Goal: Information Seeking & Learning: Learn about a topic

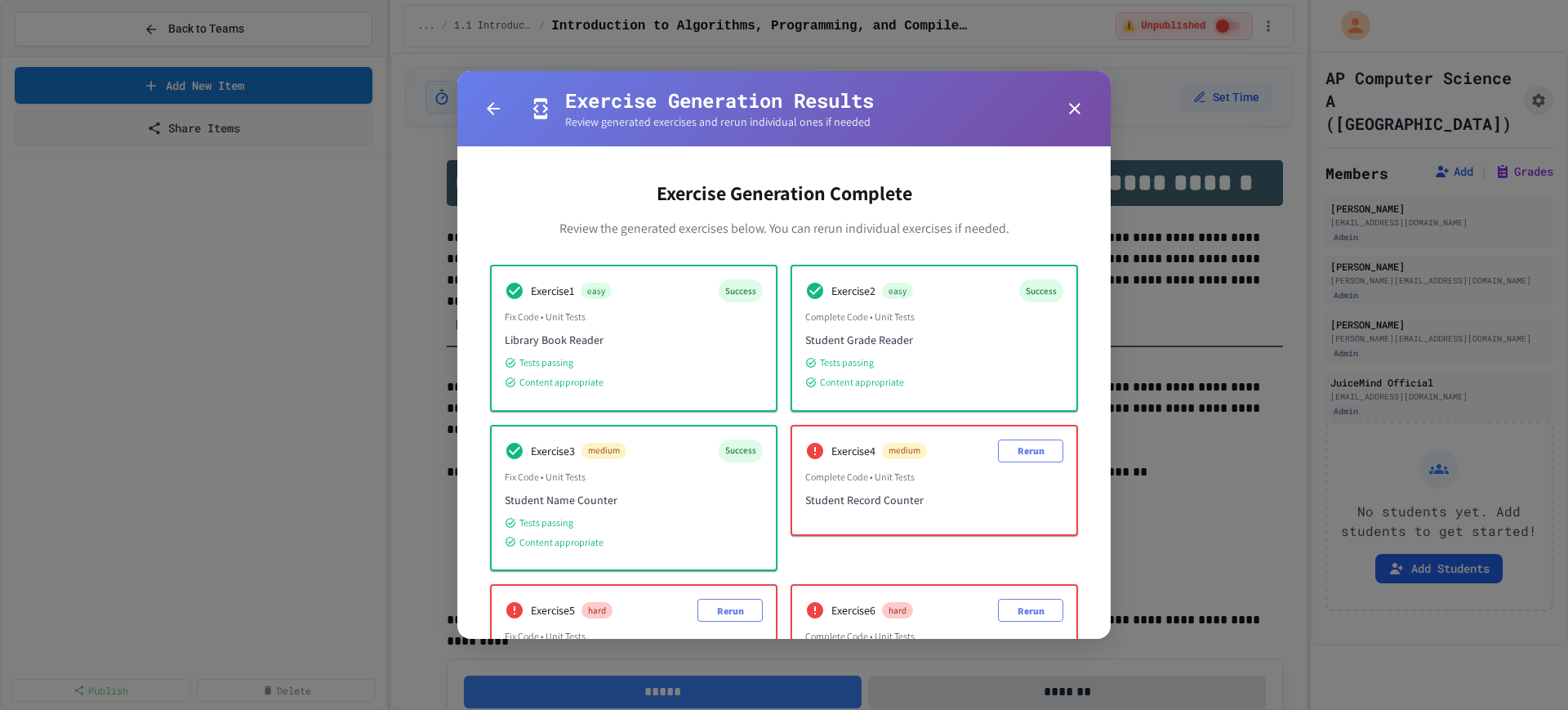
scroll to position [113, 0]
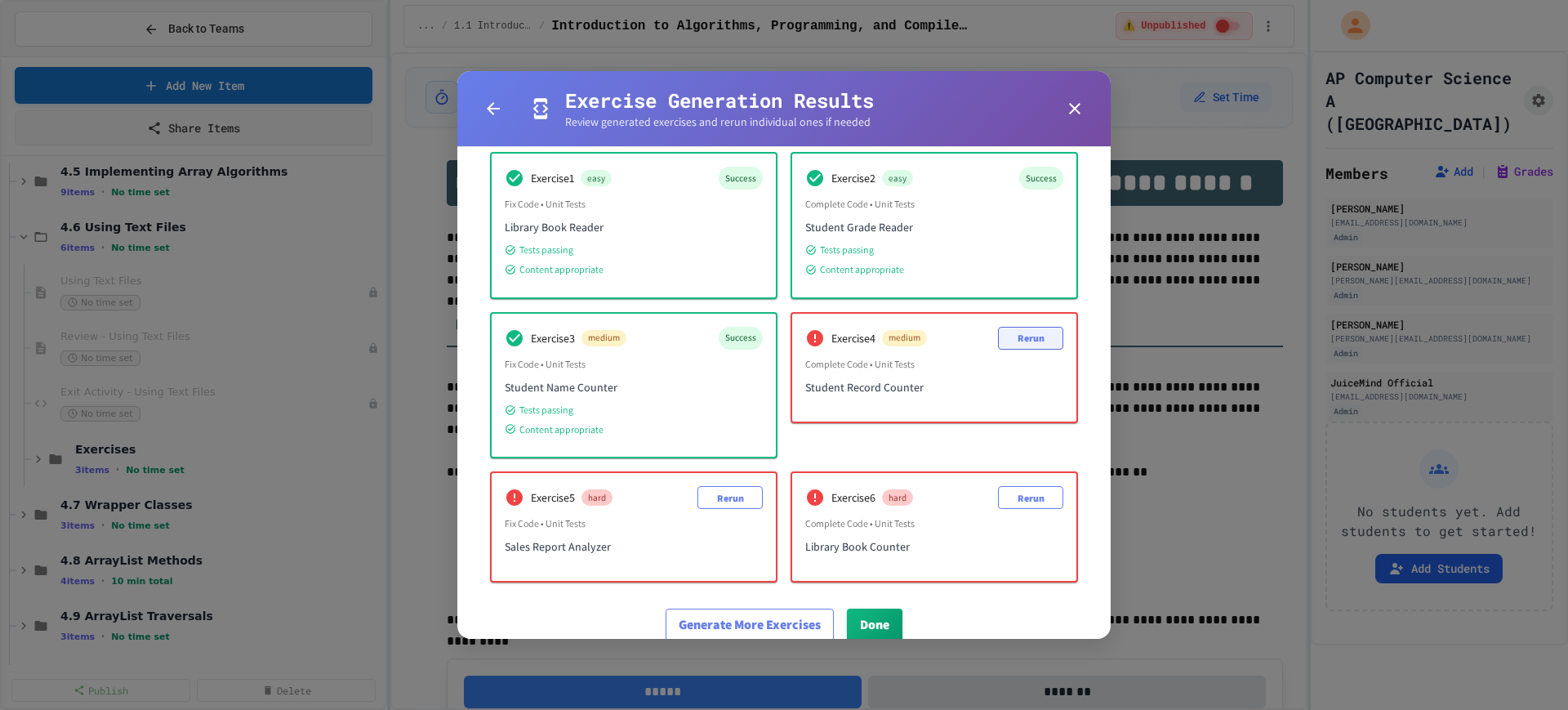
click at [1006, 335] on button "Rerun" at bounding box center [1030, 338] width 65 height 23
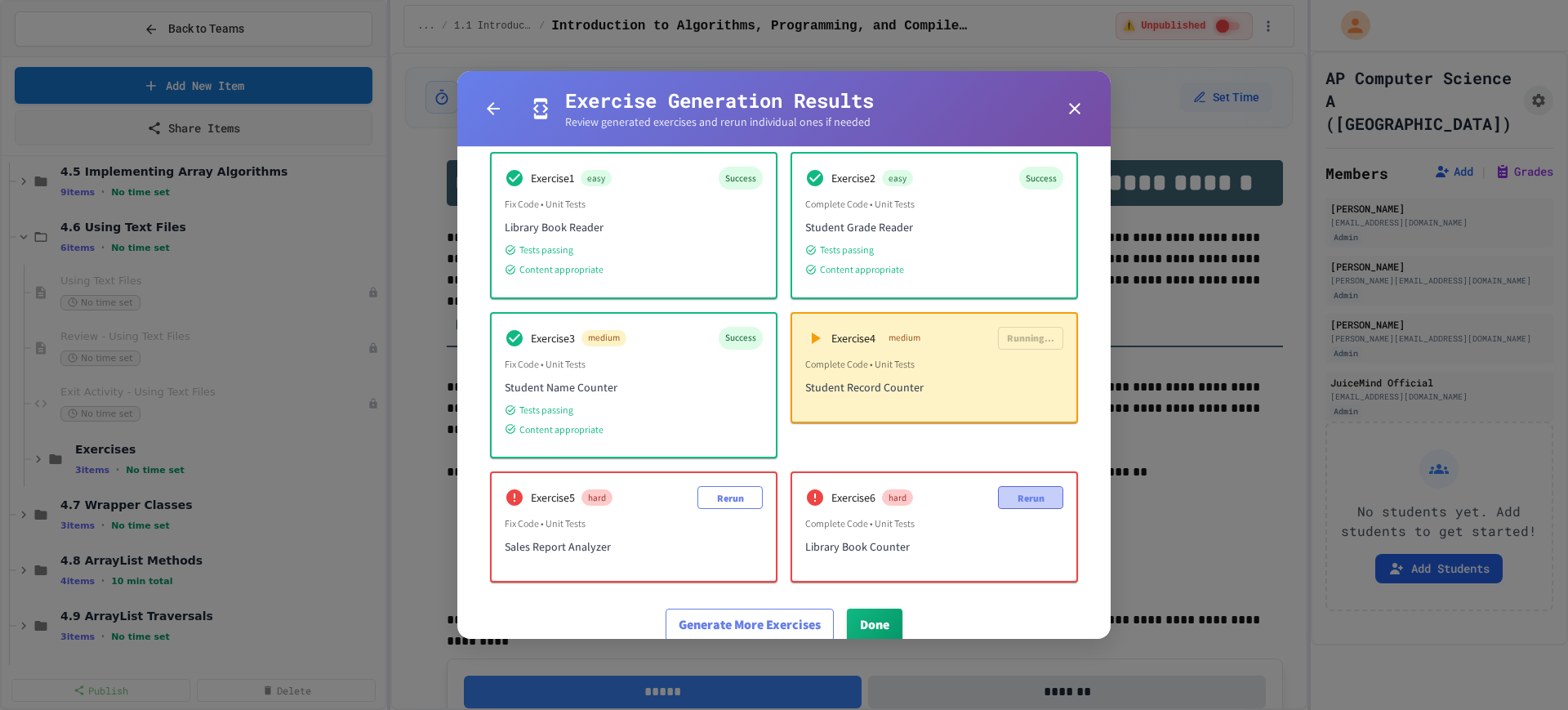
click at [1007, 492] on button "Rerun" at bounding box center [1030, 498] width 65 height 23
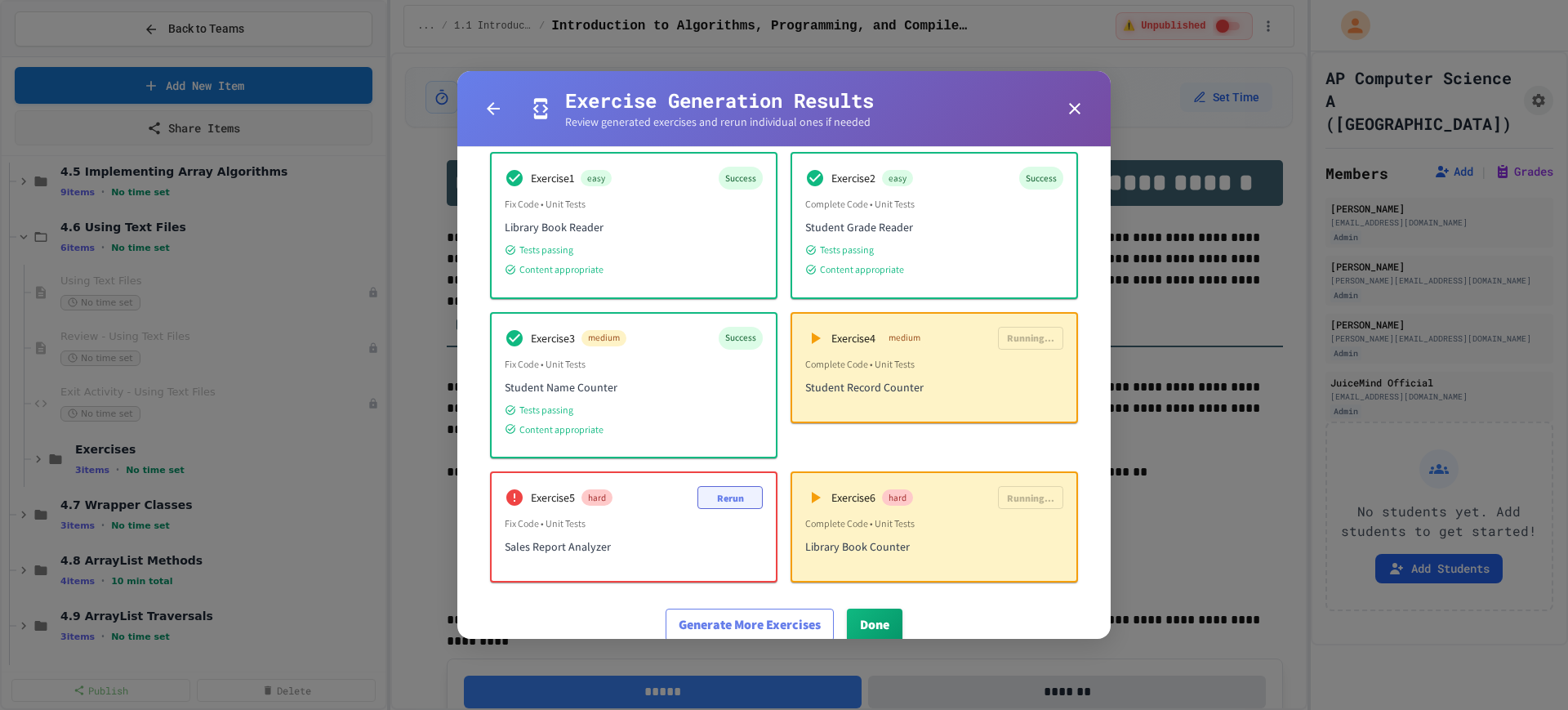
click at [730, 504] on button "Rerun" at bounding box center [729, 498] width 65 height 23
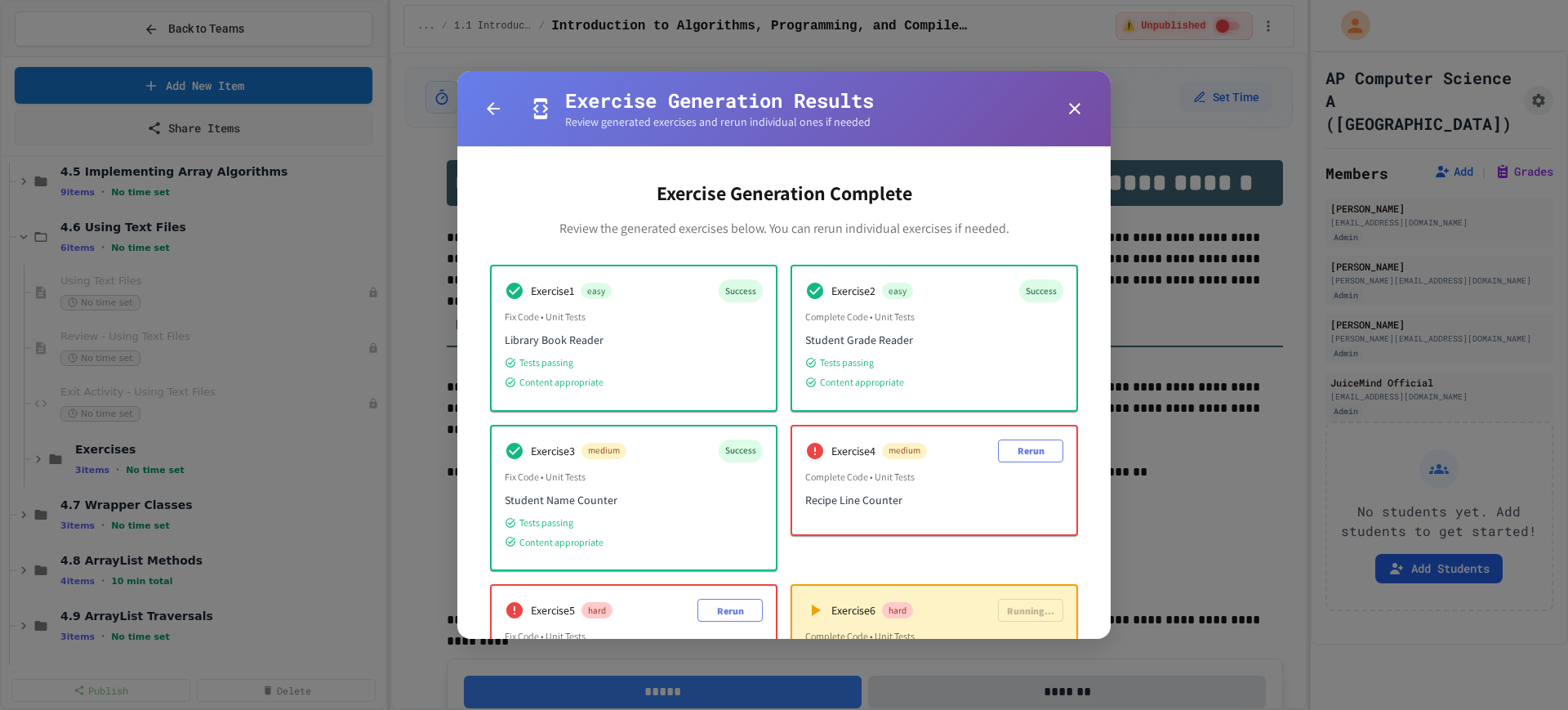
scroll to position [102, 0]
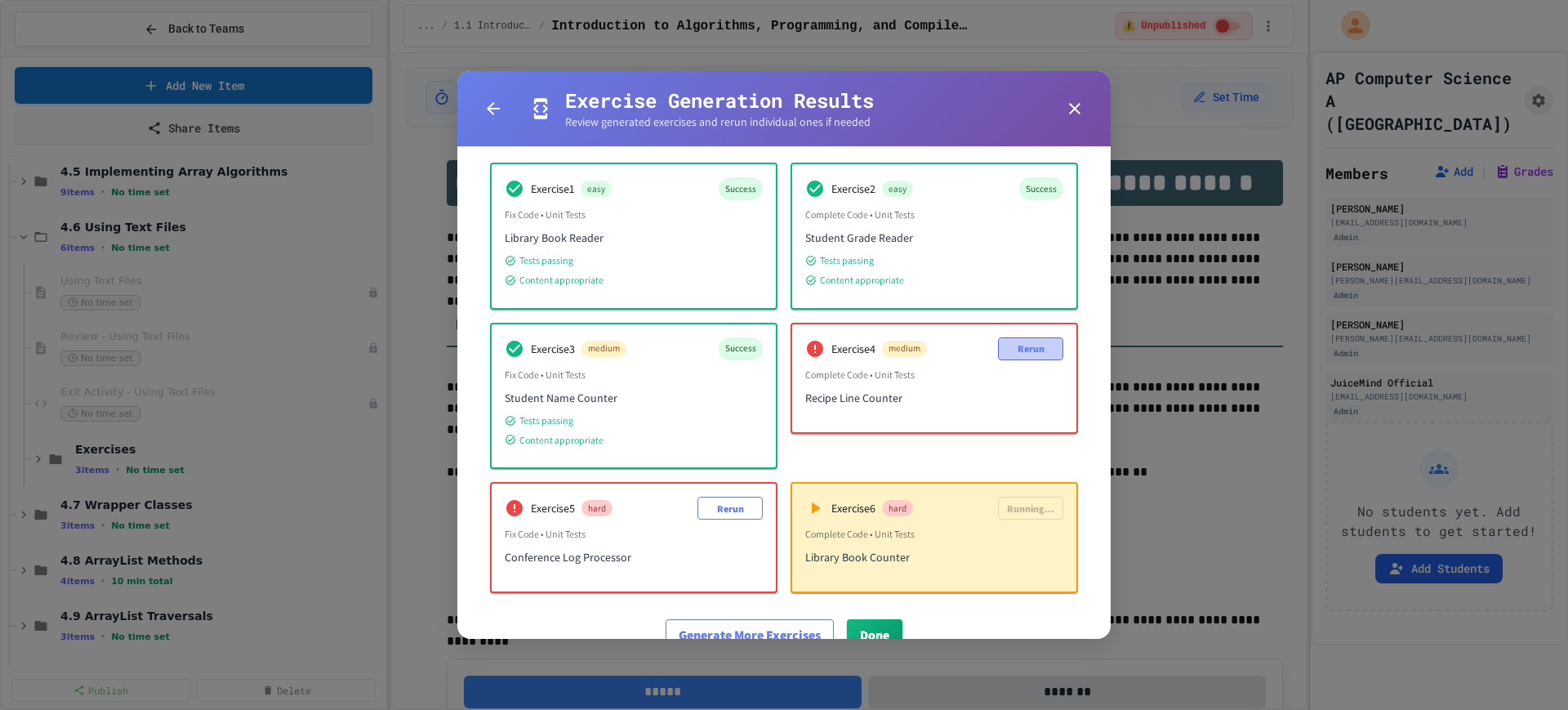
click at [1012, 353] on button "Rerun" at bounding box center [1030, 349] width 65 height 23
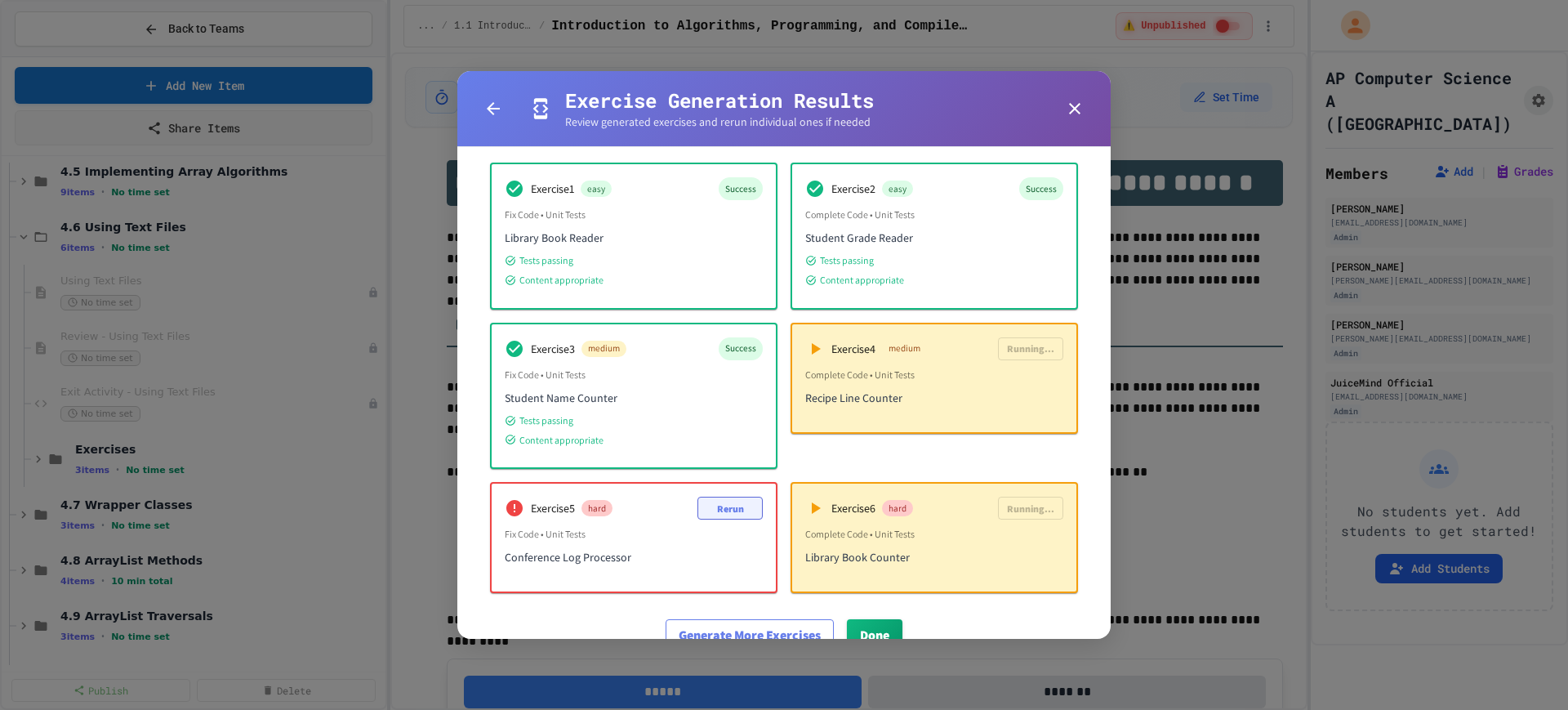
click at [723, 502] on button "Rerun" at bounding box center [729, 508] width 65 height 23
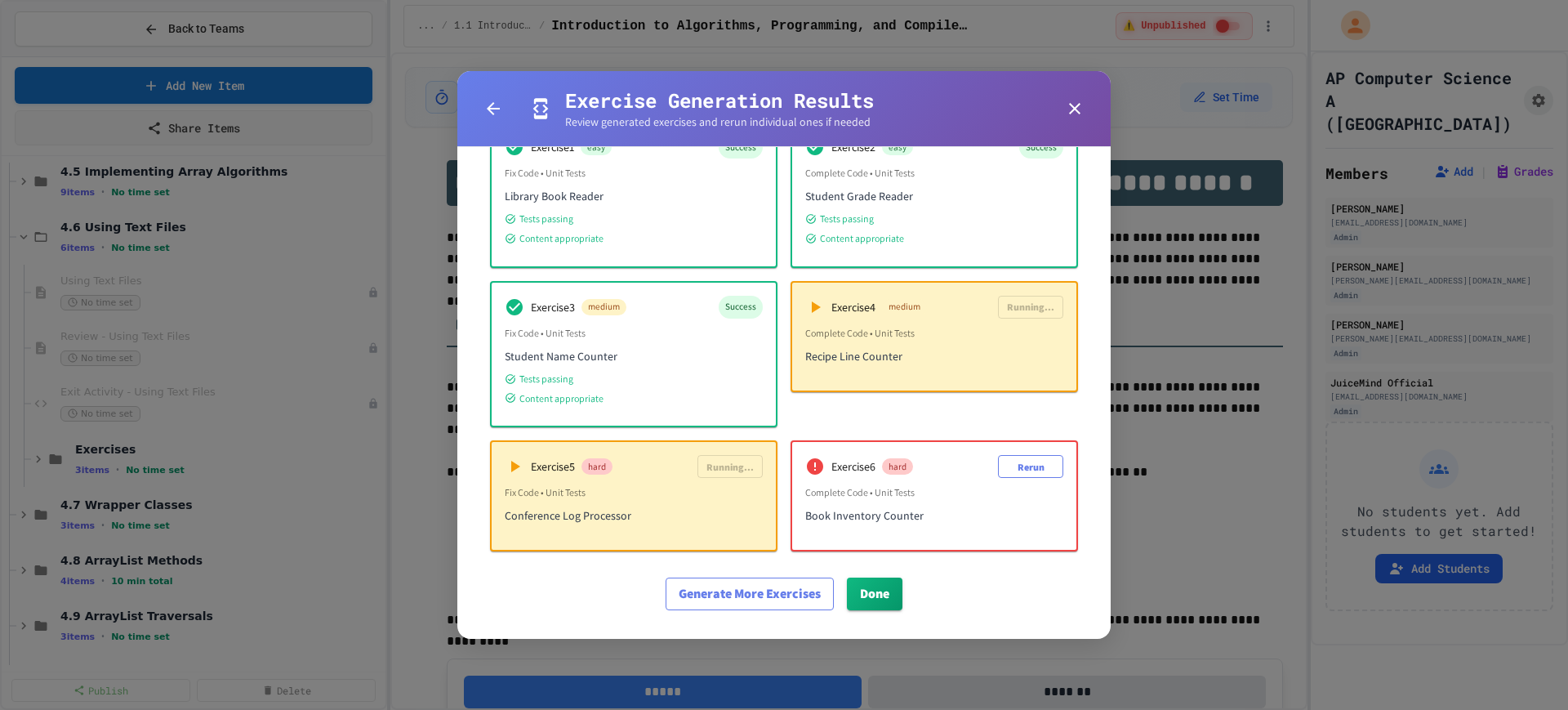
scroll to position [148, 0]
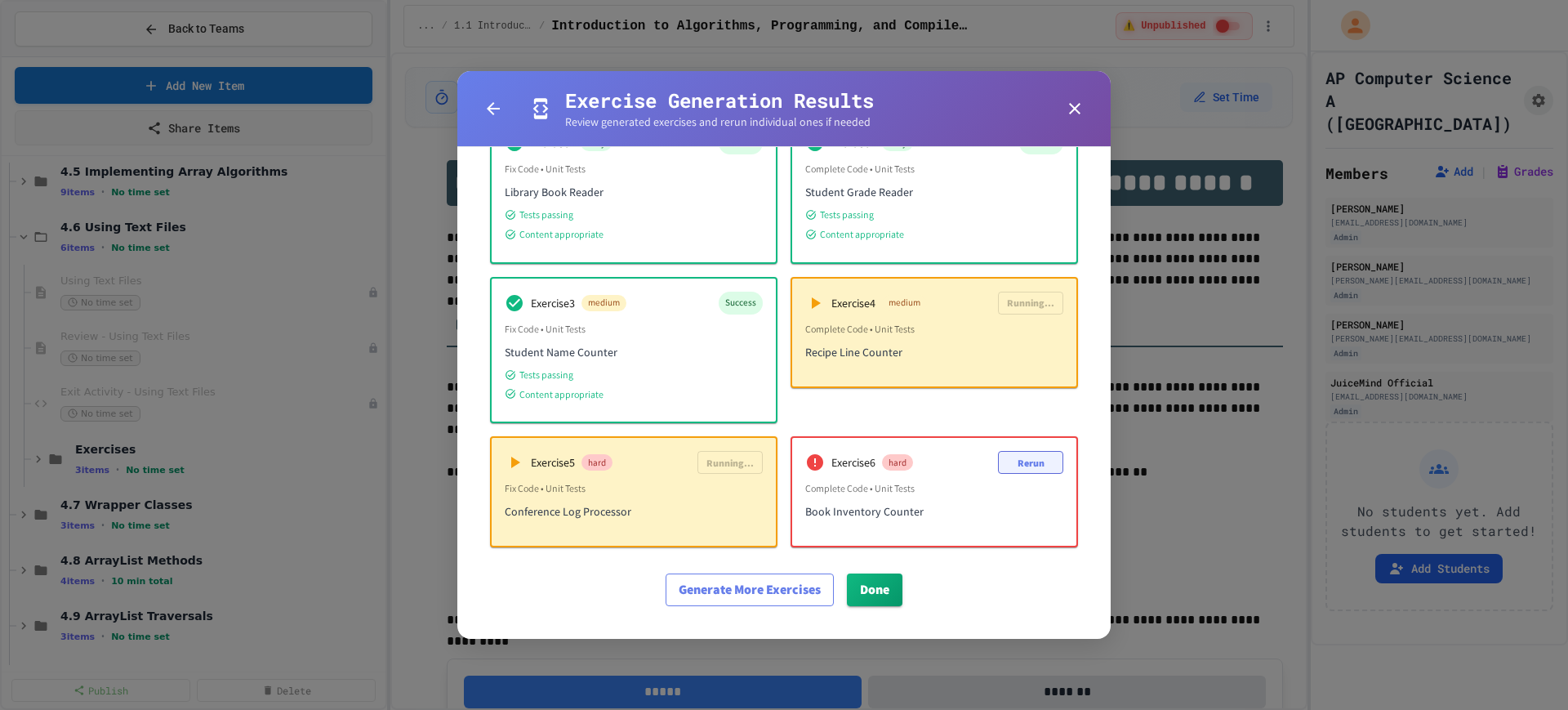
click at [1008, 472] on button "Rerun" at bounding box center [1030, 463] width 65 height 23
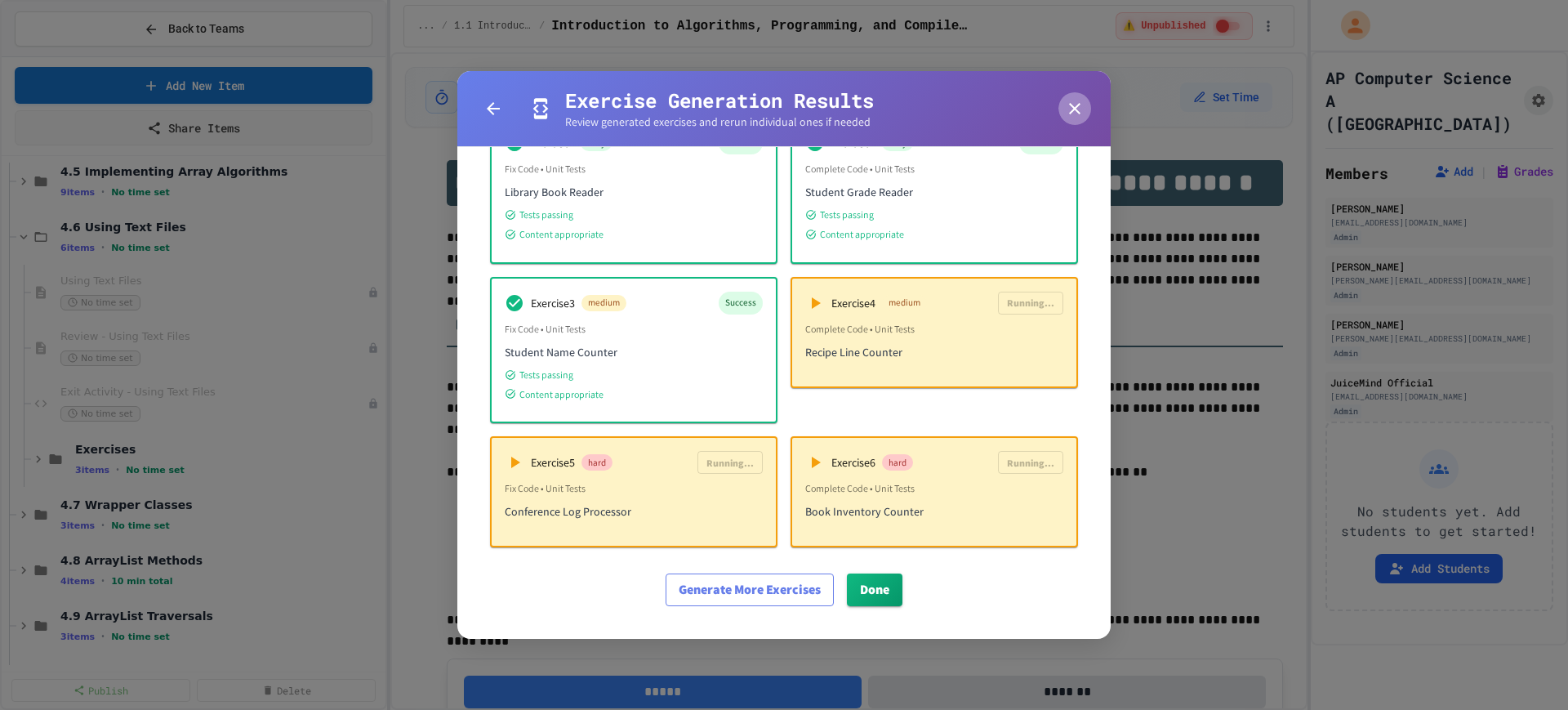
click at [1075, 106] on icon "button" at bounding box center [1075, 109] width 20 height 20
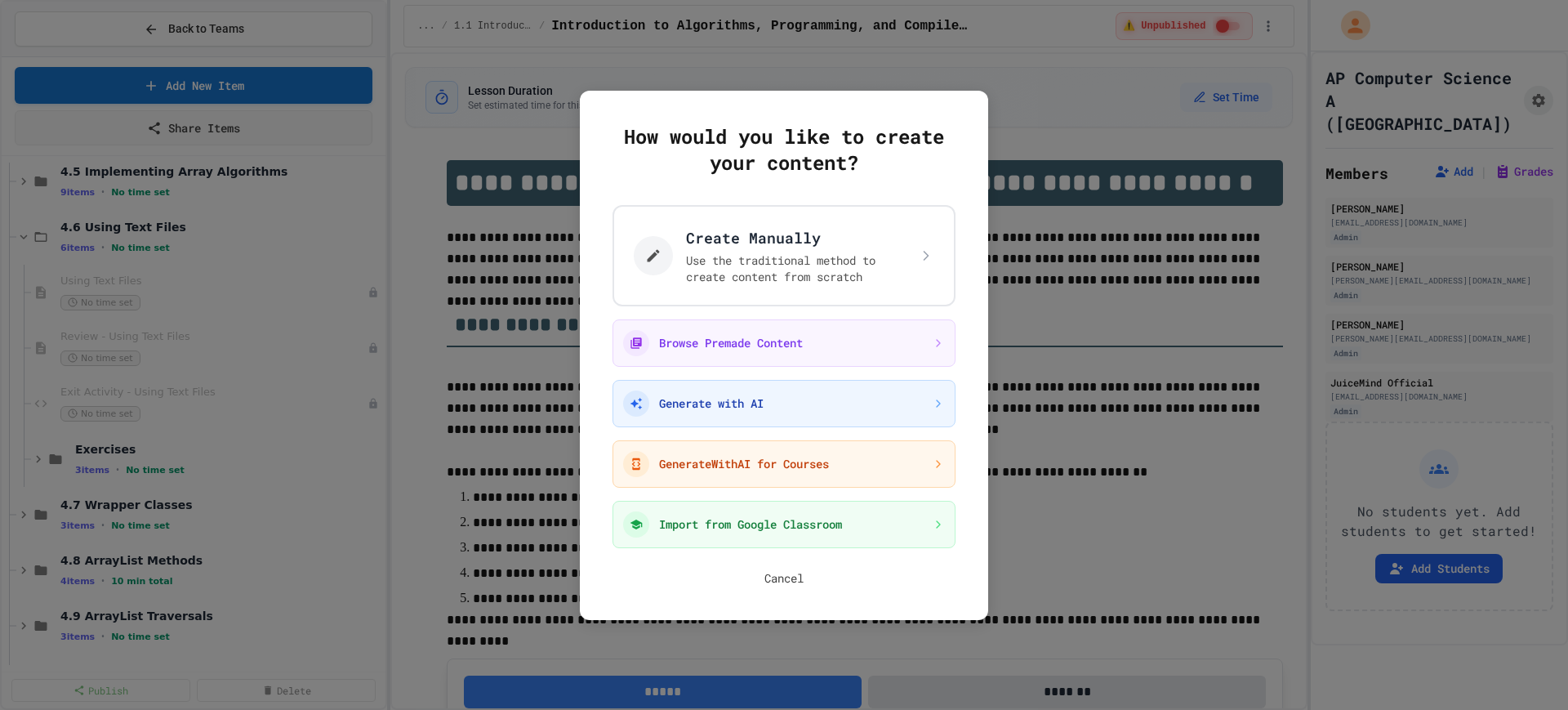
click at [779, 580] on button "Cancel" at bounding box center [783, 578] width 39 height 17
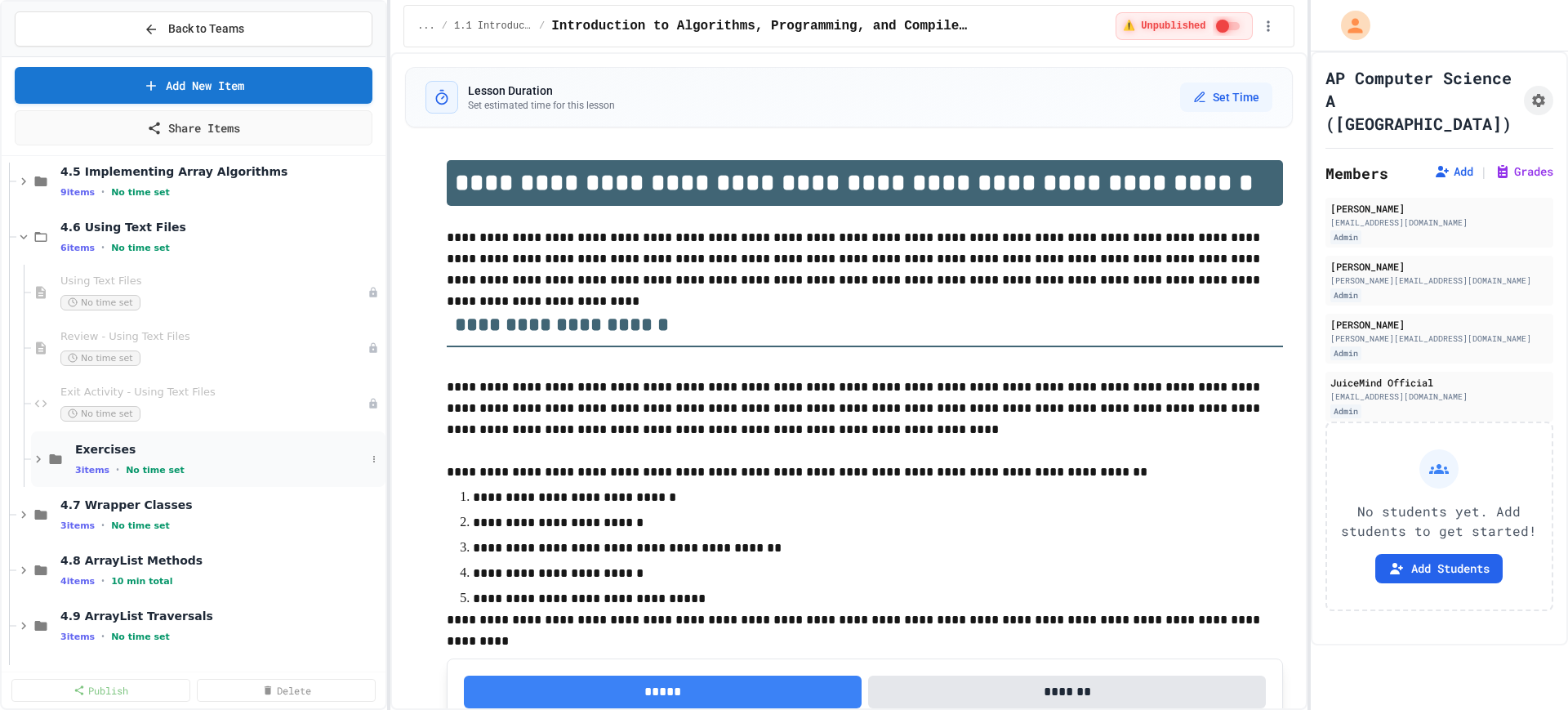
click at [241, 456] on span "Exercises" at bounding box center [221, 449] width 291 height 15
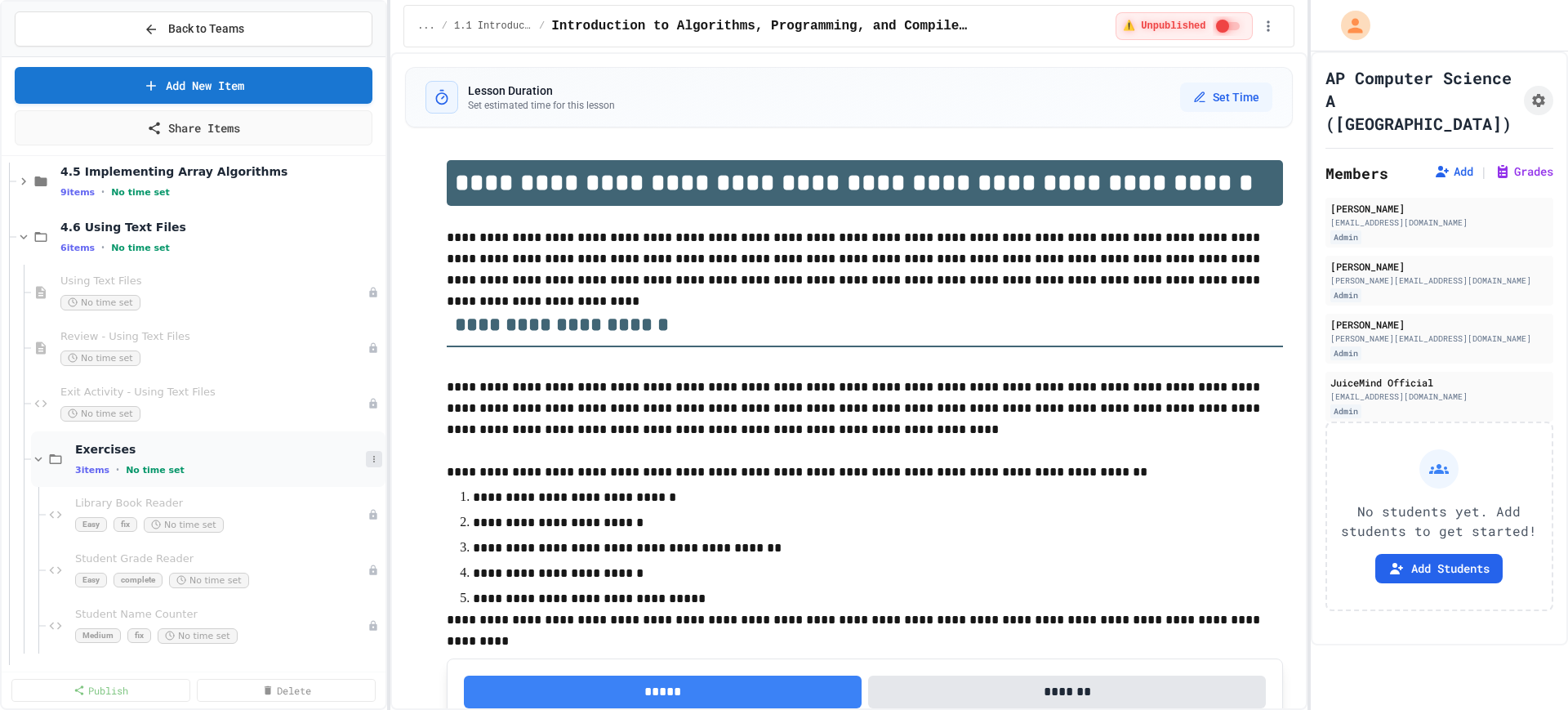
click at [373, 461] on icon at bounding box center [374, 459] width 2 height 7
click at [313, 578] on button "Delete" at bounding box center [317, 578] width 108 height 30
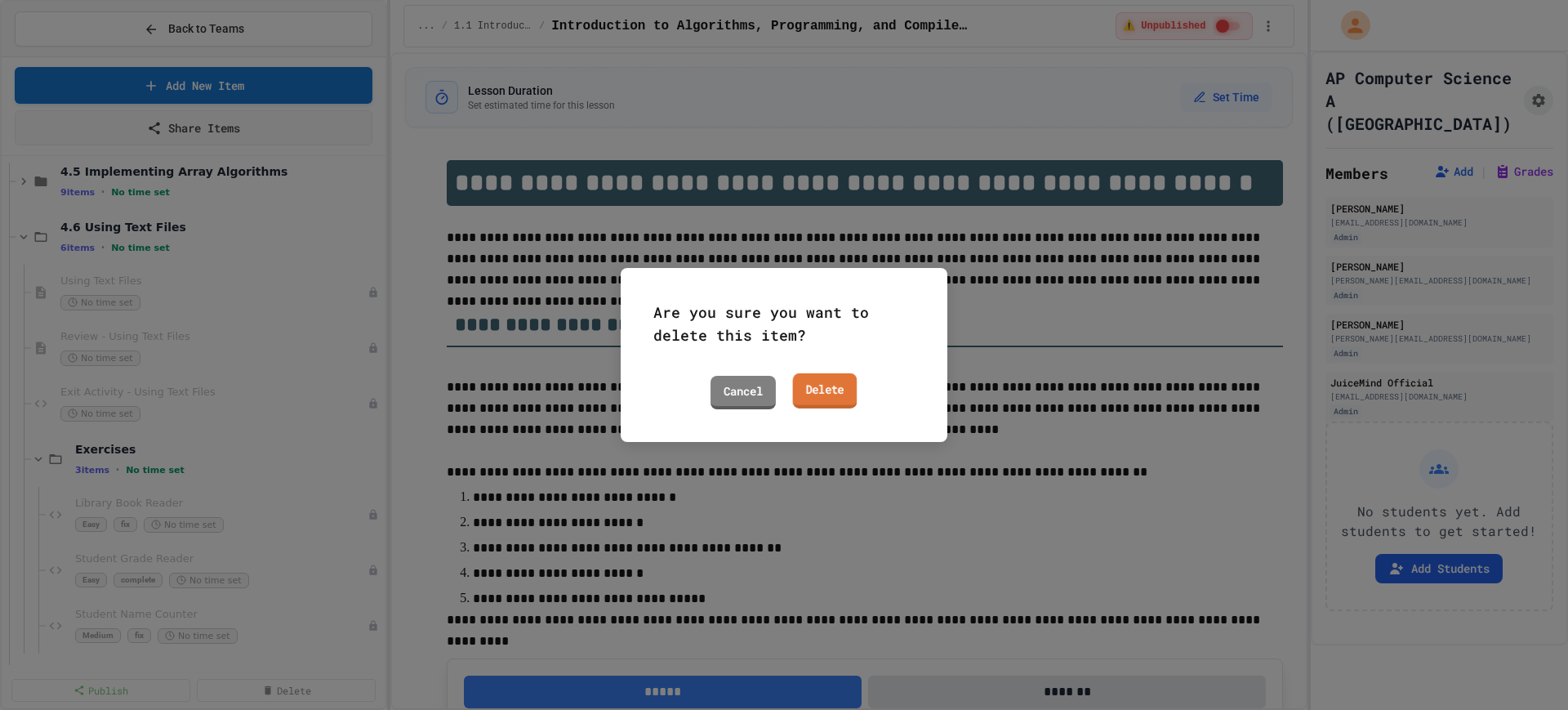
click at [815, 396] on link "Delete" at bounding box center [825, 391] width 65 height 35
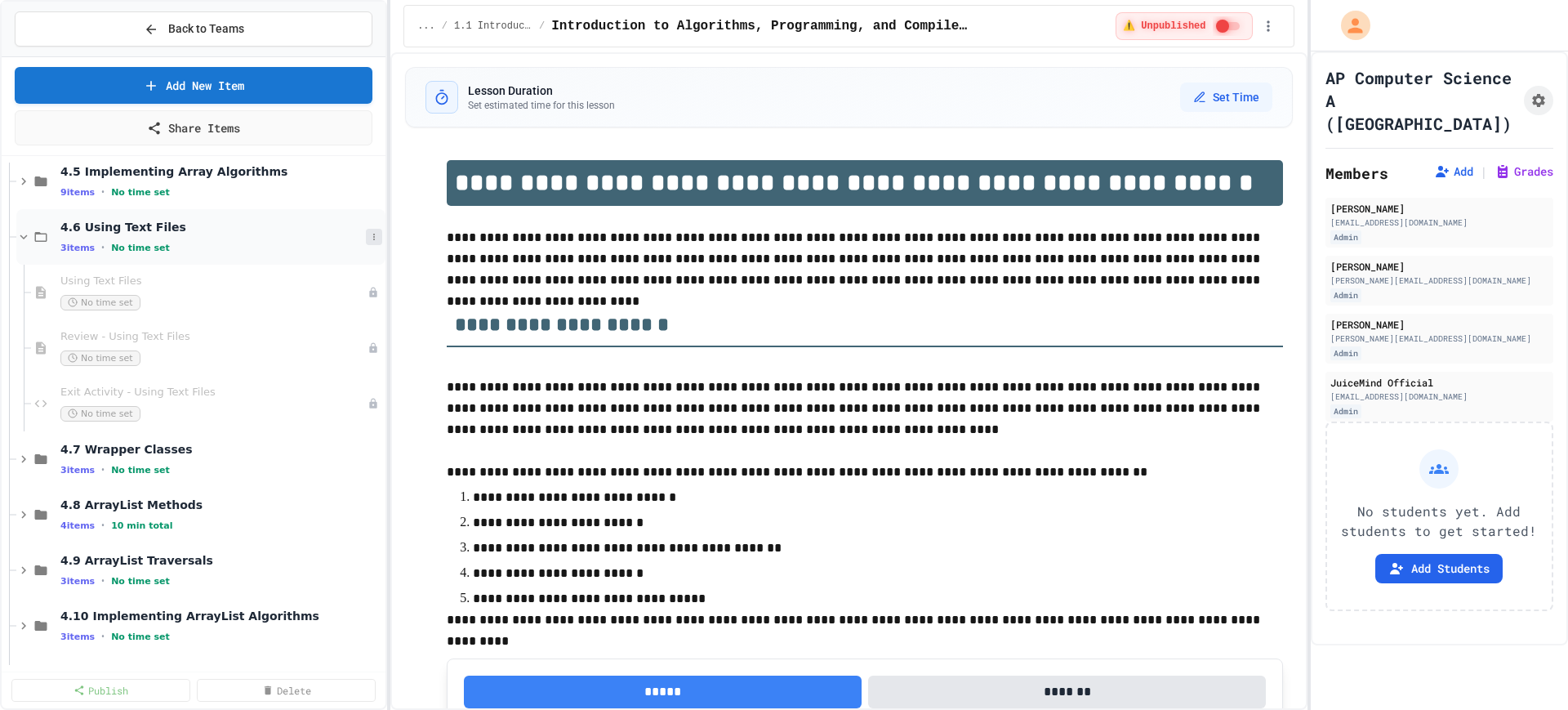
click at [369, 237] on icon at bounding box center [374, 237] width 10 height 10
click at [316, 267] on button "Add Item" at bounding box center [317, 267] width 108 height 30
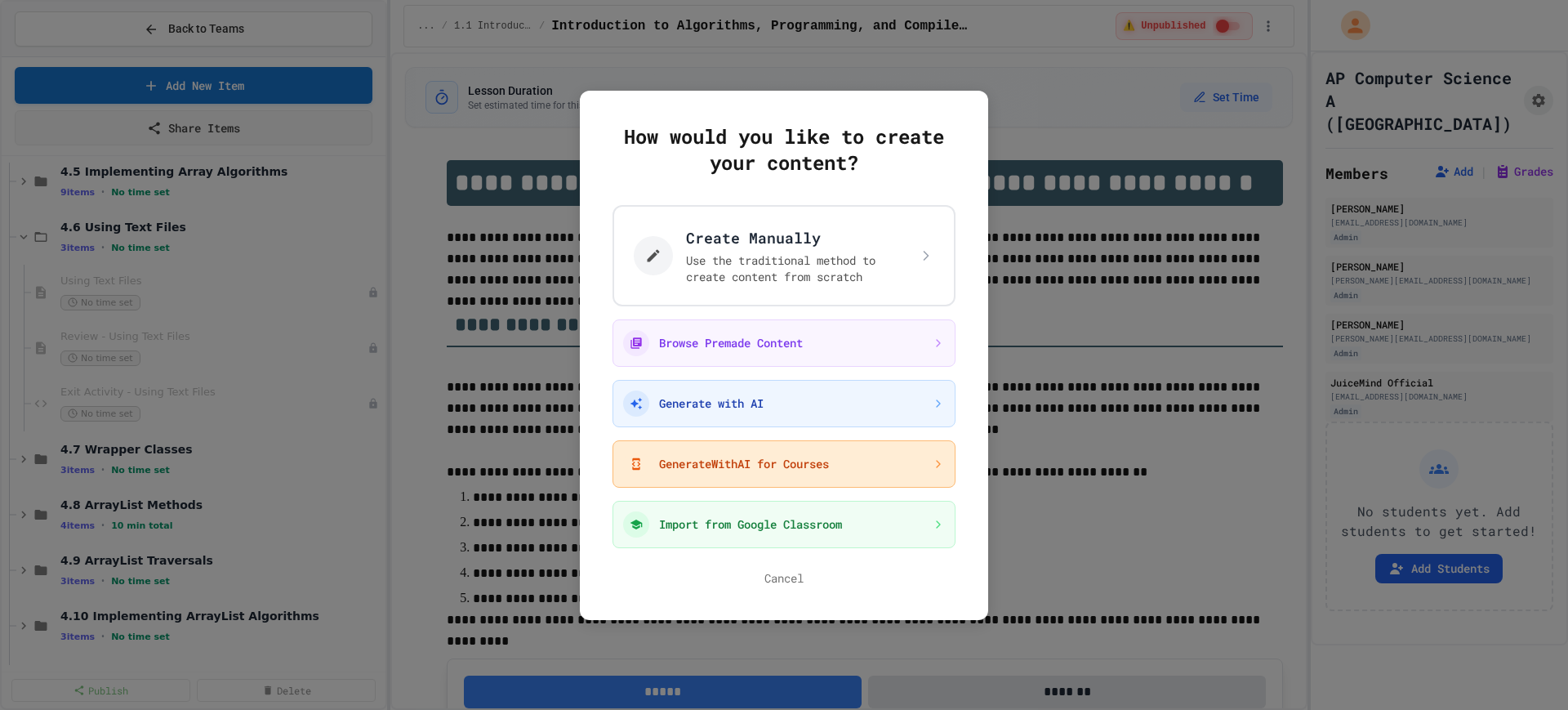
click at [719, 480] on button "GenerateWithAI for Courses" at bounding box center [784, 463] width 343 height 47
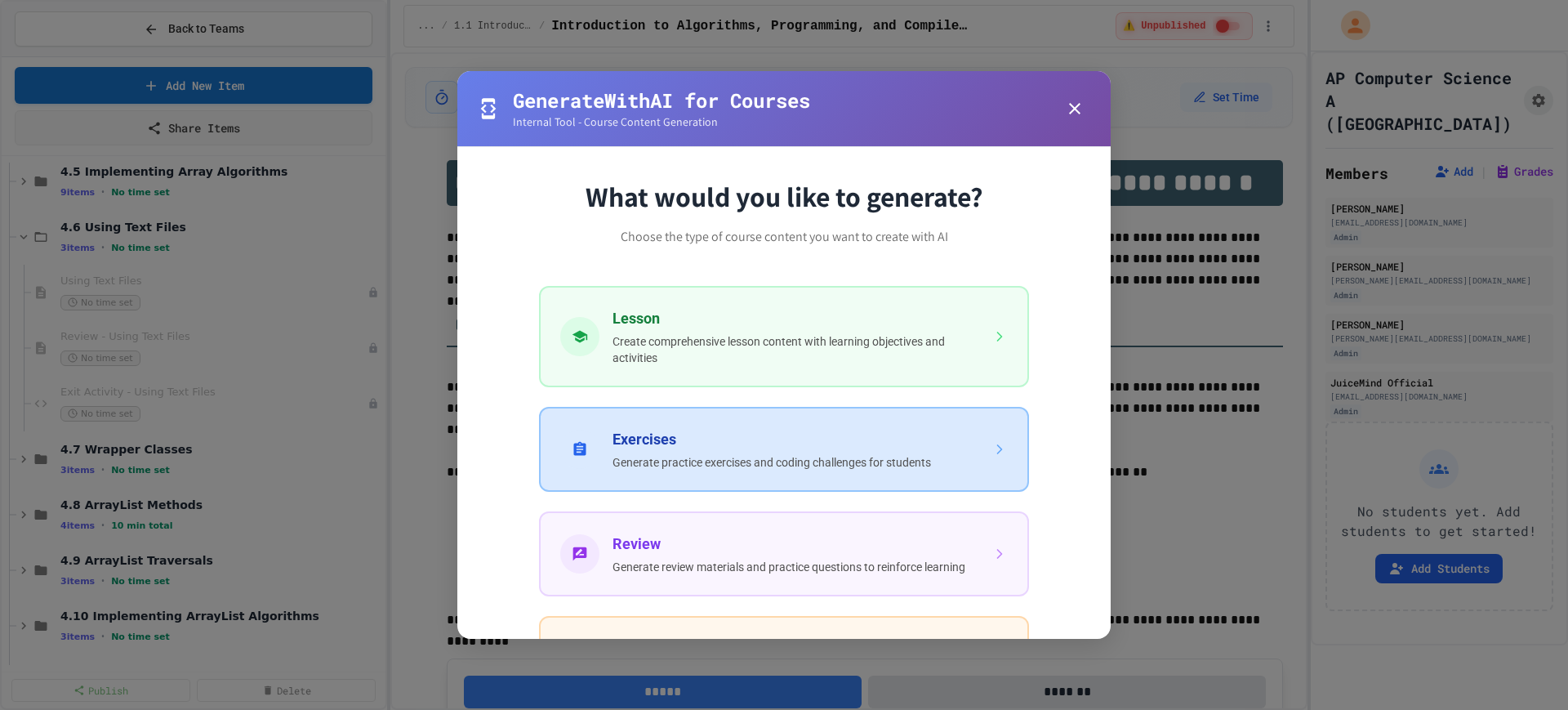
click at [719, 480] on button "Exercises Generate practice exercises and coding challenges for students" at bounding box center [784, 449] width 490 height 85
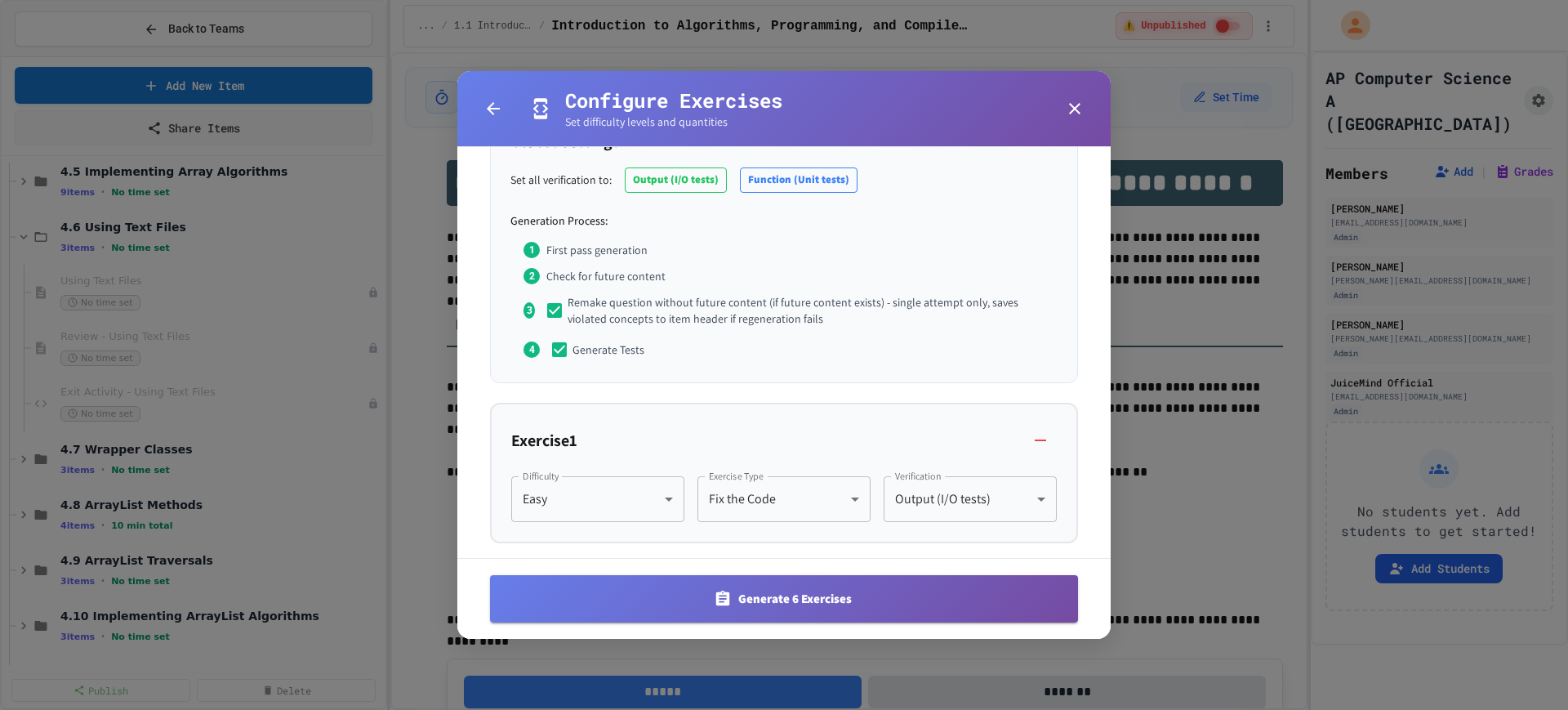
scroll to position [204, 0]
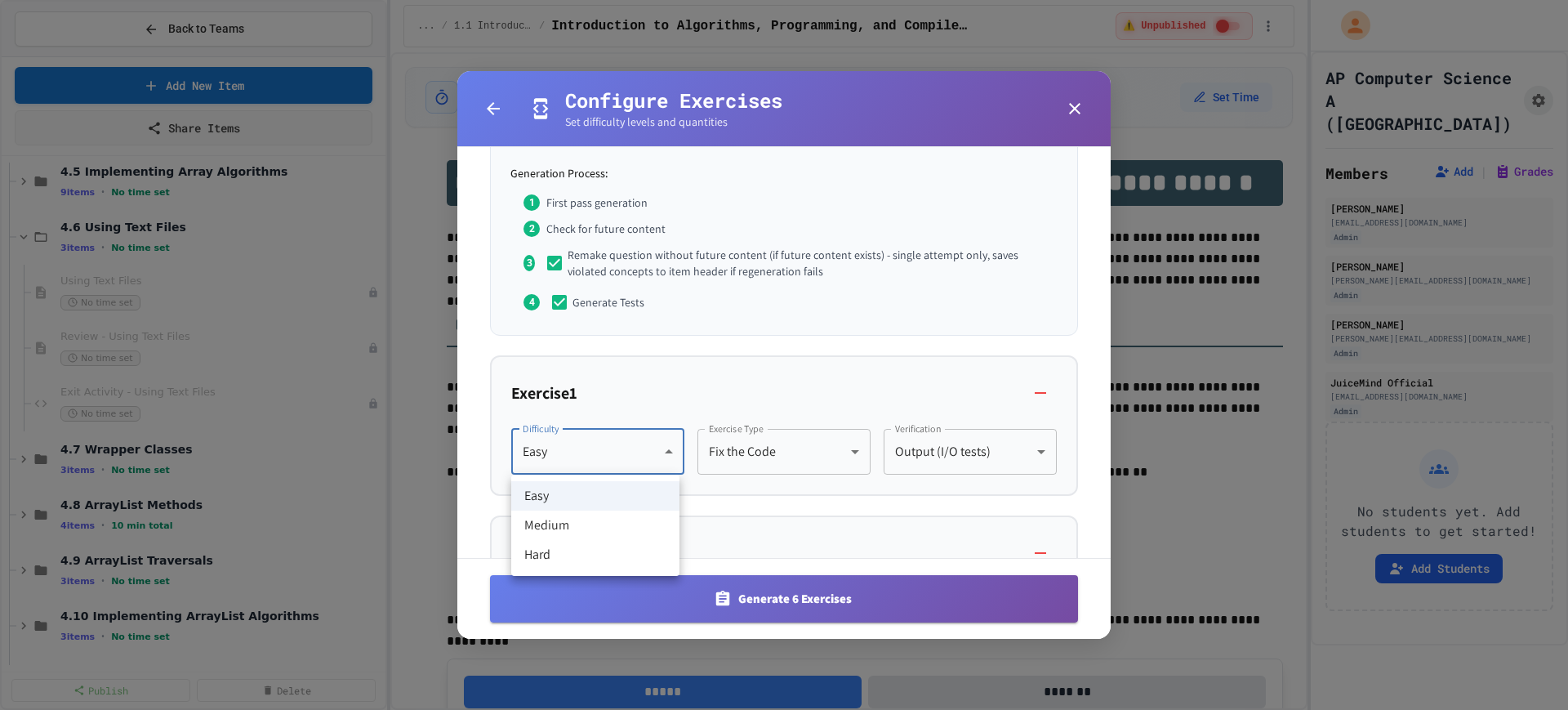
click at [672, 453] on body "We are updating our servers at 9:30PM EST on 9/19/2025. JuiceMind should contin…" at bounding box center [784, 355] width 1568 height 710
click at [672, 453] on div at bounding box center [784, 355] width 1568 height 710
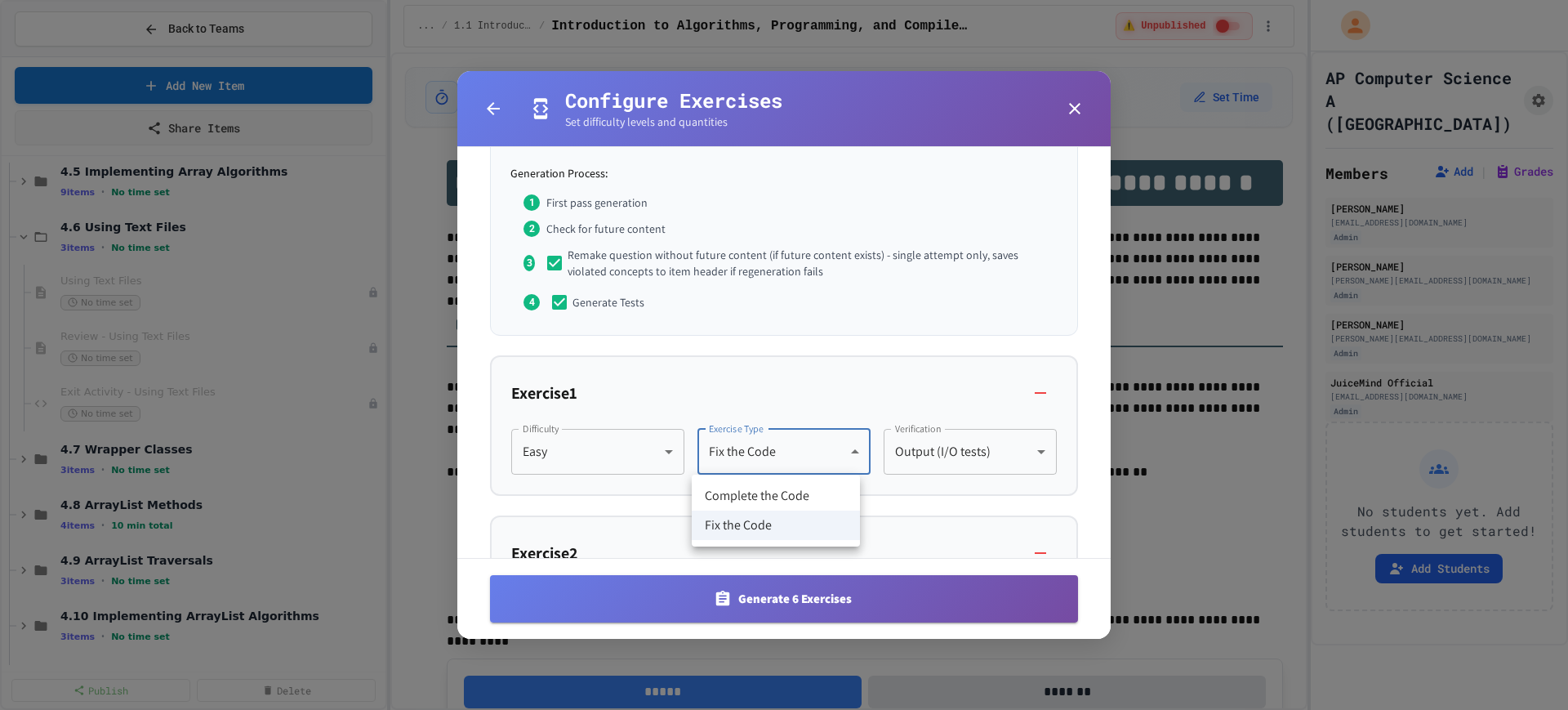
click at [729, 453] on body "We are updating our servers at 9:30PM EST on 9/19/2025. JuiceMind should contin…" at bounding box center [784, 355] width 1568 height 710
click at [729, 453] on div at bounding box center [784, 355] width 1568 height 710
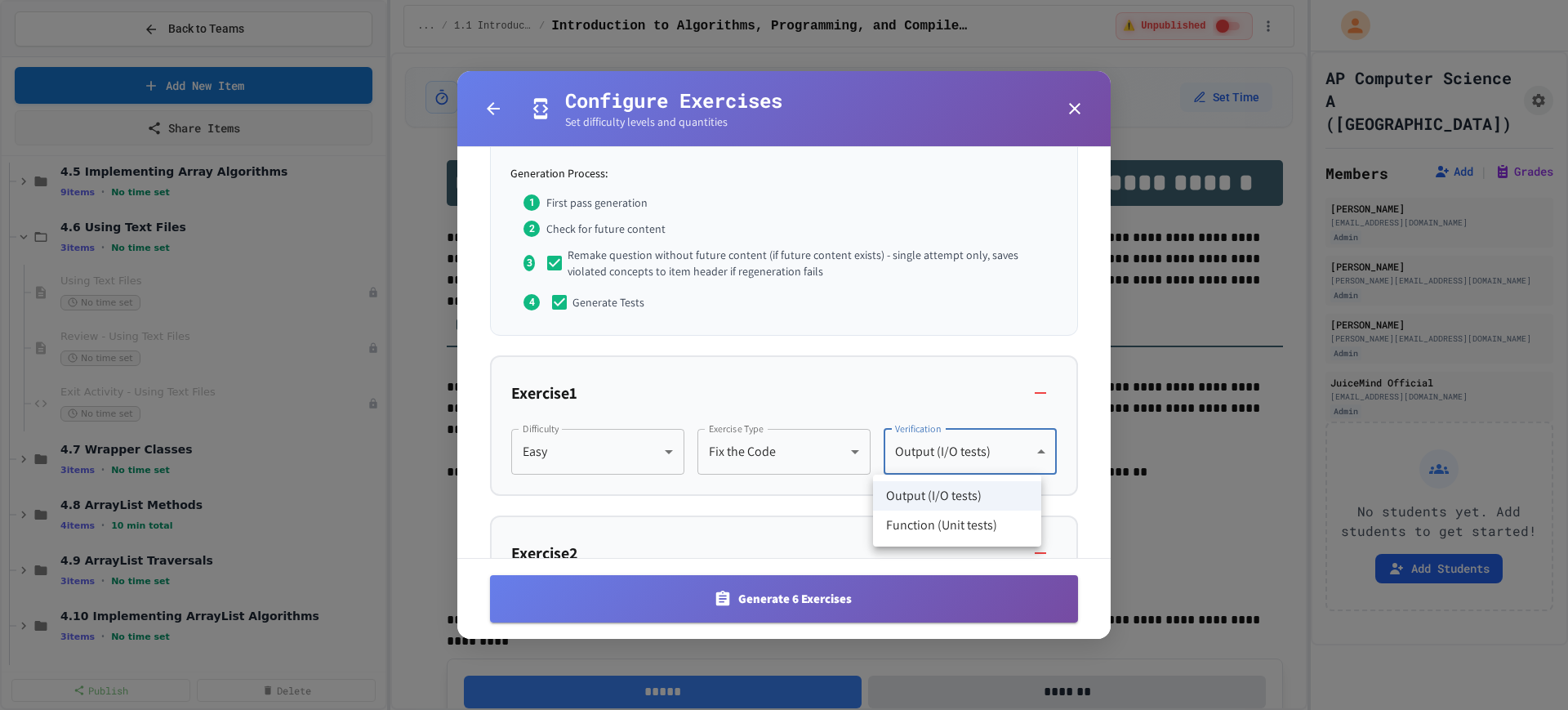
click at [940, 450] on body "We are updating our servers at 9:30PM EST on 9/19/2025. JuiceMind should contin…" at bounding box center [784, 355] width 1568 height 710
click at [940, 450] on div at bounding box center [784, 355] width 1568 height 710
click at [931, 456] on body "We are updating our servers at 9:30PM EST on 9/19/2025. JuiceMind should contin…" at bounding box center [784, 355] width 1568 height 710
click at [937, 522] on li "Function (Unit tests)" at bounding box center [957, 525] width 168 height 30
type input "********"
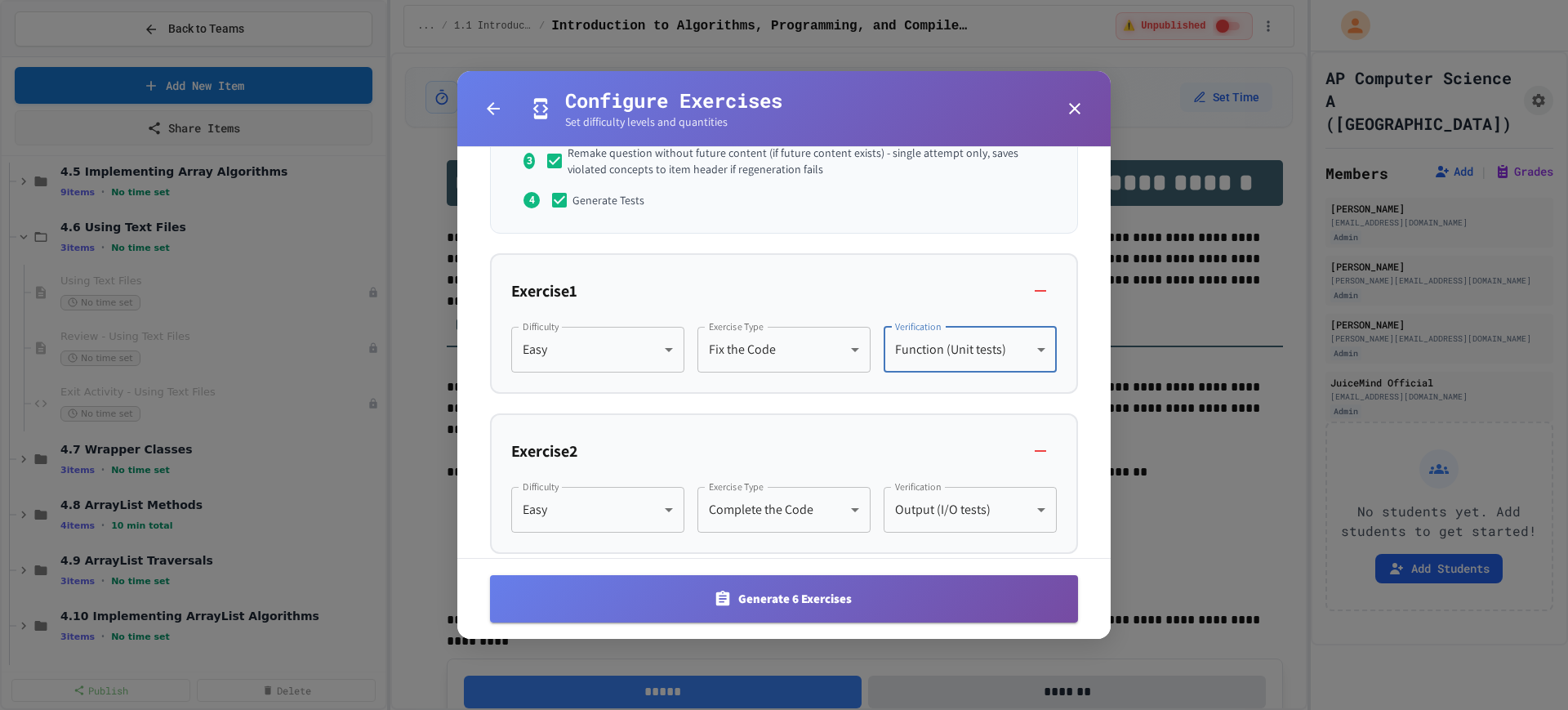
scroll to position [409, 0]
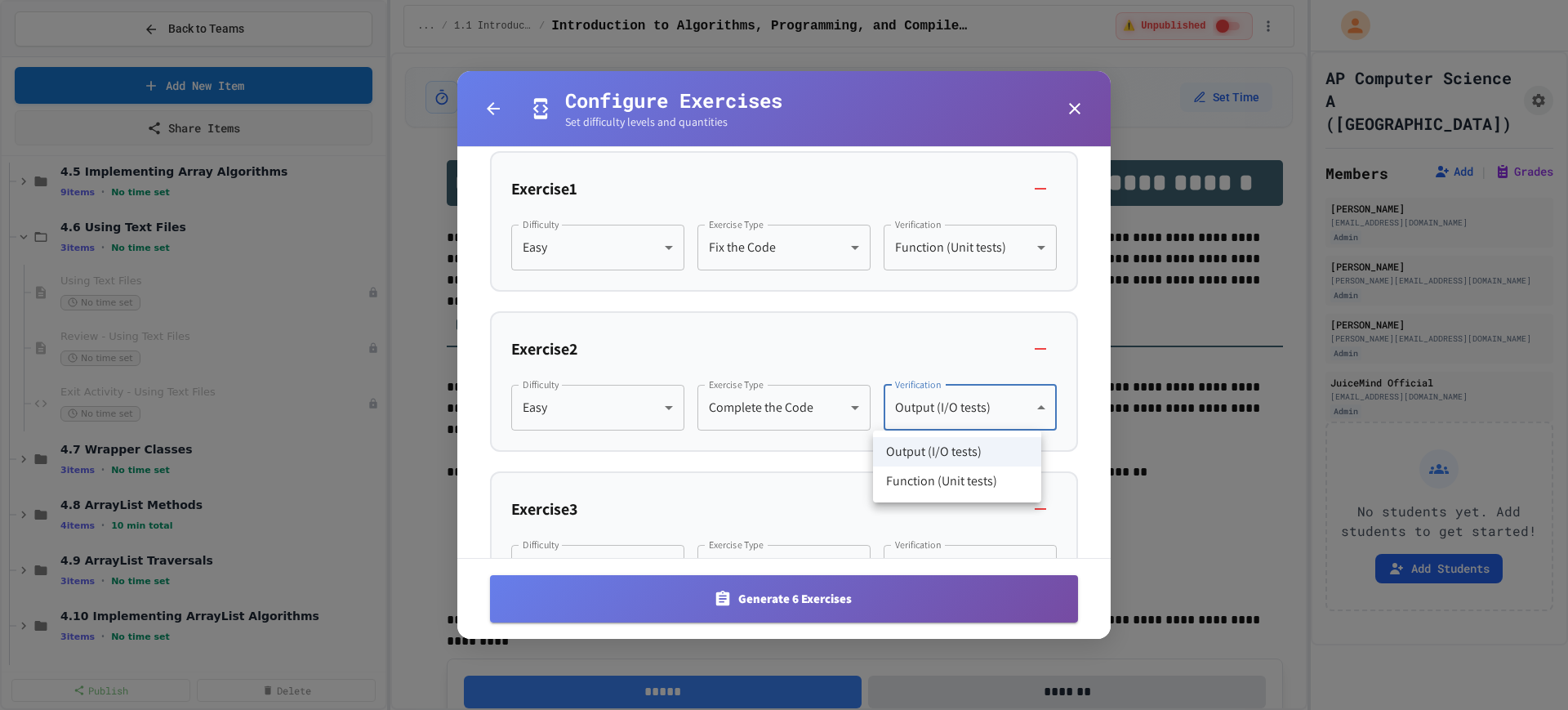
click at [983, 403] on body "We are updating our servers at 9:30PM EST on 9/19/2025. JuiceMind should contin…" at bounding box center [784, 355] width 1568 height 710
click at [940, 478] on li "Function (Unit tests)" at bounding box center [957, 482] width 168 height 30
type input "********"
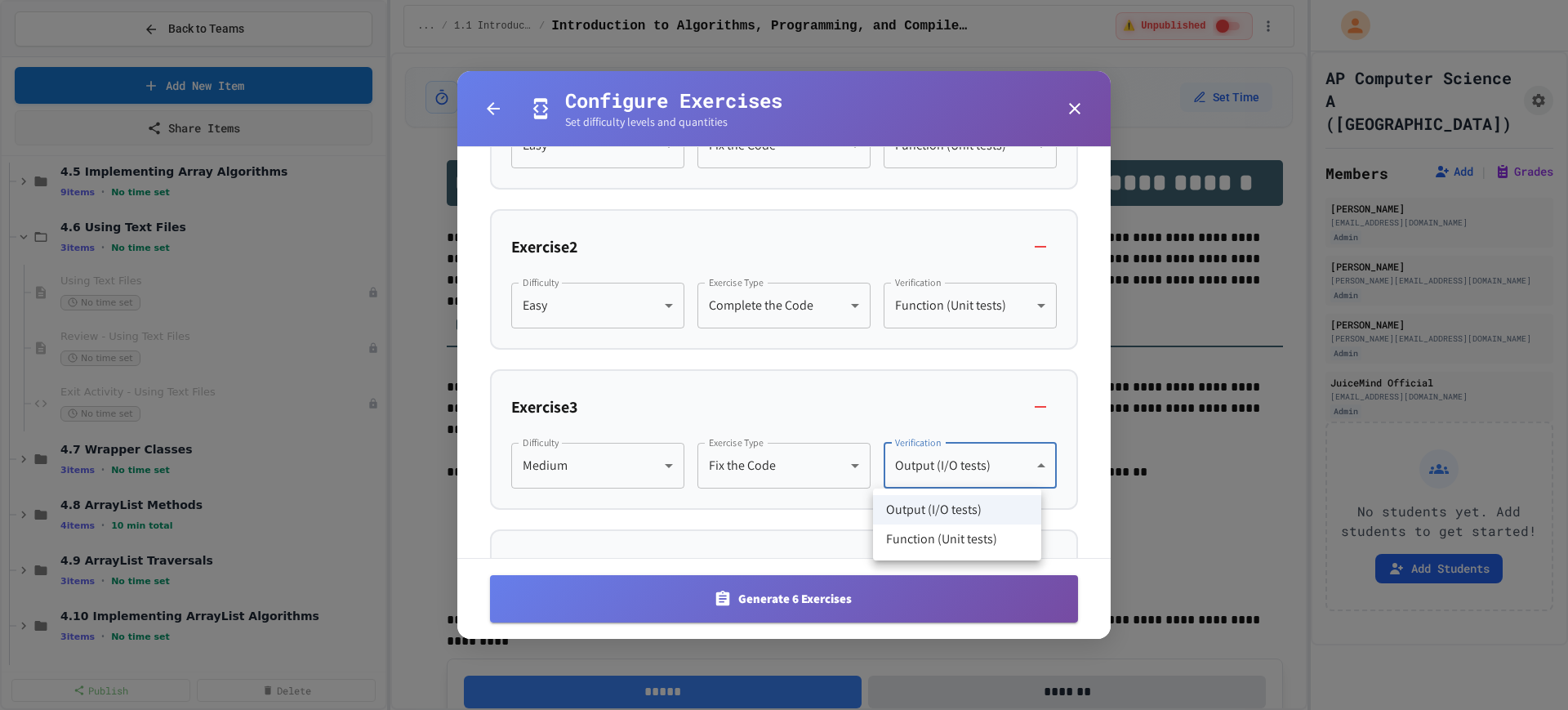
click at [932, 465] on body "We are updating our servers at 9:30PM EST on 9/19/2025. JuiceMind should contin…" at bounding box center [784, 355] width 1568 height 710
click at [923, 542] on li "Function (Unit tests)" at bounding box center [957, 540] width 168 height 30
type input "********"
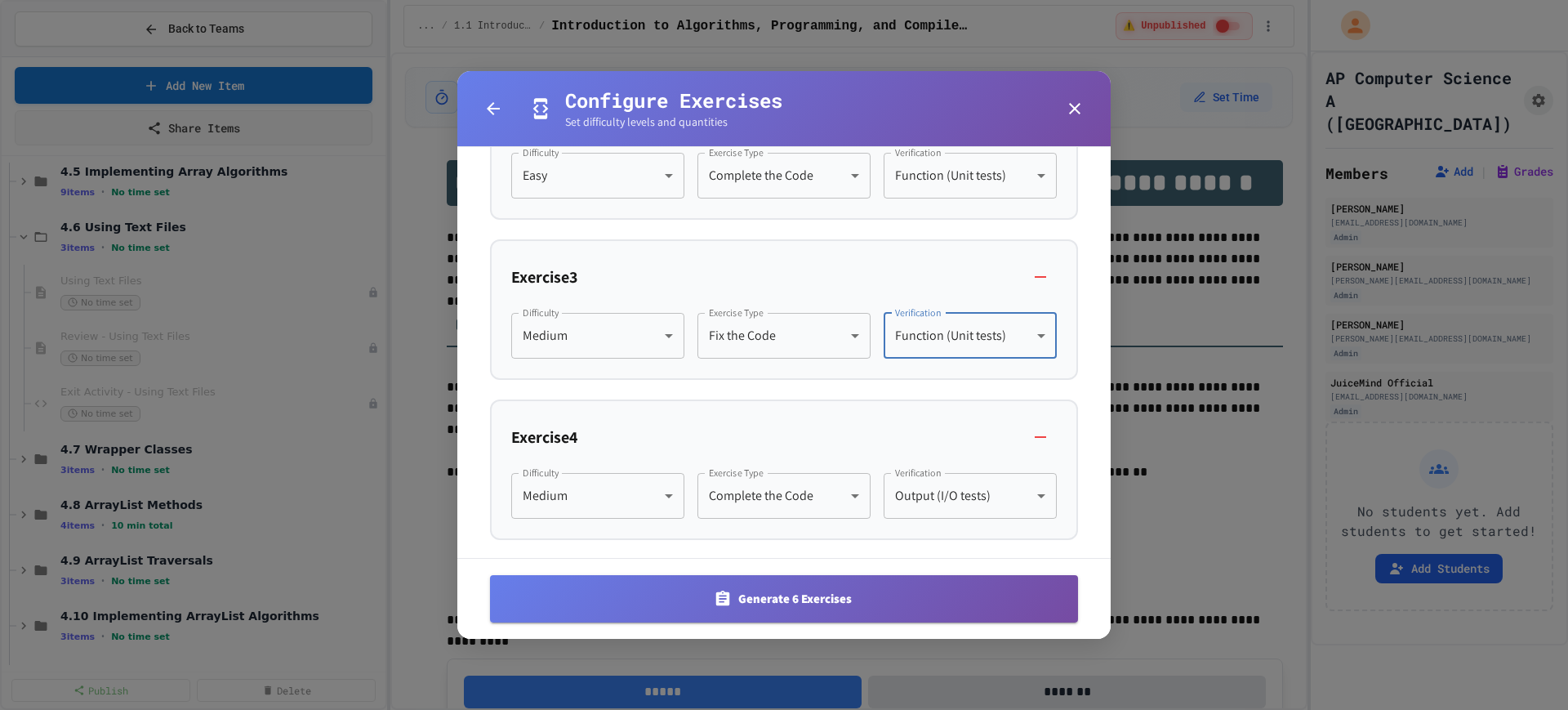
scroll to position [715, 0]
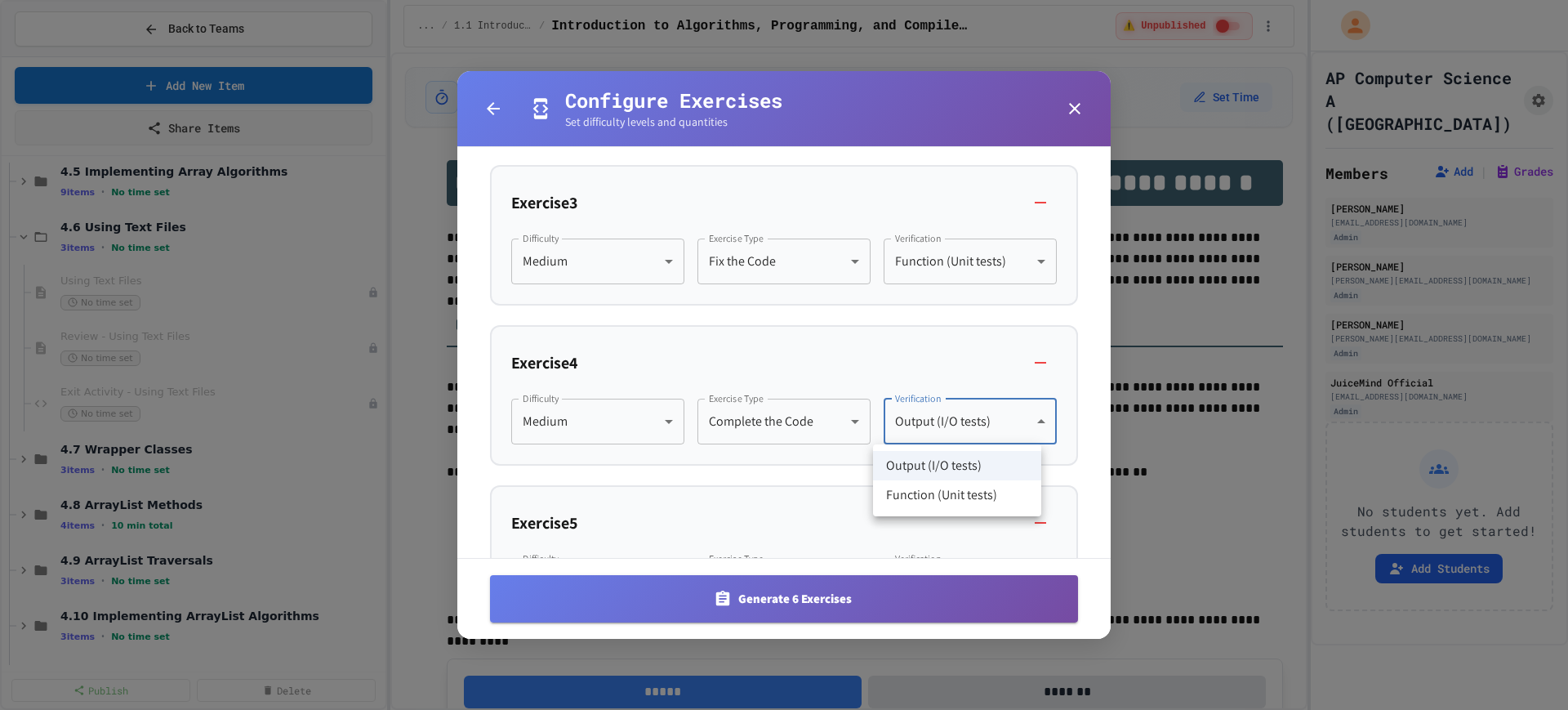
click at [966, 418] on body "We are updating our servers at 9:30PM EST on 9/19/2025. JuiceMind should contin…" at bounding box center [784, 355] width 1568 height 710
click at [939, 487] on li "Function (Unit tests)" at bounding box center [957, 496] width 168 height 30
type input "********"
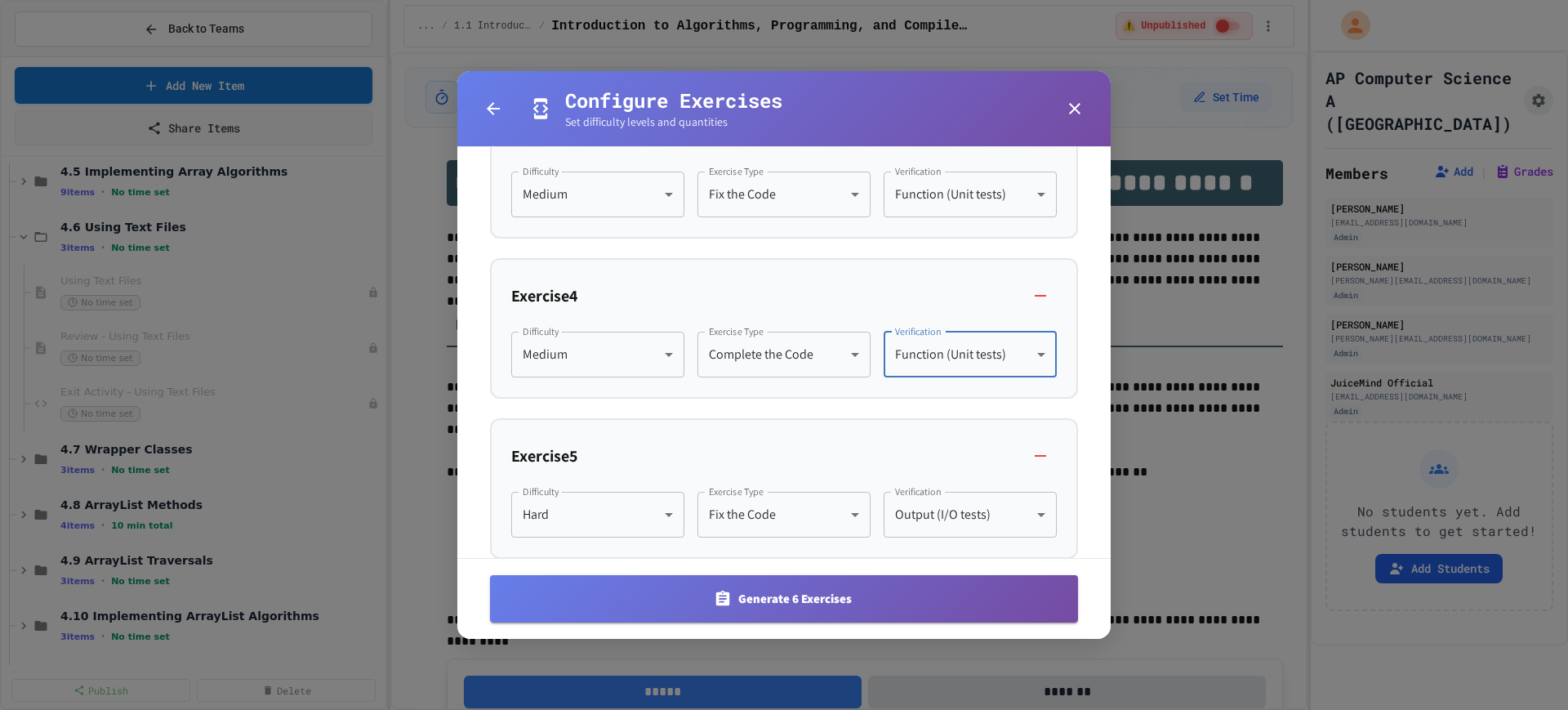
scroll to position [818, 0]
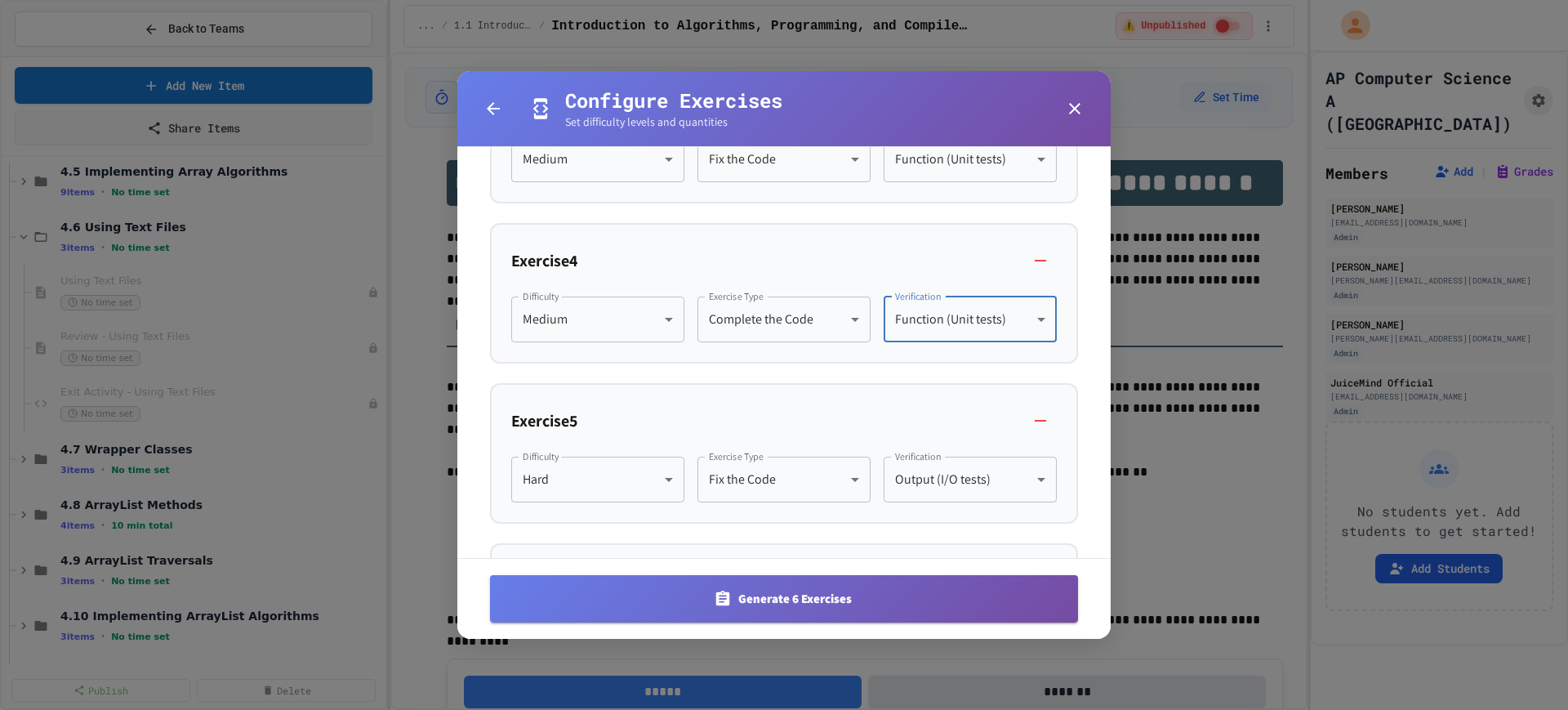
click at [952, 490] on body "We are updating our servers at 9:30PM EST on 9/19/2025. JuiceMind should contin…" at bounding box center [784, 355] width 1568 height 710
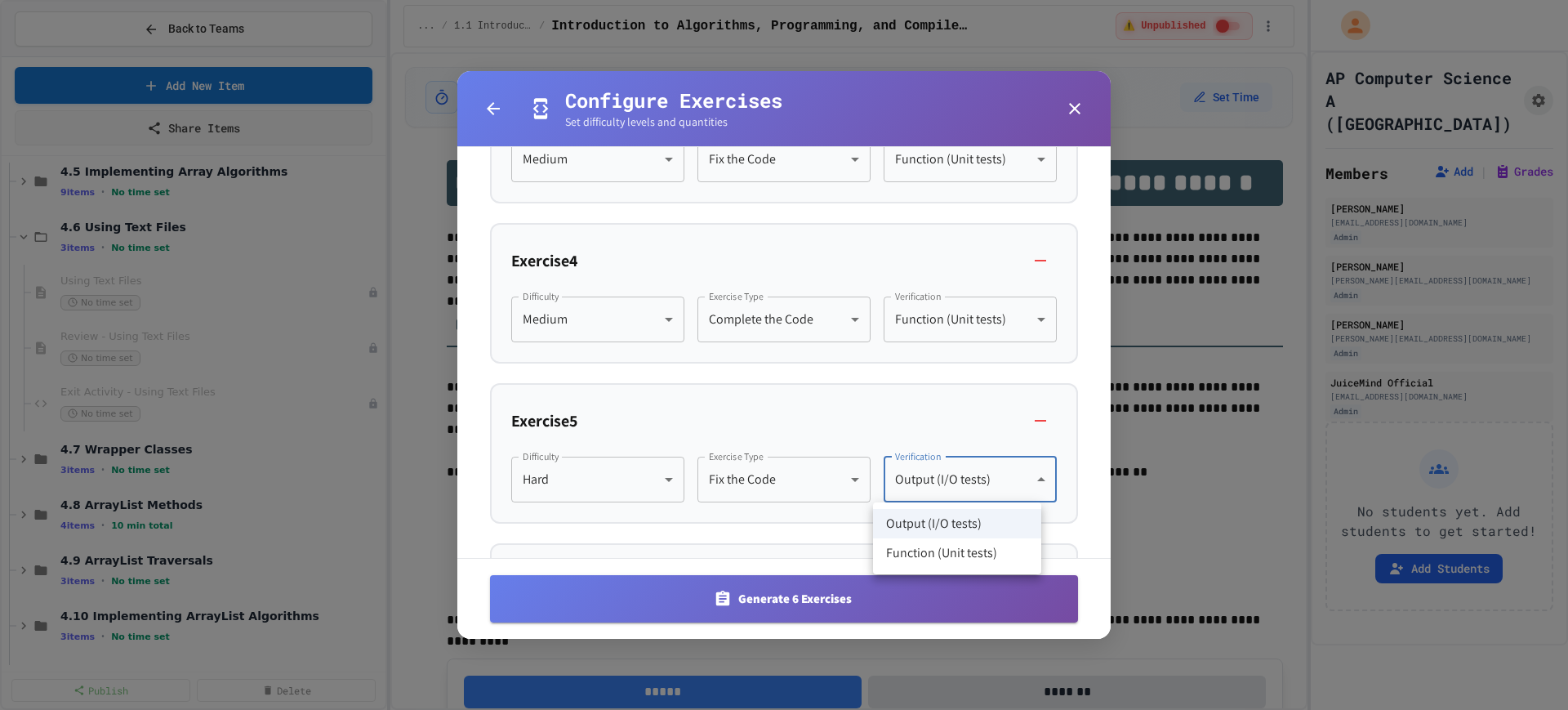
click at [935, 552] on li "Function (Unit tests)" at bounding box center [957, 554] width 168 height 30
type input "********"
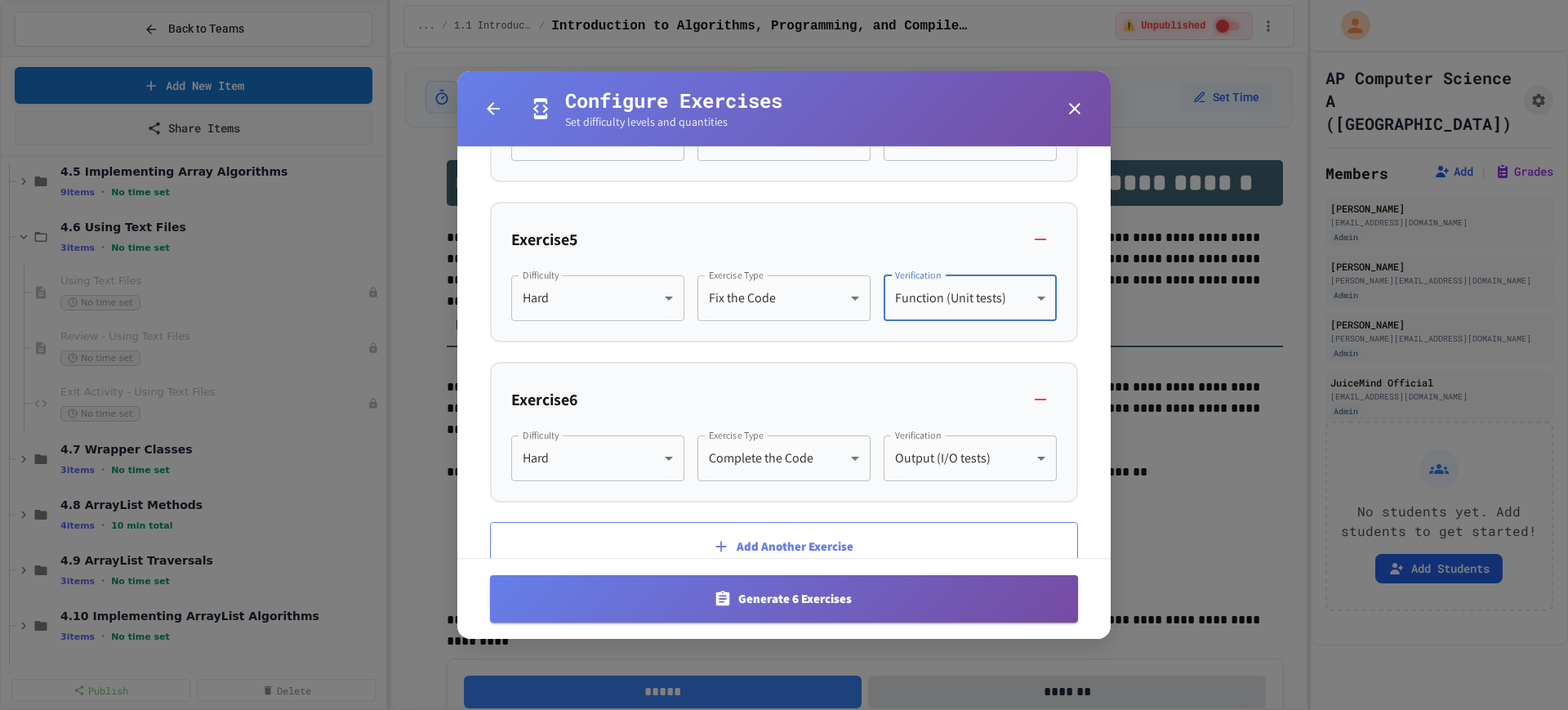
scroll to position [1022, 0]
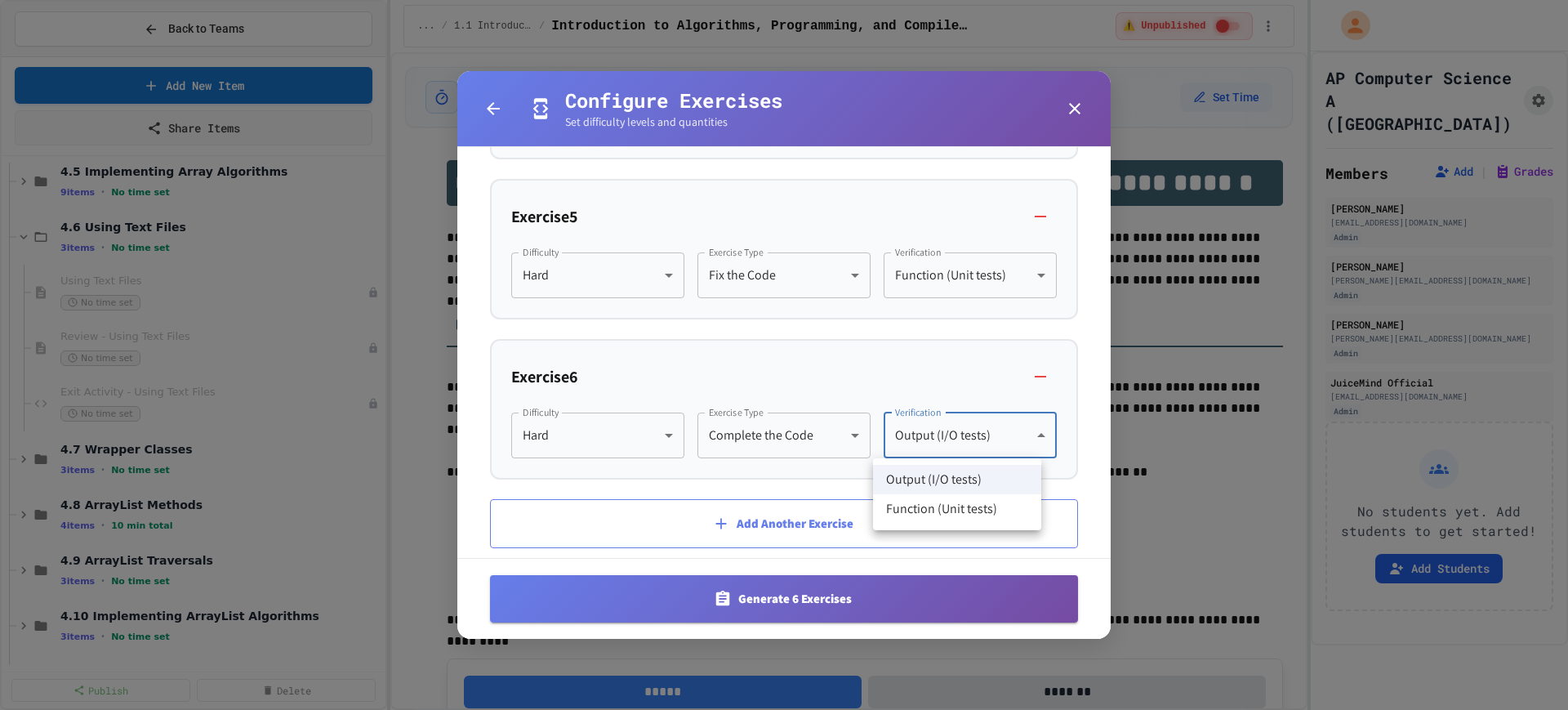
click at [937, 445] on body "We are updating our servers at 9:30PM EST on 9/19/2025. JuiceMind should contin…" at bounding box center [784, 355] width 1568 height 710
click at [932, 512] on li "Function (Unit tests)" at bounding box center [957, 510] width 168 height 30
type input "********"
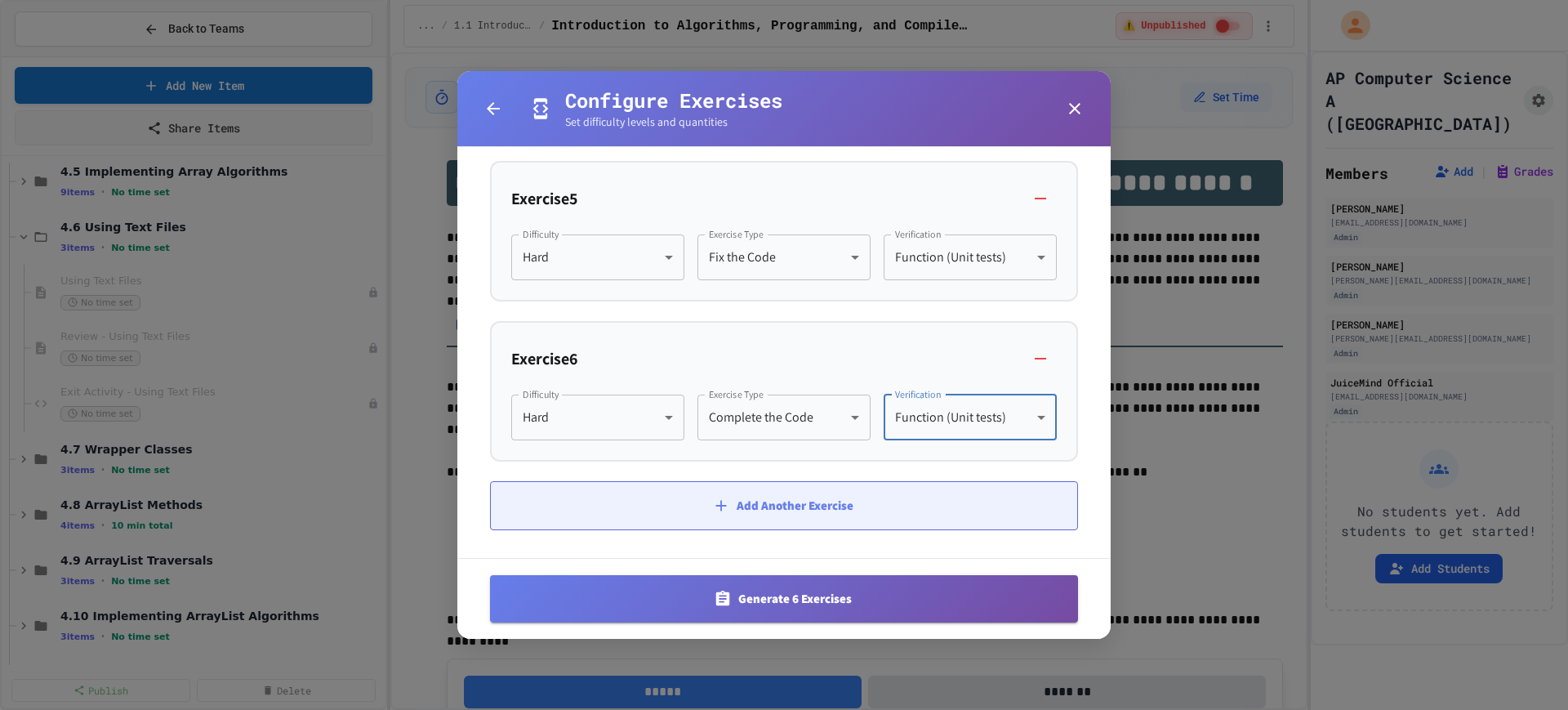
scroll to position [1044, 0]
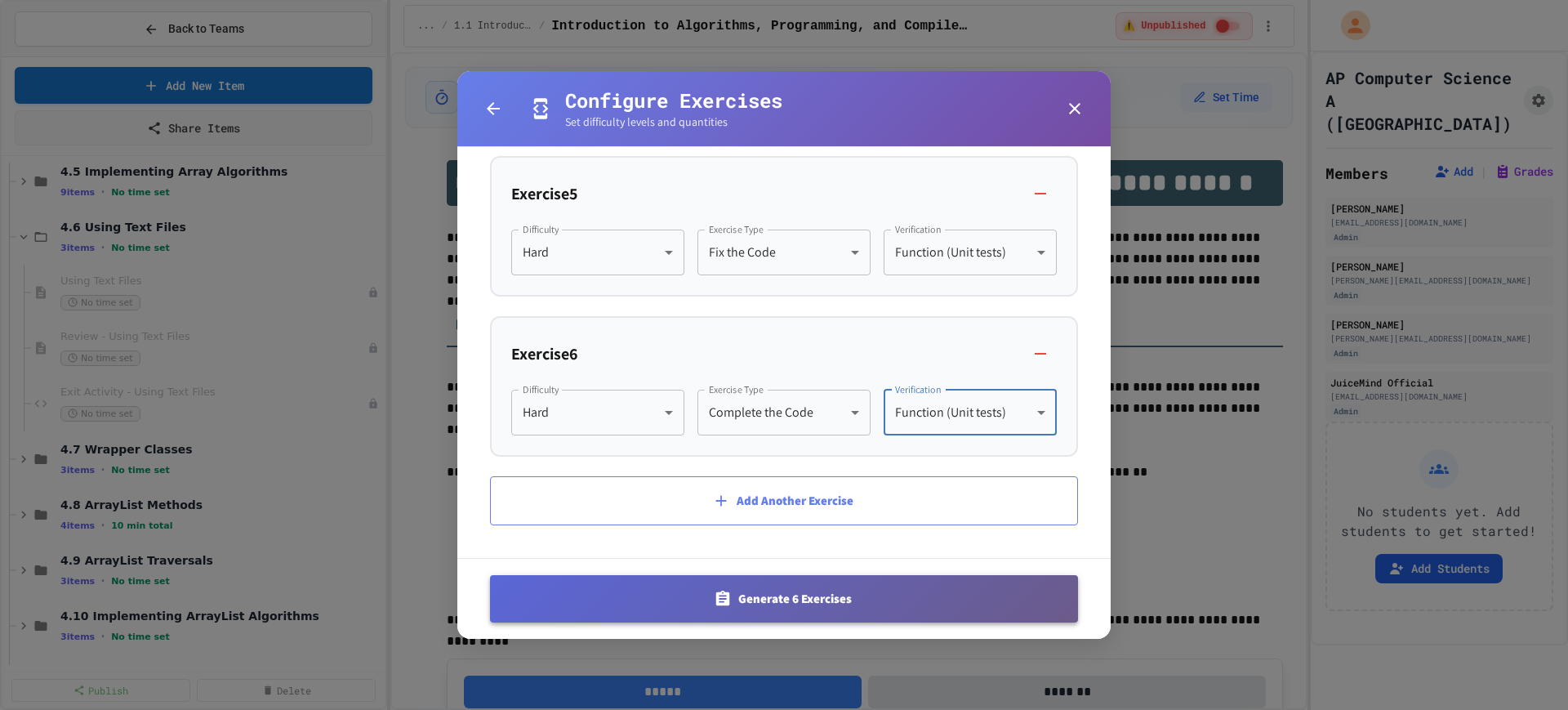
click at [796, 605] on button "Generate 6 Exercises" at bounding box center [784, 598] width 588 height 47
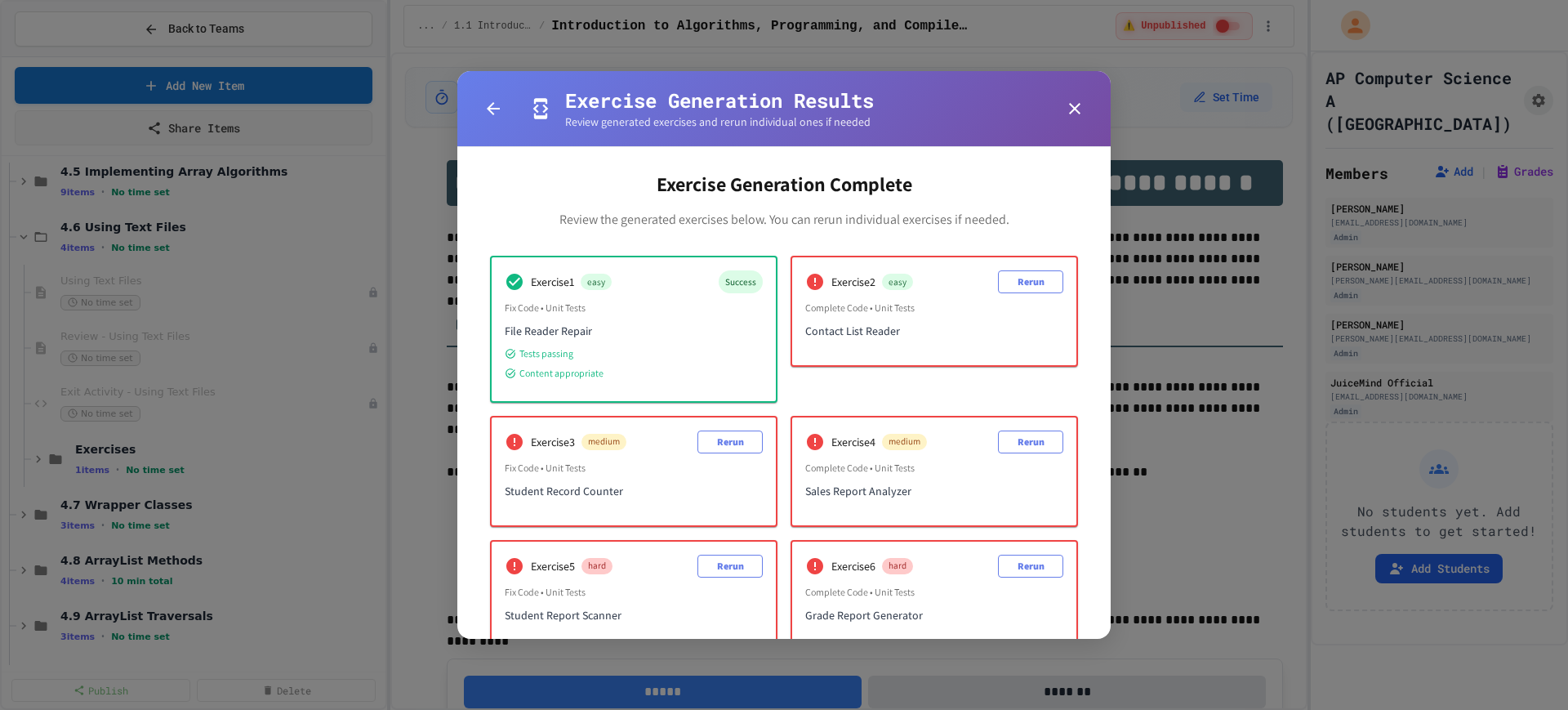
scroll to position [0, 0]
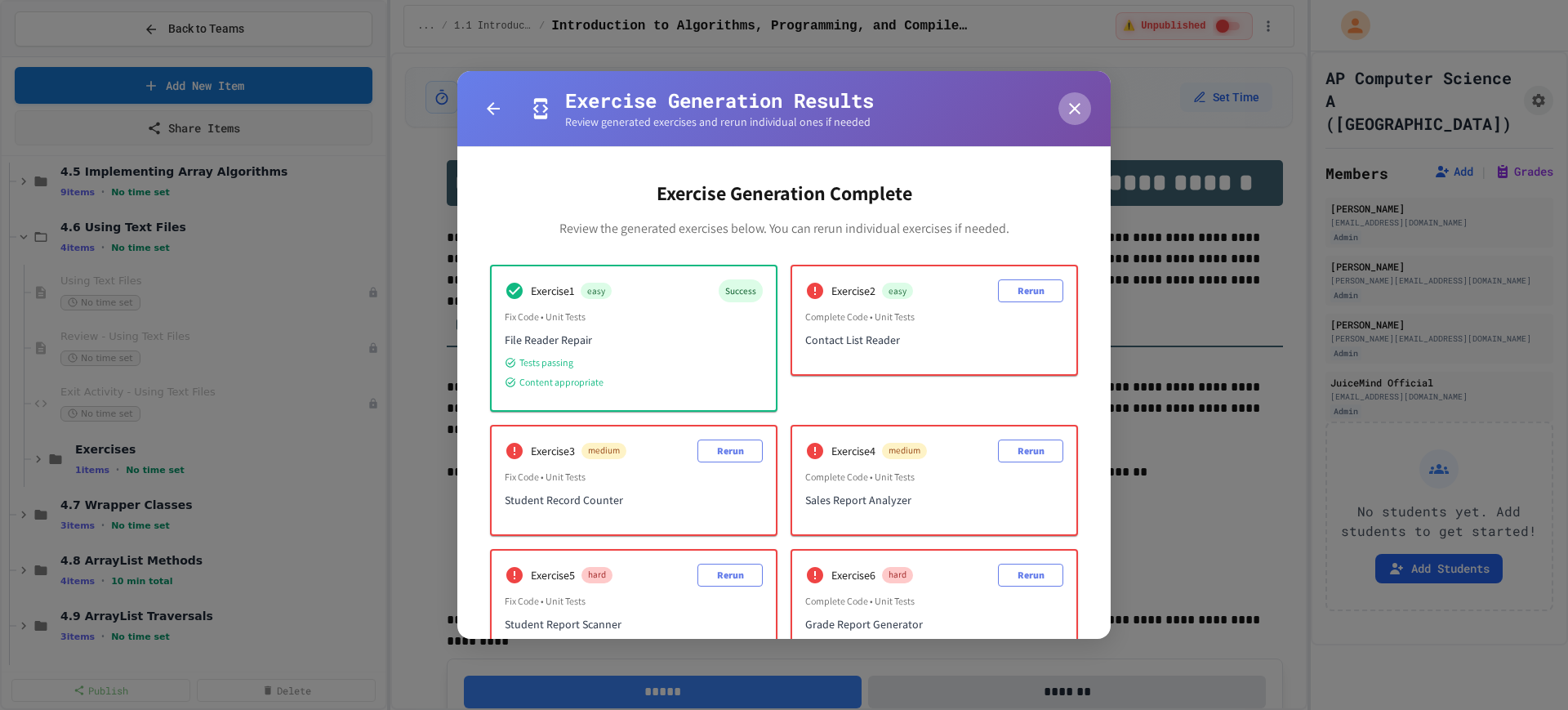
click at [1073, 106] on icon "button" at bounding box center [1075, 108] width 12 height 12
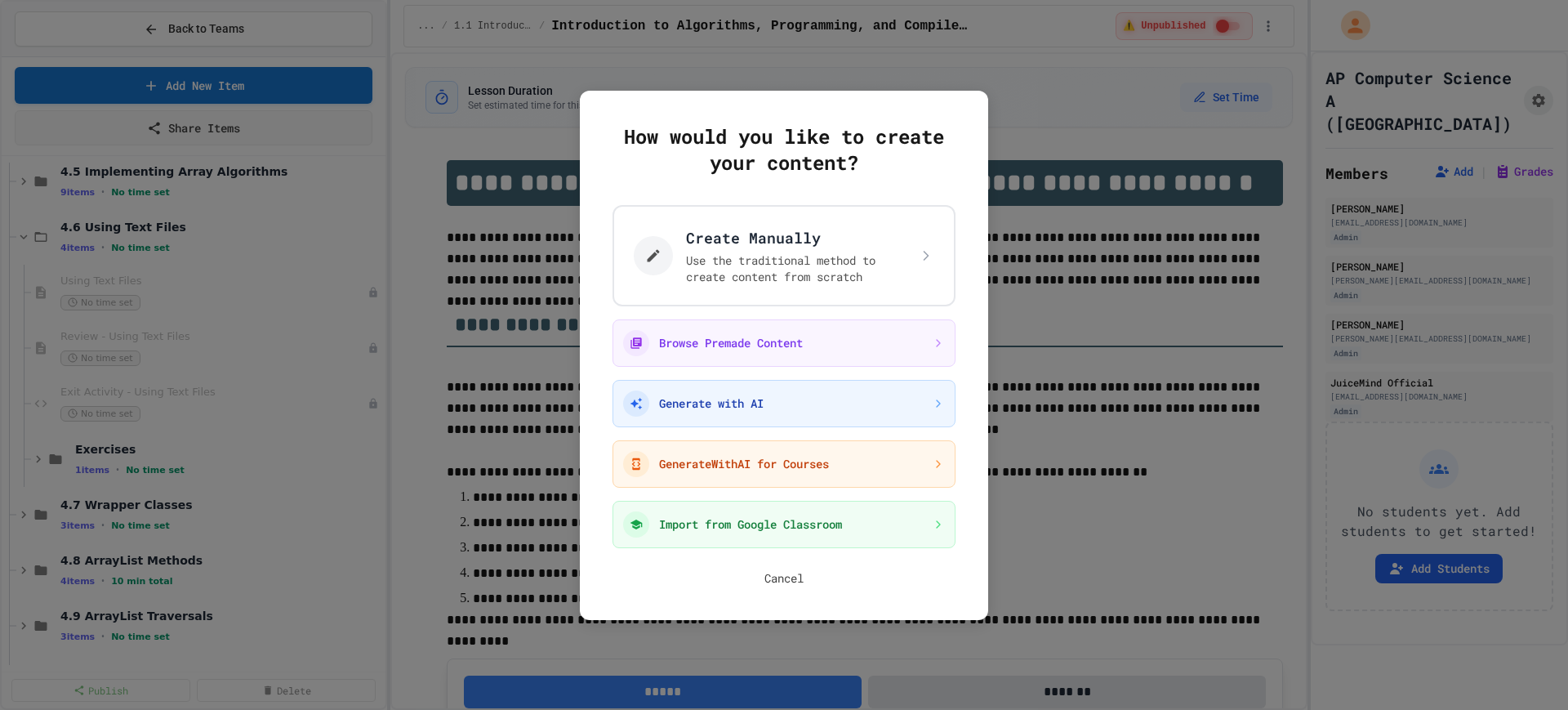
click at [776, 580] on button "Cancel" at bounding box center [783, 578] width 39 height 17
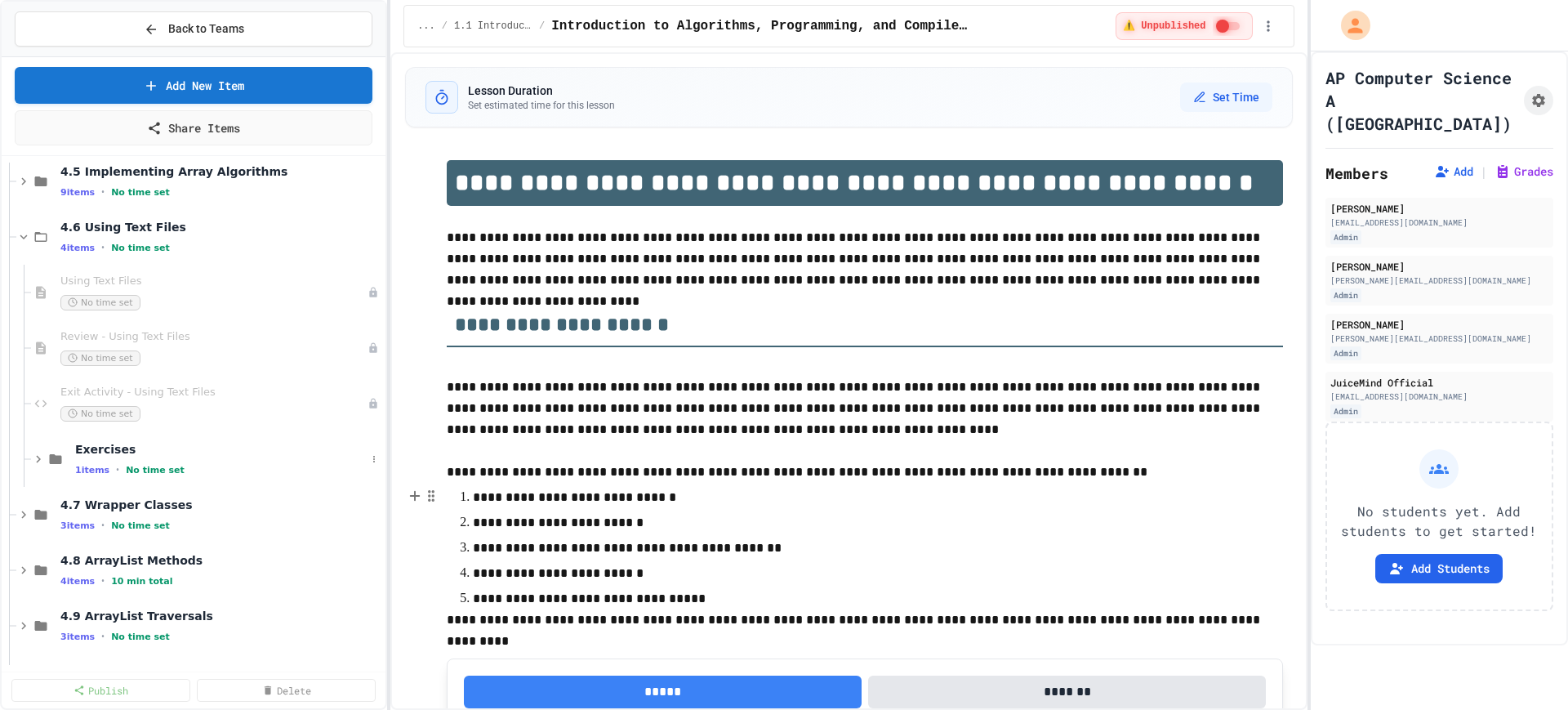
click at [29, 459] on div "Exercises 1 items • No time set" at bounding box center [194, 458] width 384 height 55
click at [369, 512] on icon at bounding box center [374, 515] width 10 height 10
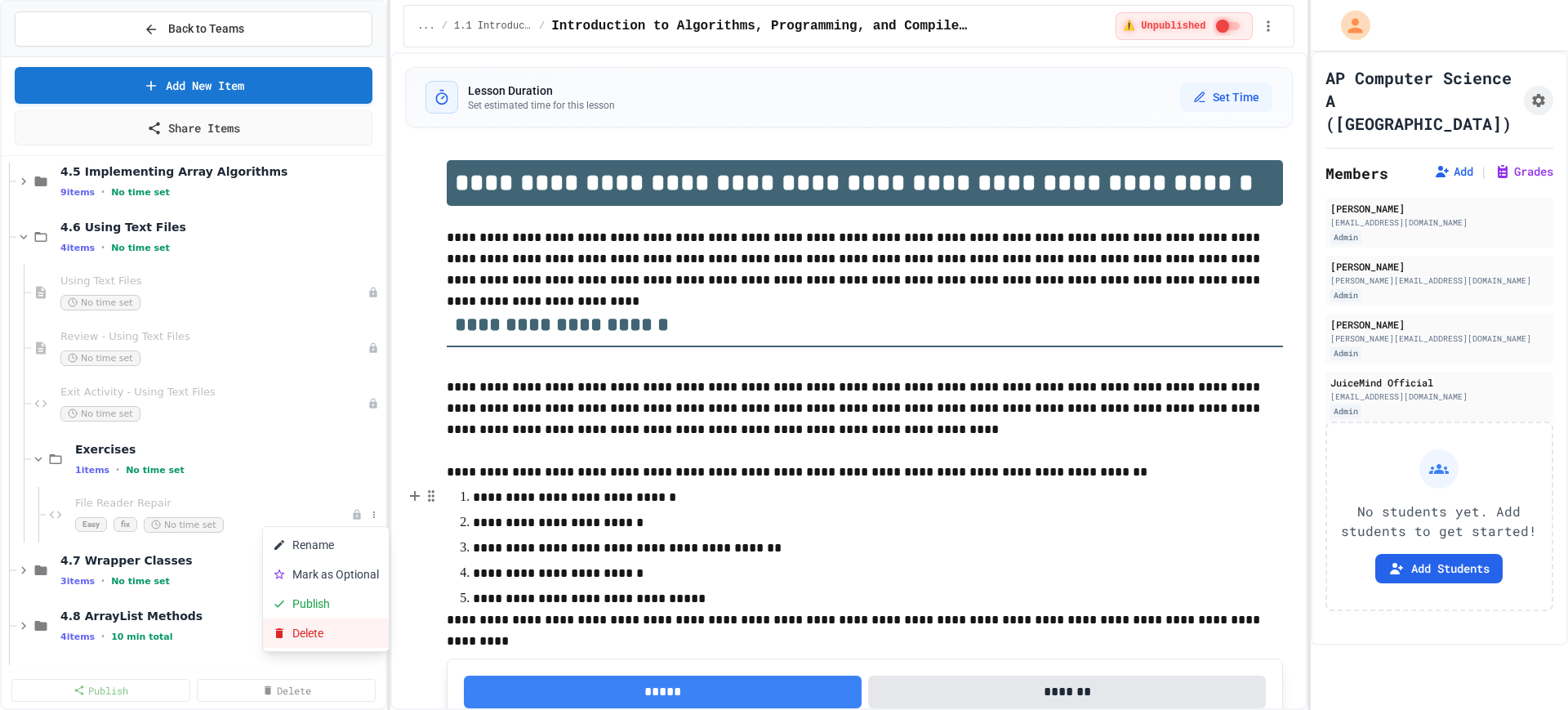
click at [307, 632] on button "Delete" at bounding box center [326, 634] width 126 height 30
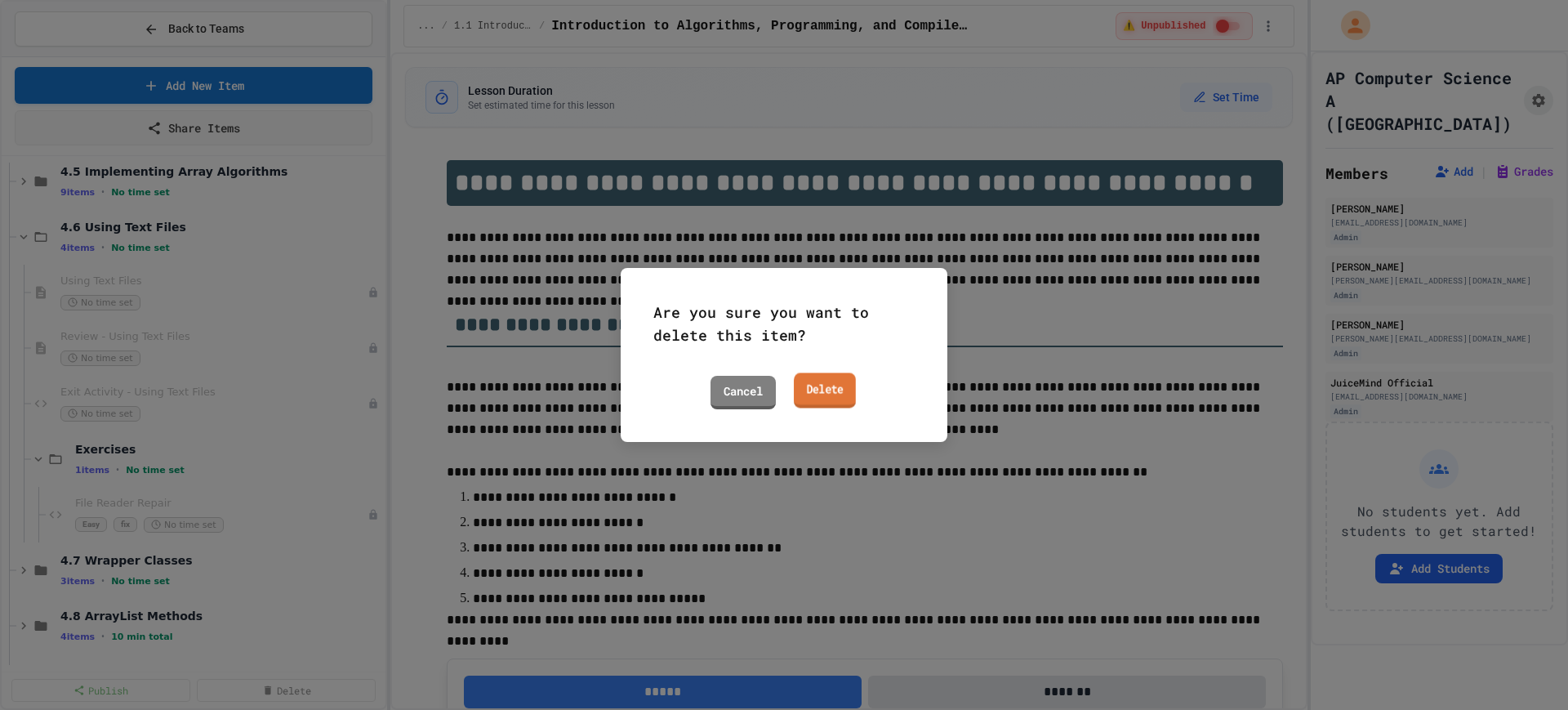
click at [818, 394] on link "Delete" at bounding box center [825, 390] width 62 height 35
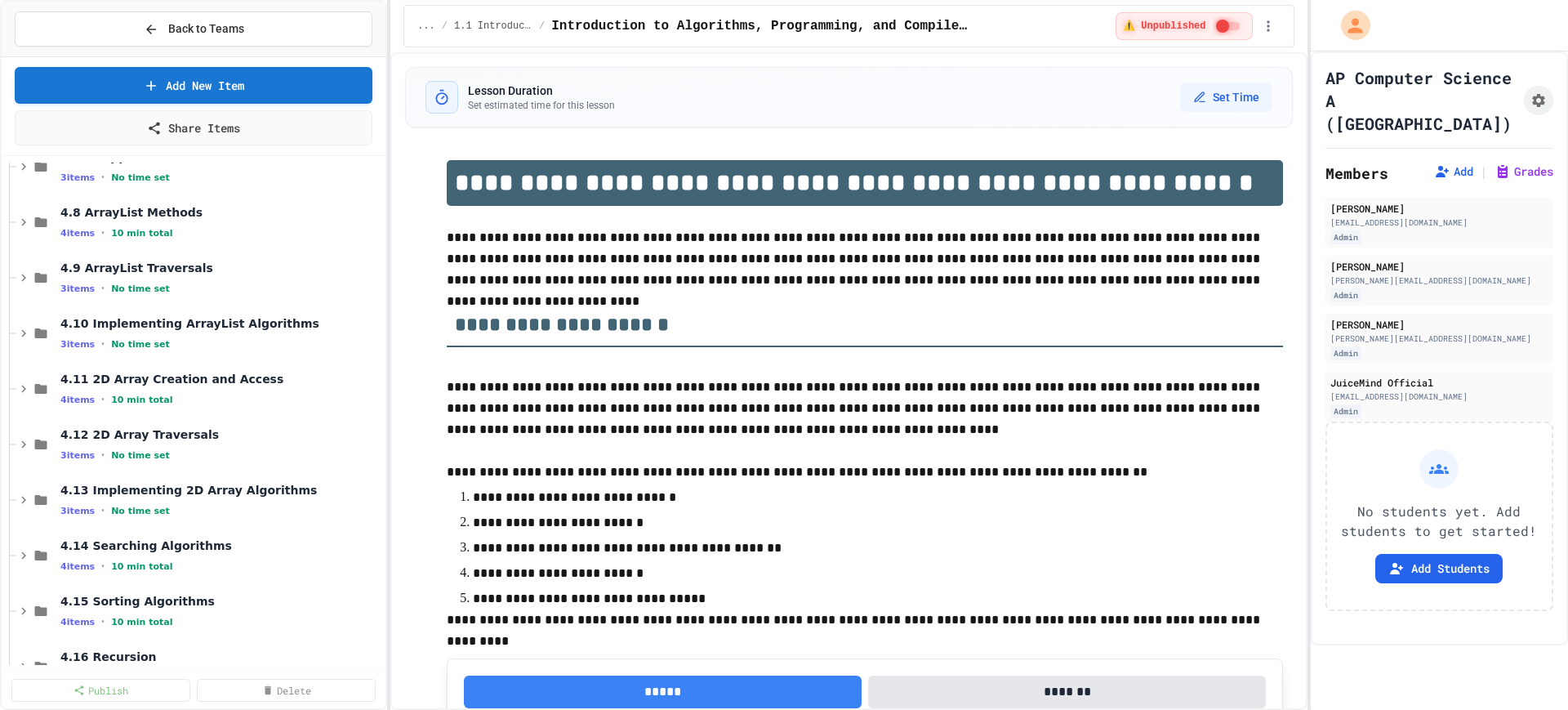
scroll to position [1372, 0]
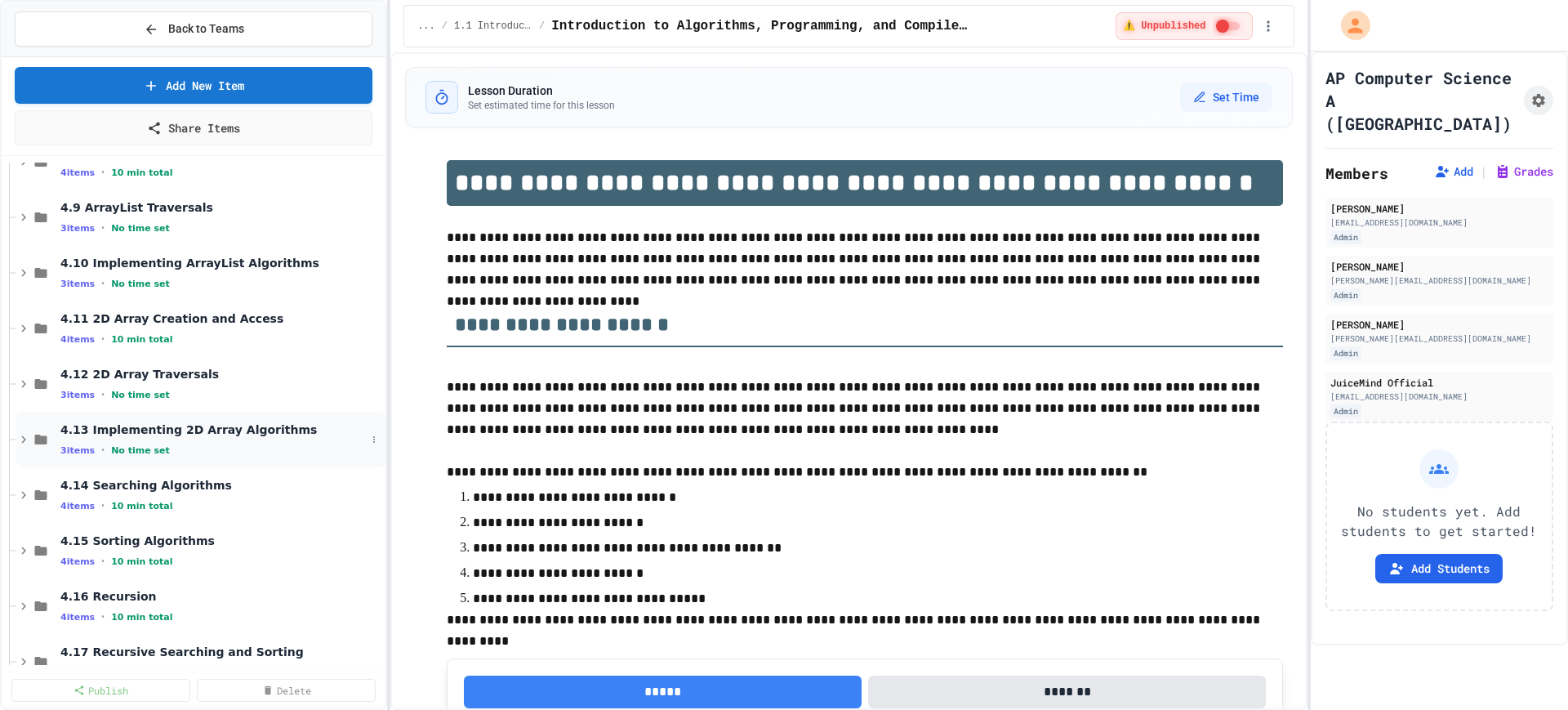
click at [19, 441] on icon at bounding box center [24, 439] width 15 height 15
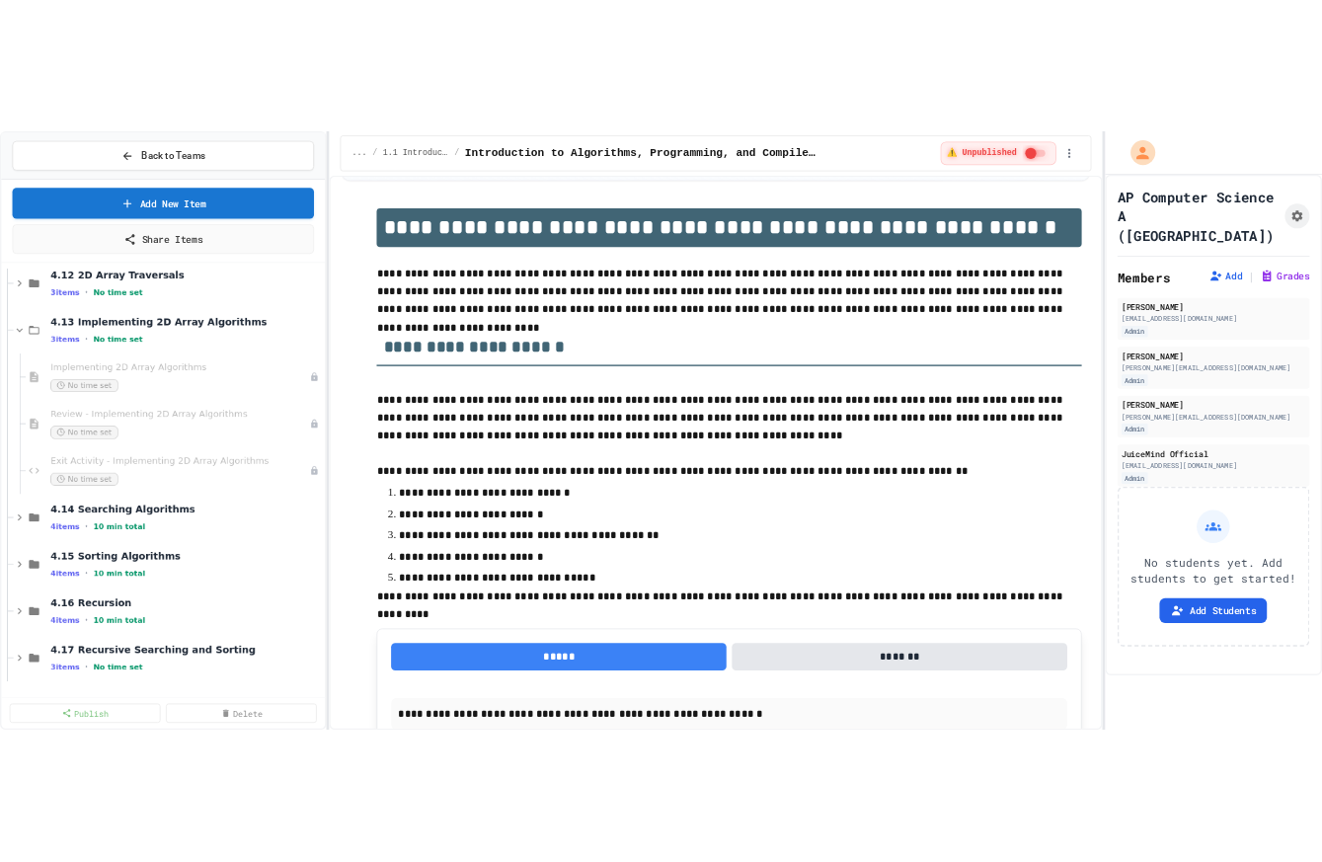
scroll to position [123, 0]
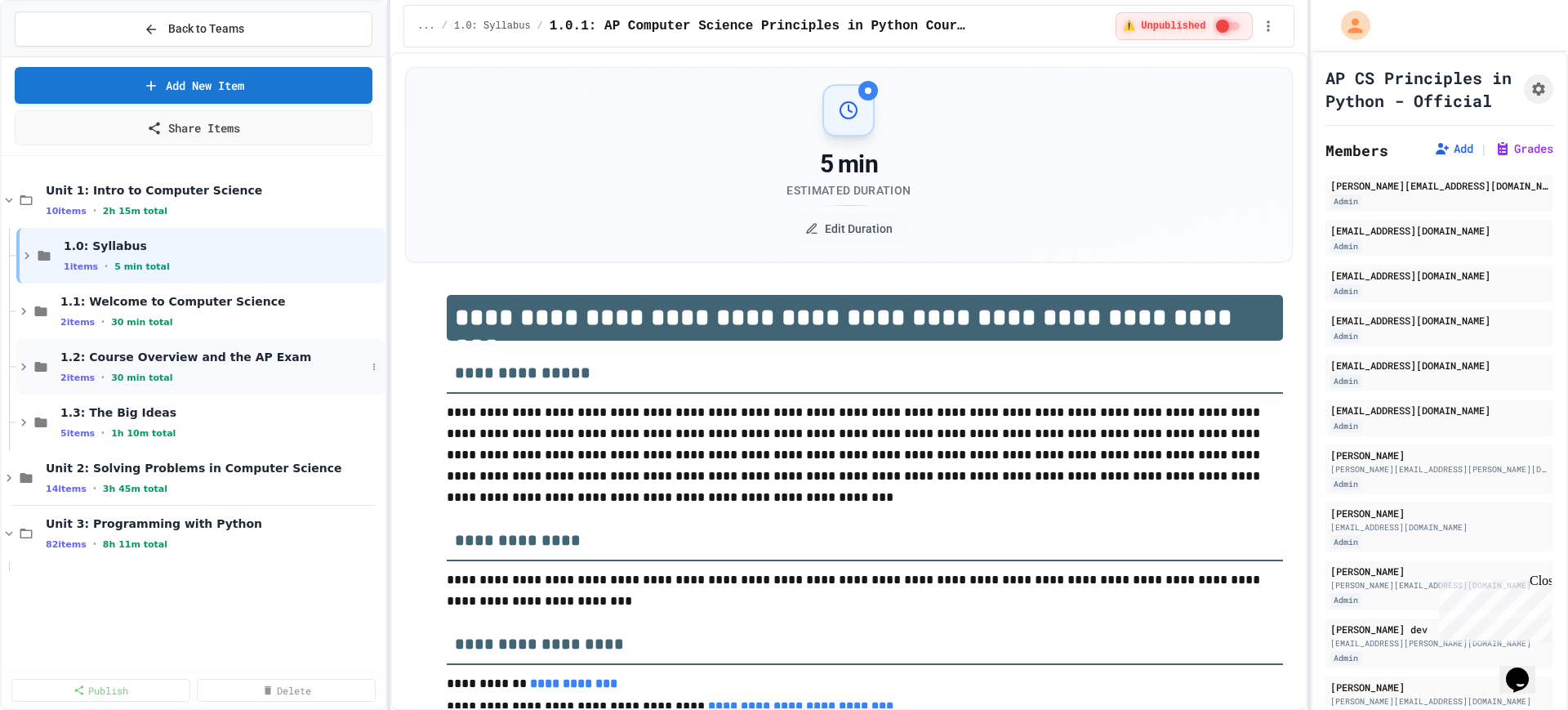
click at [24, 364] on icon at bounding box center [24, 367] width 5 height 7
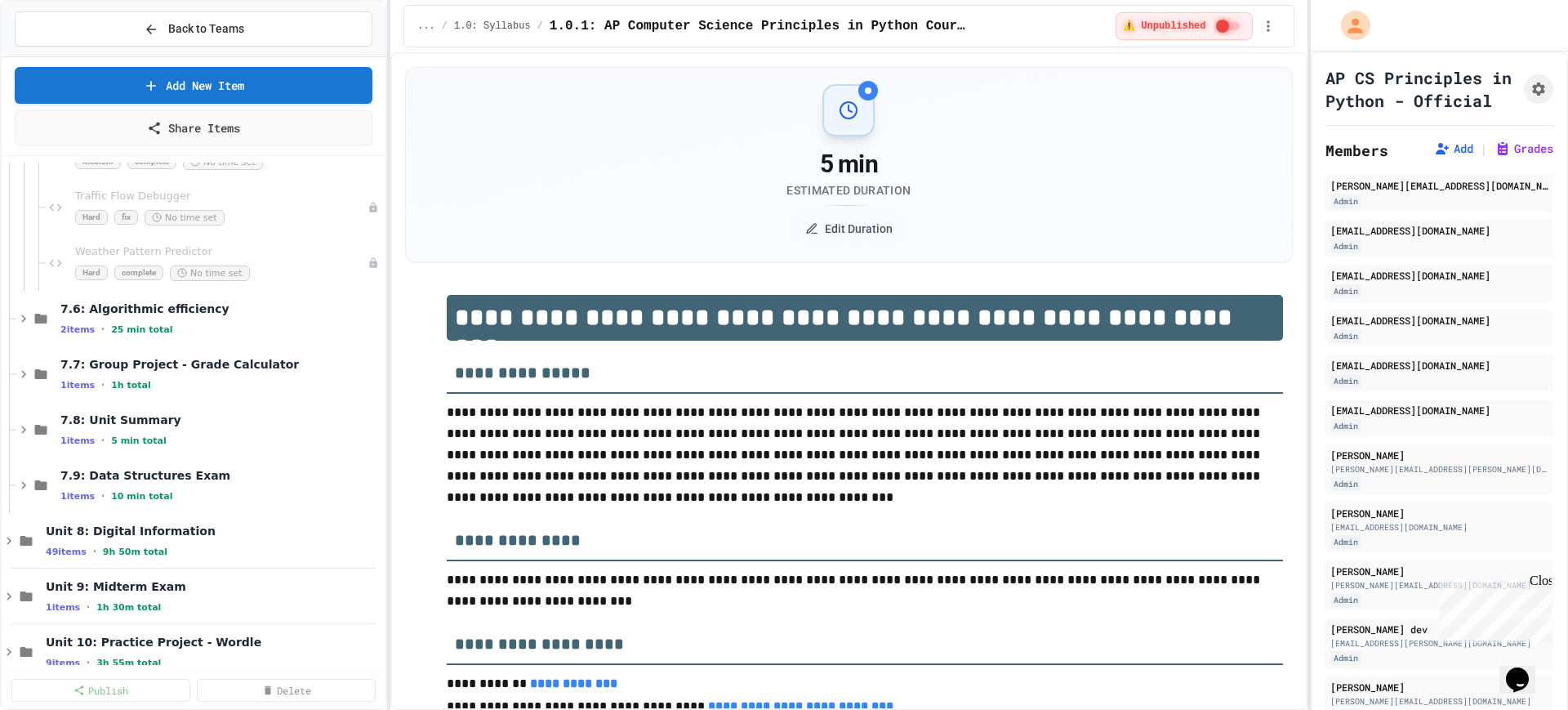
scroll to position [23390, 0]
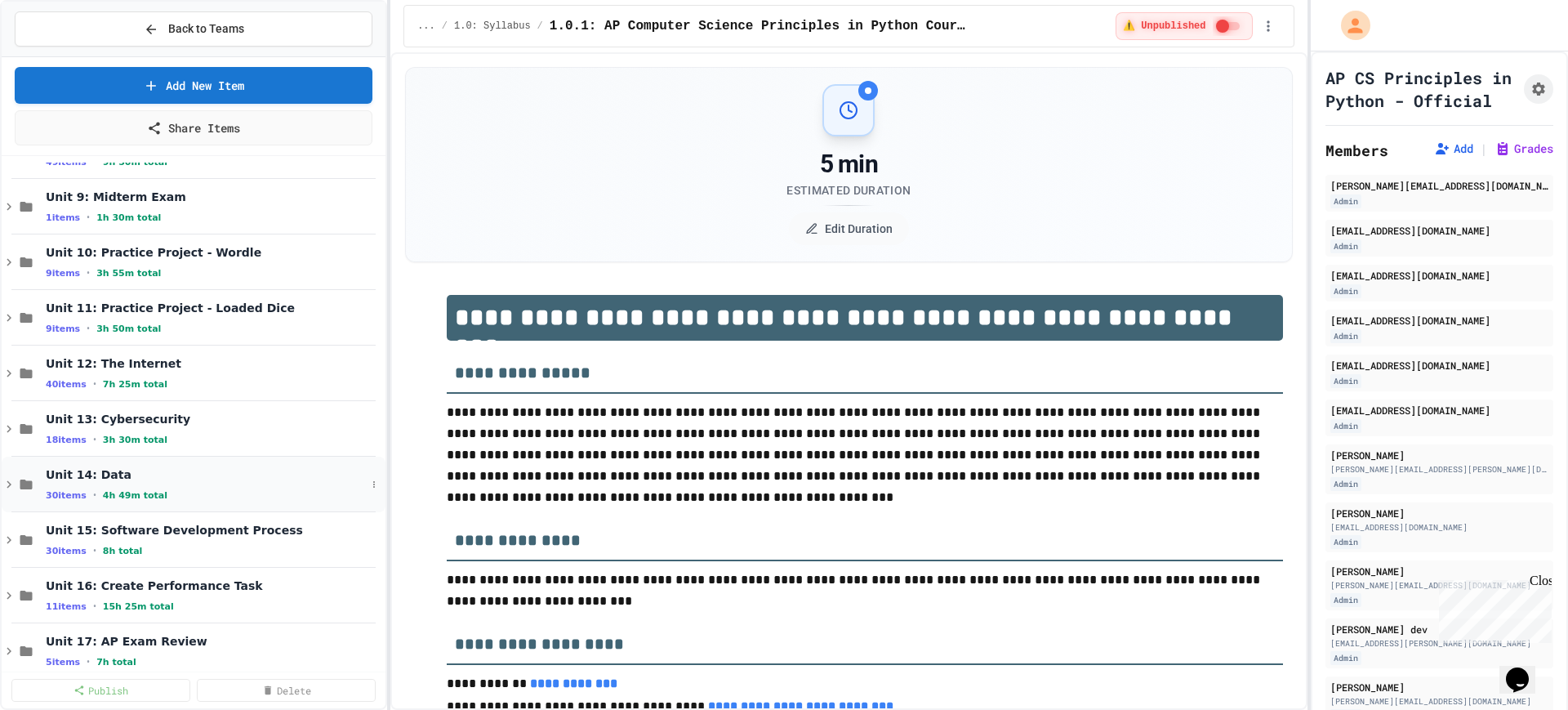
click at [6, 484] on icon at bounding box center [9, 485] width 15 height 15
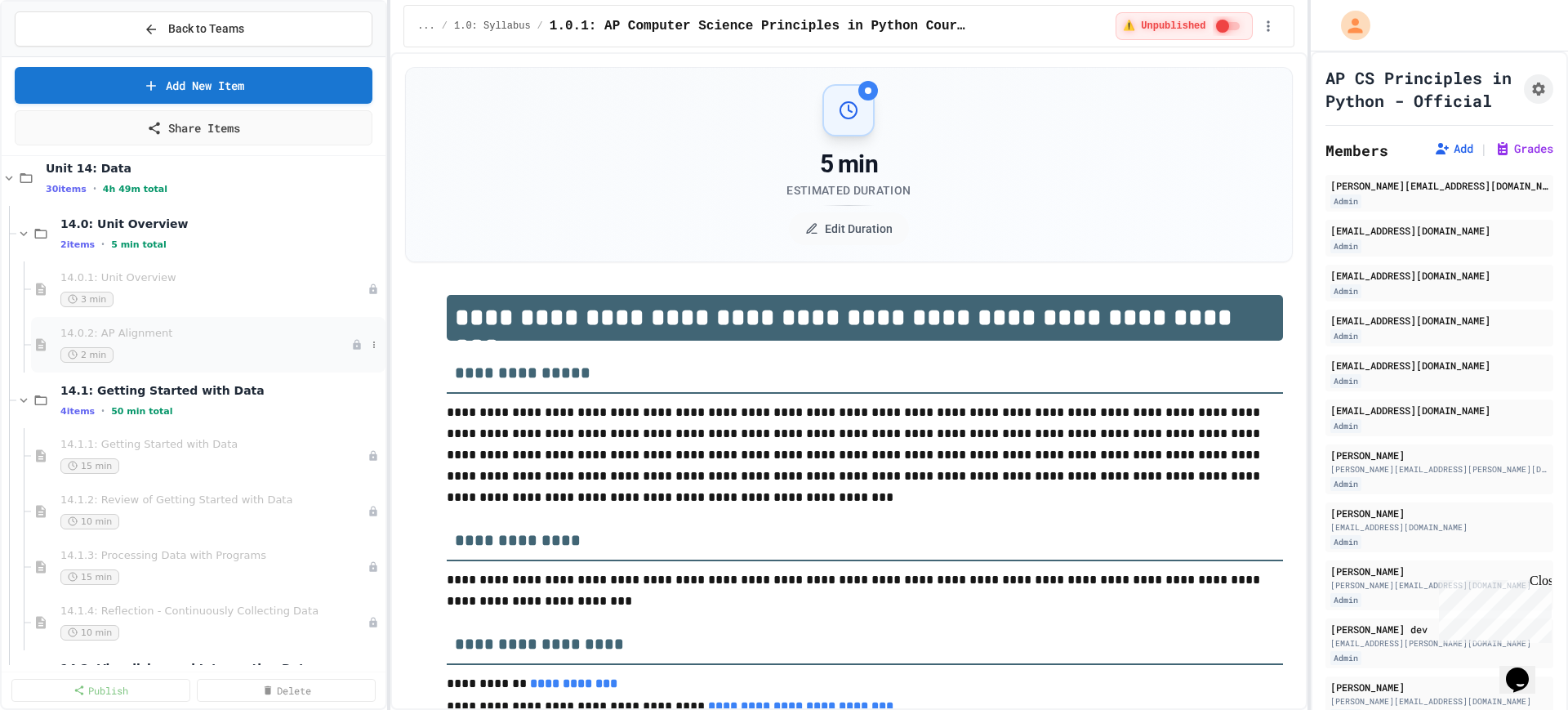
scroll to position [23492, 0]
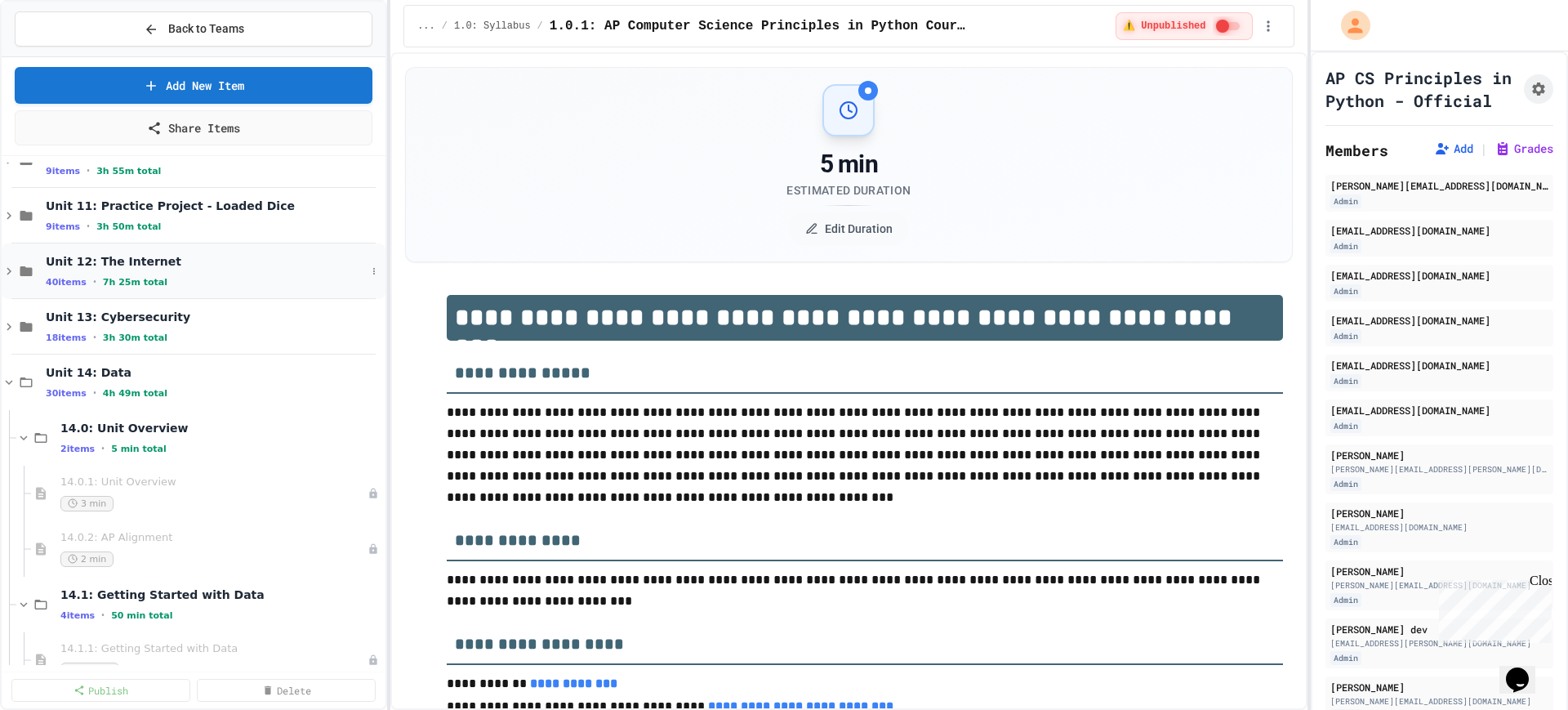
click at [9, 272] on icon at bounding box center [9, 271] width 5 height 7
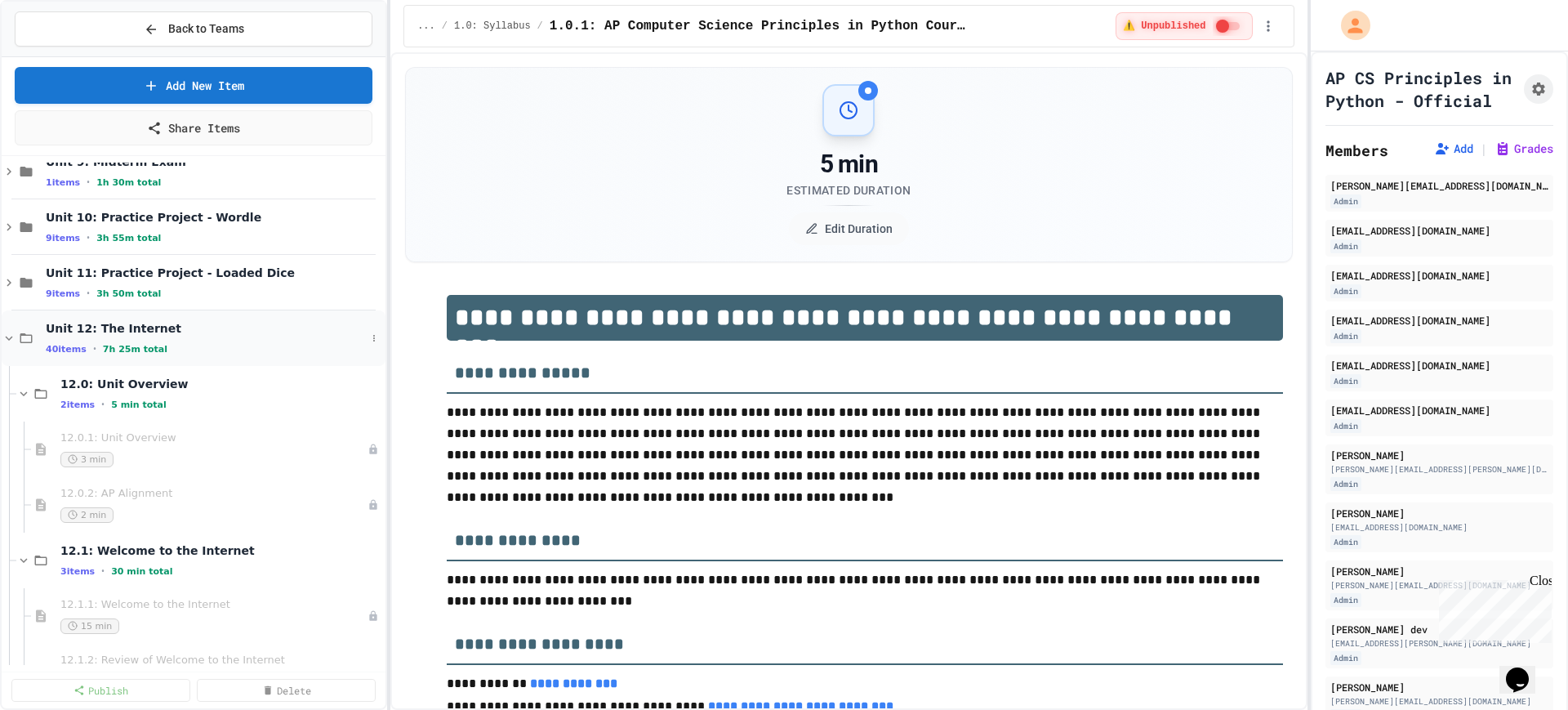
scroll to position [23390, 0]
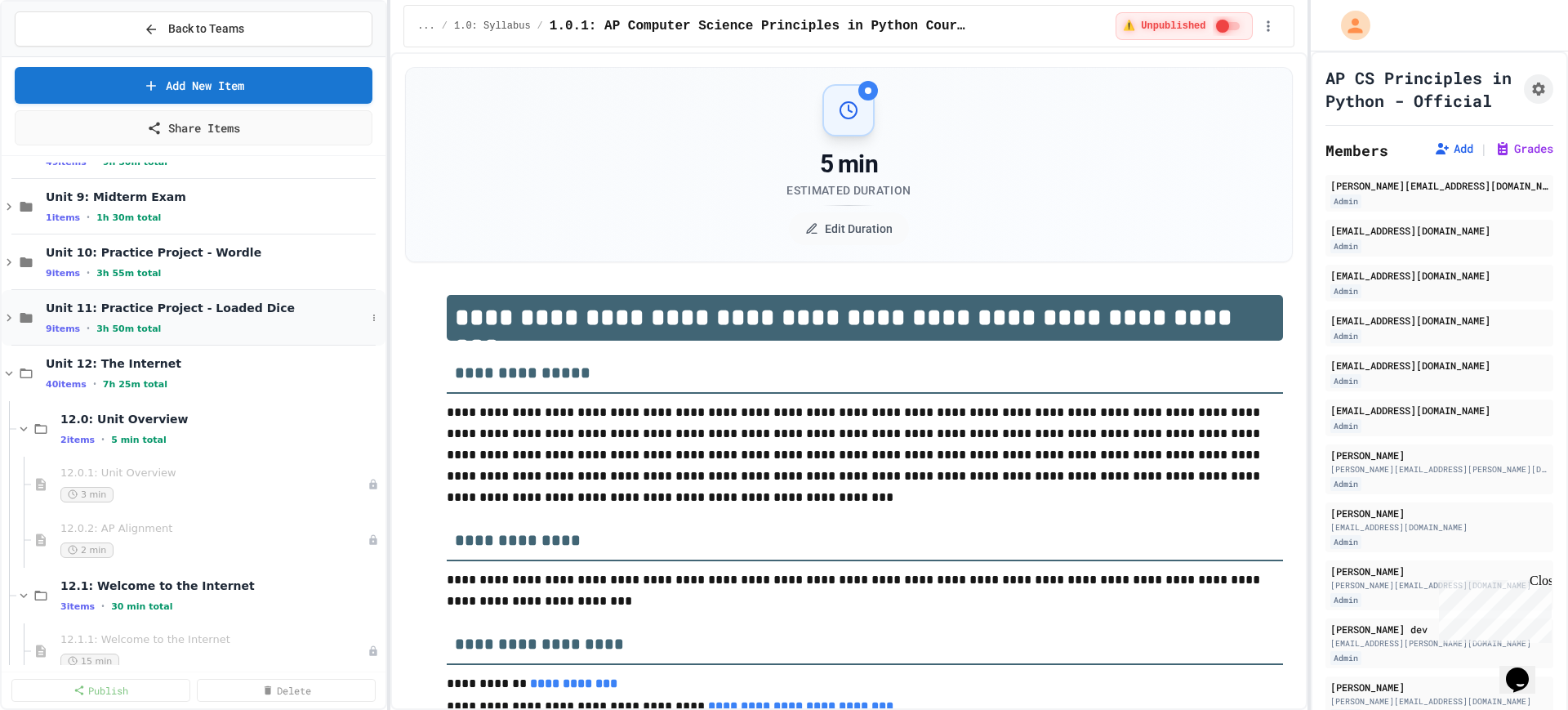
click at [5, 314] on icon at bounding box center [9, 318] width 15 height 15
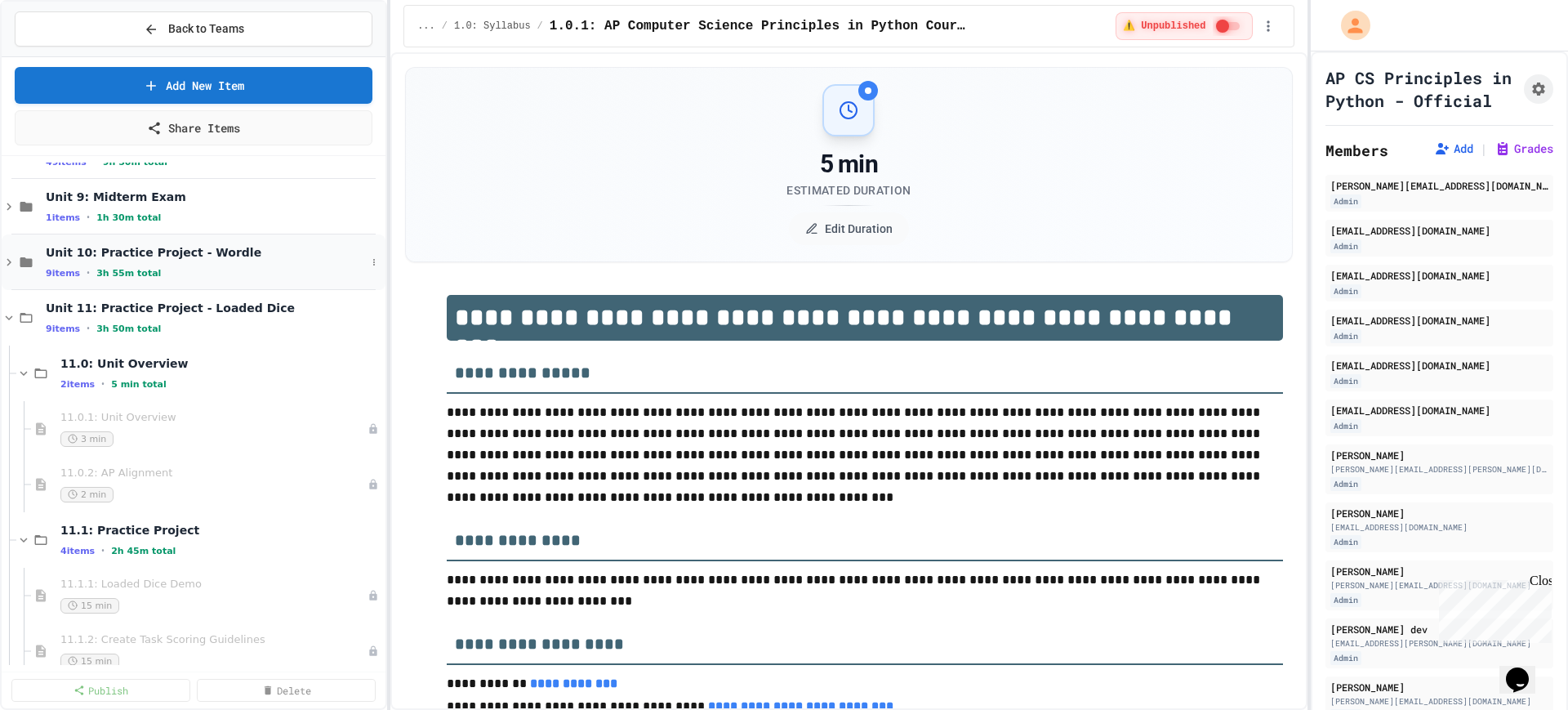
click at [5, 262] on icon at bounding box center [9, 262] width 15 height 15
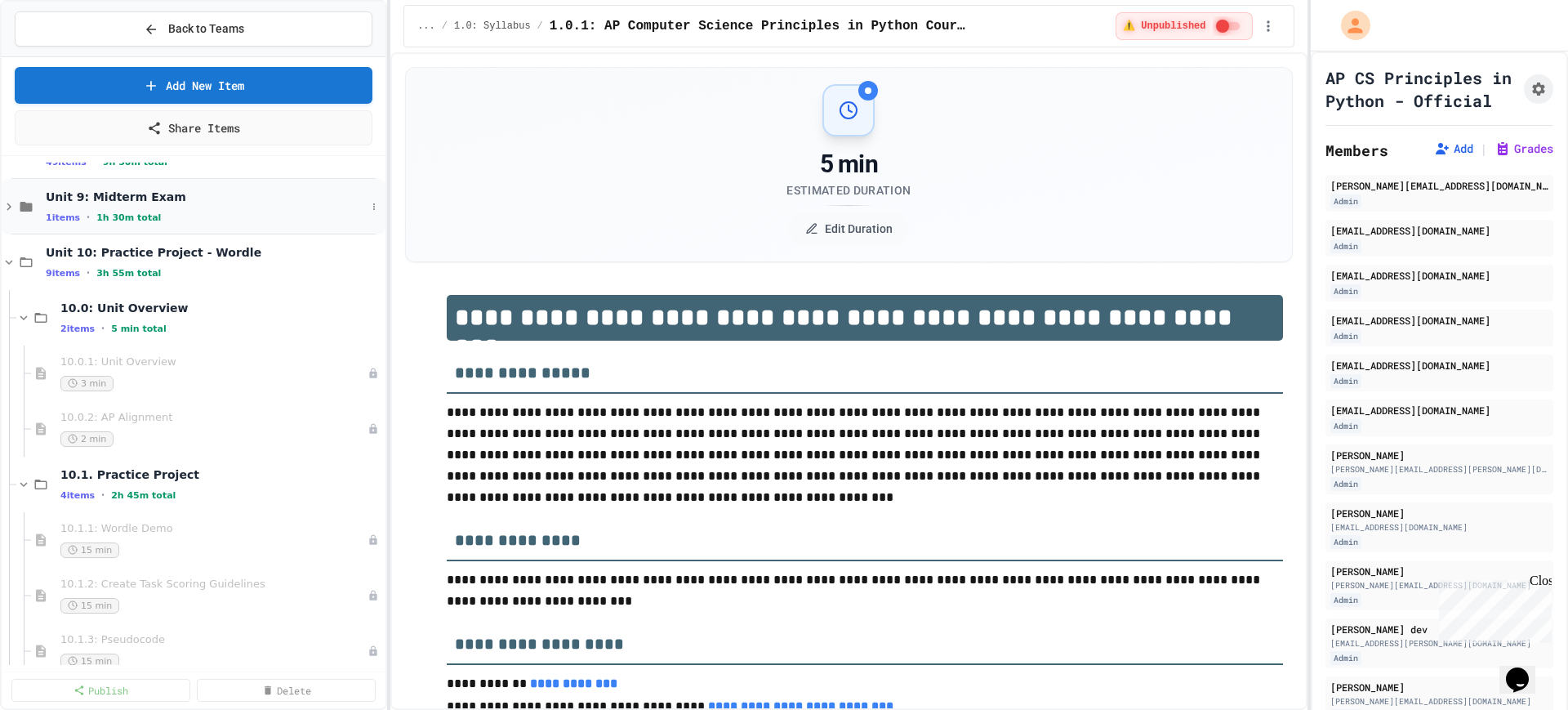
click at [6, 206] on icon at bounding box center [9, 207] width 15 height 15
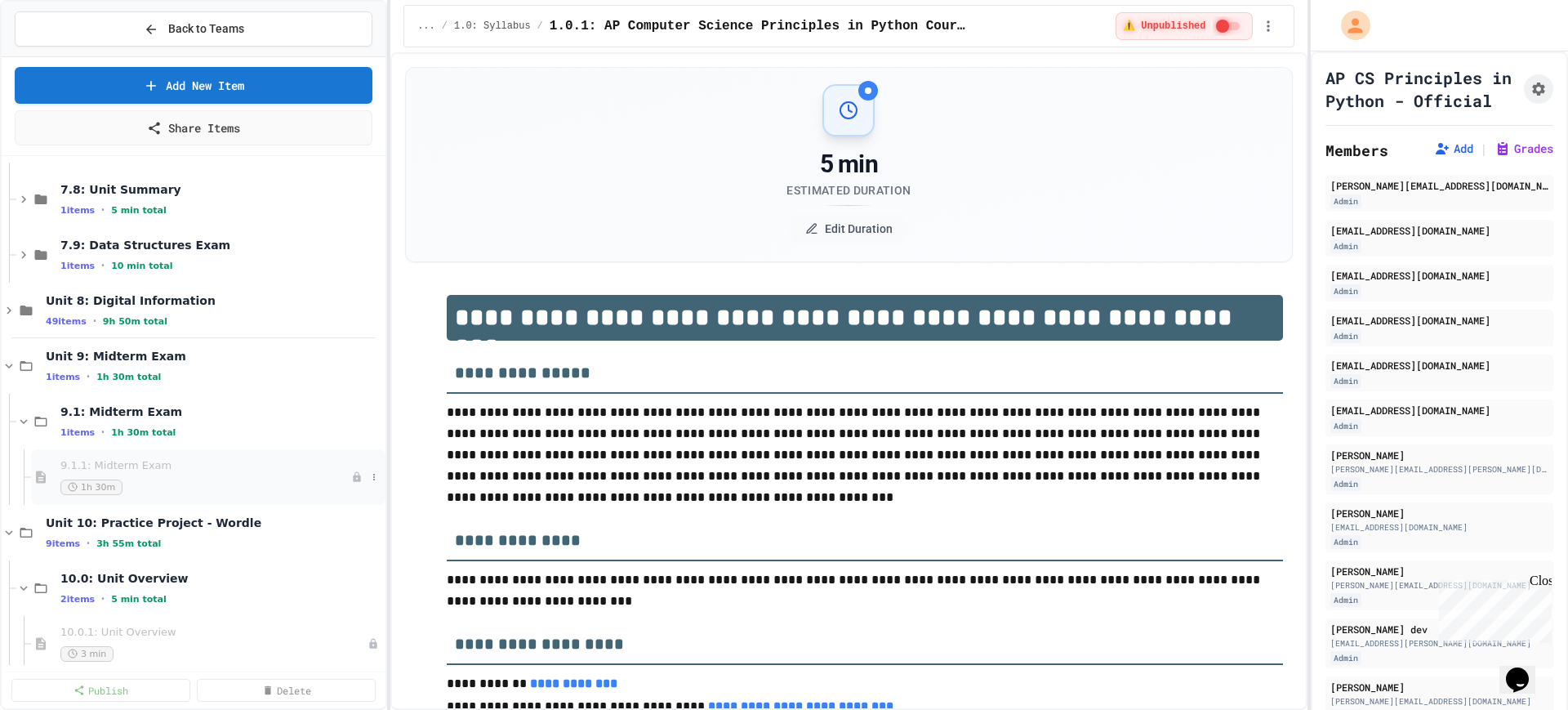
scroll to position [23186, 0]
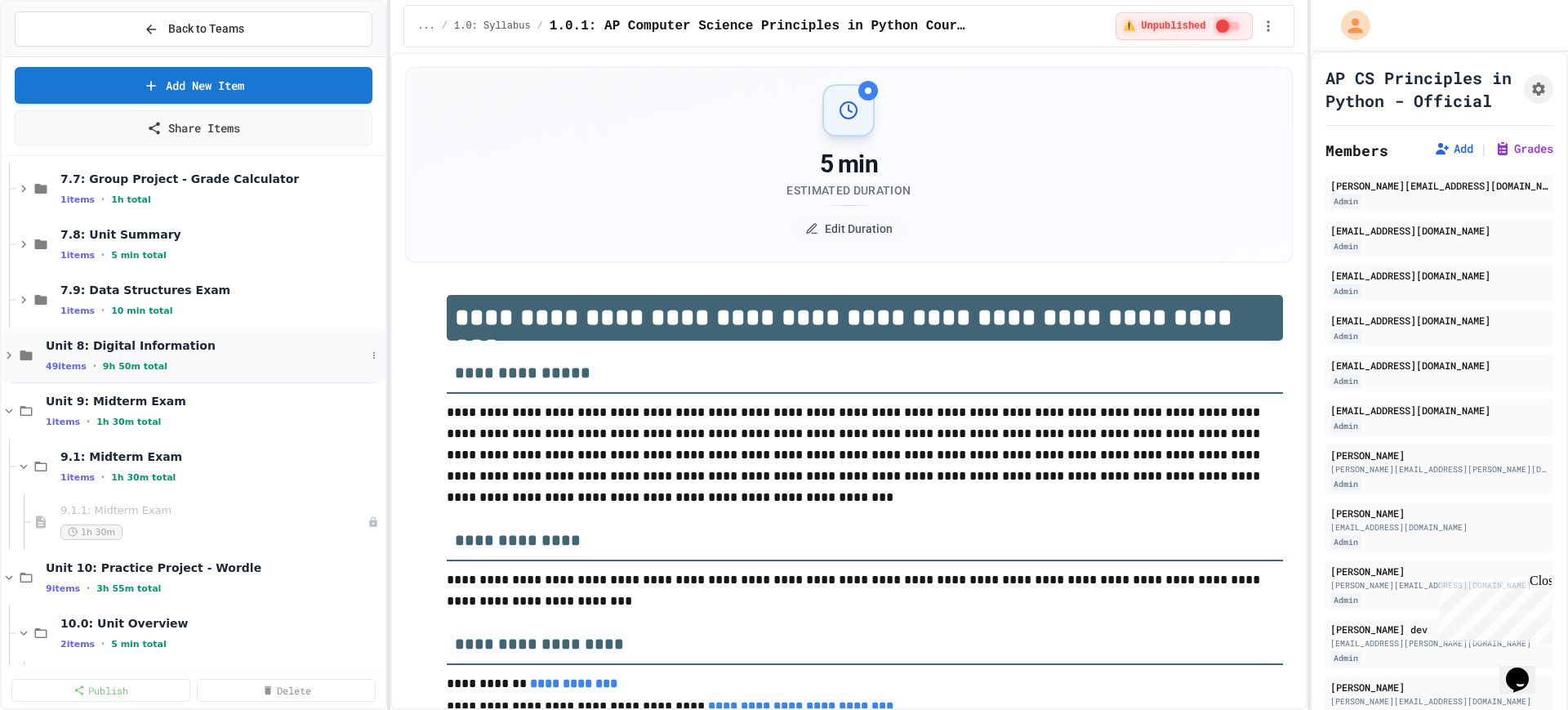
click at [6, 353] on icon at bounding box center [9, 356] width 15 height 15
click at [23, 295] on icon at bounding box center [24, 300] width 15 height 15
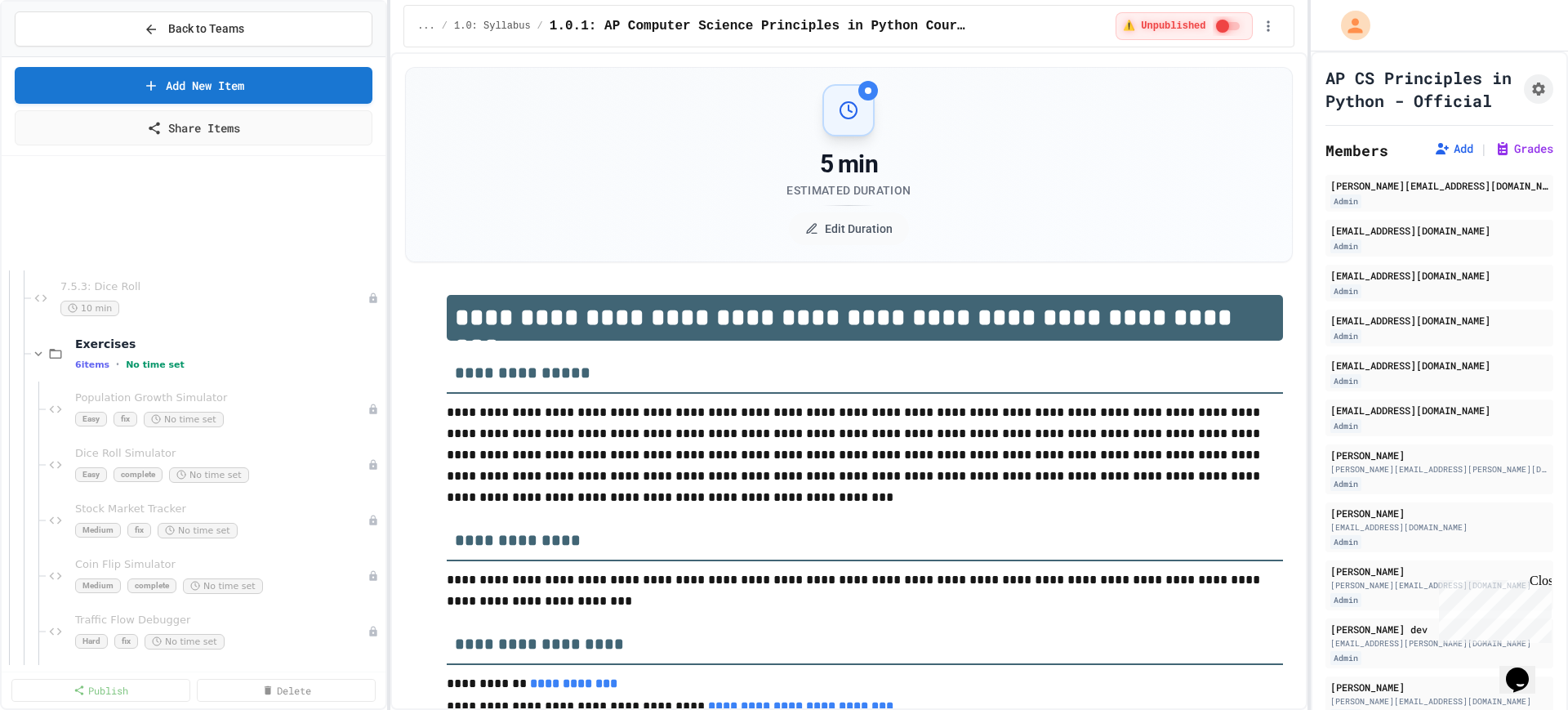
scroll to position [22573, 0]
click at [40, 353] on icon at bounding box center [39, 357] width 15 height 15
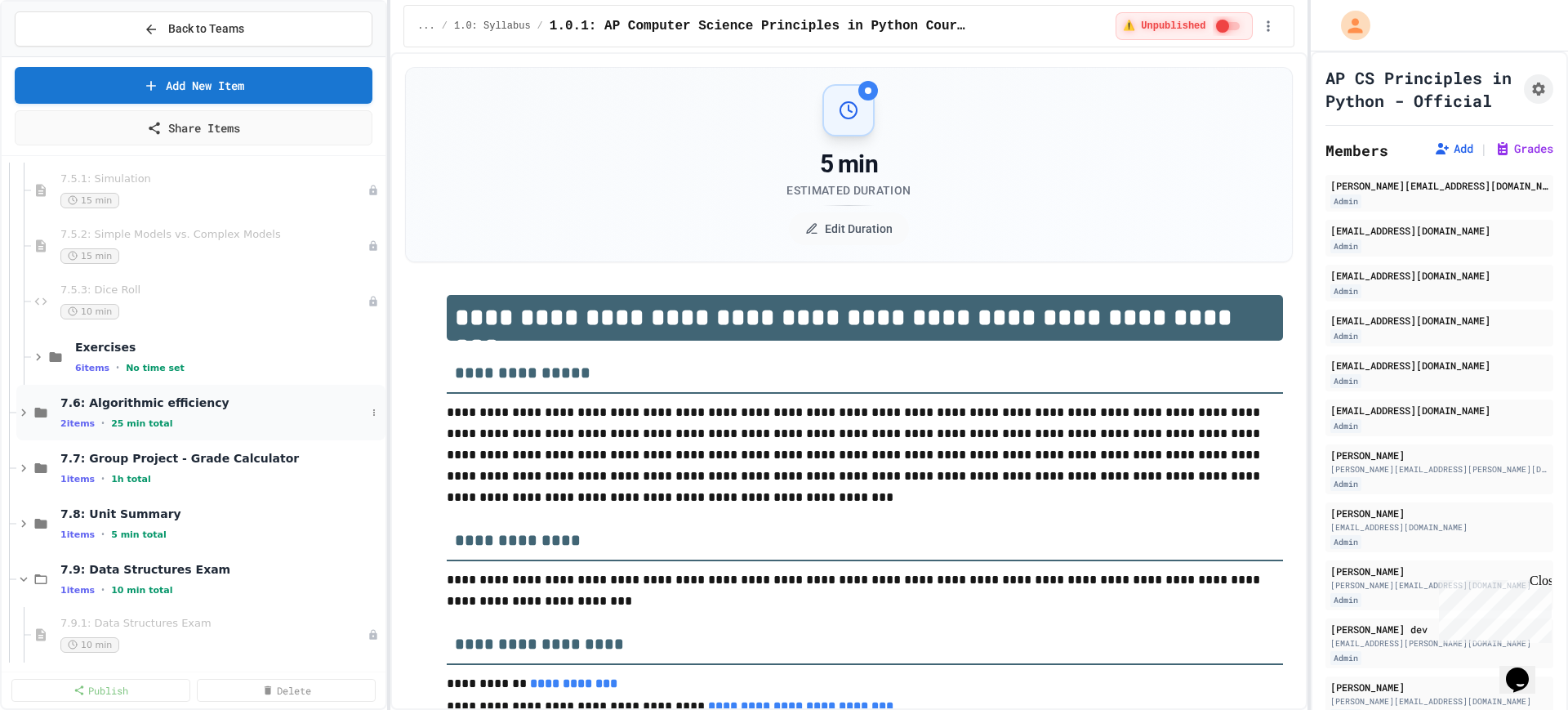
click at [25, 410] on icon at bounding box center [24, 413] width 15 height 15
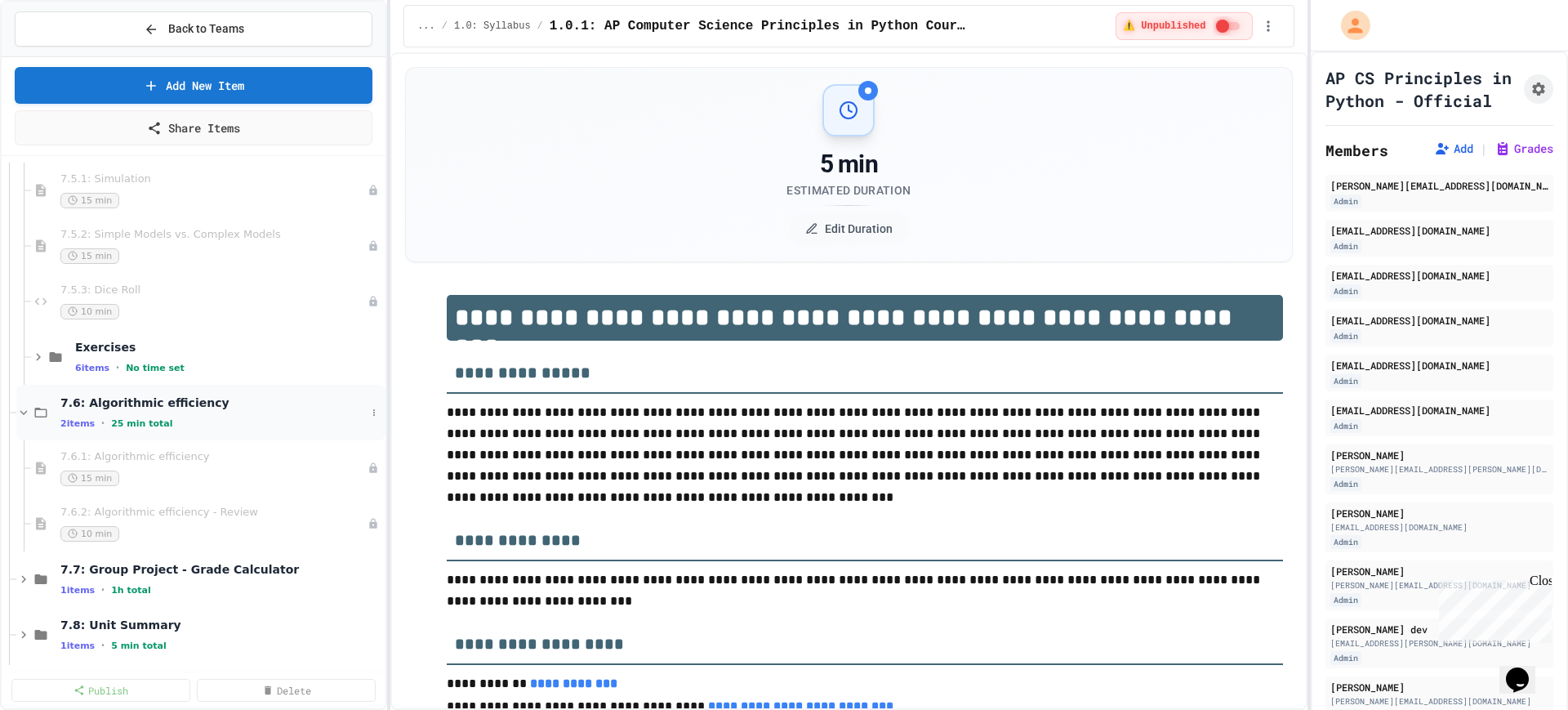
scroll to position [22675, 0]
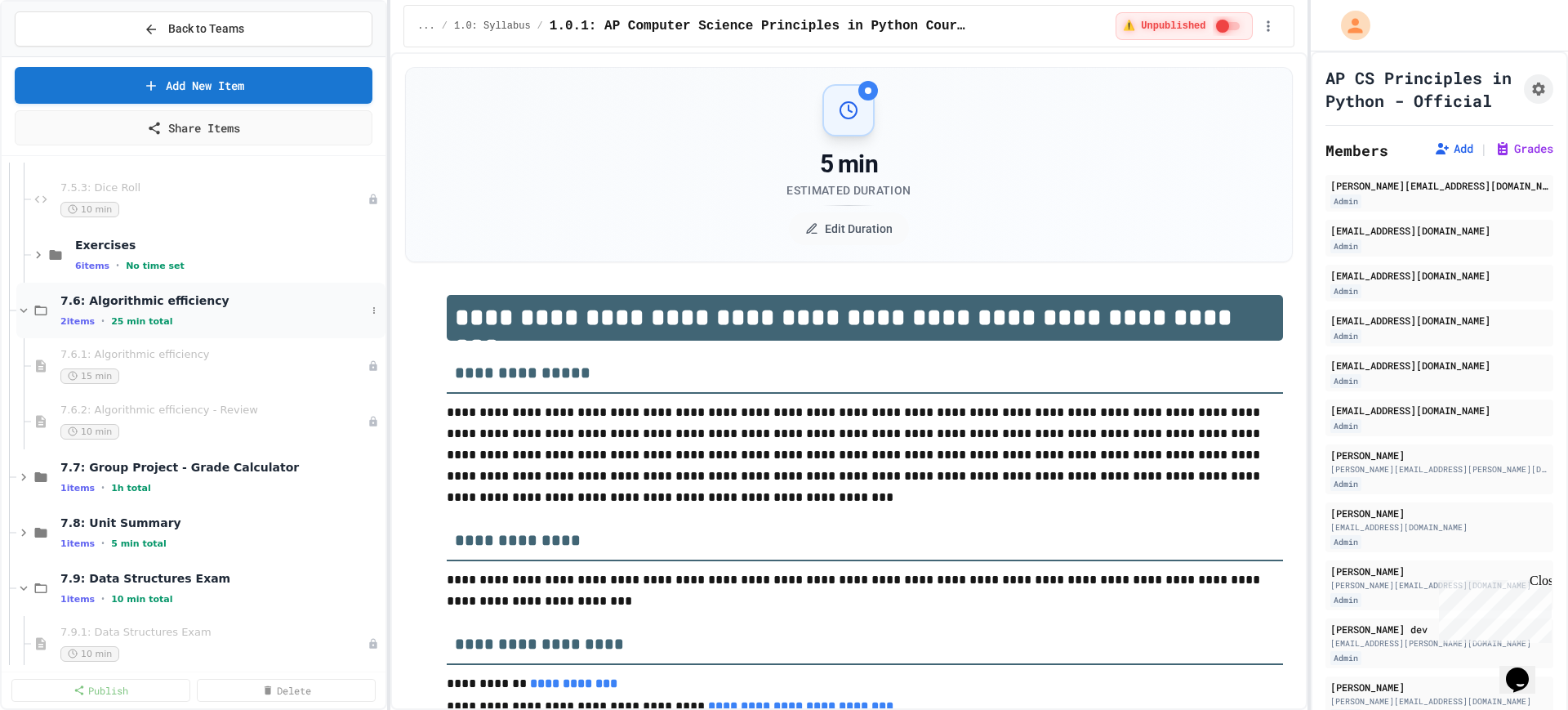
click at [22, 312] on icon at bounding box center [24, 310] width 15 height 15
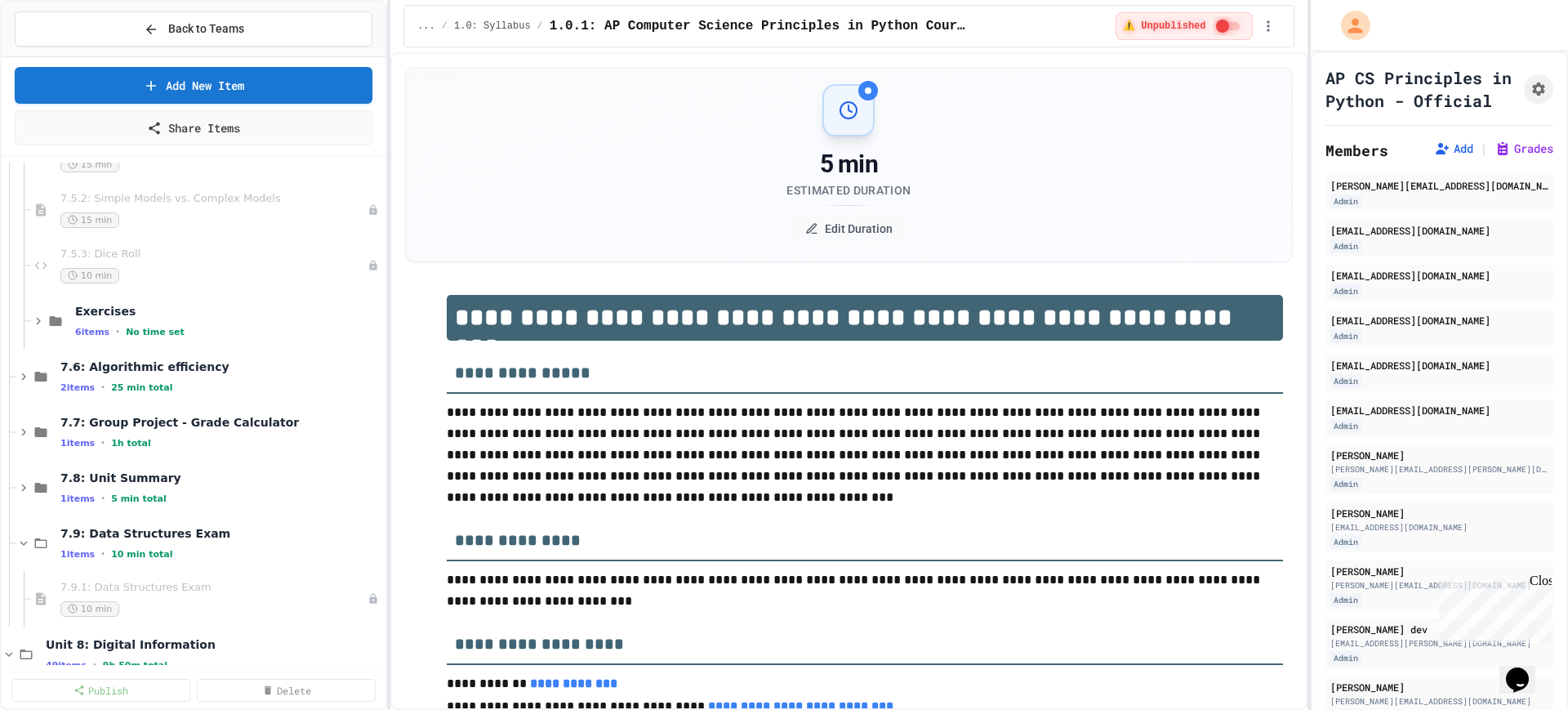
scroll to position [22471, 0]
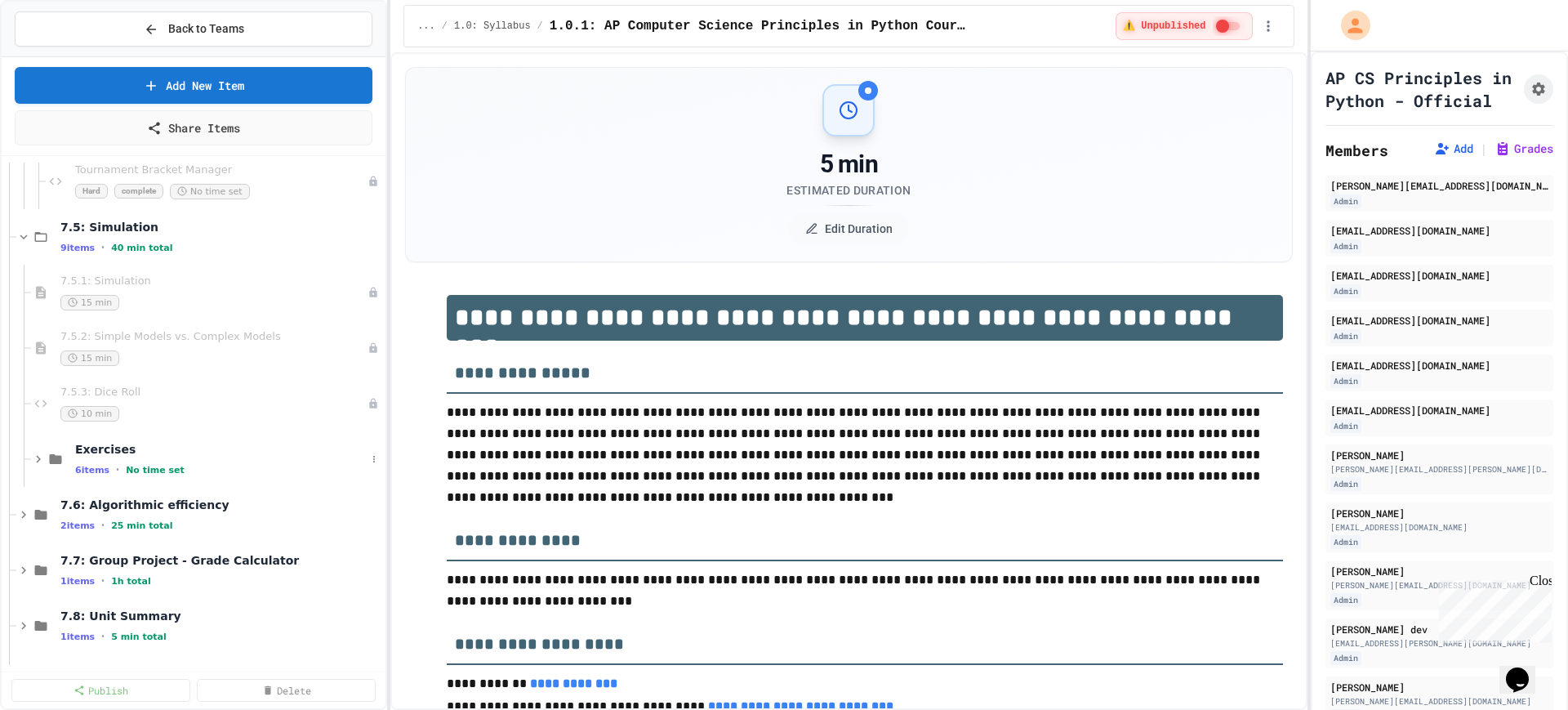
click at [31, 457] on div "Exercises 6 items • No time set" at bounding box center [194, 458] width 384 height 55
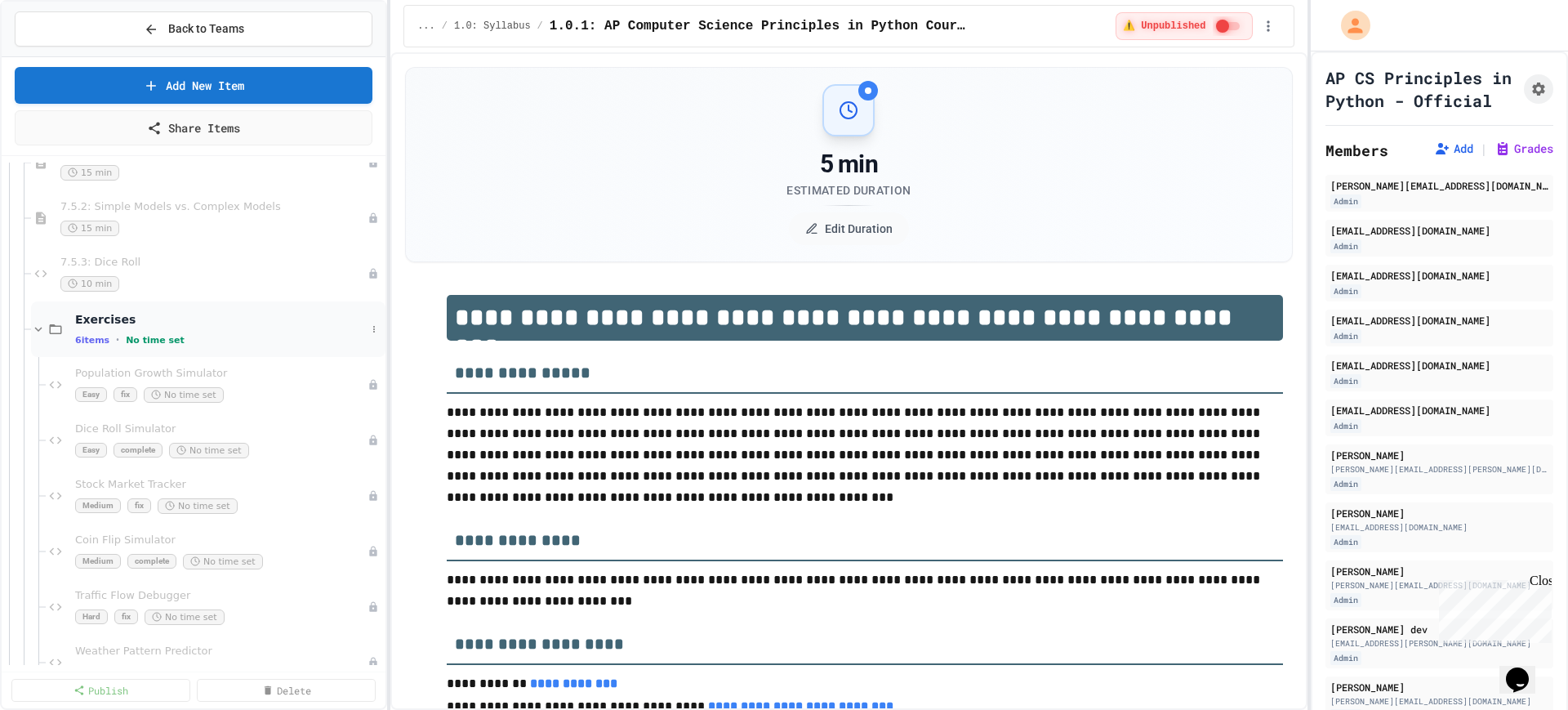
scroll to position [22675, 0]
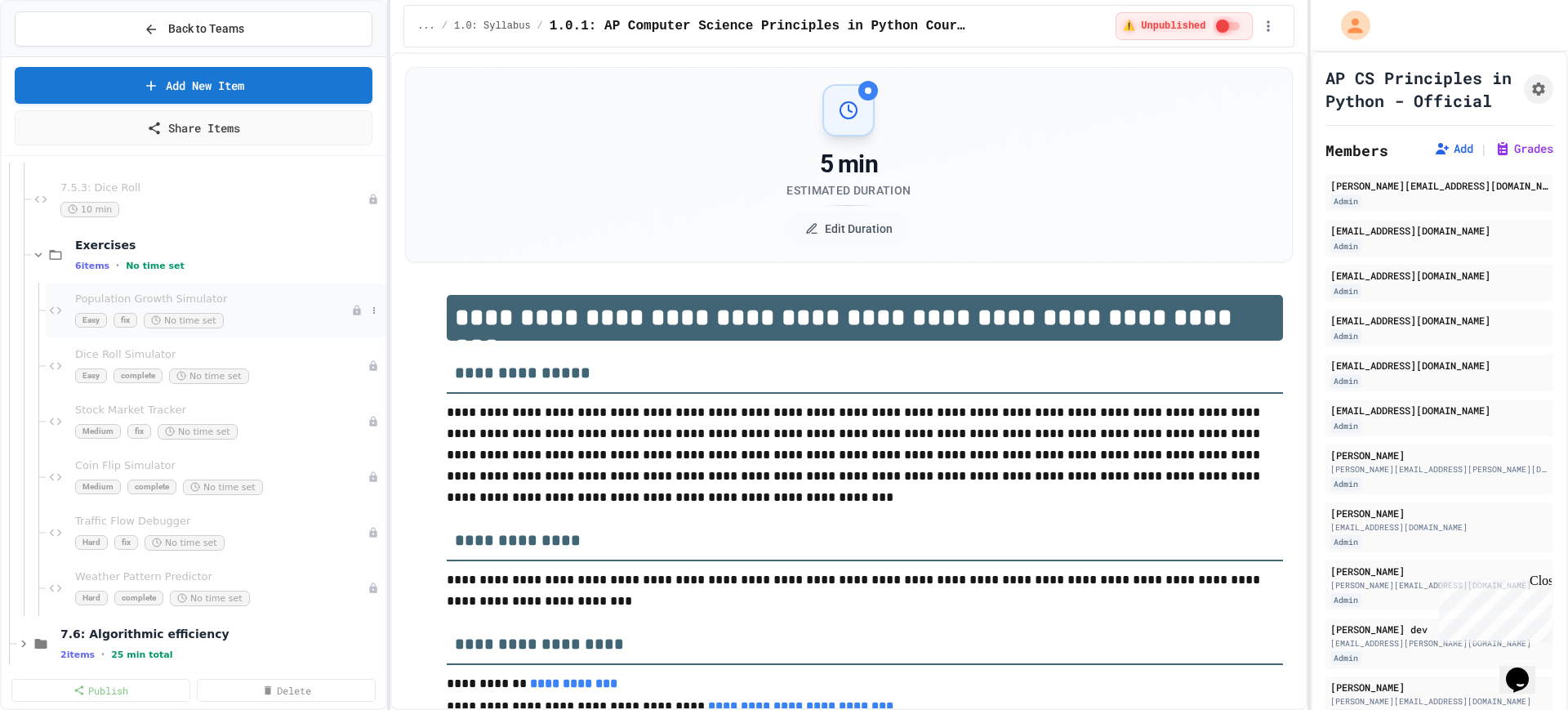
click at [240, 329] on div "Population Growth Simulator Easy fix No time set" at bounding box center [215, 310] width 340 height 55
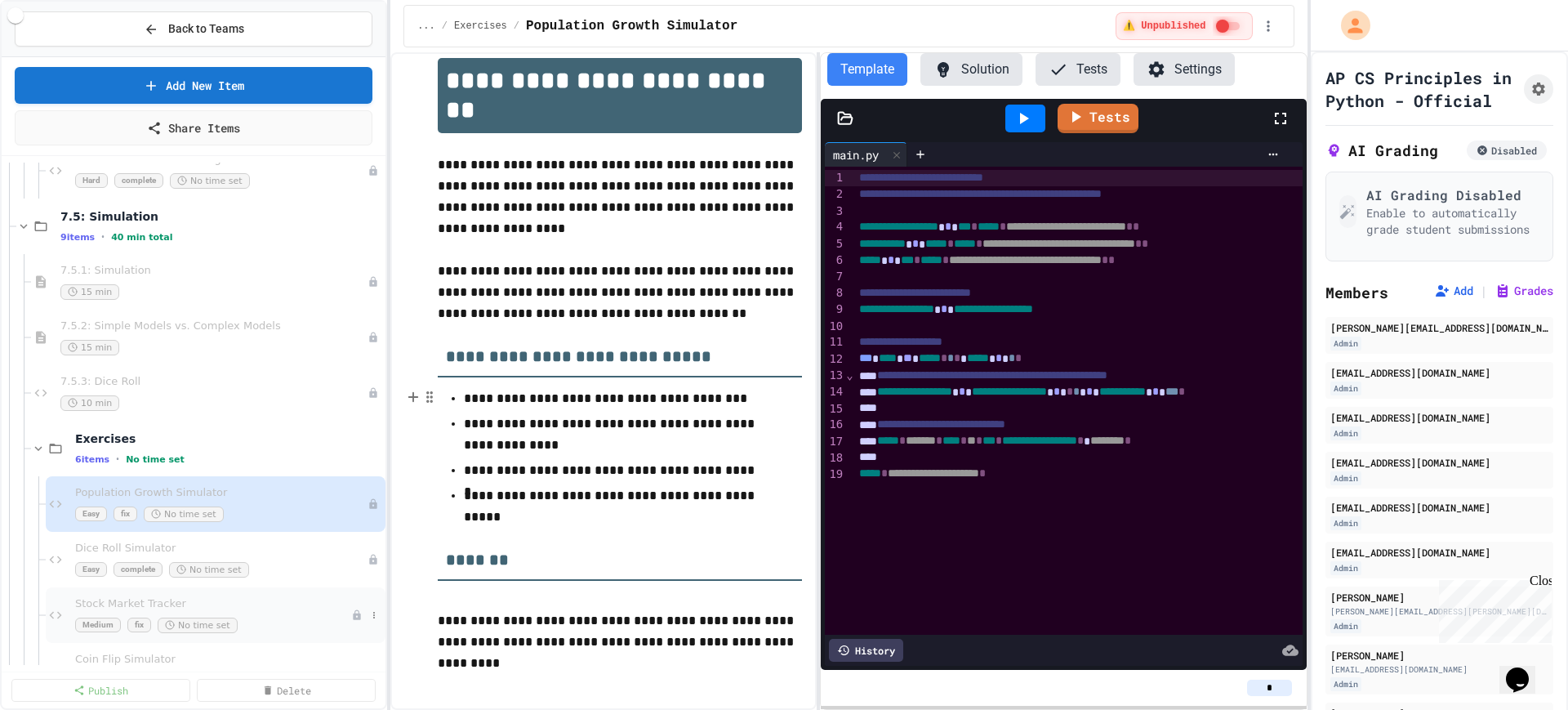
scroll to position [22471, 0]
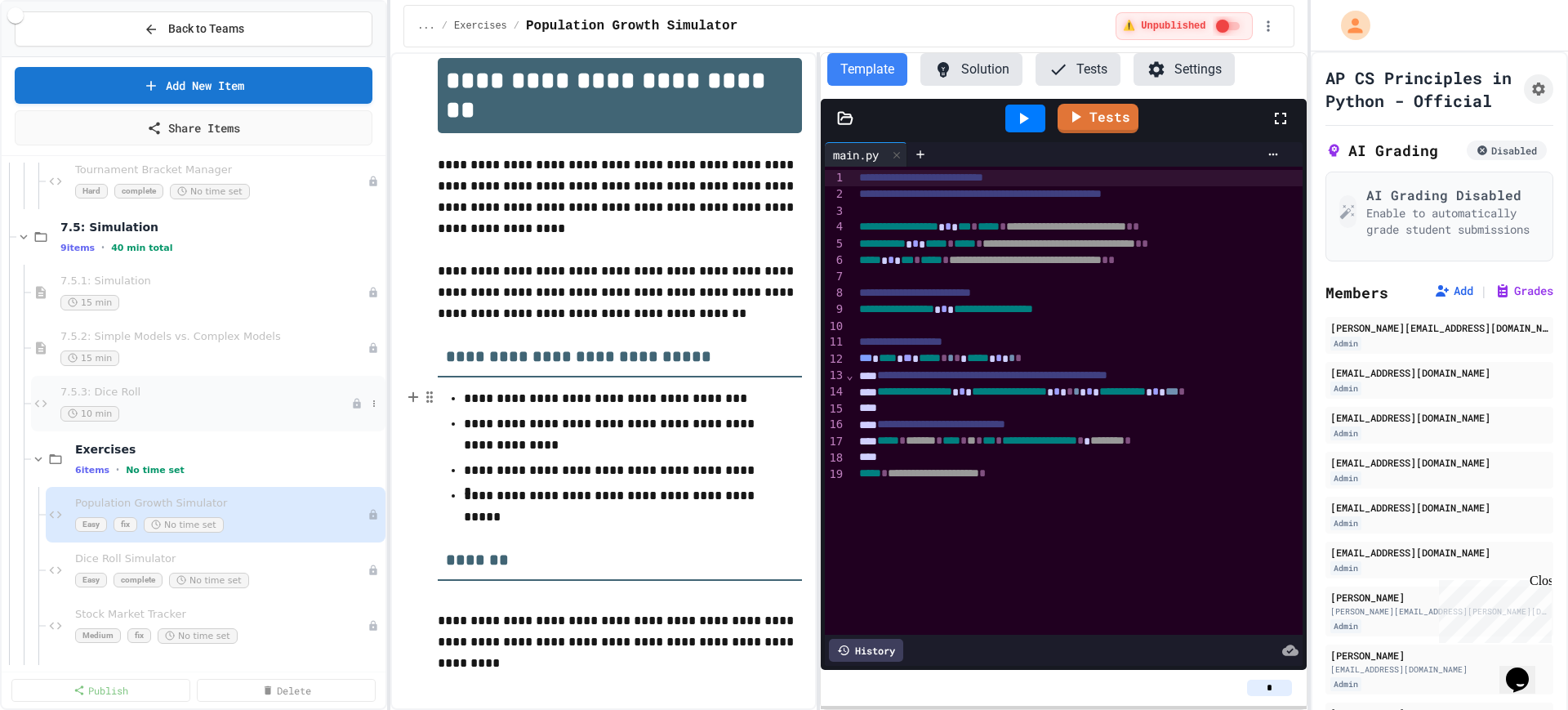
click at [201, 401] on div "7.5.3: Dice Roll 10 min" at bounding box center [206, 403] width 291 height 36
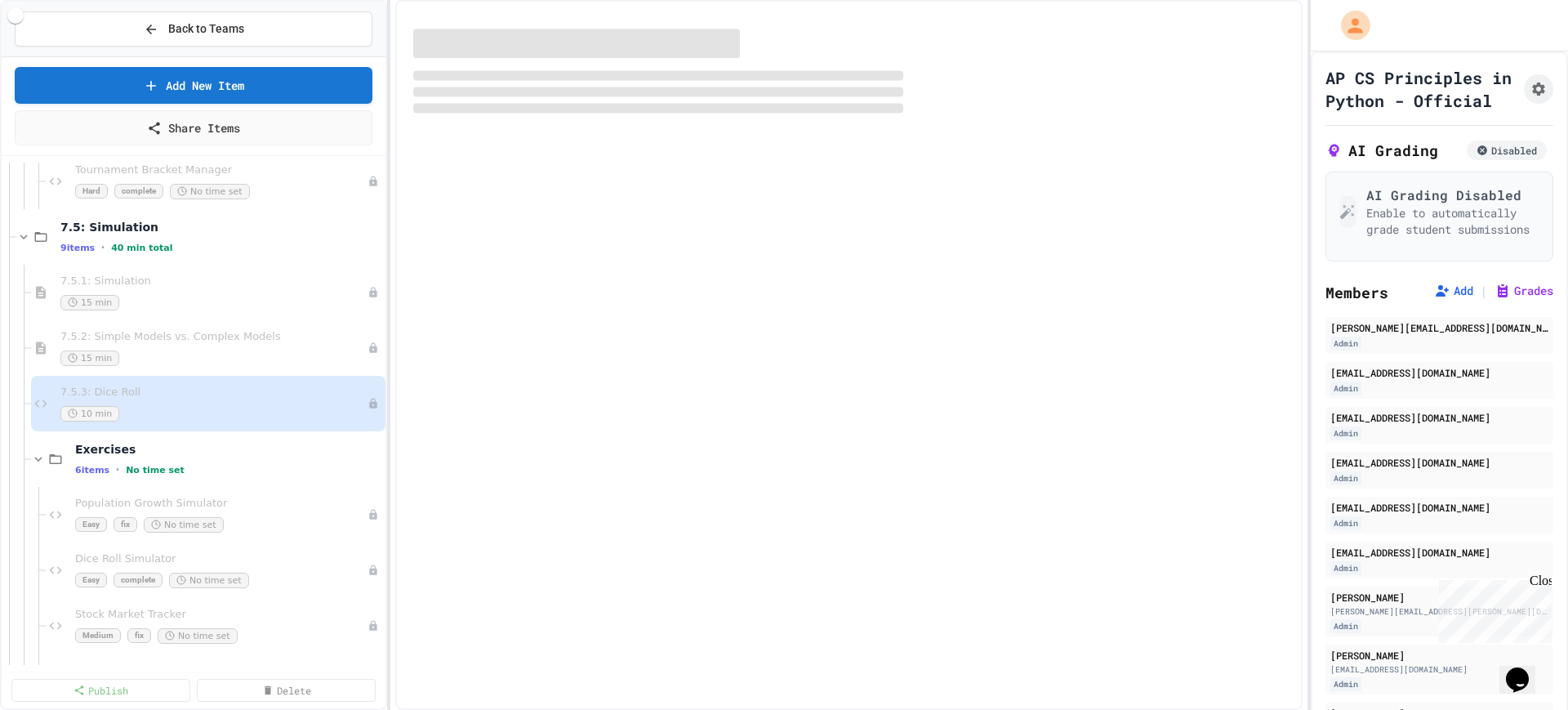
select select "*******"
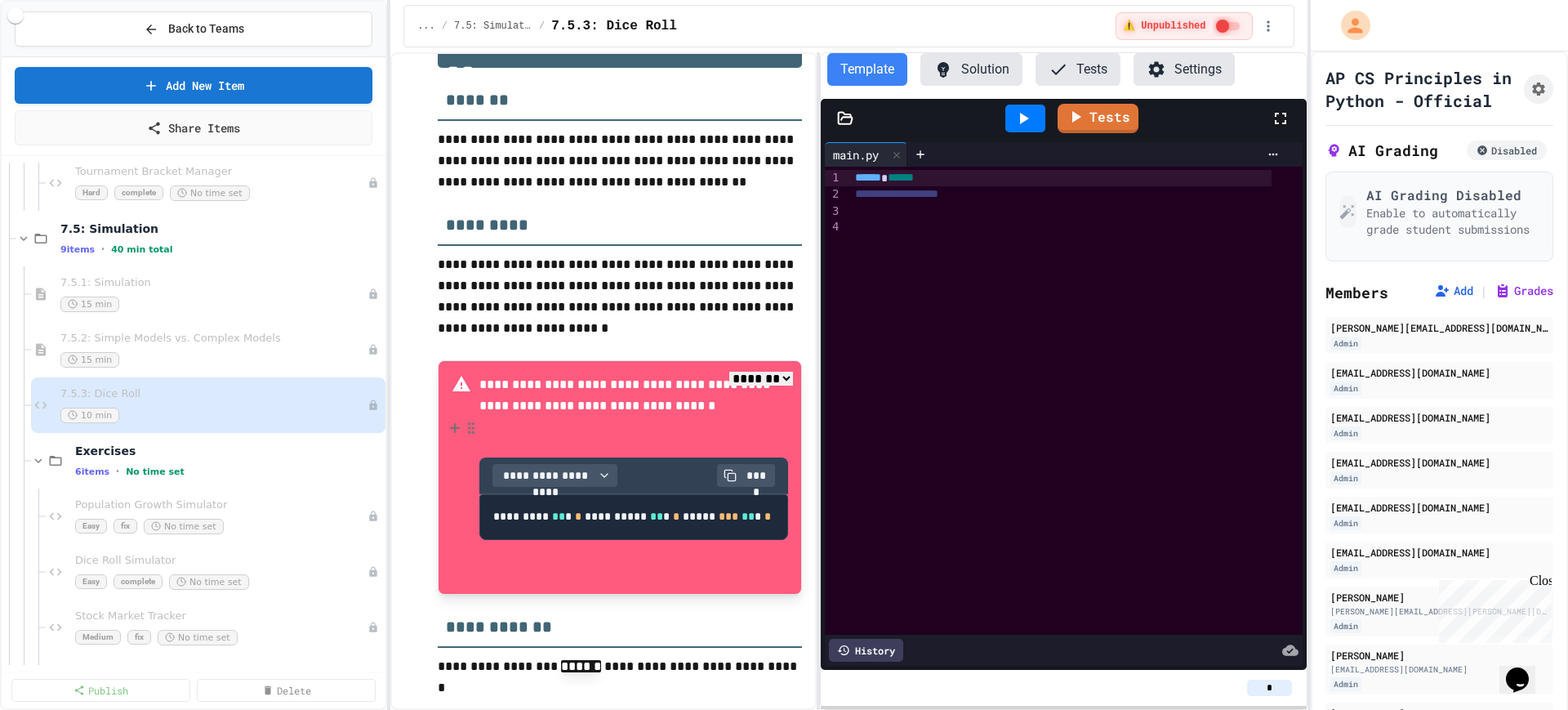
scroll to position [22471, 0]
click at [220, 499] on span "Population Growth Simulator" at bounding box center [213, 503] width 276 height 14
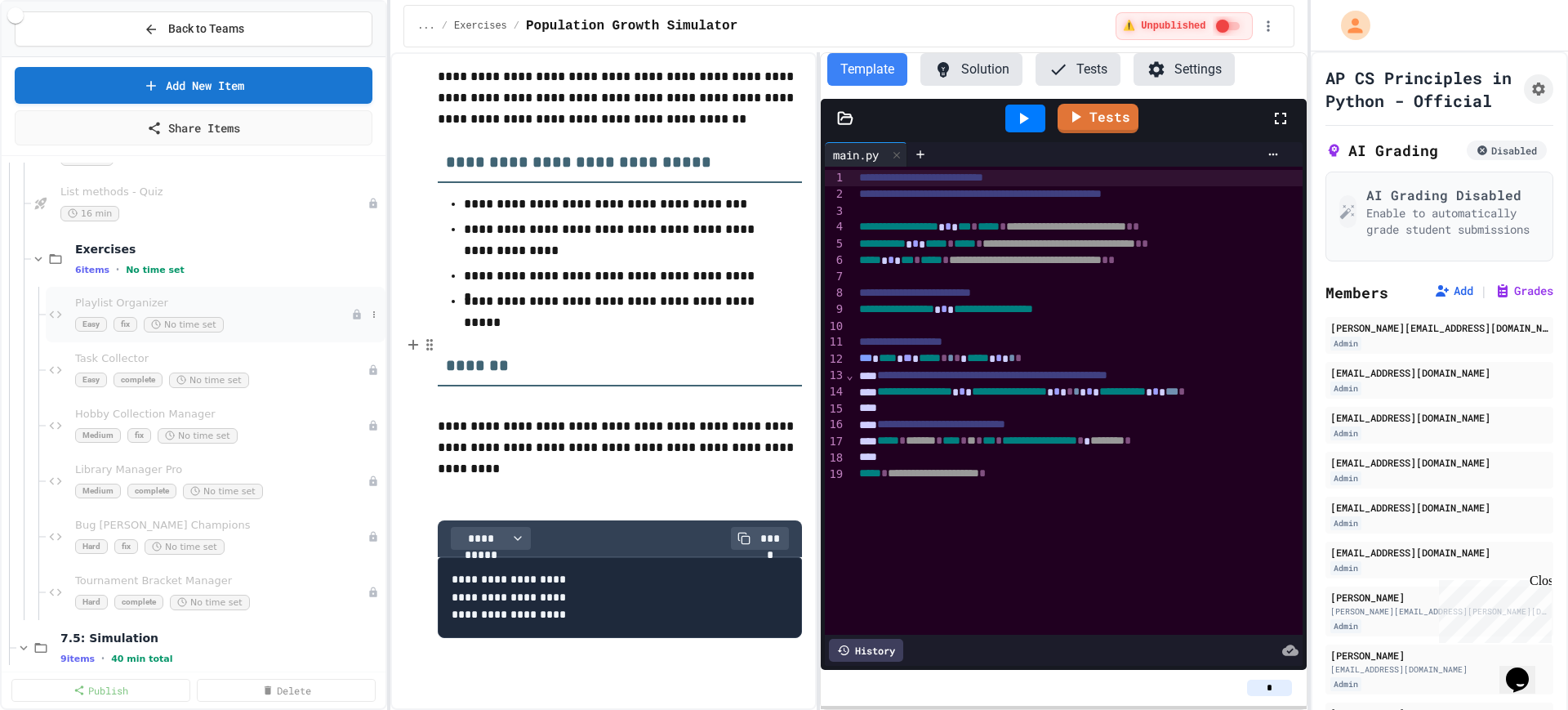
scroll to position [22062, 0]
click at [257, 332] on div "Playlist Organizer Easy fix No time set" at bounding box center [215, 312] width 340 height 55
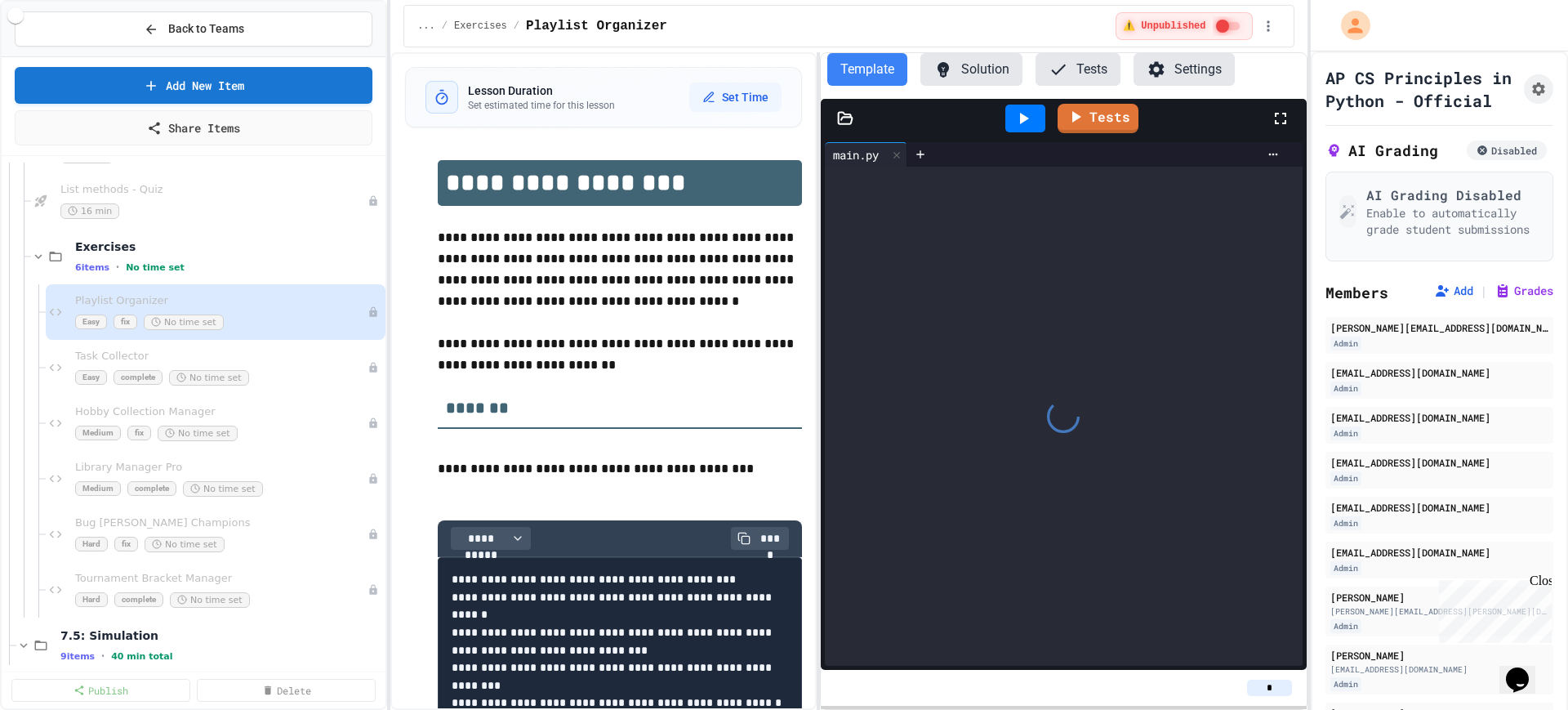
click at [269, 377] on div "Easy complete No time set" at bounding box center [222, 377] width 293 height 16
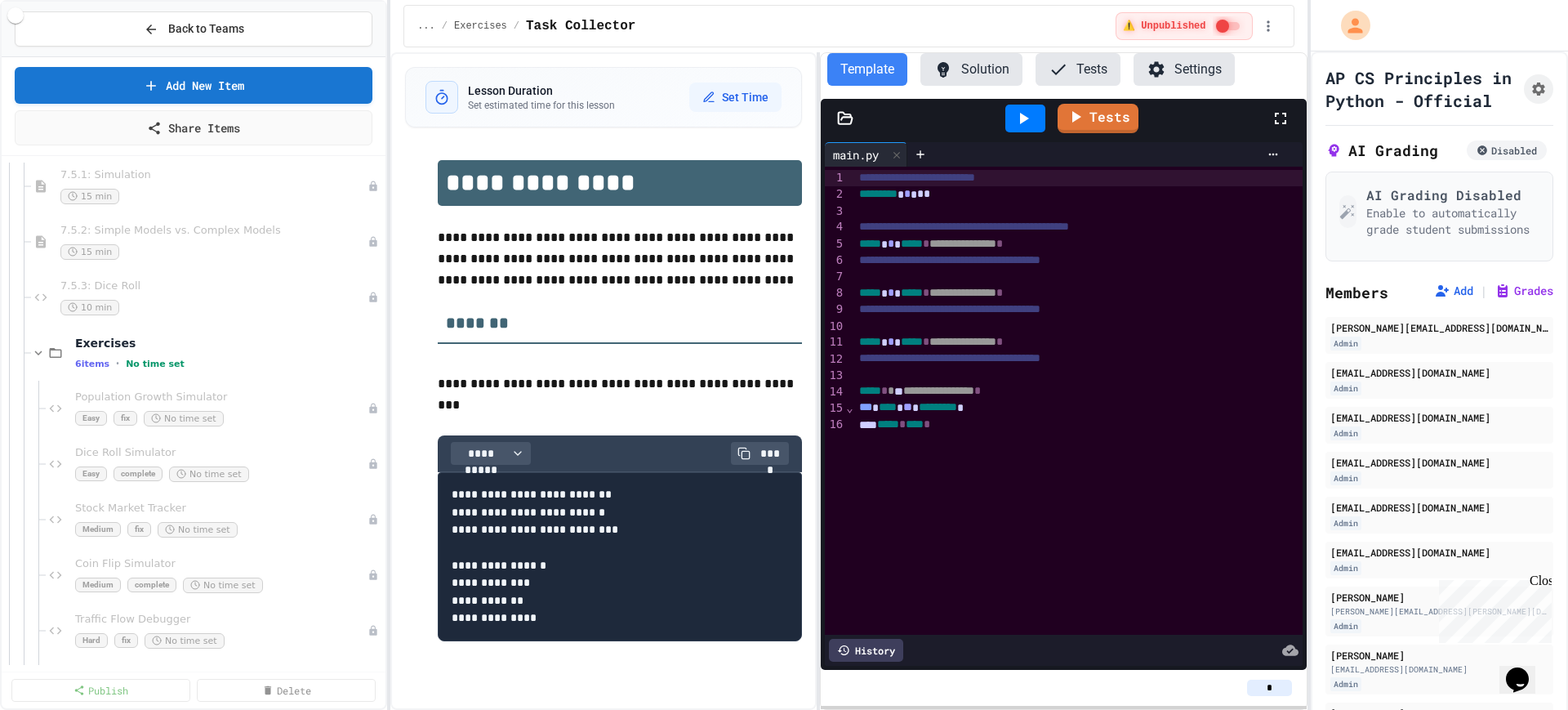
scroll to position [22573, 0]
click at [234, 414] on div "Population Growth Simulator Easy fix No time set" at bounding box center [213, 412] width 276 height 36
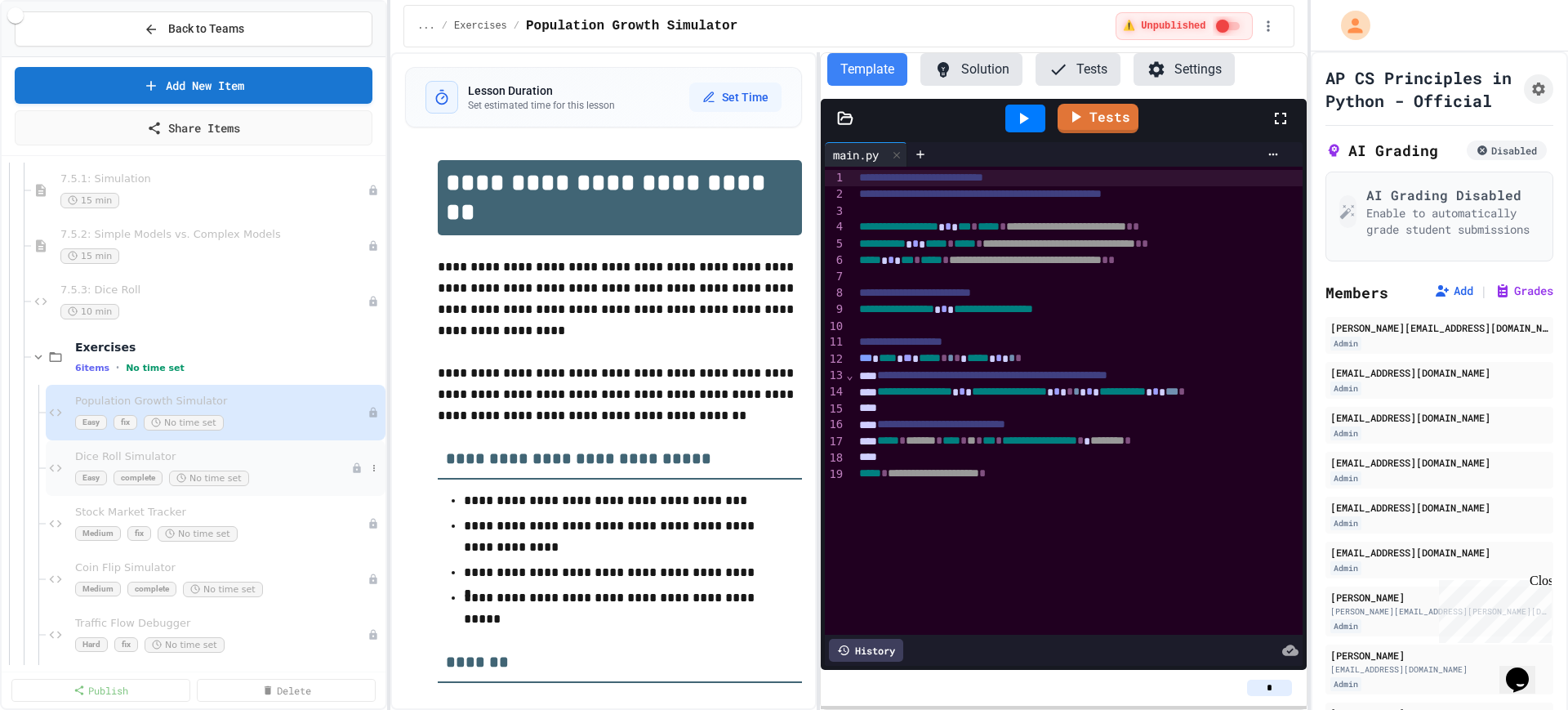
click at [242, 445] on div "Dice Roll Simulator Easy complete No time set" at bounding box center [215, 468] width 340 height 55
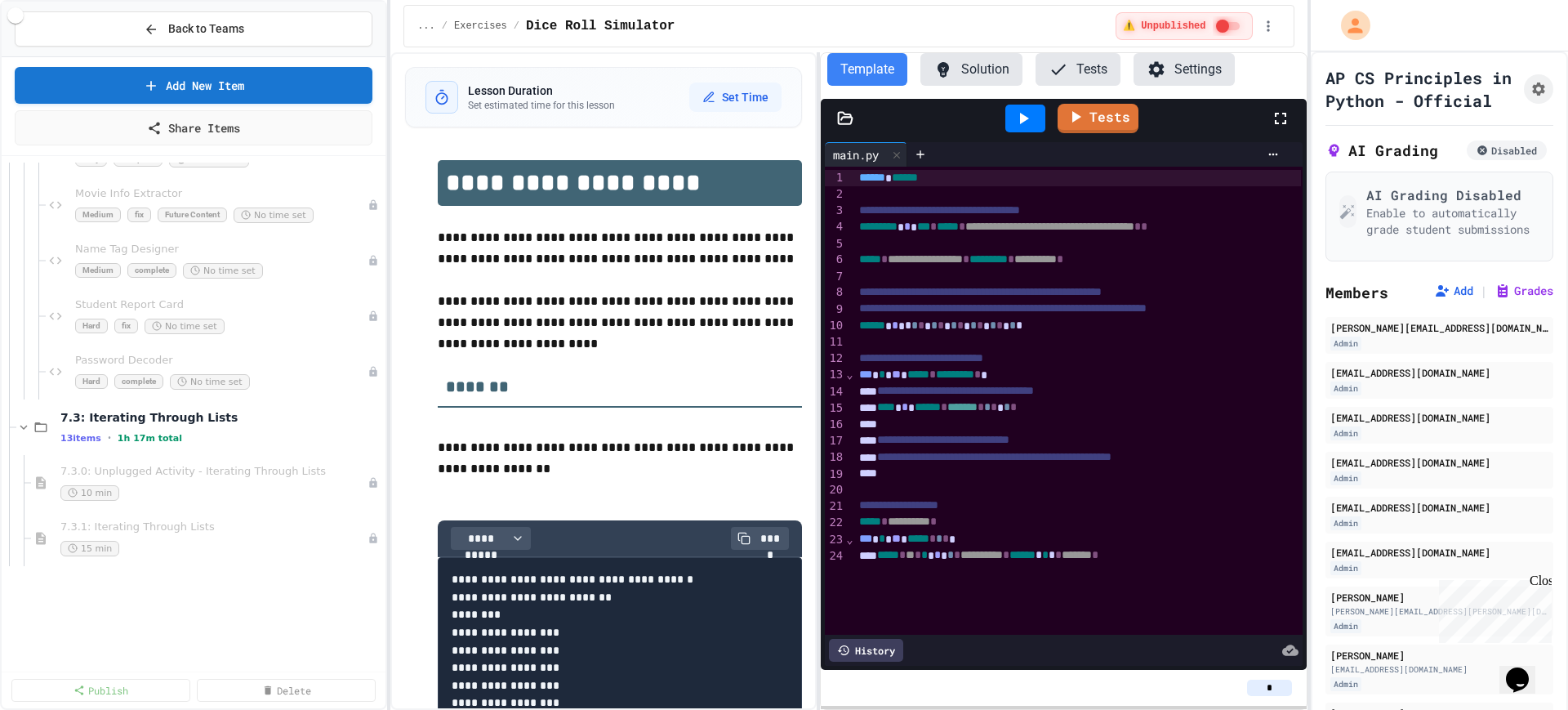
scroll to position [20530, 0]
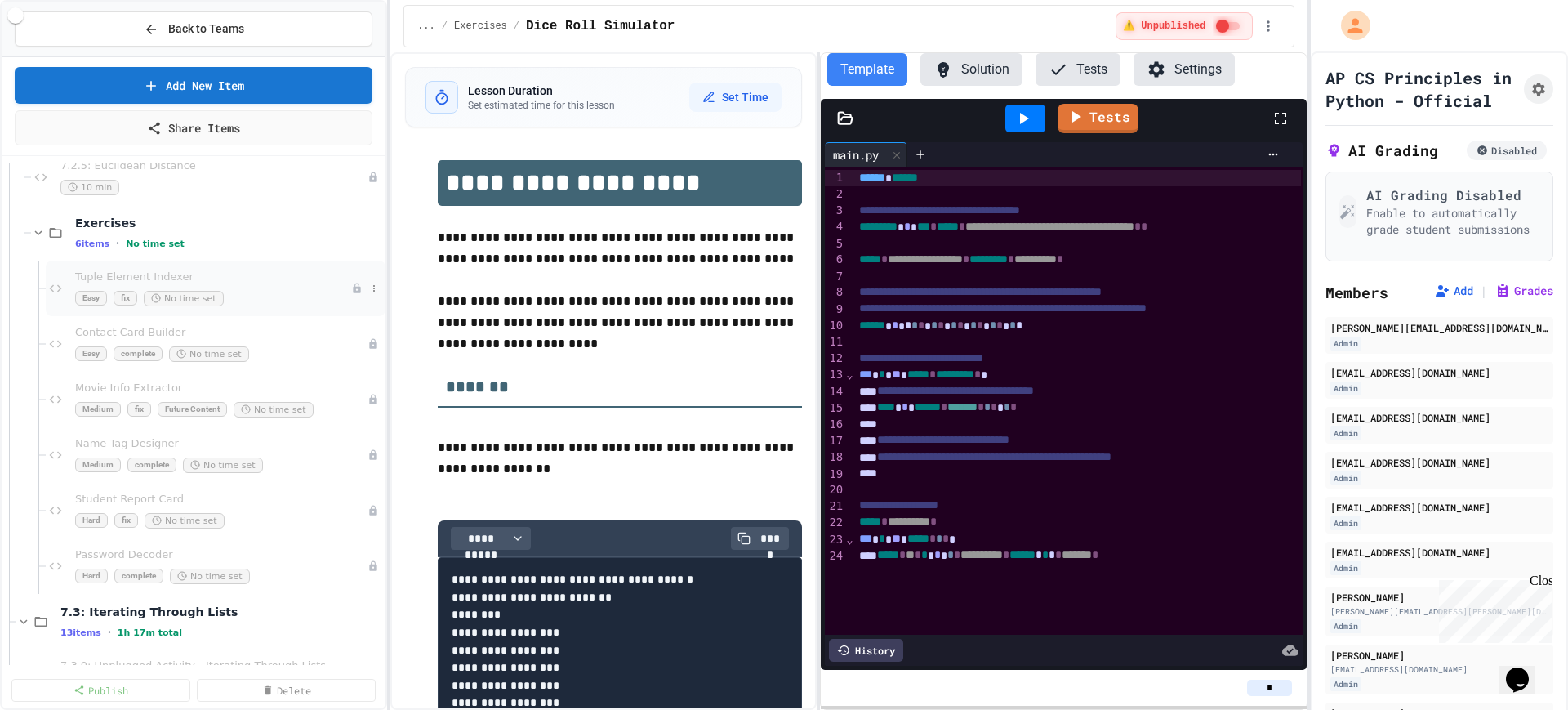
click at [246, 279] on span "Tuple Element Indexer" at bounding box center [213, 277] width 276 height 14
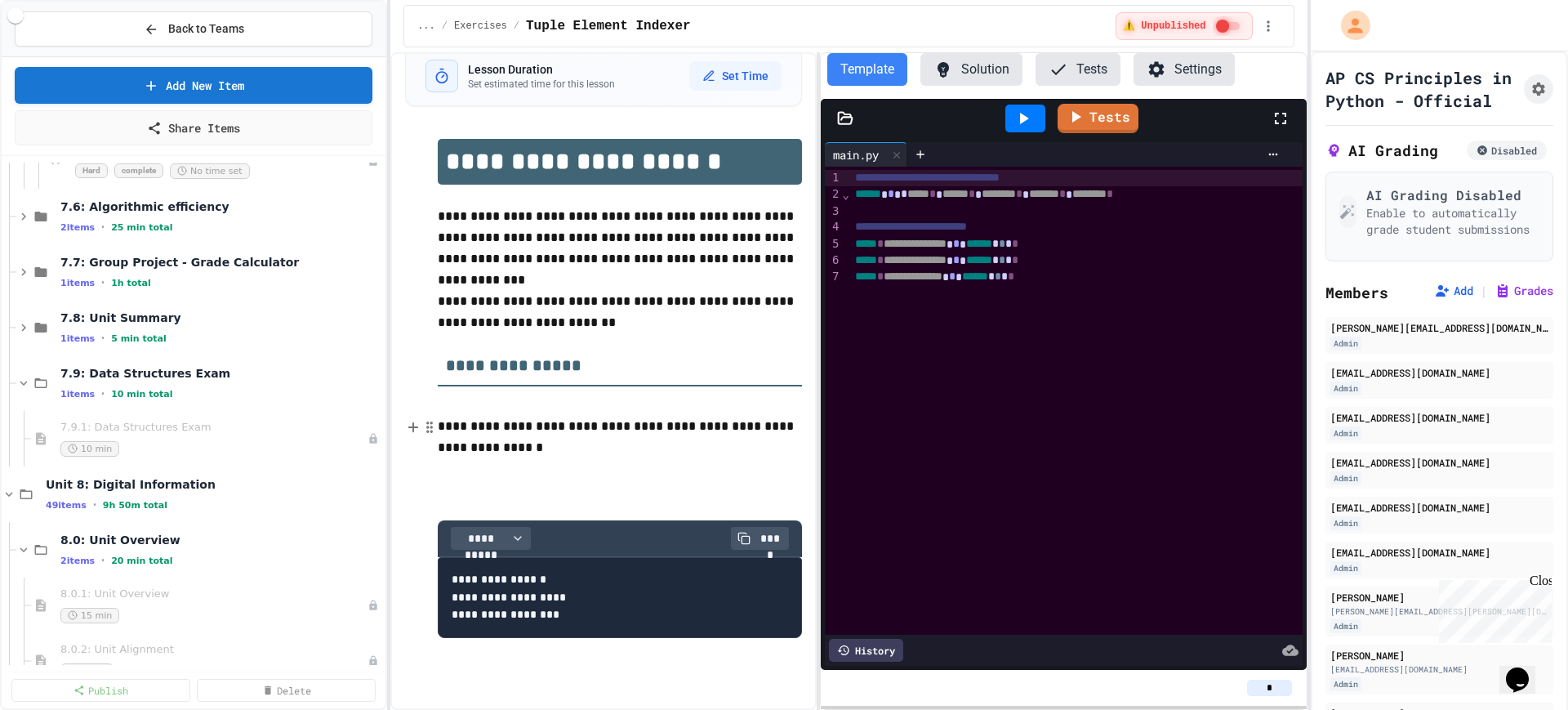
scroll to position [22981, 0]
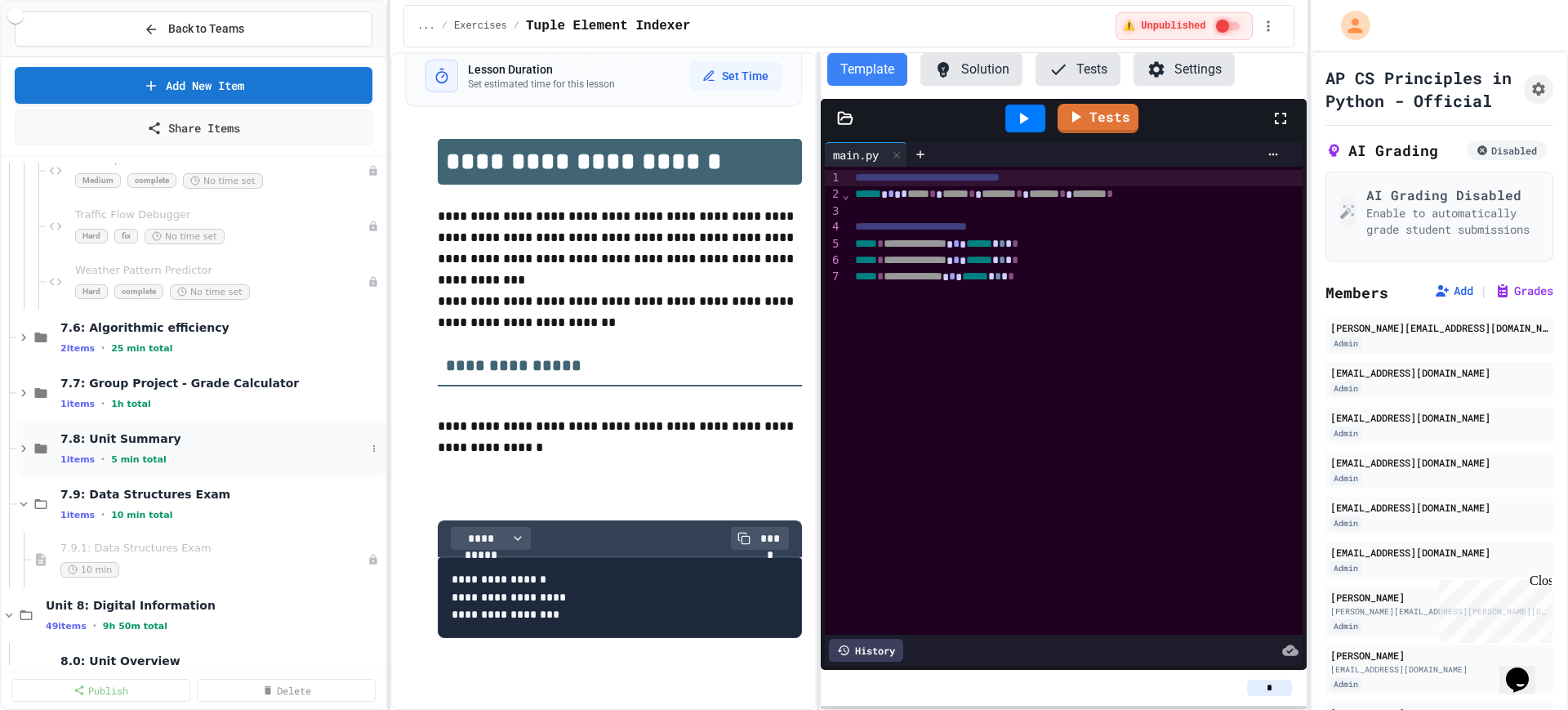
click at [22, 447] on icon at bounding box center [24, 449] width 15 height 15
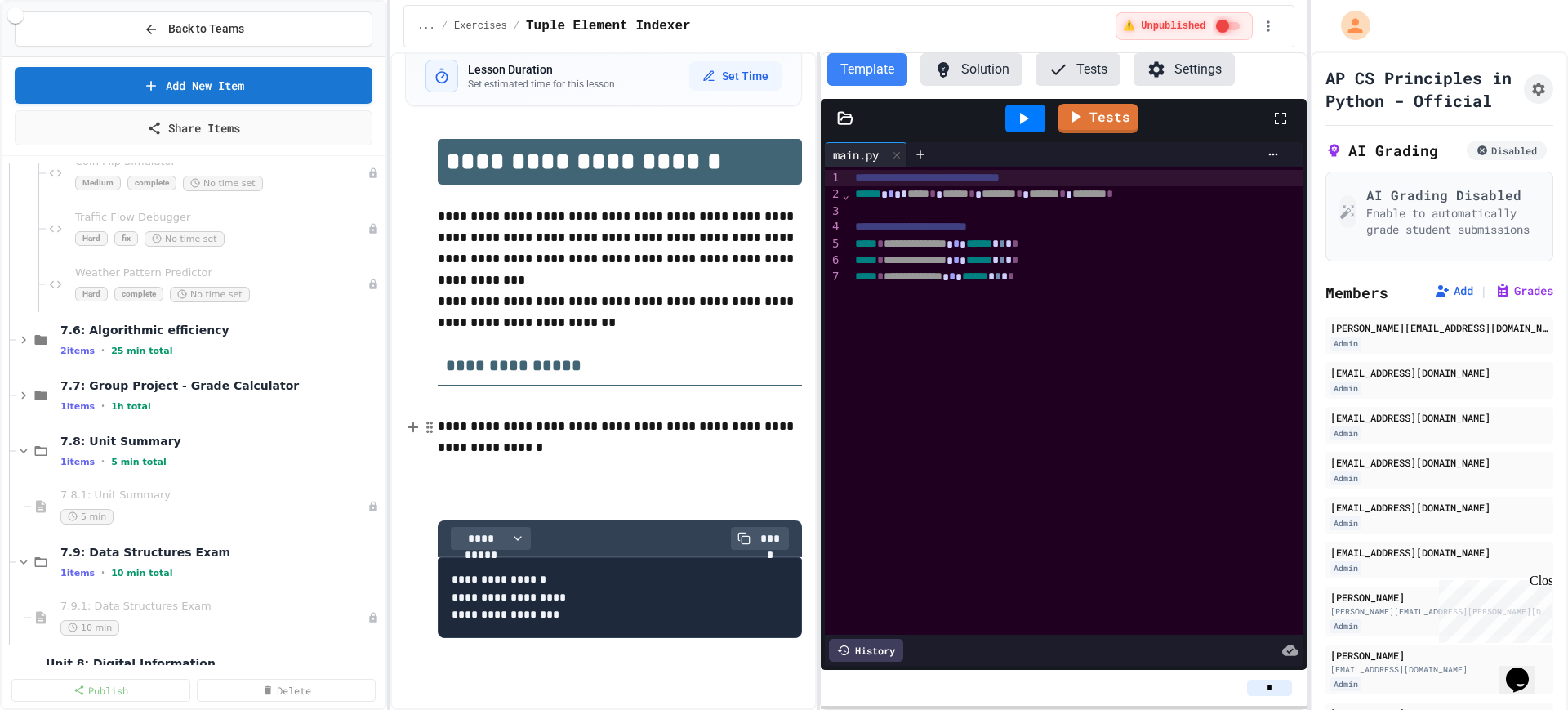
scroll to position [22880, 0]
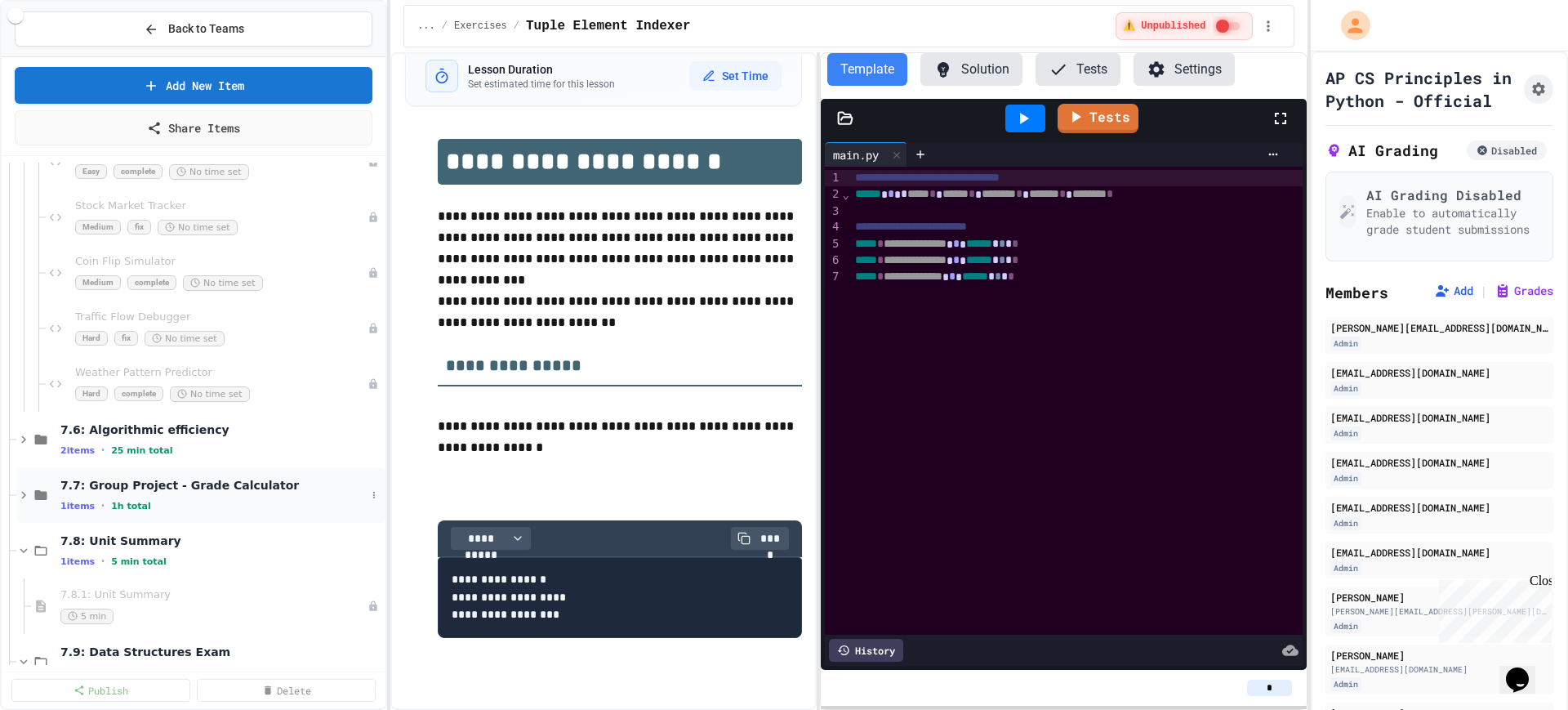
click at [20, 492] on icon at bounding box center [24, 496] width 15 height 15
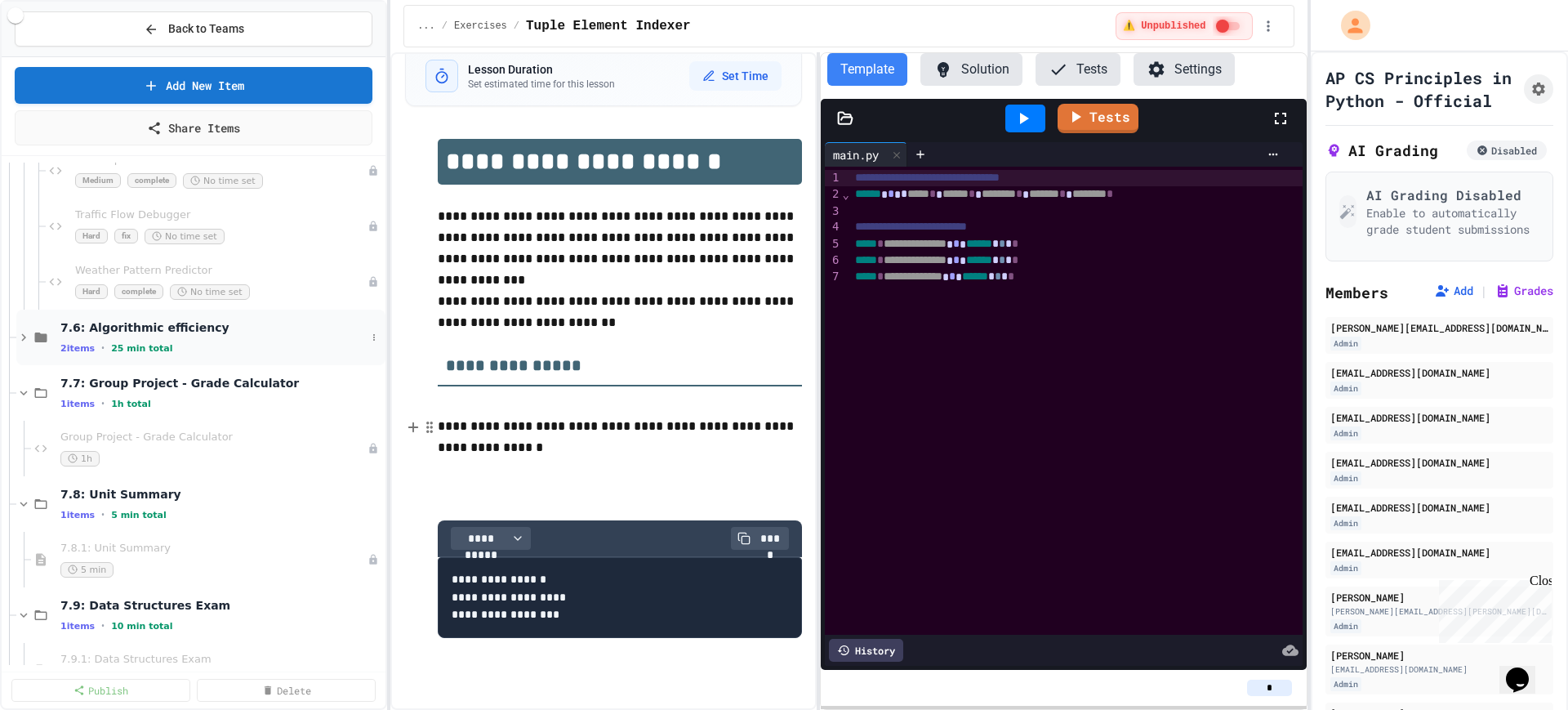
click at [17, 343] on icon at bounding box center [24, 338] width 15 height 15
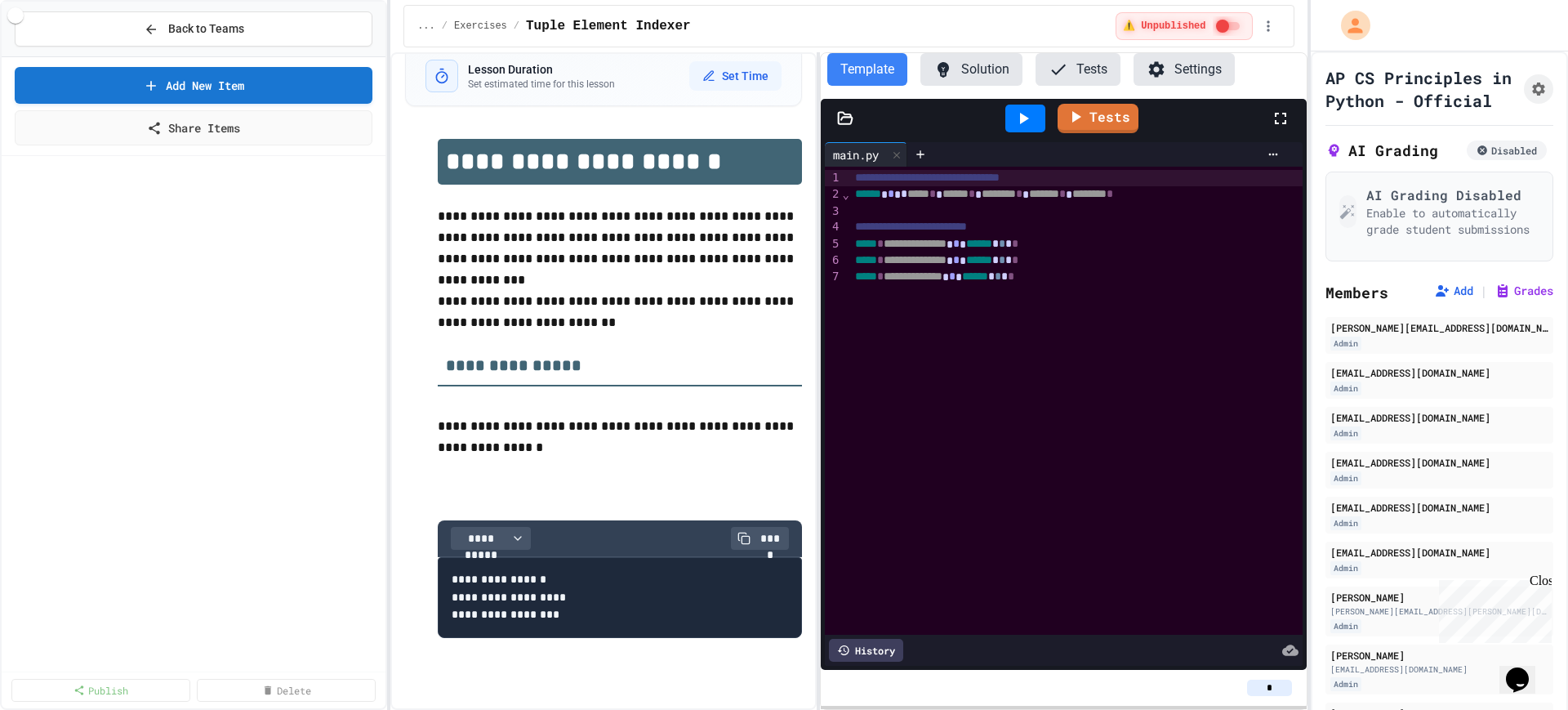
scroll to position [0, 0]
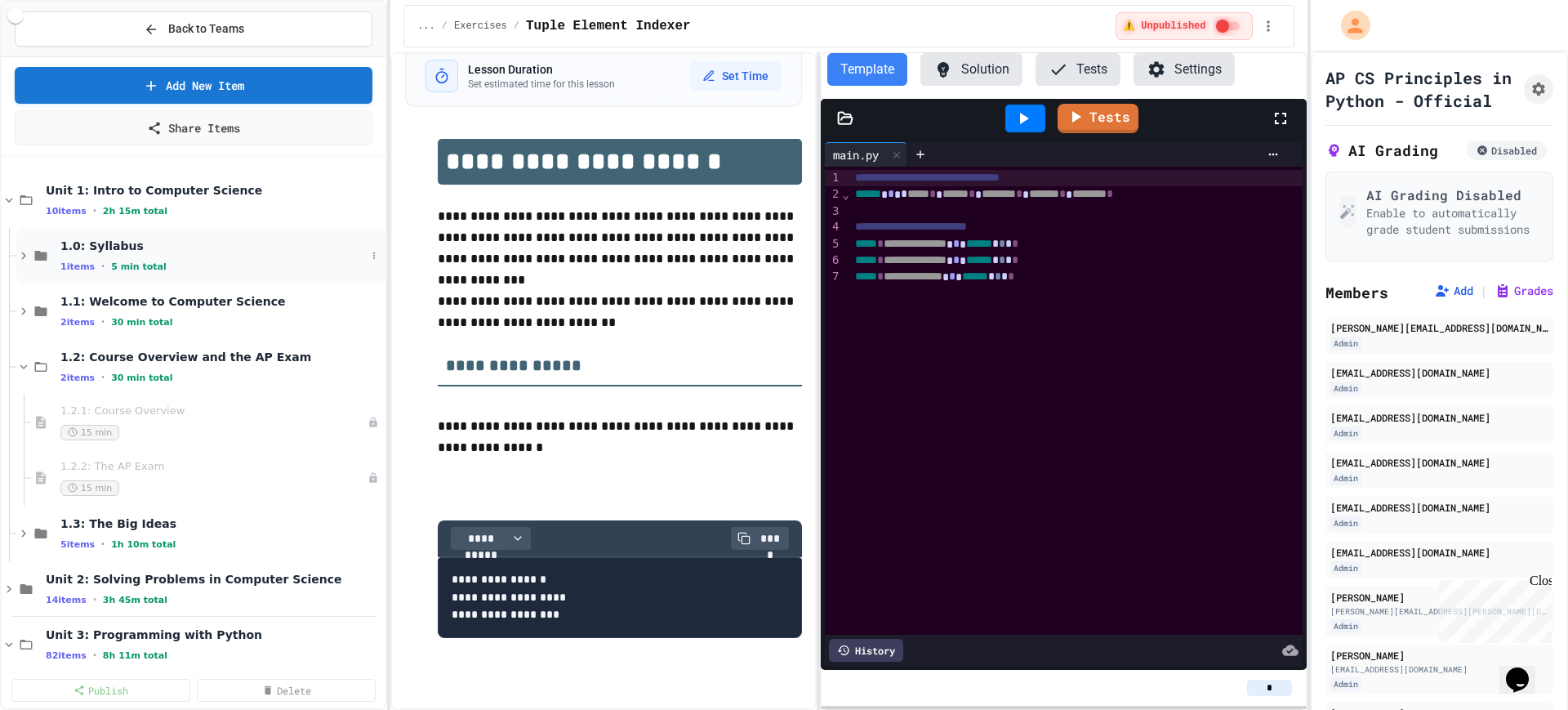
click at [19, 258] on icon at bounding box center [24, 256] width 15 height 15
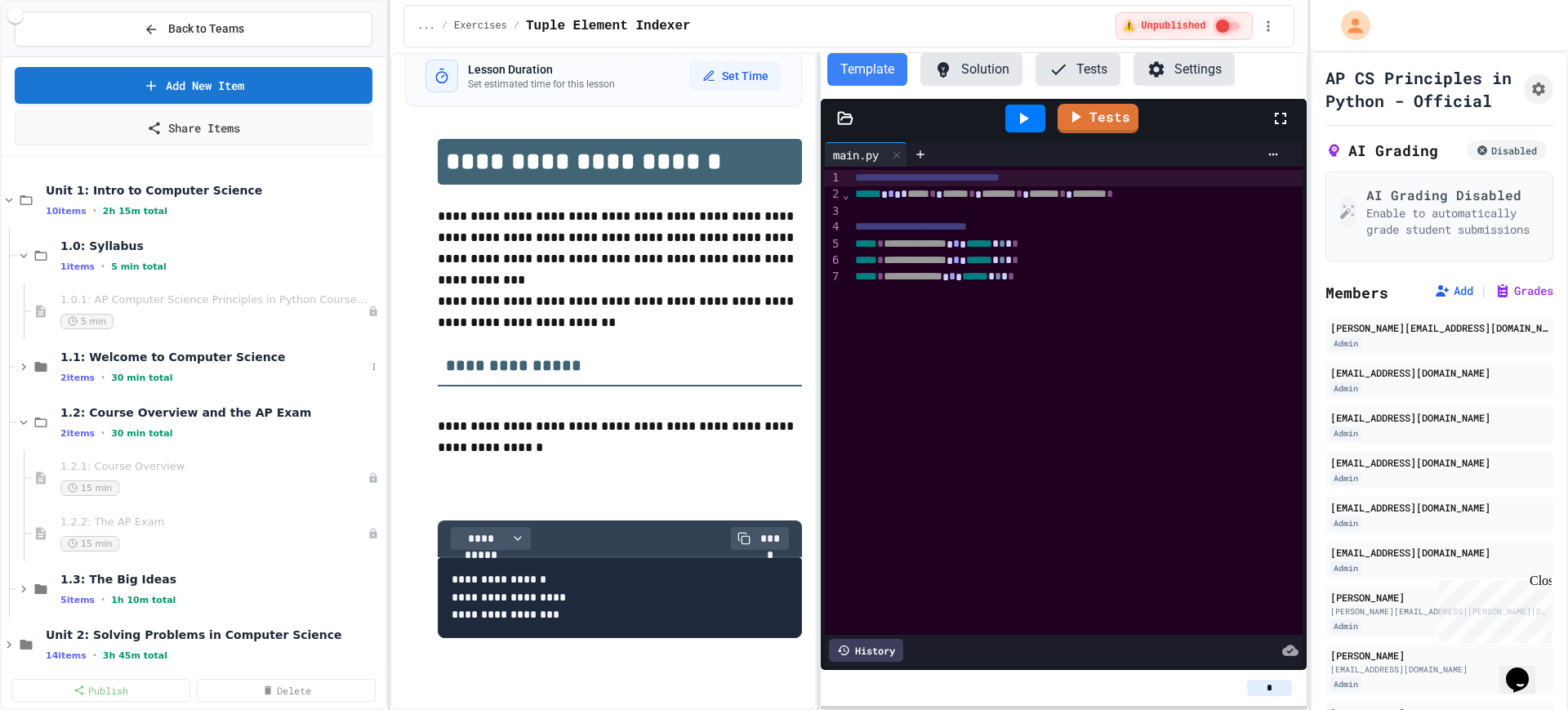
click at [16, 364] on div "1.1: Welcome to Computer Science 2 items • 30 min total" at bounding box center [194, 367] width 384 height 55
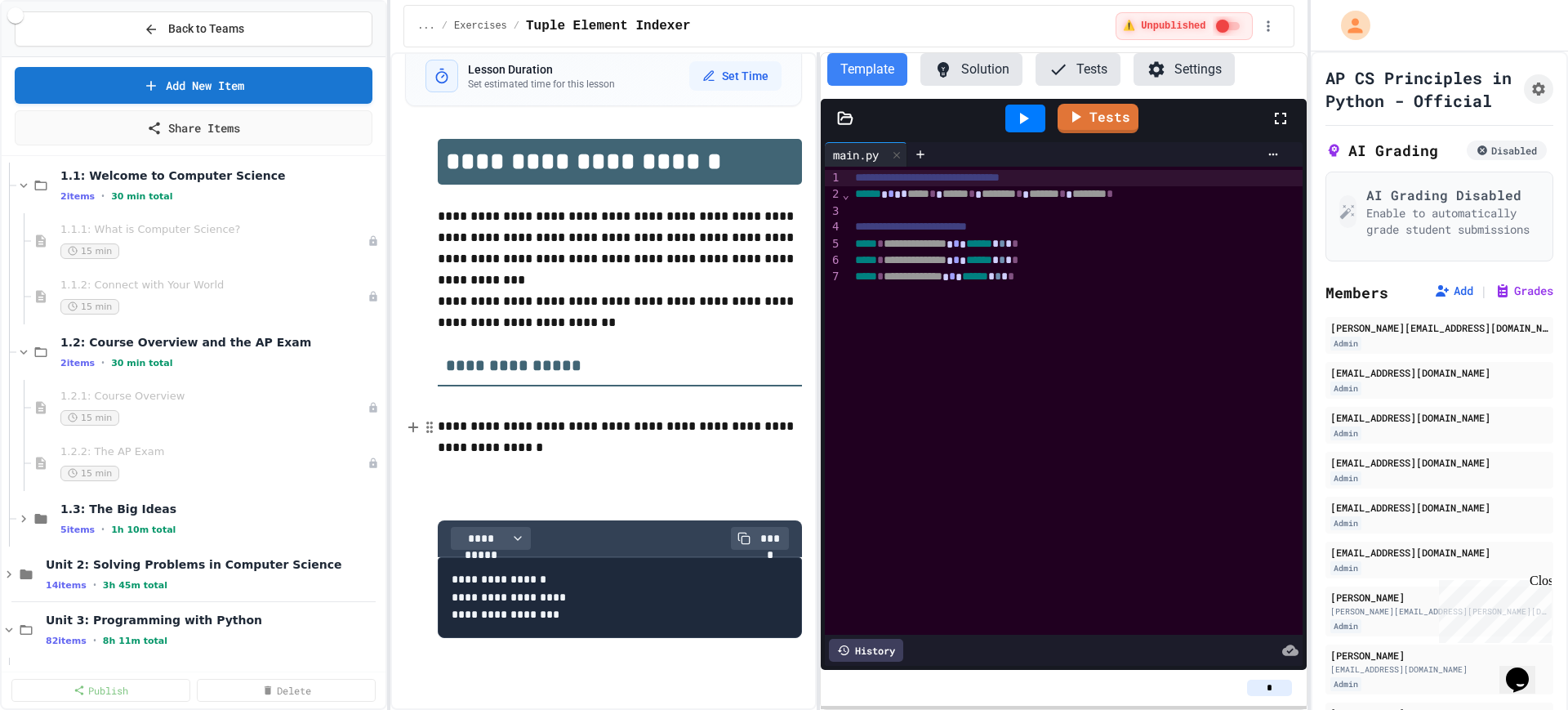
scroll to position [306, 0]
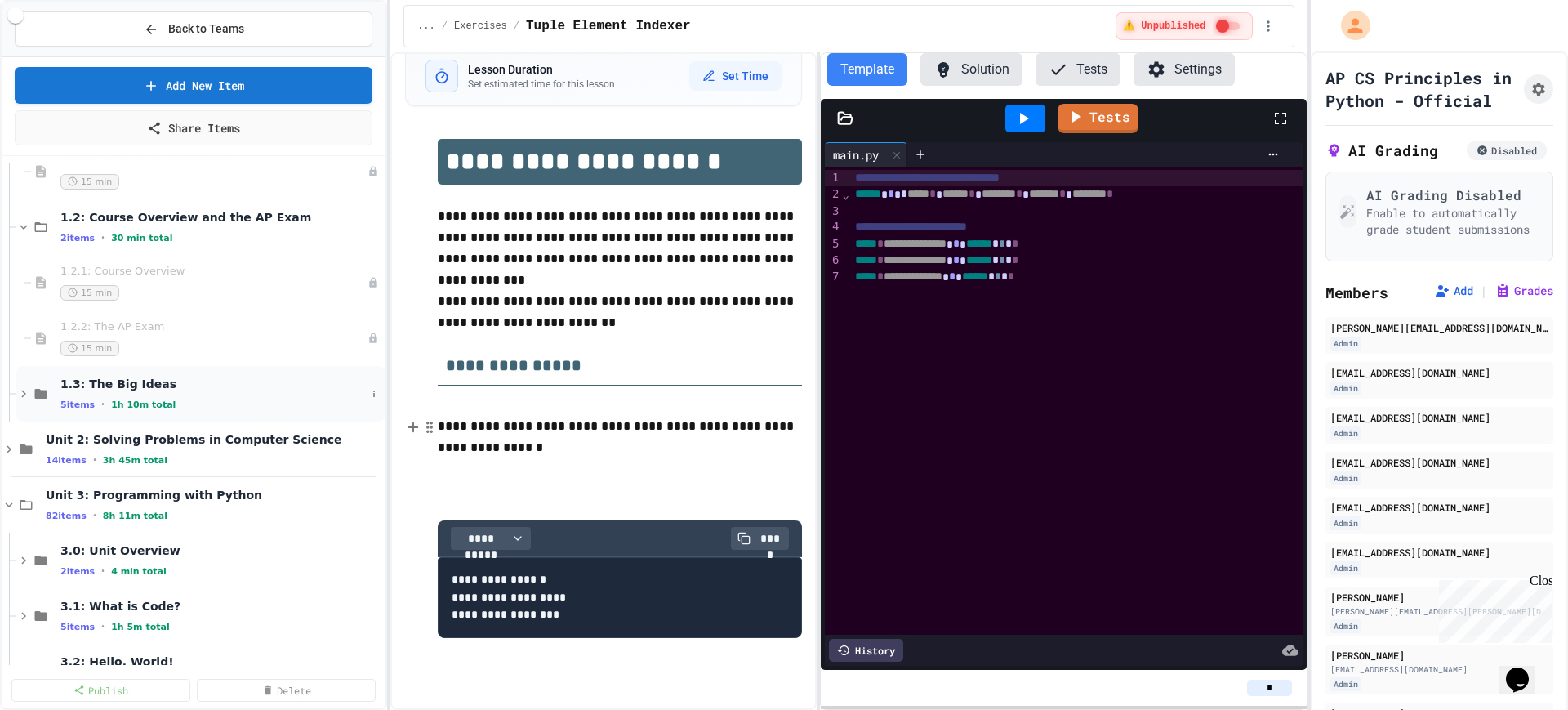
click at [22, 396] on icon at bounding box center [24, 394] width 15 height 15
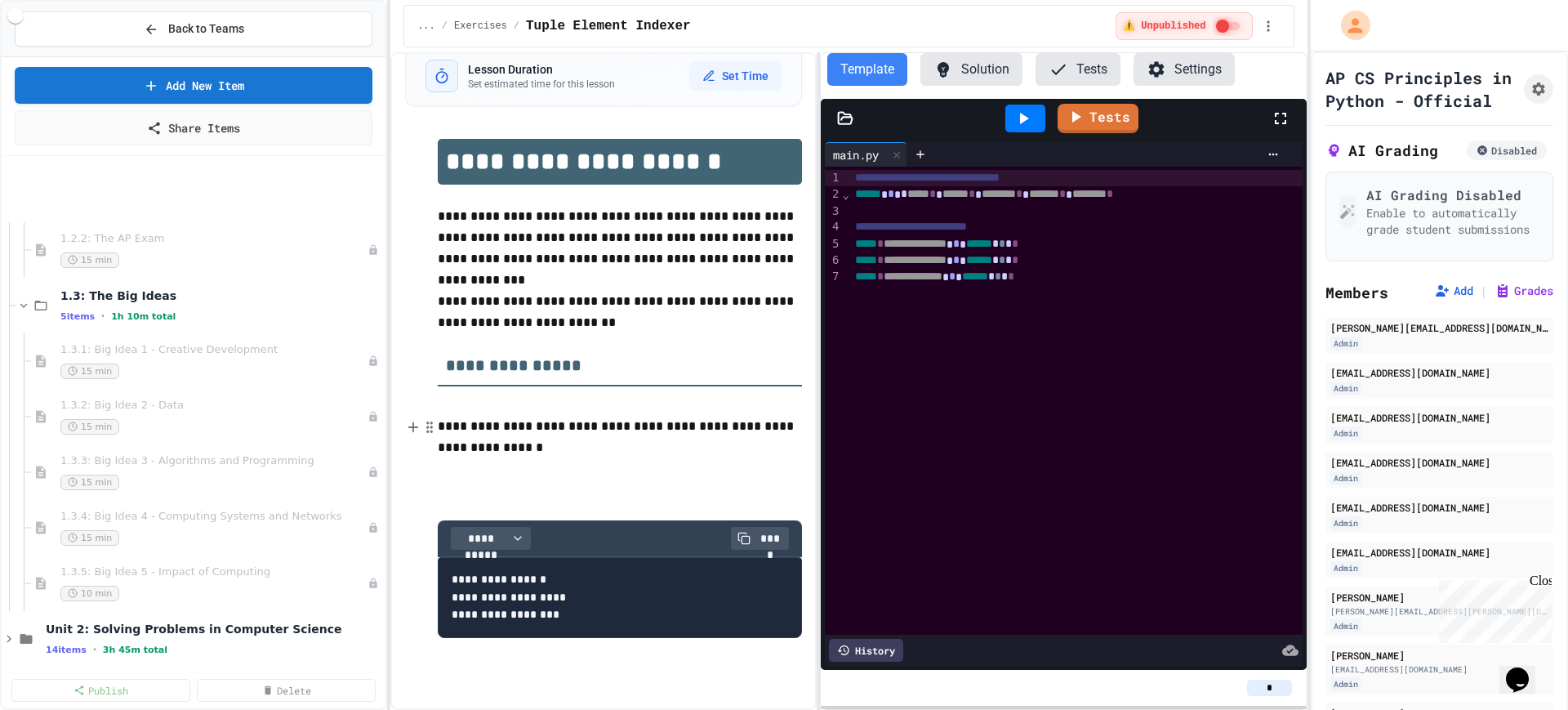
scroll to position [613, 0]
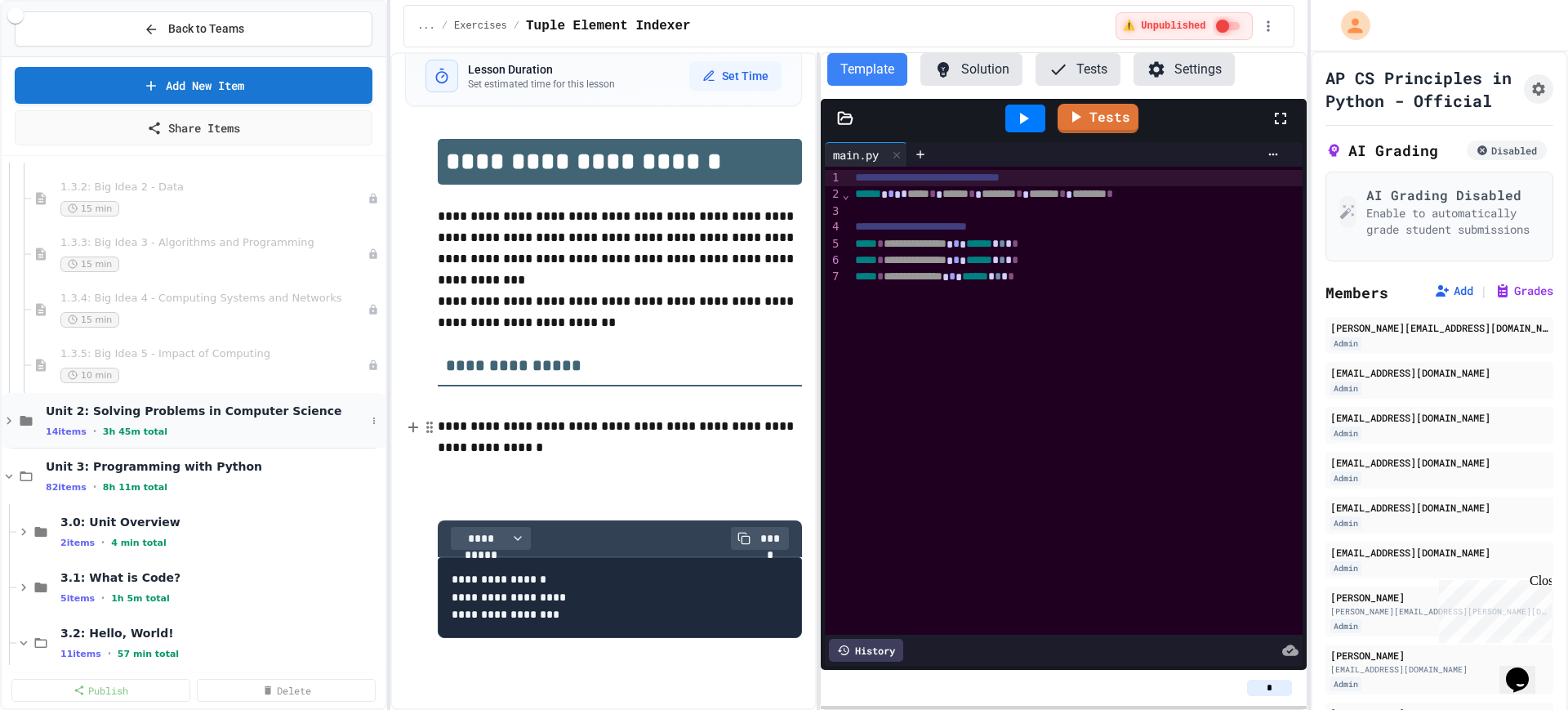
click at [7, 420] on icon at bounding box center [9, 421] width 15 height 15
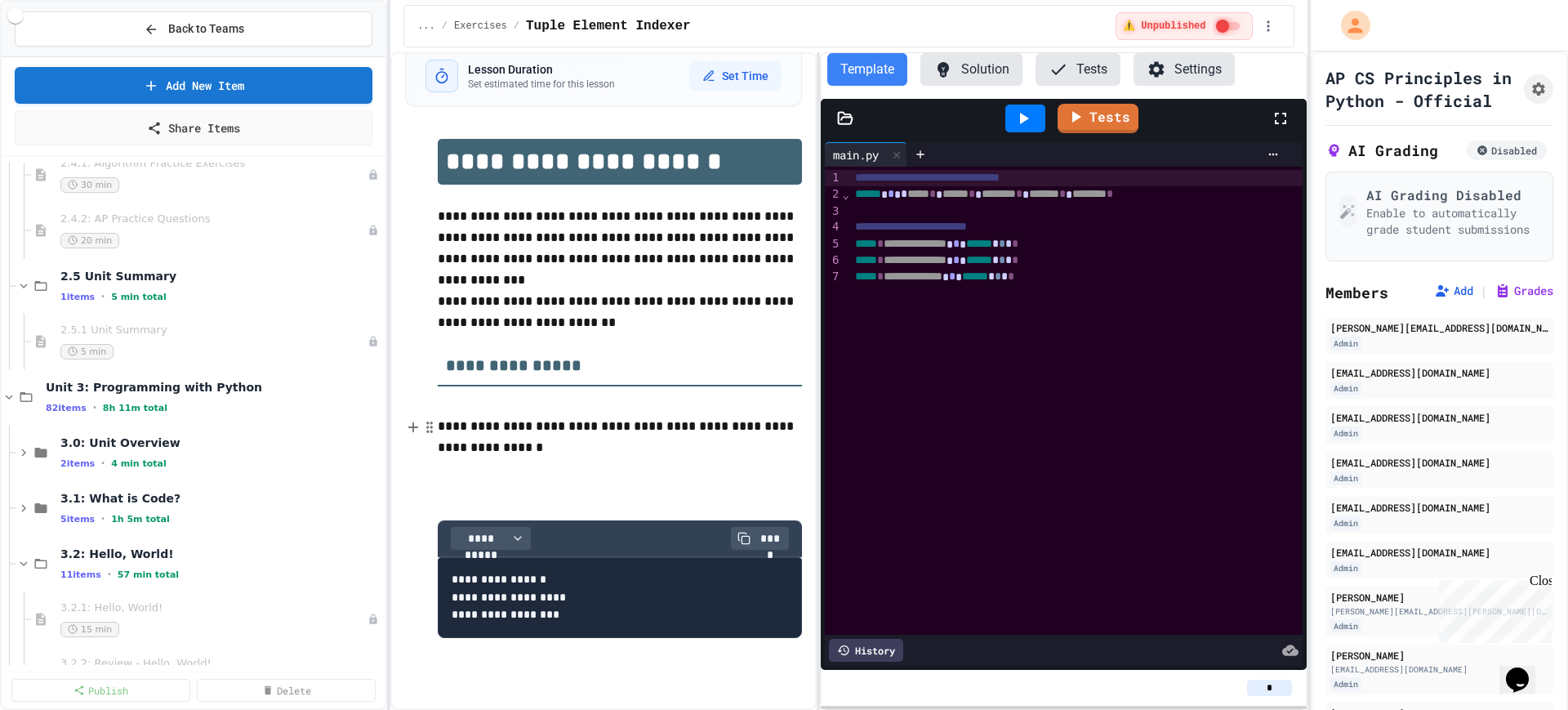
scroll to position [1839, 0]
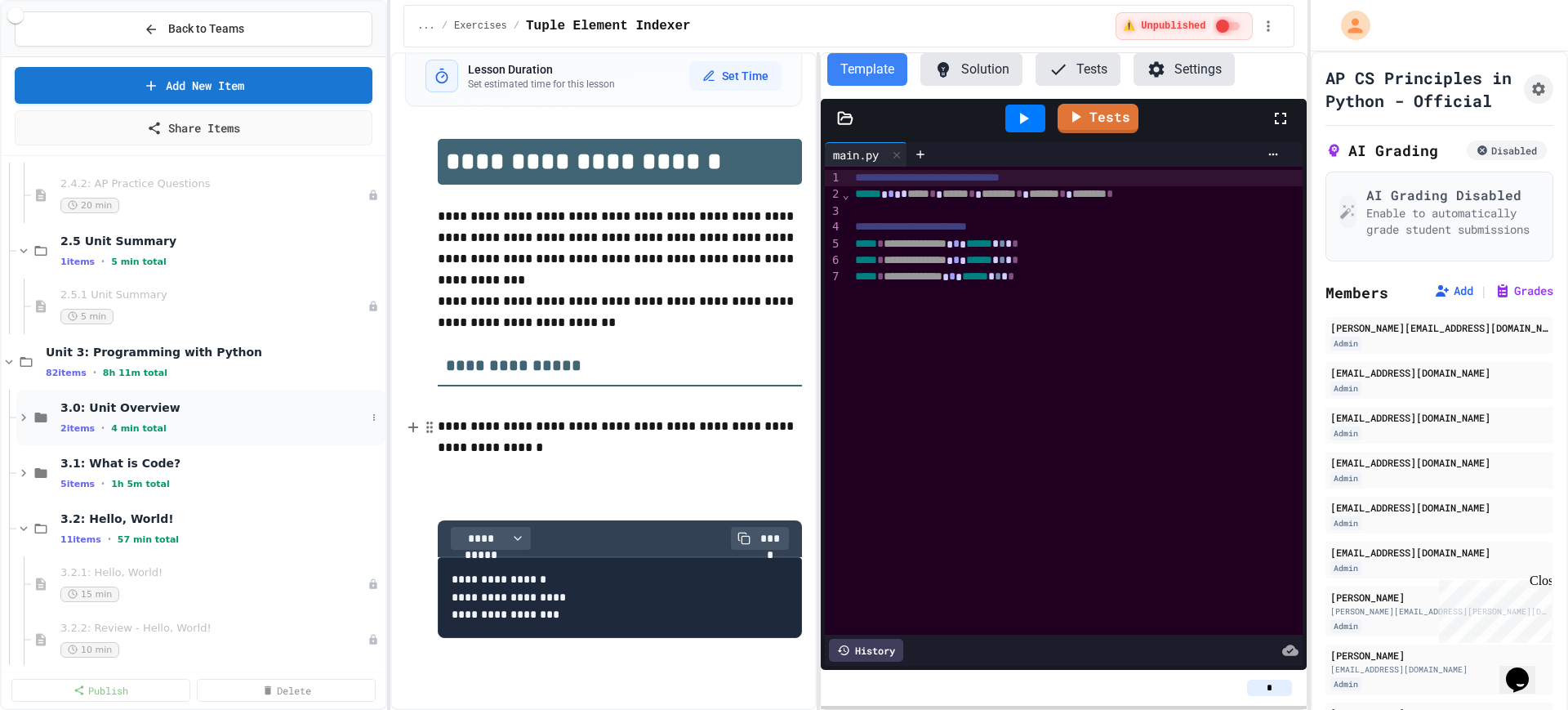
click at [24, 420] on icon at bounding box center [24, 418] width 15 height 15
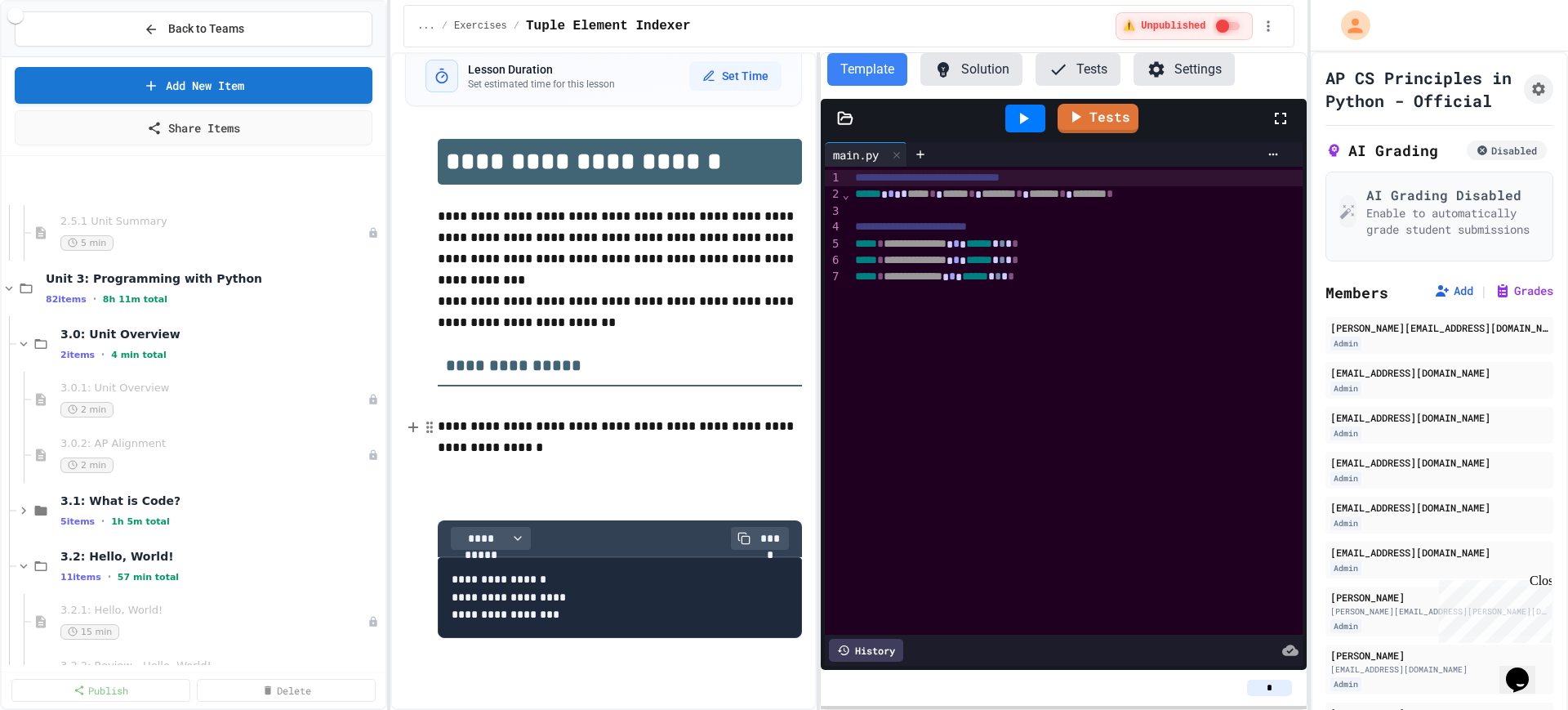
scroll to position [2043, 0]
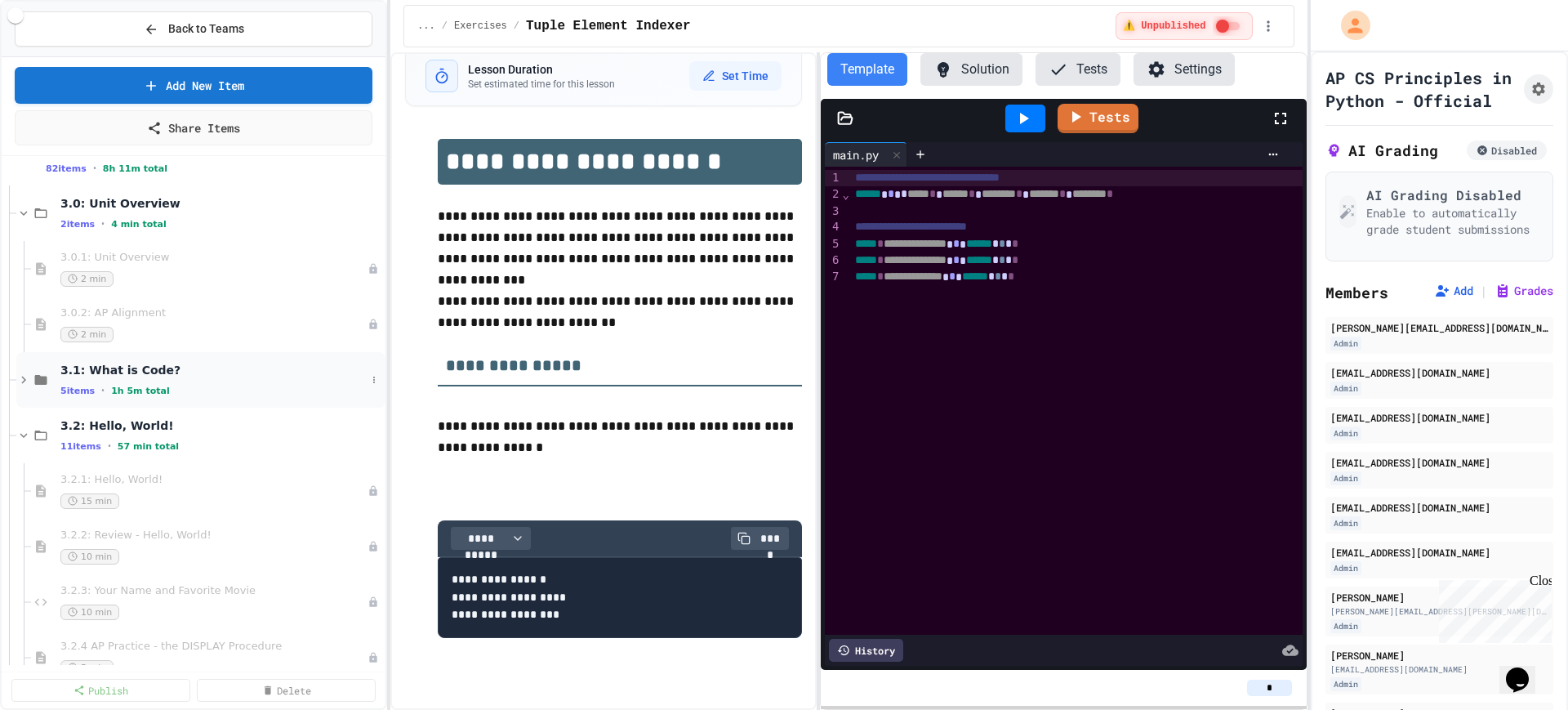
click at [22, 380] on icon at bounding box center [24, 380] width 15 height 15
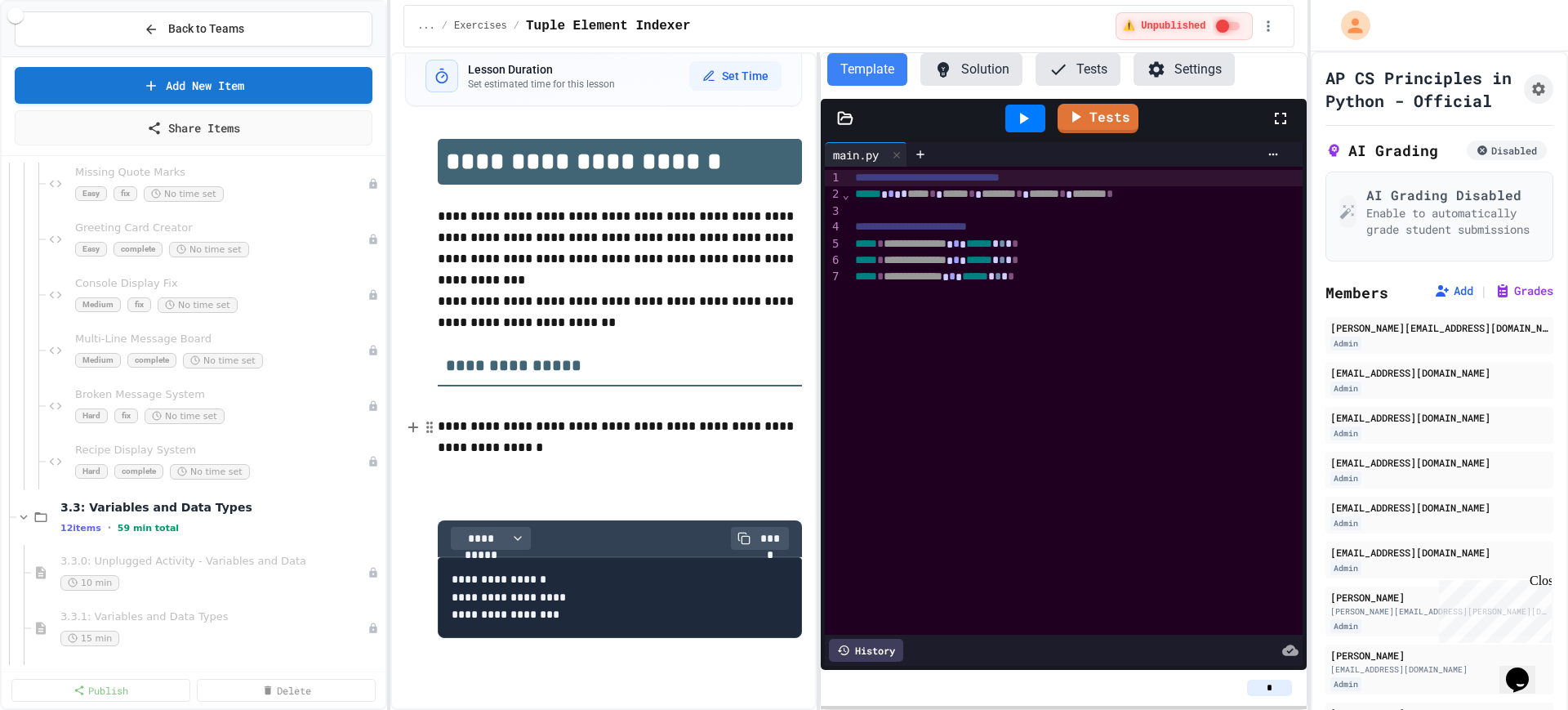
scroll to position [2962, 0]
drag, startPoint x: 1418, startPoint y: 125, endPoint x: 1317, endPoint y: 79, distance: 111.0
copy h1 "AP CS Principles in Python - Official"
click at [1433, 112] on h1 "AP CS Principles in Python - Official" at bounding box center [1422, 89] width 192 height 46
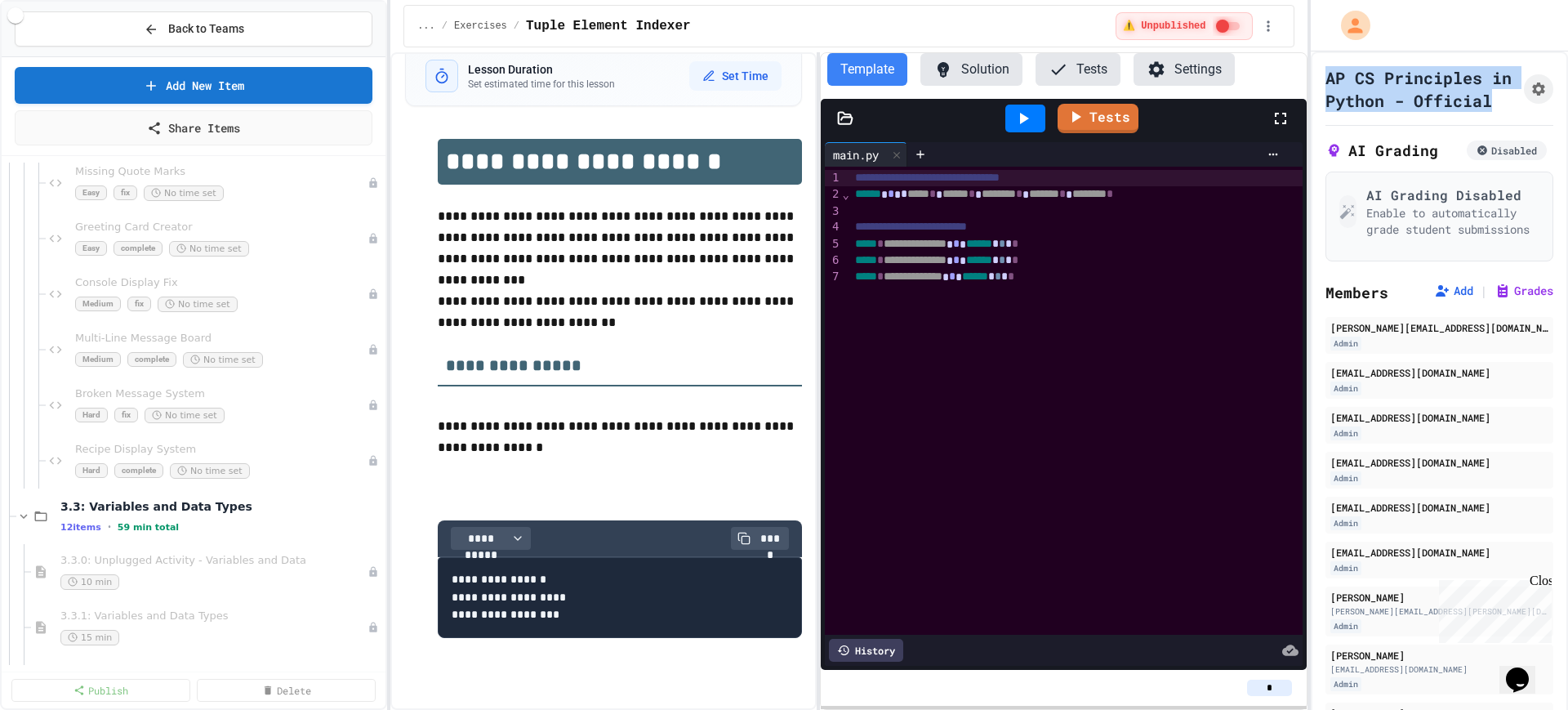
drag, startPoint x: 1416, startPoint y: 123, endPoint x: 1326, endPoint y: 78, distance: 100.6
click at [1326, 78] on h1 "AP CS Principles in Python - Official" at bounding box center [1422, 89] width 192 height 46
copy h1 "AP CS Principles in Python - Official"
click at [152, 398] on span "Broken Message System" at bounding box center [213, 394] width 276 height 14
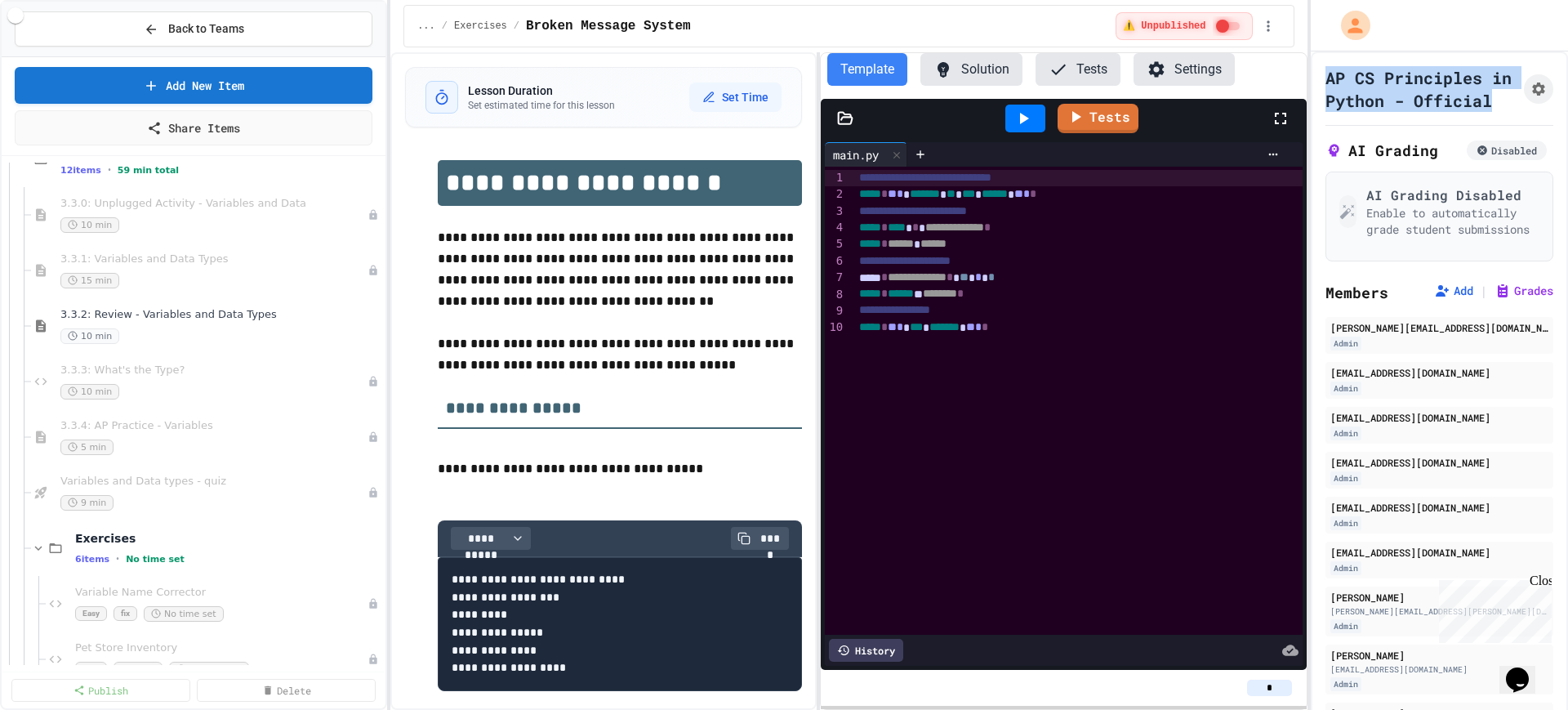
scroll to position [3371, 0]
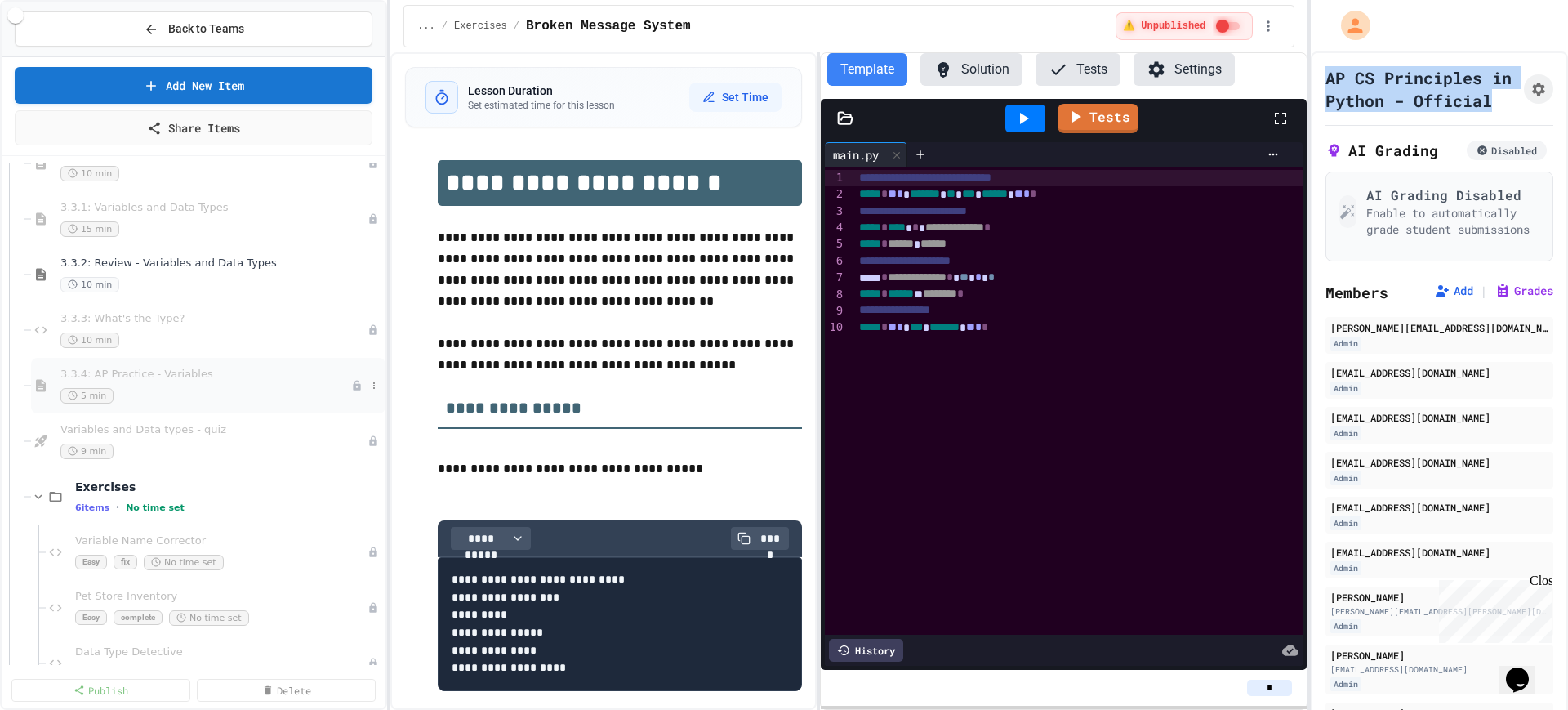
click at [208, 392] on div "5 min" at bounding box center [206, 396] width 291 height 16
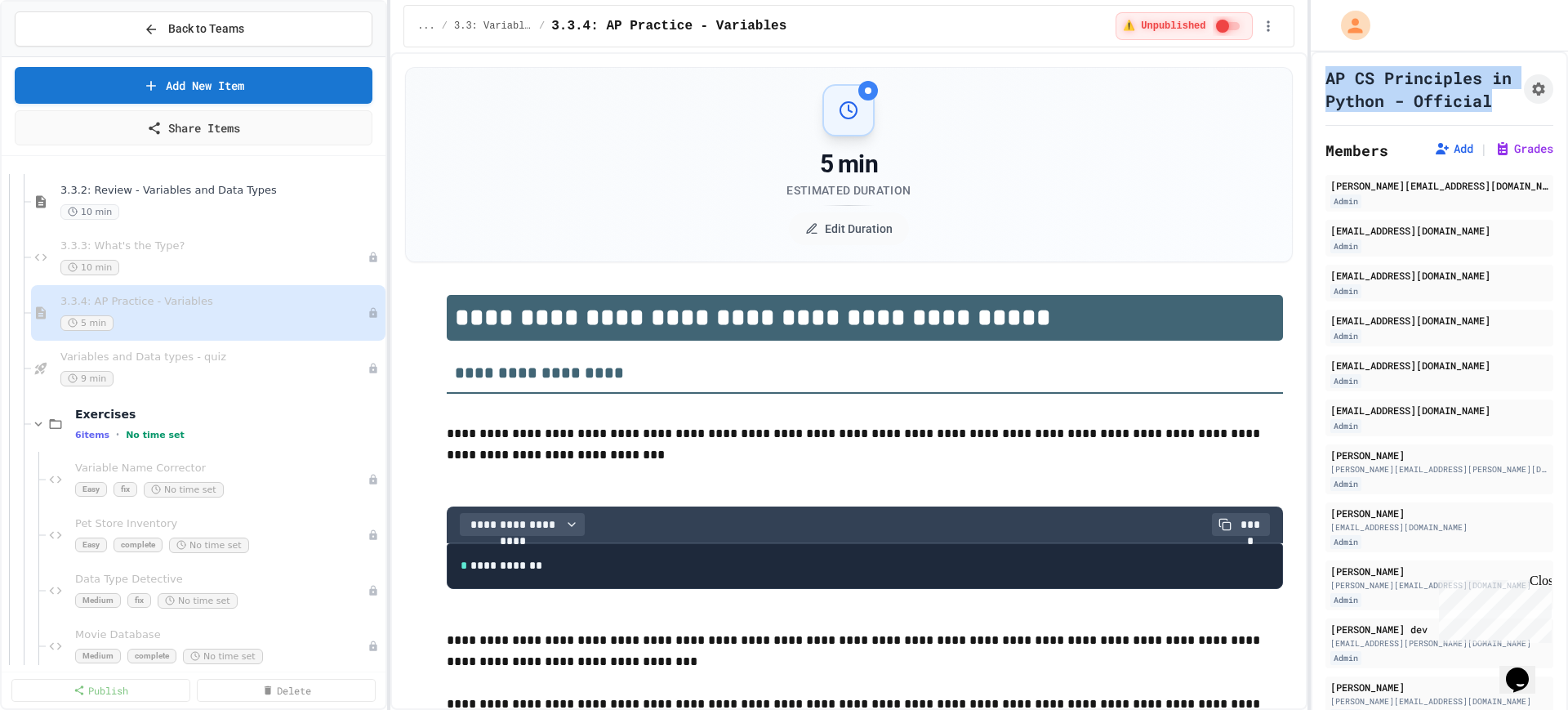
scroll to position [3677, 0]
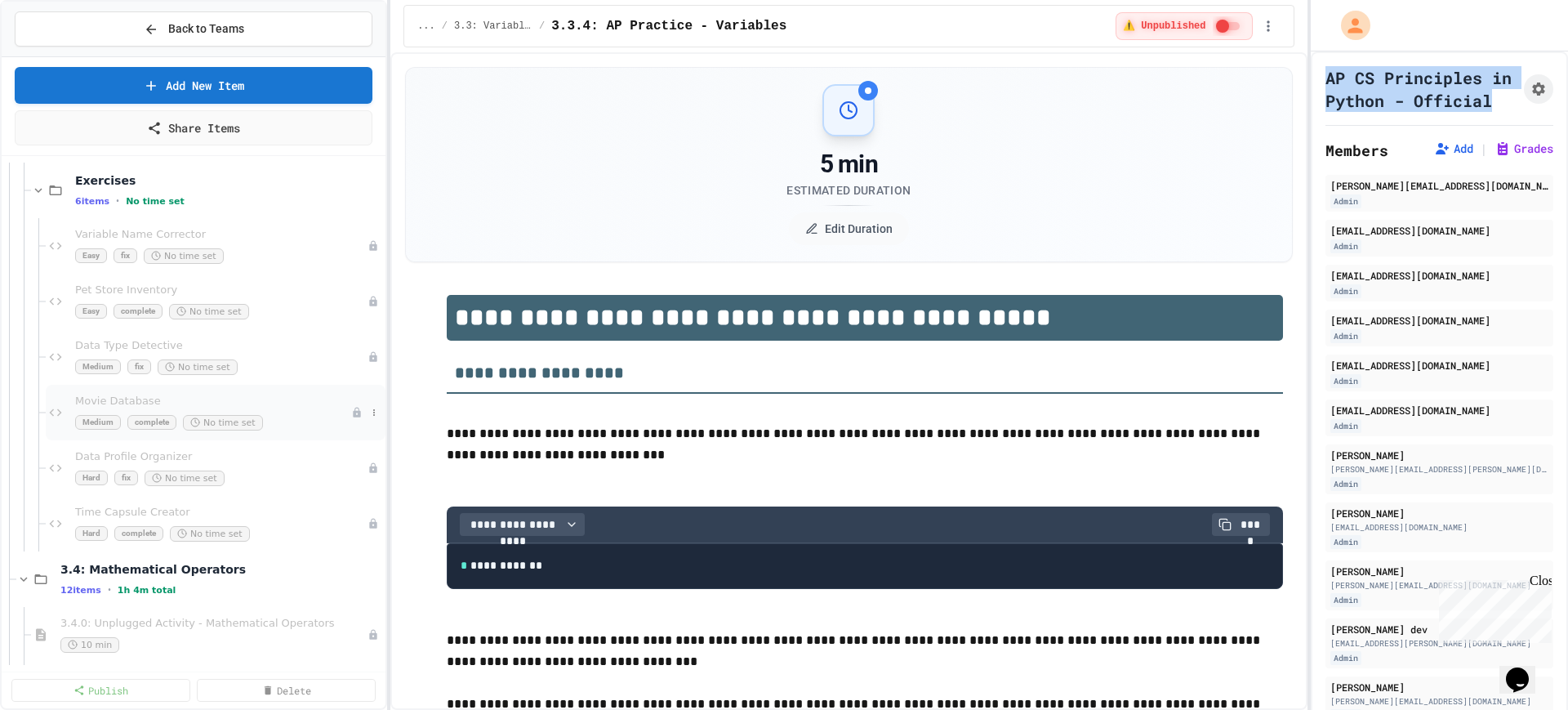
click at [225, 405] on span "Movie Database" at bounding box center [213, 401] width 276 height 14
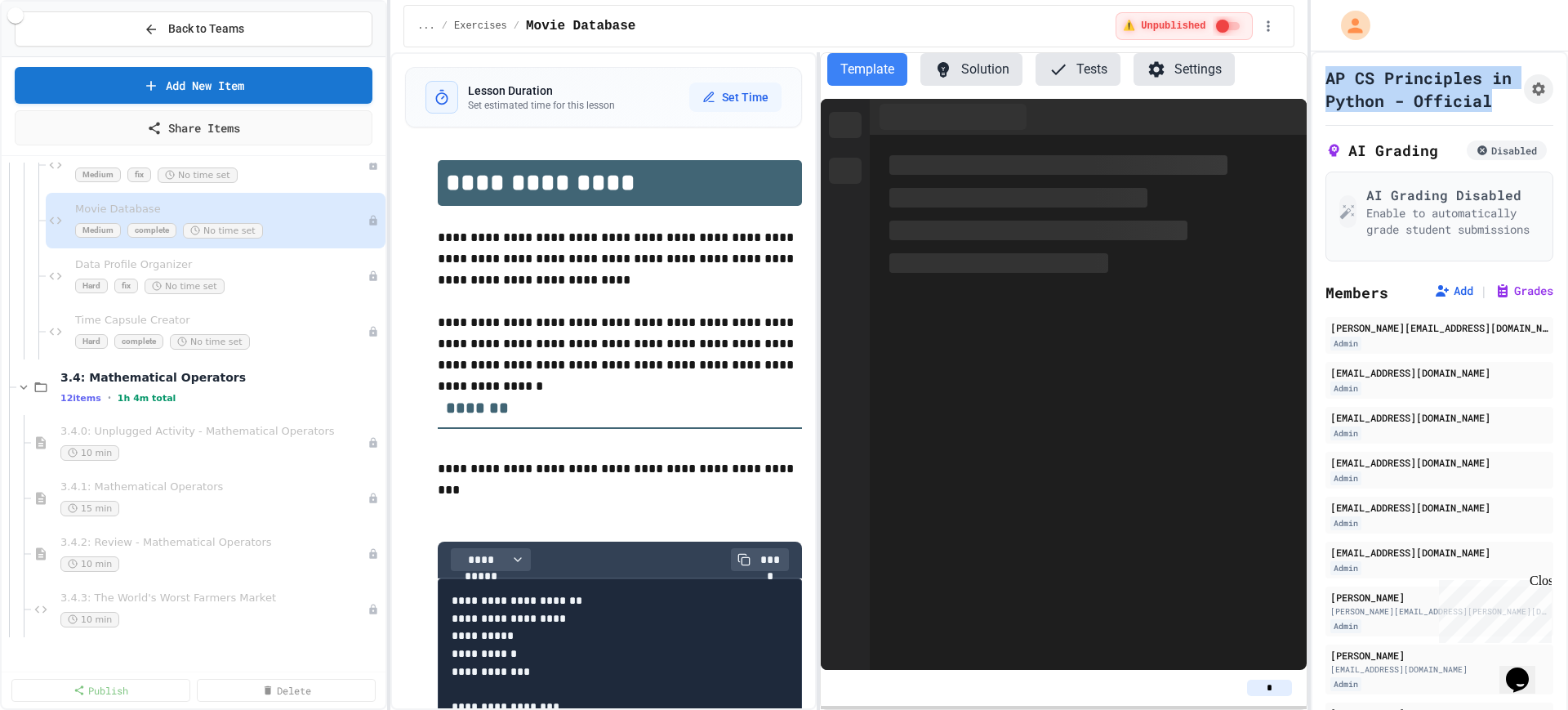
scroll to position [3882, 0]
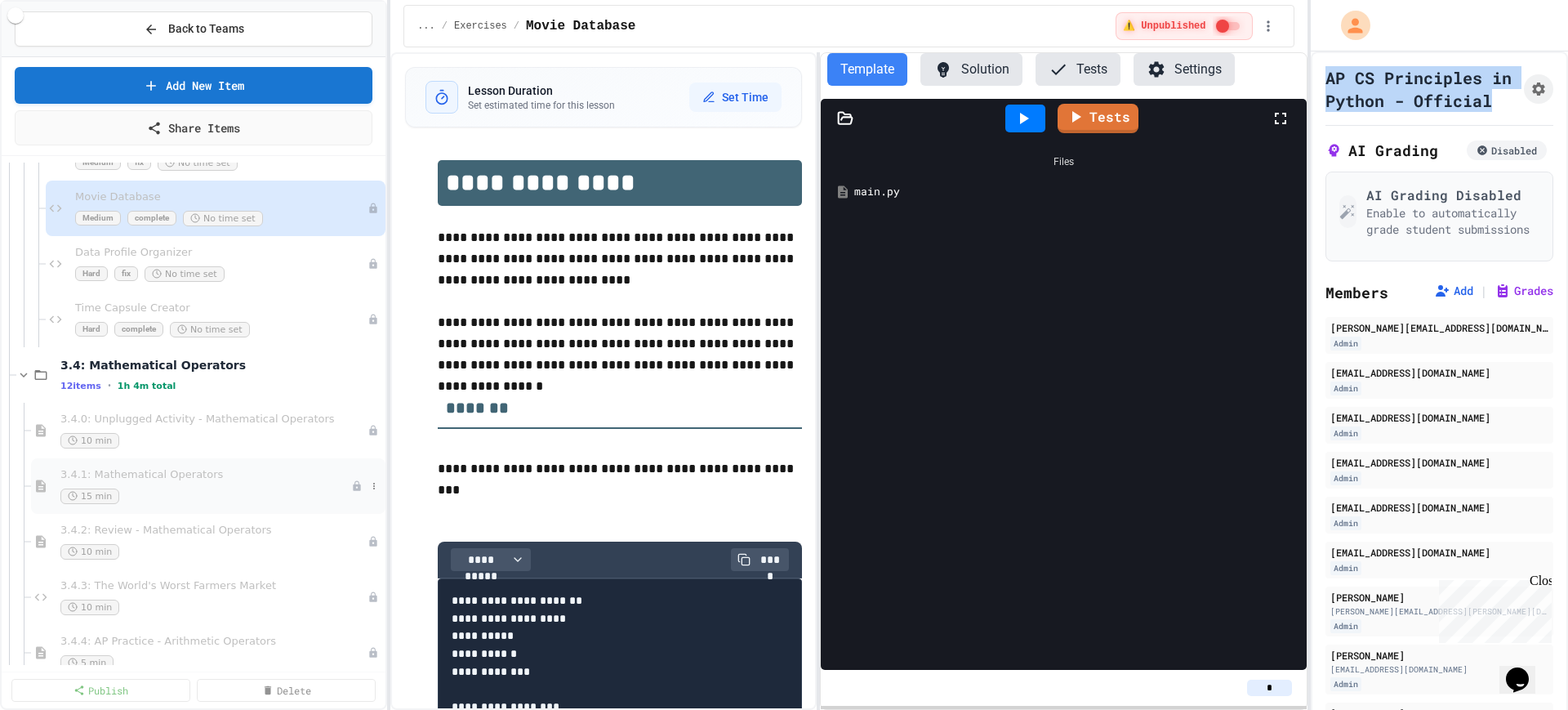
click at [205, 468] on span "3.4.1: Mathematical Operators" at bounding box center [206, 475] width 291 height 14
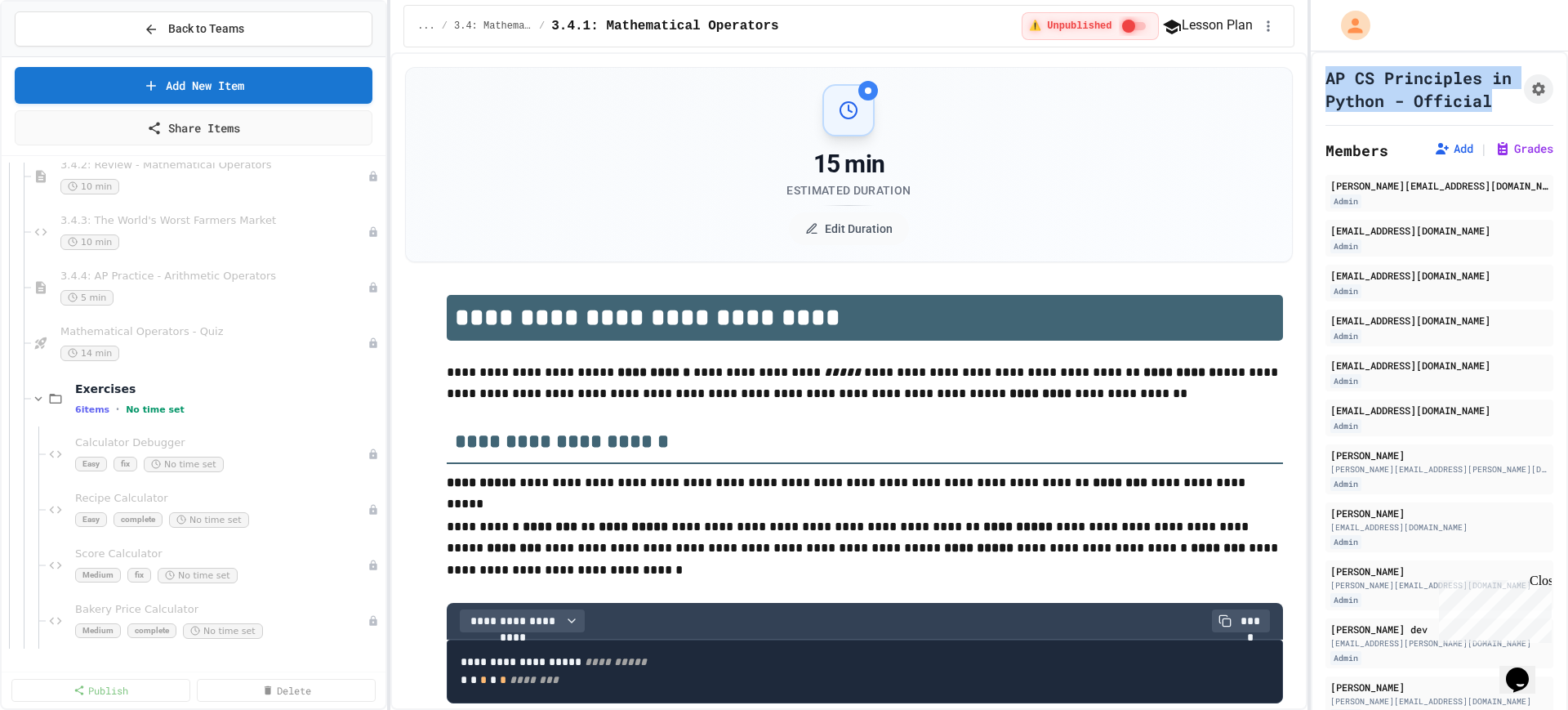
scroll to position [4291, 0]
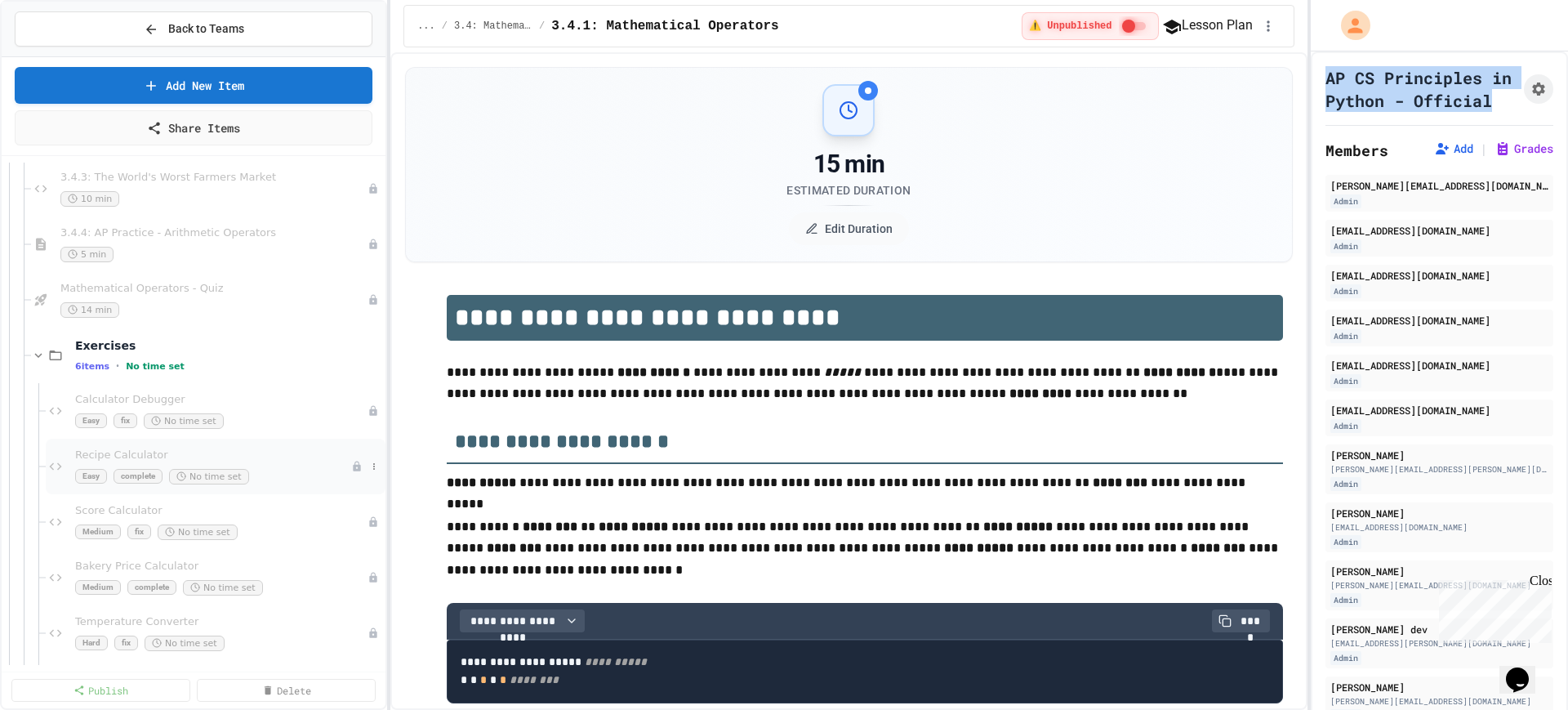
click at [263, 447] on div "Recipe Calculator Easy complete No time set" at bounding box center [215, 466] width 340 height 55
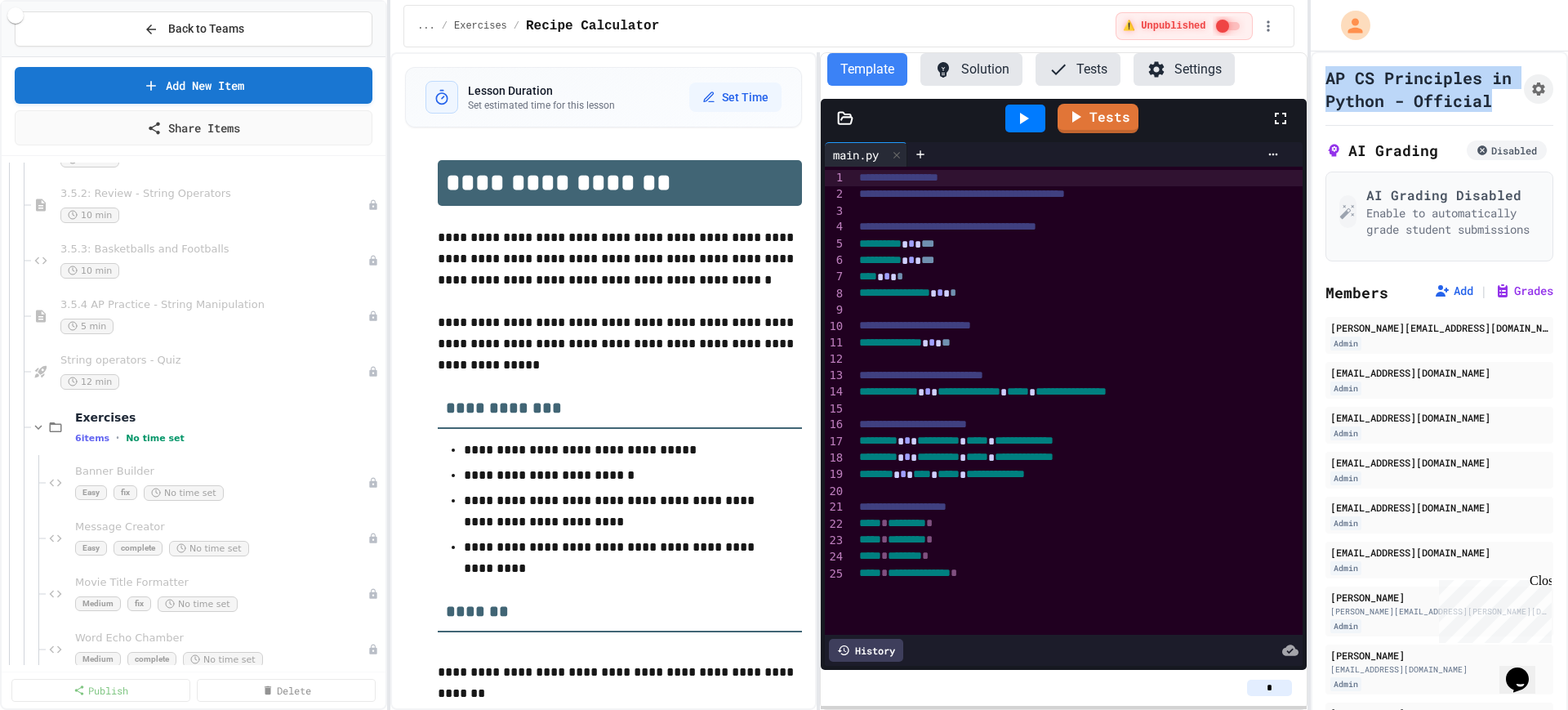
scroll to position [5108, 0]
click at [262, 452] on div "Message Creator Easy complete No time set" at bounding box center [215, 427] width 340 height 55
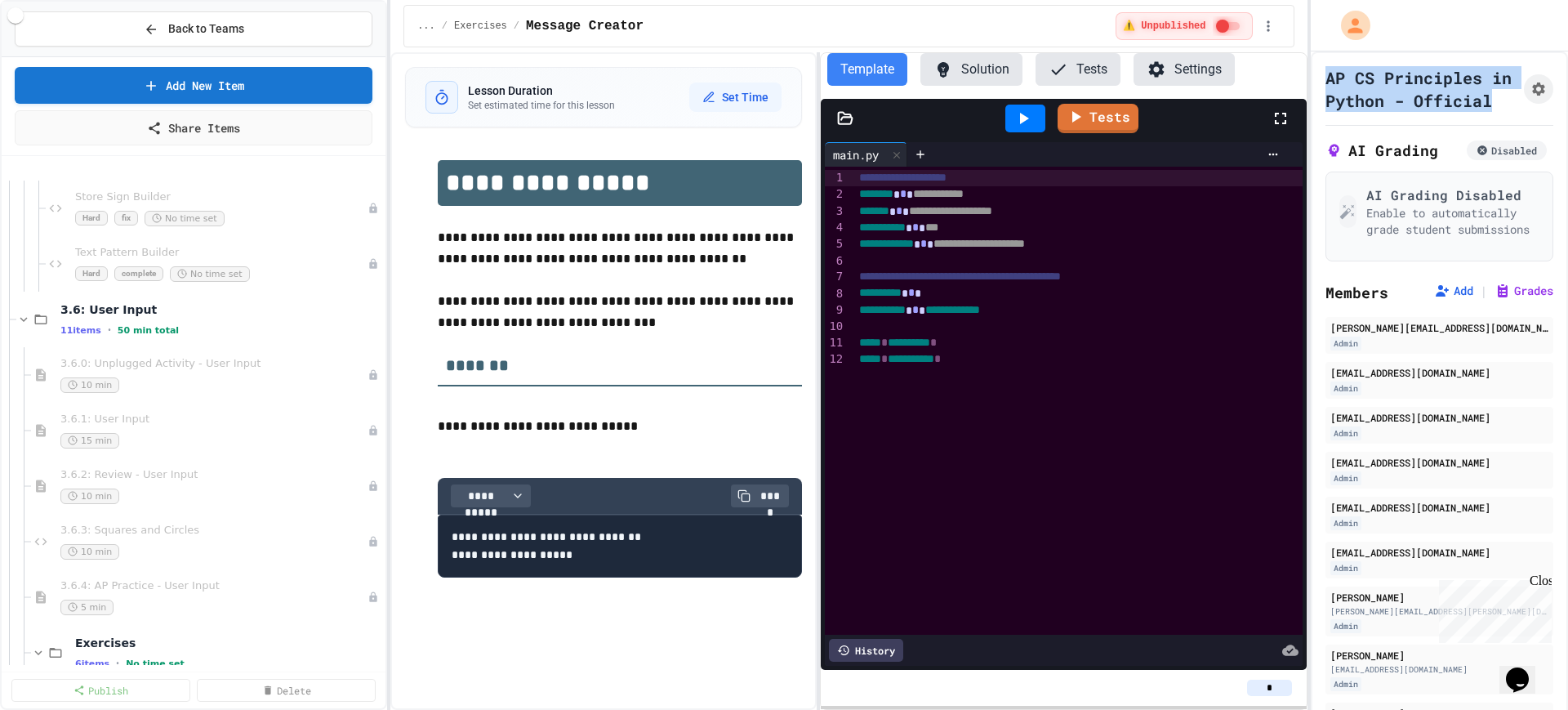
scroll to position [5619, 0]
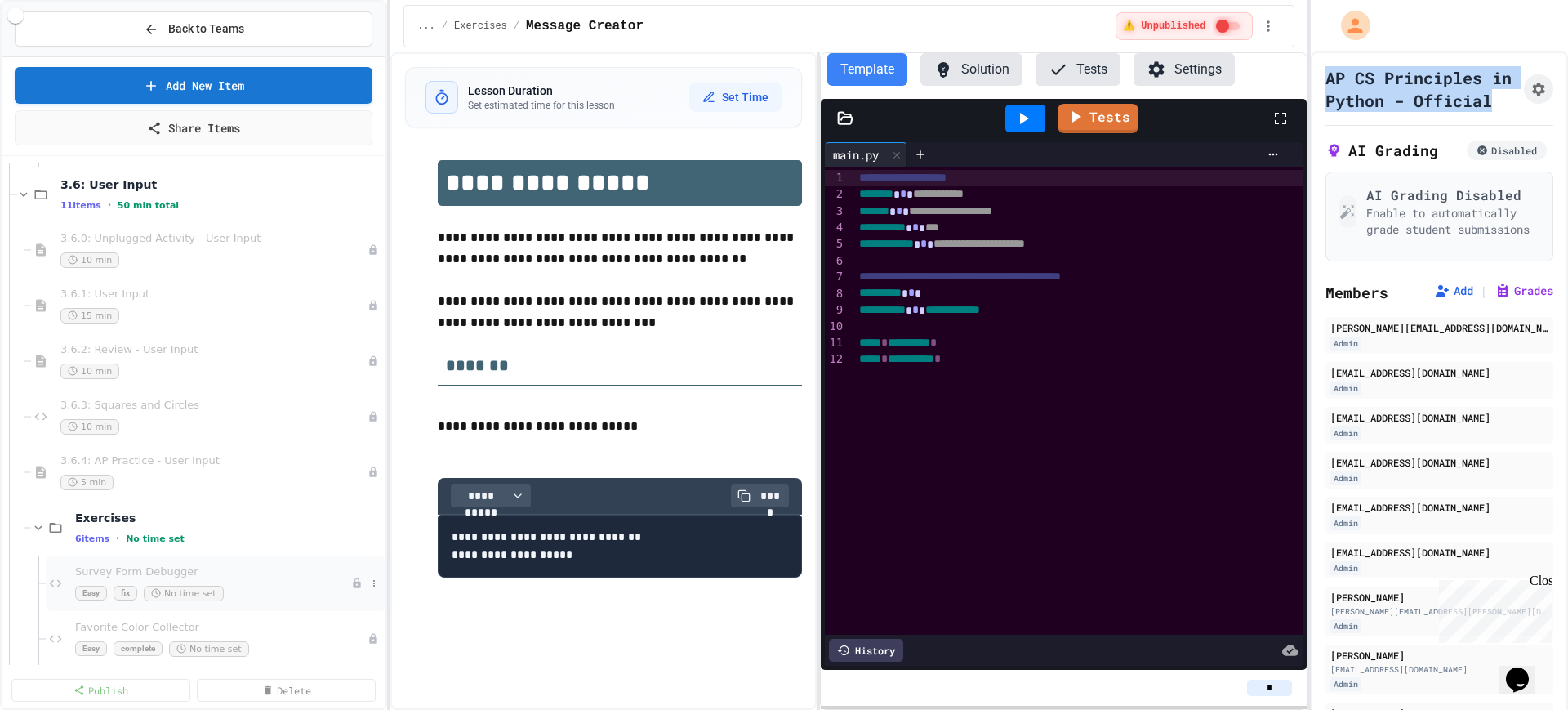
click at [258, 589] on div "Easy fix No time set" at bounding box center [213, 593] width 276 height 16
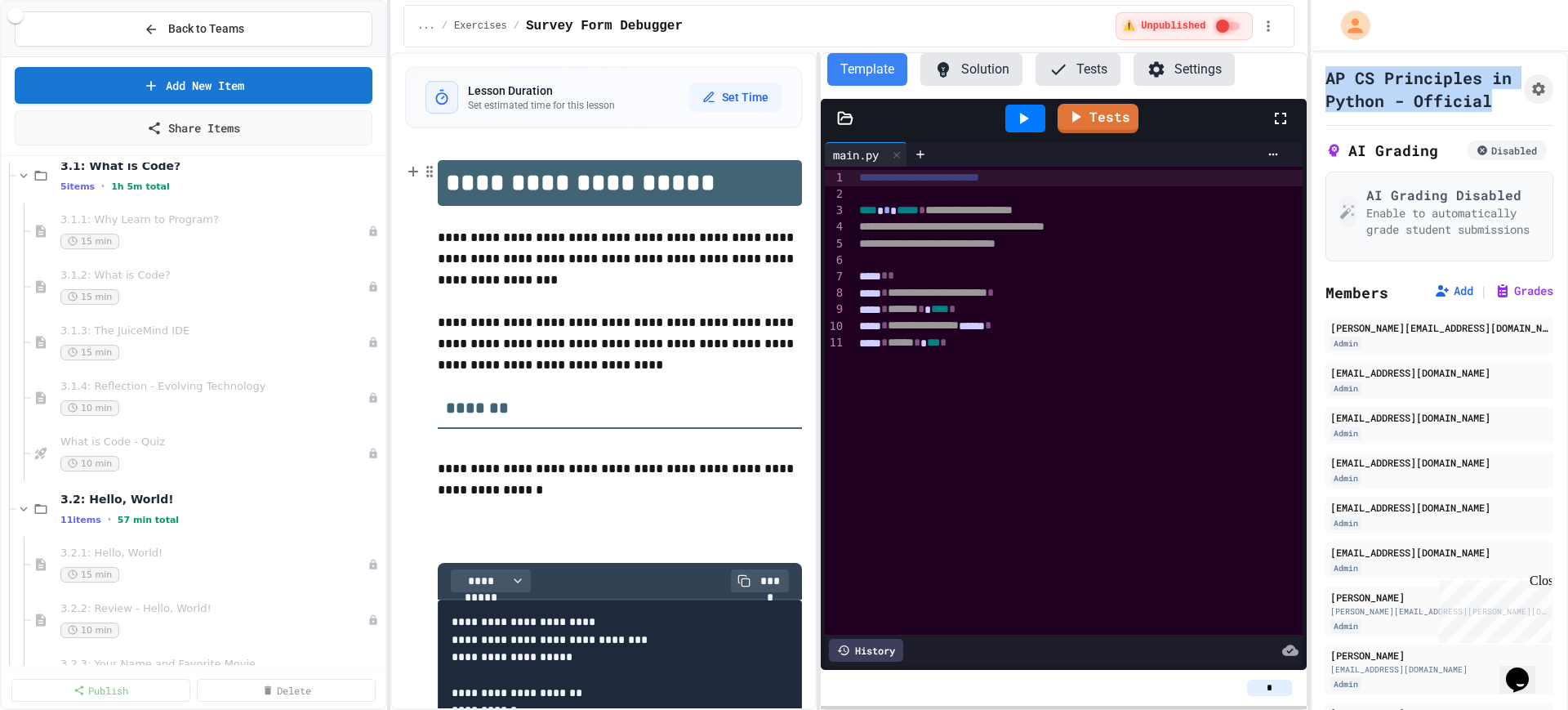
scroll to position [2349, 0]
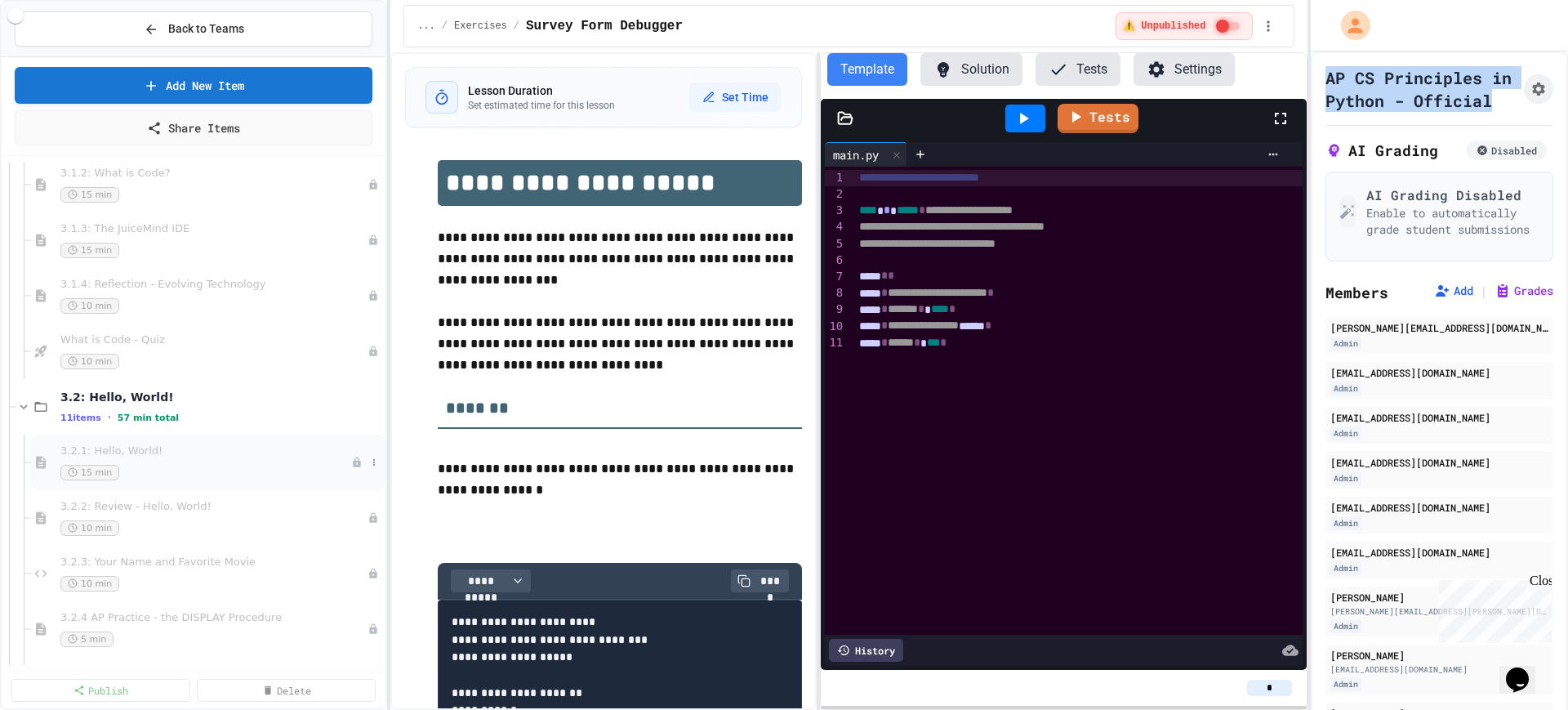
click at [211, 471] on div "15 min" at bounding box center [206, 473] width 291 height 16
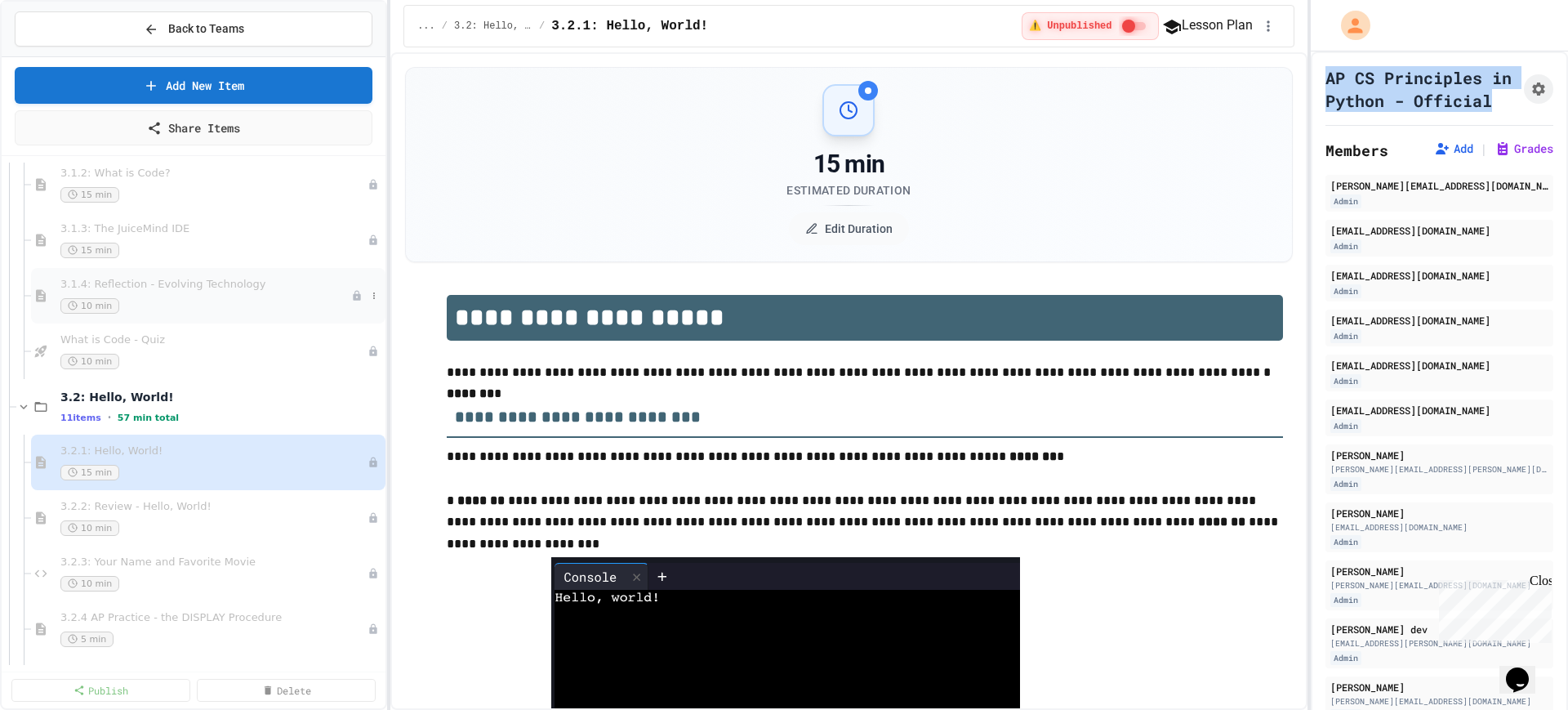
click at [214, 290] on span "3.1.4: Reflection - Evolving Technology" at bounding box center [206, 285] width 291 height 14
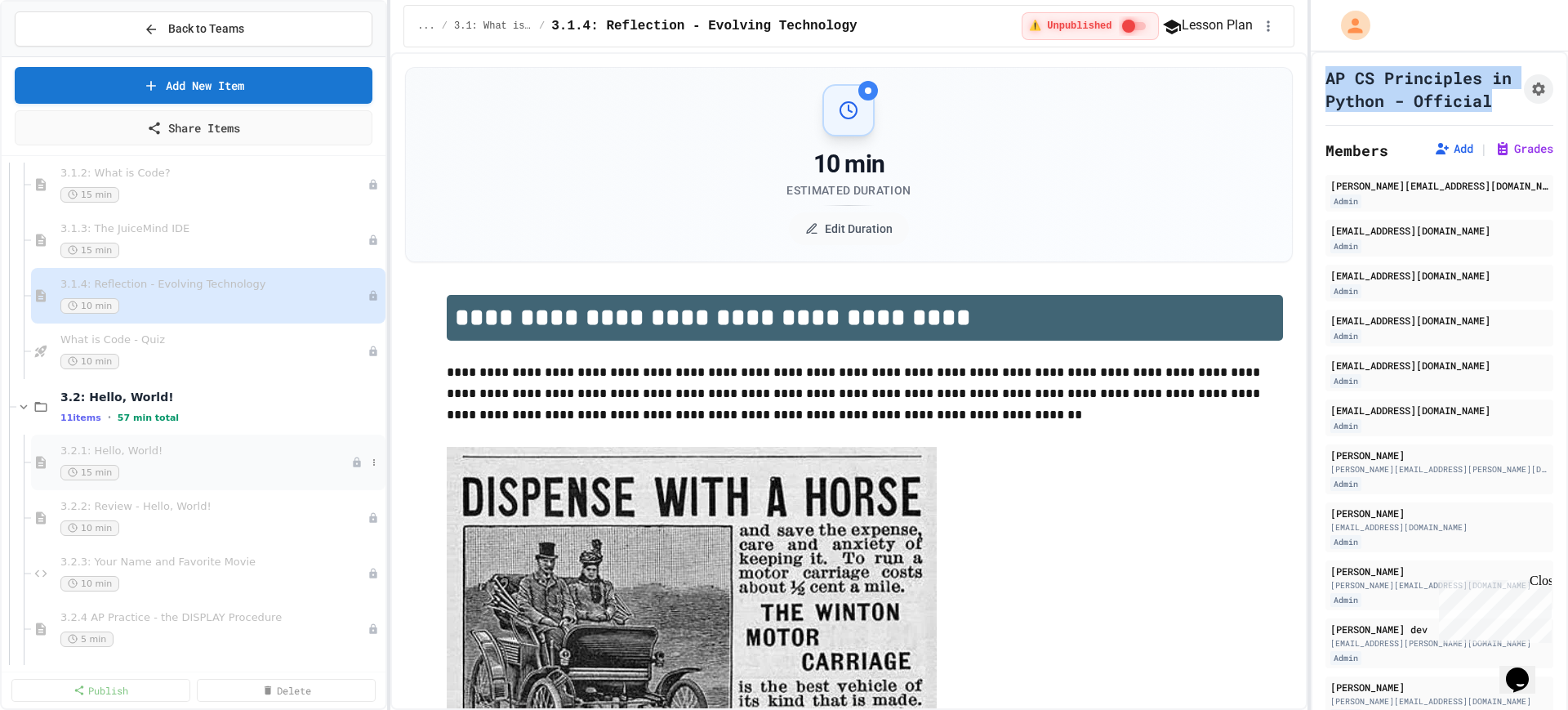
click at [197, 461] on div "3.2.1: Hello, World! 15 min" at bounding box center [206, 462] width 291 height 36
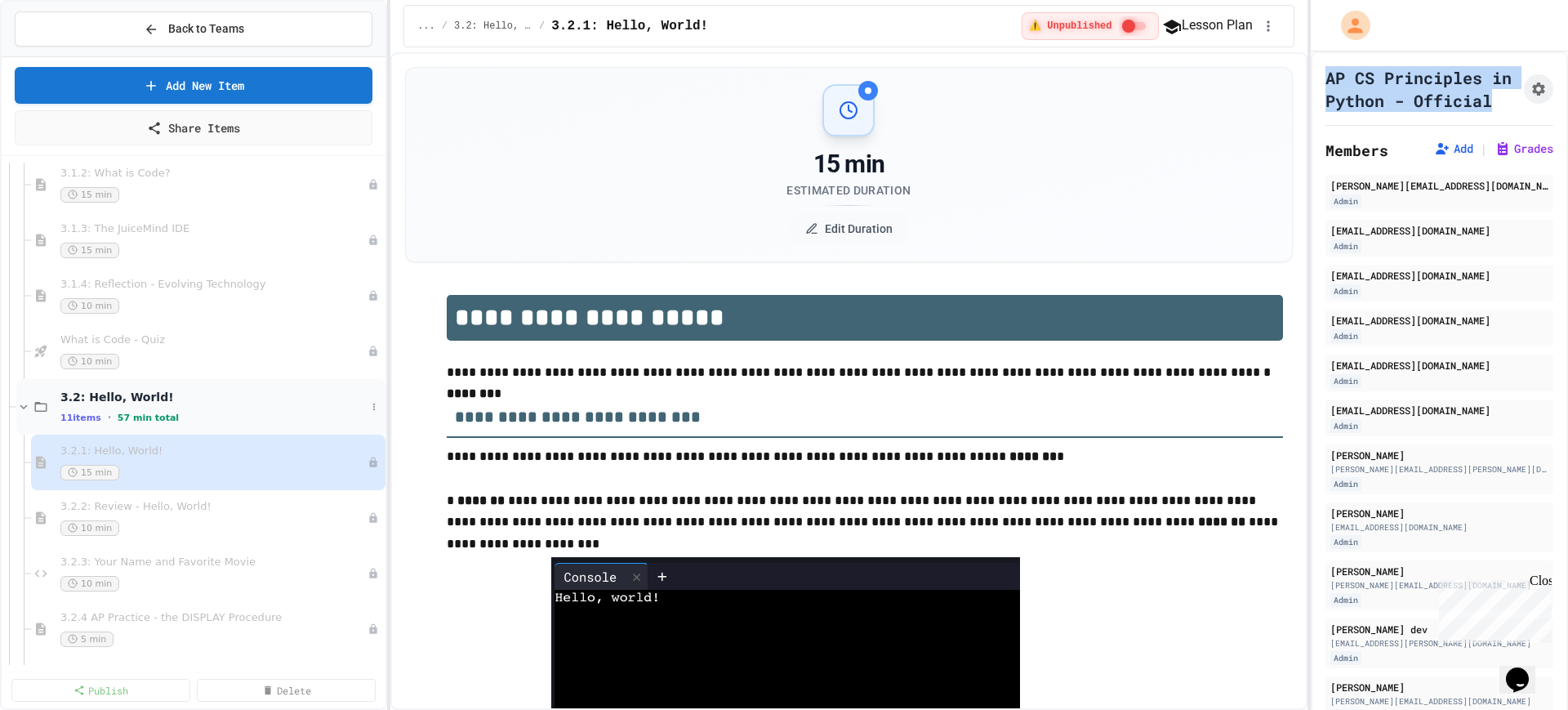
scroll to position [2248, 0]
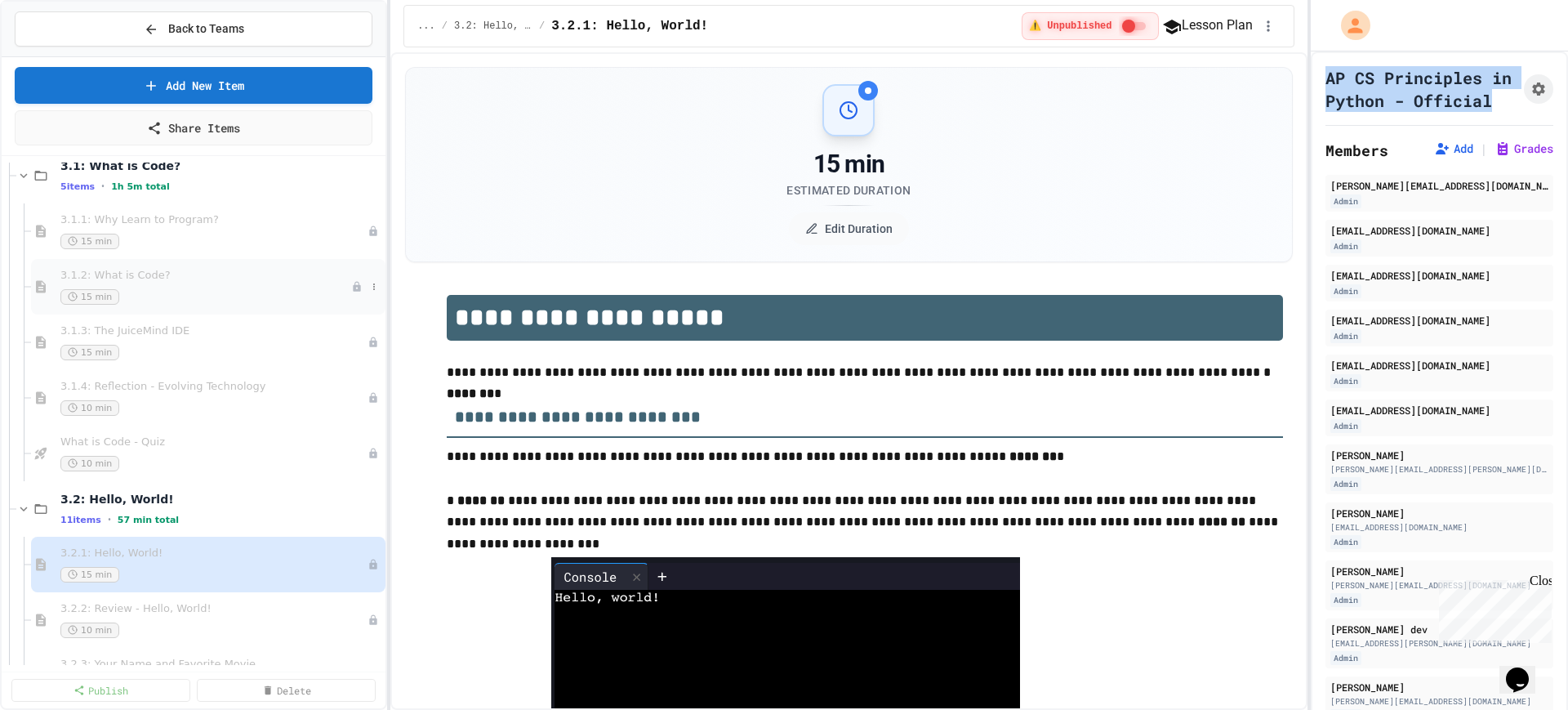
click at [202, 286] on div "3.1.2: What is Code? 15 min" at bounding box center [206, 286] width 291 height 36
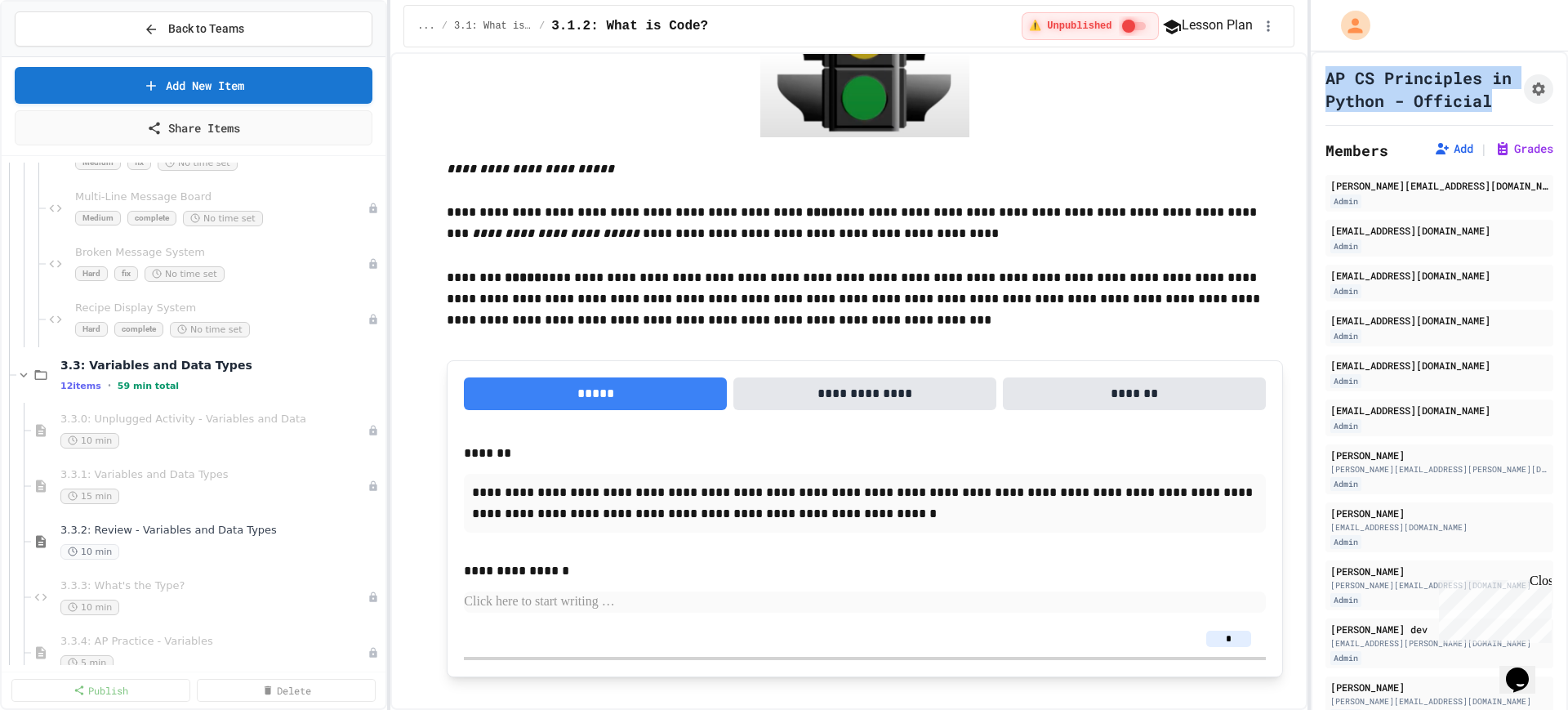
scroll to position [3167, 0]
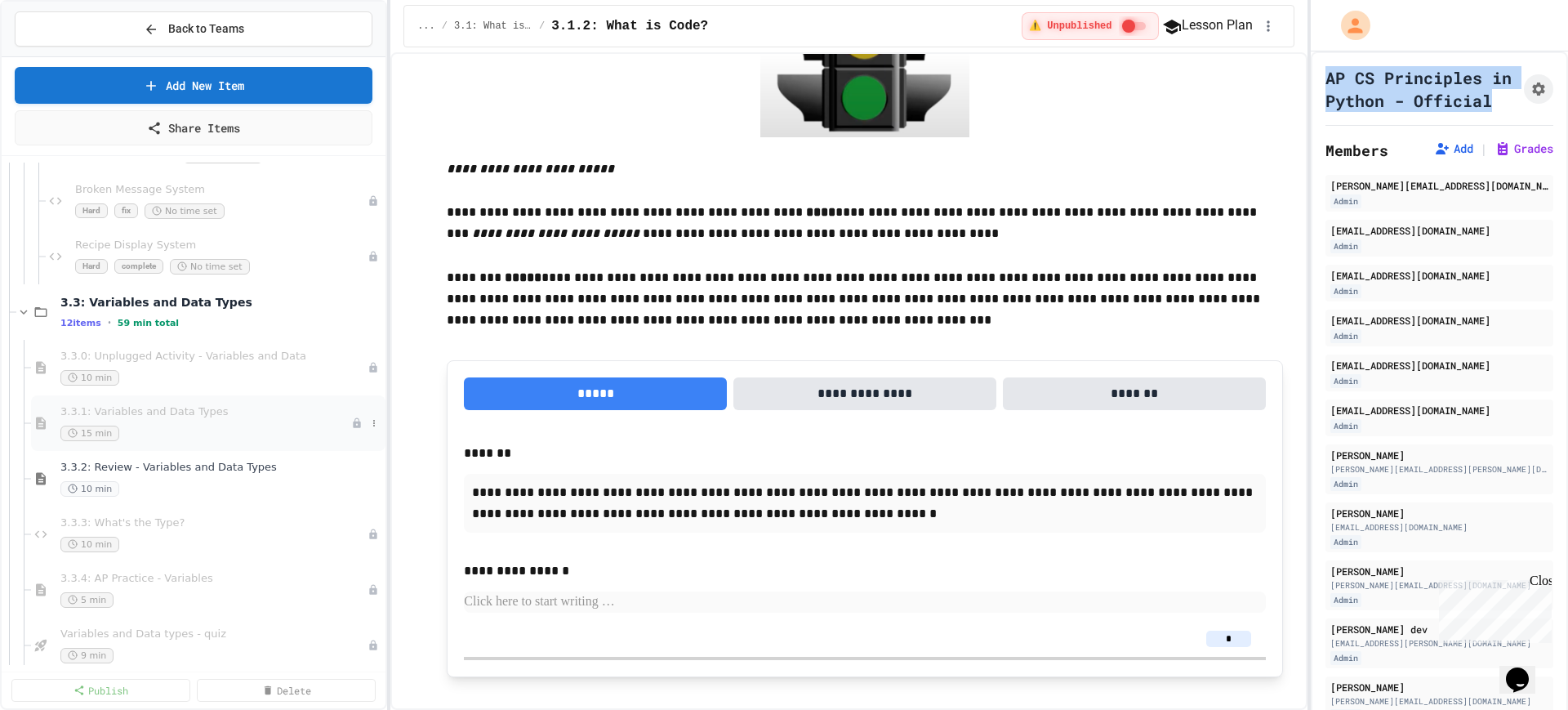
click at [176, 415] on span "3.3.1: Variables and Data Types" at bounding box center [206, 412] width 291 height 14
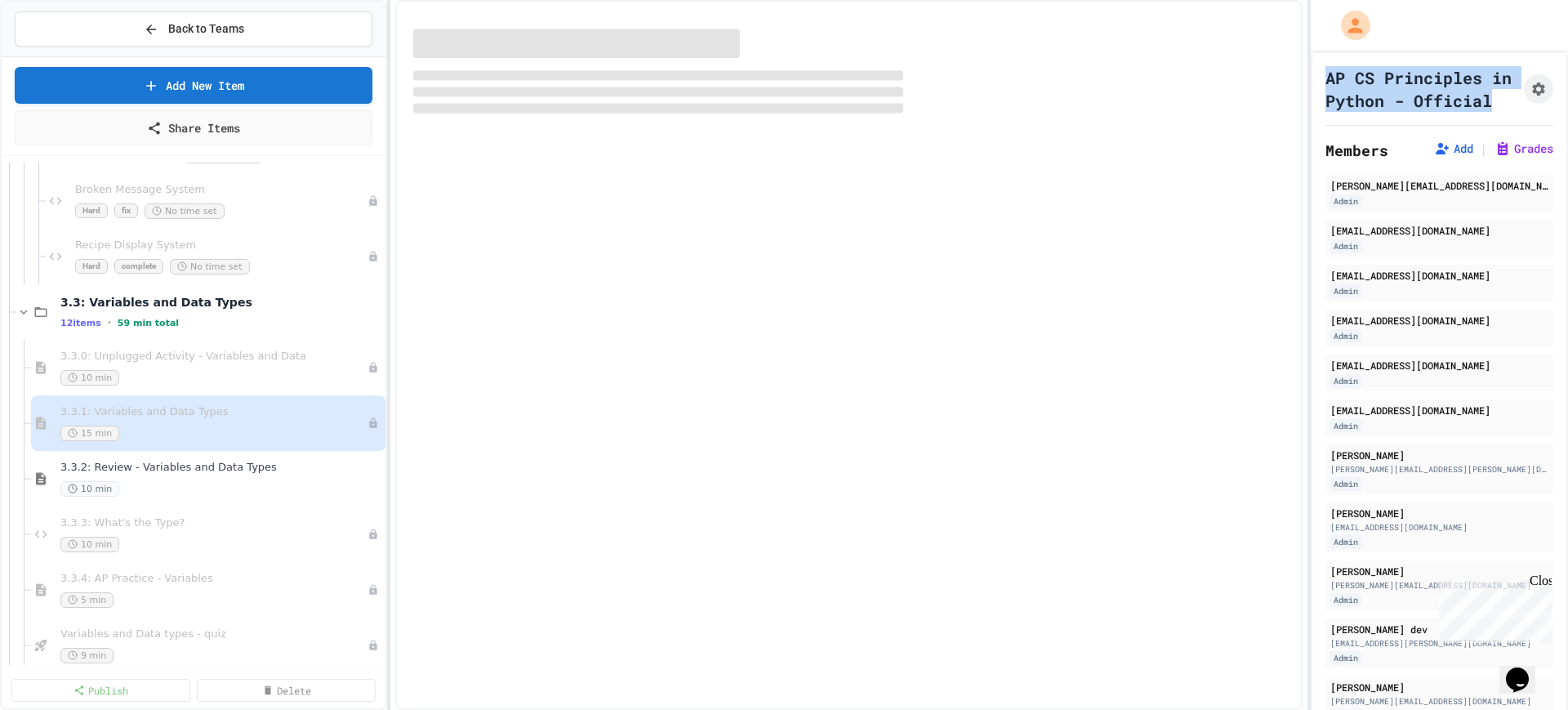
select select "***"
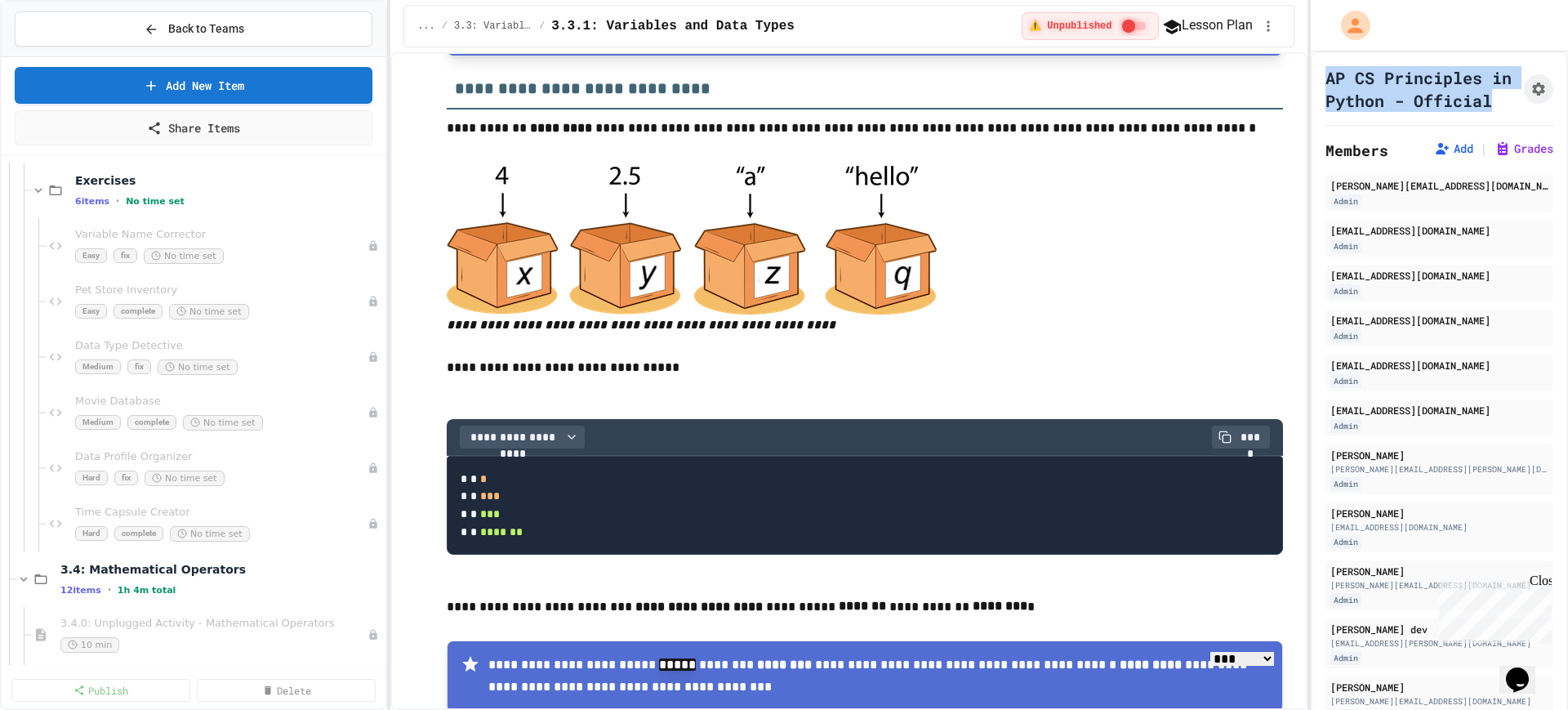
scroll to position [3882, 0]
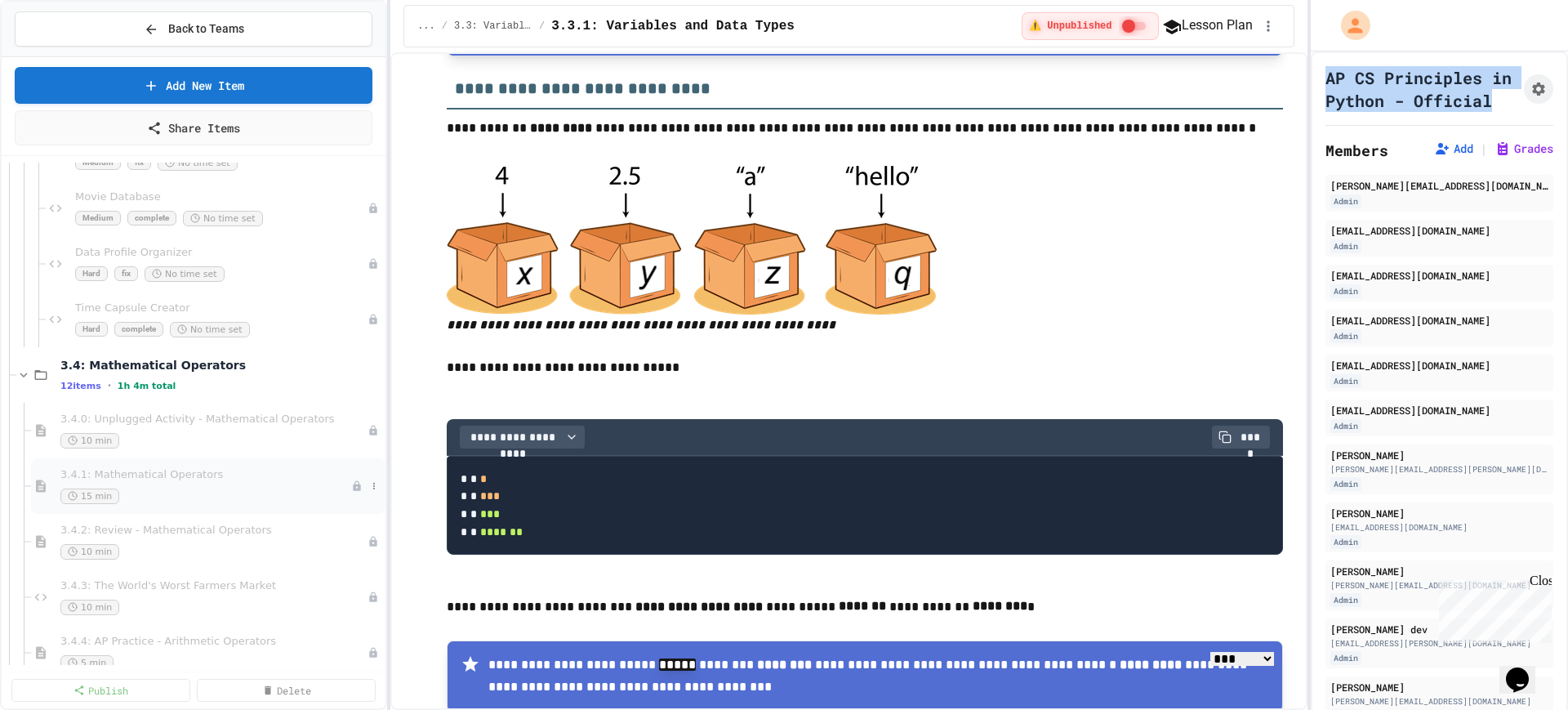
click at [200, 482] on span "3.4.1: Mathematical Operators" at bounding box center [206, 475] width 291 height 14
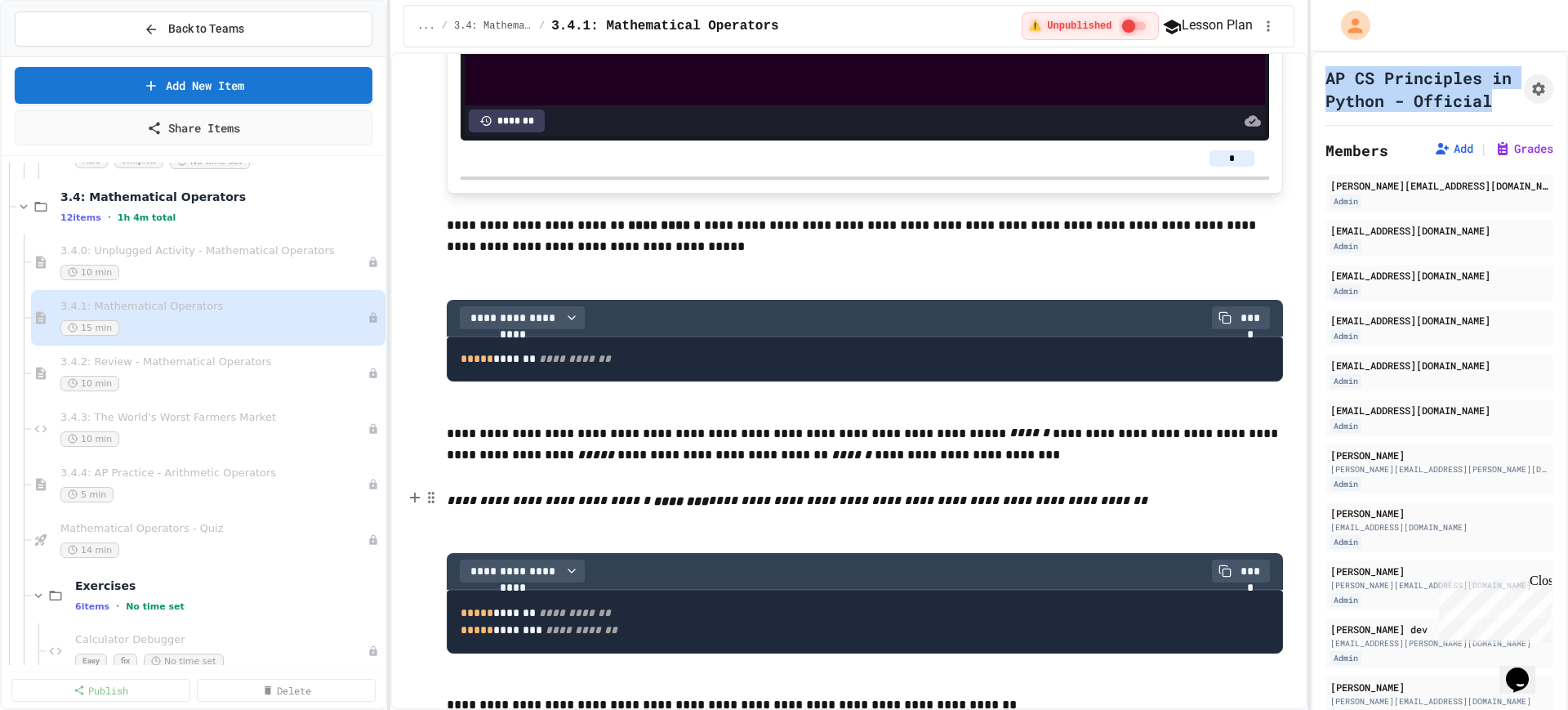
scroll to position [4086, 0]
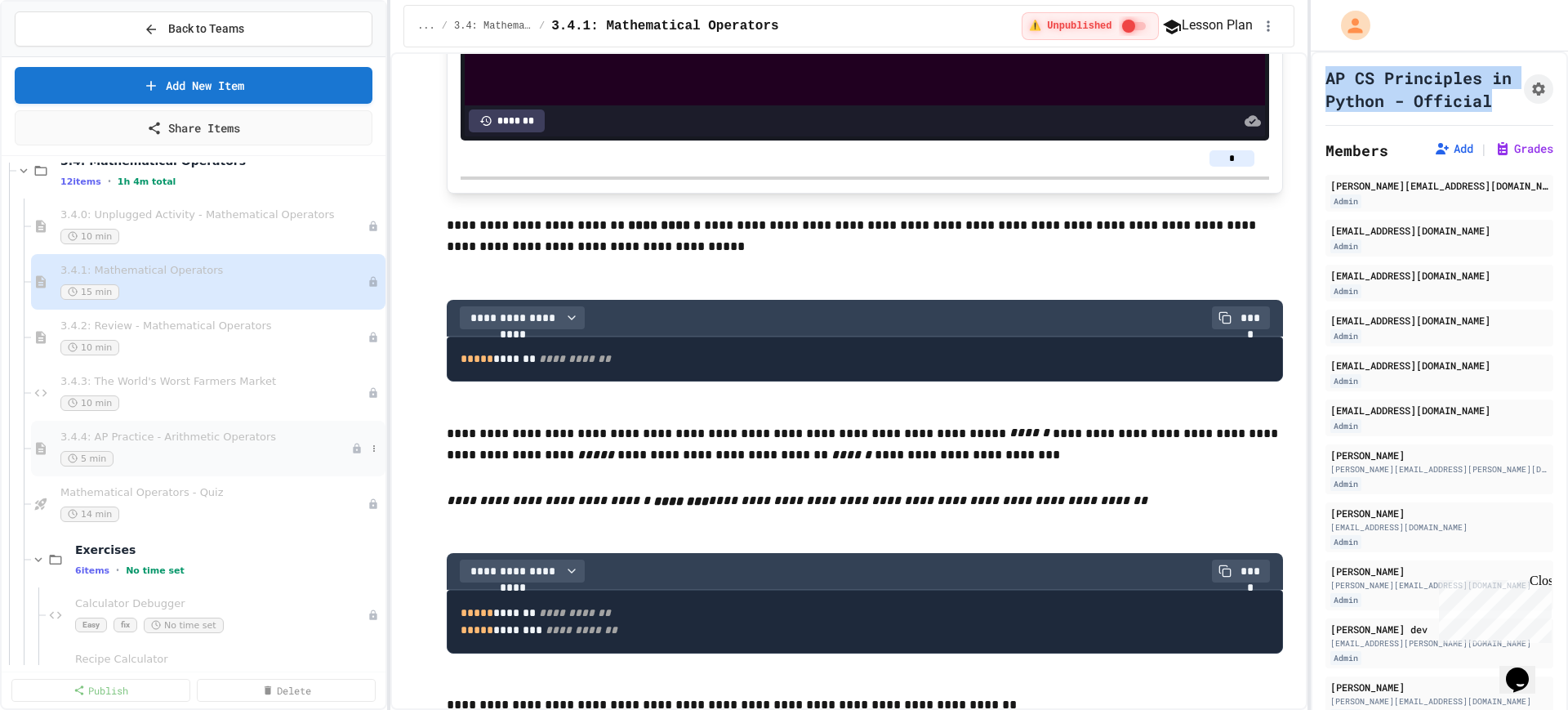
click at [169, 438] on span "3.4.4: AP Practice - Arithmetic Operators" at bounding box center [206, 437] width 291 height 14
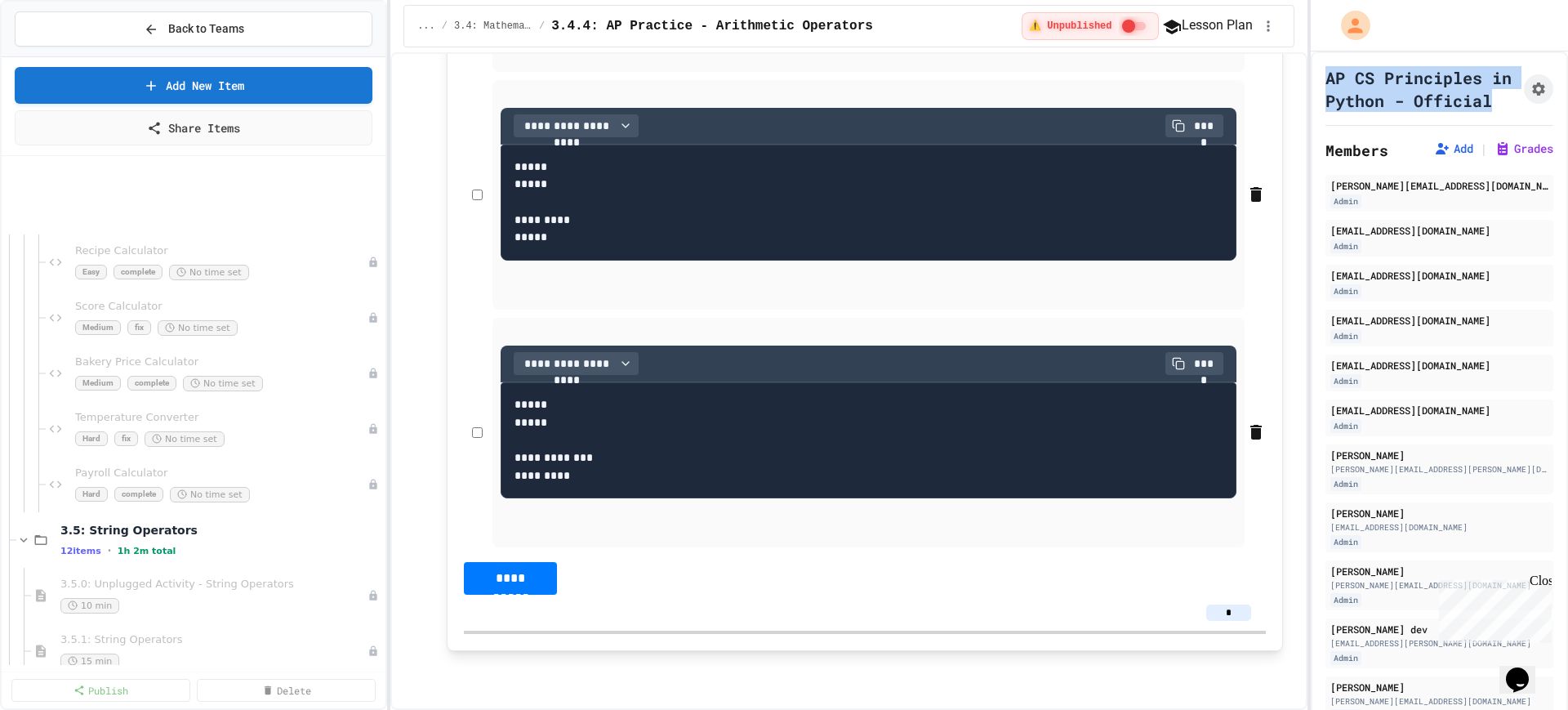
scroll to position [4801, 0]
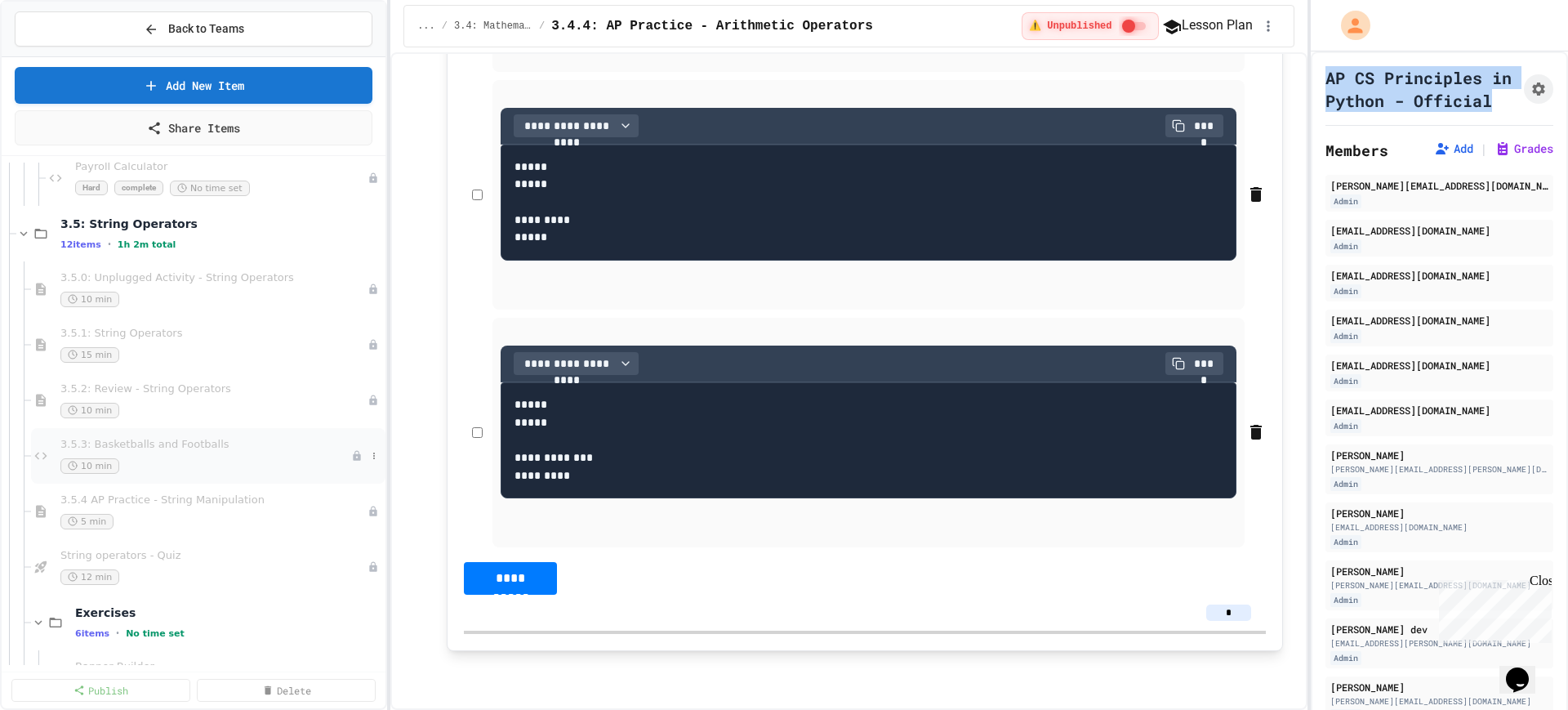
click at [177, 439] on span "3.5.3: Basketballs and Footballs" at bounding box center [206, 444] width 291 height 14
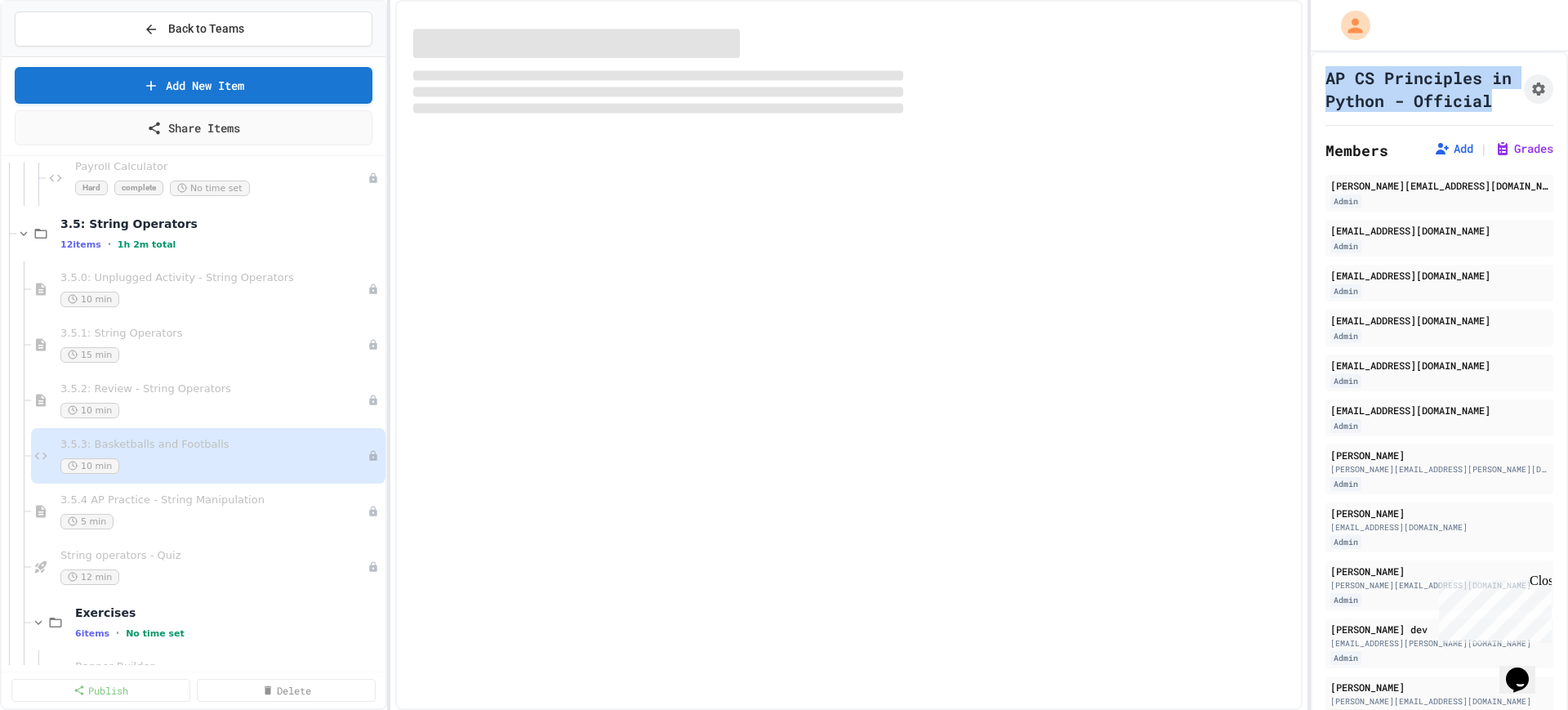
select select "*******"
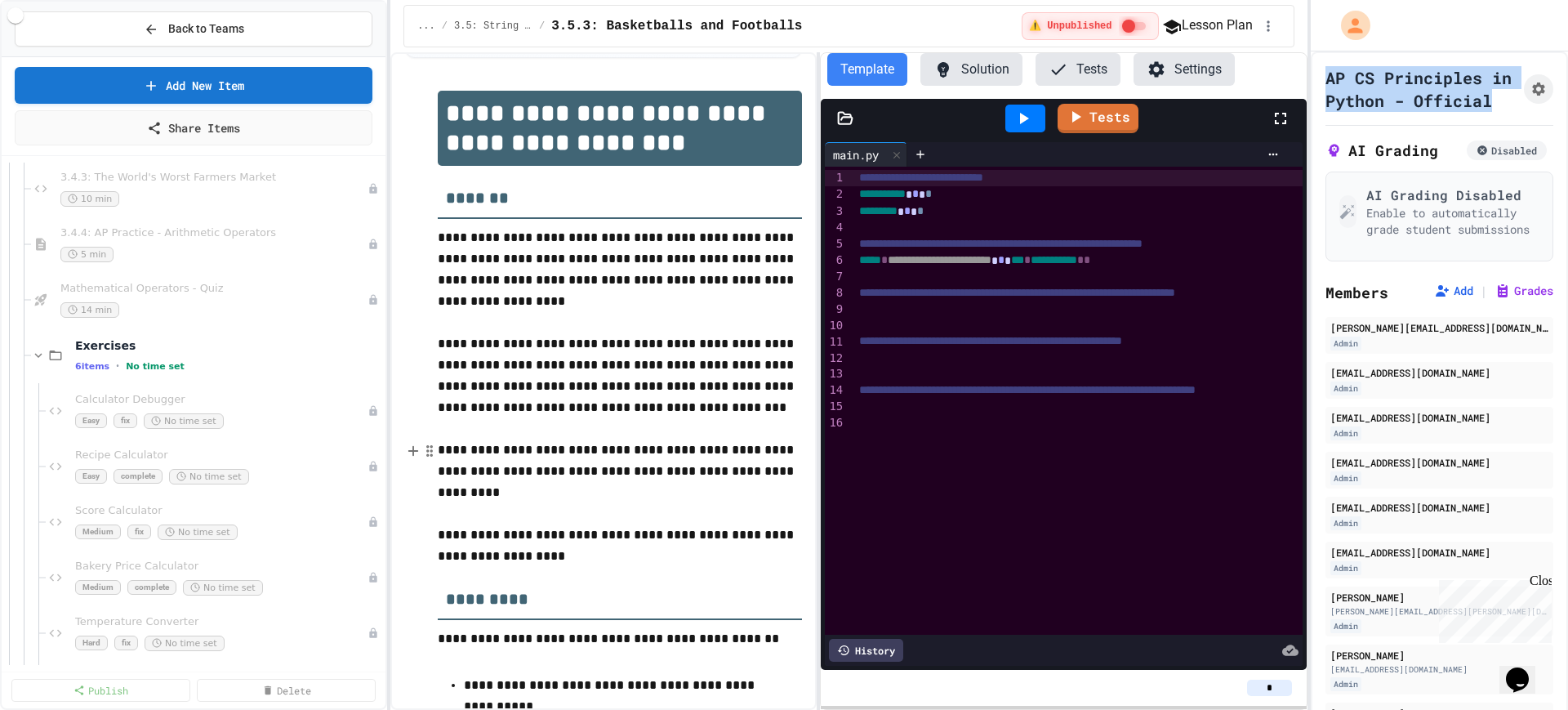
scroll to position [4392, 0]
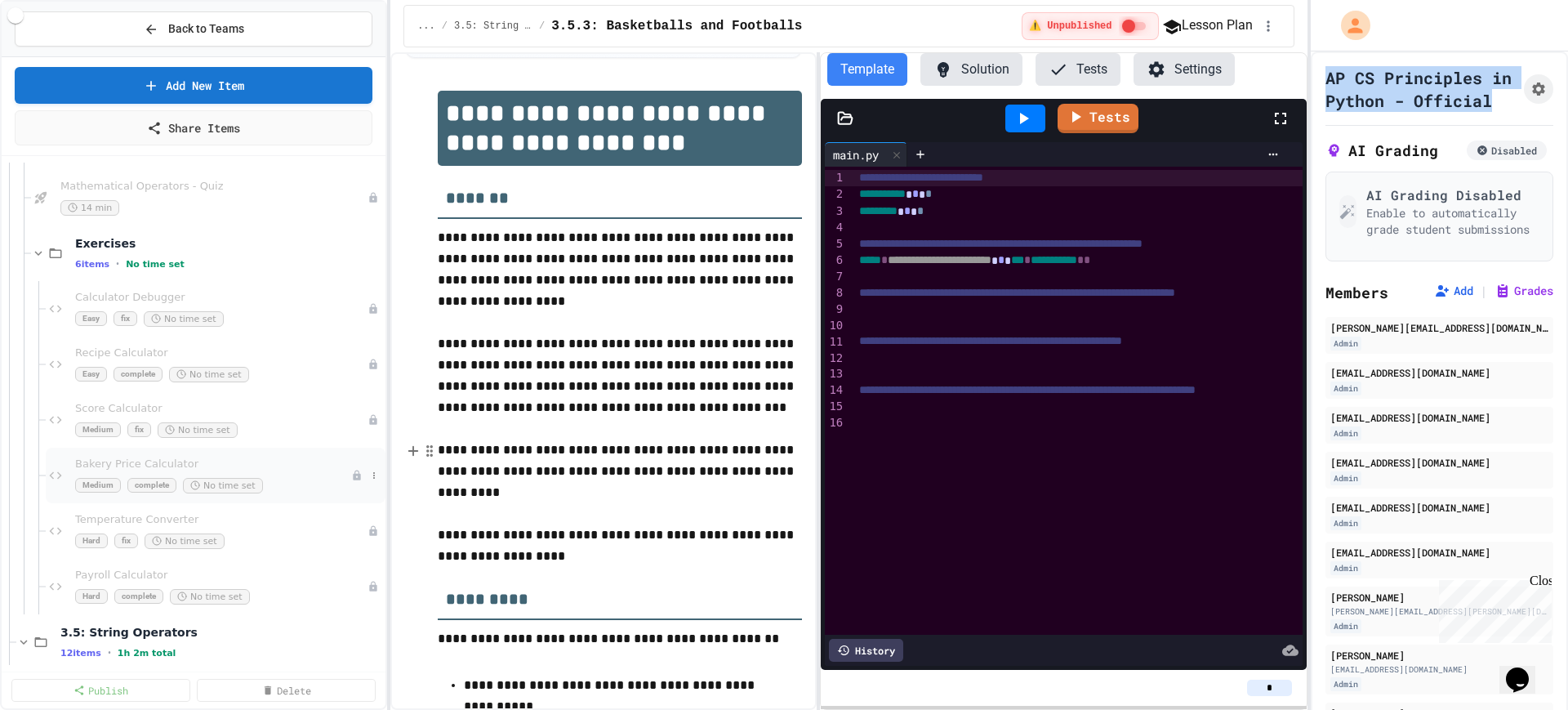
click at [218, 470] on span "Bakery Price Calculator" at bounding box center [213, 464] width 276 height 14
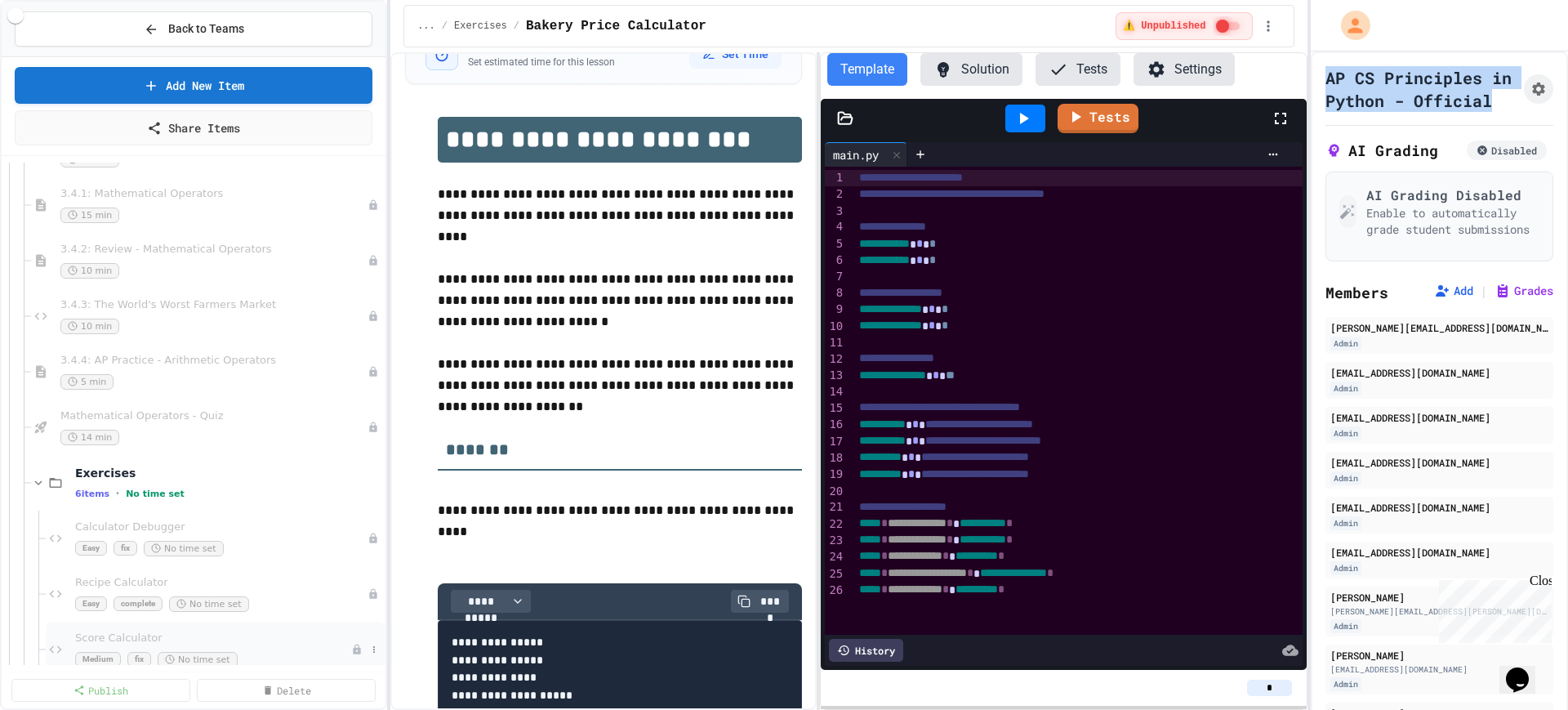
scroll to position [4086, 0]
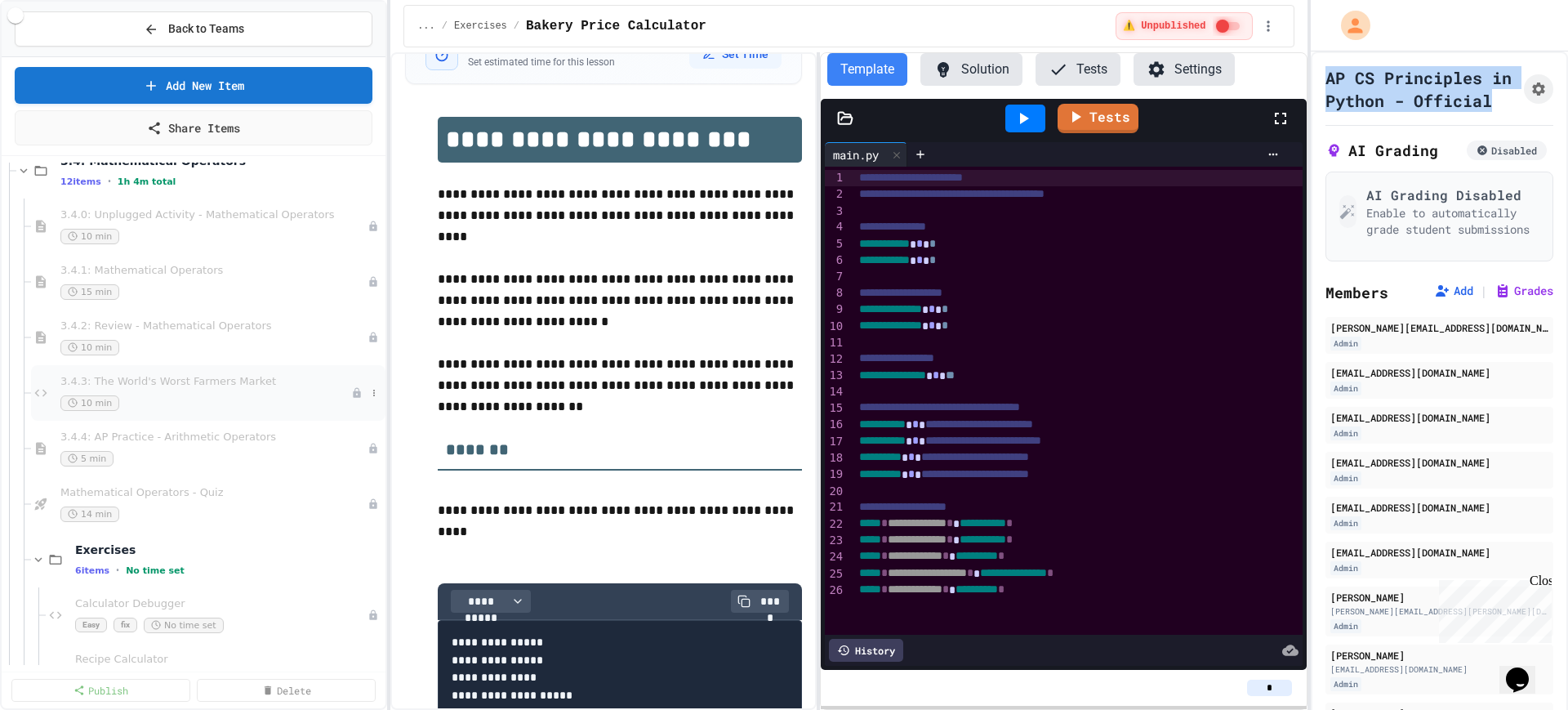
click at [166, 396] on div "10 min" at bounding box center [206, 403] width 291 height 16
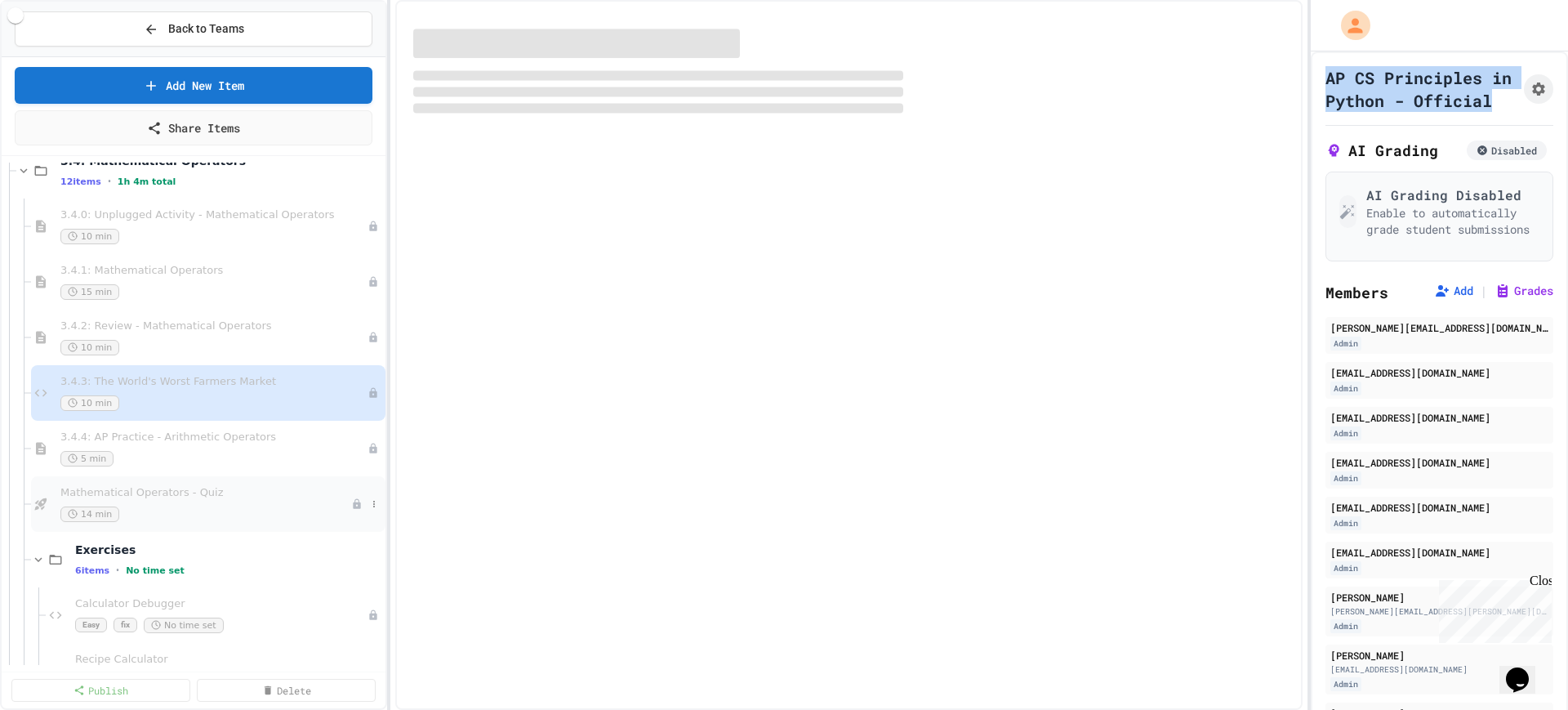
scroll to position [3984, 0]
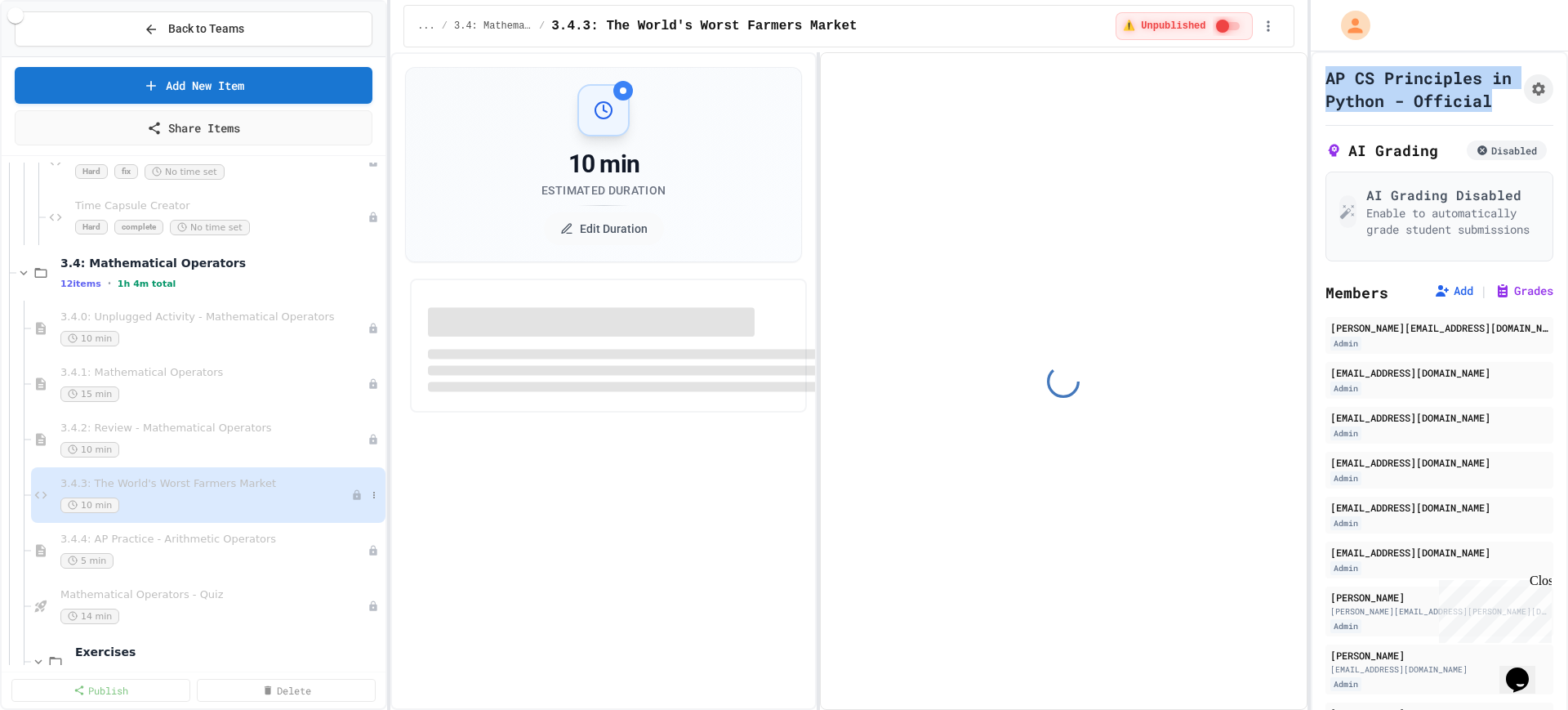
select select "*******"
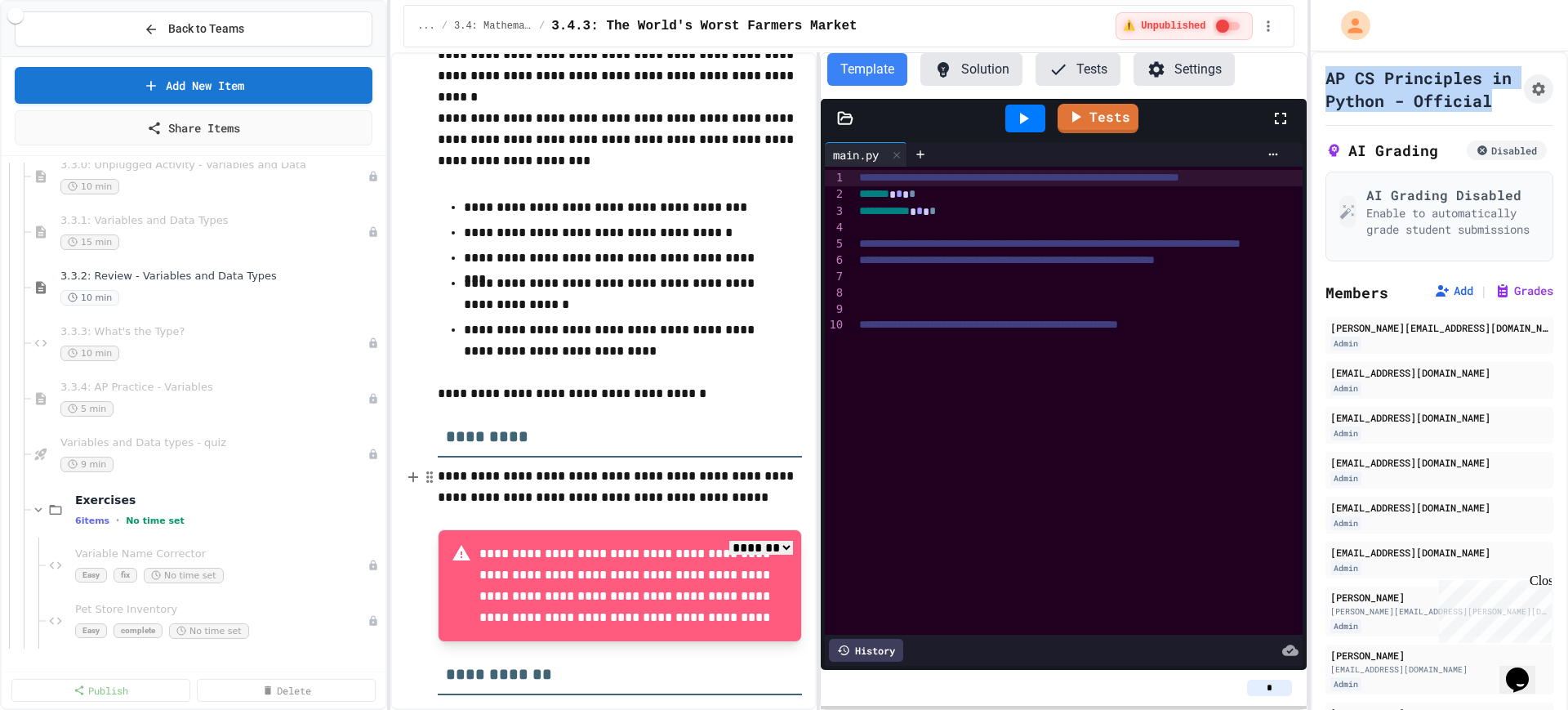
scroll to position [3371, 0]
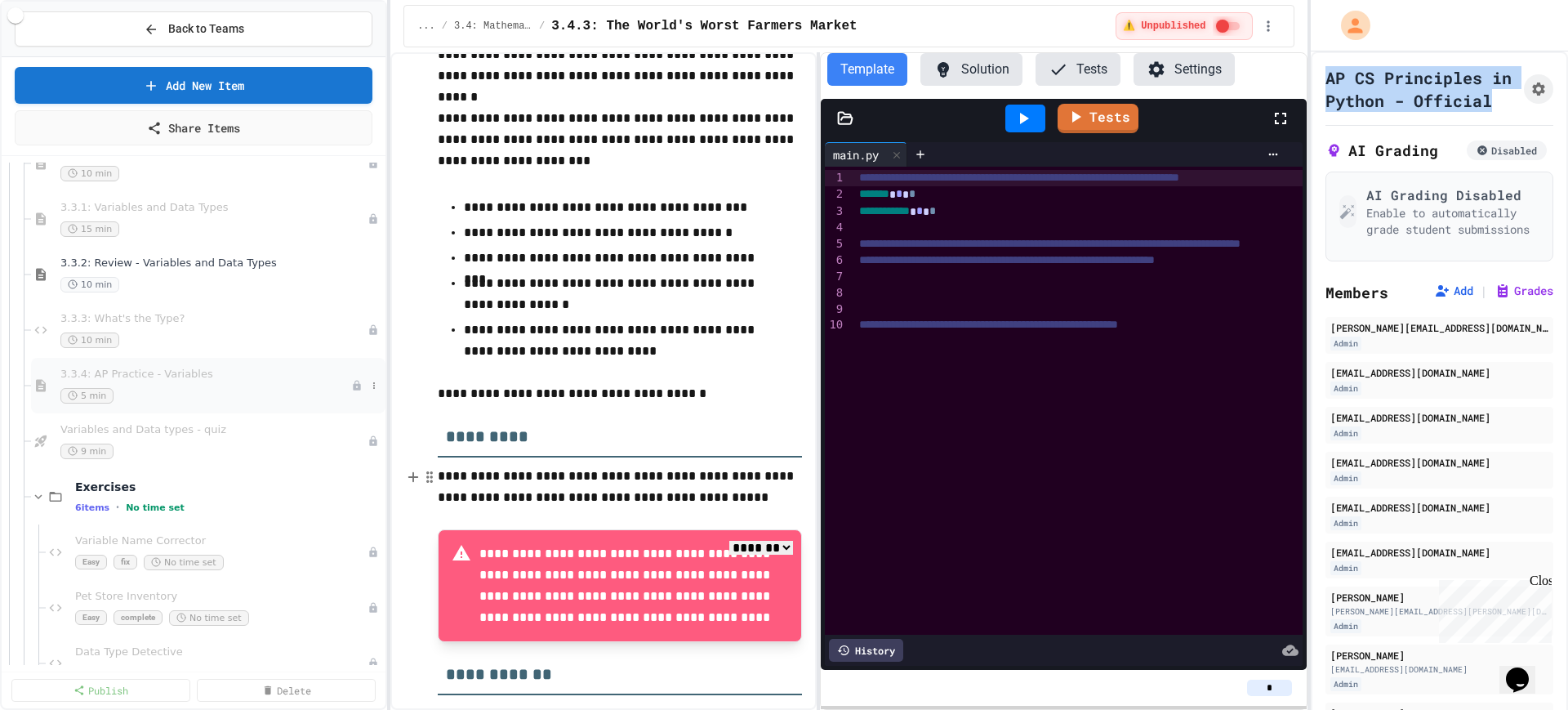
click at [185, 388] on div "5 min" at bounding box center [206, 396] width 291 height 16
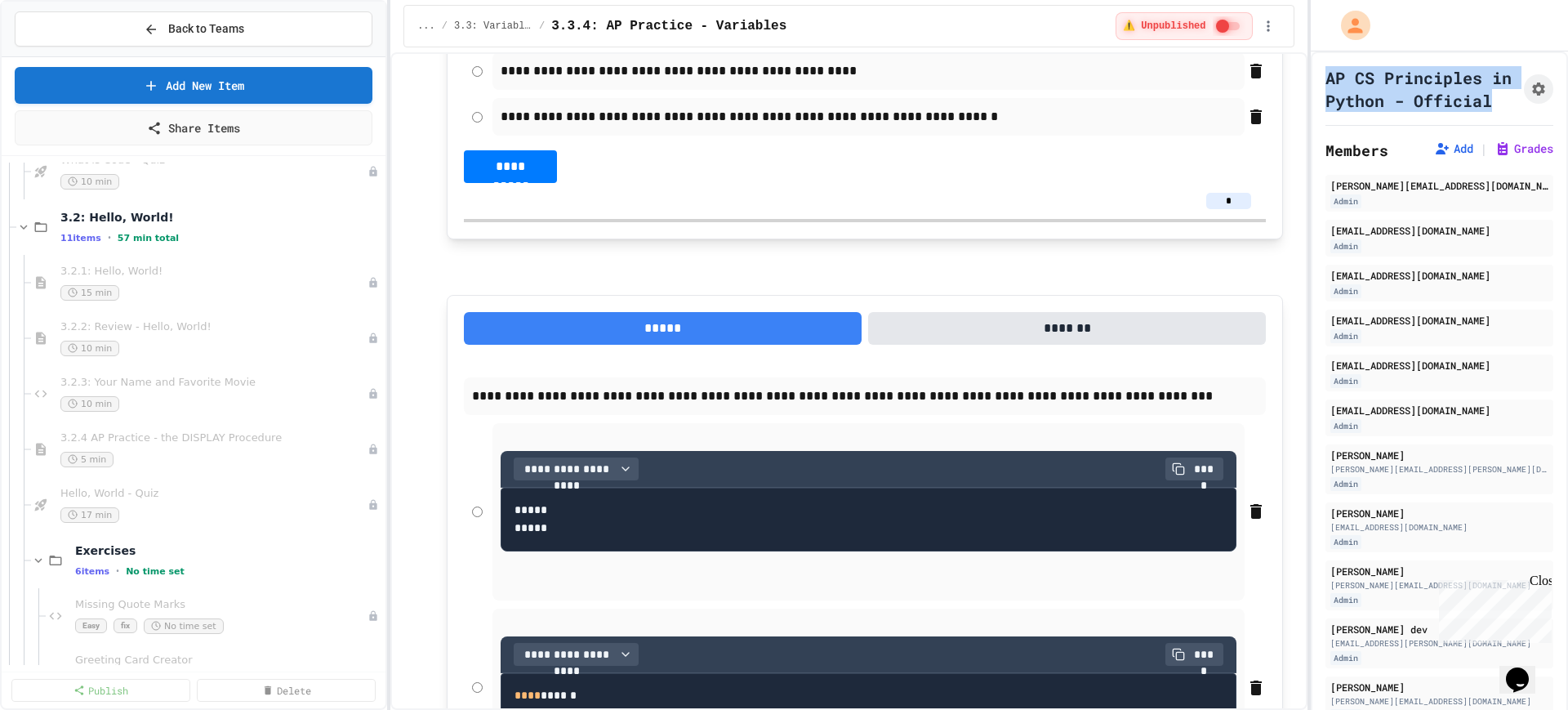
scroll to position [2554, 0]
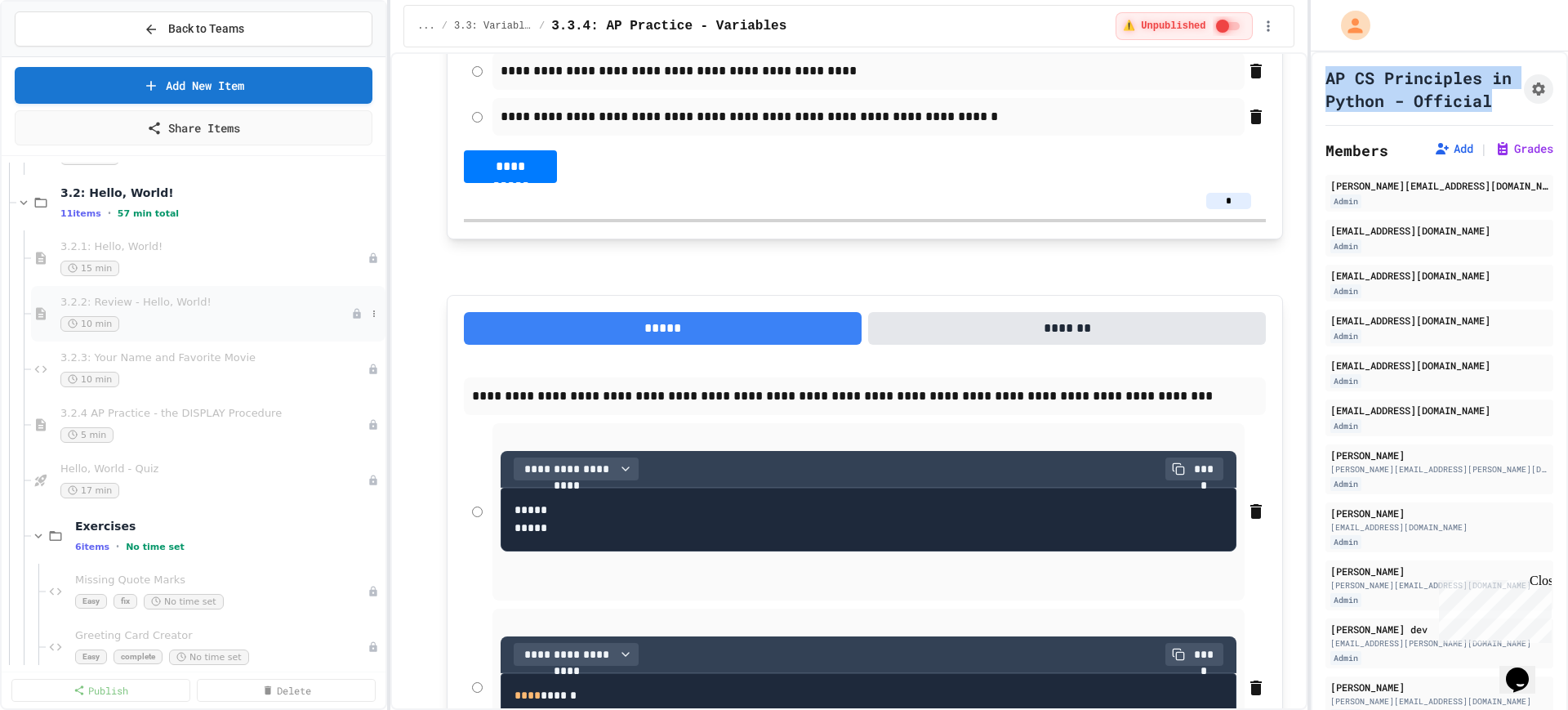
click at [180, 318] on div "10 min" at bounding box center [206, 324] width 291 height 16
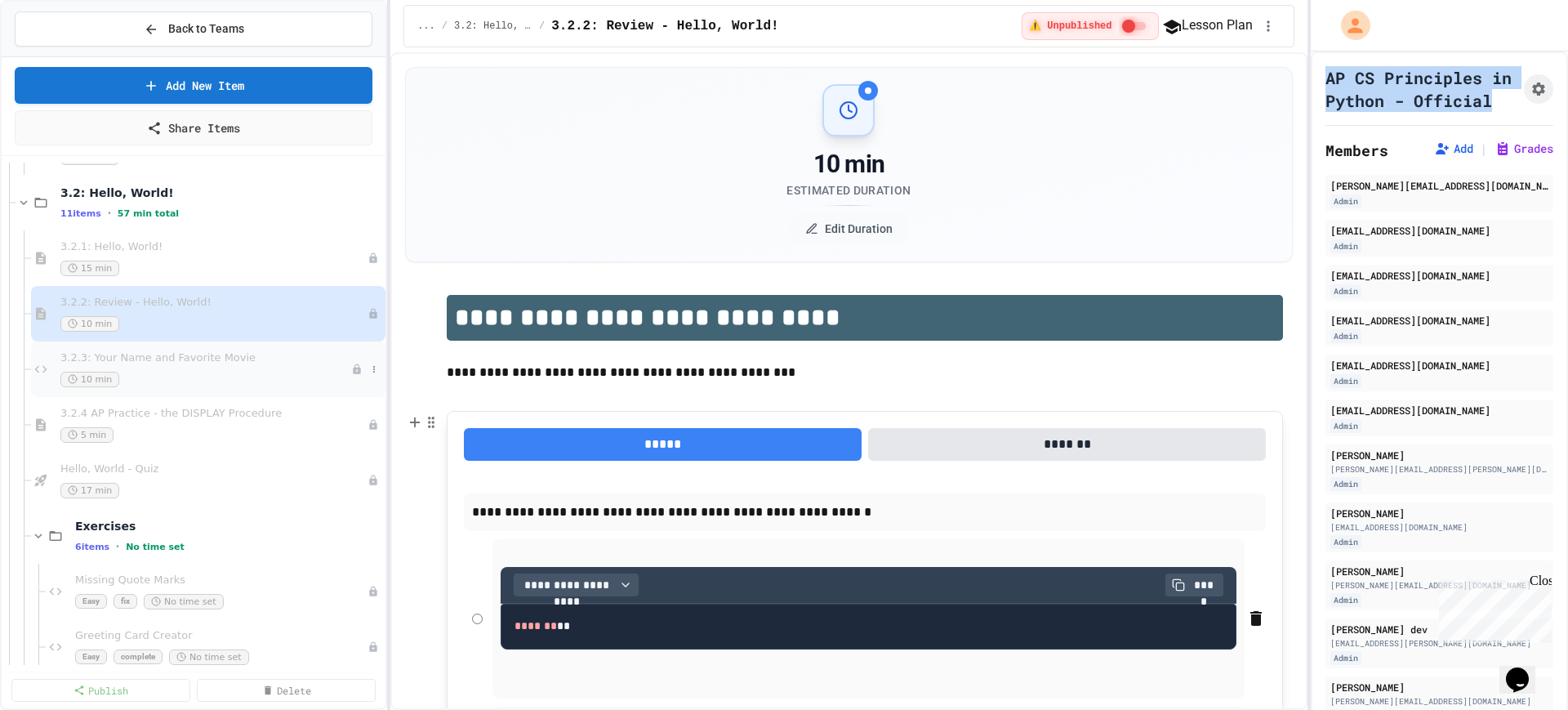
click at [219, 382] on div "10 min" at bounding box center [206, 379] width 291 height 16
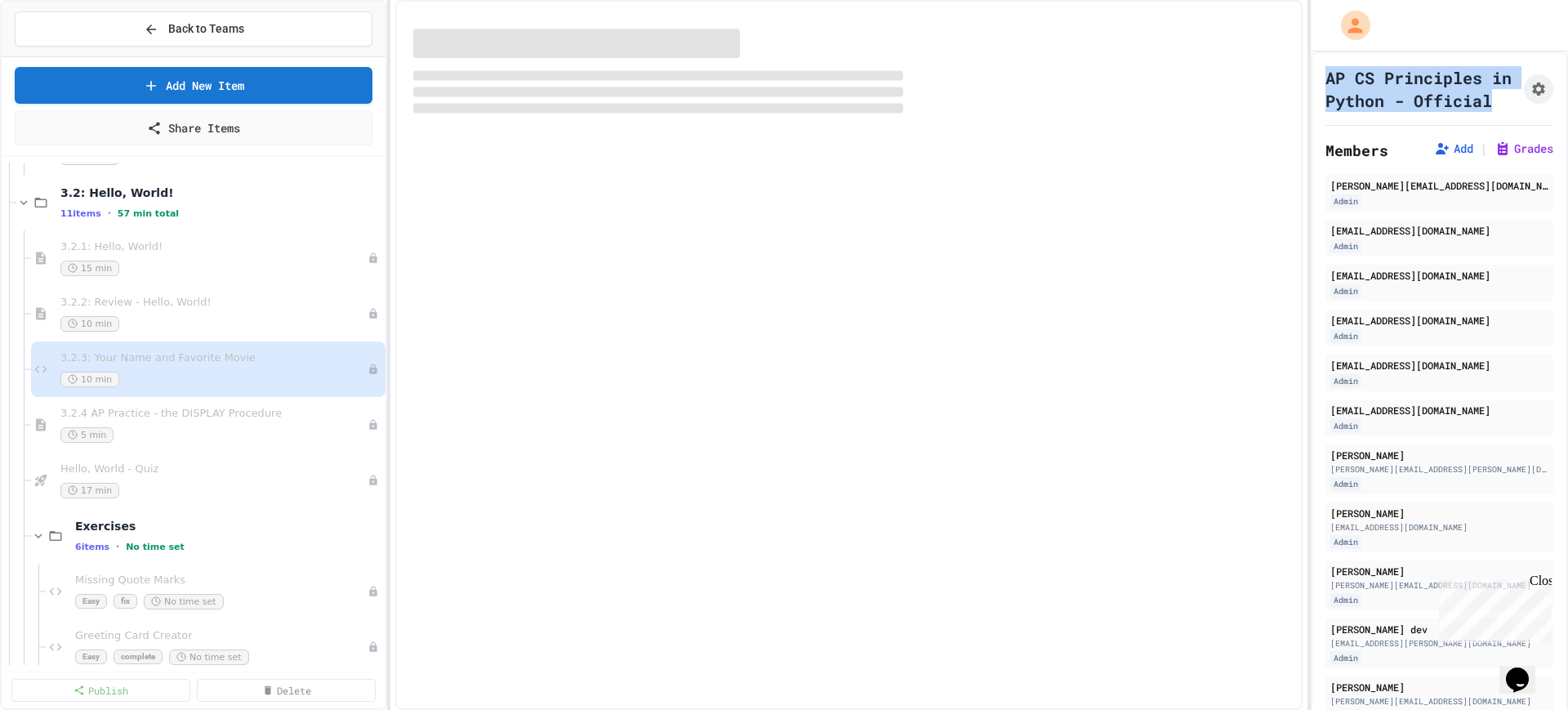
select select "*******"
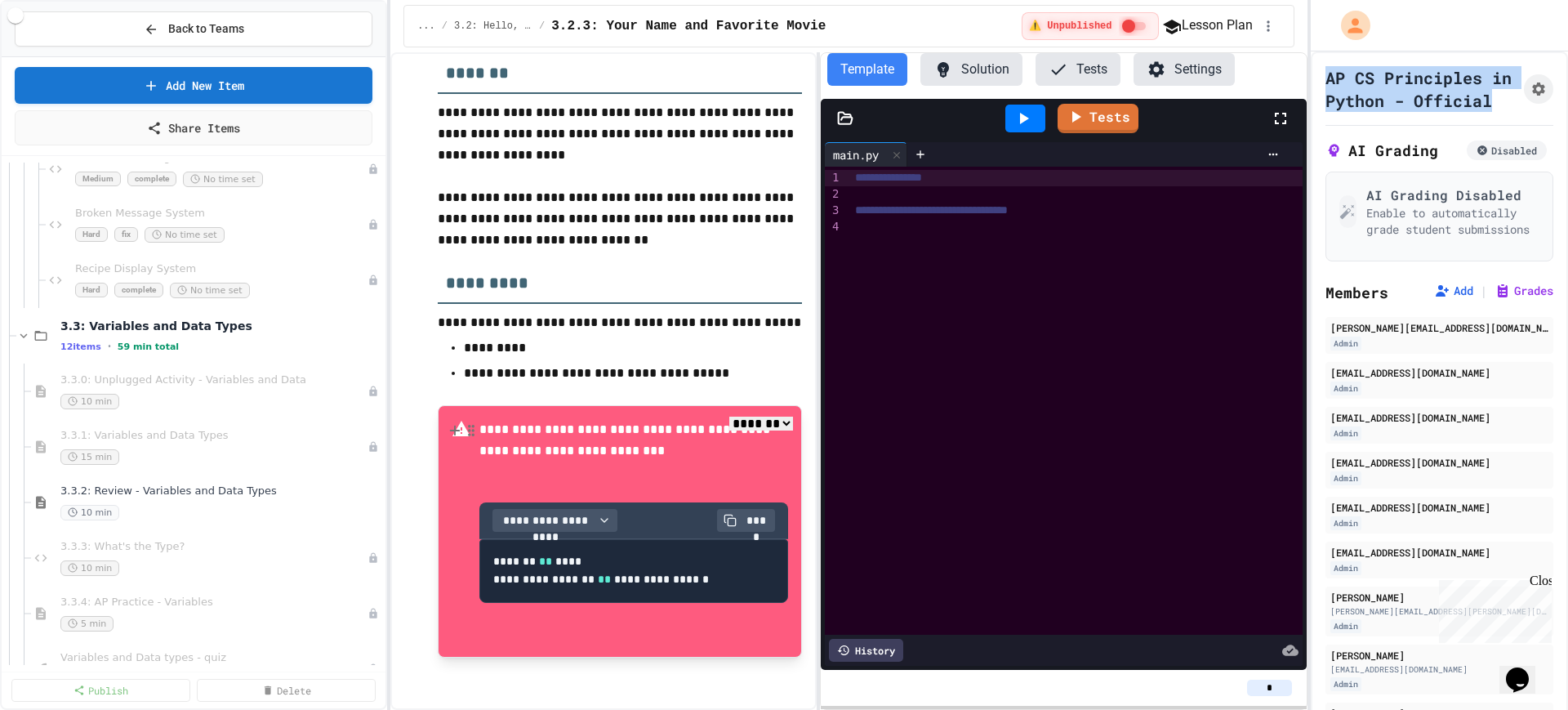
scroll to position [3167, 0]
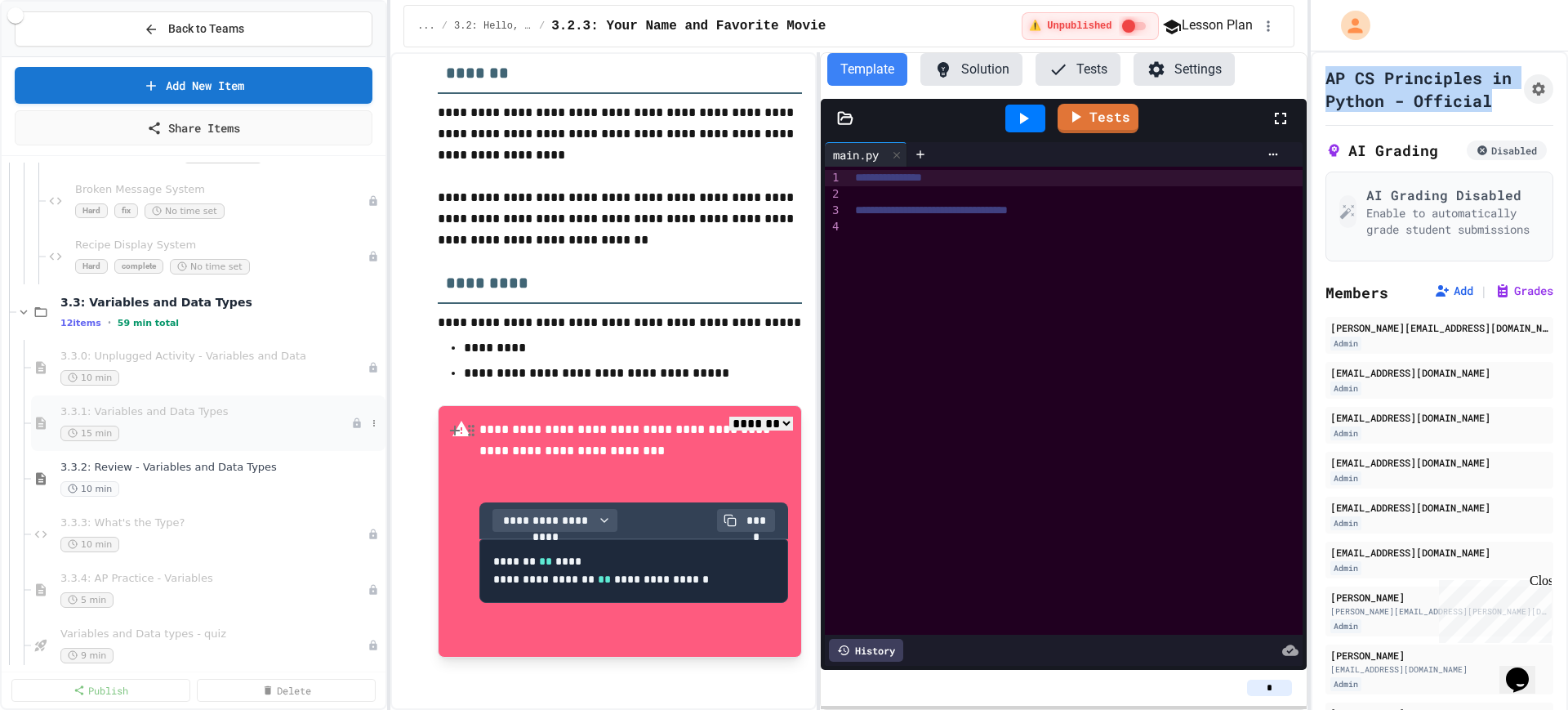
click at [175, 415] on span "3.3.1: Variables and Data Types" at bounding box center [206, 412] width 291 height 14
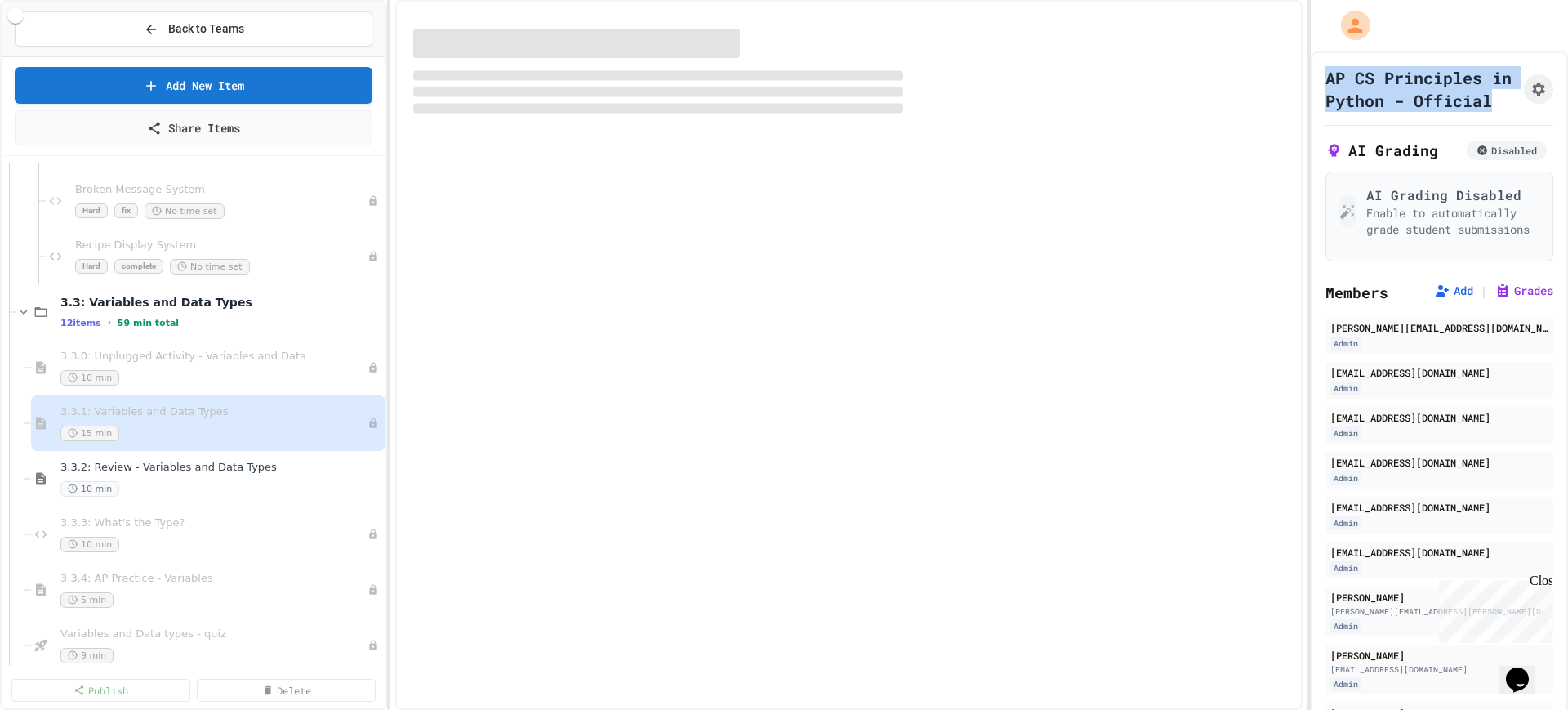
select select "***"
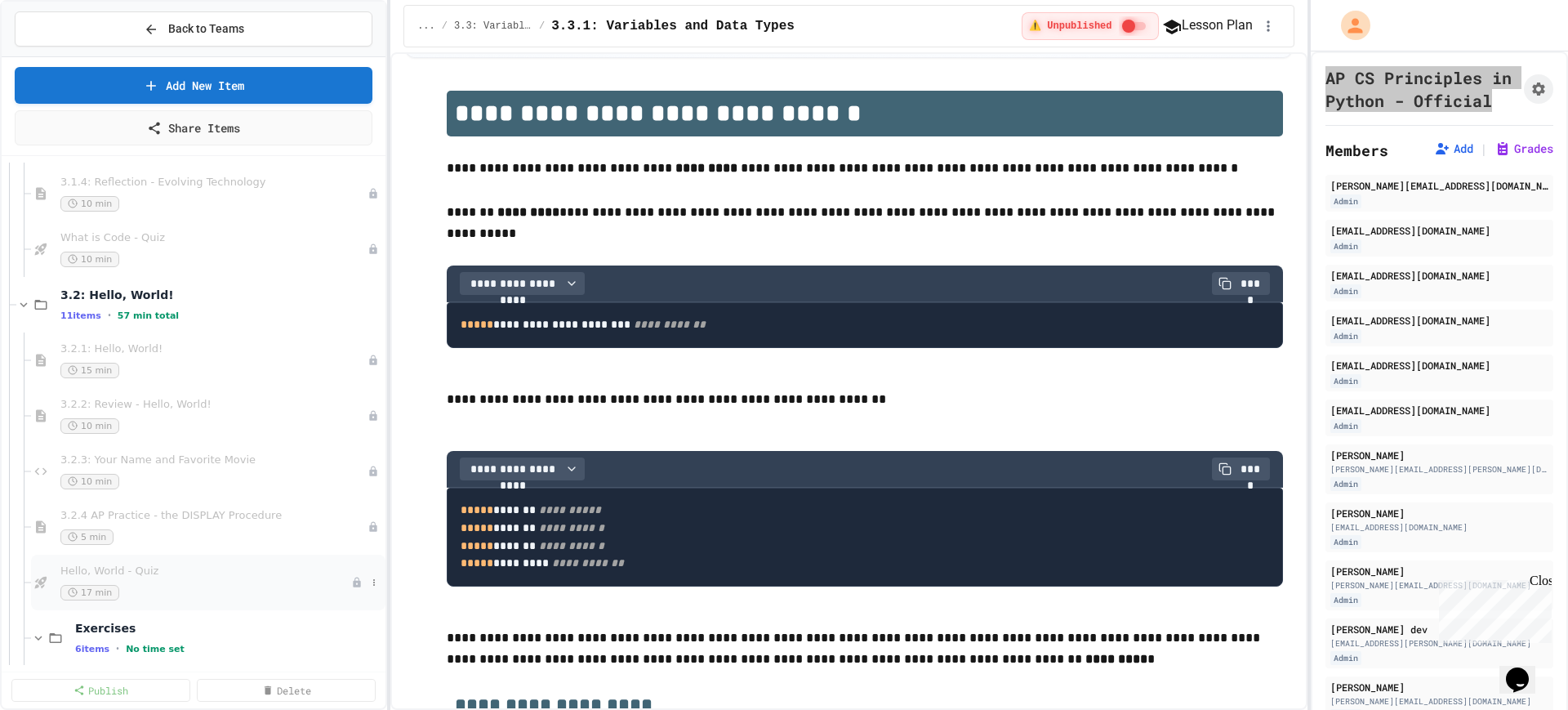
scroll to position [2554, 0]
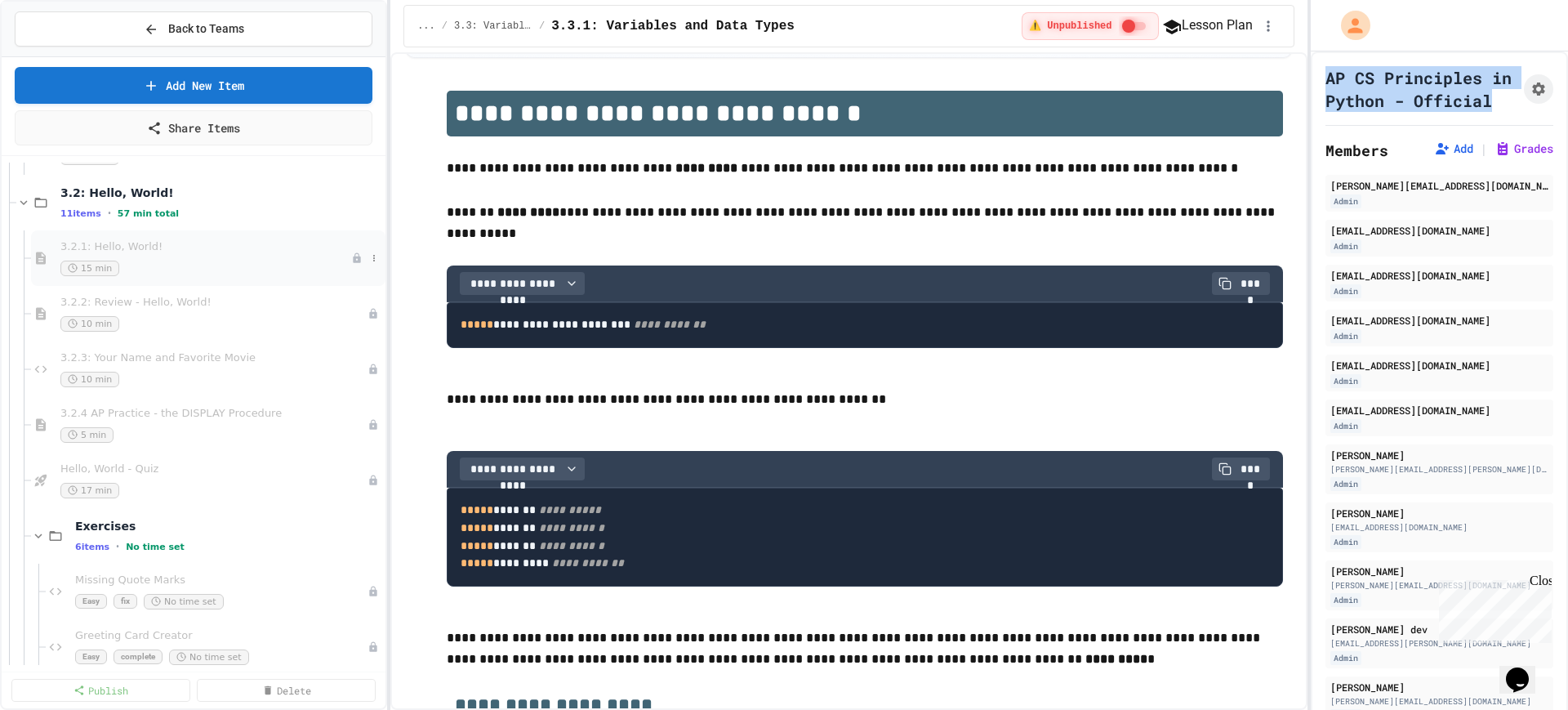
click at [211, 266] on div "15 min" at bounding box center [206, 268] width 291 height 16
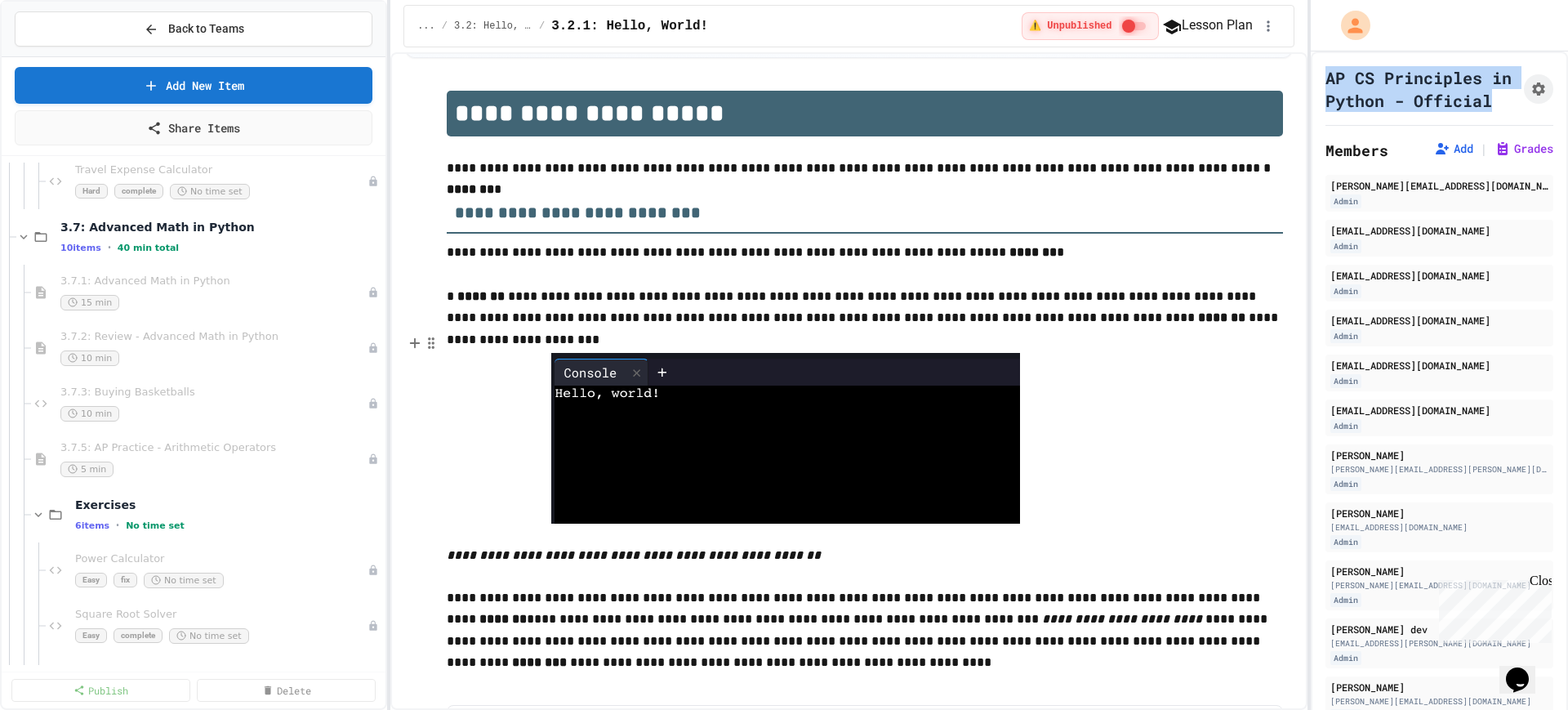
scroll to position [6334, 0]
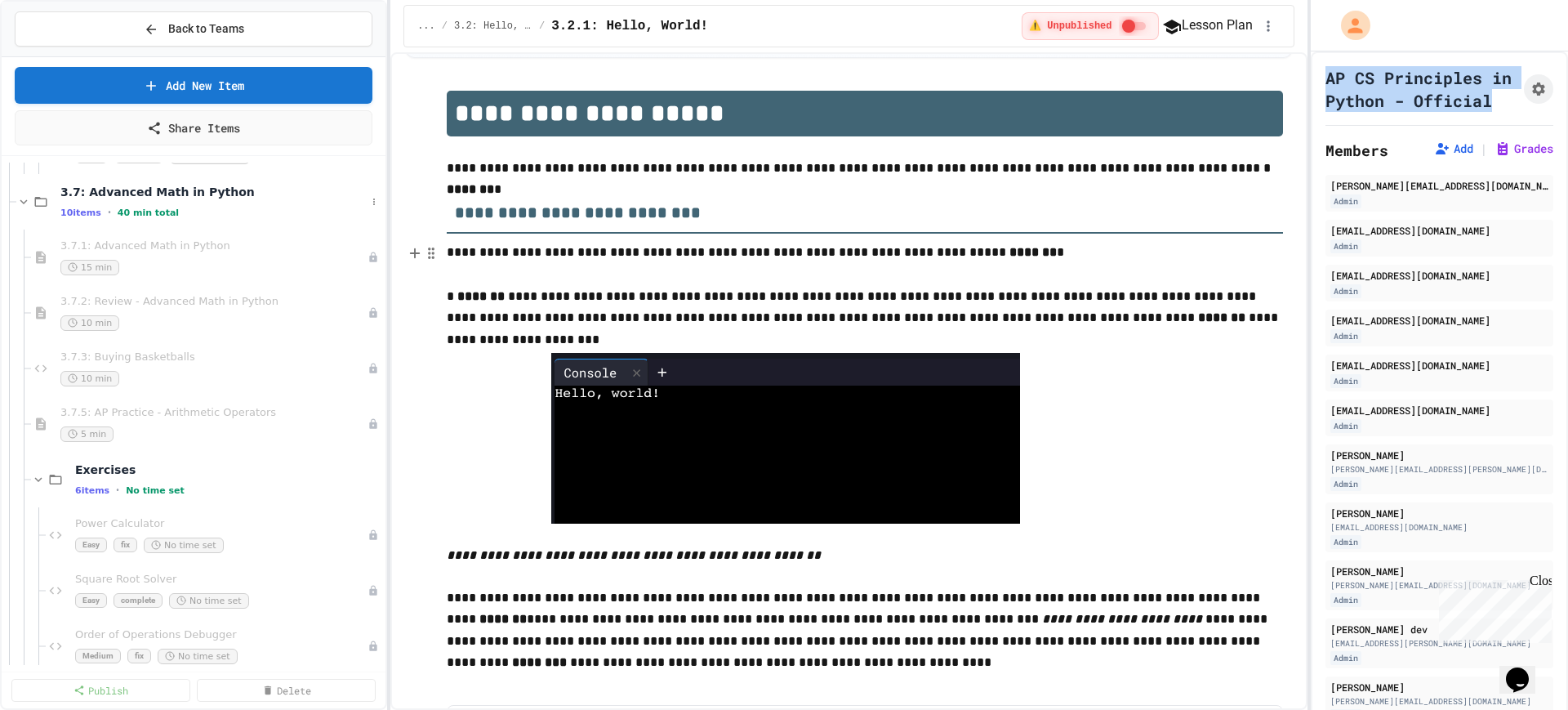
click at [15, 204] on div "3.7: Advanced Math in Python 10 items • 40 min total" at bounding box center [194, 201] width 384 height 55
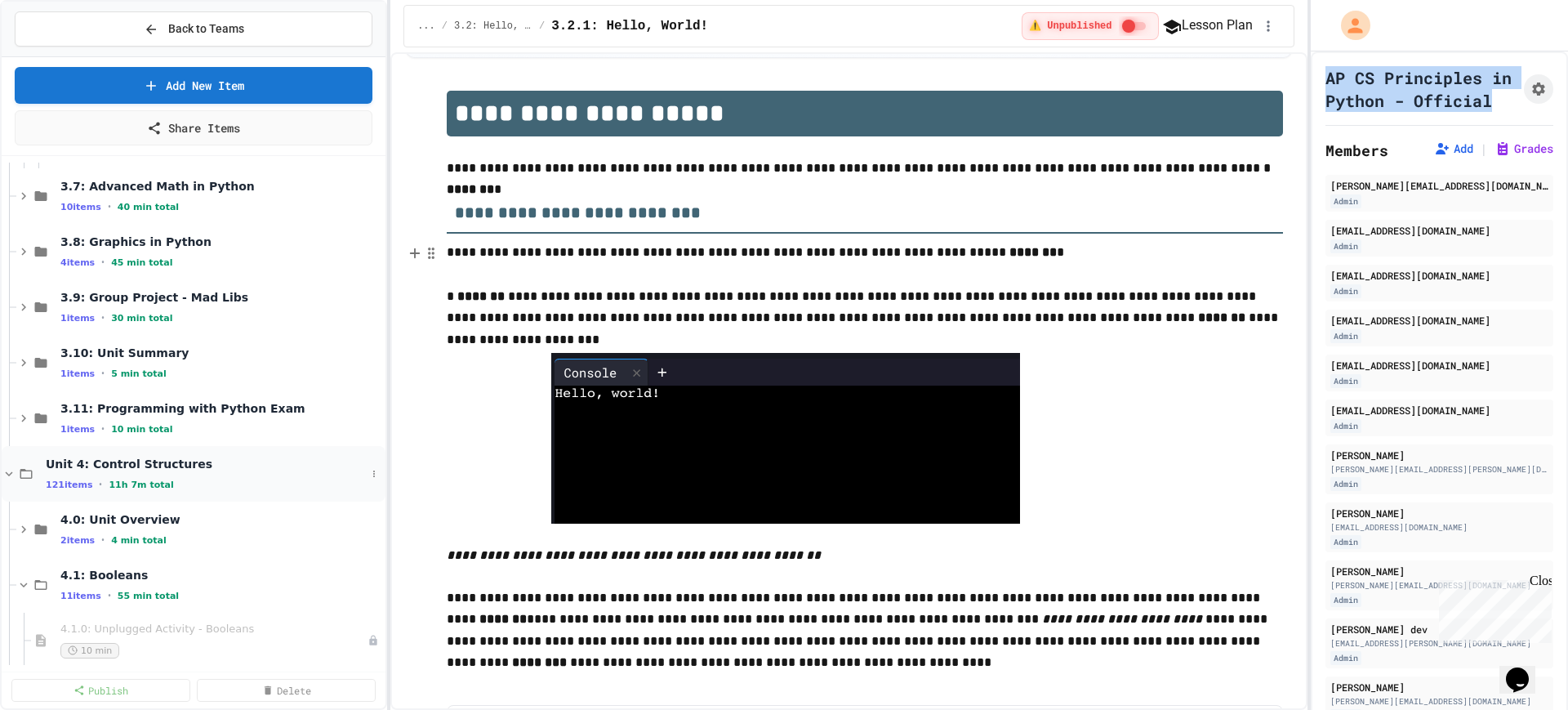
scroll to position [6232, 0]
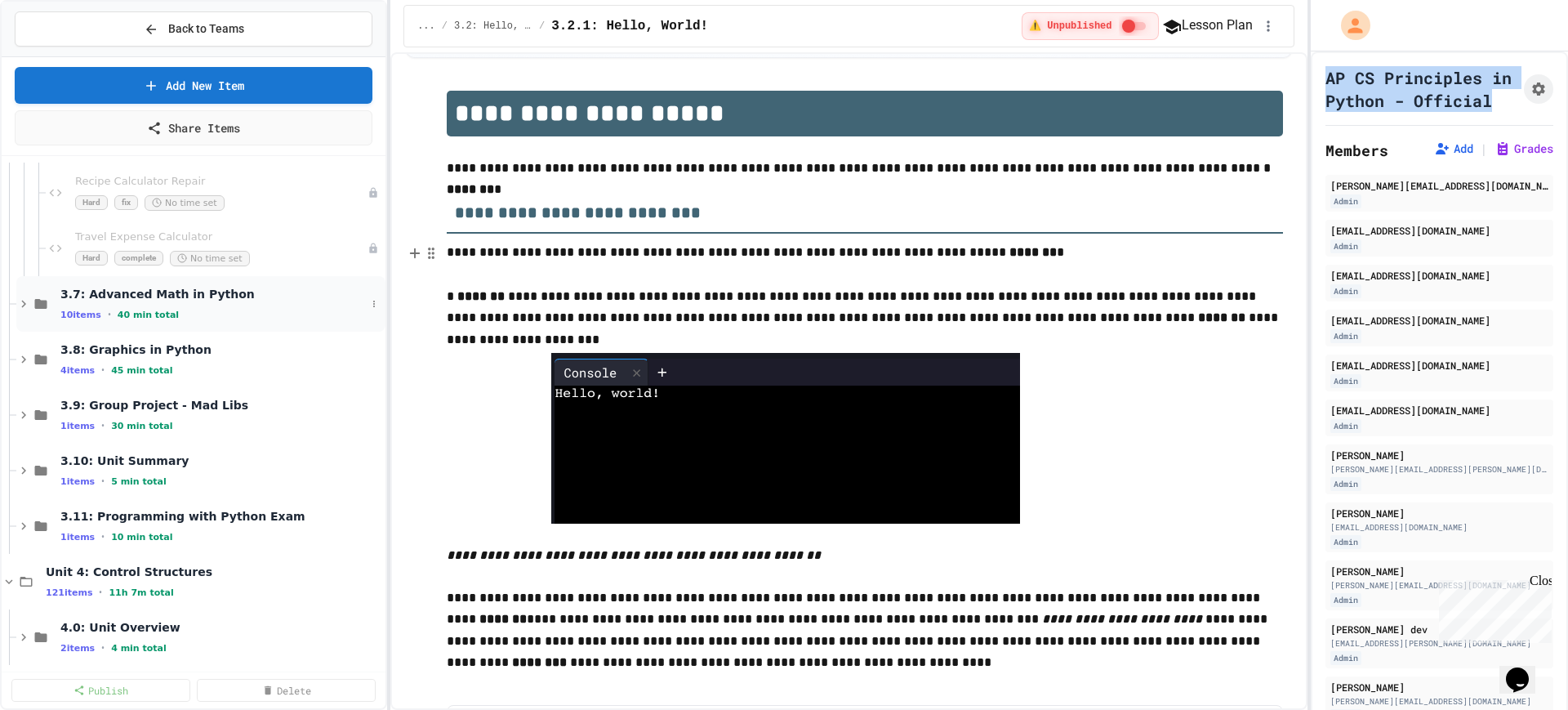
click at [22, 309] on icon at bounding box center [24, 305] width 15 height 15
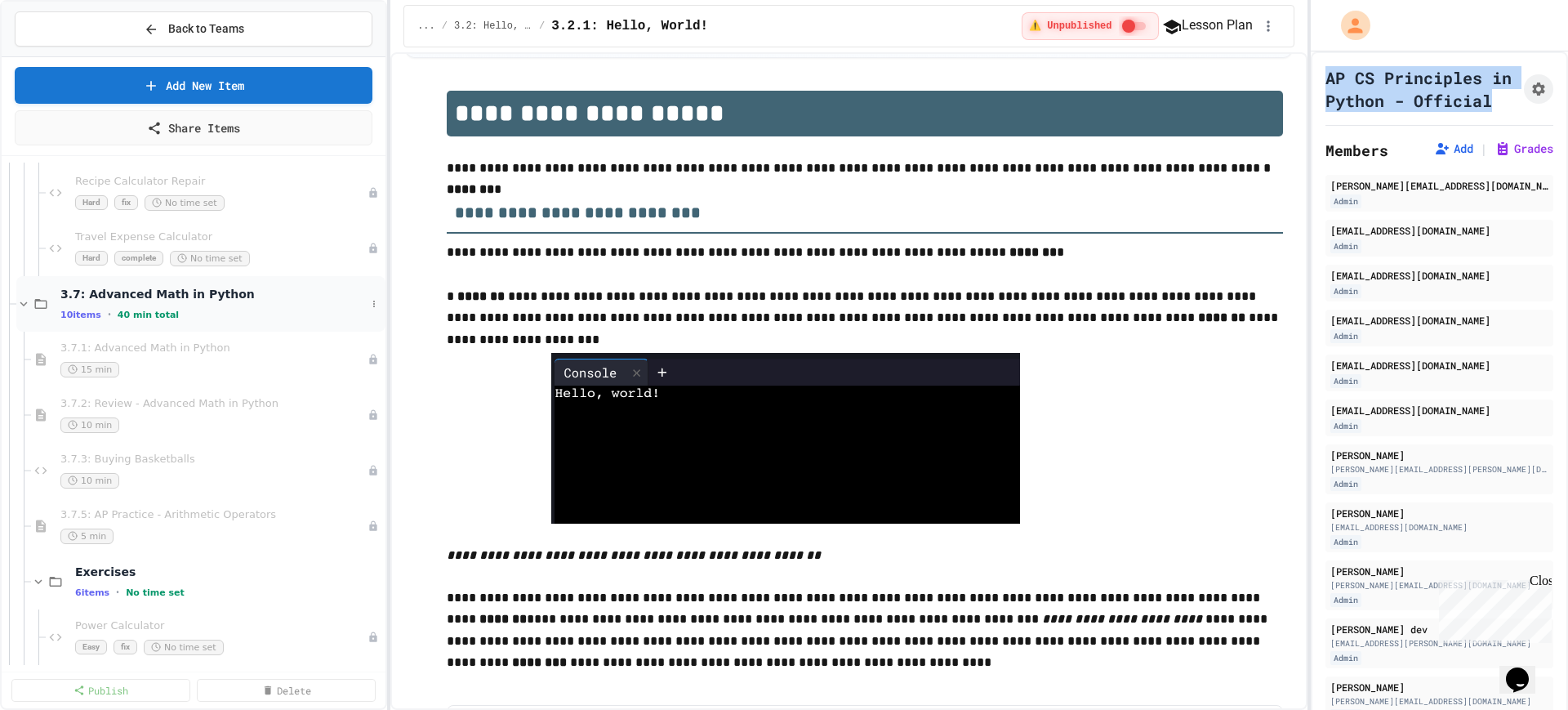
click at [30, 316] on div "3.7: Advanced Math in Python 10 items • 40 min total" at bounding box center [201, 304] width 369 height 55
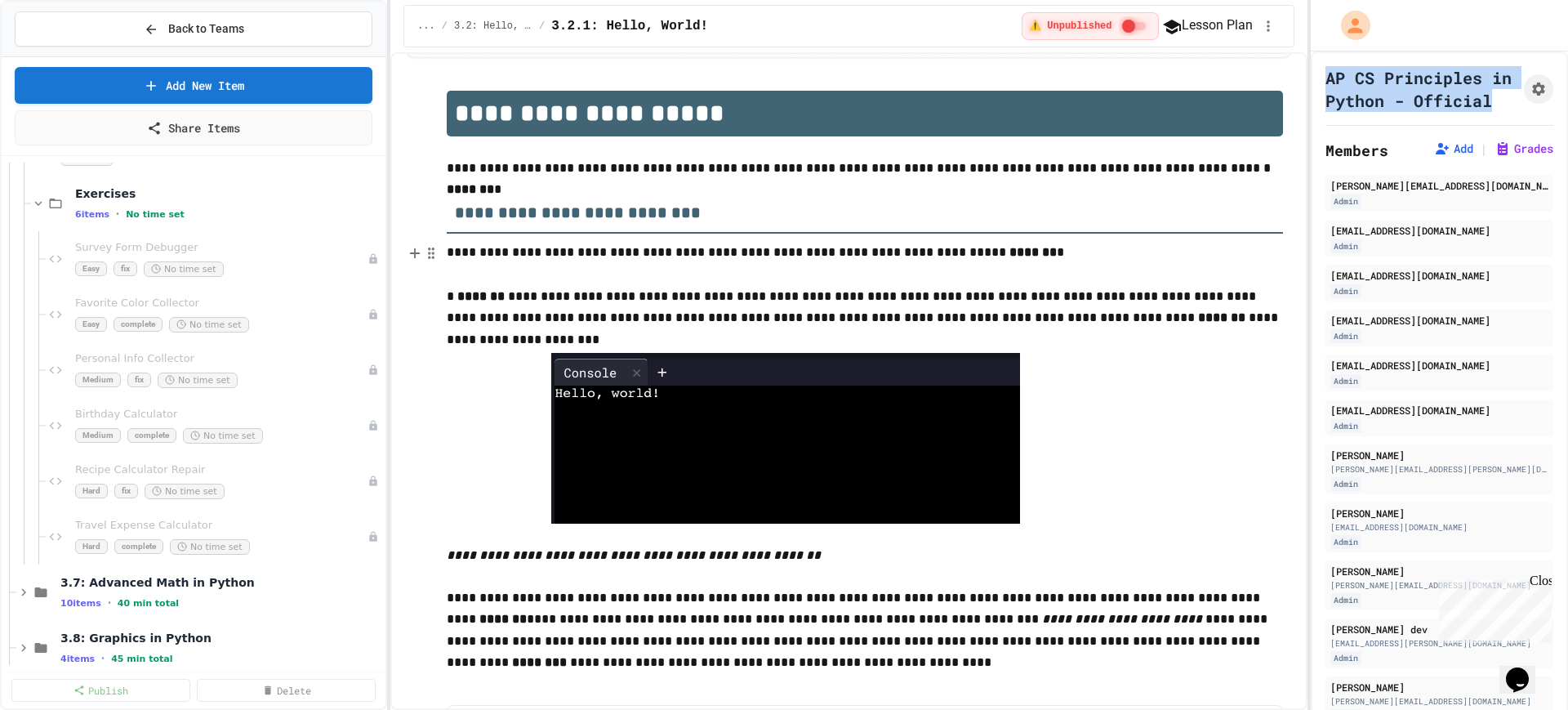
scroll to position [5823, 0]
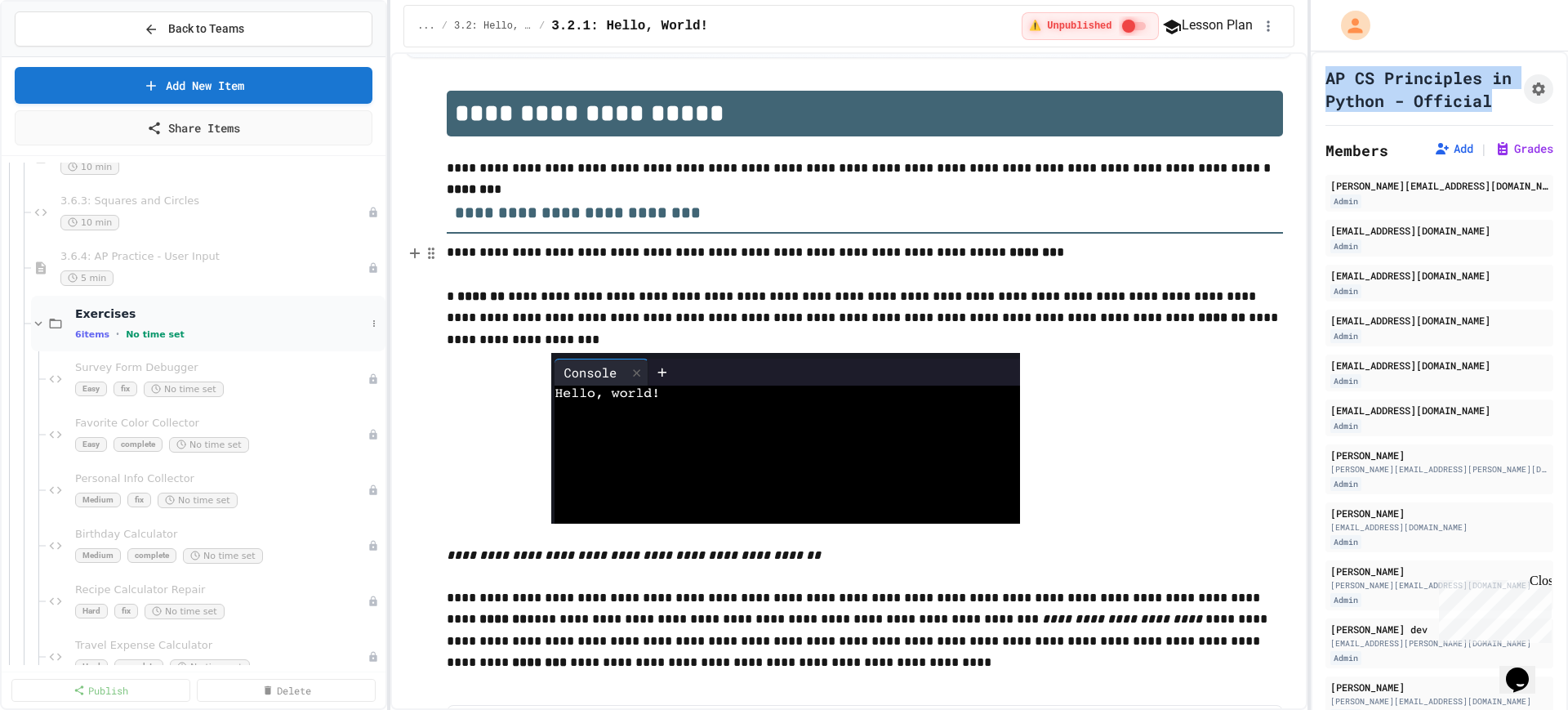
click at [34, 325] on icon at bounding box center [39, 324] width 15 height 15
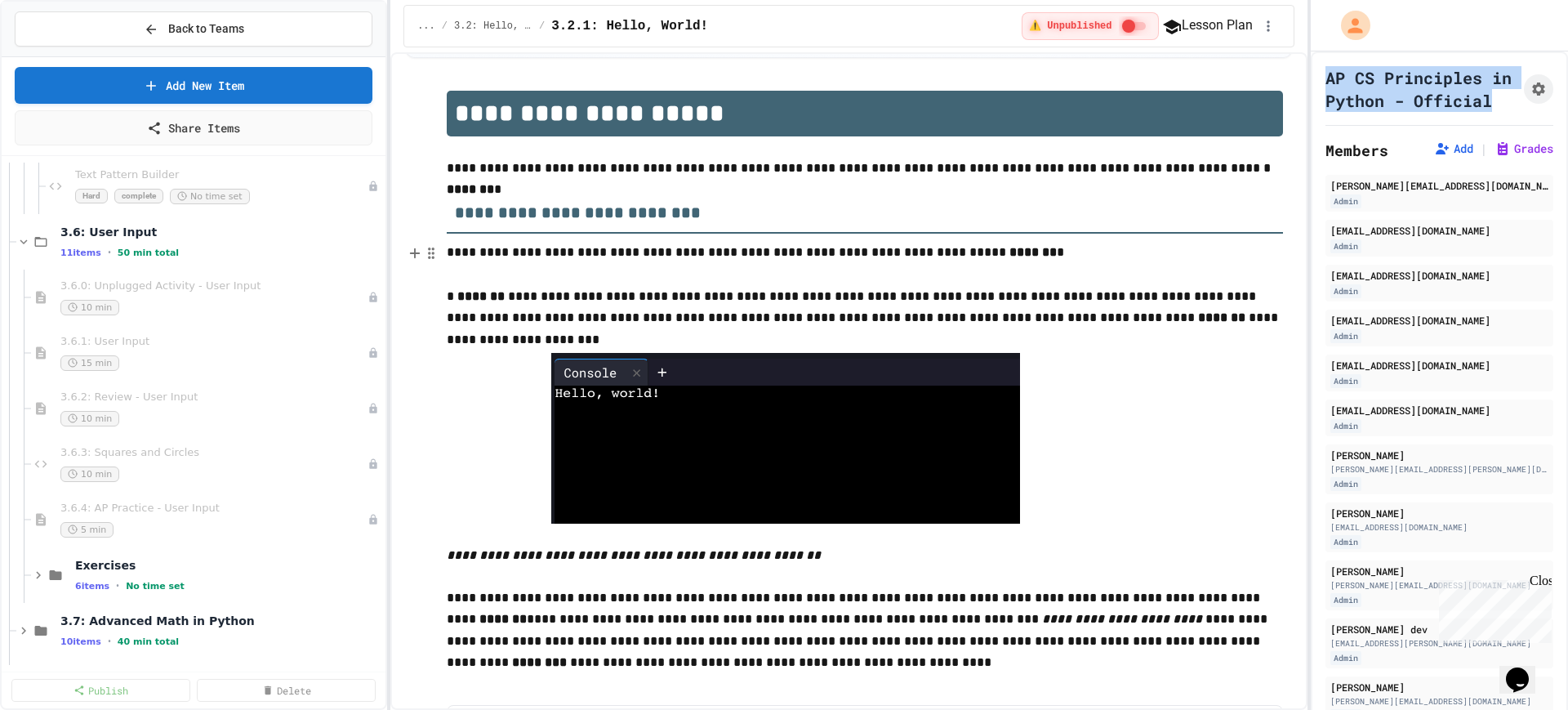
scroll to position [5516, 0]
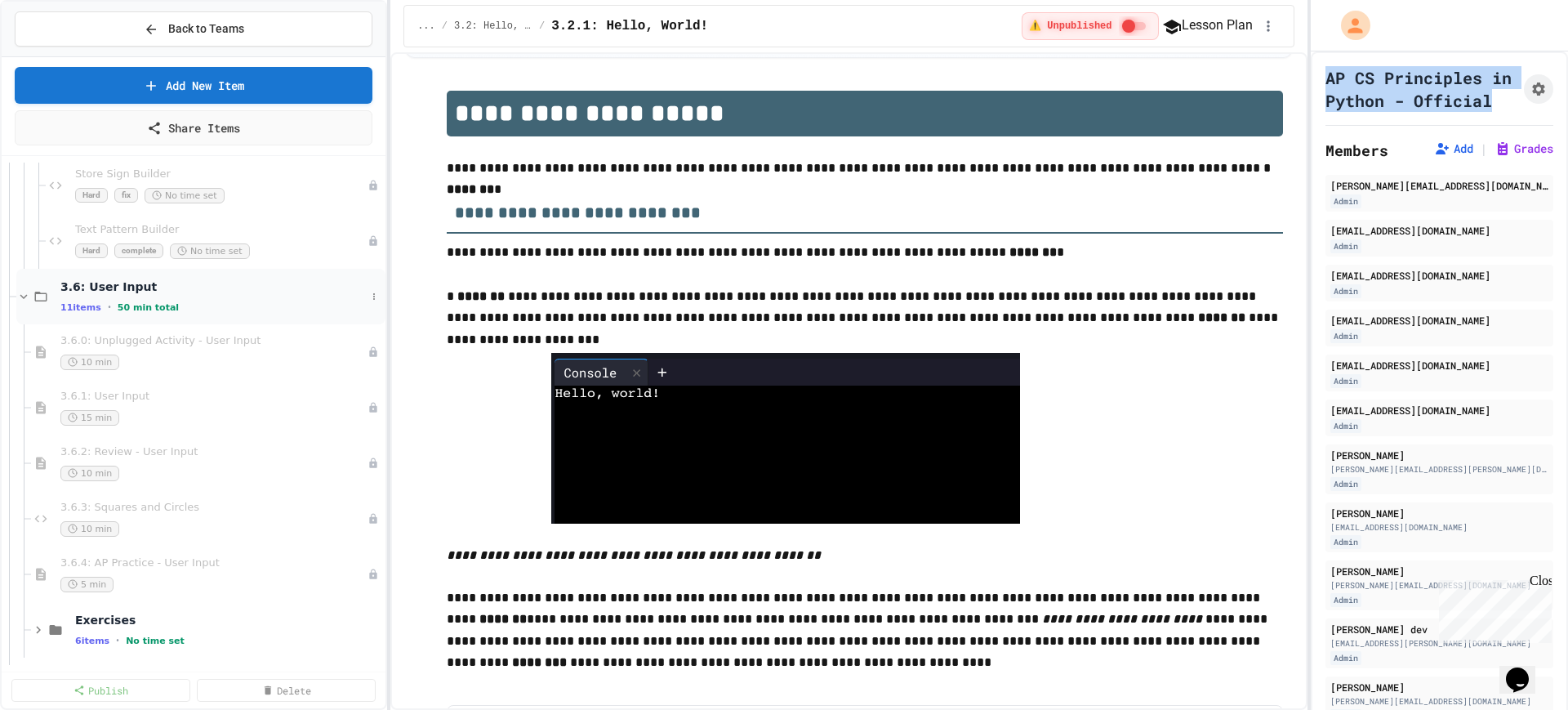
click at [26, 300] on icon at bounding box center [24, 297] width 15 height 15
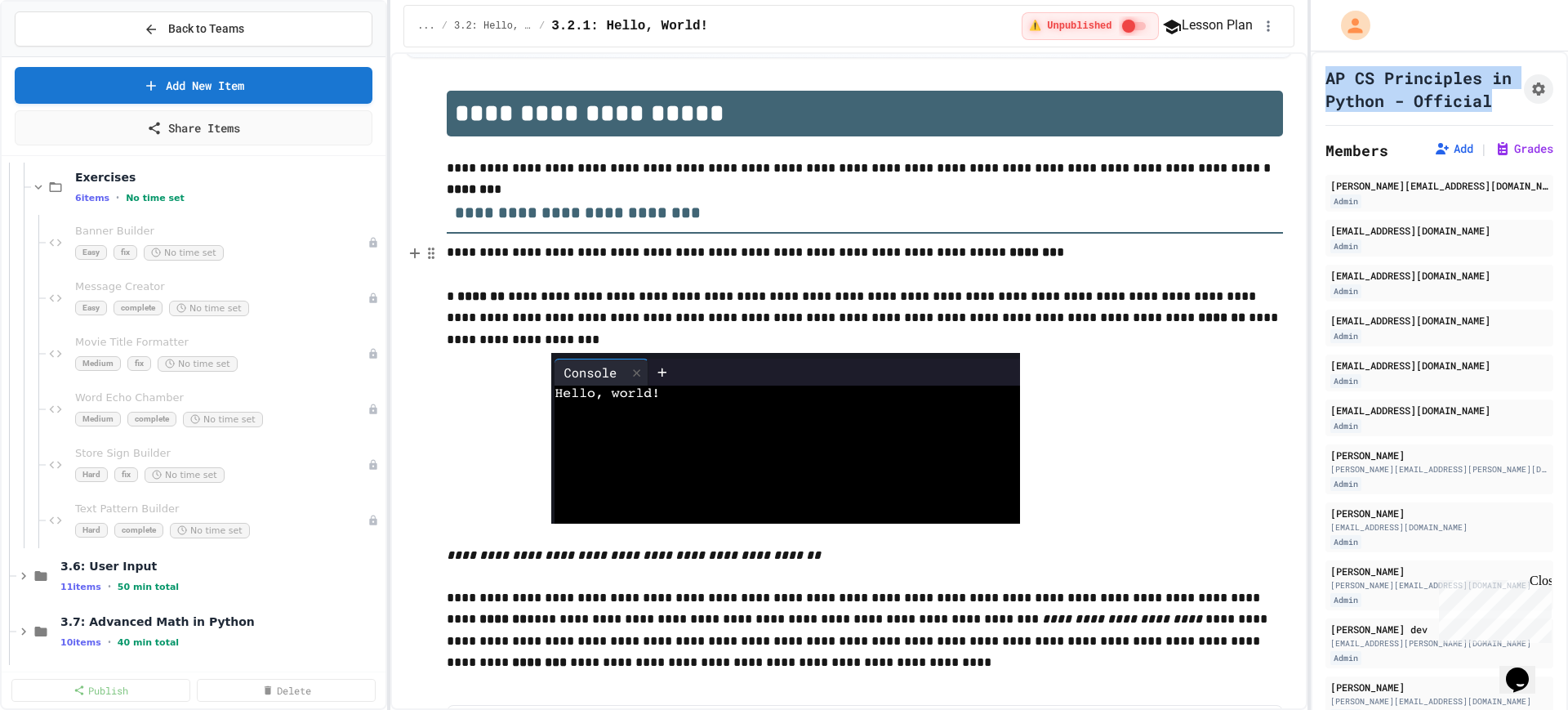
scroll to position [5108, 0]
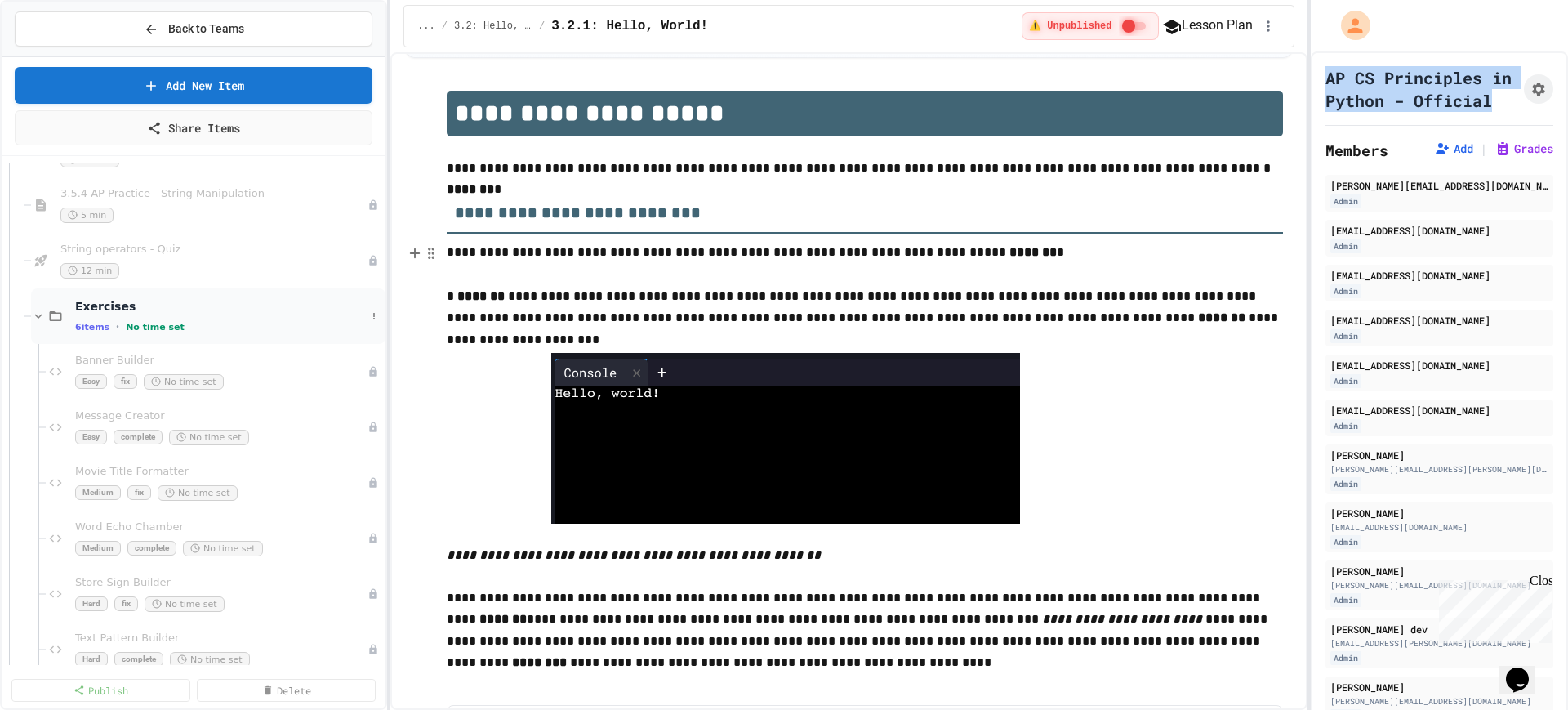
click at [39, 320] on icon at bounding box center [39, 316] width 15 height 15
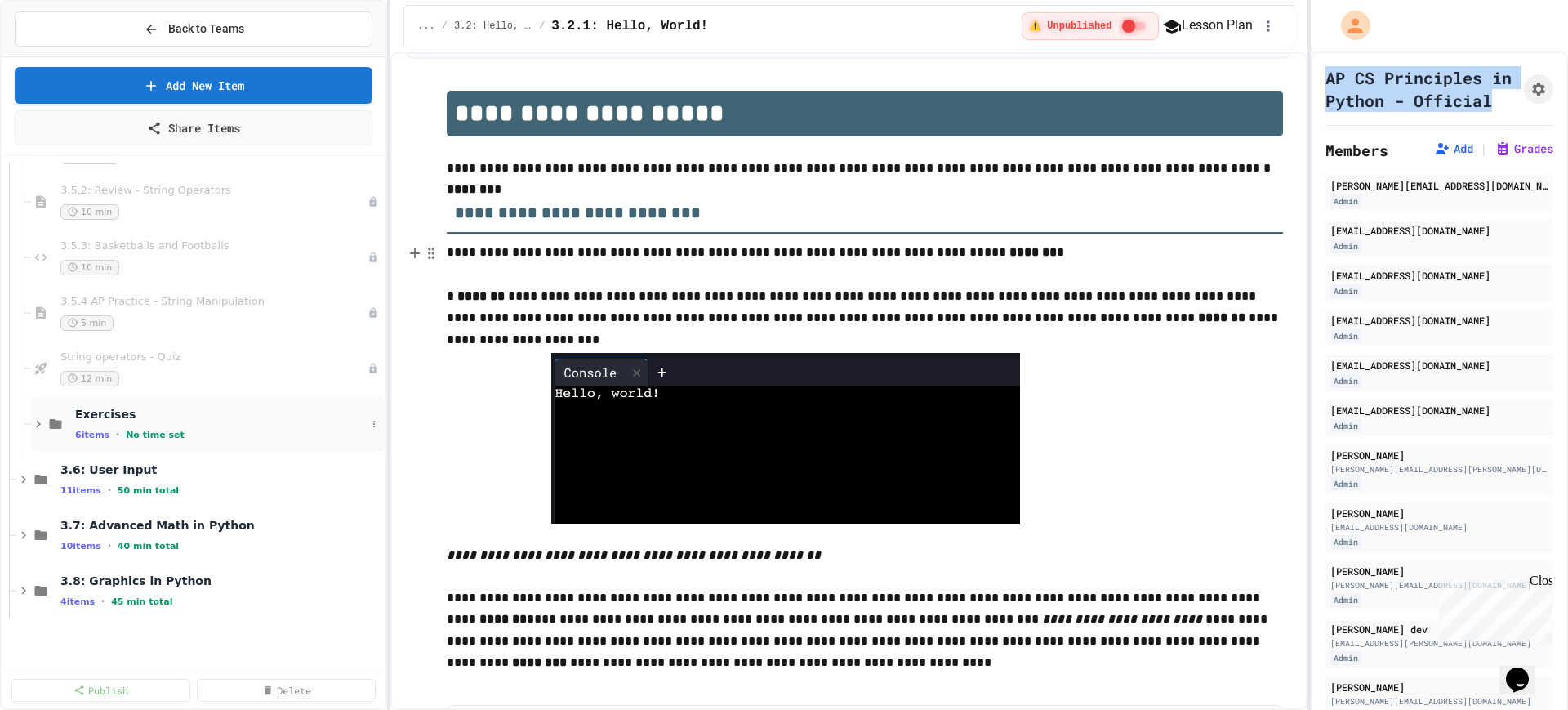
scroll to position [4801, 0]
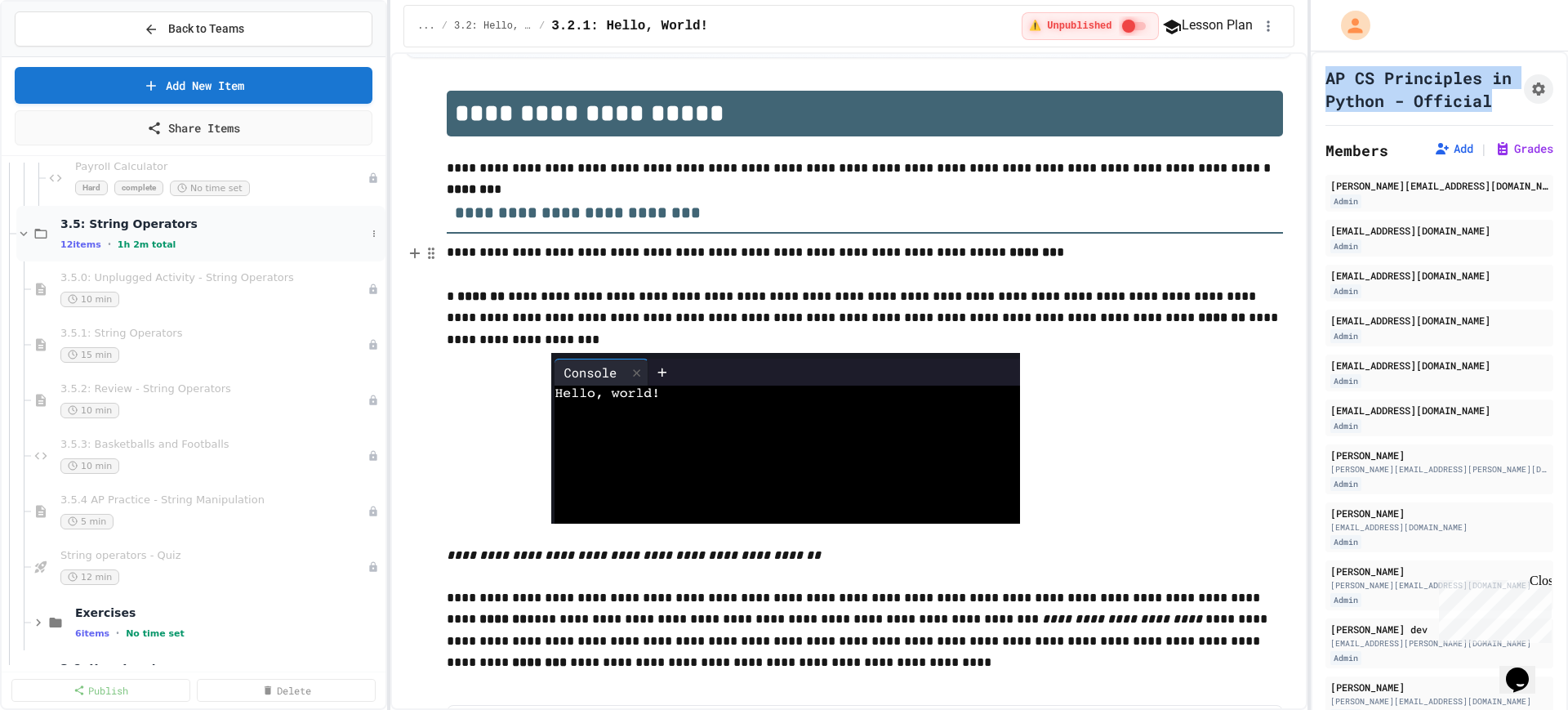
click at [20, 237] on icon at bounding box center [24, 234] width 15 height 15
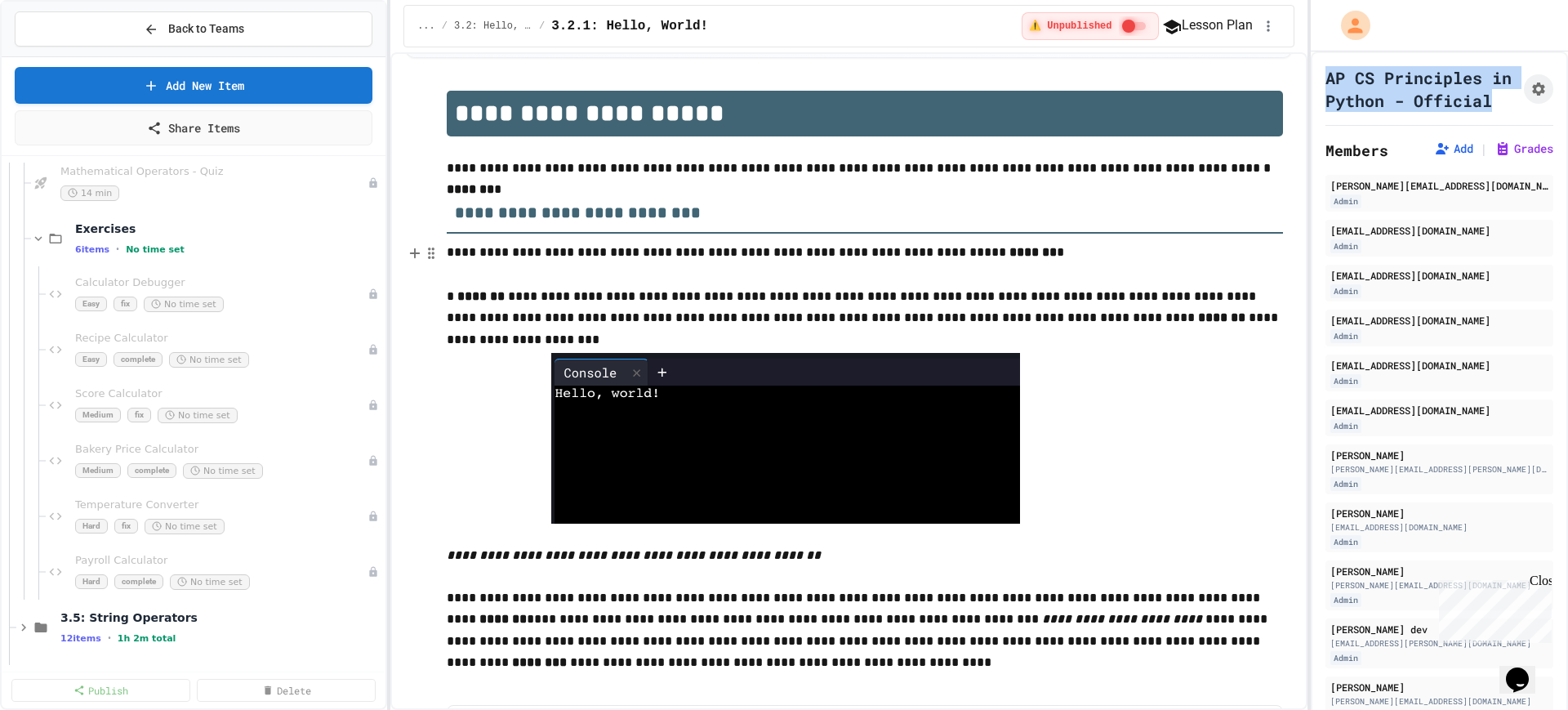
scroll to position [4189, 0]
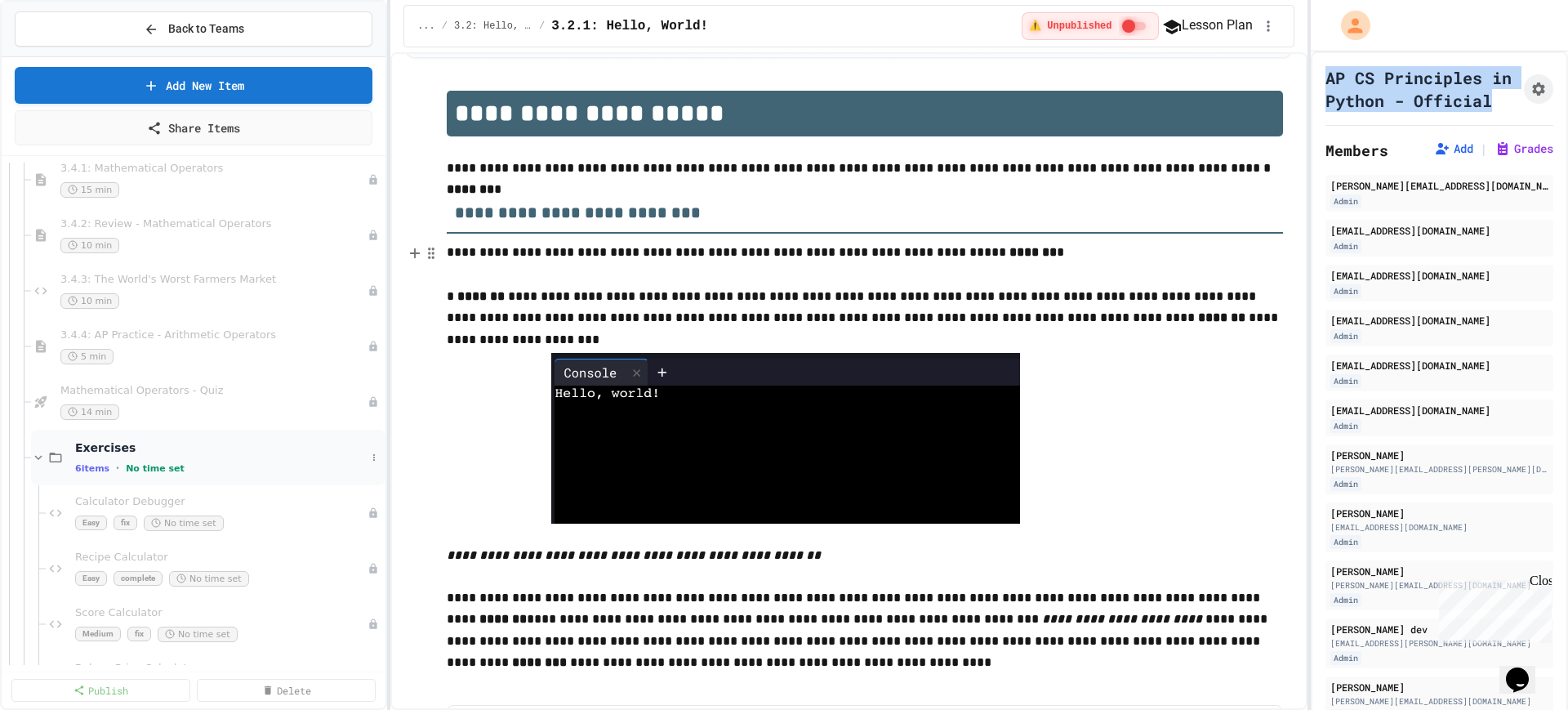
click at [31, 453] on icon at bounding box center [39, 458] width 15 height 15
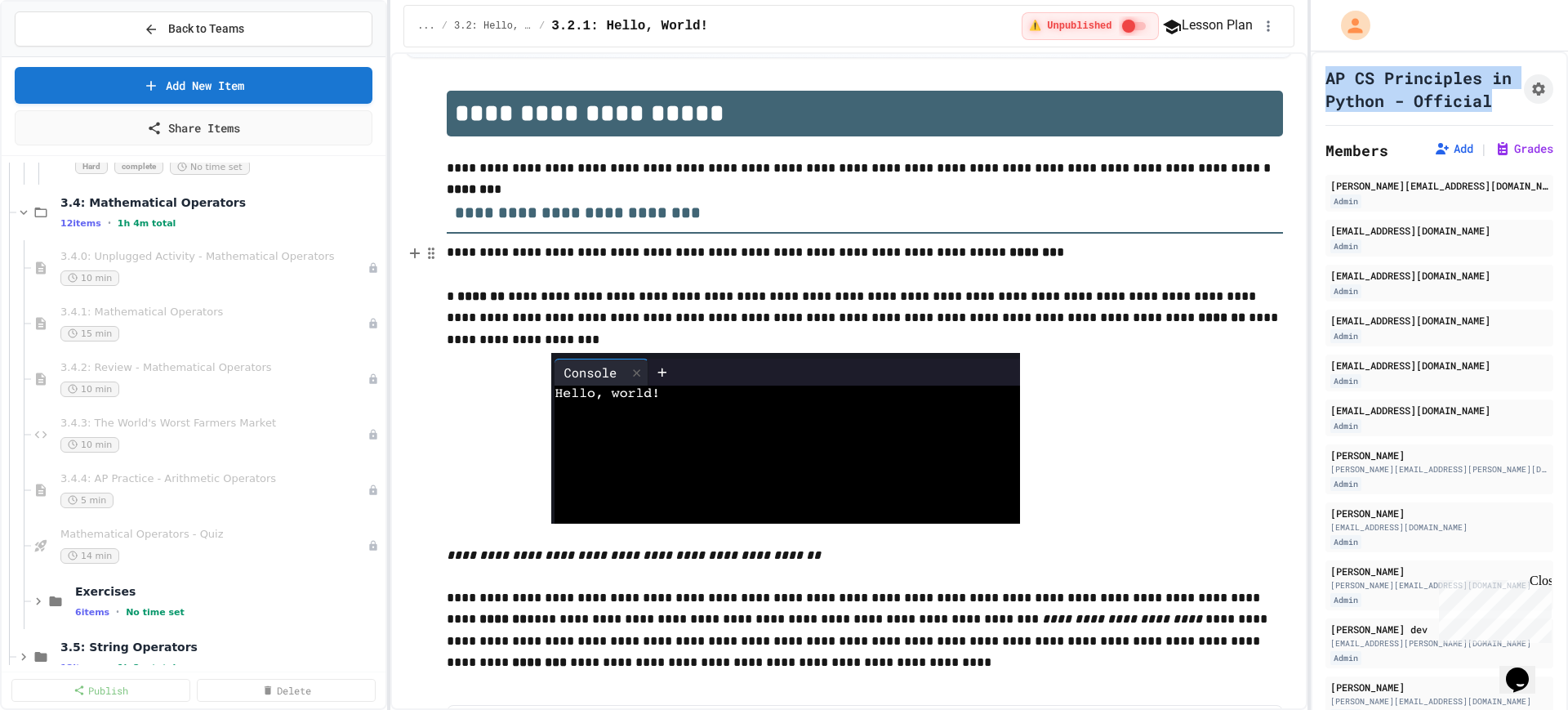
scroll to position [3780, 0]
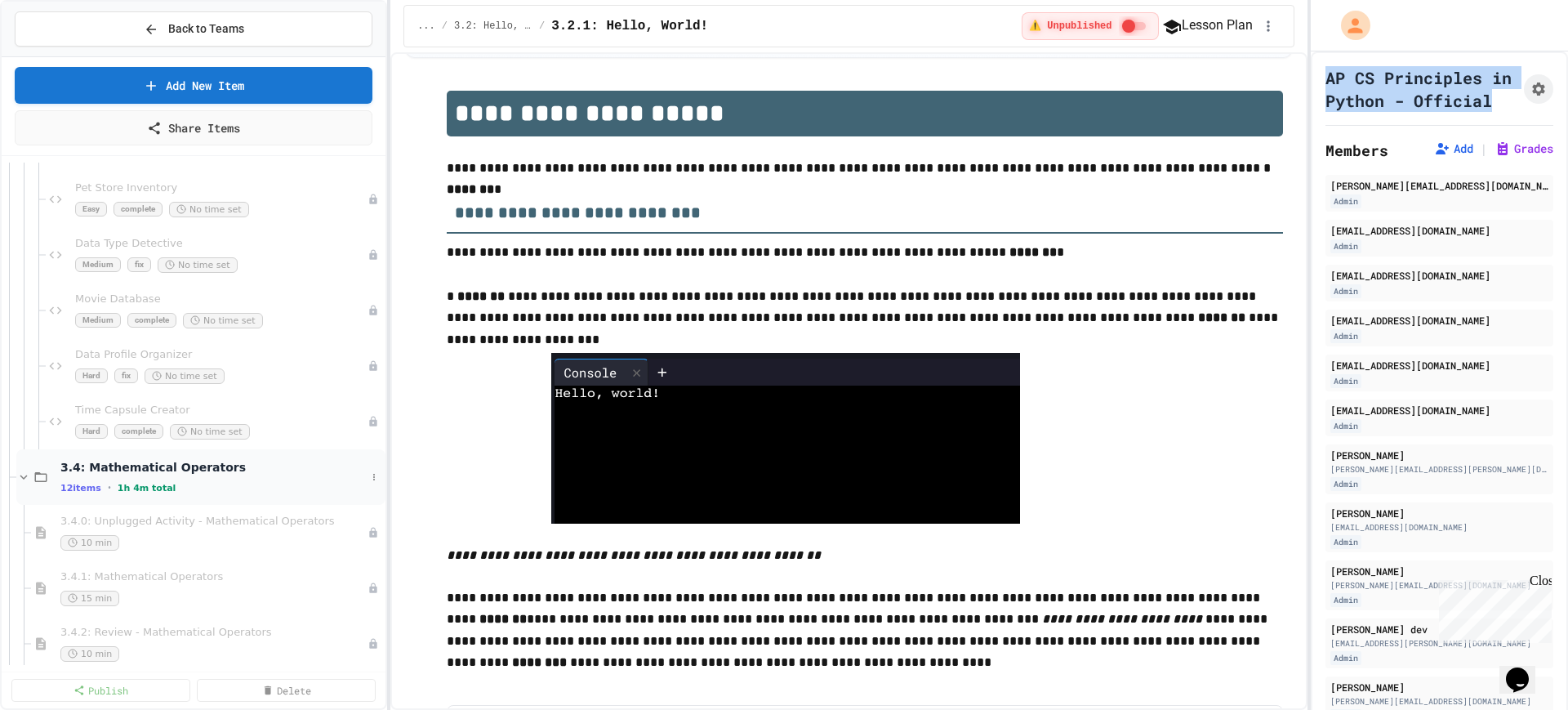
click at [20, 475] on icon at bounding box center [24, 477] width 15 height 15
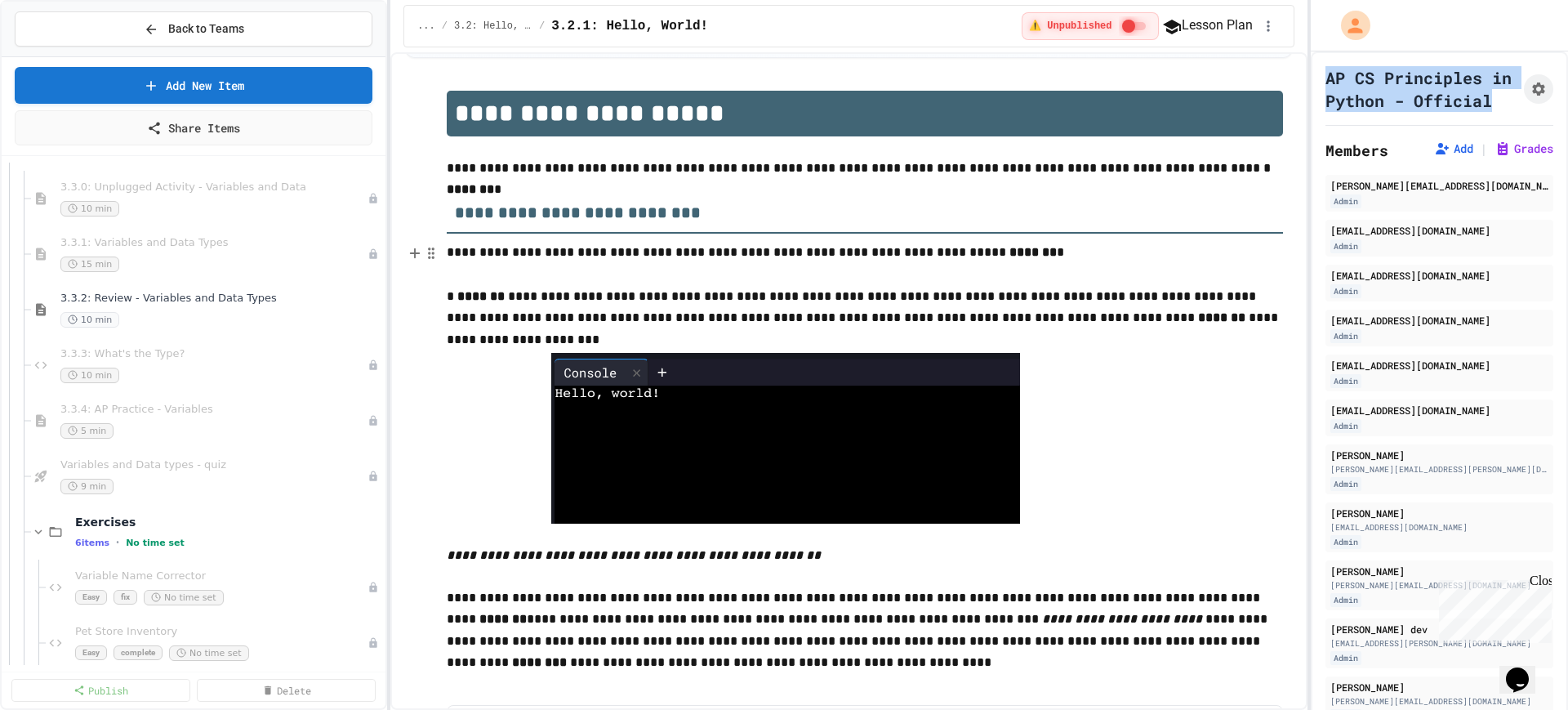
scroll to position [3371, 0]
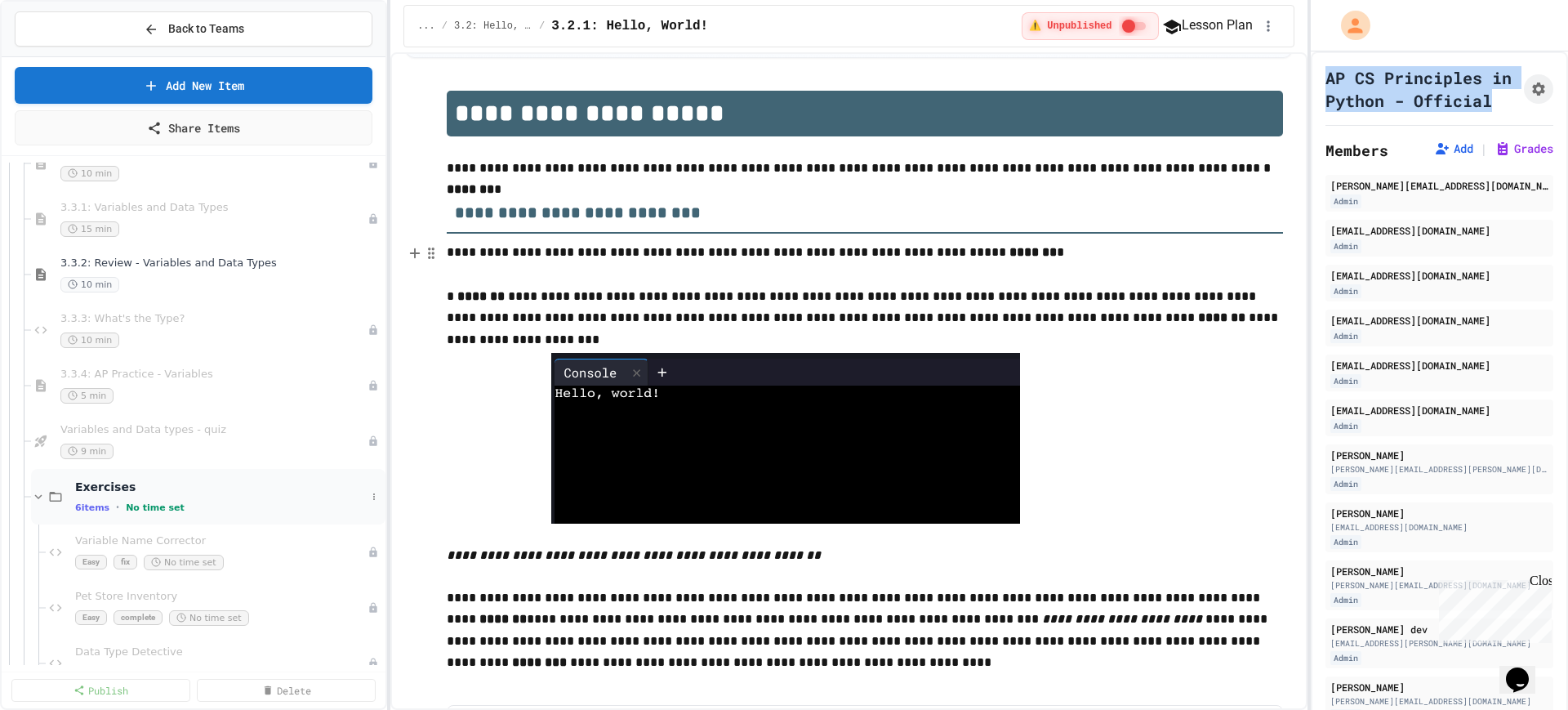
click at [39, 495] on icon at bounding box center [39, 497] width 15 height 15
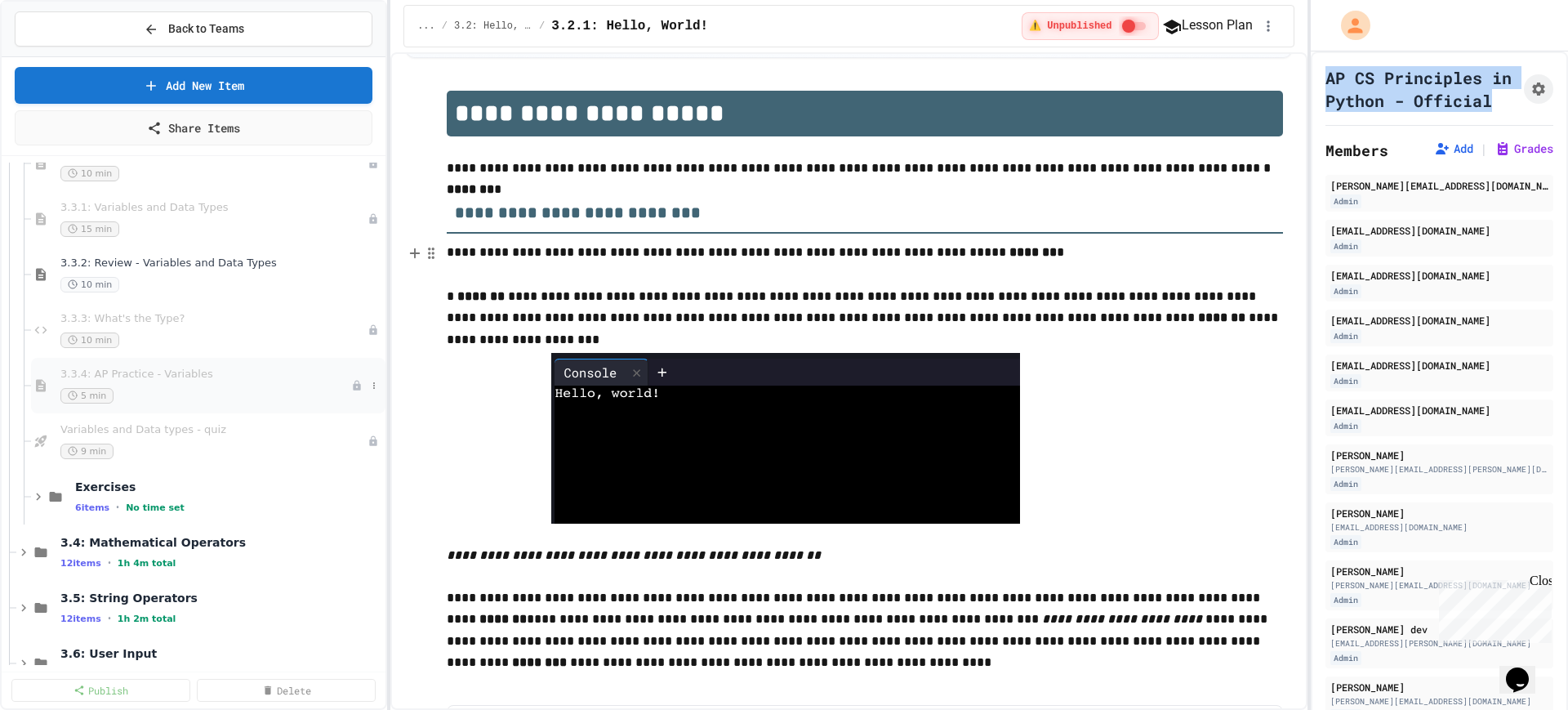
scroll to position [3167, 0]
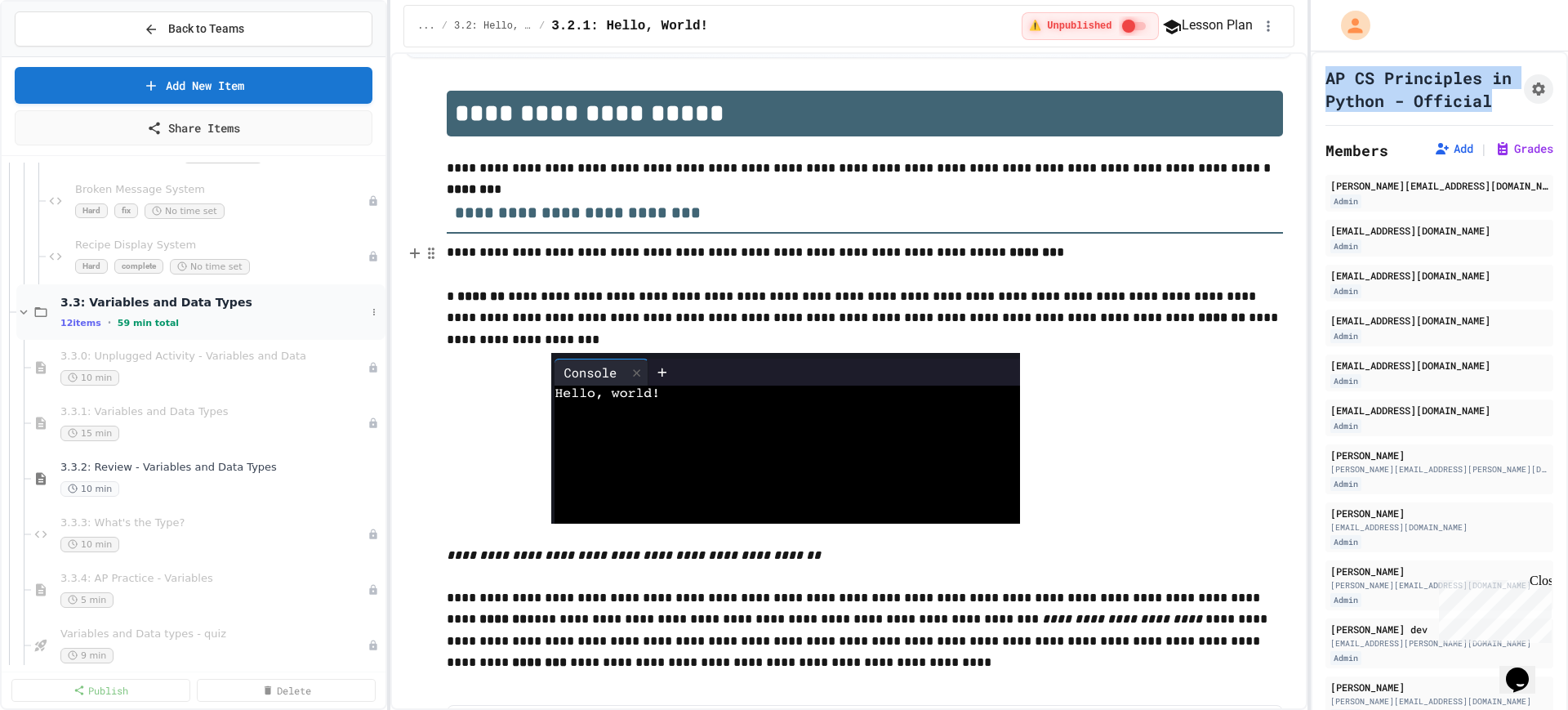
click at [21, 315] on icon at bounding box center [24, 312] width 15 height 15
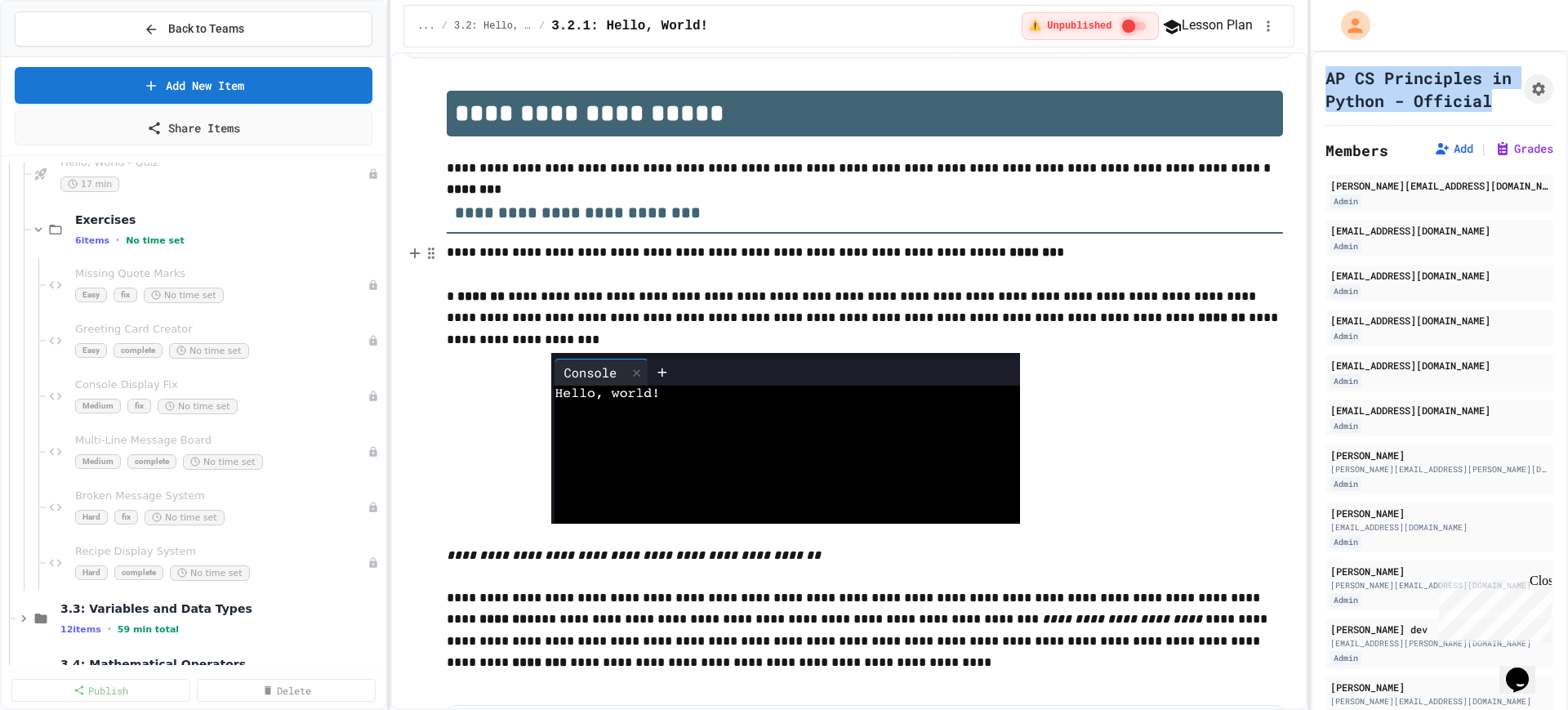
scroll to position [2656, 0]
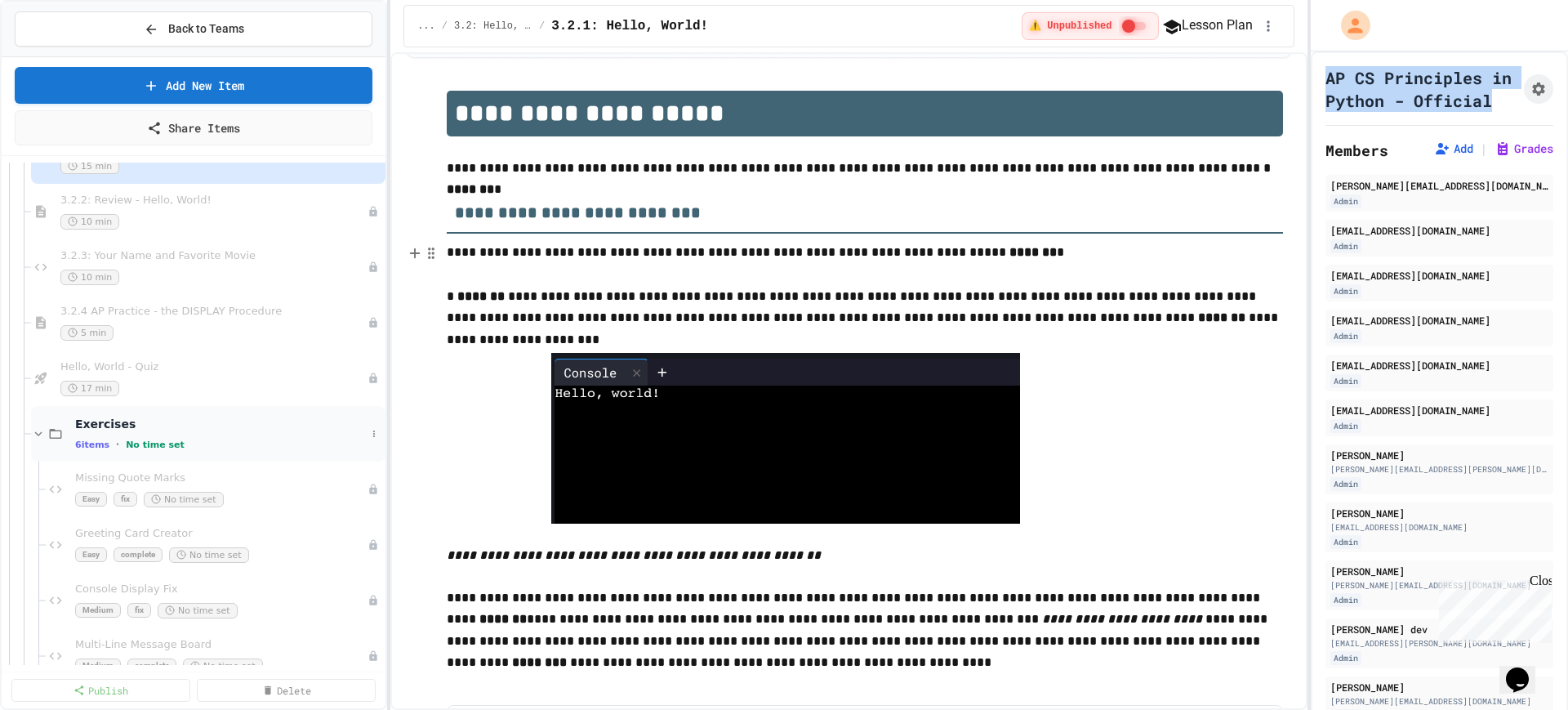
click at [31, 436] on icon at bounding box center [39, 434] width 15 height 15
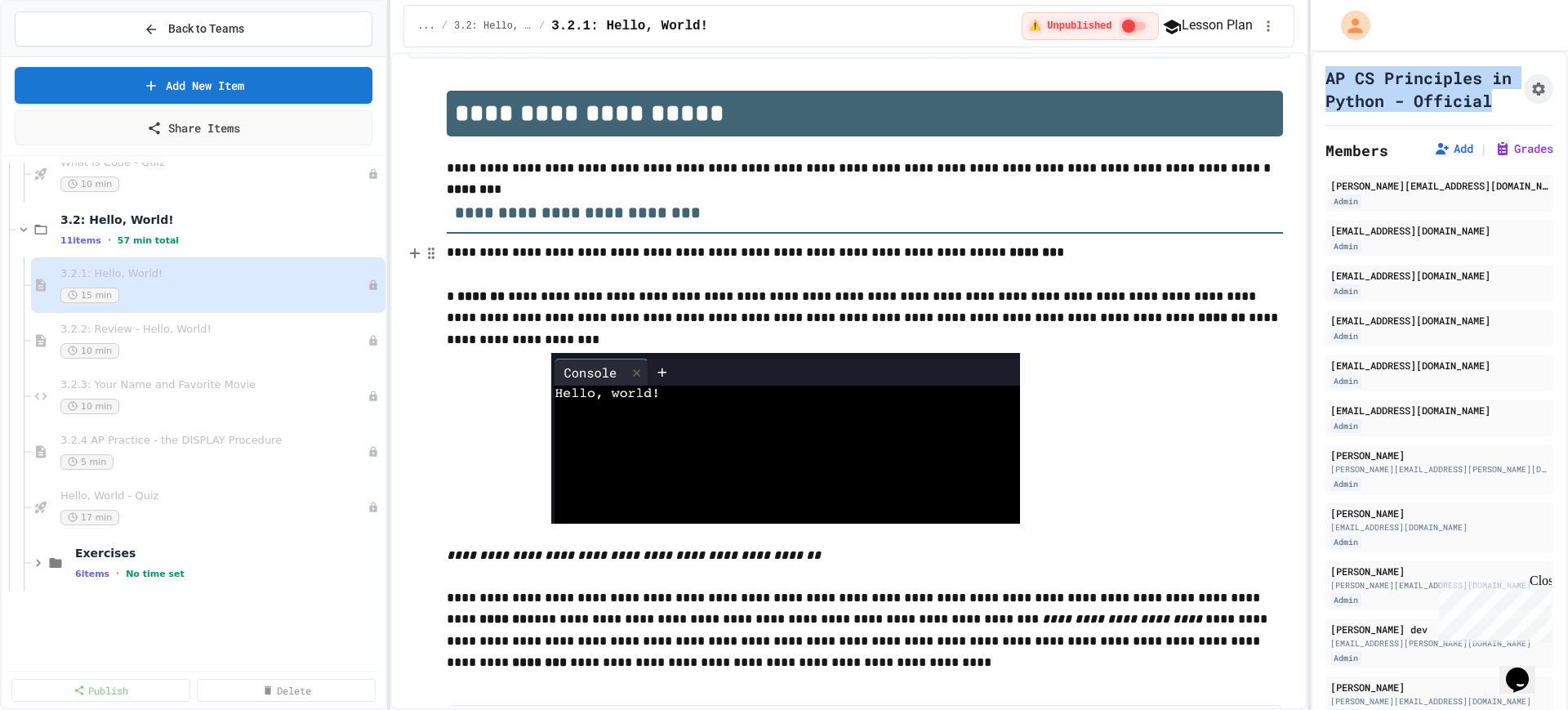
scroll to position [2349, 0]
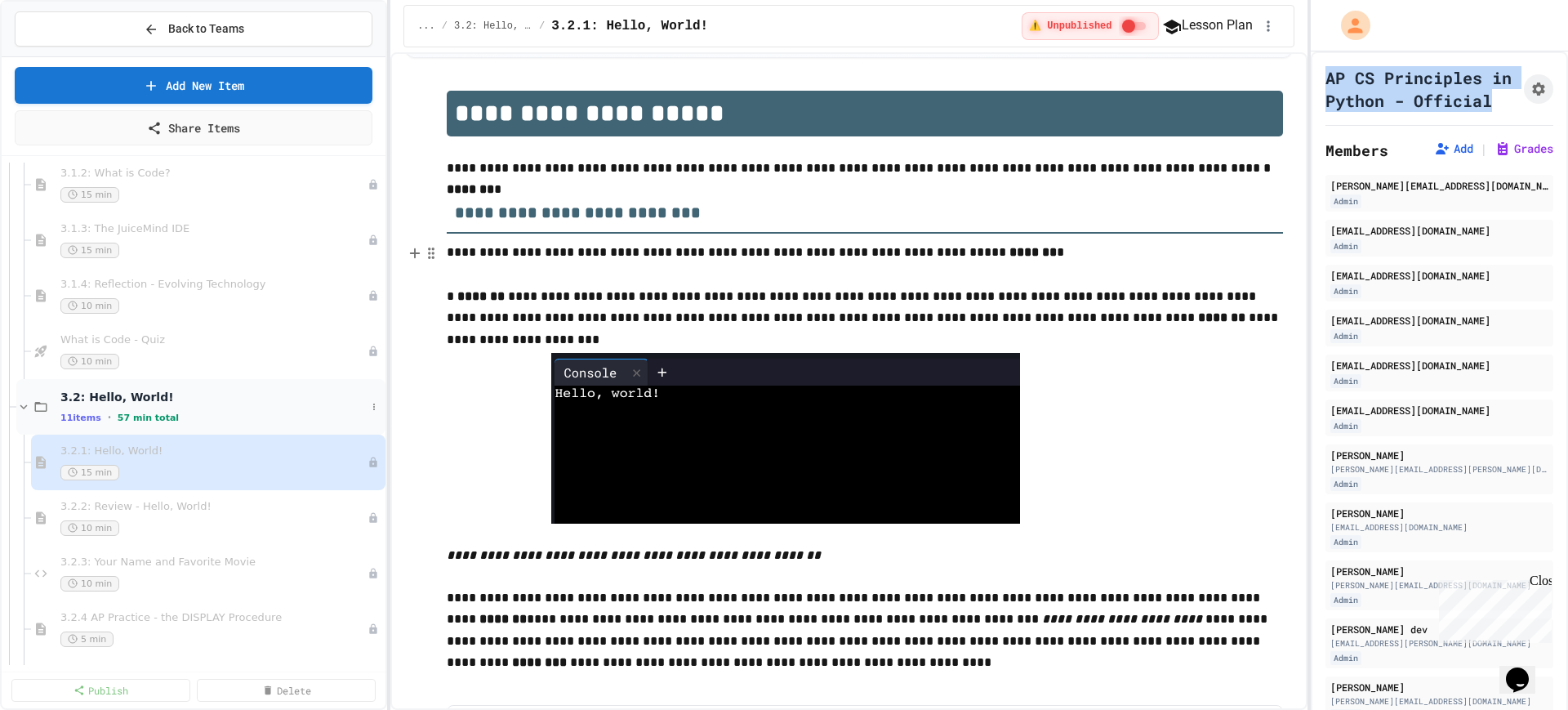
click at [25, 407] on icon at bounding box center [24, 407] width 7 height 5
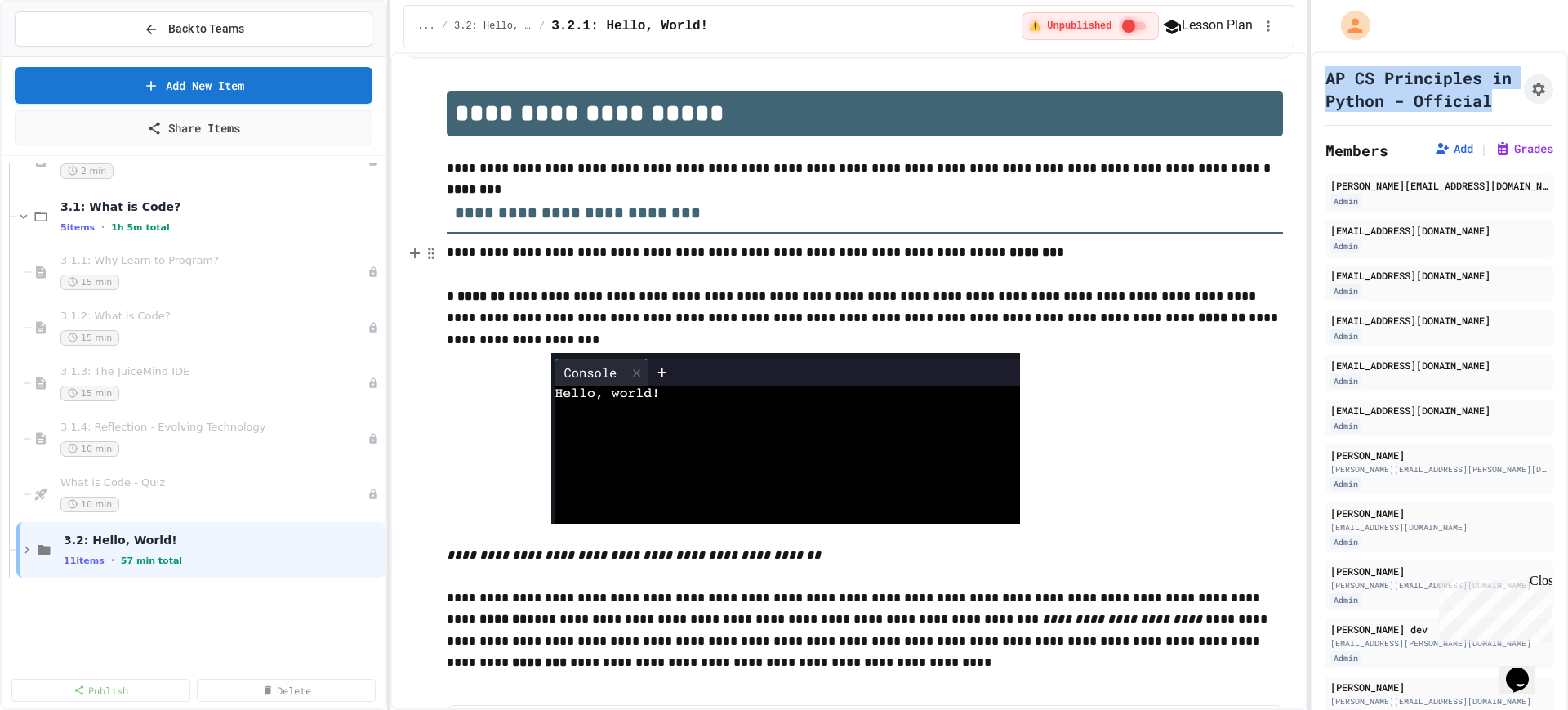
scroll to position [2043, 0]
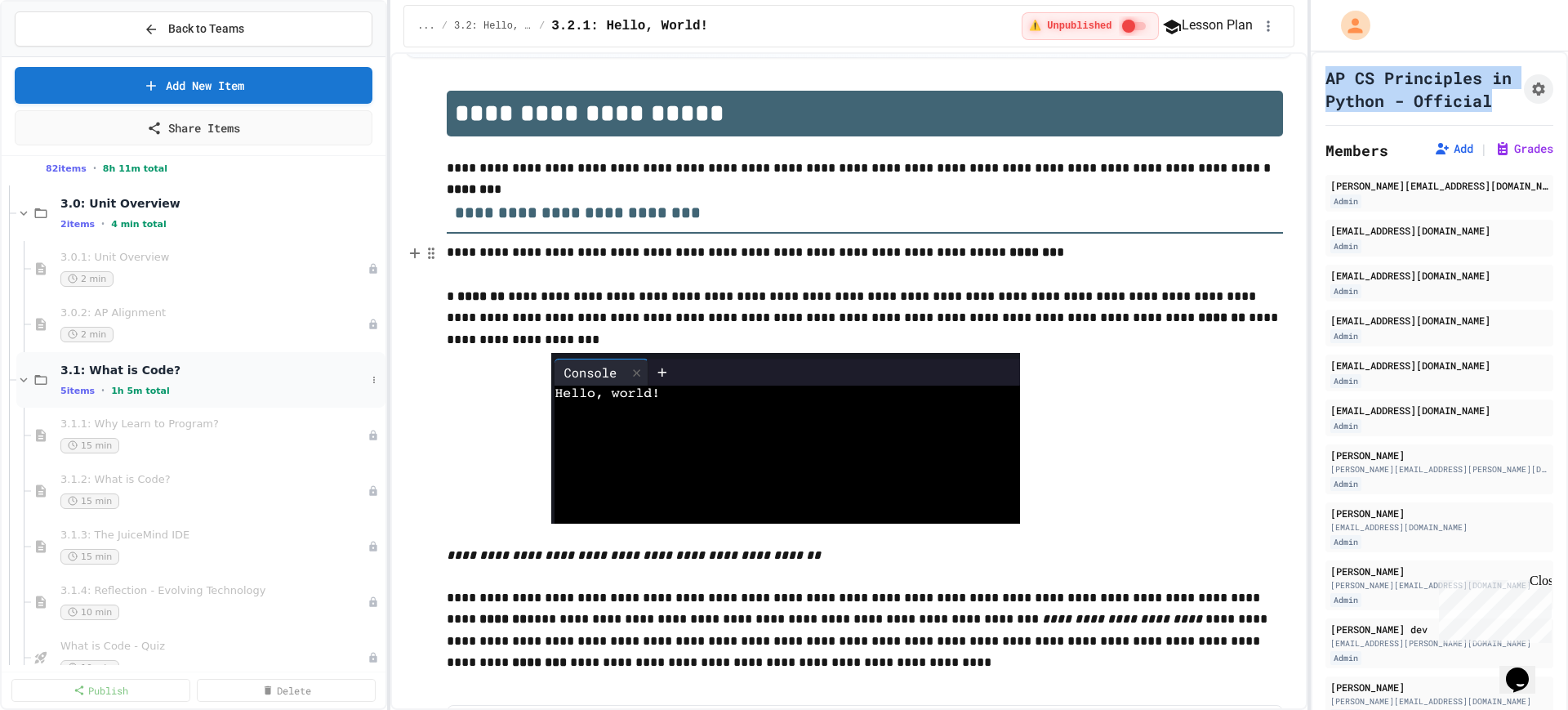
click at [26, 377] on icon at bounding box center [24, 380] width 15 height 15
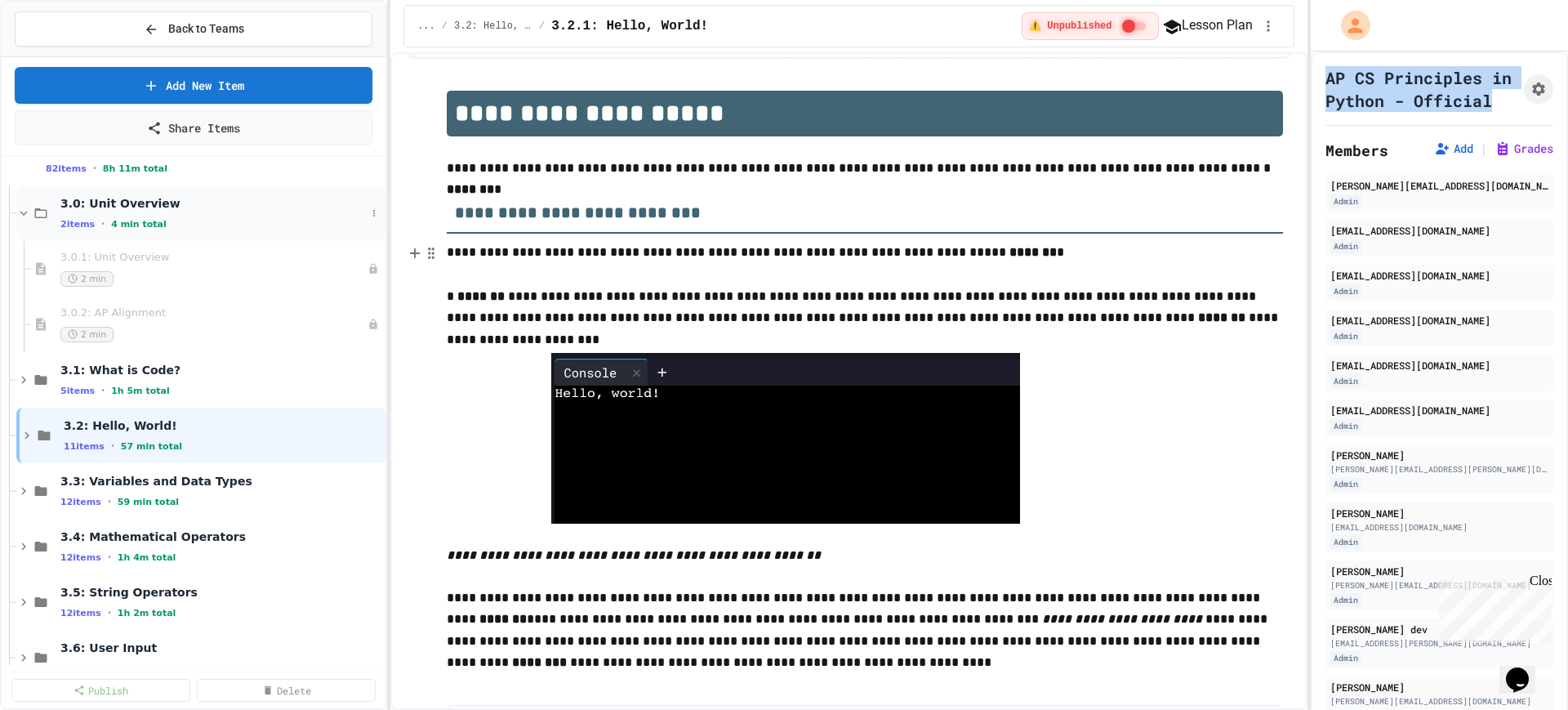
click at [20, 210] on icon at bounding box center [24, 213] width 15 height 15
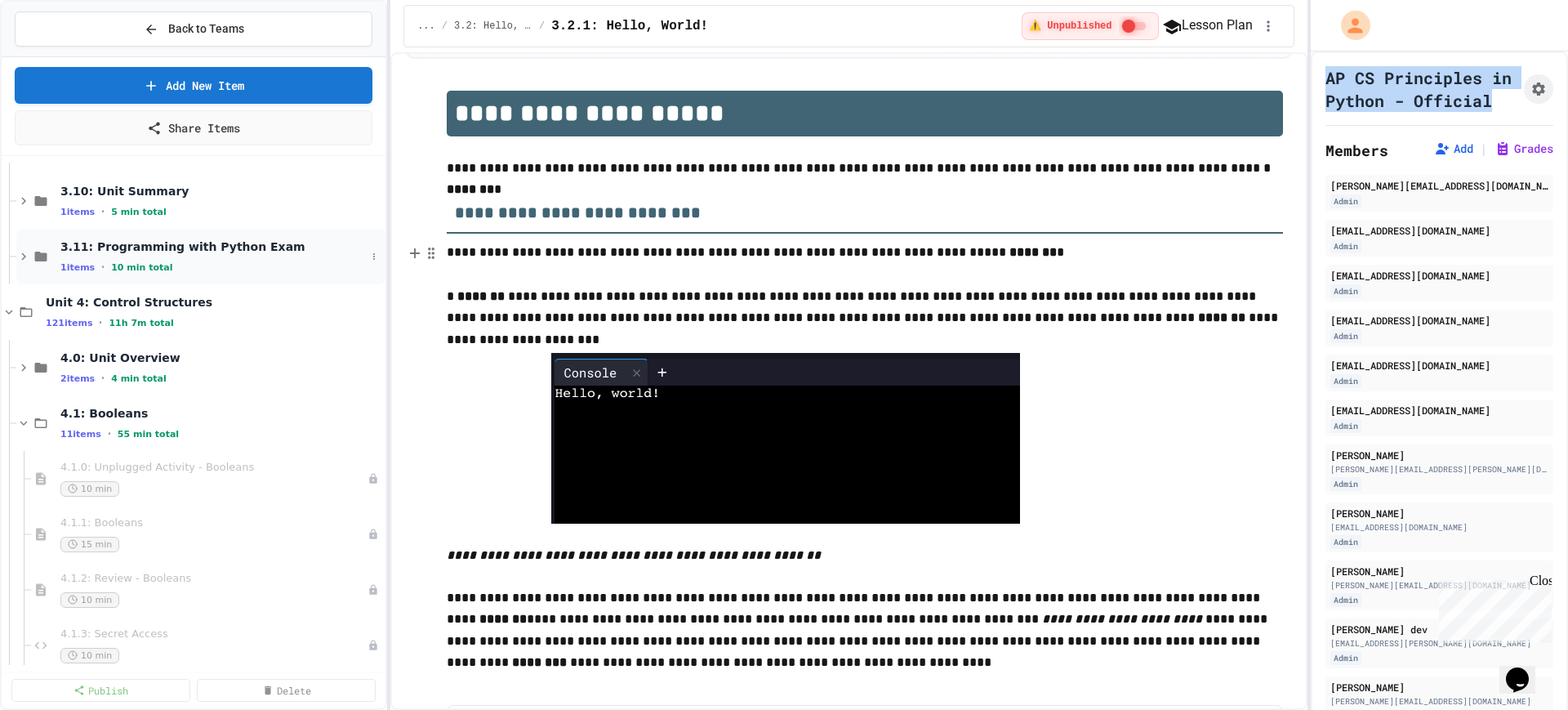
scroll to position [2656, 0]
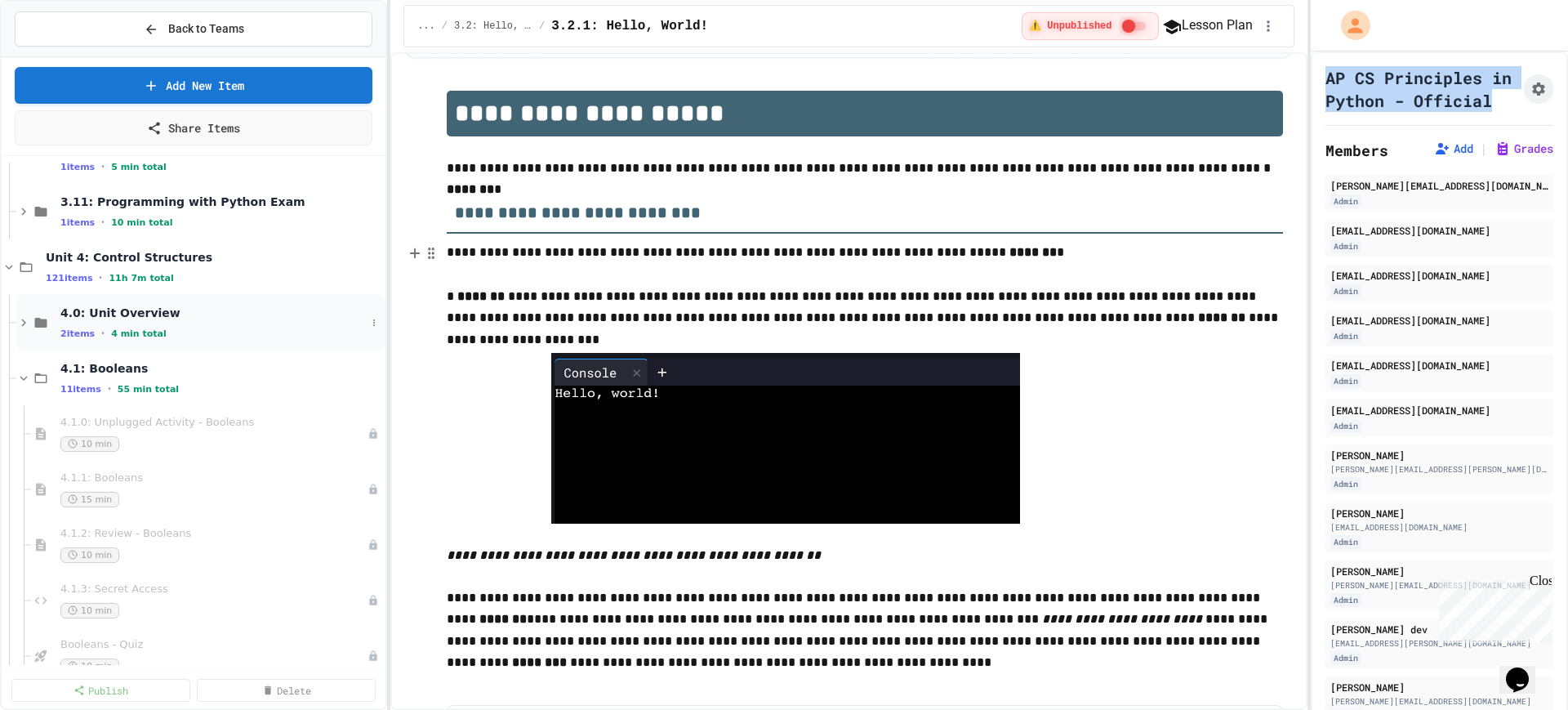
click at [20, 323] on icon at bounding box center [24, 323] width 15 height 15
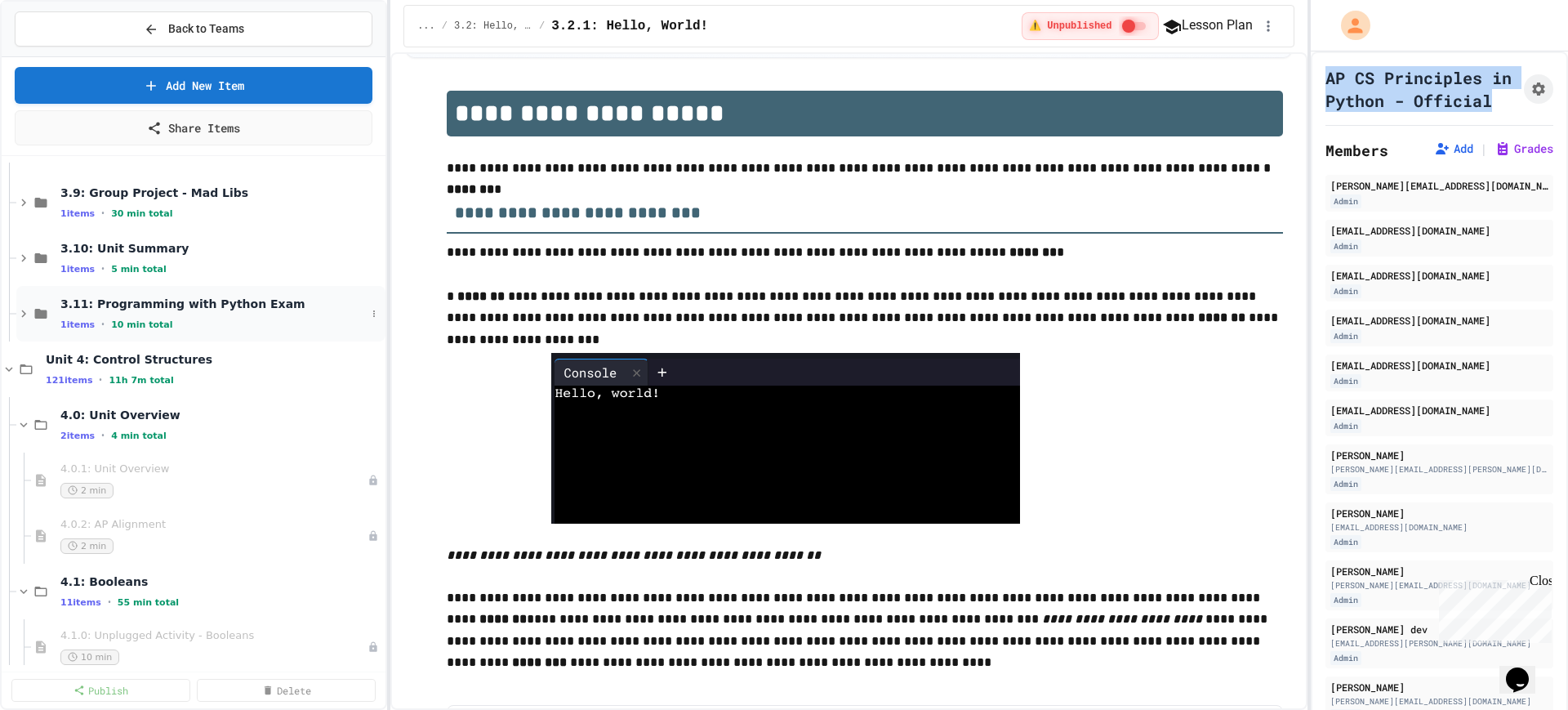
click at [23, 316] on icon at bounding box center [24, 314] width 15 height 15
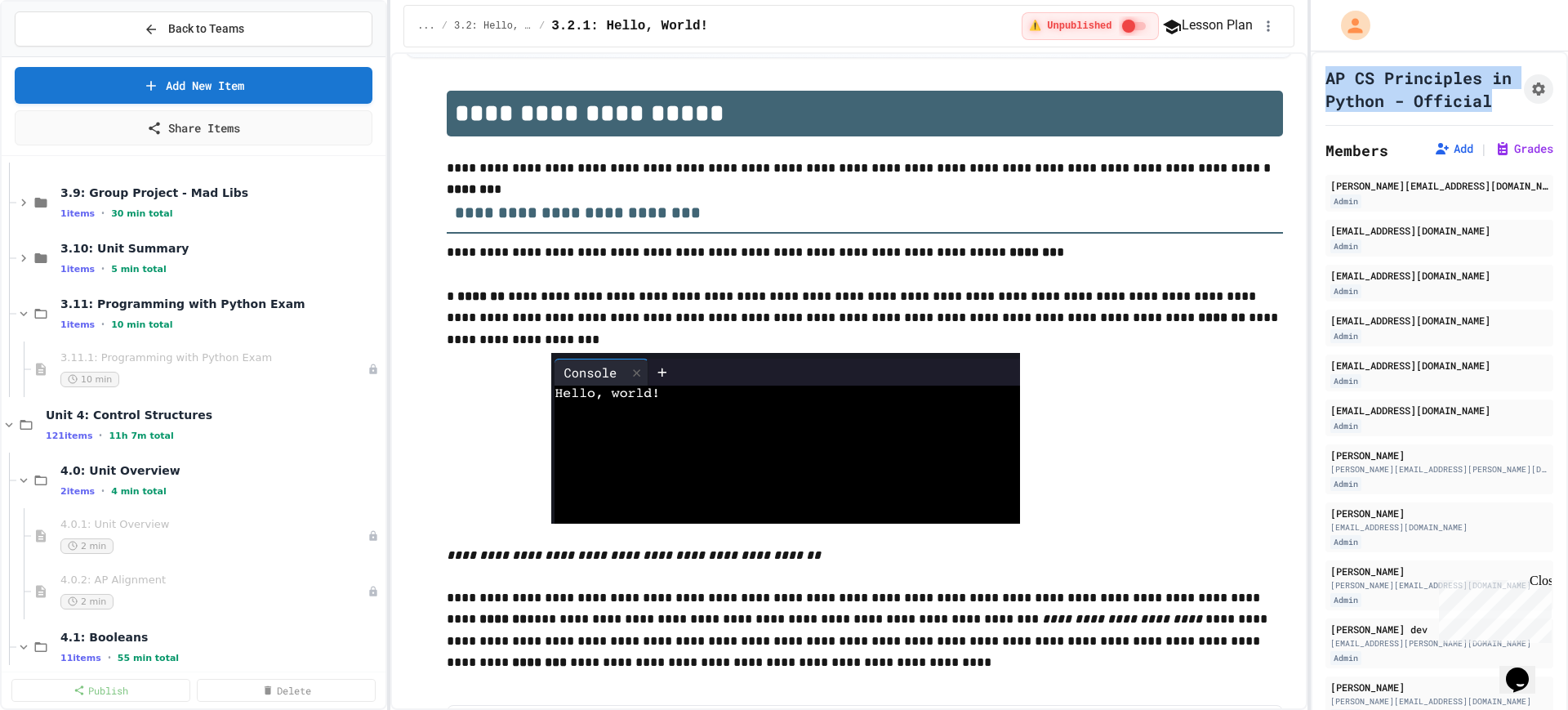
click at [23, 316] on icon at bounding box center [24, 314] width 15 height 15
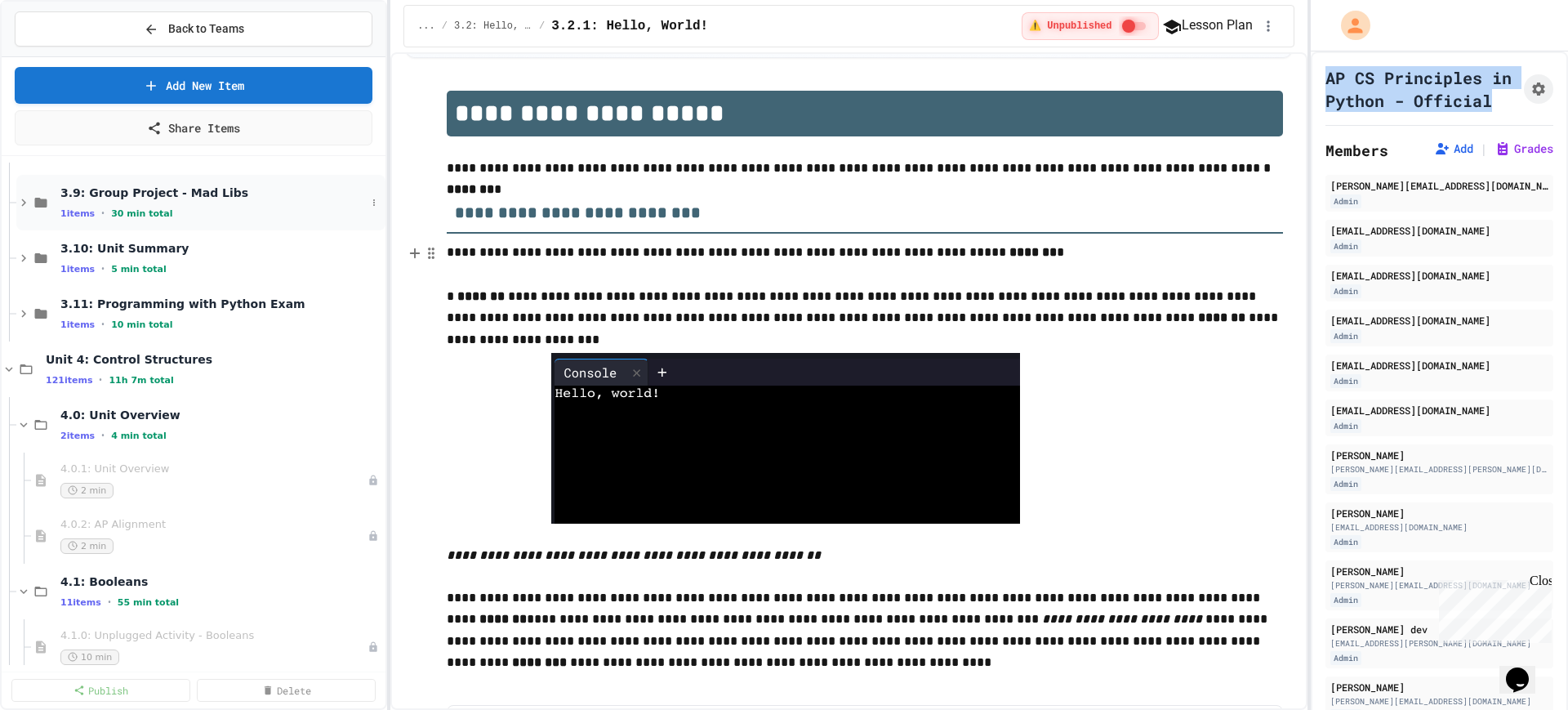
click at [23, 204] on icon at bounding box center [24, 203] width 15 height 15
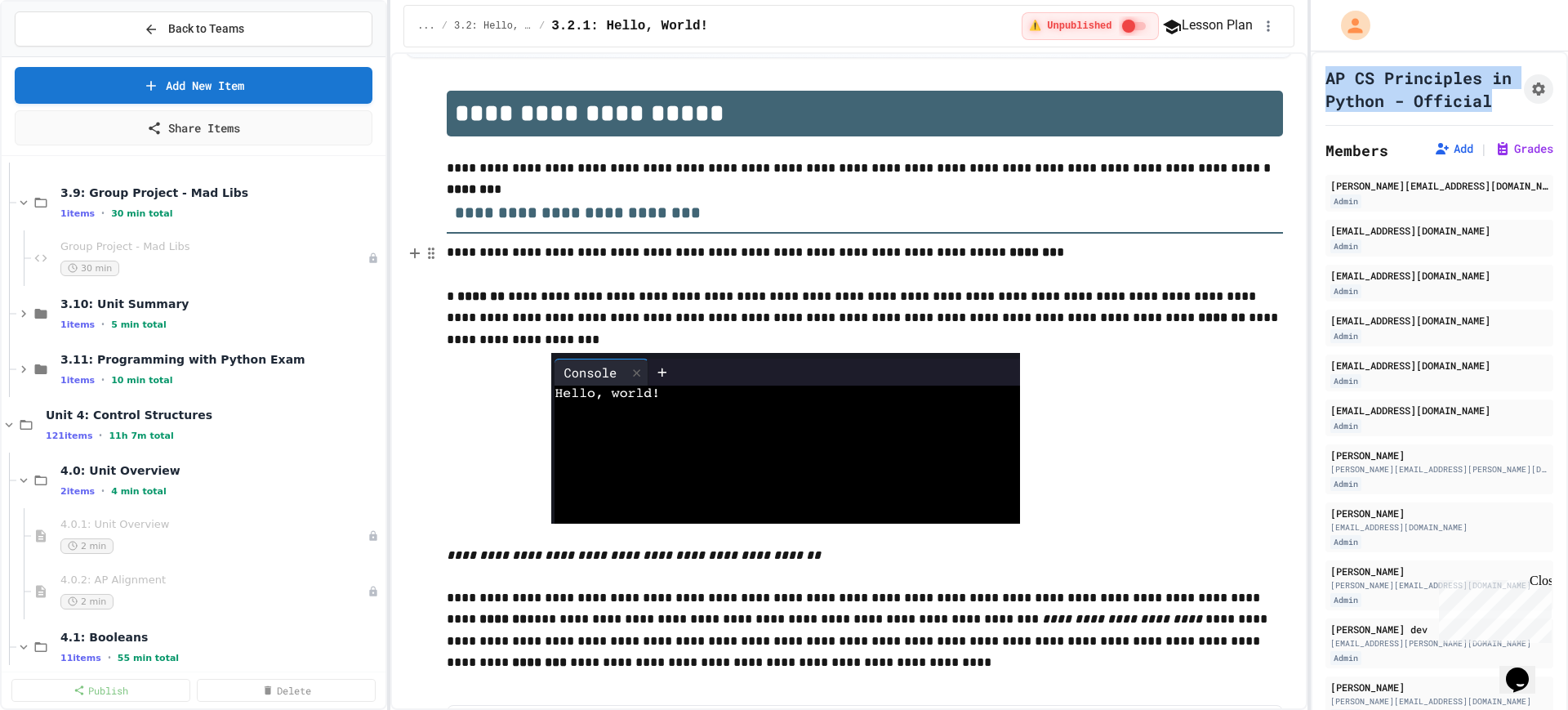
click at [23, 204] on icon at bounding box center [24, 203] width 7 height 5
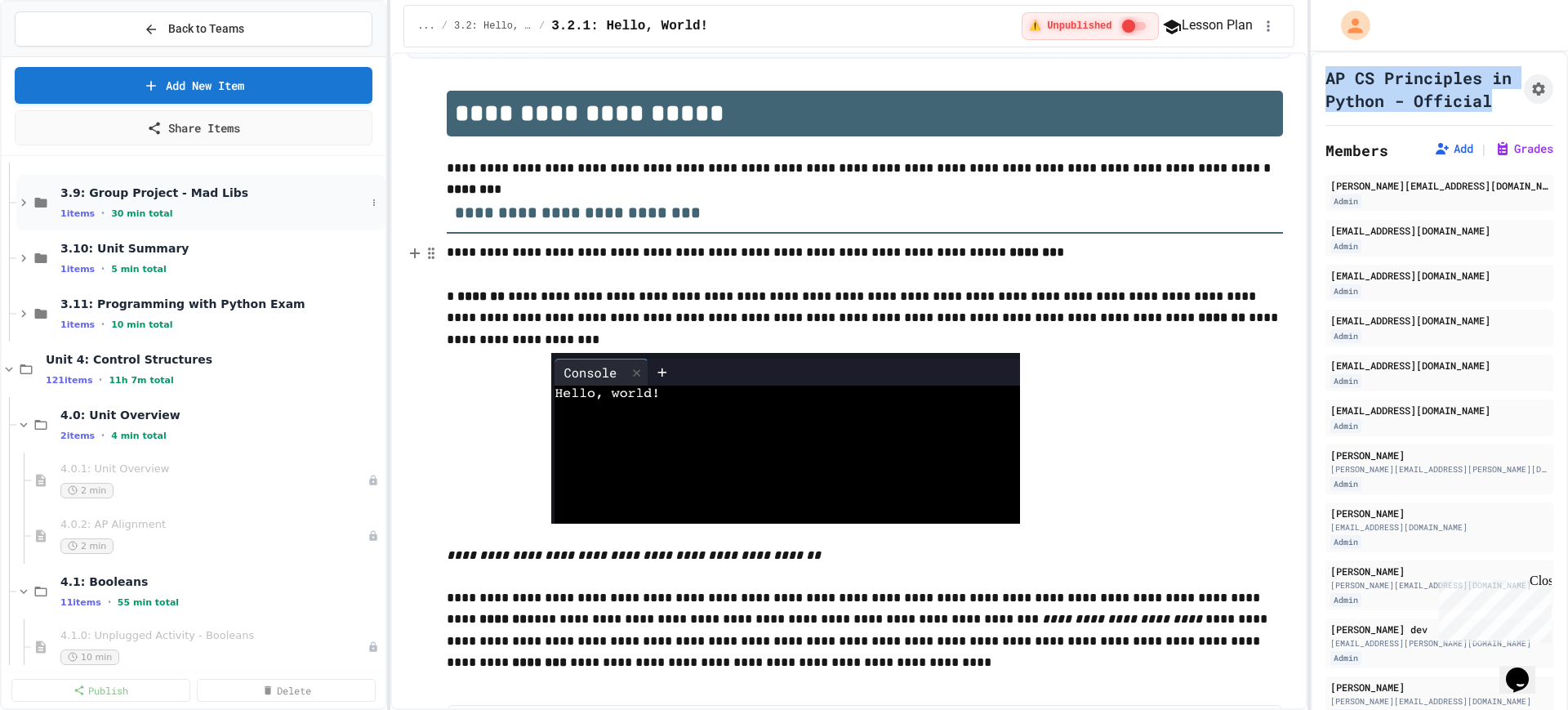
click at [17, 203] on icon at bounding box center [24, 203] width 15 height 15
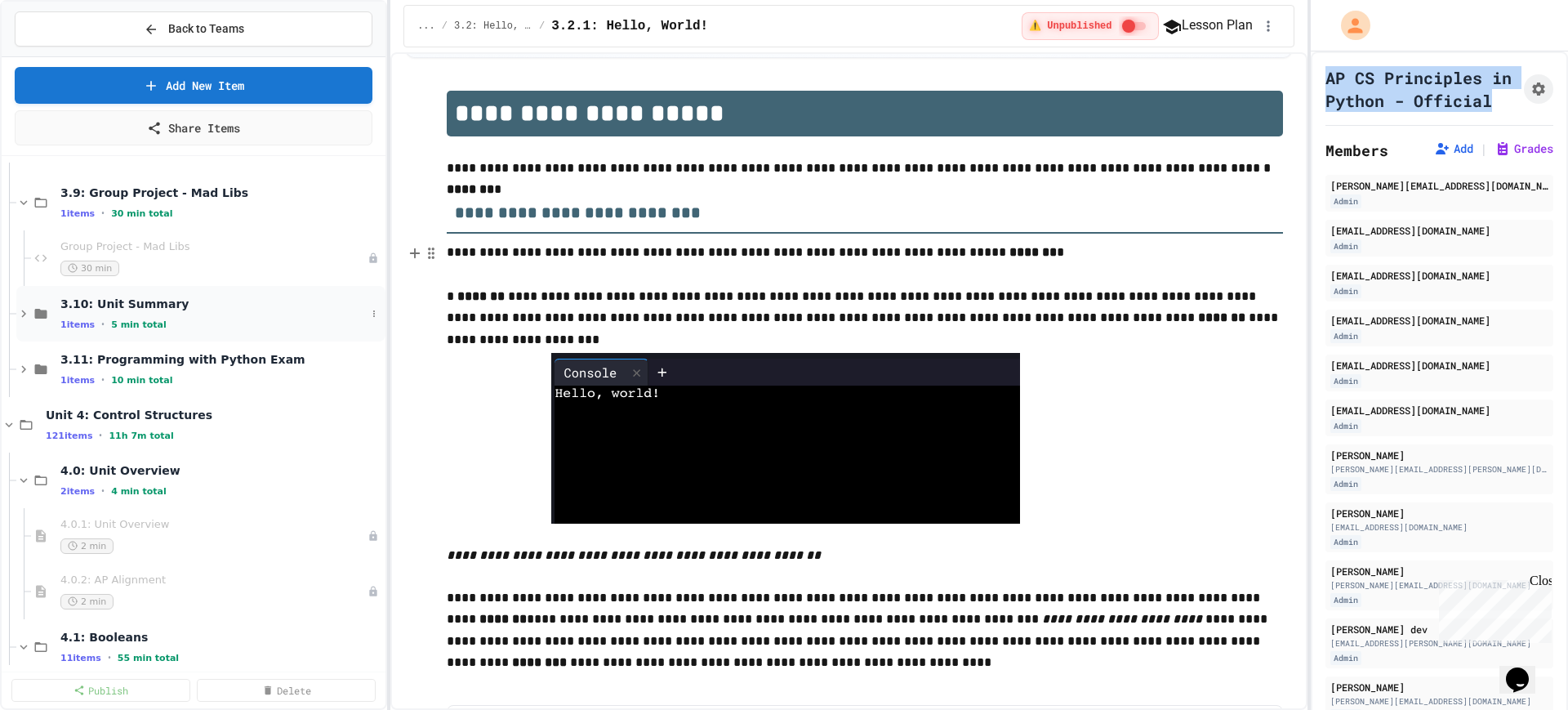
click at [26, 313] on icon at bounding box center [24, 314] width 5 height 7
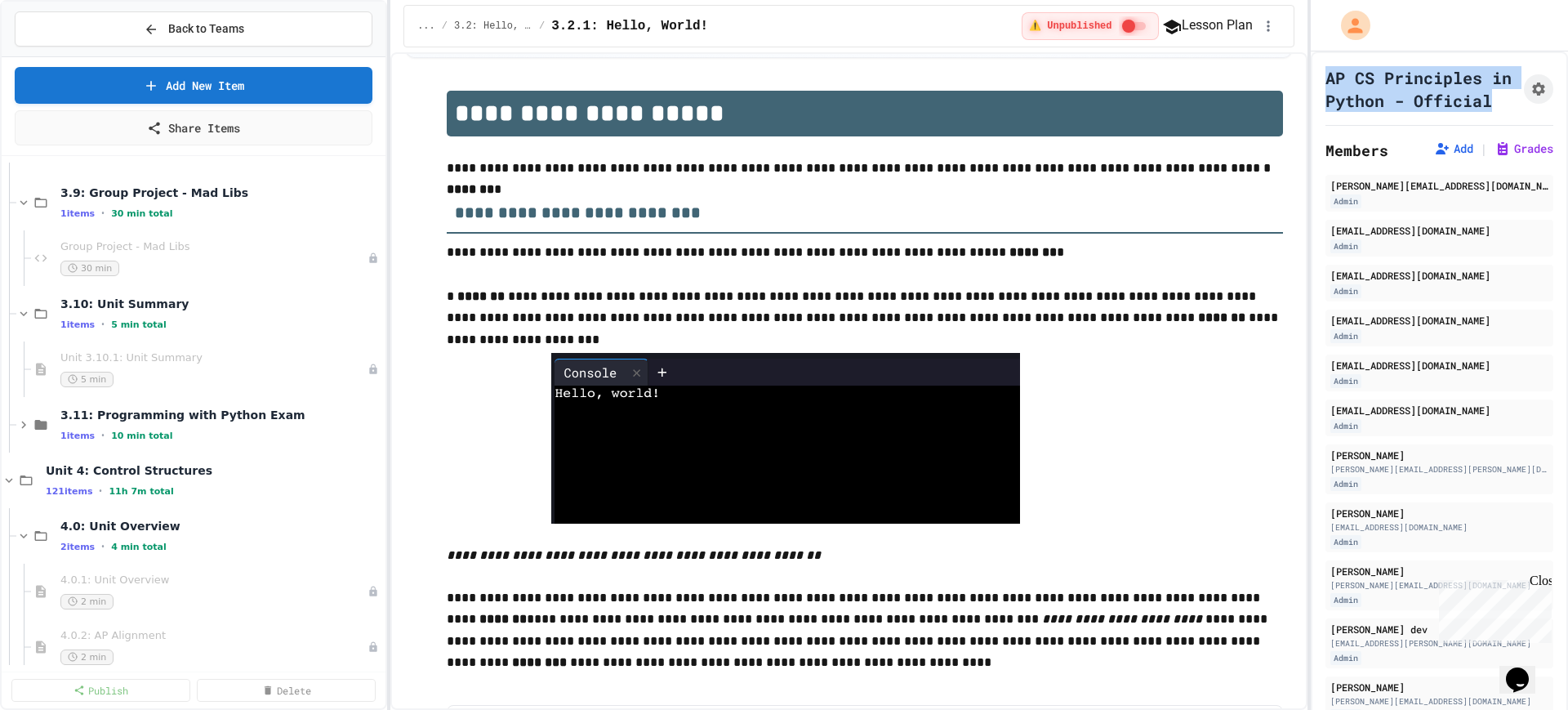
click at [26, 313] on icon at bounding box center [24, 314] width 7 height 5
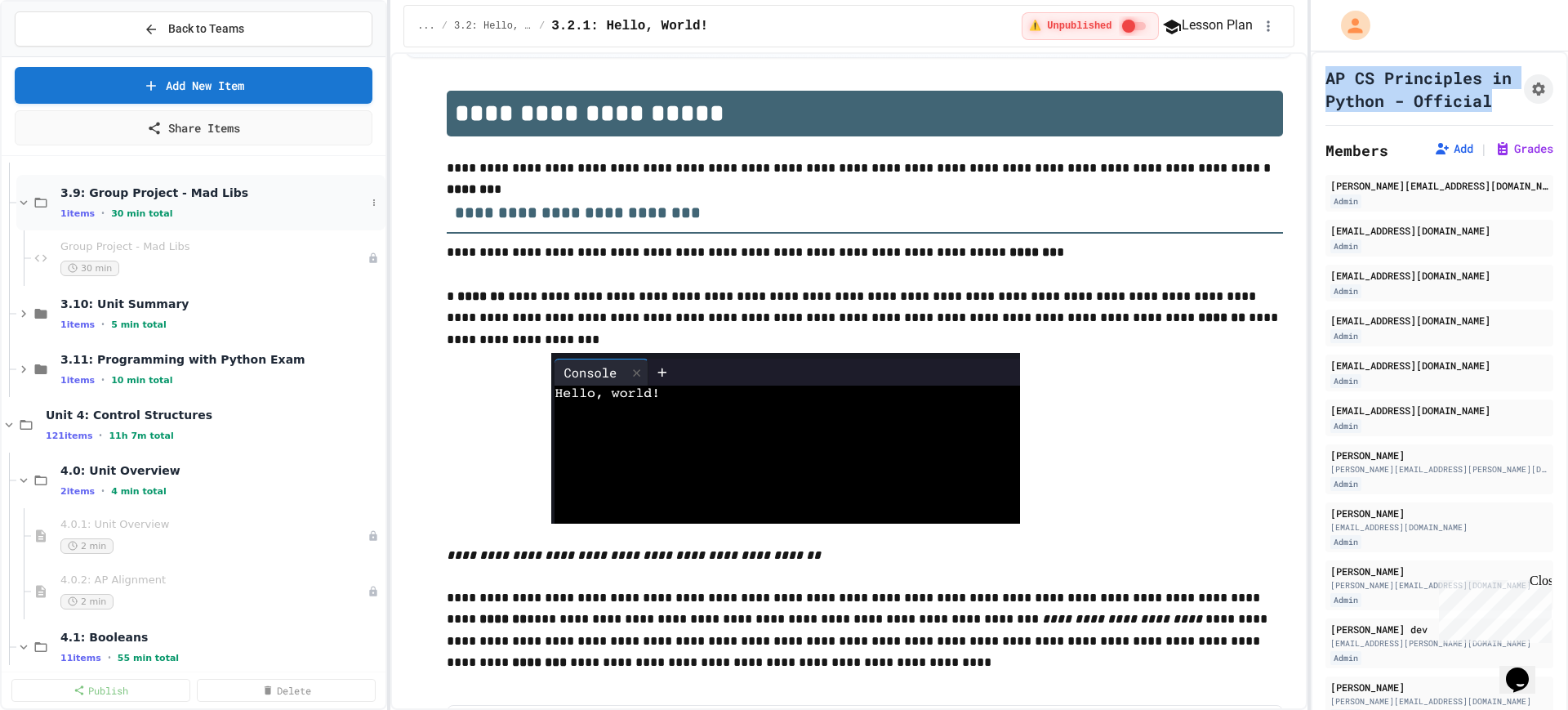
click at [20, 204] on icon at bounding box center [24, 203] width 15 height 15
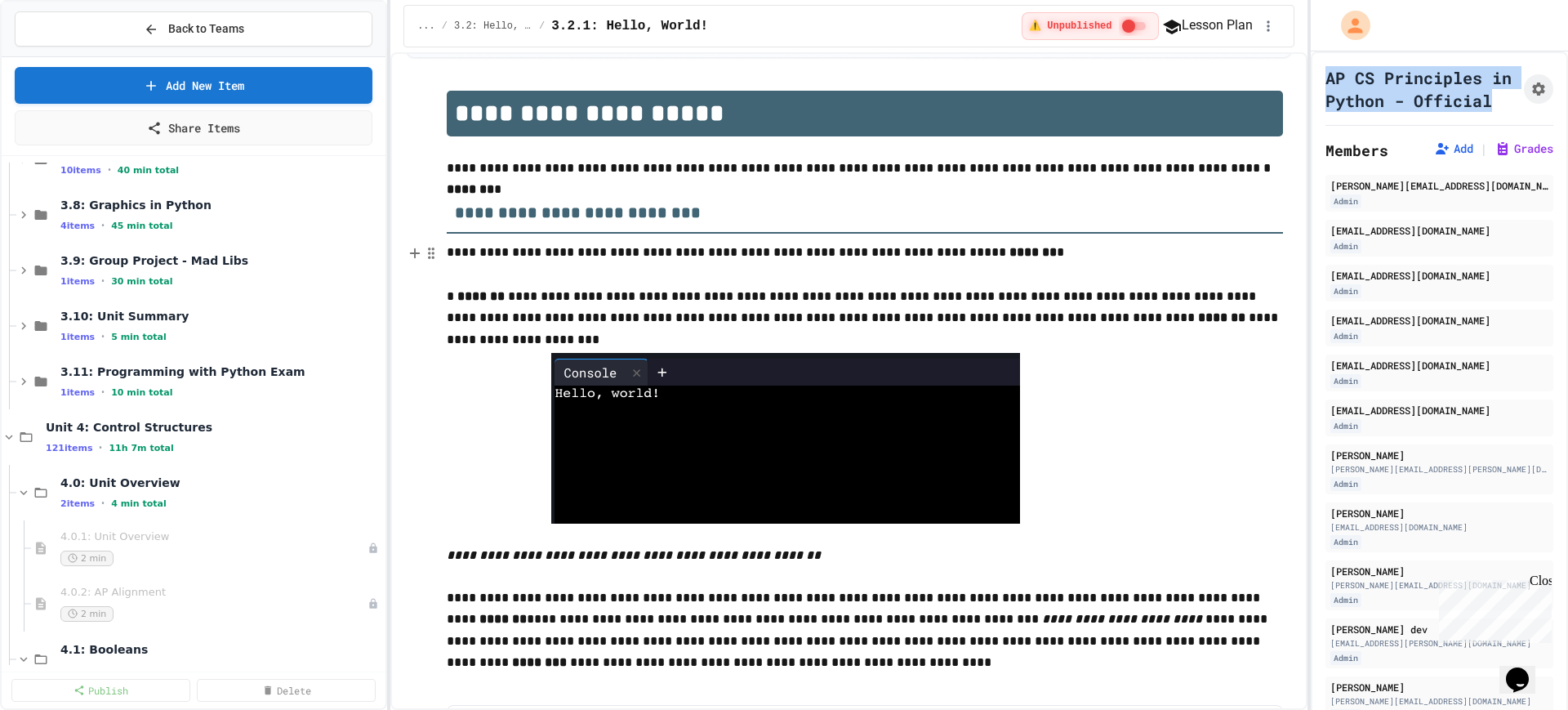
scroll to position [2452, 0]
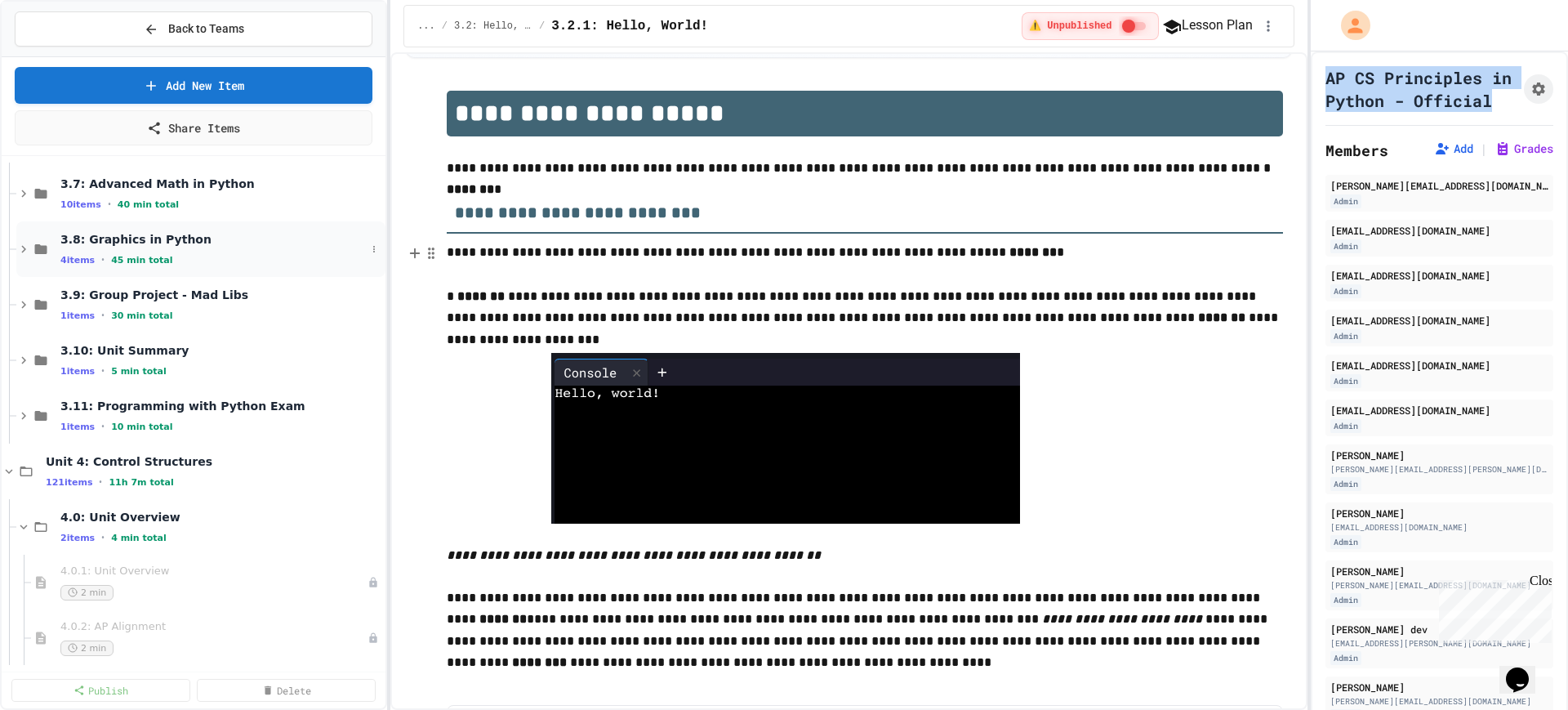
click at [23, 243] on icon at bounding box center [24, 249] width 15 height 15
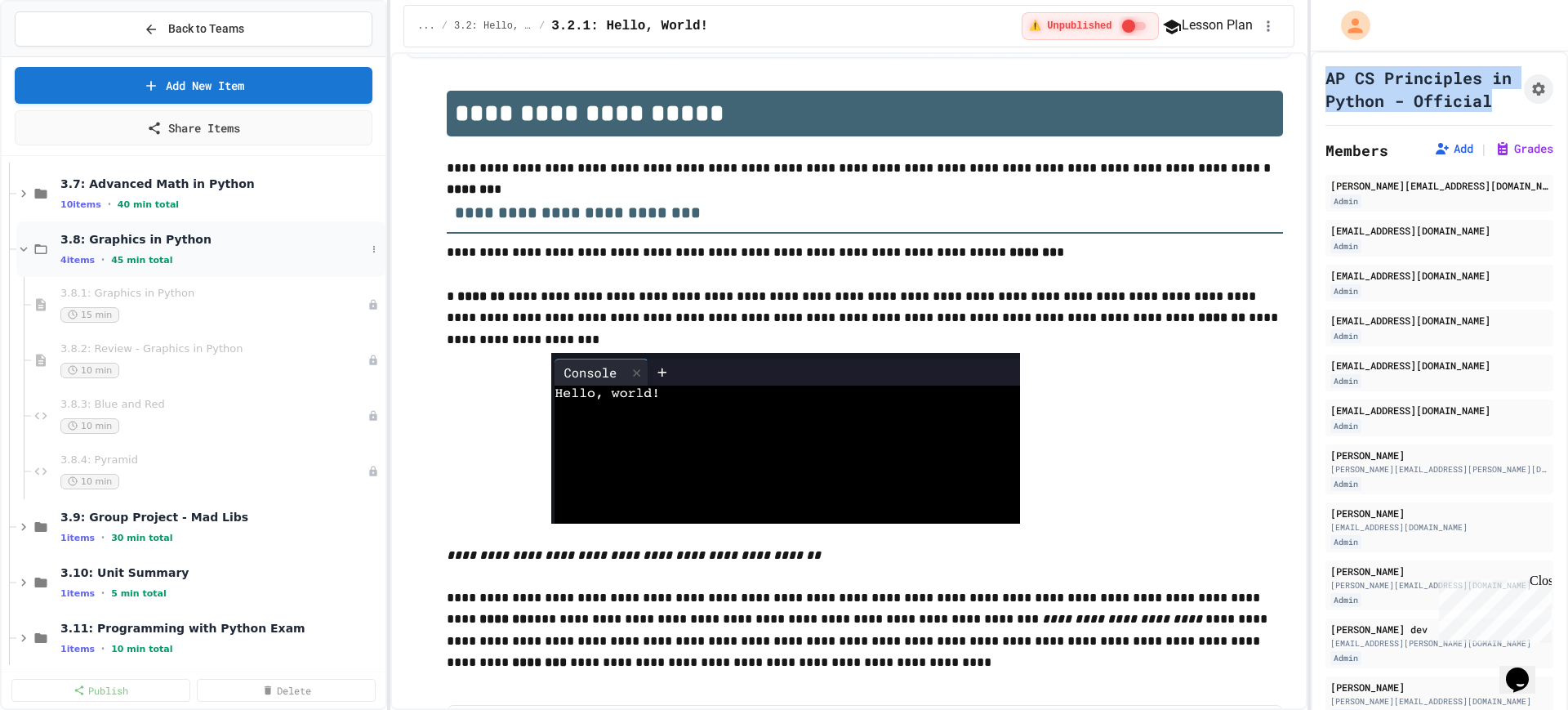
click at [23, 252] on icon at bounding box center [24, 249] width 15 height 15
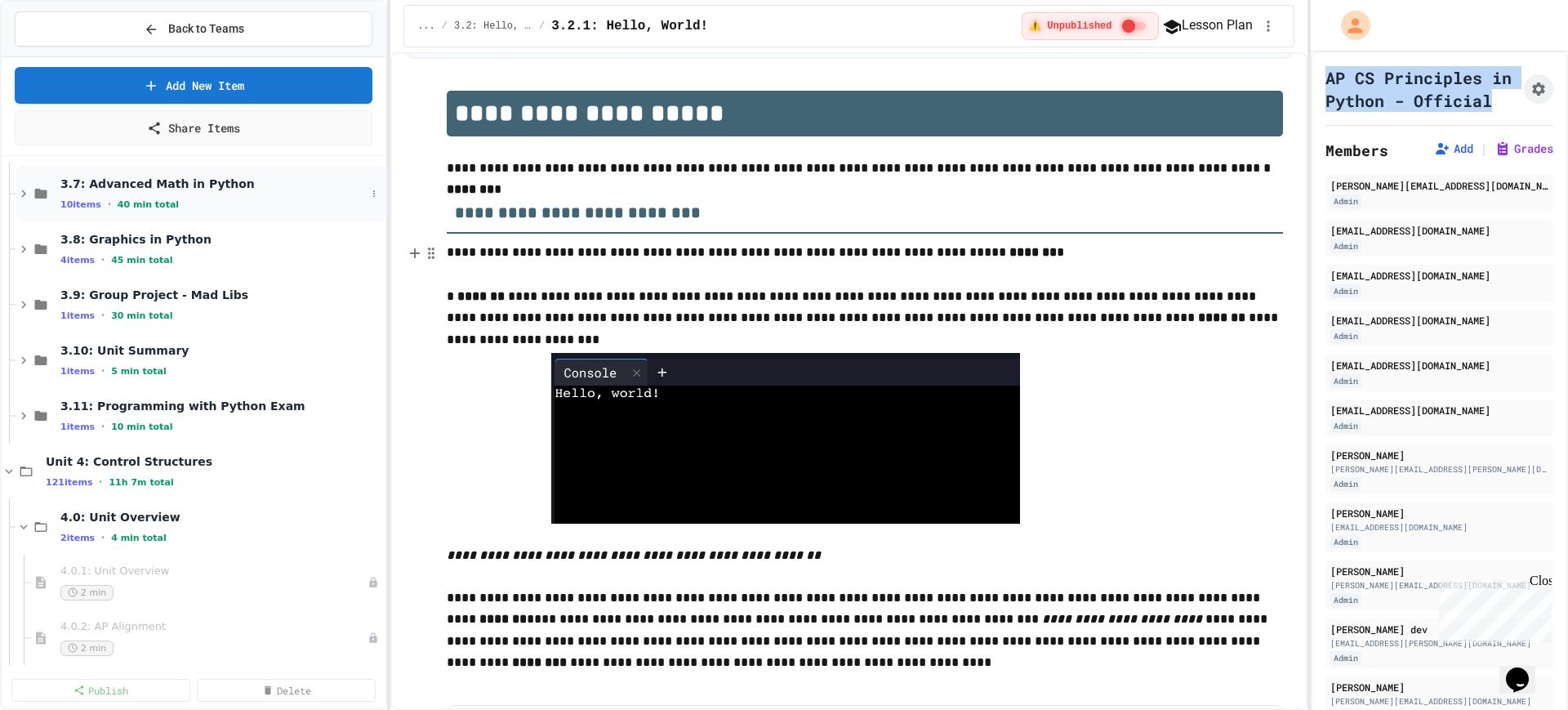
click at [22, 190] on icon at bounding box center [24, 194] width 5 height 7
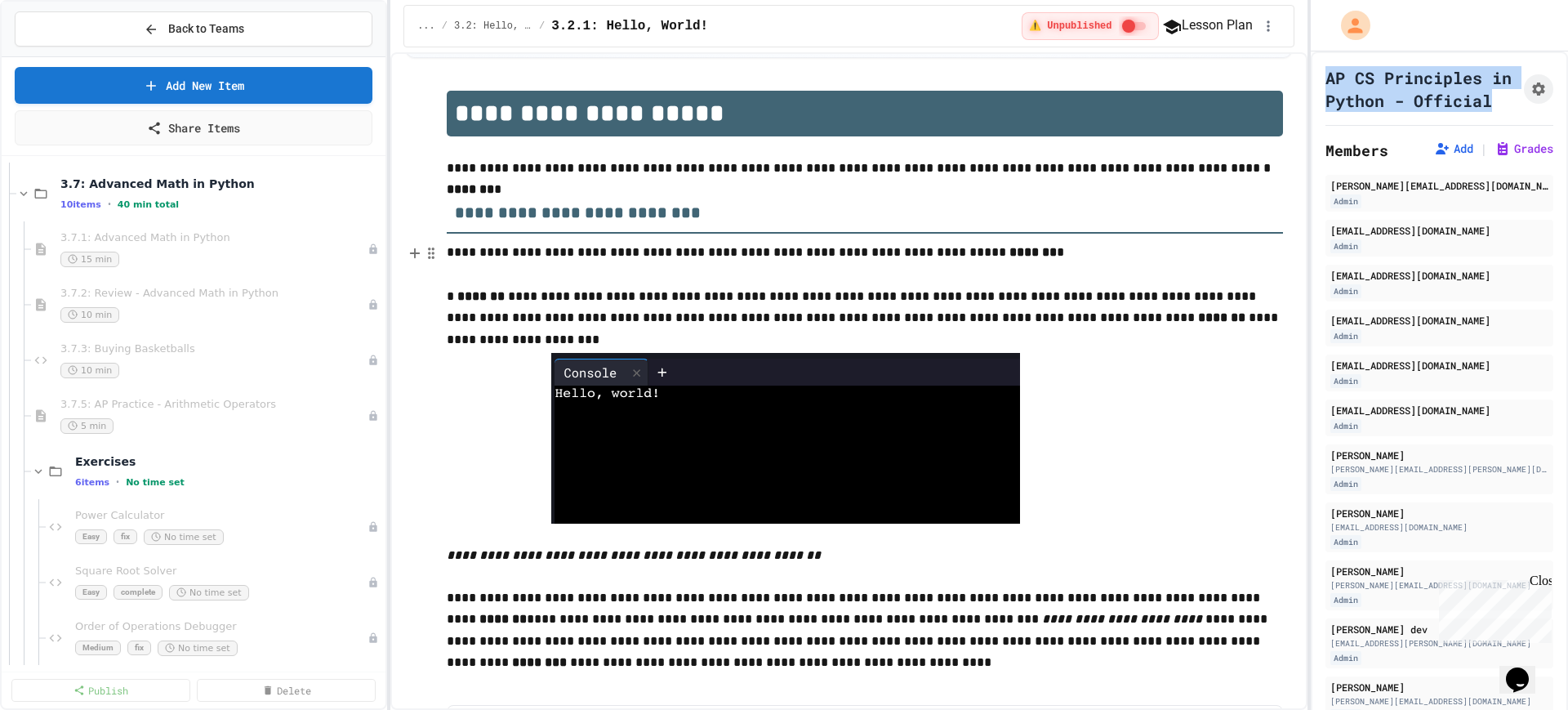
click at [22, 190] on icon at bounding box center [24, 194] width 15 height 15
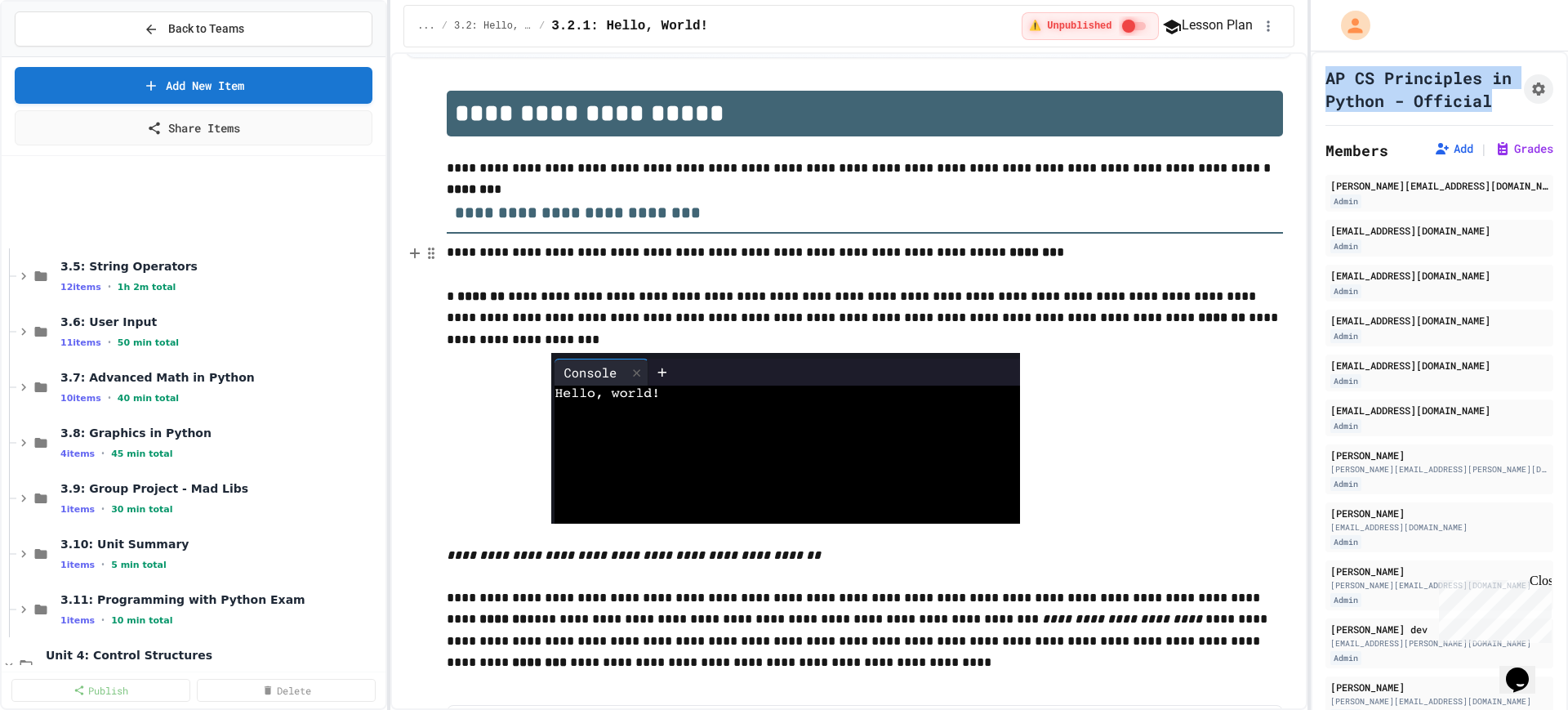
scroll to position [2248, 0]
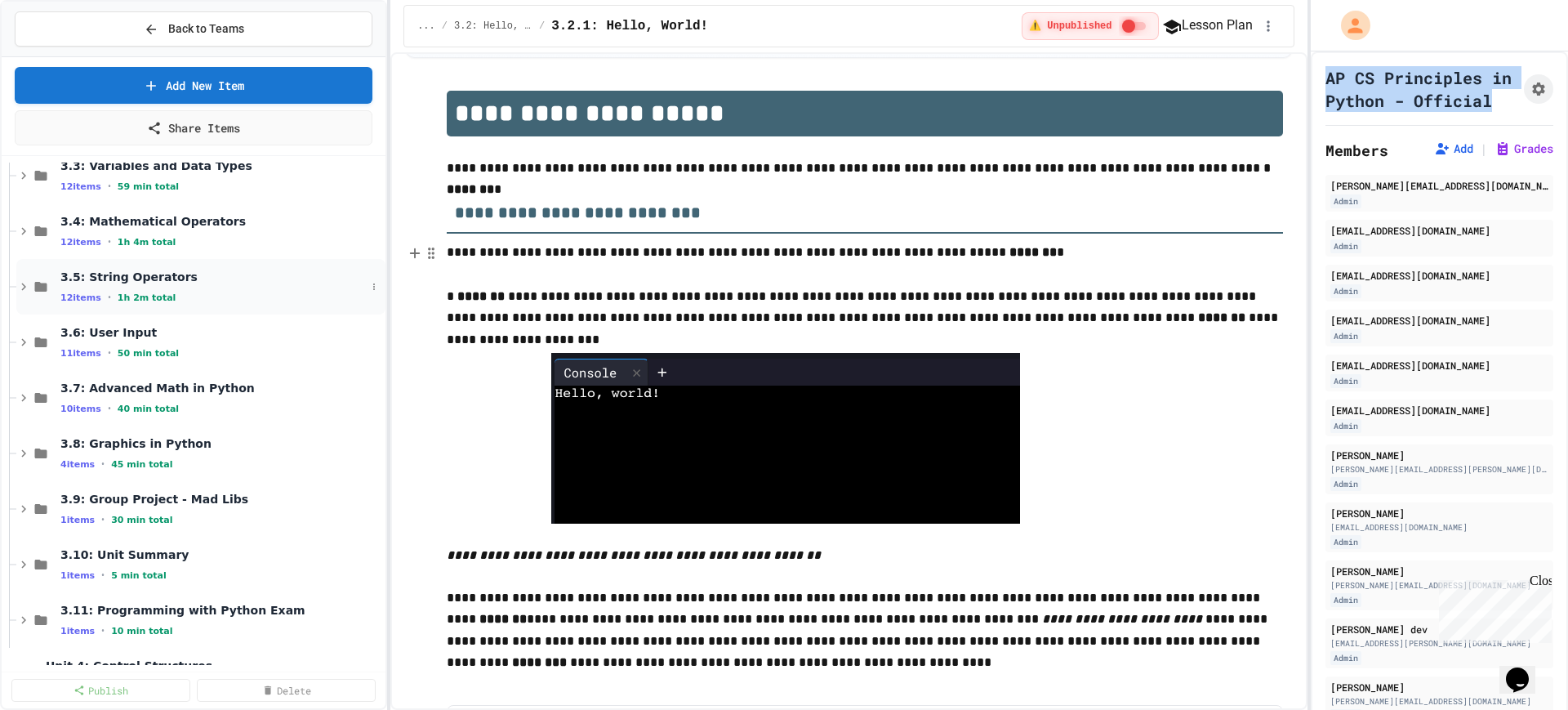
click at [23, 286] on icon at bounding box center [24, 287] width 15 height 15
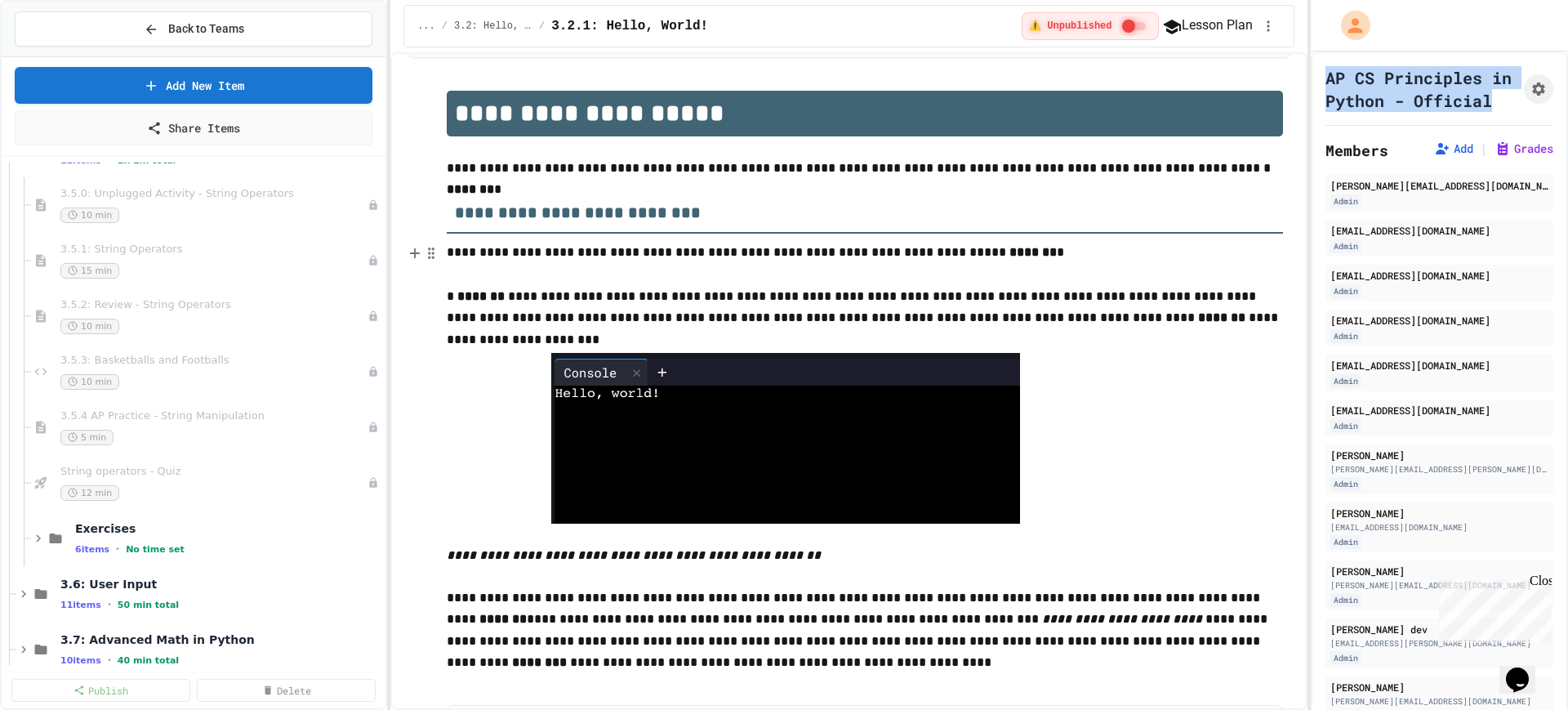
scroll to position [2349, 0]
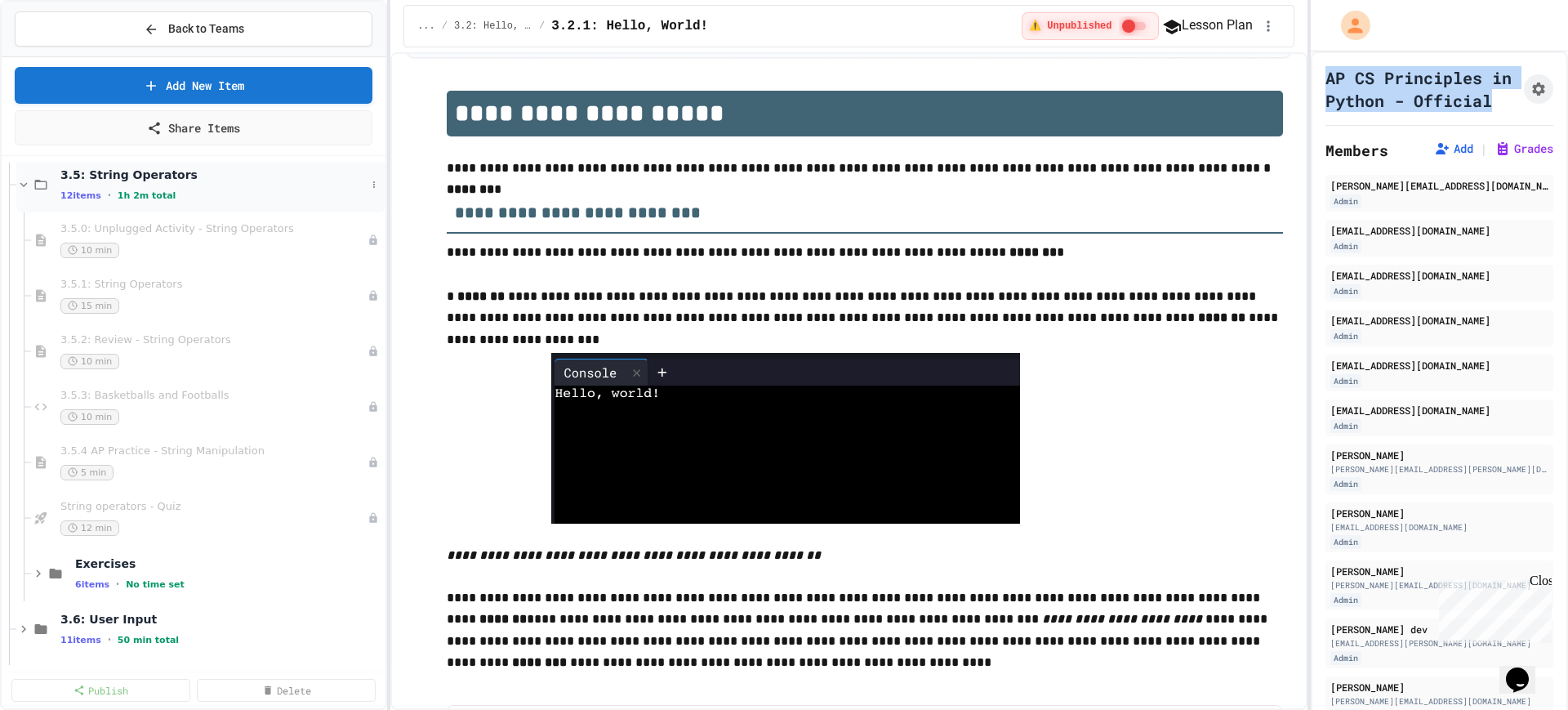
click at [18, 185] on icon at bounding box center [24, 185] width 15 height 15
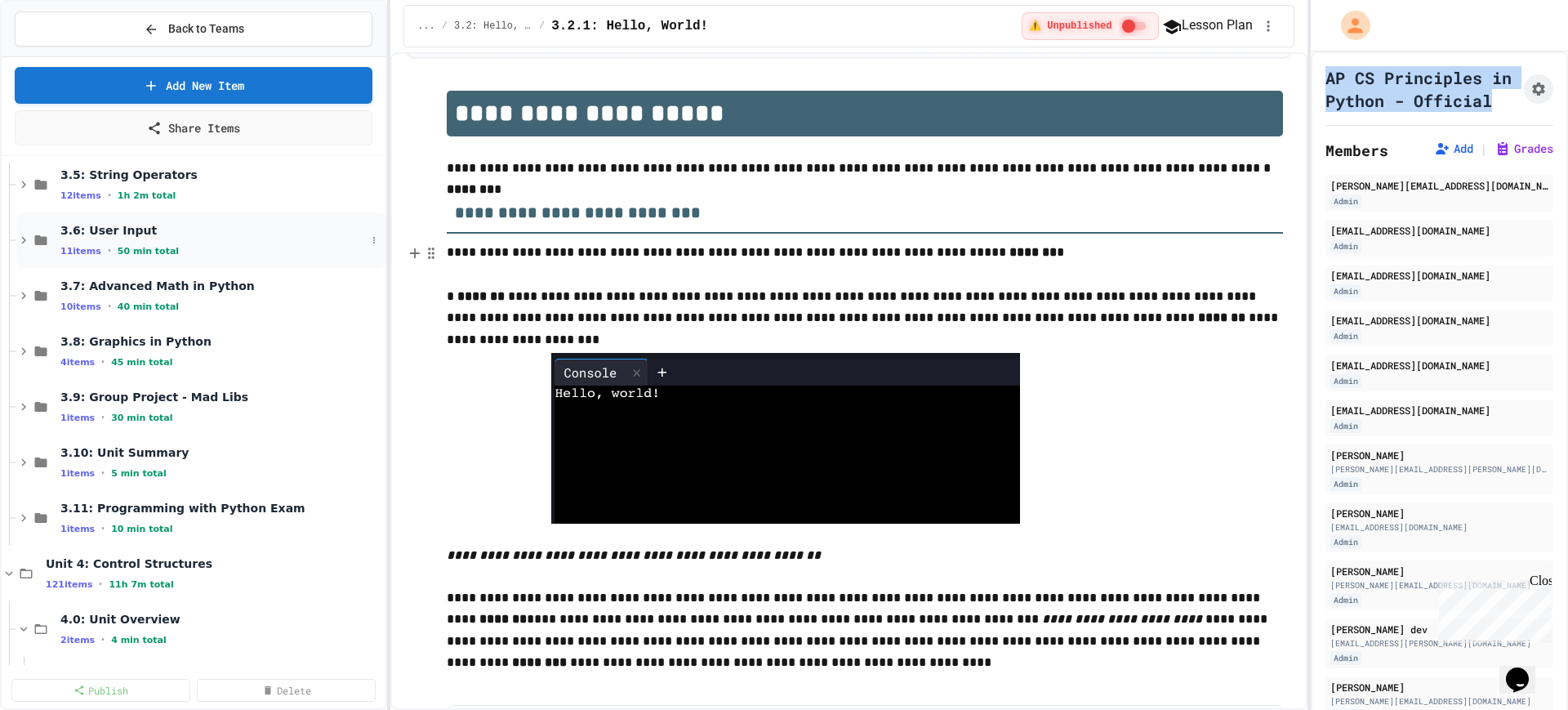
click at [22, 241] on icon at bounding box center [24, 240] width 15 height 15
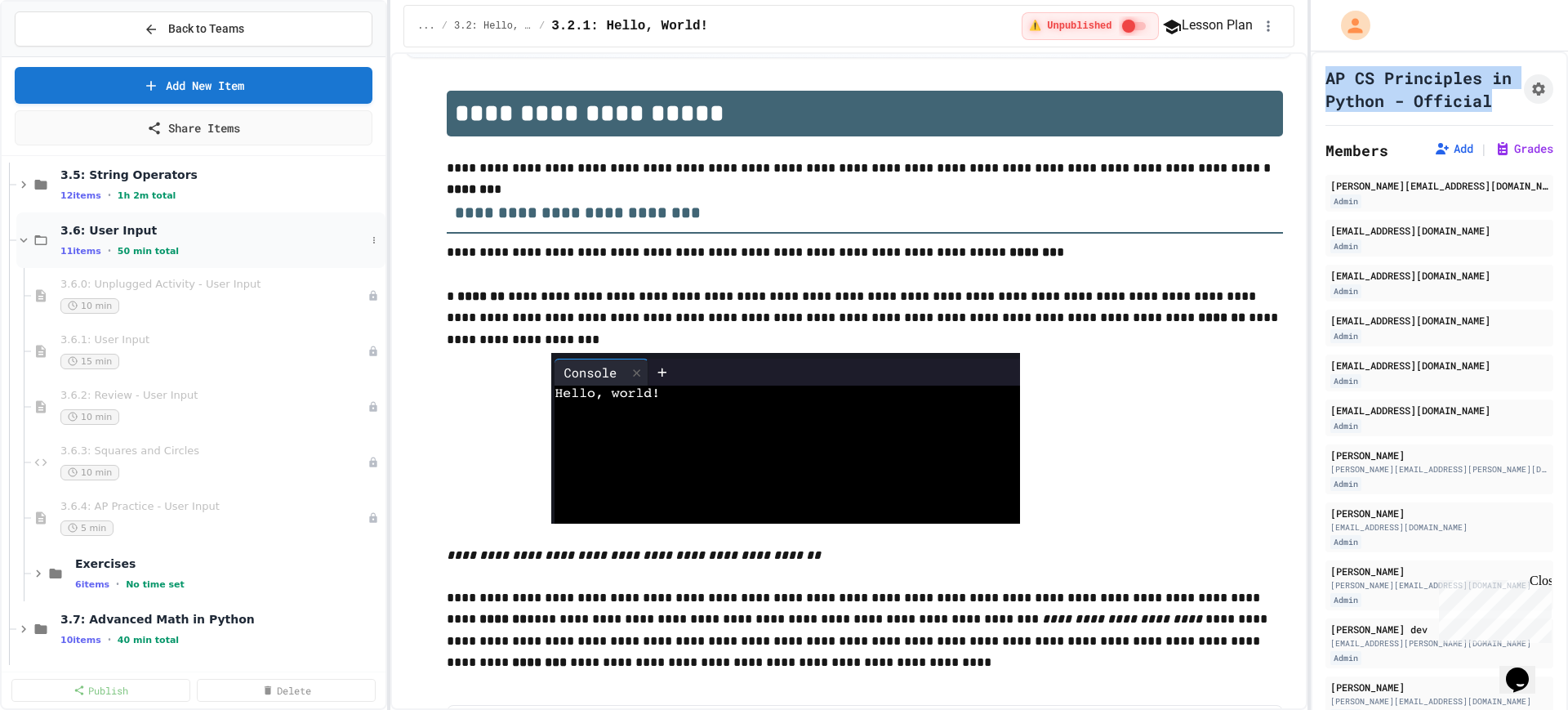
click at [22, 241] on icon at bounding box center [24, 240] width 15 height 15
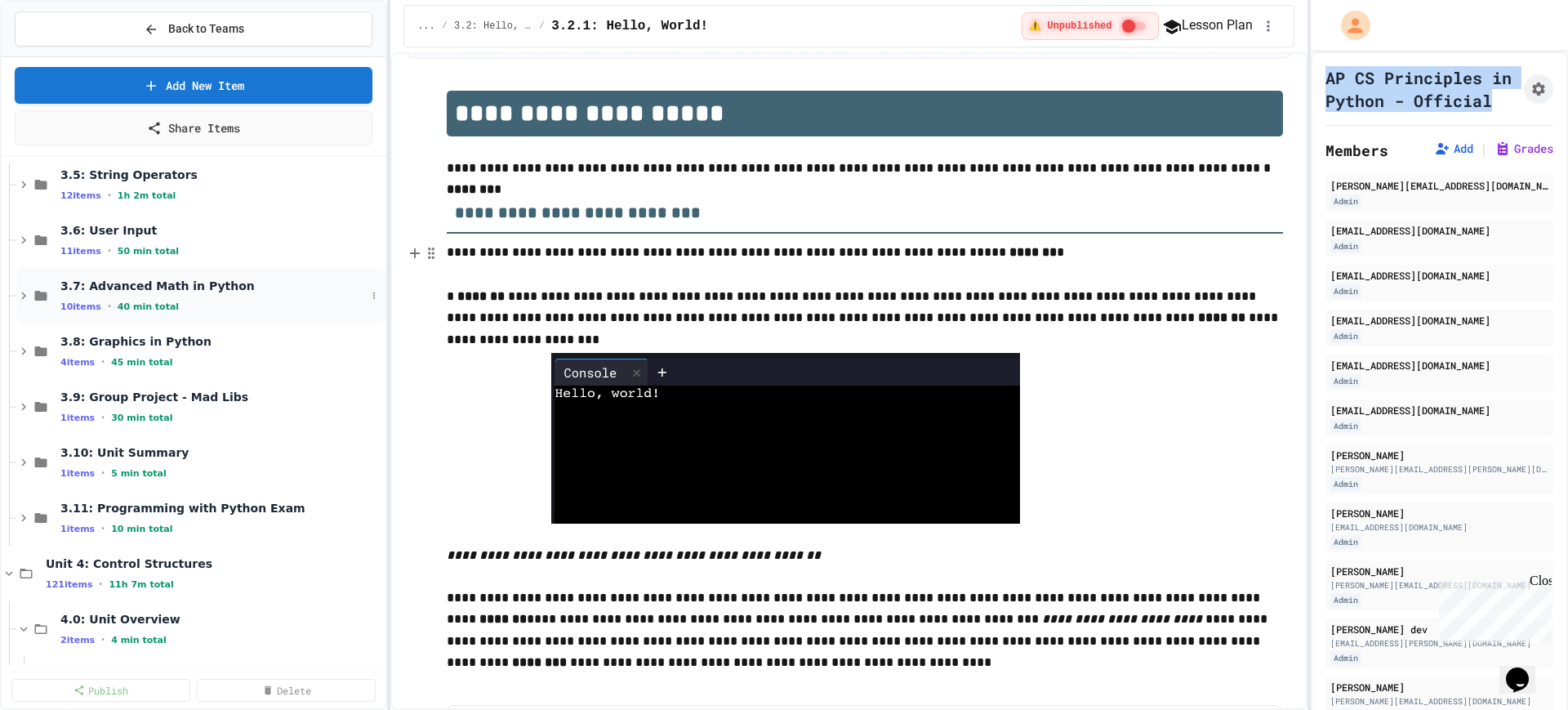
click at [19, 295] on icon at bounding box center [24, 296] width 15 height 15
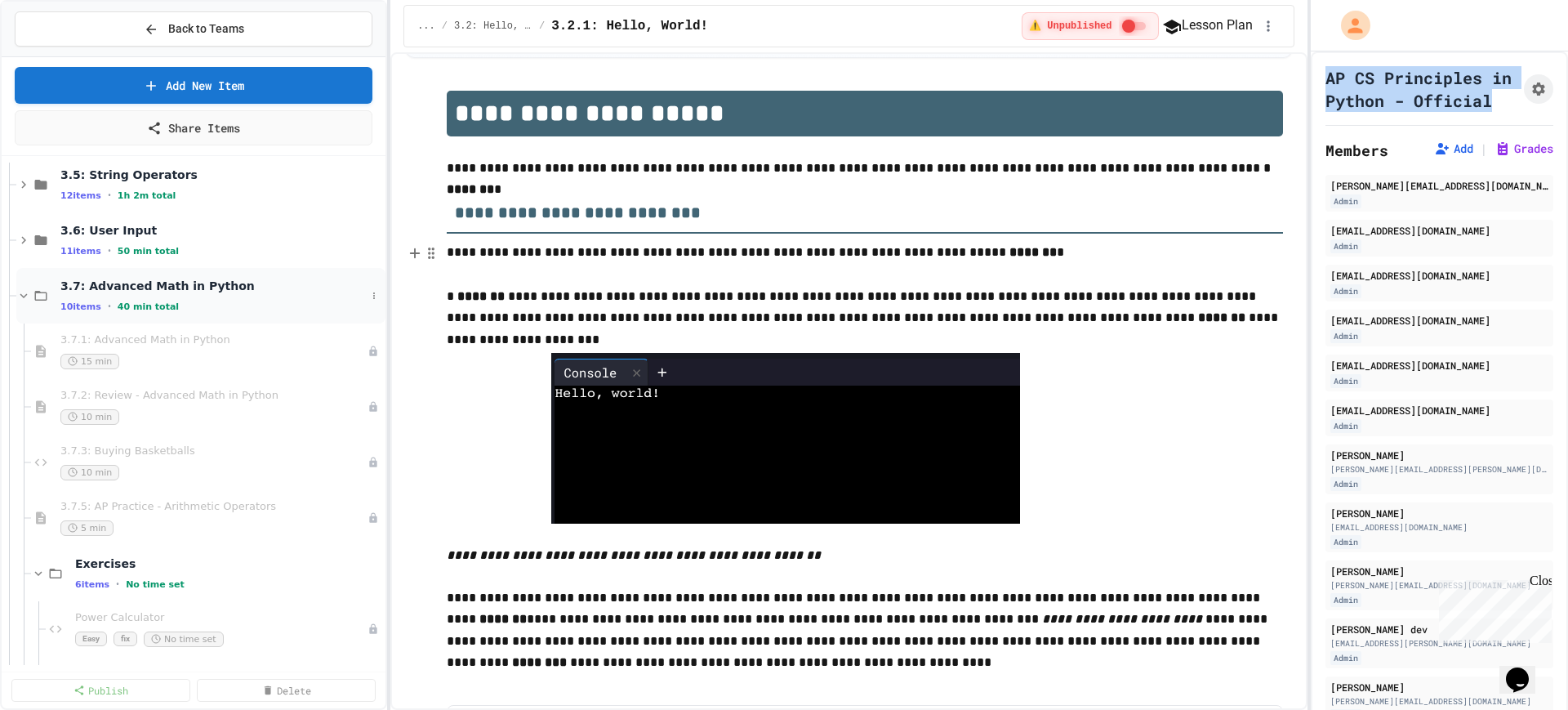
click at [23, 297] on icon at bounding box center [24, 296] width 15 height 15
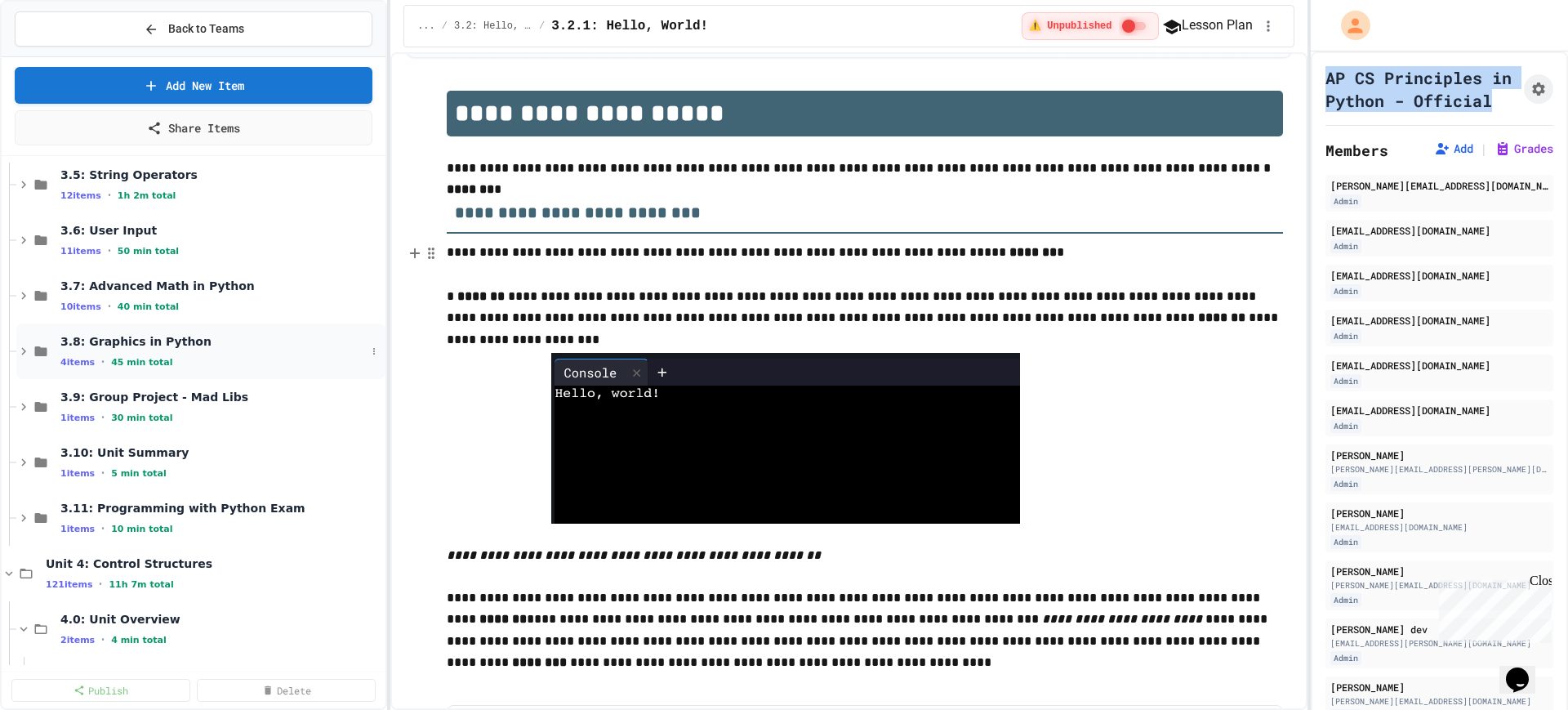
scroll to position [2452, 0]
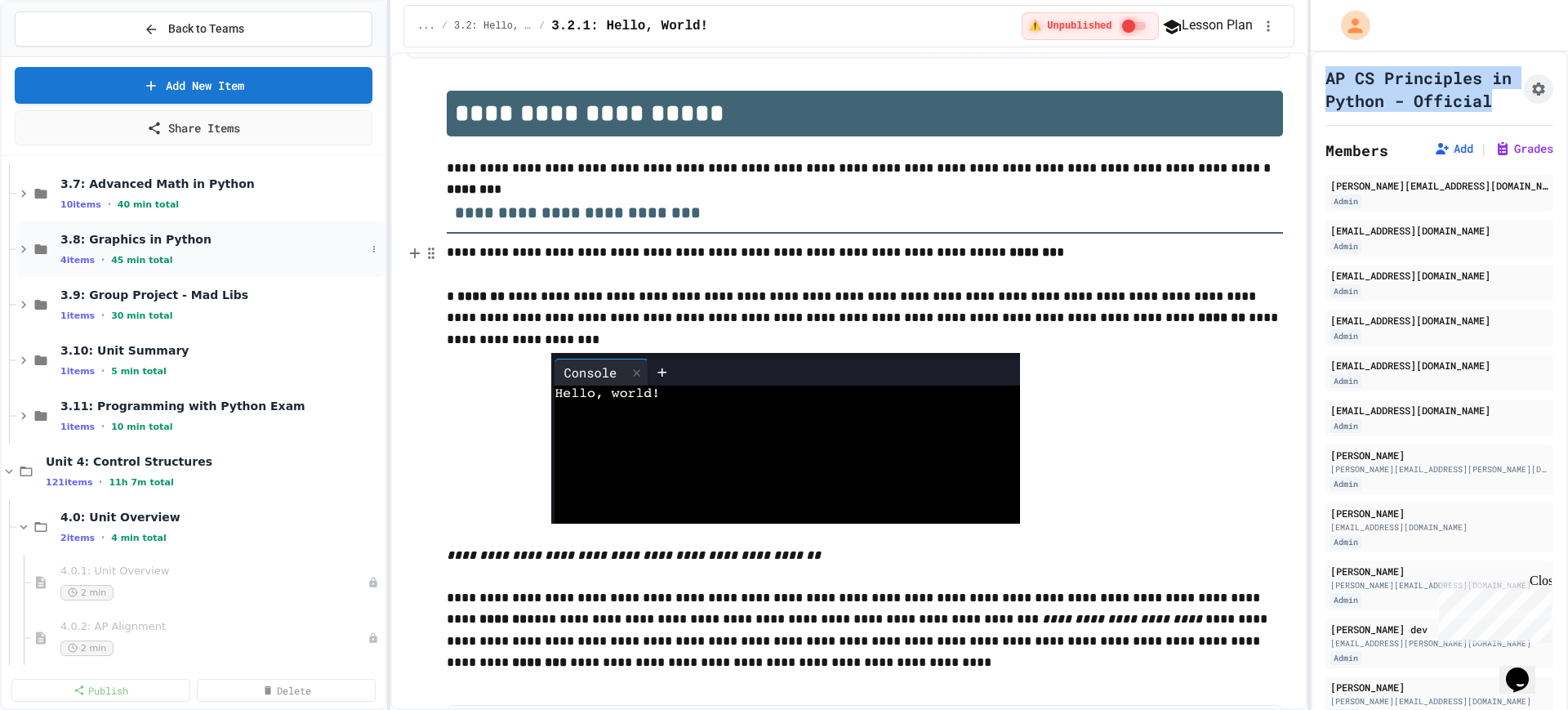
click at [17, 252] on icon at bounding box center [24, 249] width 15 height 15
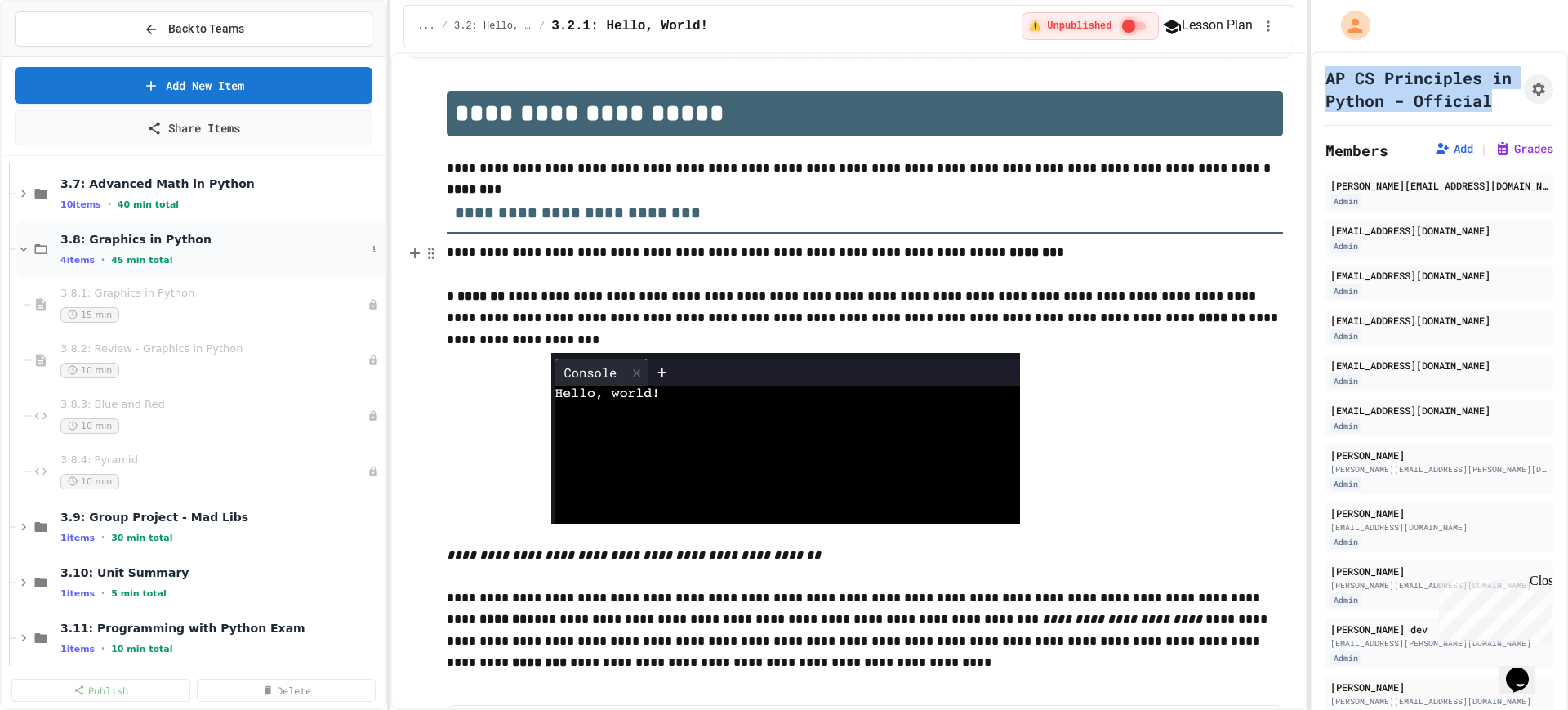
click at [23, 249] on icon at bounding box center [24, 249] width 7 height 5
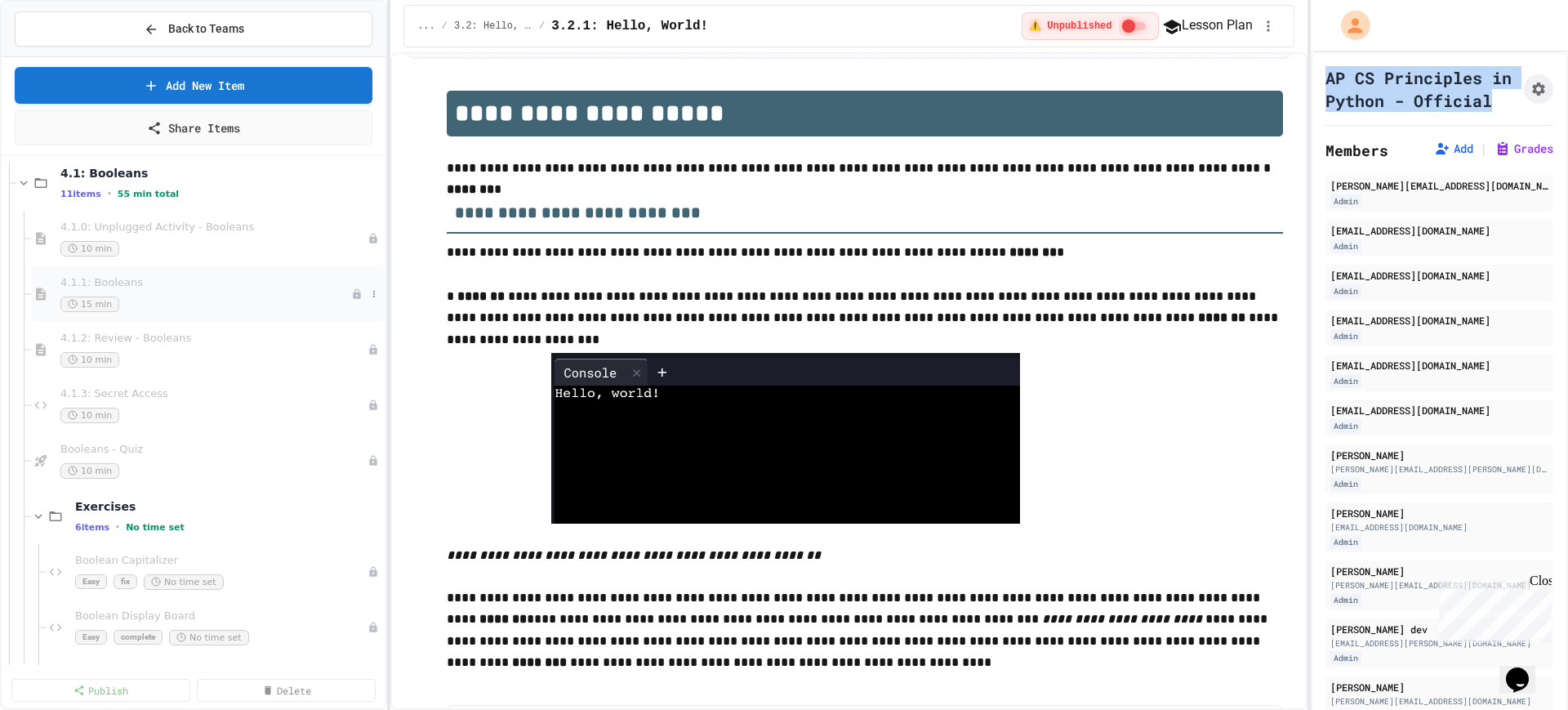
scroll to position [2861, 0]
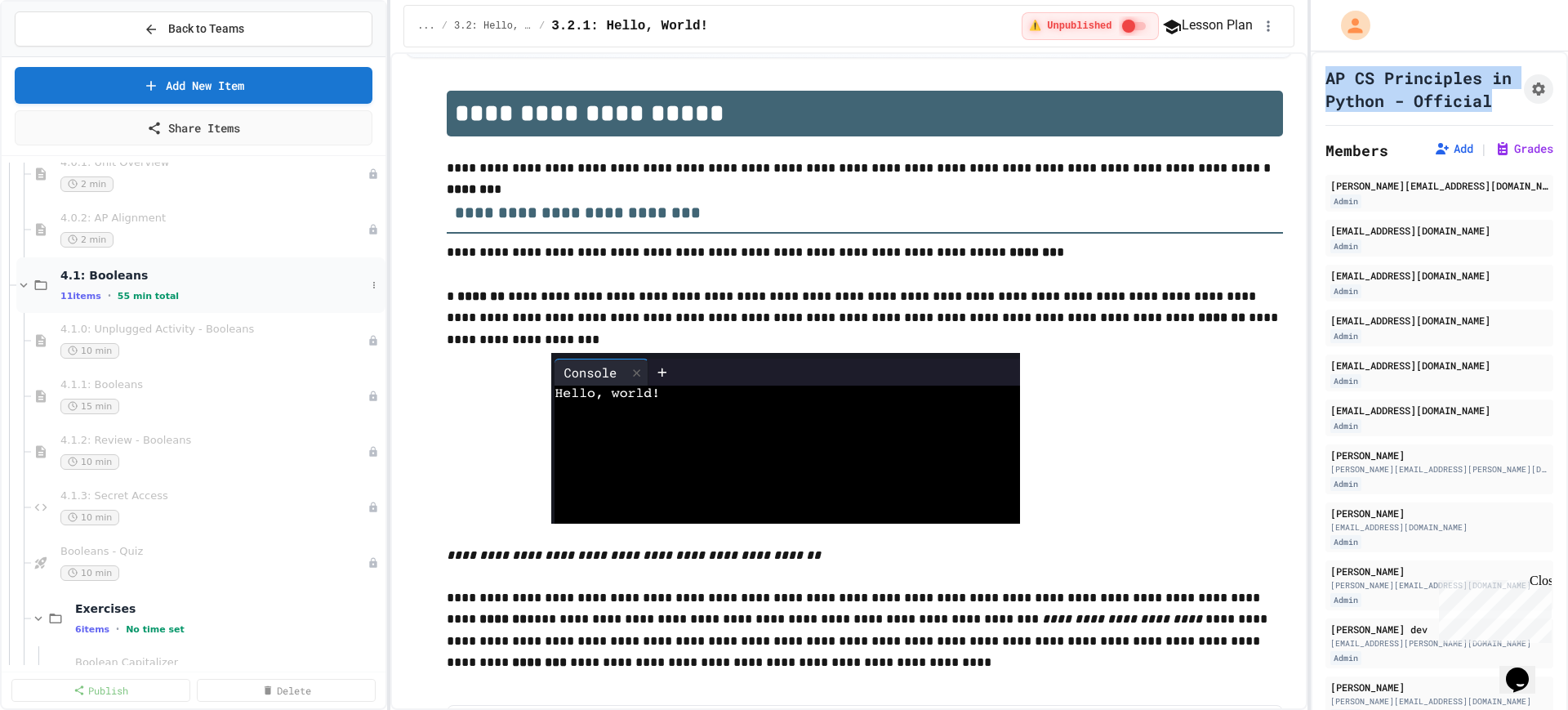
click at [22, 285] on icon at bounding box center [24, 285] width 7 height 5
click at [22, 341] on icon at bounding box center [24, 341] width 15 height 15
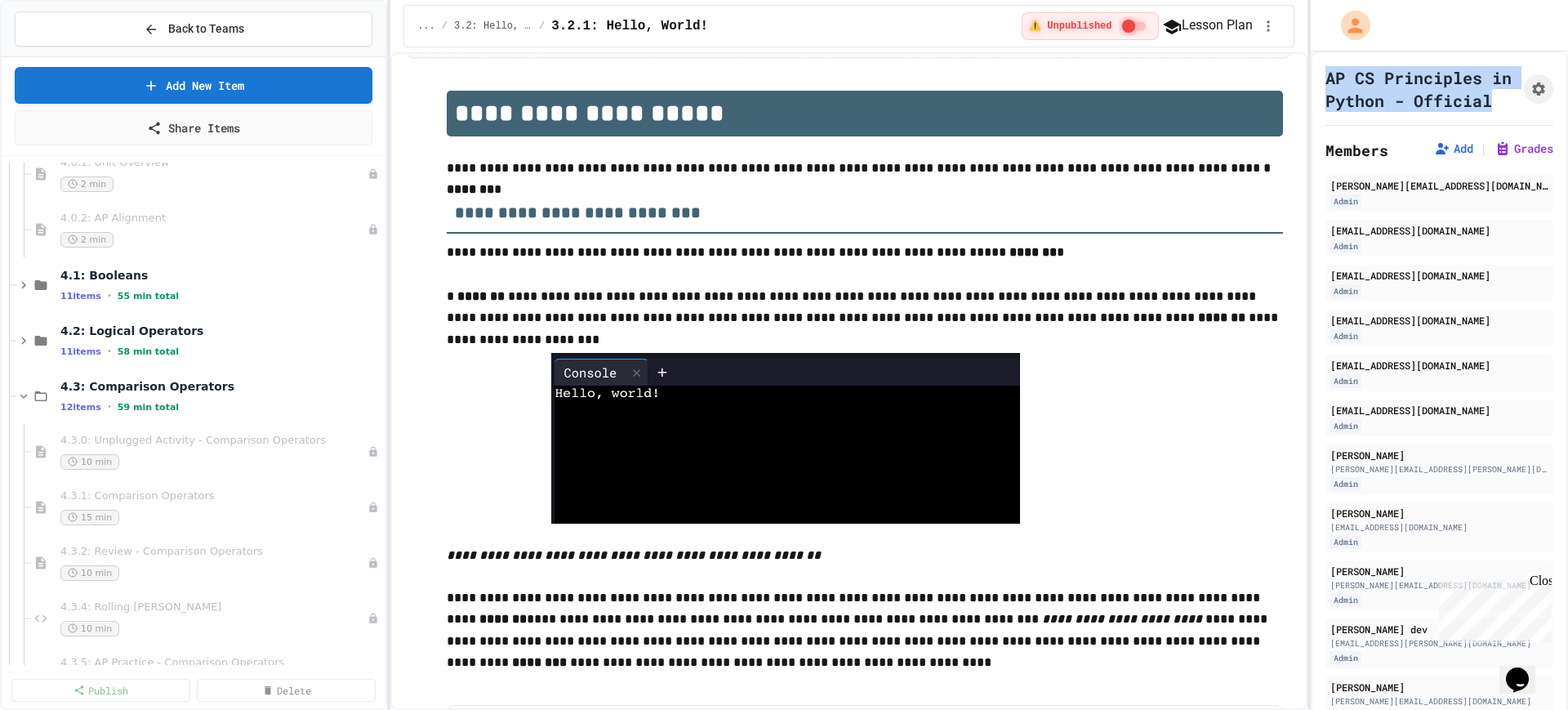
scroll to position [2962, 0]
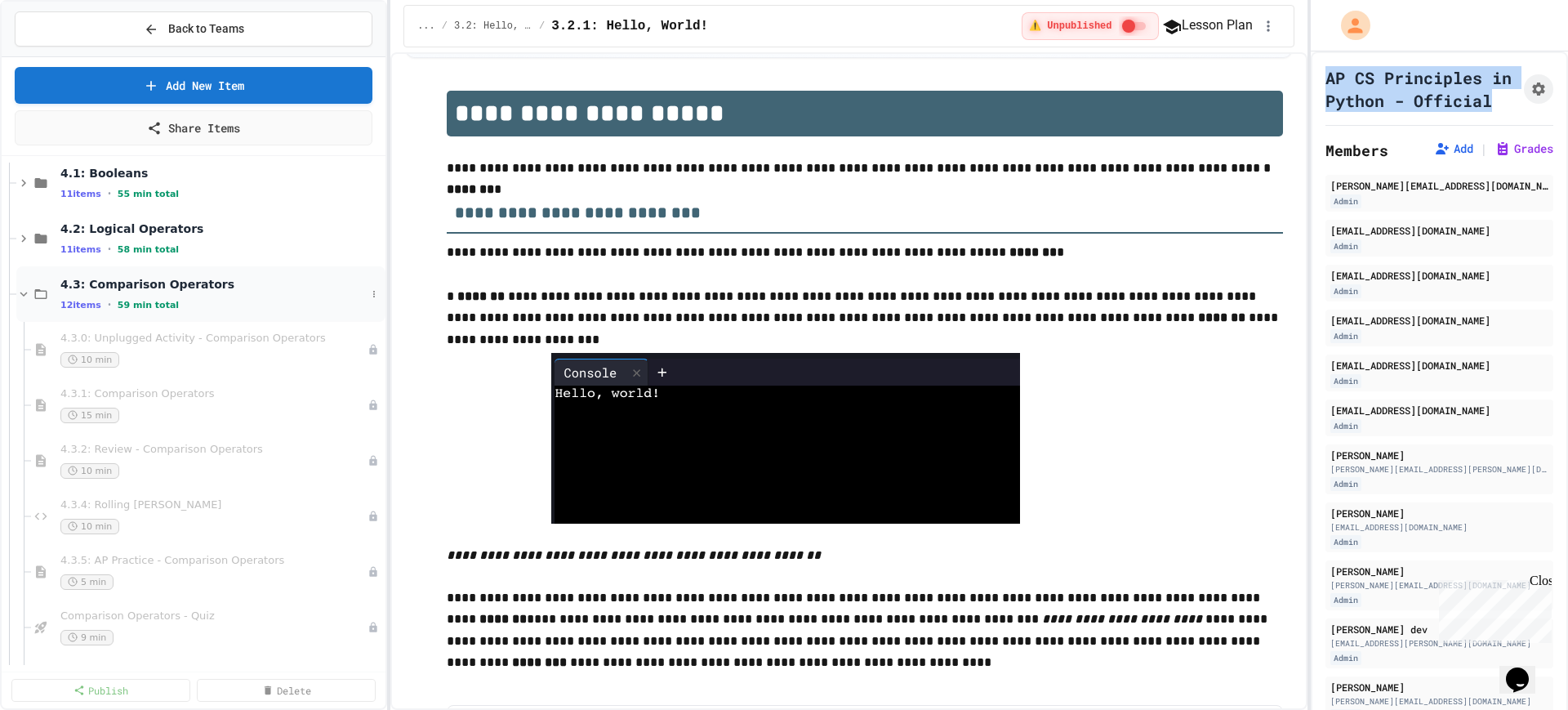
click at [24, 297] on icon at bounding box center [24, 295] width 15 height 15
click at [24, 347] on icon at bounding box center [24, 350] width 15 height 15
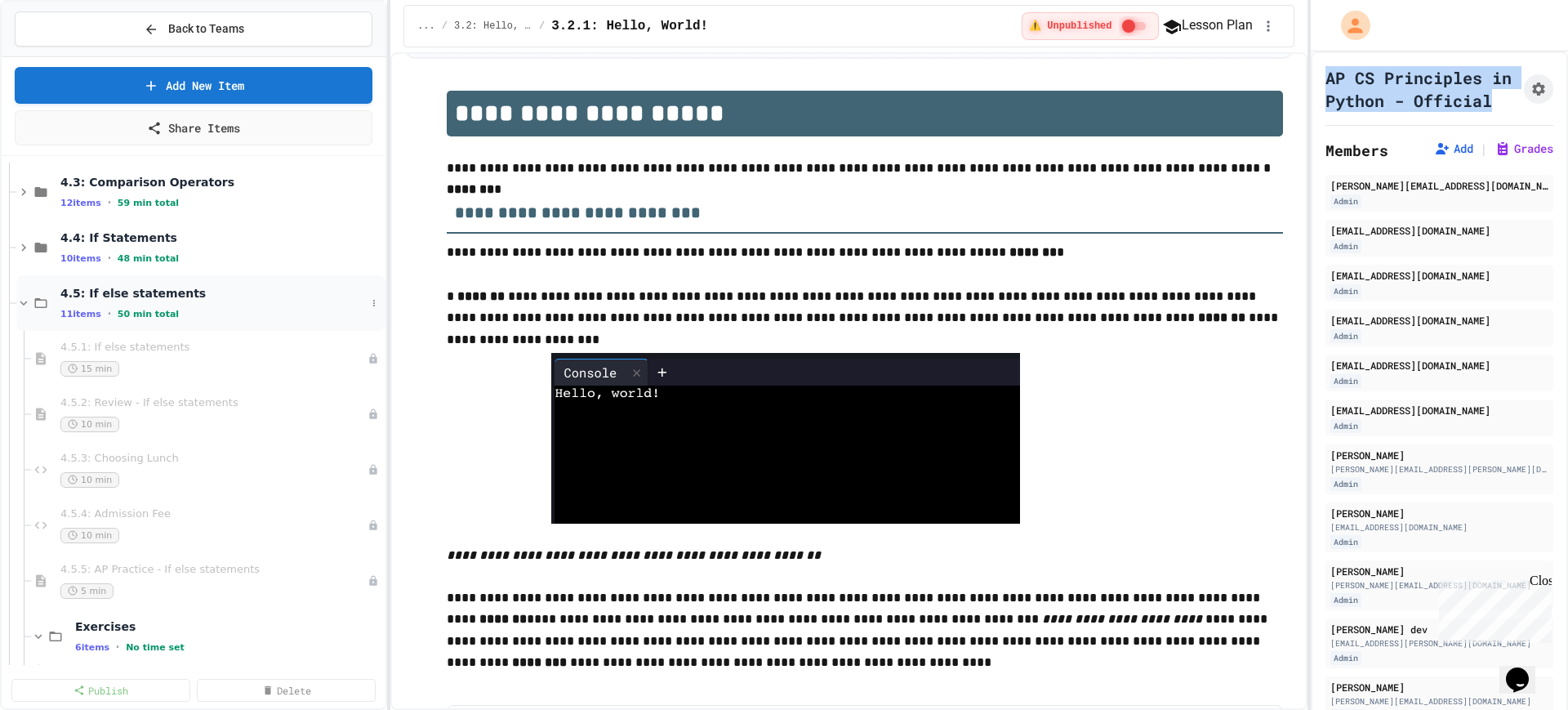
click at [26, 306] on icon at bounding box center [24, 304] width 15 height 15
click at [17, 362] on icon at bounding box center [24, 359] width 15 height 15
click at [23, 412] on icon at bounding box center [24, 415] width 15 height 15
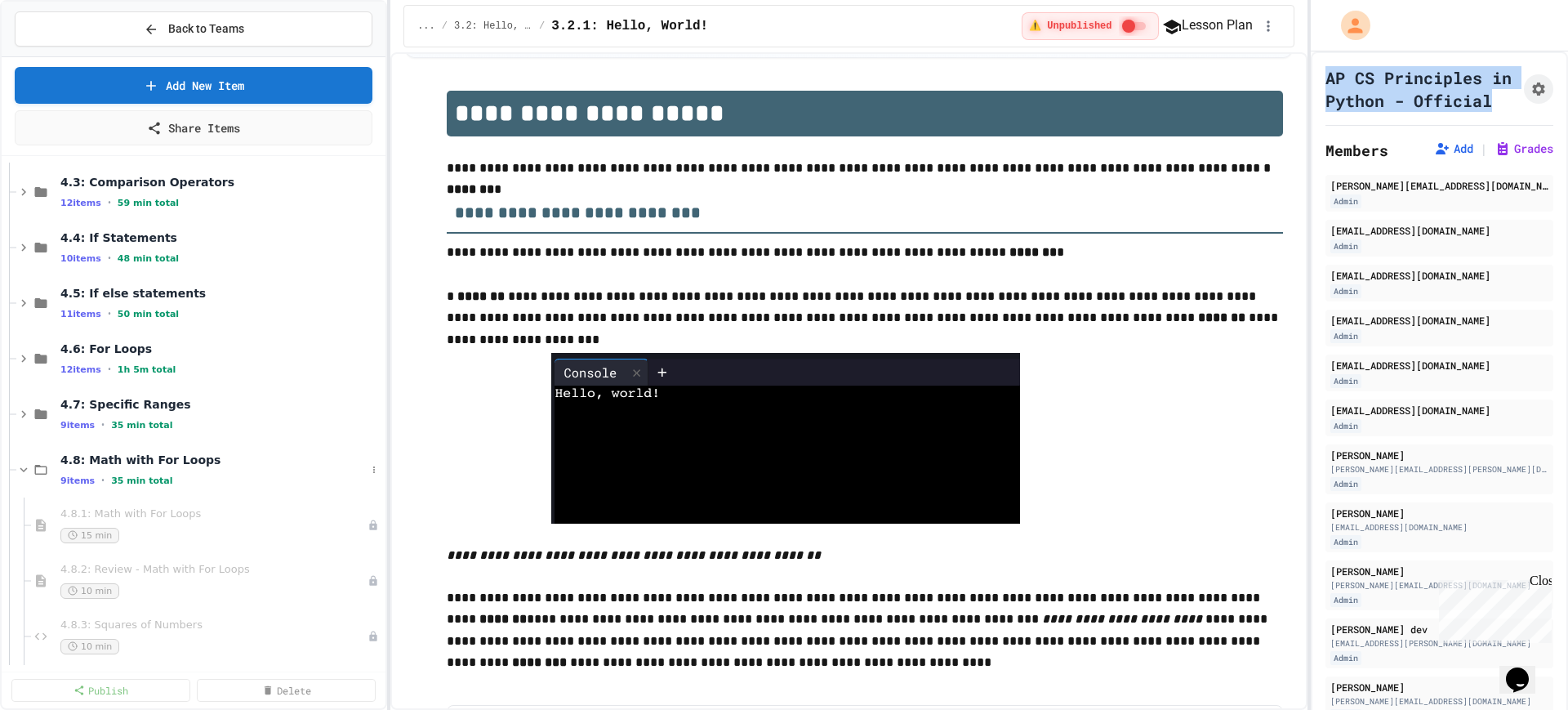
click at [15, 473] on div "4.8: Math with For Loops 9 items • 35 min total" at bounding box center [194, 469] width 384 height 55
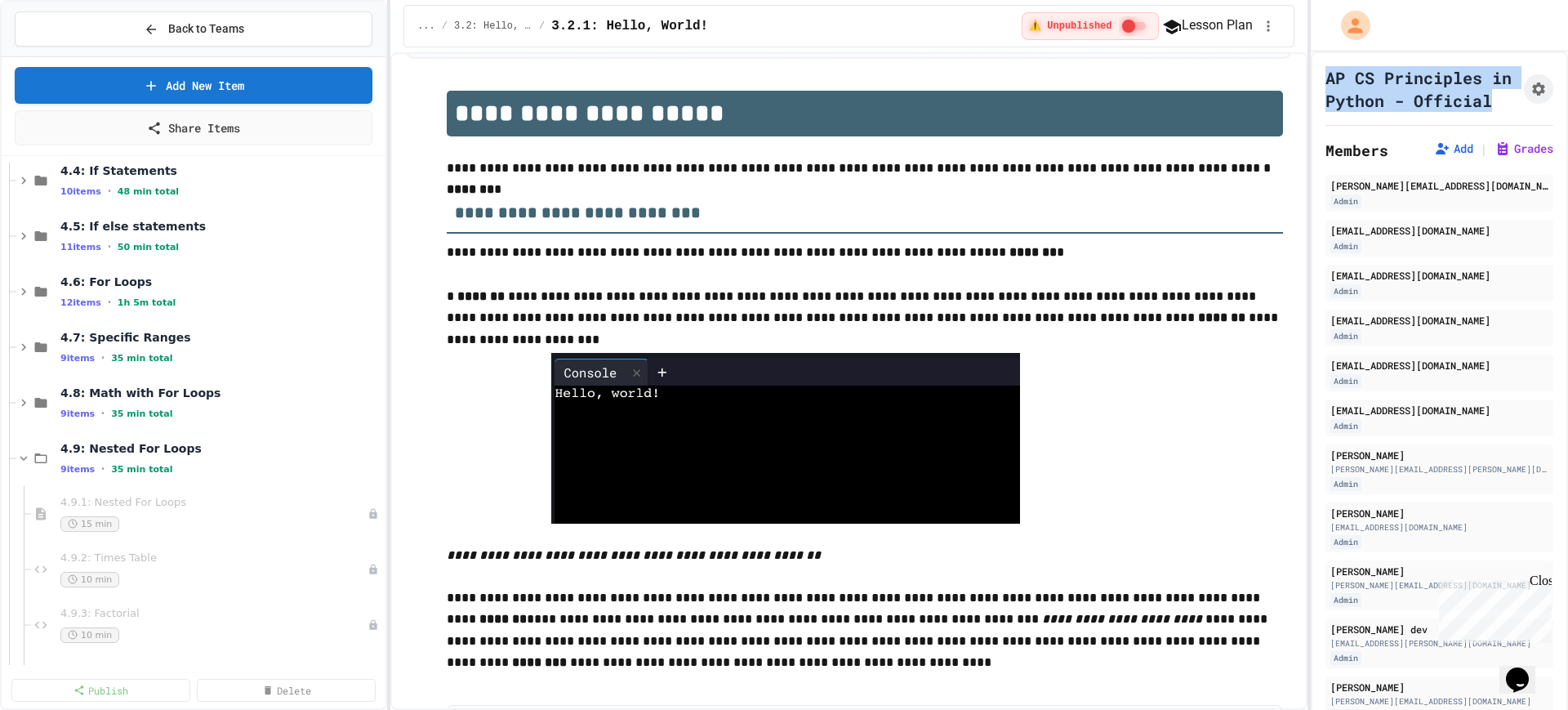
scroll to position [3167, 0]
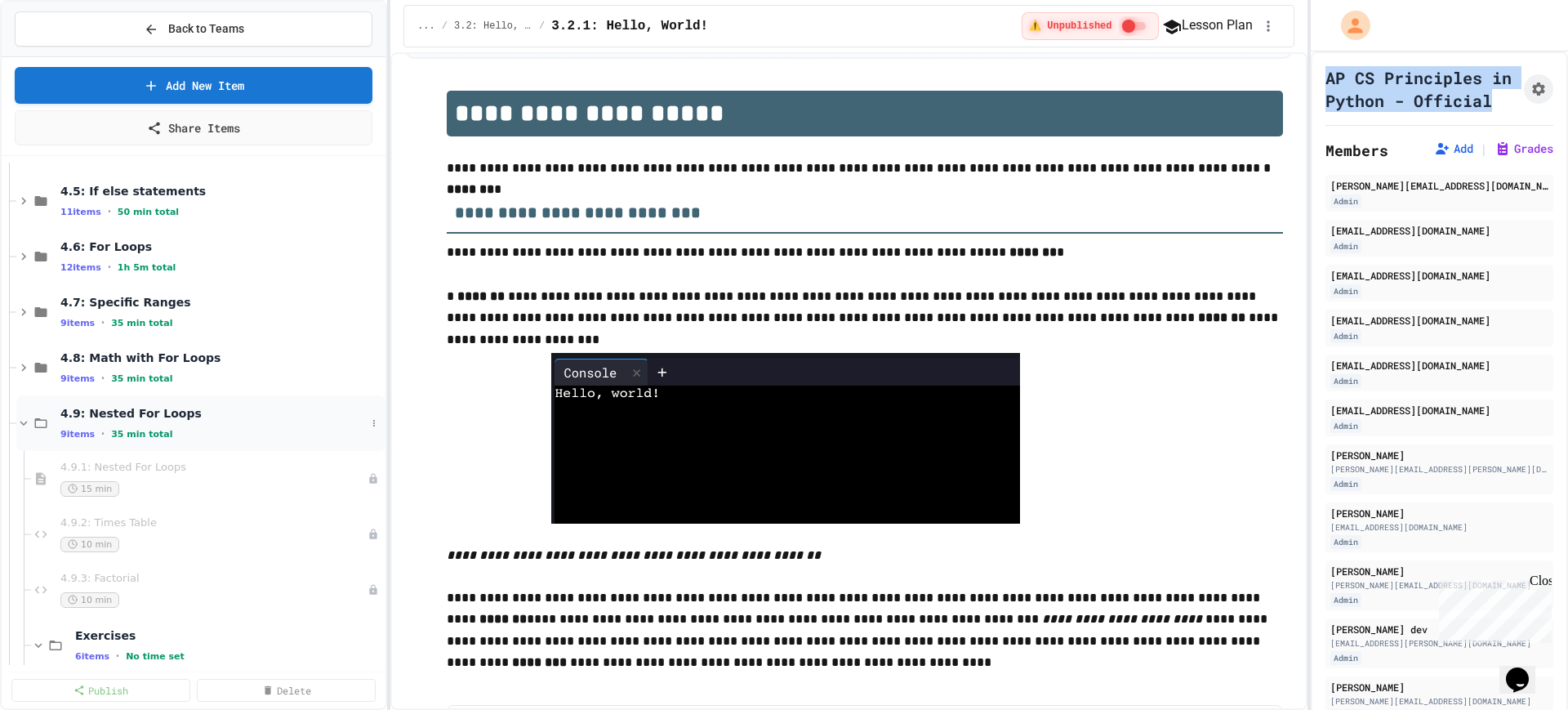
click at [22, 422] on icon at bounding box center [24, 424] width 7 height 5
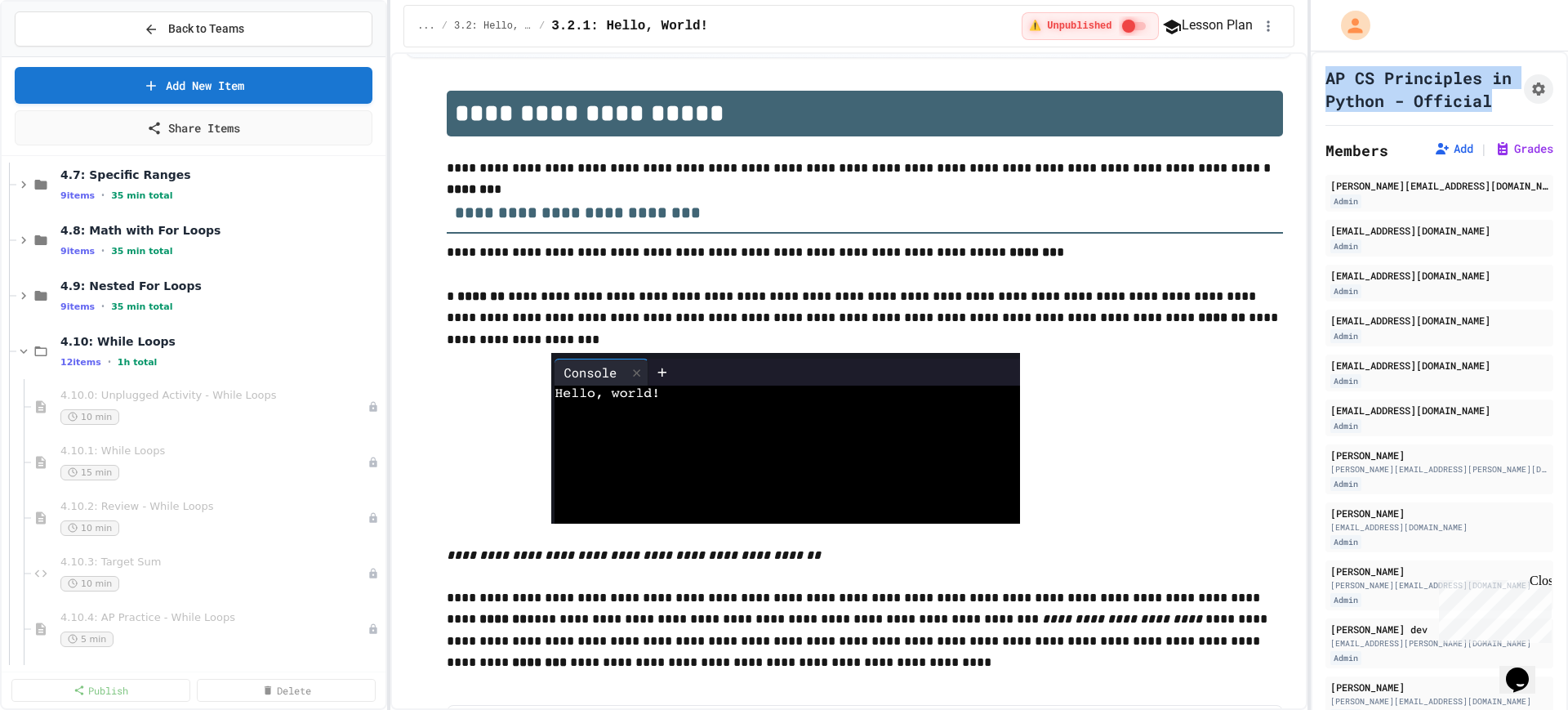
scroll to position [3371, 0]
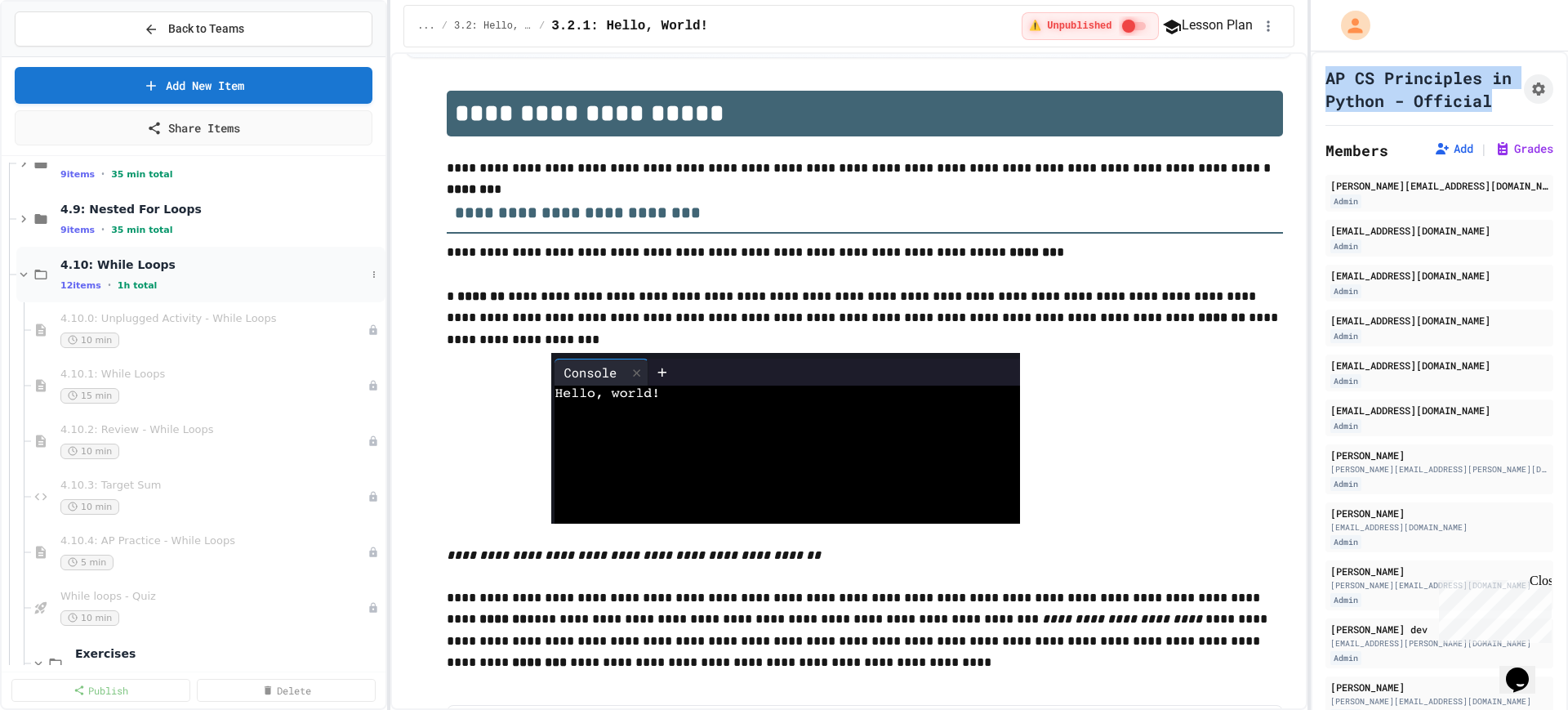
click at [22, 272] on icon at bounding box center [24, 275] width 15 height 15
click at [22, 330] on icon at bounding box center [24, 330] width 15 height 15
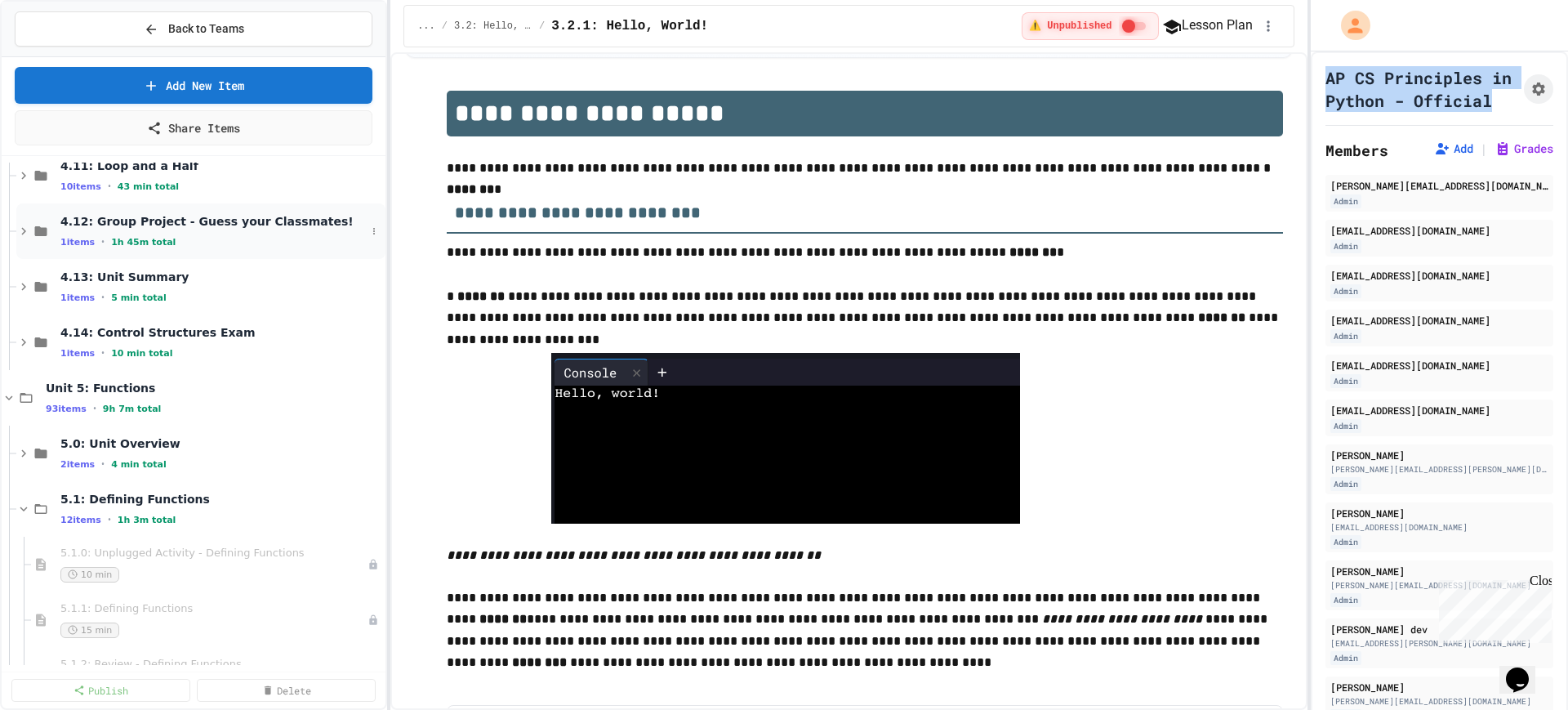
scroll to position [3576, 0]
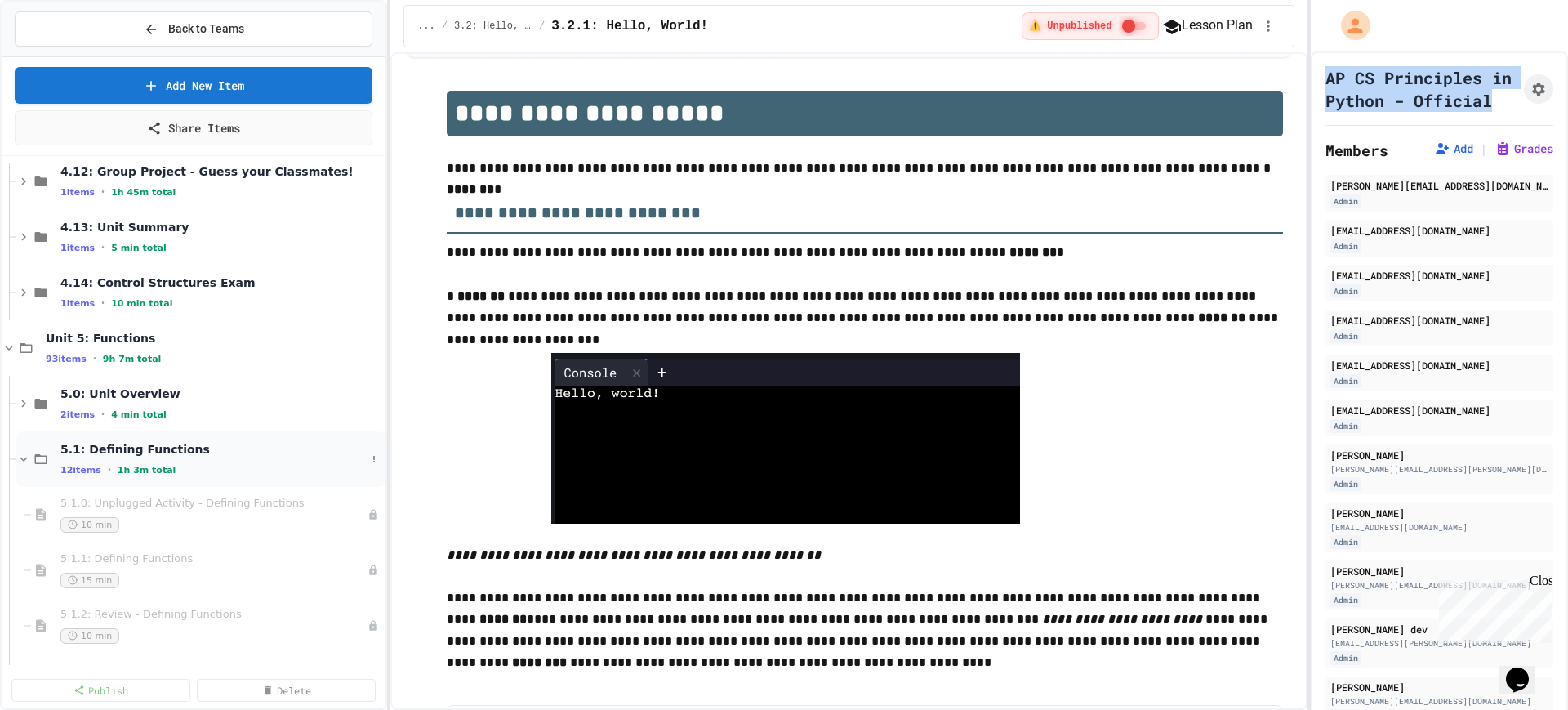
click at [24, 458] on icon at bounding box center [24, 459] width 15 height 15
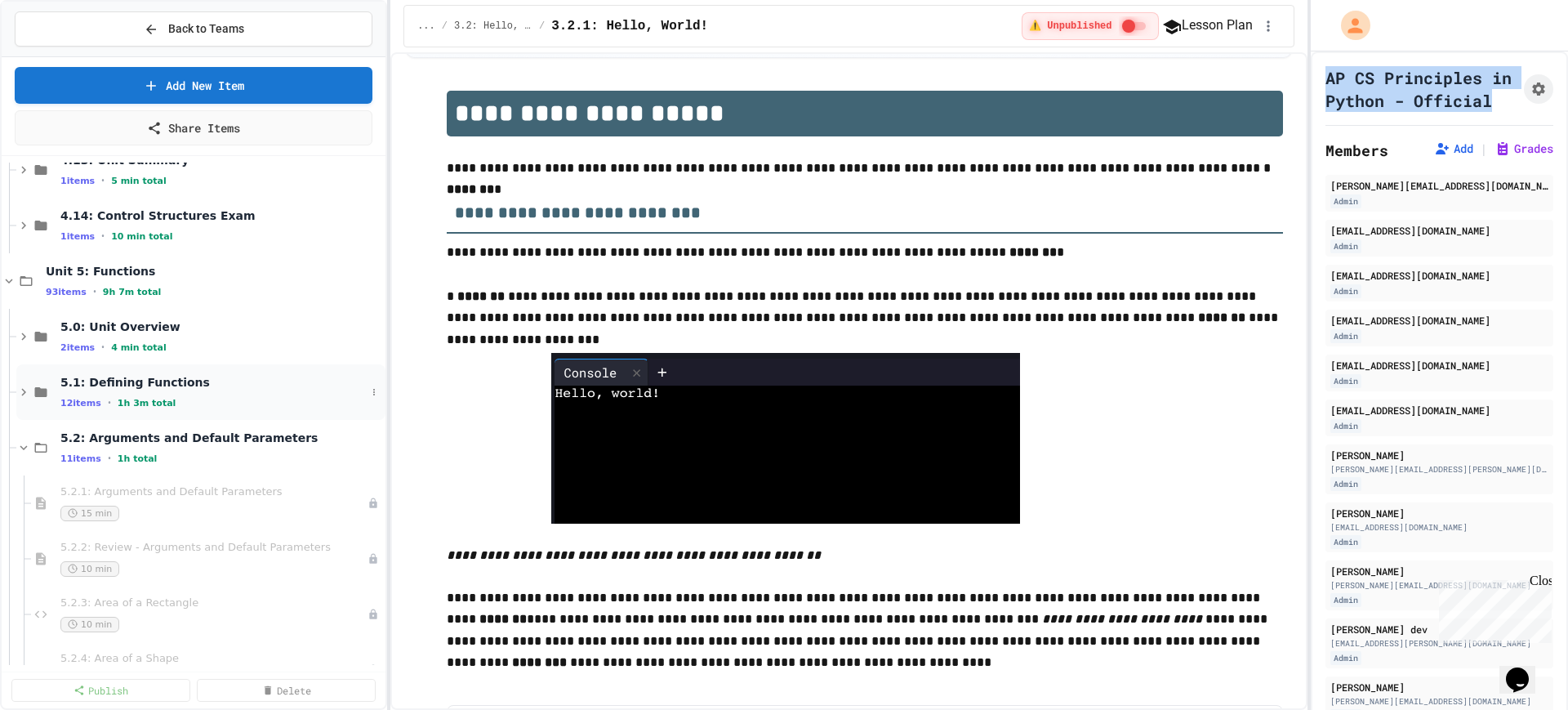
scroll to position [3677, 0]
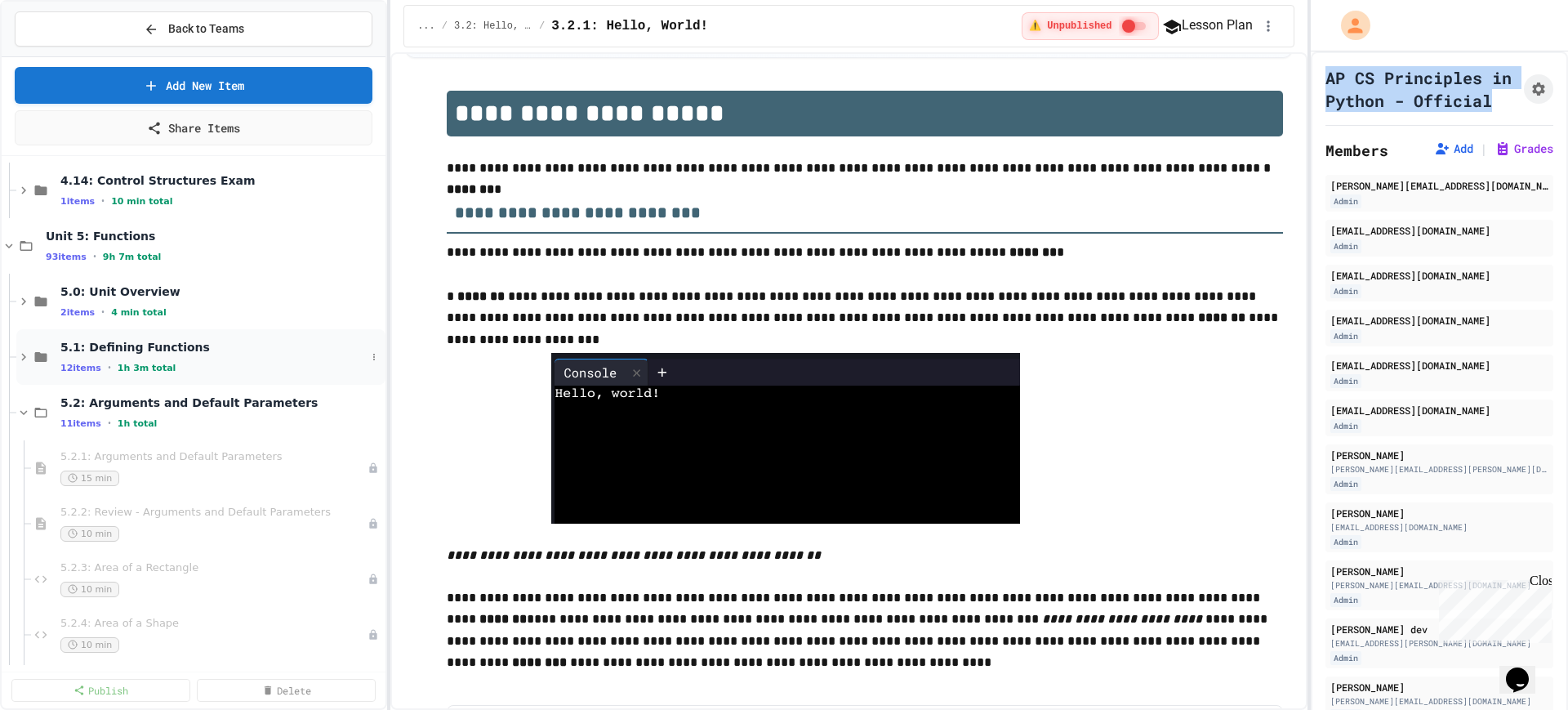
click at [25, 357] on icon at bounding box center [24, 357] width 5 height 7
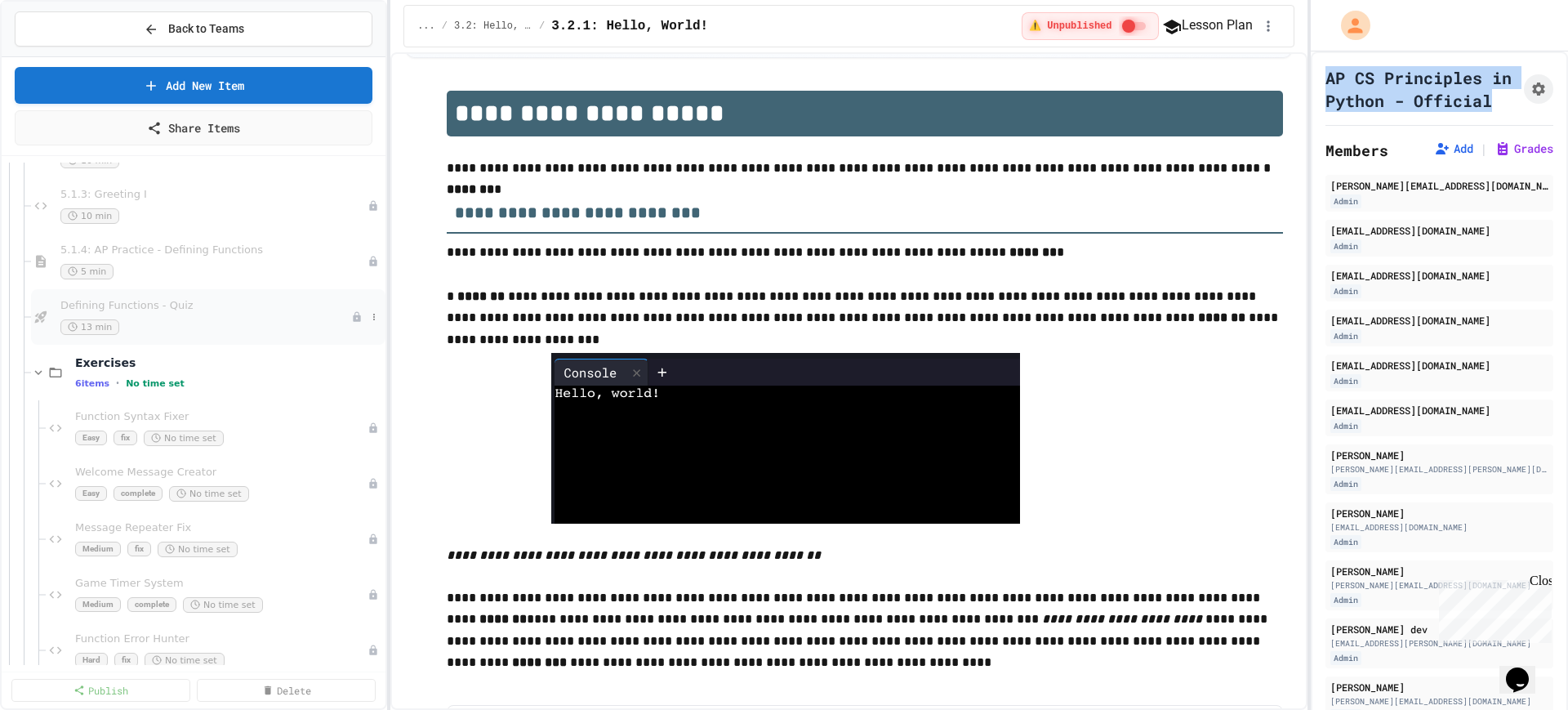
scroll to position [4086, 0]
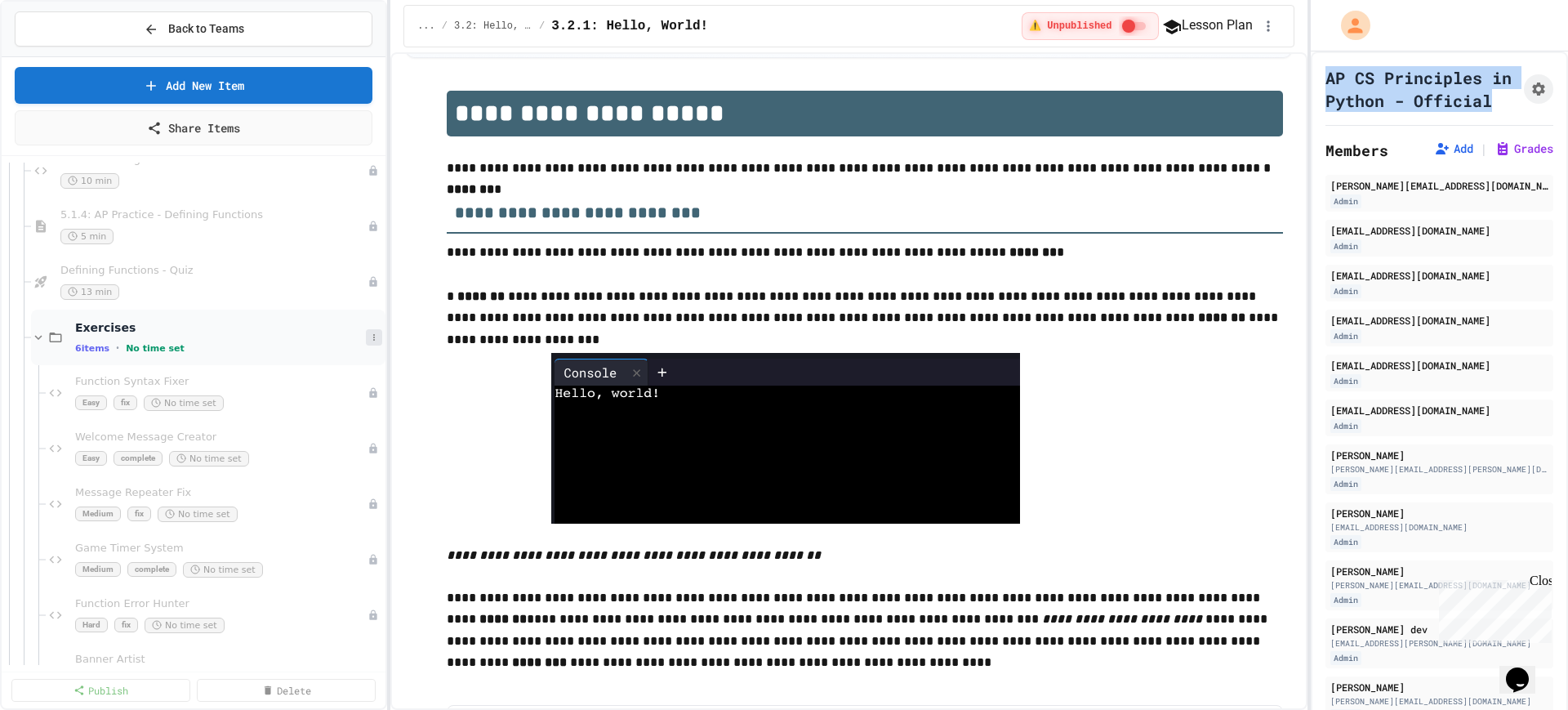
click at [369, 342] on icon at bounding box center [374, 338] width 10 height 10
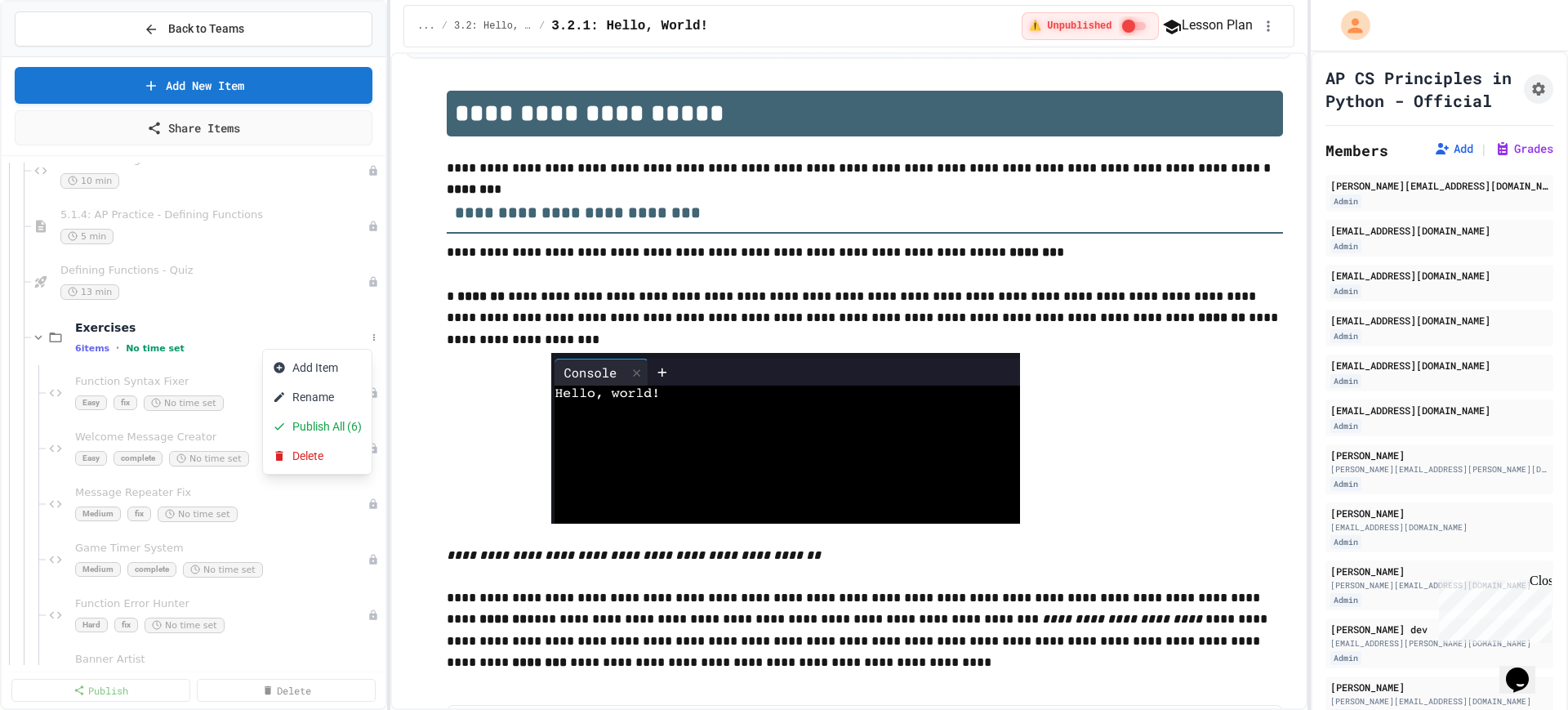
click at [228, 305] on div at bounding box center [784, 355] width 1568 height 710
click at [369, 339] on icon at bounding box center [374, 338] width 10 height 10
click at [313, 454] on button "Delete" at bounding box center [317, 456] width 108 height 30
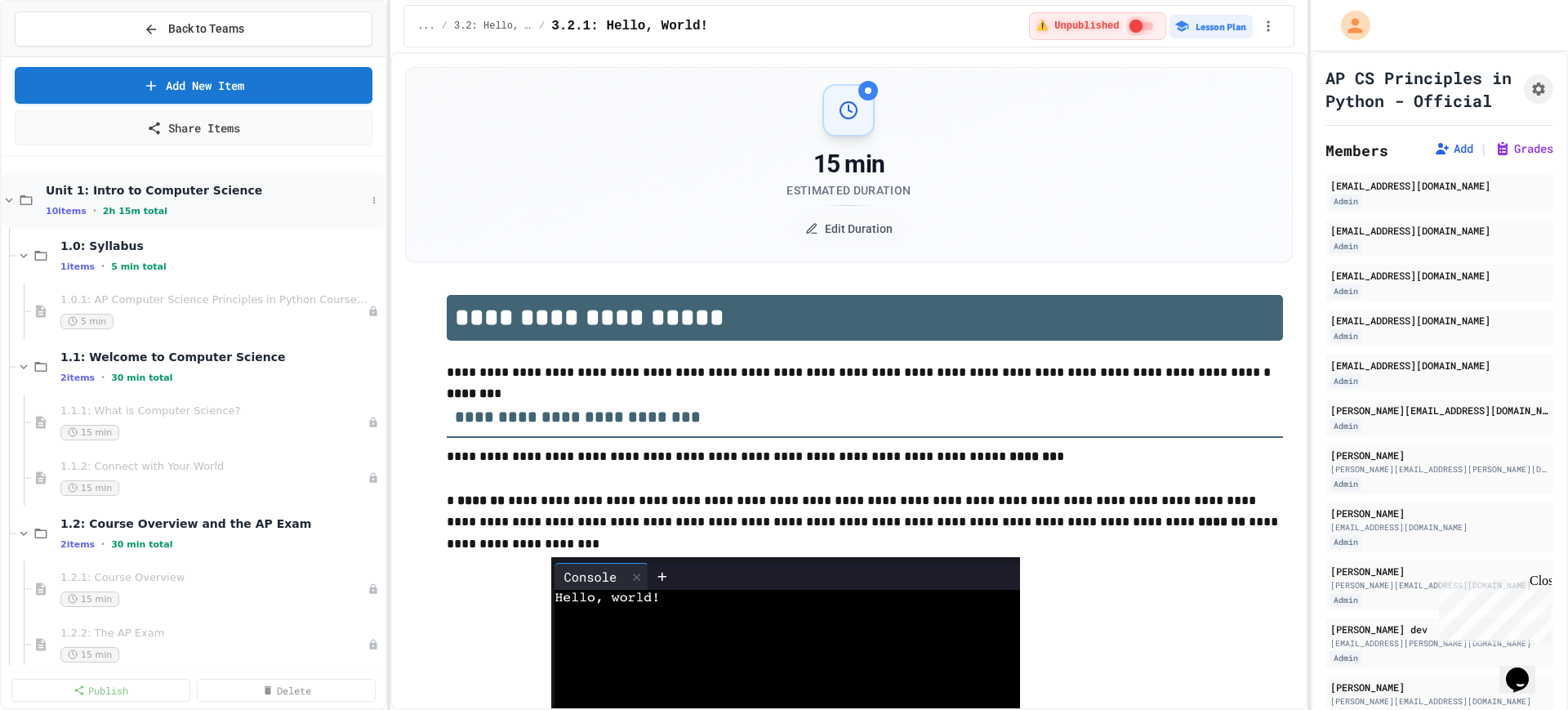
click at [6, 200] on icon at bounding box center [9, 200] width 15 height 15
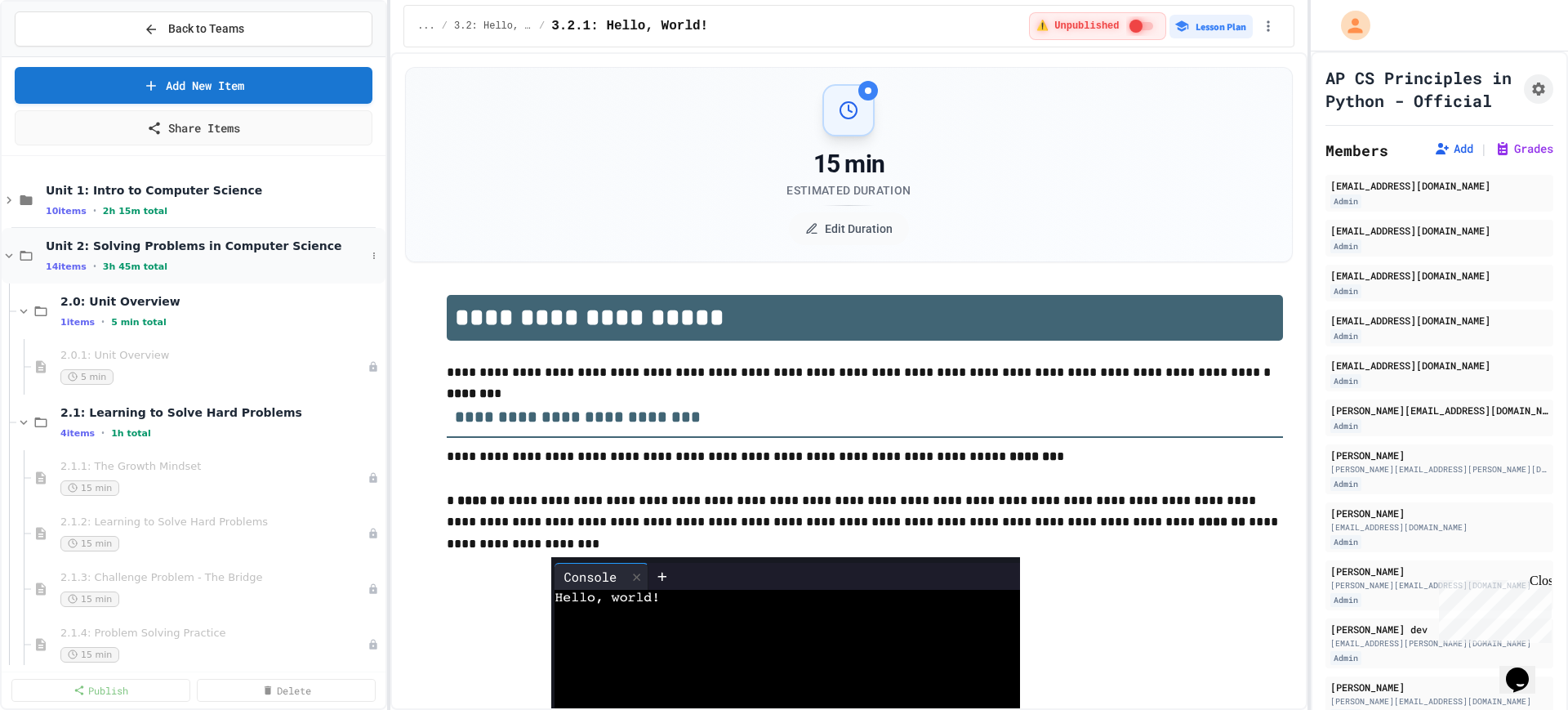
click at [8, 248] on div "Unit 2: Solving Problems in Computer Science 14 items • 3h 45m total" at bounding box center [194, 256] width 384 height 55
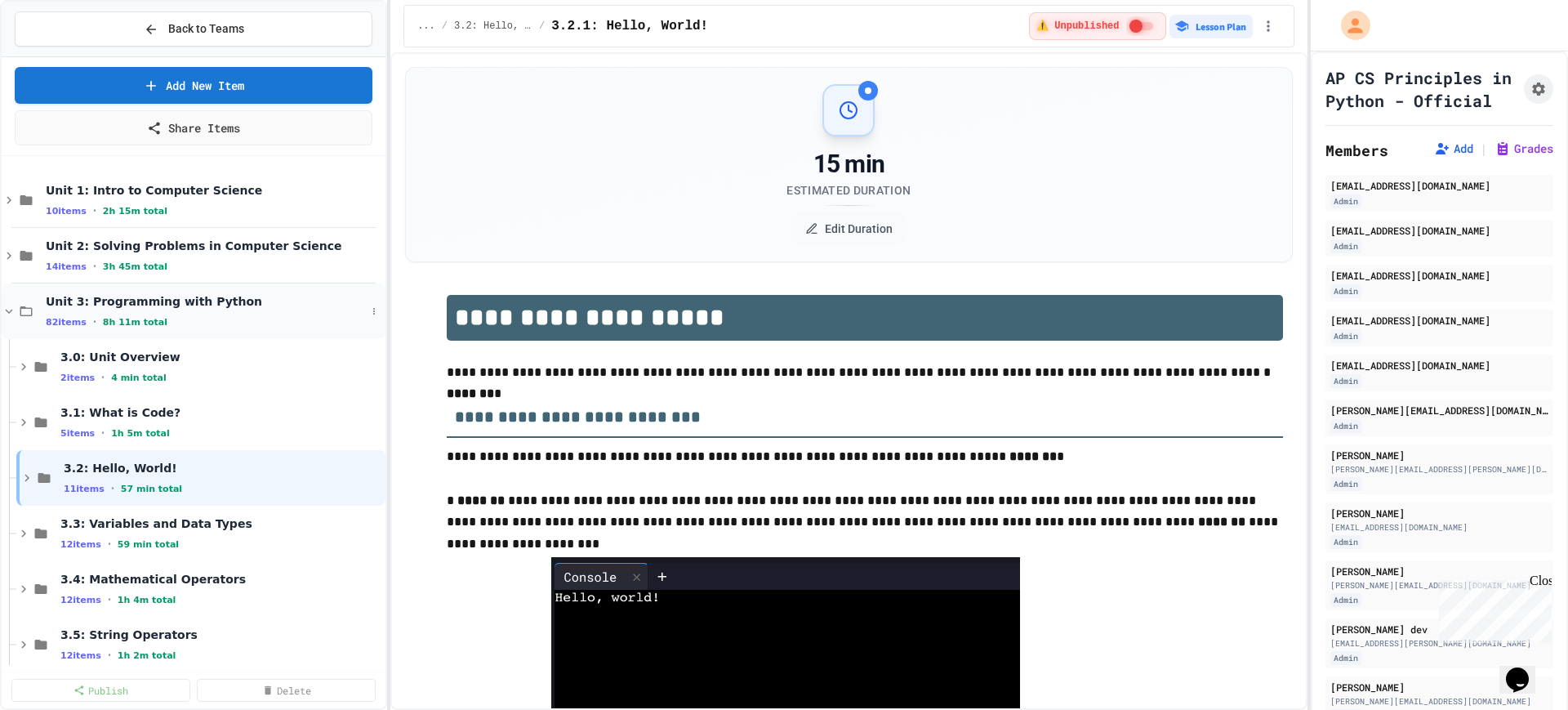
click at [12, 304] on icon at bounding box center [9, 311] width 15 height 15
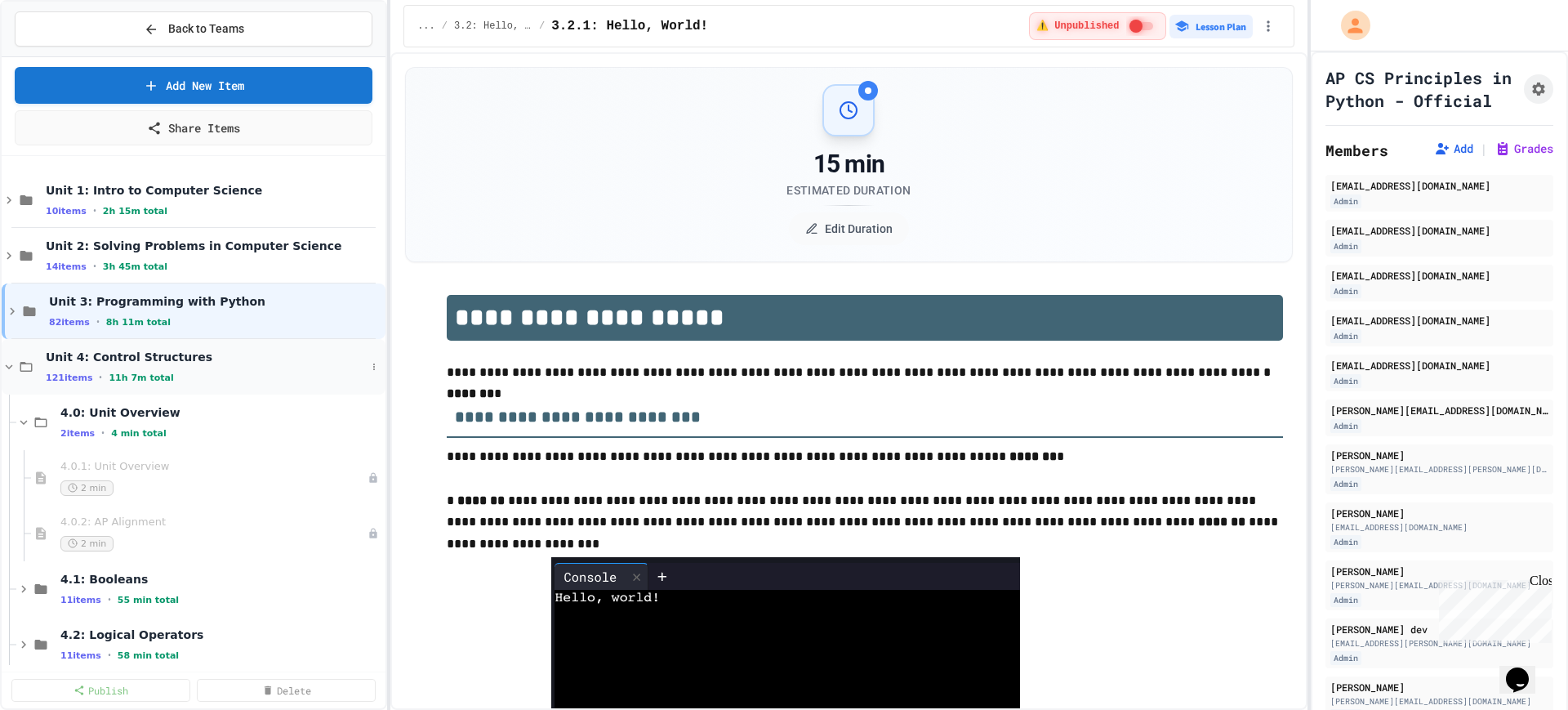
click at [11, 363] on icon at bounding box center [9, 367] width 15 height 15
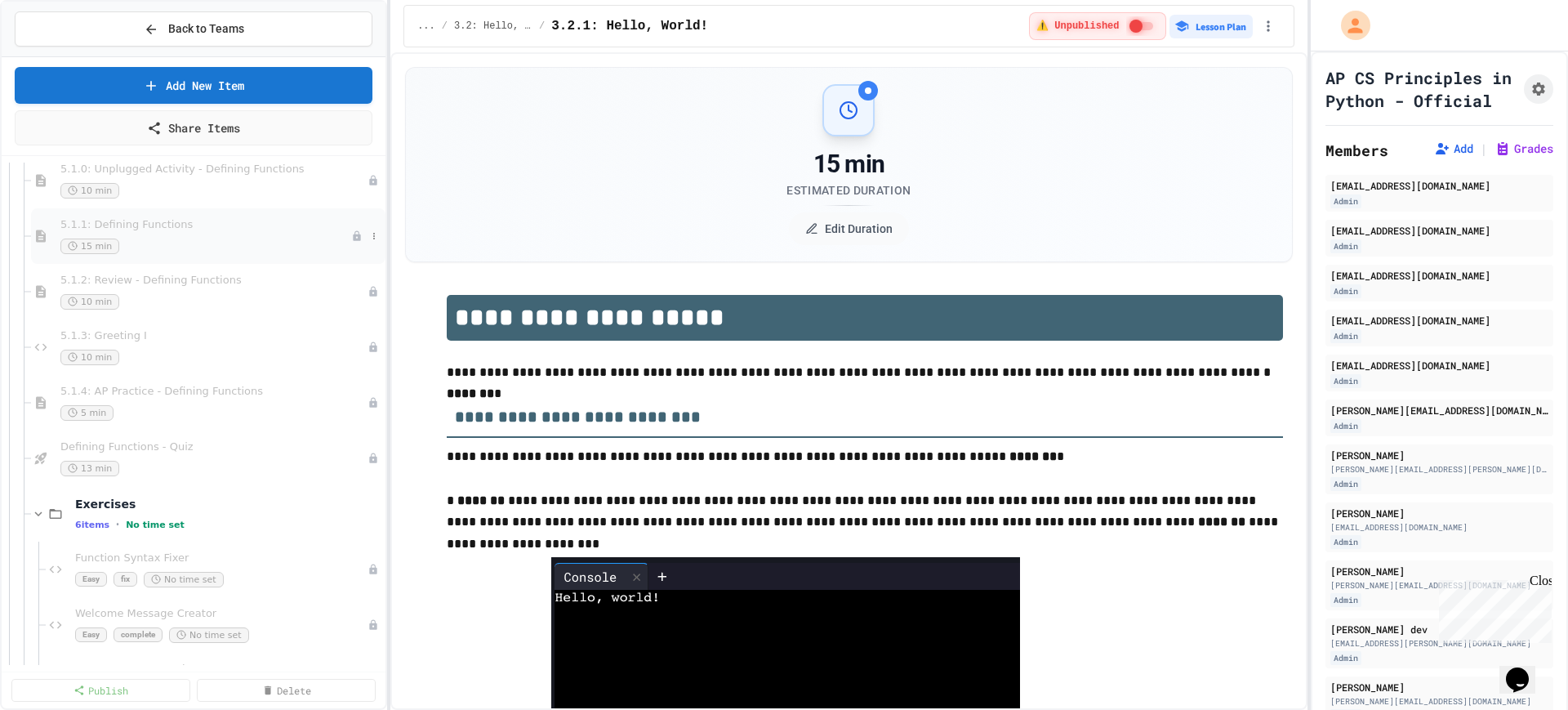
scroll to position [511, 0]
click at [369, 410] on icon at bounding box center [374, 412] width 10 height 10
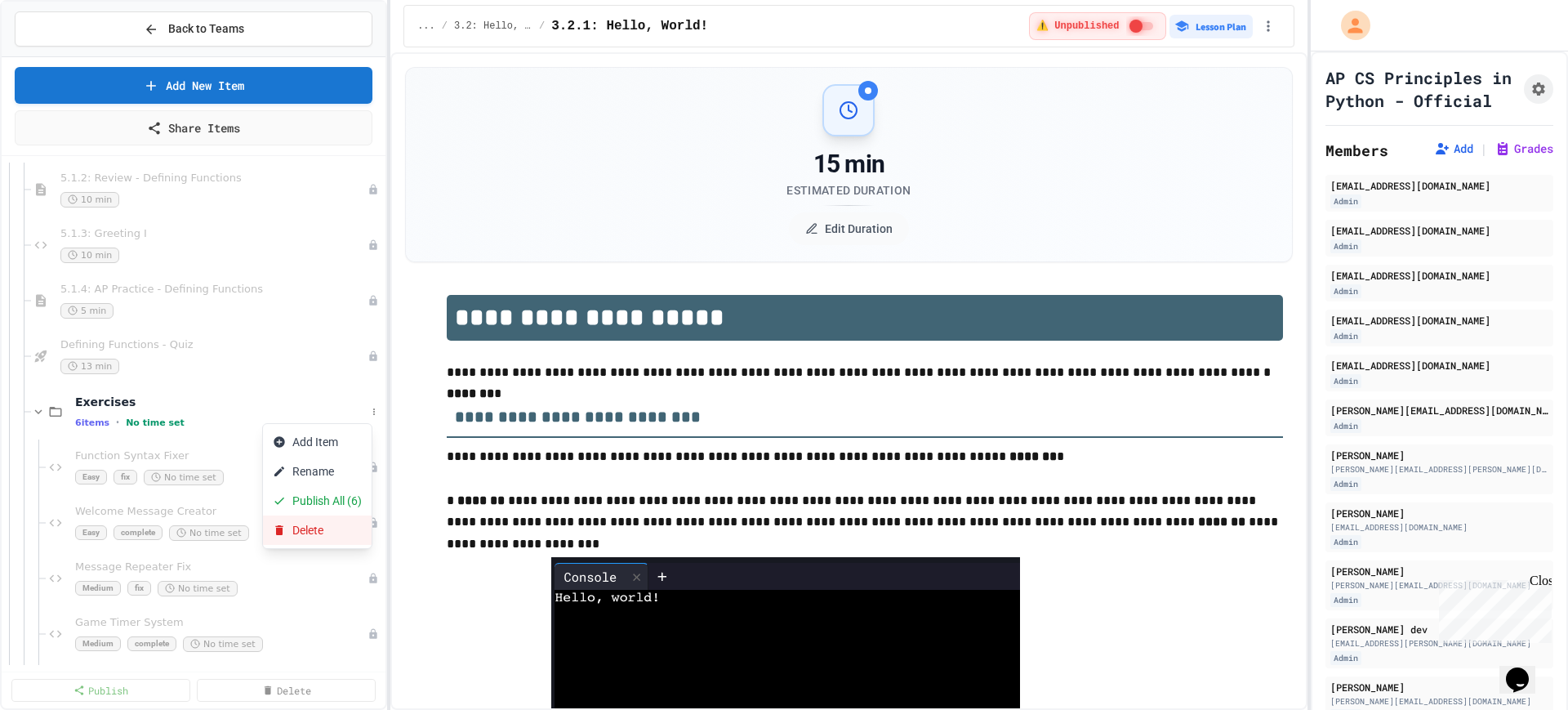
click at [311, 525] on button "Delete" at bounding box center [317, 530] width 108 height 30
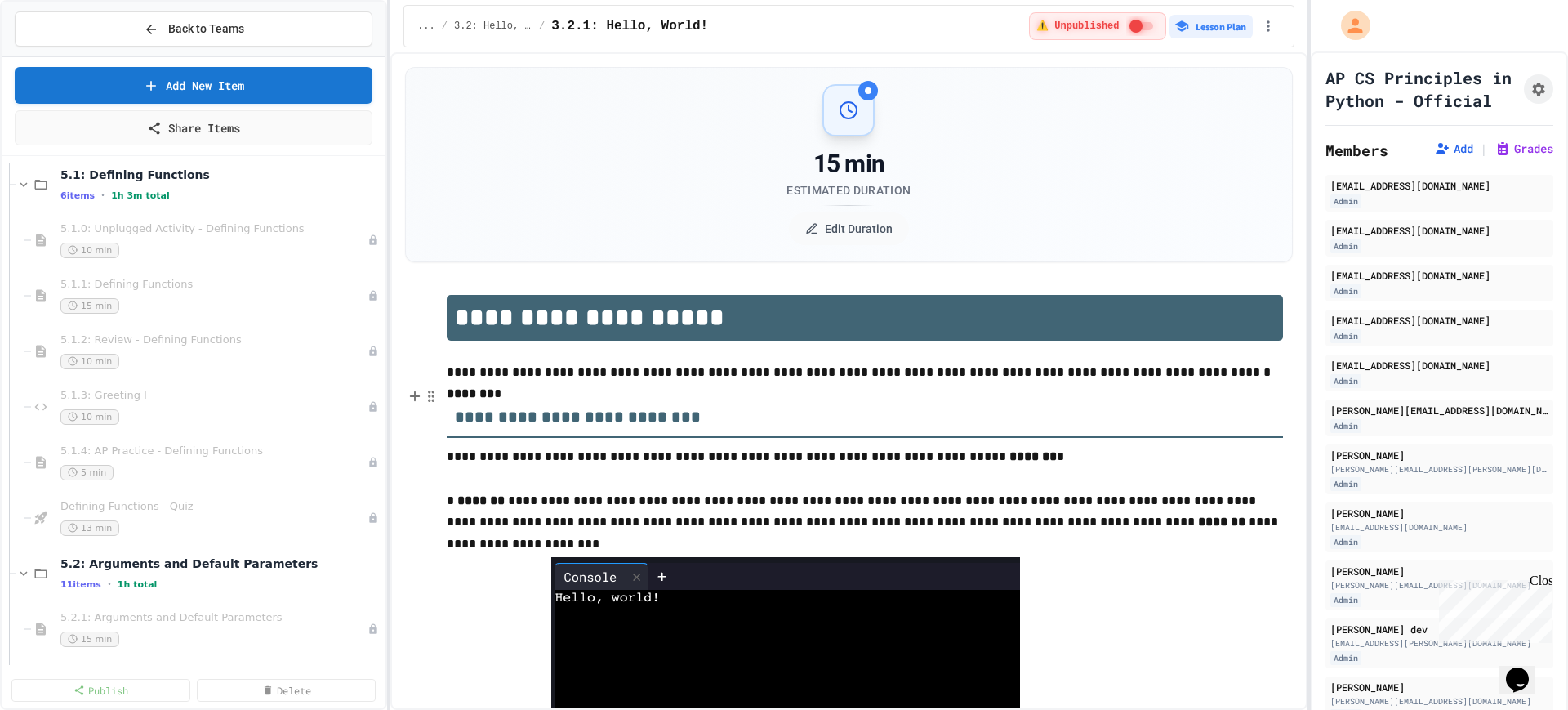
scroll to position [306, 0]
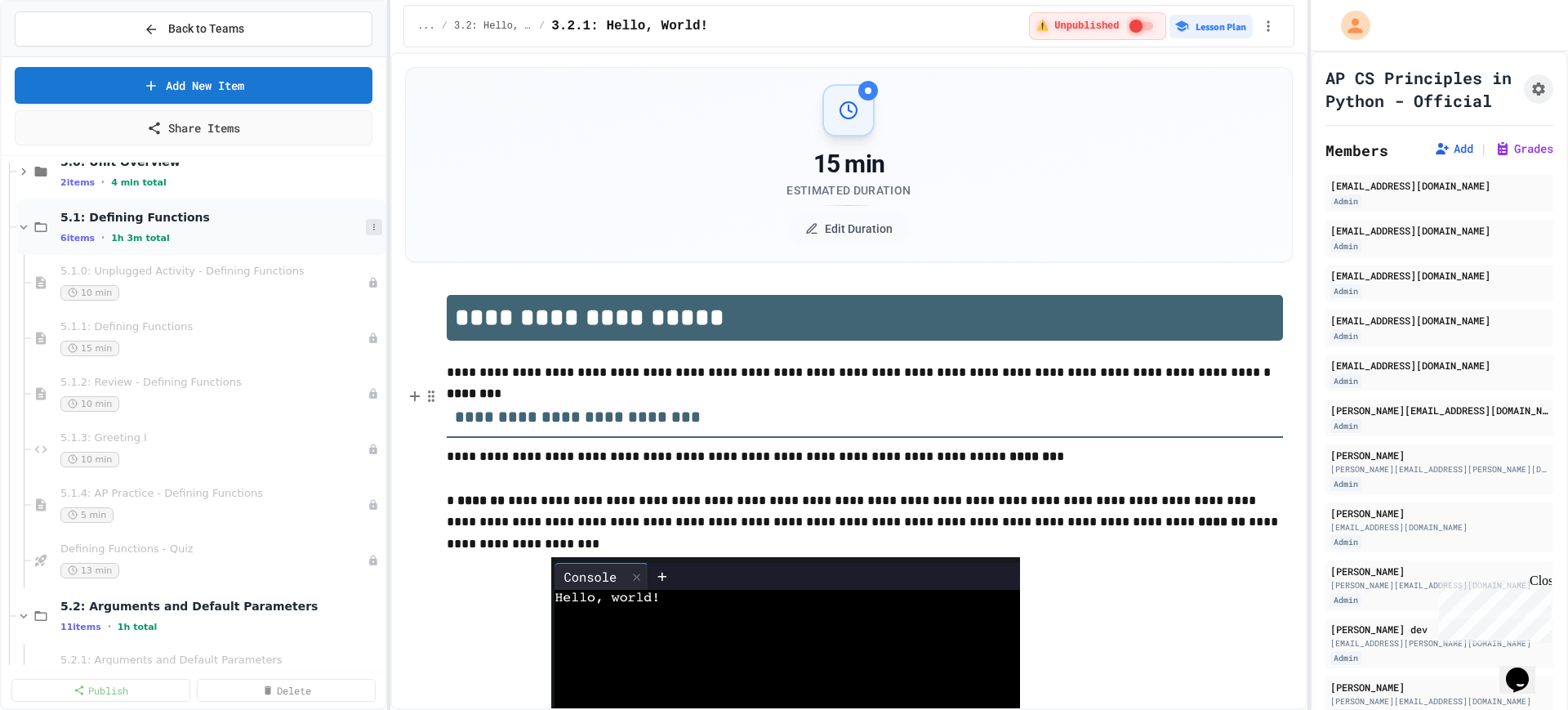
click at [366, 221] on button at bounding box center [374, 228] width 17 height 17
click at [335, 252] on button "Add Item" at bounding box center [317, 257] width 108 height 30
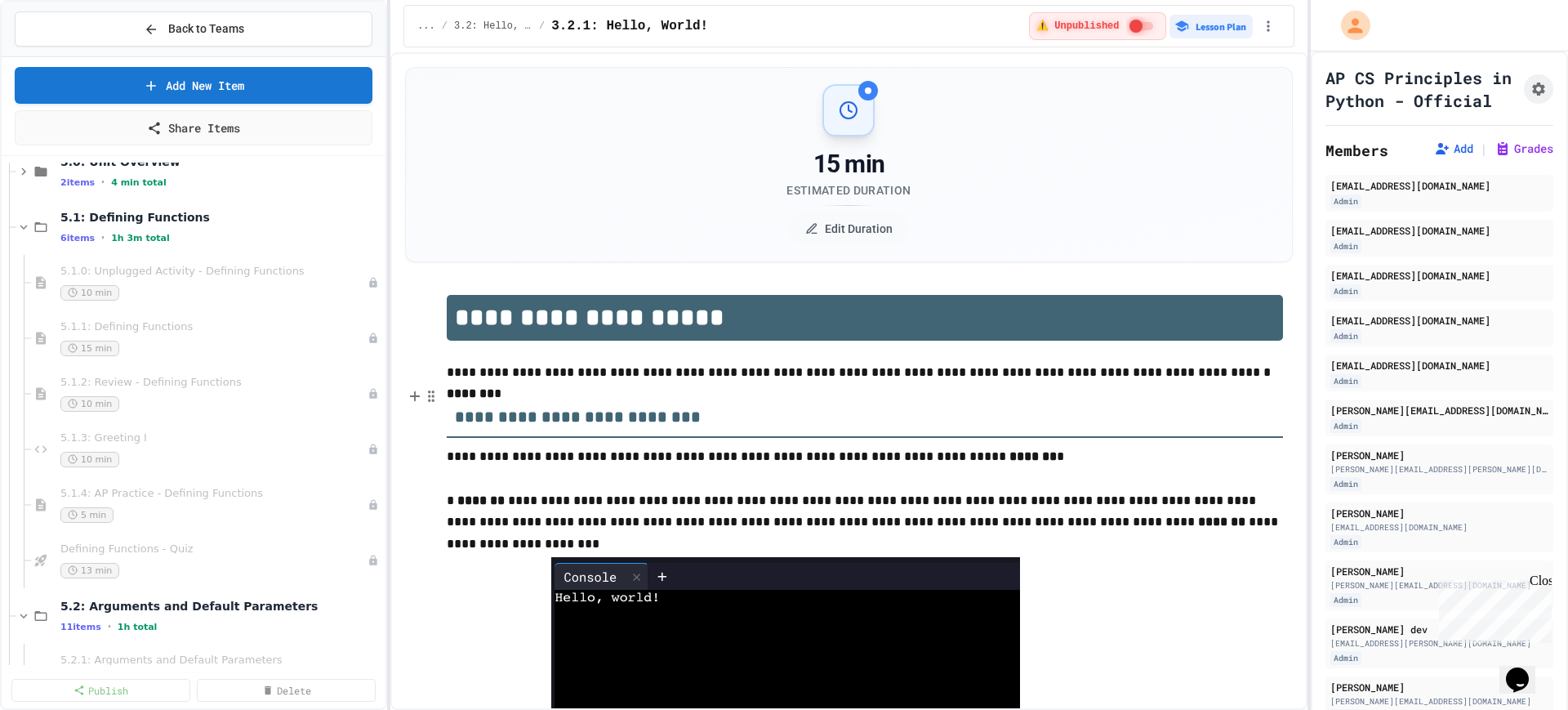
type input "********"
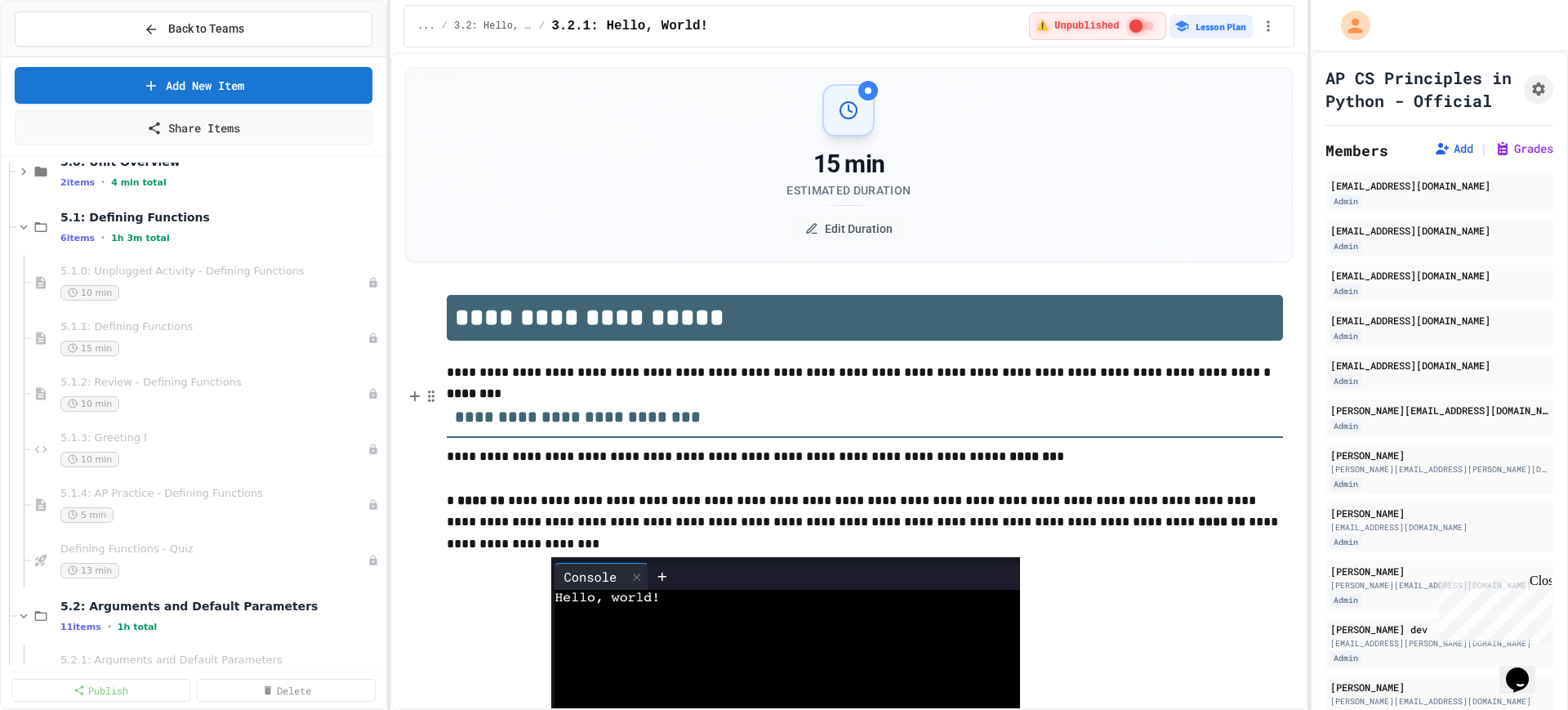
type input "********"
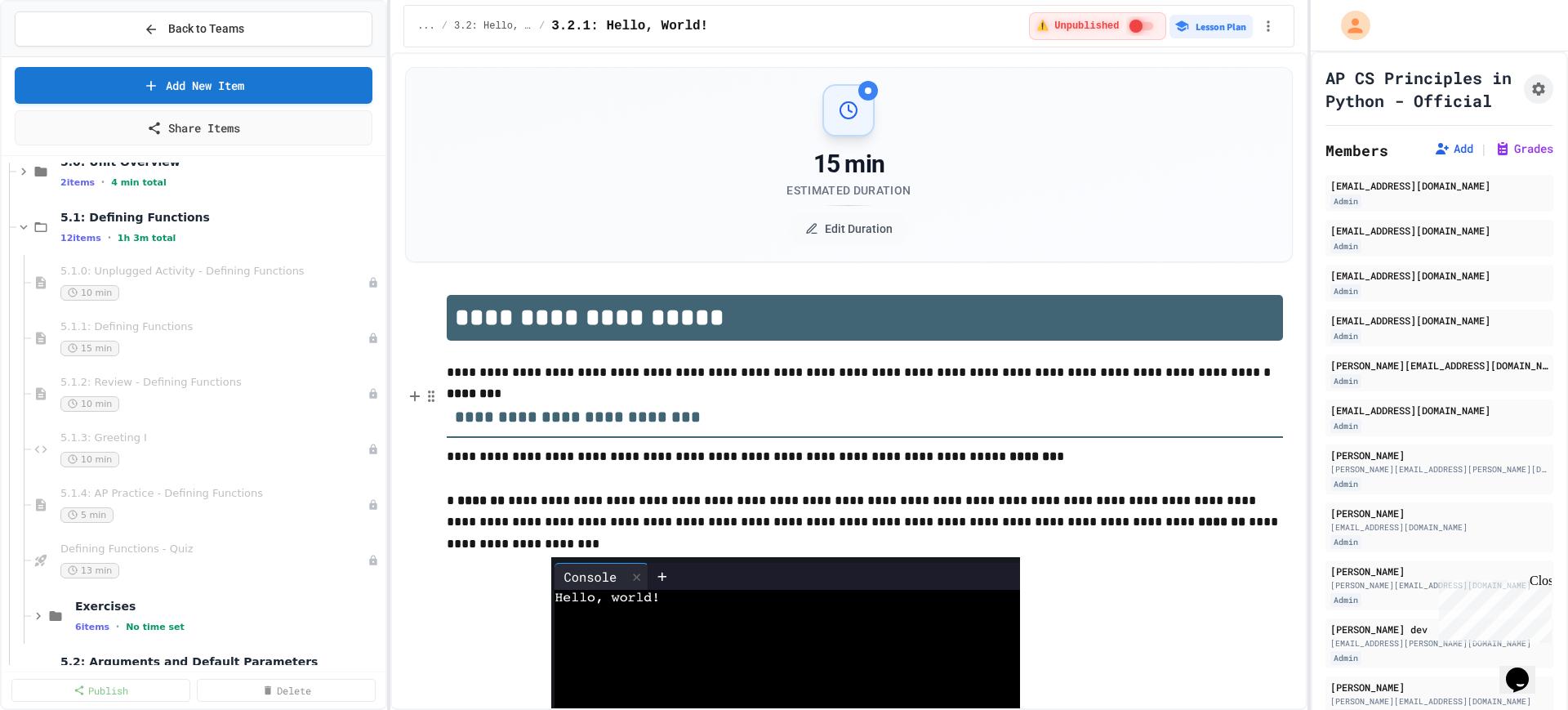
scroll to position [184, 0]
click at [21, 228] on icon at bounding box center [24, 228] width 15 height 15
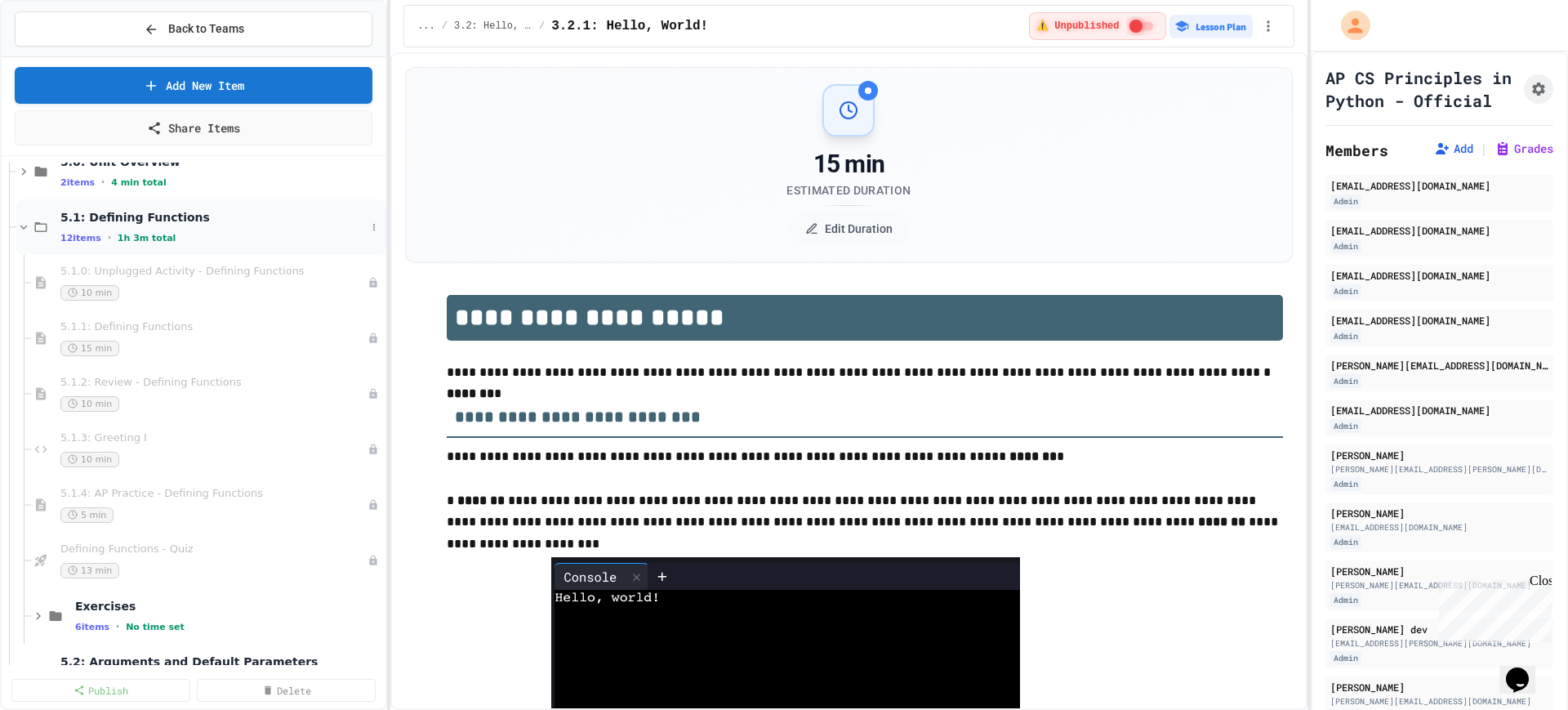
click at [24, 228] on icon at bounding box center [24, 228] width 7 height 5
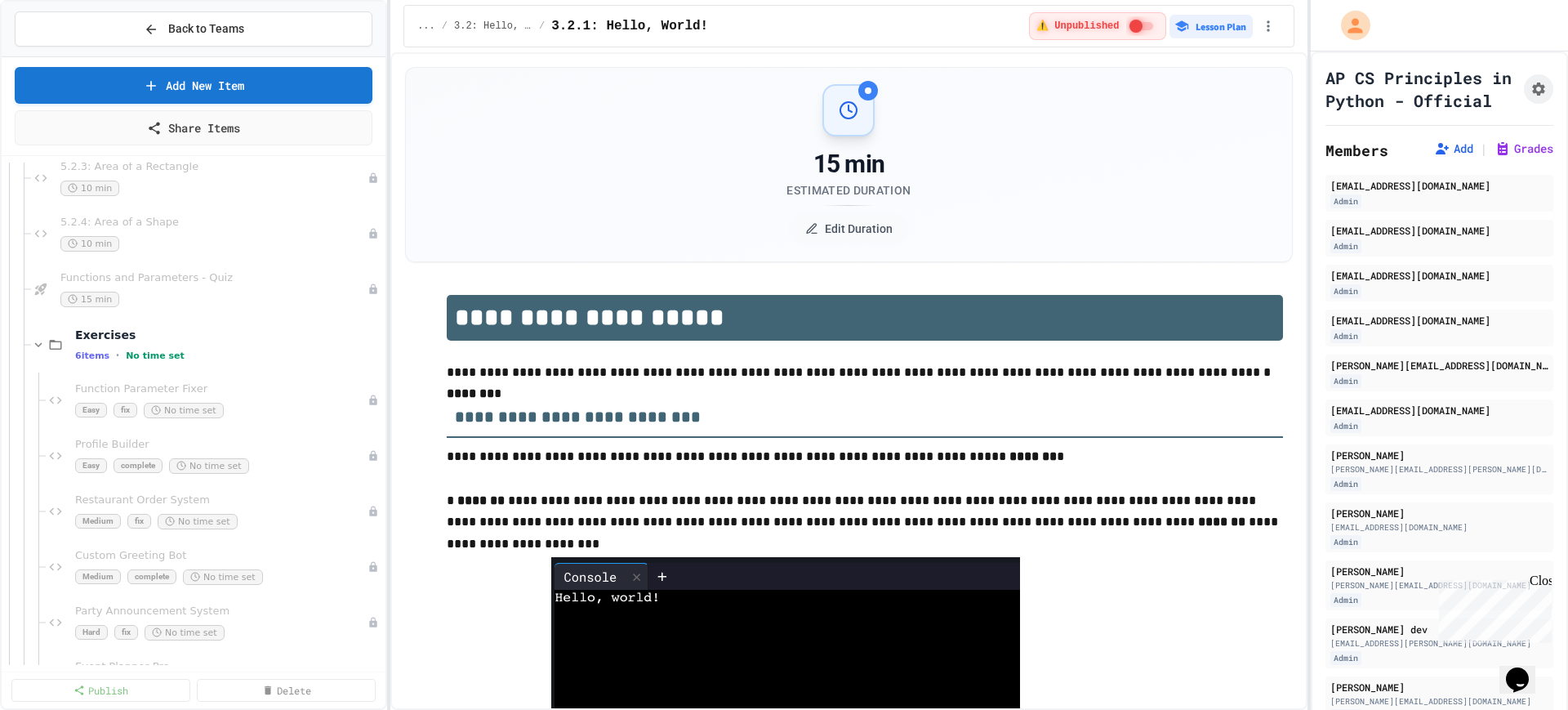
scroll to position [613, 0]
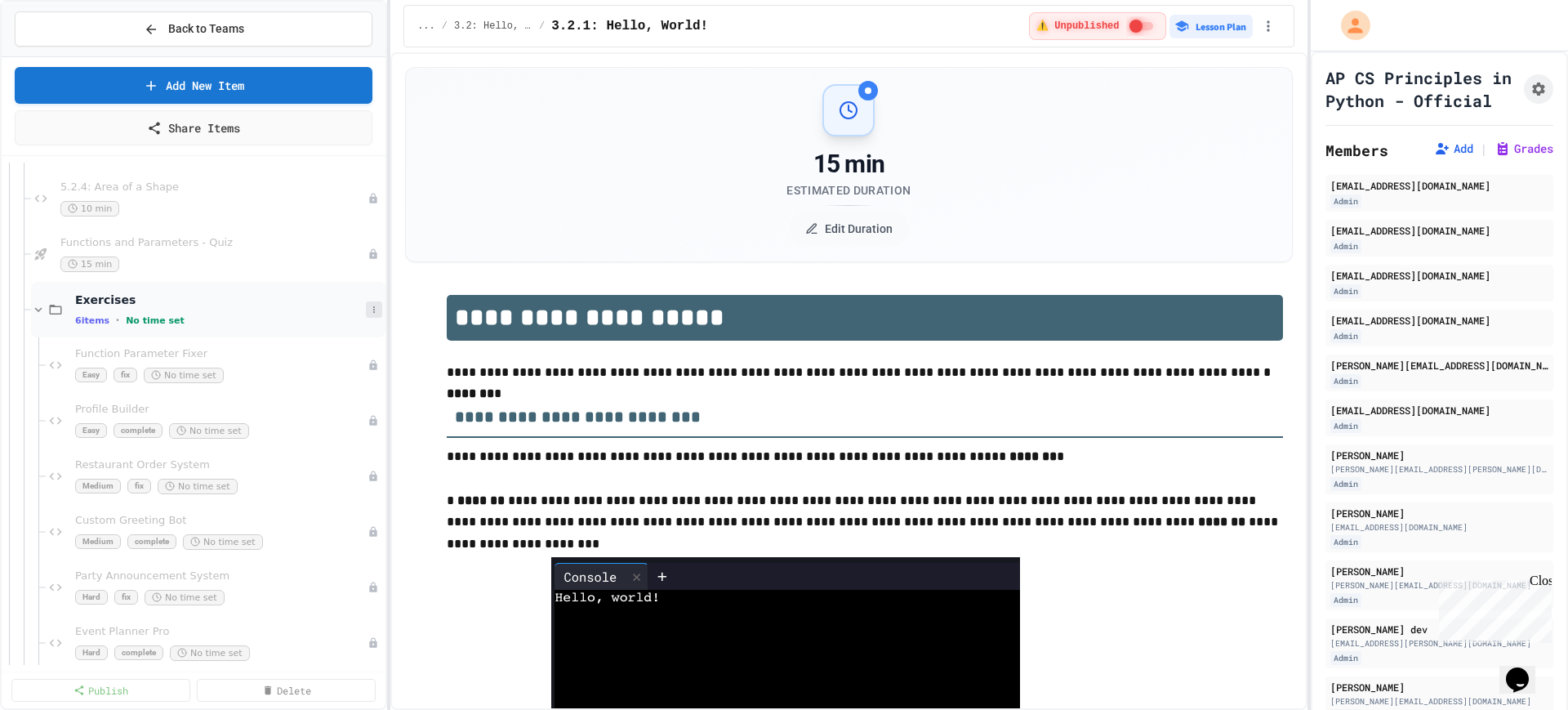
click at [369, 309] on icon at bounding box center [374, 309] width 10 height 10
click at [301, 423] on button "Delete" at bounding box center [317, 429] width 108 height 30
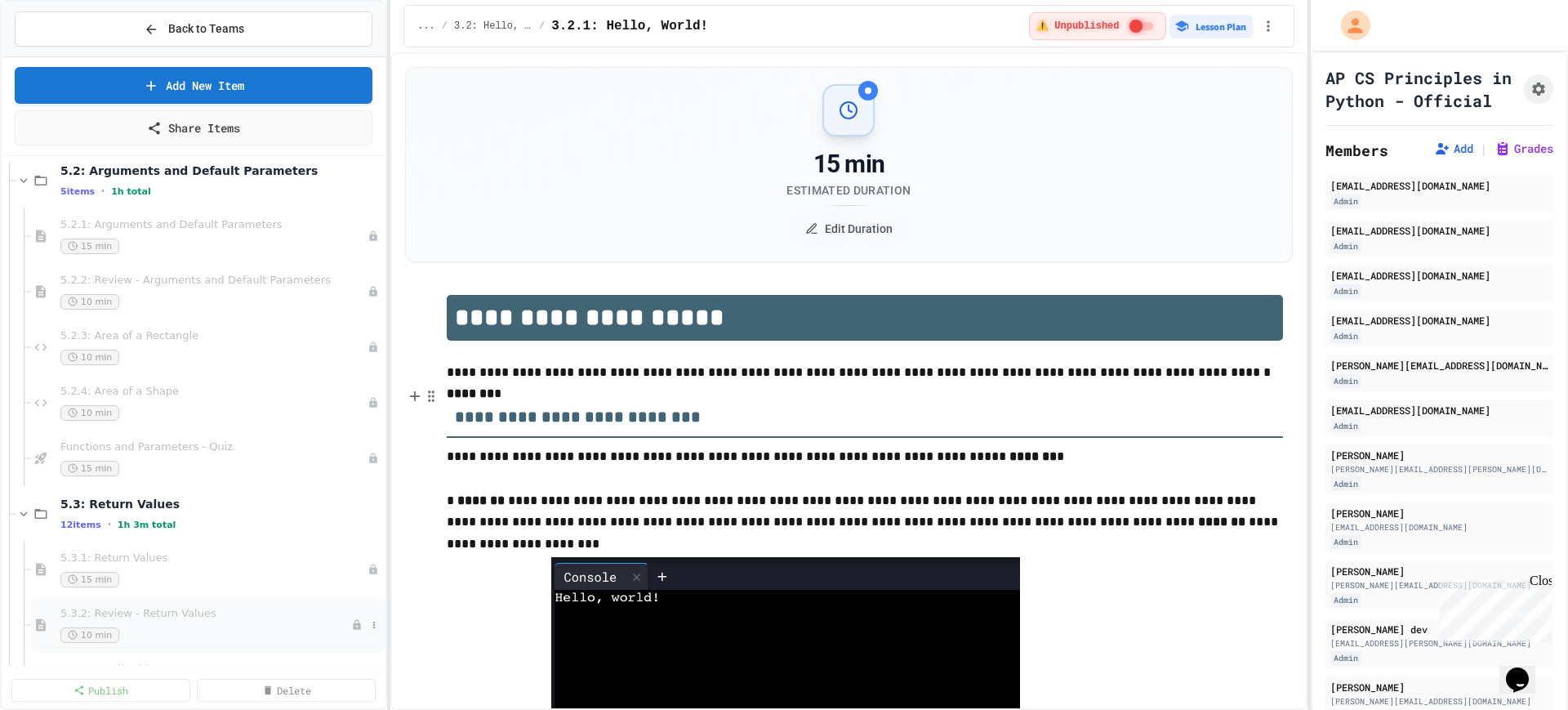
scroll to position [306, 0]
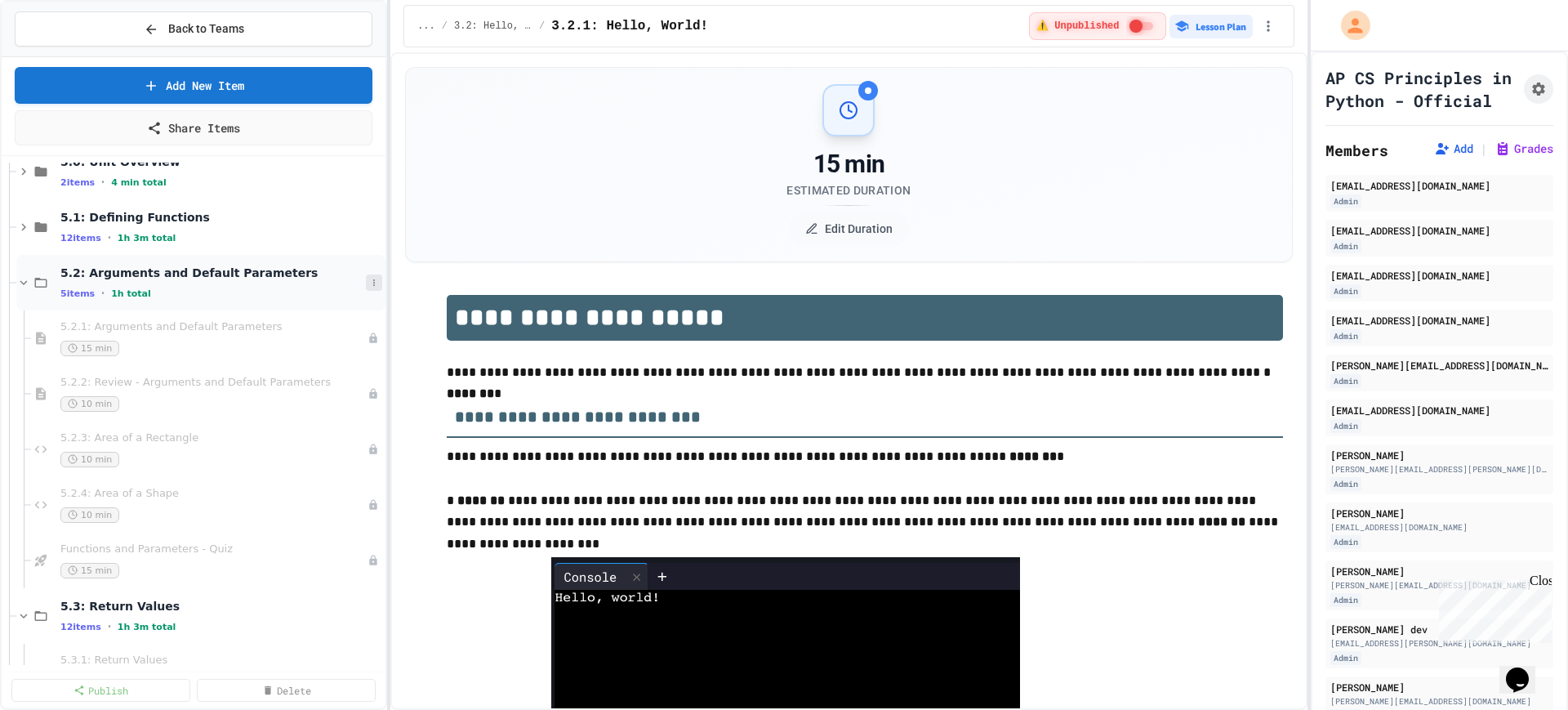
click at [369, 278] on icon at bounding box center [374, 283] width 10 height 10
click at [323, 314] on button "Add Item" at bounding box center [317, 313] width 108 height 30
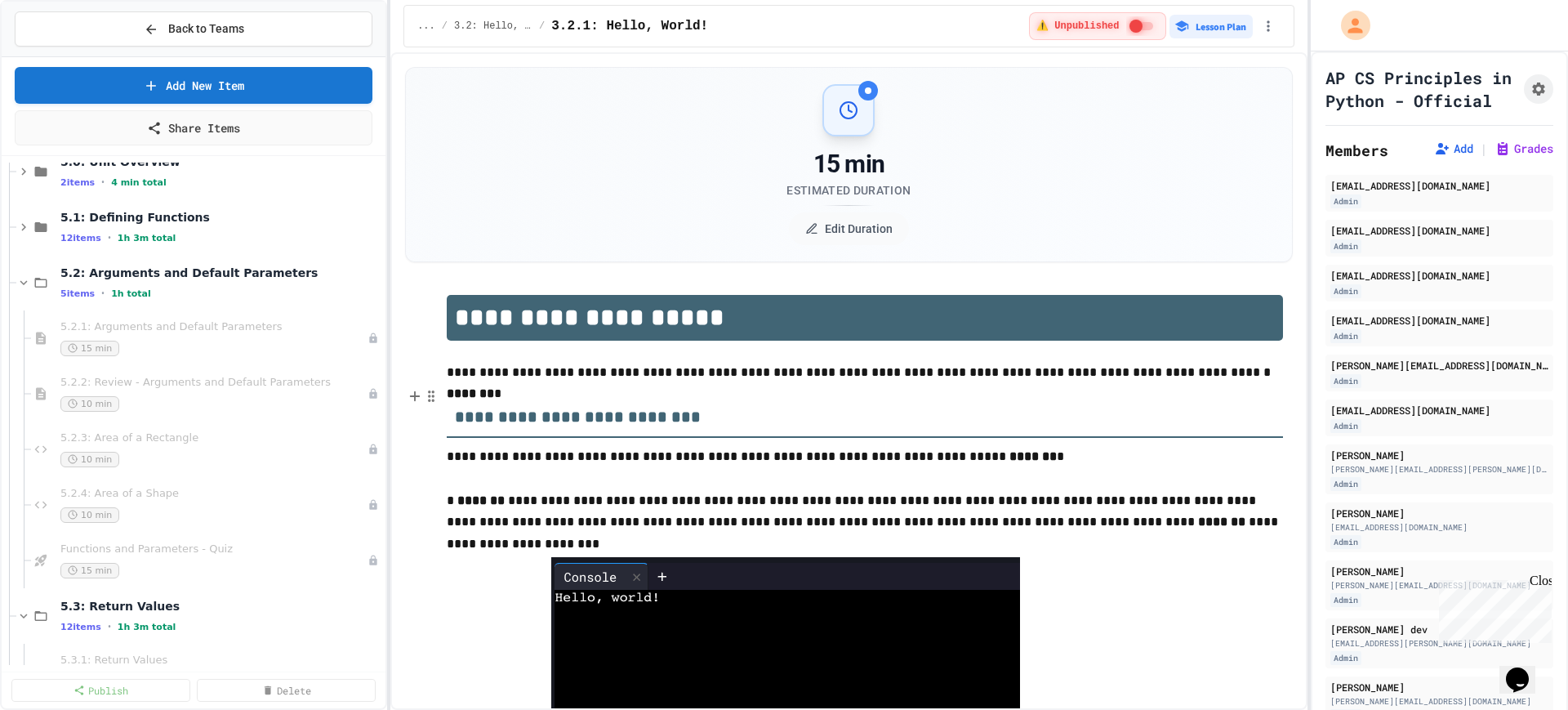
type input "********"
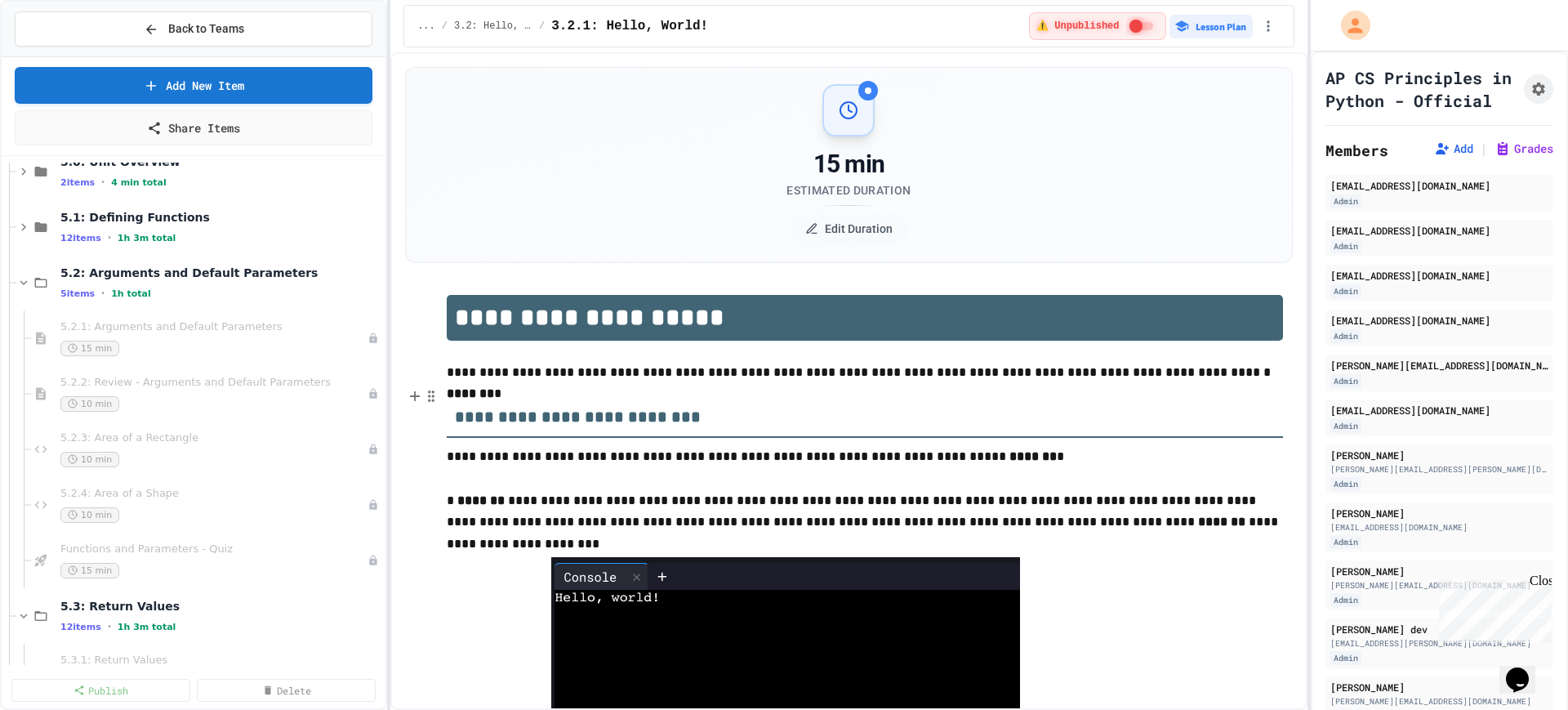
type input "********"
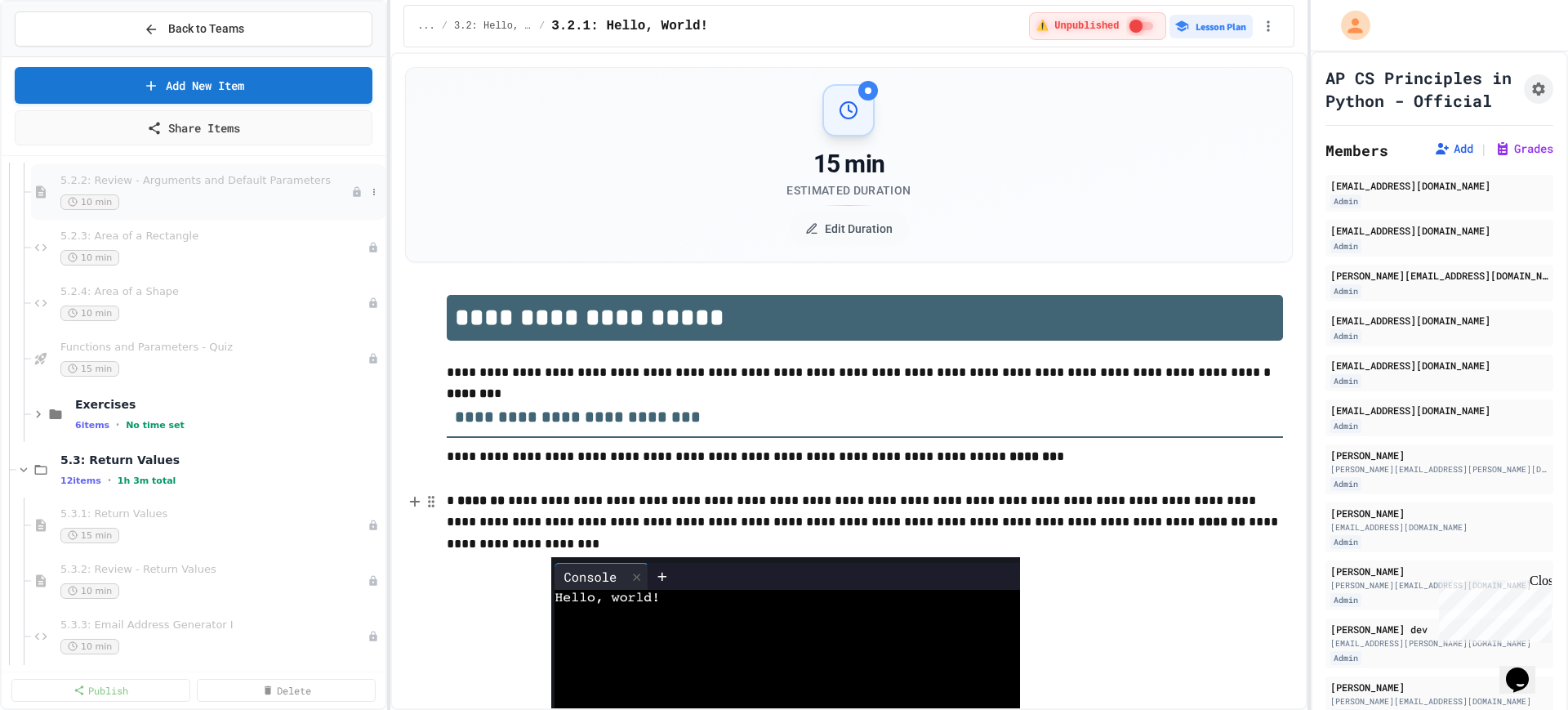
scroll to position [511, 0]
click at [39, 413] on icon at bounding box center [38, 412] width 5 height 7
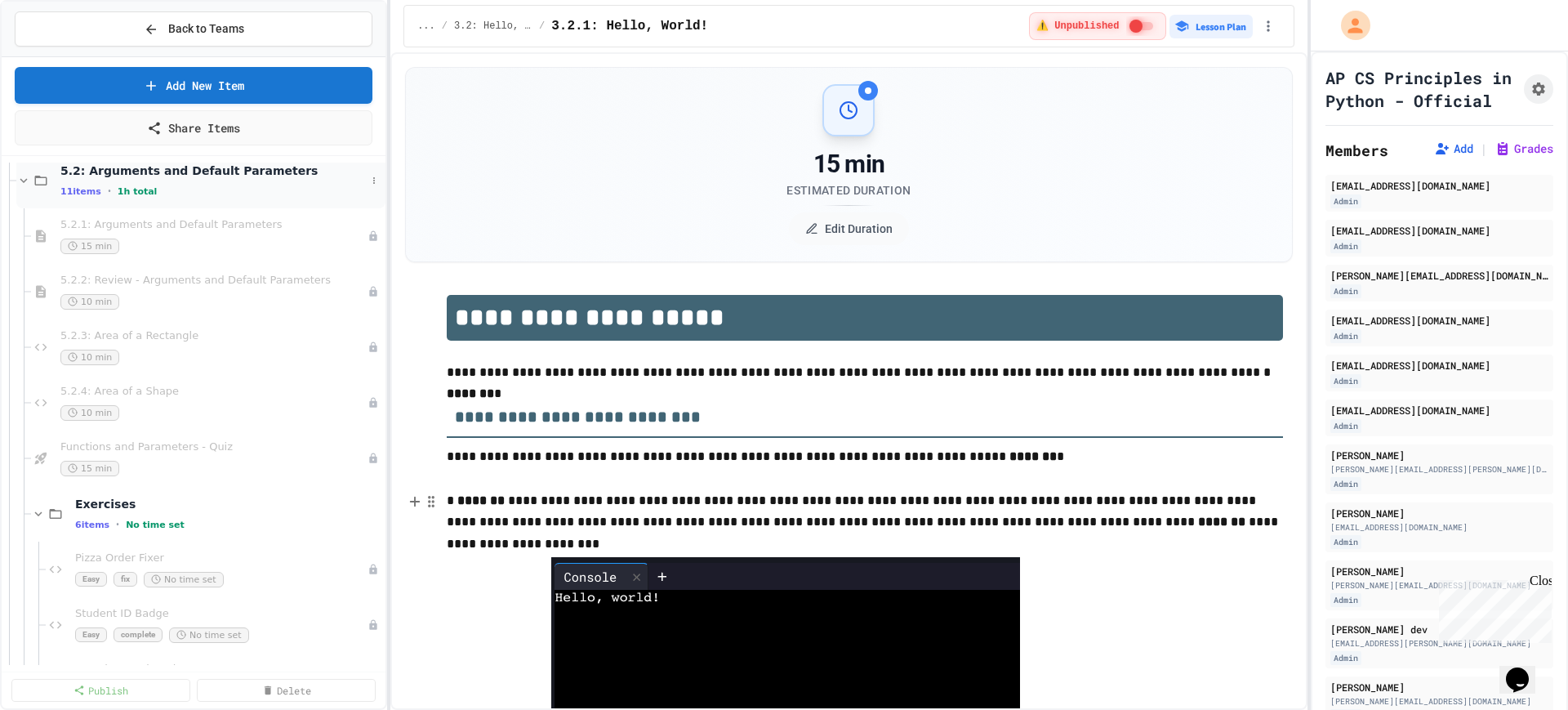
click at [23, 182] on icon at bounding box center [24, 180] width 15 height 15
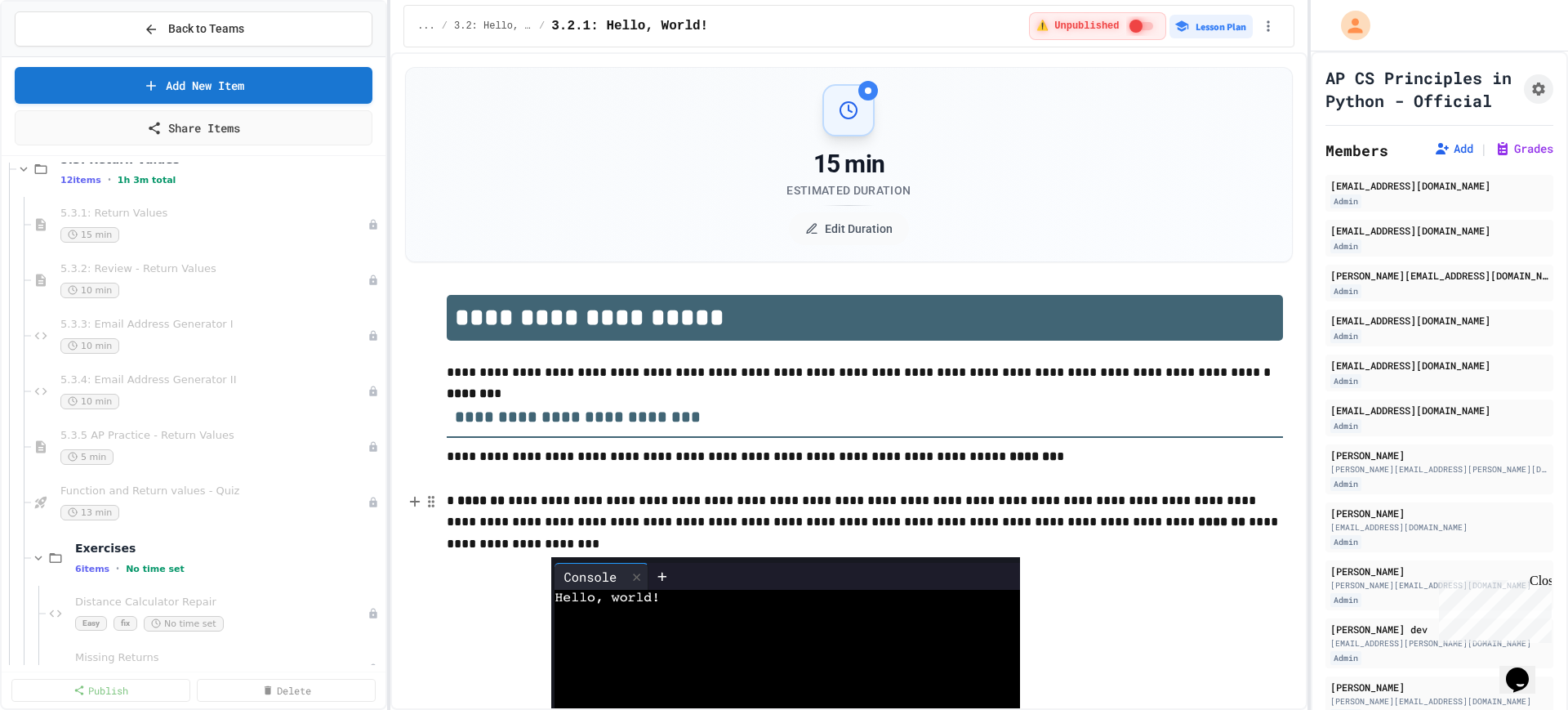
scroll to position [511, 0]
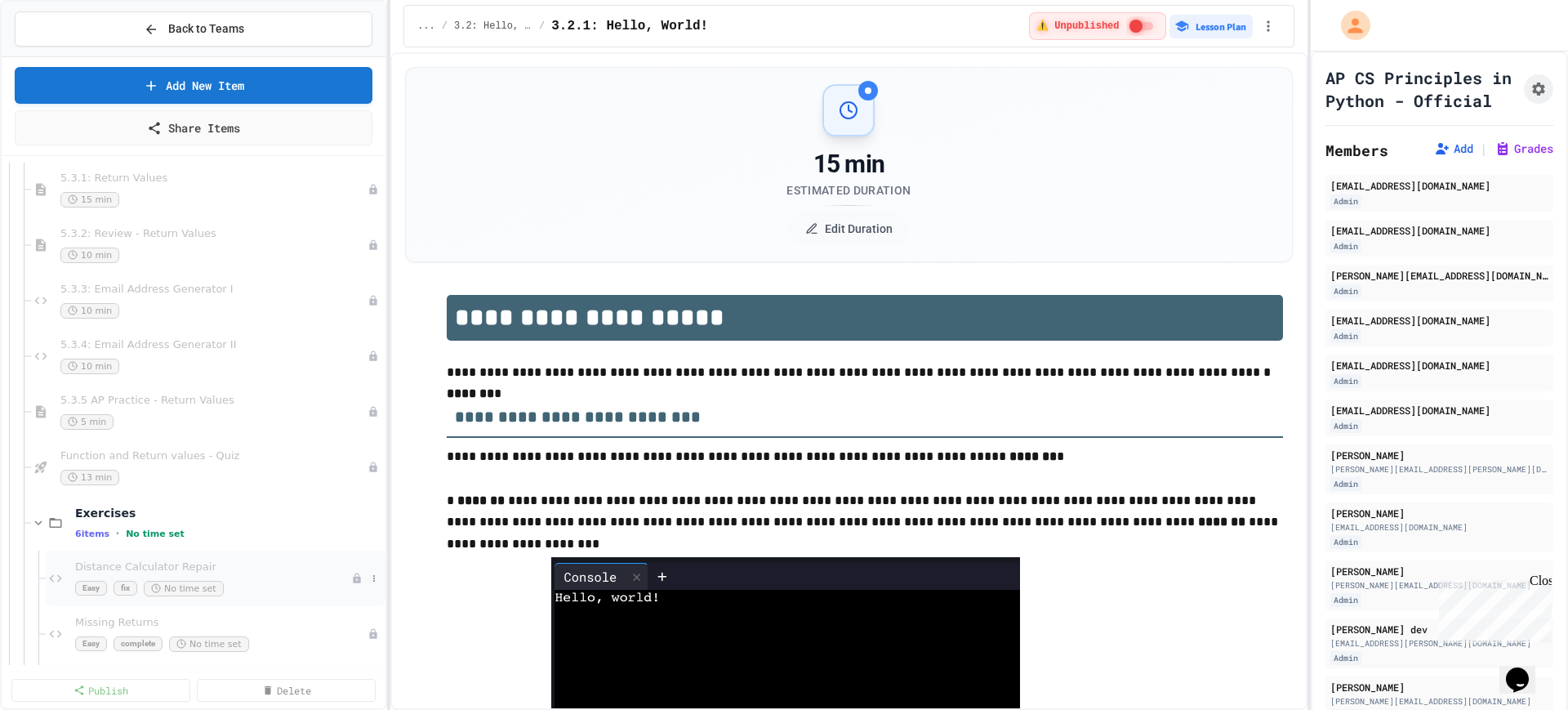
click at [247, 573] on span "Distance Calculator Repair" at bounding box center [213, 568] width 276 height 14
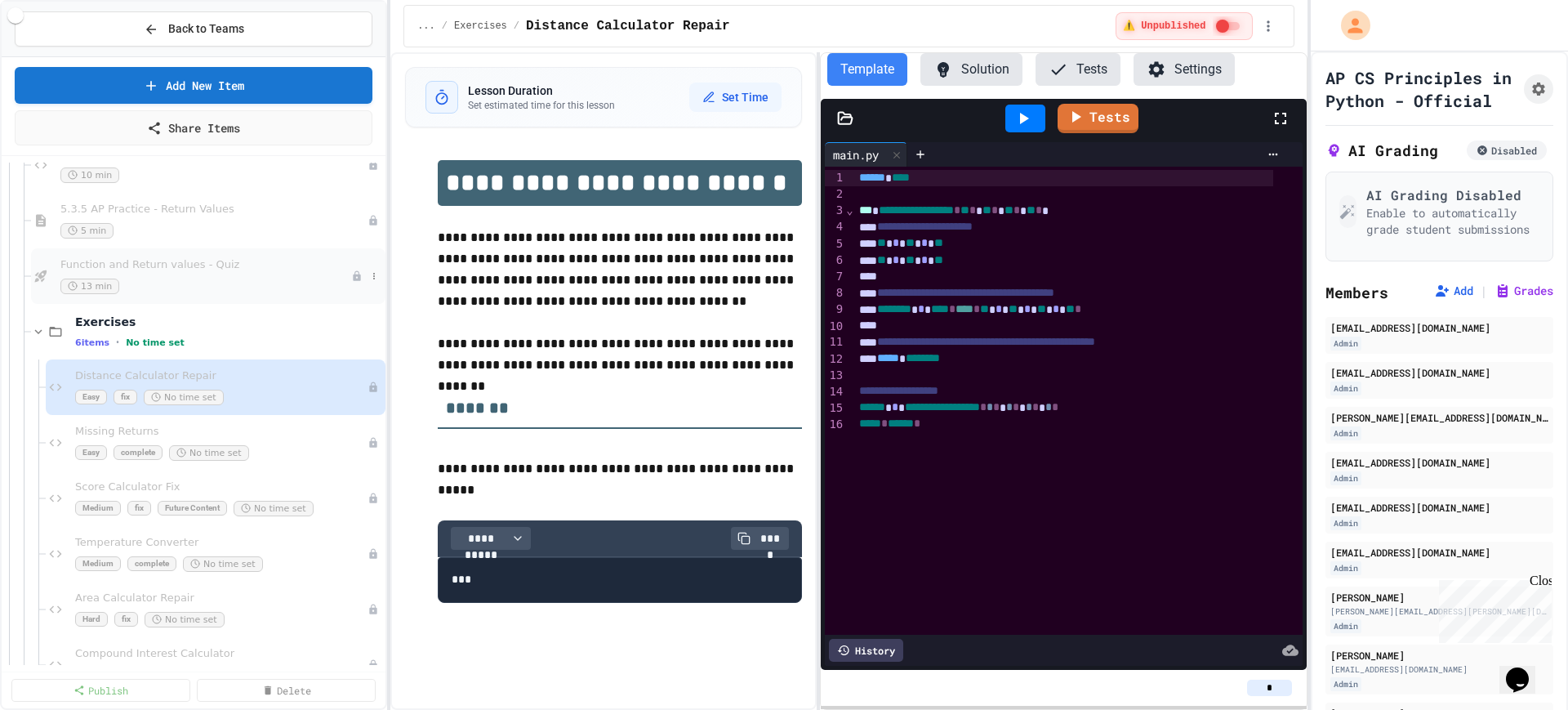
scroll to position [715, 0]
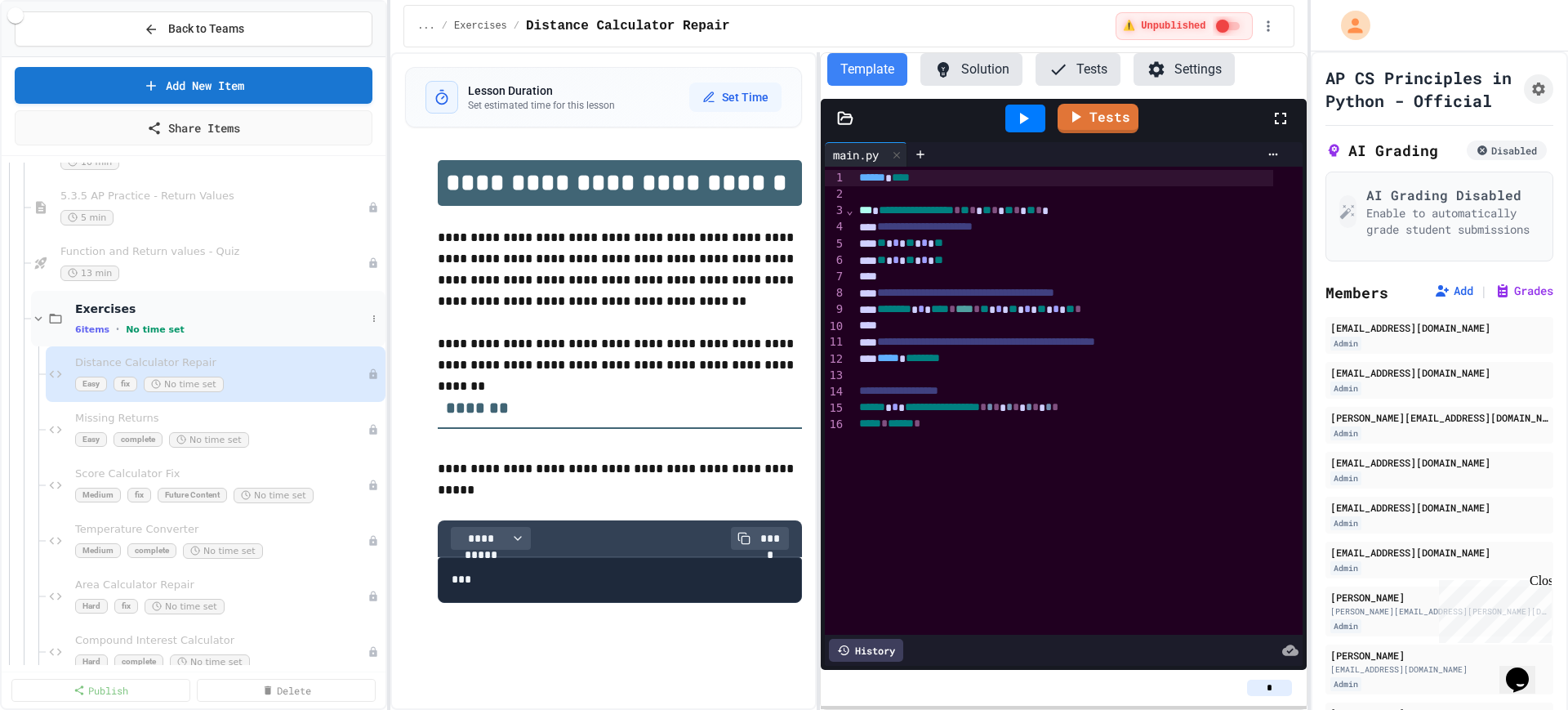
click at [36, 319] on icon at bounding box center [39, 319] width 15 height 15
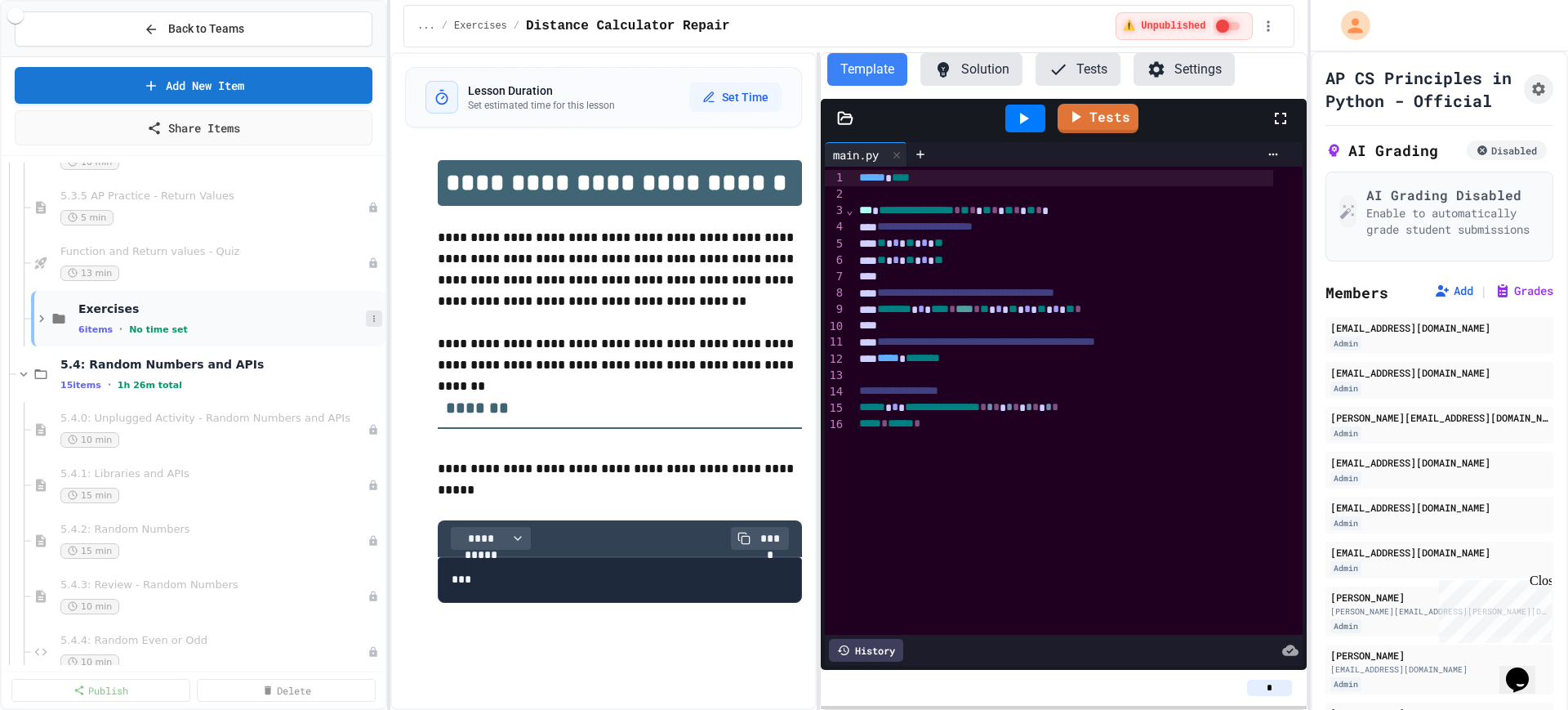
click at [369, 322] on icon at bounding box center [374, 319] width 10 height 10
click at [436, 326] on div at bounding box center [784, 355] width 1568 height 710
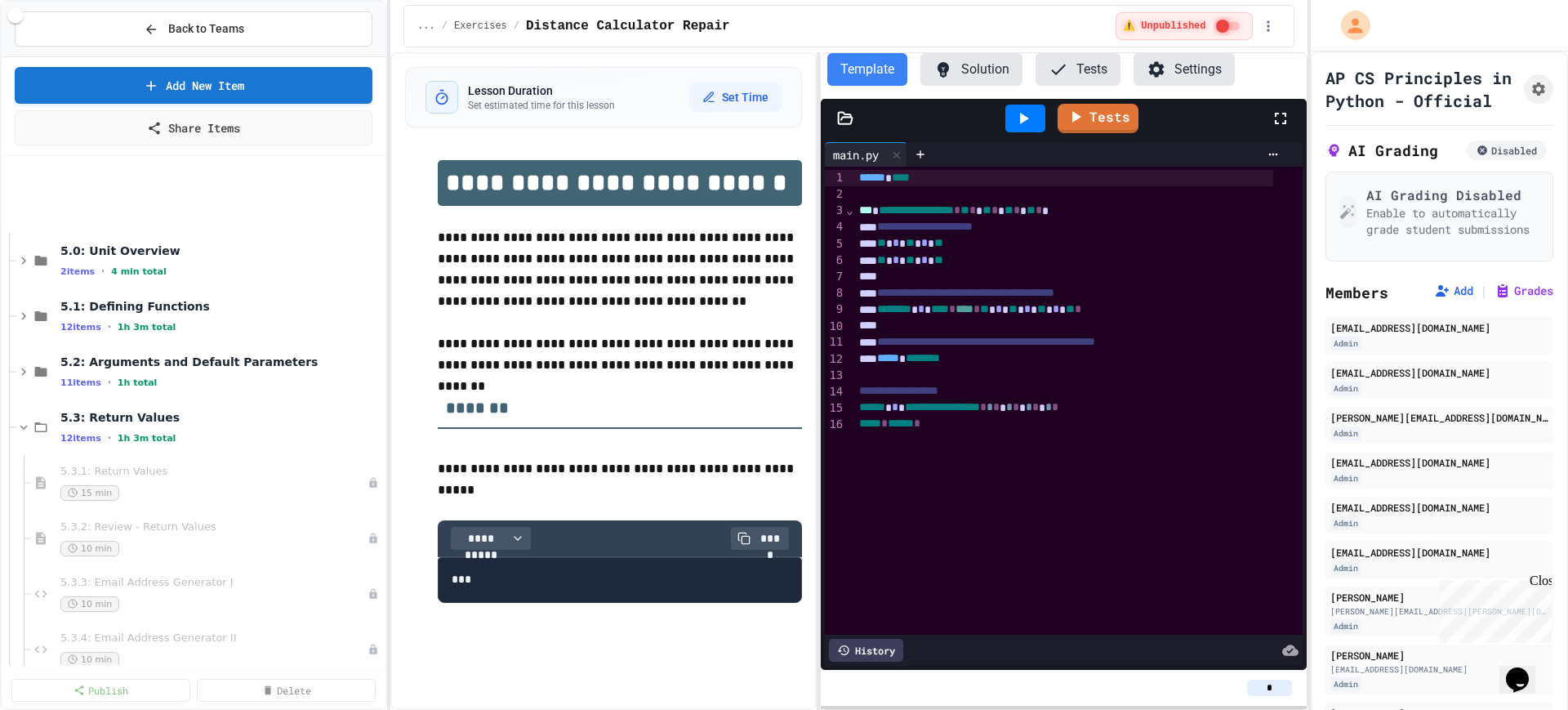
scroll to position [204, 0]
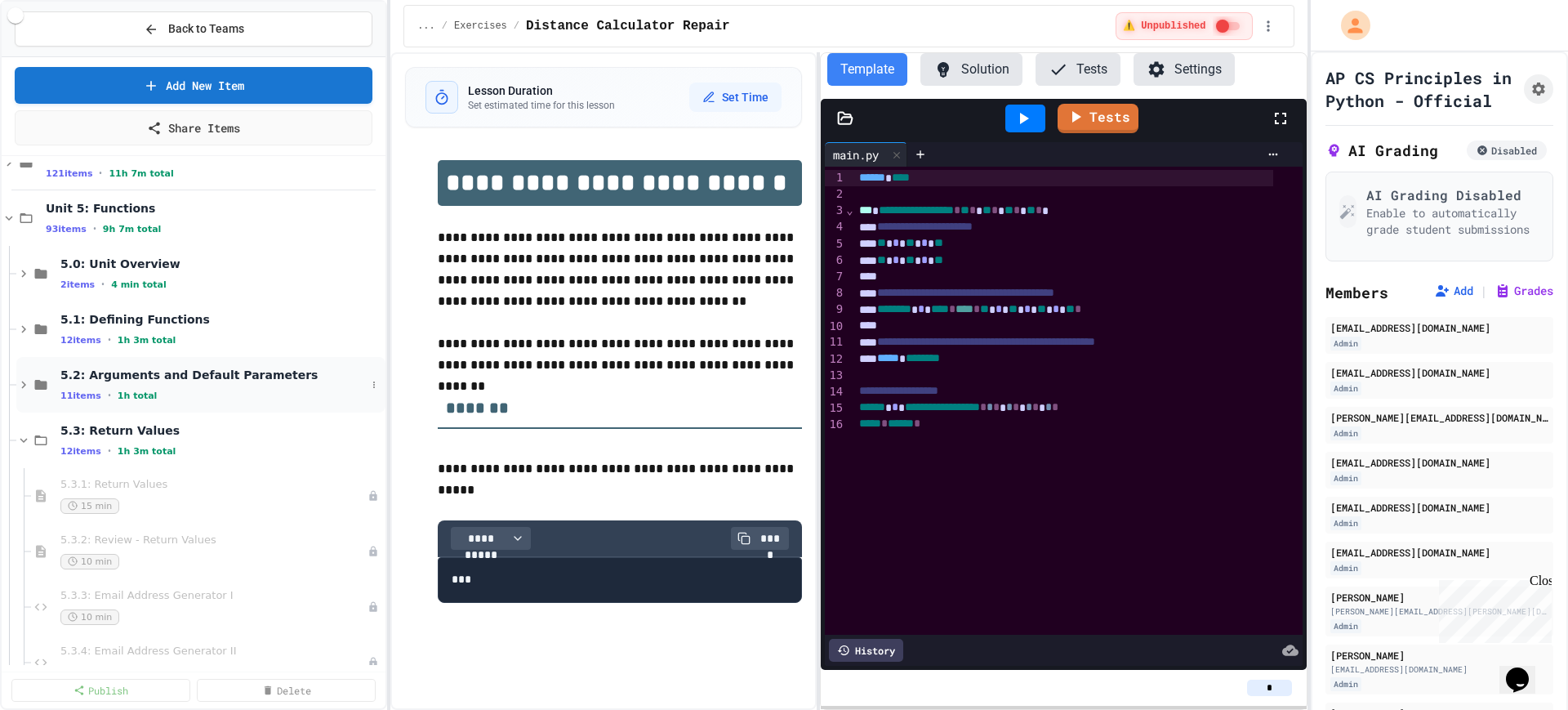
click at [22, 383] on icon at bounding box center [24, 385] width 15 height 15
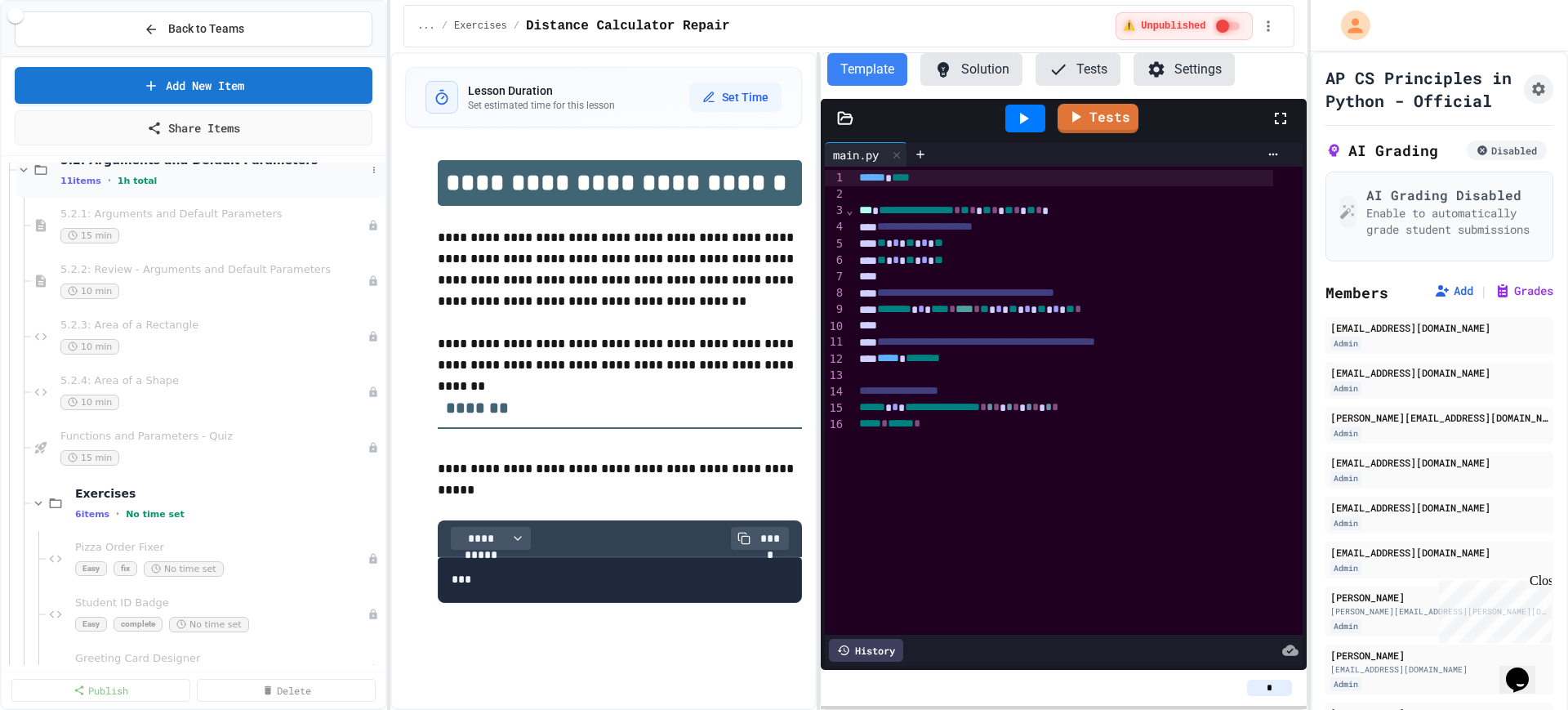
scroll to position [511, 0]
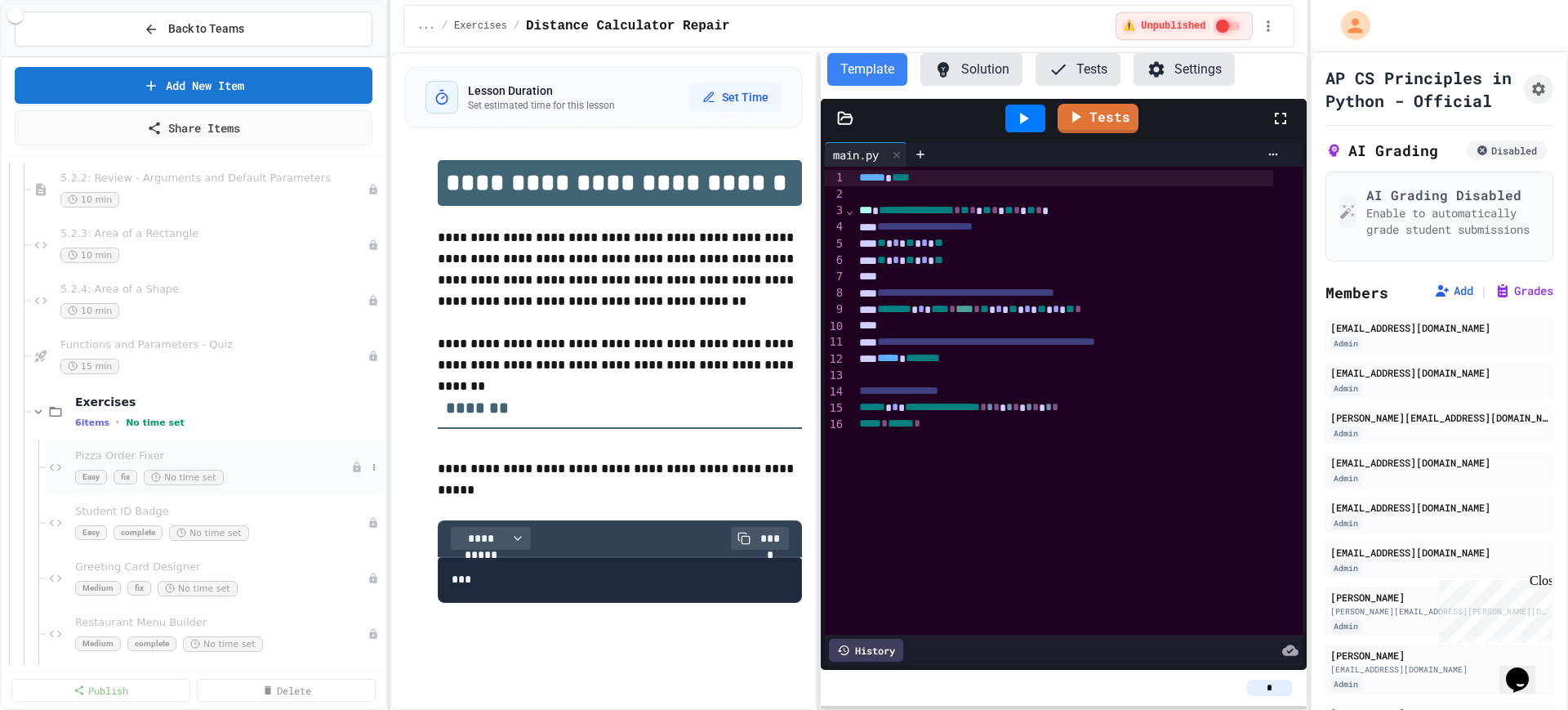
click at [248, 470] on div "Easy fix No time set" at bounding box center [213, 477] width 276 height 16
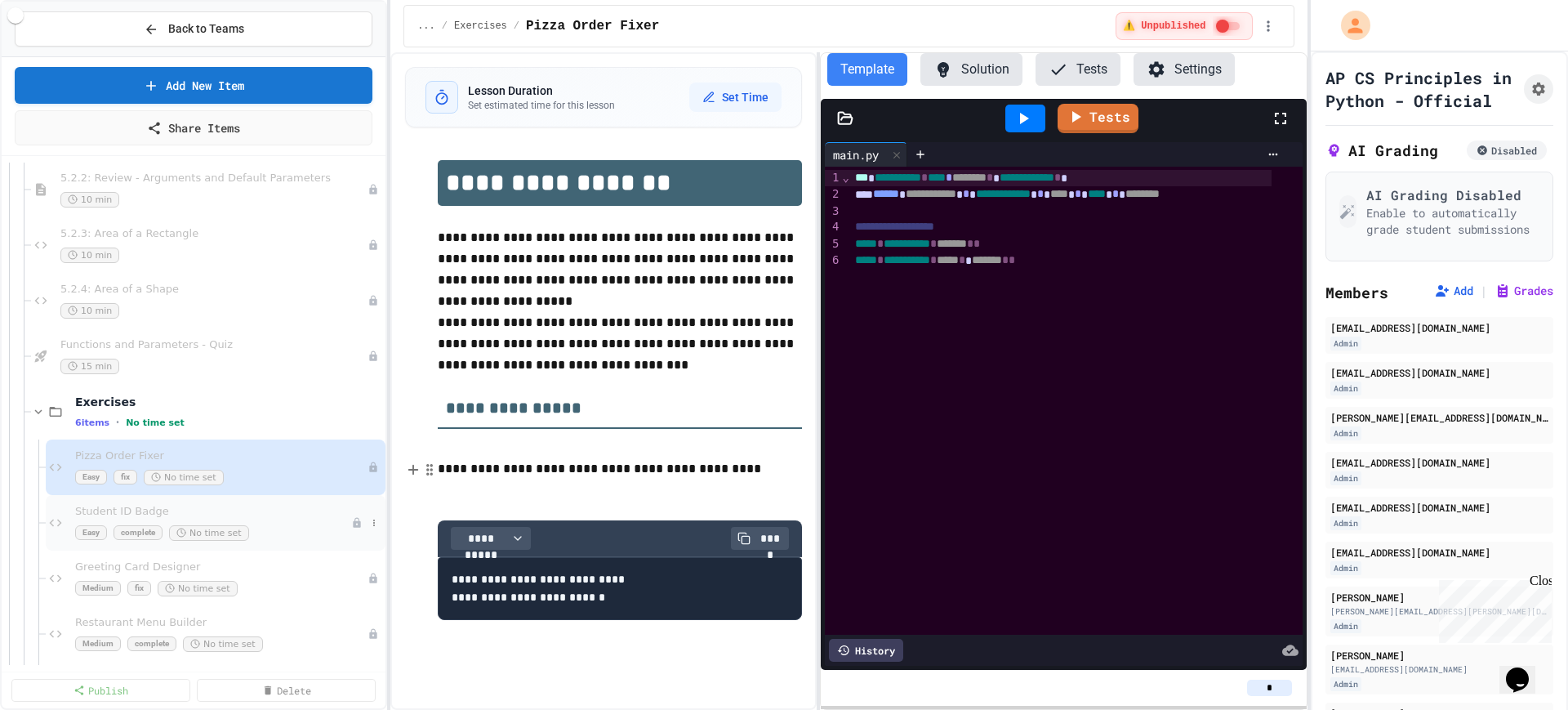
click at [263, 521] on div "Student ID Badge Easy complete No time set" at bounding box center [213, 522] width 276 height 36
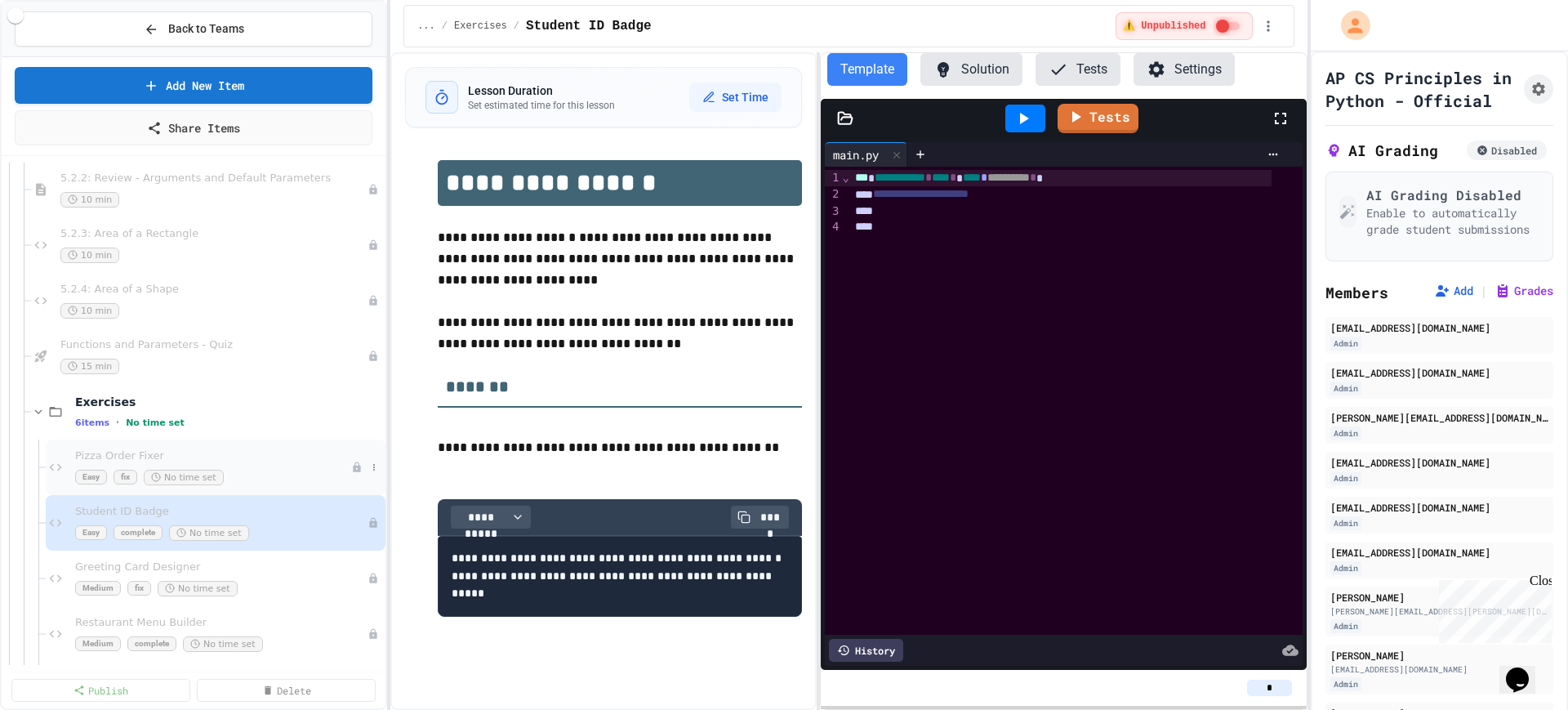
click at [225, 463] on span "Pizza Order Fixer" at bounding box center [213, 456] width 276 height 14
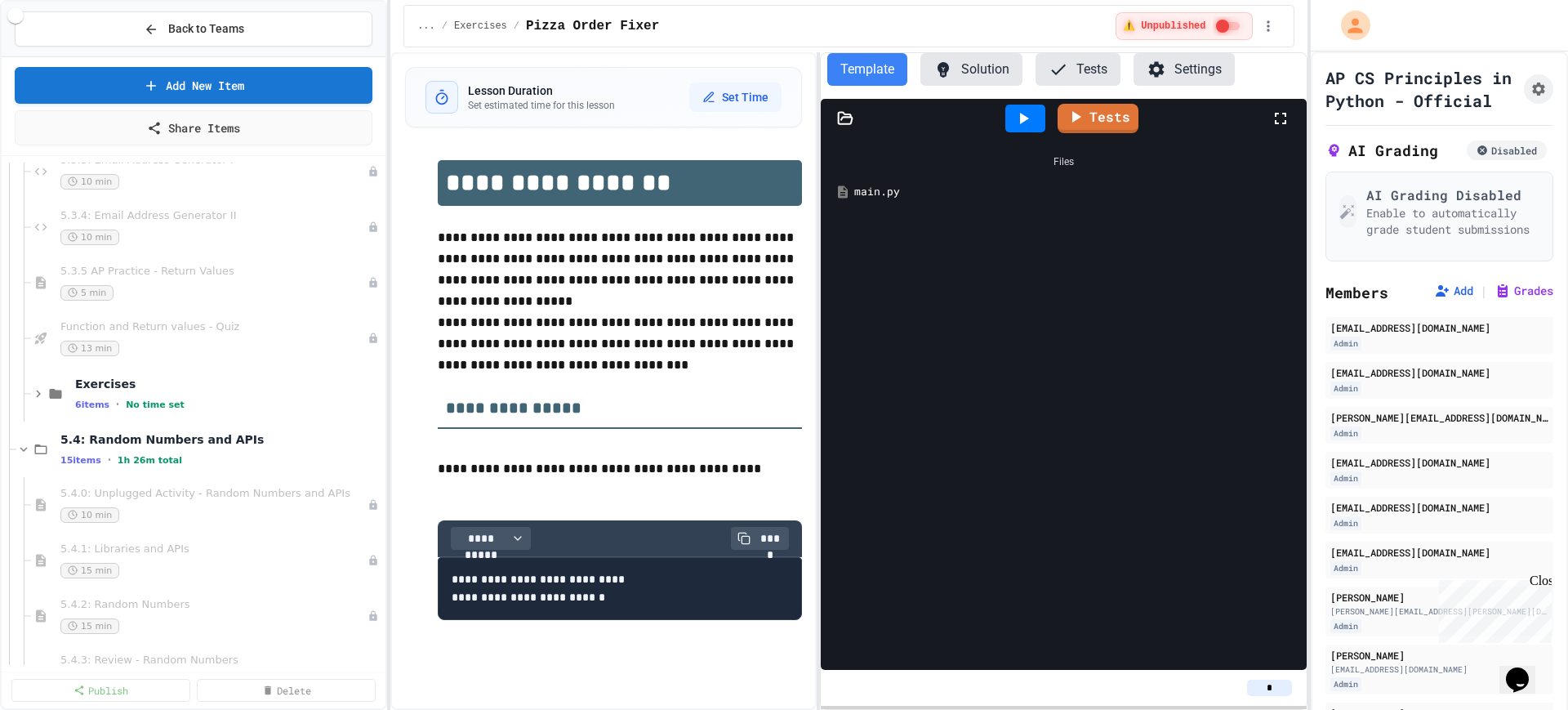
scroll to position [1328, 0]
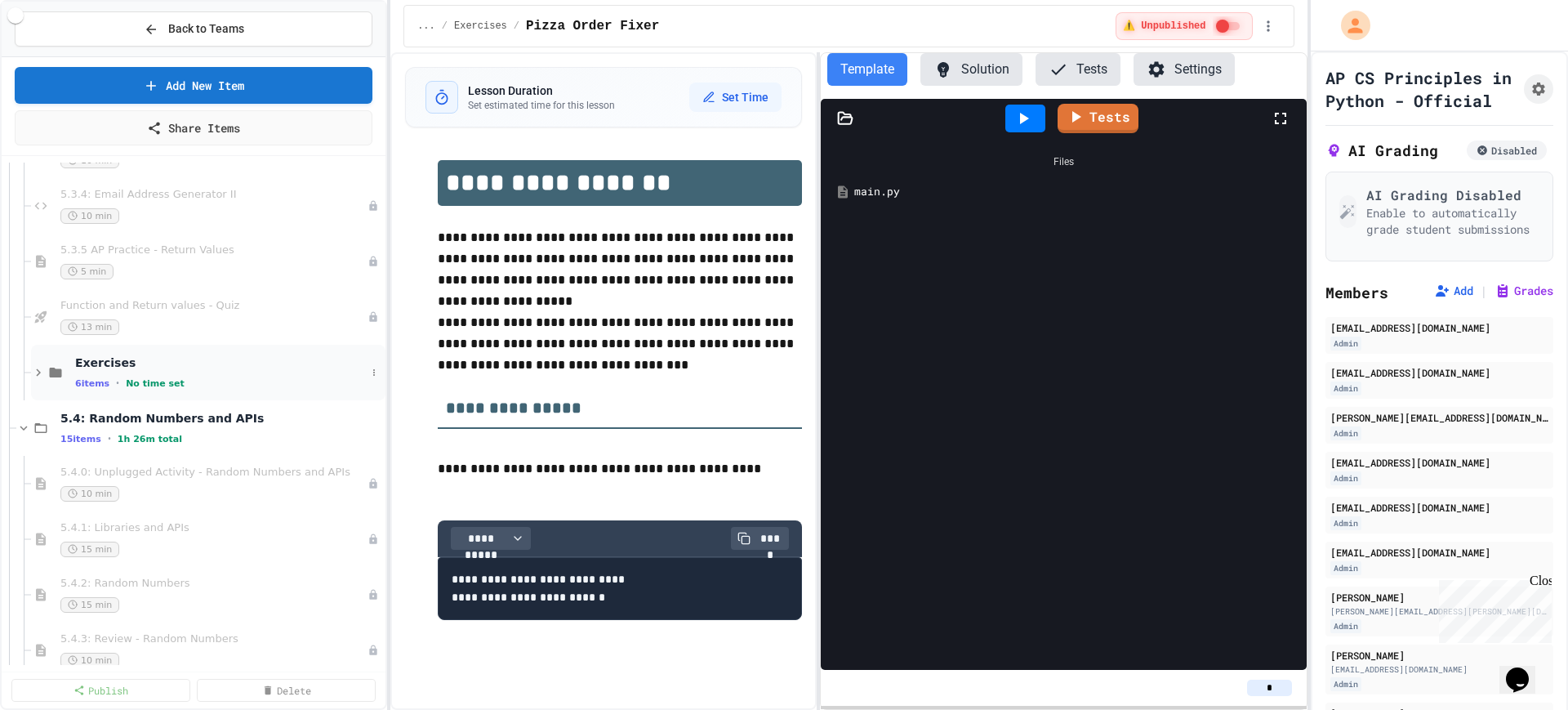
click at [35, 371] on icon at bounding box center [39, 372] width 15 height 15
click at [194, 418] on span "Distance Calculator Repair" at bounding box center [213, 417] width 276 height 14
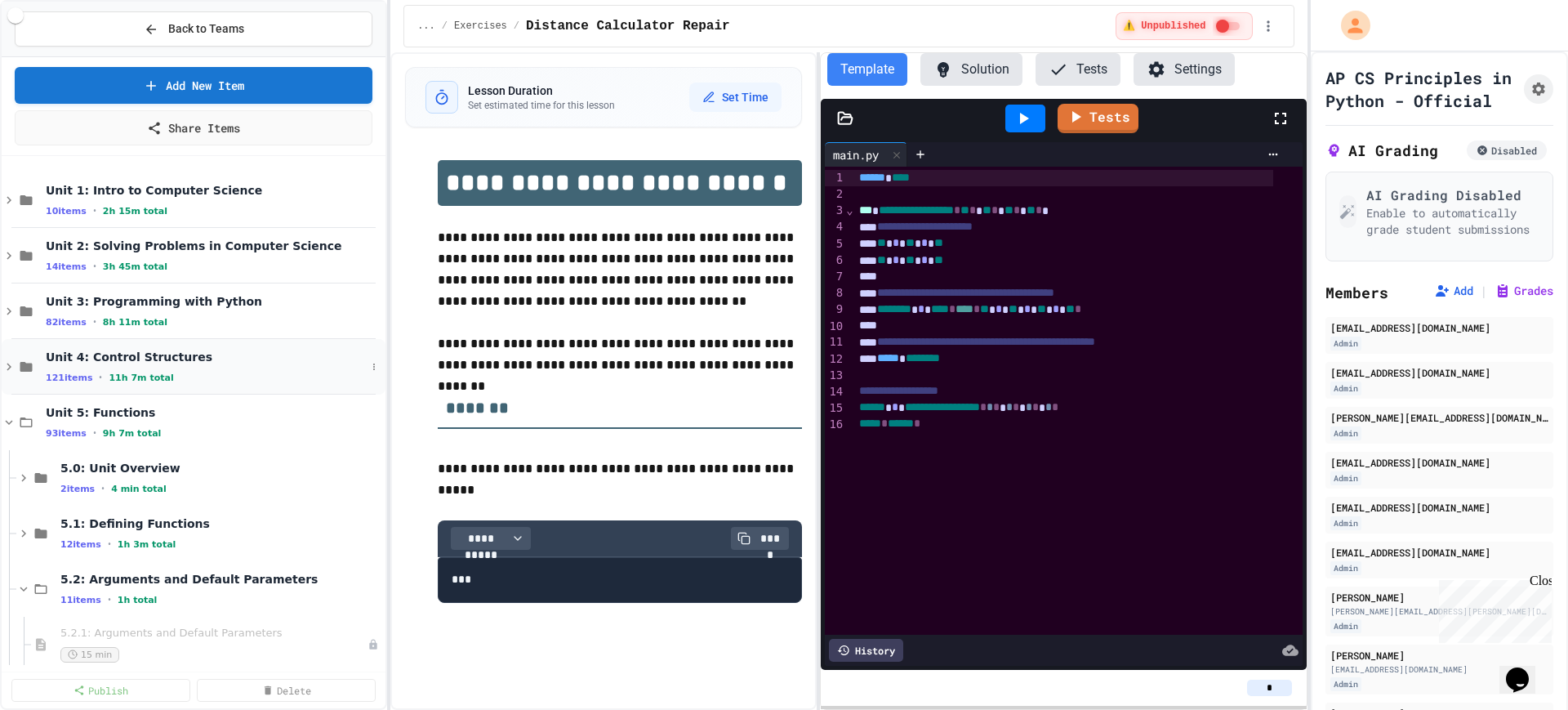
click at [8, 367] on icon at bounding box center [9, 367] width 15 height 15
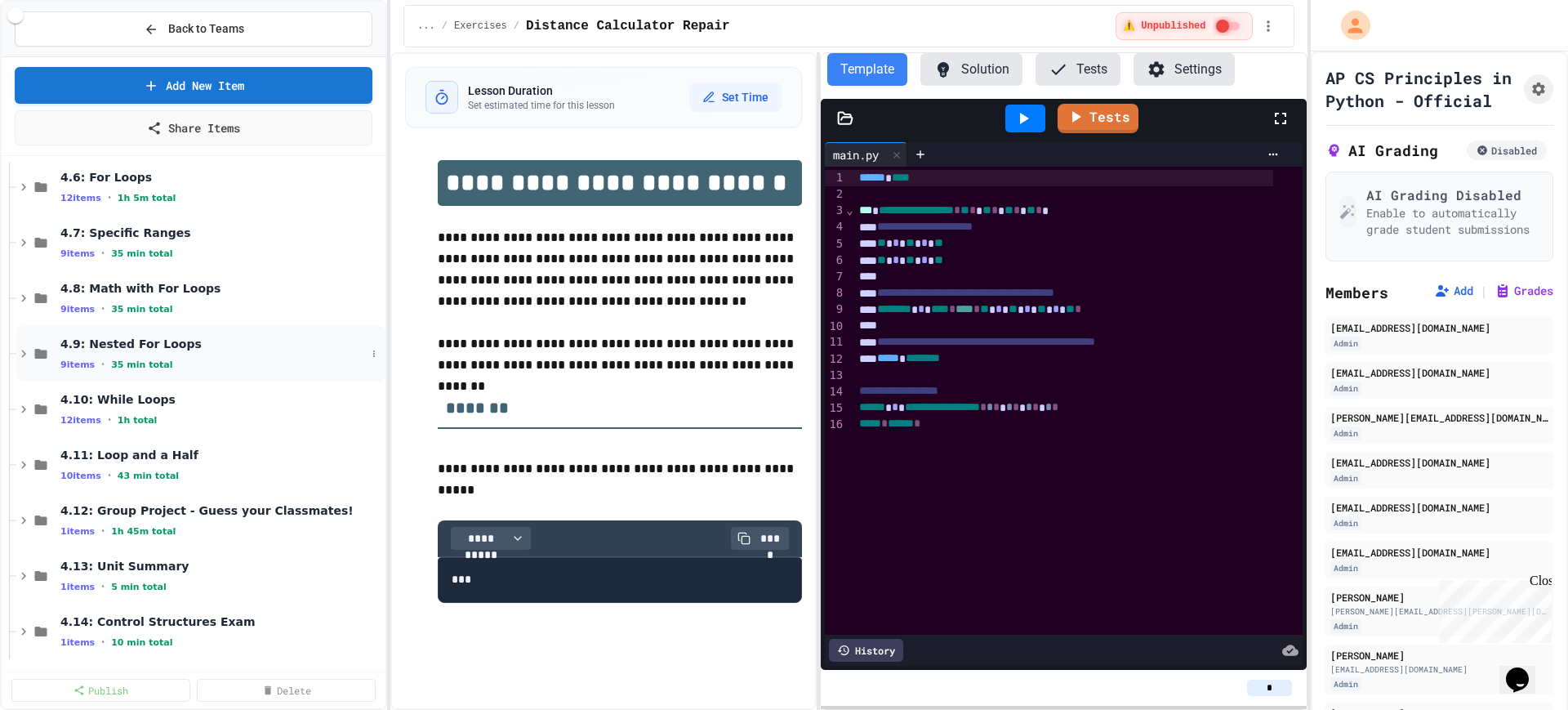
scroll to position [715, 0]
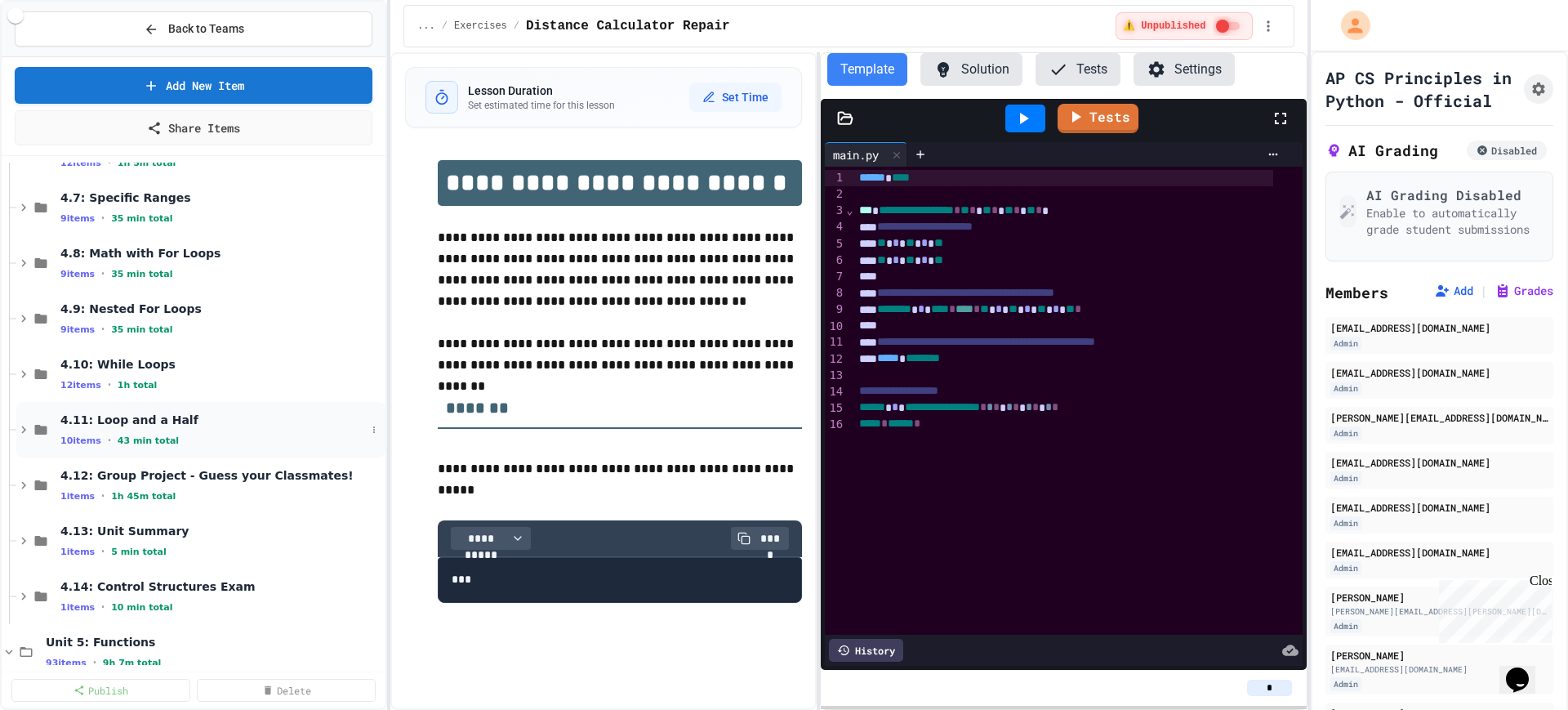
click at [22, 429] on icon at bounding box center [24, 430] width 15 height 15
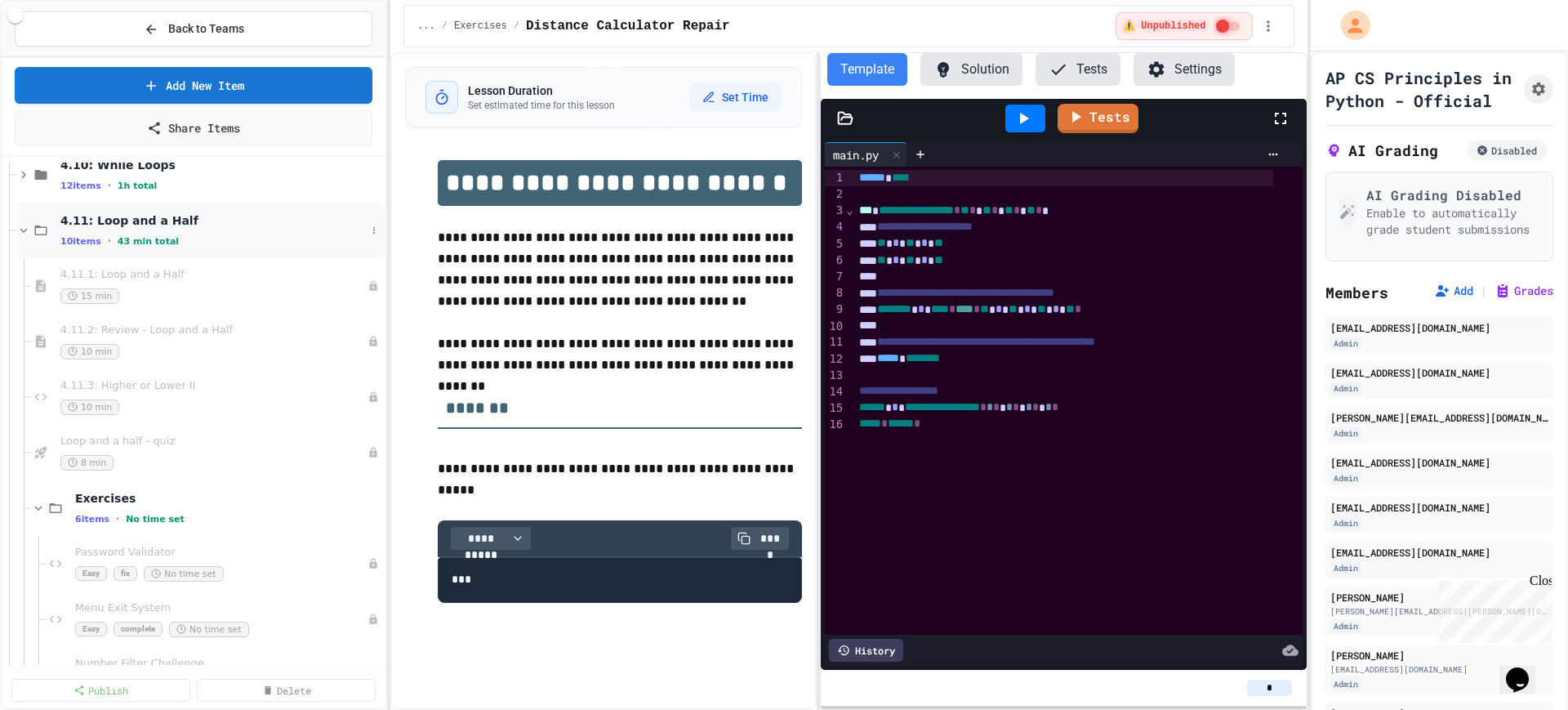
scroll to position [919, 0]
click at [216, 551] on span "Password Validator" at bounding box center [213, 548] width 276 height 14
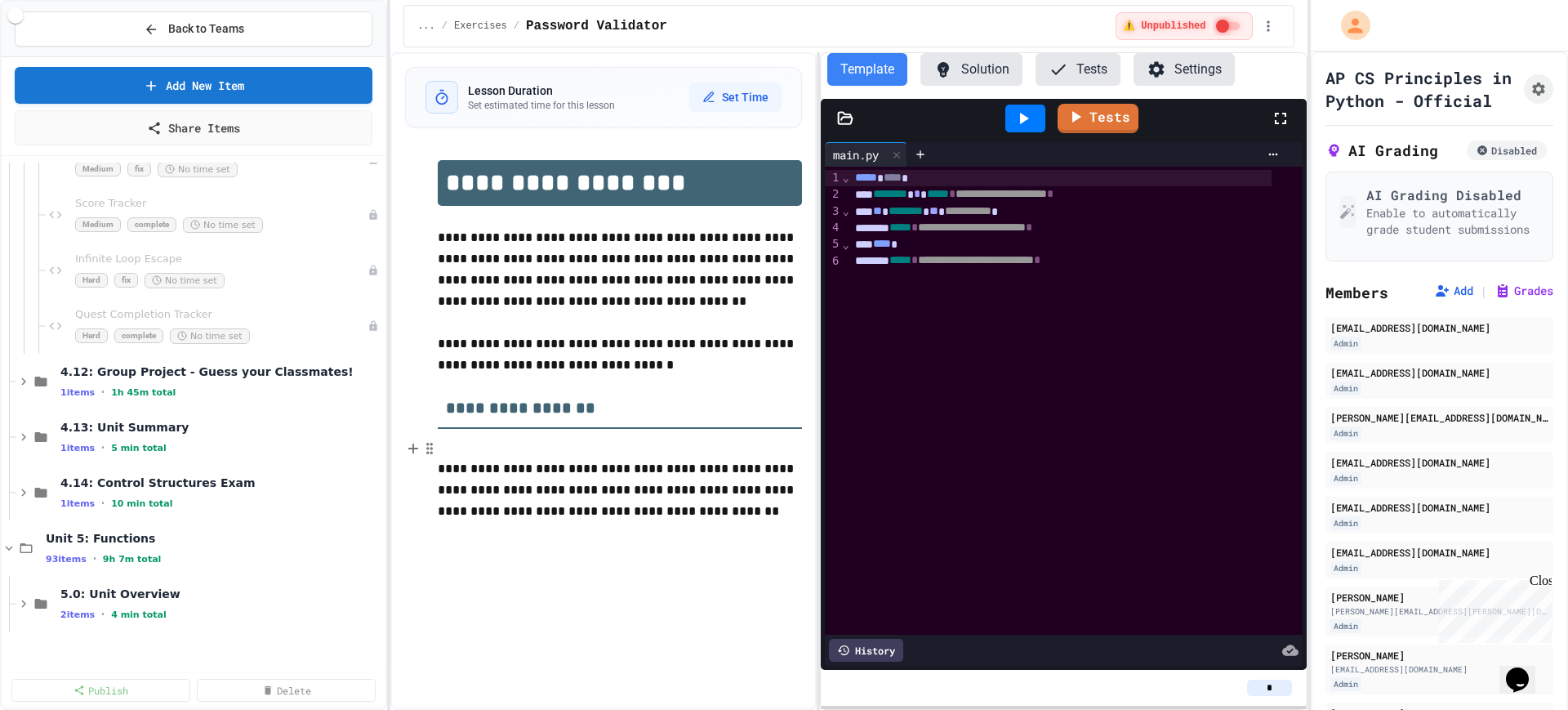
scroll to position [1022, 0]
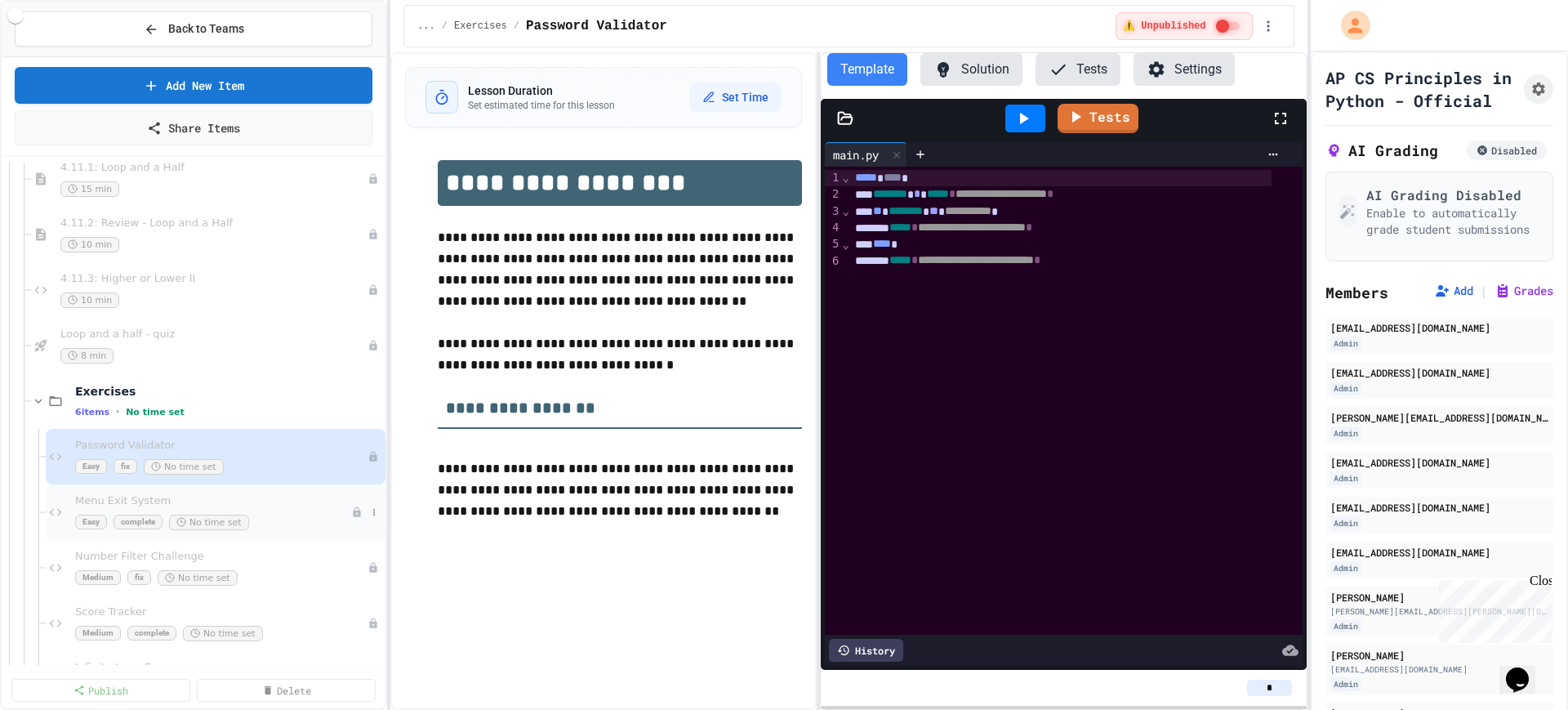
click at [264, 504] on span "Menu Exit System" at bounding box center [213, 501] width 276 height 14
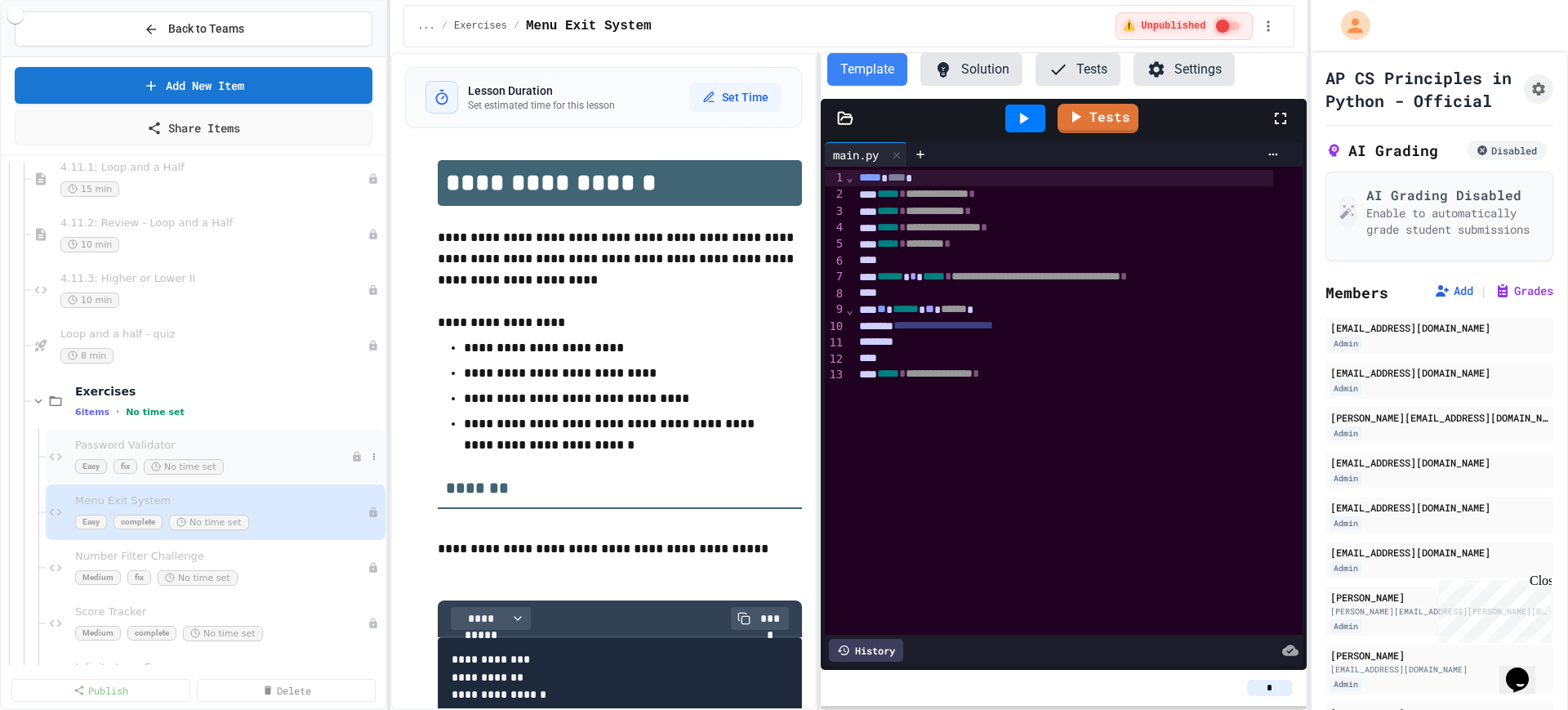
click at [265, 468] on div "Easy fix No time set" at bounding box center [213, 467] width 276 height 16
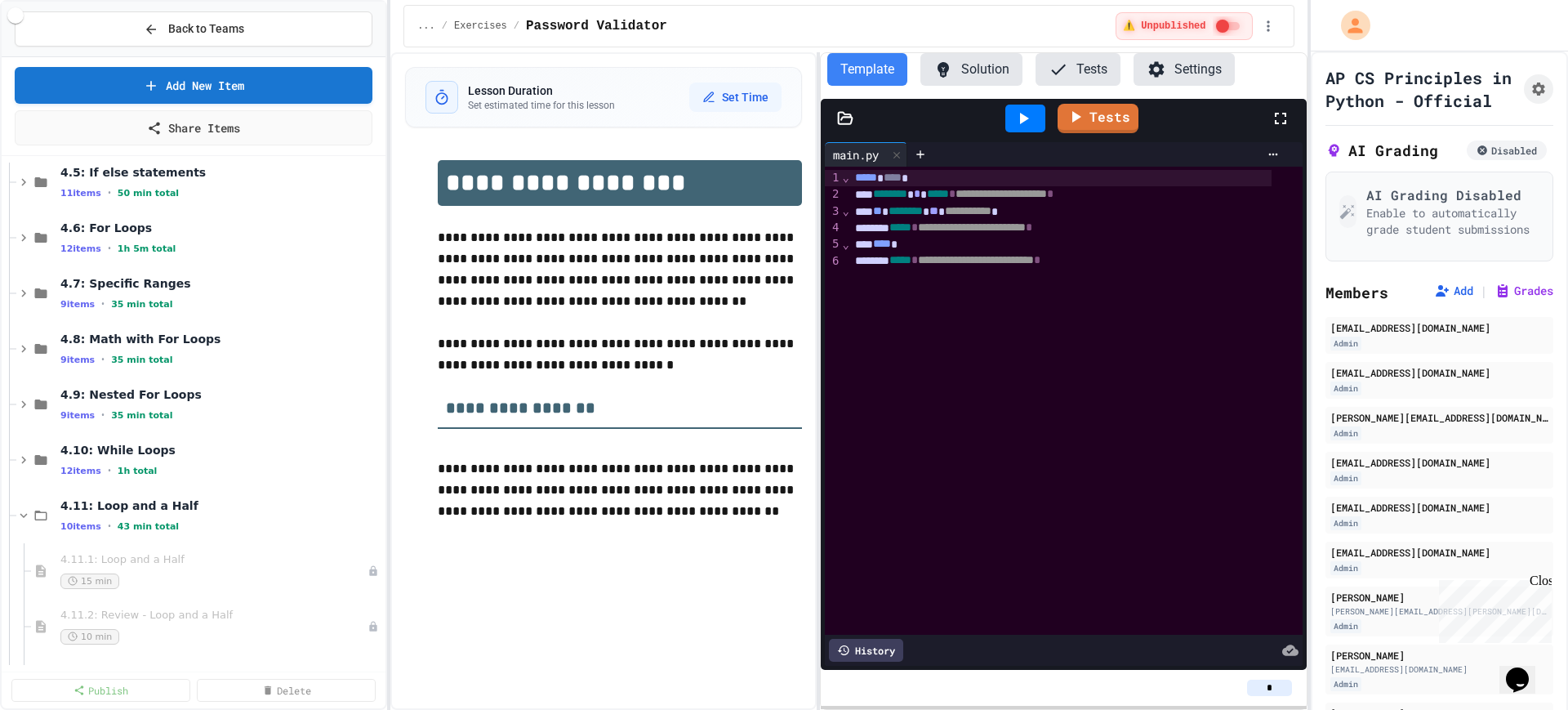
scroll to position [613, 0]
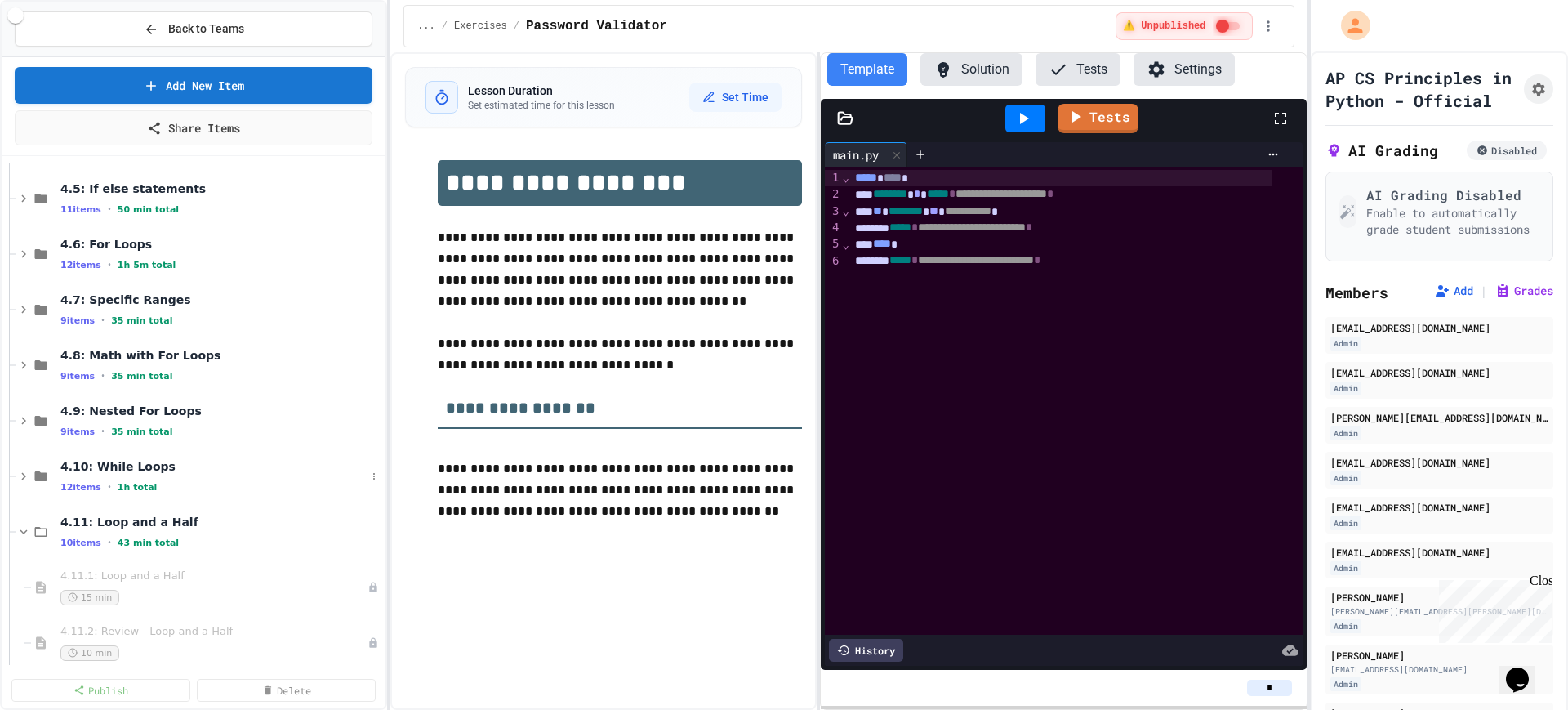
click at [16, 477] on div at bounding box center [12, 477] width 7 height 1
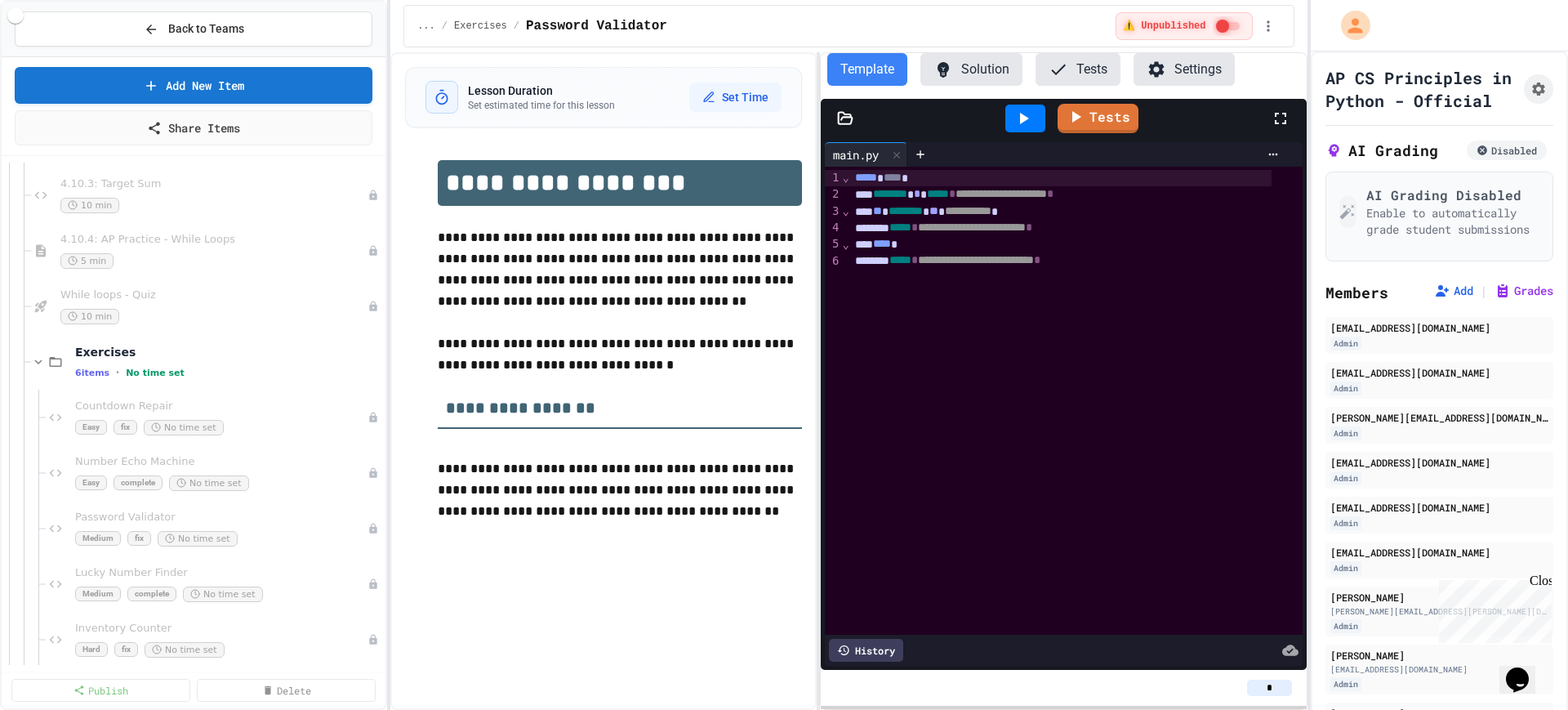
scroll to position [1124, 0]
click at [246, 418] on div "Easy fix No time set" at bounding box center [213, 420] width 276 height 16
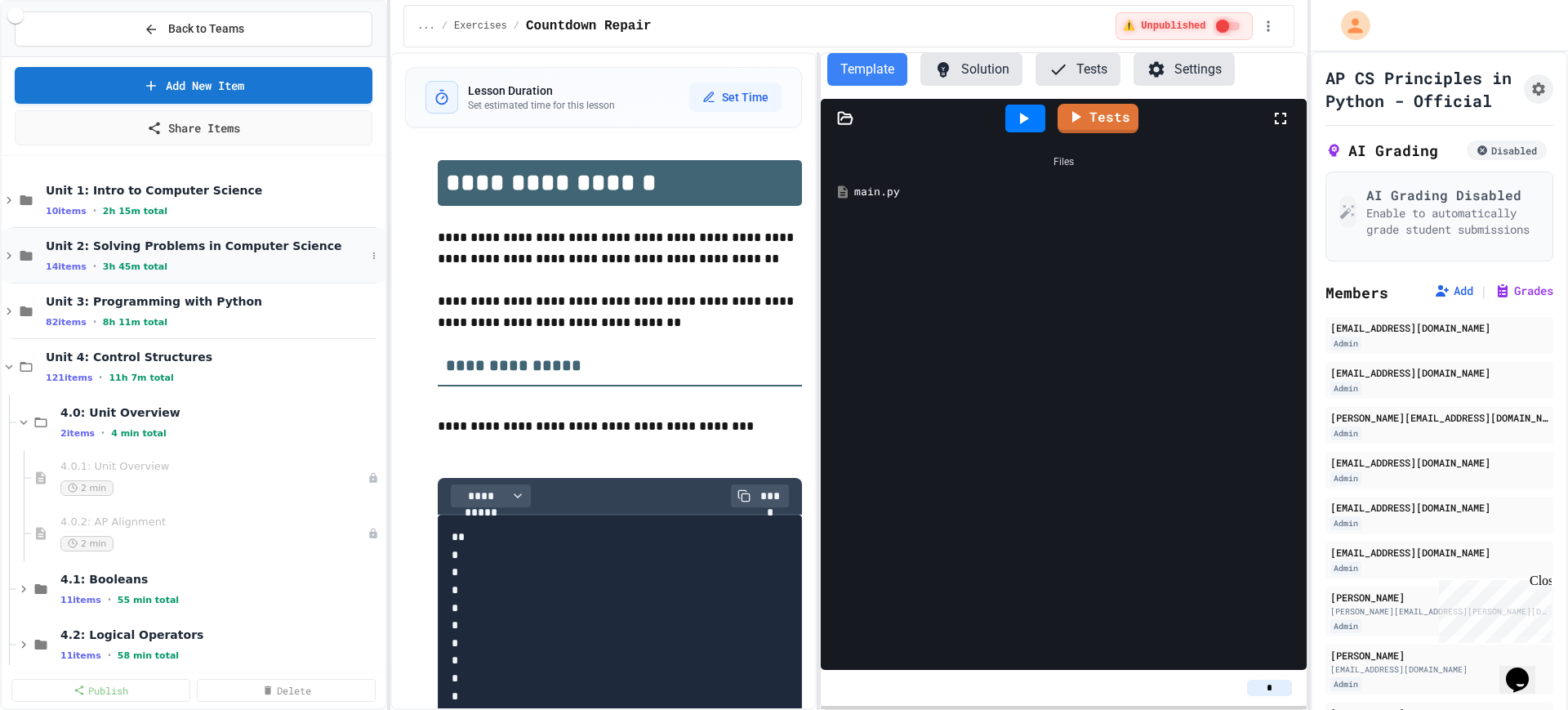
click at [2, 250] on icon at bounding box center [9, 256] width 15 height 15
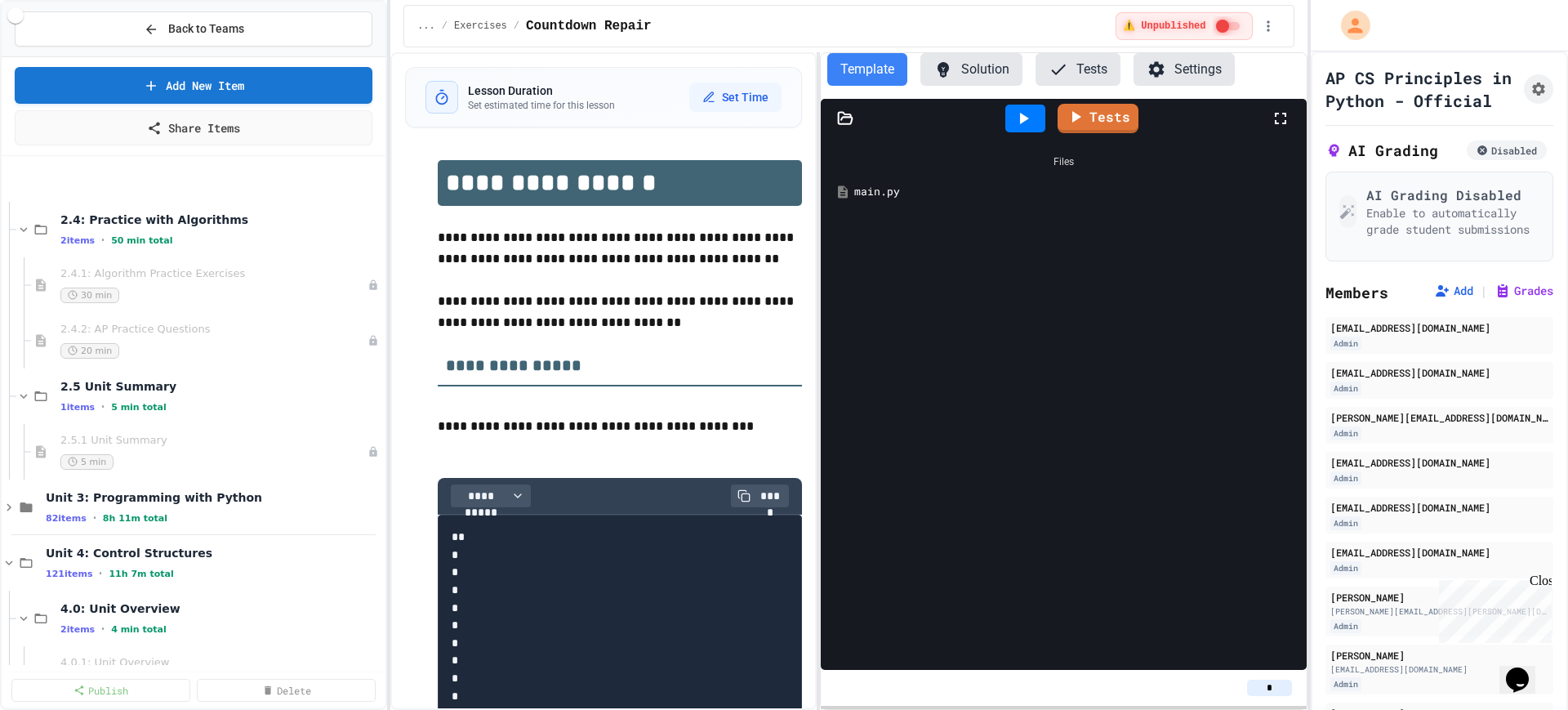
scroll to position [1022, 0]
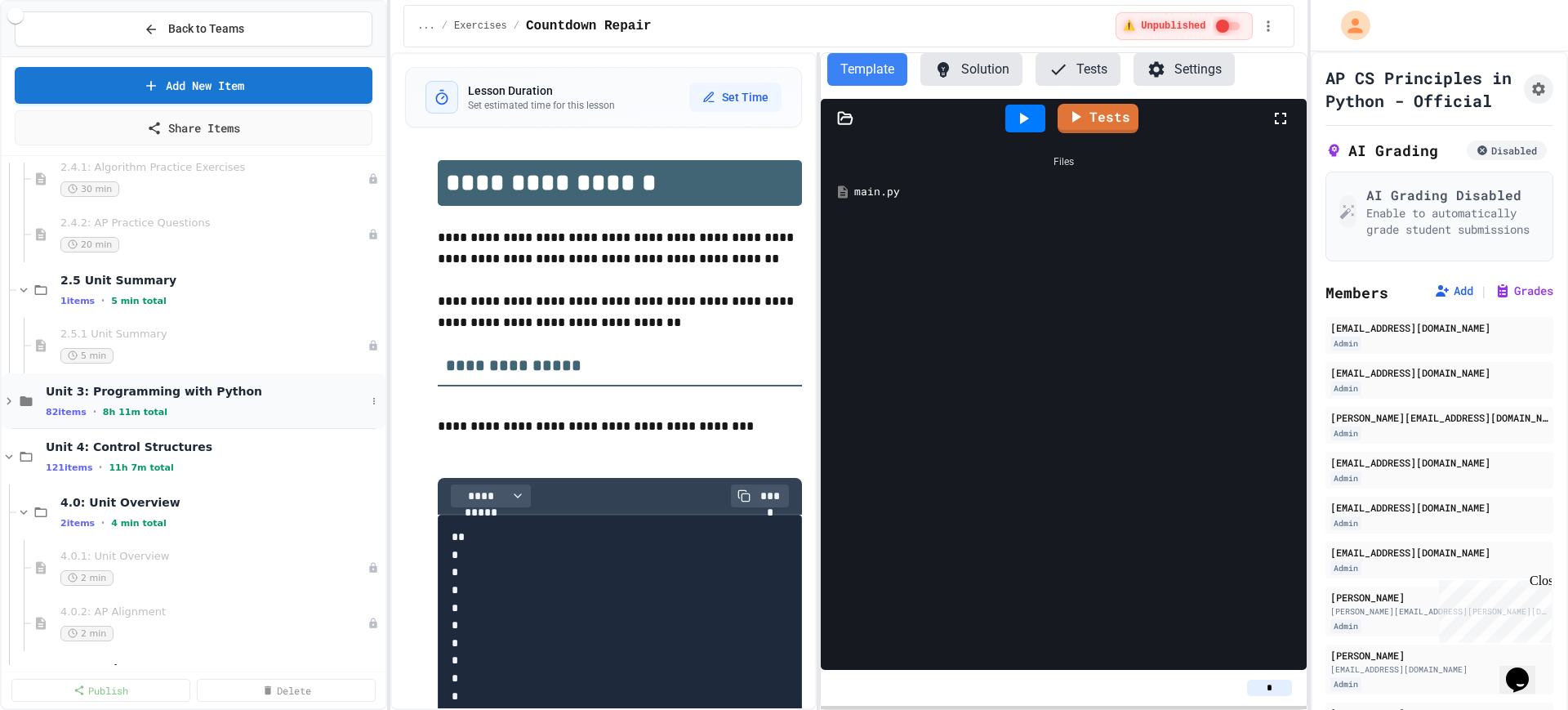
click at [10, 408] on icon at bounding box center [9, 401] width 15 height 15
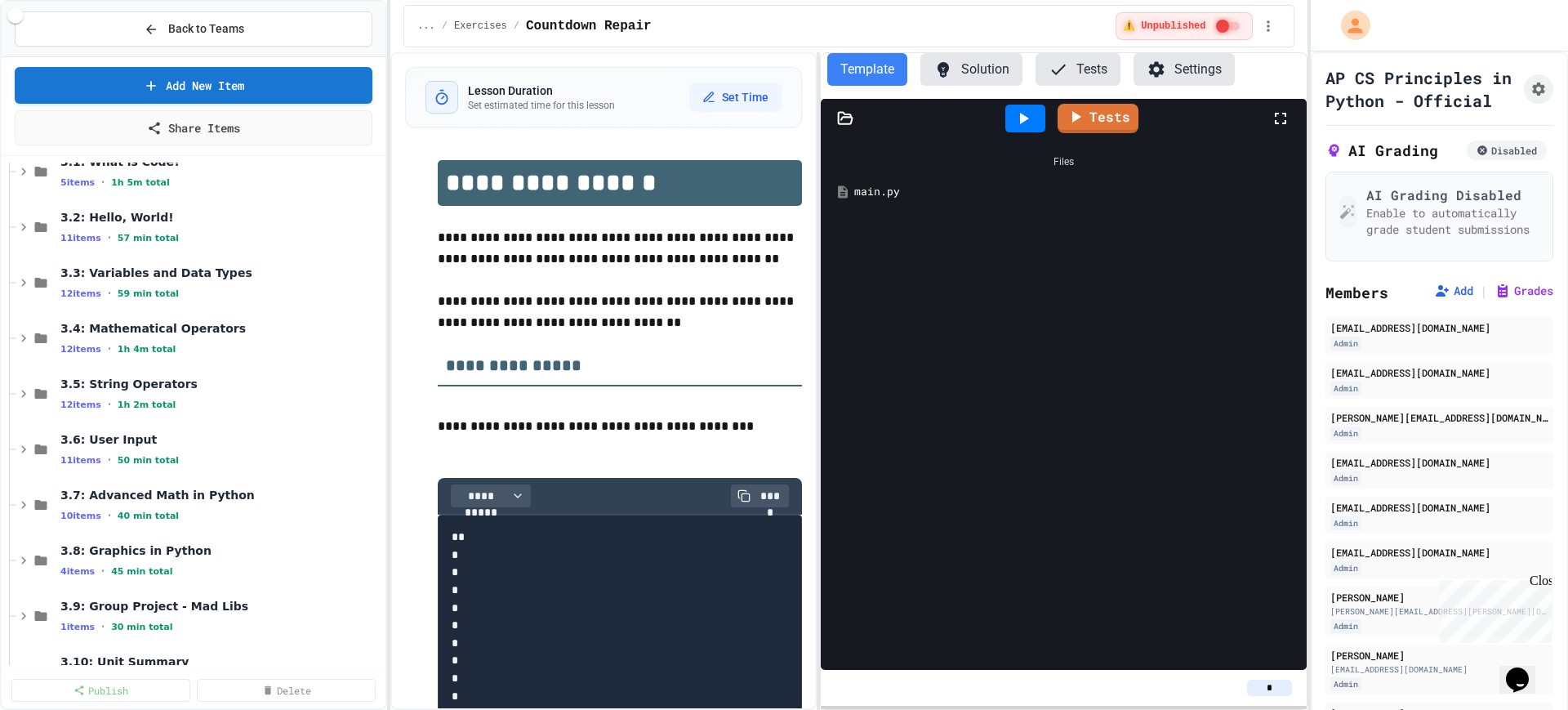
scroll to position [1226, 0]
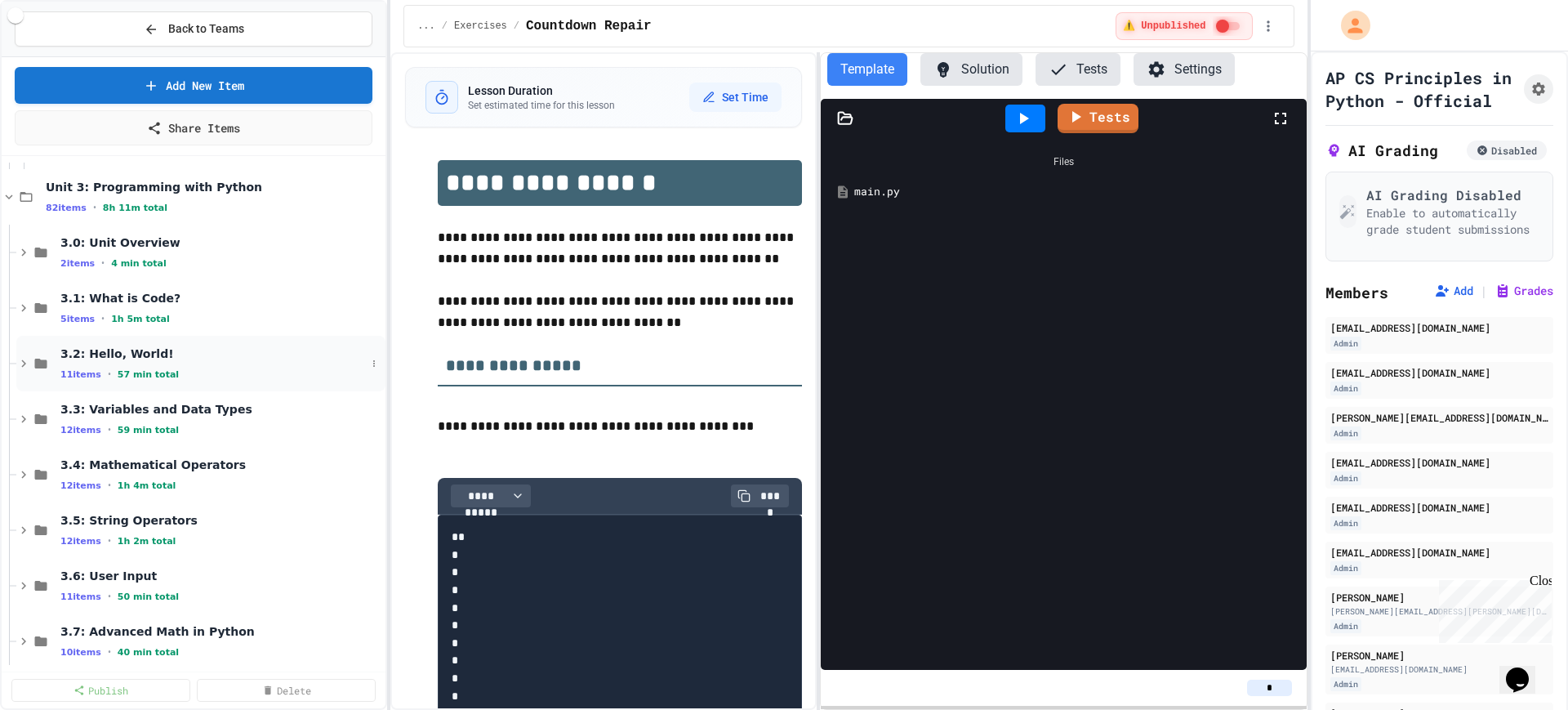
click at [21, 364] on icon at bounding box center [24, 364] width 15 height 15
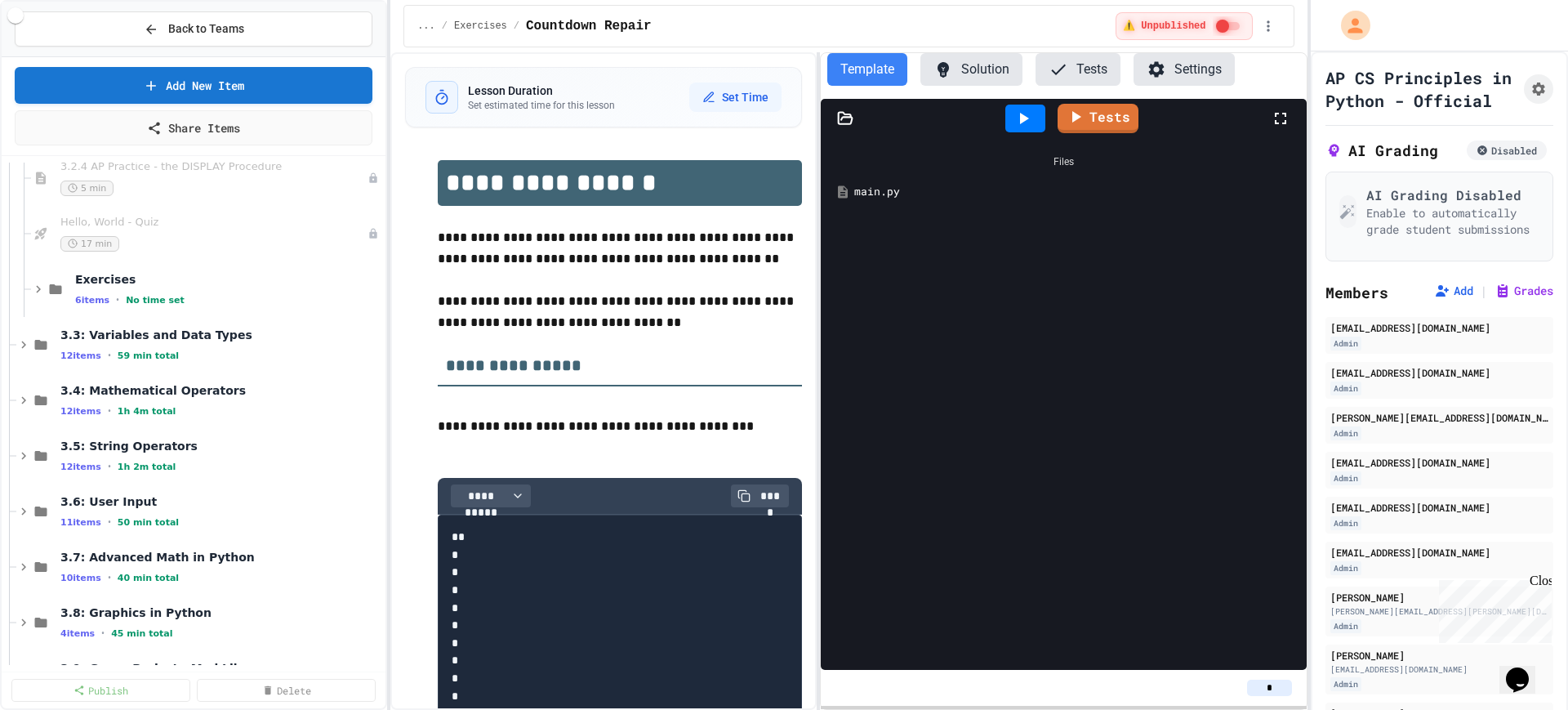
scroll to position [1634, 0]
click at [175, 291] on div "Exercises 6 items • No time set" at bounding box center [221, 288] width 291 height 34
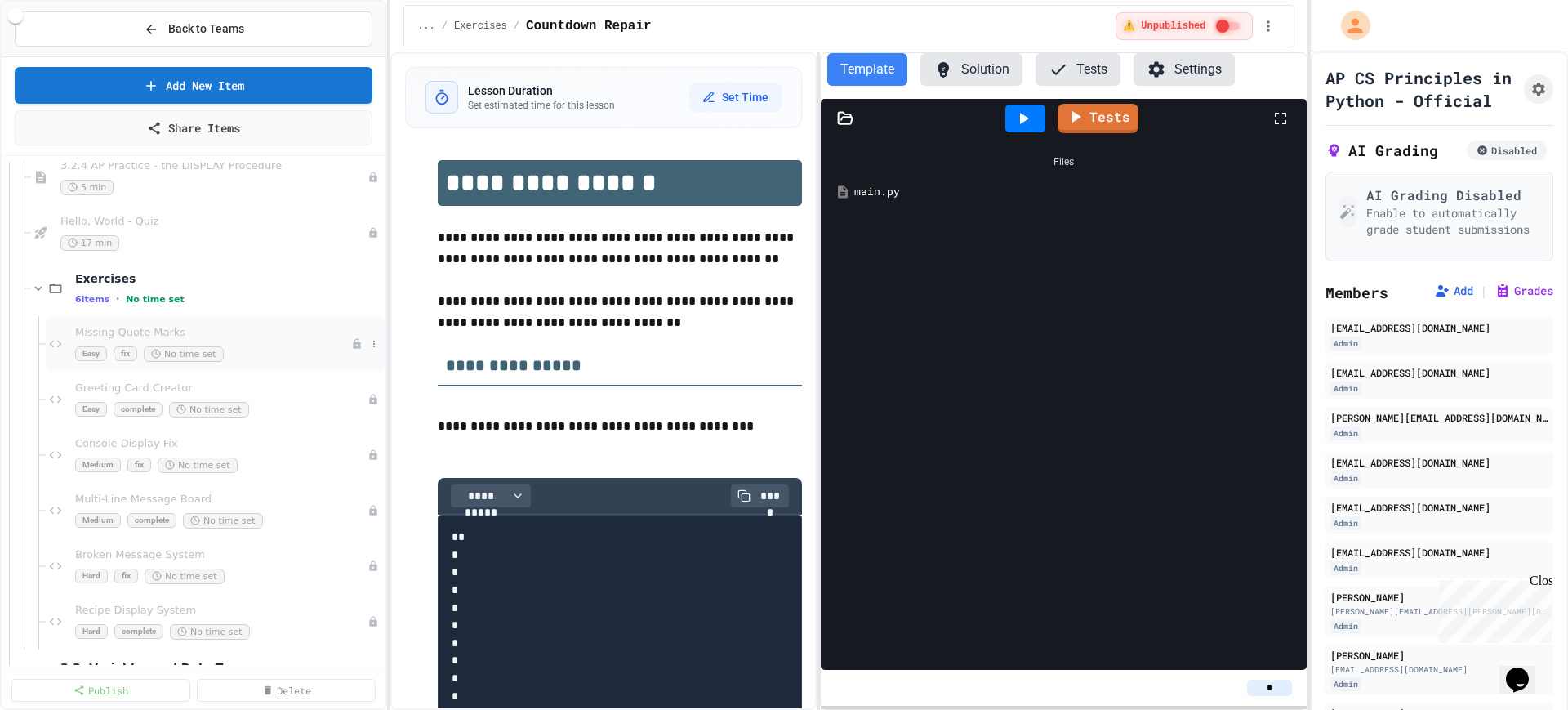
click at [251, 343] on div "Missing Quote Marks Easy fix No time set" at bounding box center [213, 343] width 276 height 36
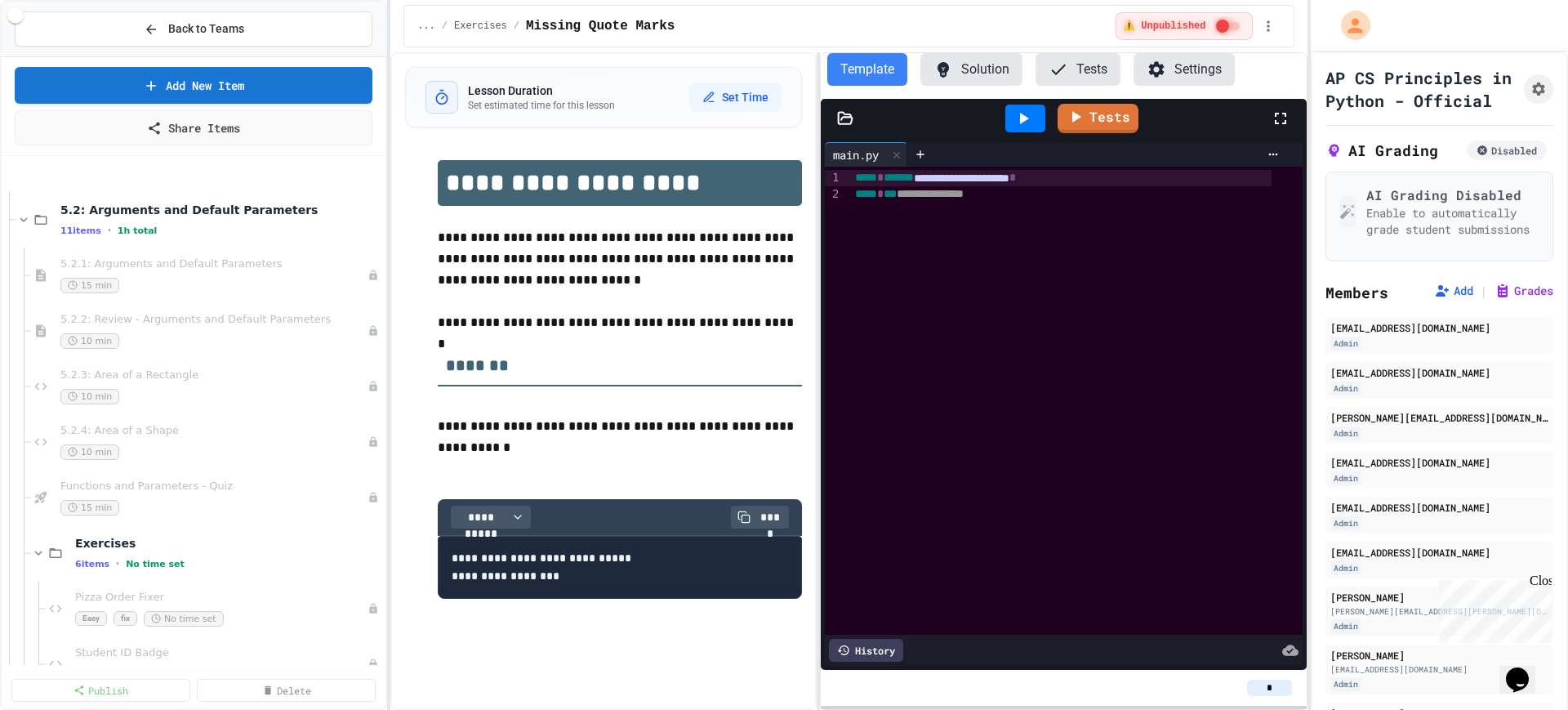
scroll to position [5210, 0]
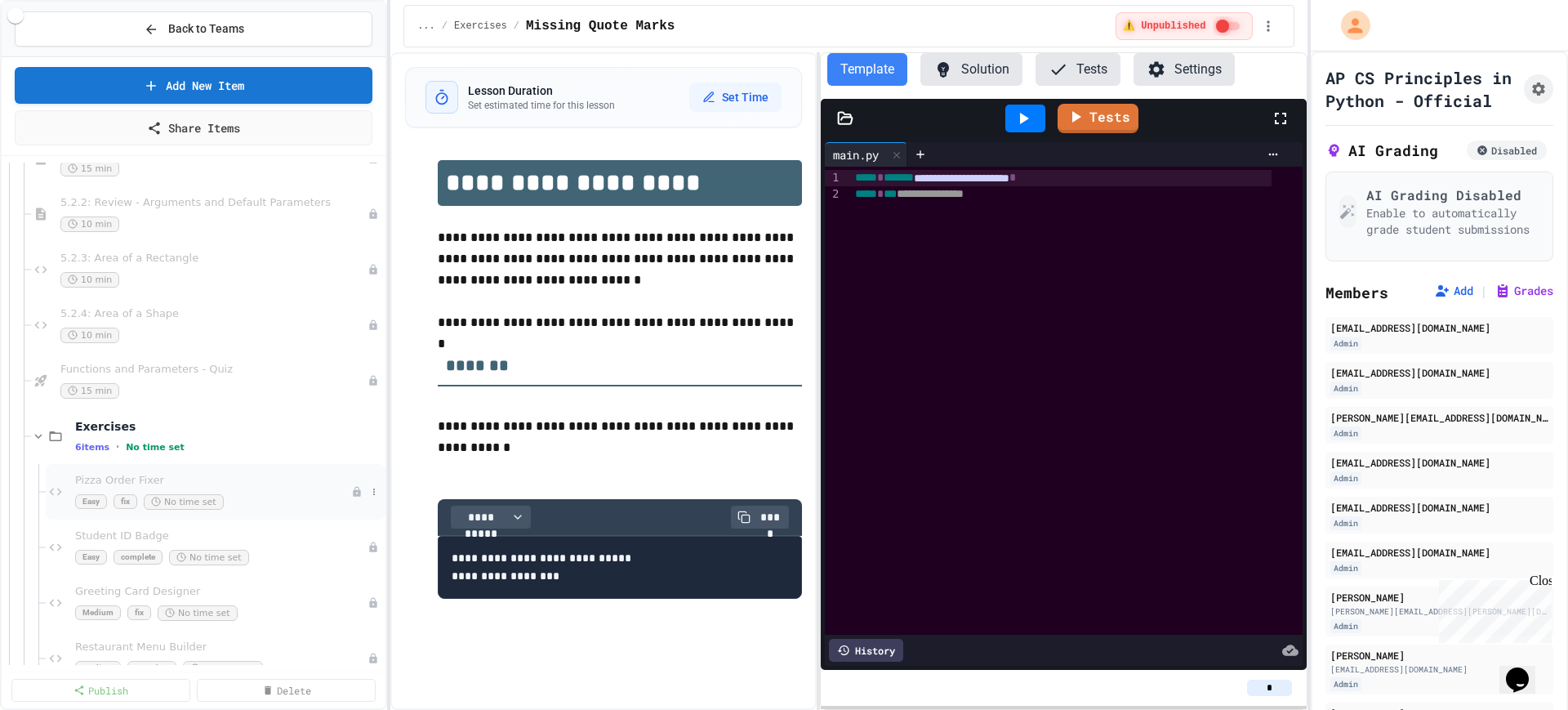
click at [237, 493] on div "Pizza Order Fixer Easy fix No time set" at bounding box center [213, 492] width 276 height 36
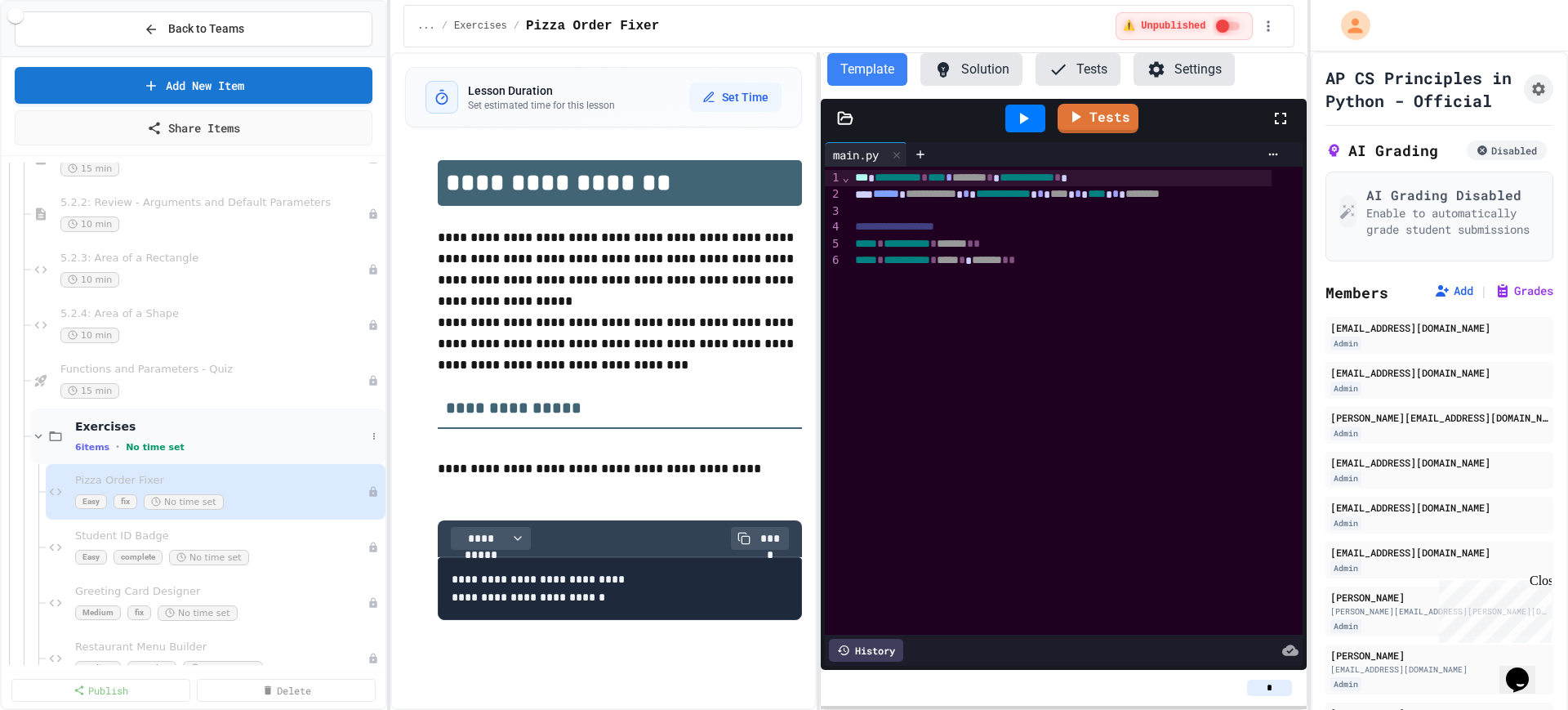
click at [31, 435] on icon at bounding box center [39, 437] width 15 height 15
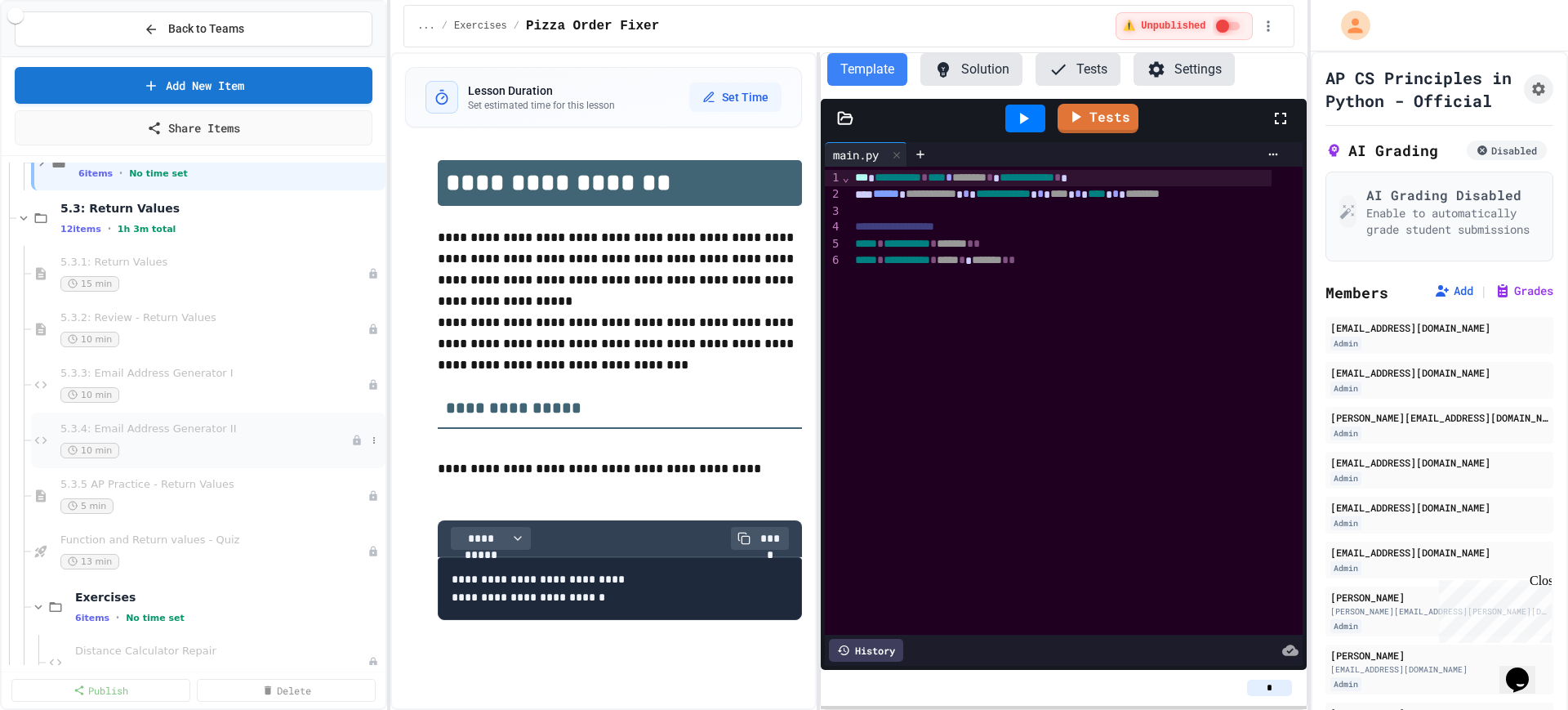
scroll to position [5619, 0]
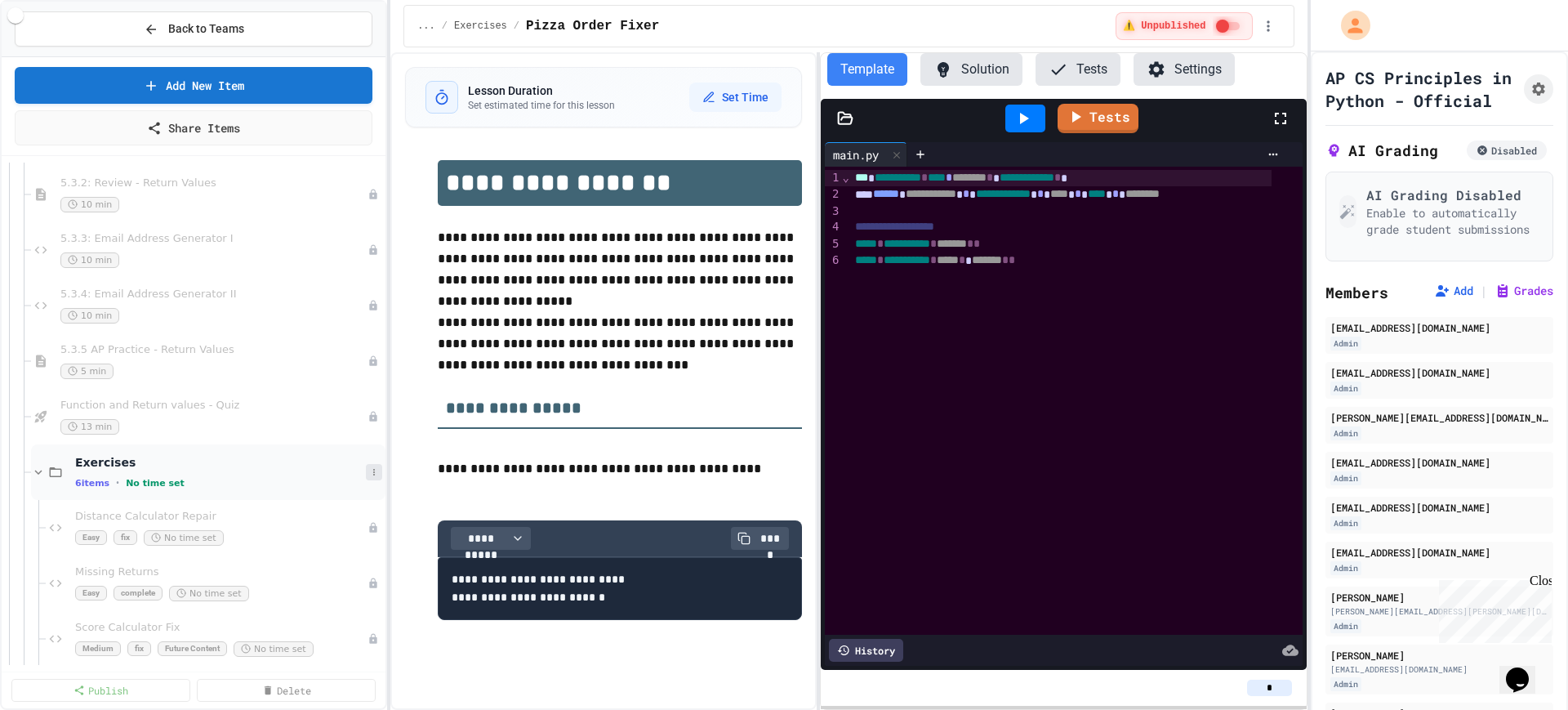
click at [366, 475] on button at bounding box center [374, 473] width 17 height 17
click at [297, 592] on button "Delete" at bounding box center [317, 591] width 108 height 30
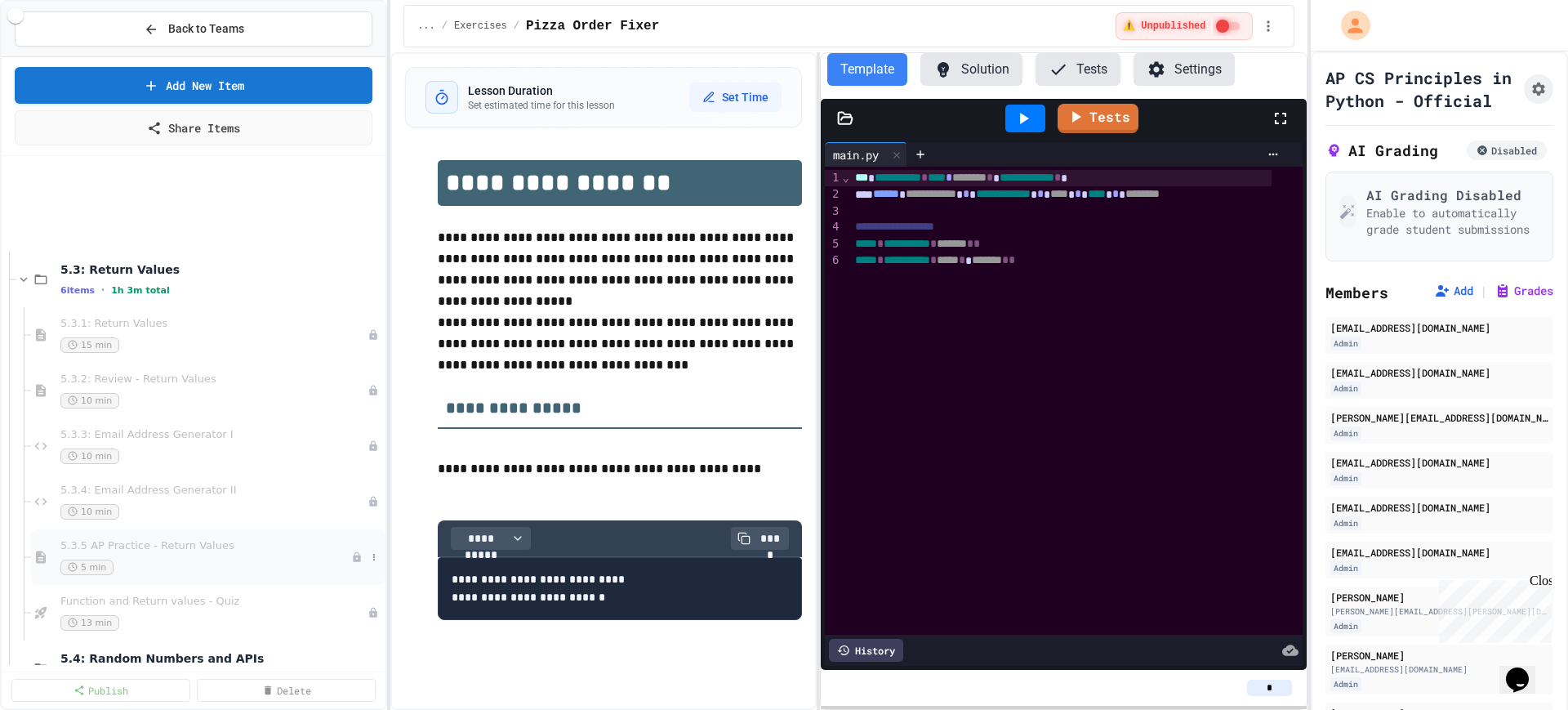
scroll to position [5414, 0]
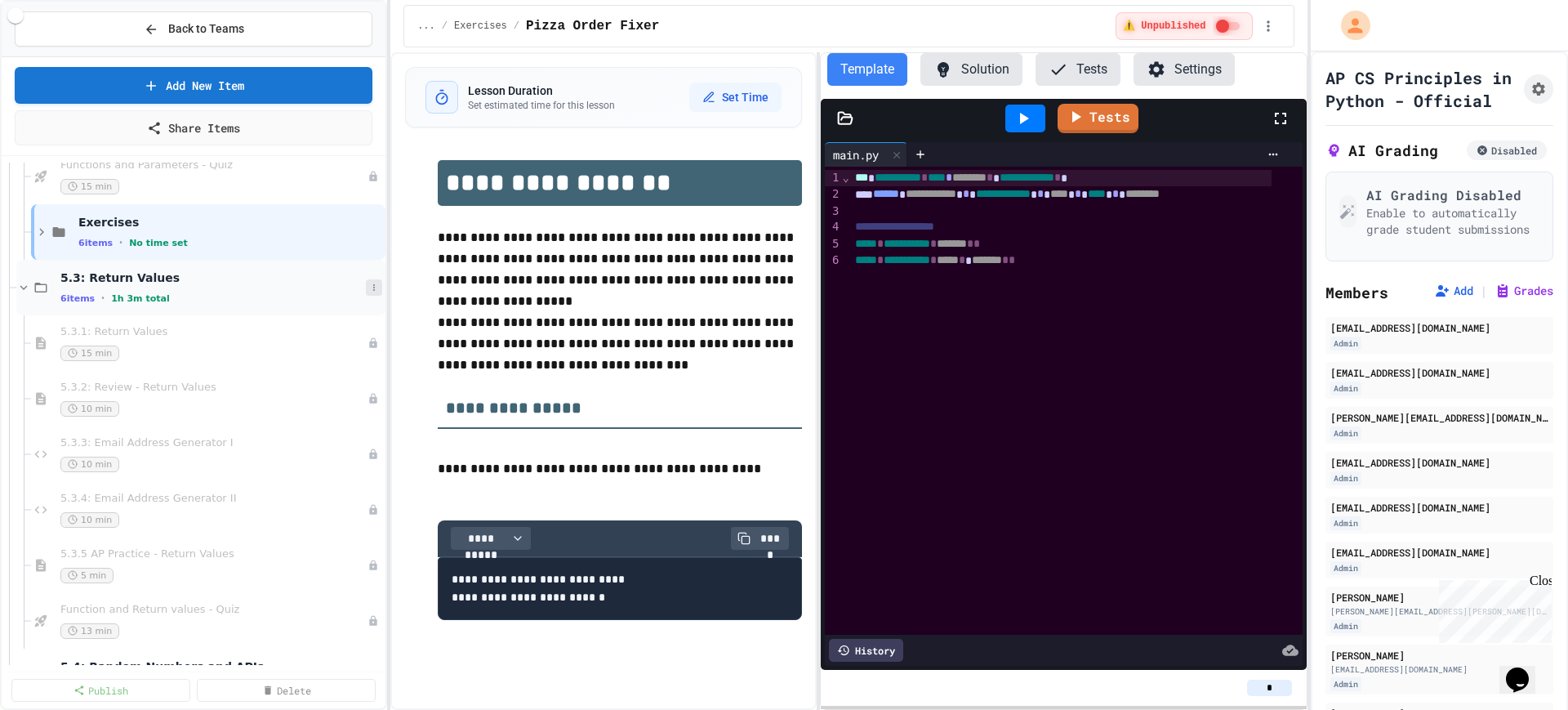
click at [369, 285] on icon at bounding box center [374, 288] width 10 height 10
click at [331, 314] on button "Add Item" at bounding box center [317, 318] width 108 height 30
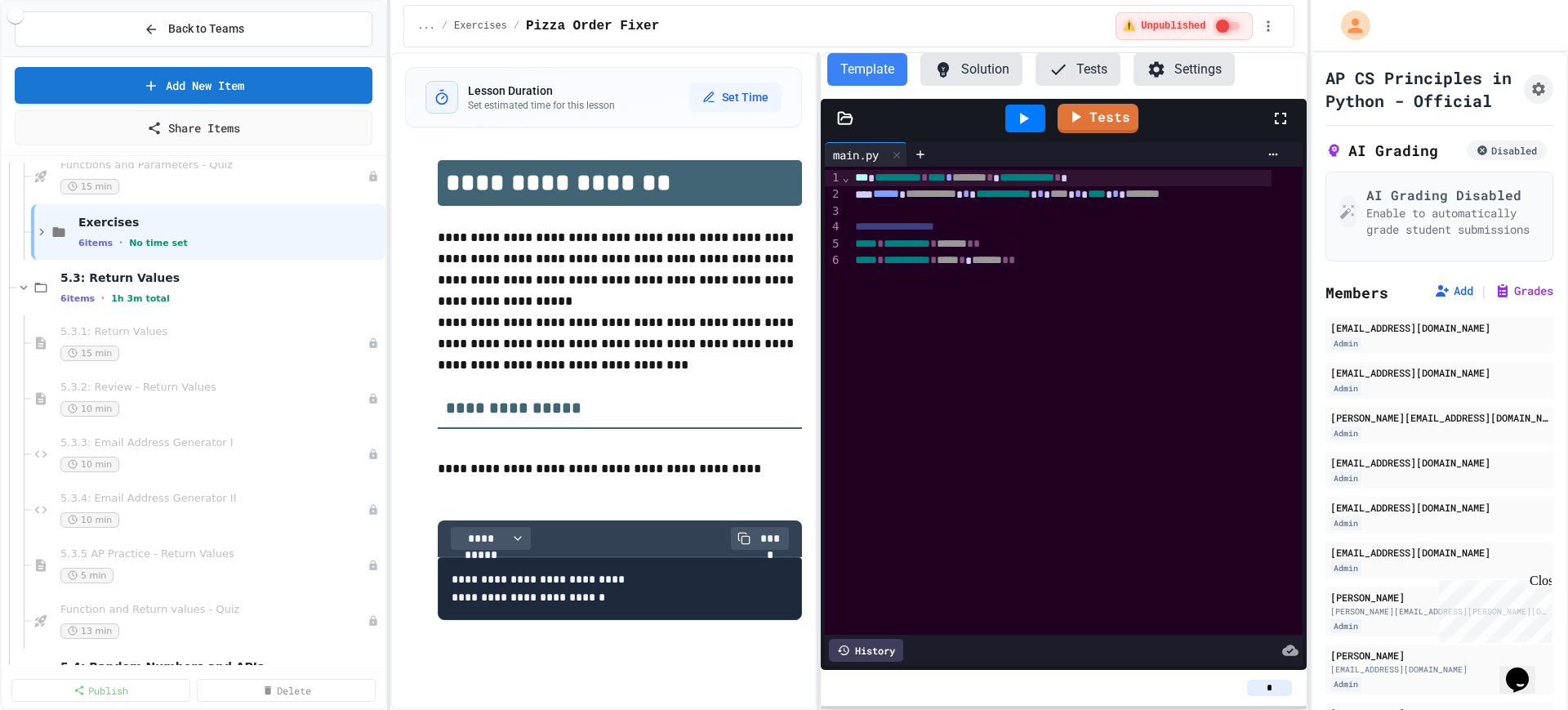
type input "********"
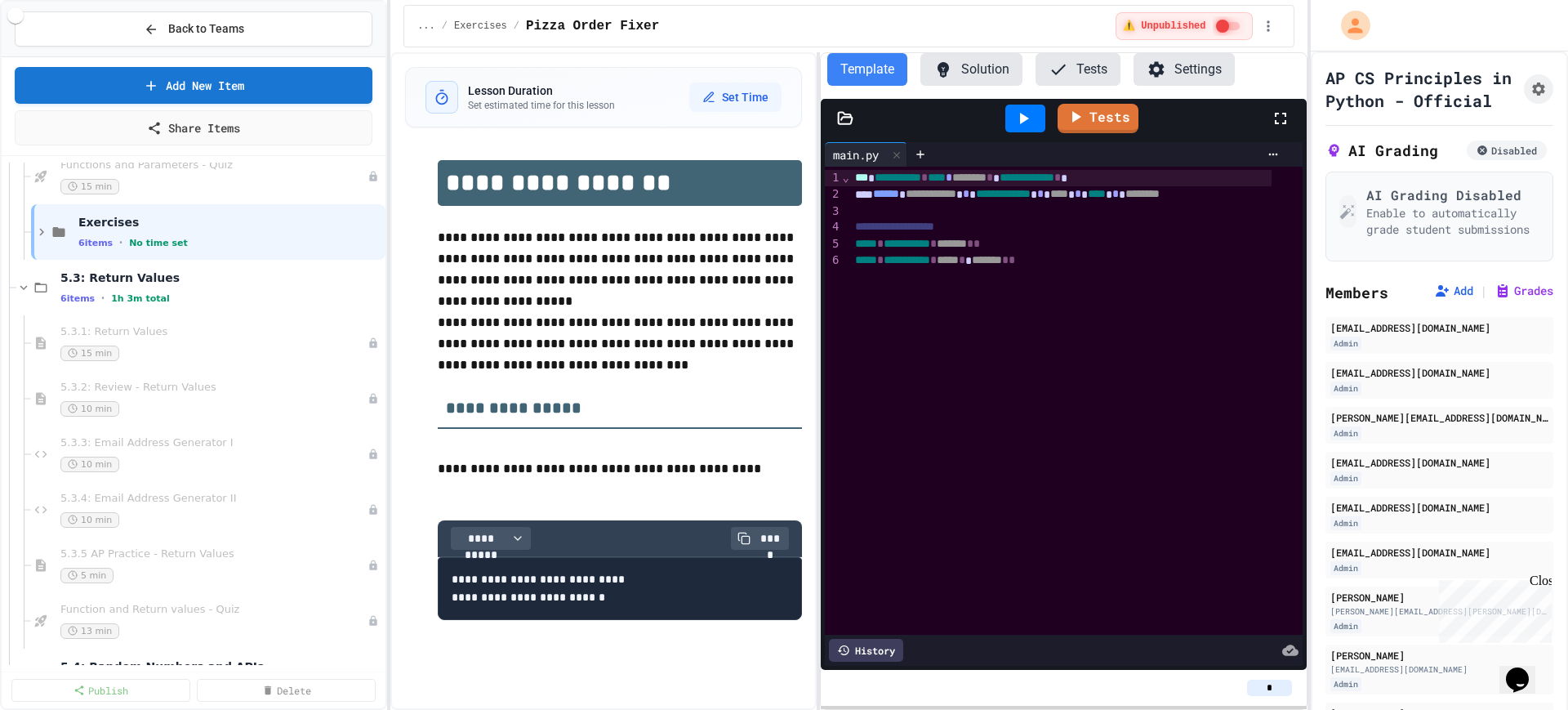
type input "********"
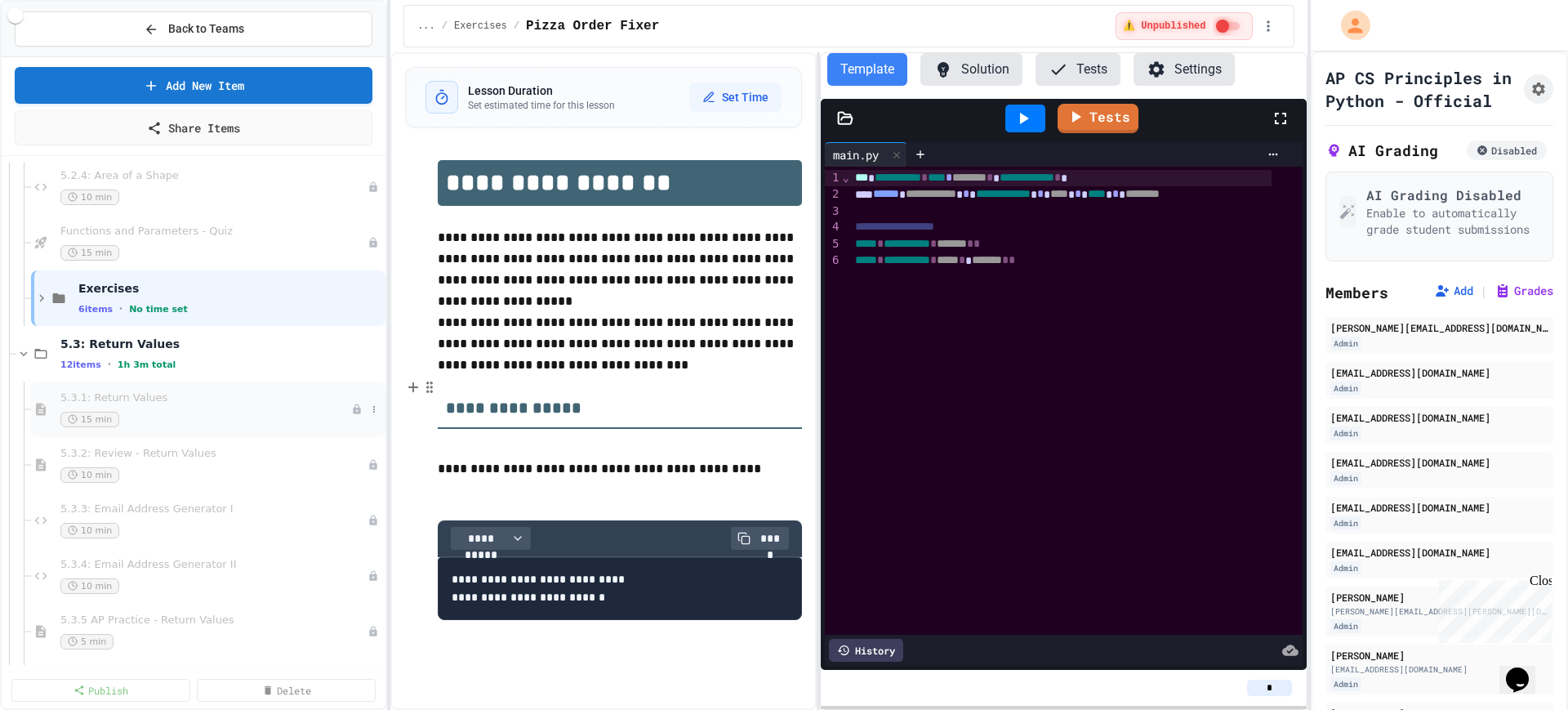
scroll to position [5313, 0]
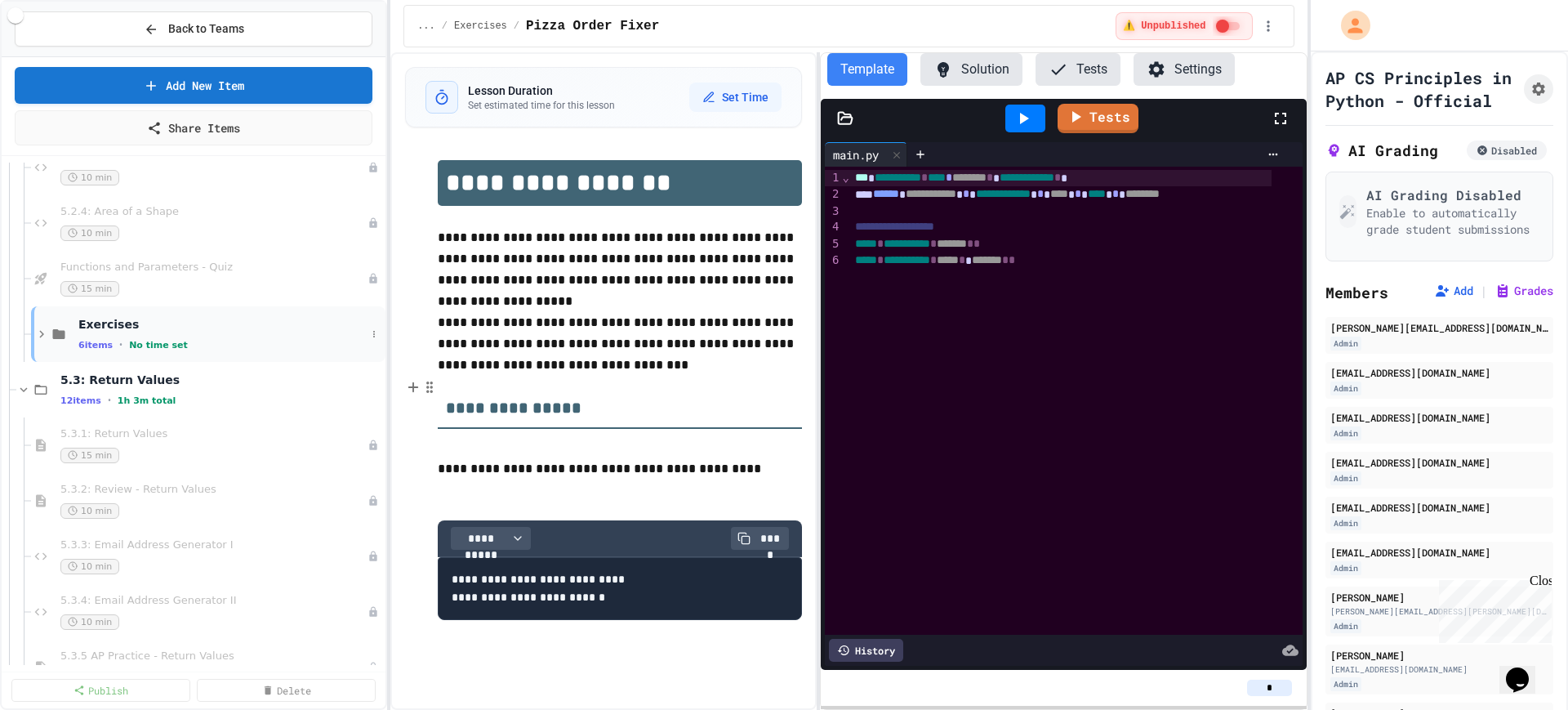
click at [35, 338] on icon at bounding box center [41, 334] width 15 height 15
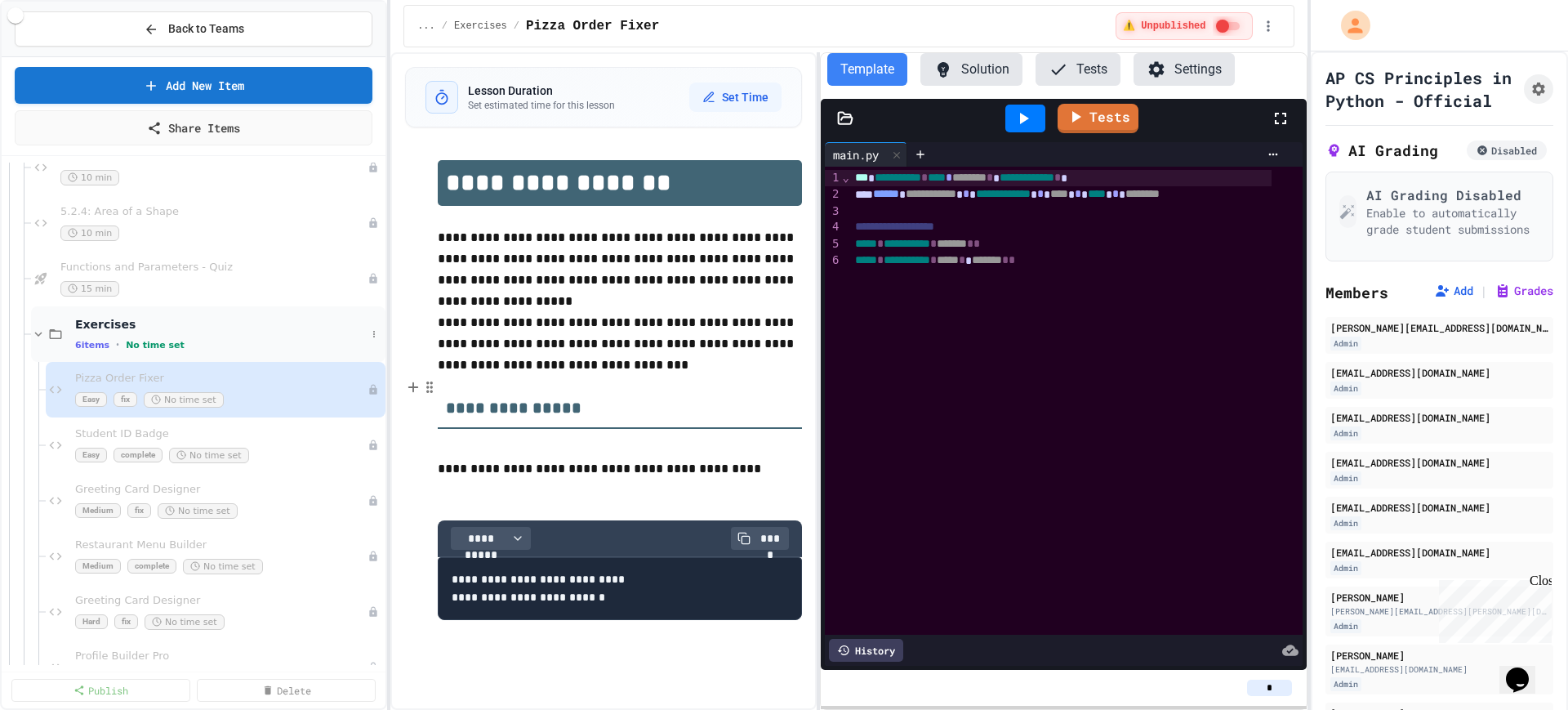
click at [36, 337] on icon at bounding box center [39, 334] width 15 height 15
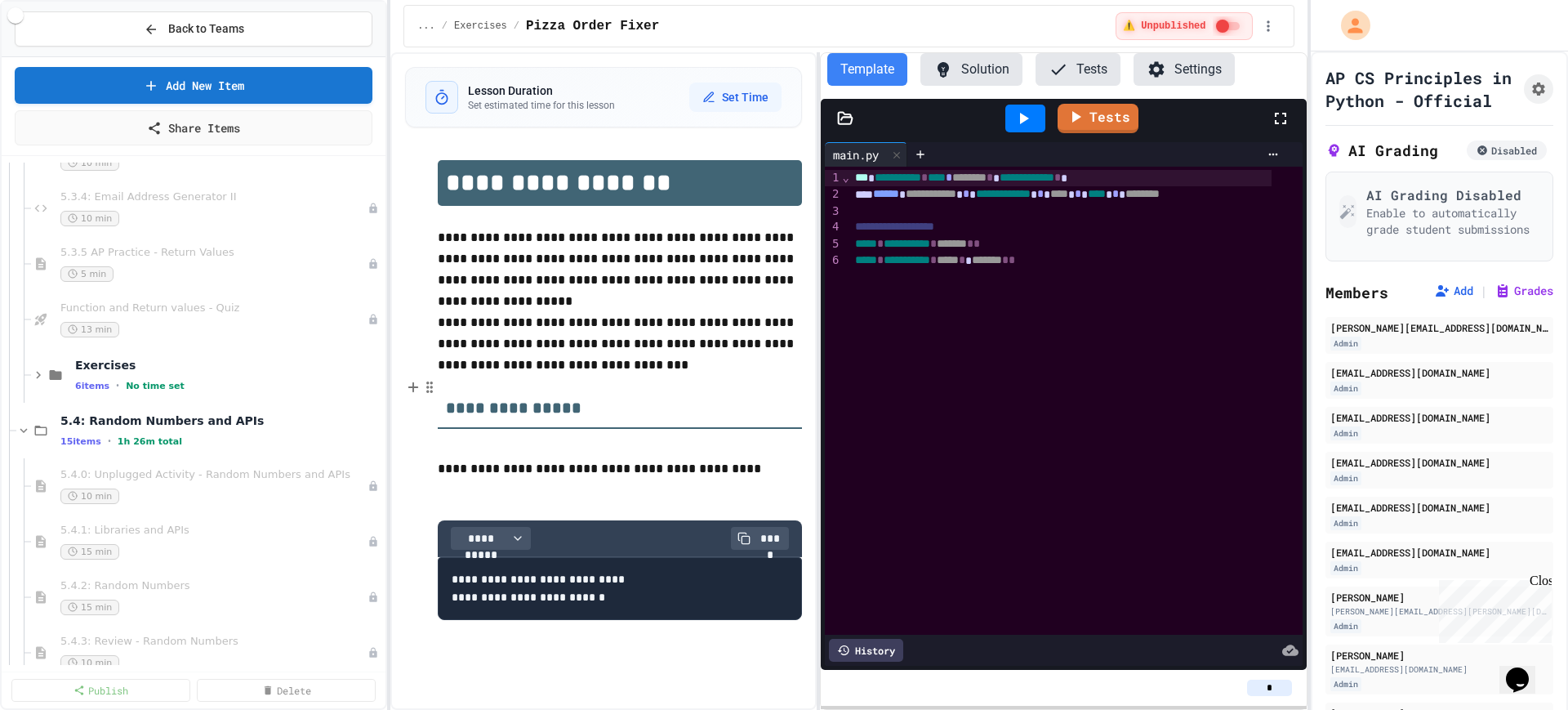
scroll to position [5721, 0]
click at [38, 370] on icon at bounding box center [39, 371] width 15 height 15
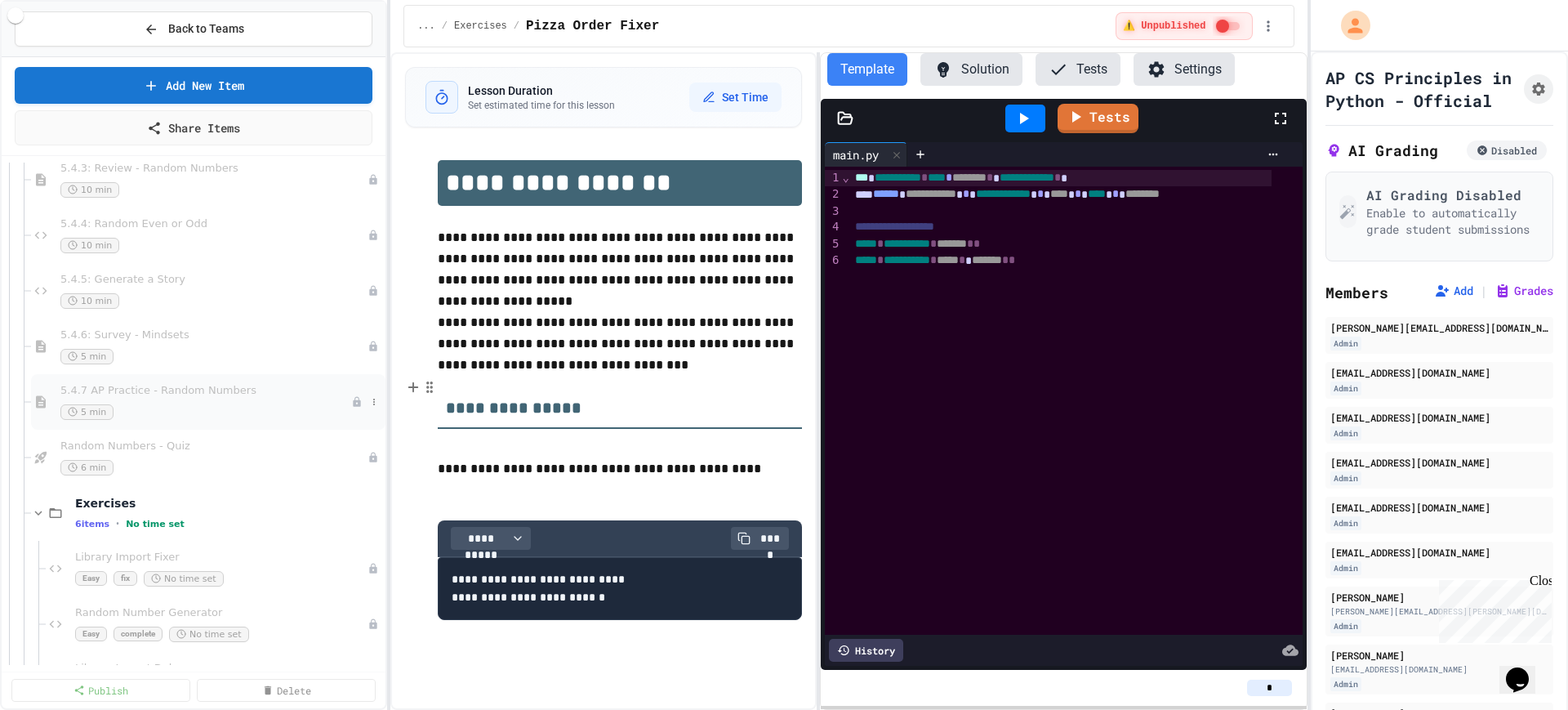
scroll to position [6640, 0]
click at [244, 463] on div "Easy fix No time set" at bounding box center [213, 461] width 276 height 16
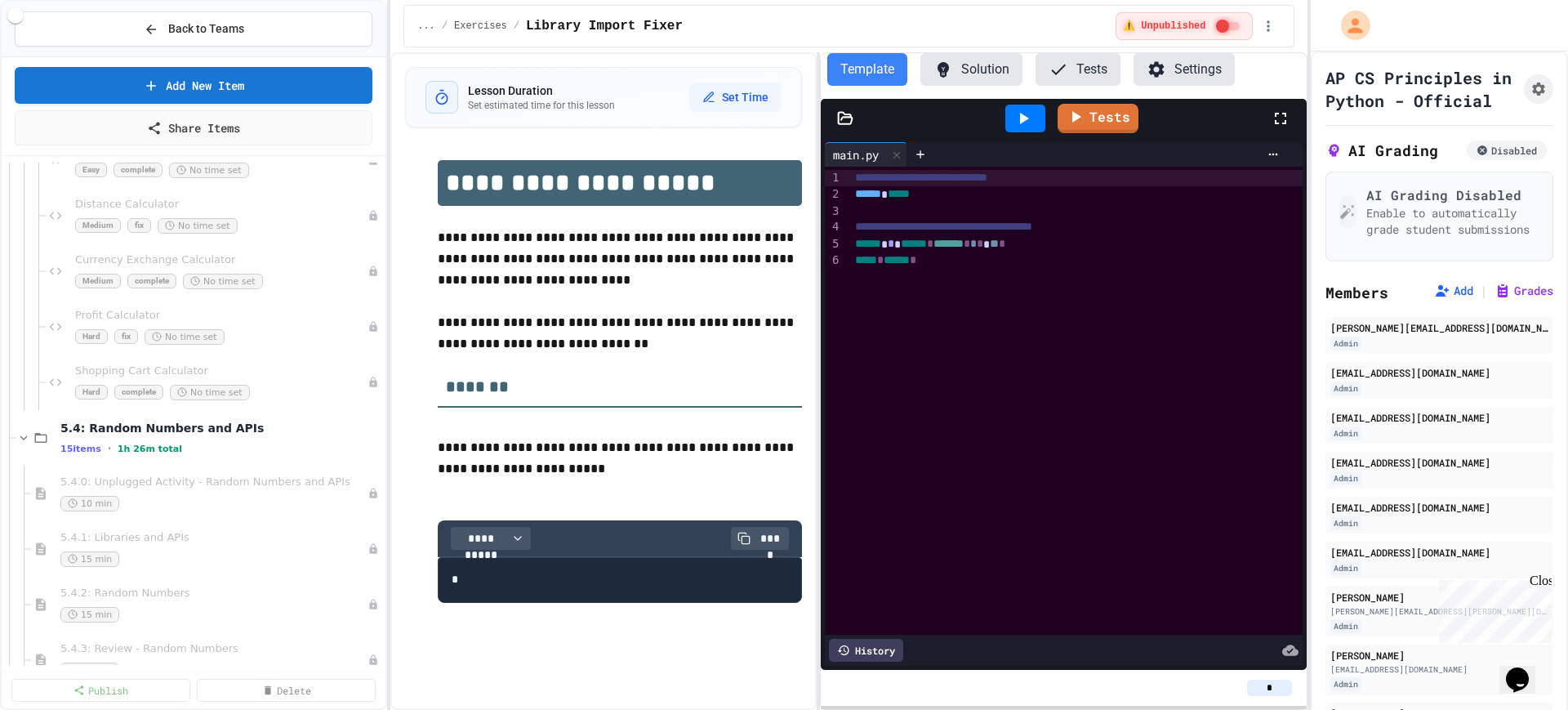
scroll to position [6028, 0]
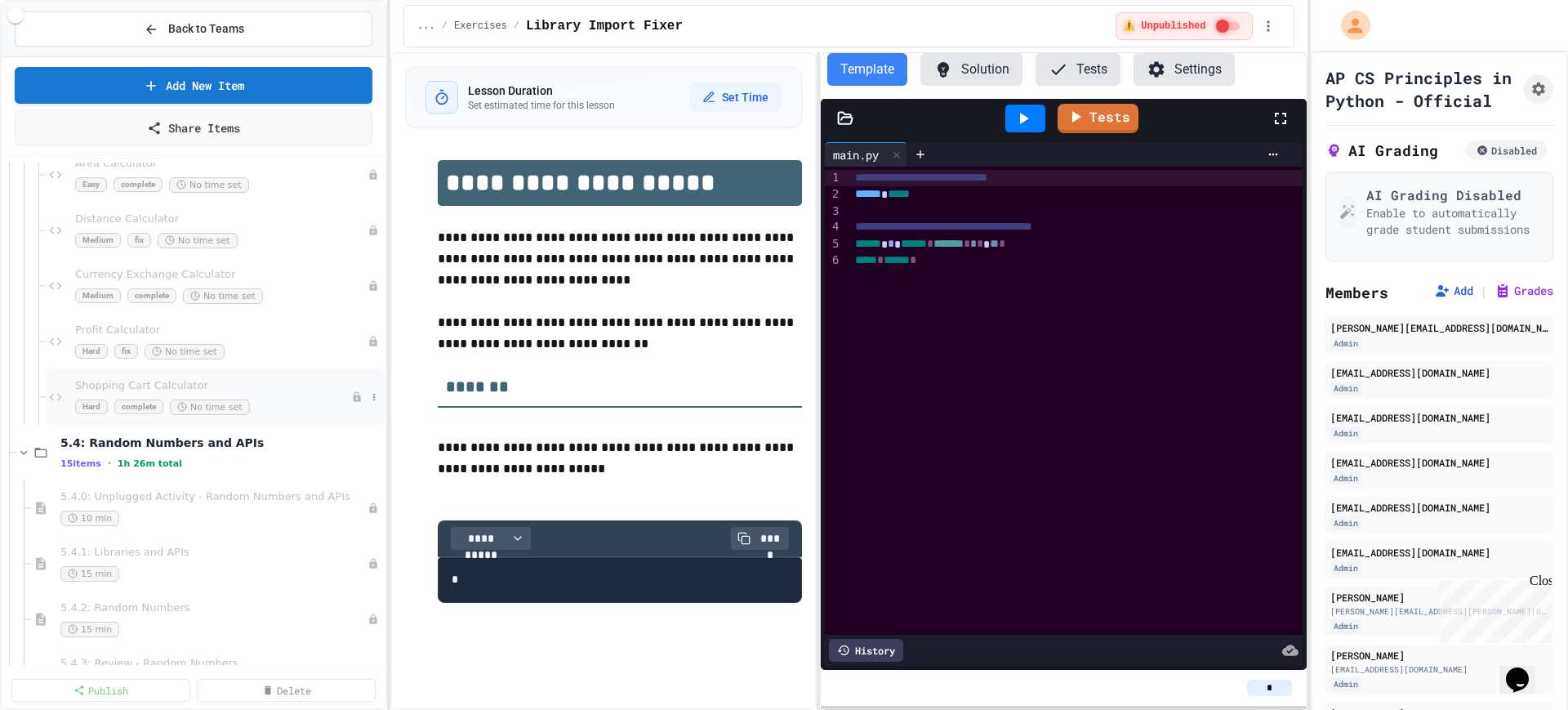
click at [221, 375] on div "Shopping Cart Calculator Hard complete No time set" at bounding box center [215, 396] width 340 height 55
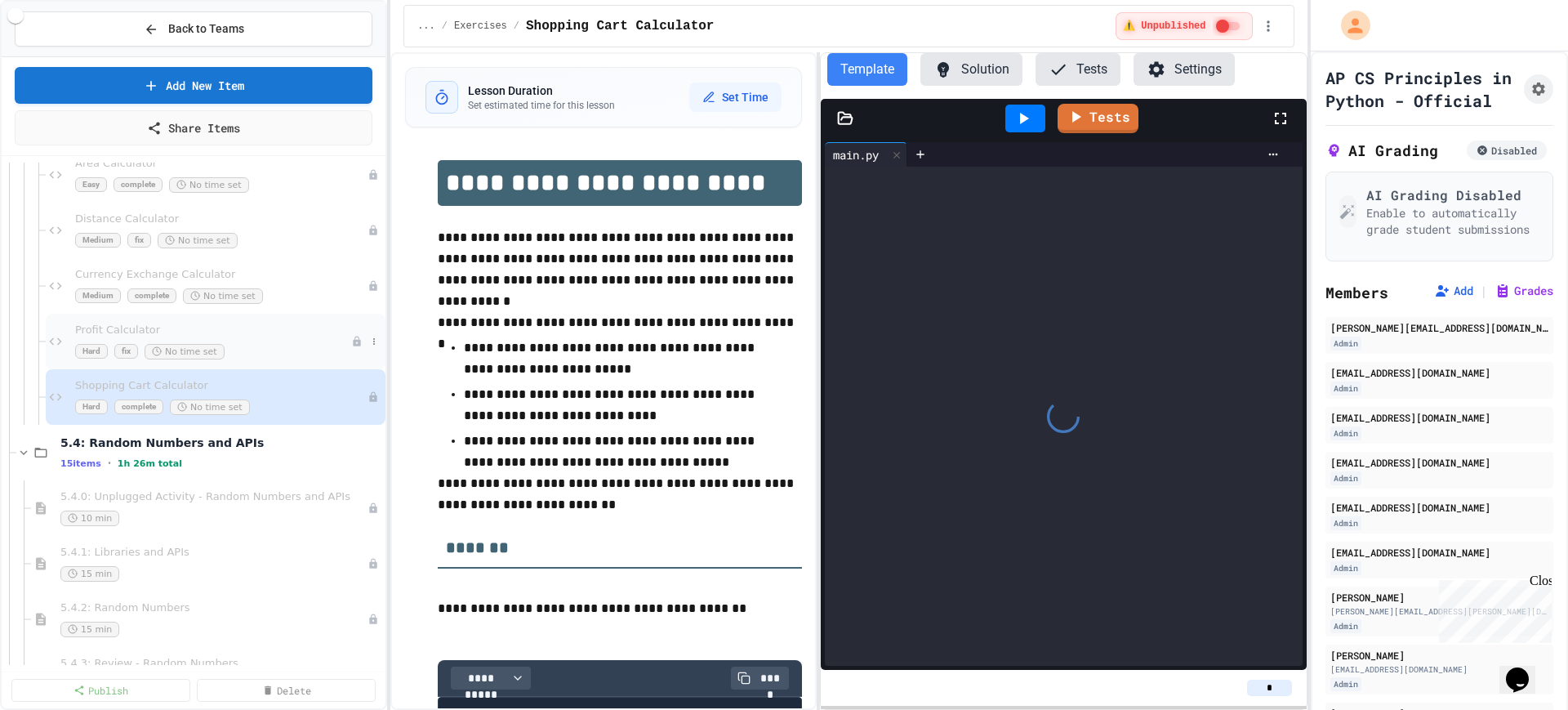
click at [251, 346] on div "Hard fix No time set" at bounding box center [213, 352] width 276 height 16
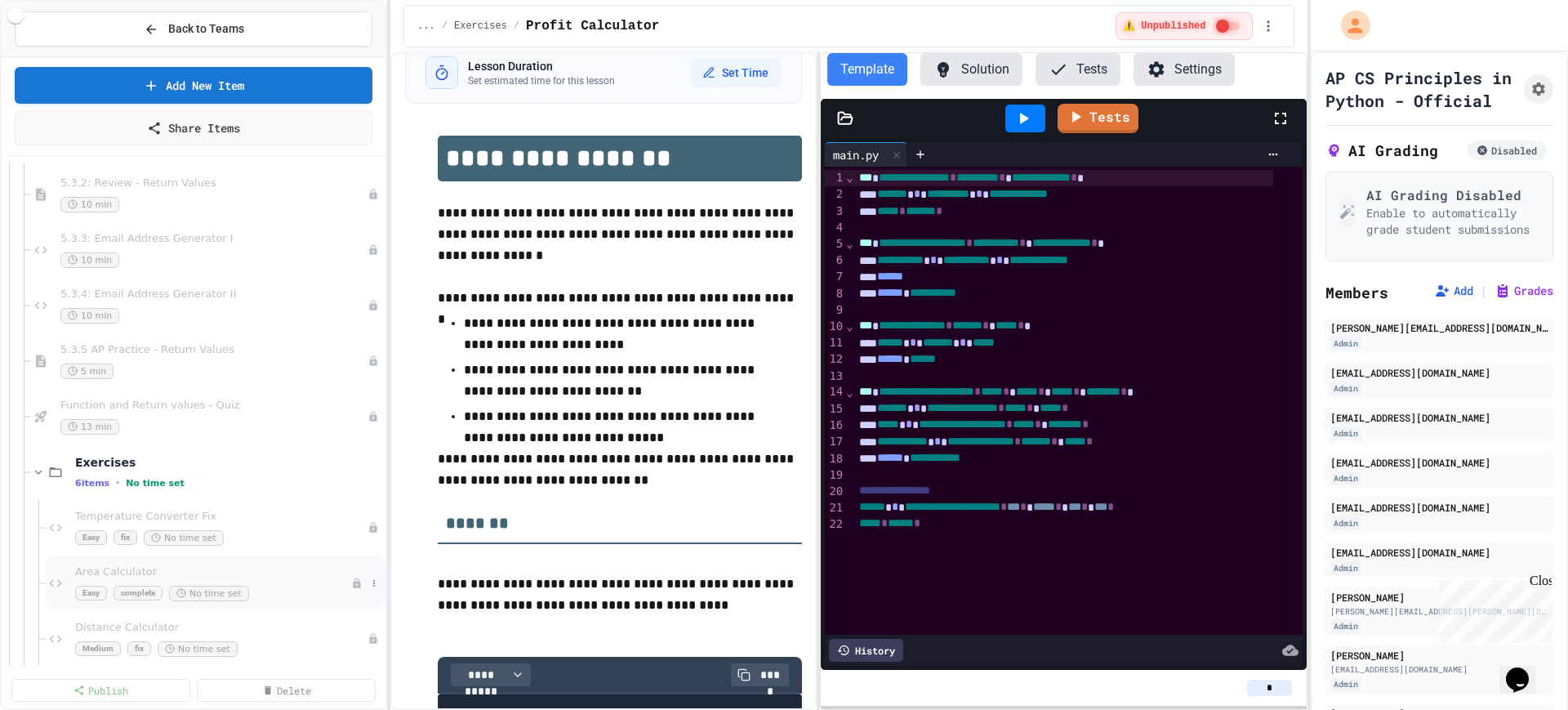
scroll to position [5414, 0]
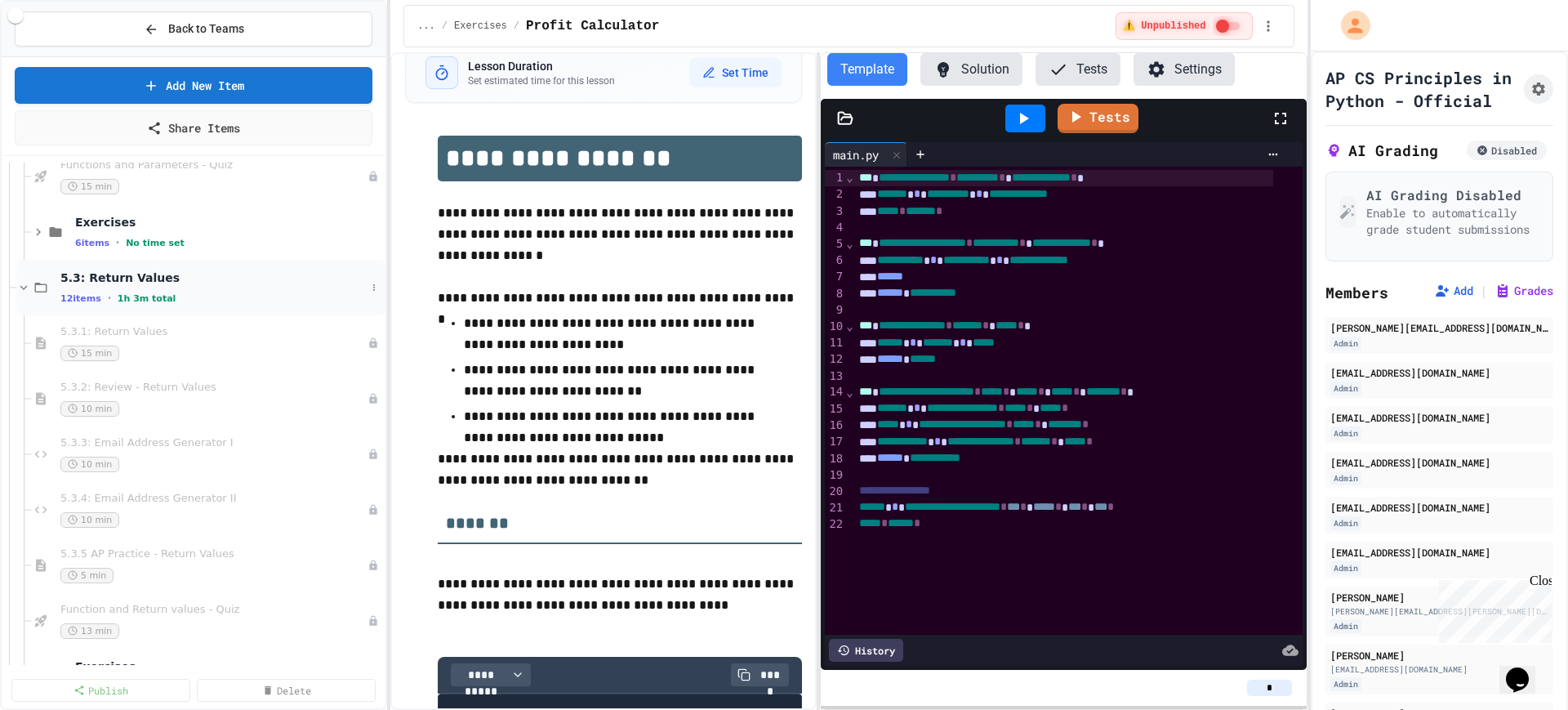
click at [17, 286] on icon at bounding box center [24, 288] width 15 height 15
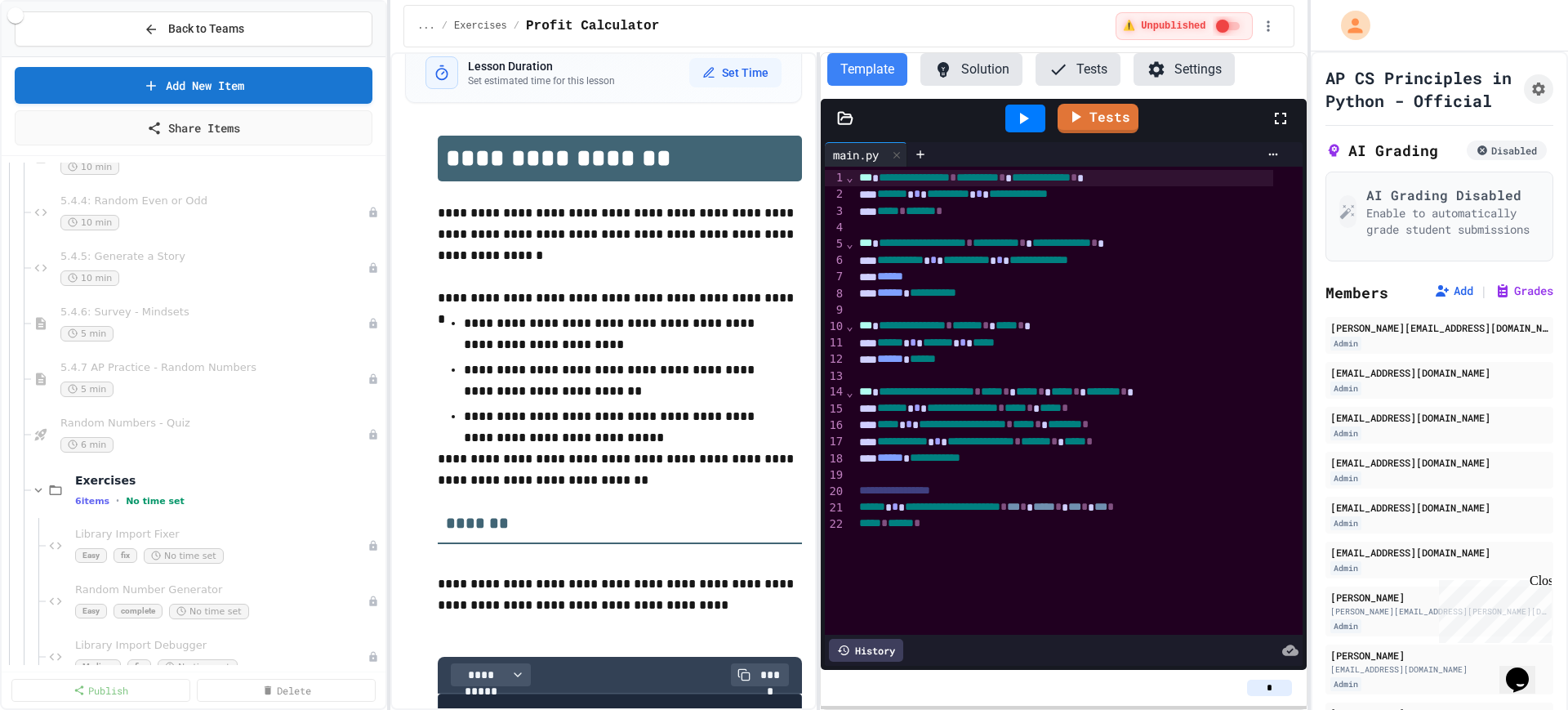
scroll to position [5925, 0]
click at [369, 388] on icon at bounding box center [374, 388] width 10 height 10
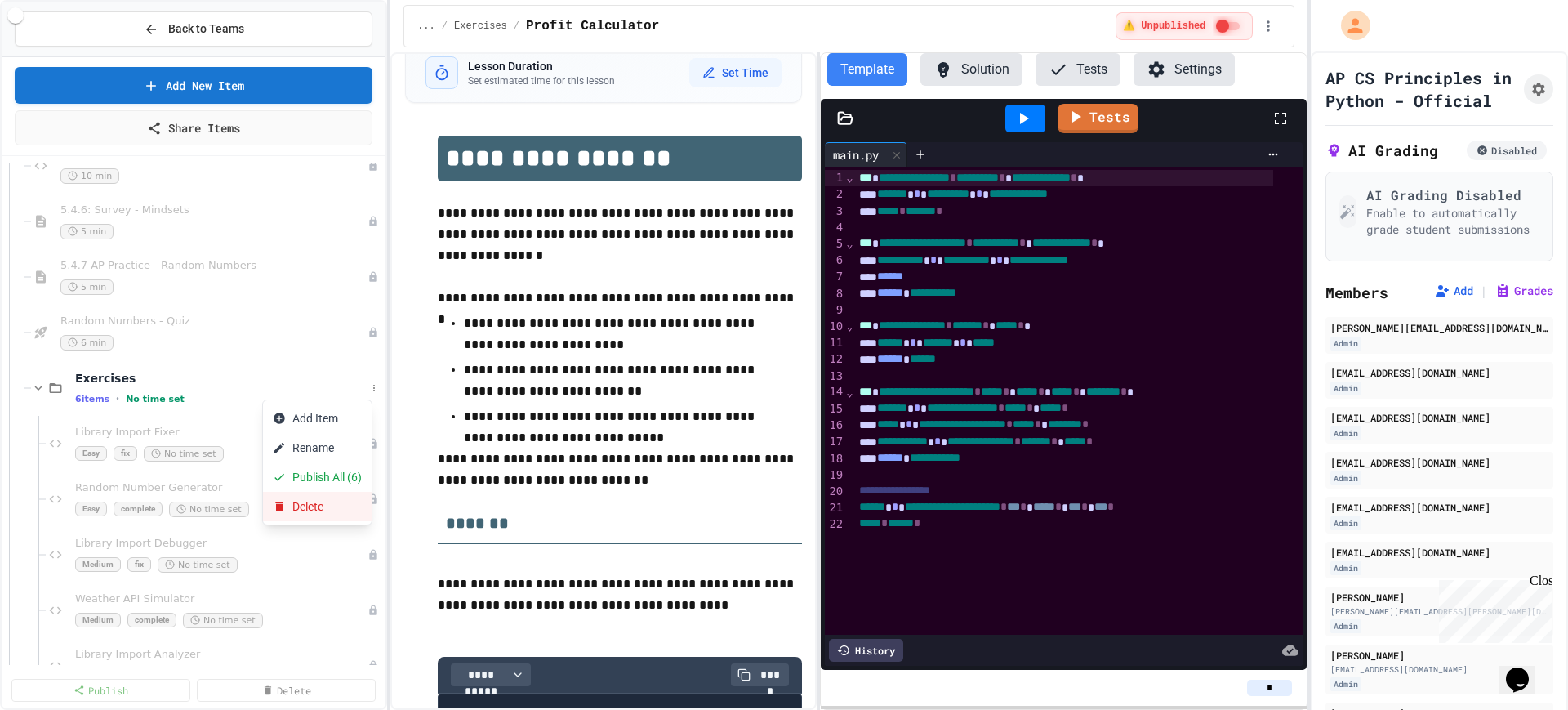
click at [315, 503] on button "Delete" at bounding box center [317, 507] width 108 height 30
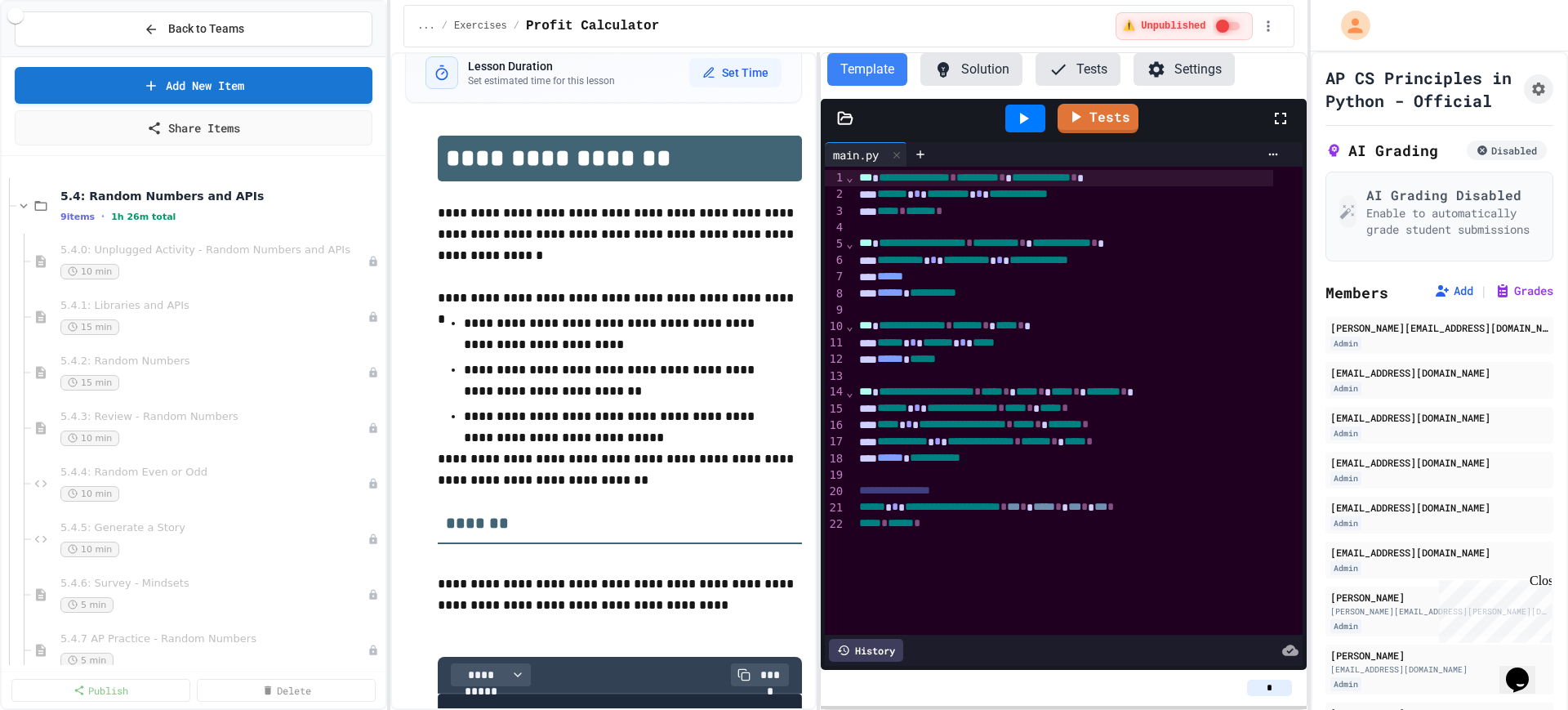
scroll to position [5516, 0]
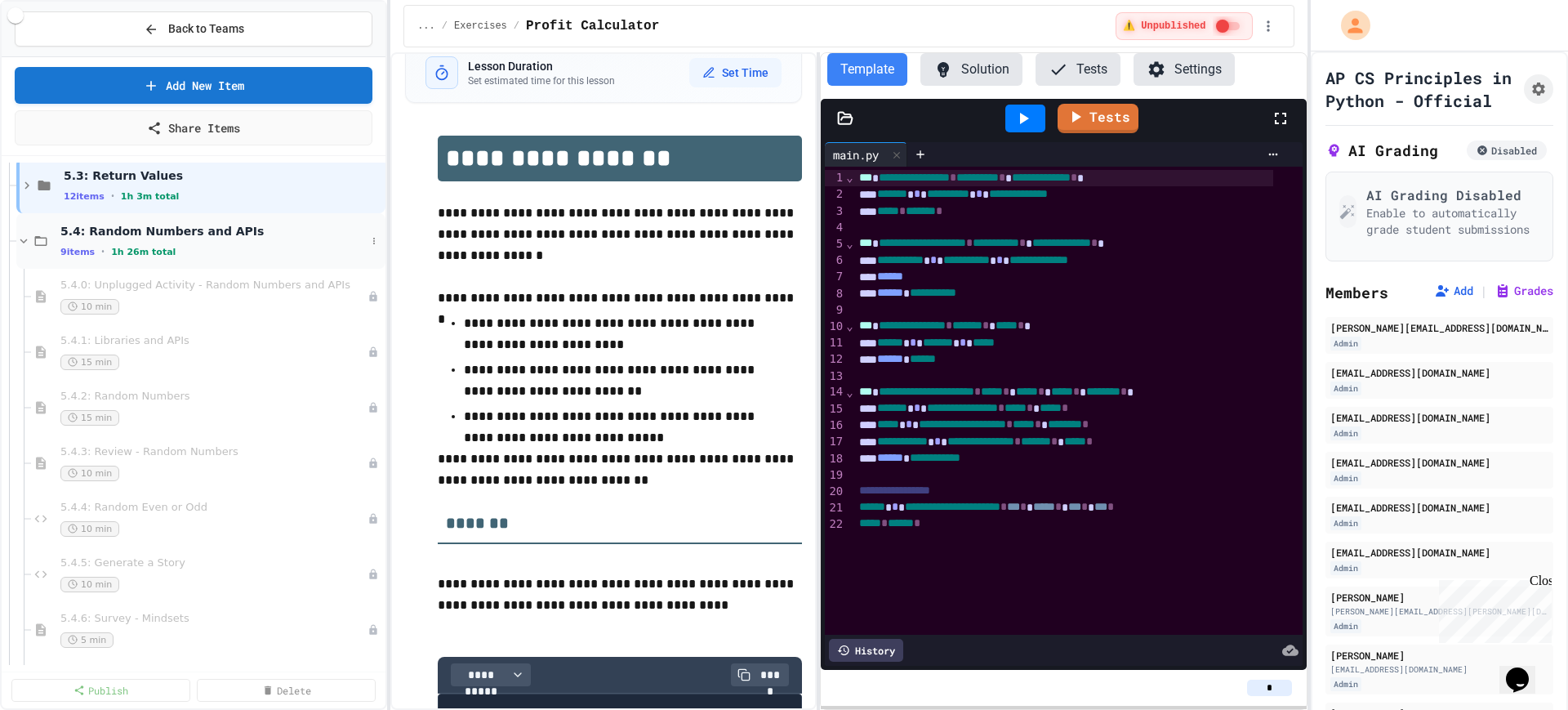
click at [25, 243] on icon at bounding box center [24, 241] width 15 height 15
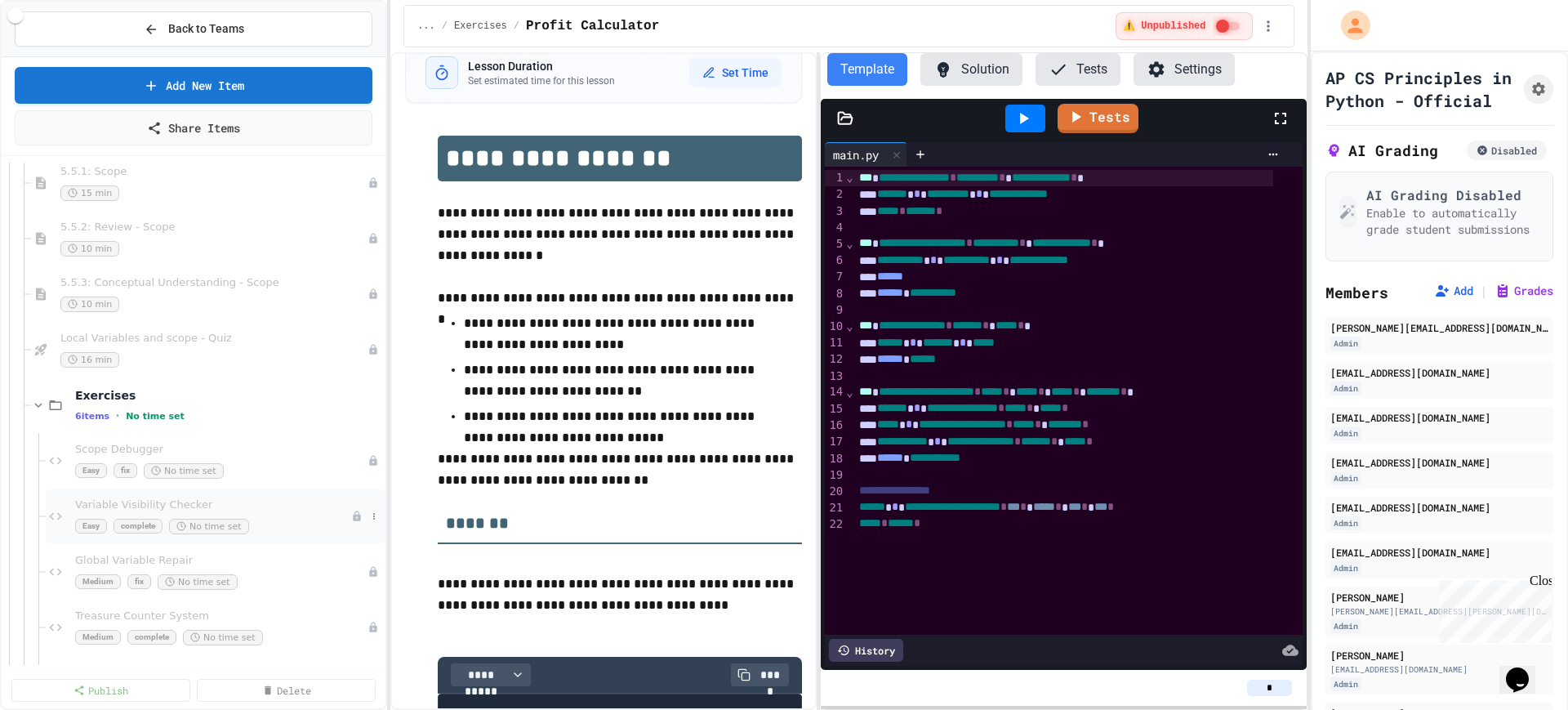
scroll to position [5721, 0]
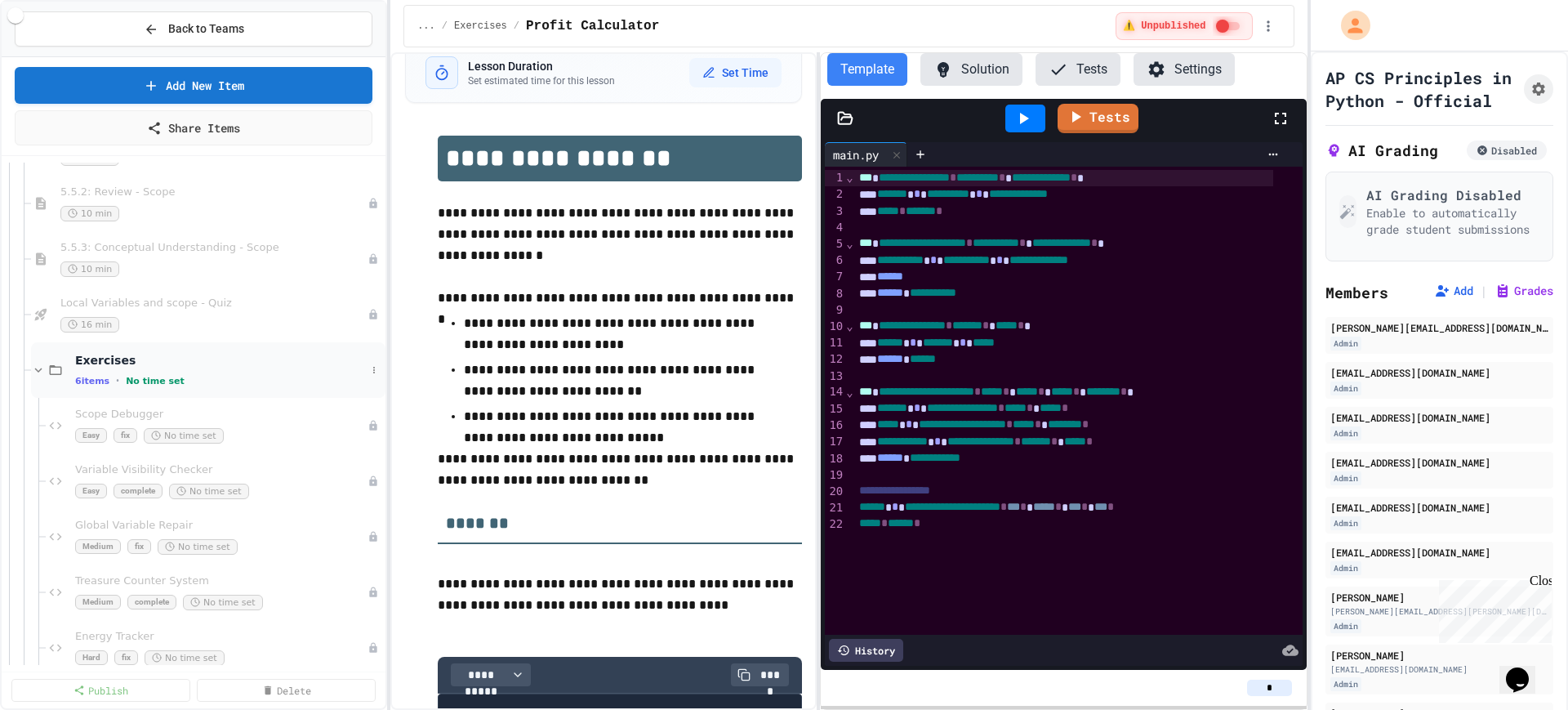
click at [35, 366] on icon at bounding box center [39, 371] width 15 height 15
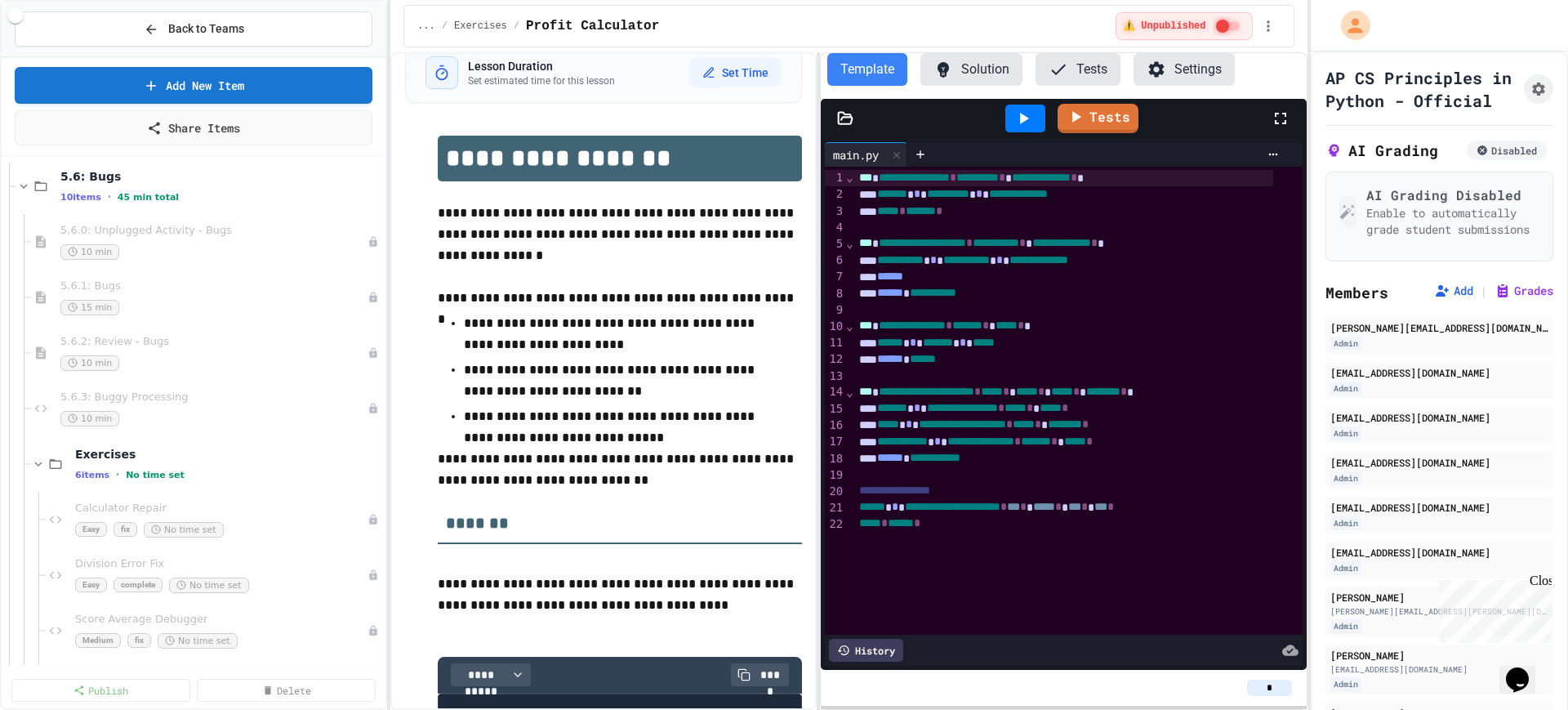
scroll to position [5925, 0]
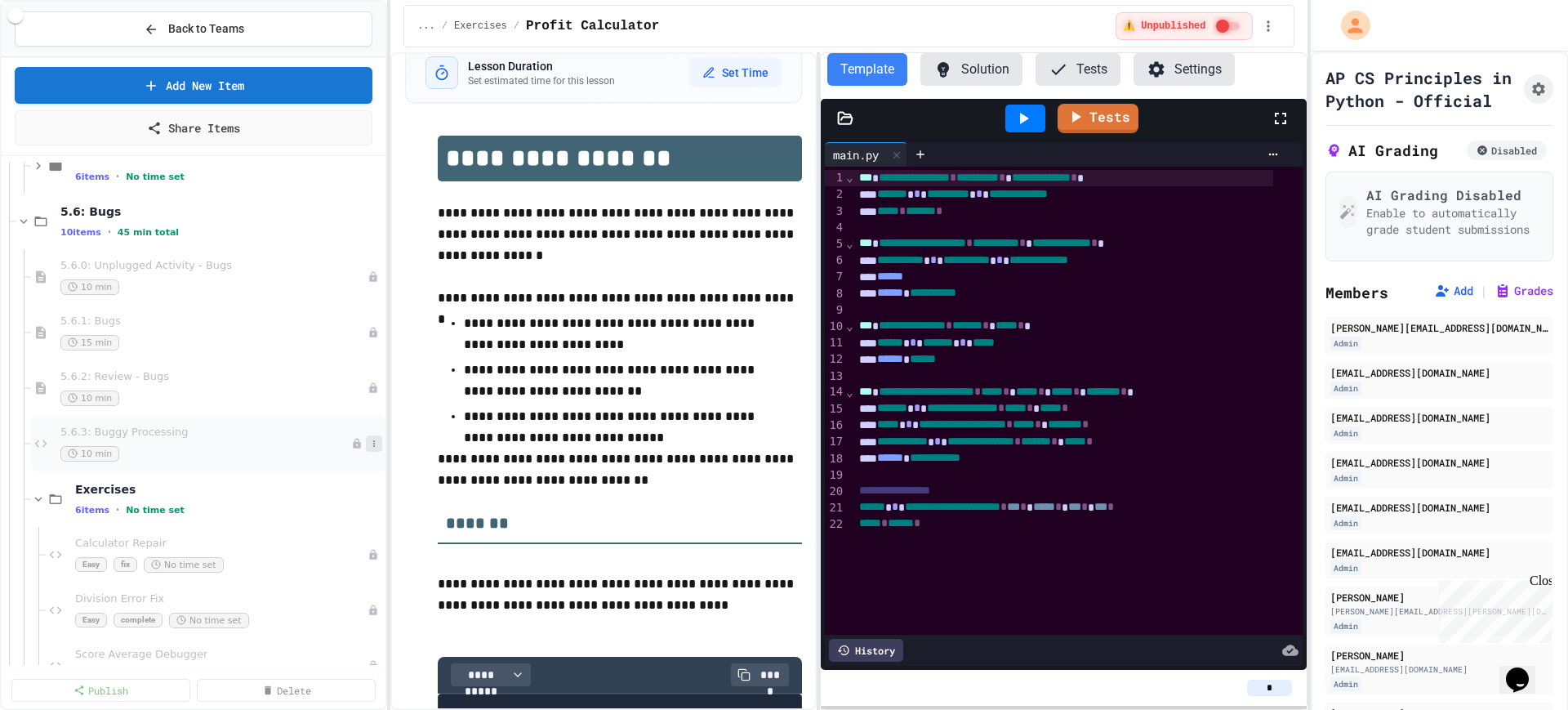
click at [369, 444] on icon at bounding box center [374, 444] width 10 height 10
click at [312, 563] on button "Delete" at bounding box center [326, 563] width 126 height 30
click at [214, 386] on div "5.6.2: Review - Bugs 10 min" at bounding box center [206, 387] width 291 height 36
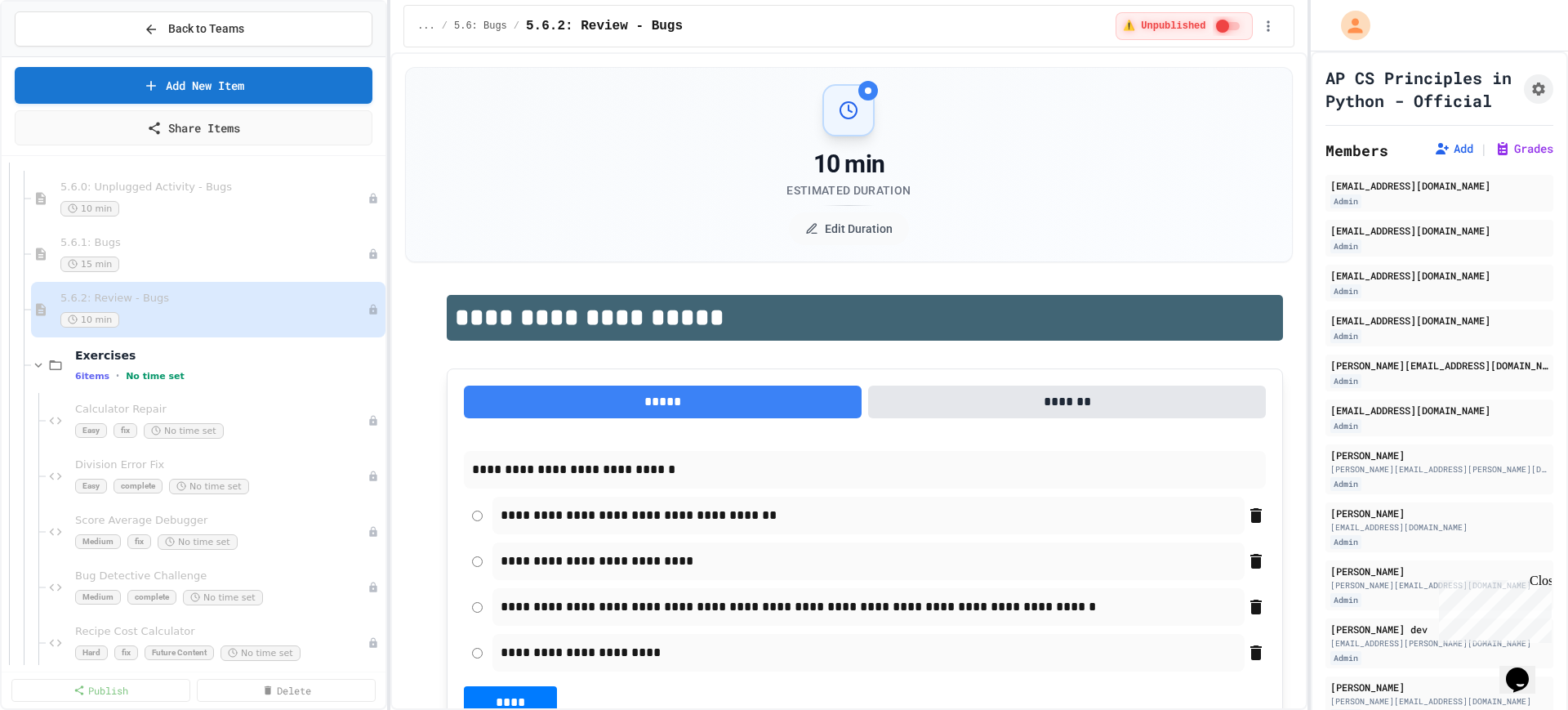
scroll to position [6028, 0]
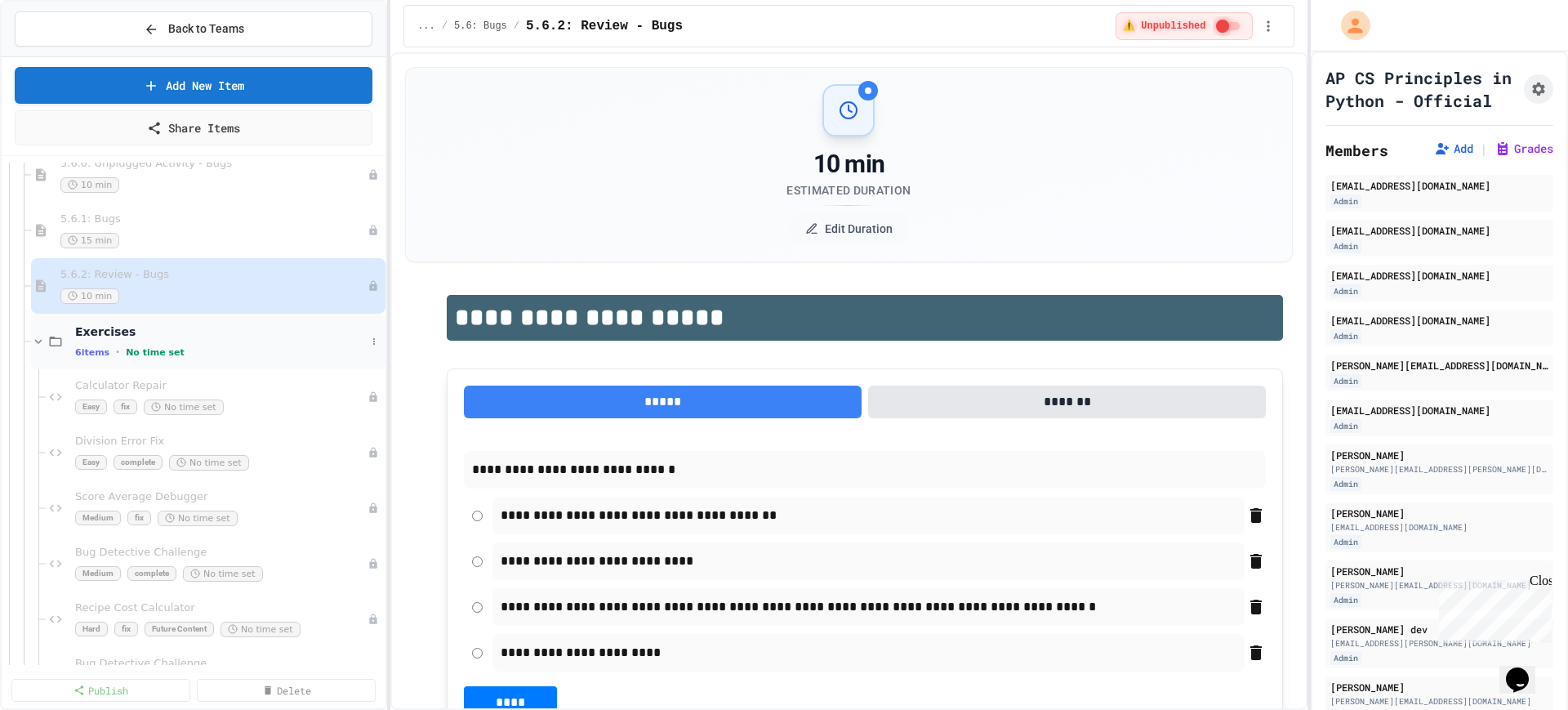
click at [319, 347] on div "6 items • No time set" at bounding box center [221, 353] width 291 height 13
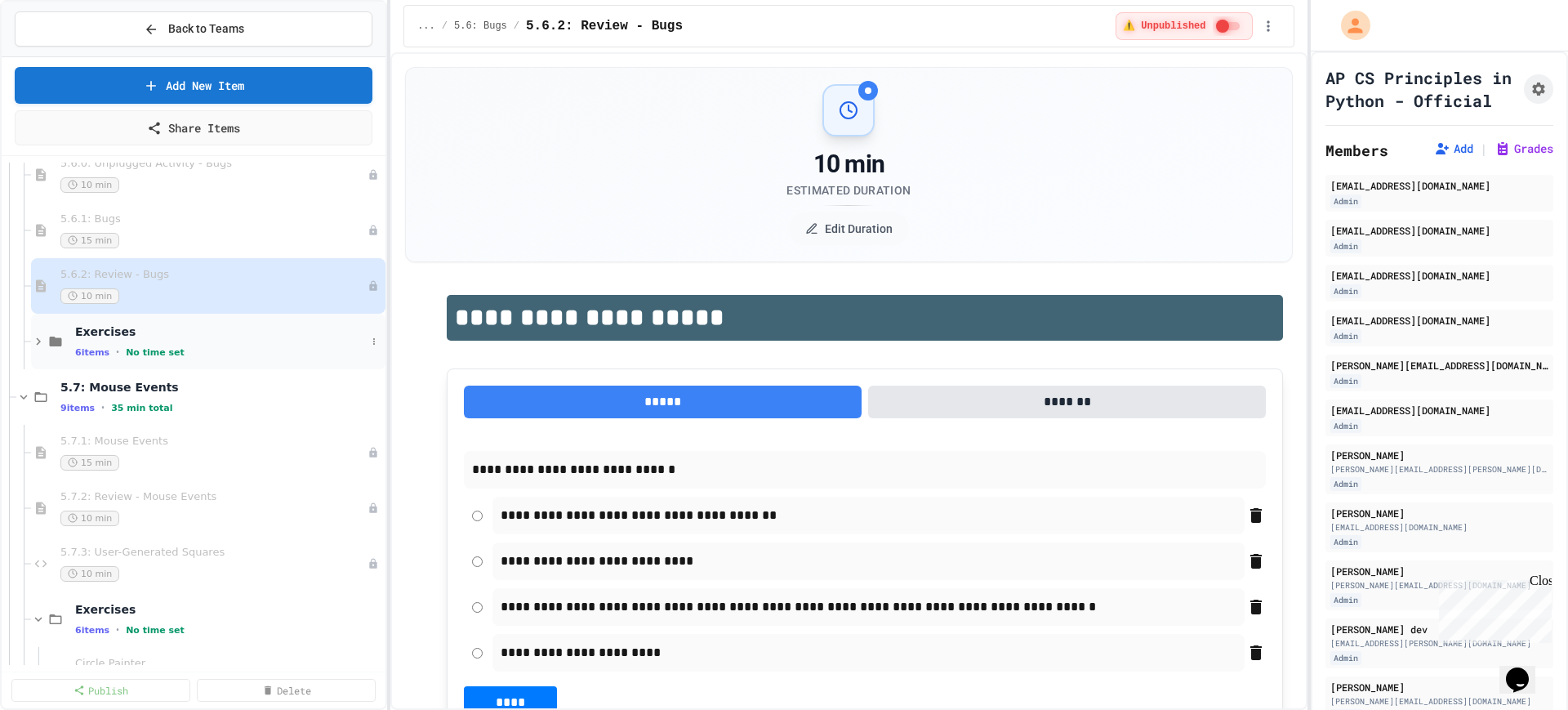
click at [271, 358] on div "6 items • No time set" at bounding box center [221, 353] width 291 height 13
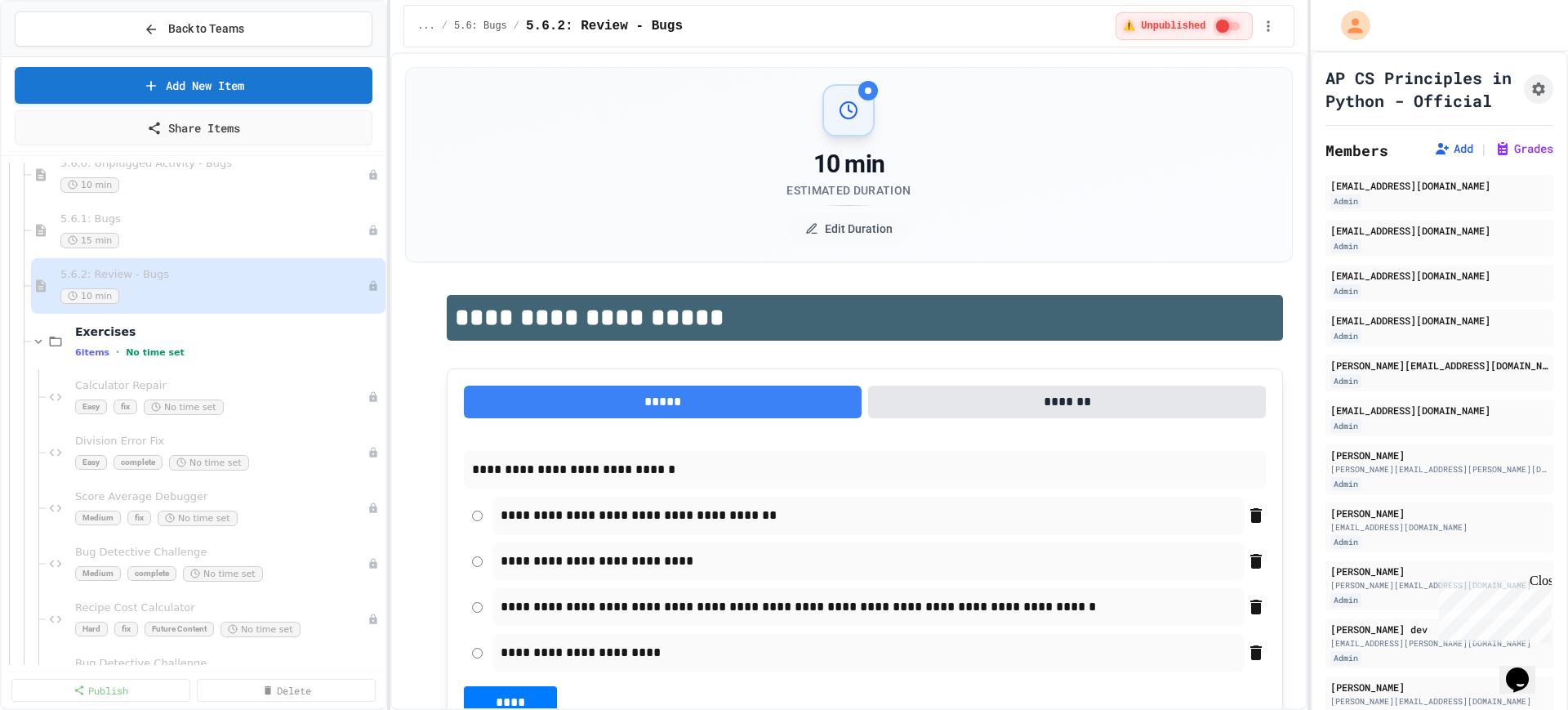
click at [271, 358] on div "6 items • No time set" at bounding box center [228, 353] width 307 height 13
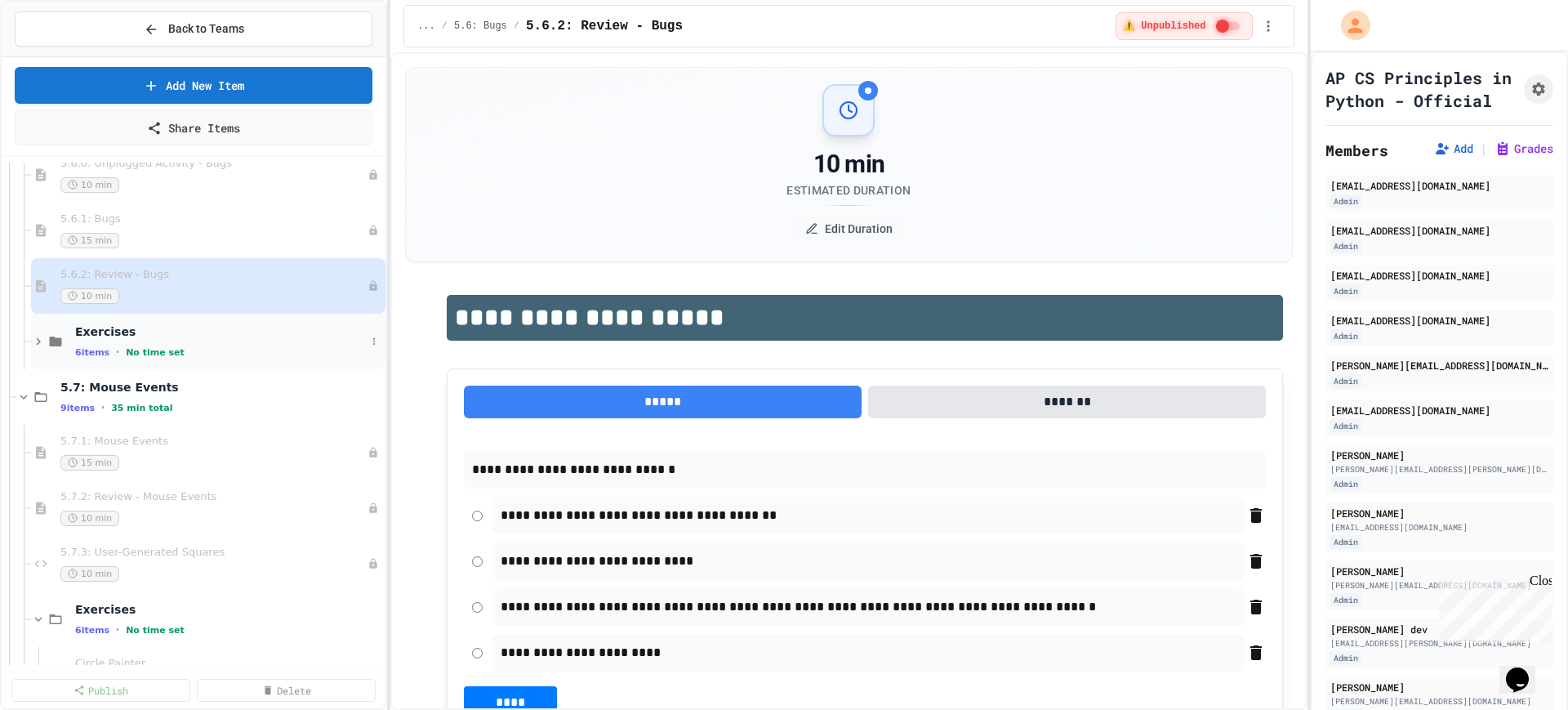
click at [237, 351] on div "6 items • No time set" at bounding box center [221, 353] width 291 height 13
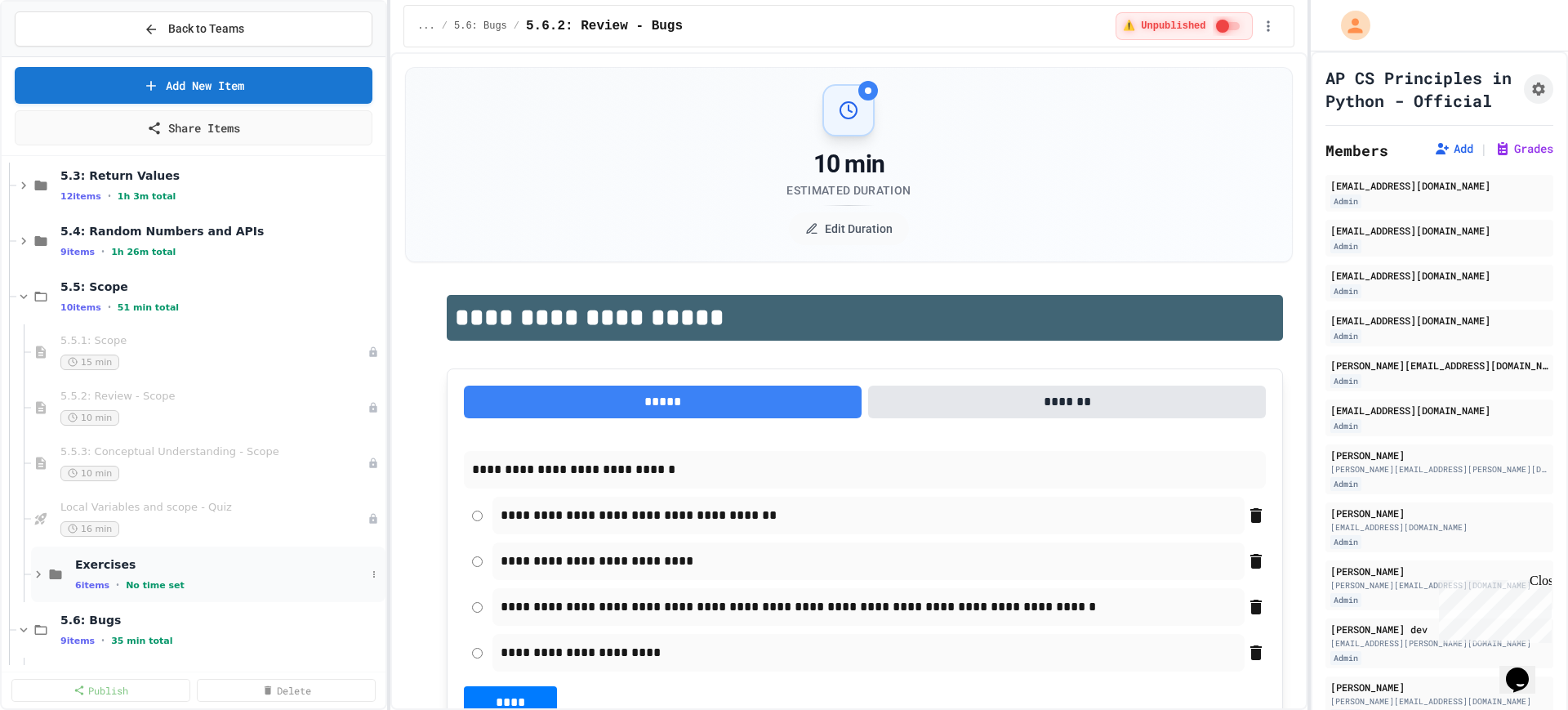
scroll to position [5619, 0]
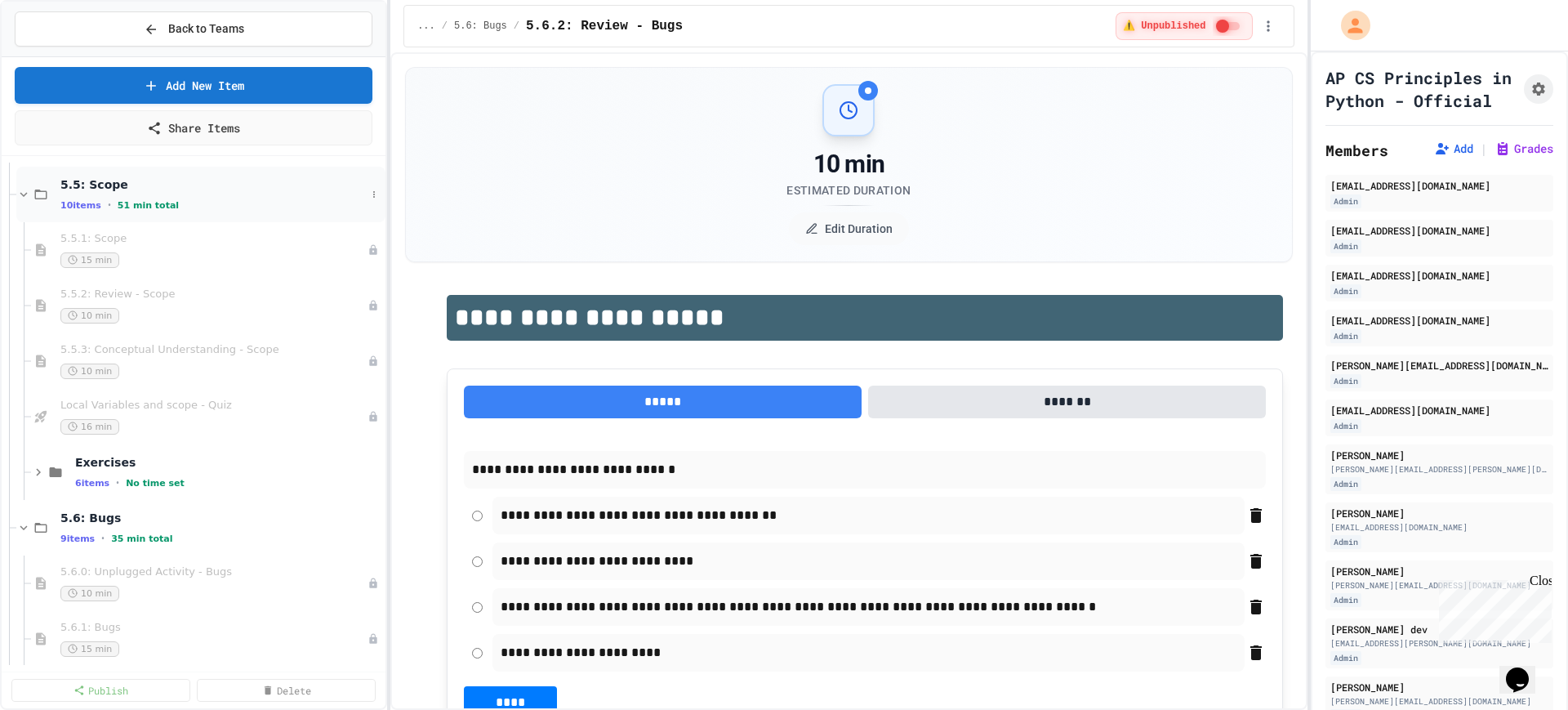
click at [24, 190] on icon at bounding box center [24, 194] width 15 height 15
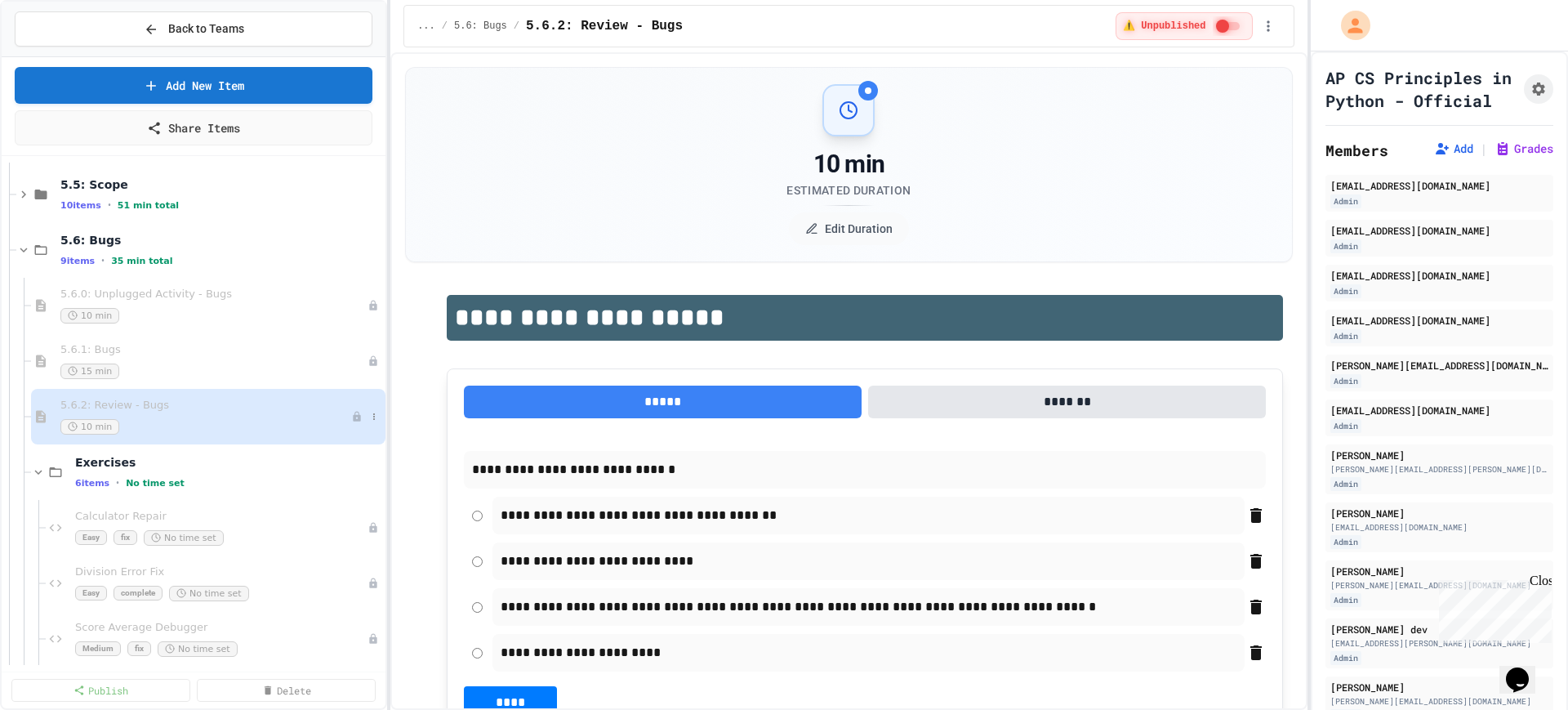
scroll to position [5721, 0]
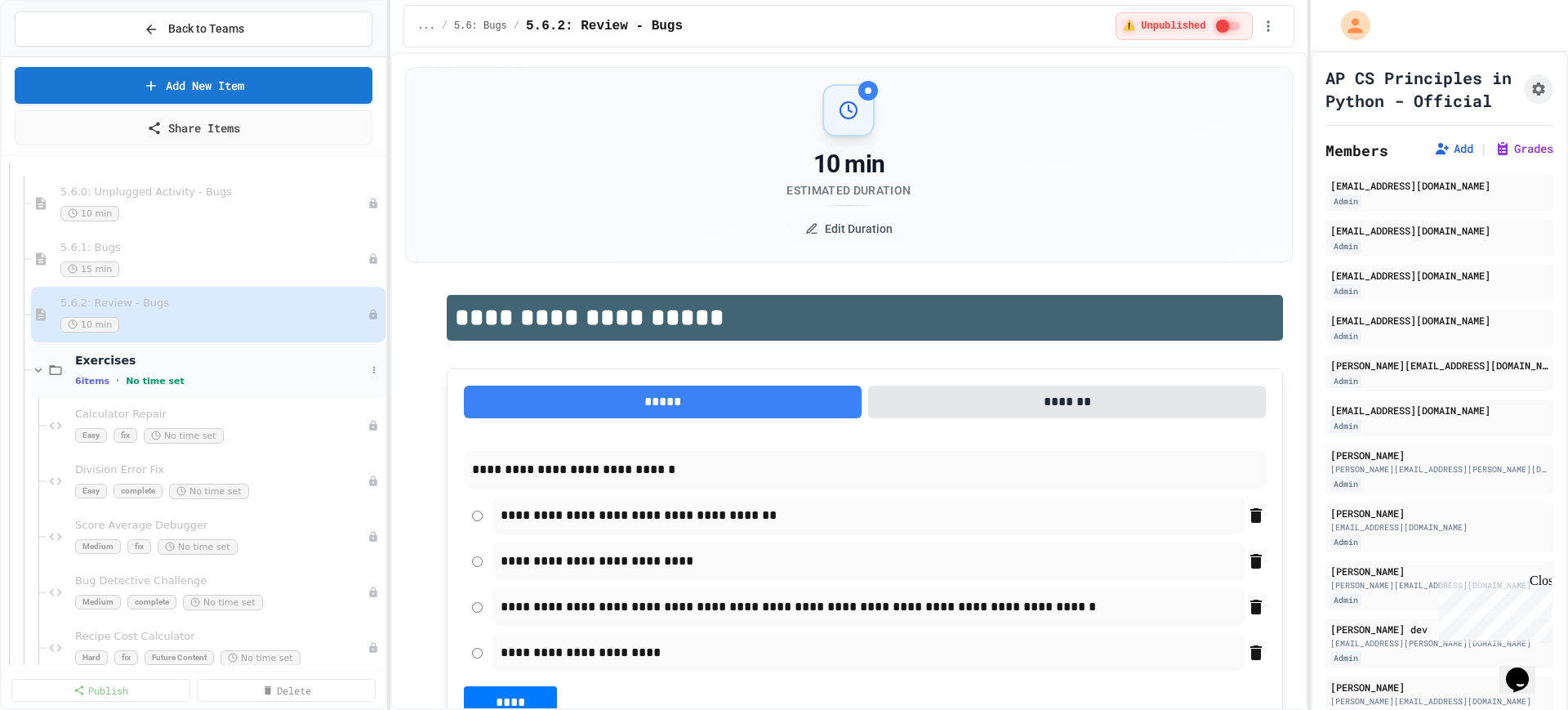
click at [37, 370] on icon at bounding box center [38, 370] width 7 height 5
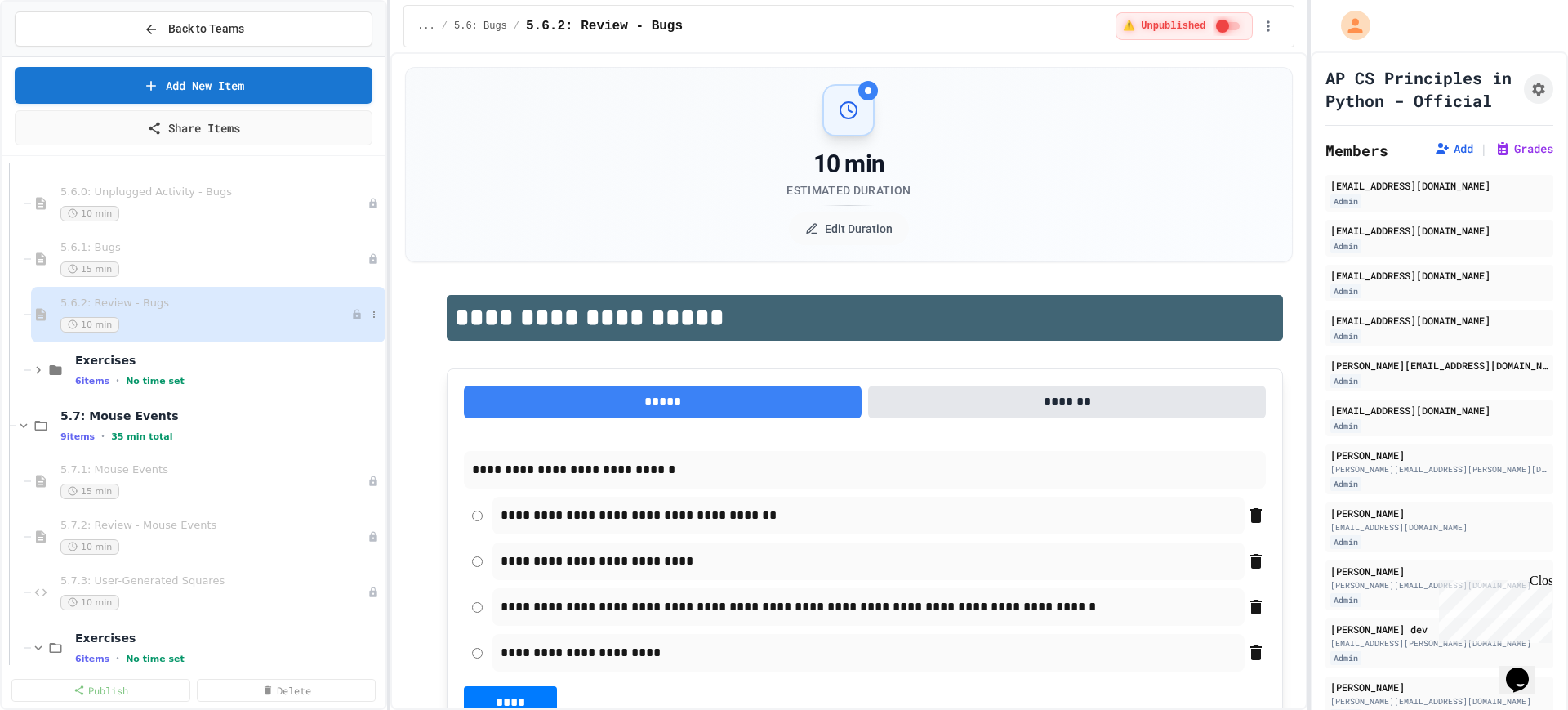
click at [246, 319] on div "10 min" at bounding box center [206, 324] width 291 height 16
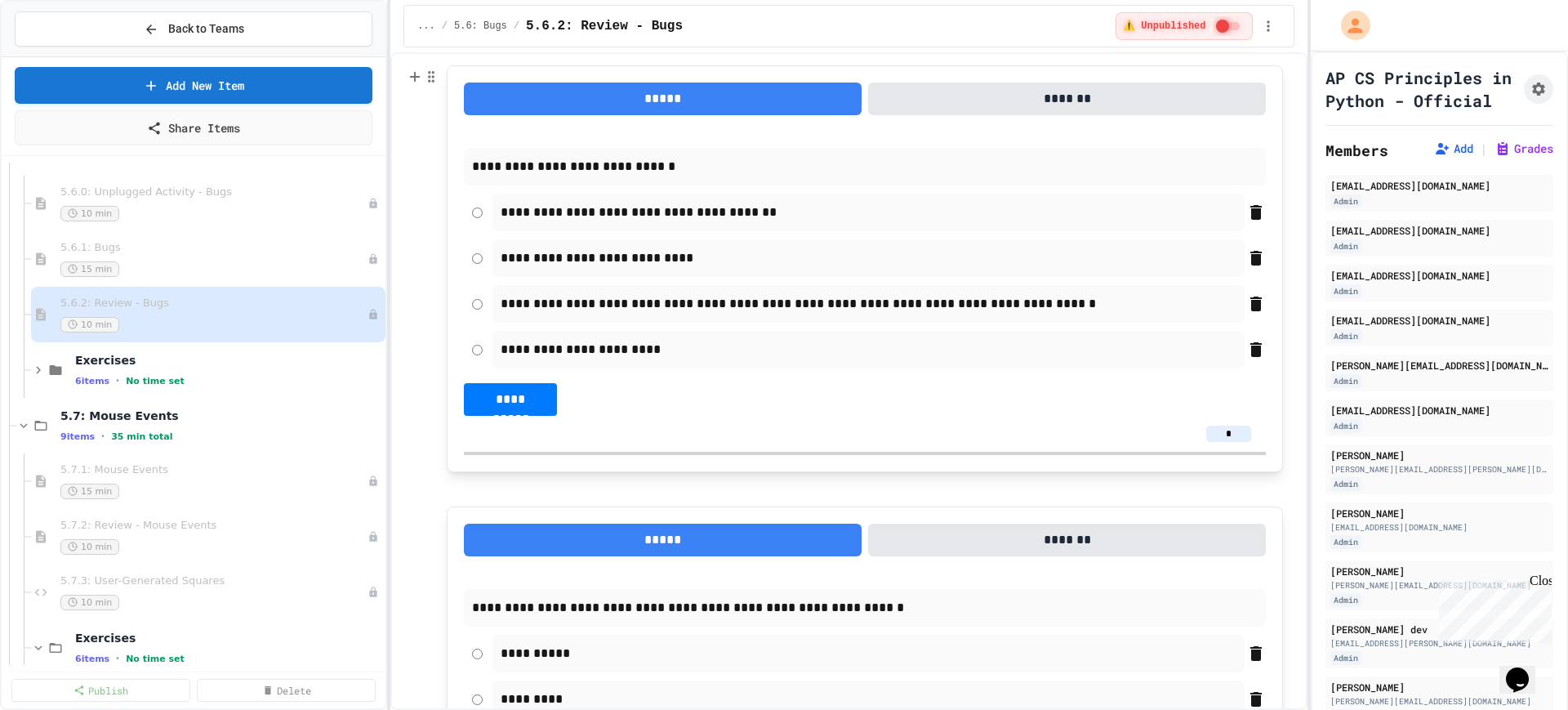
scroll to position [306, 0]
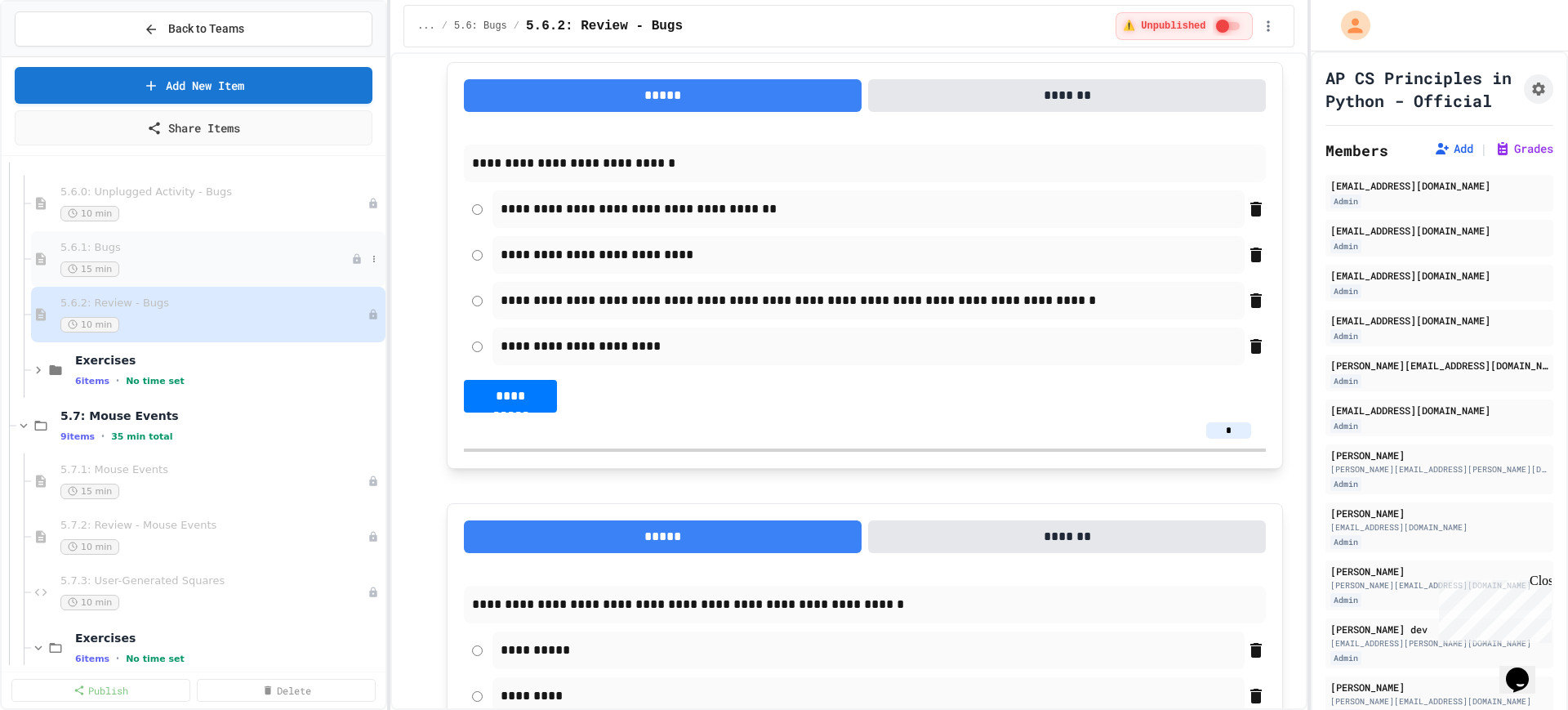
click at [247, 271] on div "15 min" at bounding box center [206, 269] width 291 height 16
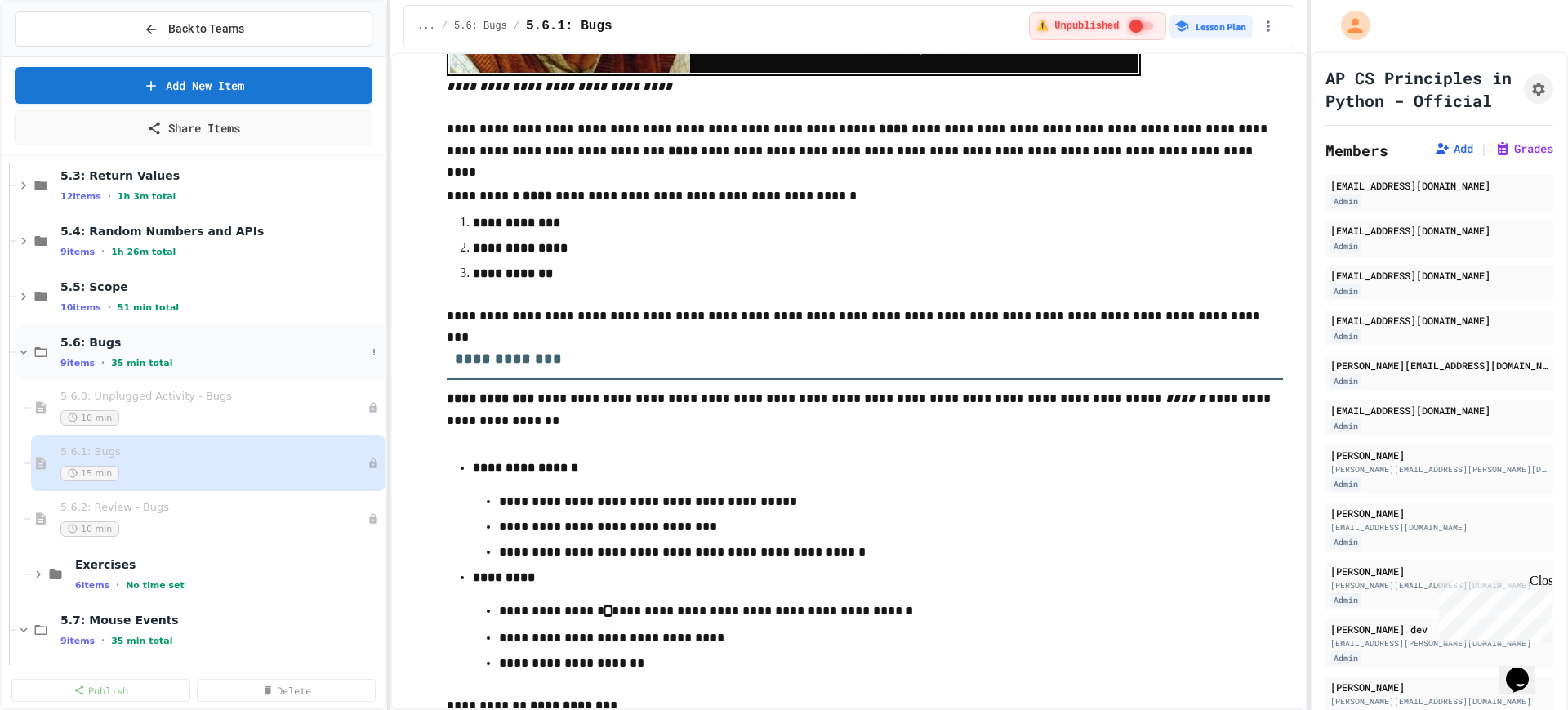
scroll to position [940, 0]
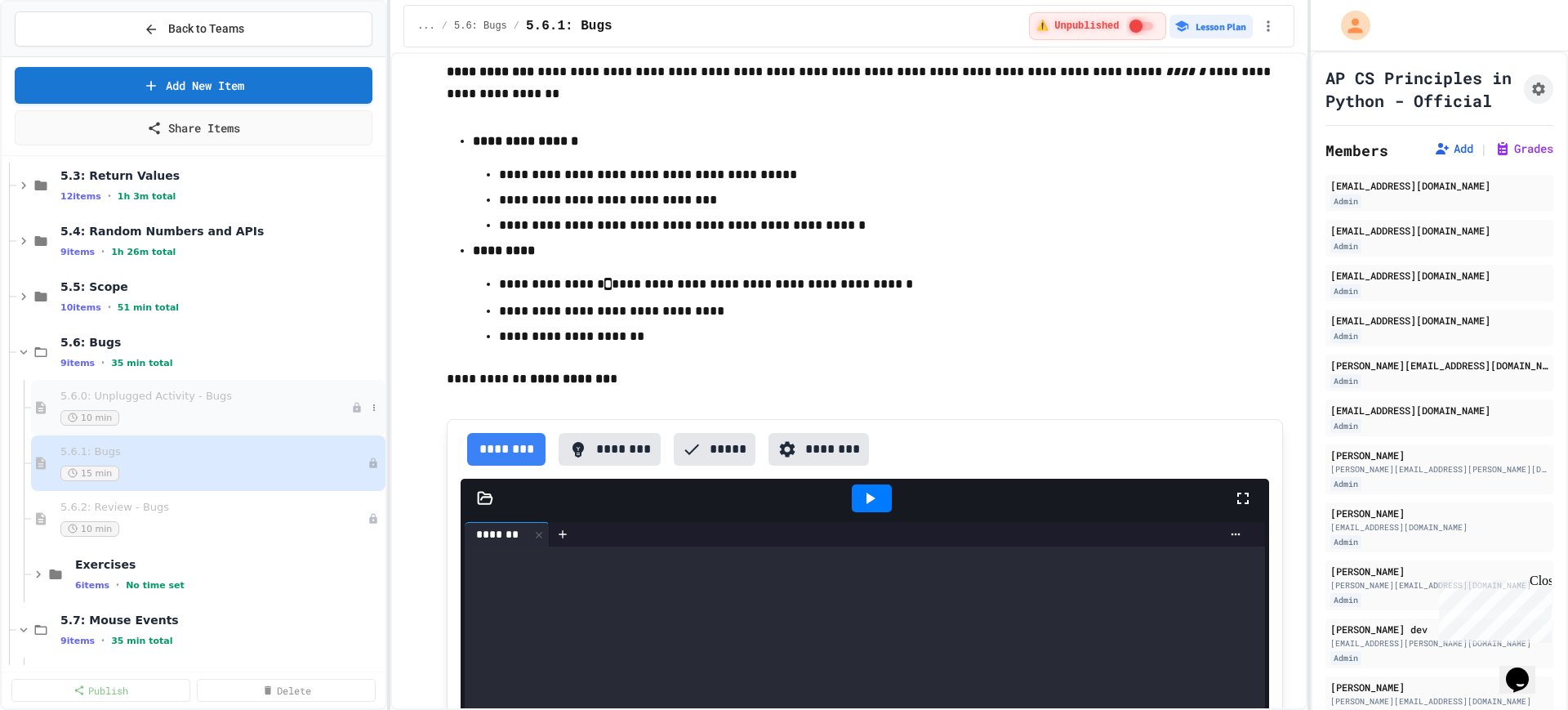
click at [203, 402] on span "5.6.0: Unplugged Activity - Bugs" at bounding box center [206, 396] width 291 height 14
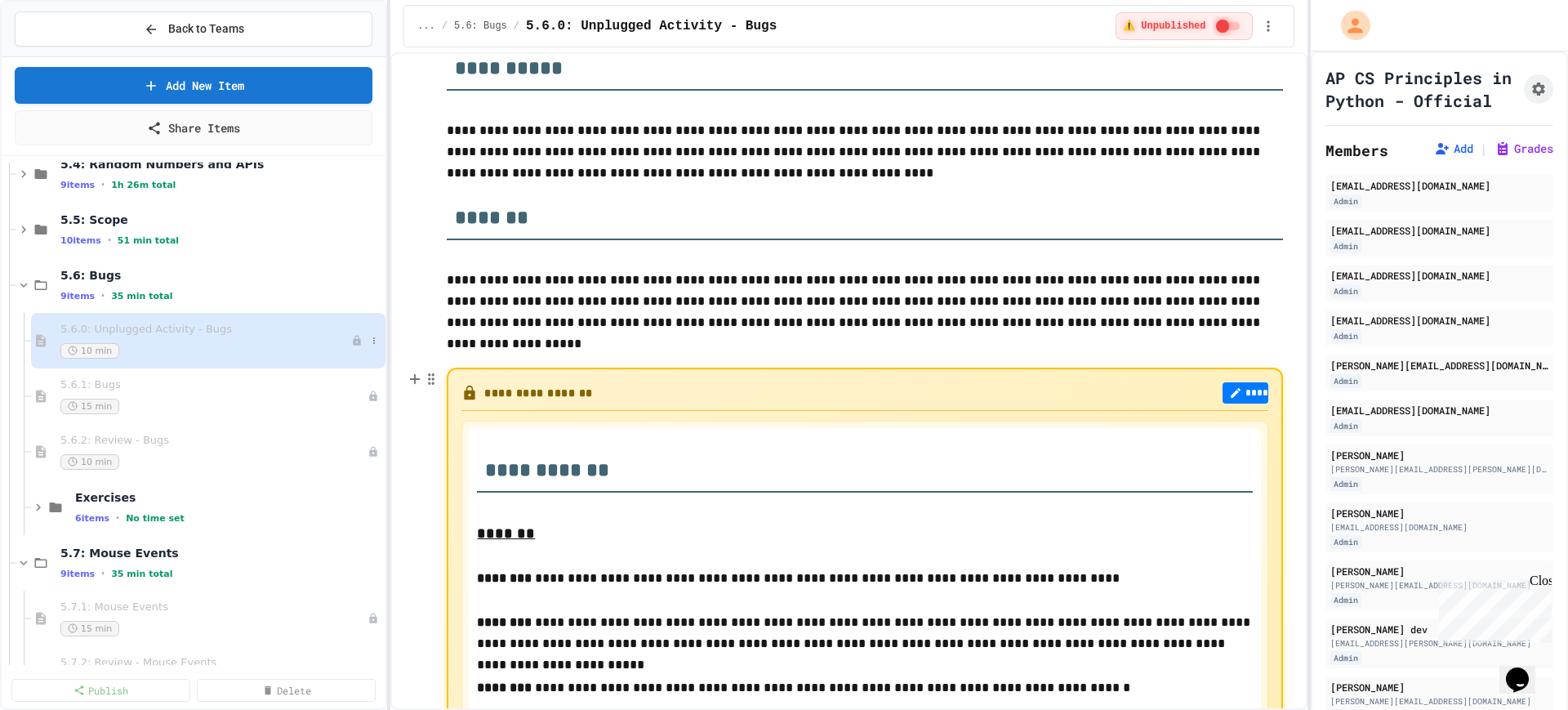
scroll to position [5619, 0]
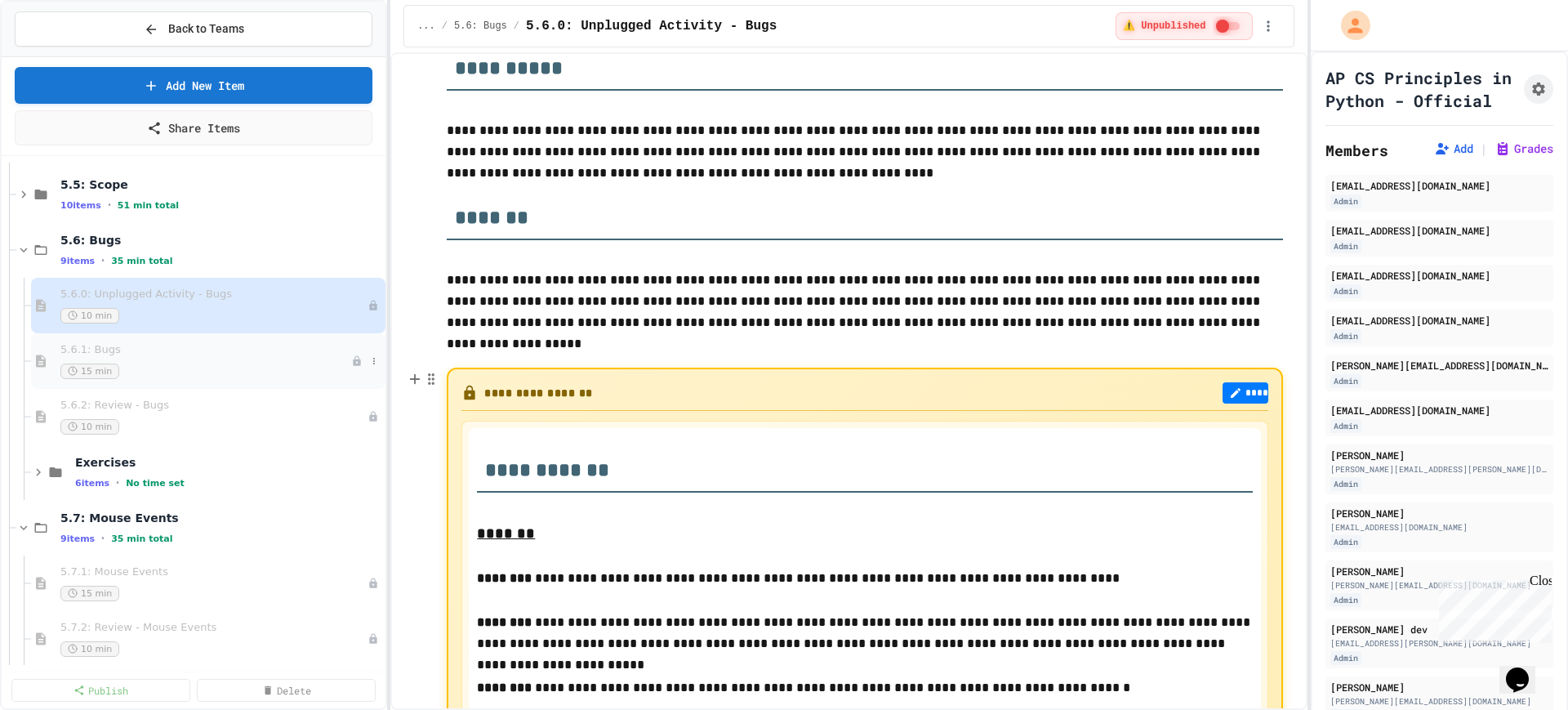
click at [245, 377] on div "15 min" at bounding box center [206, 371] width 291 height 16
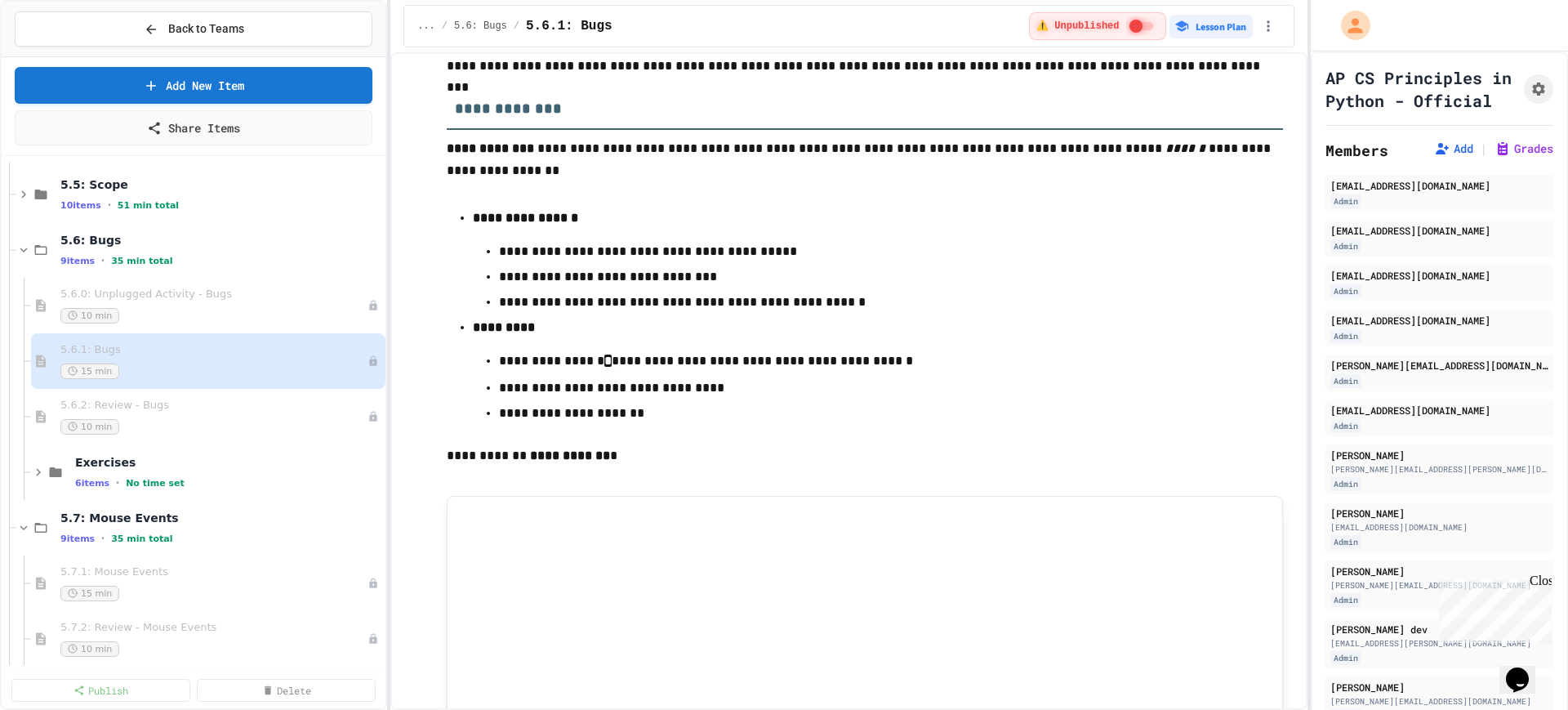
scroll to position [919, 0]
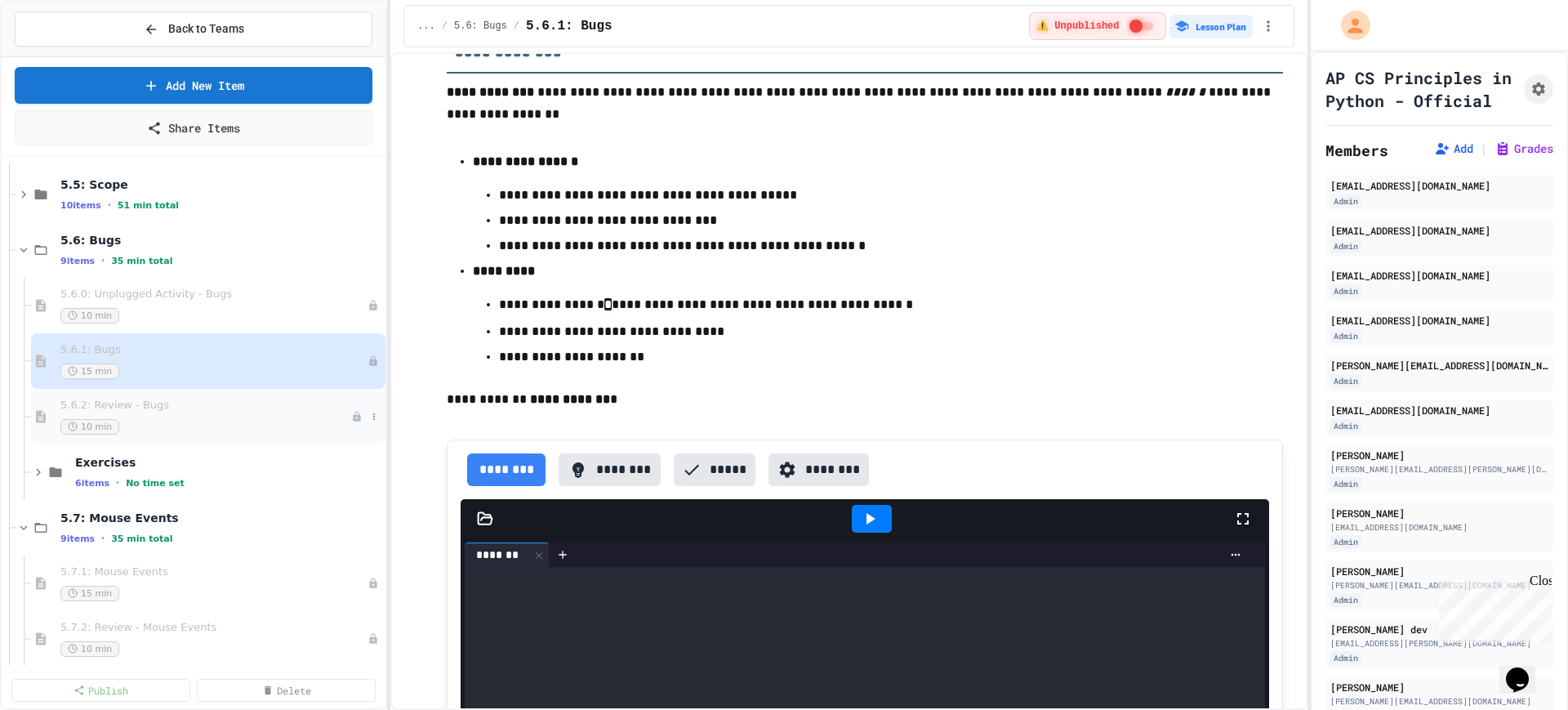
click at [232, 409] on span "5.6.2: Review - Bugs" at bounding box center [206, 405] width 291 height 14
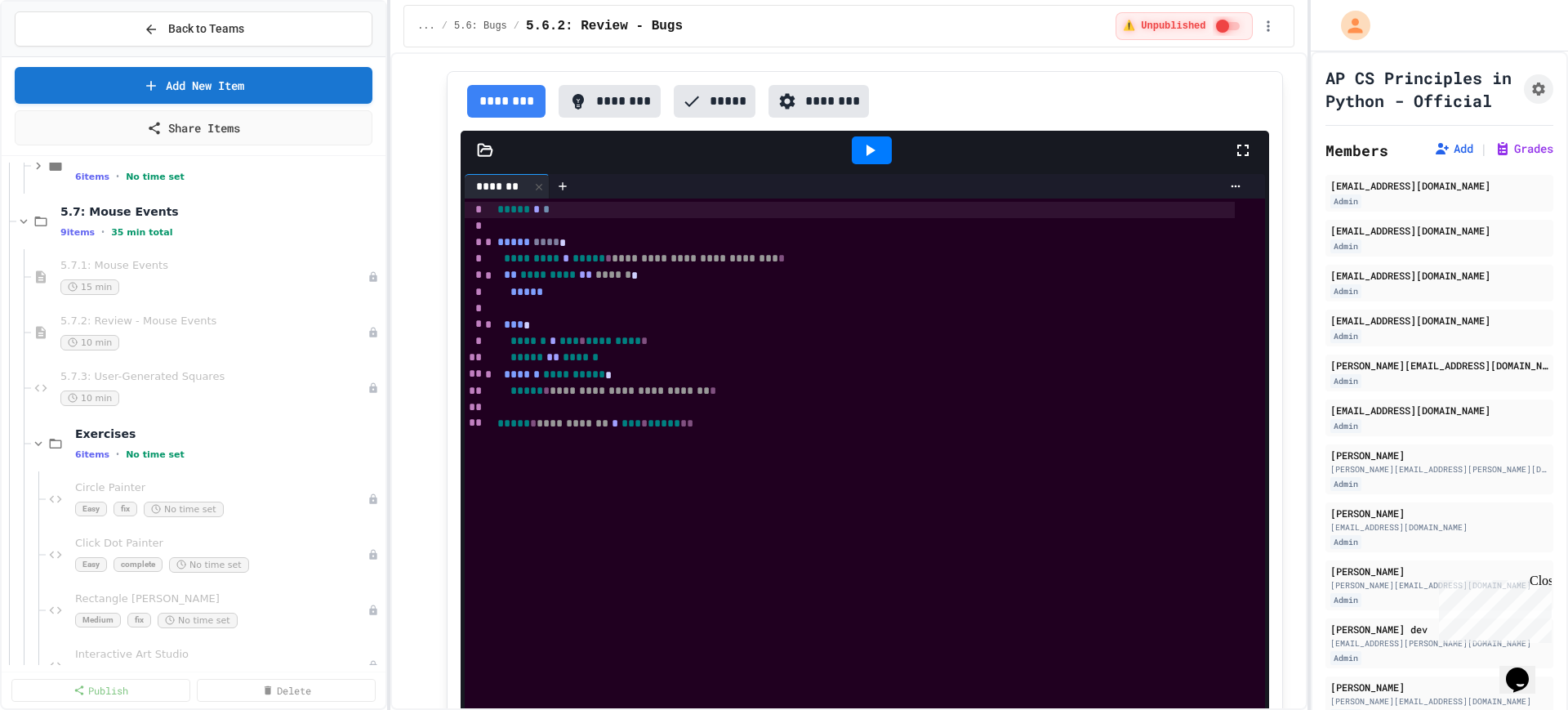
scroll to position [5823, 0]
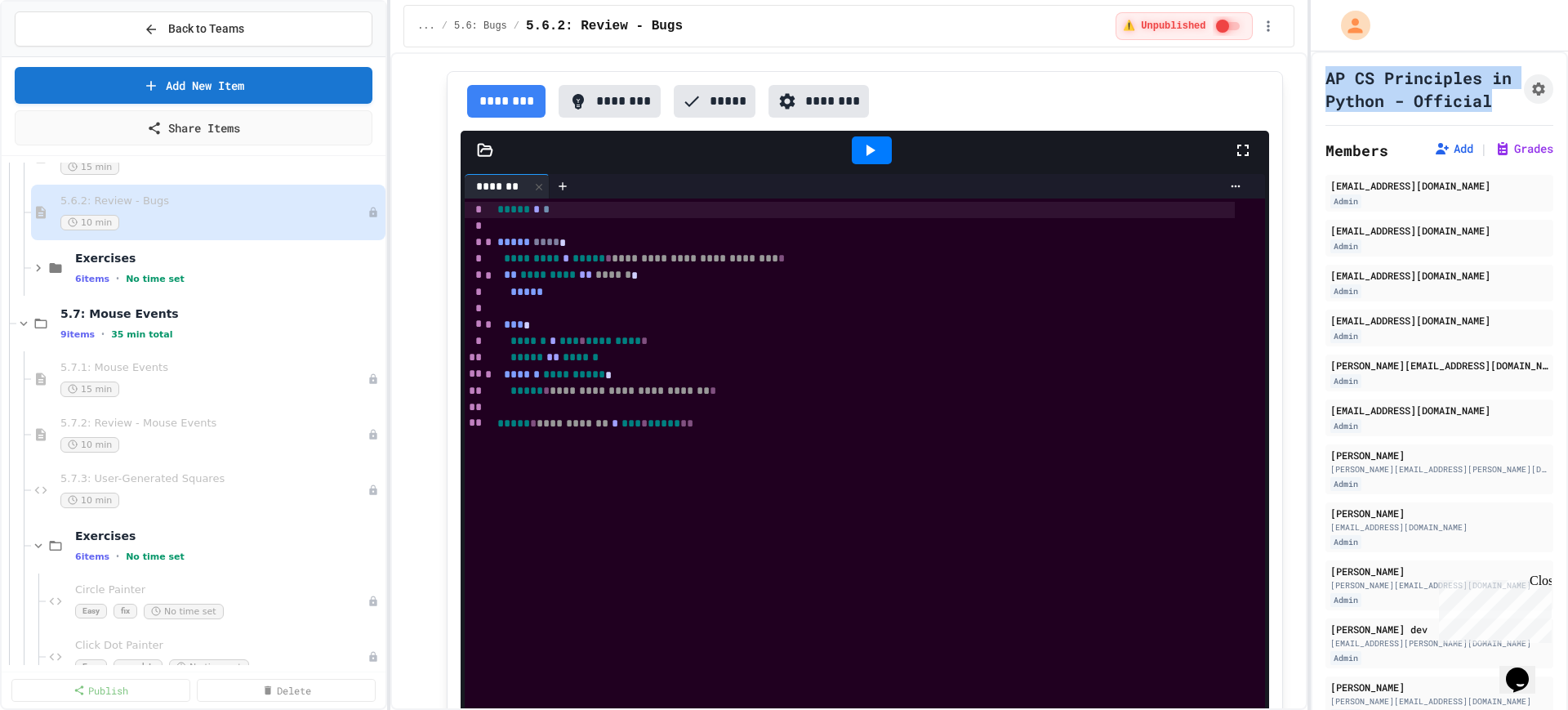
drag, startPoint x: 1405, startPoint y: 120, endPoint x: 1321, endPoint y: 79, distance: 93.5
click at [1321, 79] on div "AP CS Principles in Python - Official Members Add | Grades kvitolo@berkeley.edu…" at bounding box center [1439, 711] width 257 height 1319
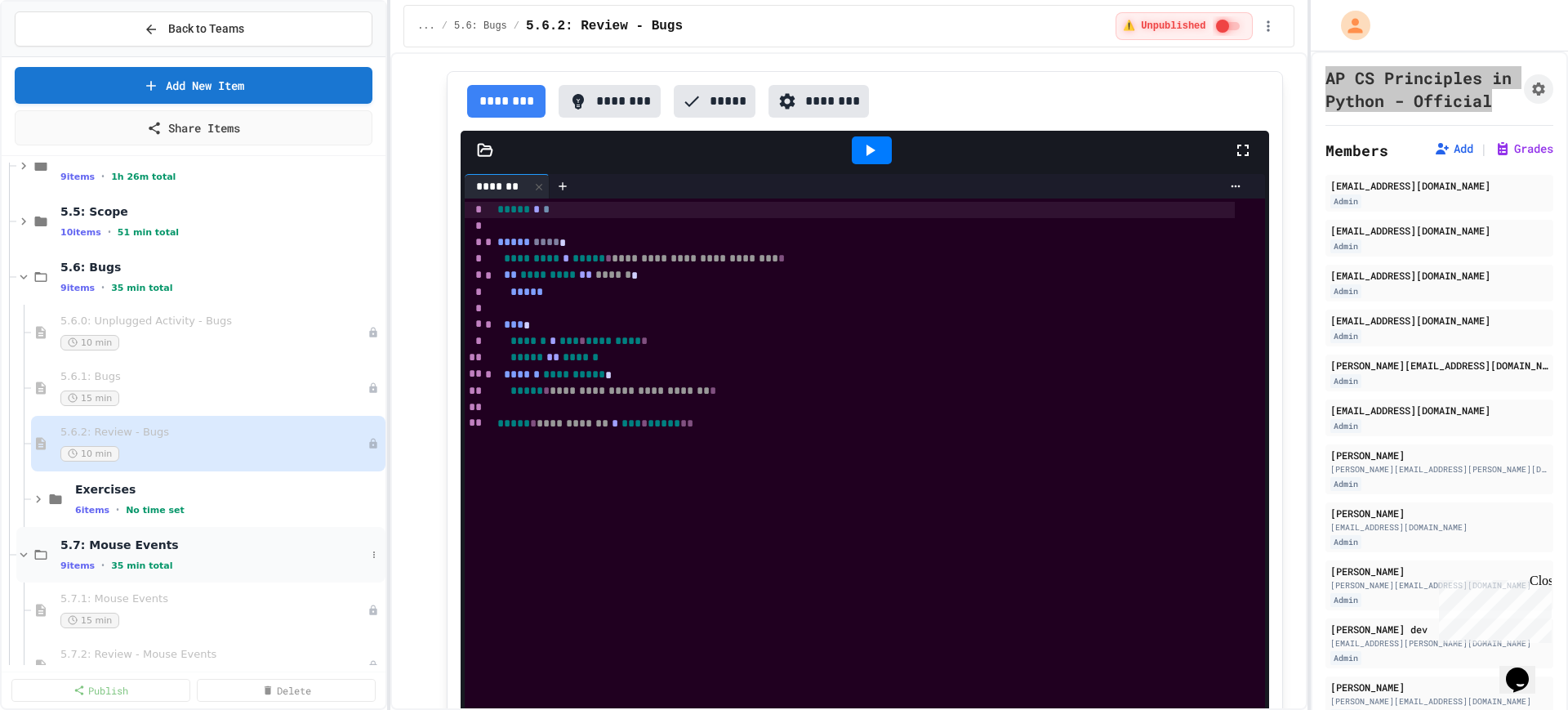
scroll to position [5516, 0]
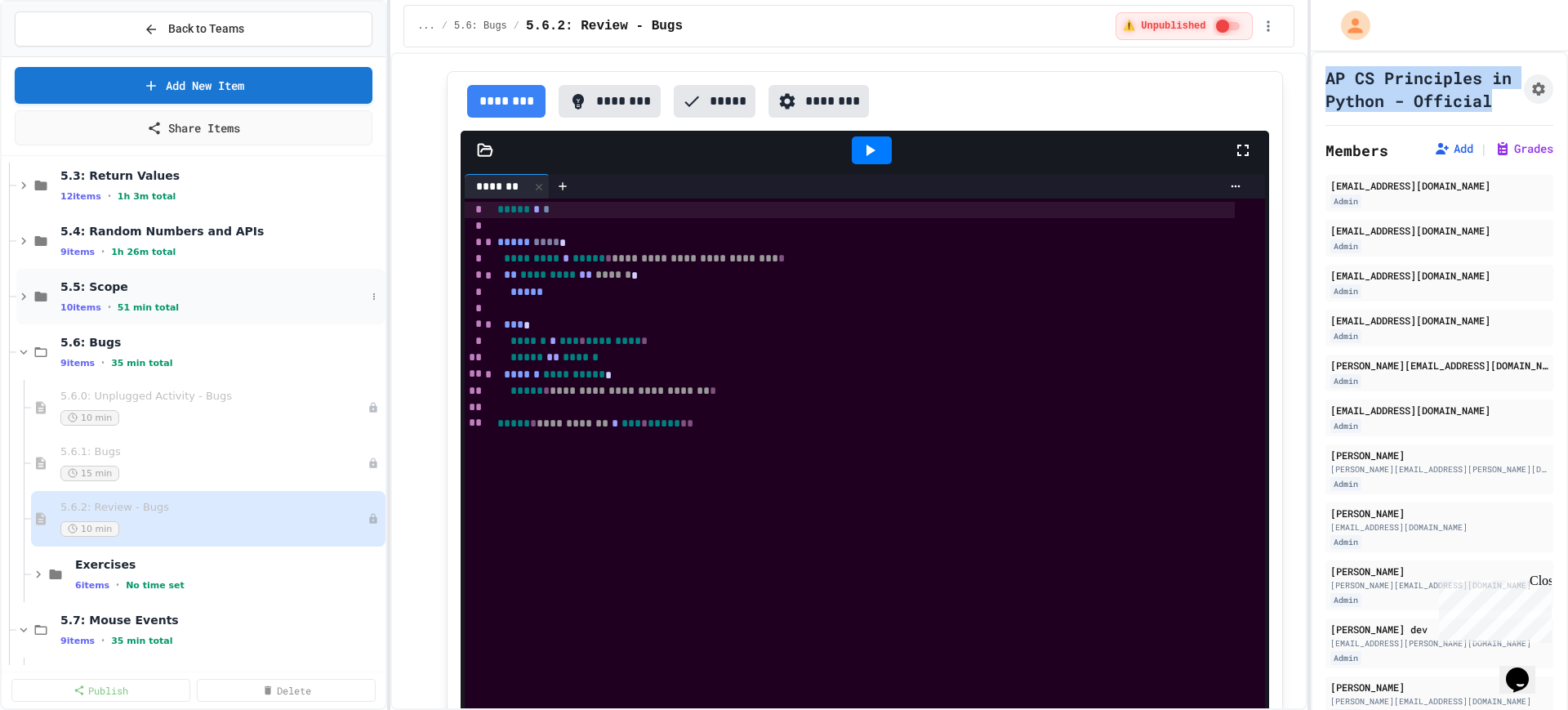
click at [21, 297] on icon at bounding box center [24, 297] width 15 height 15
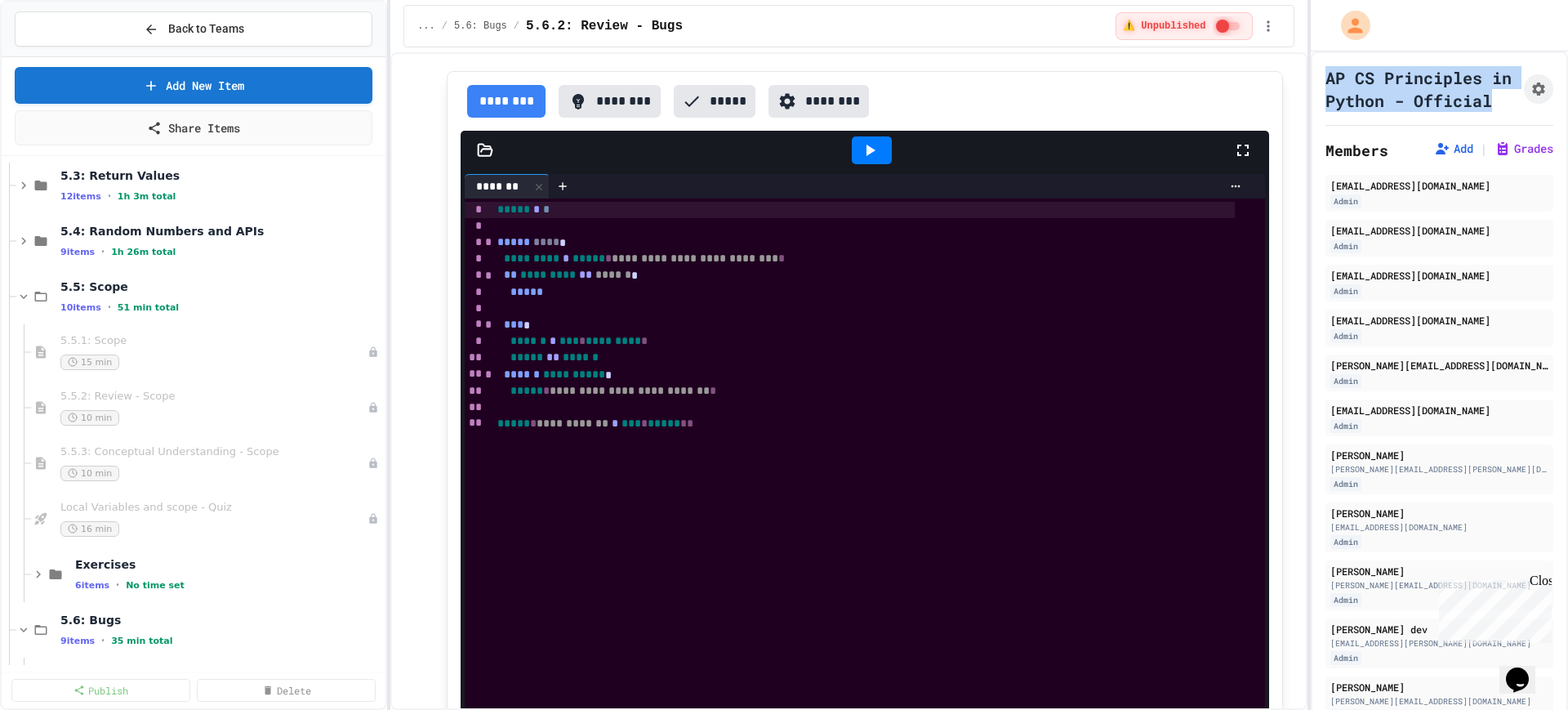
click at [21, 297] on icon at bounding box center [24, 297] width 15 height 15
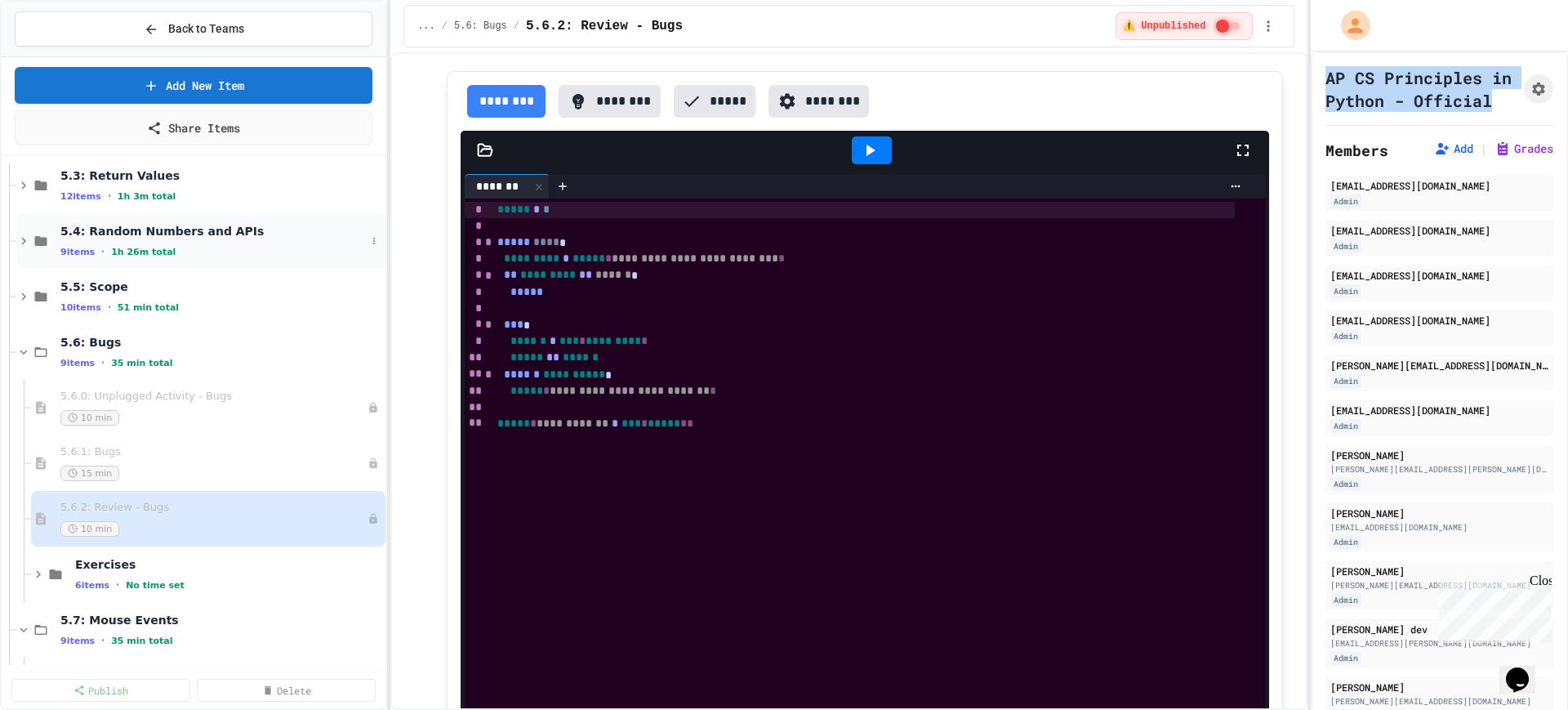
click at [23, 241] on icon at bounding box center [24, 241] width 15 height 15
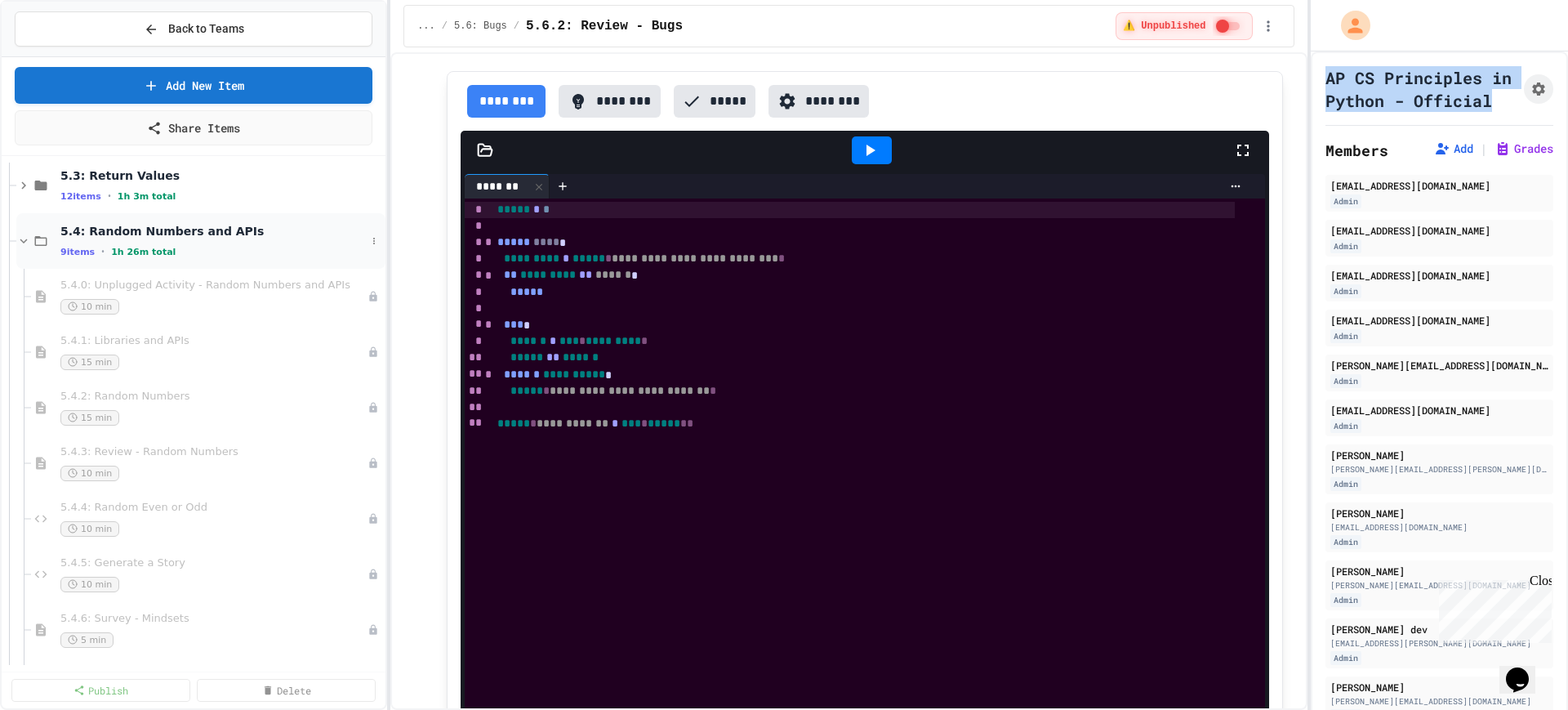
click at [19, 243] on icon at bounding box center [24, 241] width 15 height 15
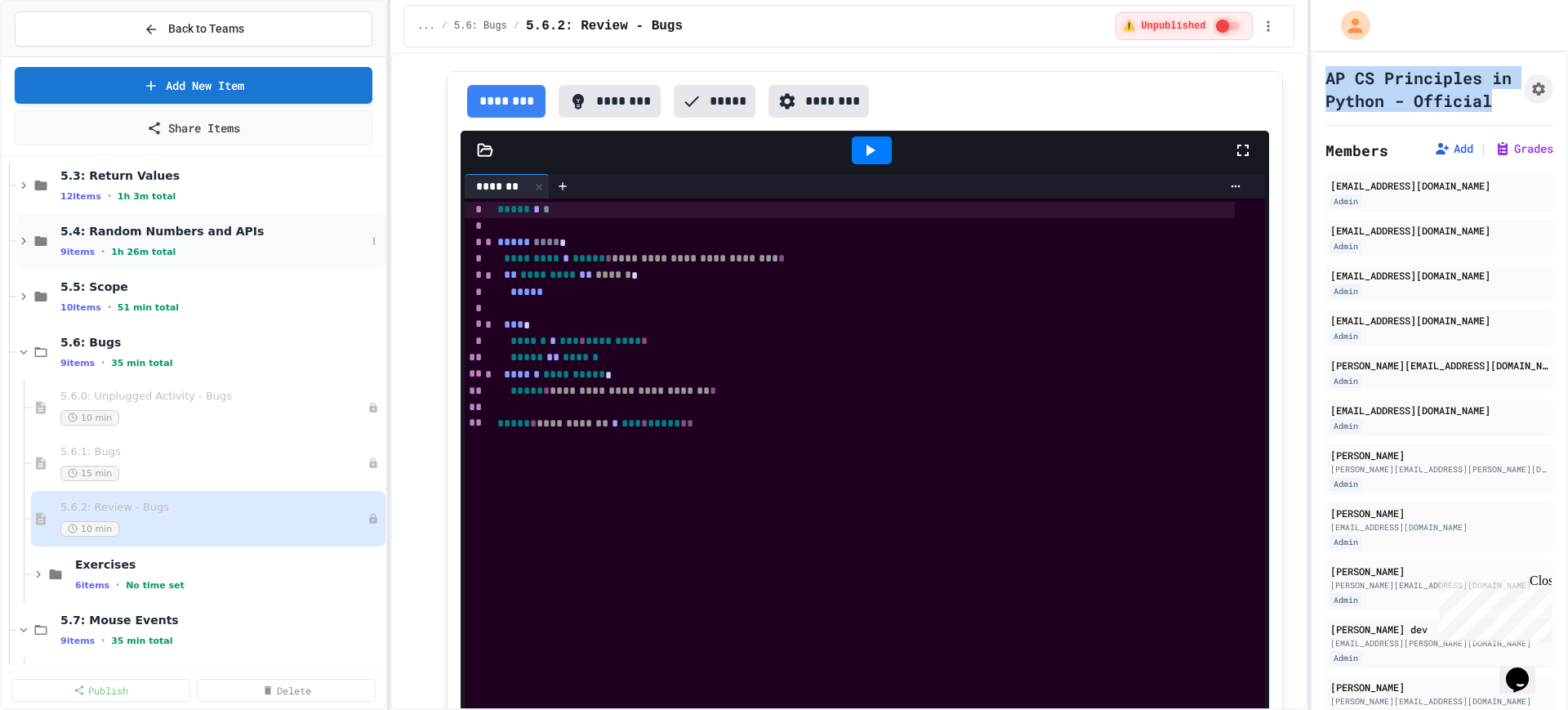
click at [20, 242] on icon at bounding box center [24, 241] width 15 height 15
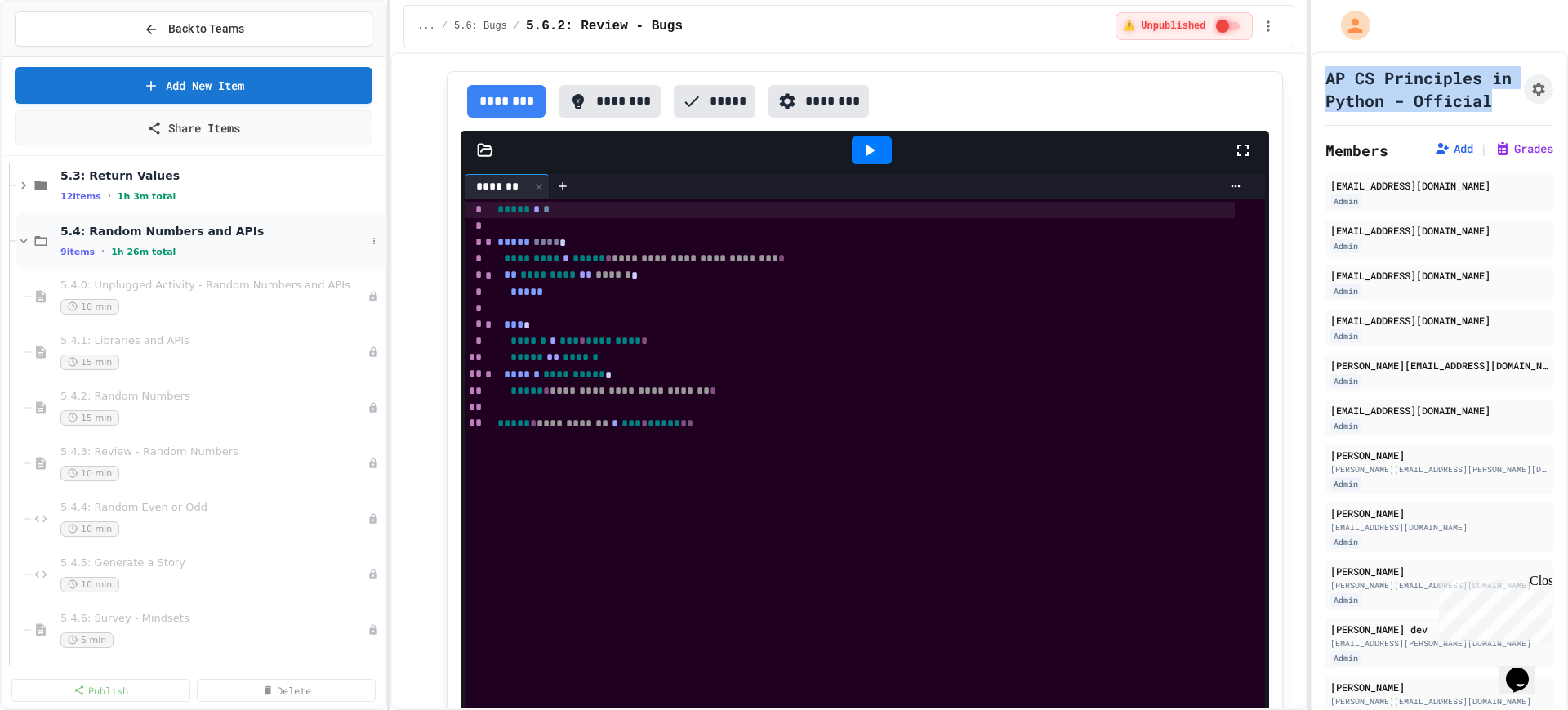
click at [26, 246] on icon at bounding box center [24, 241] width 15 height 15
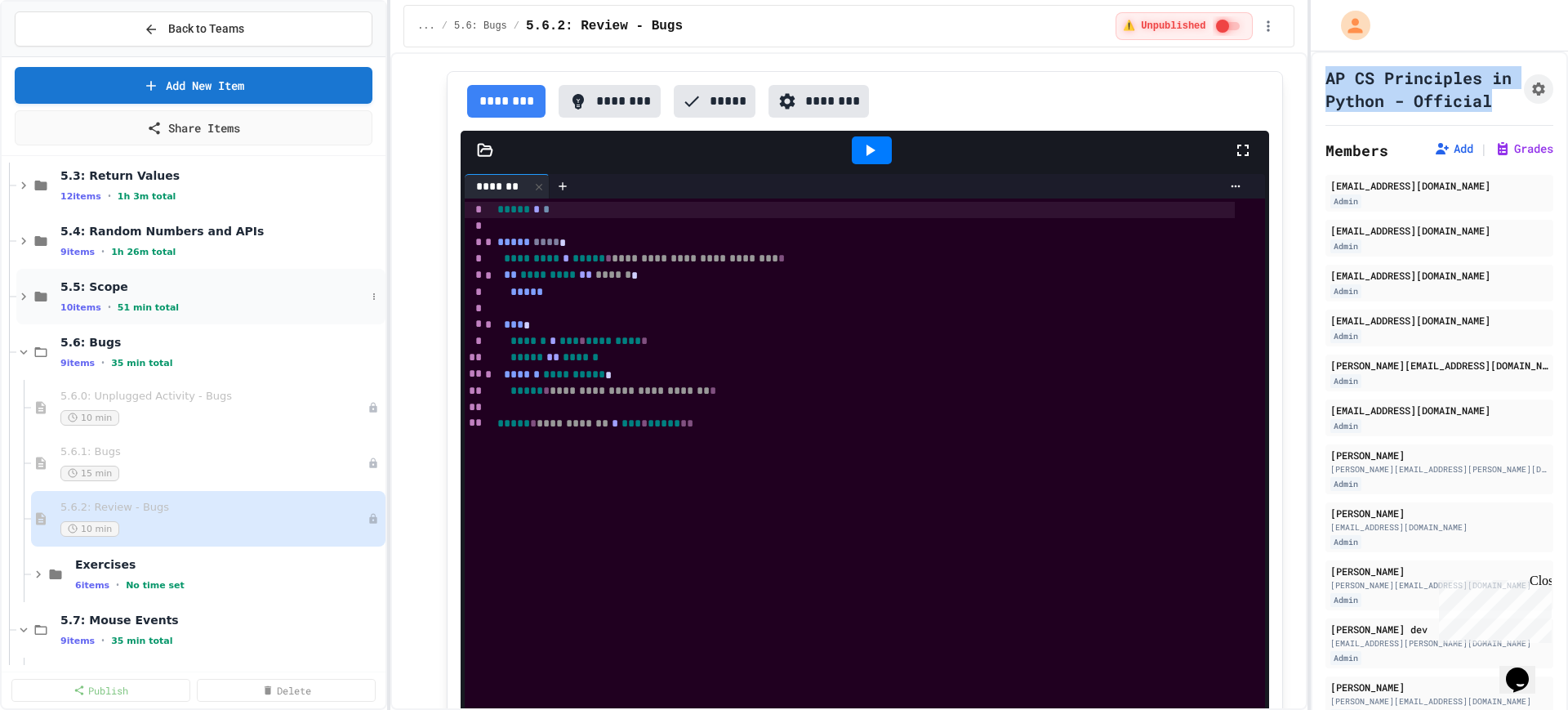
click at [18, 297] on icon at bounding box center [24, 297] width 15 height 15
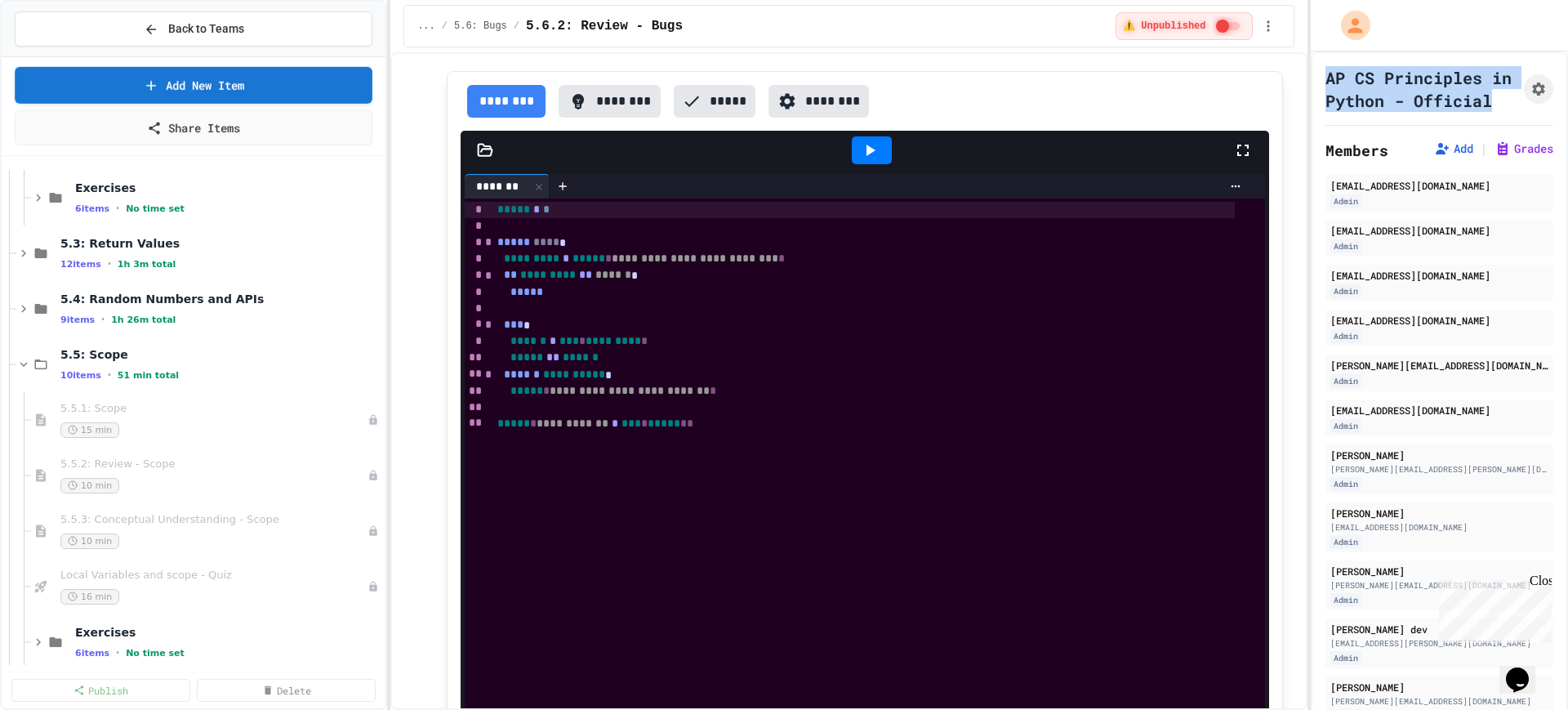
scroll to position [5414, 0]
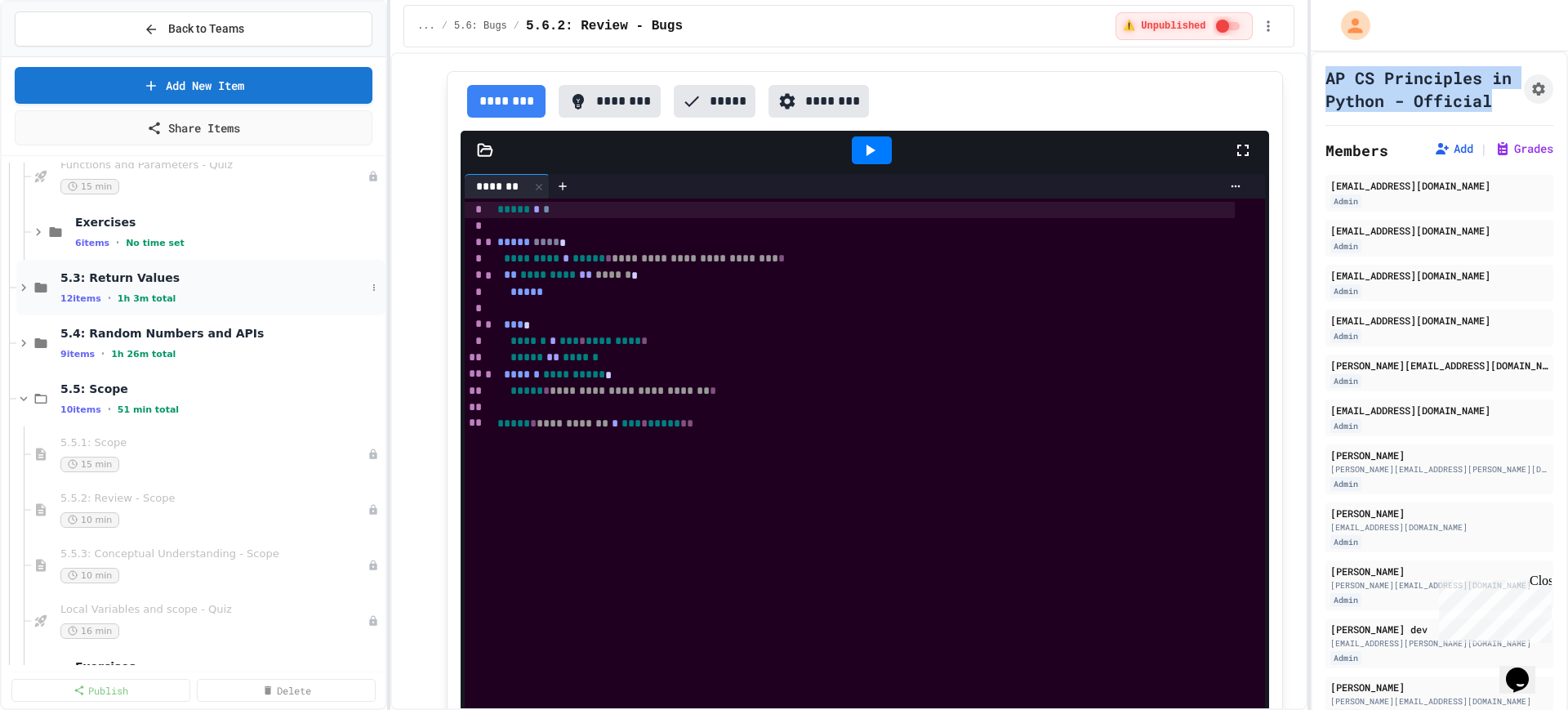
click at [17, 292] on icon at bounding box center [24, 288] width 15 height 15
click at [21, 293] on icon at bounding box center [24, 288] width 15 height 15
click at [16, 344] on div "5.4: Random Numbers and APIs 9 items • 1h 26m total" at bounding box center [194, 343] width 384 height 55
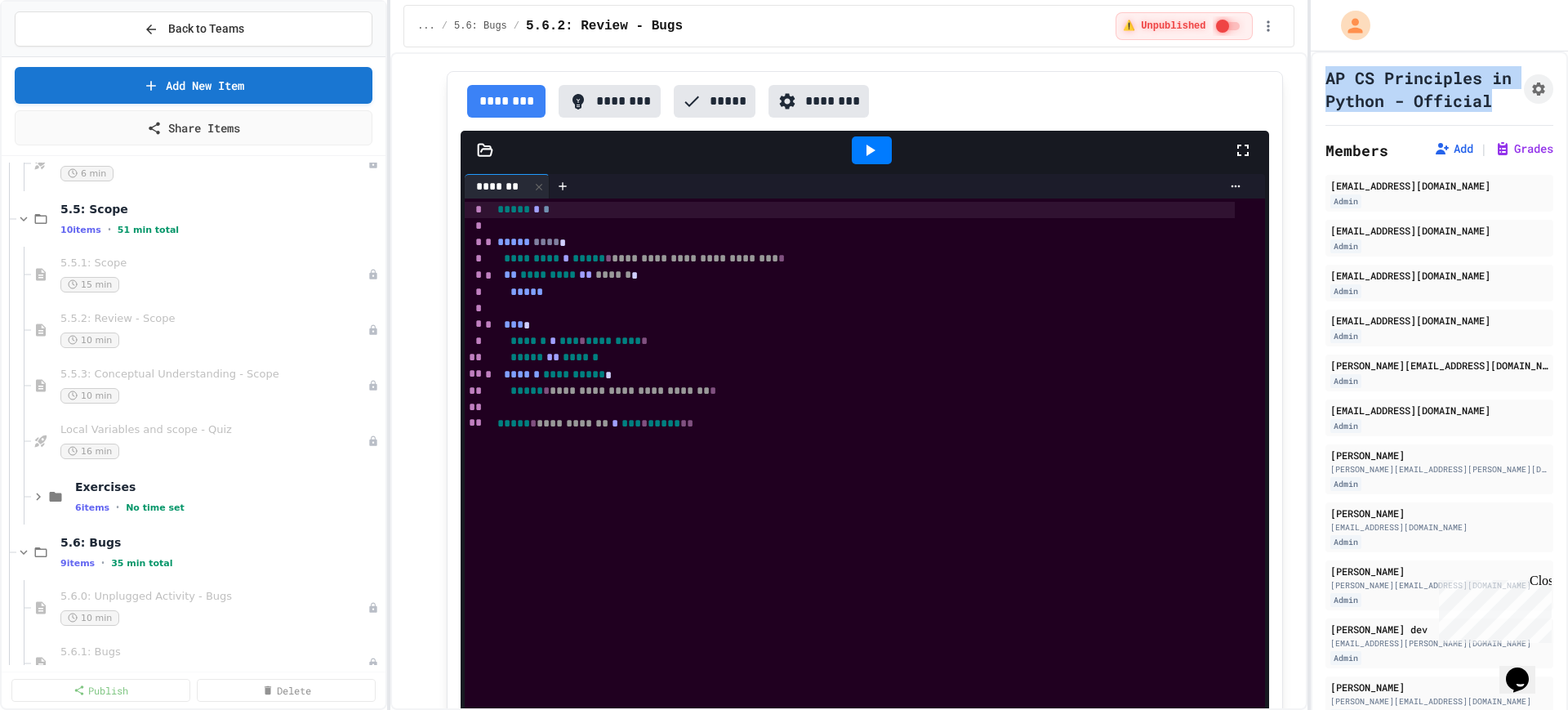
scroll to position [6129, 0]
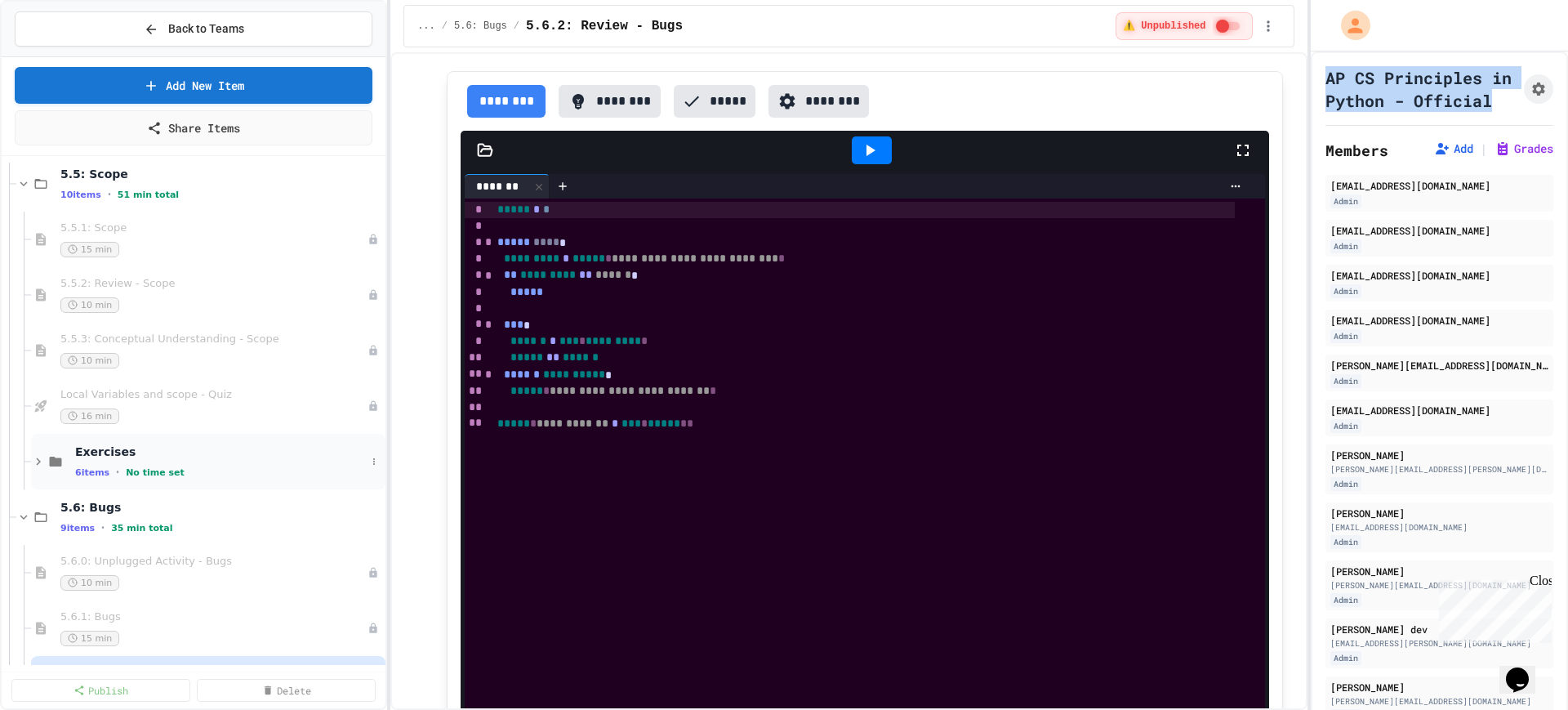
click at [33, 462] on icon at bounding box center [39, 462] width 15 height 15
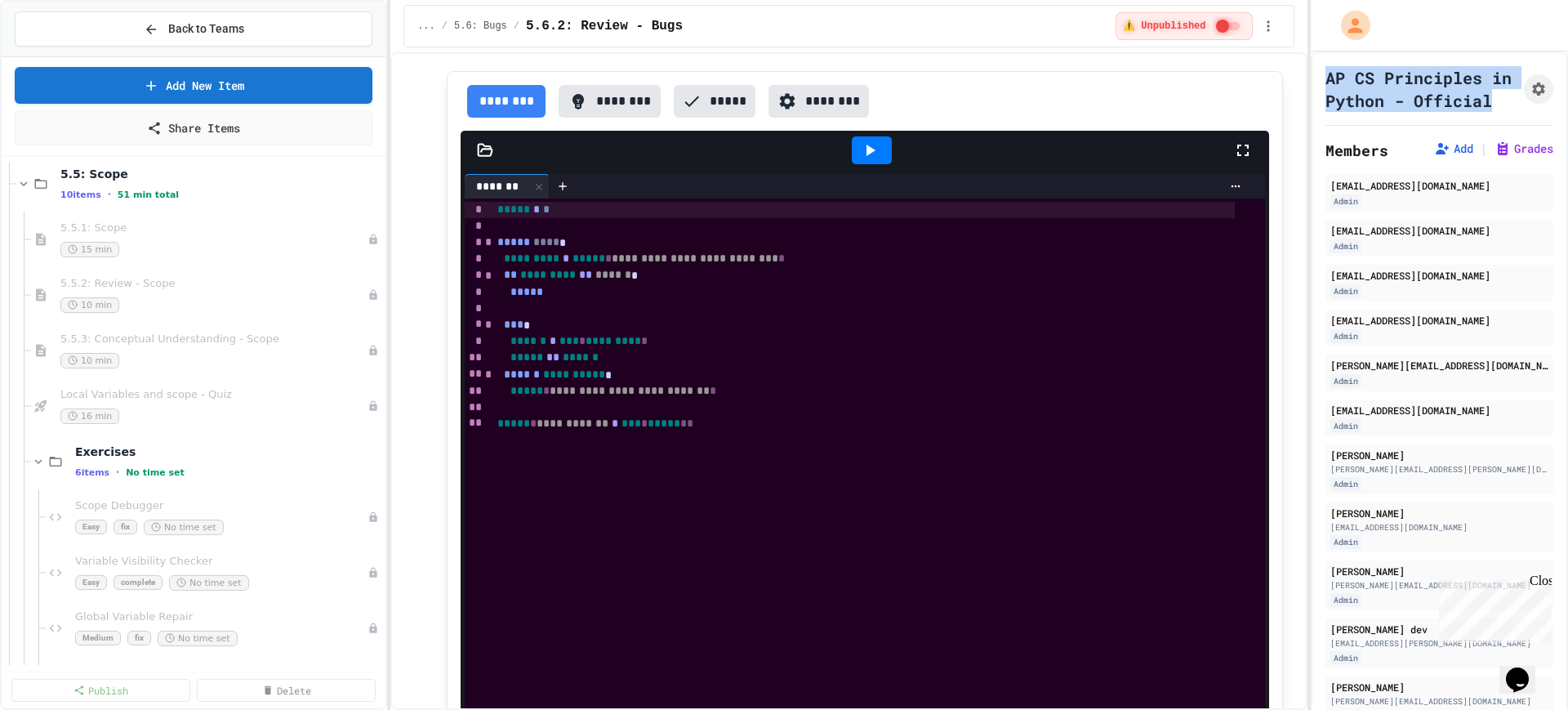
click at [33, 462] on icon at bounding box center [39, 462] width 15 height 15
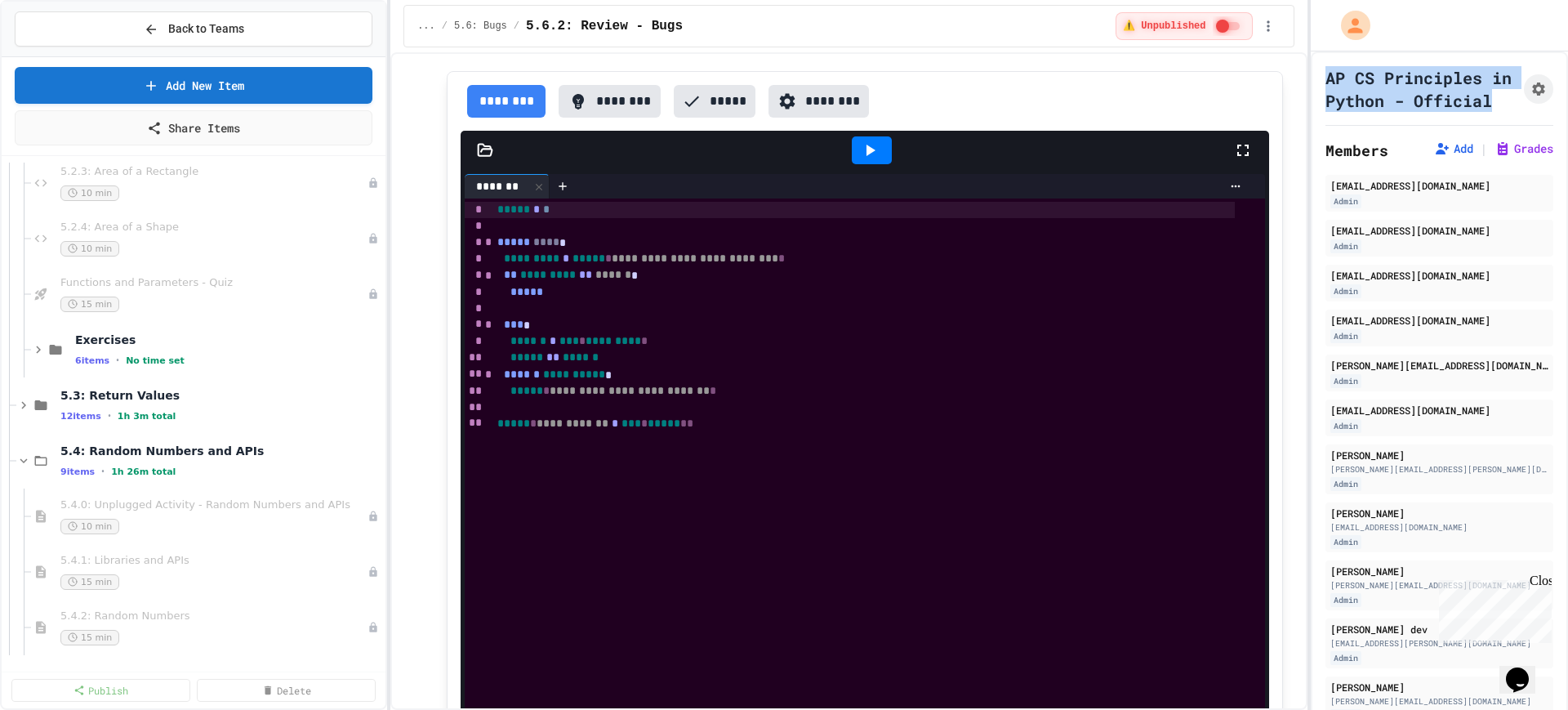
scroll to position [5313, 0]
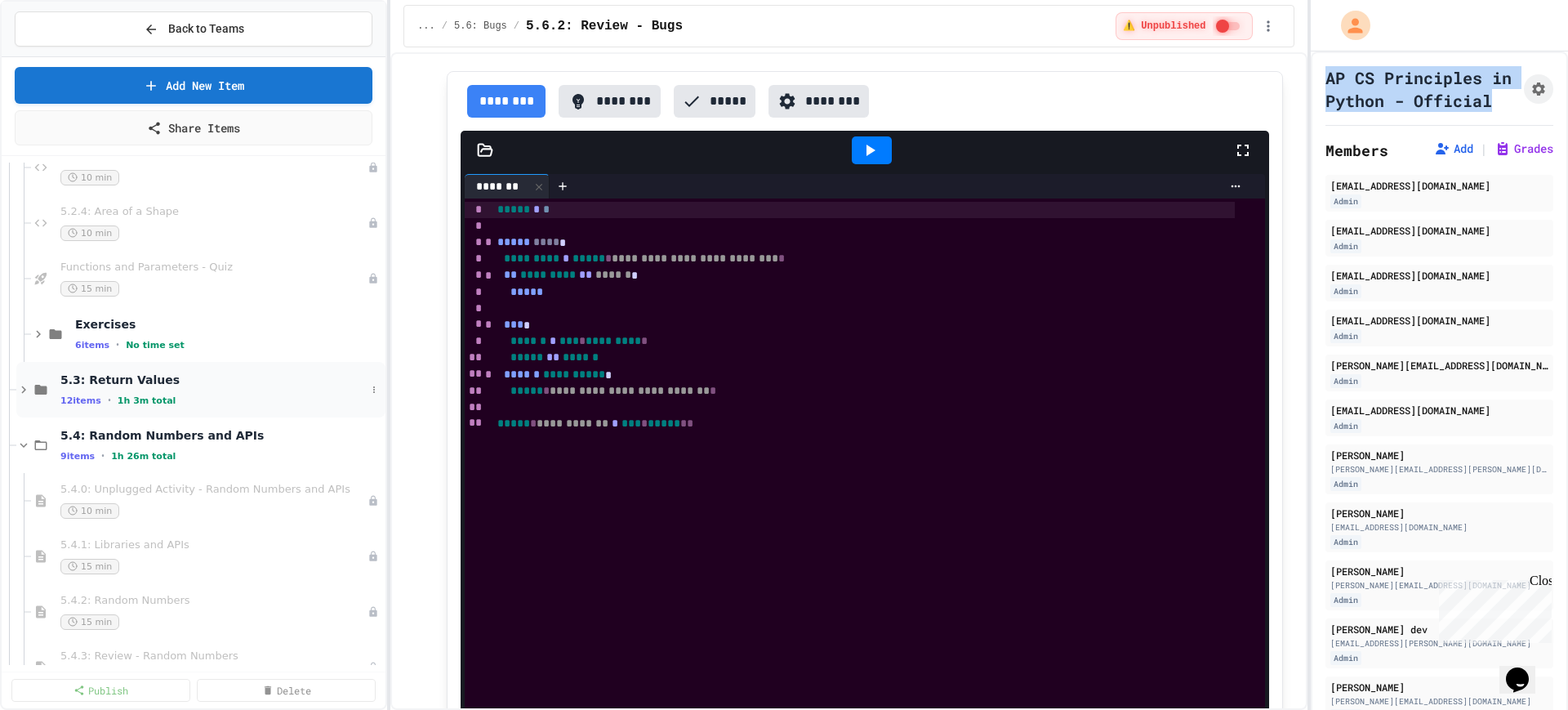
click at [20, 391] on icon at bounding box center [24, 390] width 15 height 15
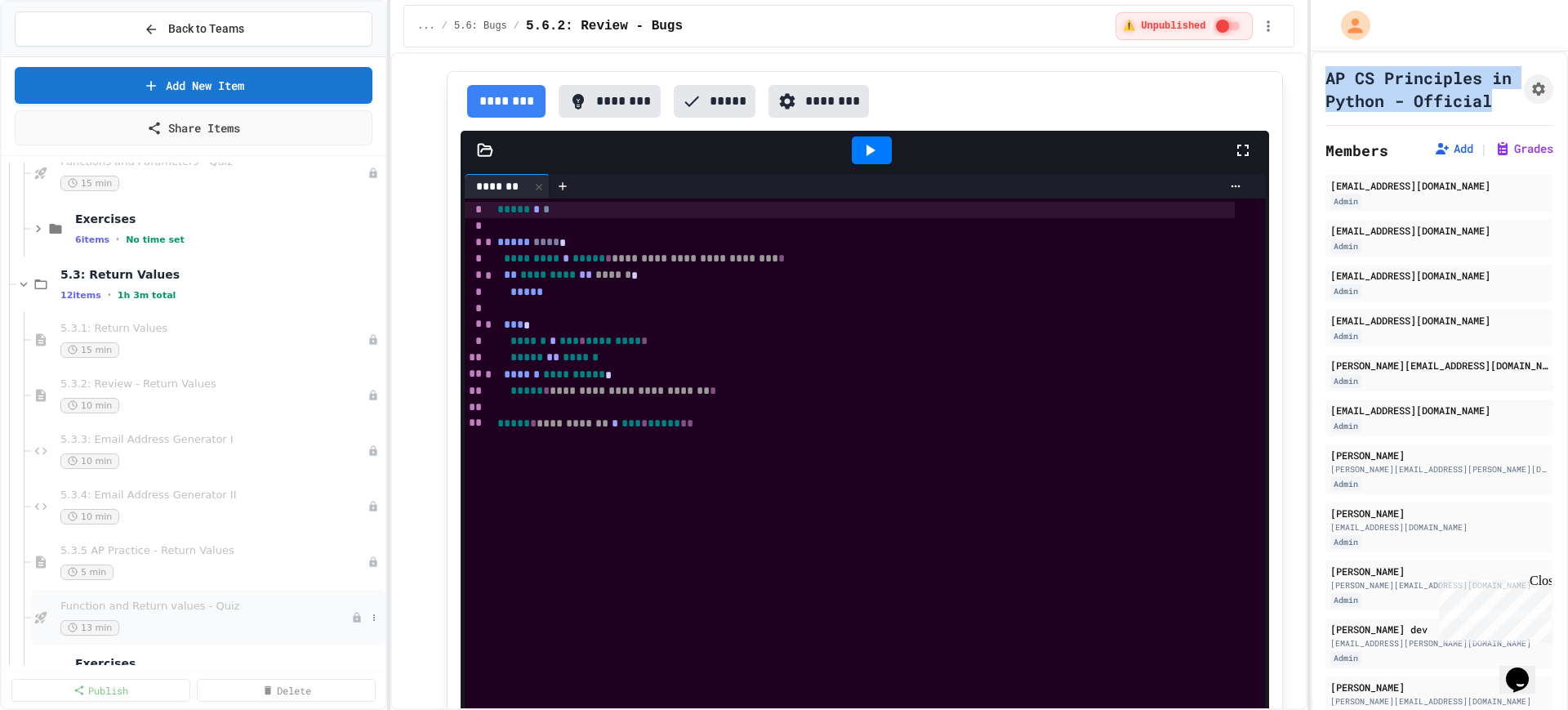
scroll to position [5414, 0]
click at [17, 289] on icon at bounding box center [24, 288] width 15 height 15
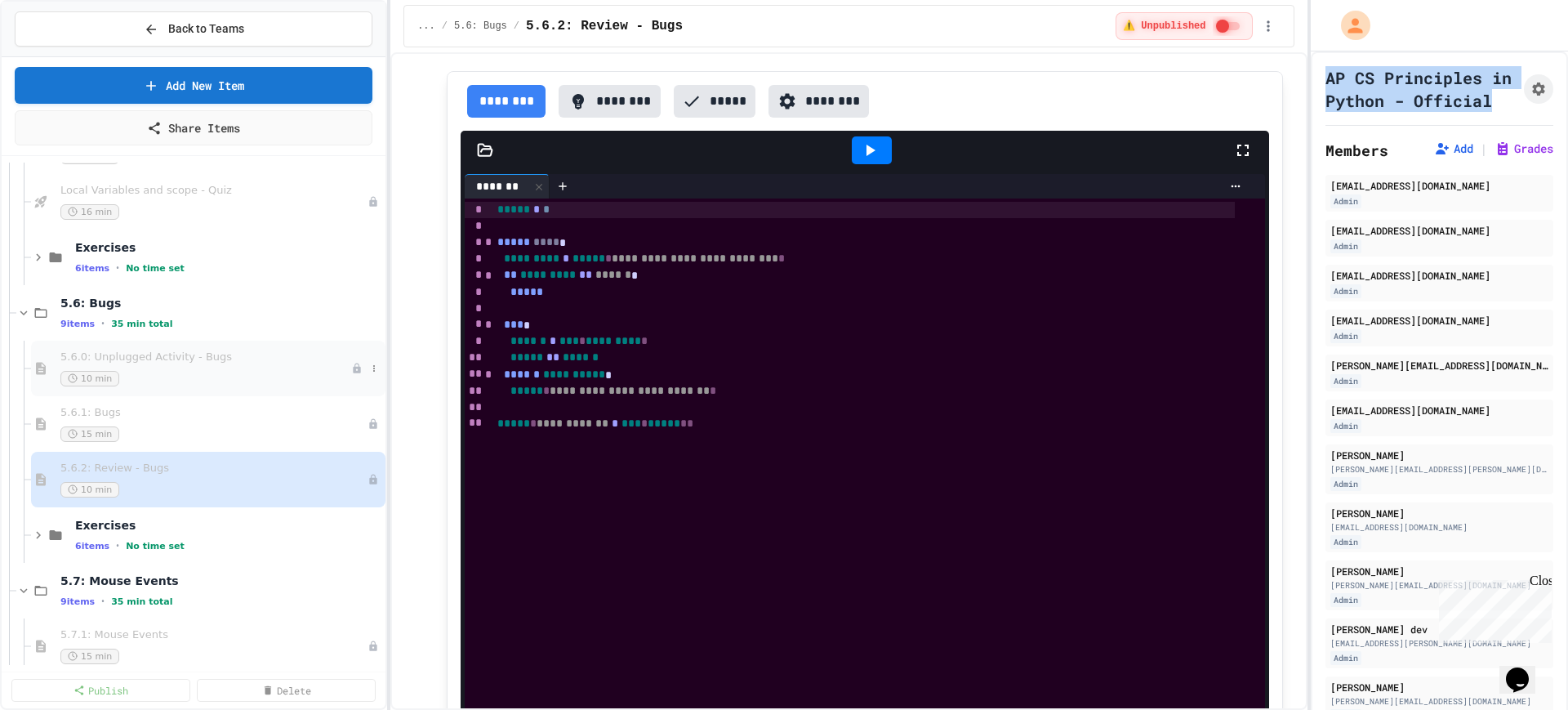
scroll to position [6436, 0]
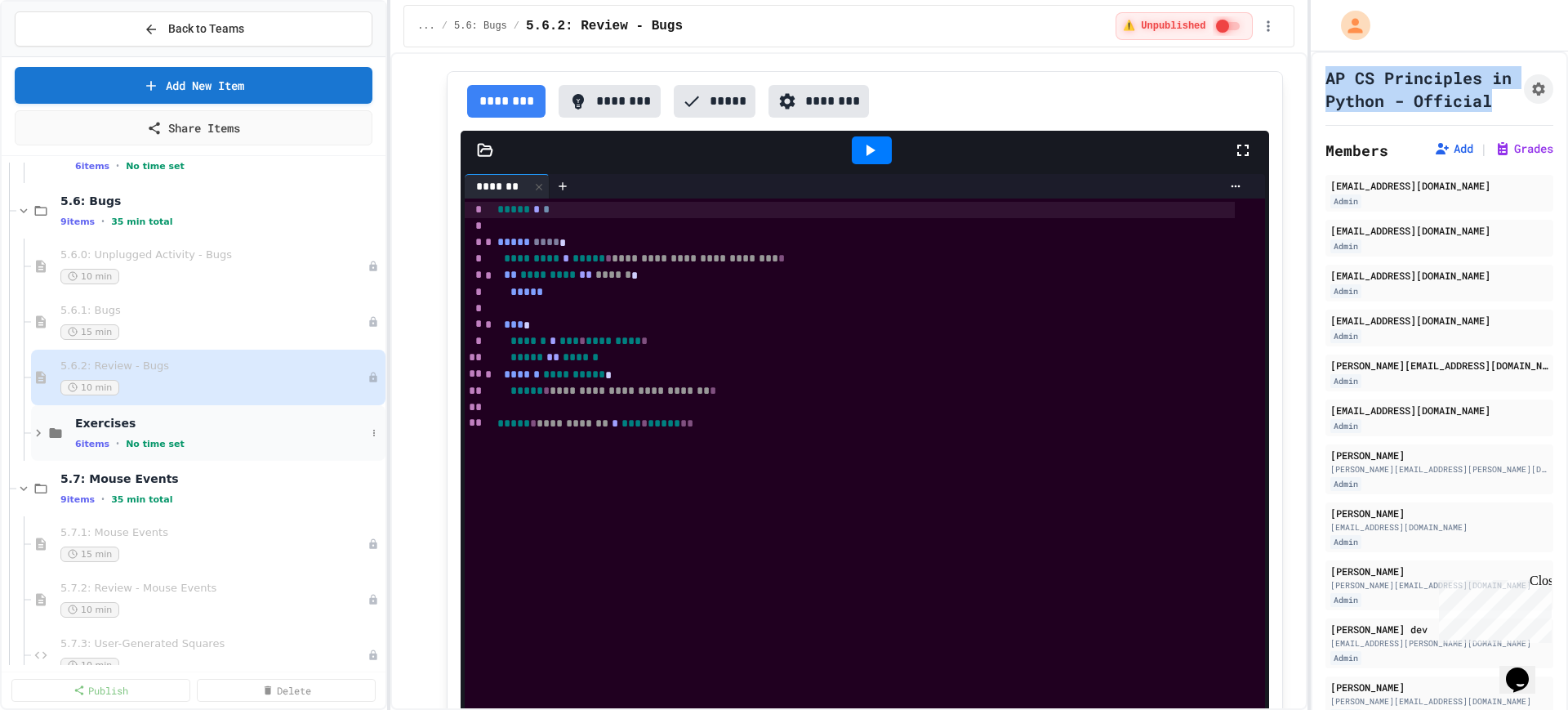
click at [35, 434] on icon at bounding box center [39, 434] width 15 height 15
click at [221, 257] on span "5.6.0: Unplugged Activity - Bugs" at bounding box center [206, 255] width 291 height 14
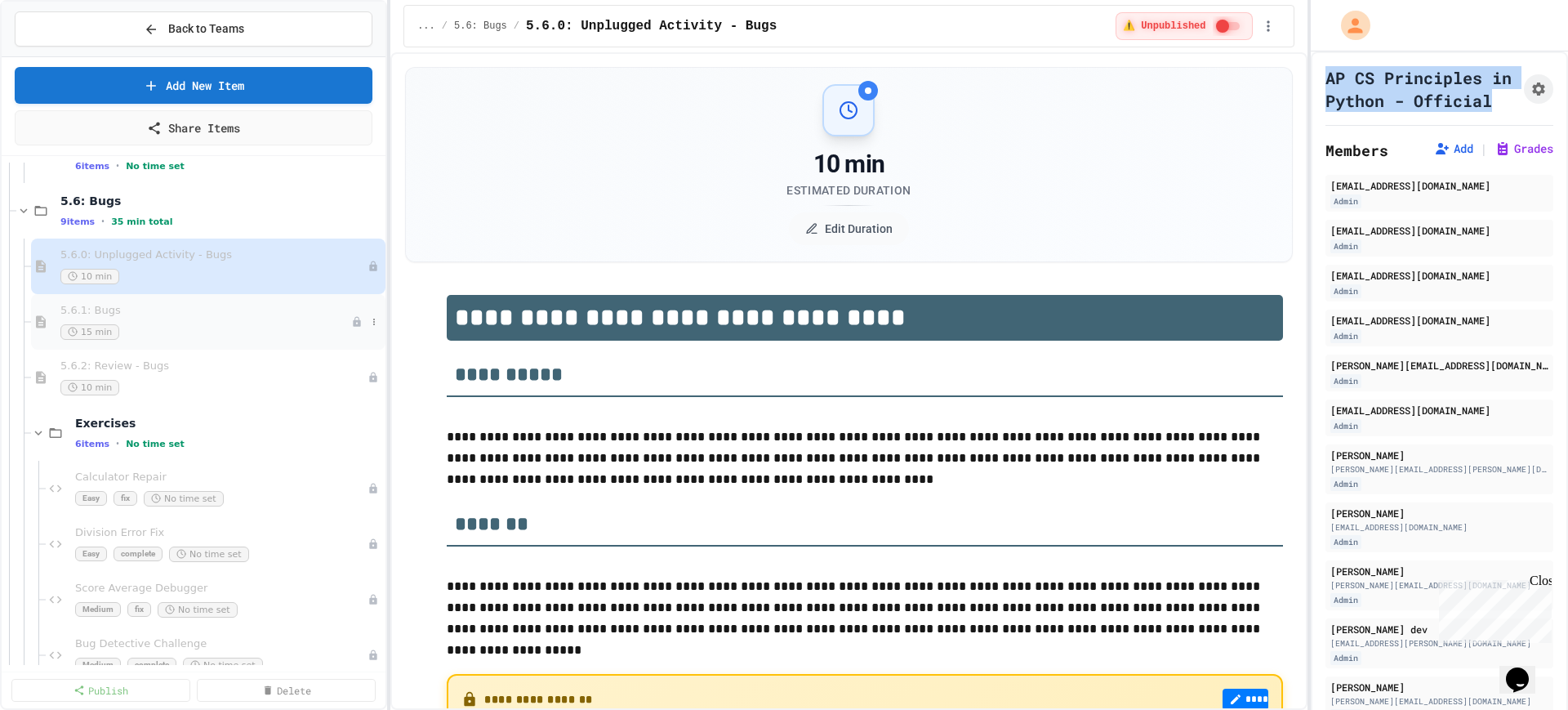
click at [298, 329] on div "15 min" at bounding box center [206, 332] width 291 height 16
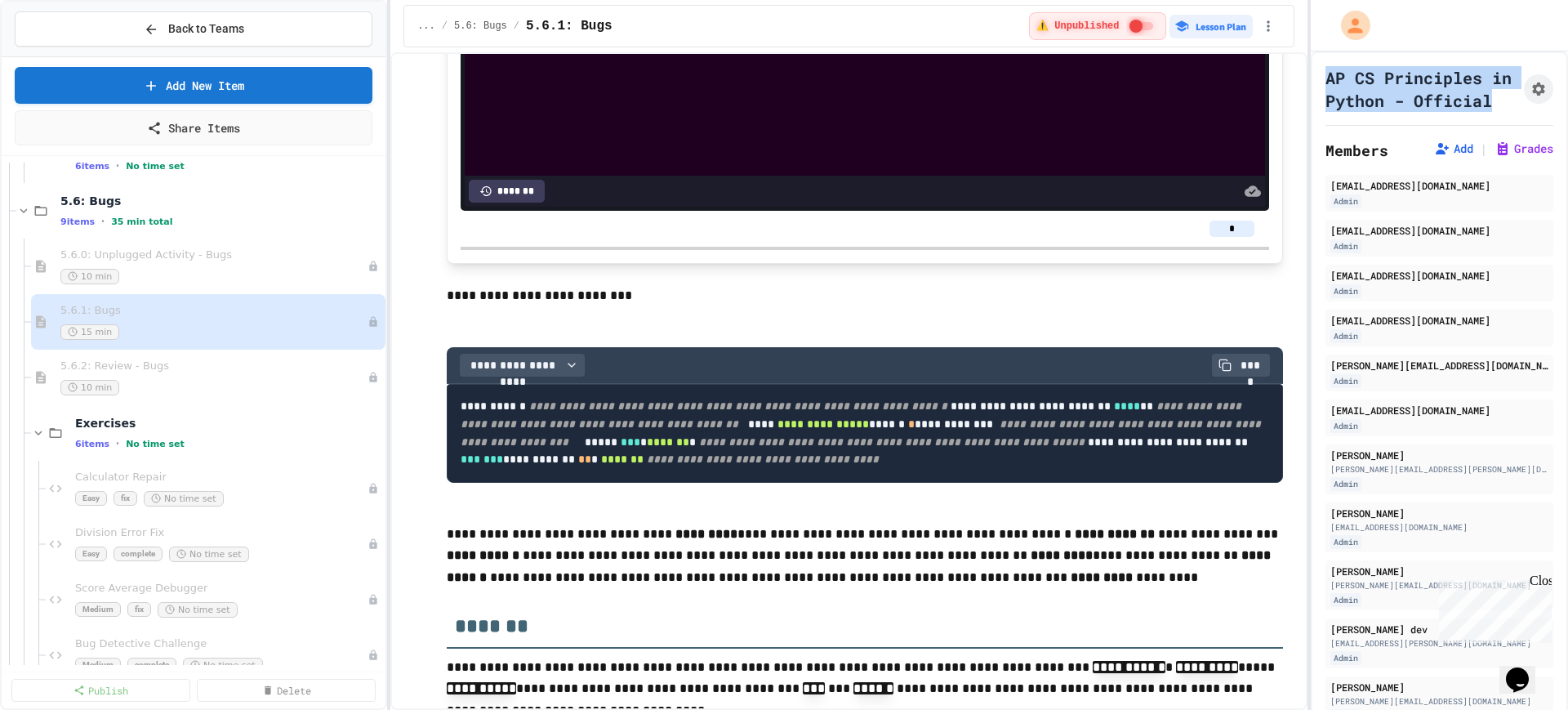
scroll to position [11530, 0]
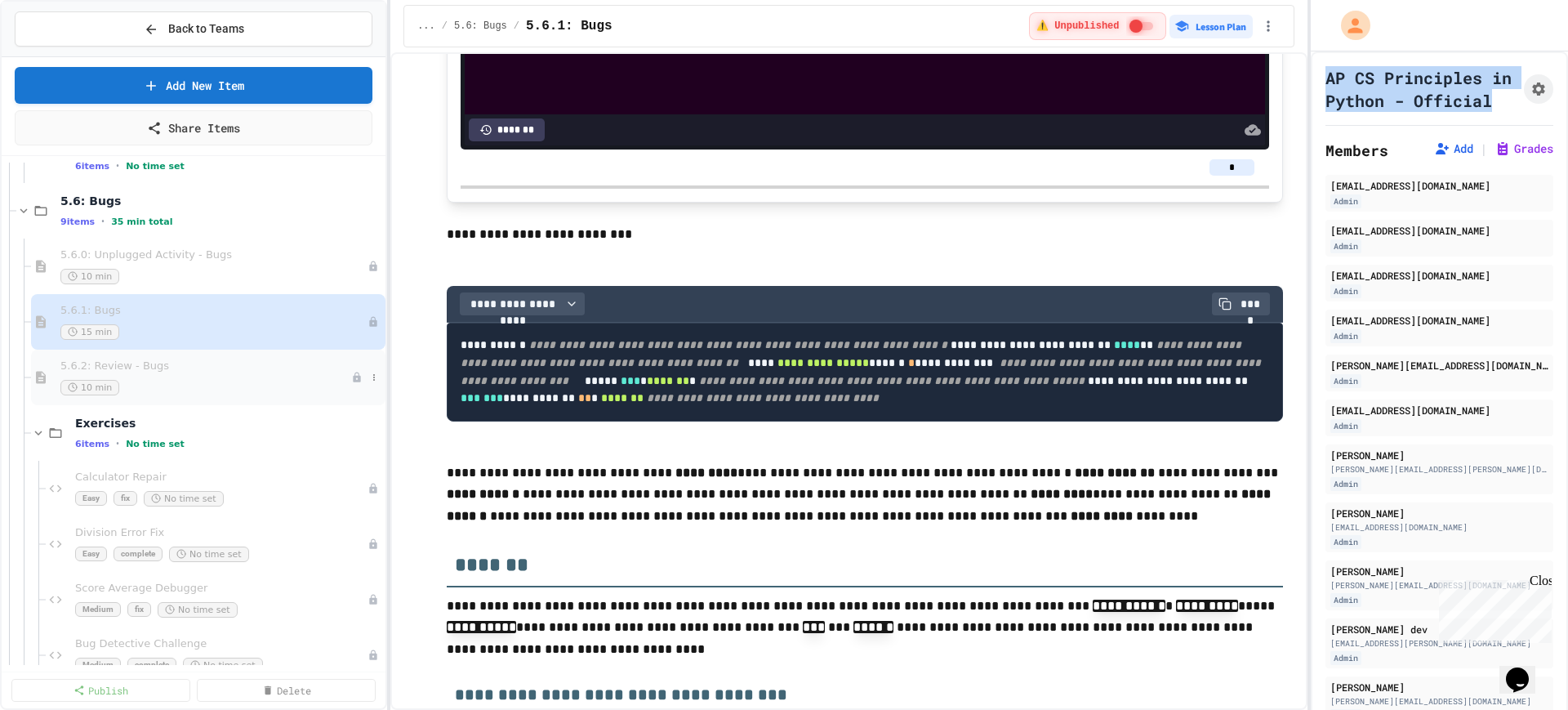
click at [229, 367] on span "5.6.2: Review - Bugs" at bounding box center [206, 367] width 291 height 14
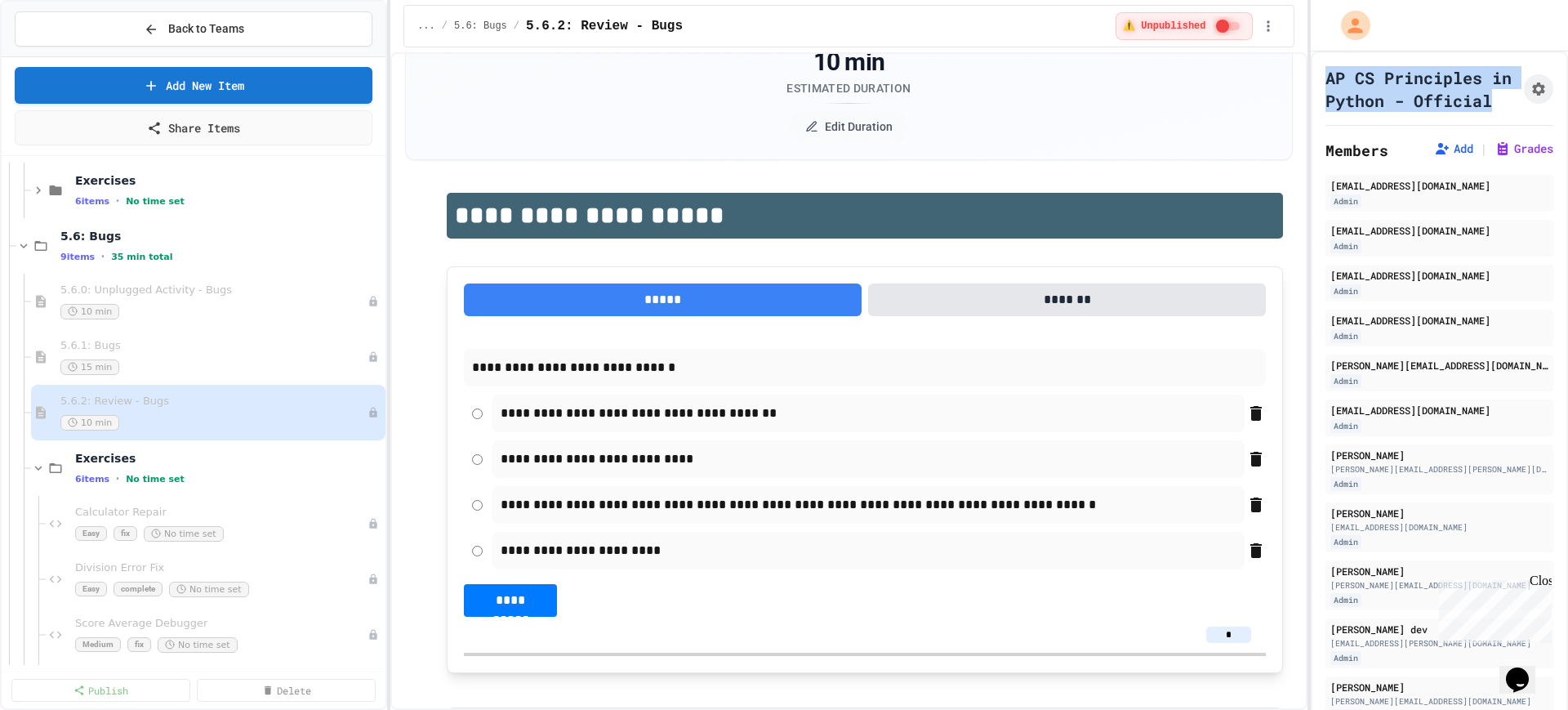
scroll to position [6436, 0]
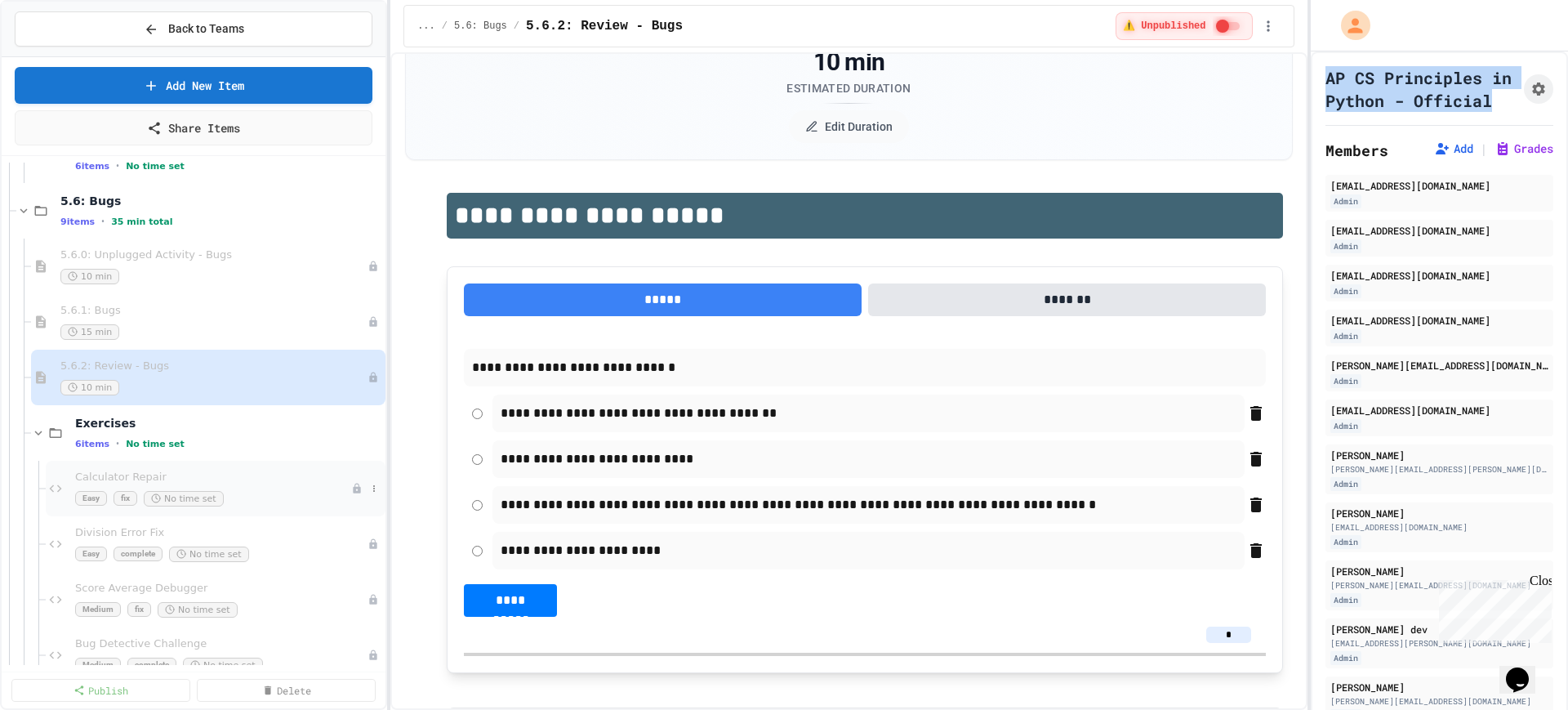
click at [258, 487] on div "Calculator Repair Easy fix No time set" at bounding box center [213, 488] width 276 height 36
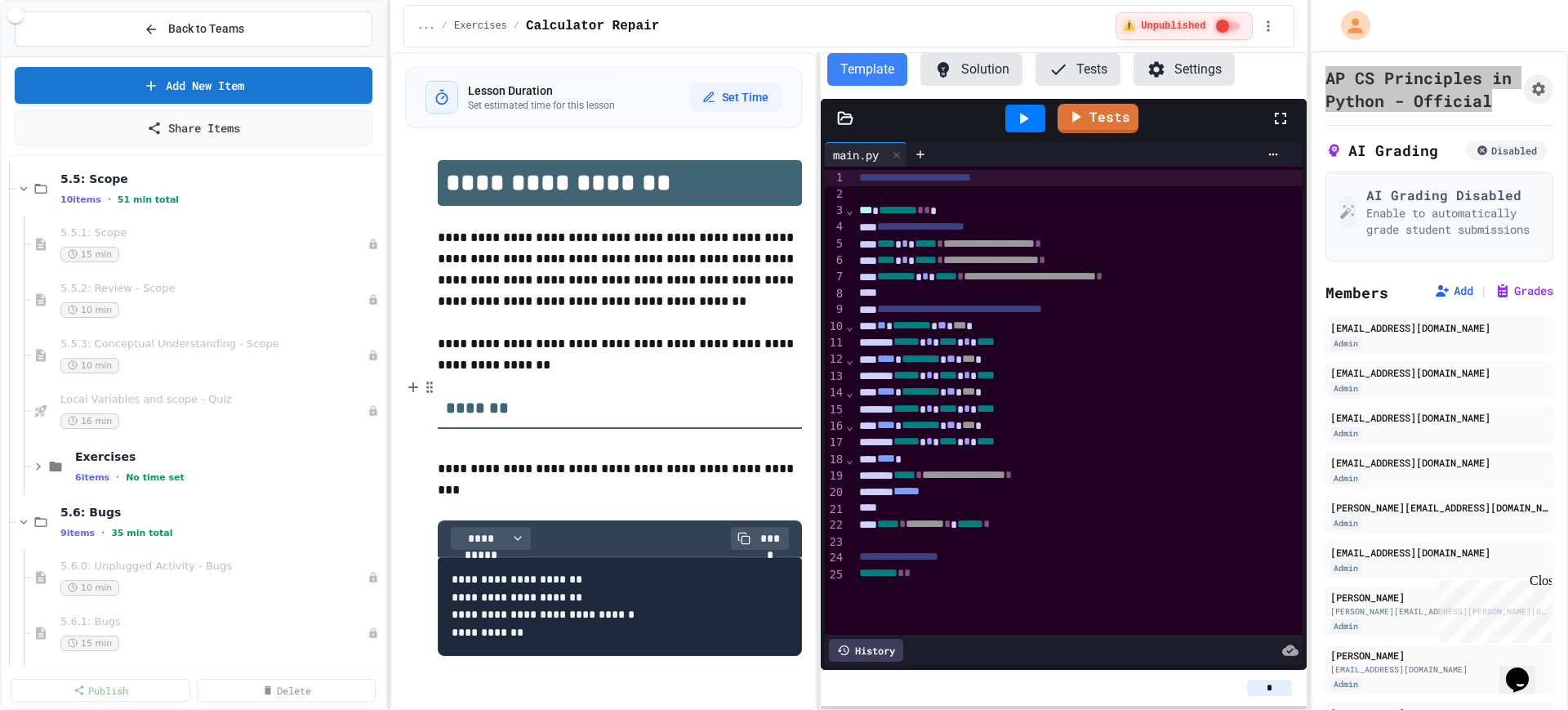
scroll to position [6129, 0]
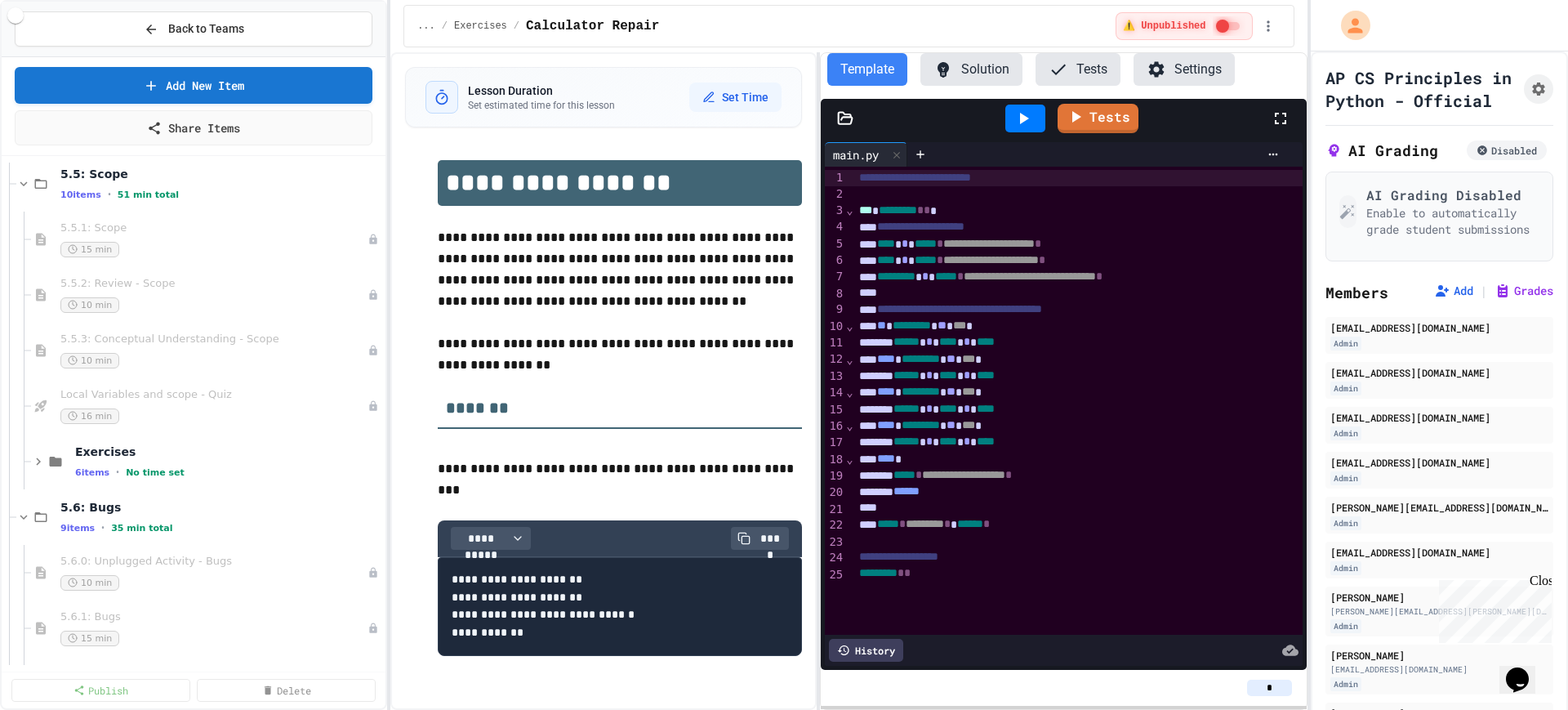
click at [637, 354] on p "**********" at bounding box center [619, 354] width 364 height 42
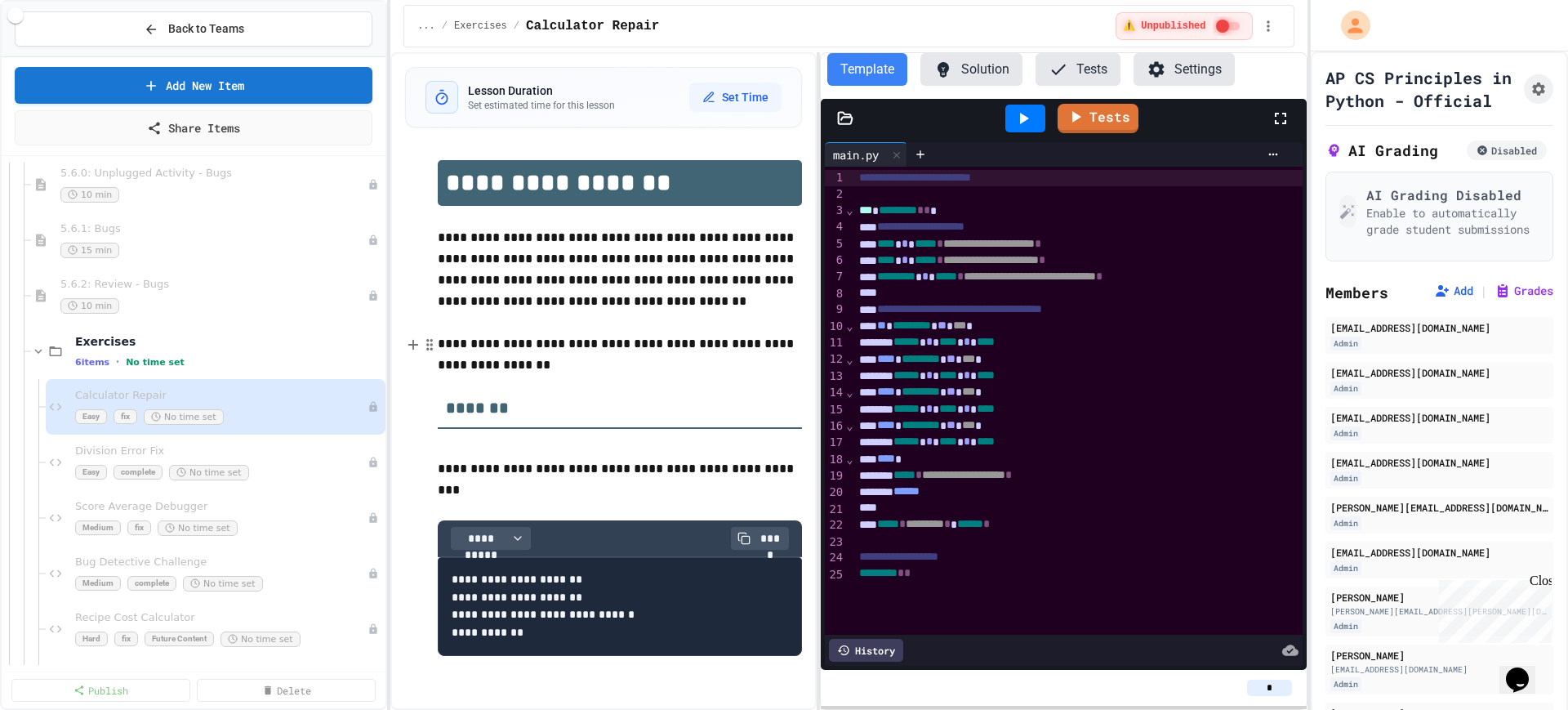
scroll to position [6538, 0]
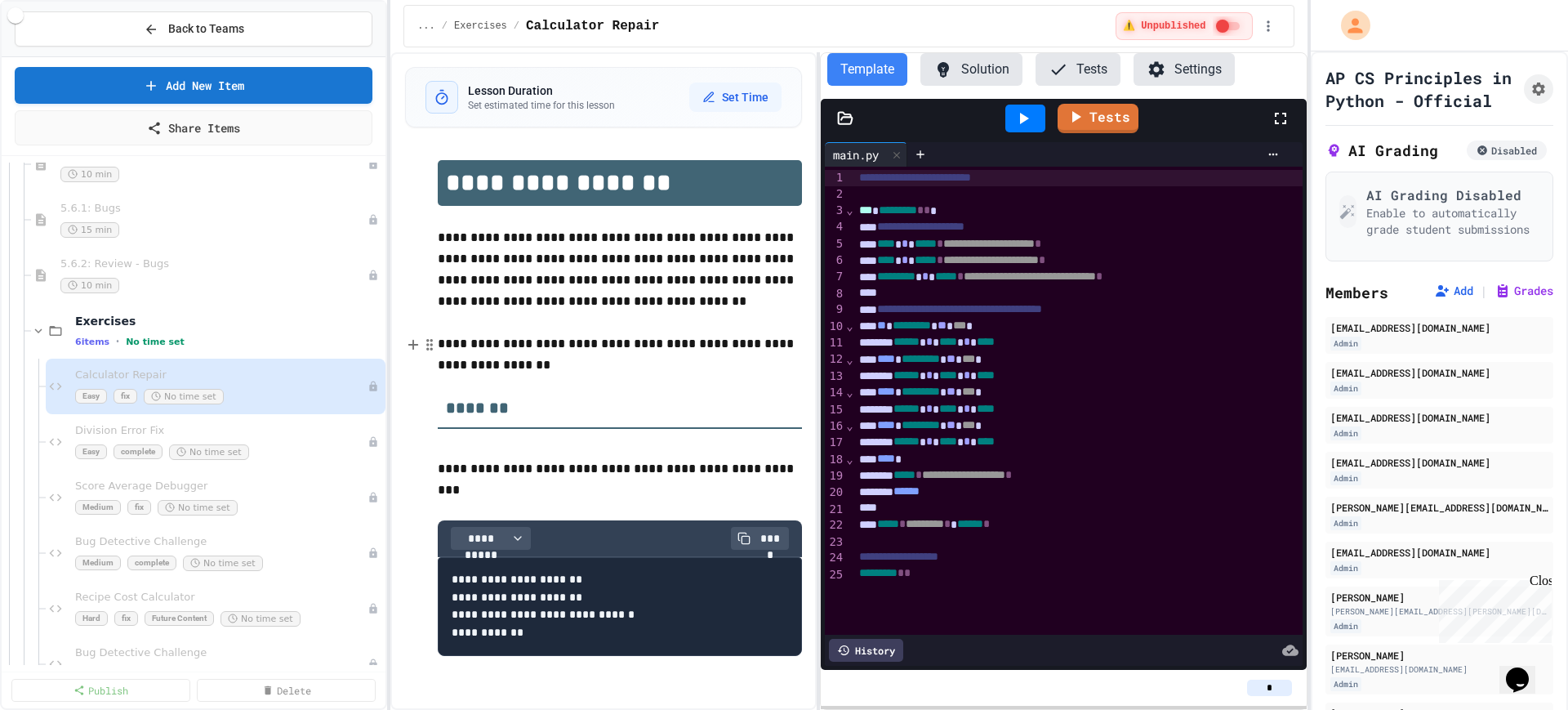
click at [590, 353] on p "**********" at bounding box center [619, 354] width 364 height 42
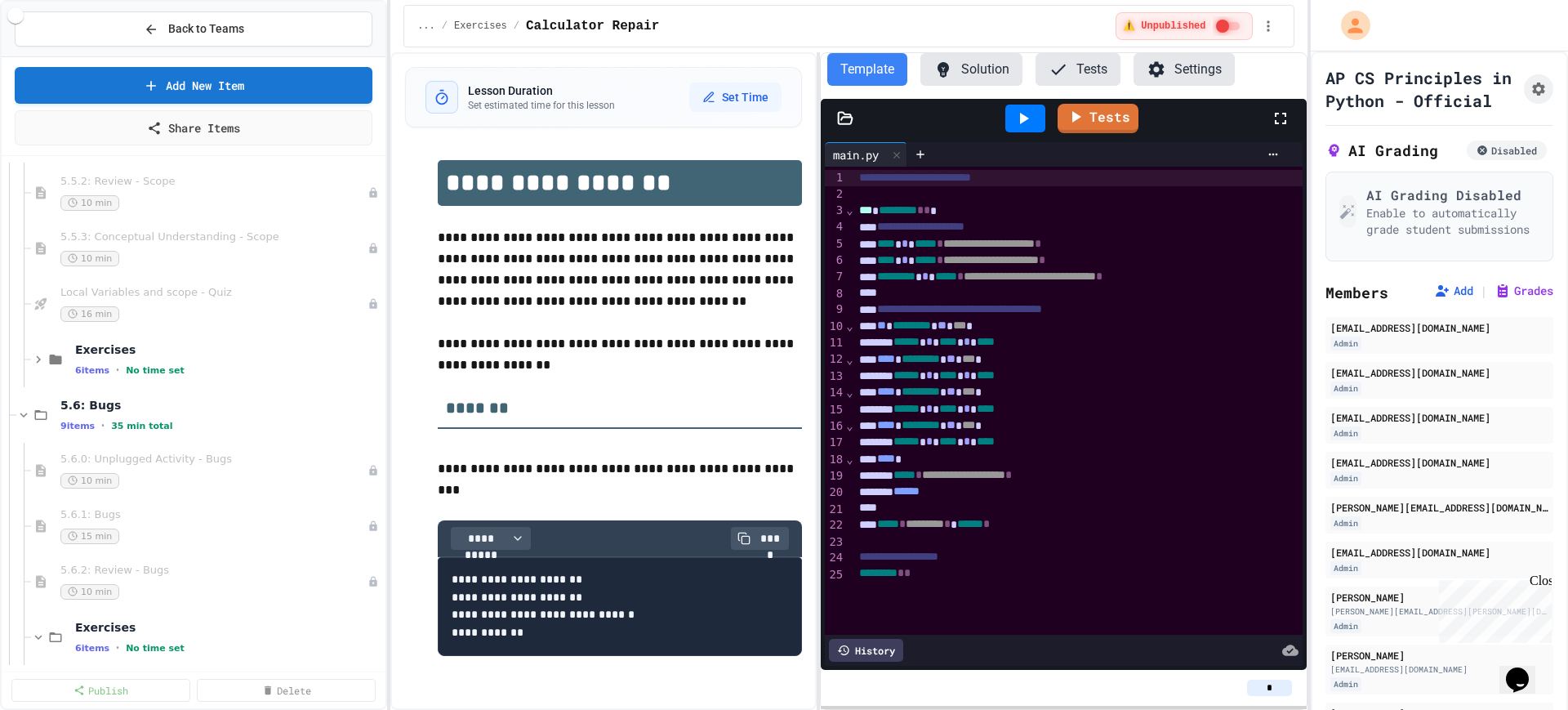
scroll to position [6129, 0]
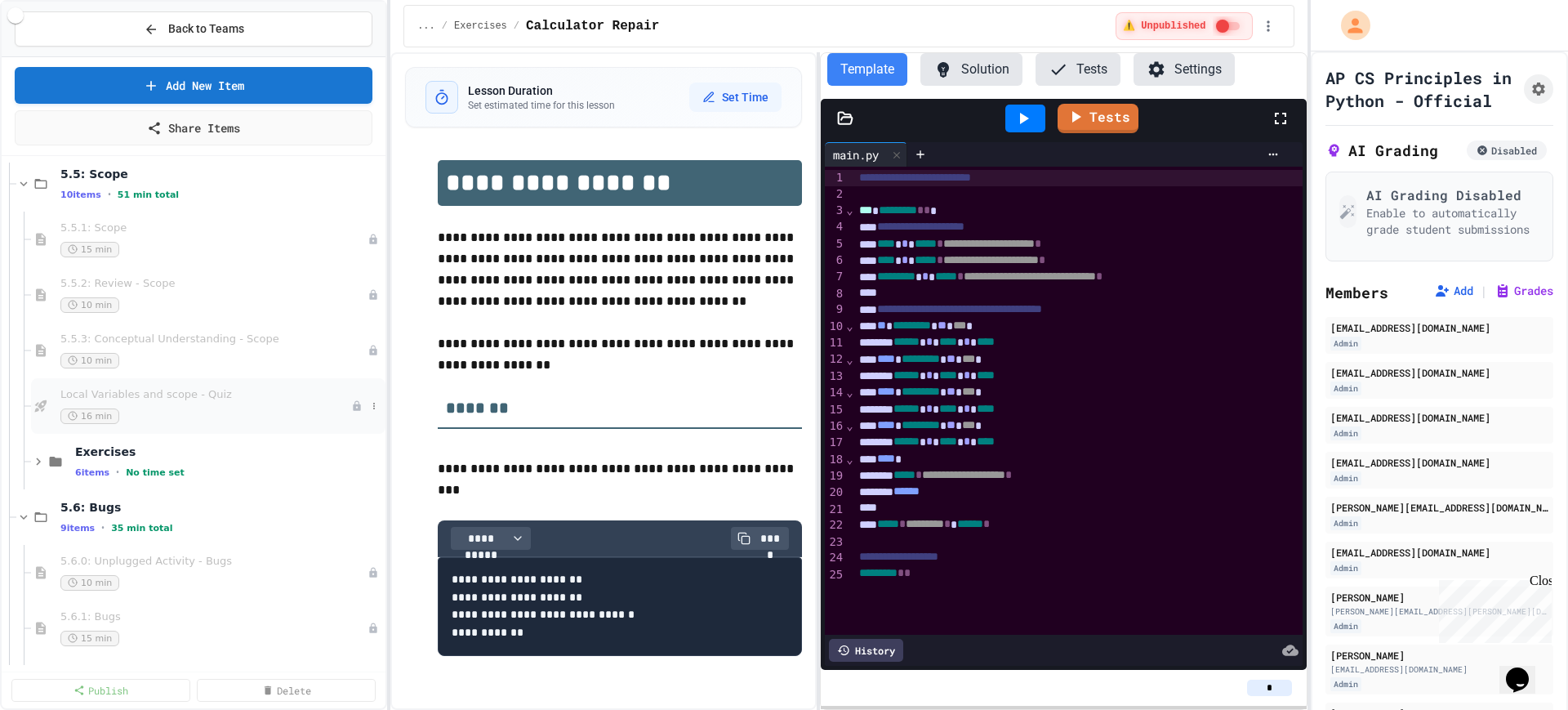
click at [198, 401] on span "Local Variables and scope - Quiz" at bounding box center [206, 395] width 291 height 14
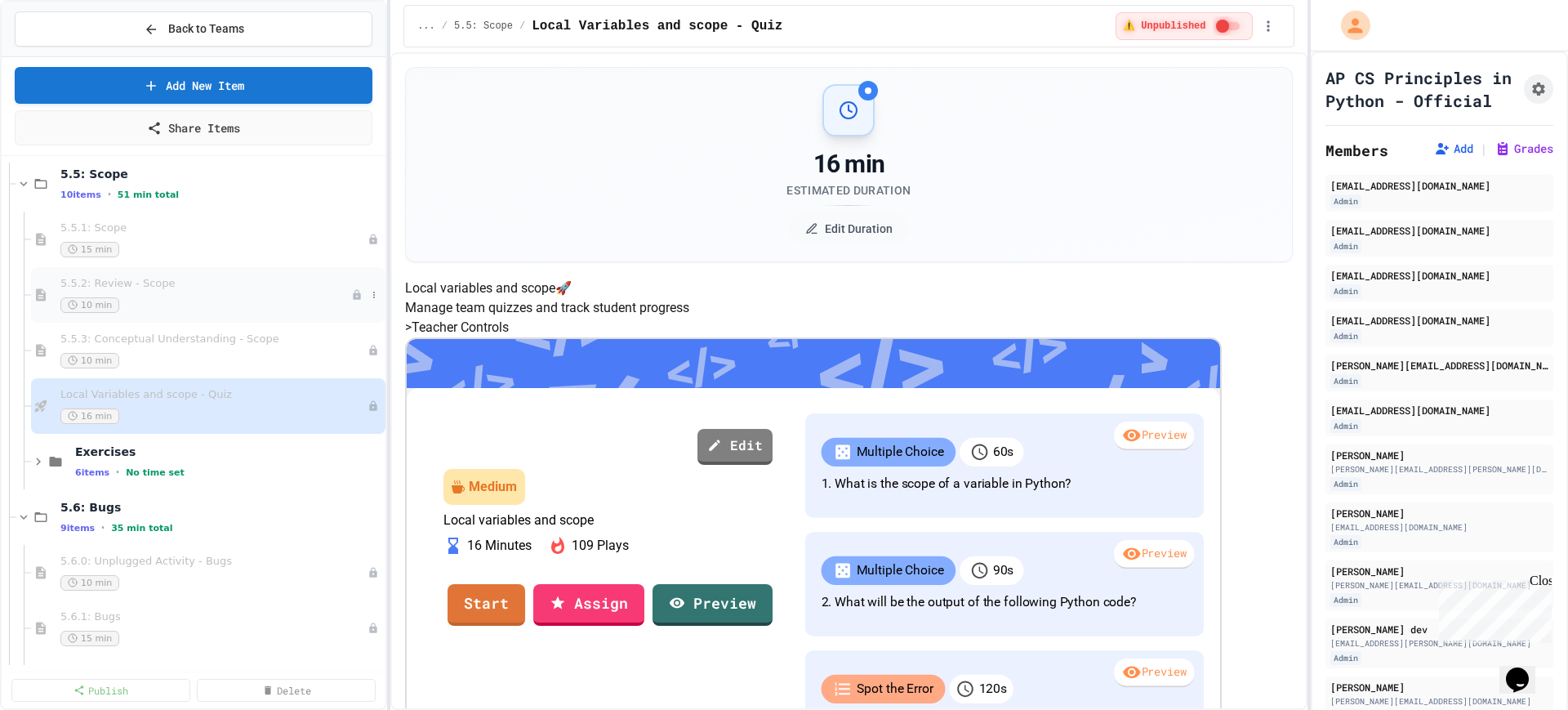
click at [205, 301] on div "10 min" at bounding box center [206, 305] width 291 height 16
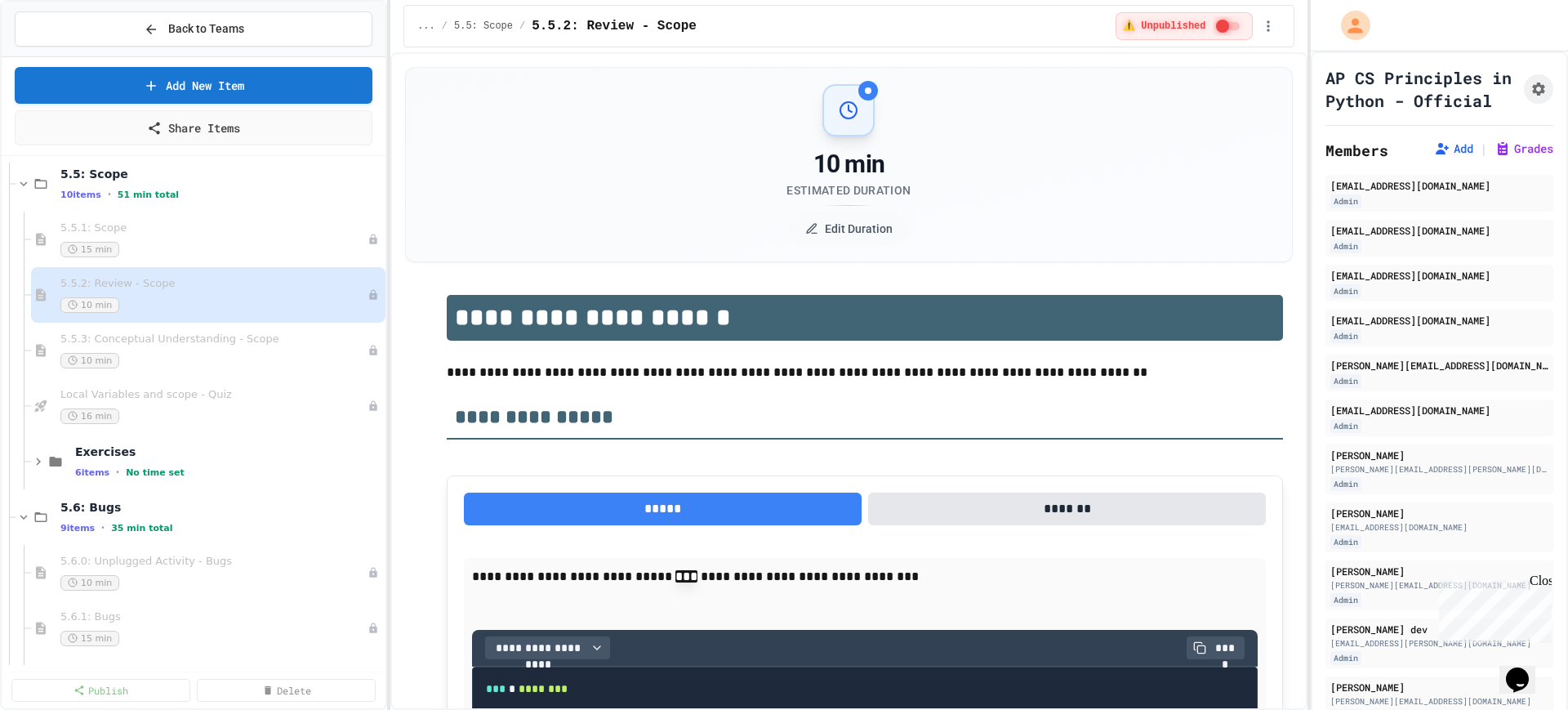
click at [192, 341] on span "5.5.3: Conceptual Understanding - Scope" at bounding box center [213, 339] width 307 height 14
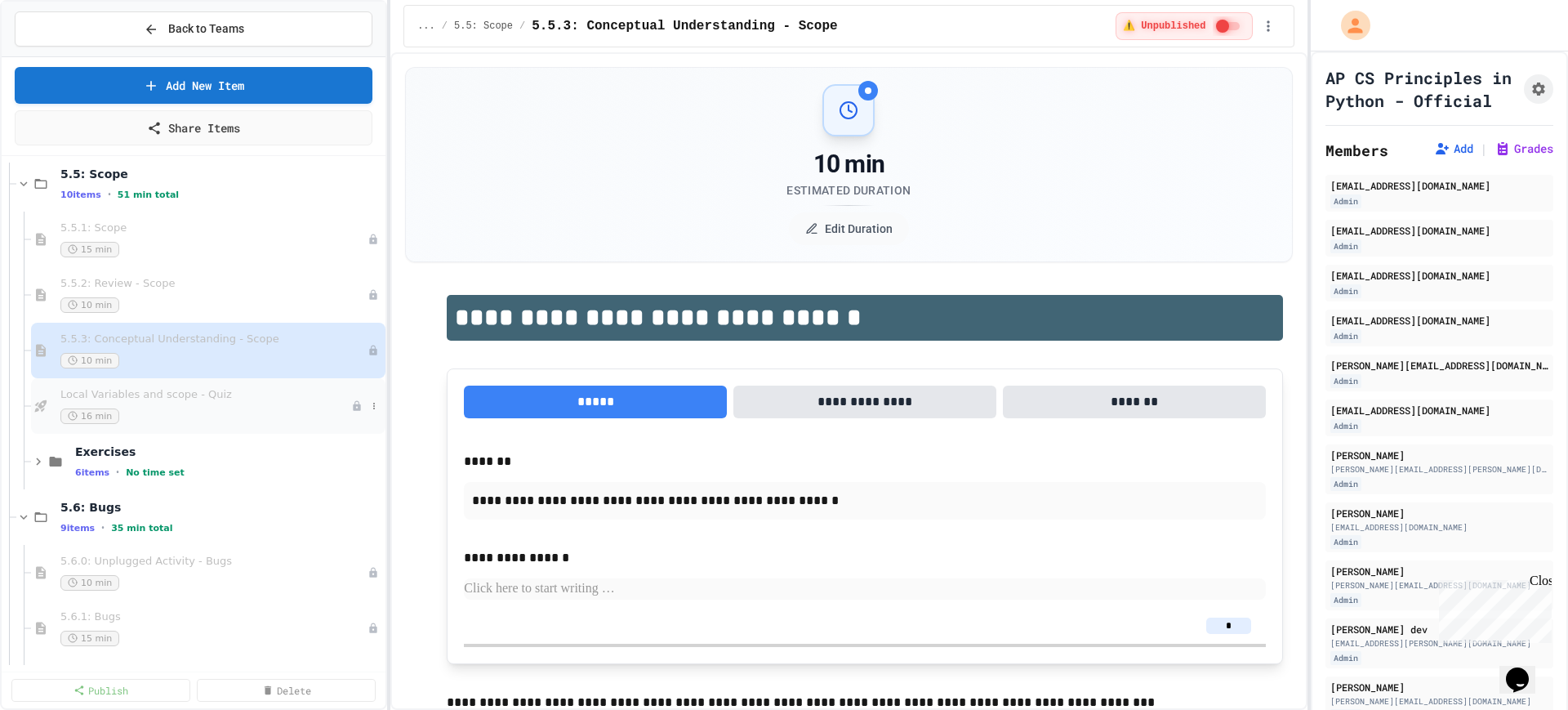
click at [201, 395] on span "Local Variables and scope - Quiz" at bounding box center [206, 395] width 291 height 14
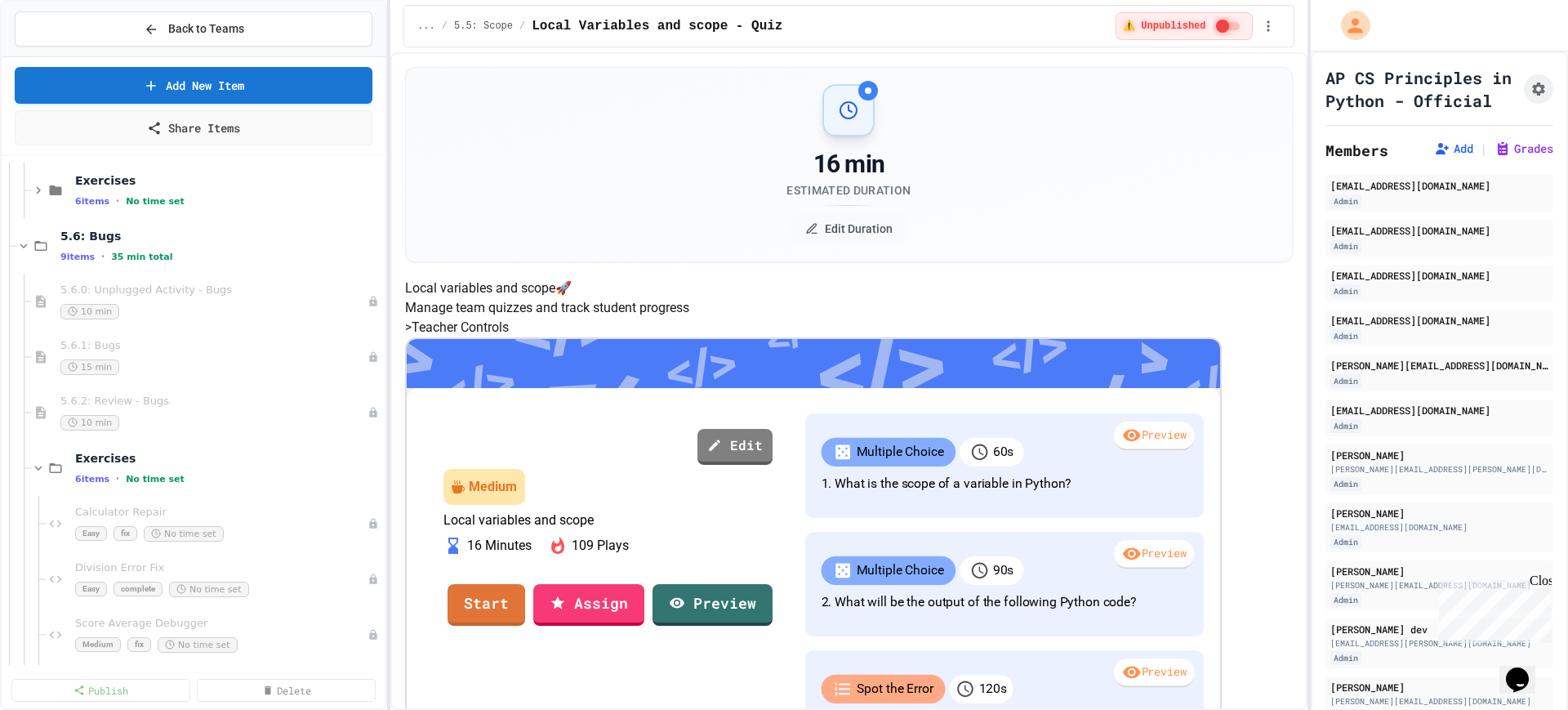
scroll to position [6436, 0]
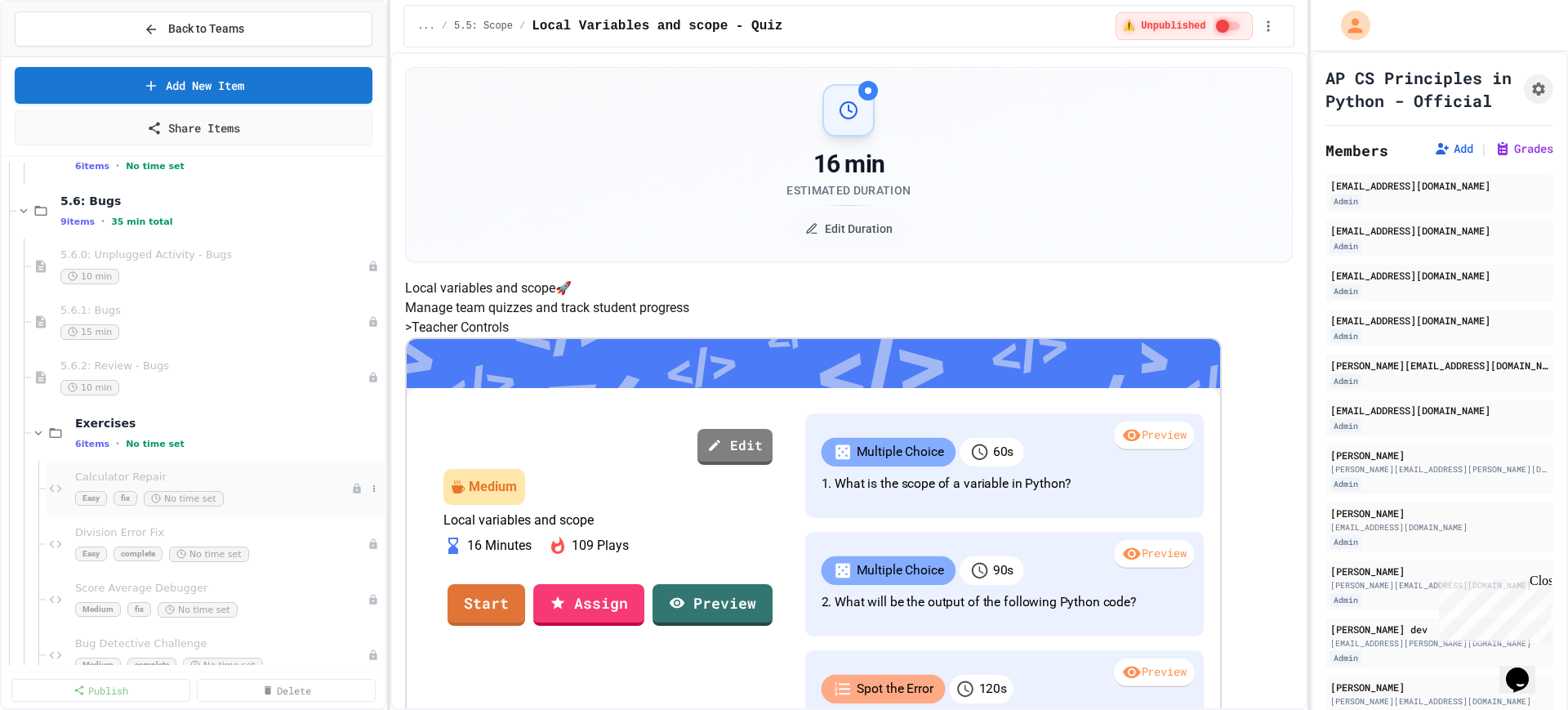
click at [195, 477] on span "Calculator Repair" at bounding box center [213, 477] width 276 height 14
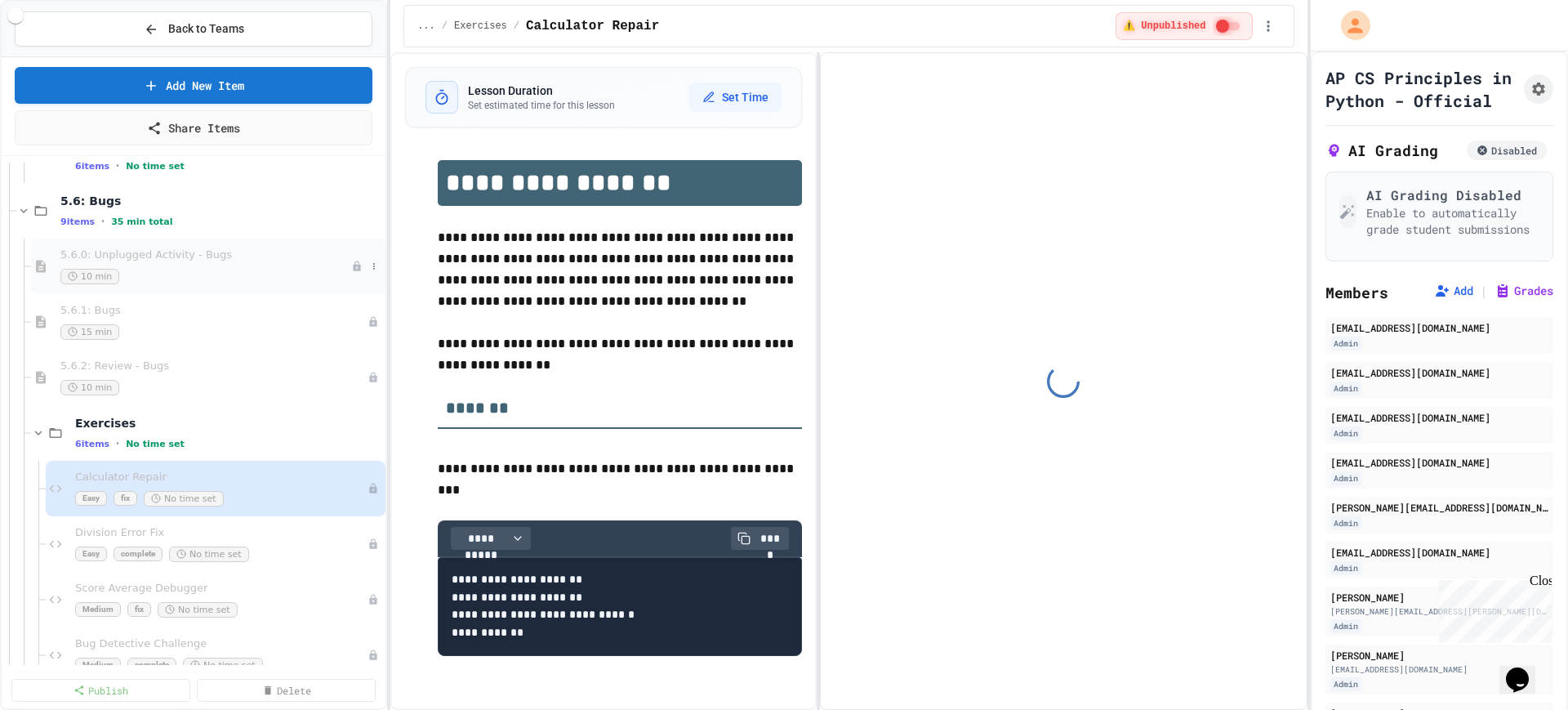
click at [208, 266] on div "5.6.0: Unplugged Activity - Bugs 10 min" at bounding box center [206, 266] width 291 height 36
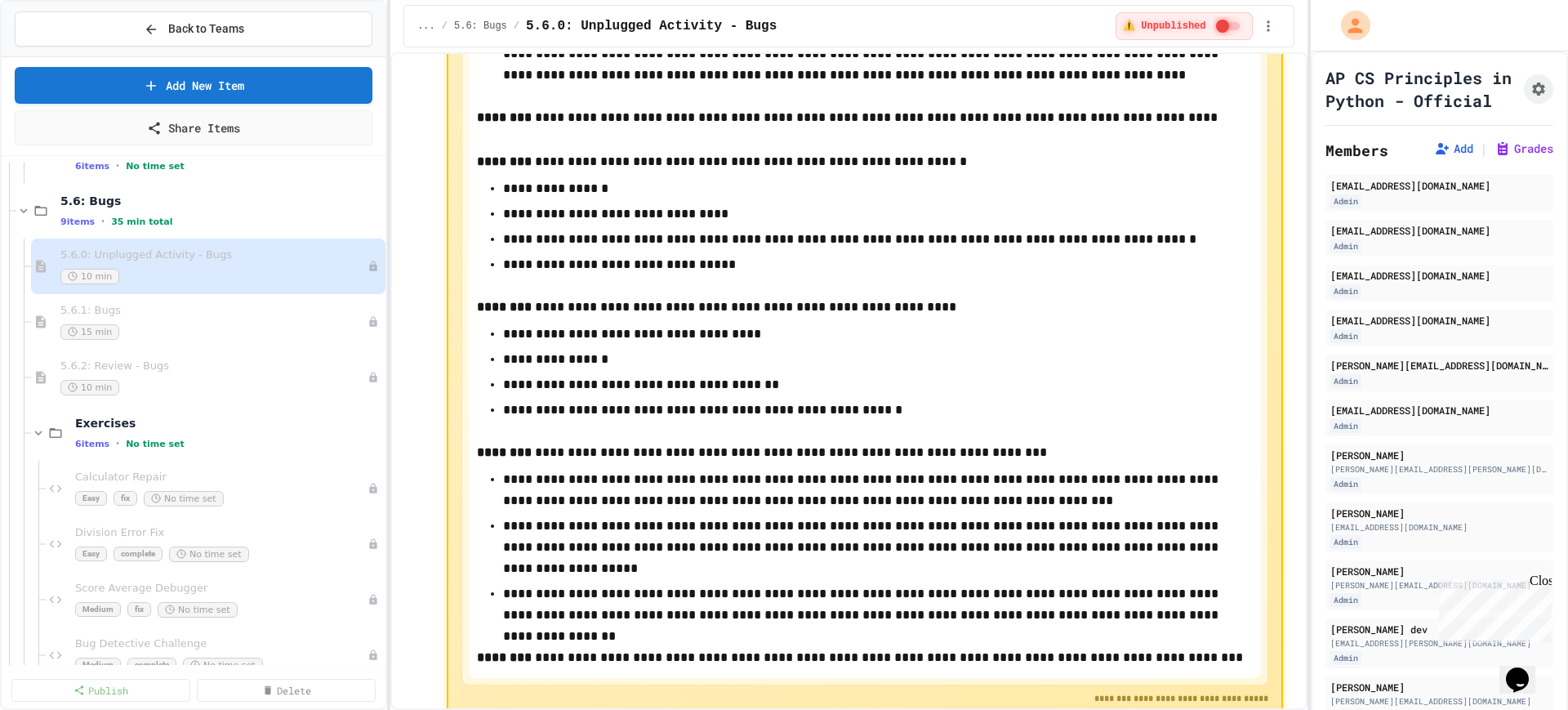
scroll to position [1533, 0]
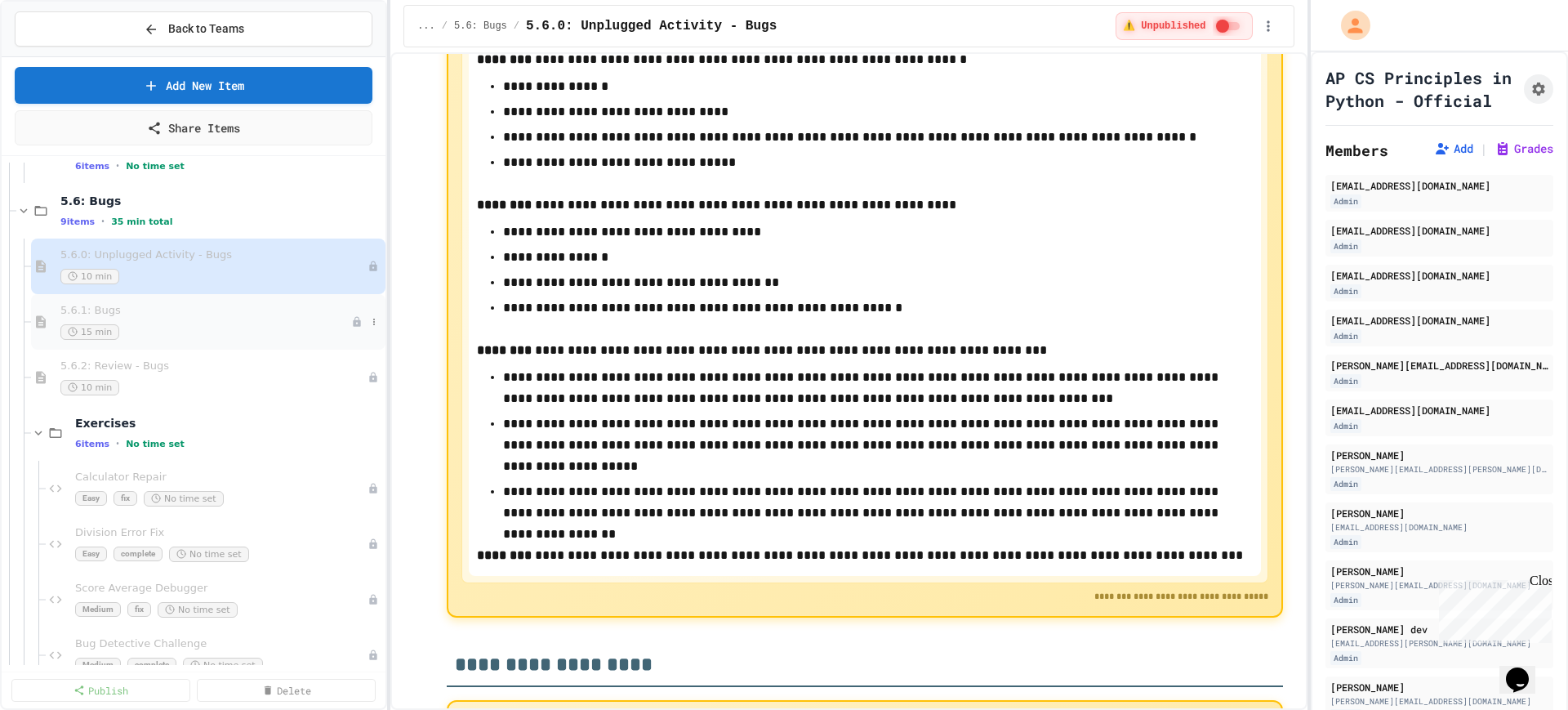
click at [164, 324] on div "15 min" at bounding box center [206, 332] width 291 height 16
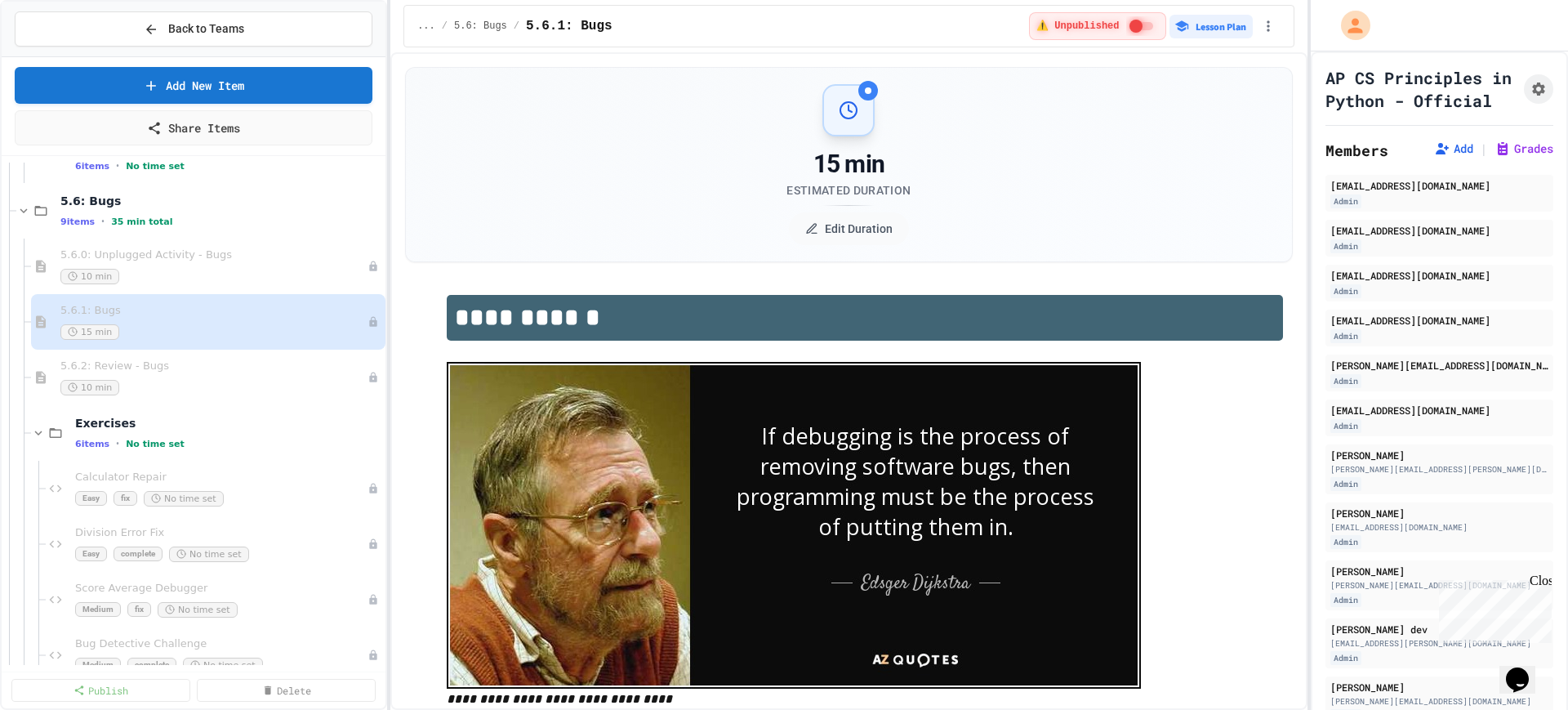
click at [174, 372] on span "5.6.2: Review - Bugs" at bounding box center [213, 367] width 307 height 14
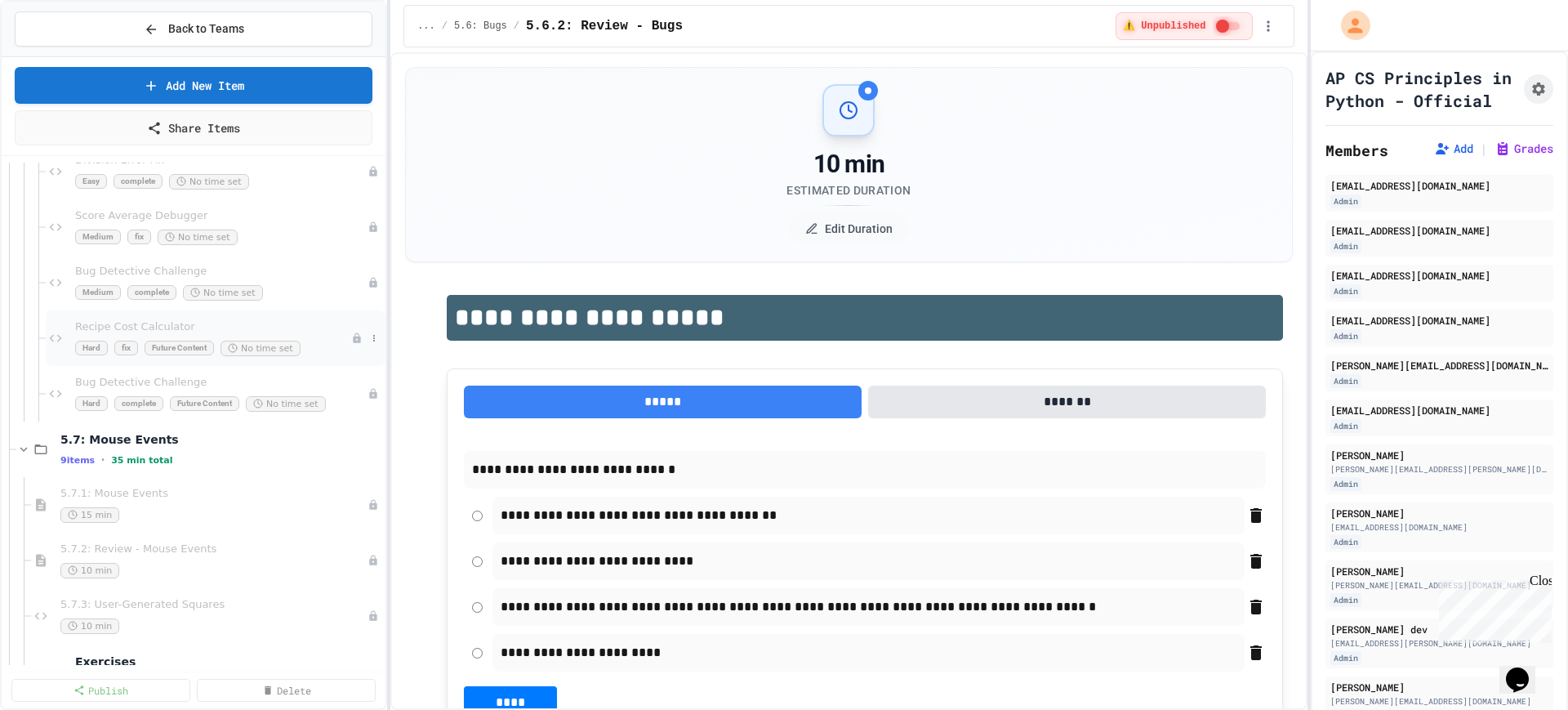
scroll to position [6844, 0]
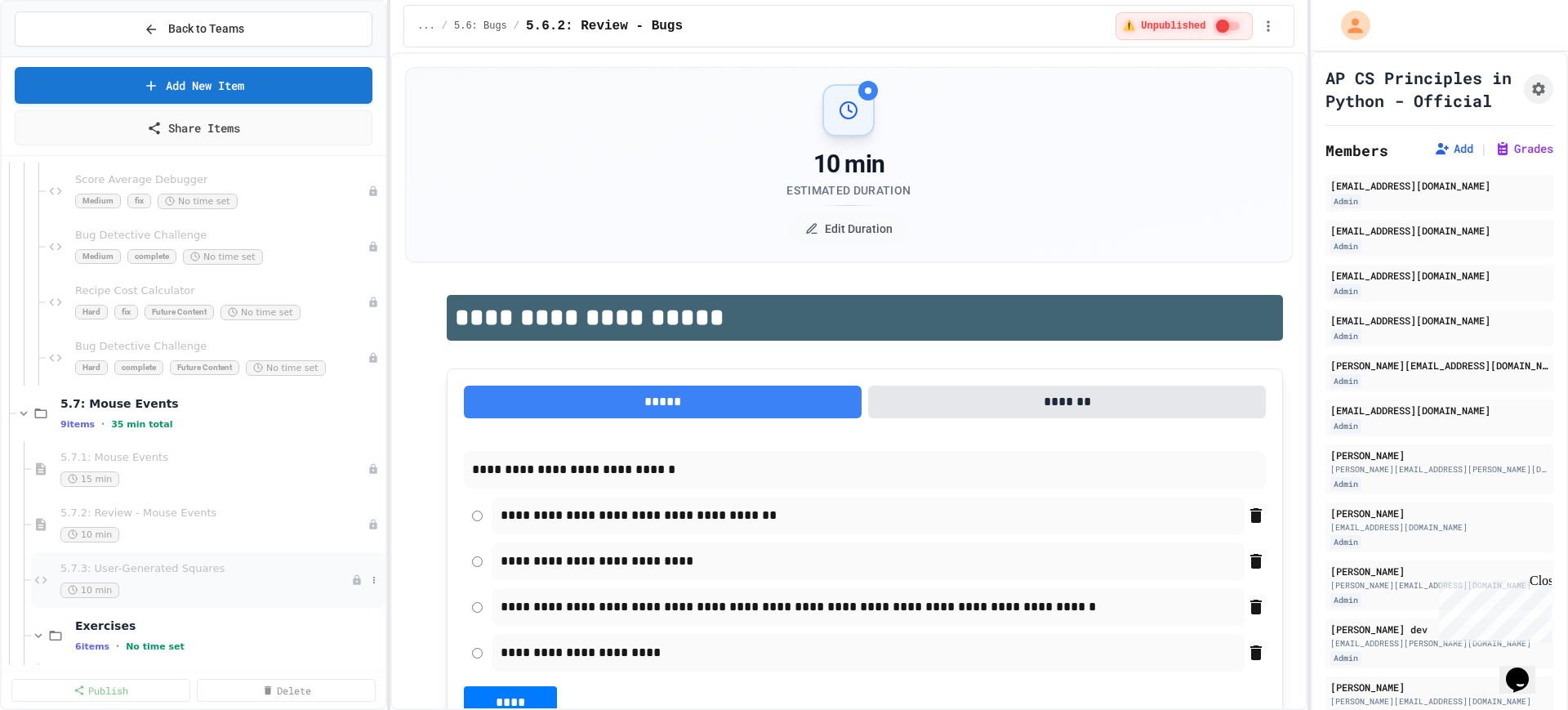
click at [211, 573] on span "5.7.3: User-Generated Squares" at bounding box center [206, 568] width 291 height 14
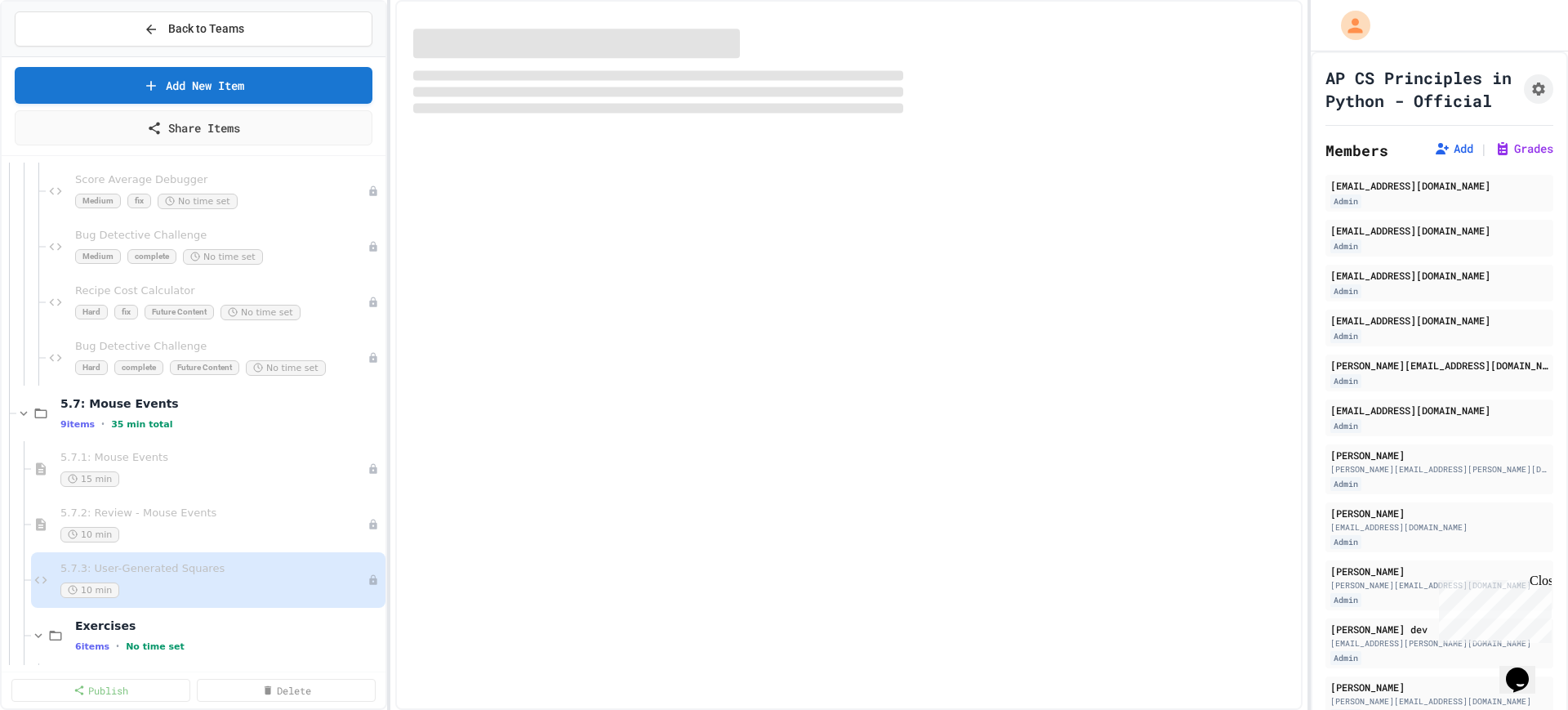
select select "***"
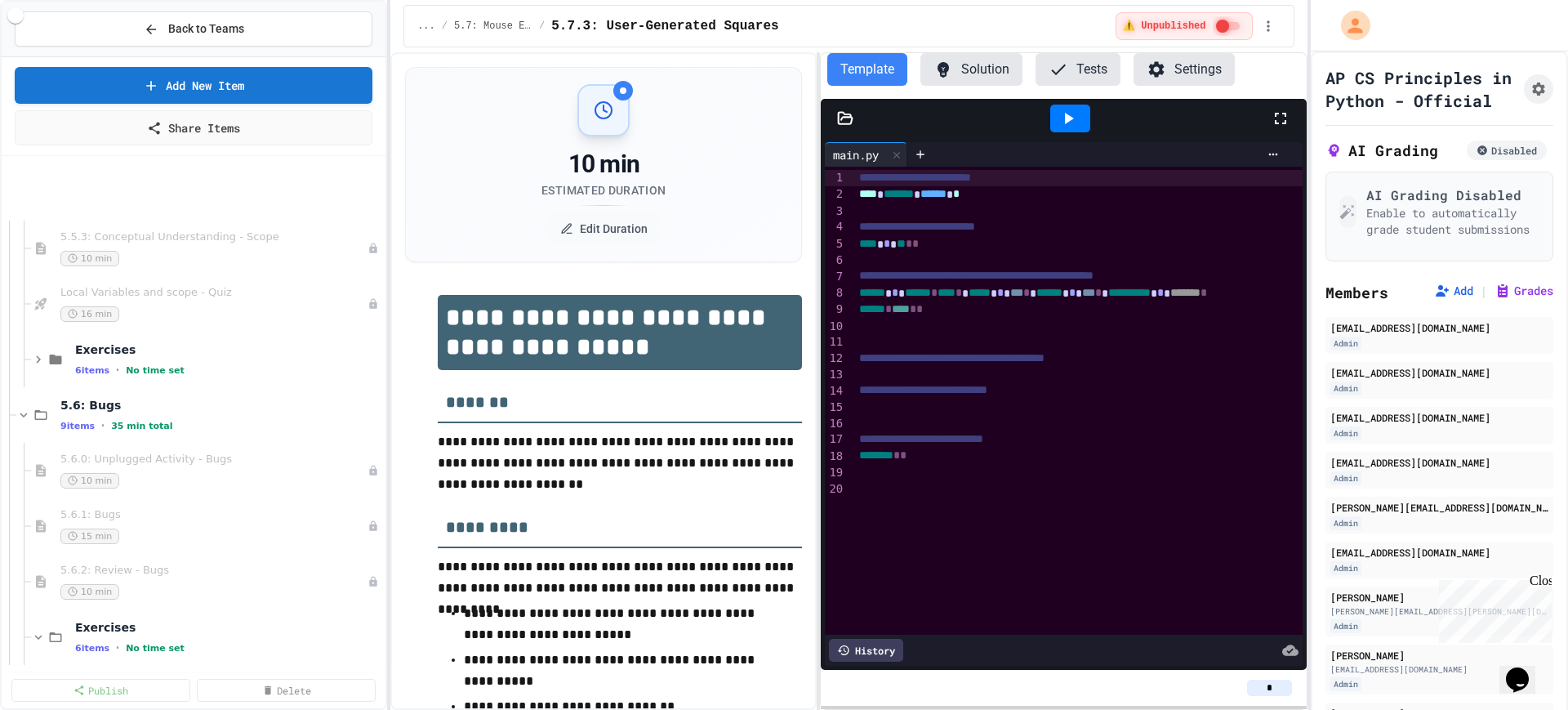
scroll to position [6436, 0]
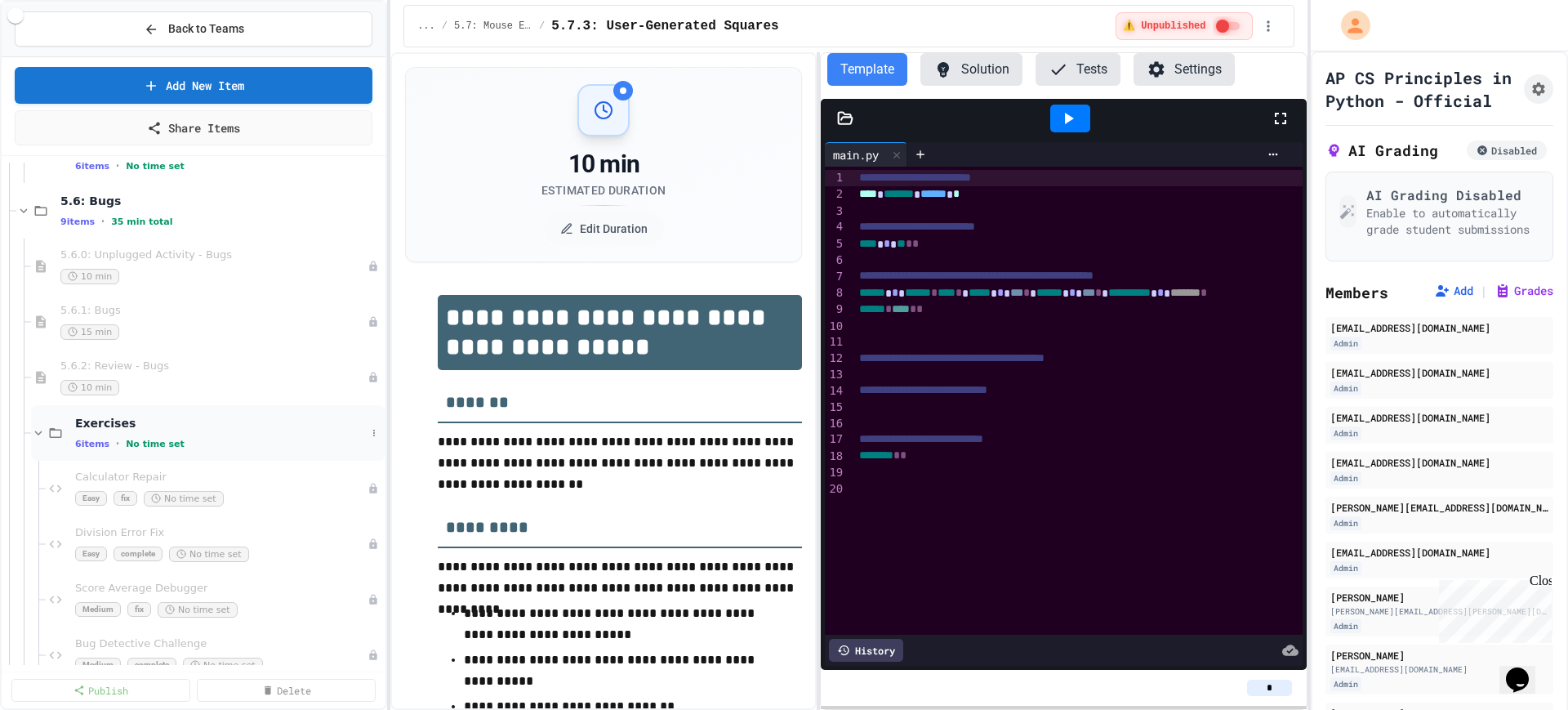
click at [33, 431] on icon at bounding box center [39, 434] width 15 height 15
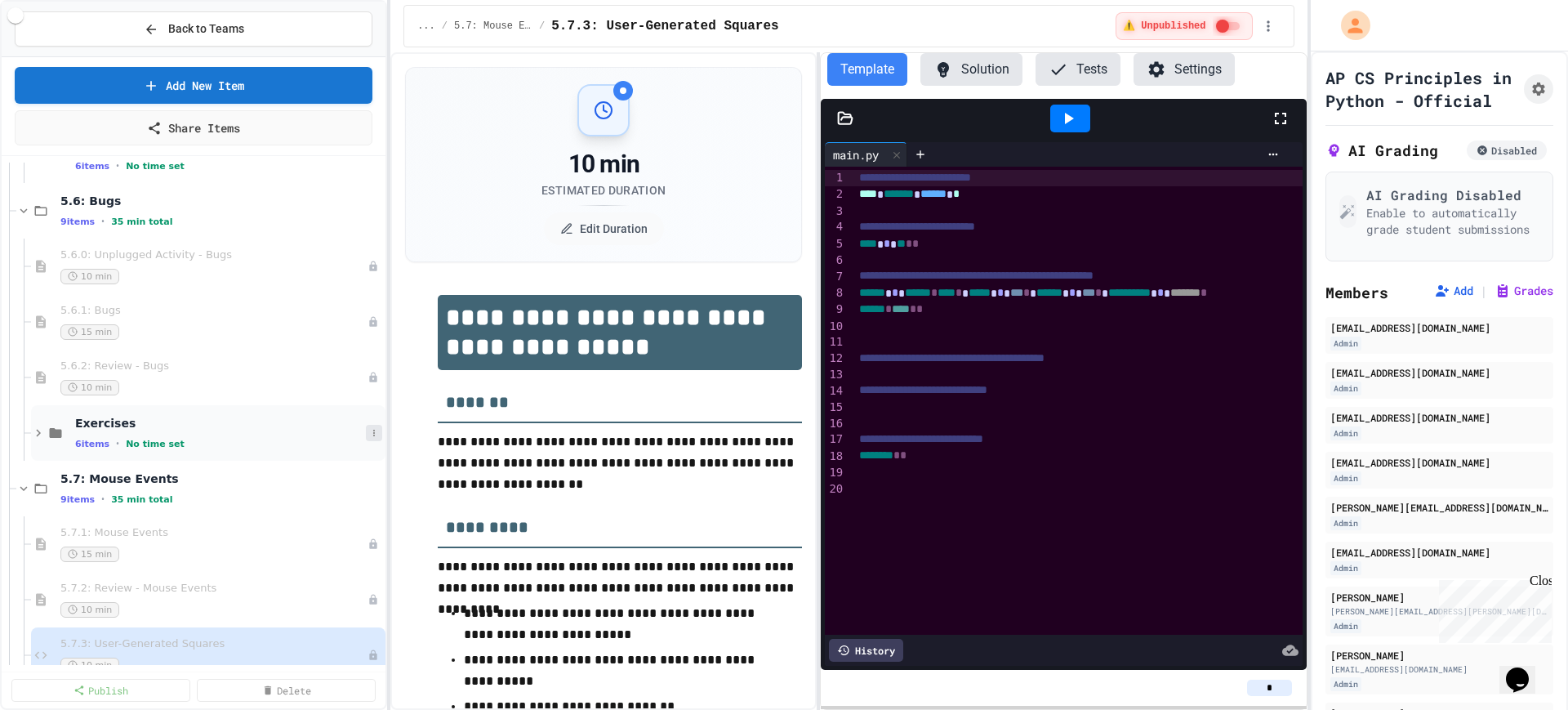
click at [373, 433] on icon at bounding box center [374, 433] width 2 height 7
click at [220, 428] on div at bounding box center [784, 355] width 1568 height 710
click at [268, 375] on div "5.6.2: Review - Bugs 10 min" at bounding box center [206, 377] width 291 height 36
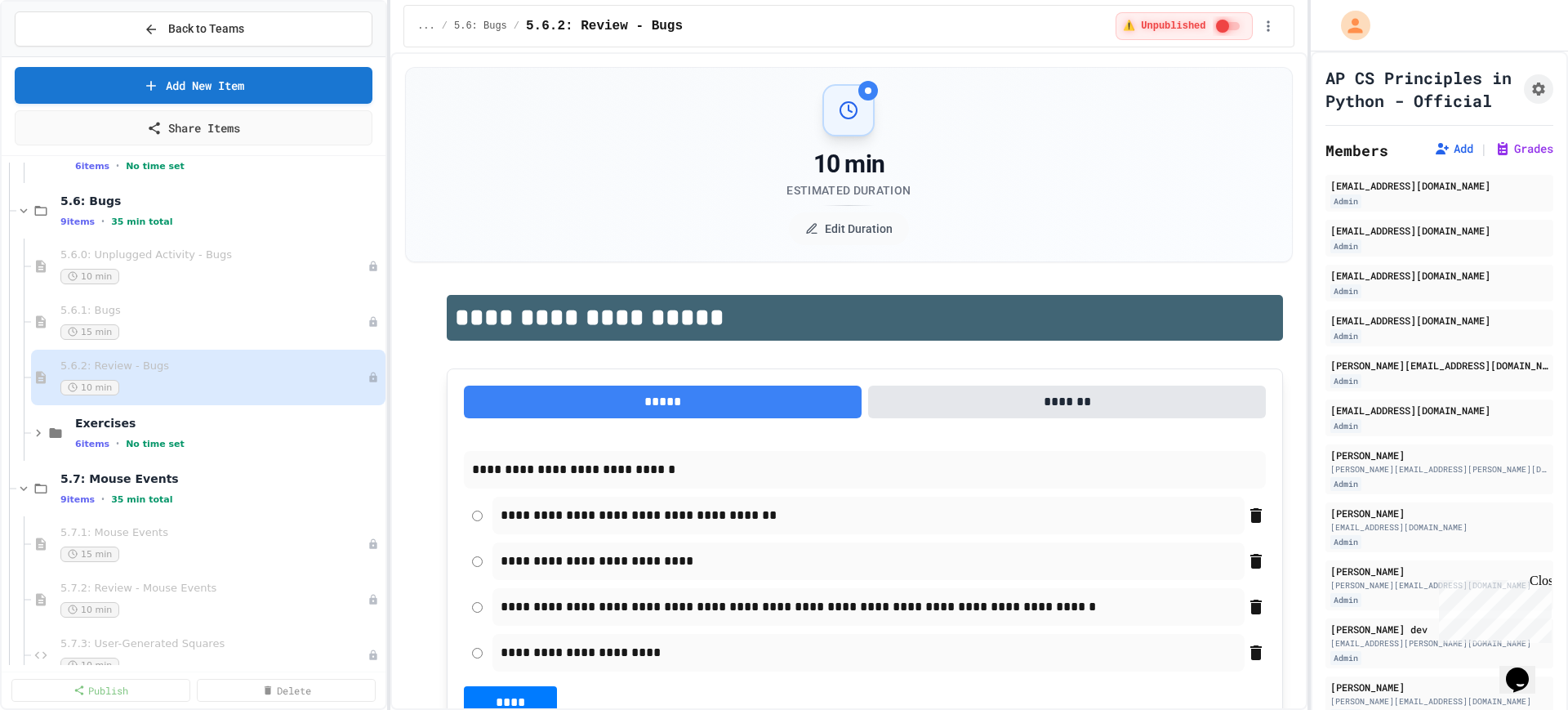
click at [237, 422] on span "Exercises" at bounding box center [228, 424] width 307 height 15
click at [77, 19] on button "Back to Teams" at bounding box center [194, 29] width 358 height 35
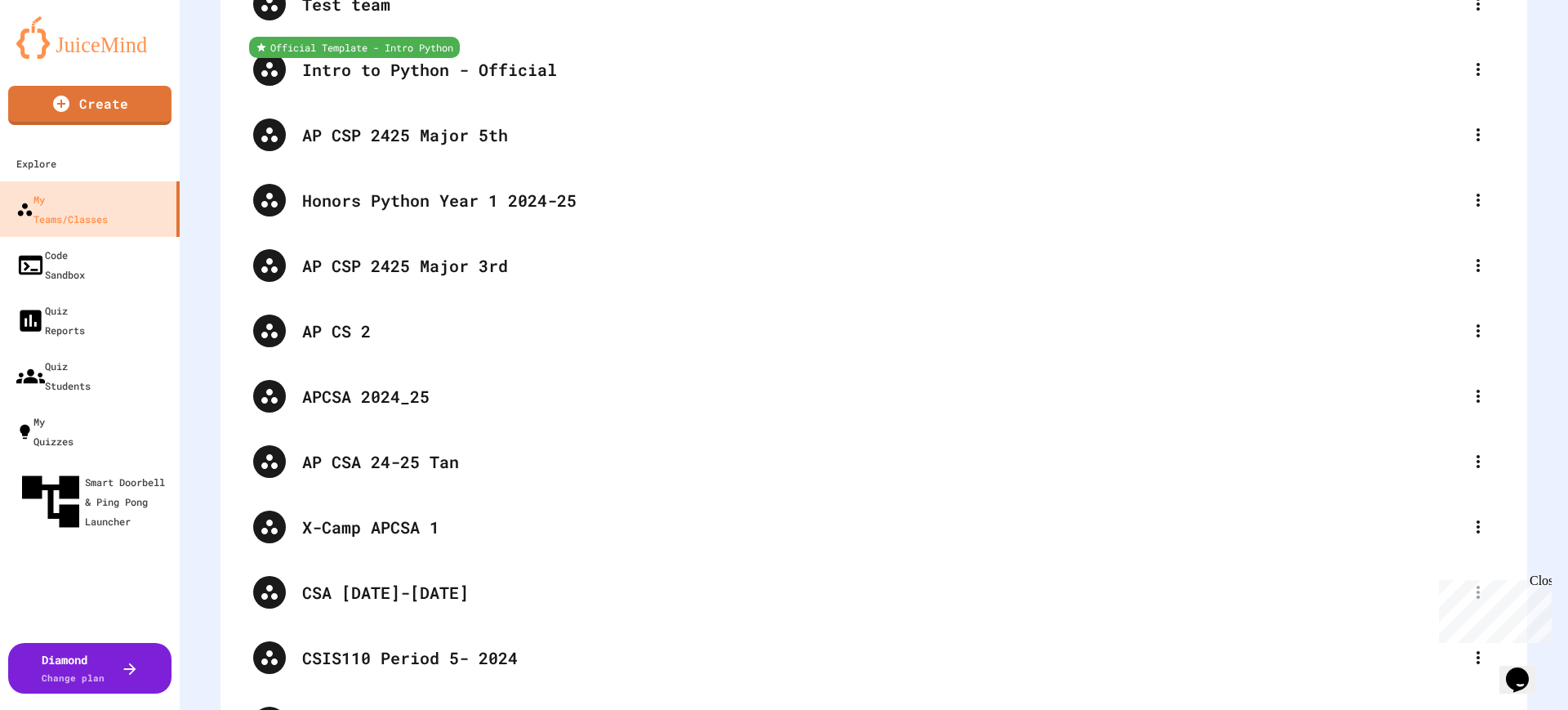
scroll to position [6947, 0]
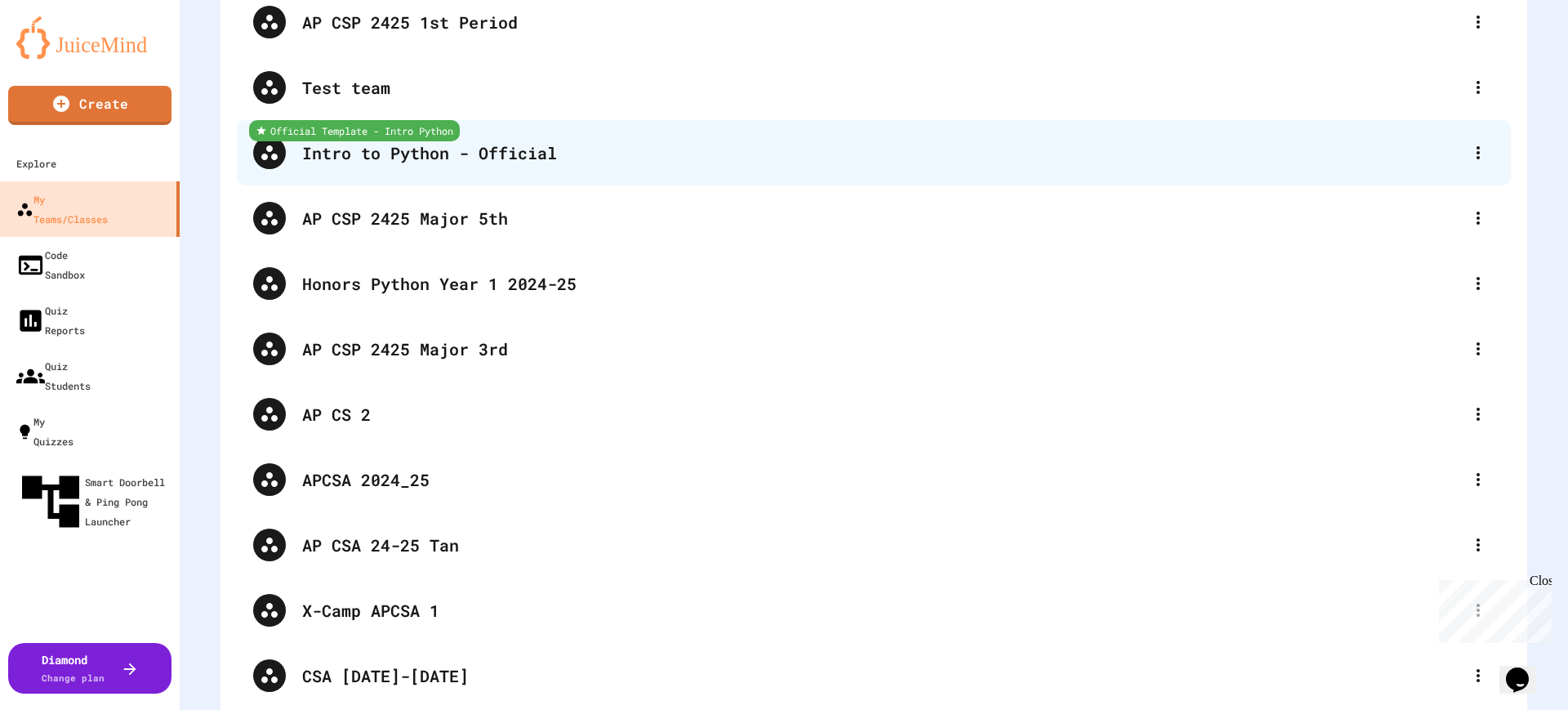
click at [700, 167] on div "Official Template - Intro Python Intro to Python - Official" at bounding box center [873, 152] width 1274 height 65
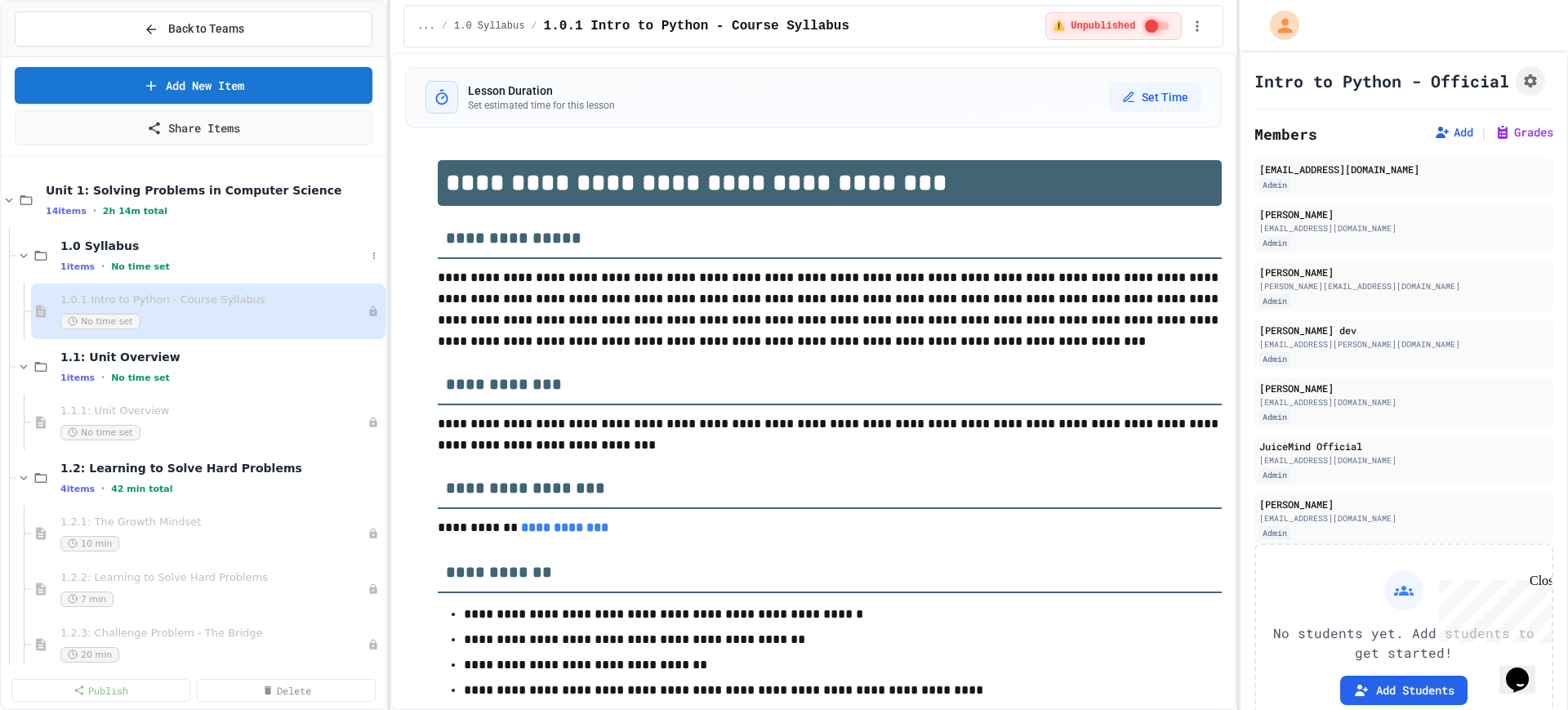
click at [15, 256] on div "1.0 Syllabus 1 items • No time set" at bounding box center [194, 256] width 384 height 55
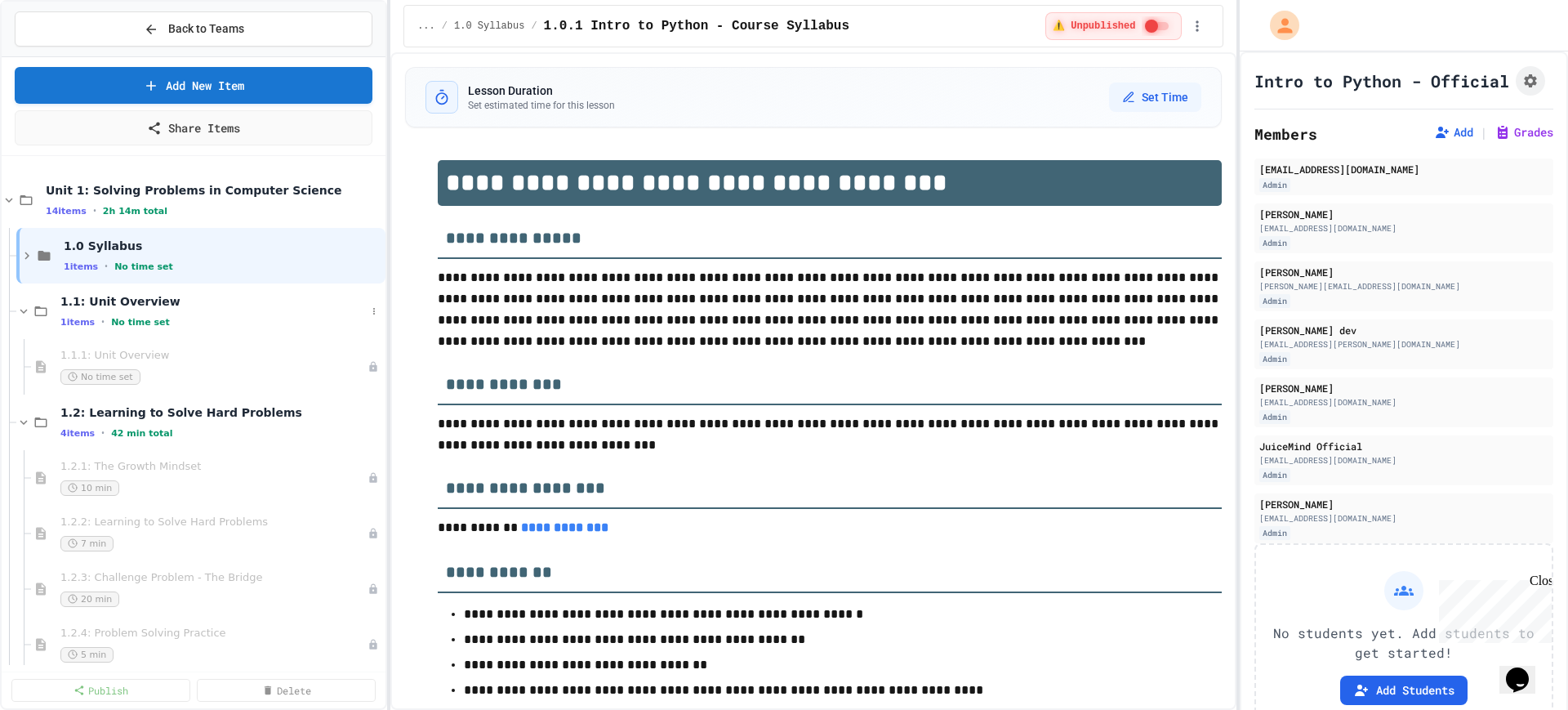
click at [16, 305] on div "1.1: Unit Overview 1 items • No time set" at bounding box center [194, 311] width 384 height 55
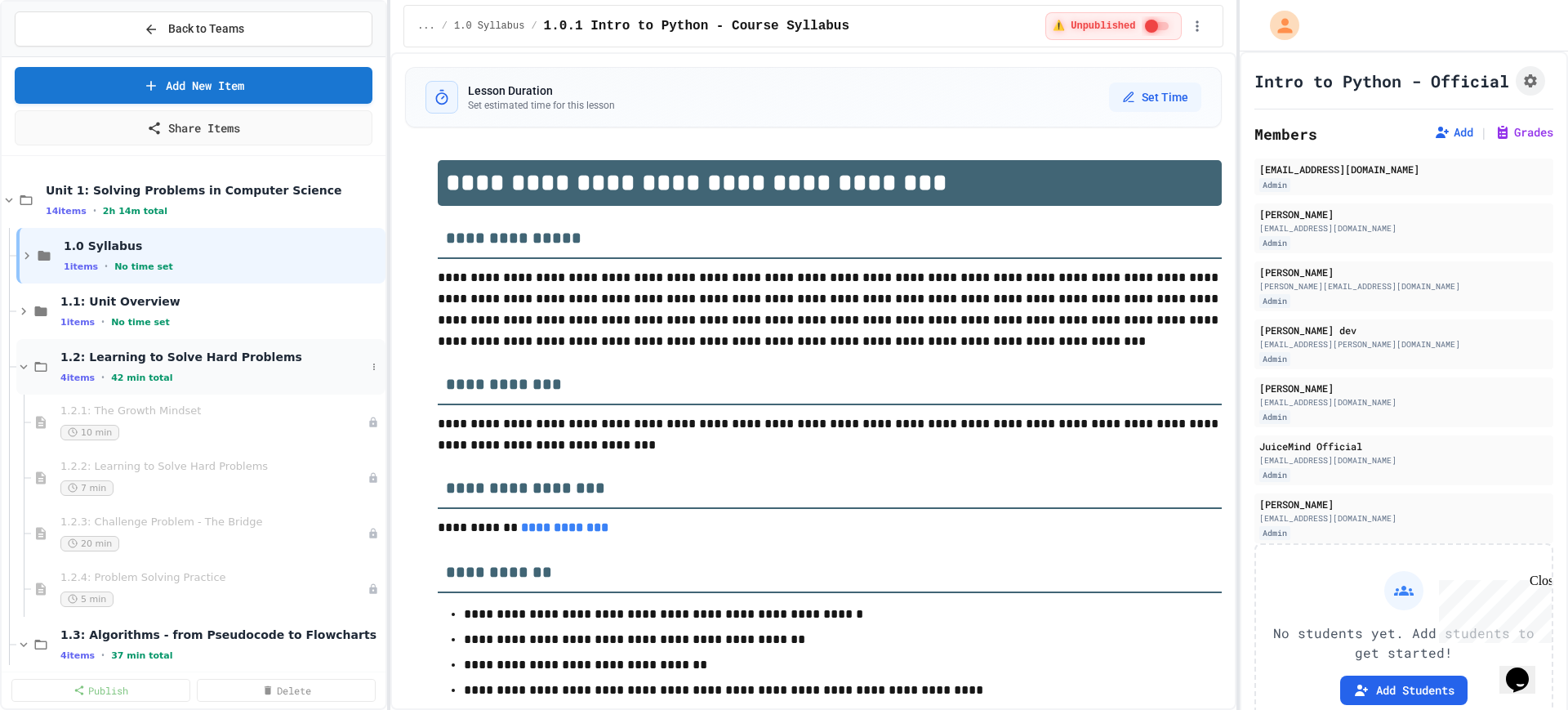
click at [17, 357] on div "1.2: Learning to Solve Hard Problems 4 items • 42 min total" at bounding box center [201, 367] width 369 height 55
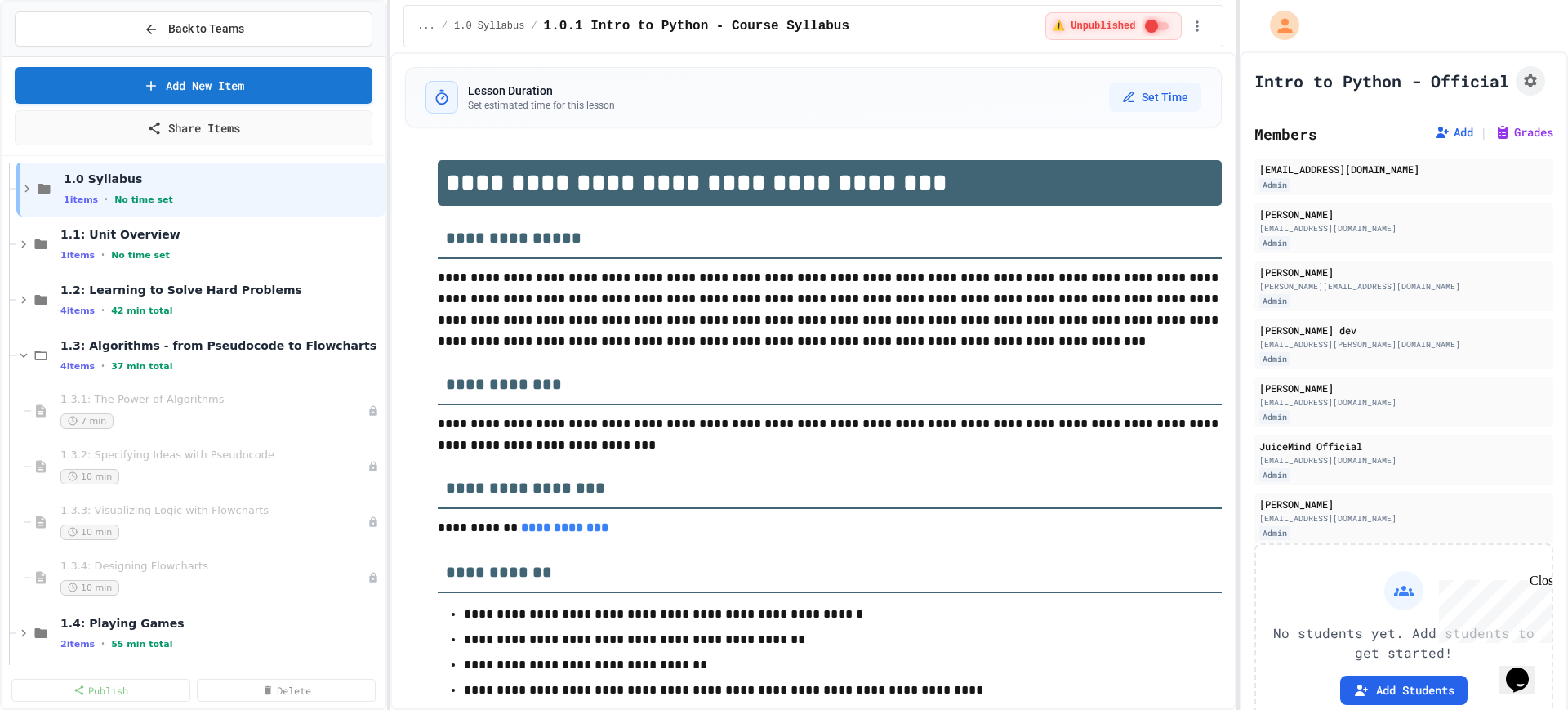
scroll to position [102, 0]
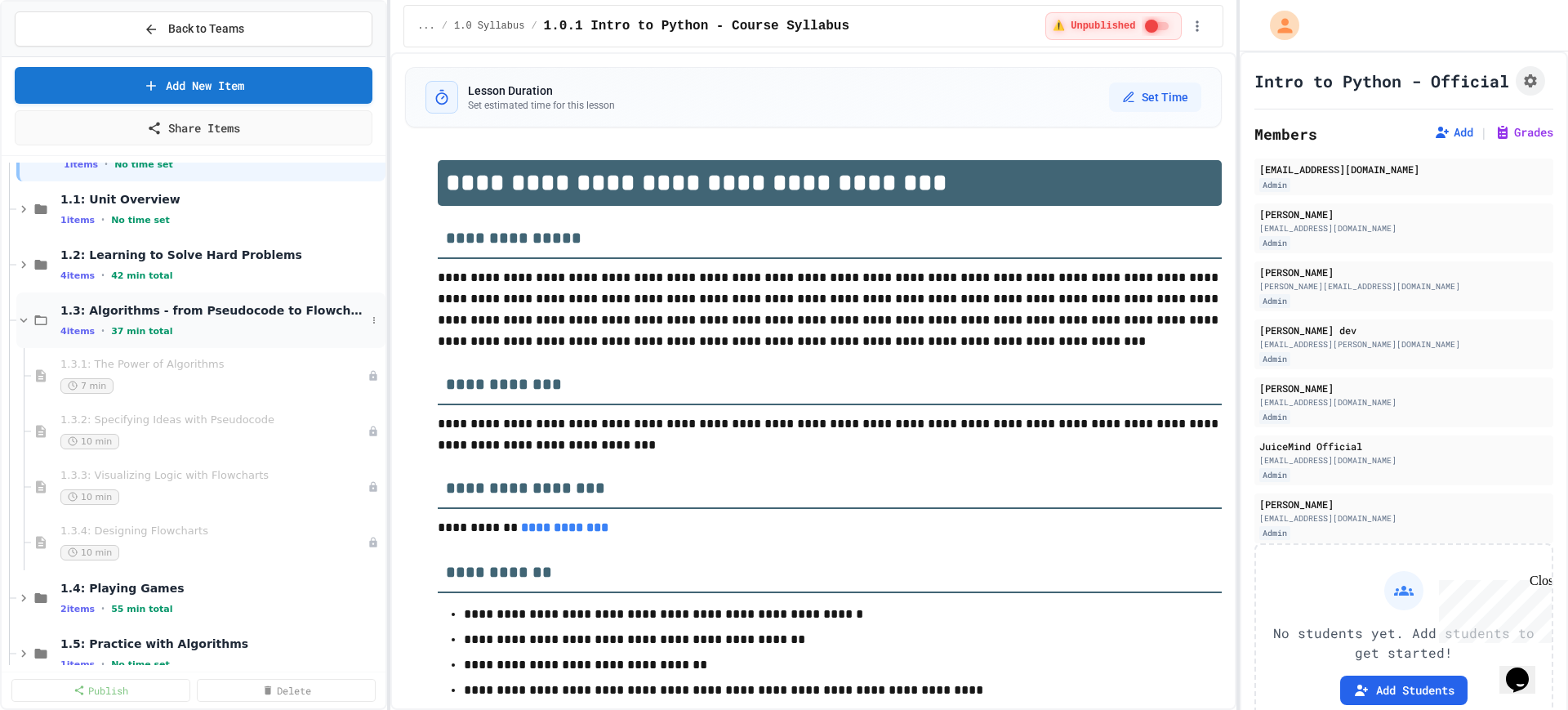
click at [23, 319] on icon at bounding box center [24, 320] width 15 height 15
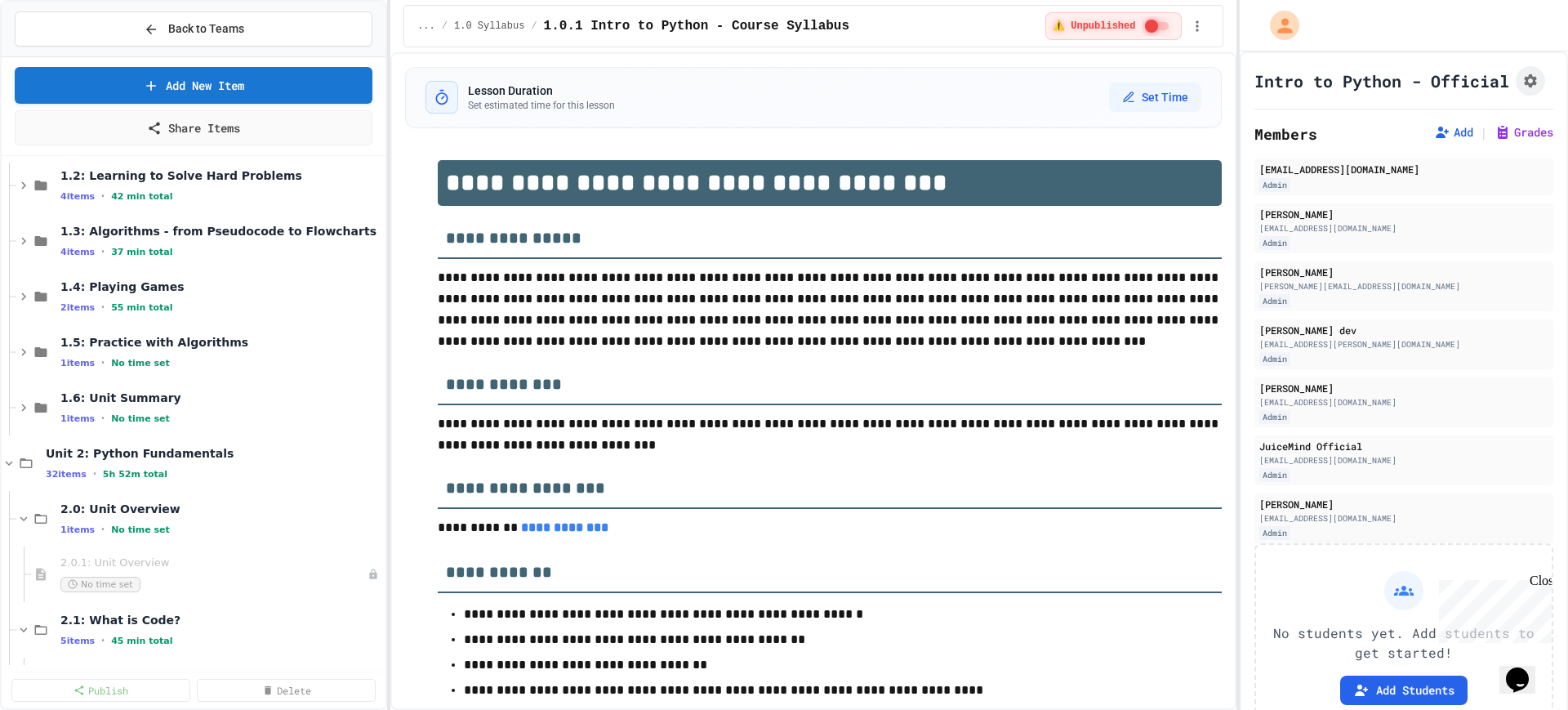
scroll to position [306, 0]
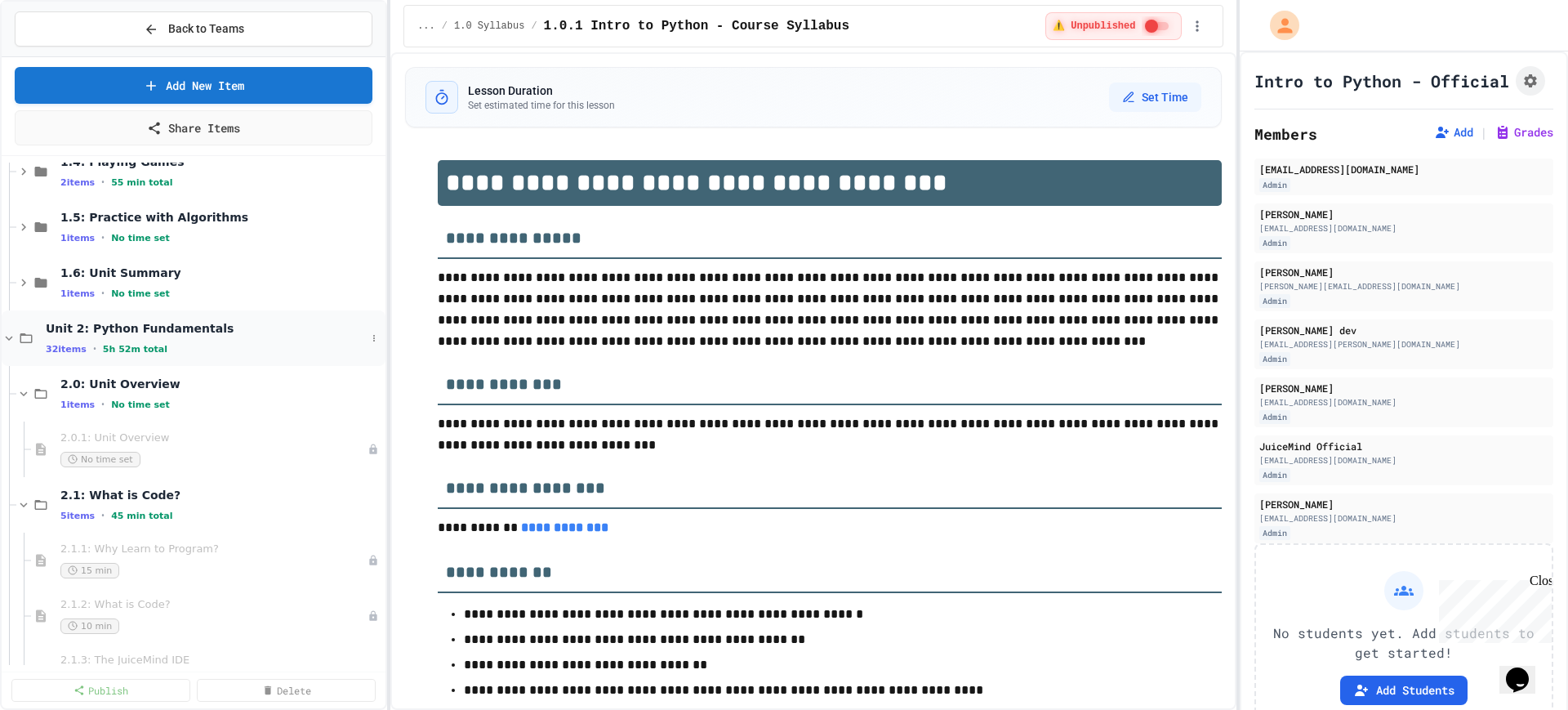
click at [7, 341] on icon at bounding box center [9, 338] width 15 height 15
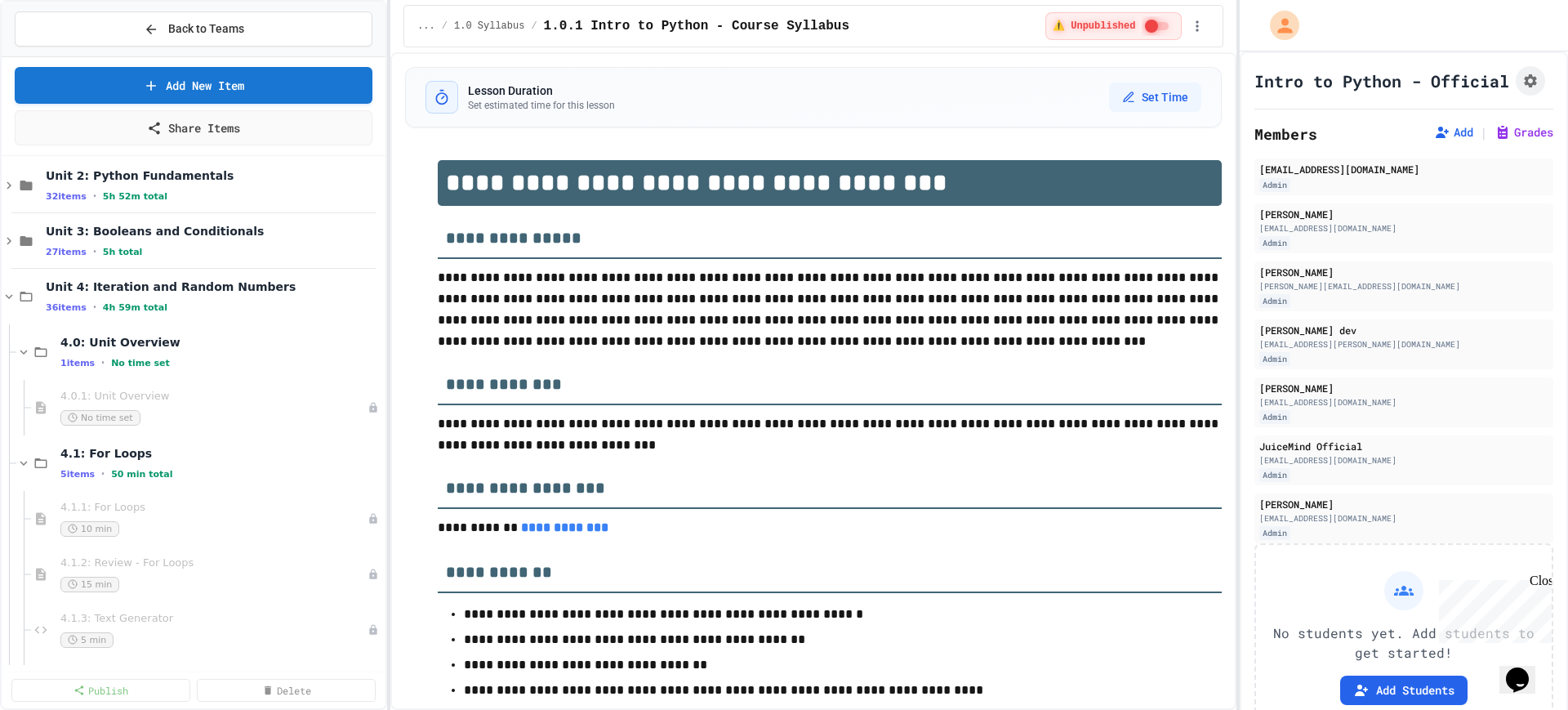
scroll to position [511, 0]
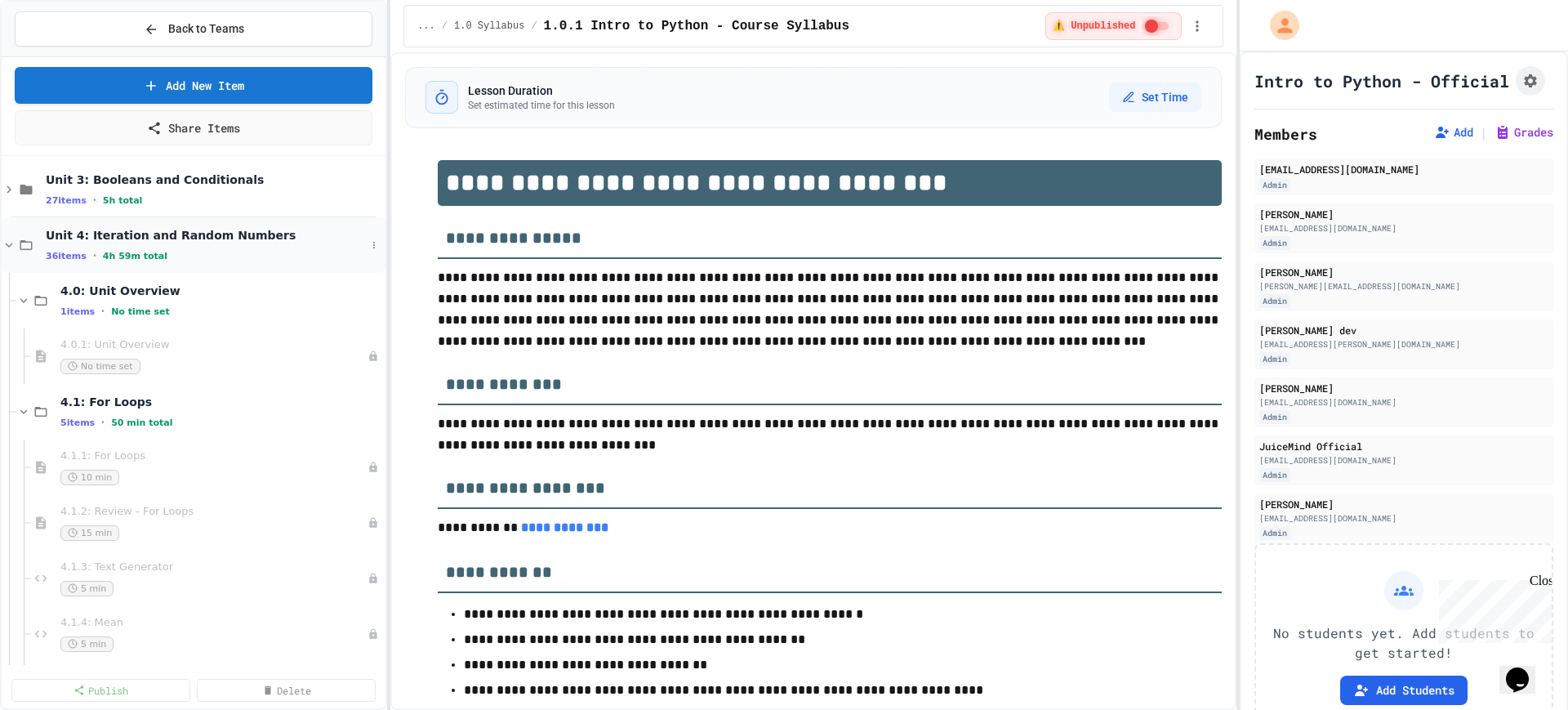
click at [11, 247] on icon at bounding box center [9, 245] width 15 height 15
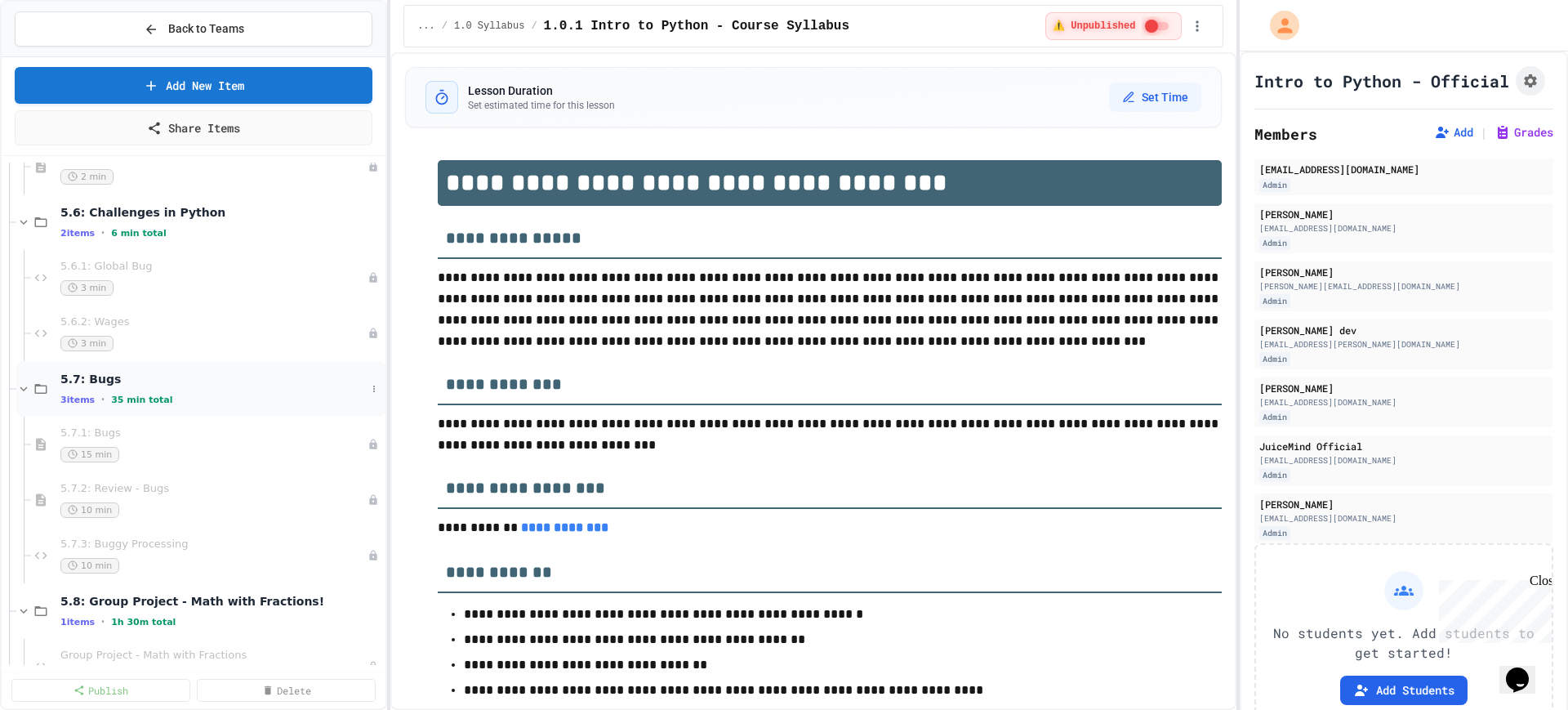
scroll to position [2248, 0]
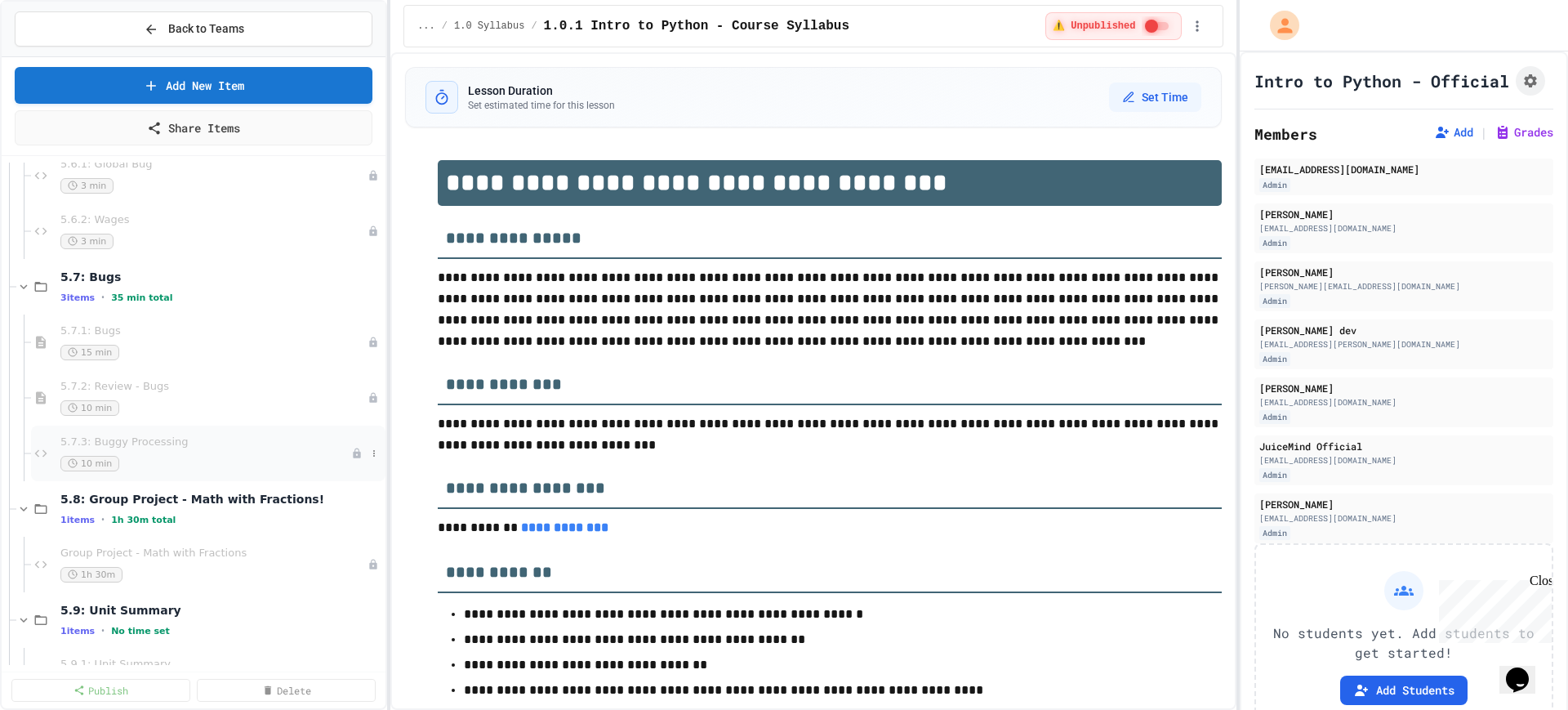
click at [201, 449] on div "5.7.3: Buggy Processing 10 min" at bounding box center [206, 453] width 291 height 36
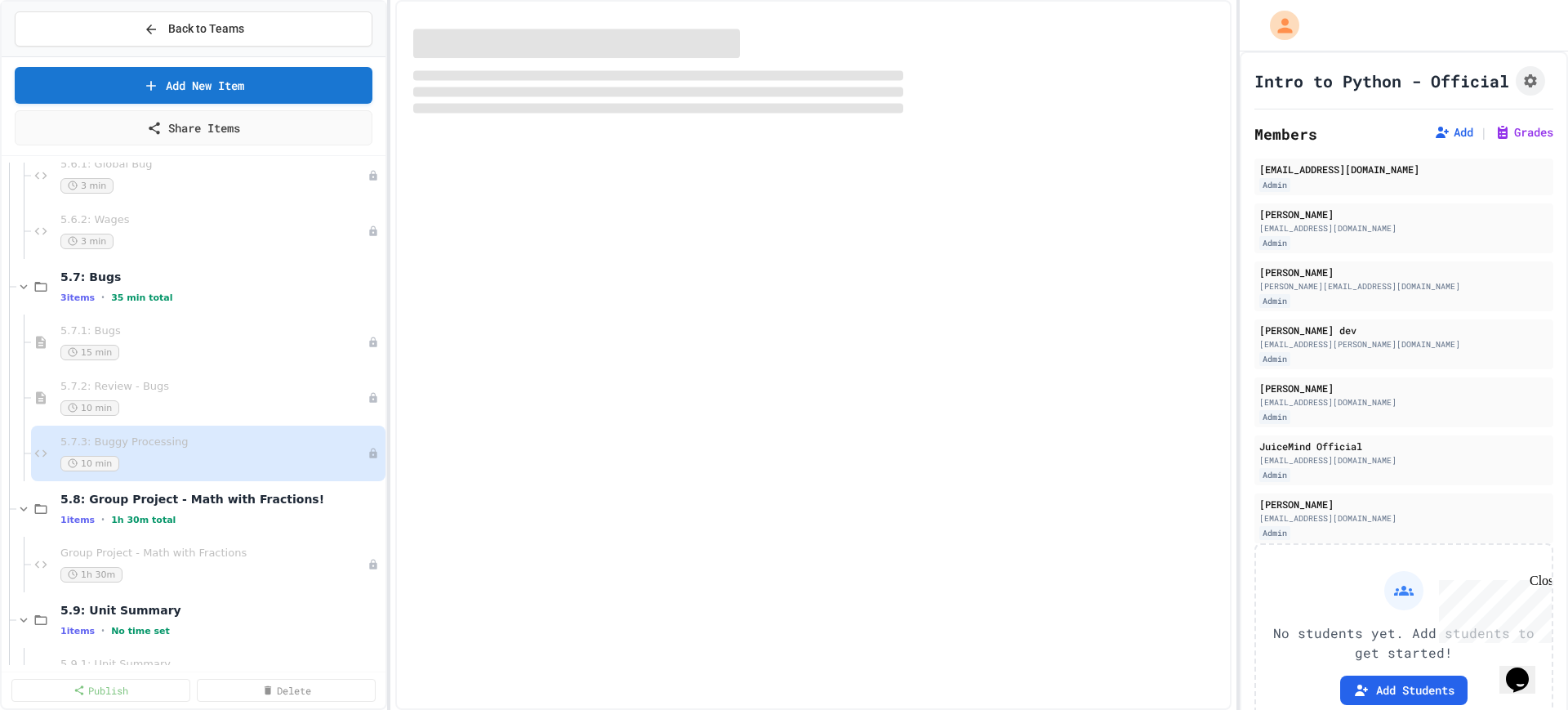
select select "***"
select select "*******"
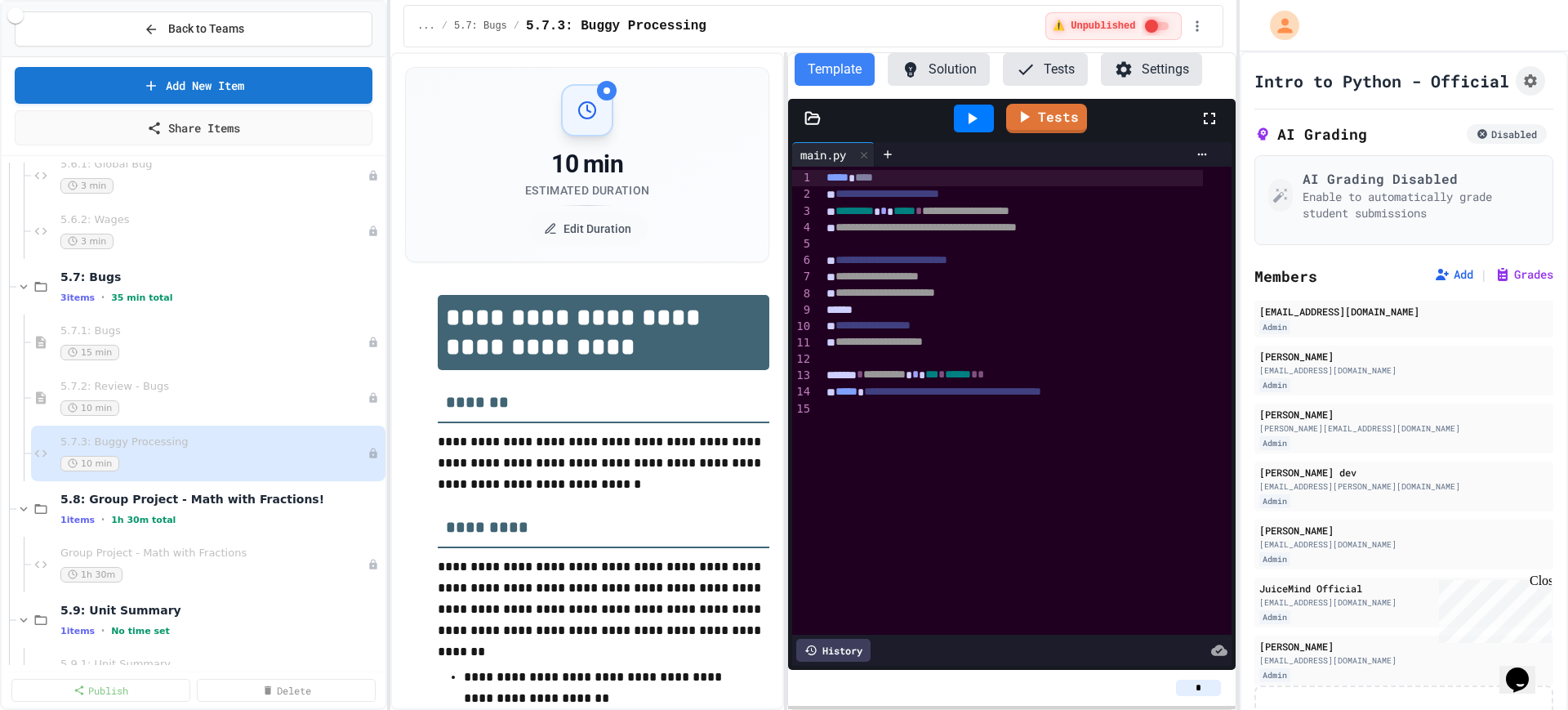
click at [930, 75] on button "Solution" at bounding box center [939, 70] width 102 height 33
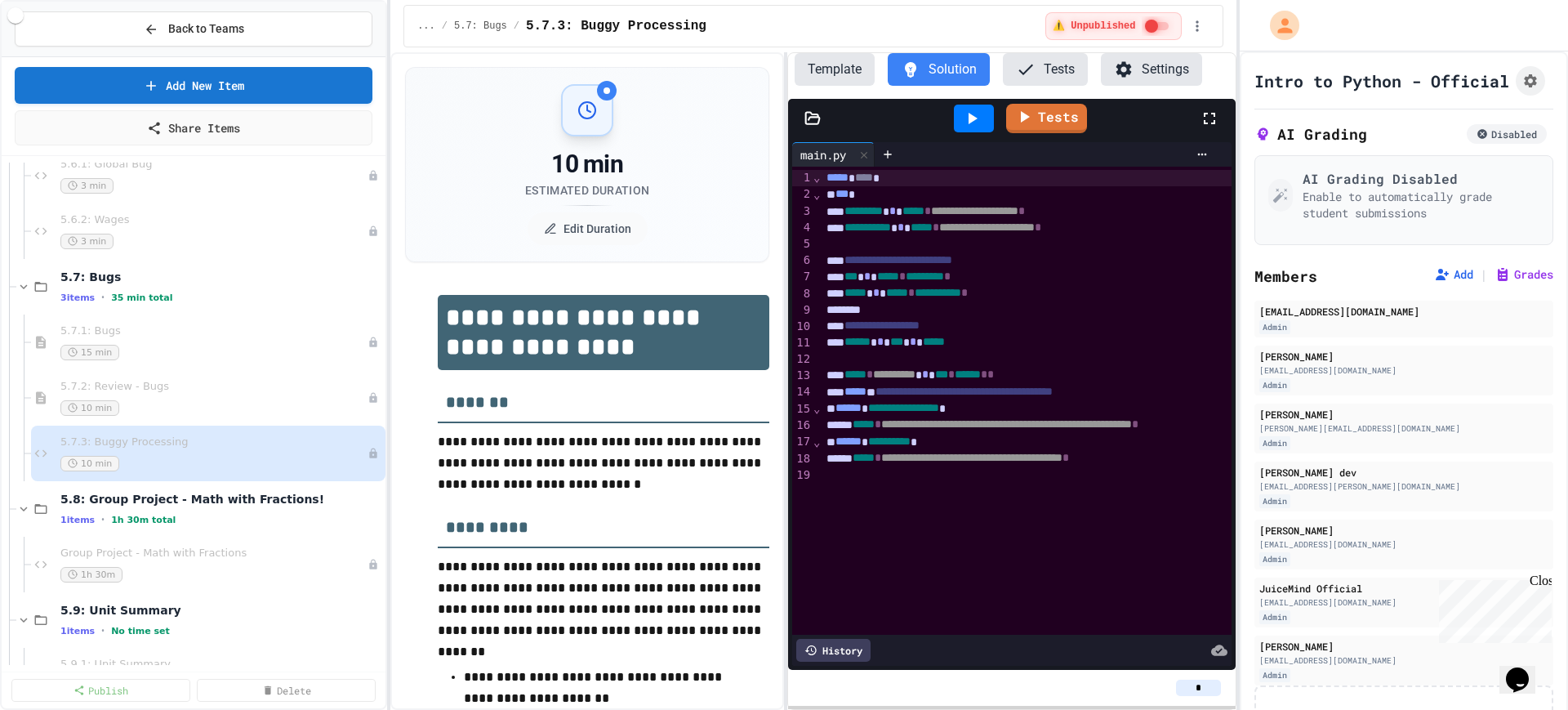
click at [839, 71] on button "Template" at bounding box center [834, 70] width 80 height 33
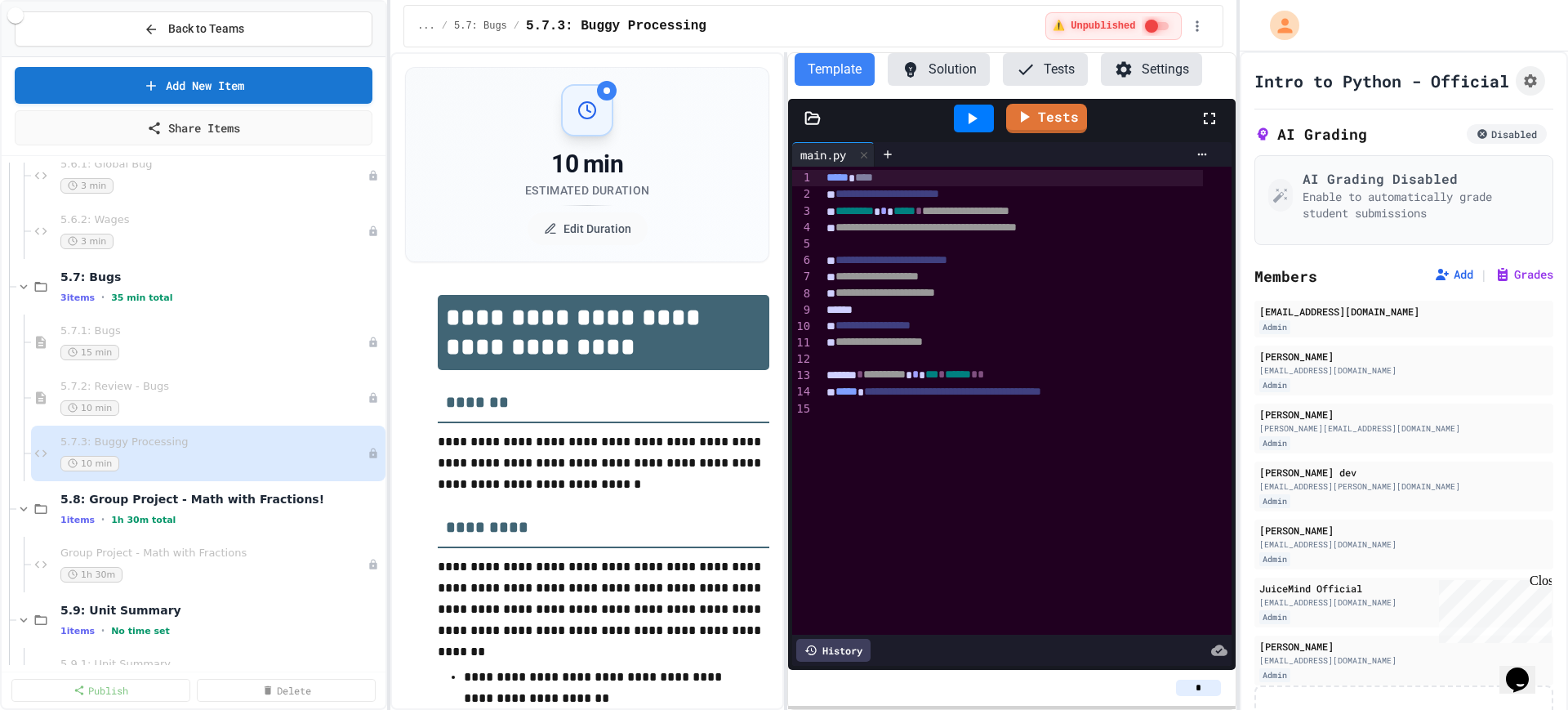
click at [930, 69] on button "Solution" at bounding box center [939, 70] width 102 height 33
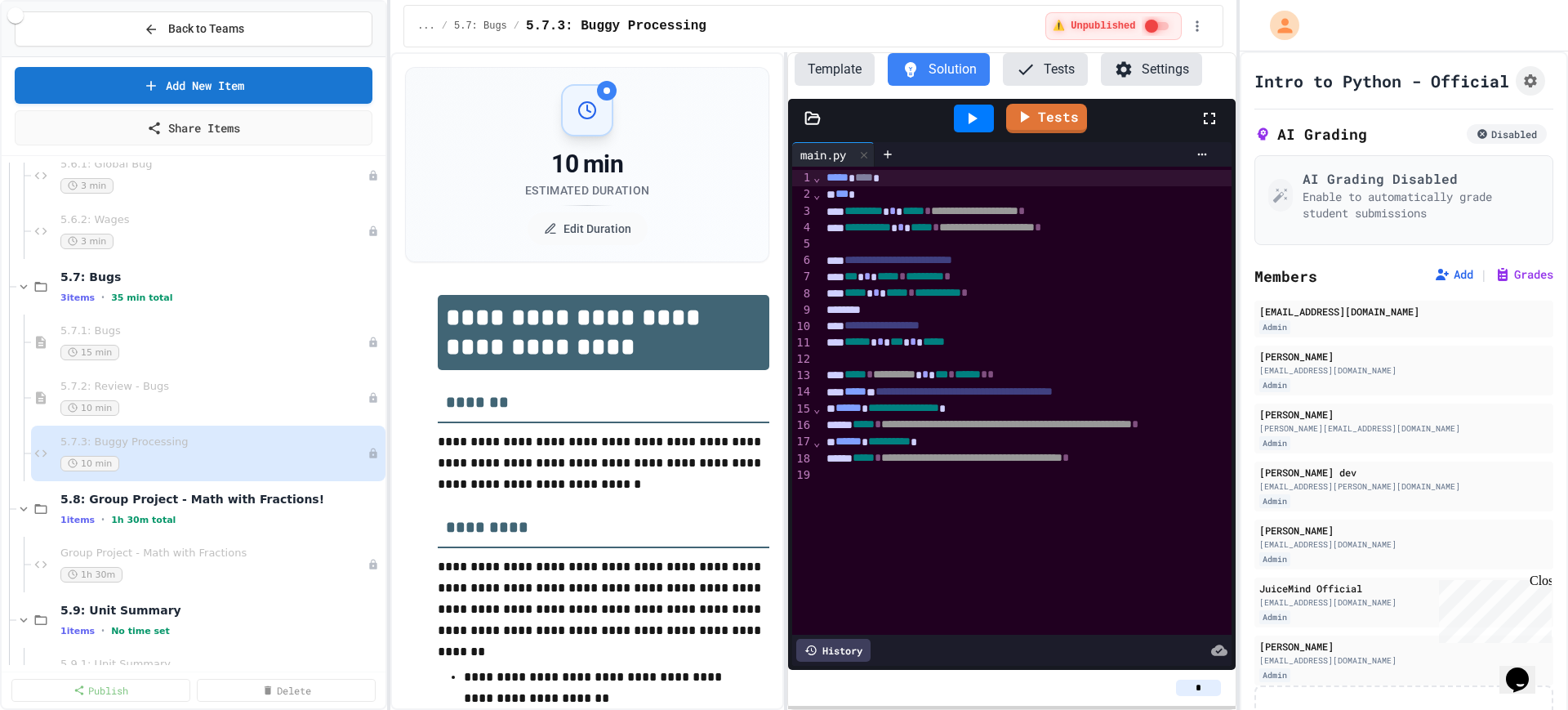
click at [842, 74] on button "Template" at bounding box center [834, 70] width 80 height 33
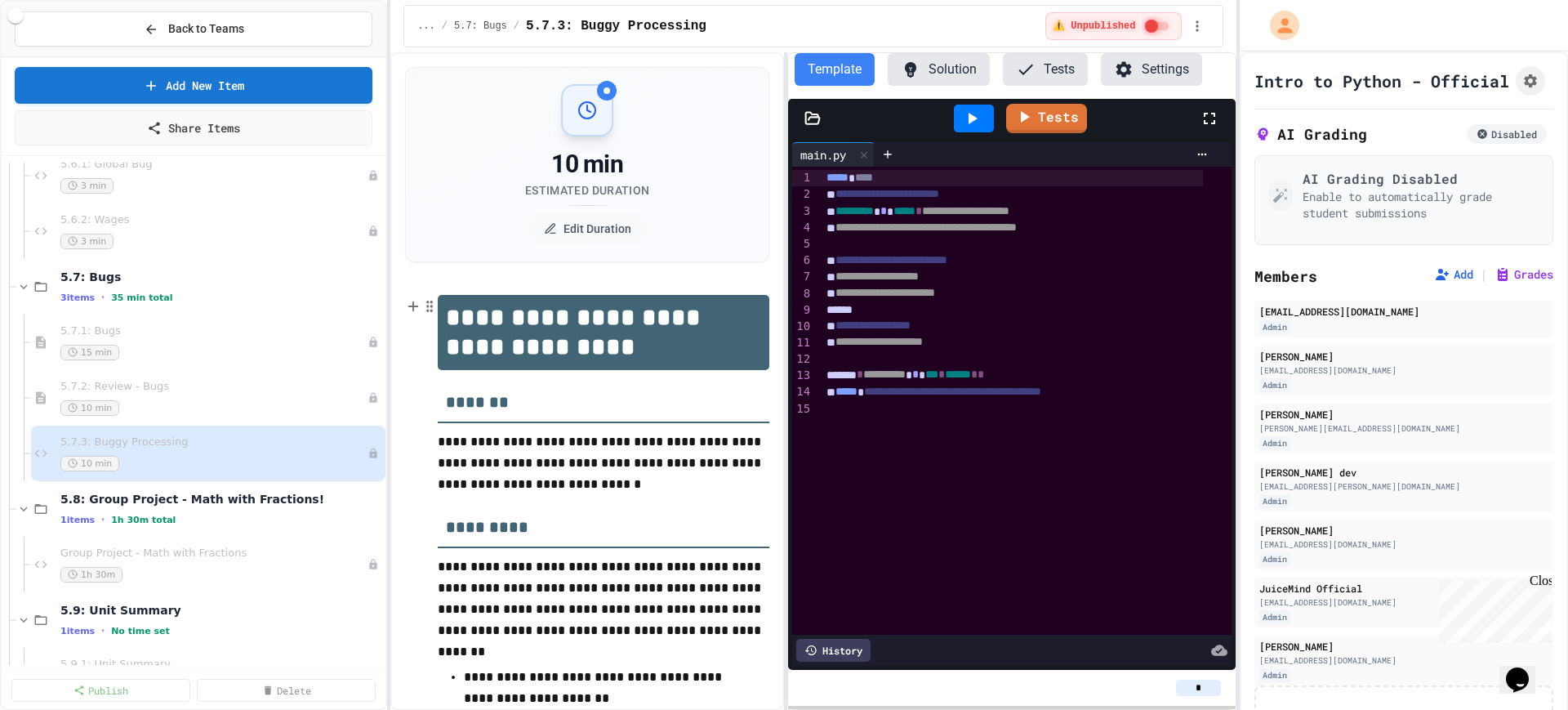
scroll to position [102, 0]
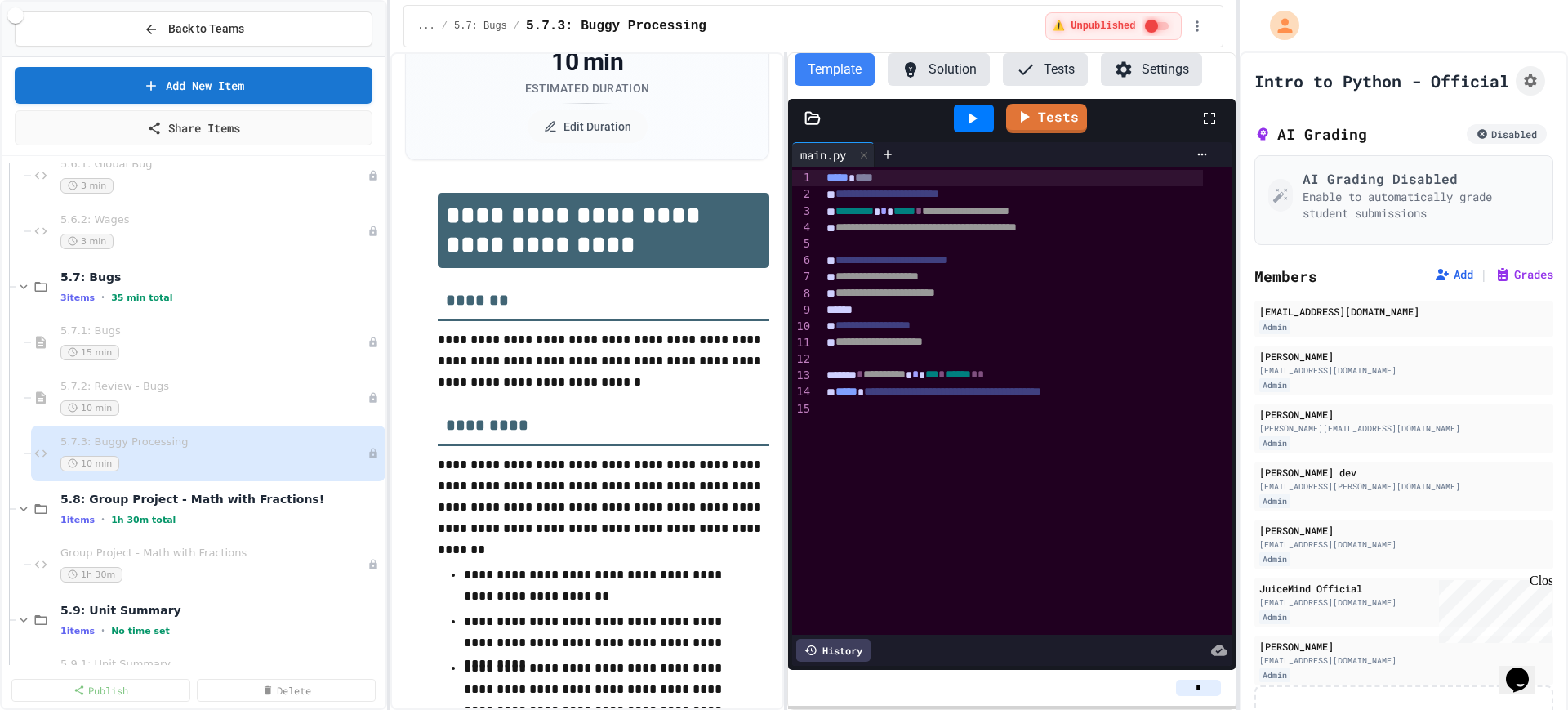
click at [985, 502] on div "**********" at bounding box center [1027, 401] width 411 height 468
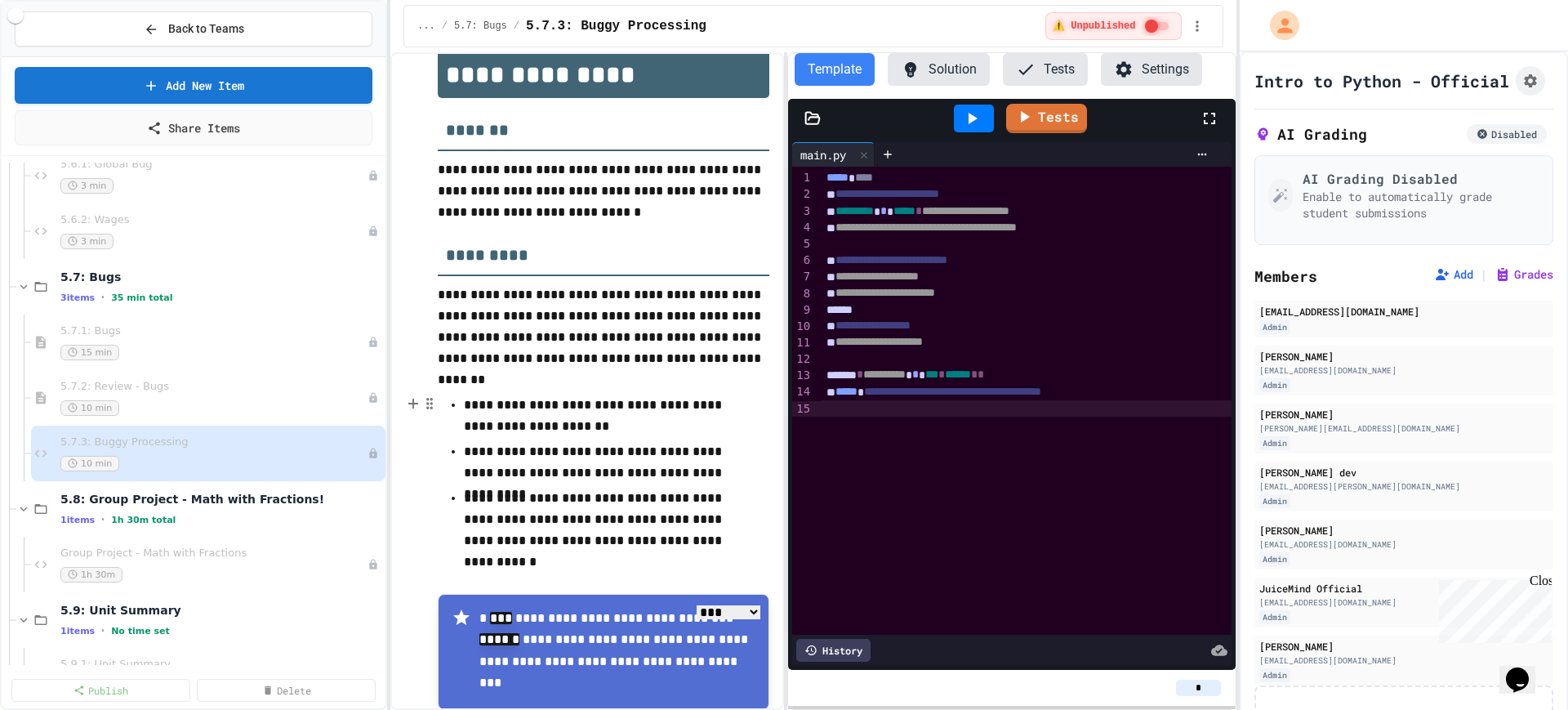
scroll to position [68, 0]
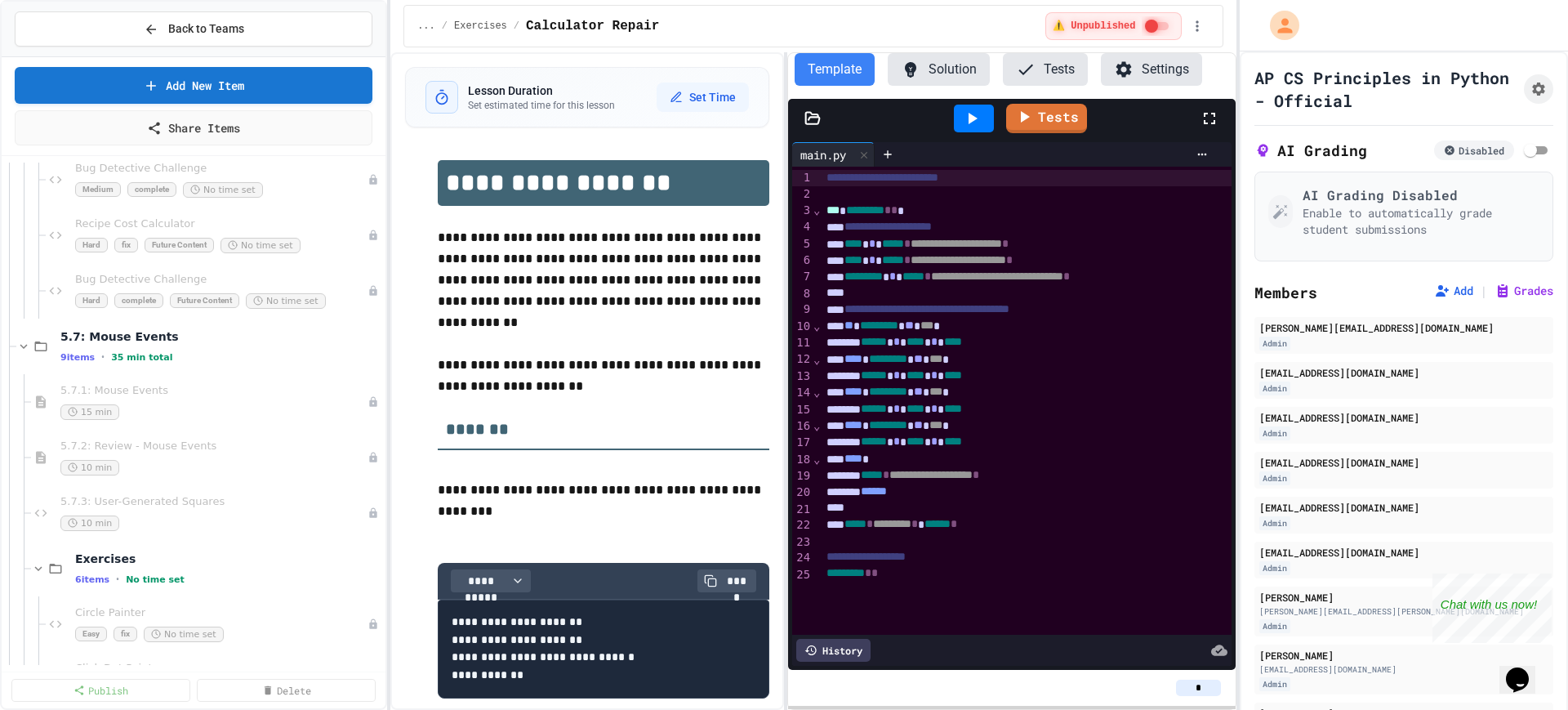
scroll to position [6947, 0]
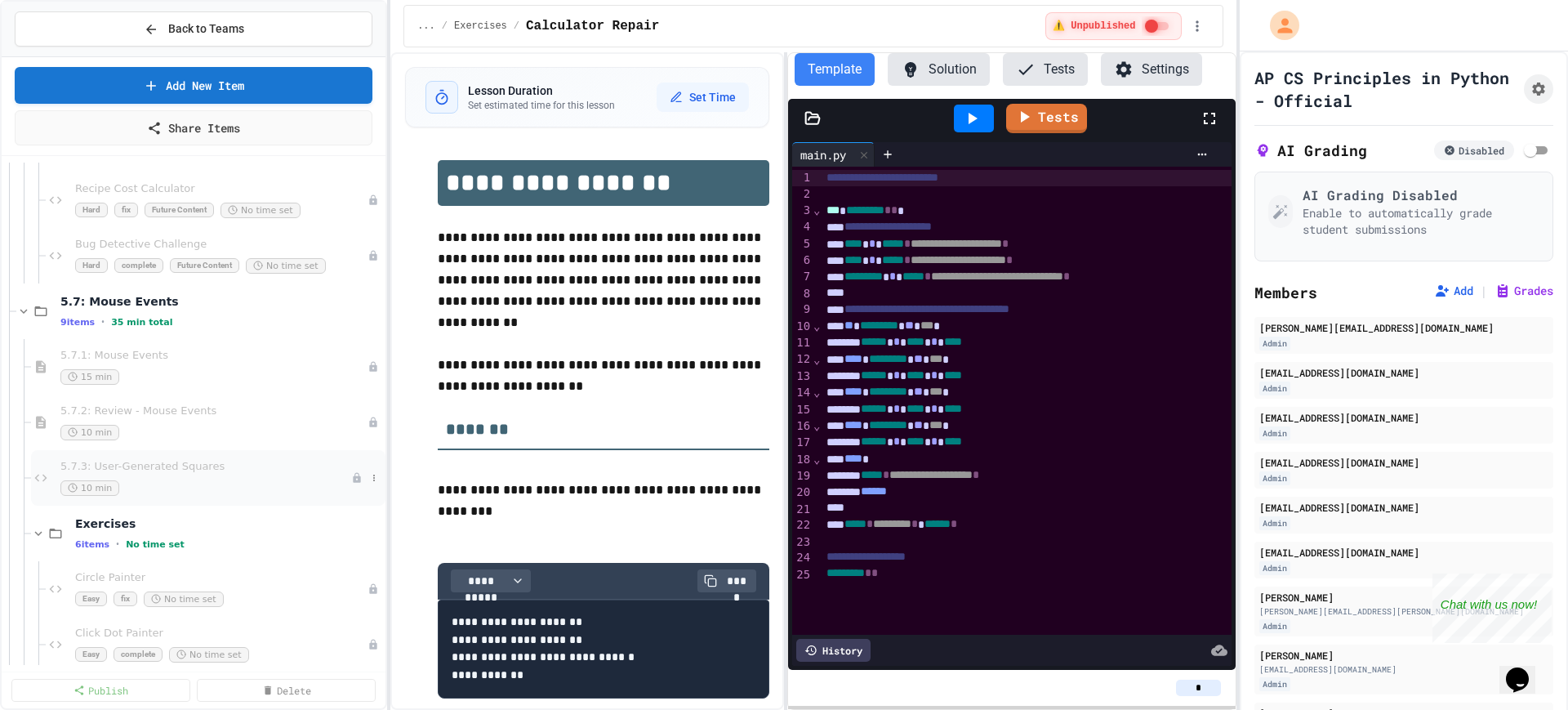
click at [189, 482] on div "10 min" at bounding box center [206, 488] width 291 height 16
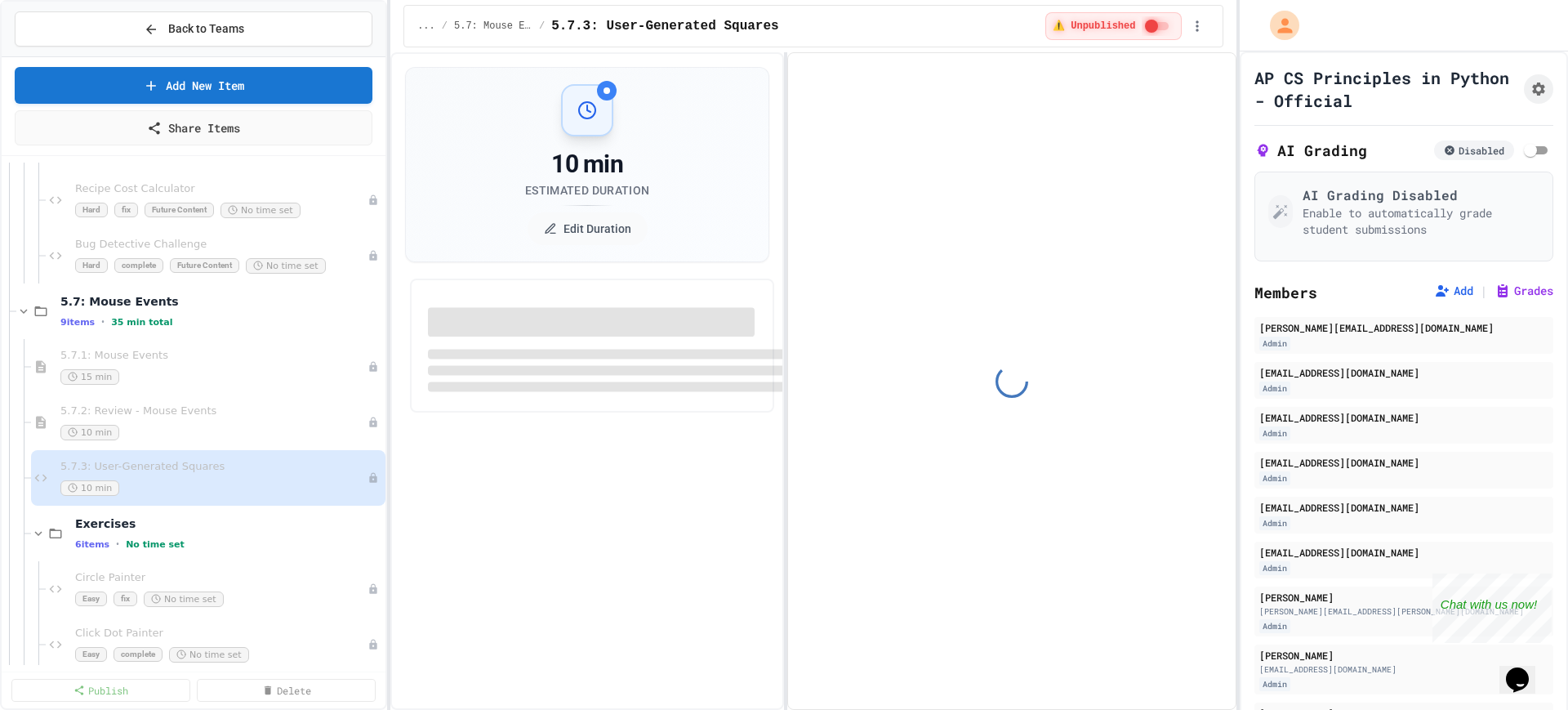
select select "***"
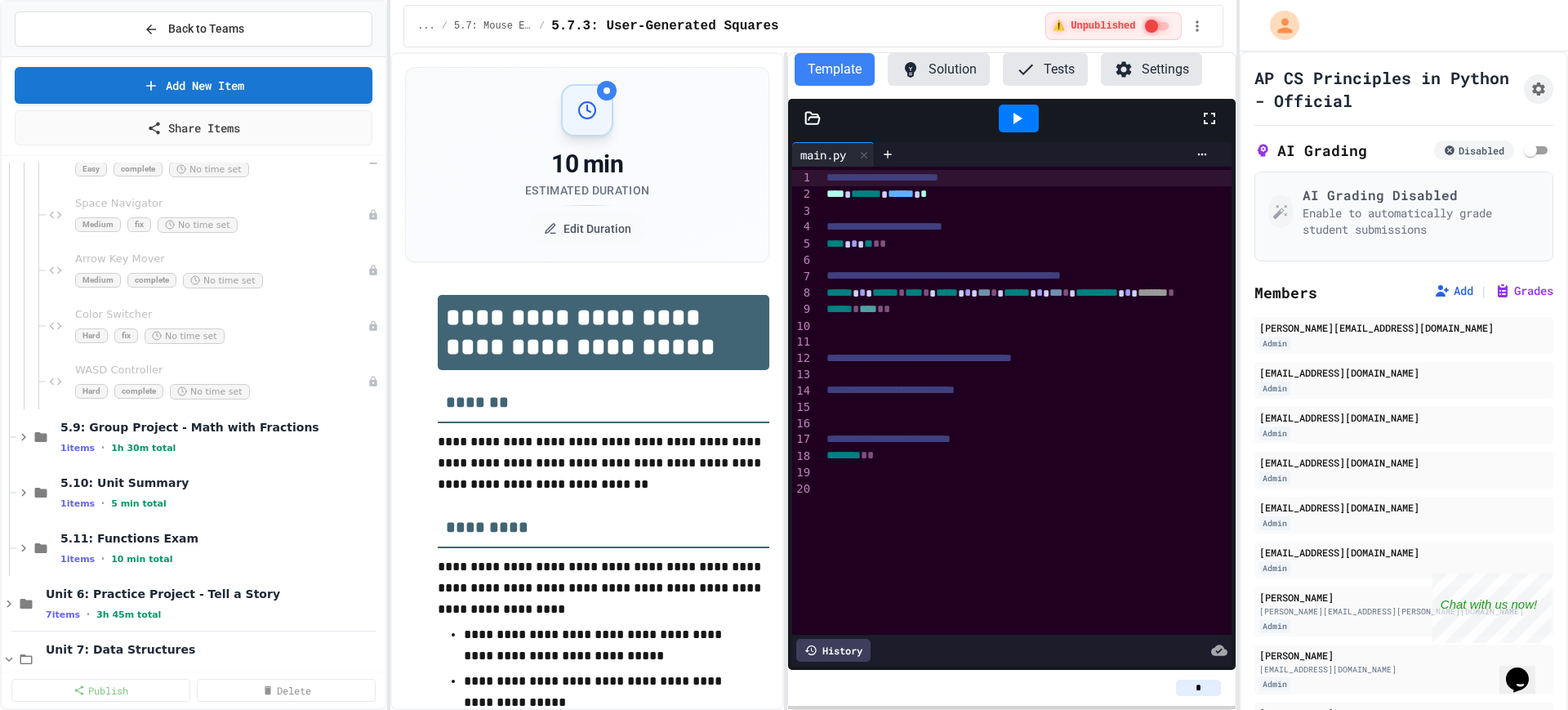
scroll to position [8071, 0]
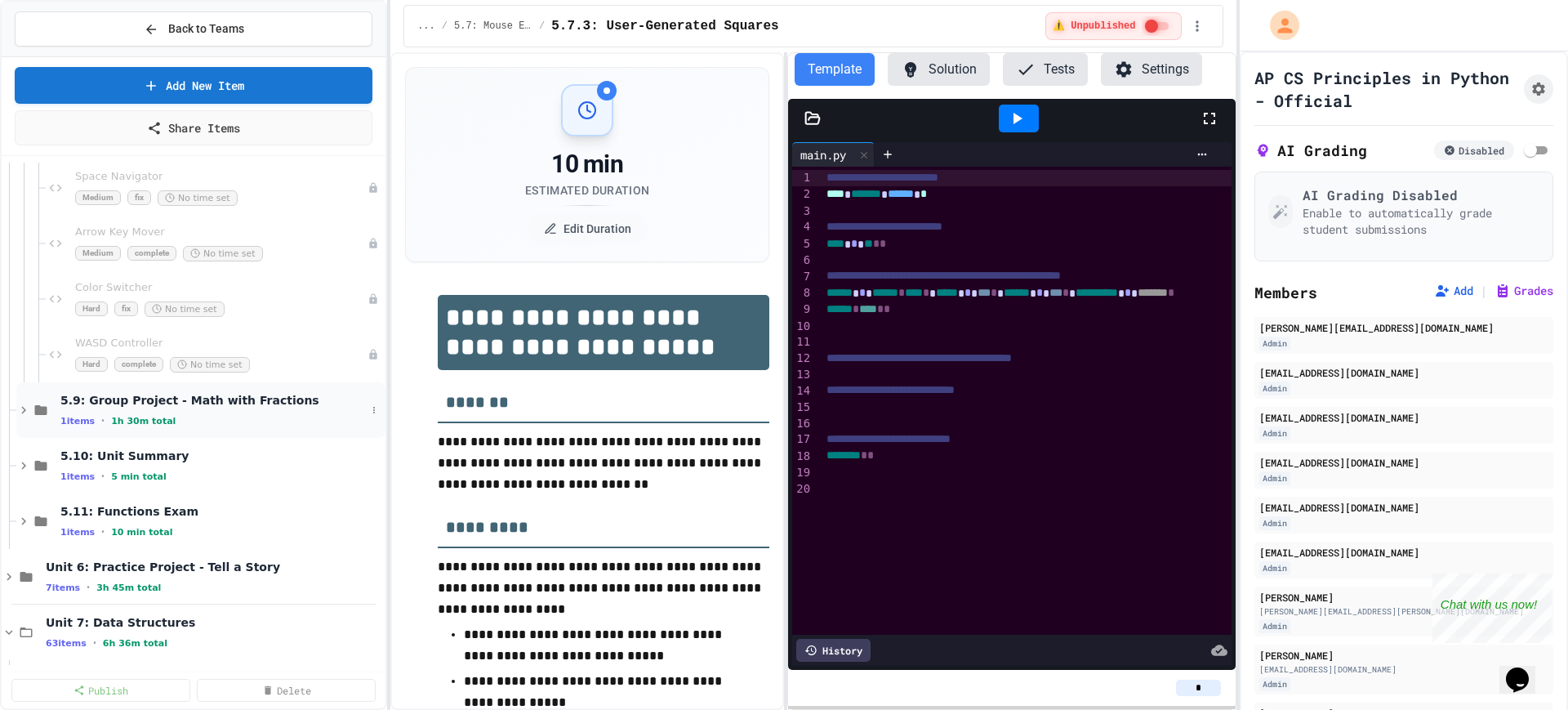
click at [25, 408] on icon at bounding box center [24, 410] width 15 height 15
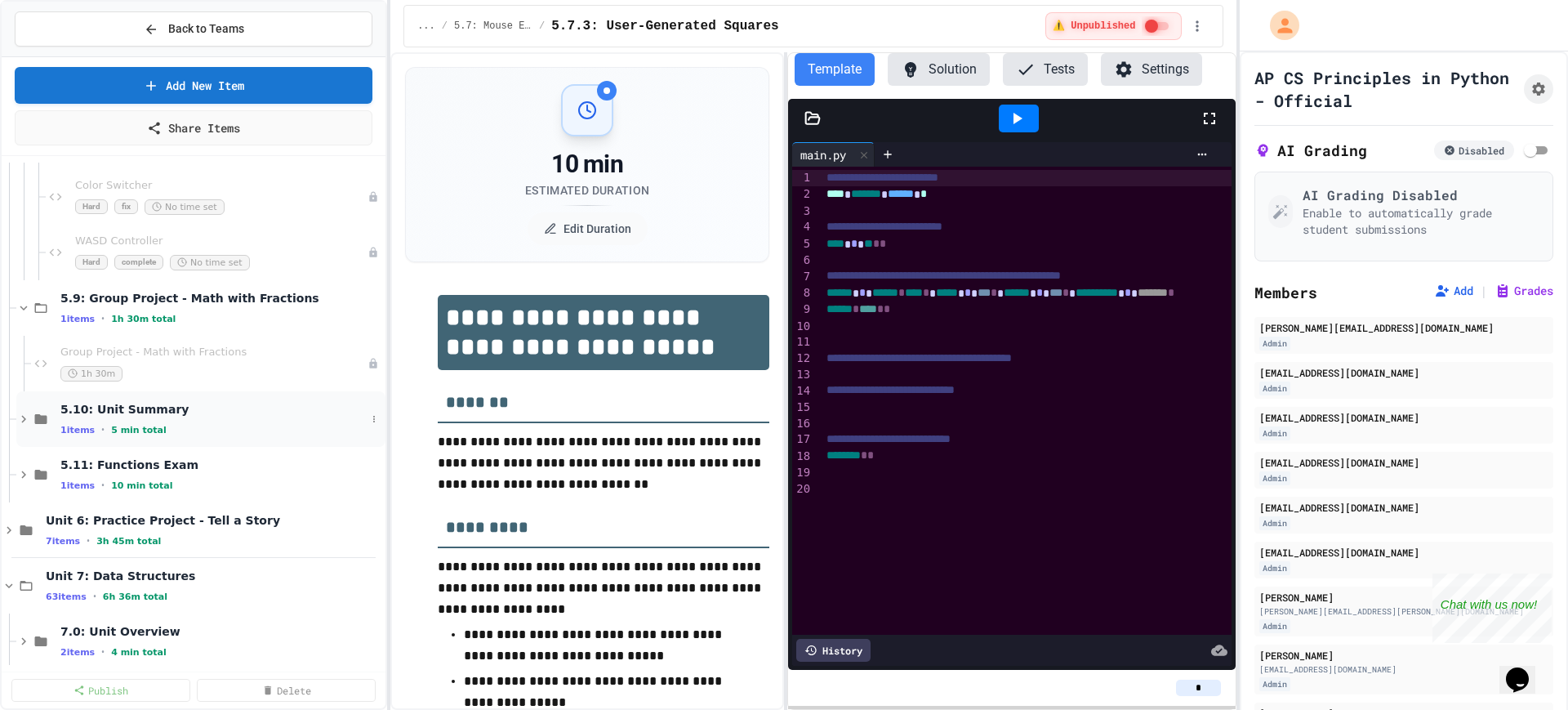
click at [22, 425] on icon at bounding box center [24, 420] width 15 height 15
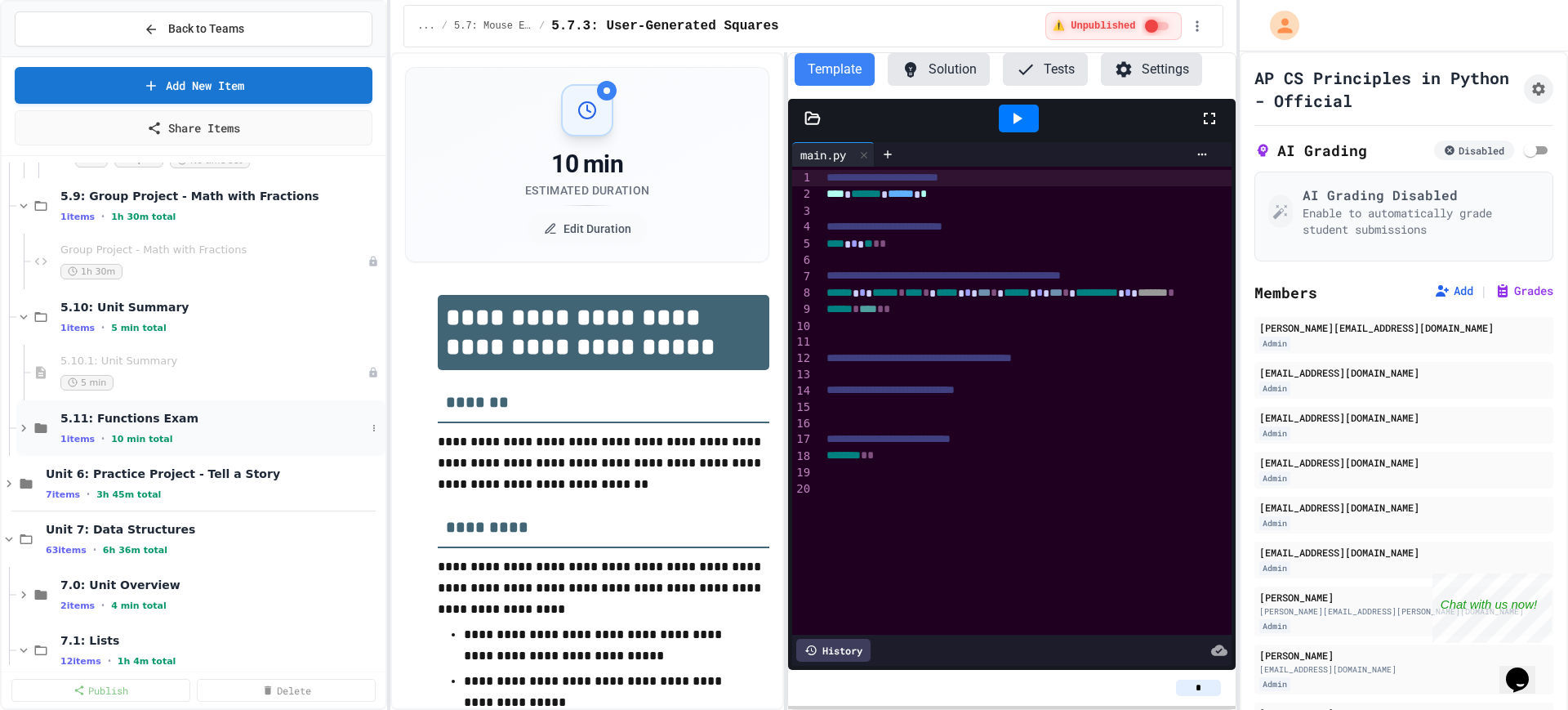
click at [20, 429] on icon at bounding box center [24, 429] width 15 height 15
click at [9, 480] on icon at bounding box center [9, 484] width 15 height 15
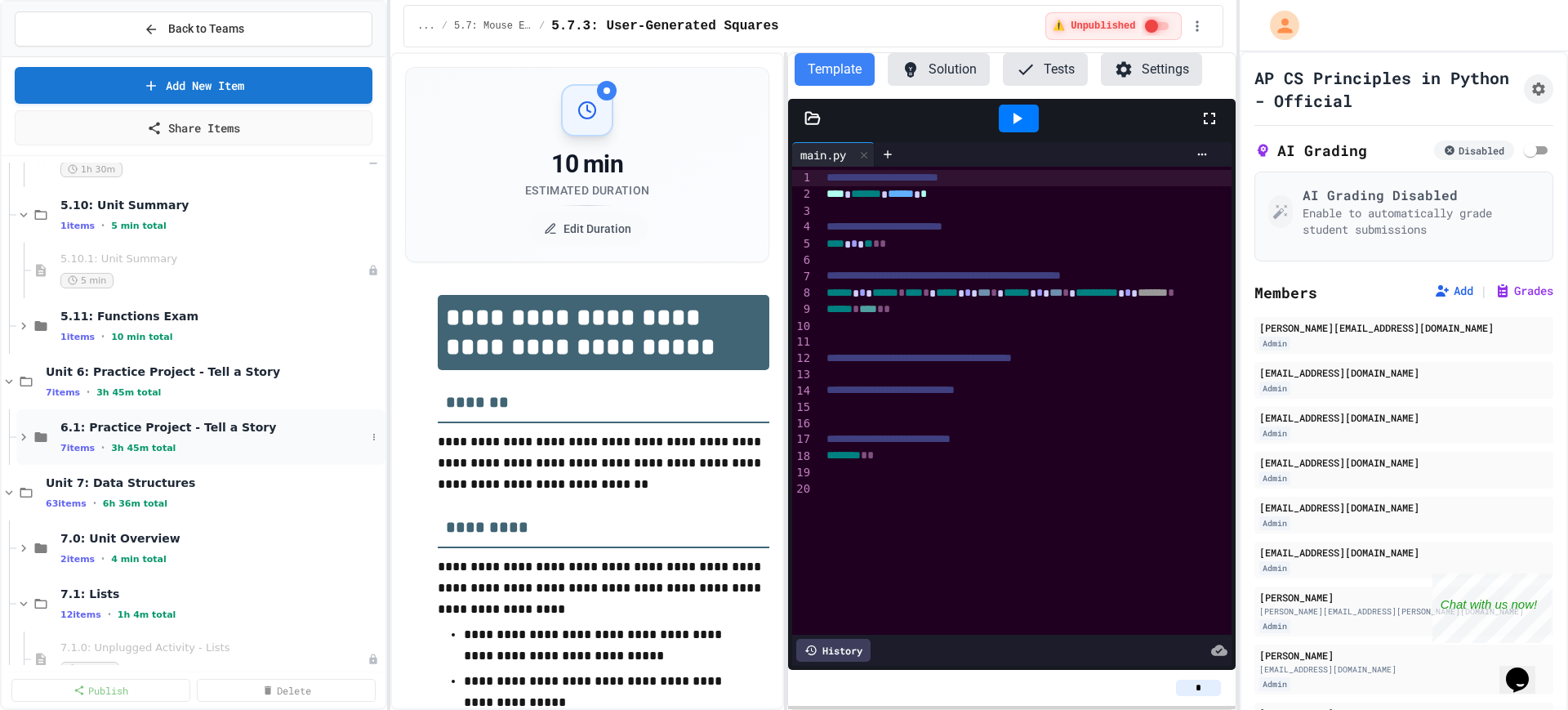
click at [17, 439] on icon at bounding box center [24, 437] width 15 height 15
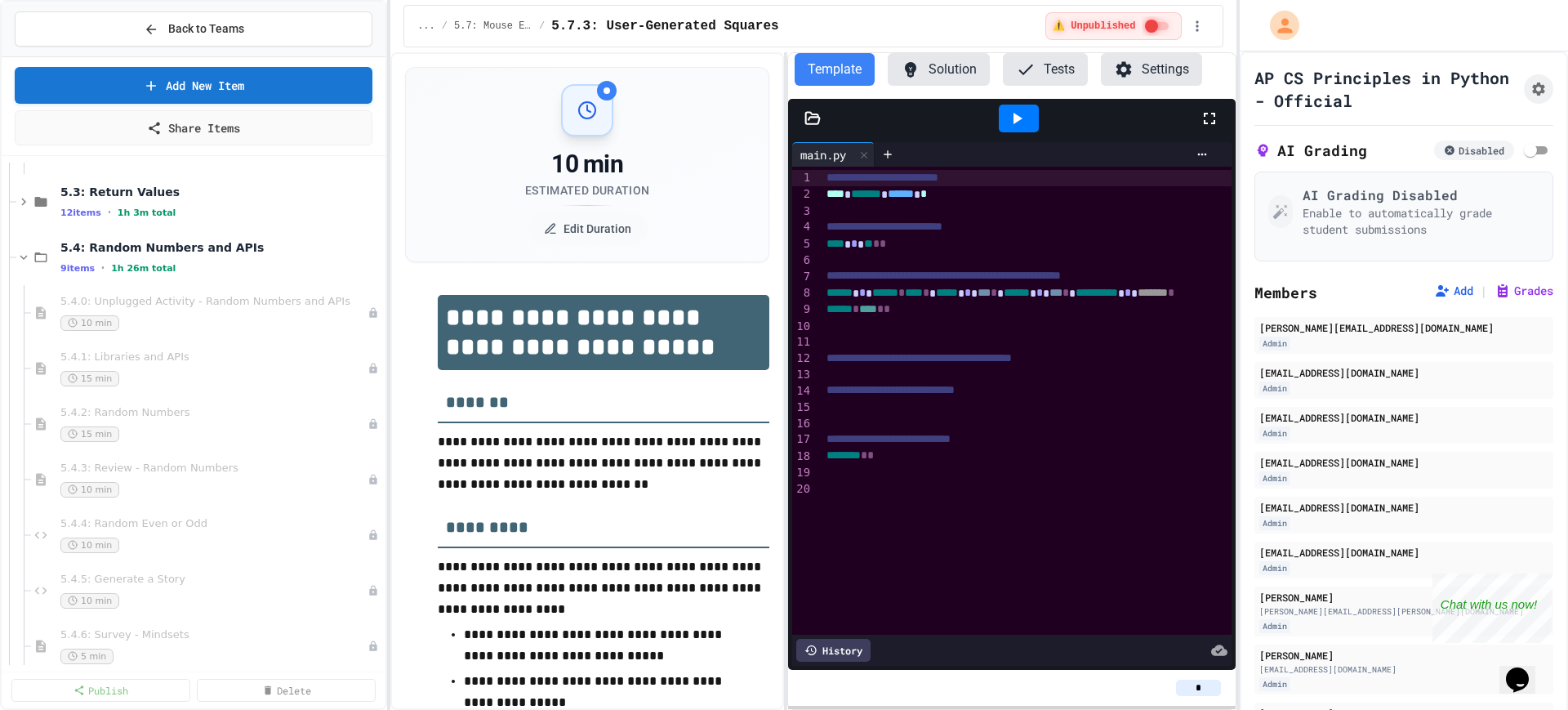
scroll to position [5414, 0]
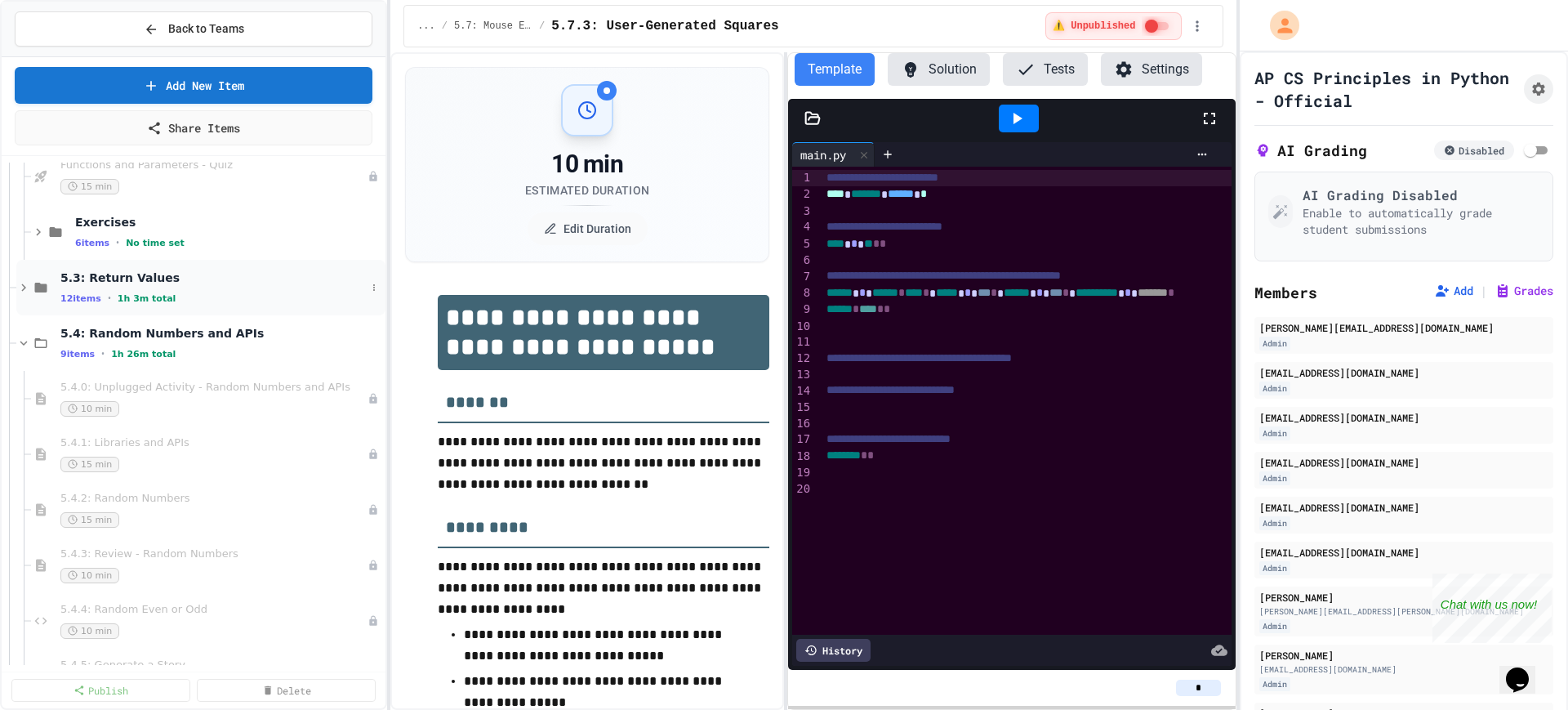
click at [20, 291] on icon at bounding box center [24, 288] width 15 height 15
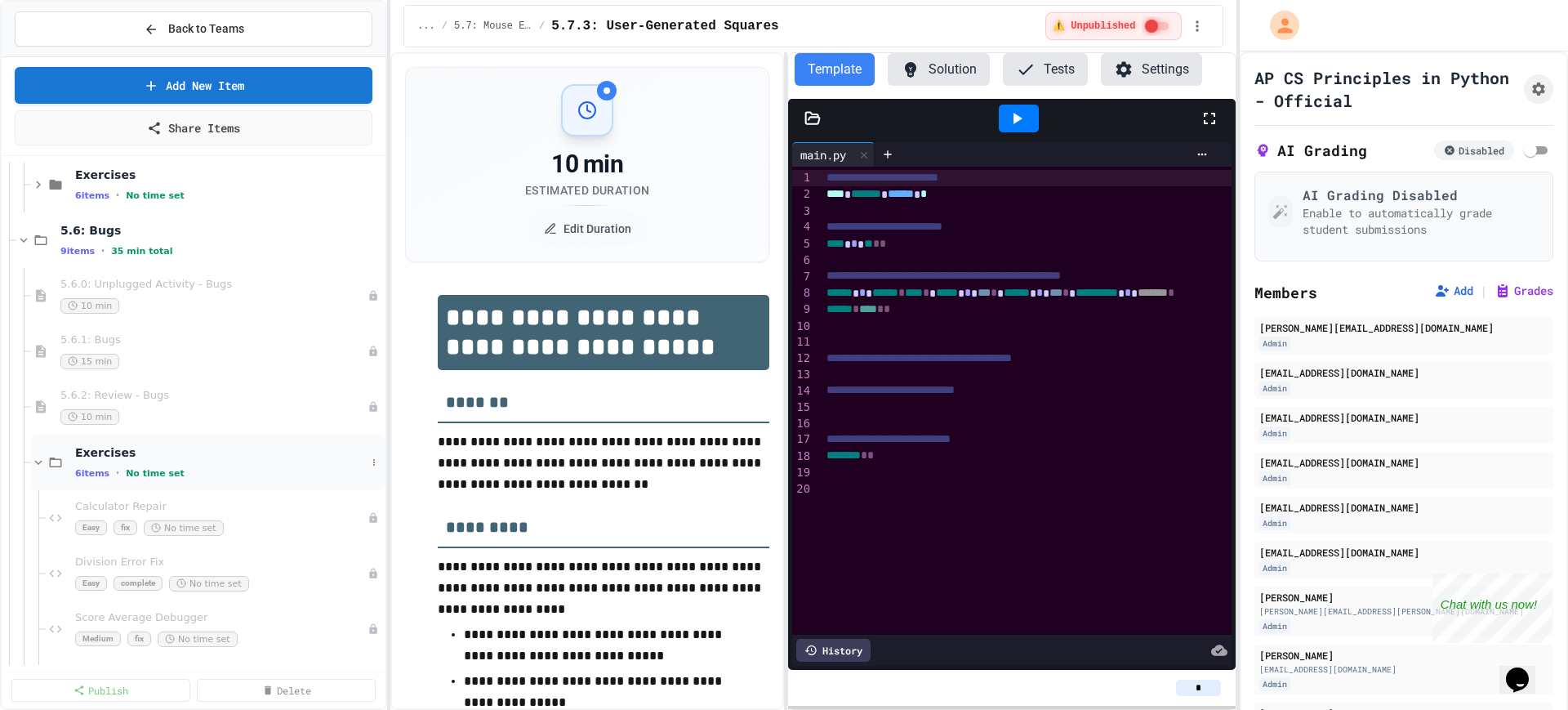
scroll to position [7049, 0]
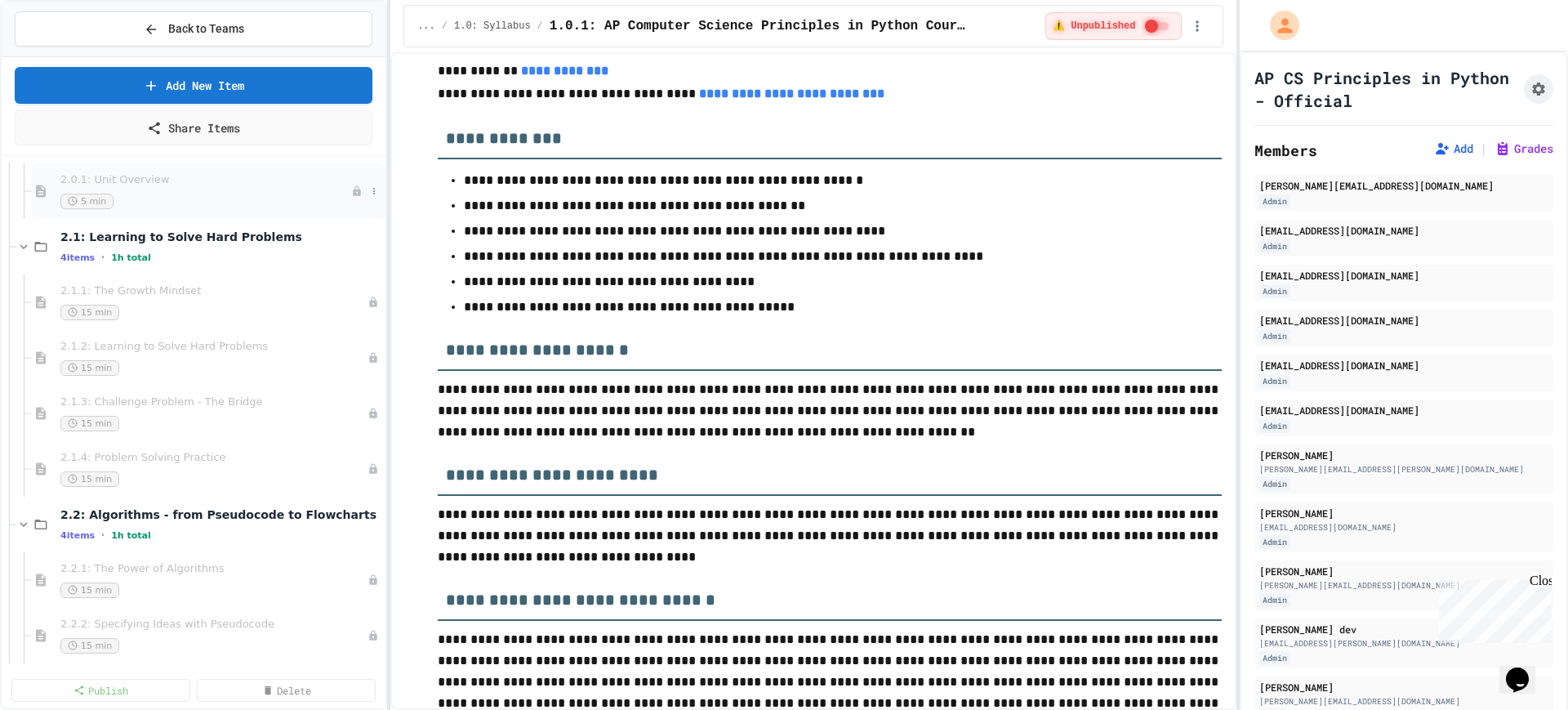
scroll to position [204, 0]
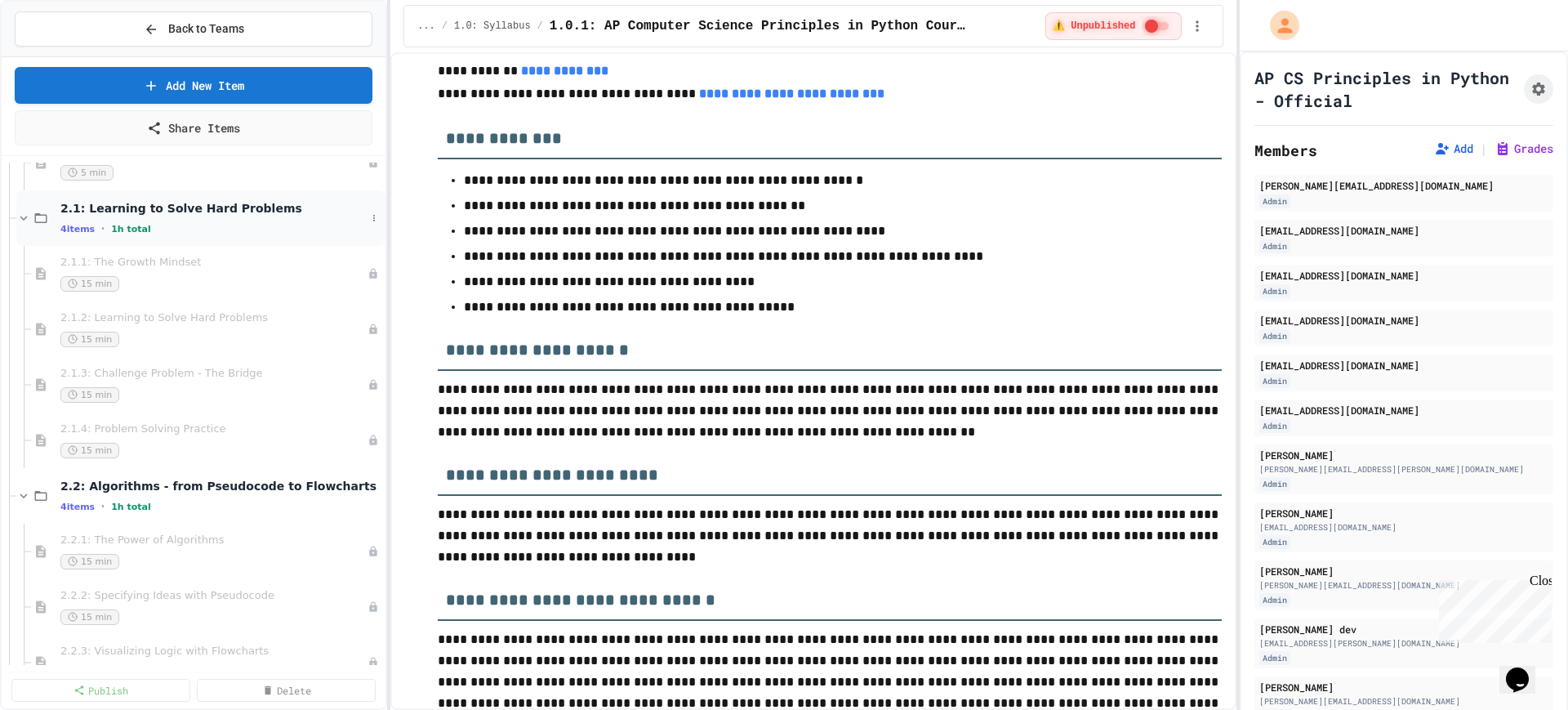
click at [21, 221] on icon at bounding box center [24, 218] width 15 height 15
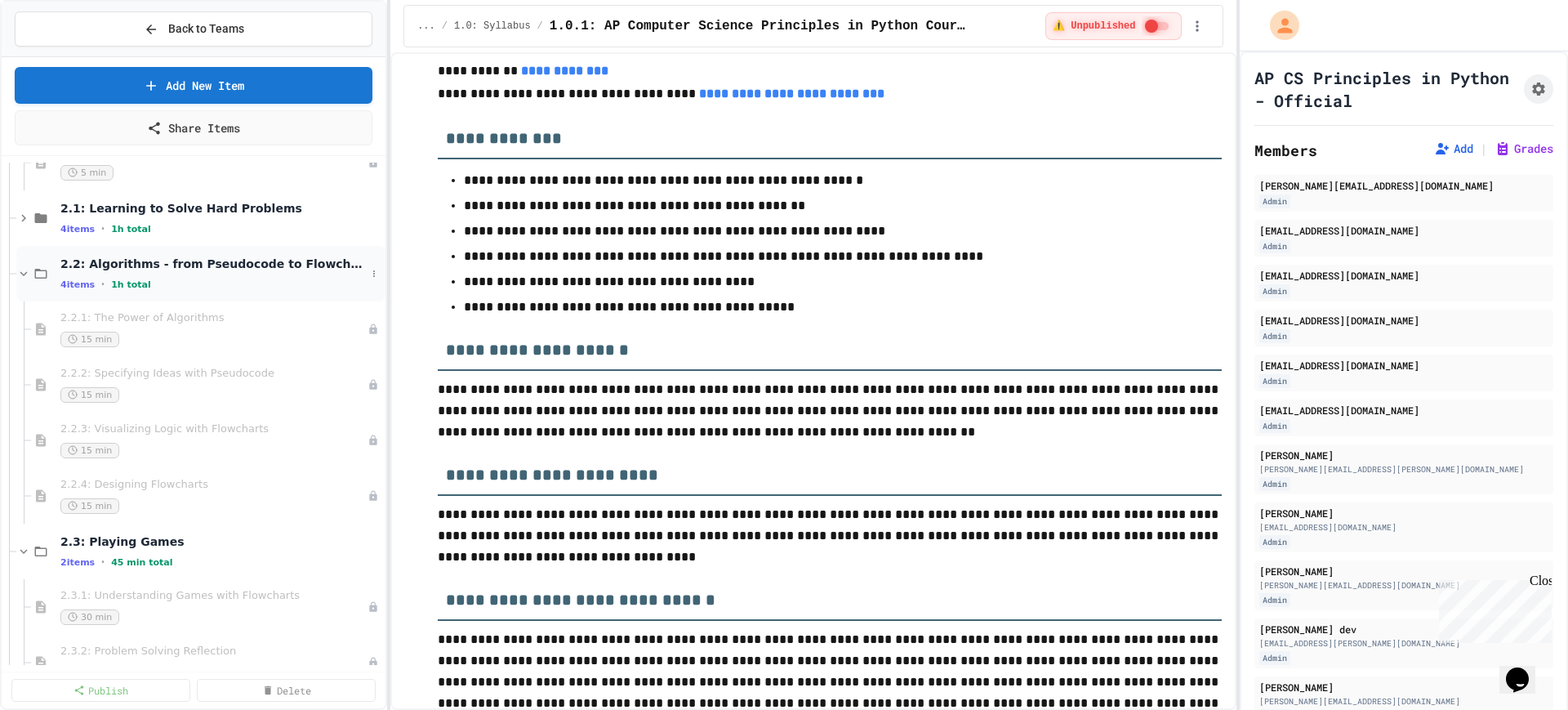
click at [17, 268] on icon at bounding box center [24, 274] width 15 height 15
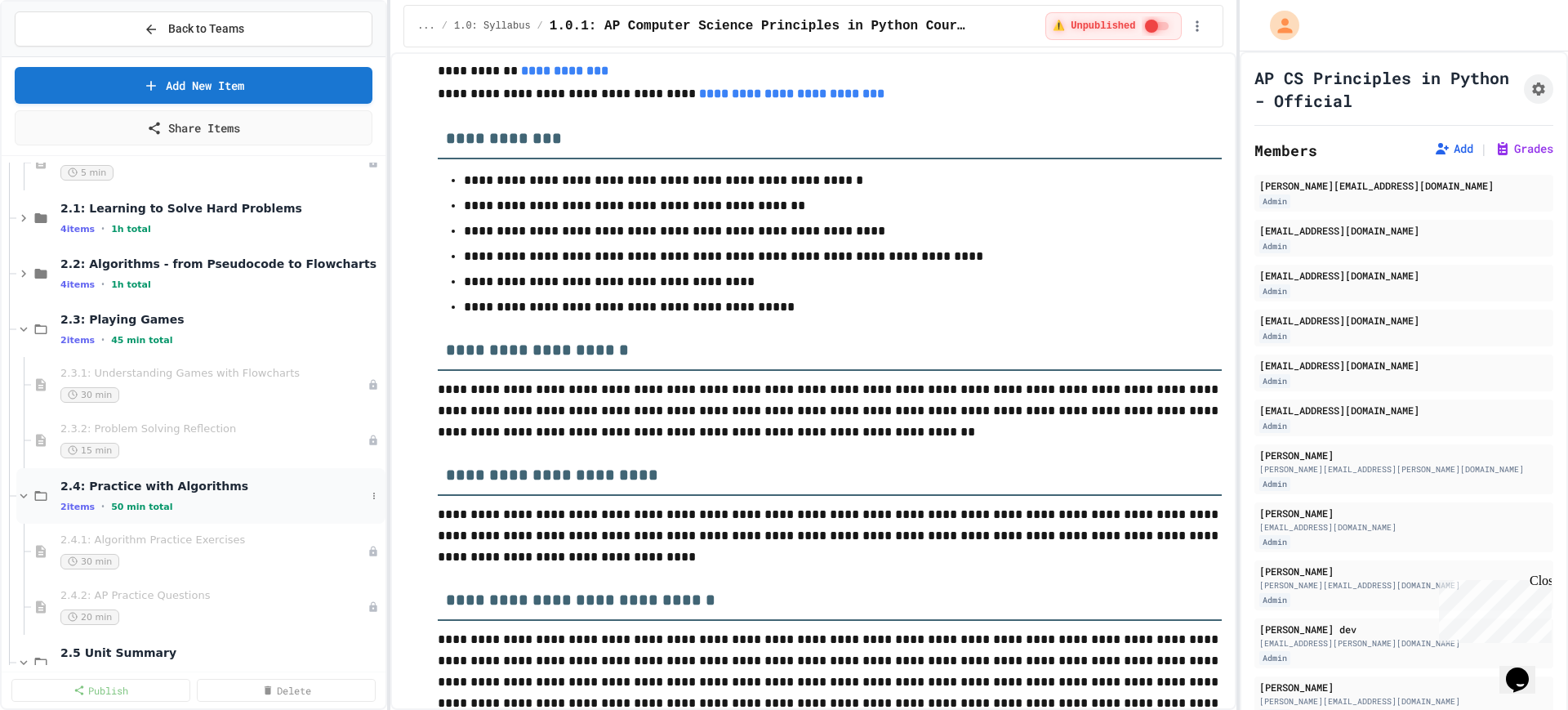
click at [23, 491] on icon at bounding box center [24, 497] width 15 height 15
click at [26, 276] on icon at bounding box center [24, 274] width 15 height 15
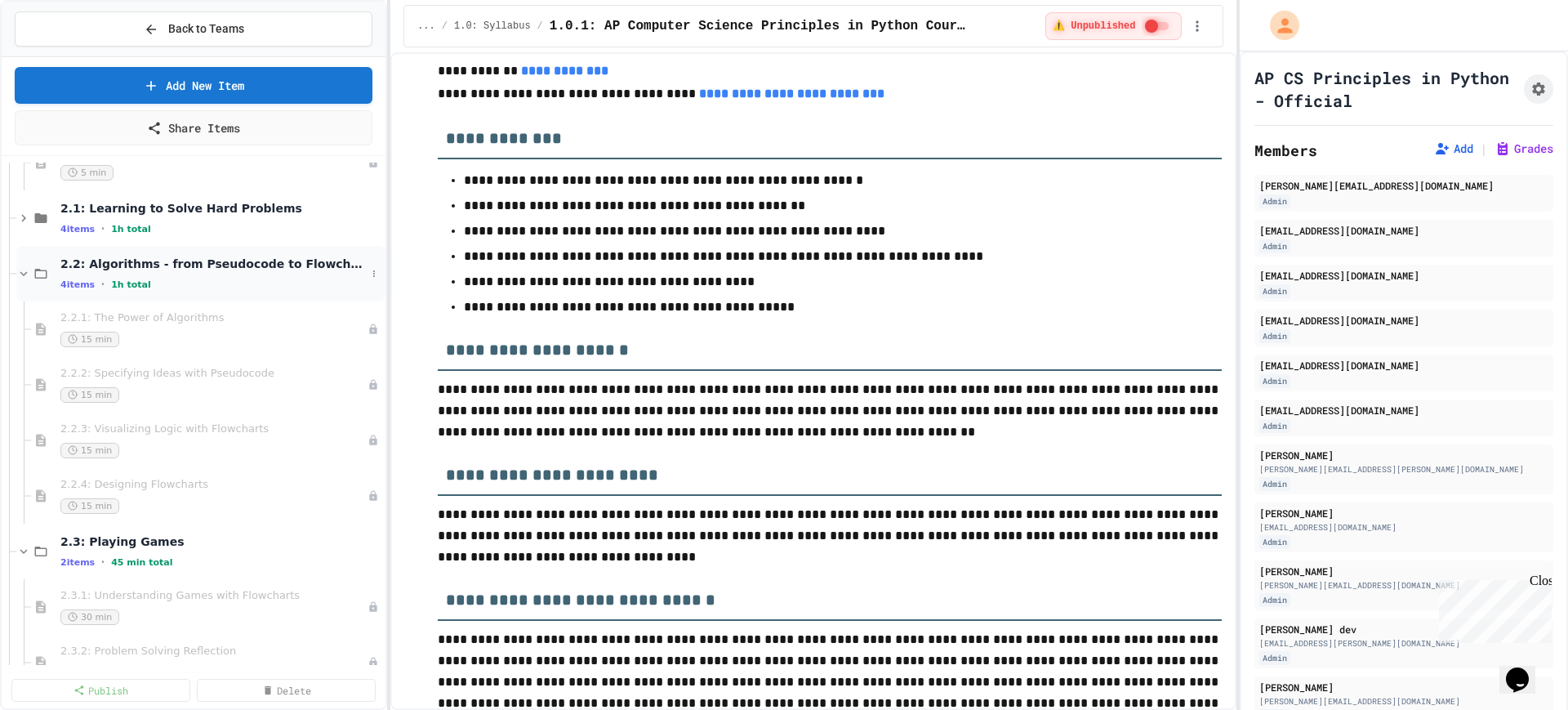
click at [23, 272] on icon at bounding box center [24, 274] width 15 height 15
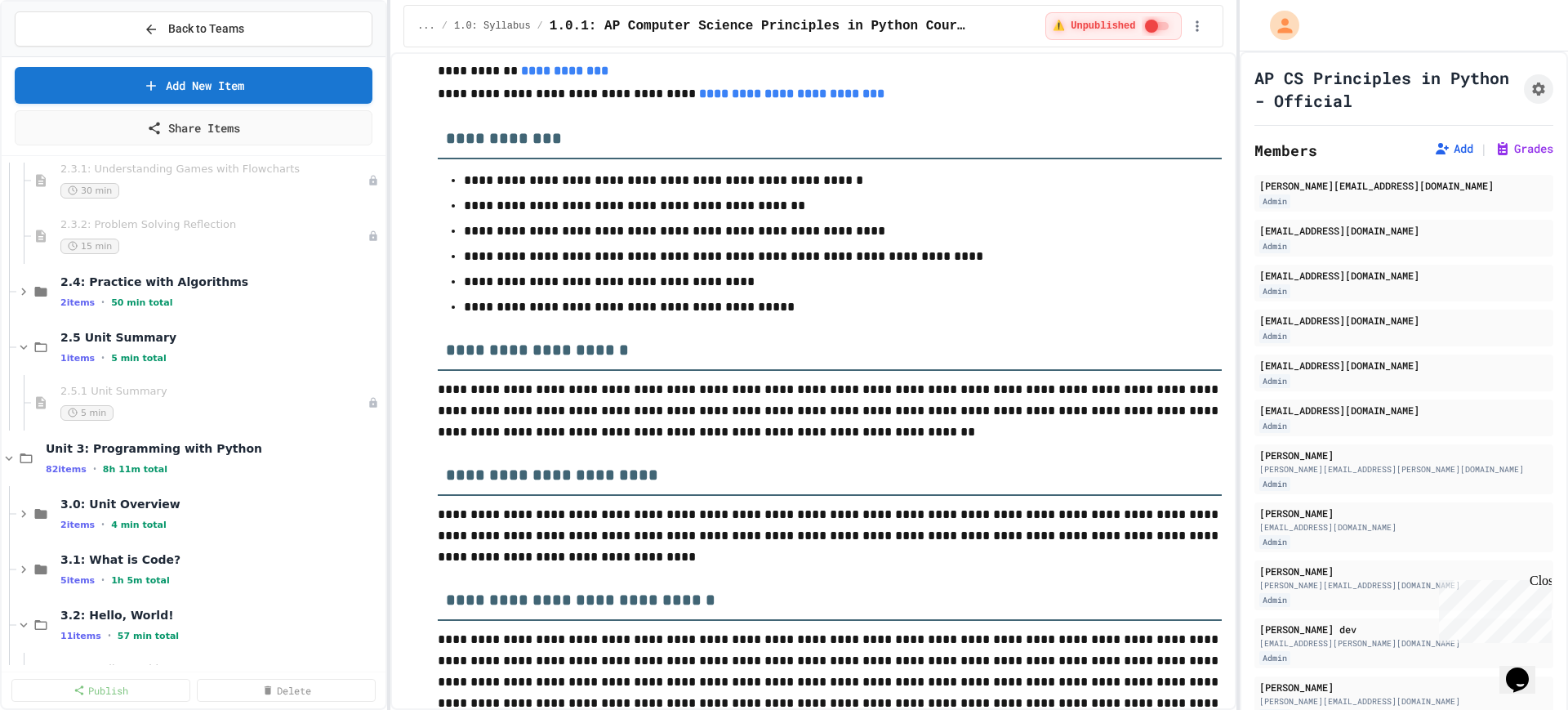
scroll to position [306, 0]
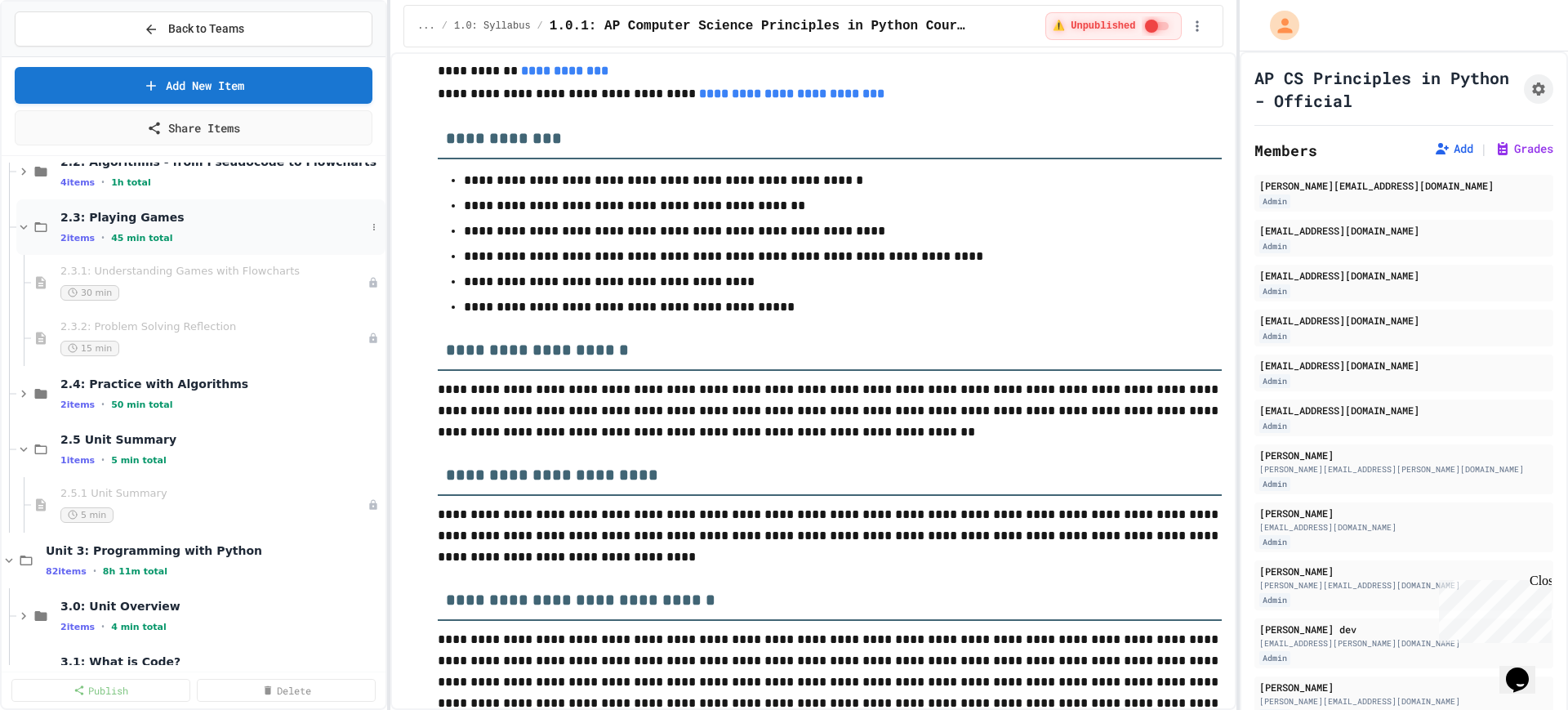
click at [22, 231] on icon at bounding box center [24, 228] width 15 height 15
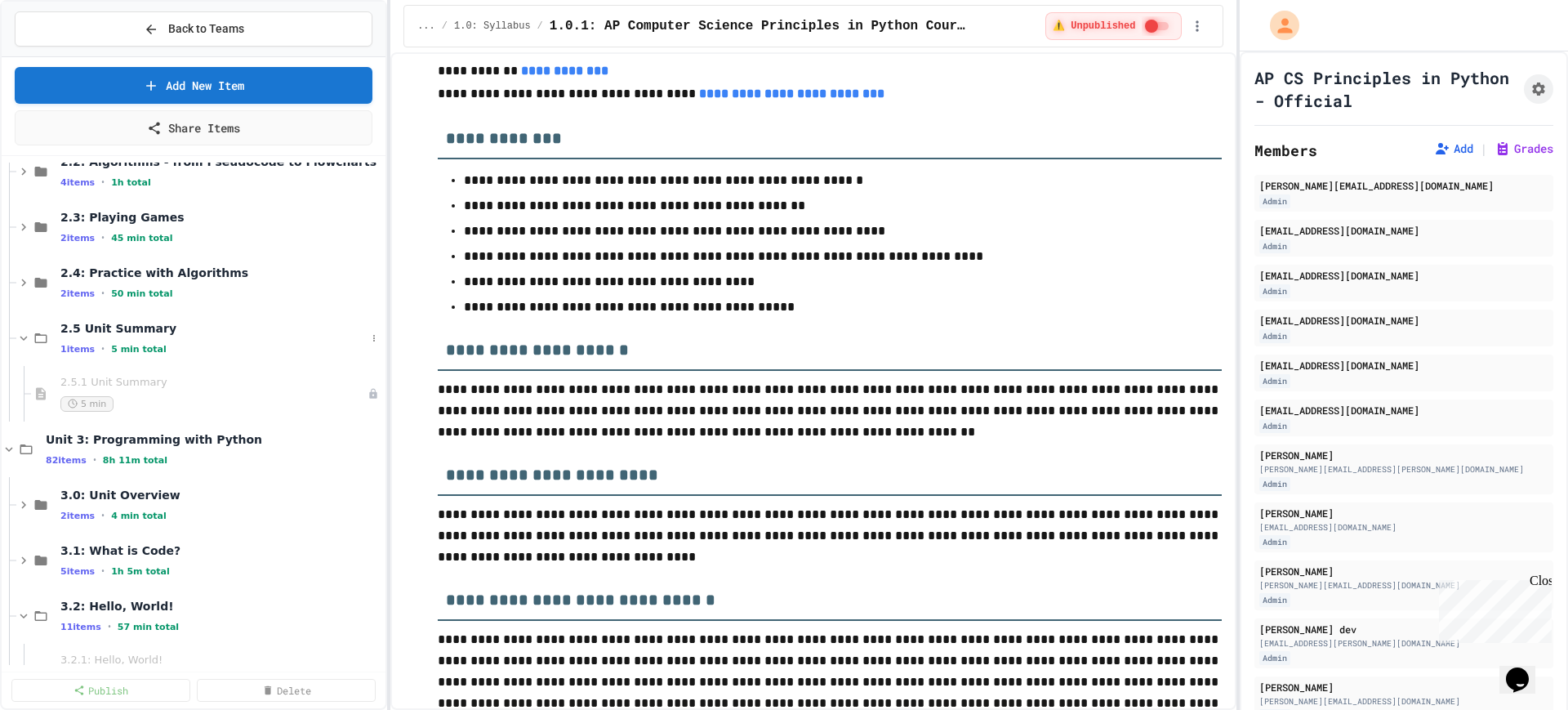
click at [16, 333] on div "2.5 Unit Summary 1 items • 5 min total" at bounding box center [194, 338] width 384 height 55
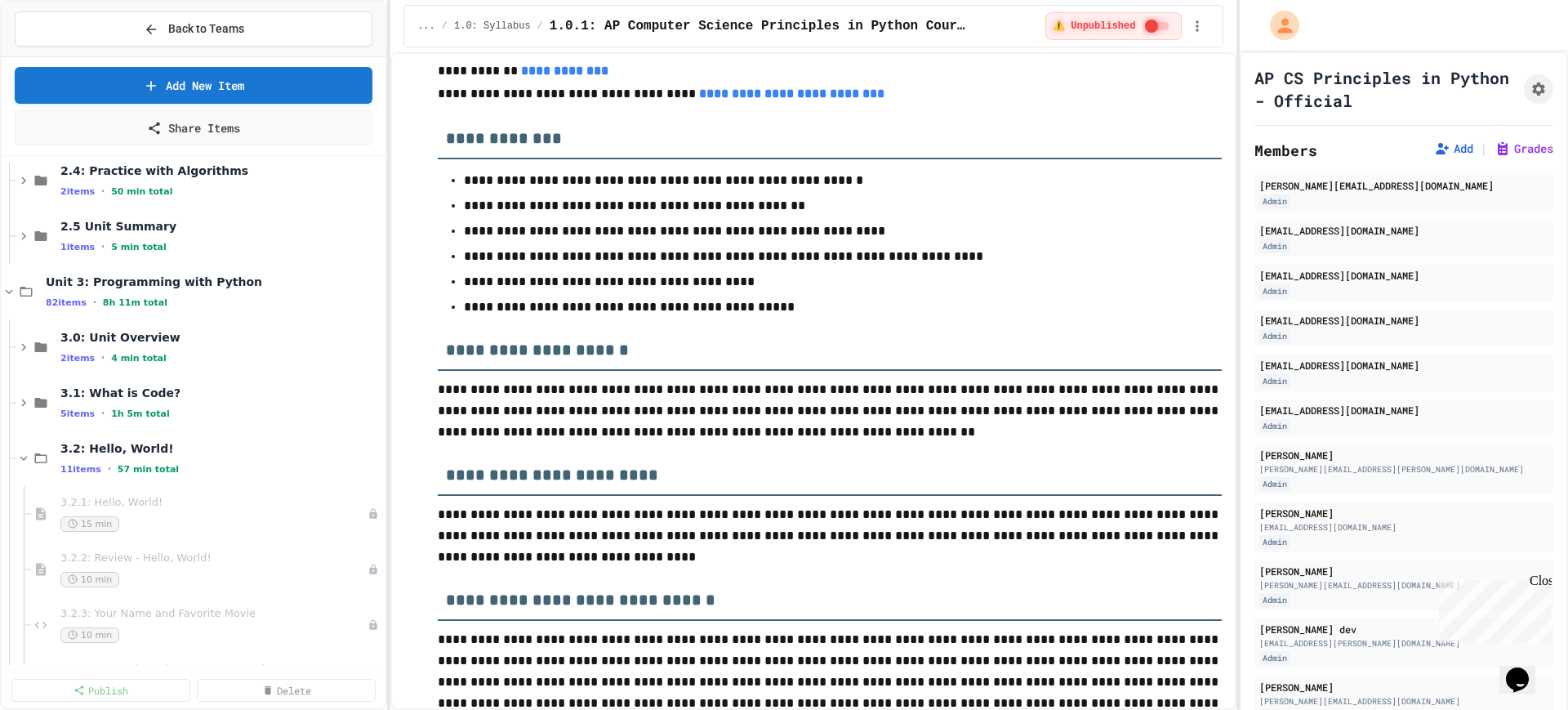
scroll to position [511, 0]
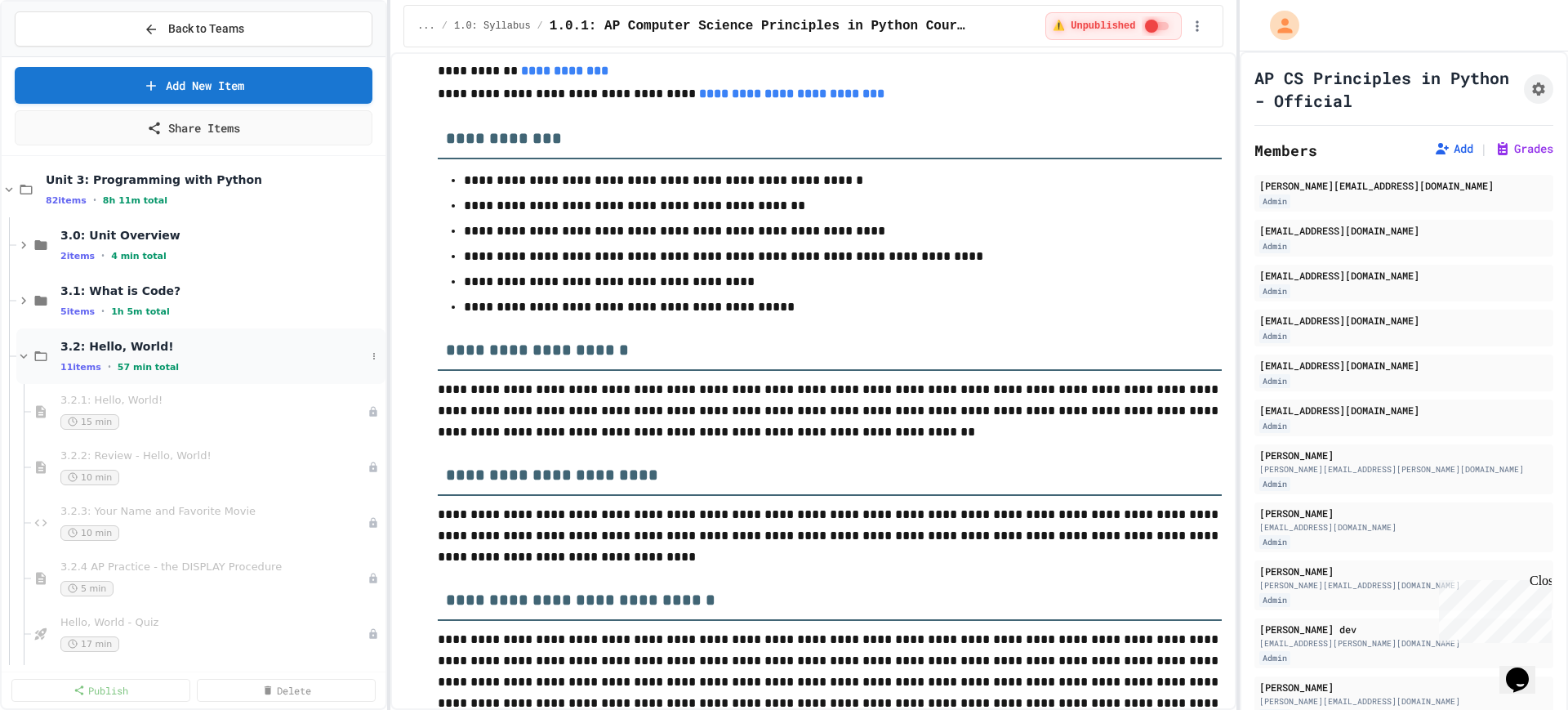
click at [20, 353] on icon at bounding box center [24, 357] width 15 height 15
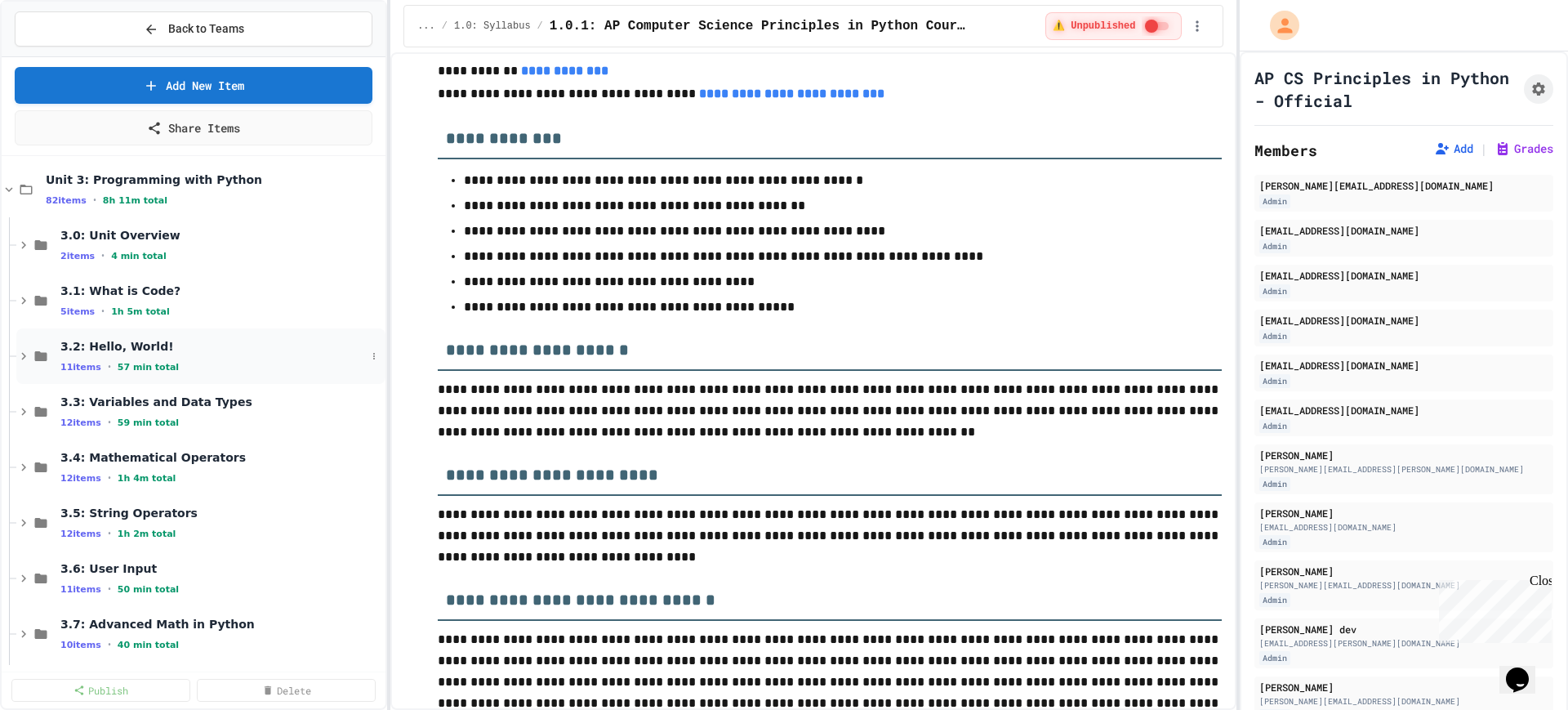
scroll to position [613, 0]
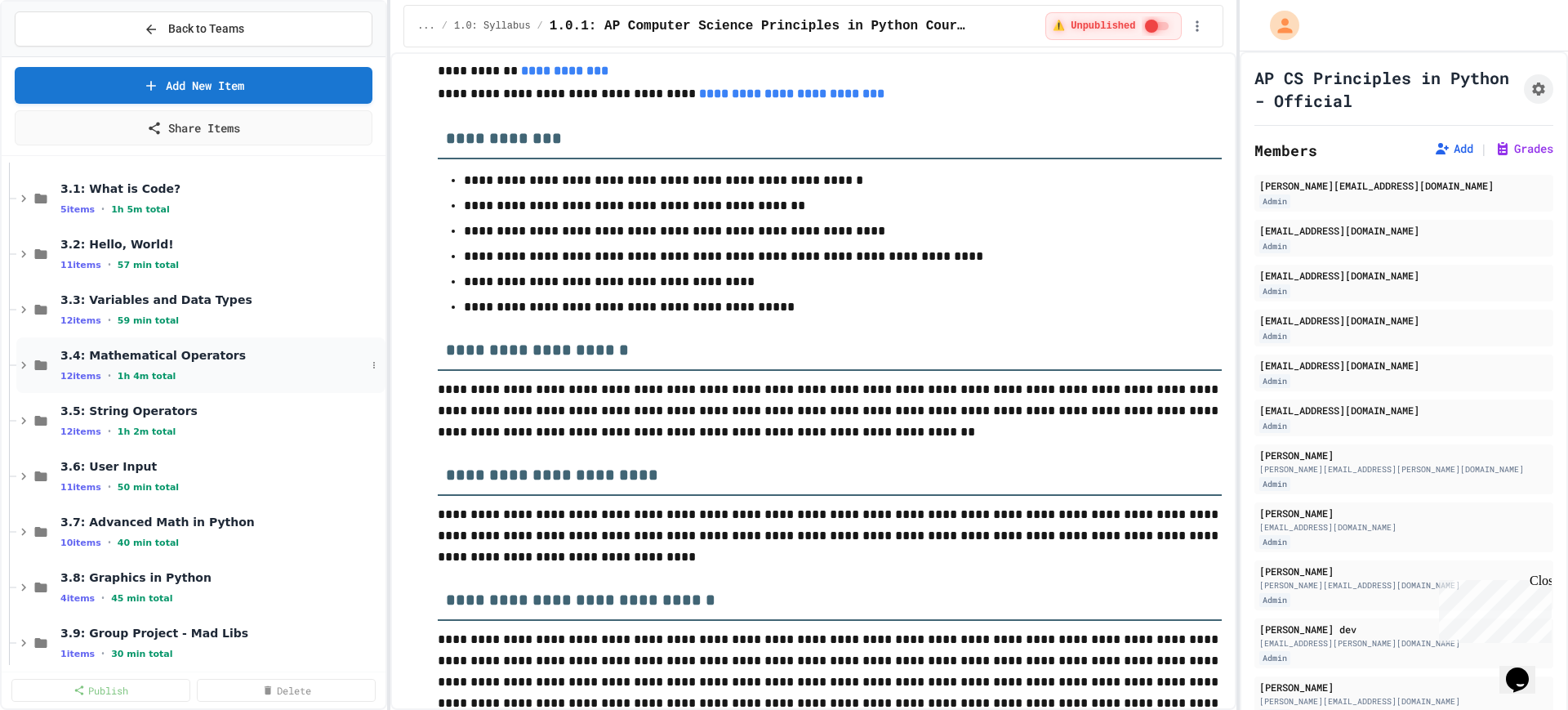
click at [17, 365] on icon at bounding box center [24, 366] width 15 height 15
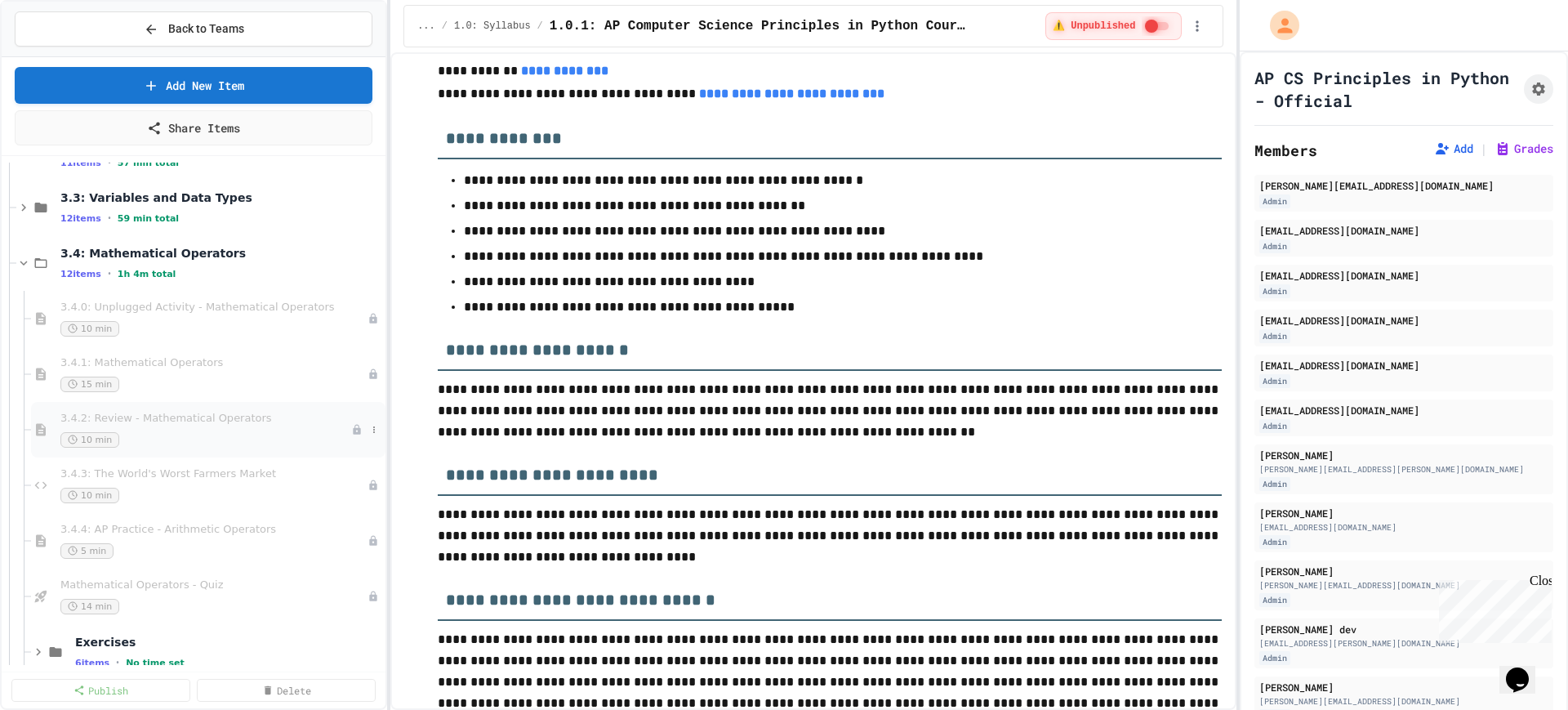
scroll to position [818, 0]
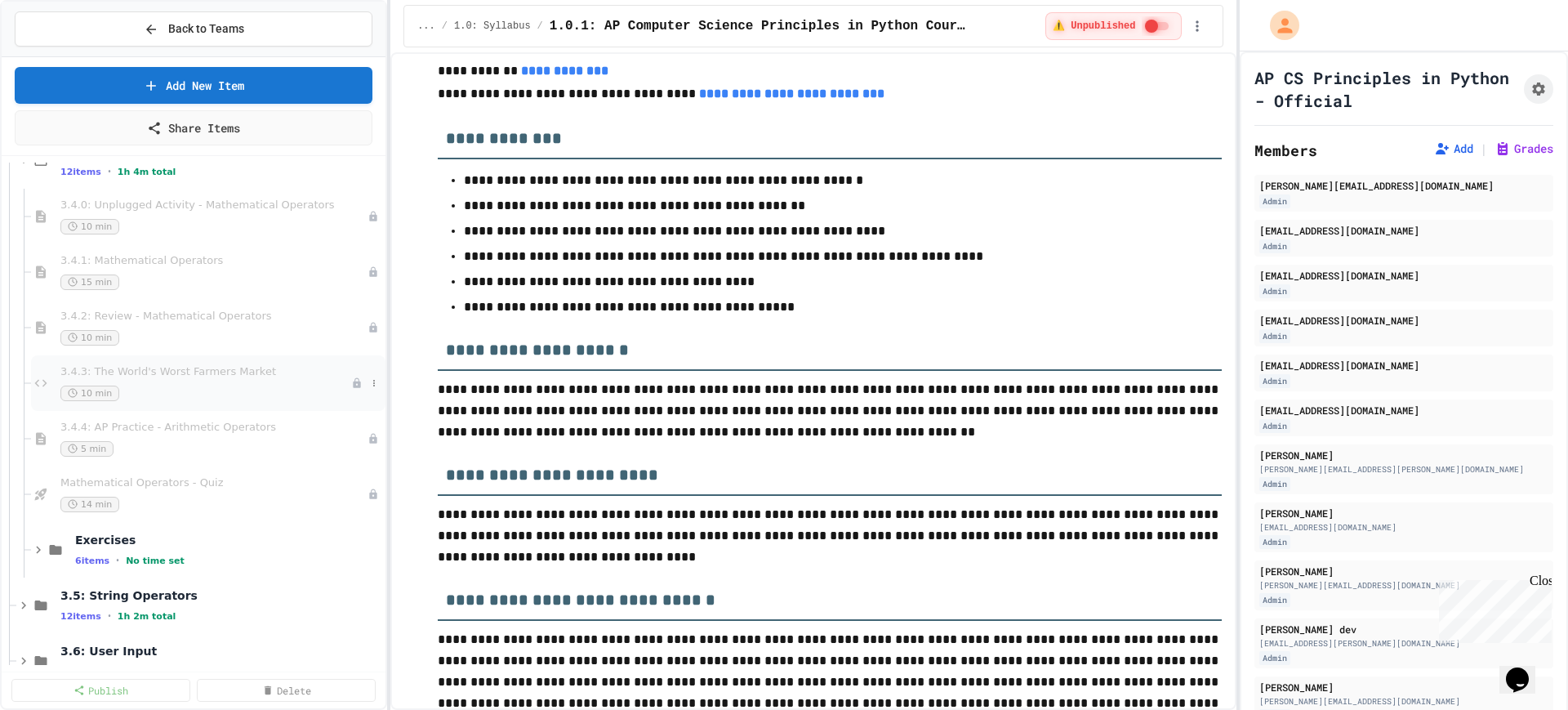
click at [208, 388] on div "10 min" at bounding box center [206, 393] width 291 height 16
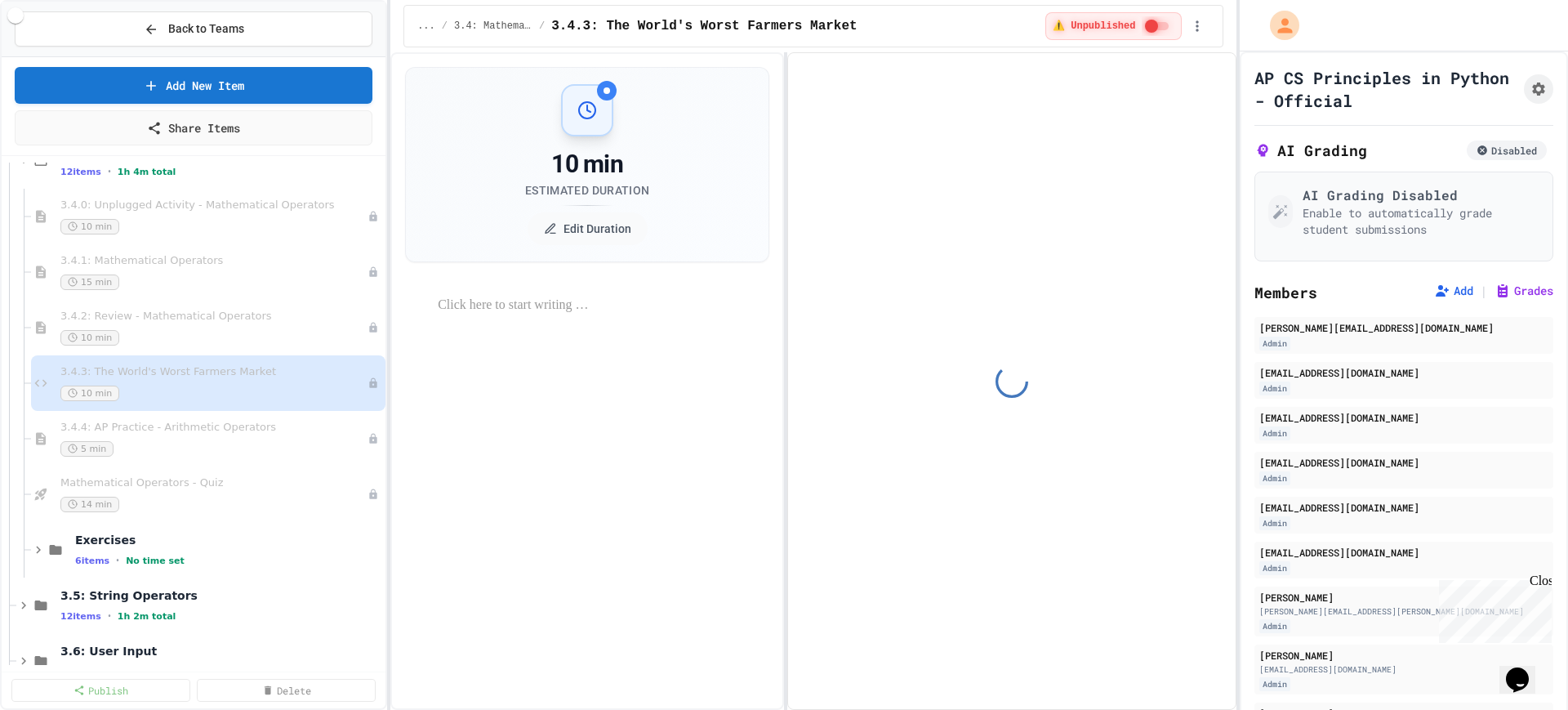
select select "*******"
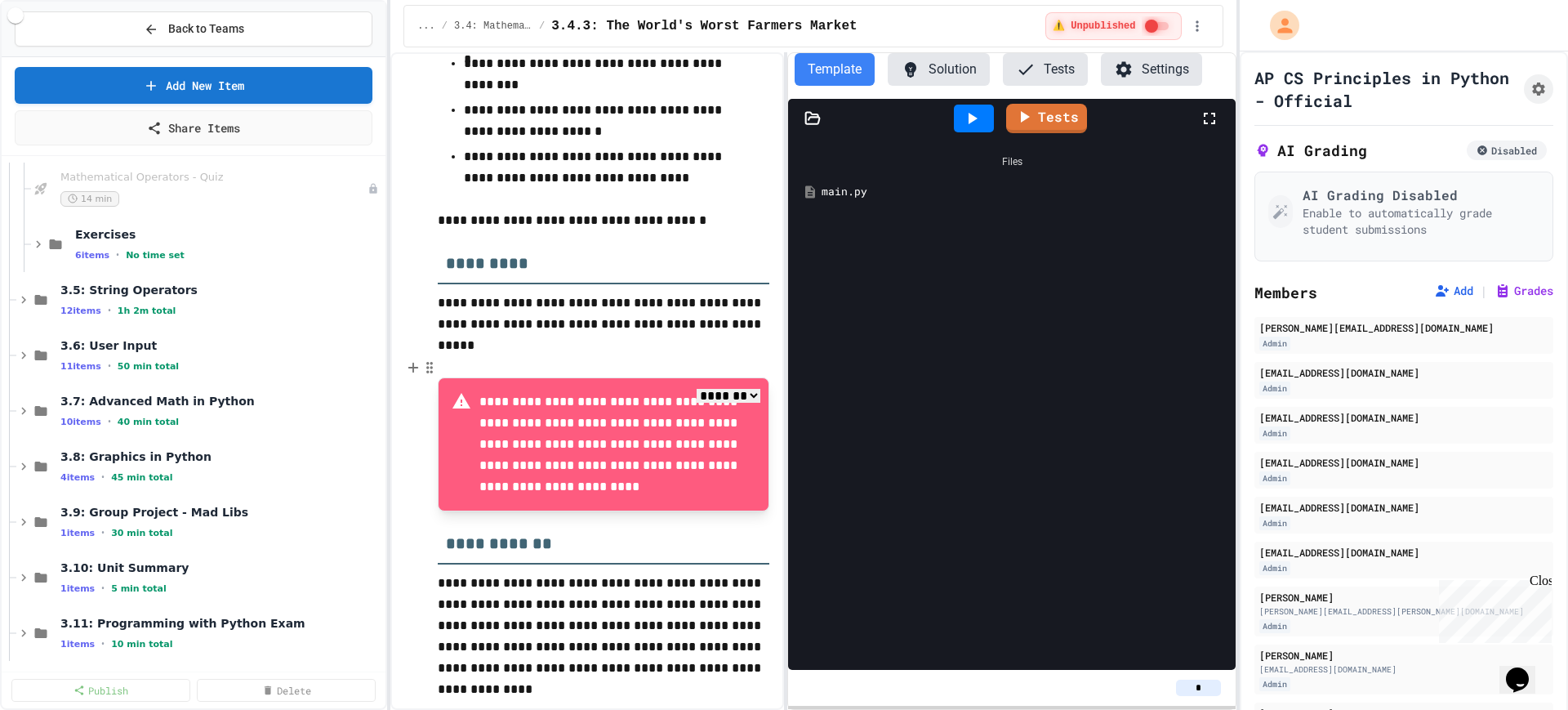
scroll to position [1124, 0]
click at [23, 302] on icon at bounding box center [24, 300] width 15 height 15
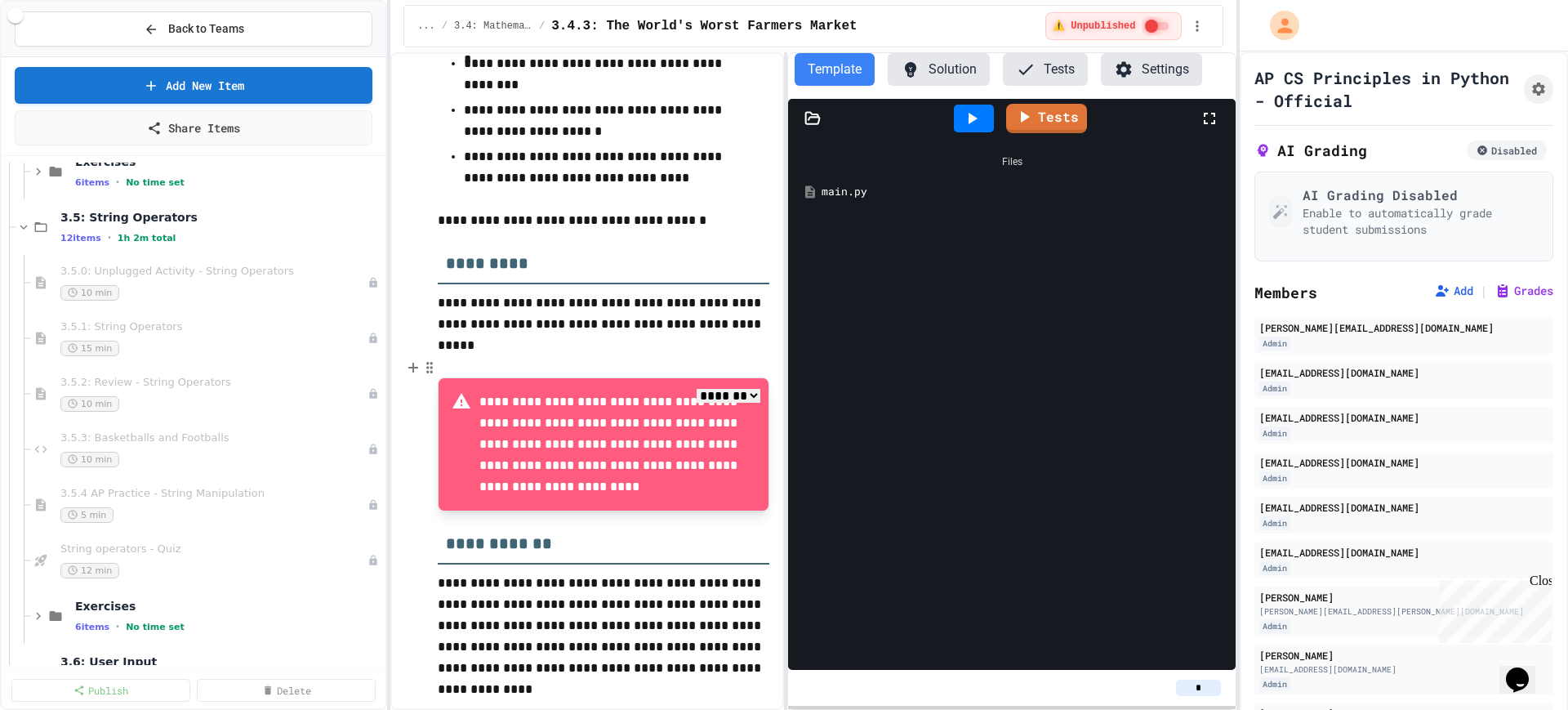
scroll to position [1430, 0]
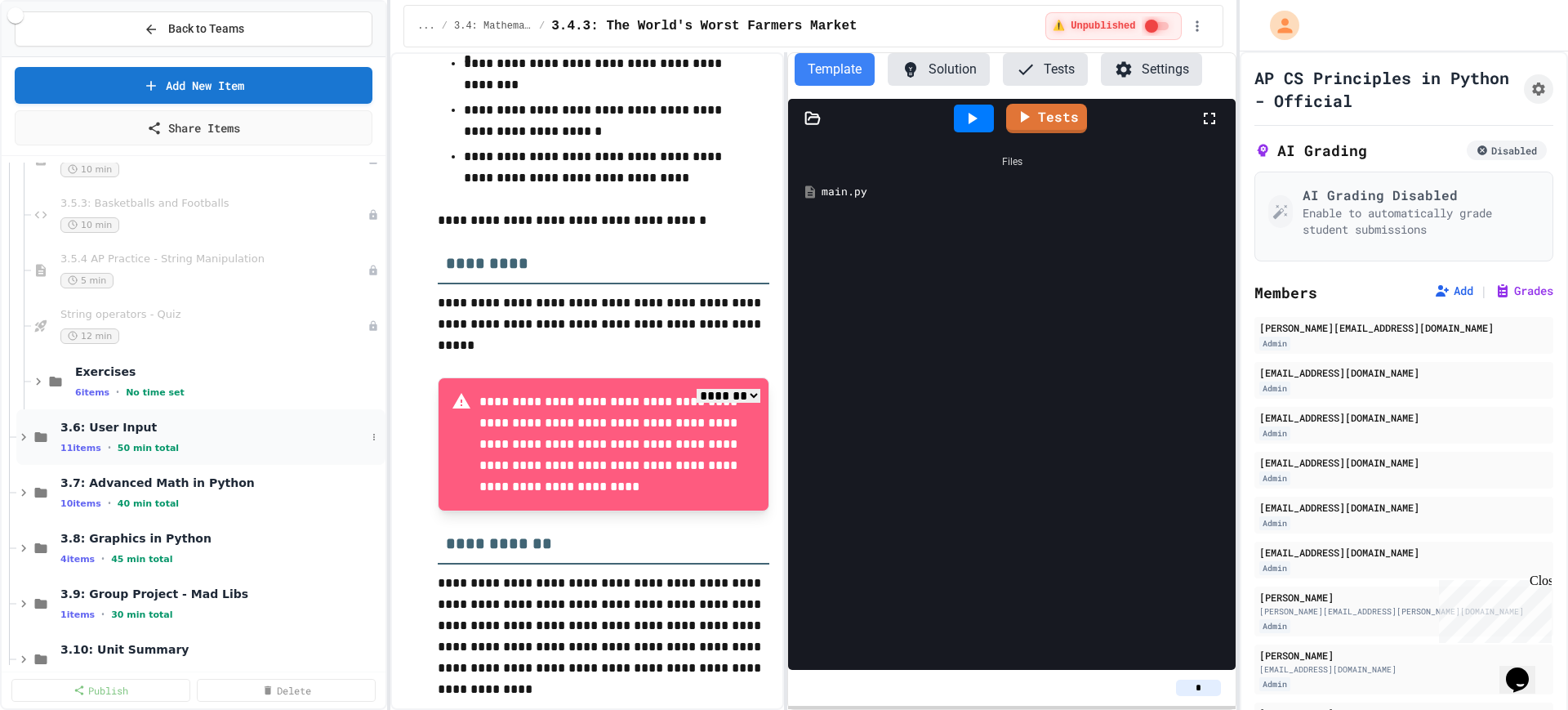
click at [22, 437] on icon at bounding box center [24, 437] width 15 height 15
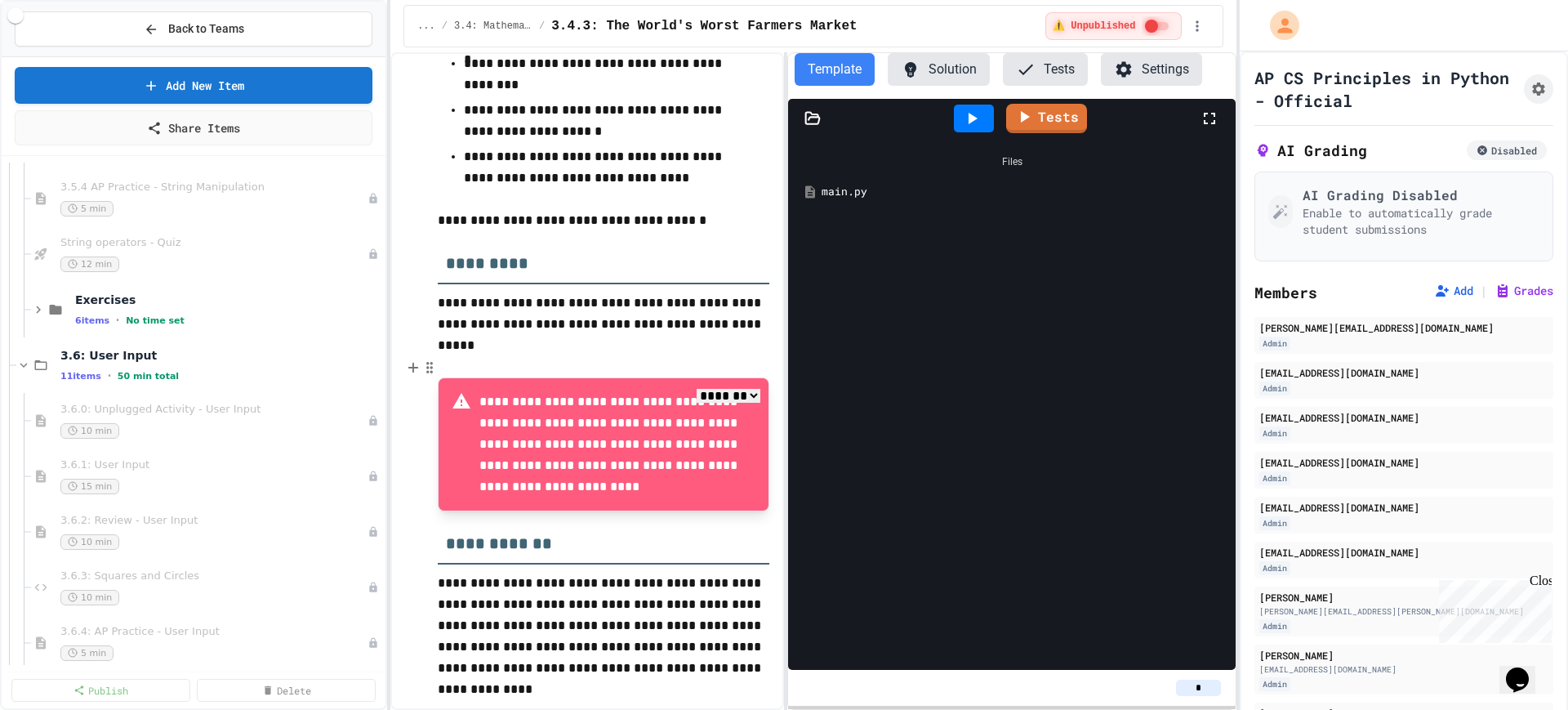
scroll to position [1737, 0]
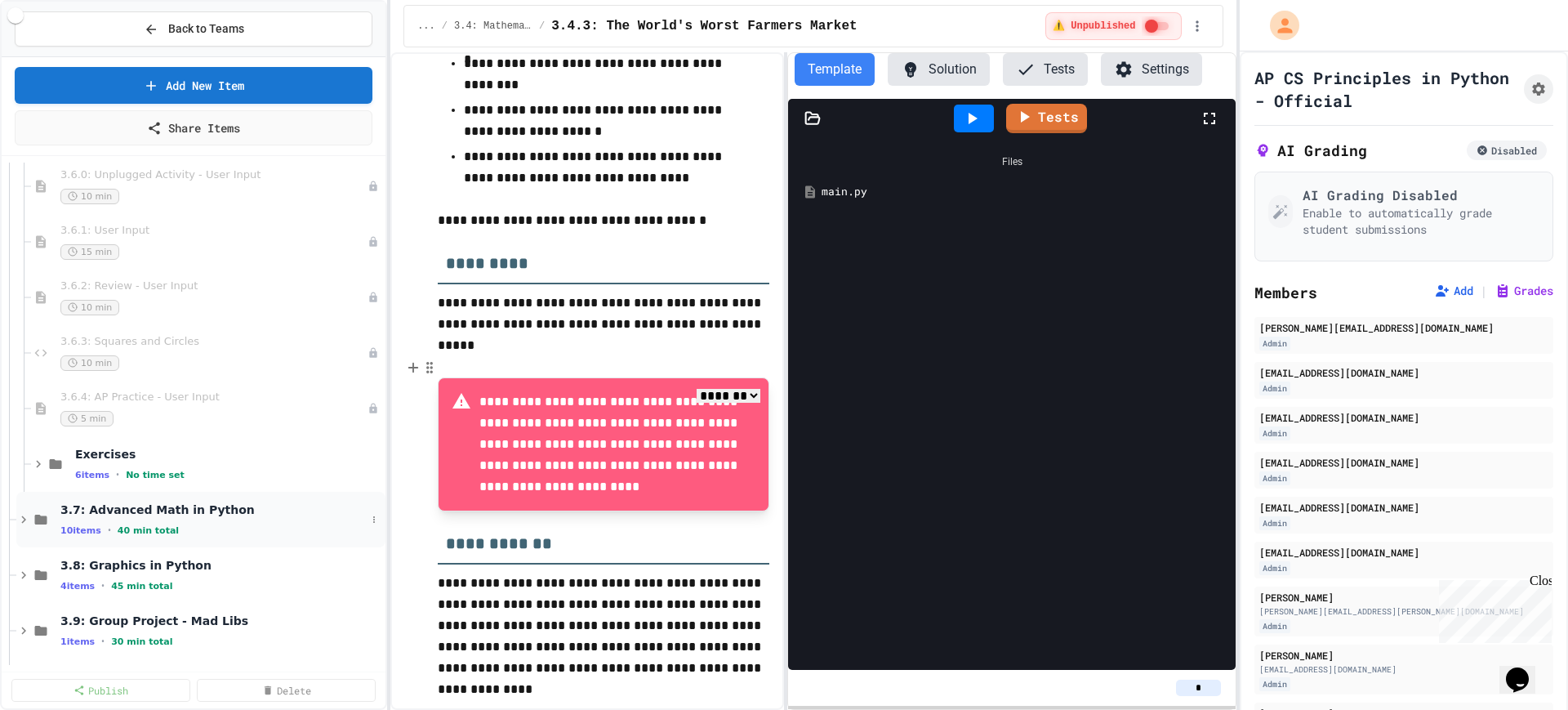
click at [19, 515] on icon at bounding box center [24, 520] width 15 height 15
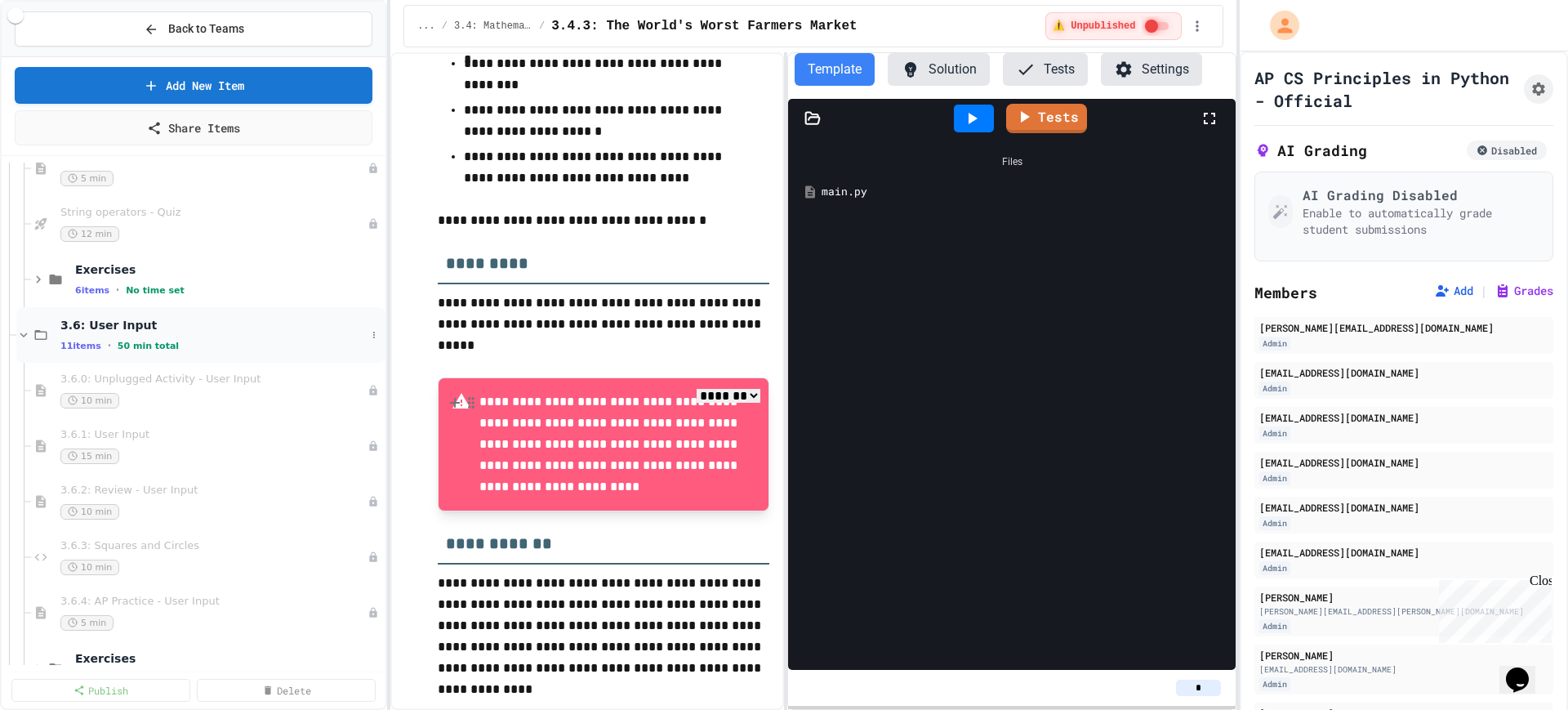
click at [17, 334] on icon at bounding box center [24, 335] width 15 height 15
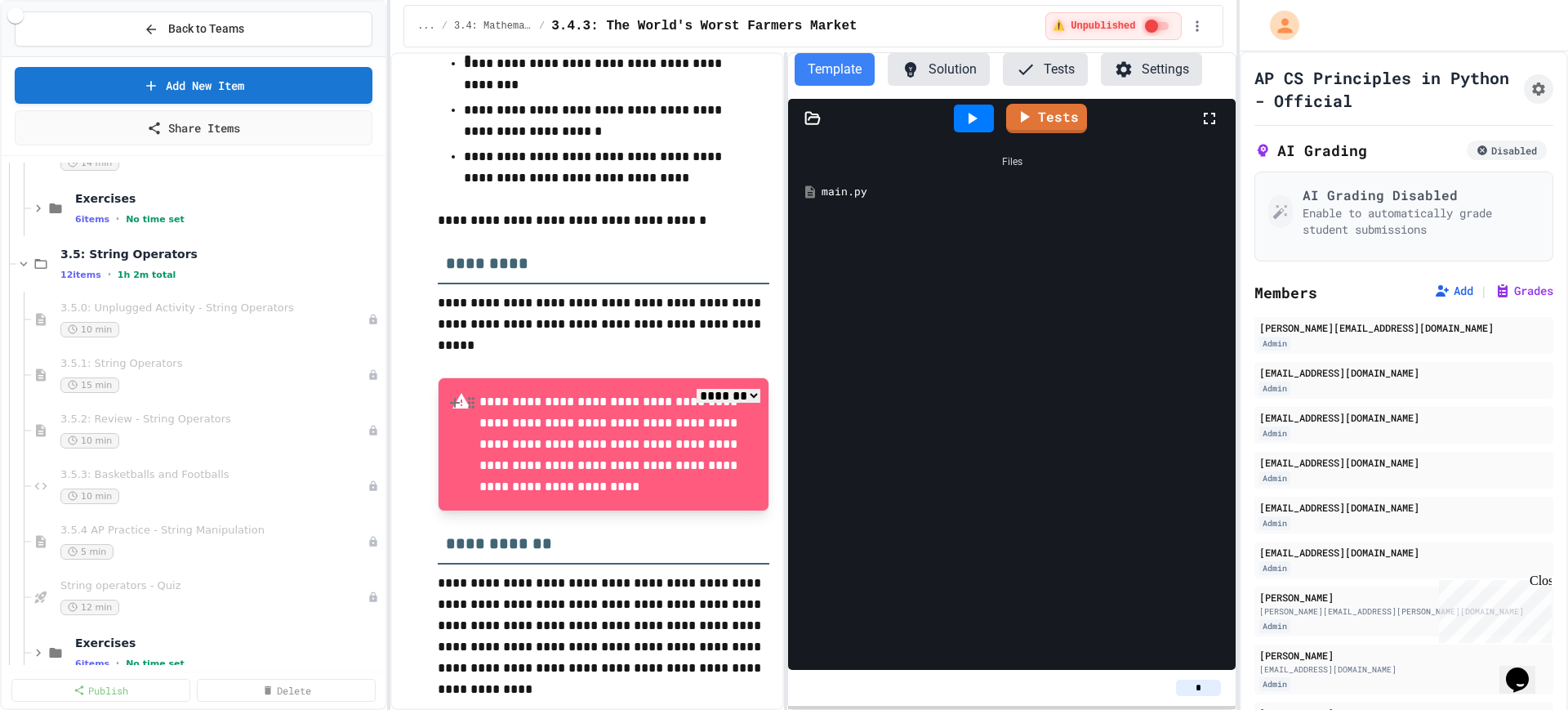
scroll to position [1124, 0]
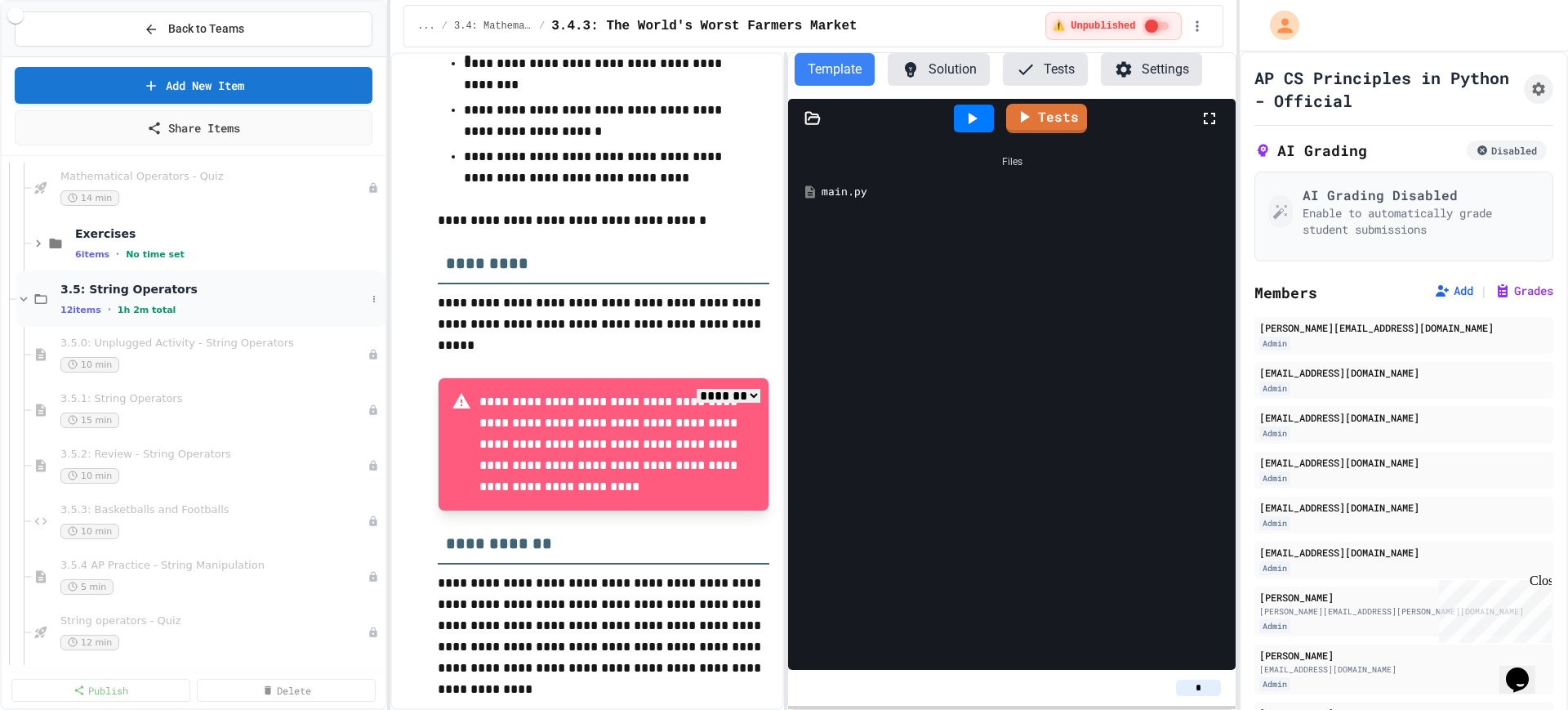
click at [19, 299] on icon at bounding box center [24, 300] width 15 height 15
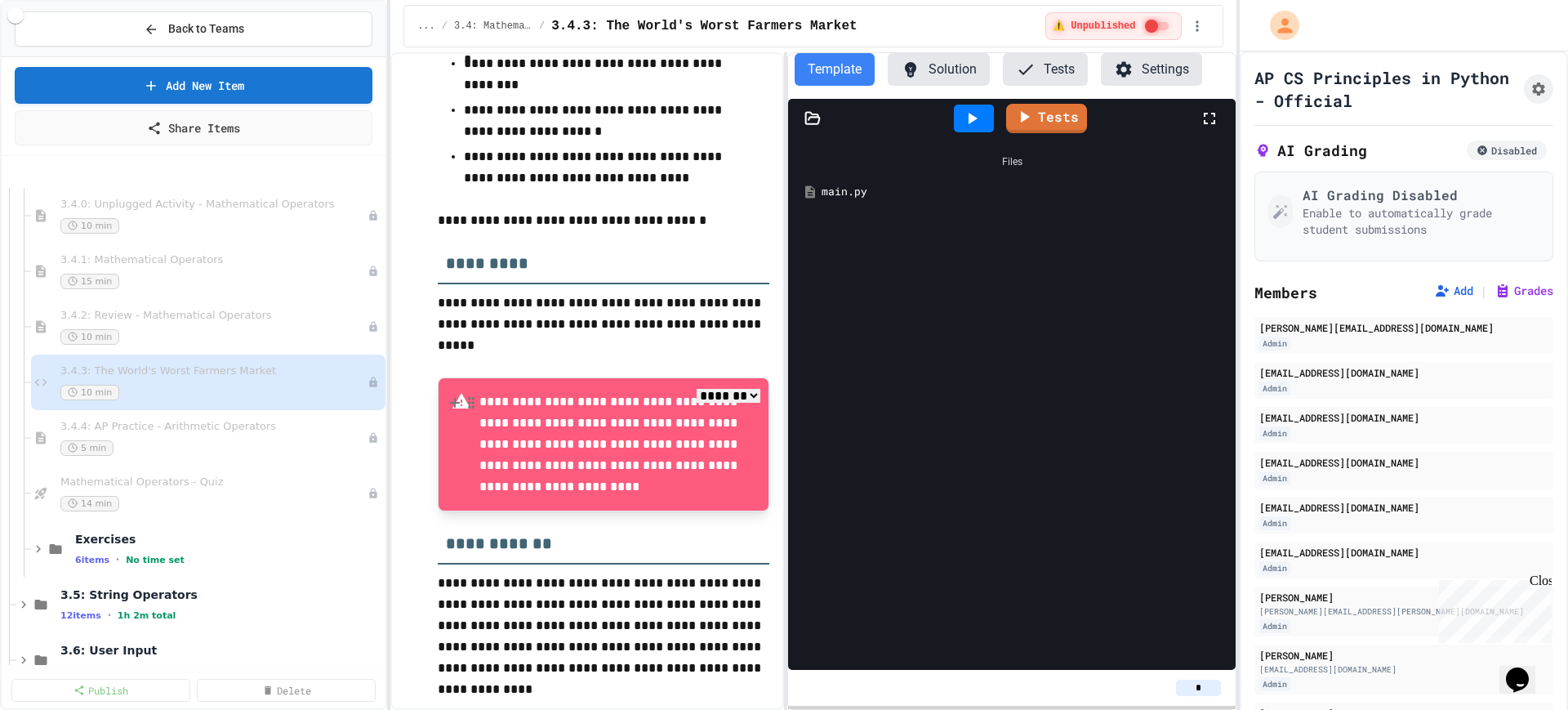
scroll to position [715, 0]
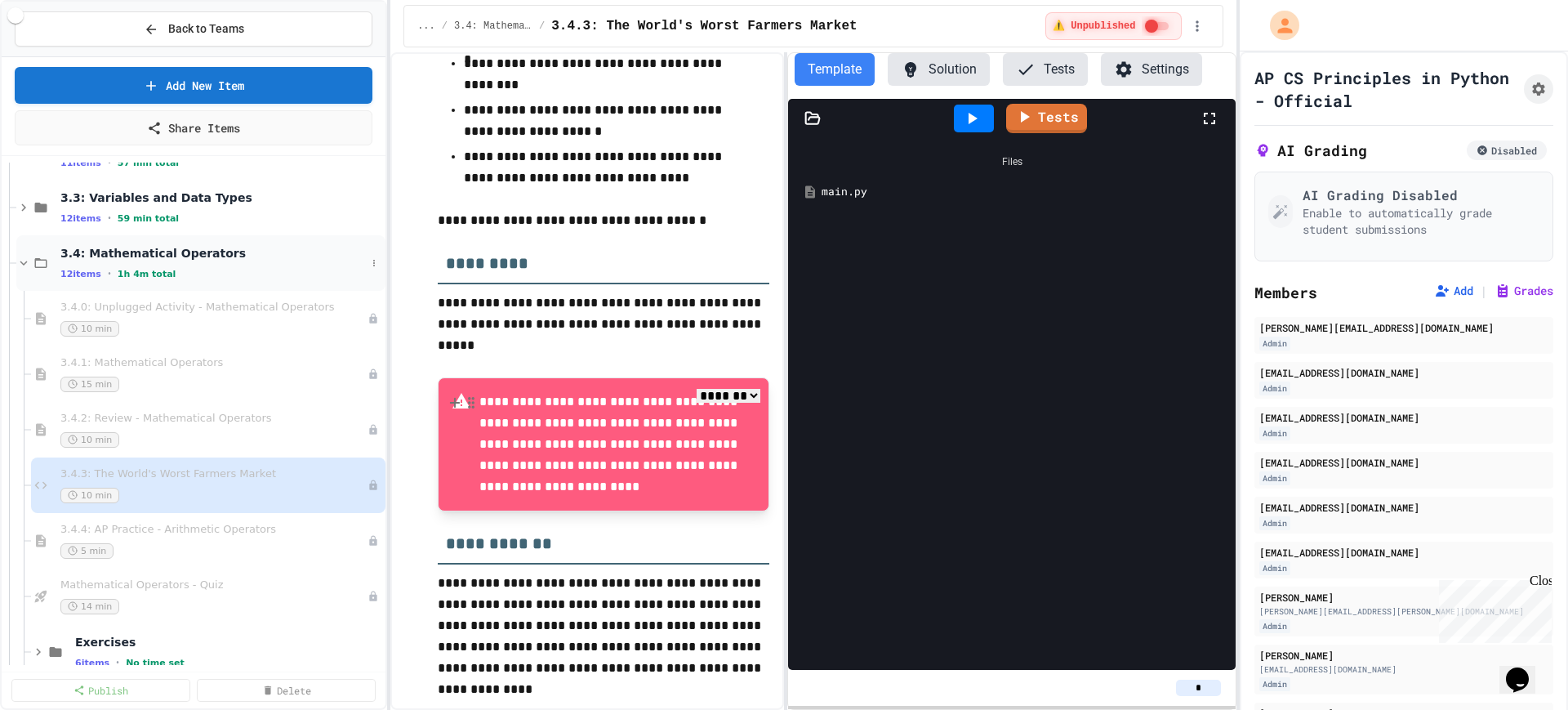
click at [21, 259] on icon at bounding box center [24, 263] width 15 height 15
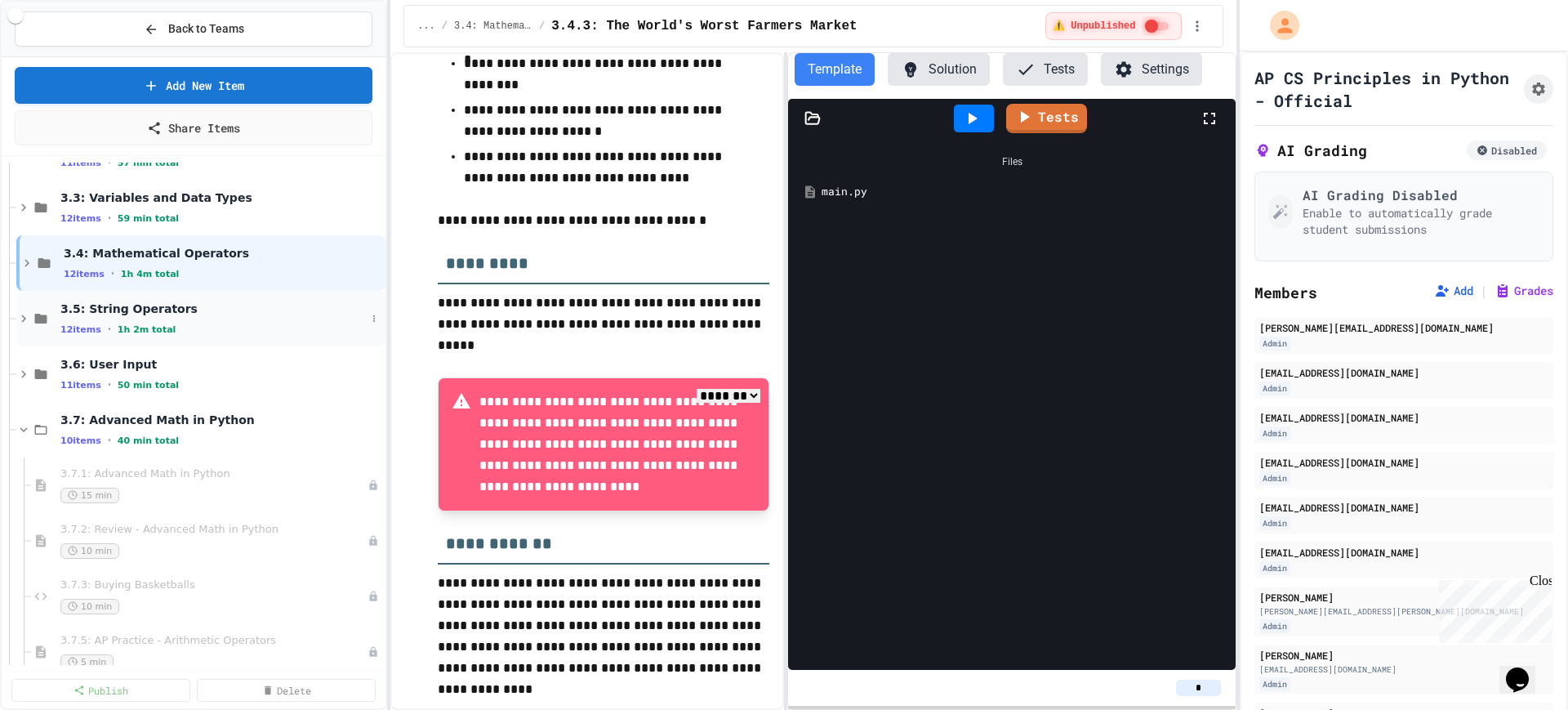
click at [17, 318] on icon at bounding box center [24, 319] width 15 height 15
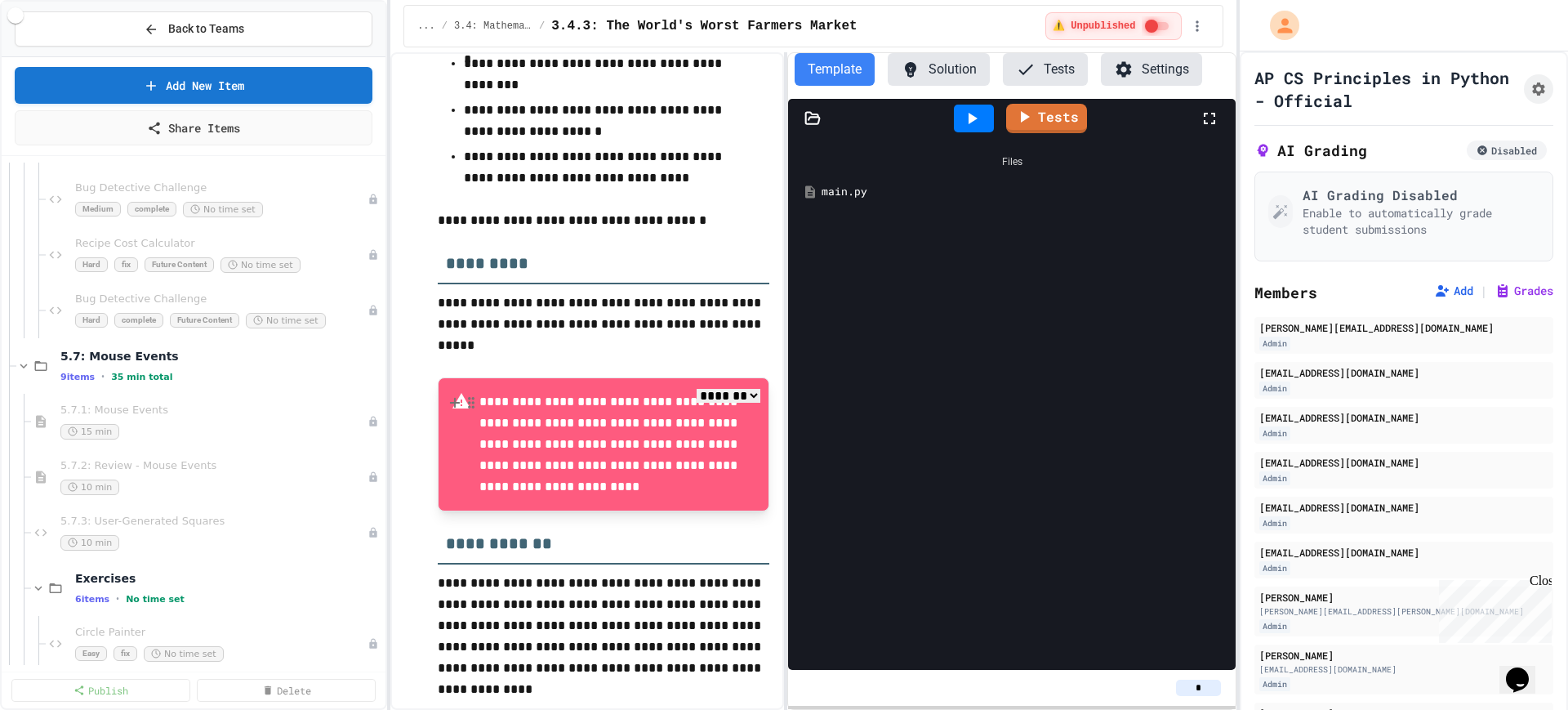
scroll to position [6538, 0]
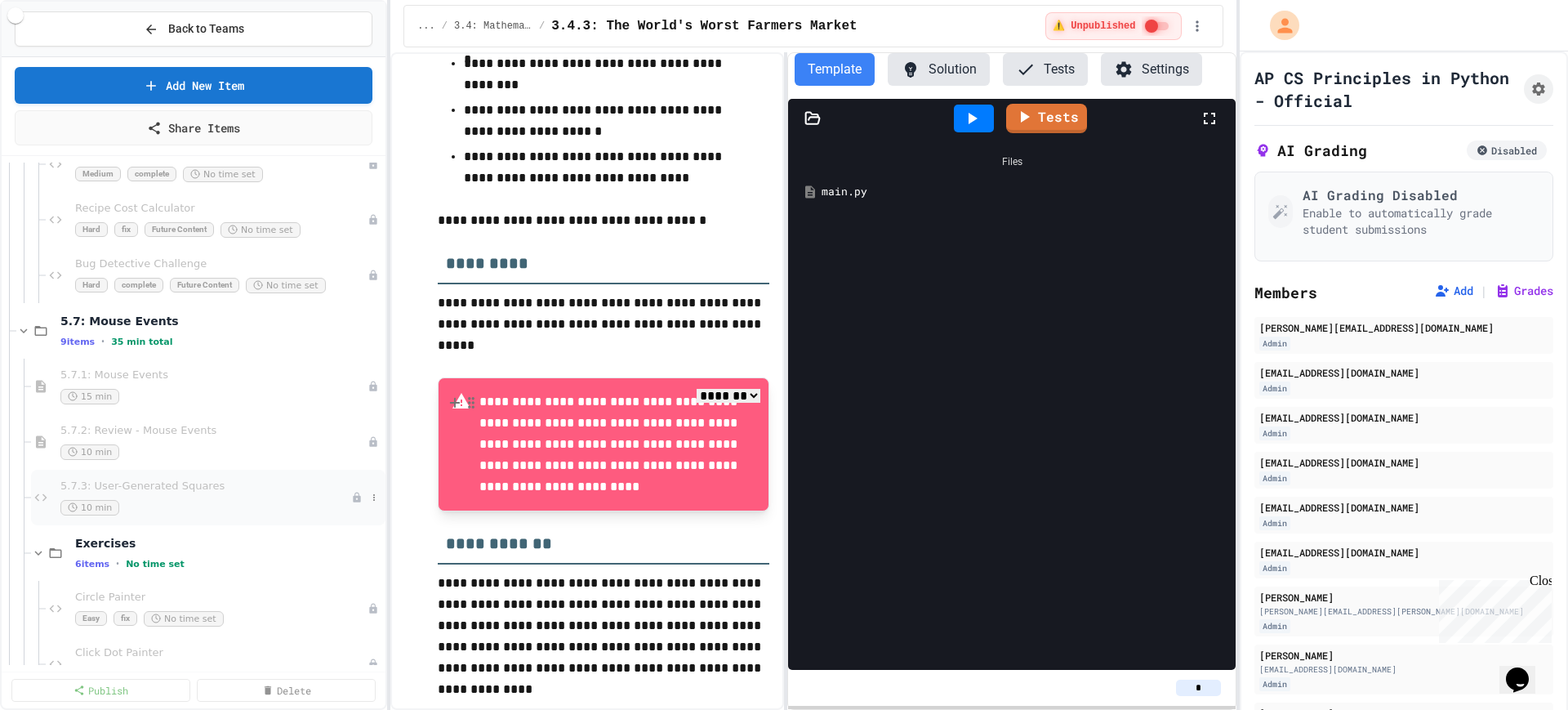
click at [193, 489] on span "5.7.3: User-Generated Squares" at bounding box center [206, 487] width 291 height 14
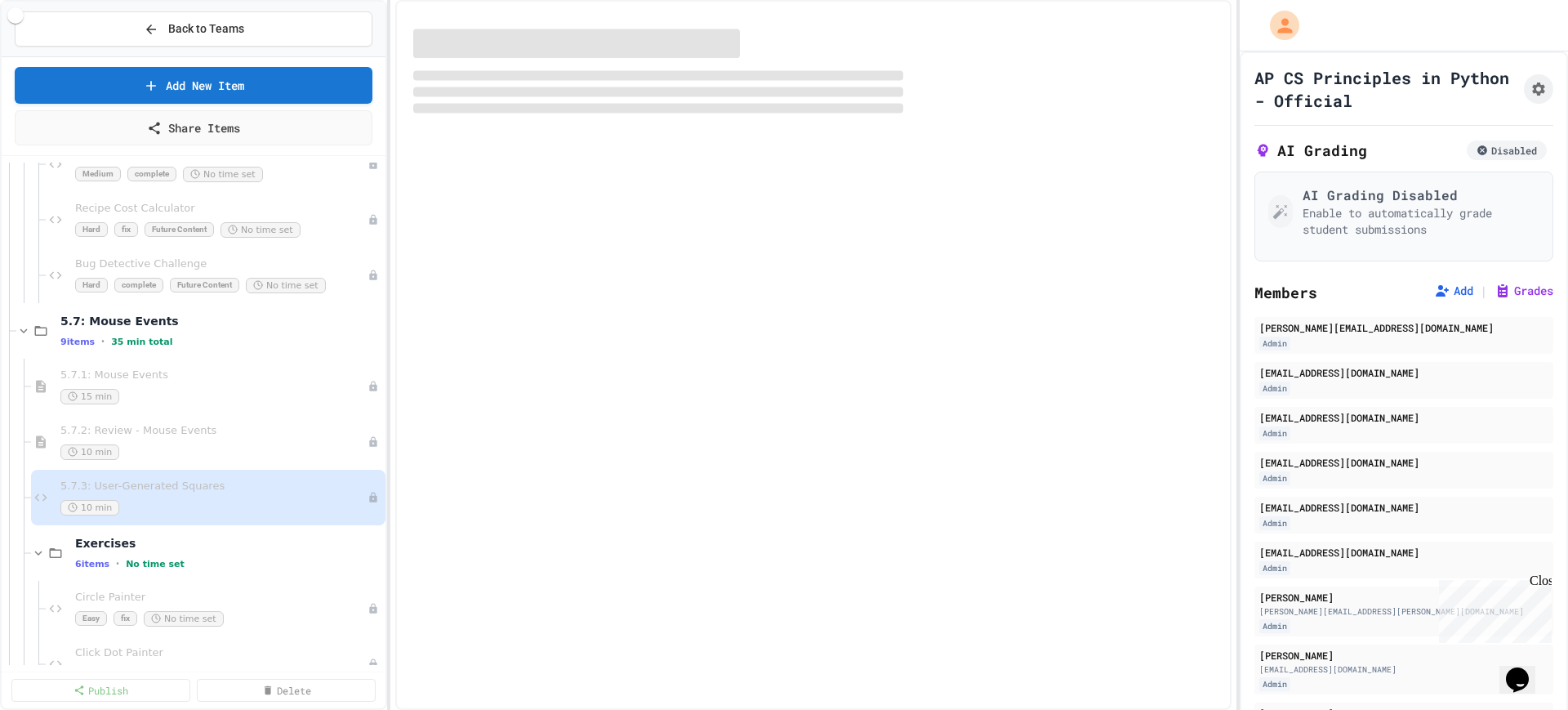
select select "***"
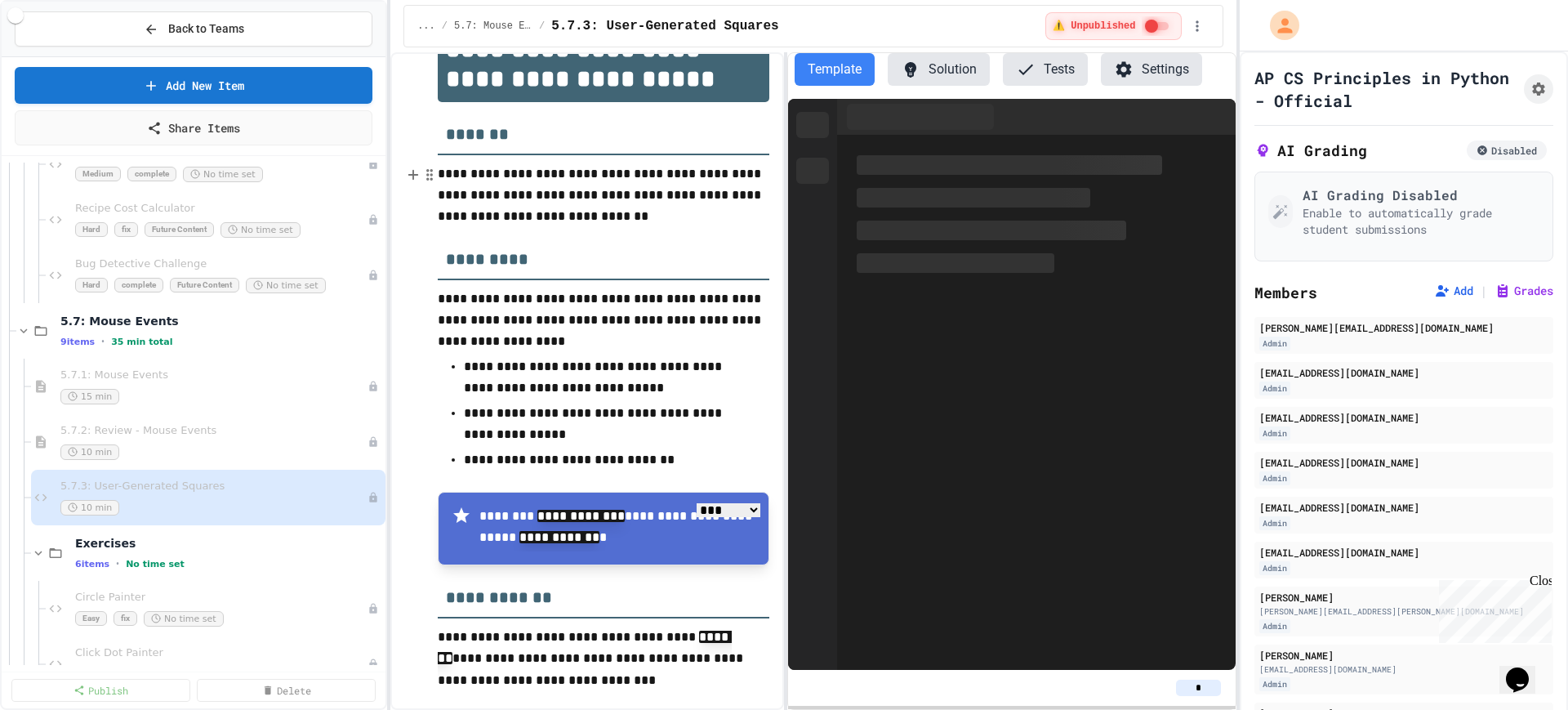
scroll to position [281, 0]
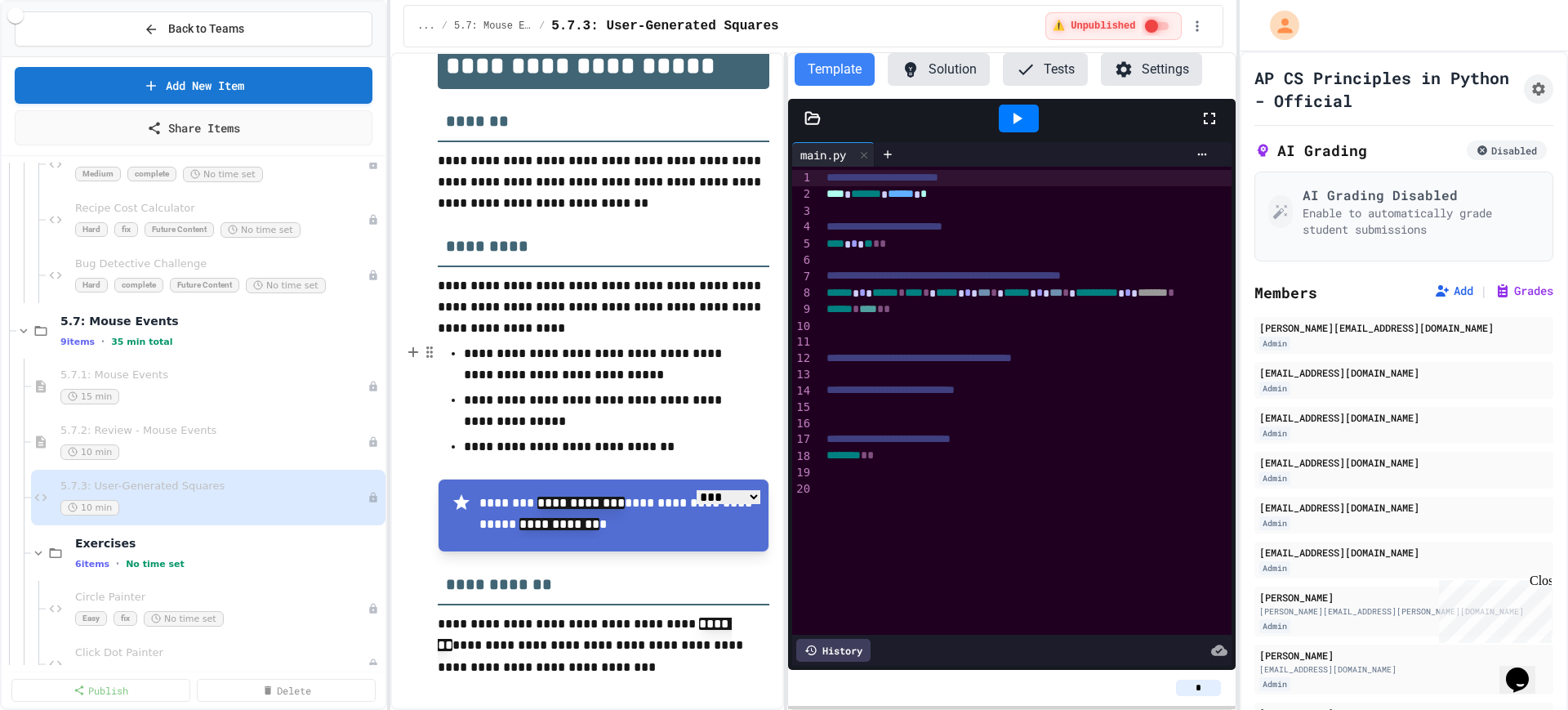
click at [649, 416] on p "**********" at bounding box center [595, 410] width 264 height 42
click at [22, 332] on icon at bounding box center [24, 331] width 15 height 15
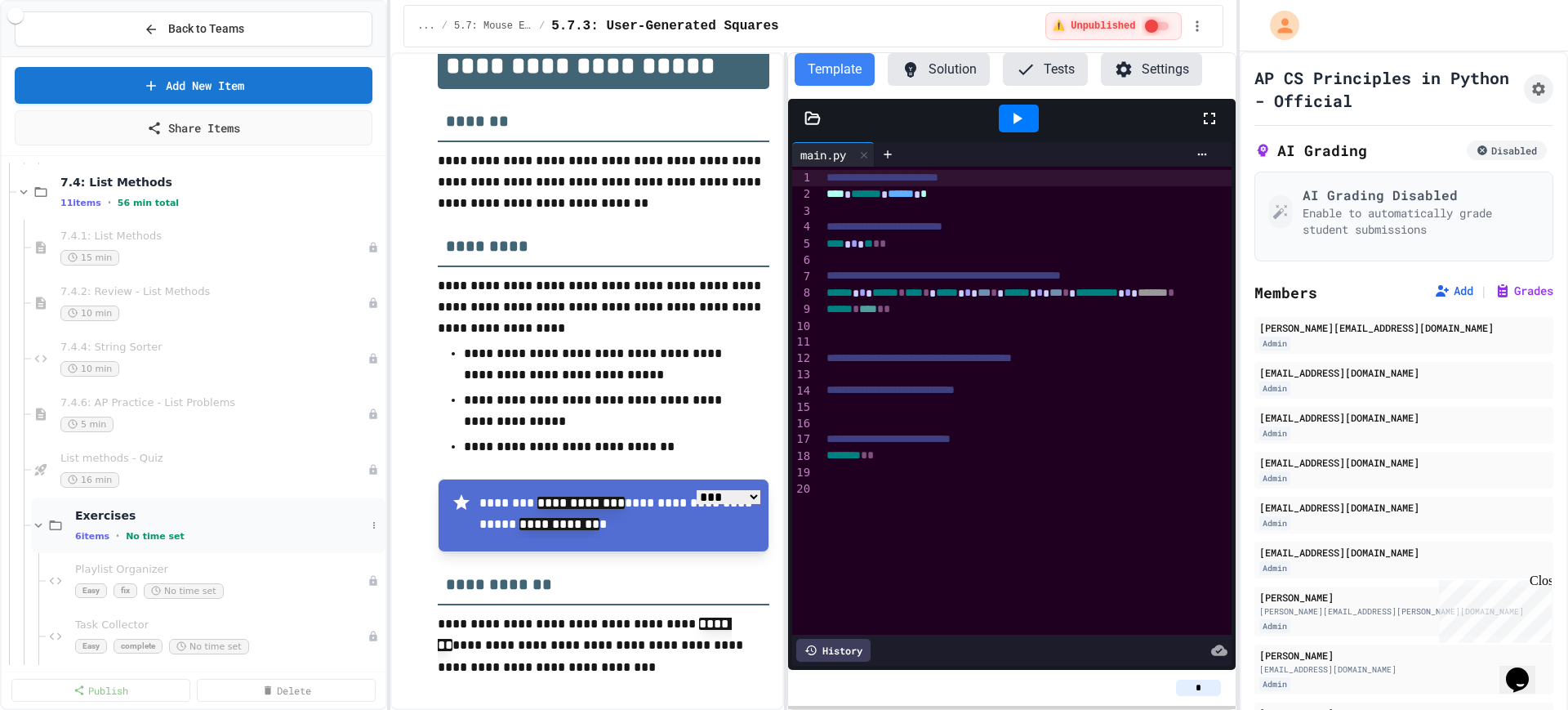
scroll to position [10114, 0]
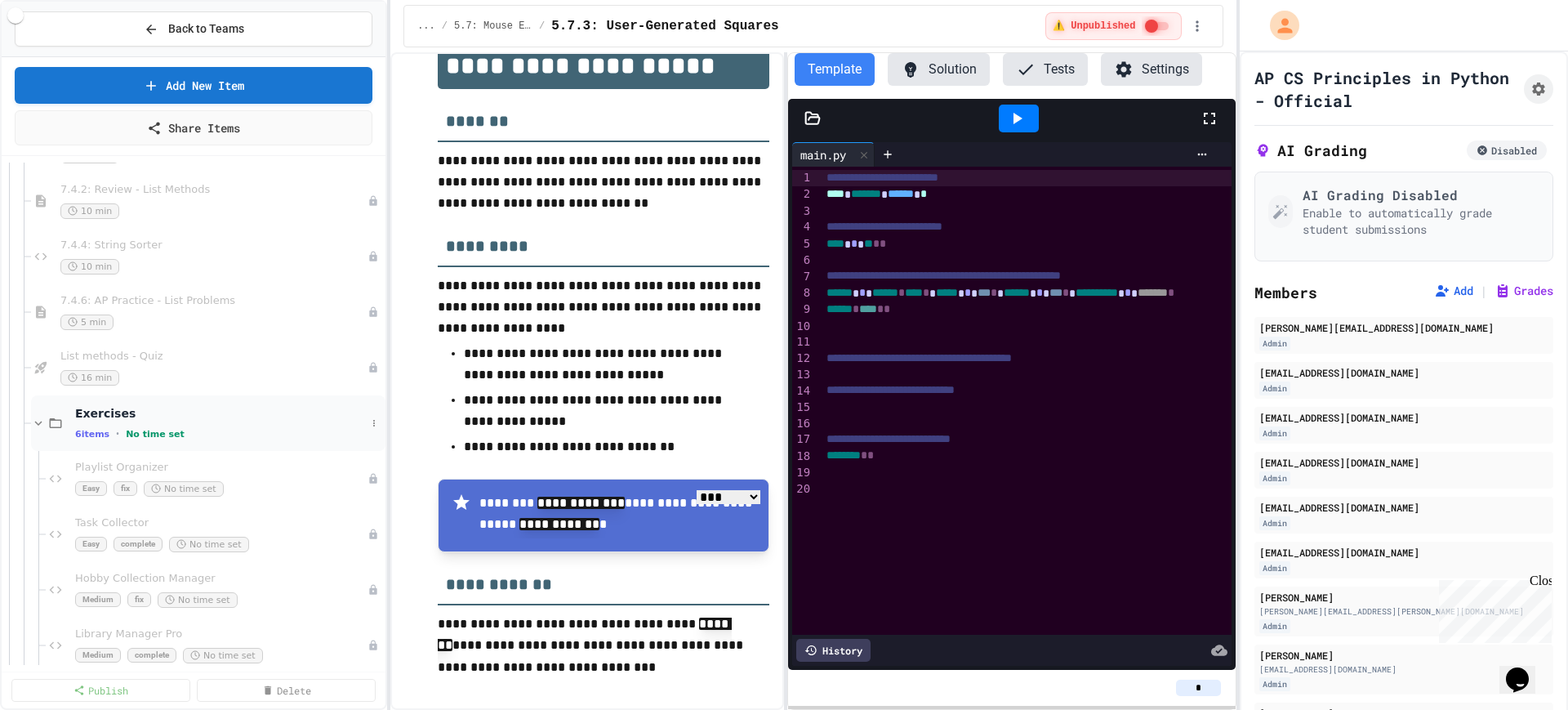
click at [182, 426] on div "Exercises 6 items • No time set" at bounding box center [221, 423] width 291 height 34
click at [366, 428] on button at bounding box center [374, 424] width 17 height 17
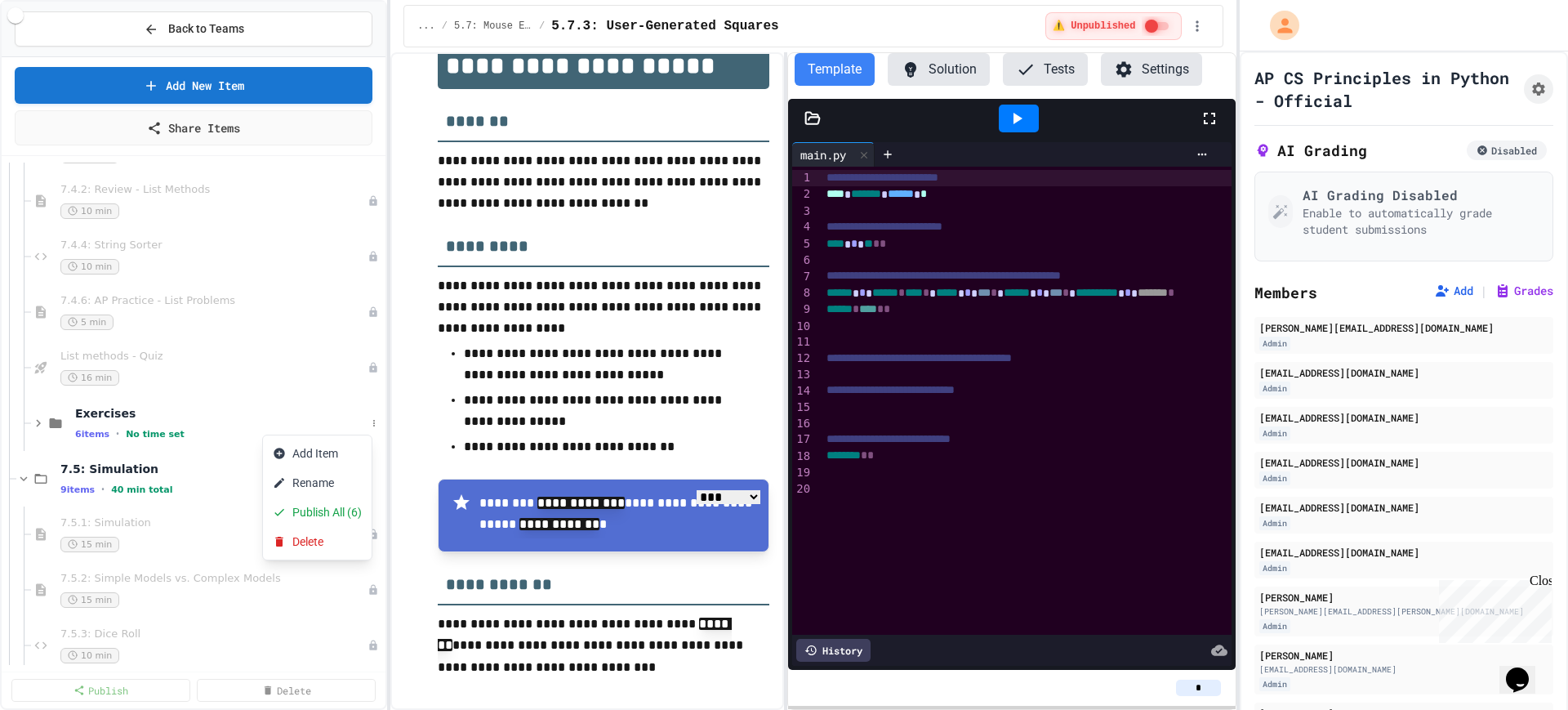
click at [203, 434] on div at bounding box center [784, 355] width 1568 height 710
click at [198, 431] on div "6 items • No time set" at bounding box center [221, 434] width 291 height 13
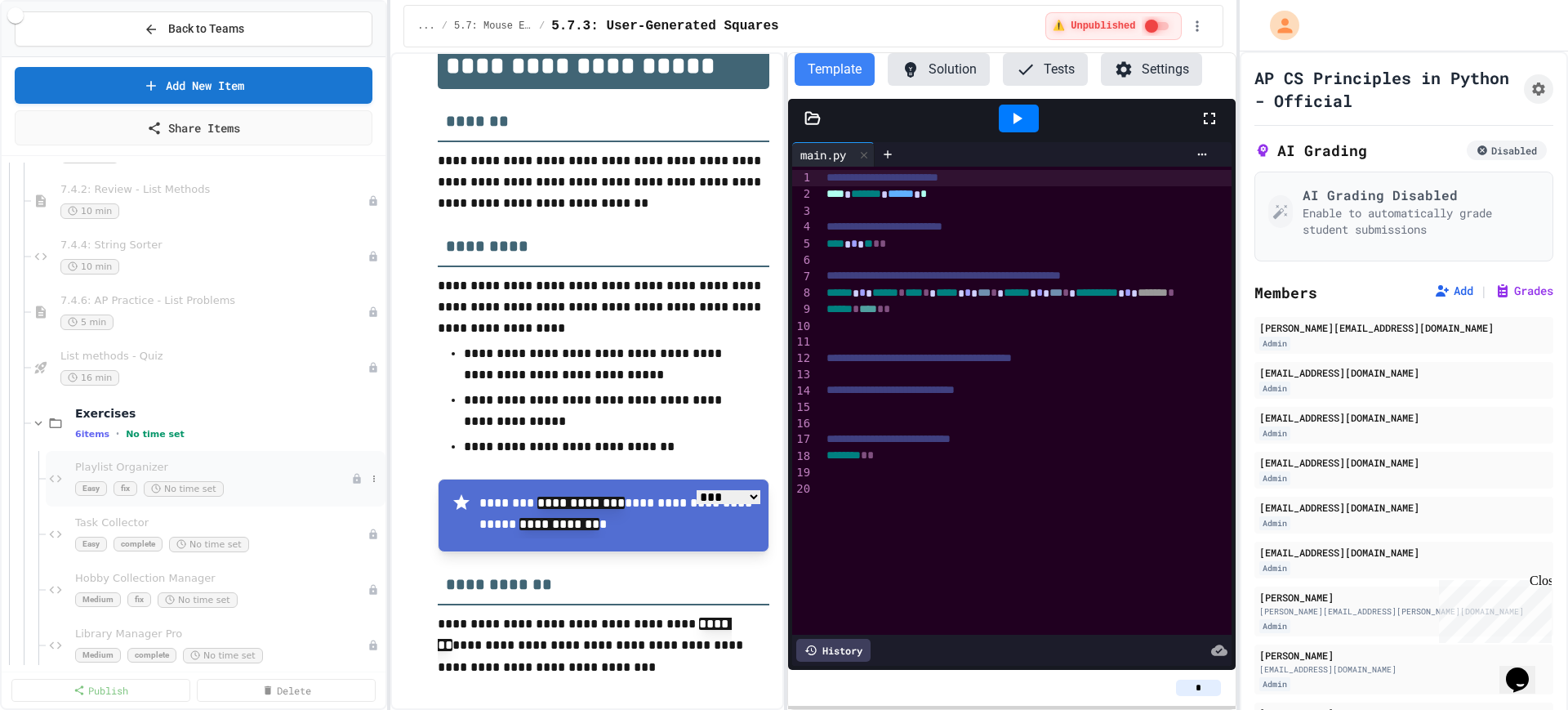
scroll to position [10216, 0]
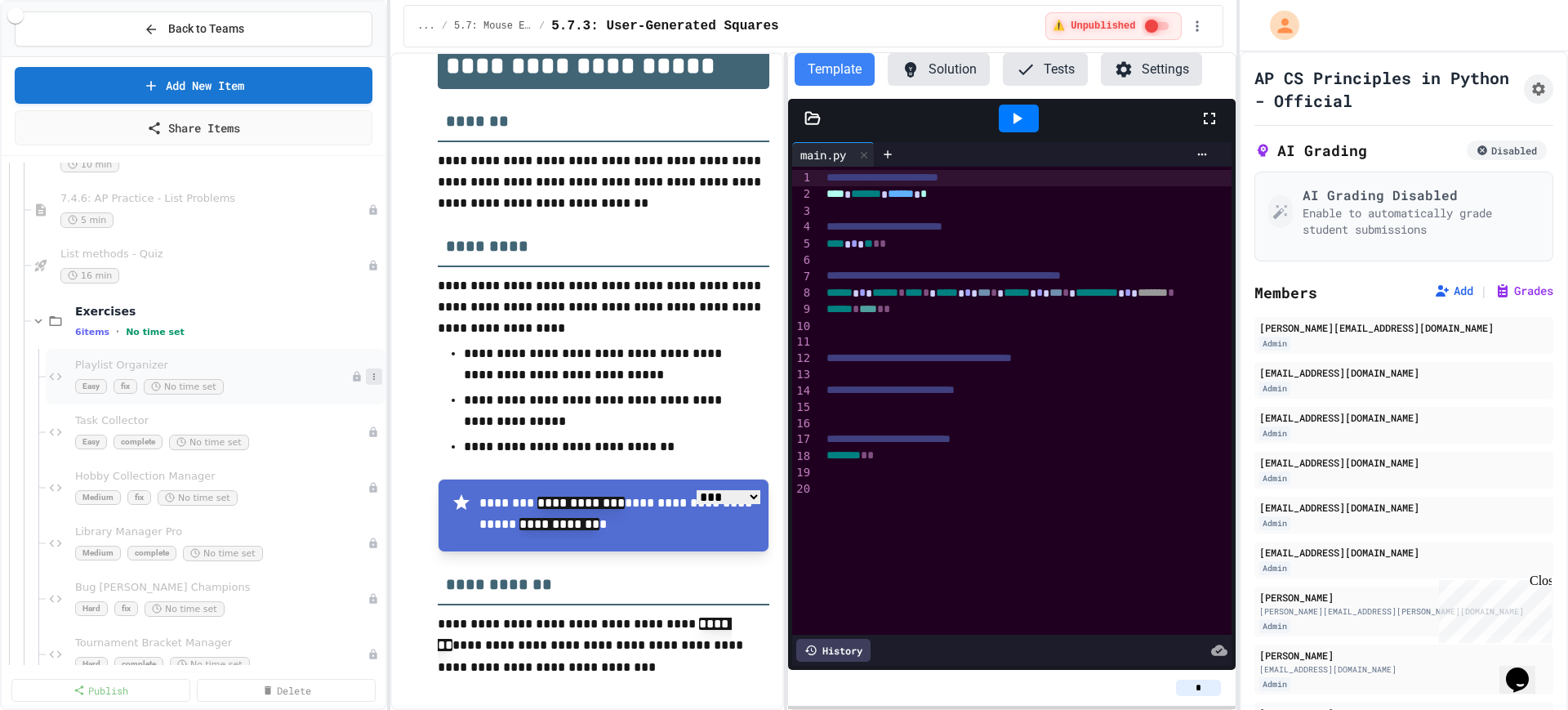
click at [369, 380] on icon at bounding box center [374, 377] width 10 height 10
click at [304, 491] on button "Delete" at bounding box center [326, 496] width 126 height 30
click at [366, 377] on button at bounding box center [374, 377] width 17 height 17
click at [295, 491] on button "Delete" at bounding box center [326, 496] width 126 height 30
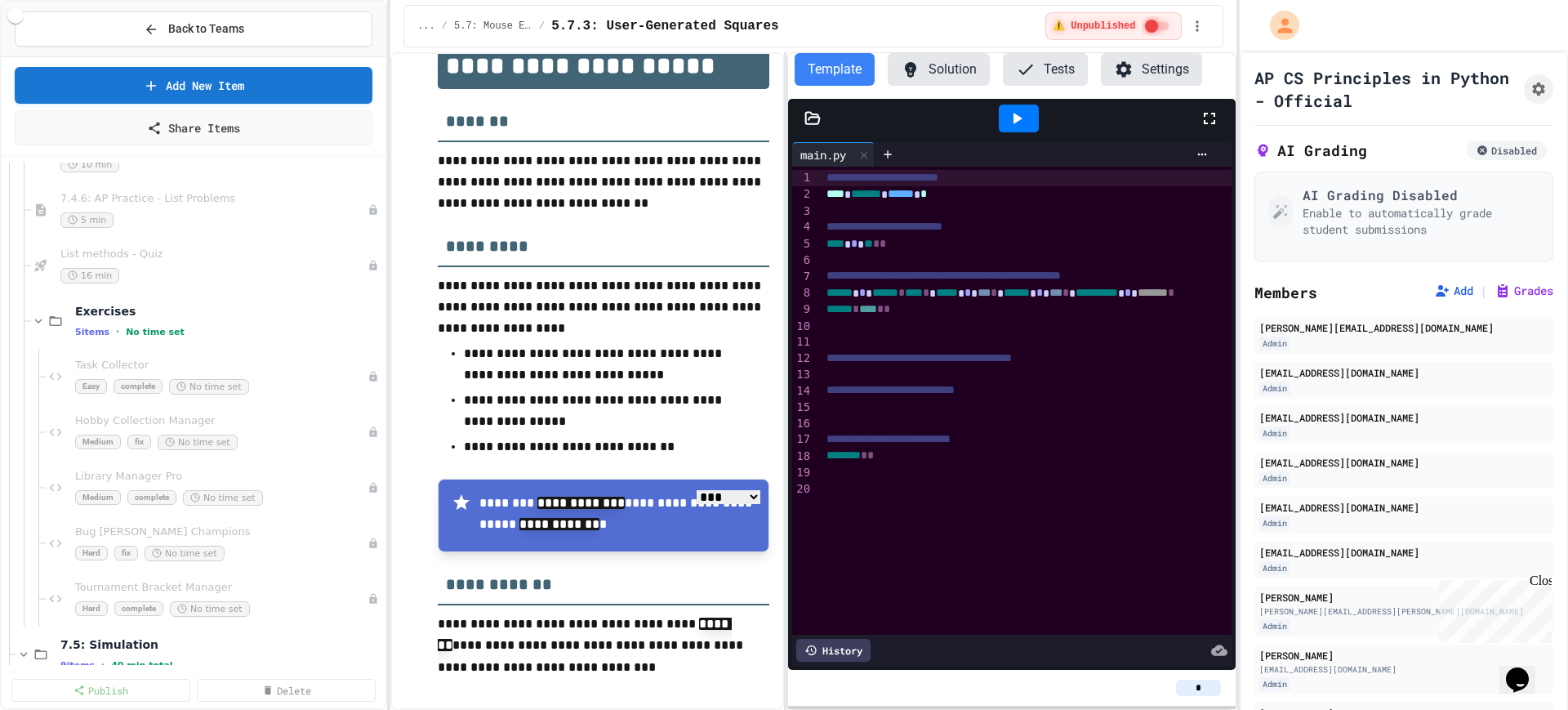
click at [0, 0] on icon at bounding box center [0, 0] width 0 height 0
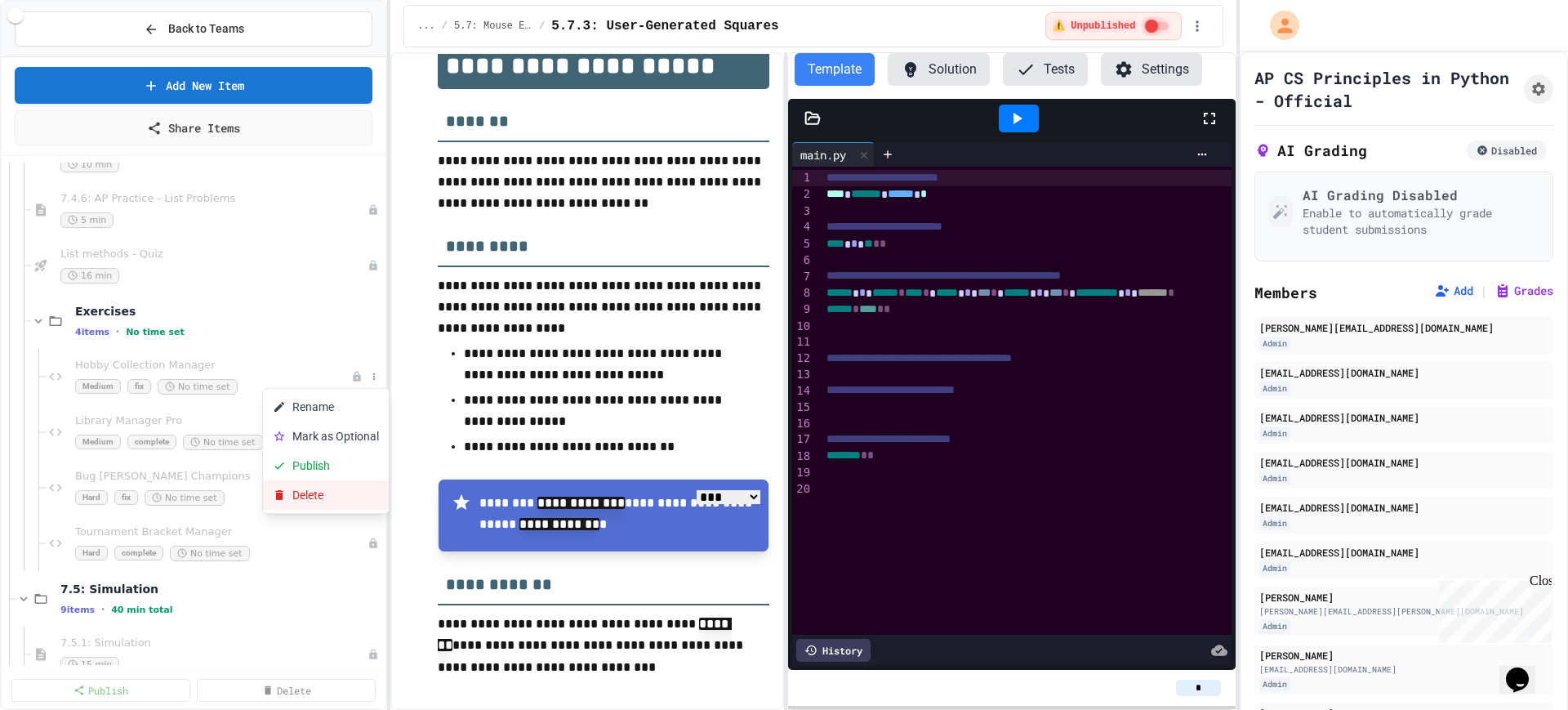
click at [302, 491] on button "Delete" at bounding box center [326, 496] width 126 height 30
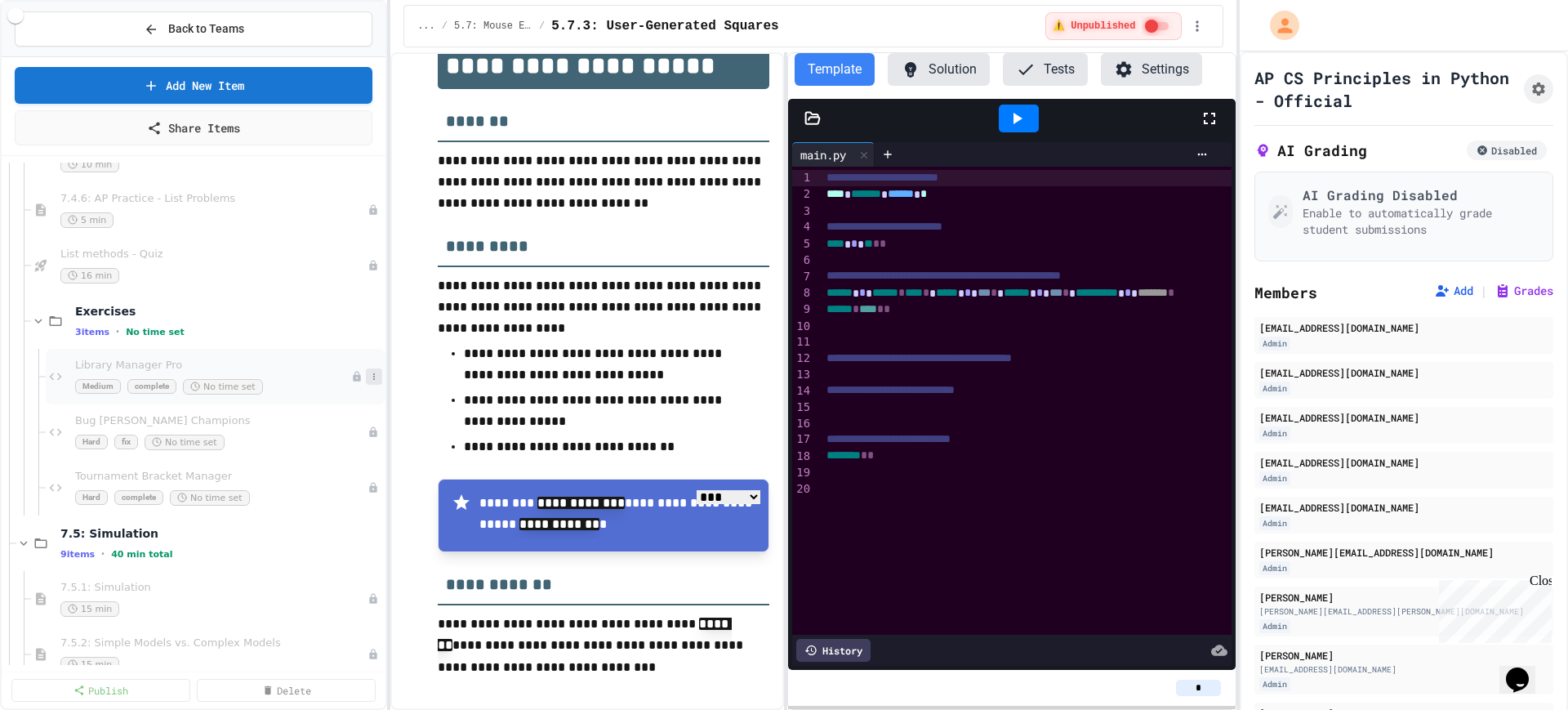
click at [369, 377] on icon at bounding box center [374, 377] width 10 height 10
click at [307, 487] on button "Delete" at bounding box center [326, 496] width 126 height 30
click at [369, 376] on icon at bounding box center [374, 377] width 10 height 10
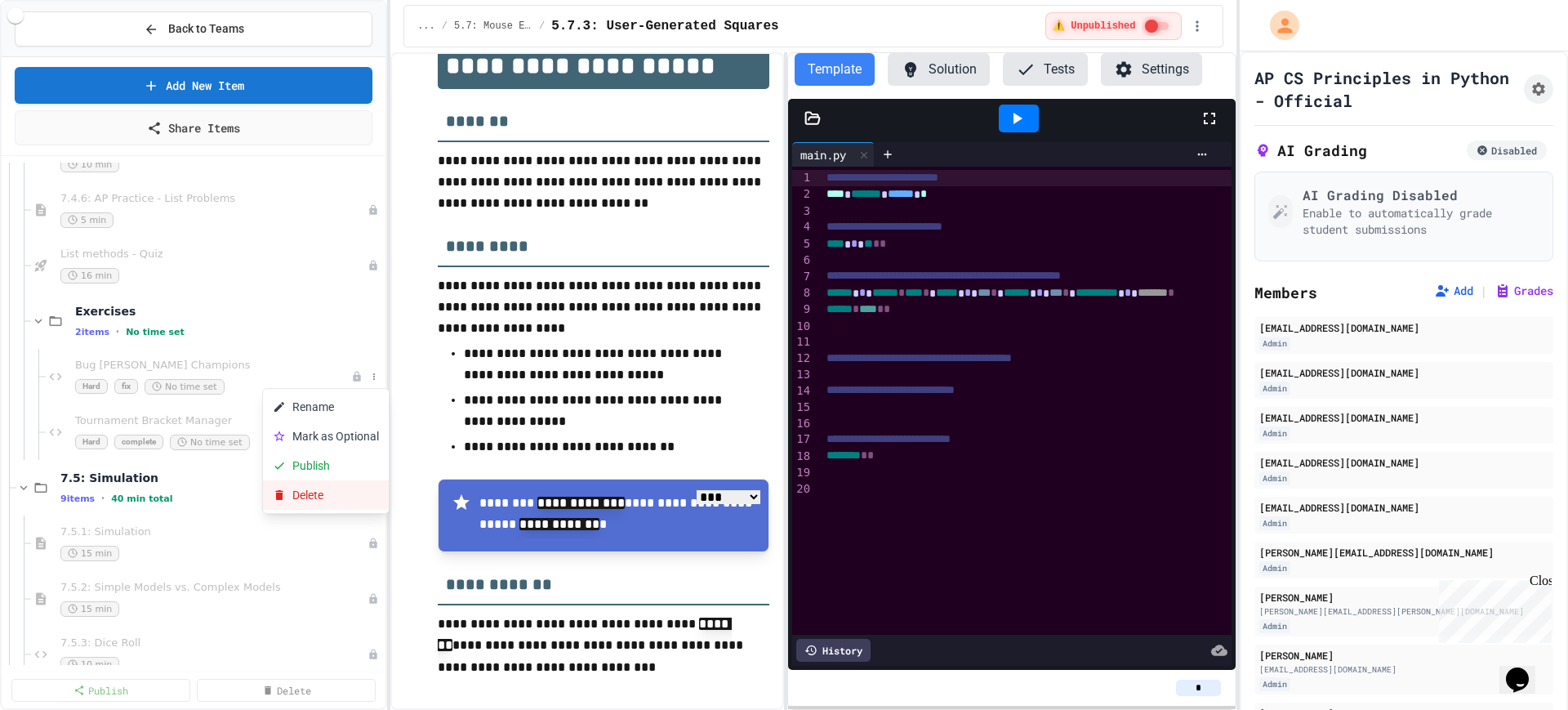
click at [312, 498] on button "Delete" at bounding box center [326, 496] width 126 height 30
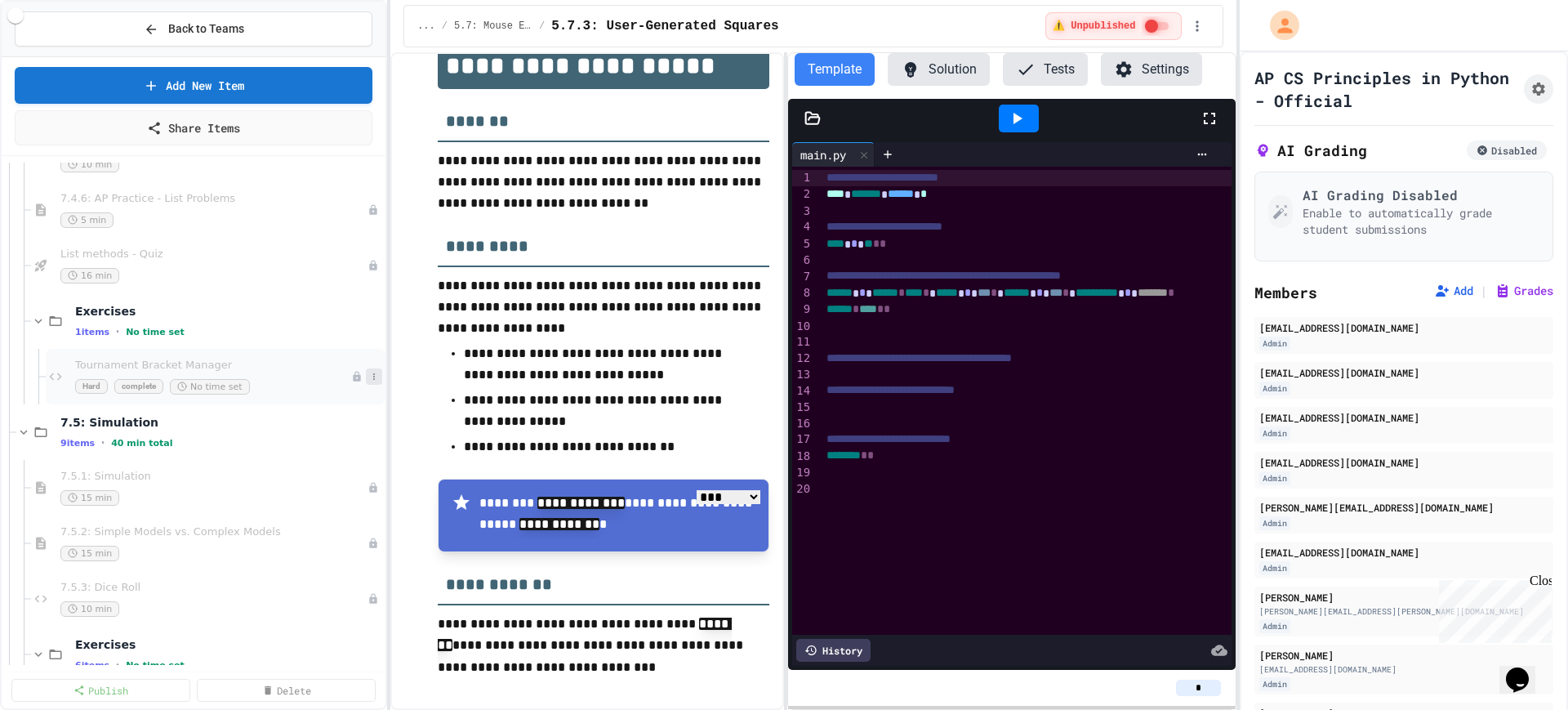
click at [369, 373] on icon at bounding box center [374, 377] width 10 height 10
click at [318, 491] on button "Delete" at bounding box center [326, 496] width 126 height 30
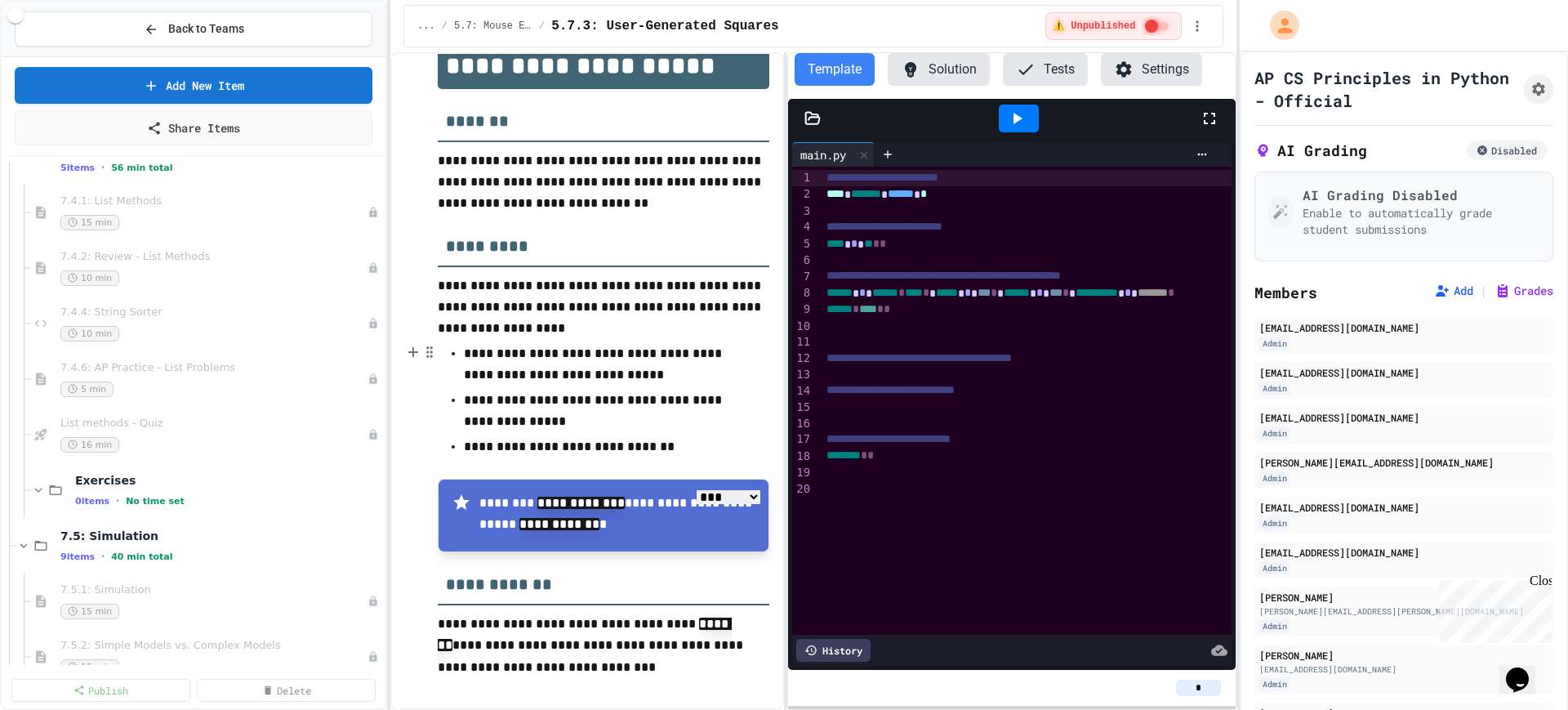
scroll to position [10011, 0]
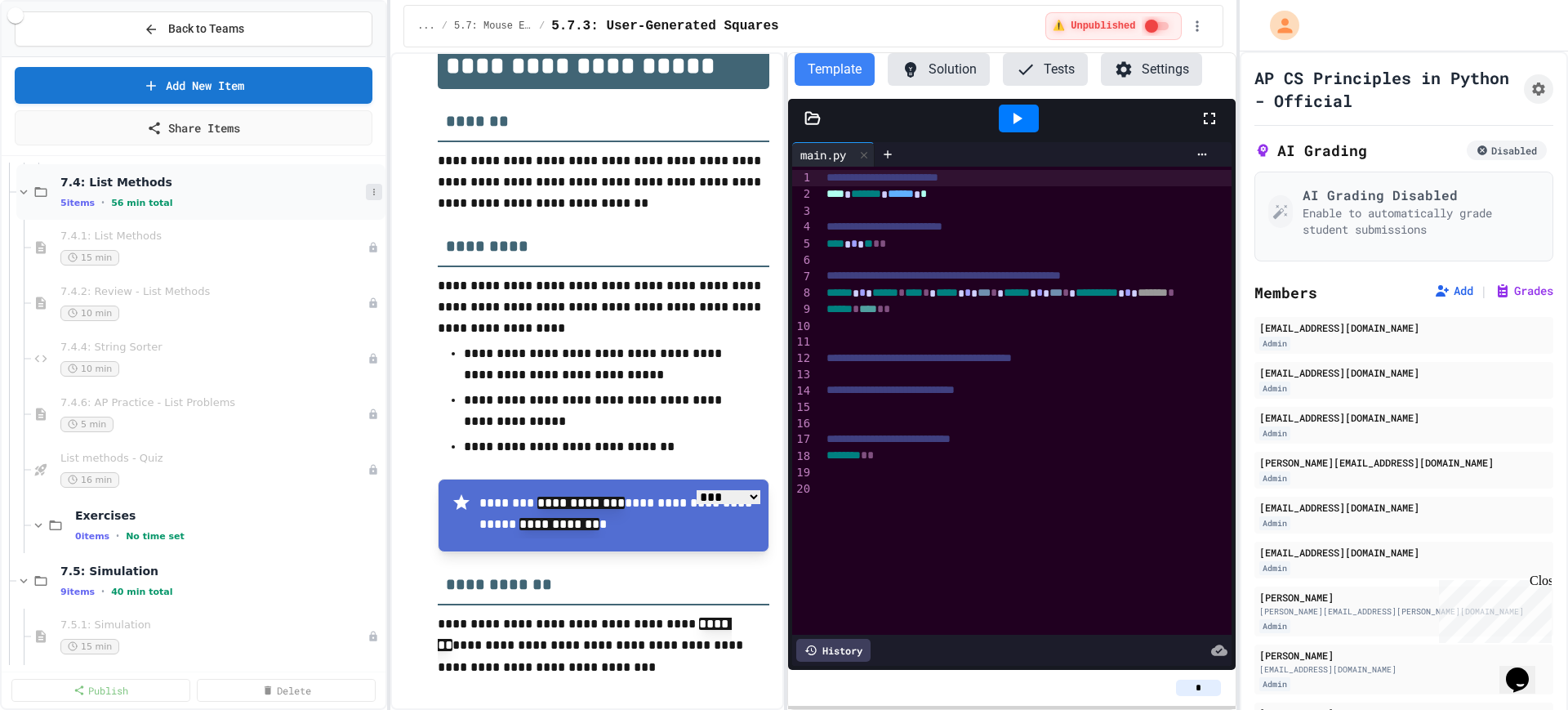
click at [369, 189] on icon at bounding box center [374, 192] width 10 height 10
click at [324, 227] on button "Add Item" at bounding box center [317, 223] width 108 height 30
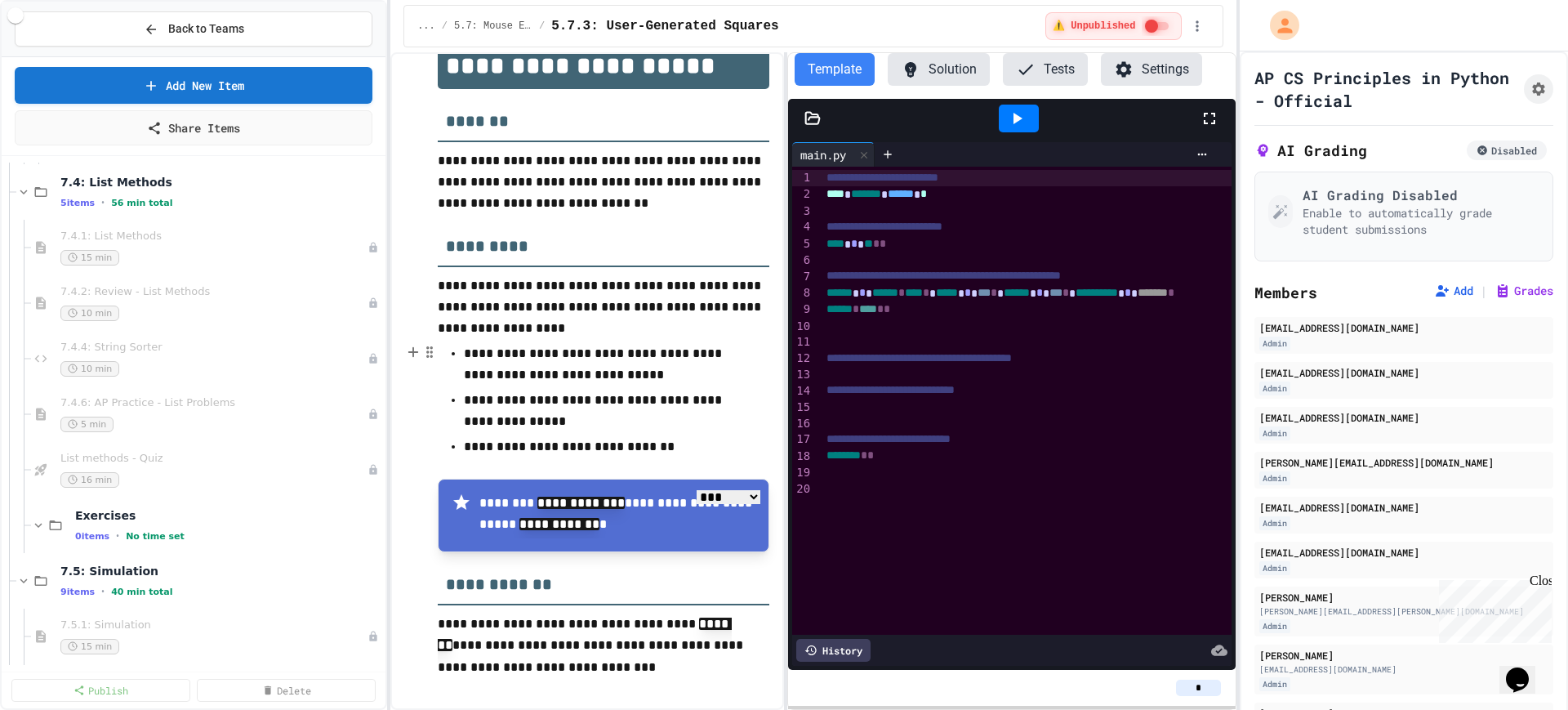
type input "********"
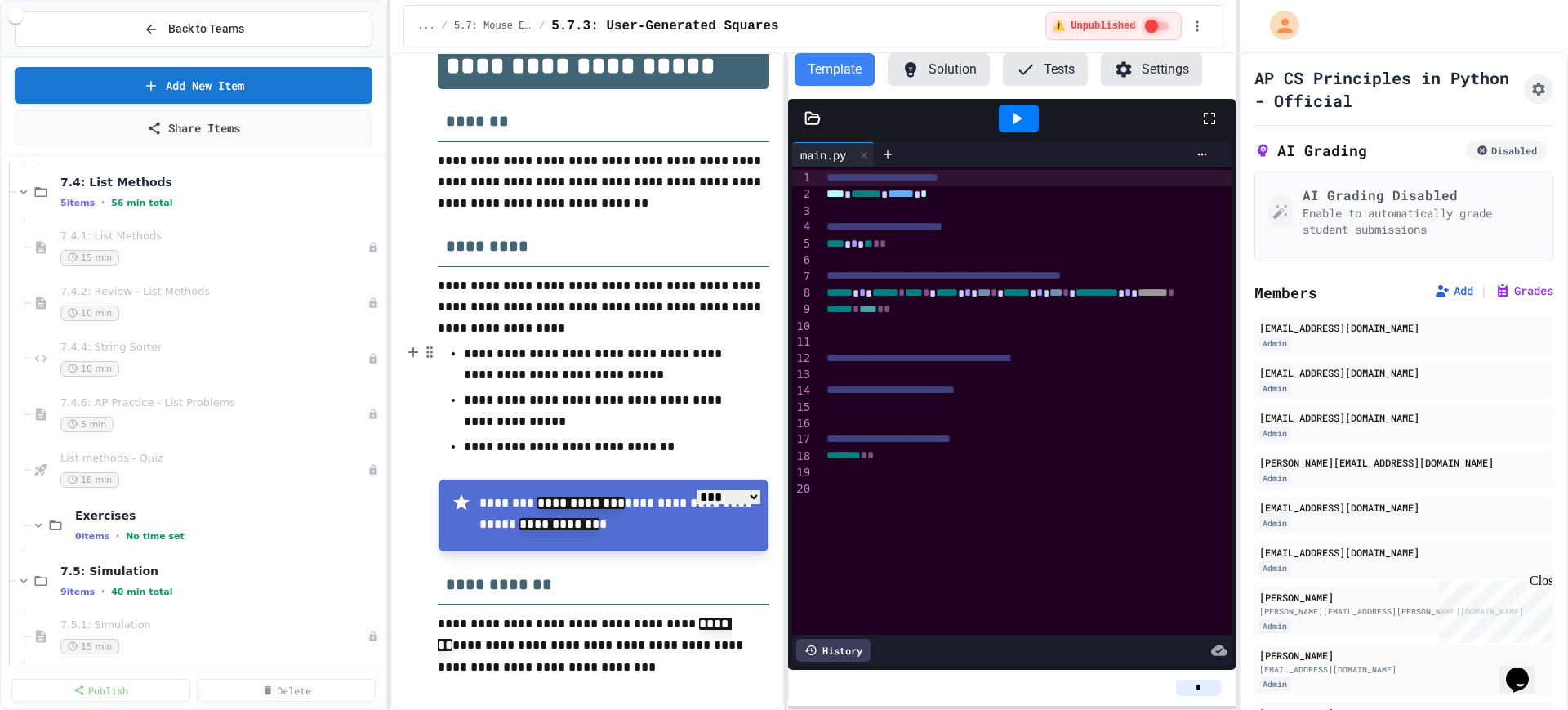
type input "********"
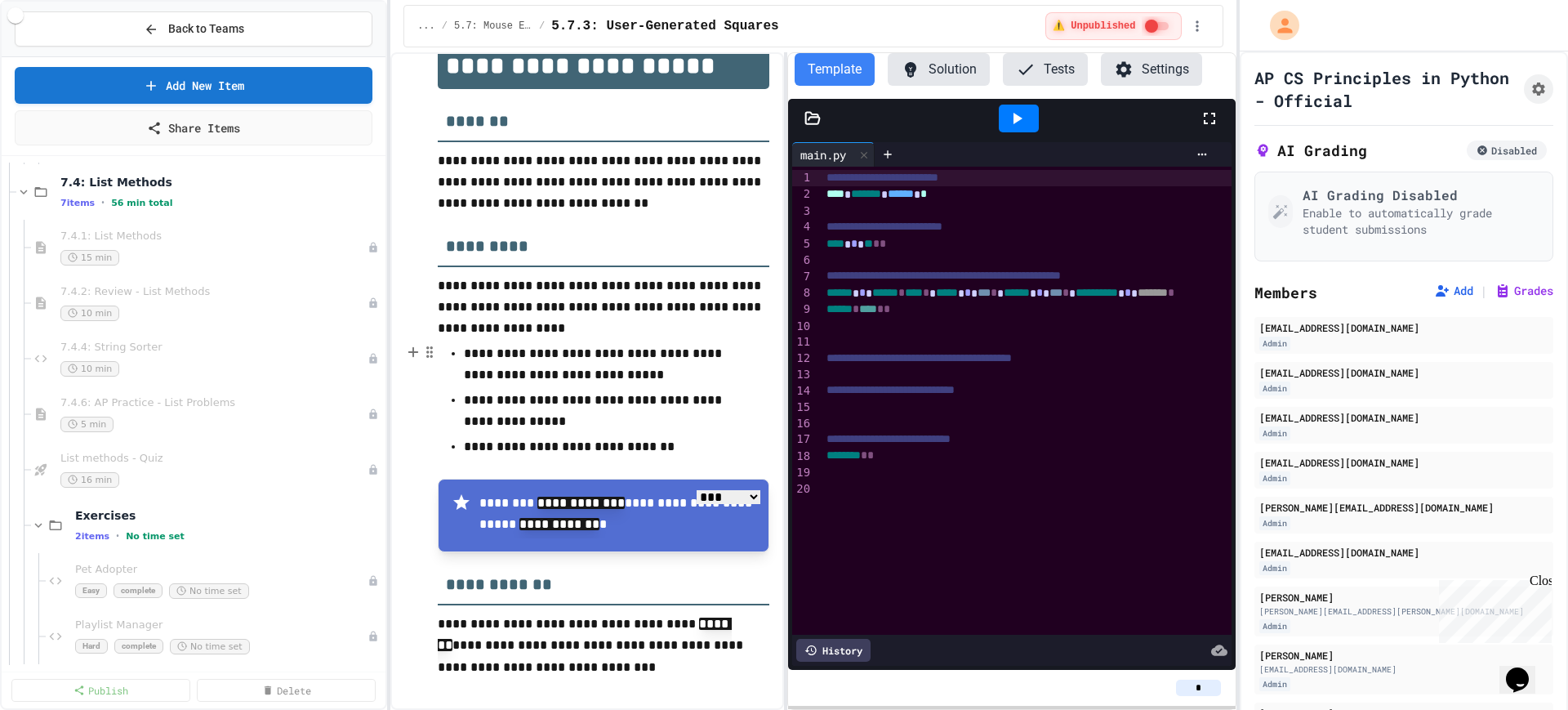
scroll to position [46, 0]
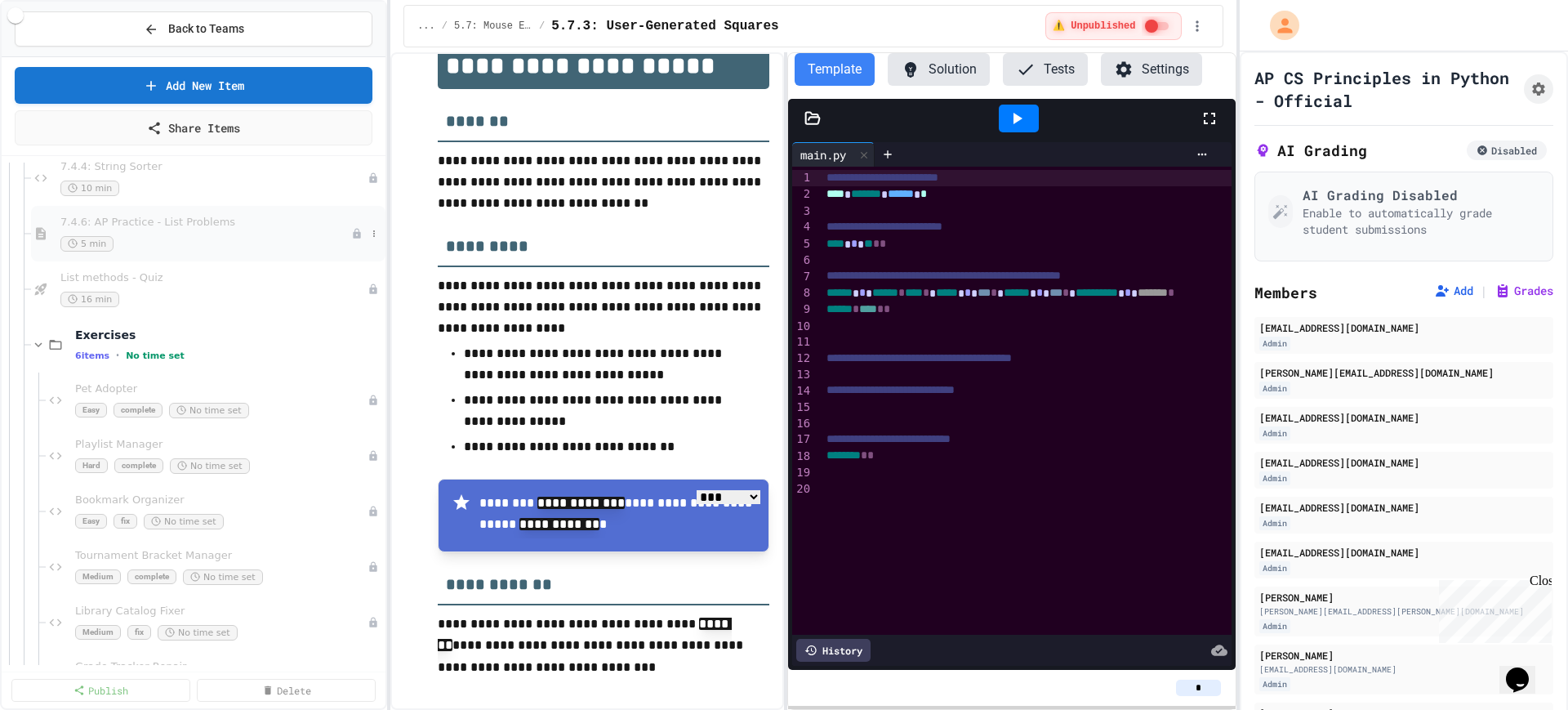
scroll to position [10216, 0]
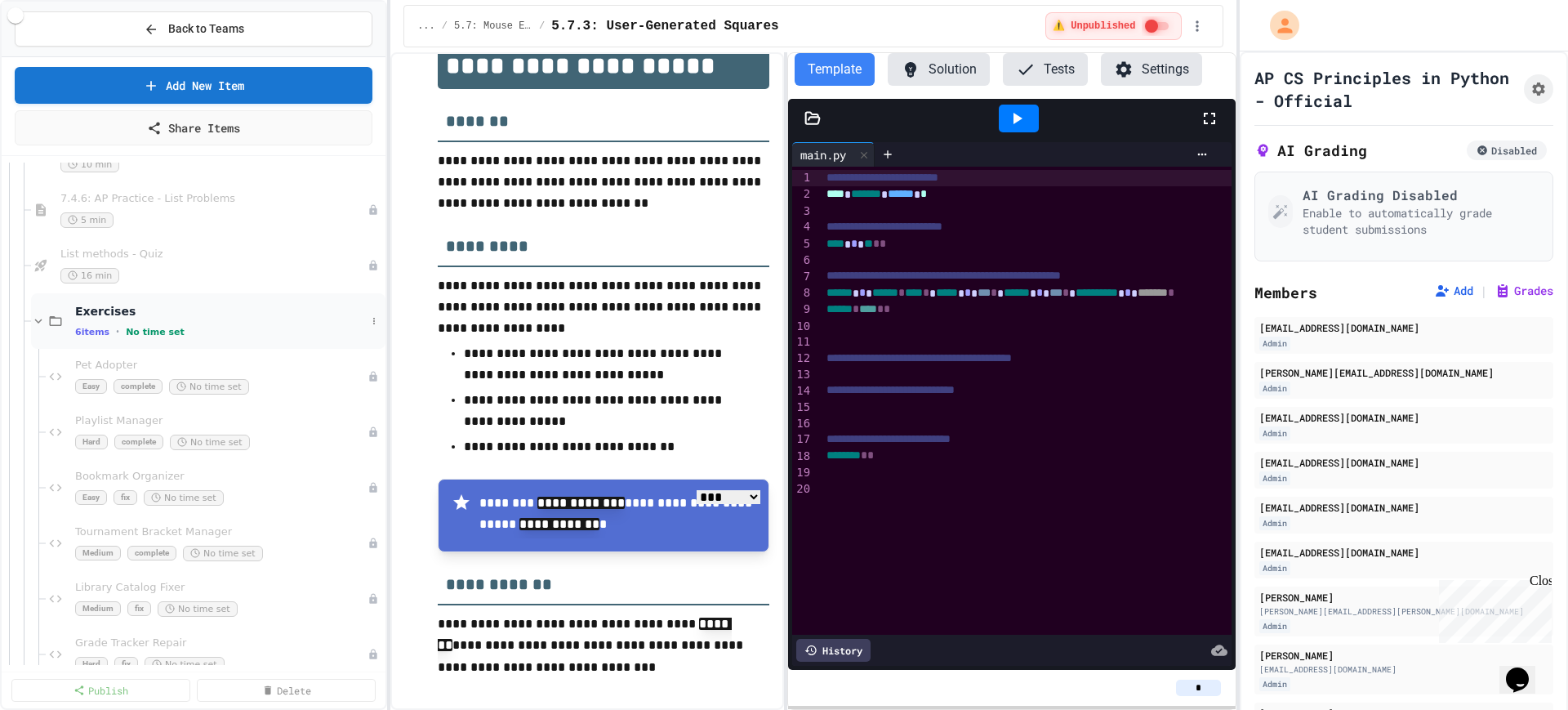
click at [33, 316] on icon at bounding box center [39, 321] width 15 height 15
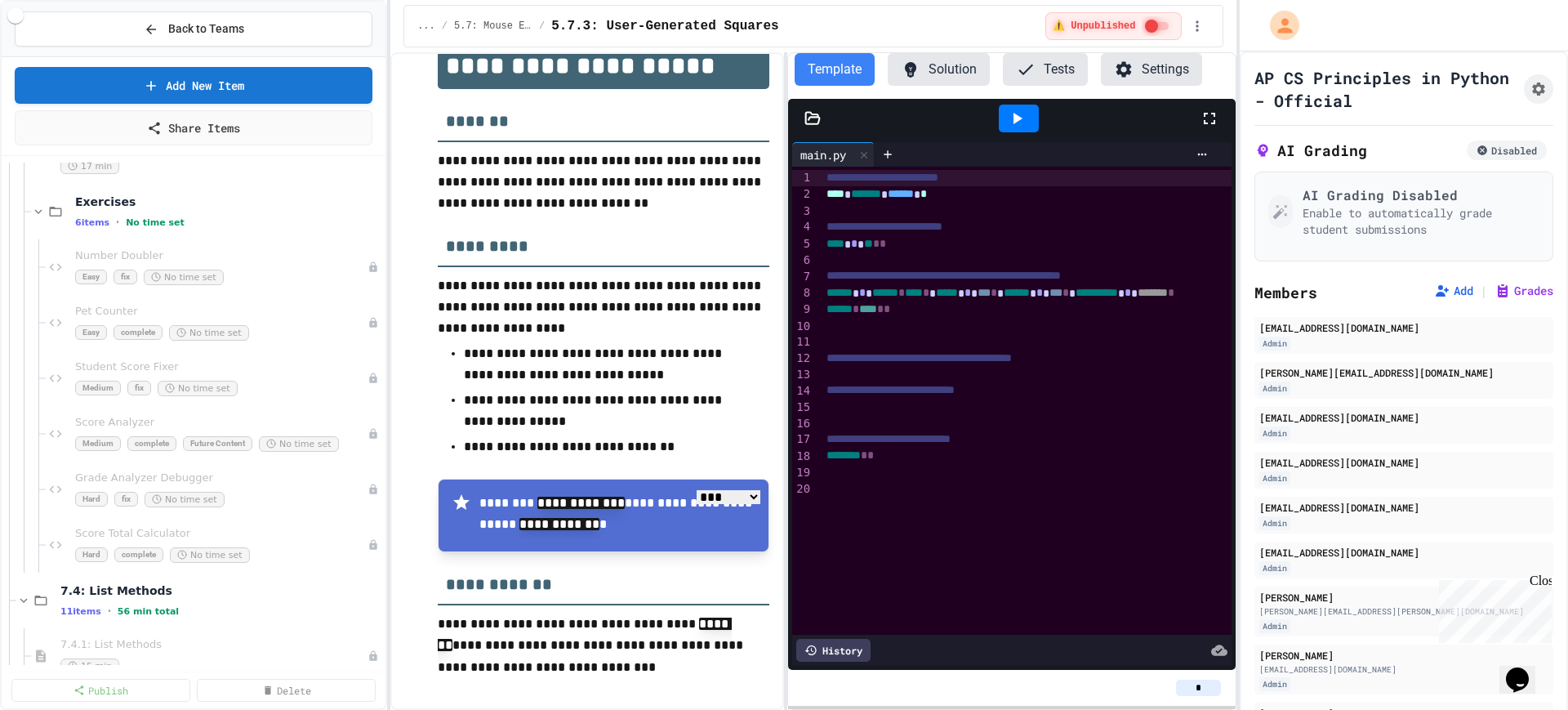
scroll to position [9501, 0]
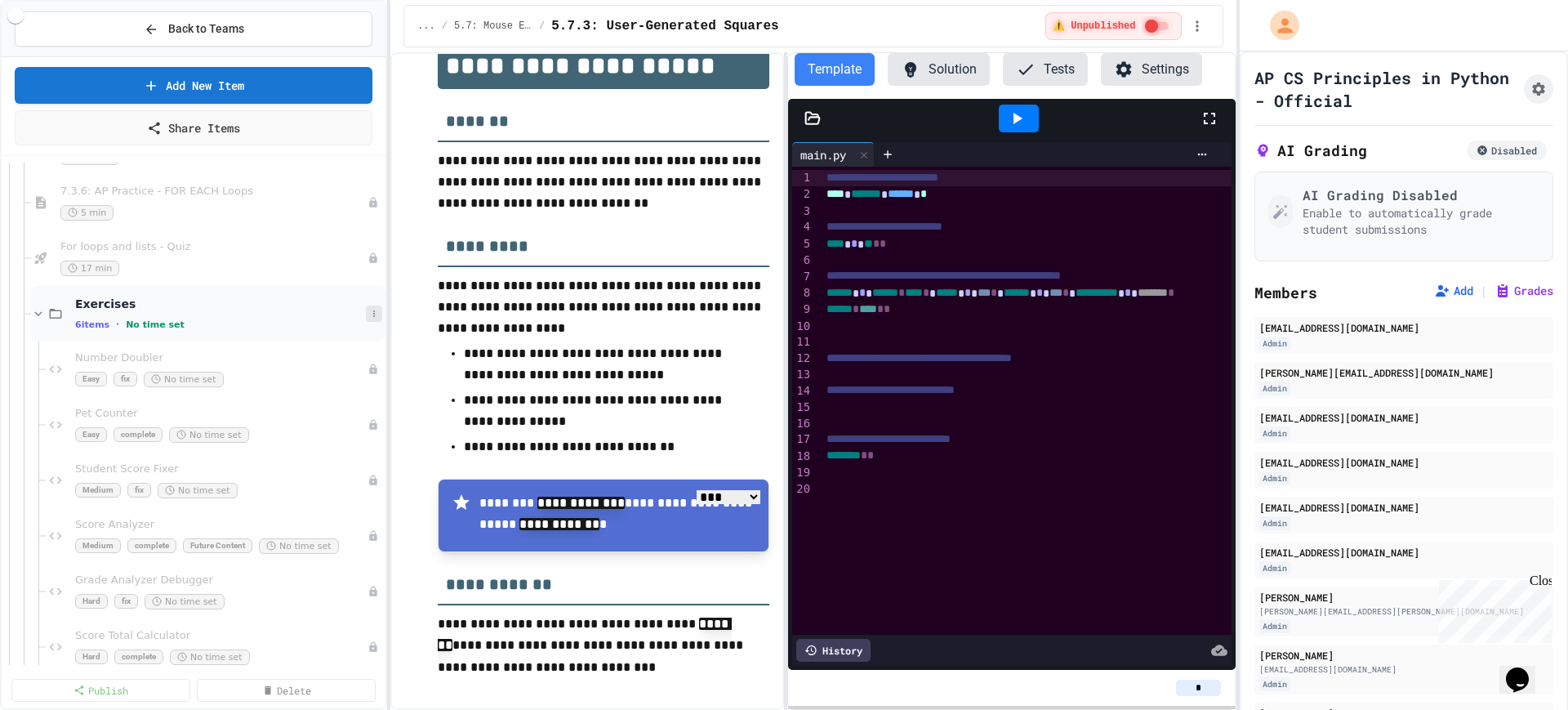
click at [366, 319] on button at bounding box center [374, 314] width 17 height 17
click at [200, 342] on div at bounding box center [784, 355] width 1568 height 710
click at [332, 318] on div "6 items • No time set" at bounding box center [221, 324] width 291 height 13
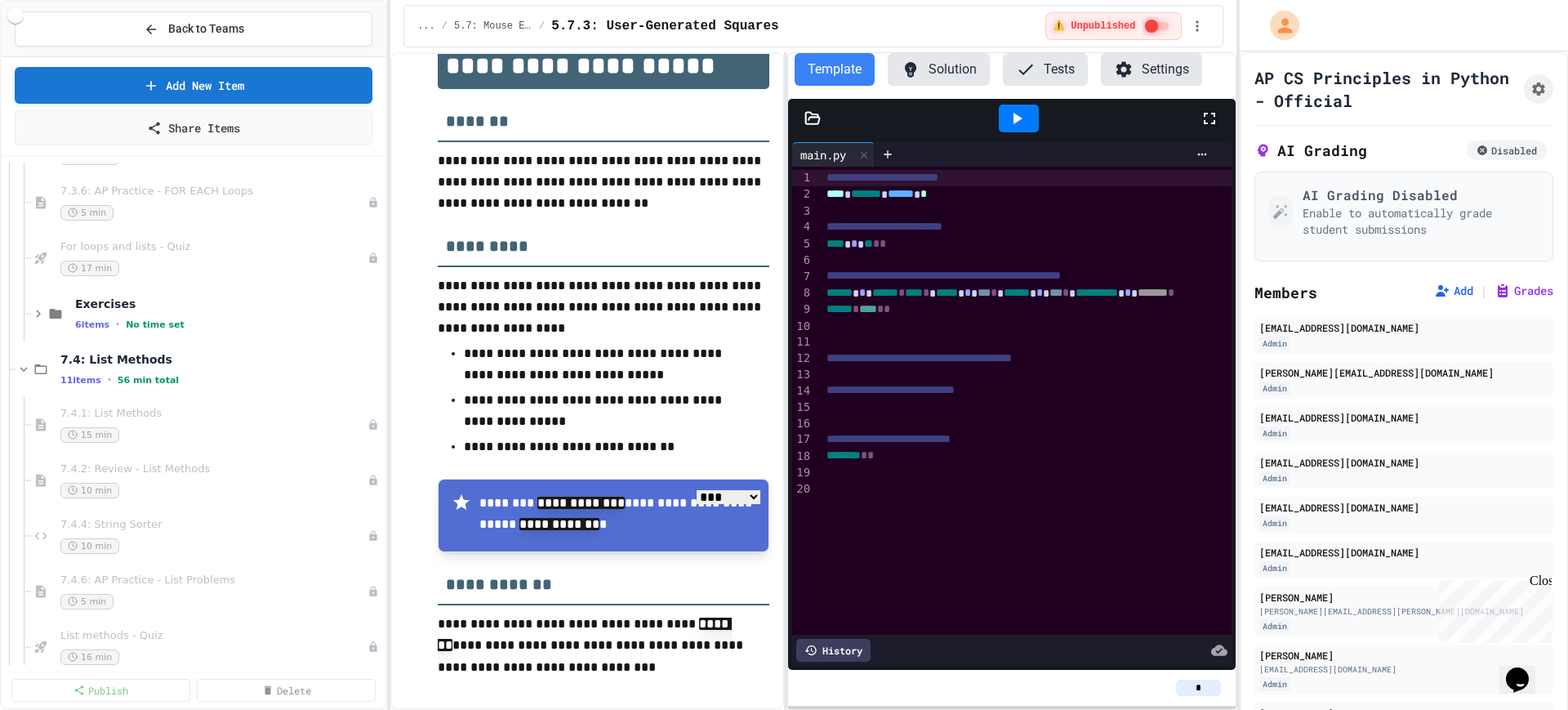
click at [332, 318] on div "6 items • No time set" at bounding box center [228, 324] width 307 height 13
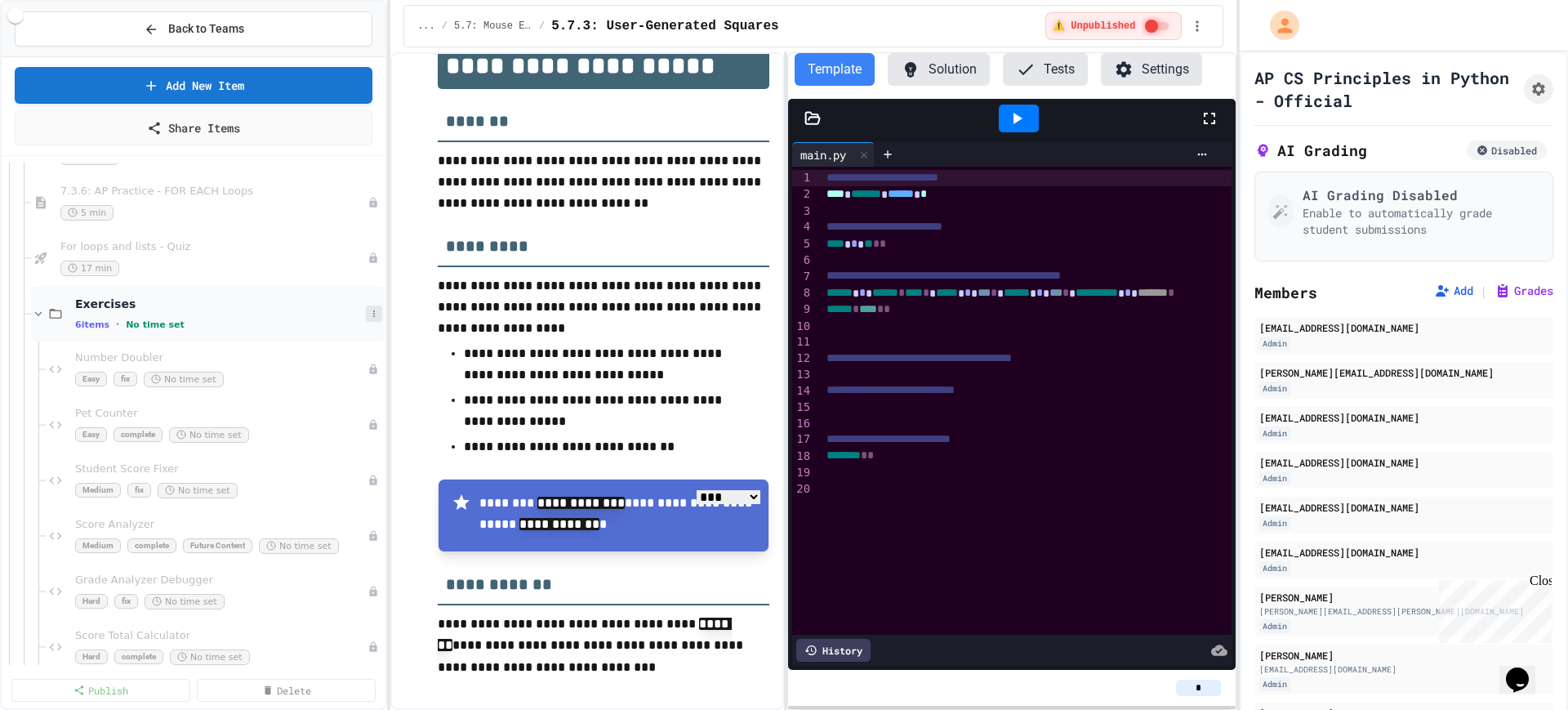
click at [369, 317] on icon at bounding box center [374, 314] width 10 height 10
click at [308, 429] on button "Delete" at bounding box center [317, 433] width 108 height 30
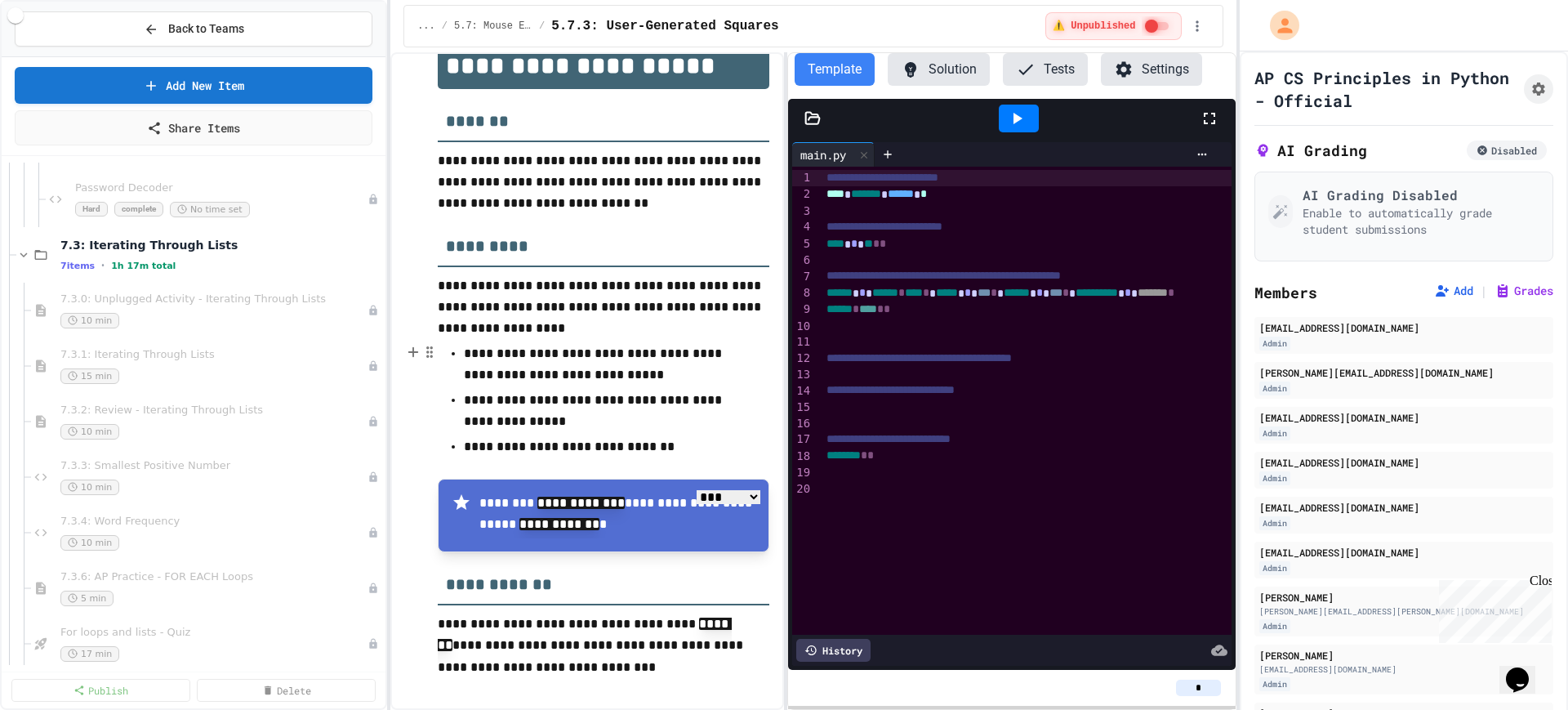
scroll to position [9092, 0]
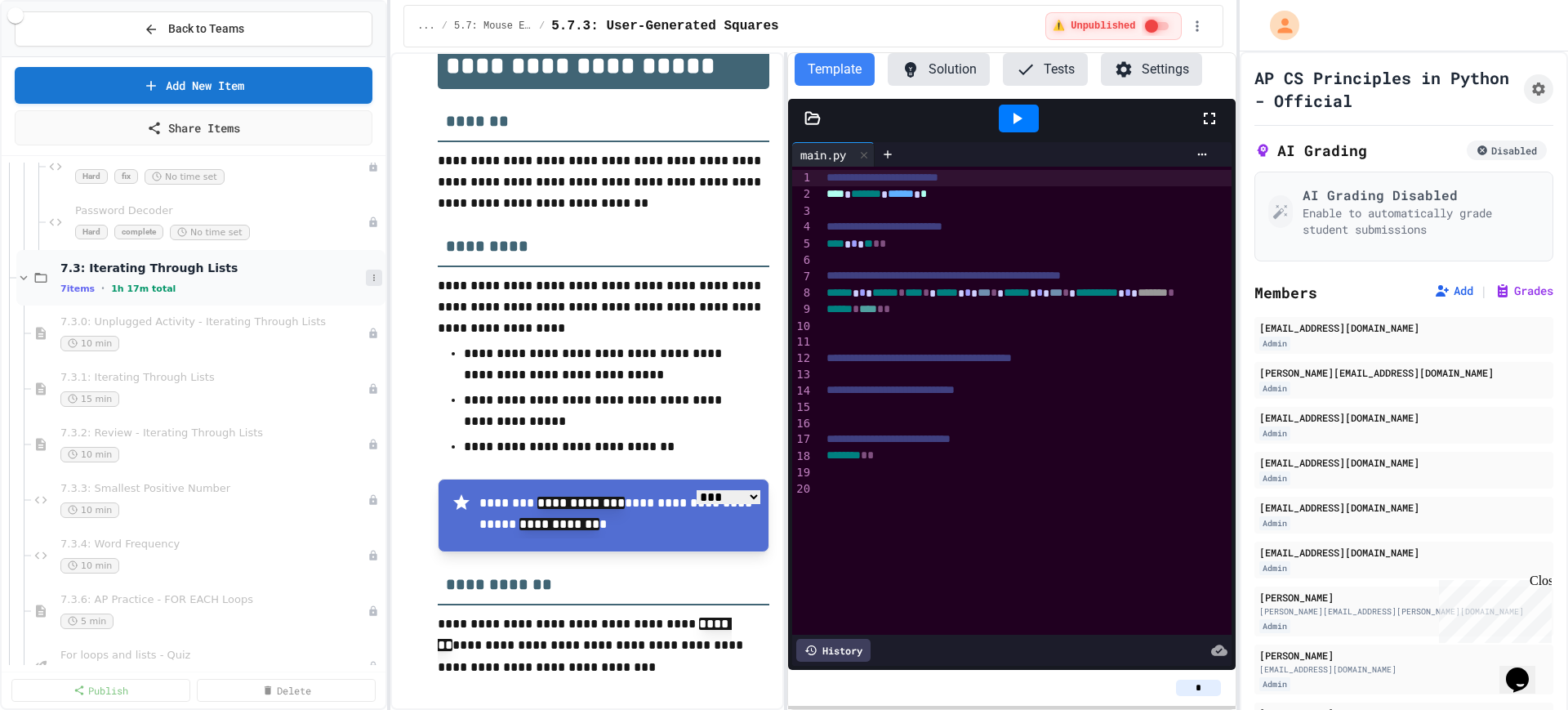
click at [369, 279] on icon at bounding box center [374, 278] width 10 height 10
click at [320, 315] on button "Add Item" at bounding box center [317, 309] width 108 height 30
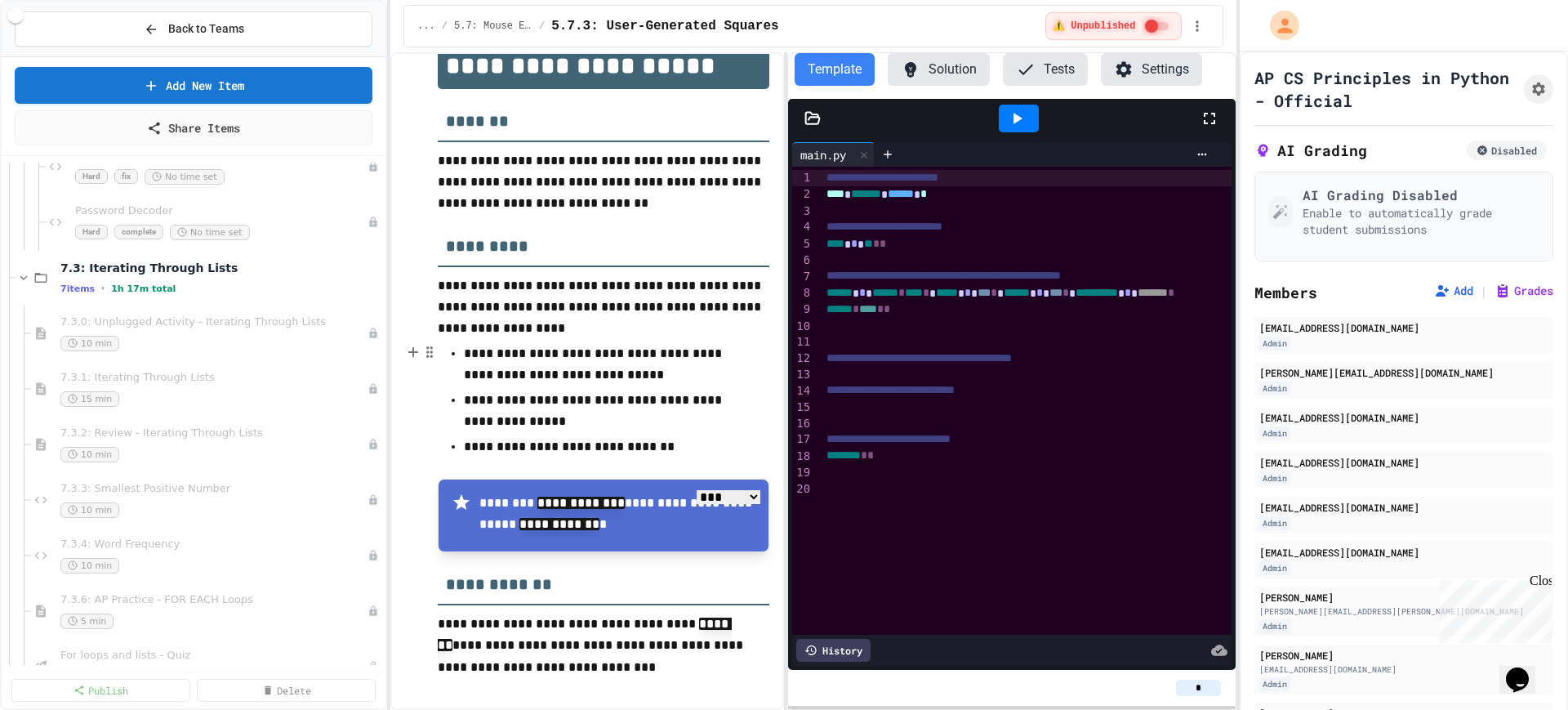
type input "********"
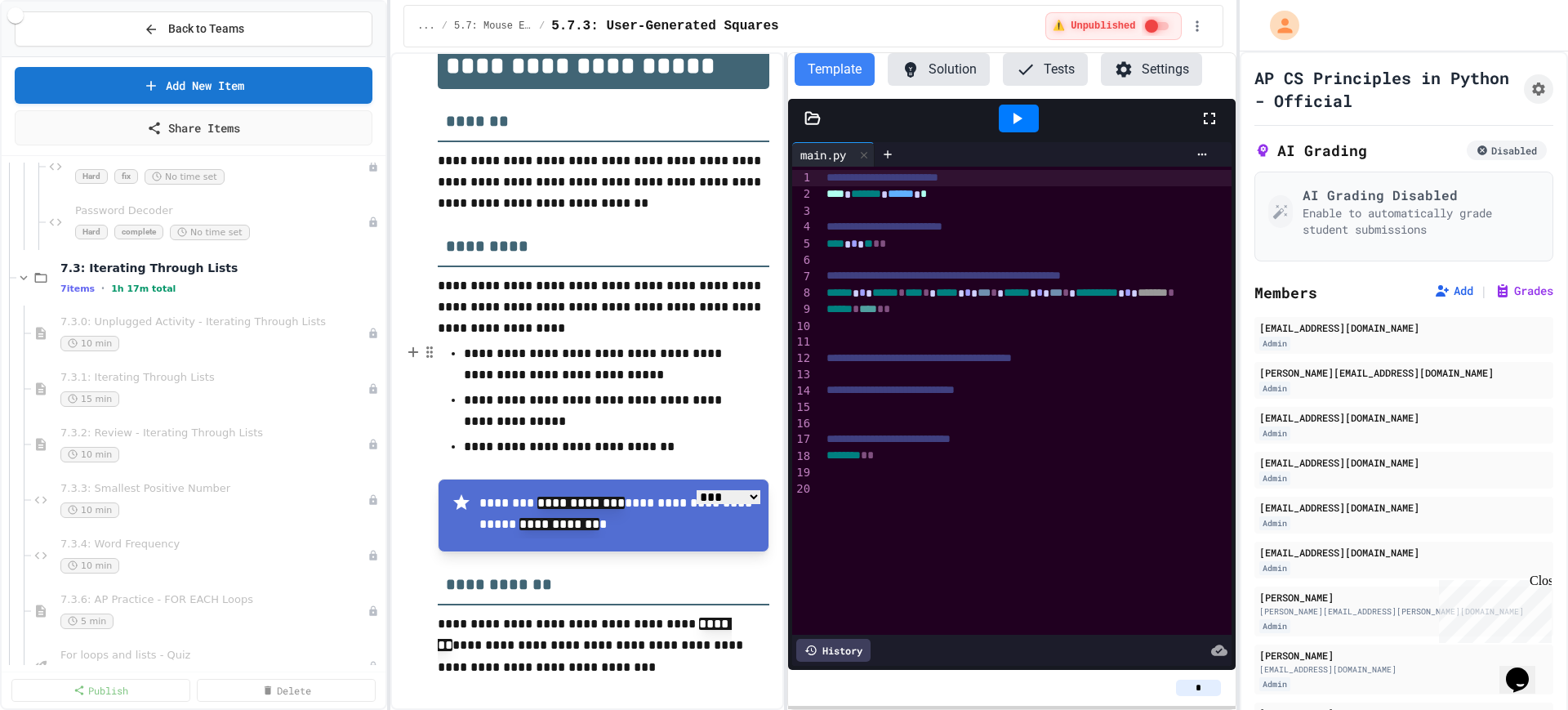
type input "********"
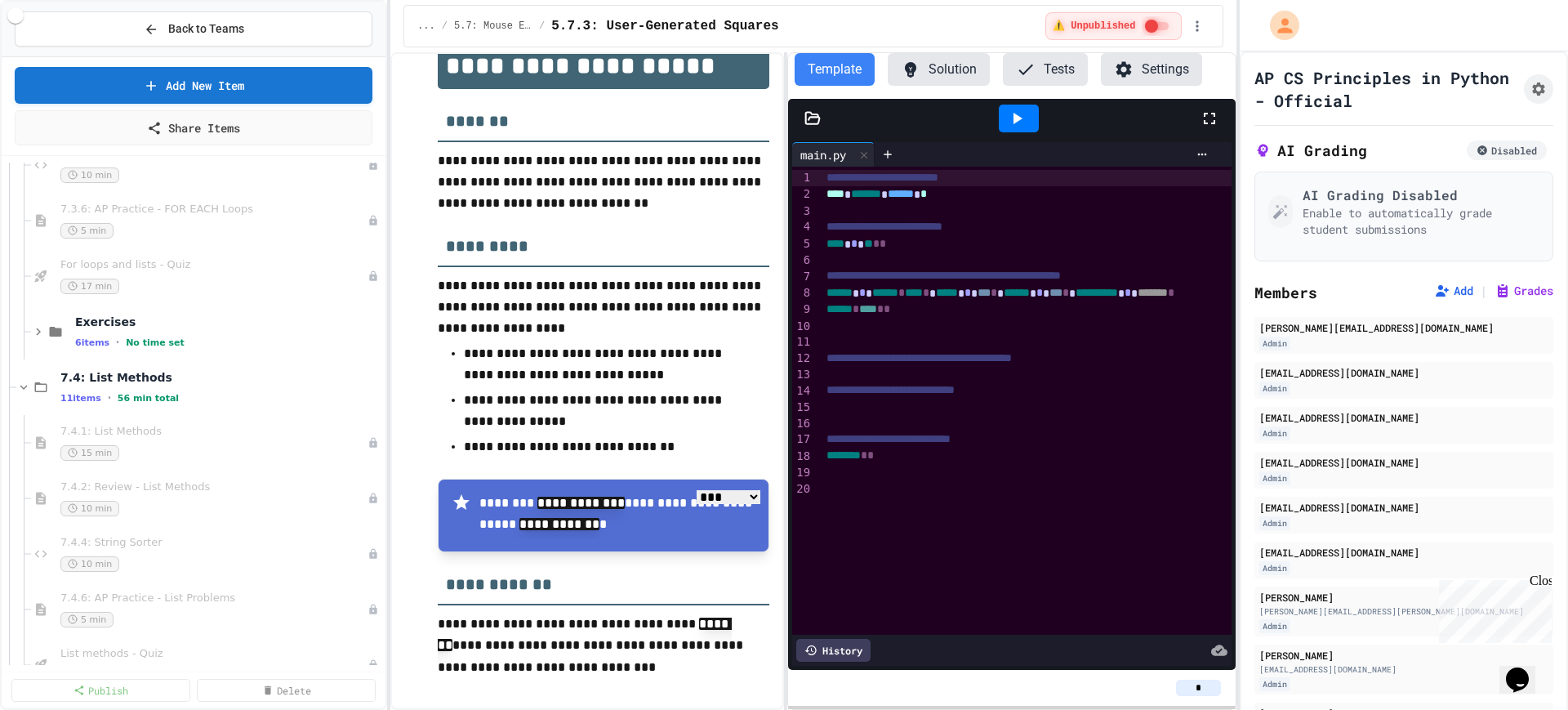
scroll to position [9501, 0]
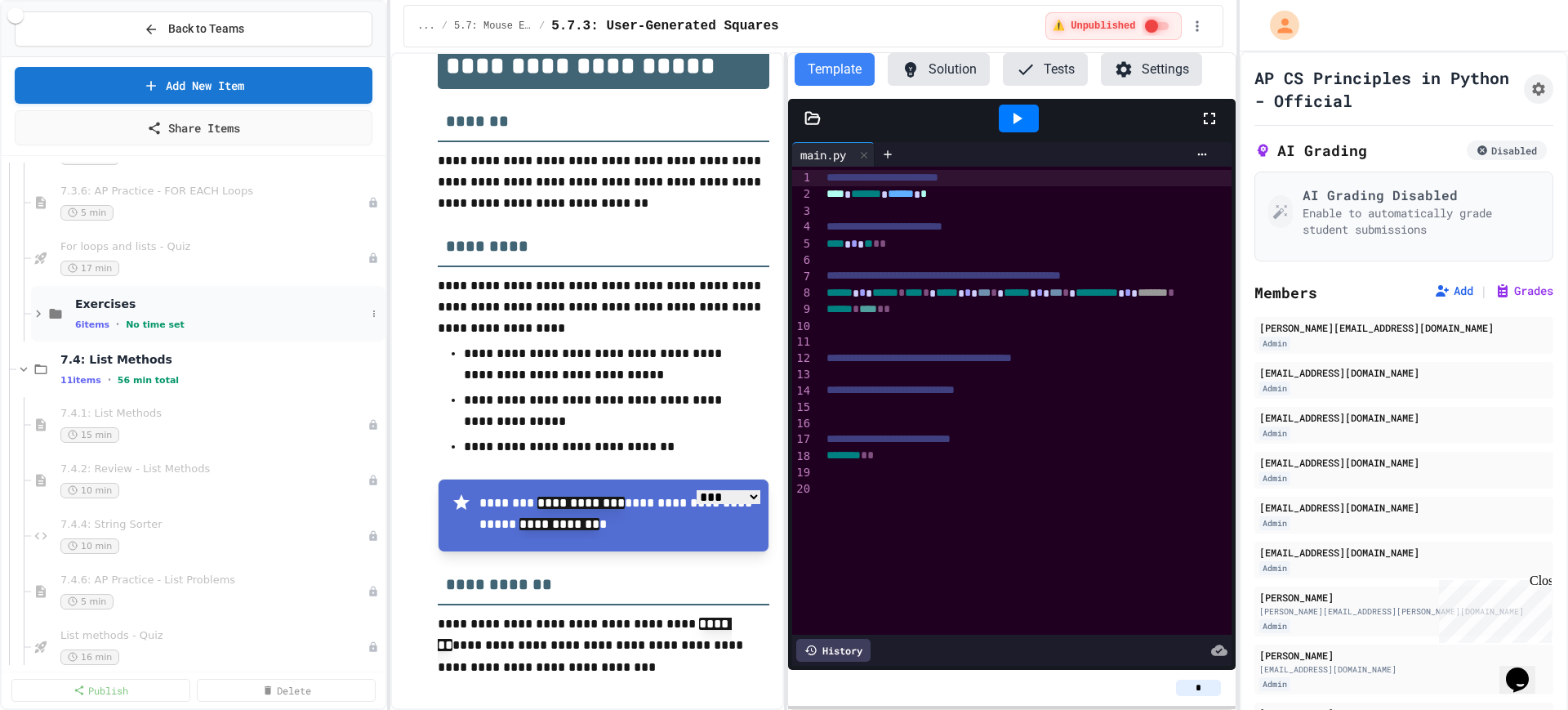
click at [43, 314] on icon at bounding box center [39, 314] width 15 height 15
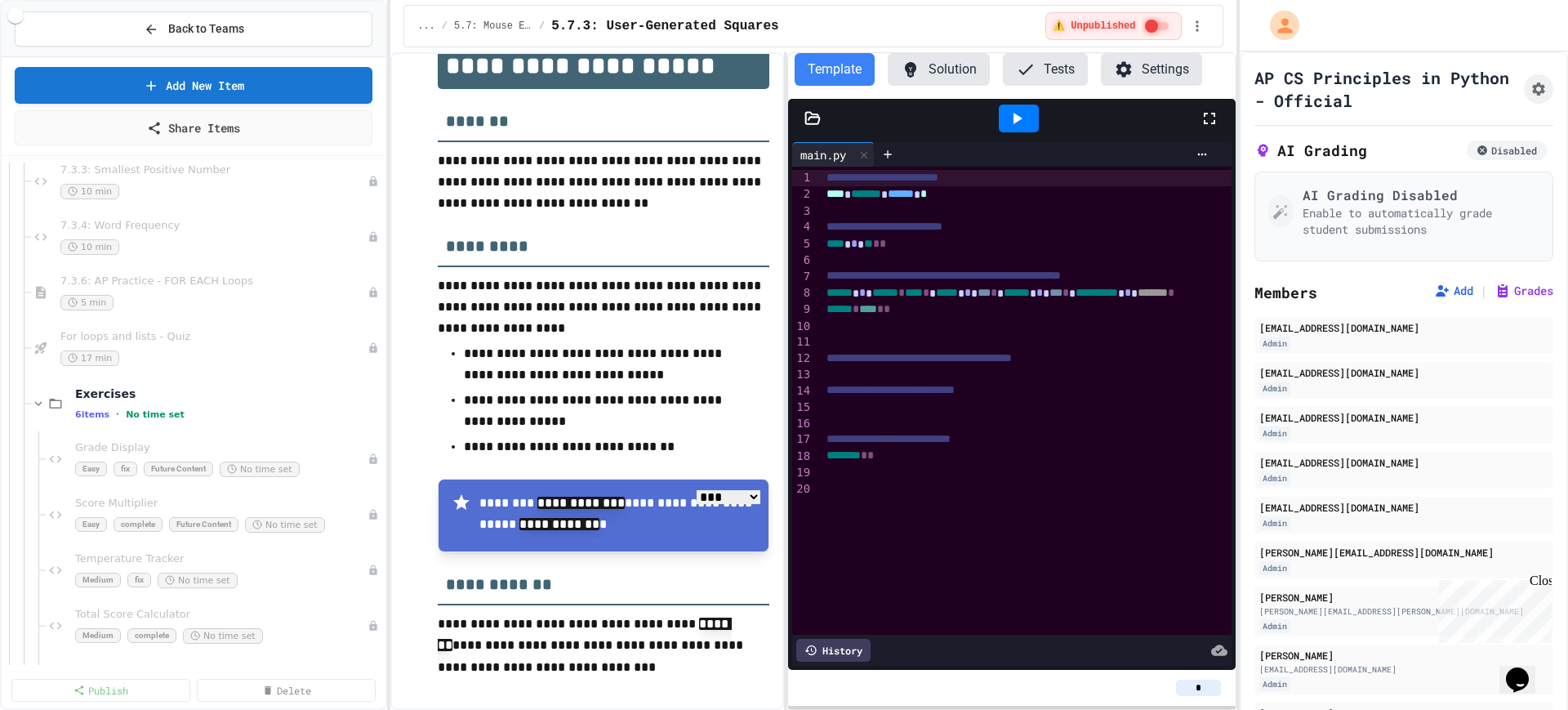
scroll to position [9399, 0]
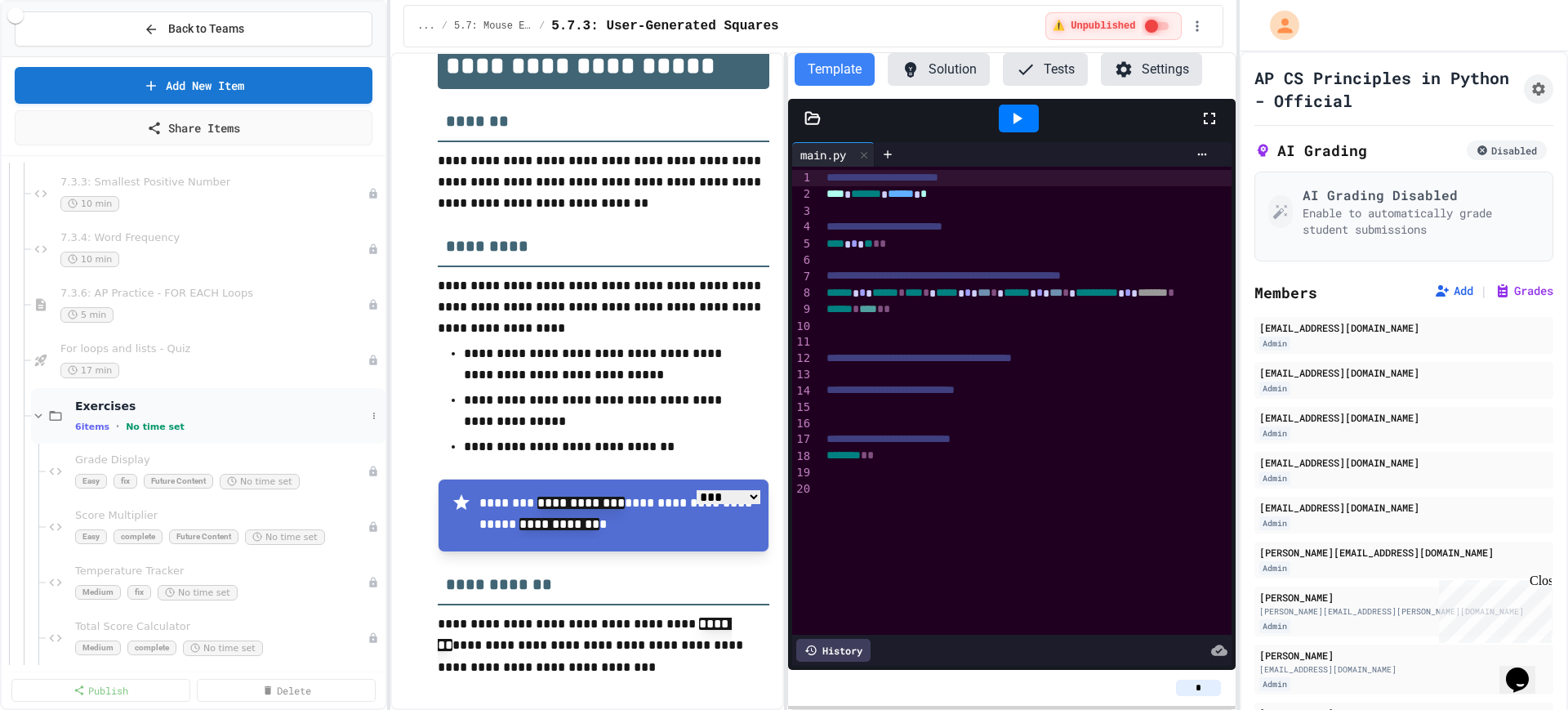
click at [40, 416] on icon at bounding box center [38, 416] width 7 height 5
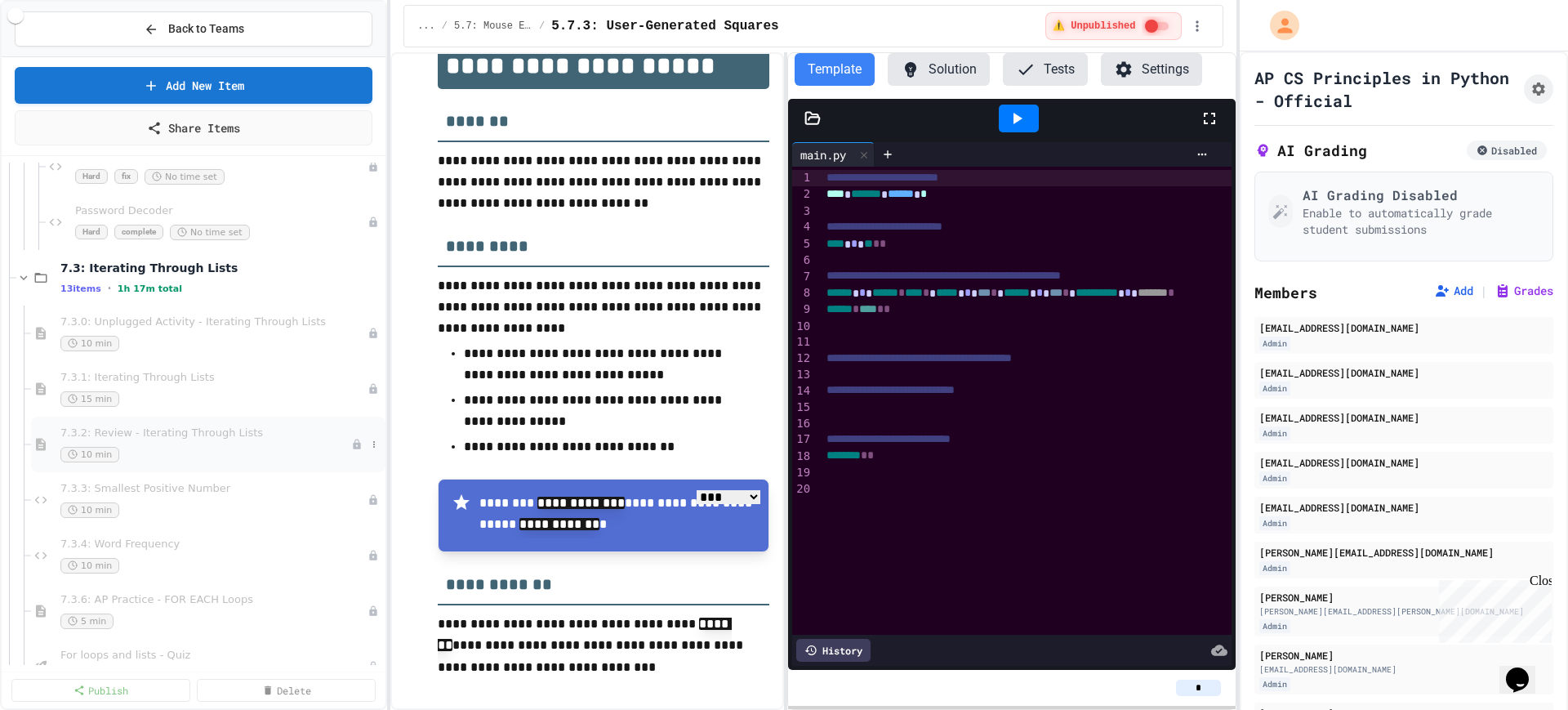
scroll to position [8990, 0]
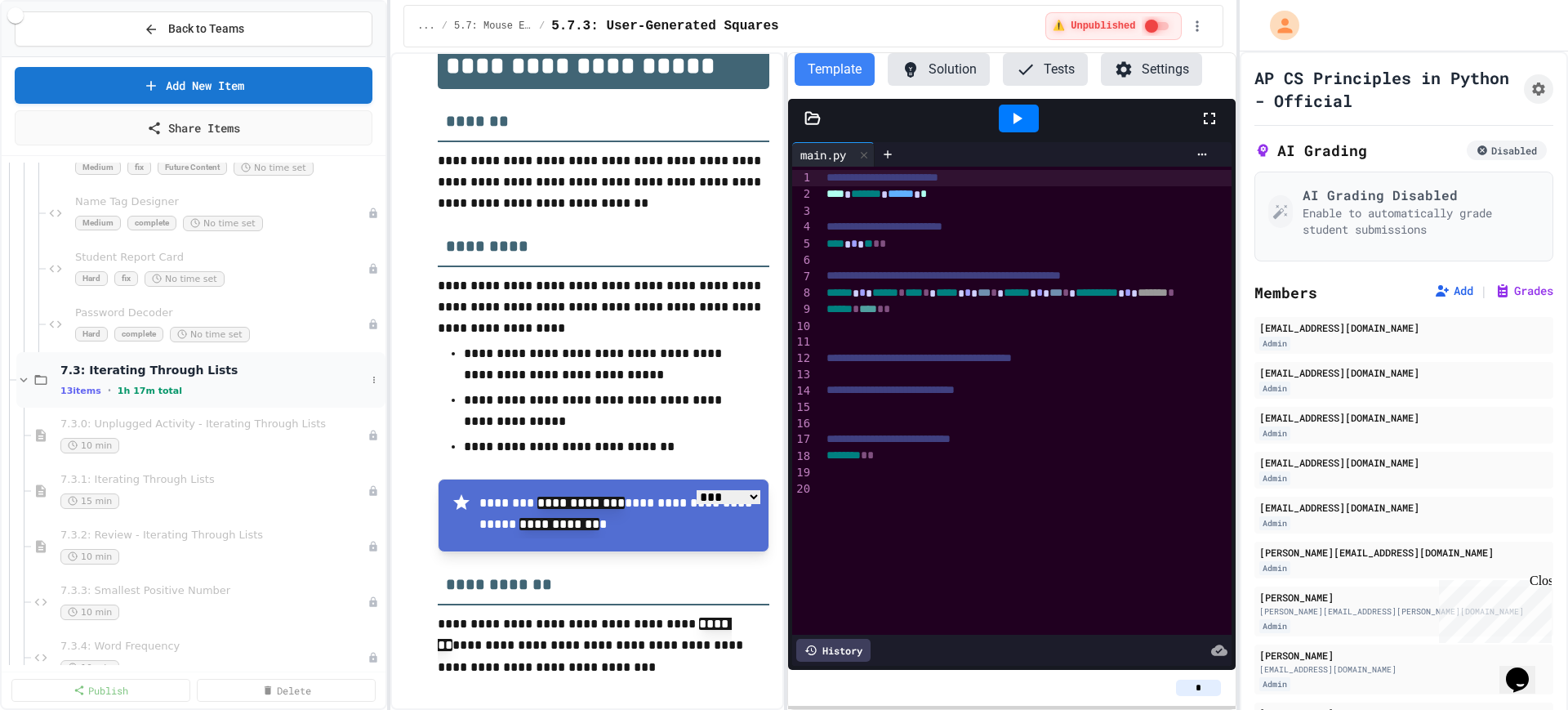
click at [24, 381] on icon at bounding box center [24, 380] width 7 height 5
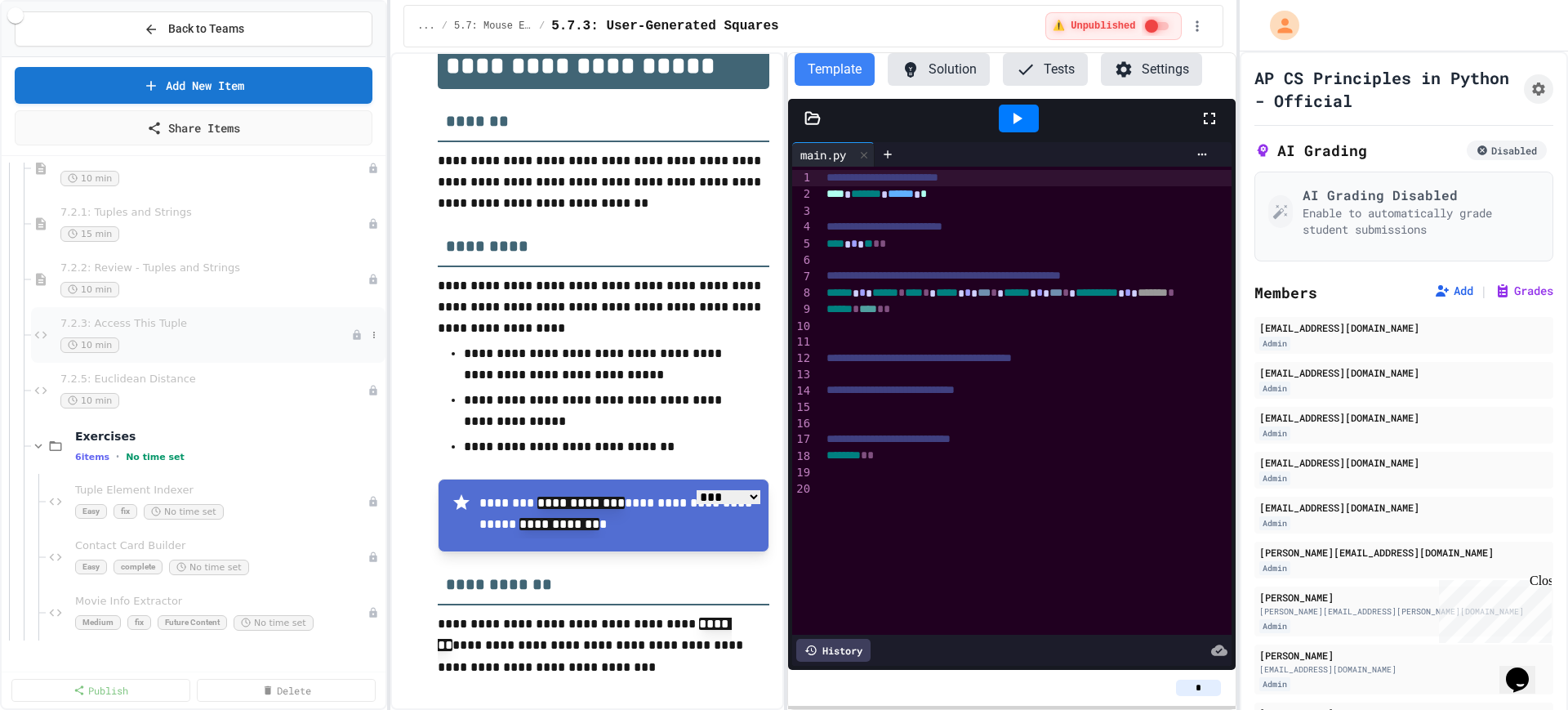
scroll to position [8581, 0]
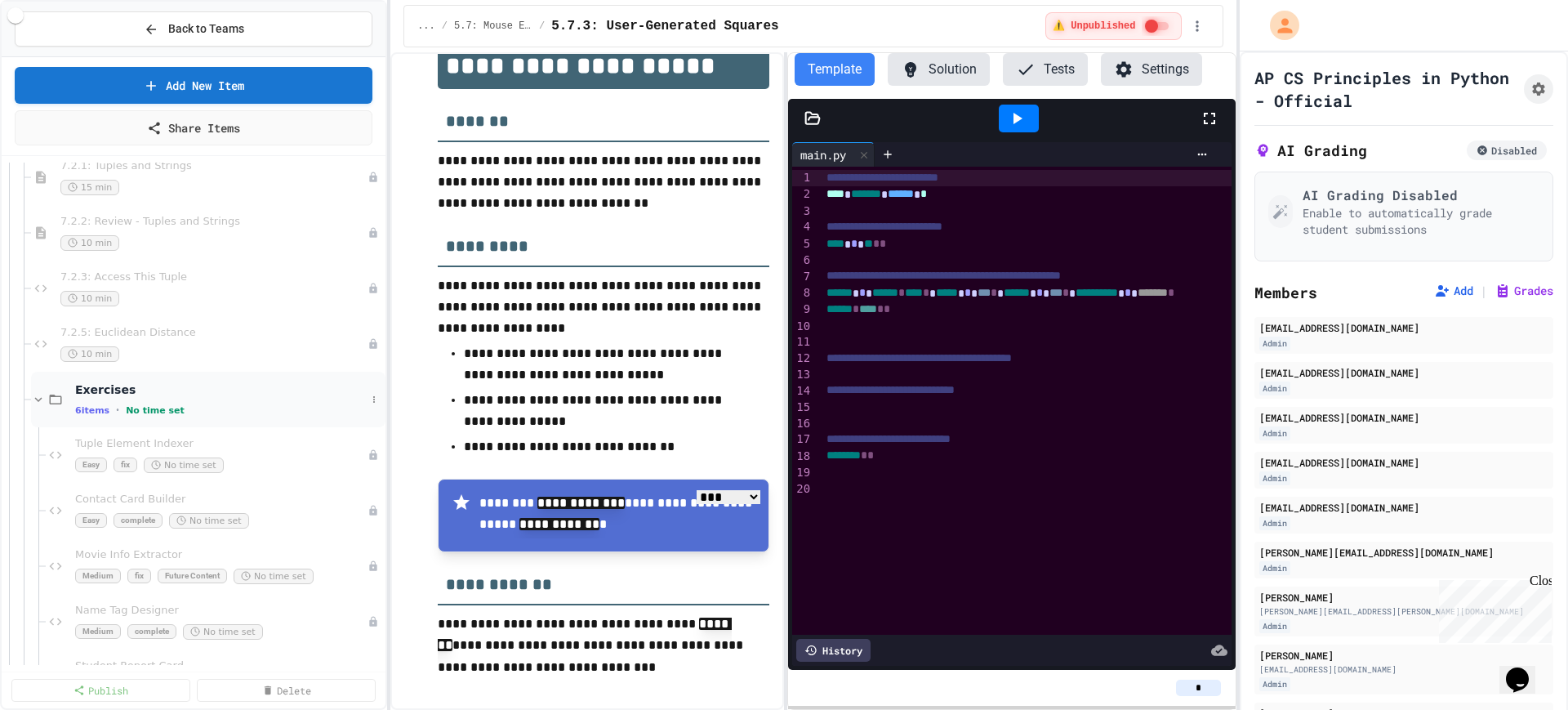
click at [284, 415] on div "6 items • No time set" at bounding box center [221, 410] width 291 height 13
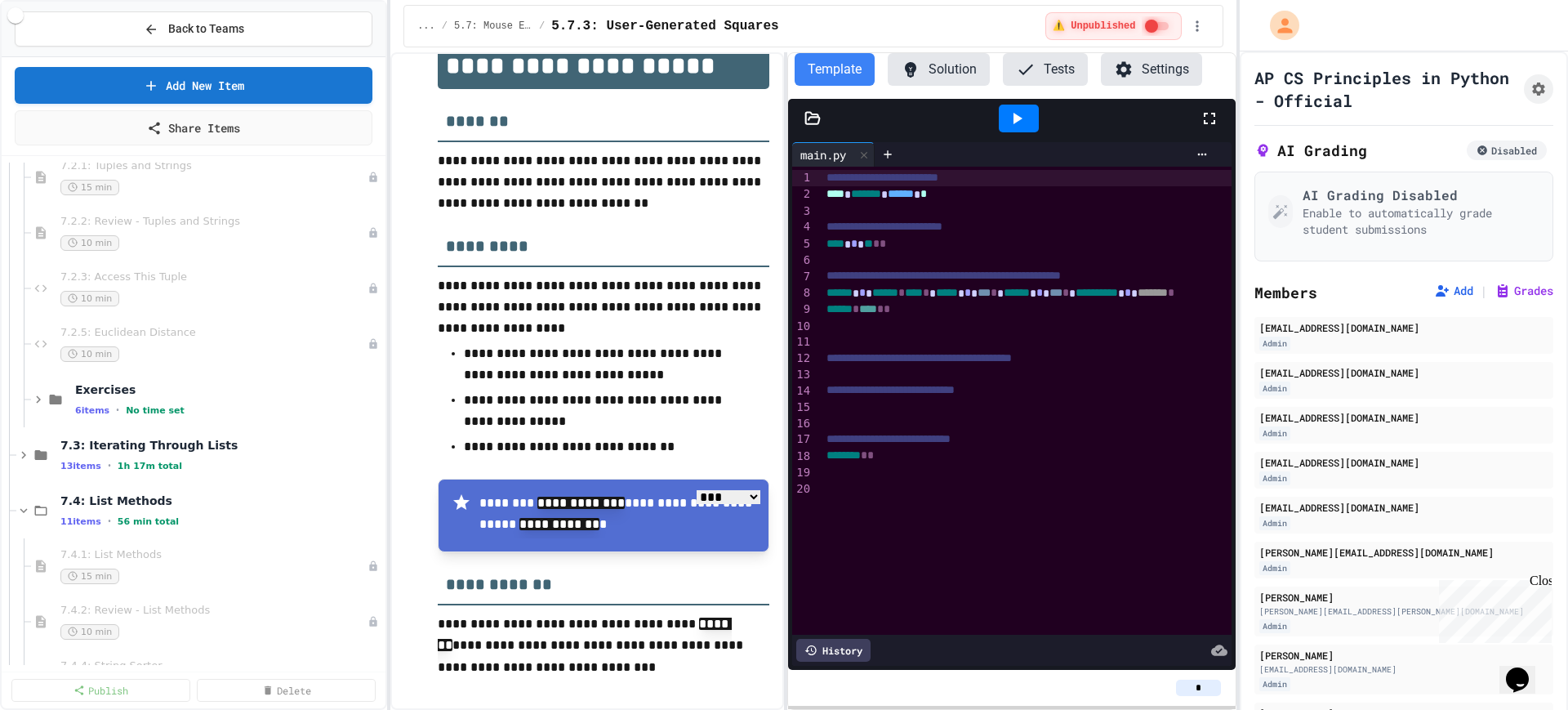
click at [284, 415] on div "6 items • No time set" at bounding box center [228, 410] width 307 height 13
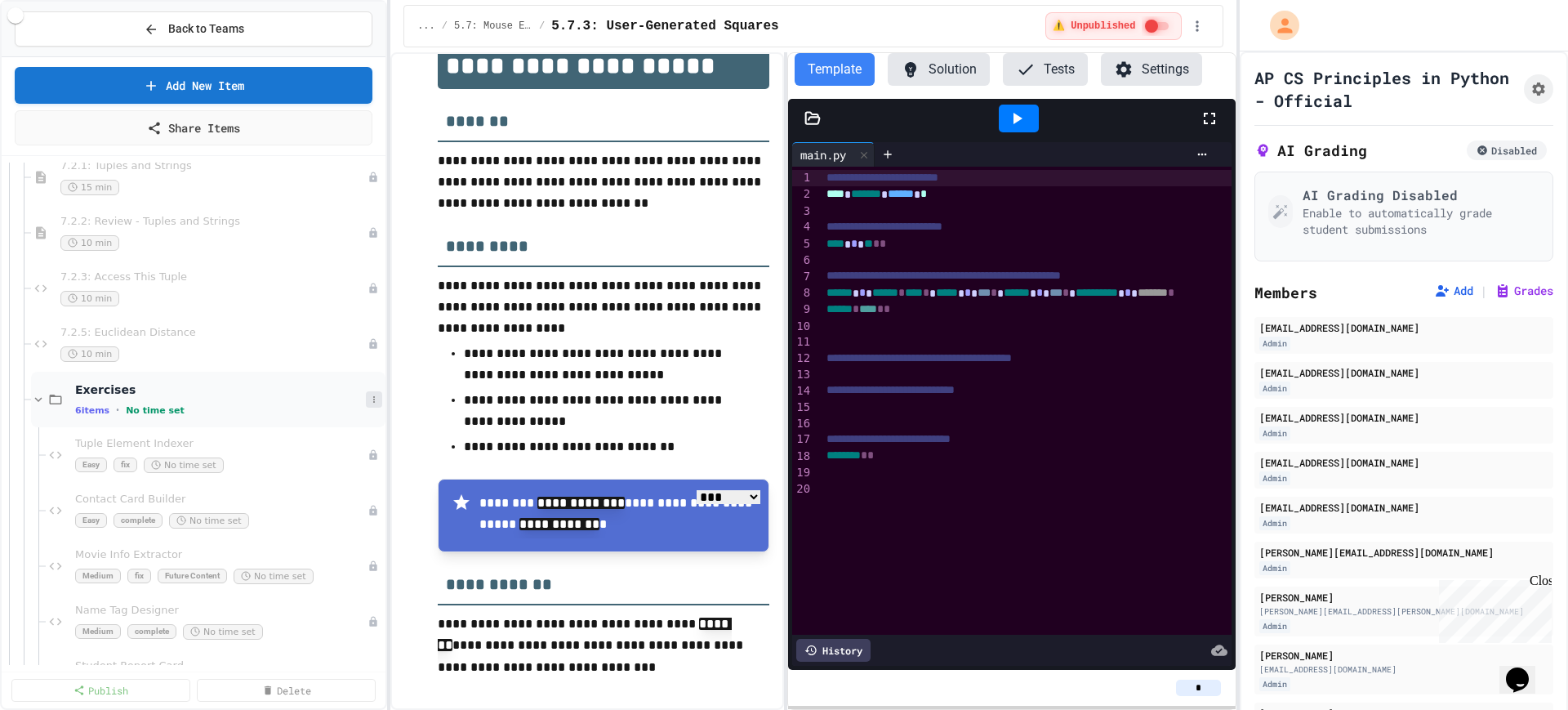
click at [366, 405] on button at bounding box center [374, 400] width 17 height 17
click at [311, 517] on button "Delete" at bounding box center [317, 518] width 108 height 30
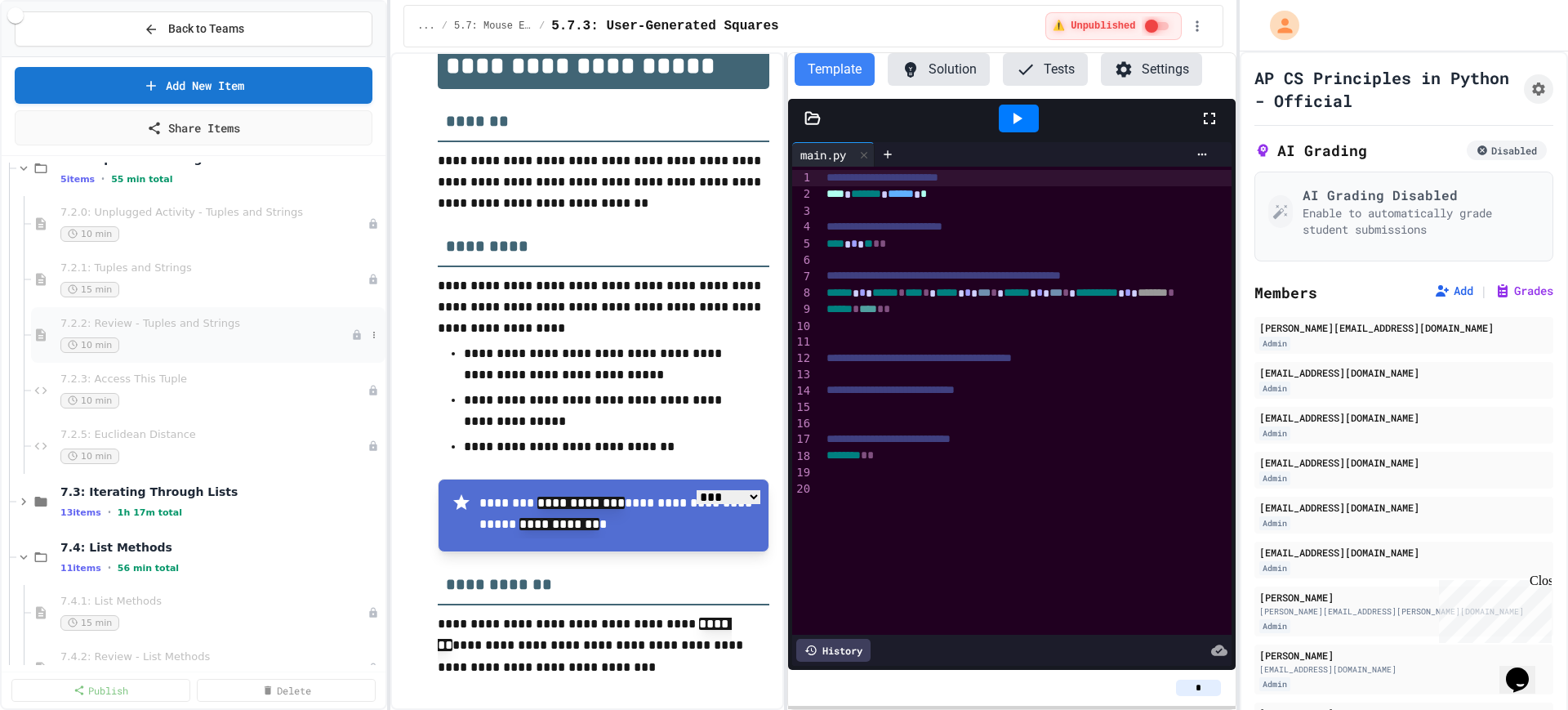
scroll to position [8377, 0]
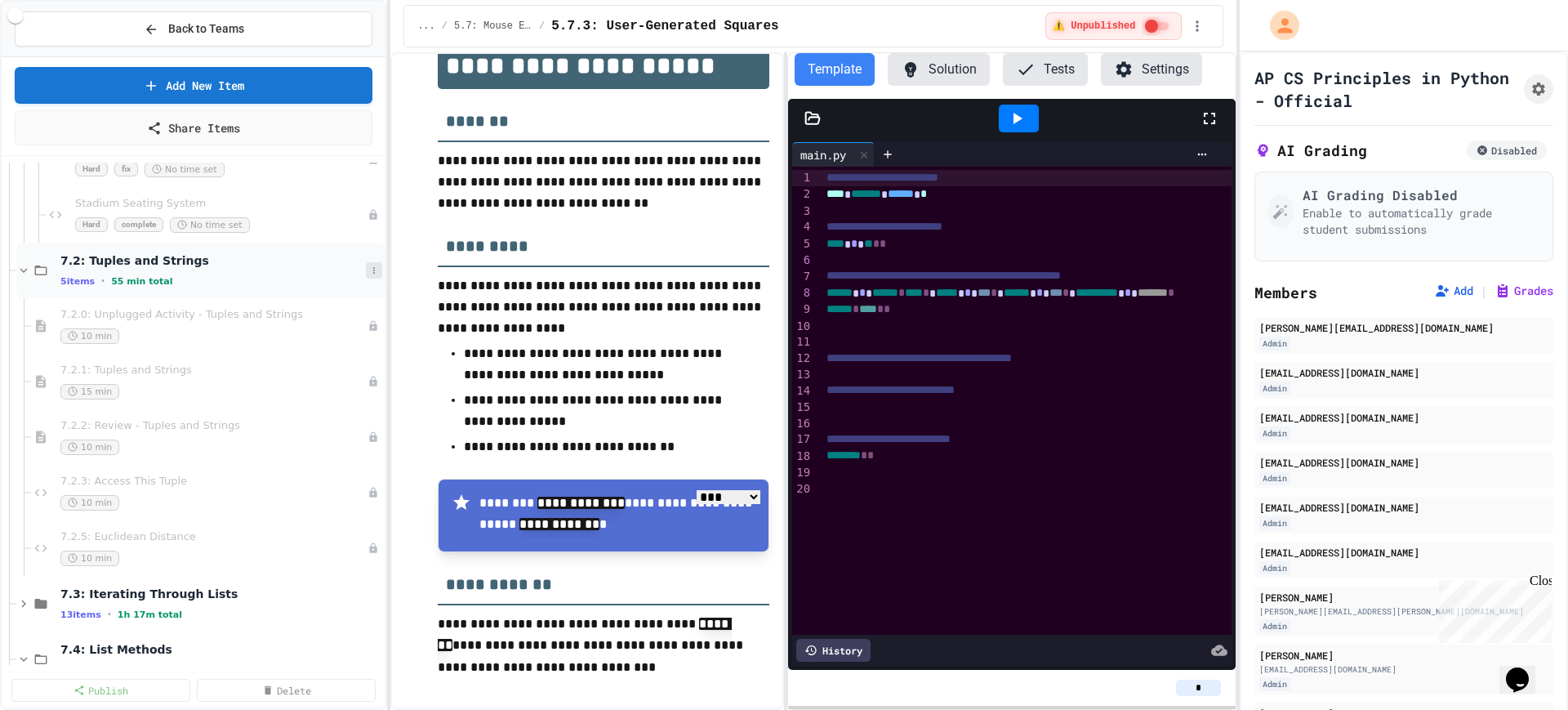
click at [369, 273] on icon at bounding box center [374, 271] width 10 height 10
click at [323, 302] on button "Add Item" at bounding box center [317, 301] width 108 height 30
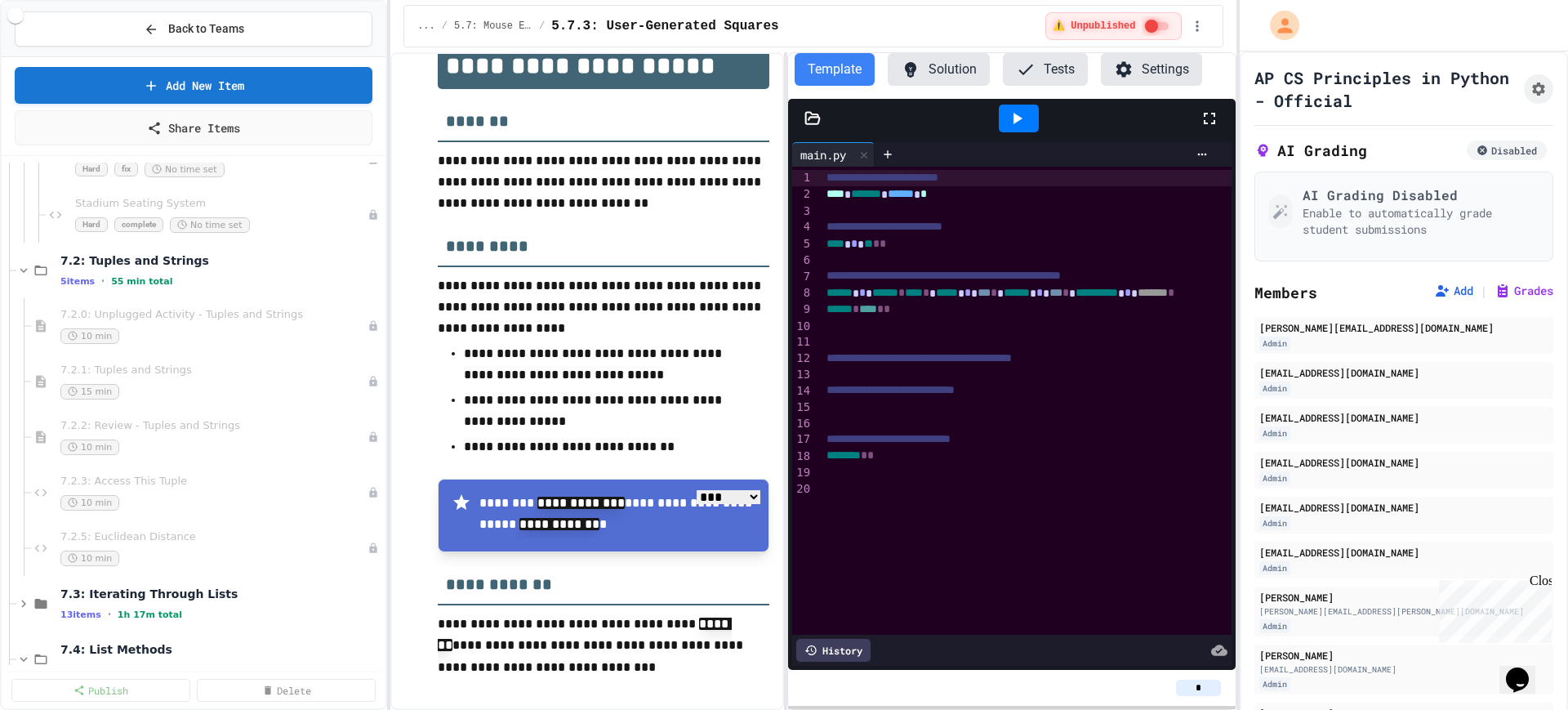
type input "********"
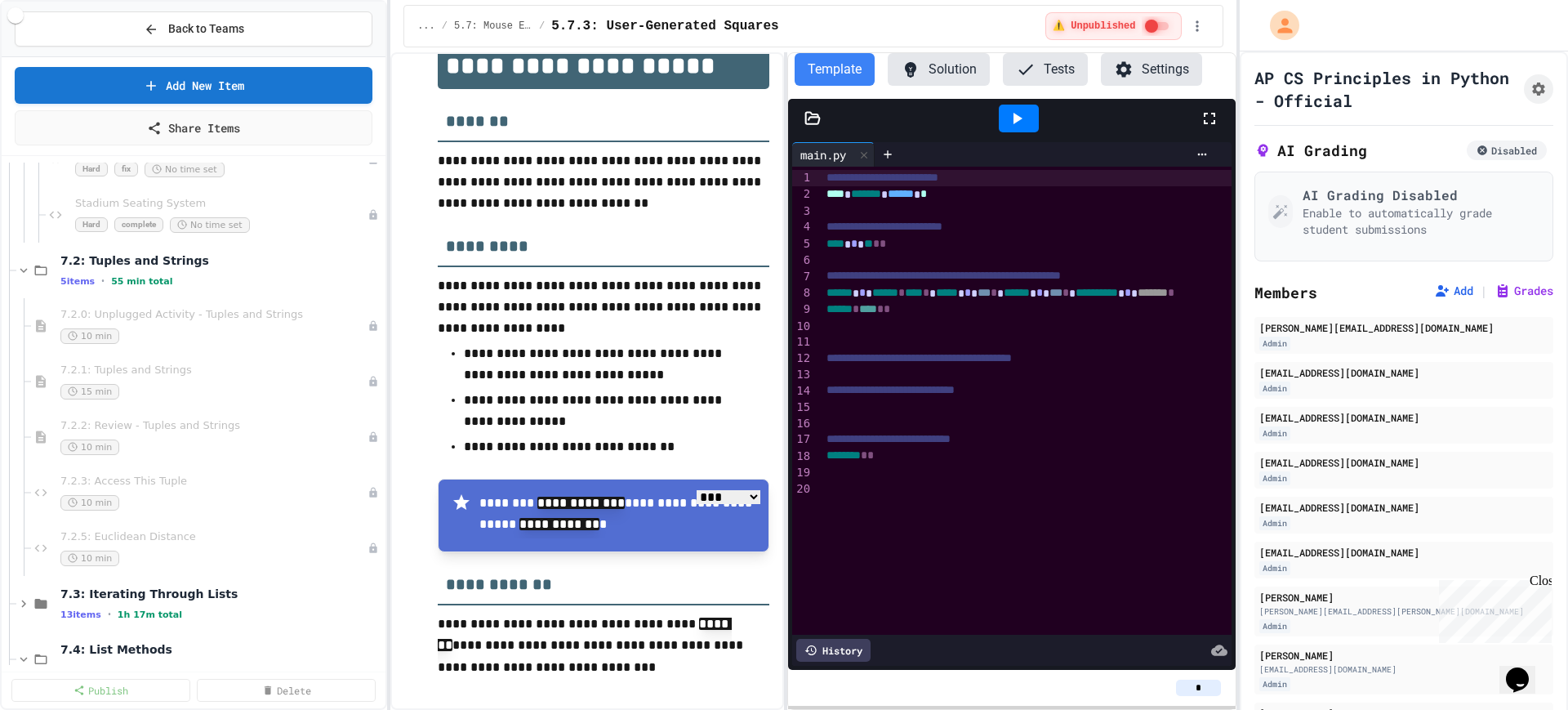
type input "********"
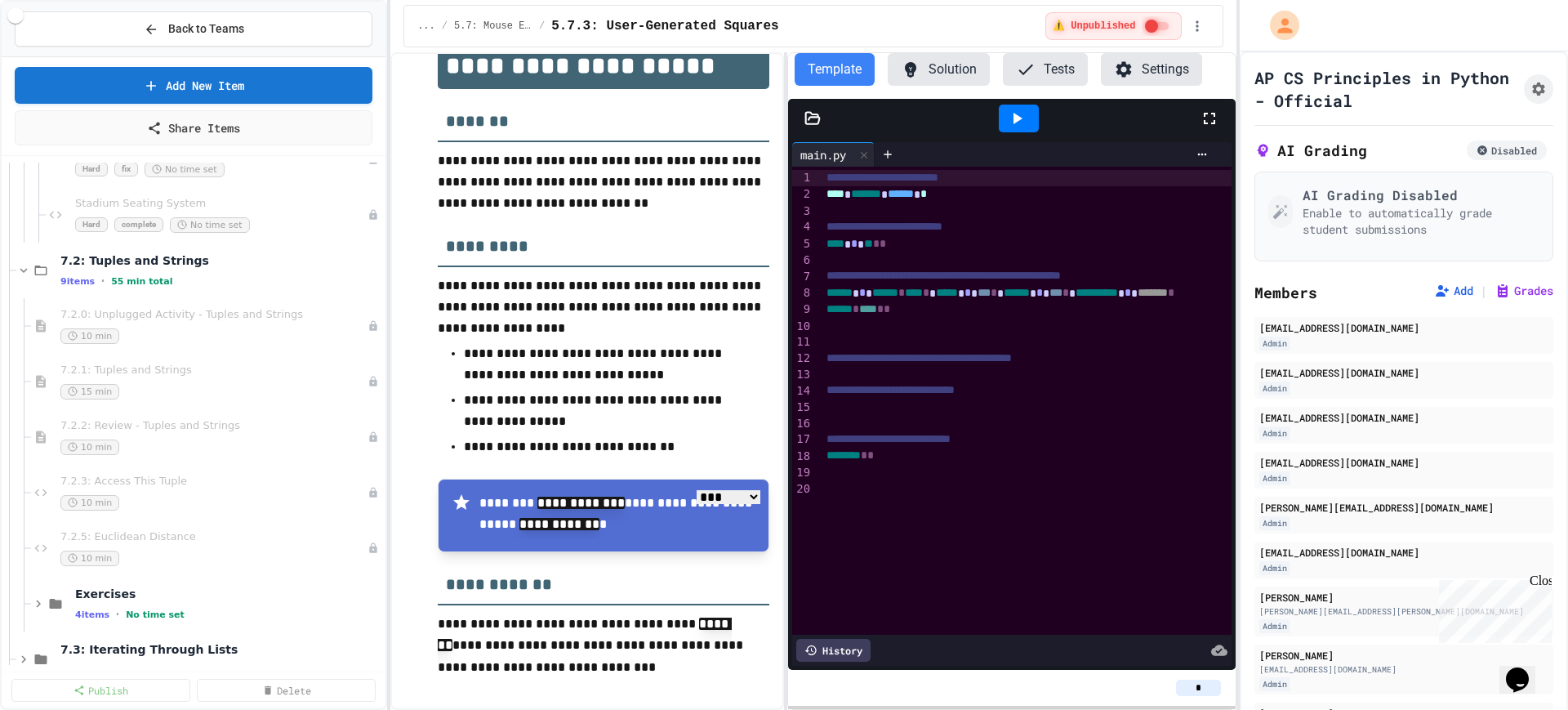
click at [160, 602] on div "Exercises 6 items • No time set" at bounding box center [221, 603] width 291 height 34
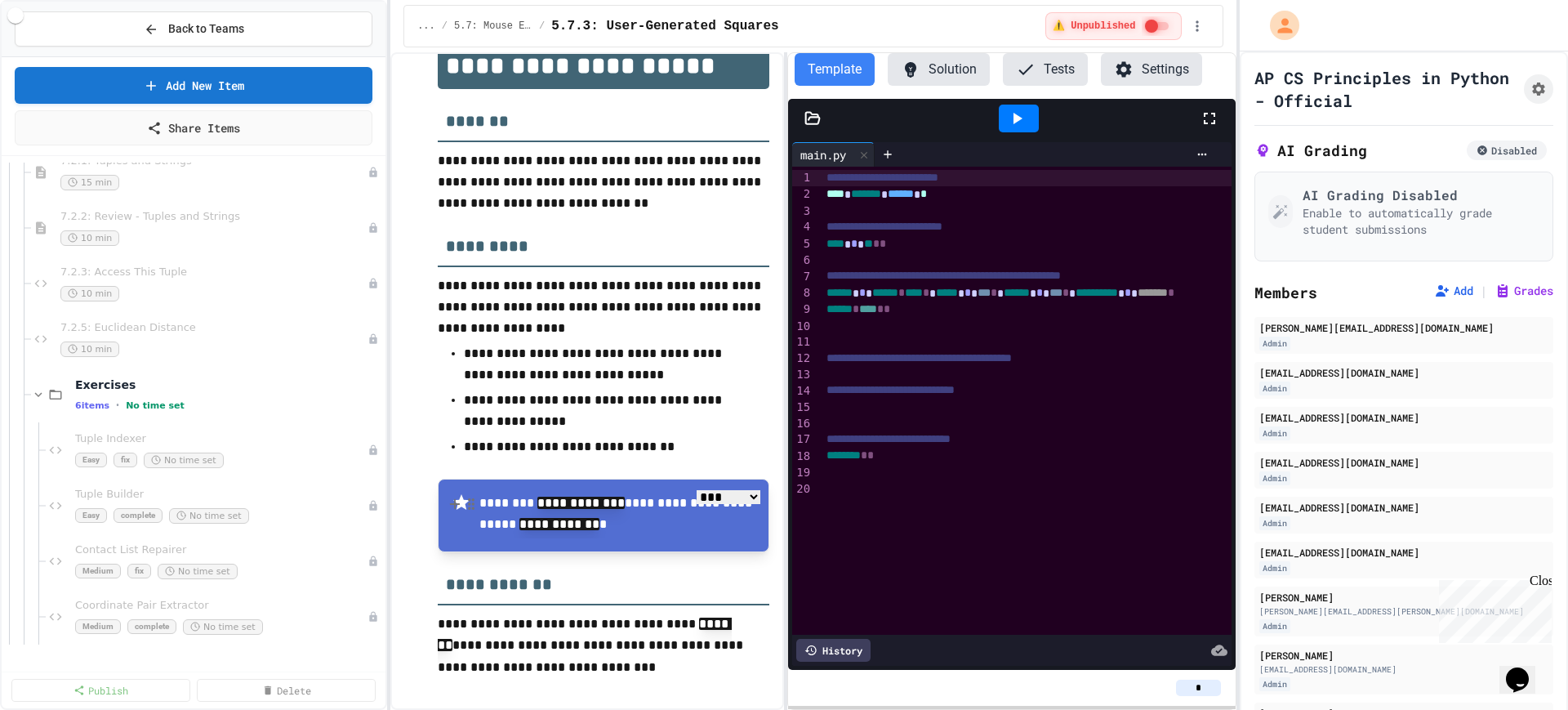
scroll to position [8479, 0]
click at [37, 497] on icon at bounding box center [39, 502] width 15 height 15
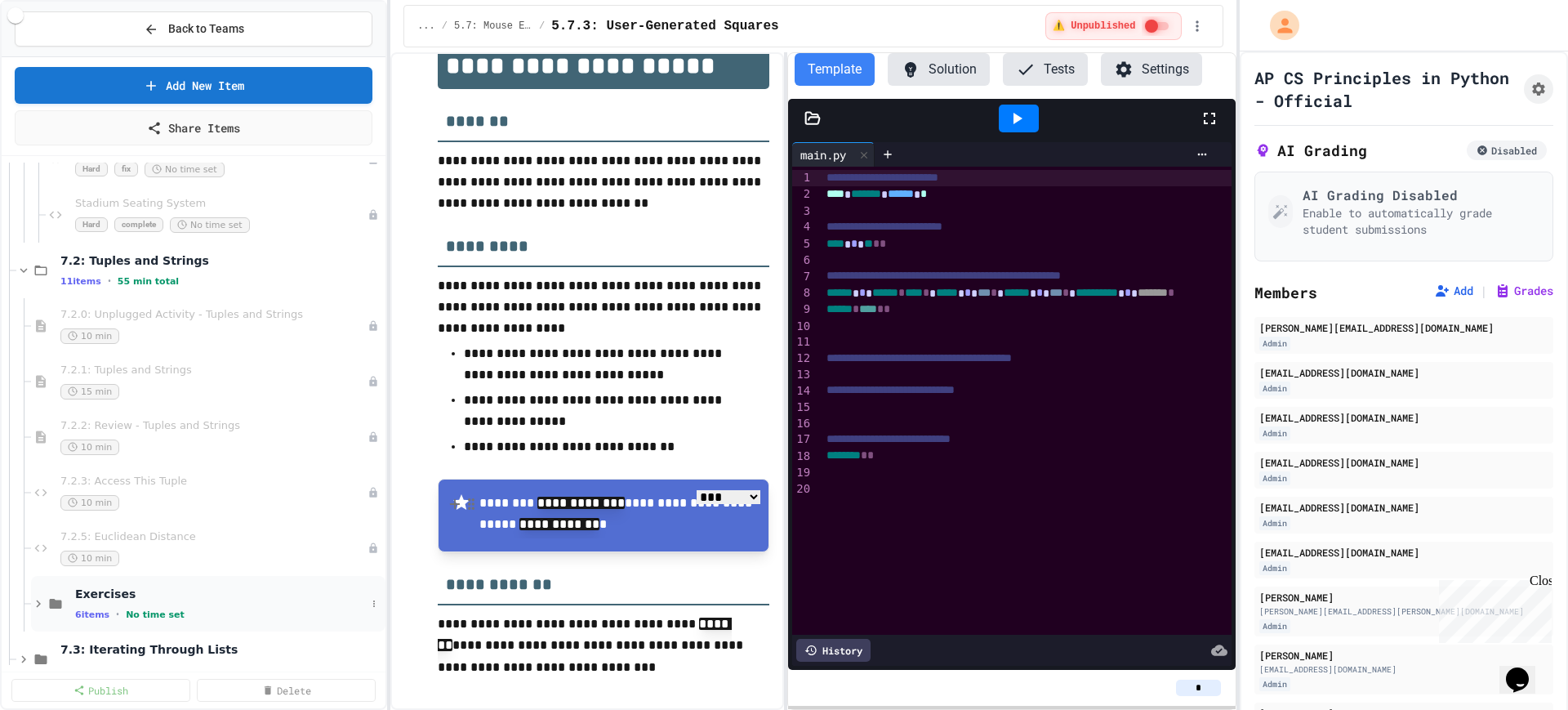
scroll to position [8275, 0]
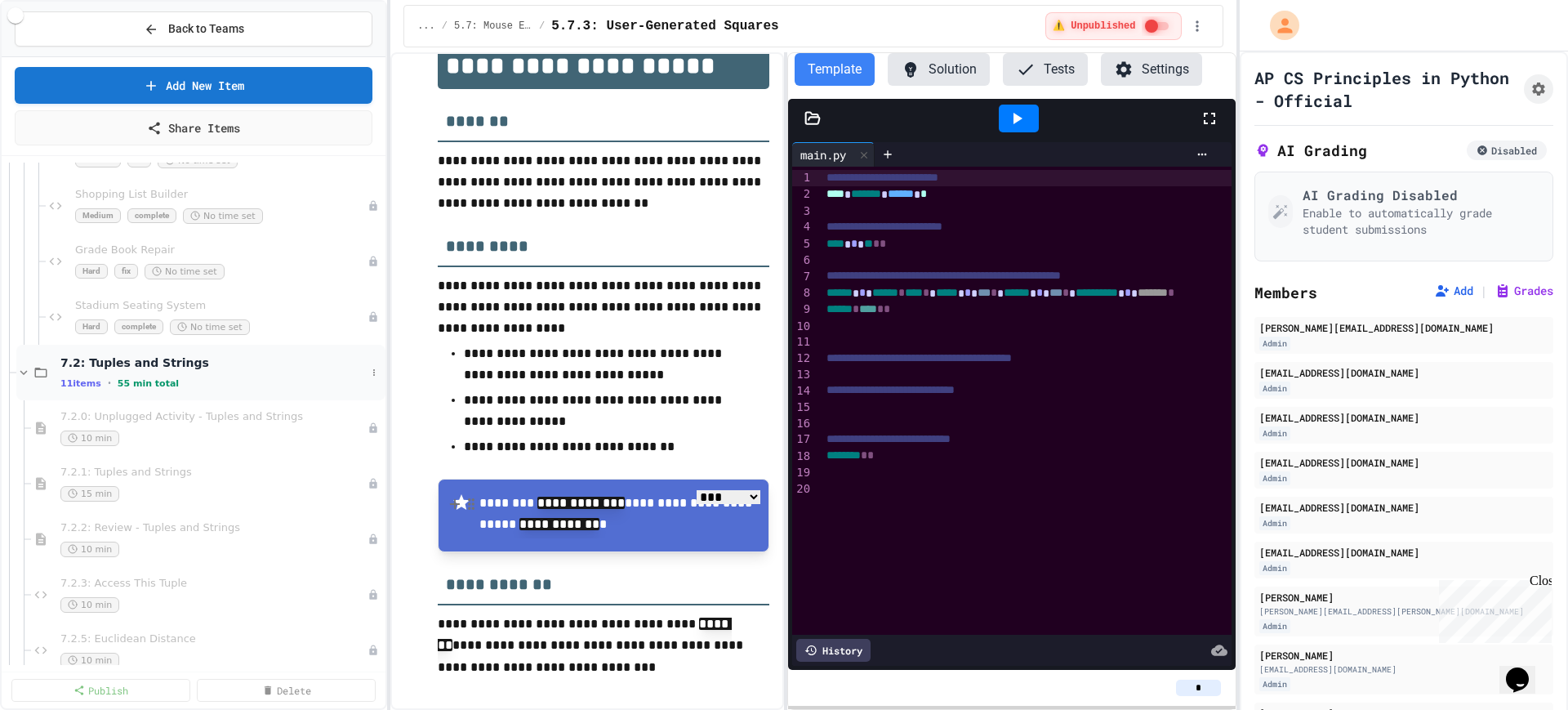
click at [19, 378] on icon at bounding box center [24, 372] width 15 height 15
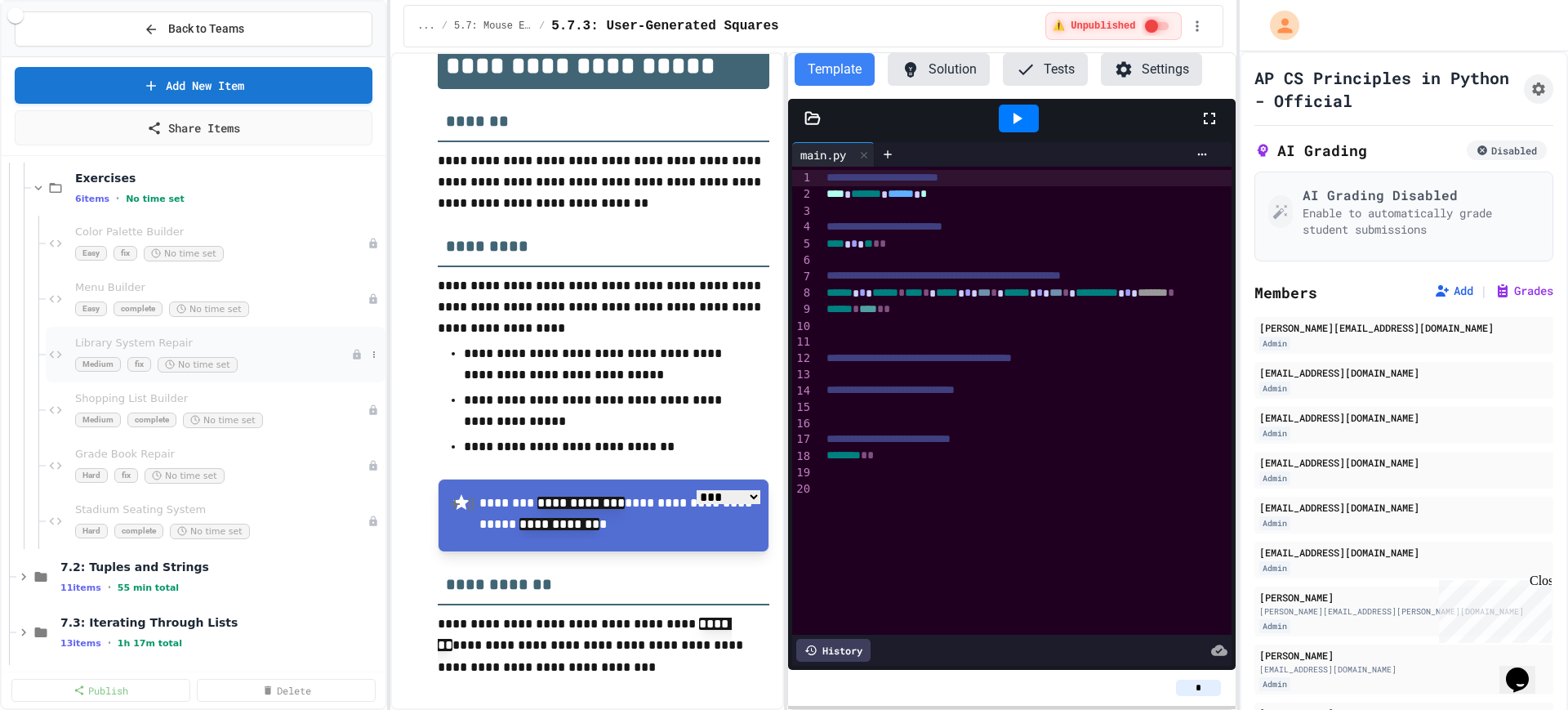
scroll to position [7968, 0]
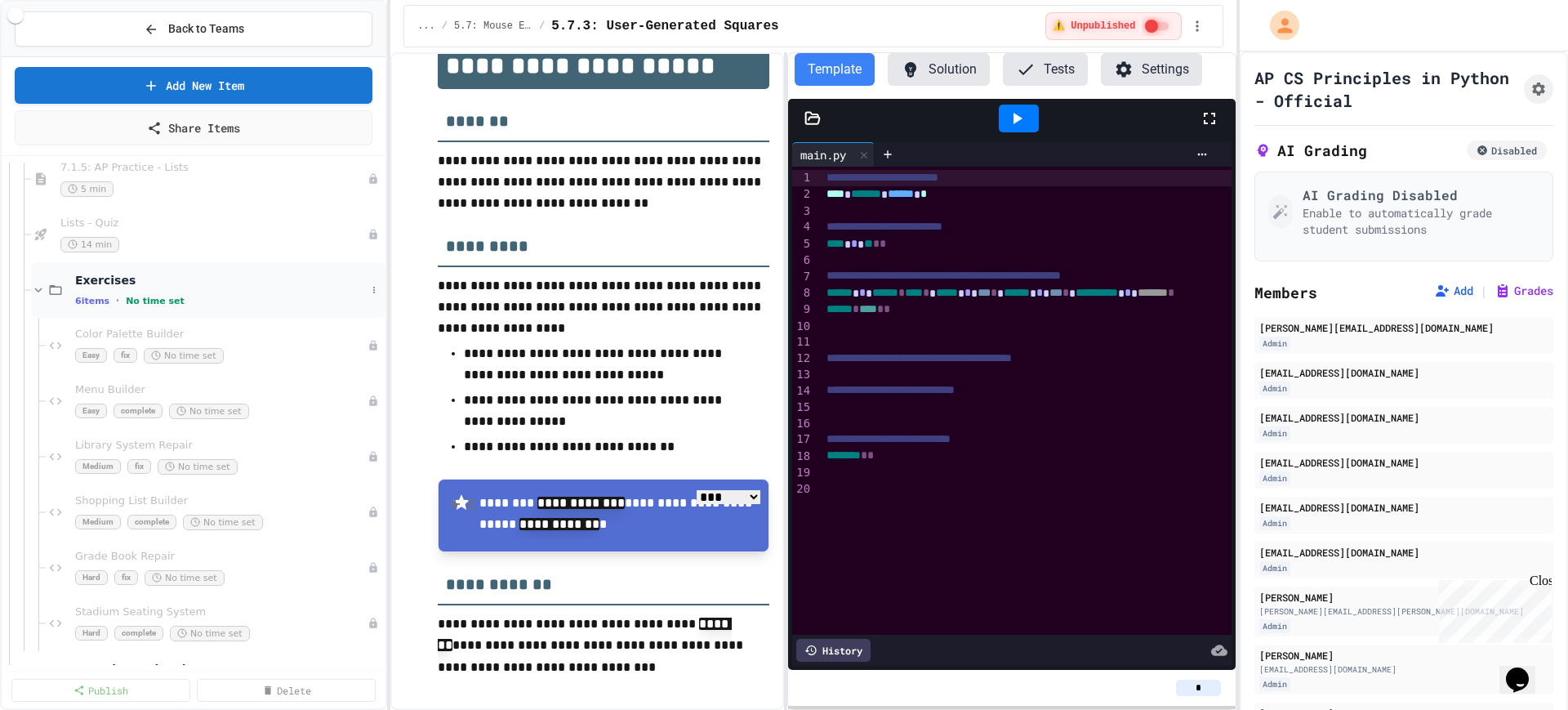
click at [36, 291] on icon at bounding box center [39, 290] width 15 height 15
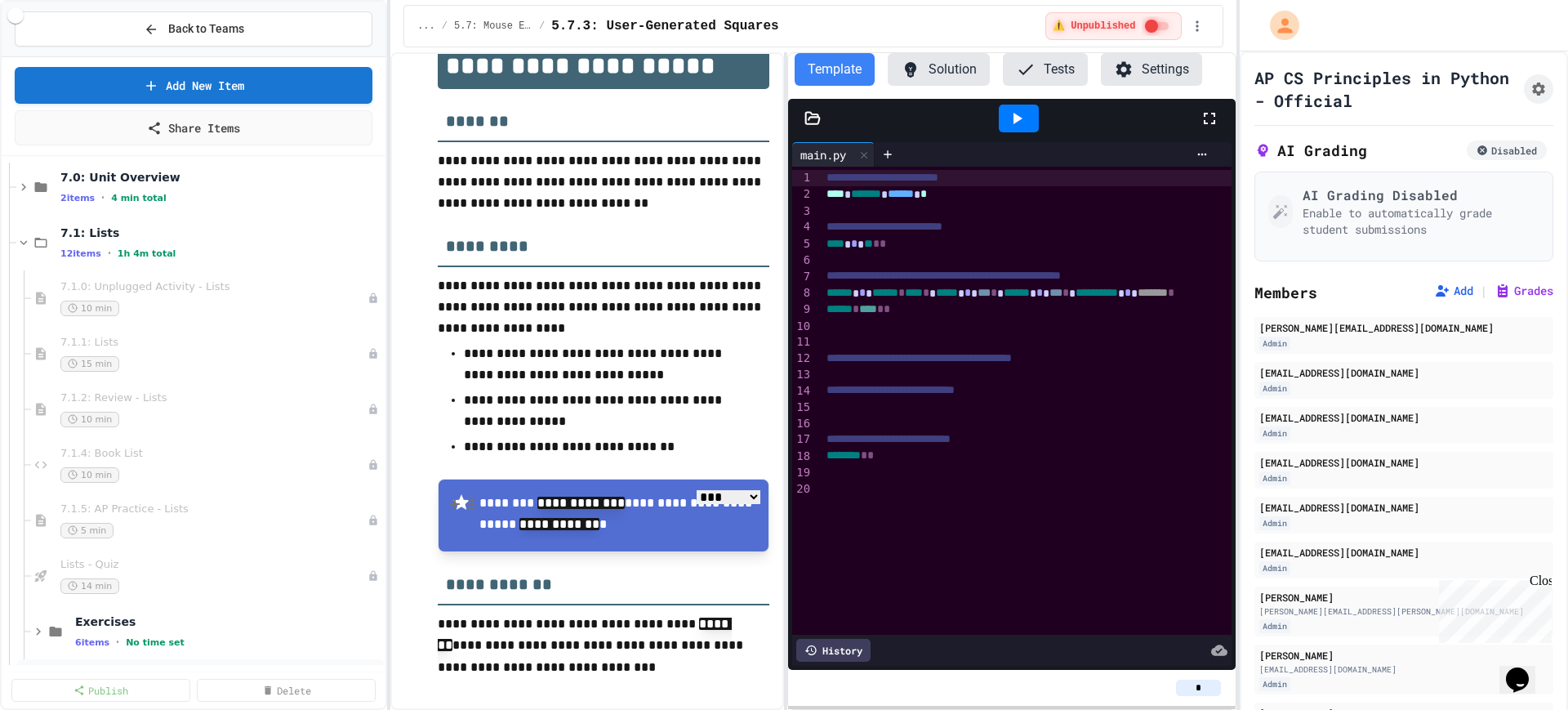
scroll to position [7662, 0]
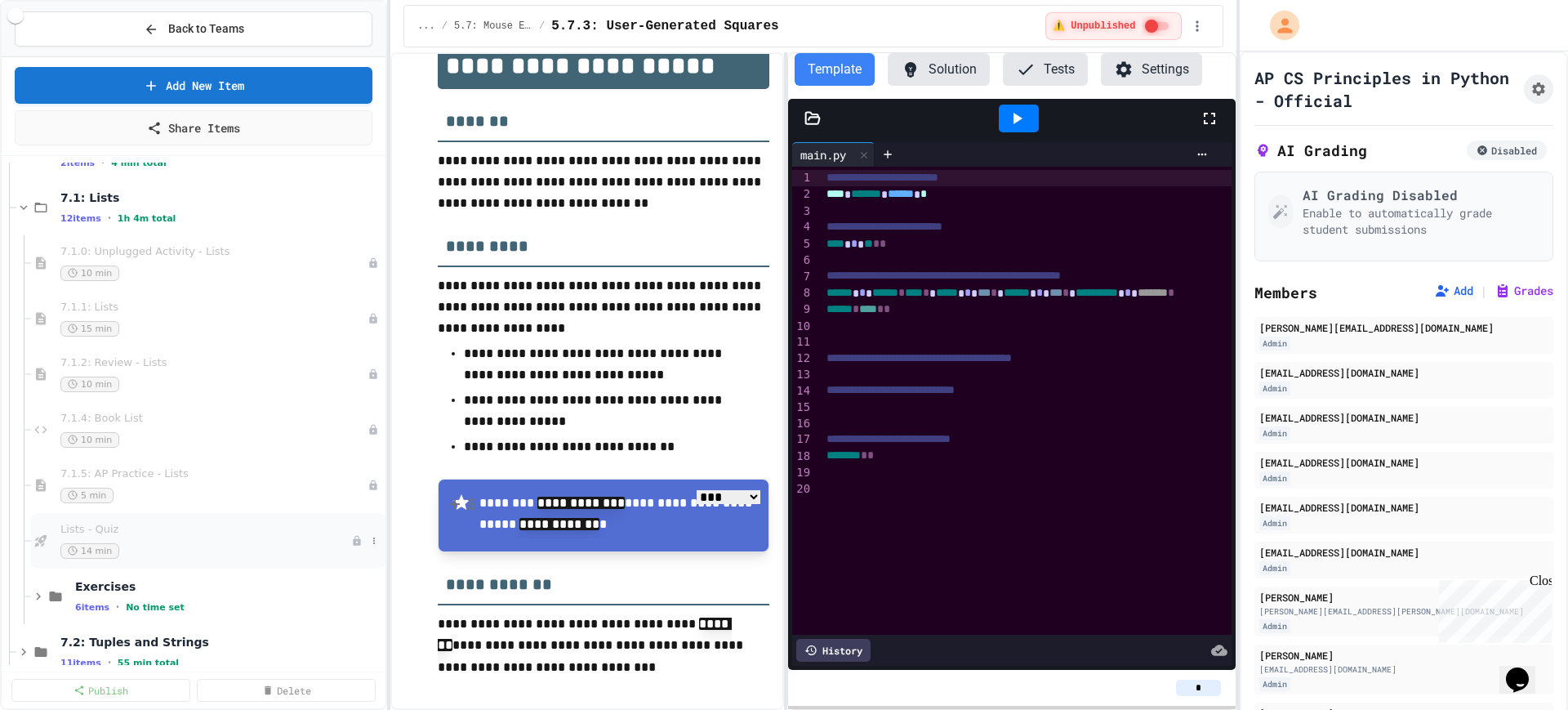
click at [171, 551] on div "14 min" at bounding box center [206, 551] width 291 height 16
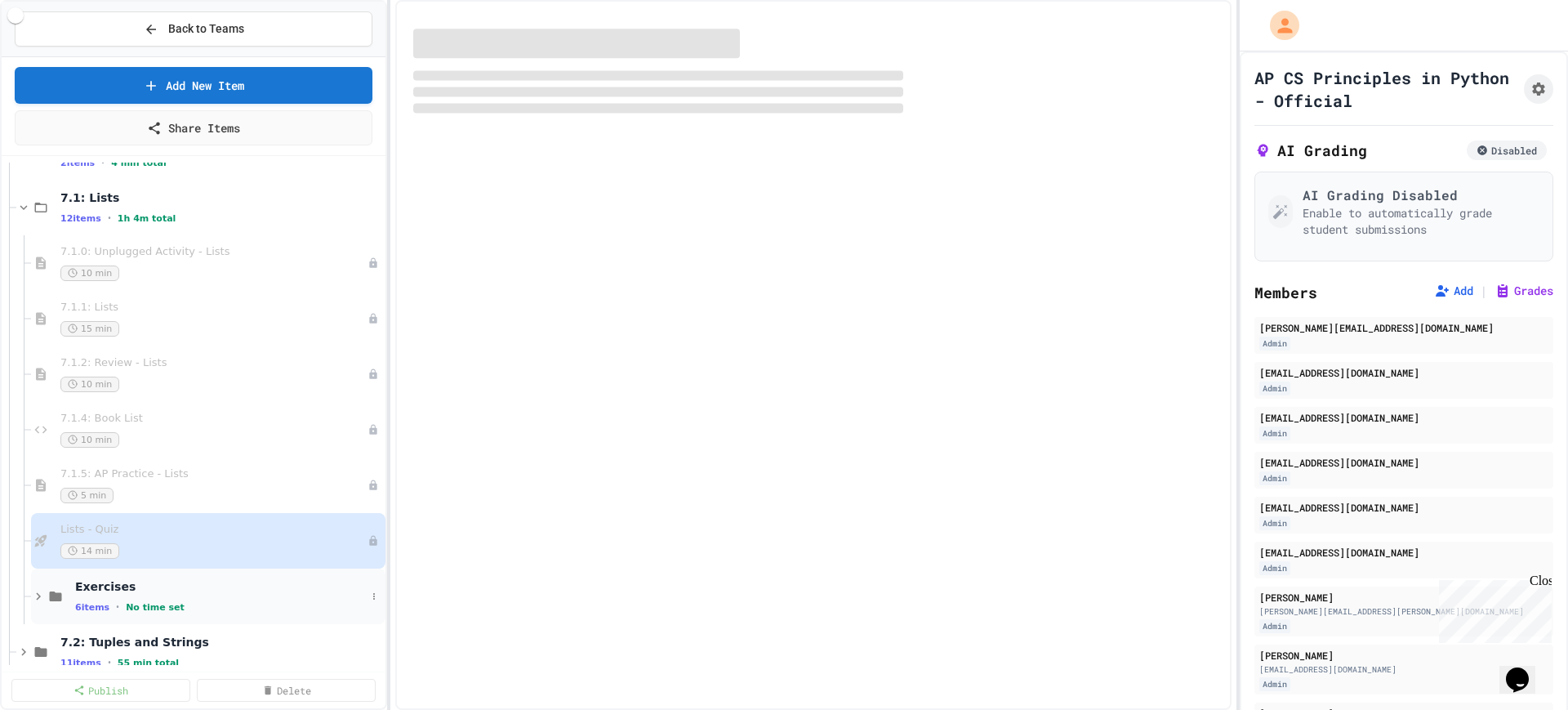
click at [185, 591] on span "Exercises" at bounding box center [221, 587] width 291 height 15
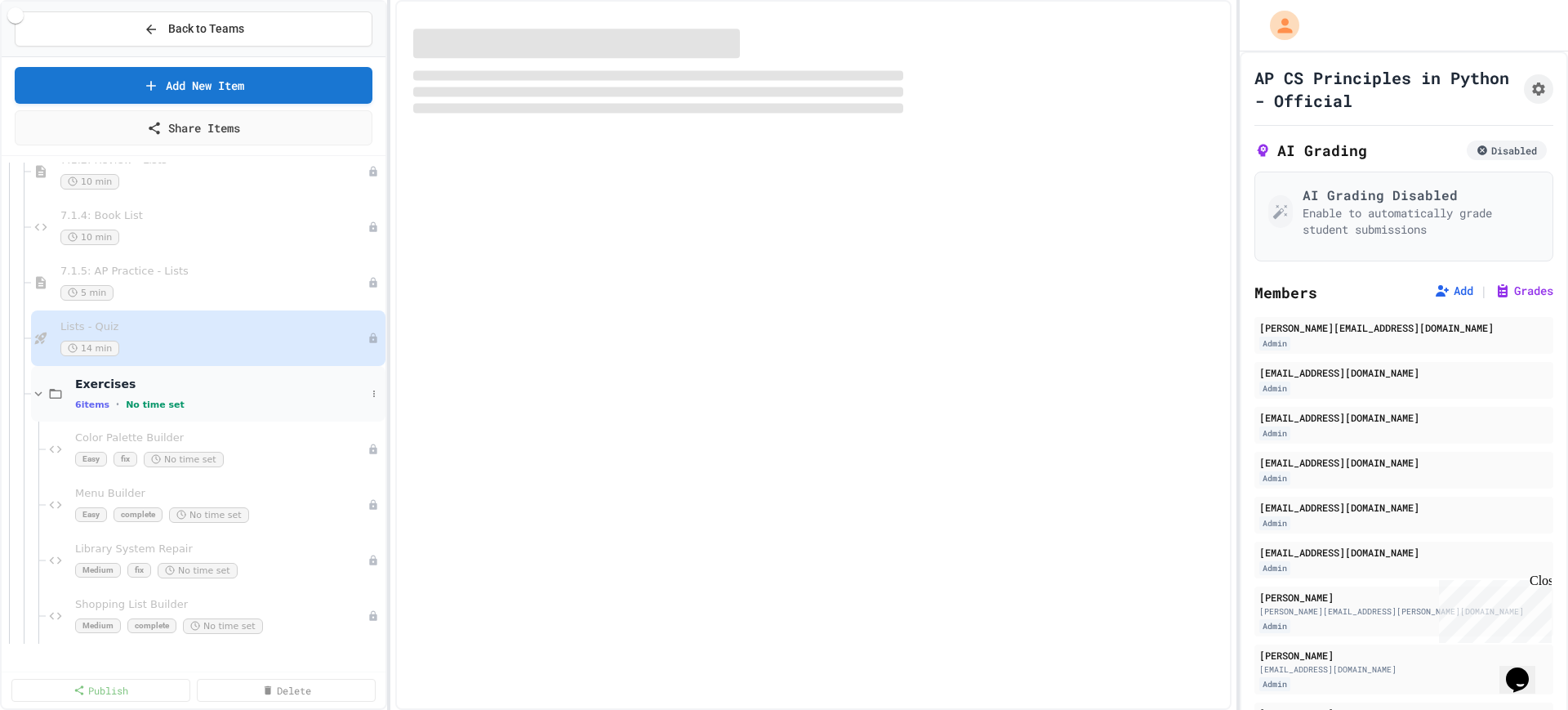
scroll to position [7866, 0]
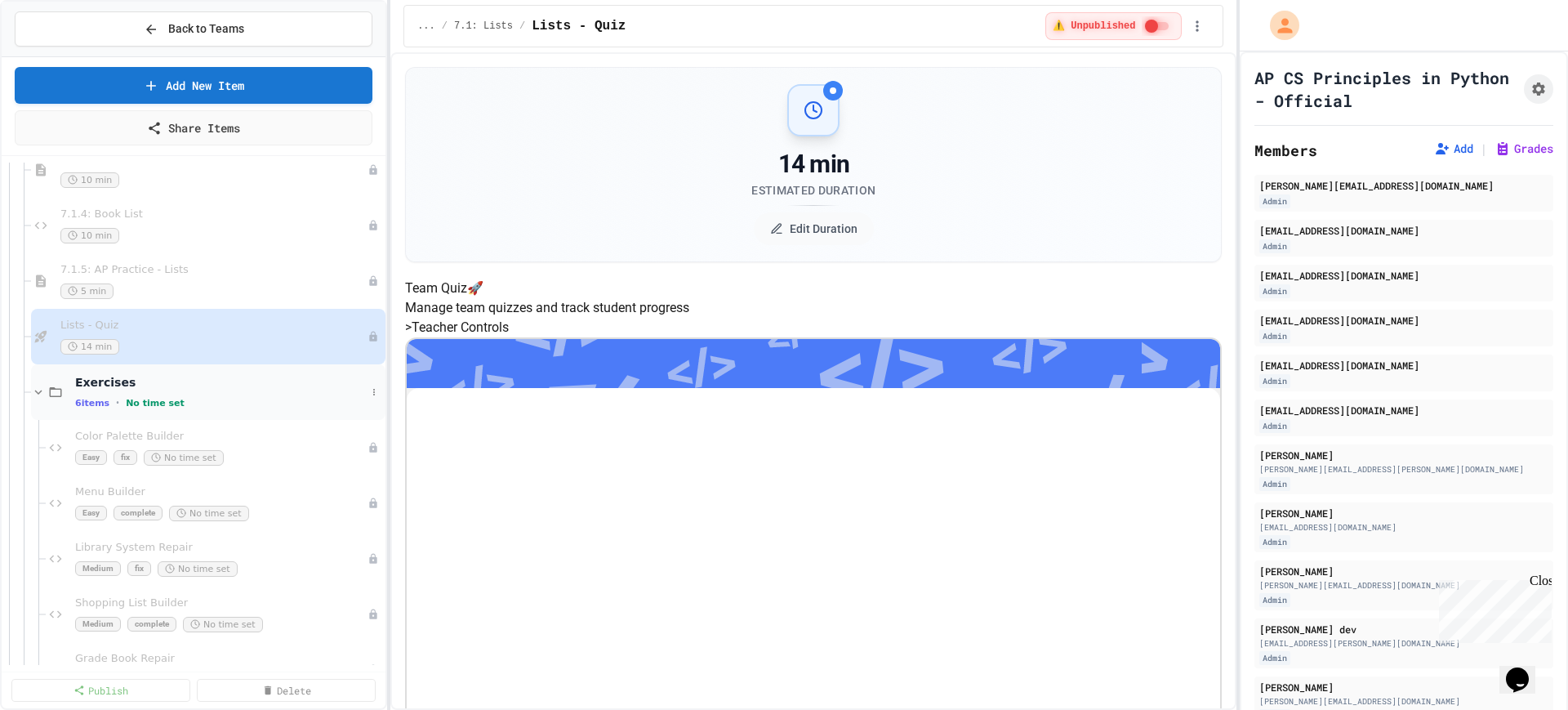
click at [217, 391] on div "Exercises 6 items • No time set" at bounding box center [221, 391] width 291 height 34
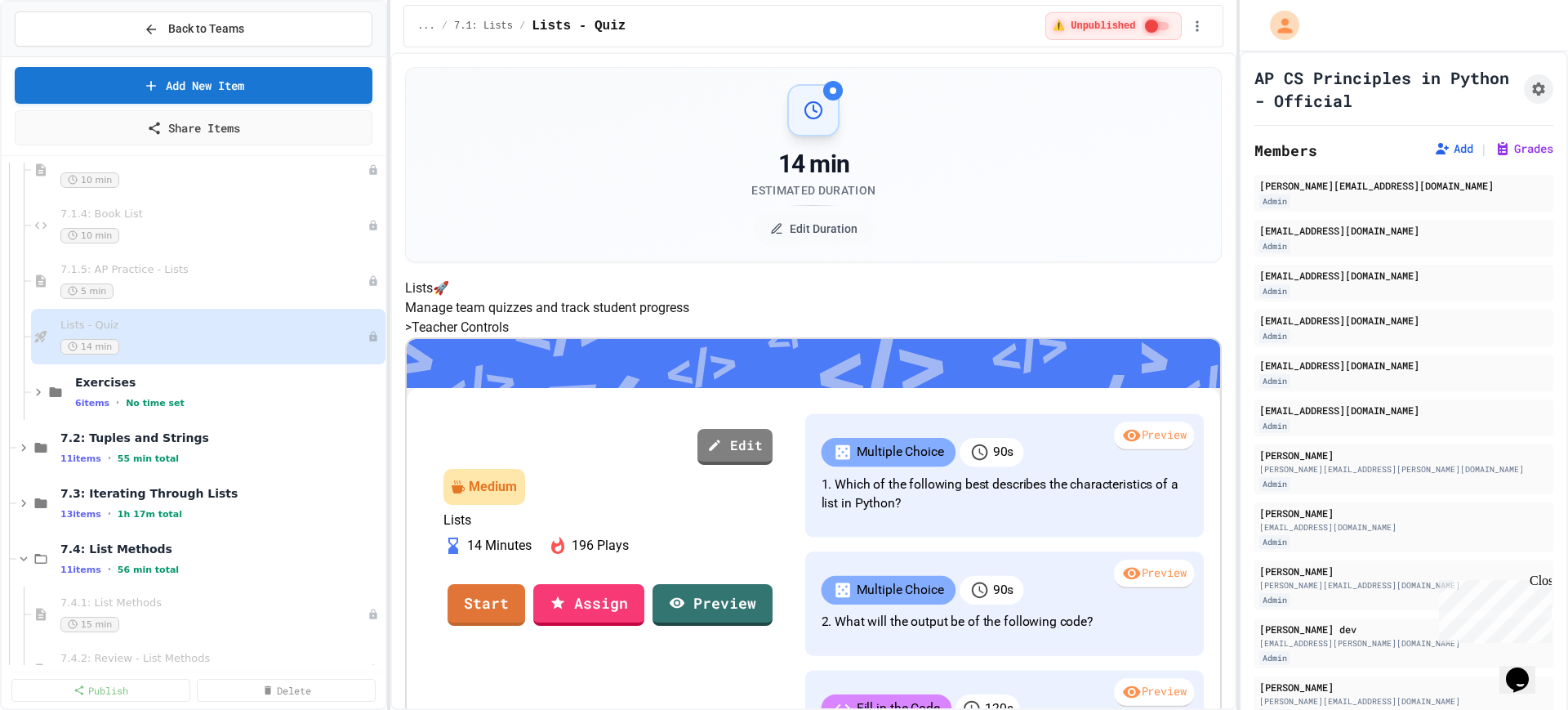
click at [217, 391] on div "Exercises 6 items • No time set" at bounding box center [228, 391] width 307 height 34
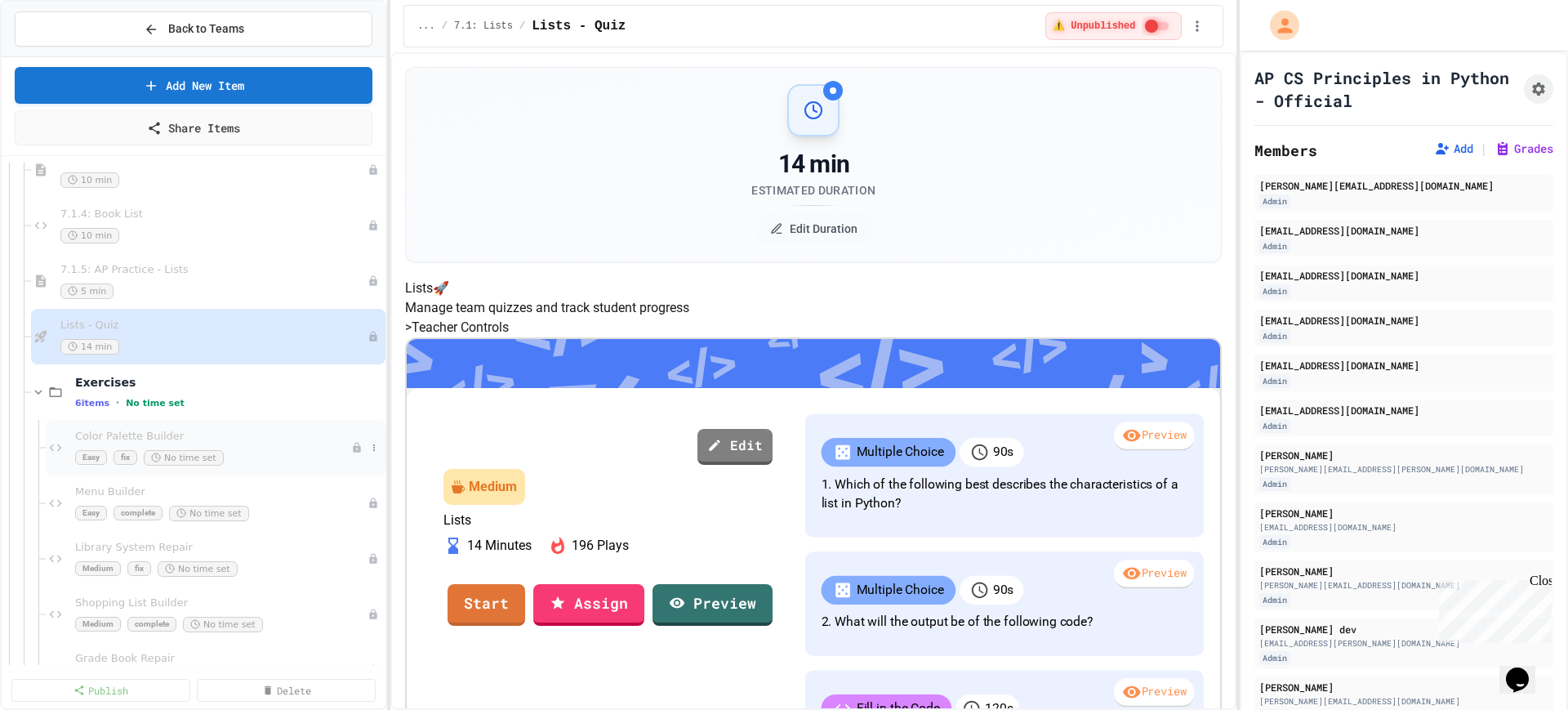
click at [223, 443] on span "Color Palette Builder" at bounding box center [213, 436] width 276 height 14
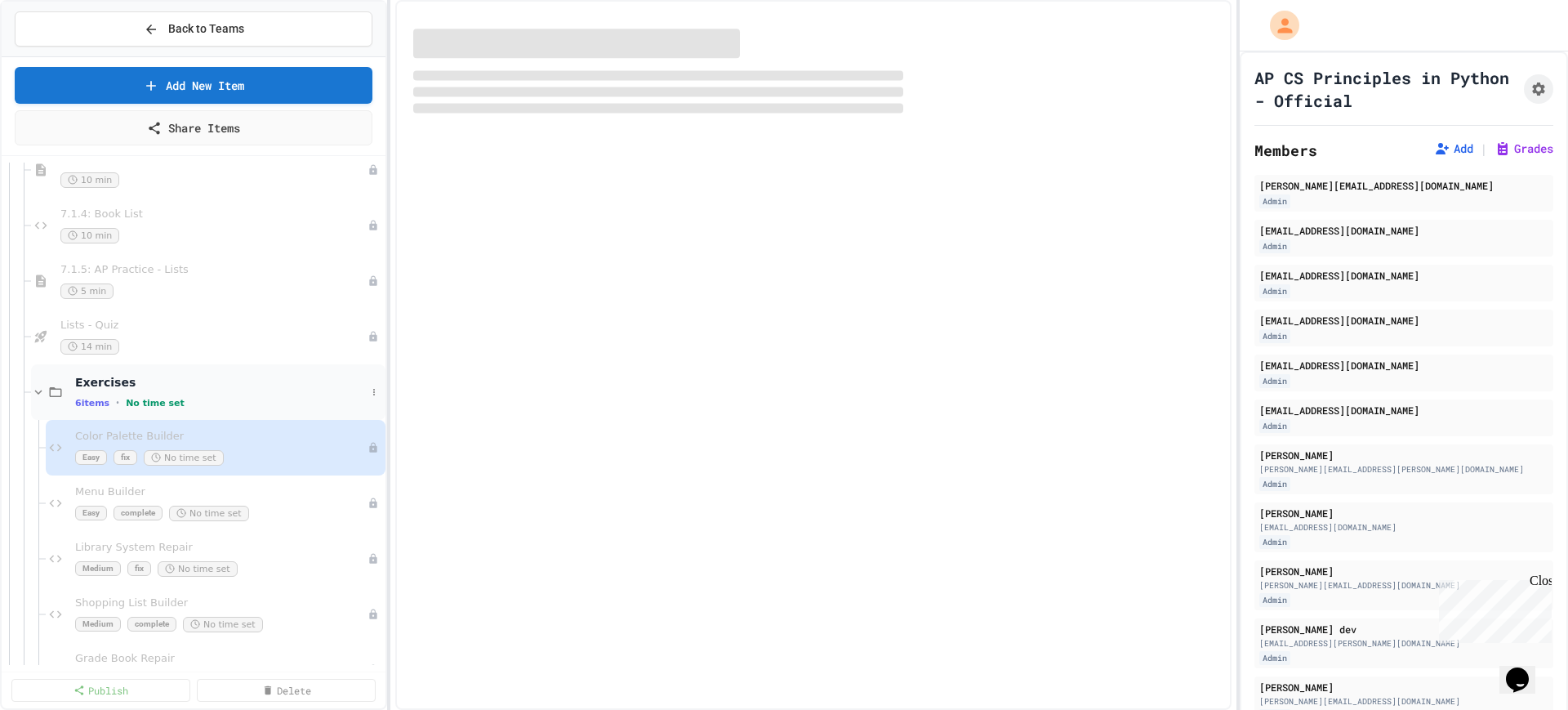
click at [174, 405] on div "6 items • No time set" at bounding box center [221, 403] width 291 height 13
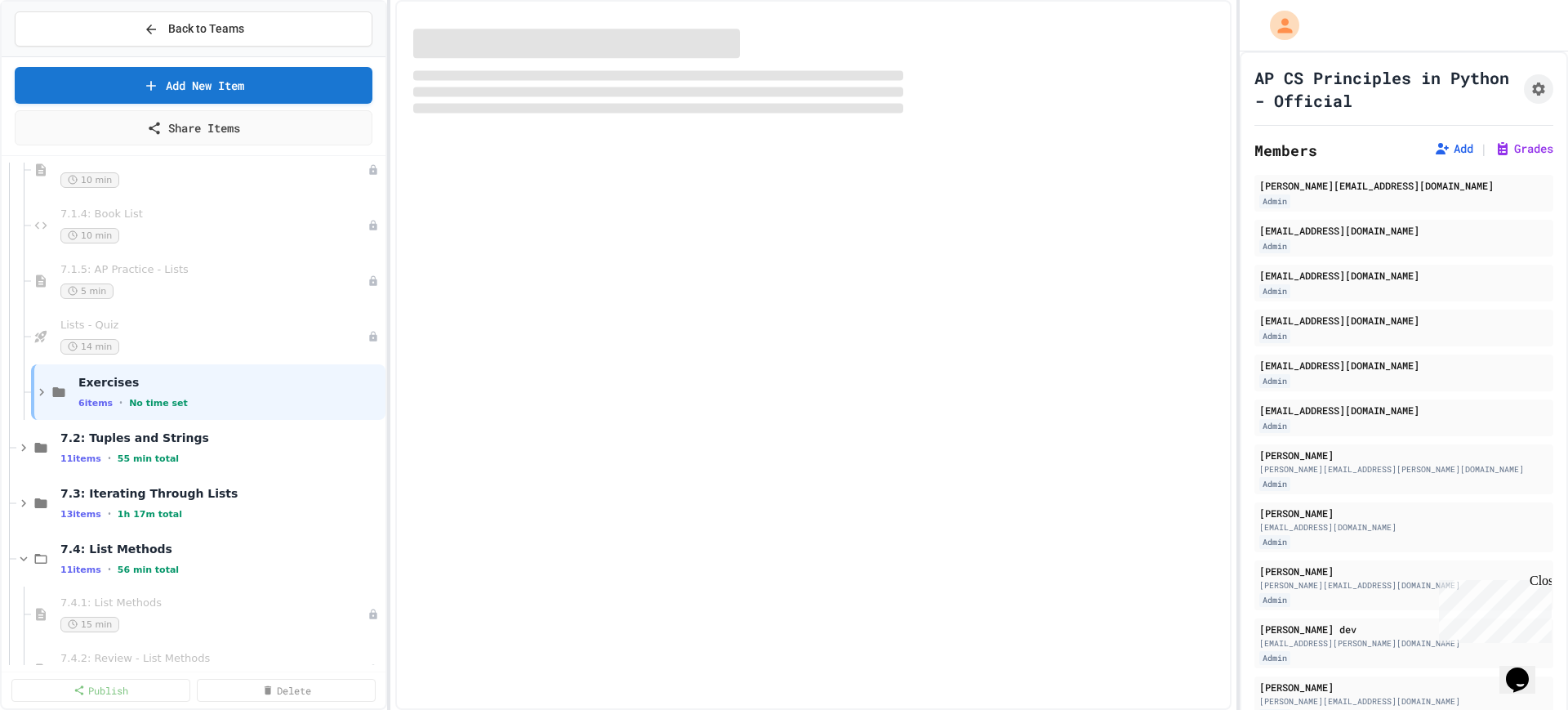
click at [174, 405] on div "6 items • No time set" at bounding box center [230, 403] width 304 height 13
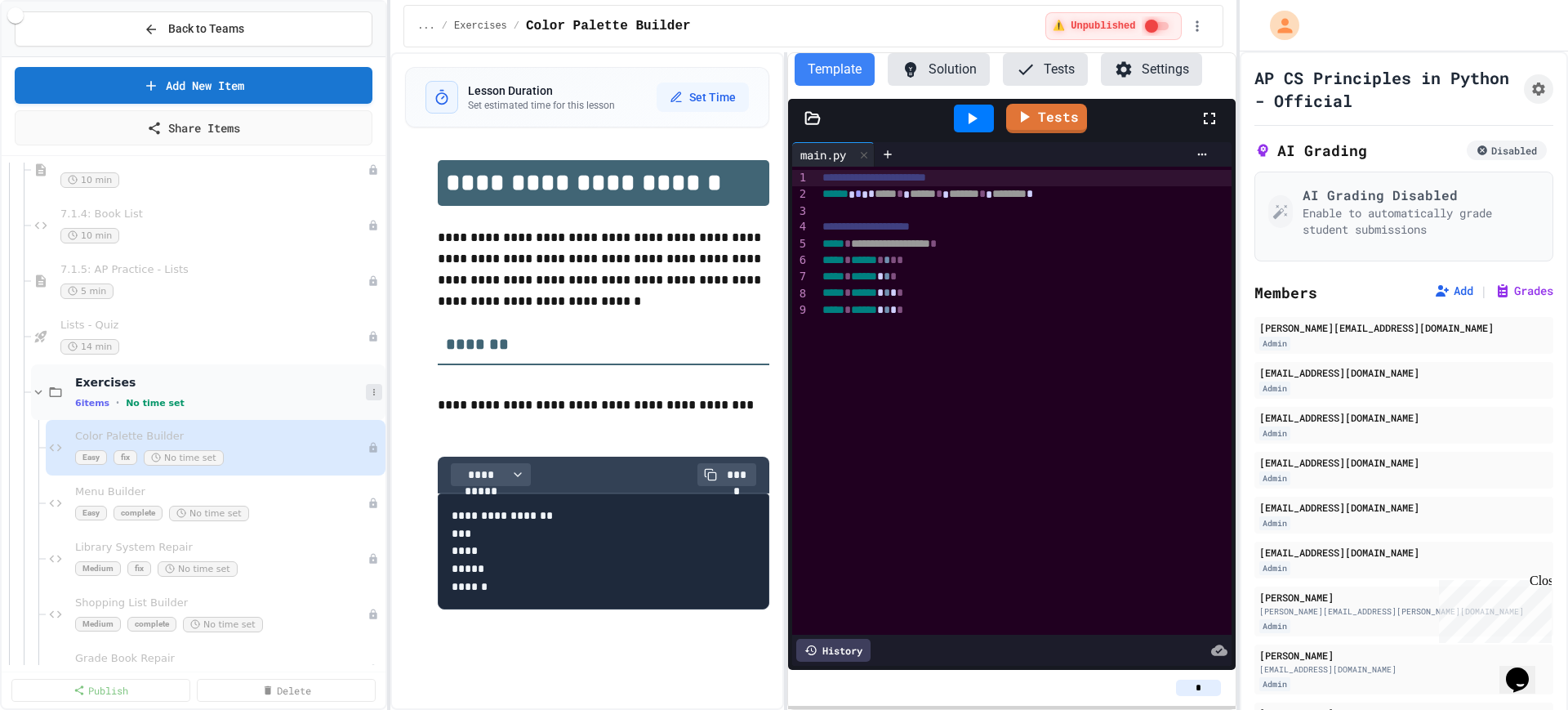
click at [366, 399] on button at bounding box center [374, 392] width 17 height 17
click at [292, 515] on button "Delete" at bounding box center [317, 511] width 108 height 30
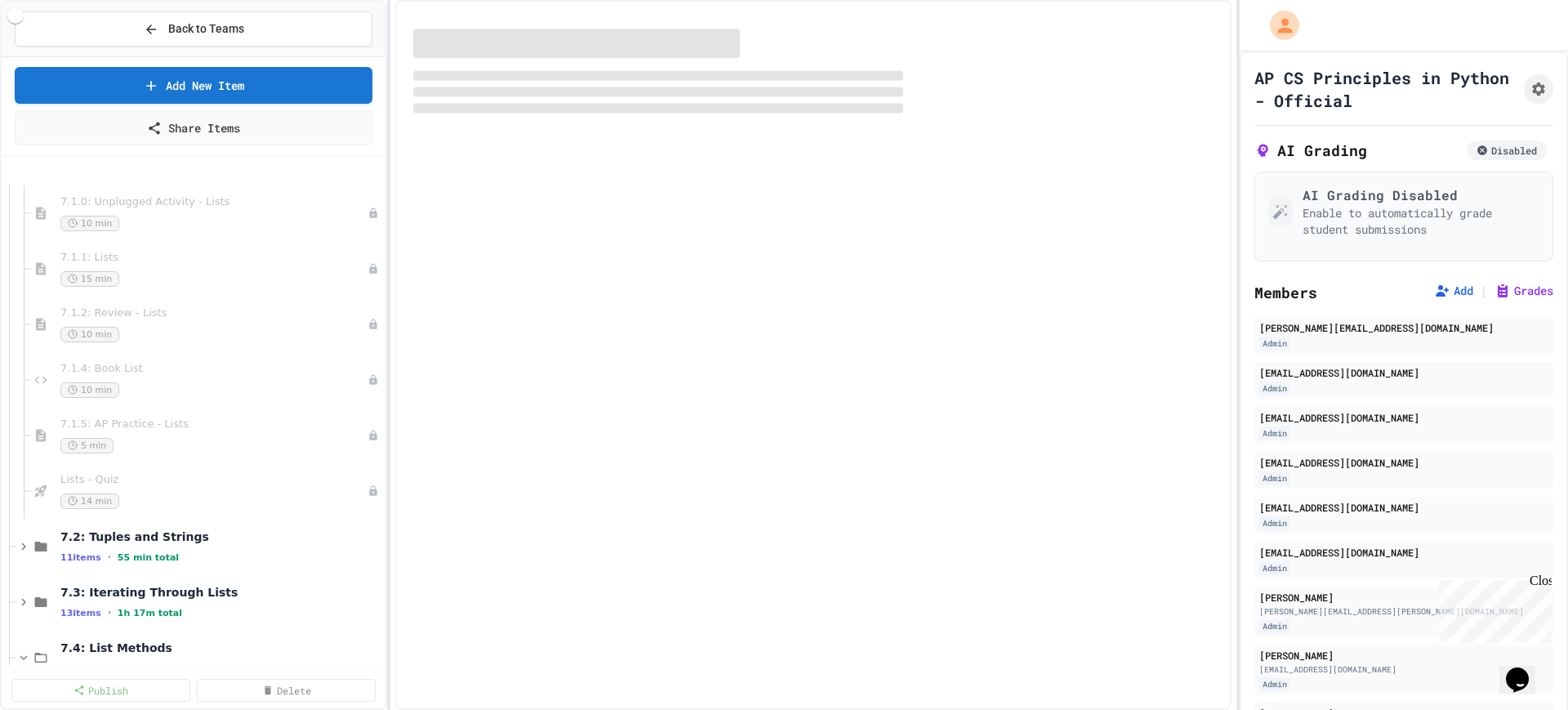
scroll to position [7662, 0]
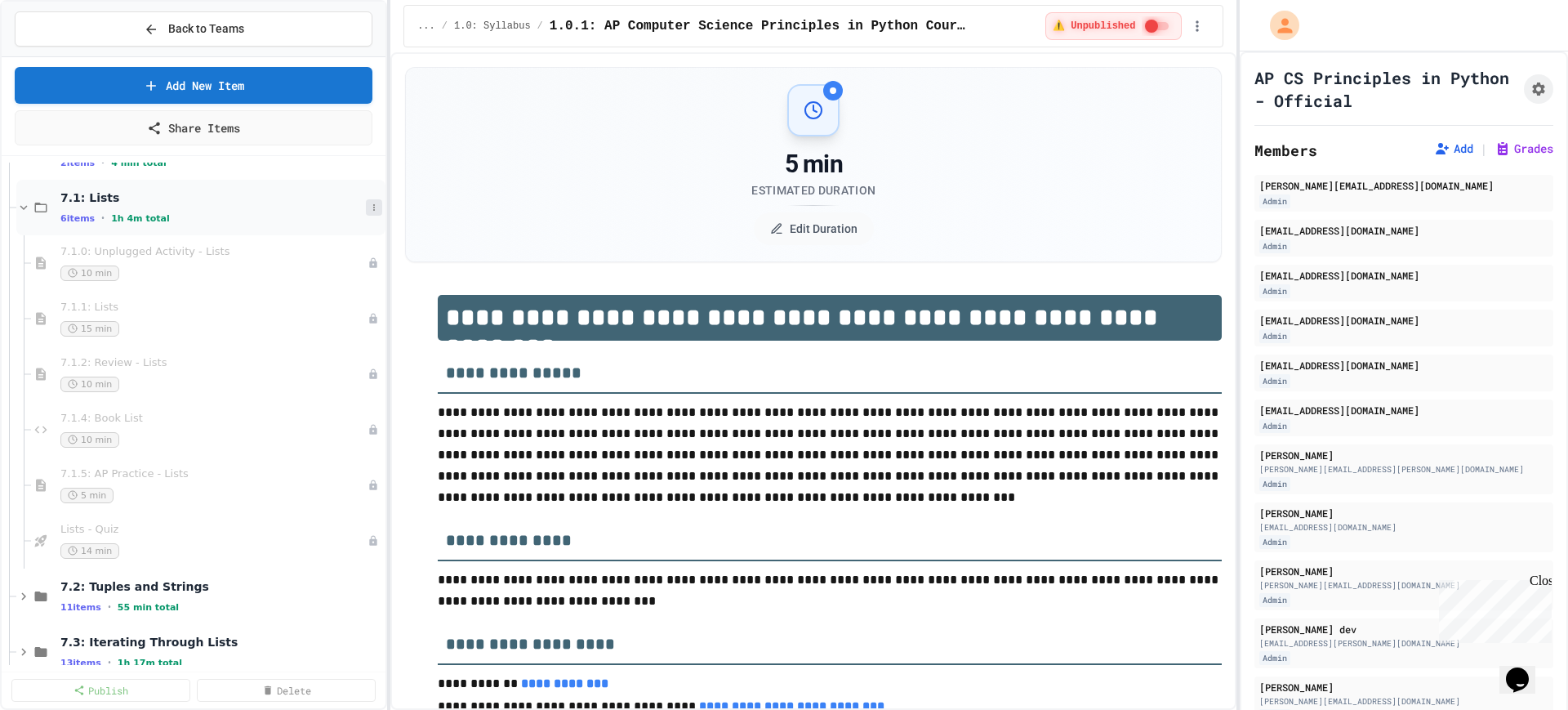
click at [369, 210] on icon at bounding box center [374, 208] width 10 height 10
click at [313, 232] on button "Add Item" at bounding box center [317, 238] width 108 height 30
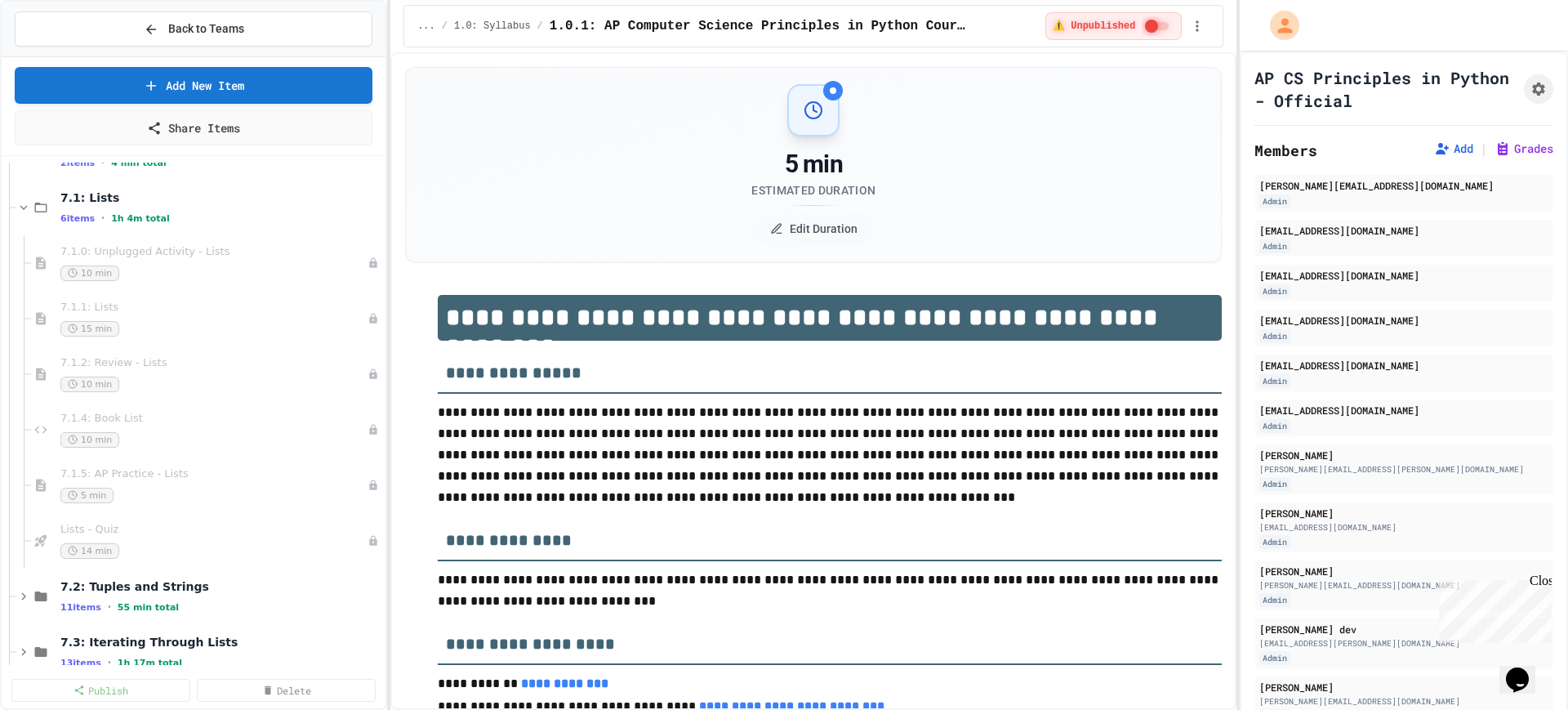
type input "********"
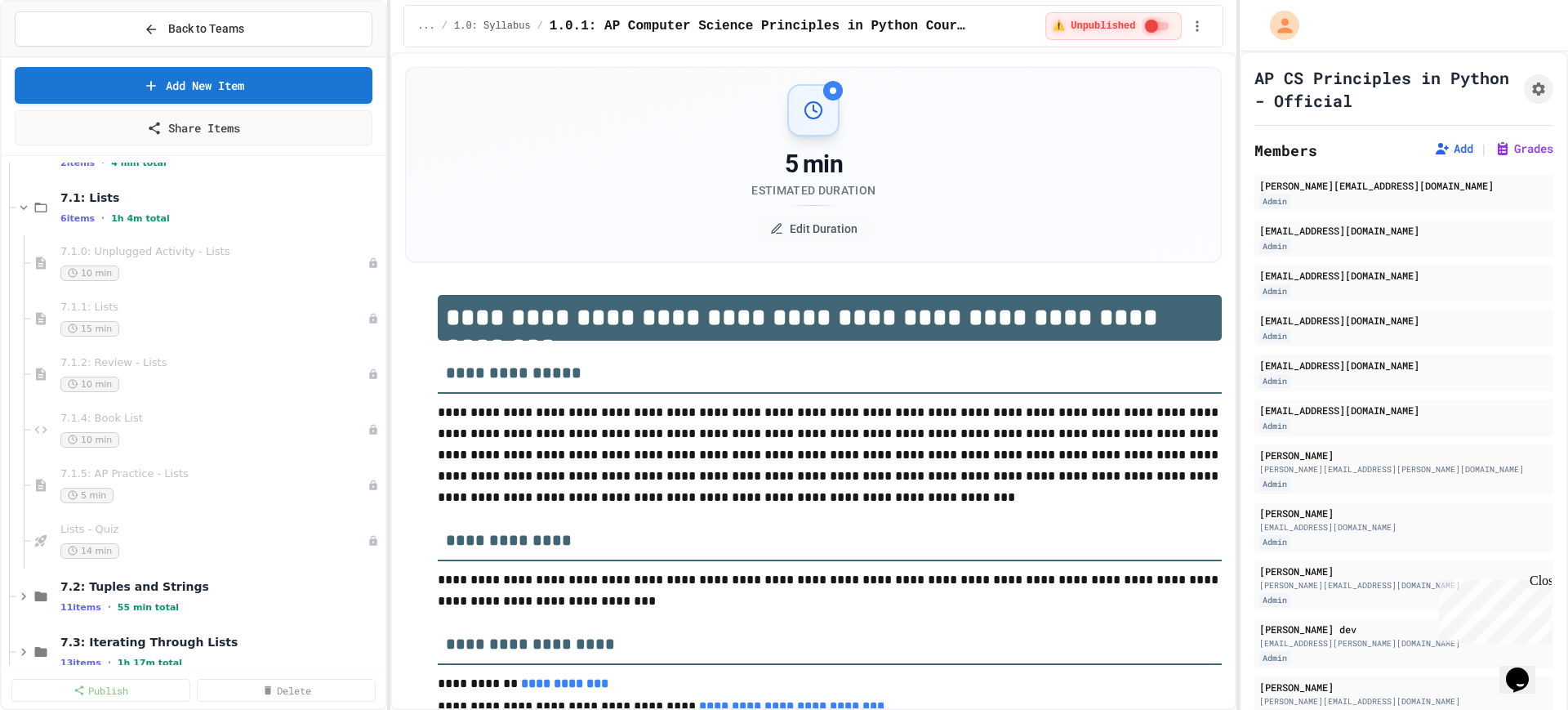
type input "********"
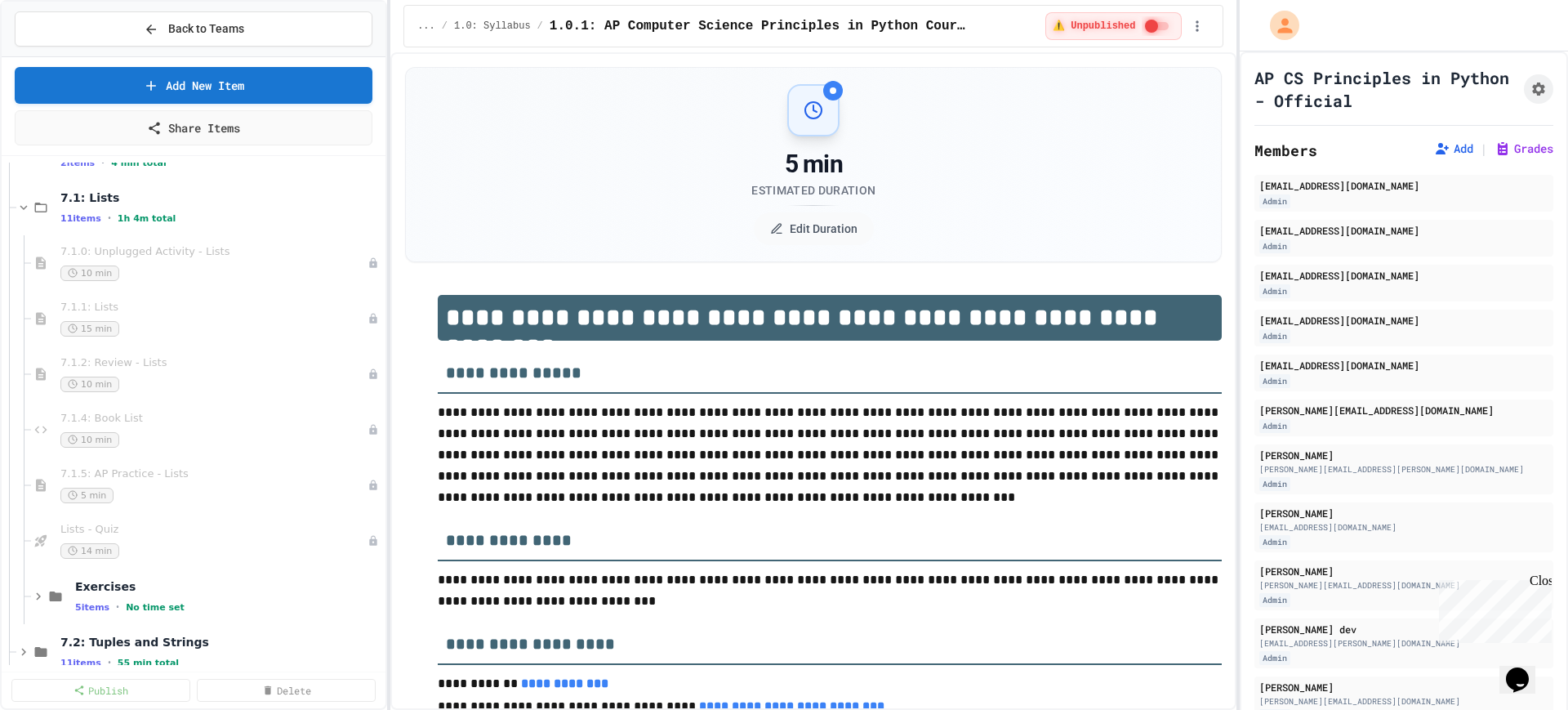
scroll to position [184, 0]
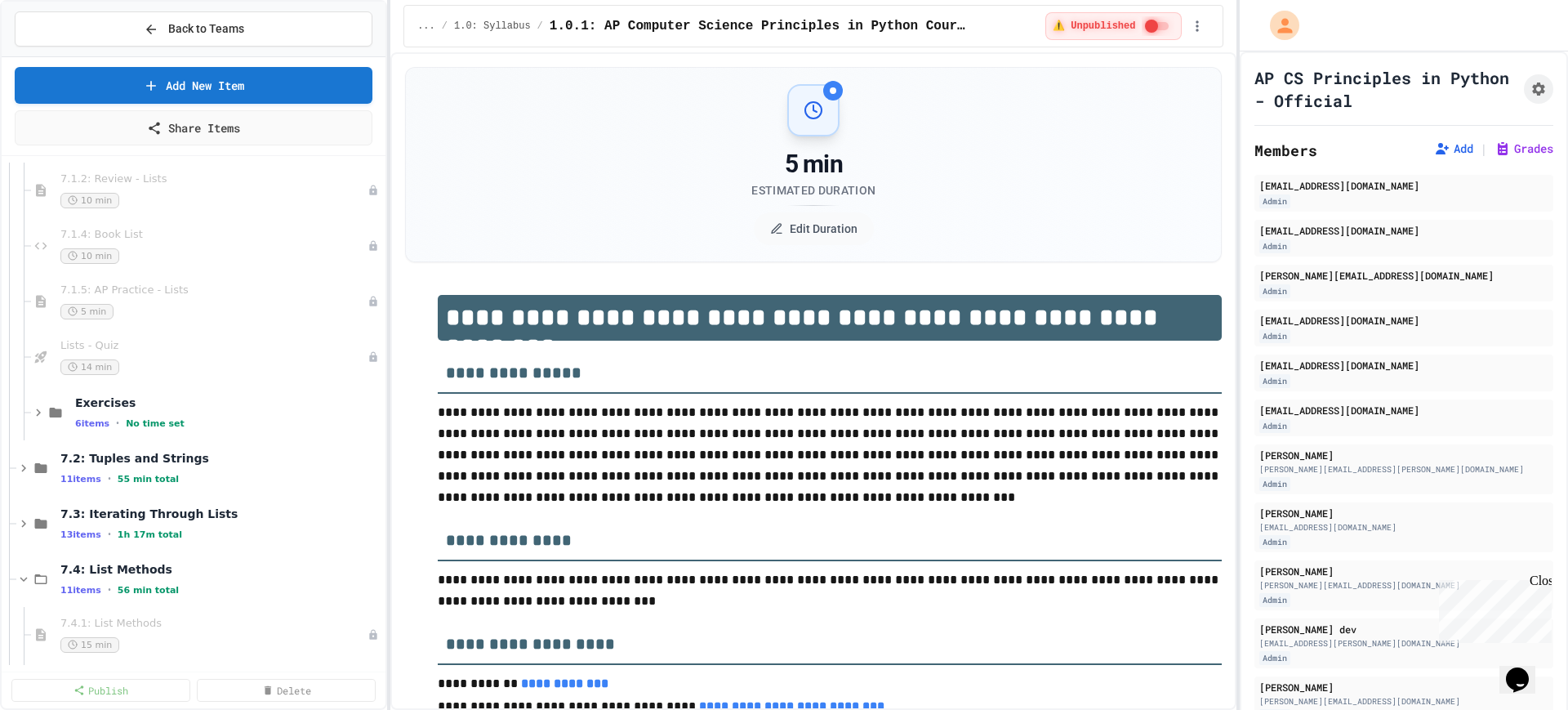
scroll to position [7866, 0]
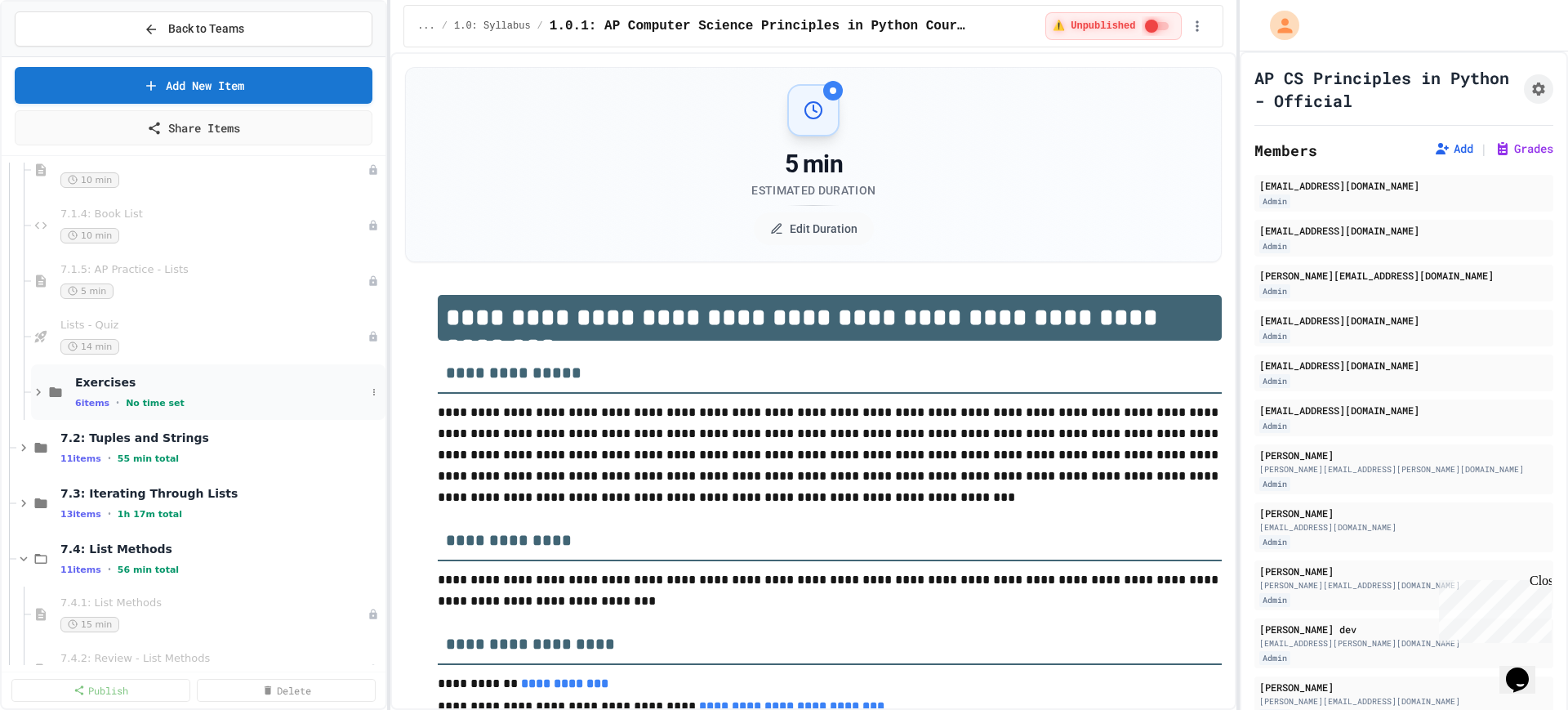
click at [266, 394] on div "Exercises 6 items • No time set" at bounding box center [221, 391] width 291 height 34
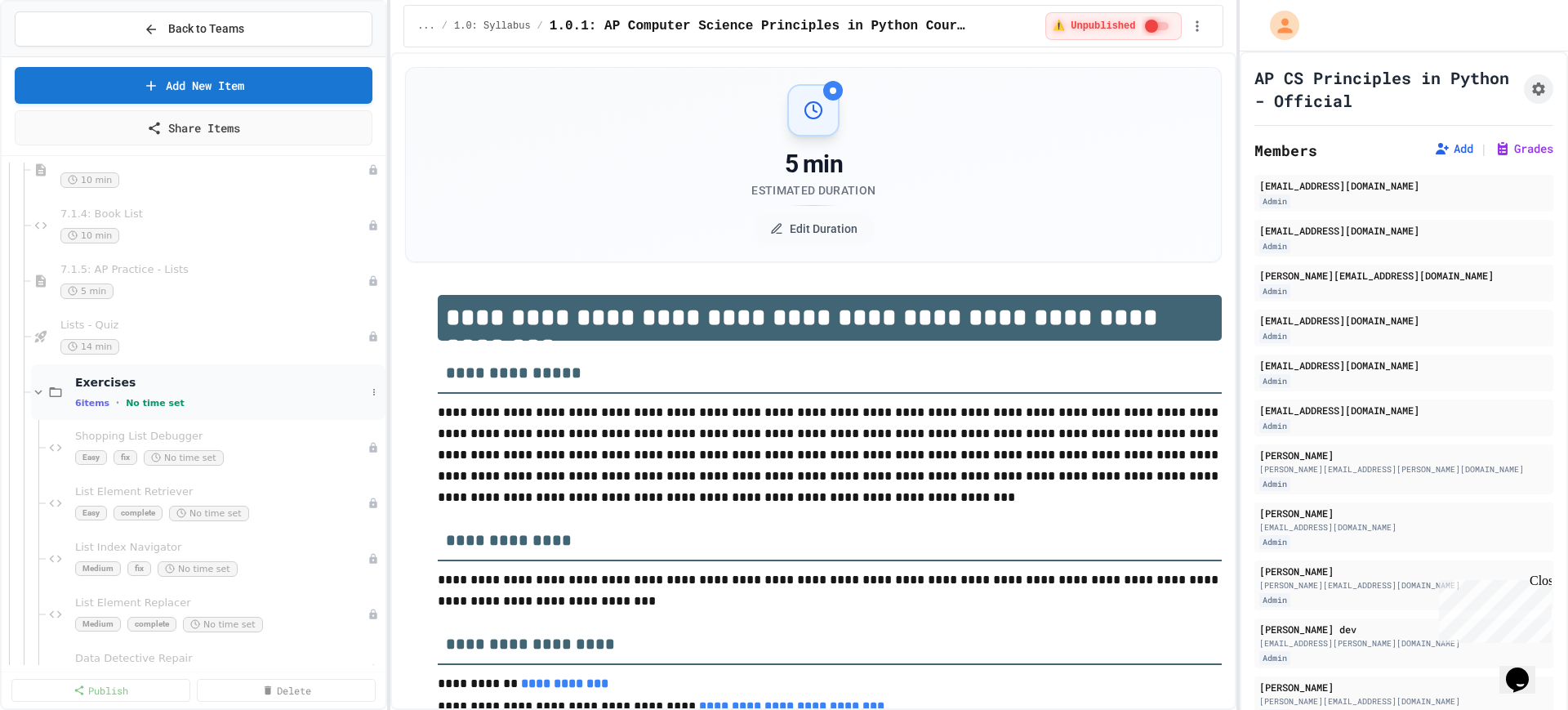
click at [41, 396] on icon at bounding box center [39, 392] width 15 height 15
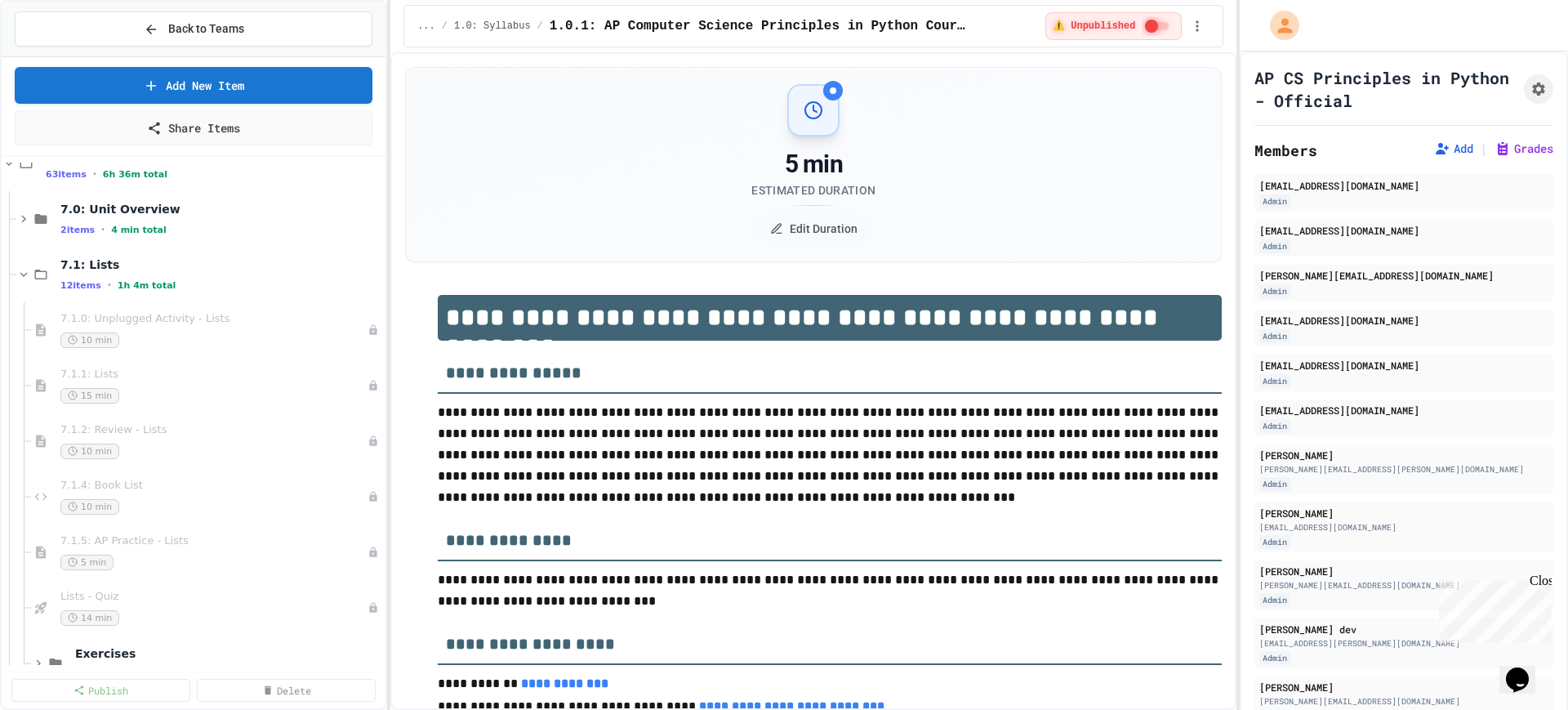
scroll to position [7560, 0]
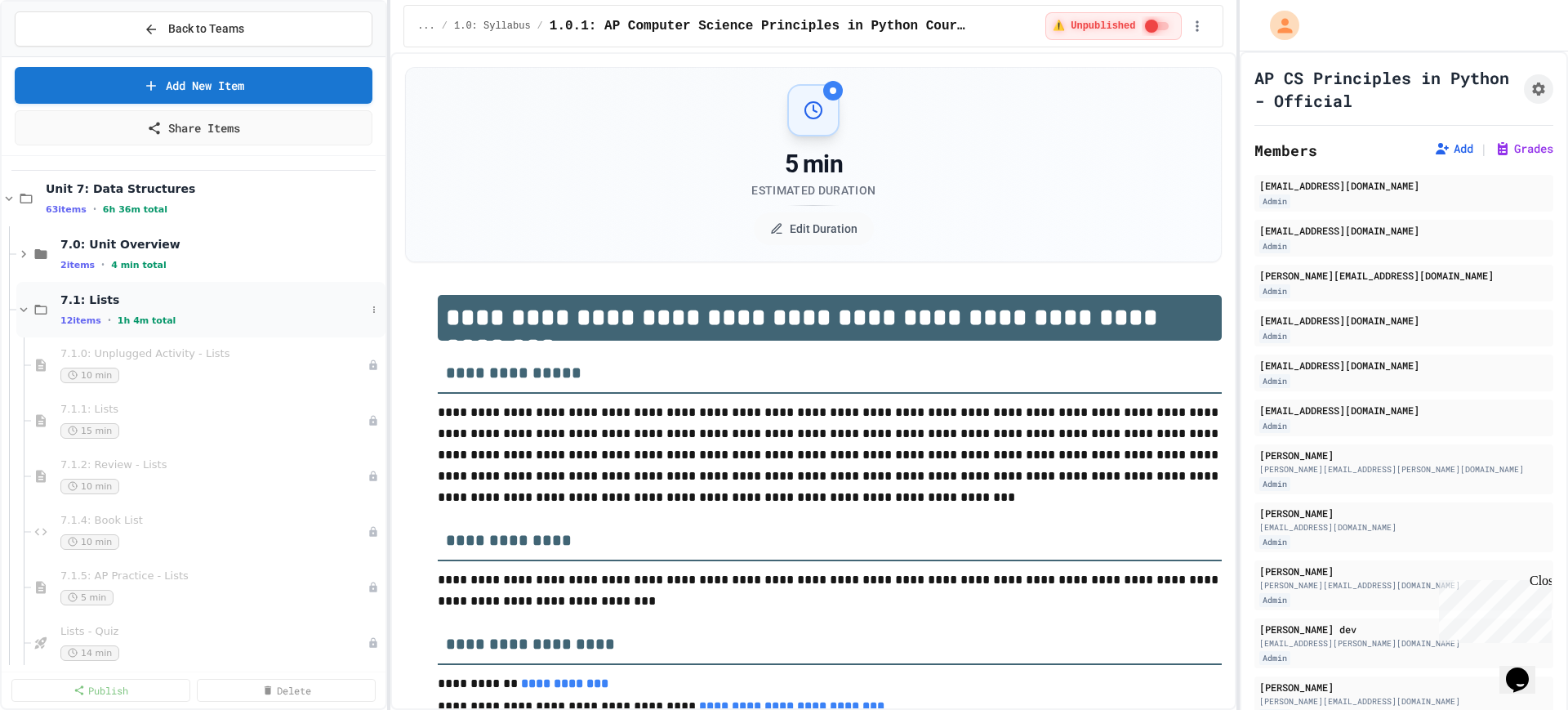
click at [19, 310] on icon at bounding box center [24, 309] width 15 height 15
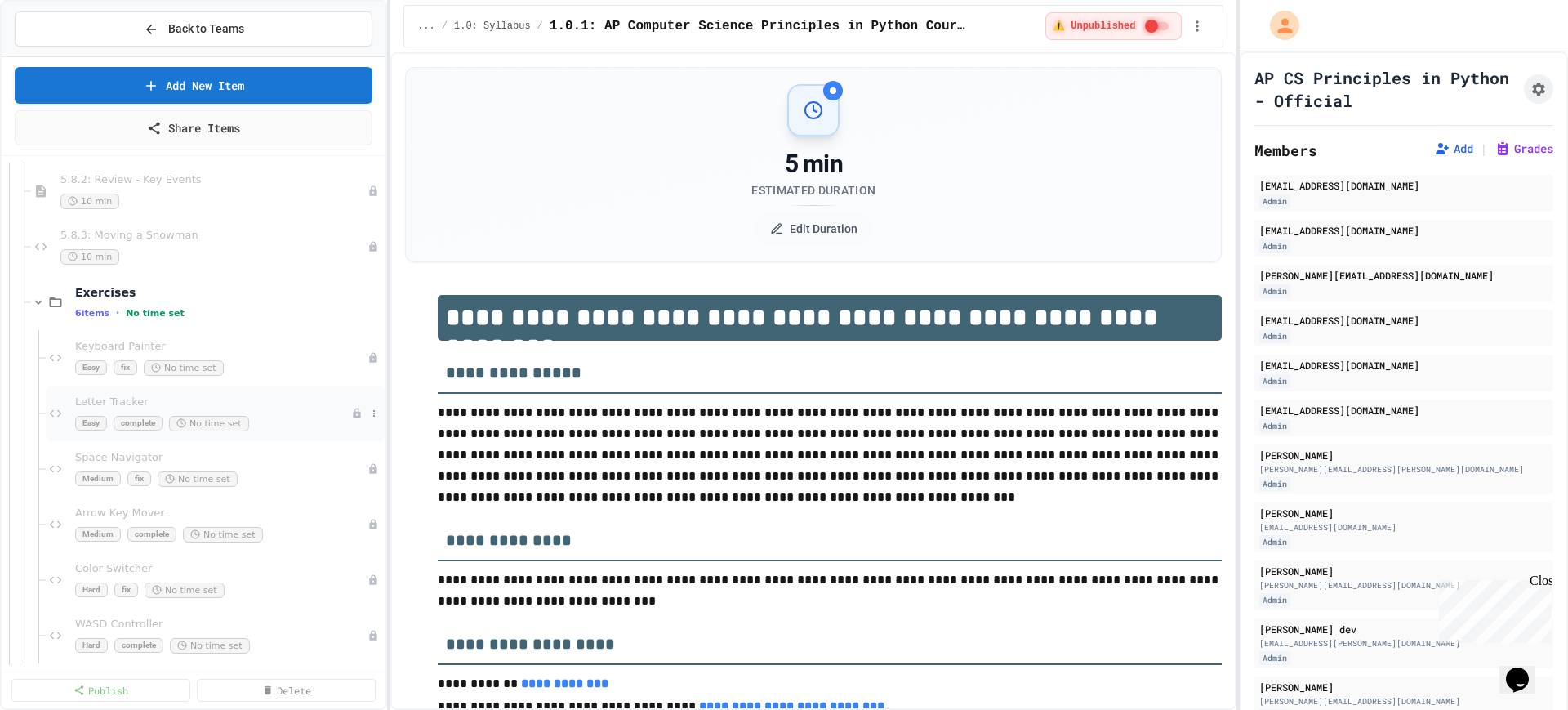
scroll to position [6640, 0]
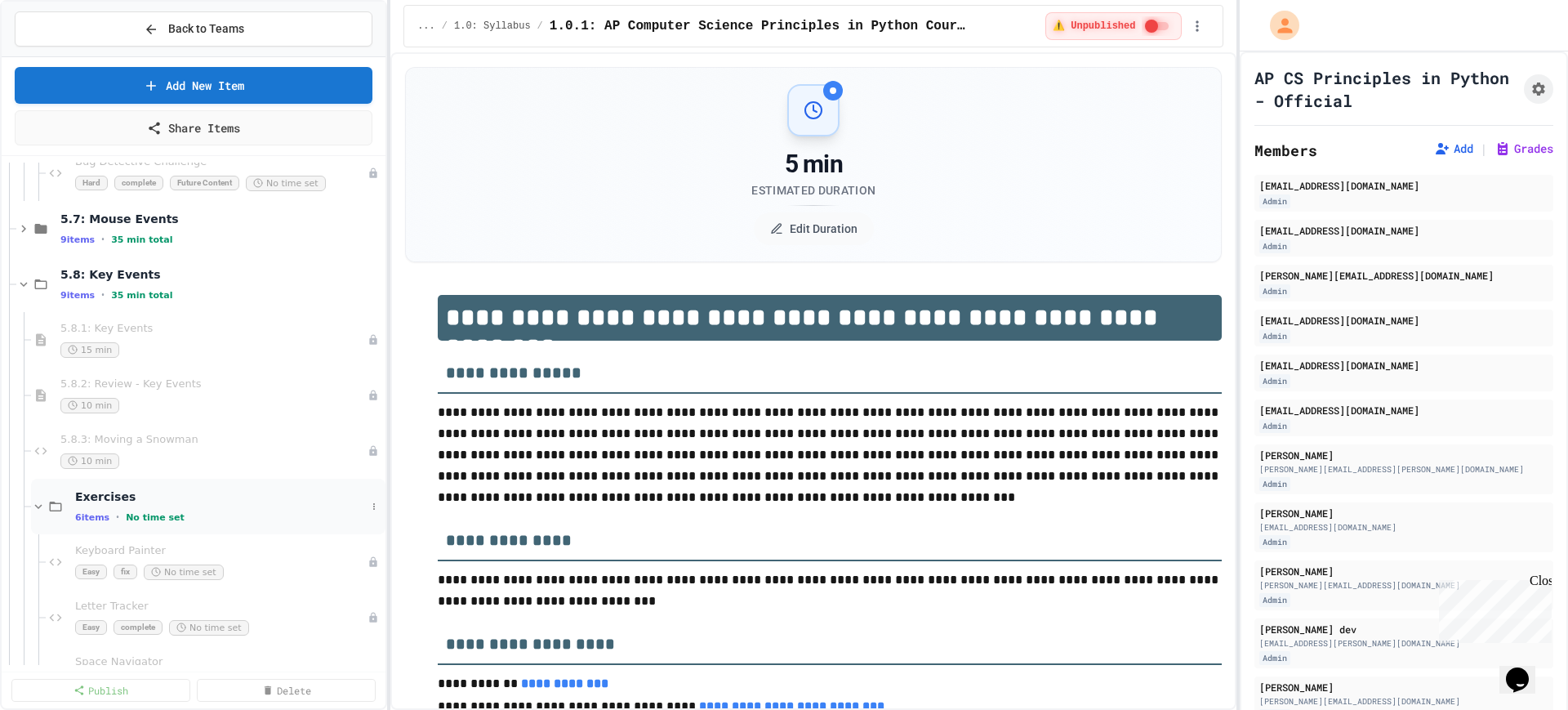
click at [36, 507] on icon at bounding box center [39, 506] width 15 height 15
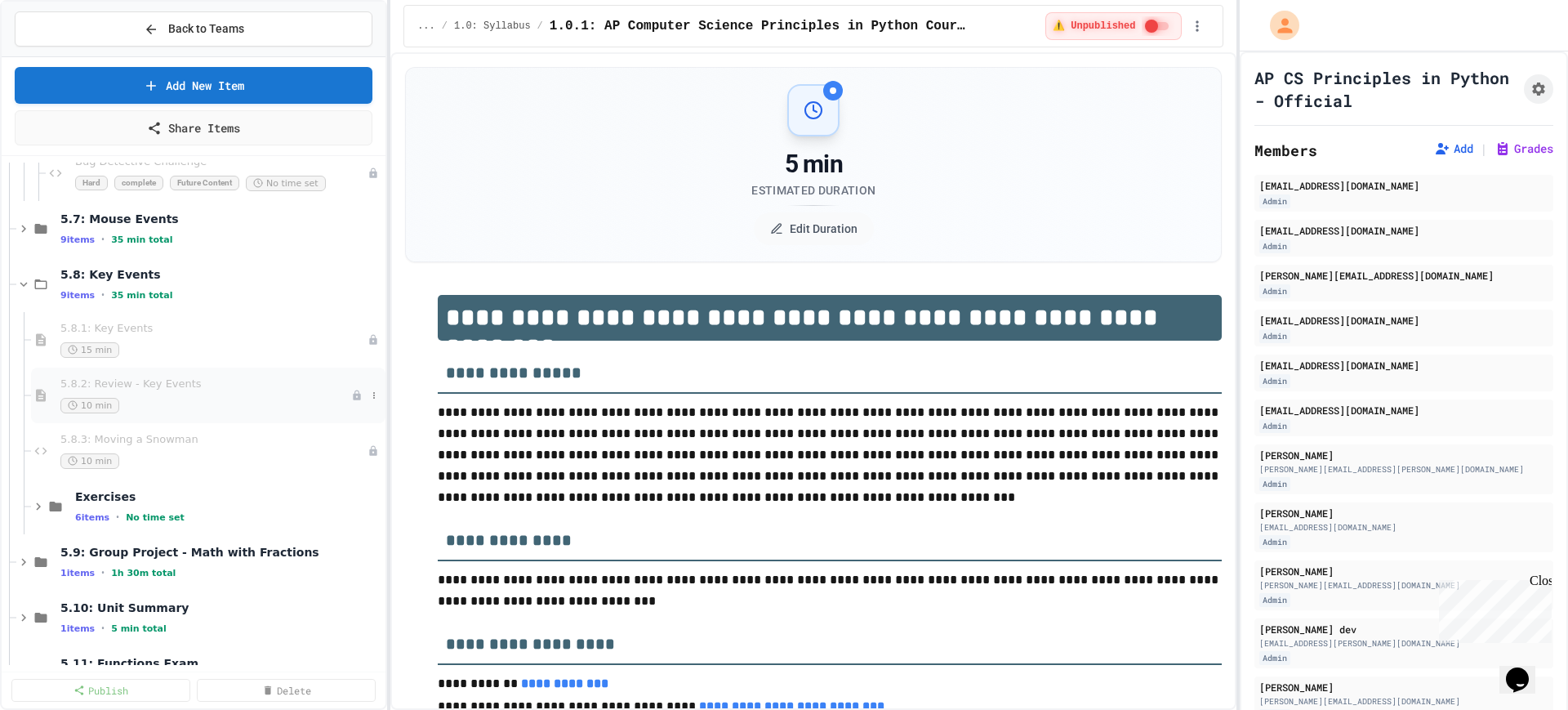
scroll to position [6743, 0]
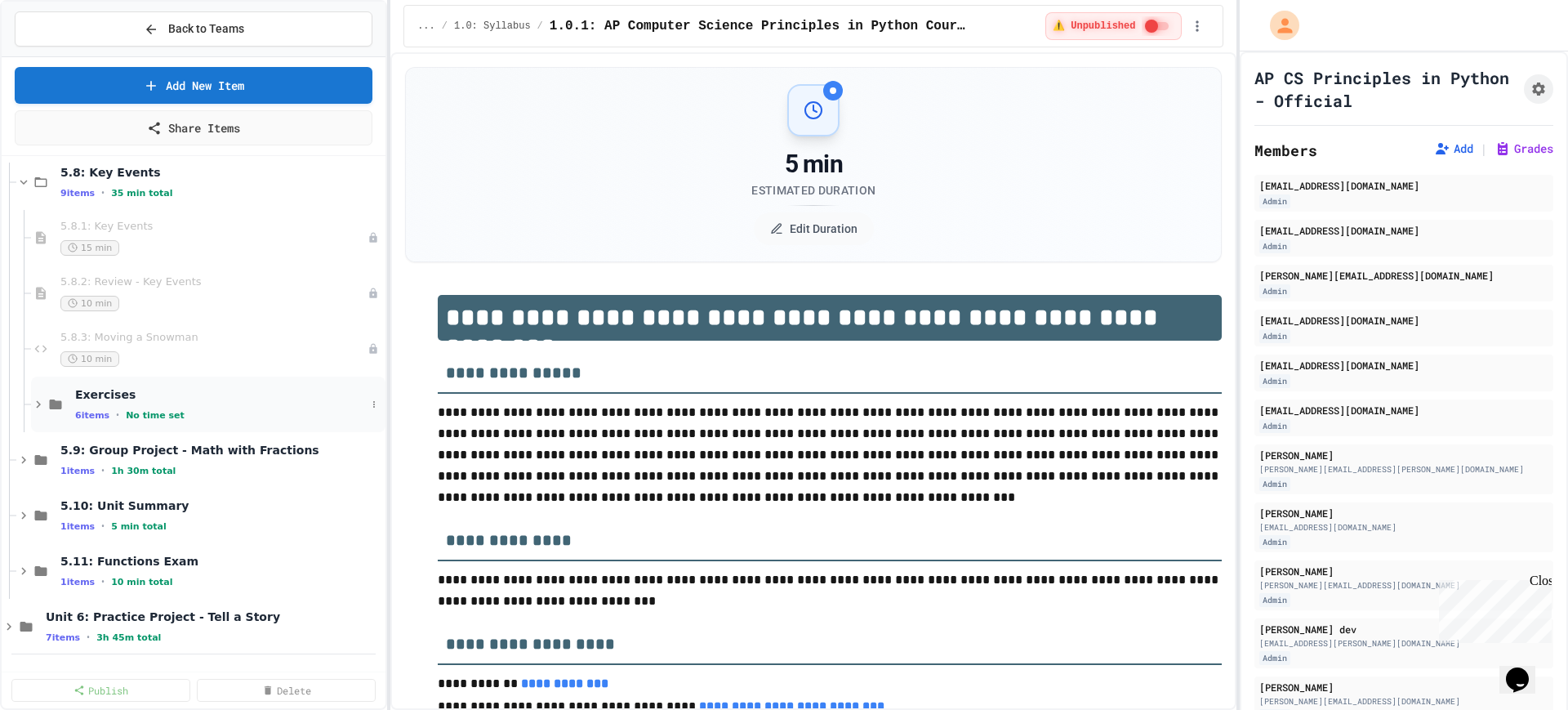
click at [216, 405] on div "Exercises 6 items • No time set" at bounding box center [221, 404] width 291 height 34
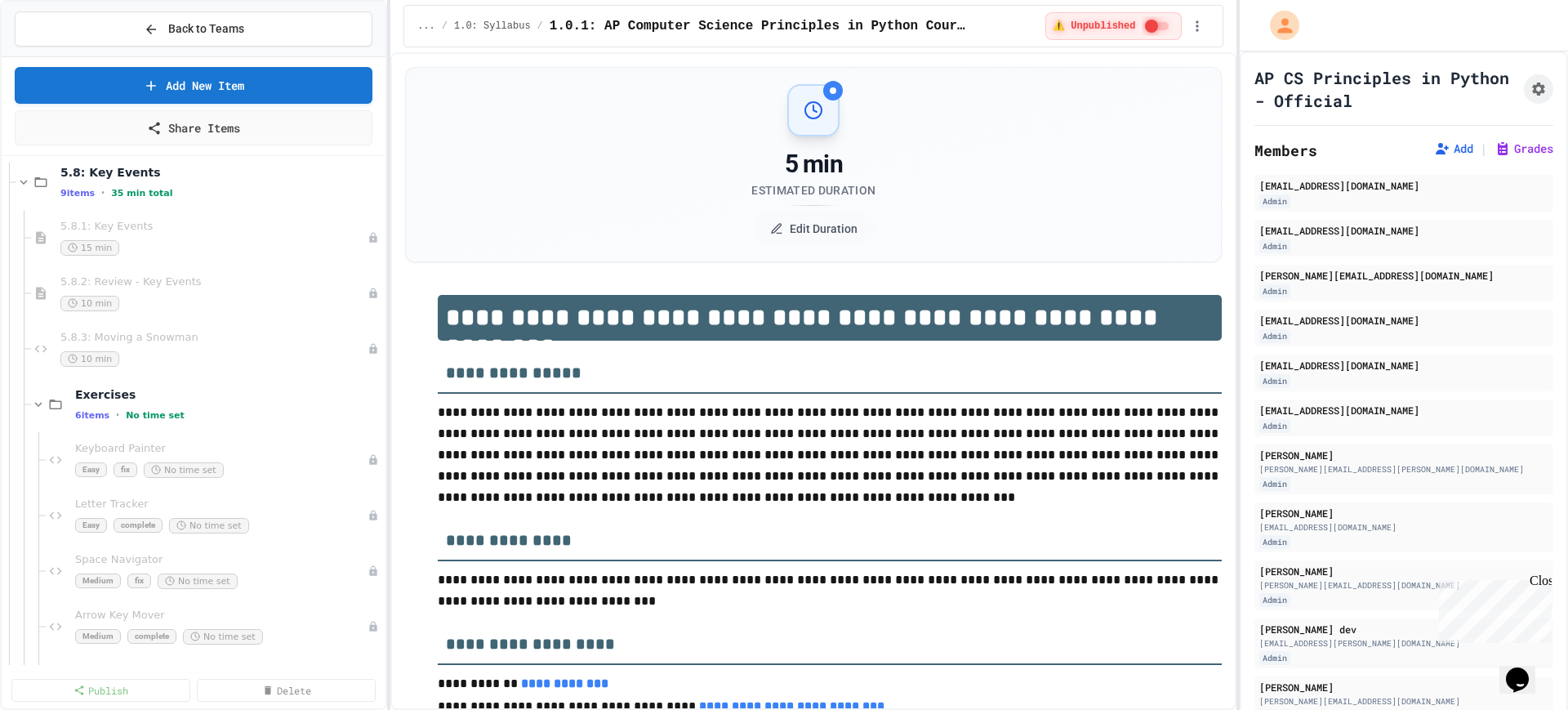
scroll to position [6844, 0]
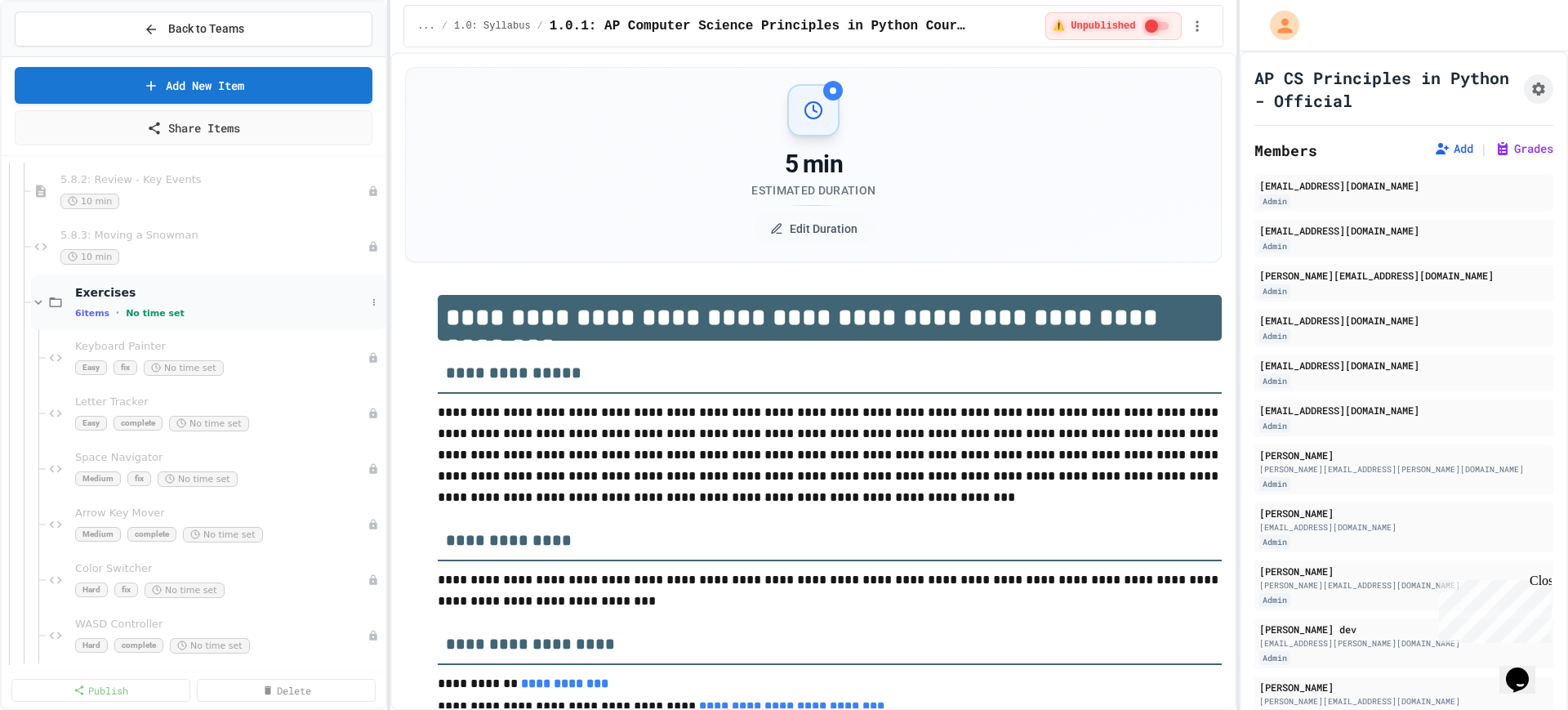
click at [235, 309] on div "6 items • No time set" at bounding box center [221, 313] width 291 height 13
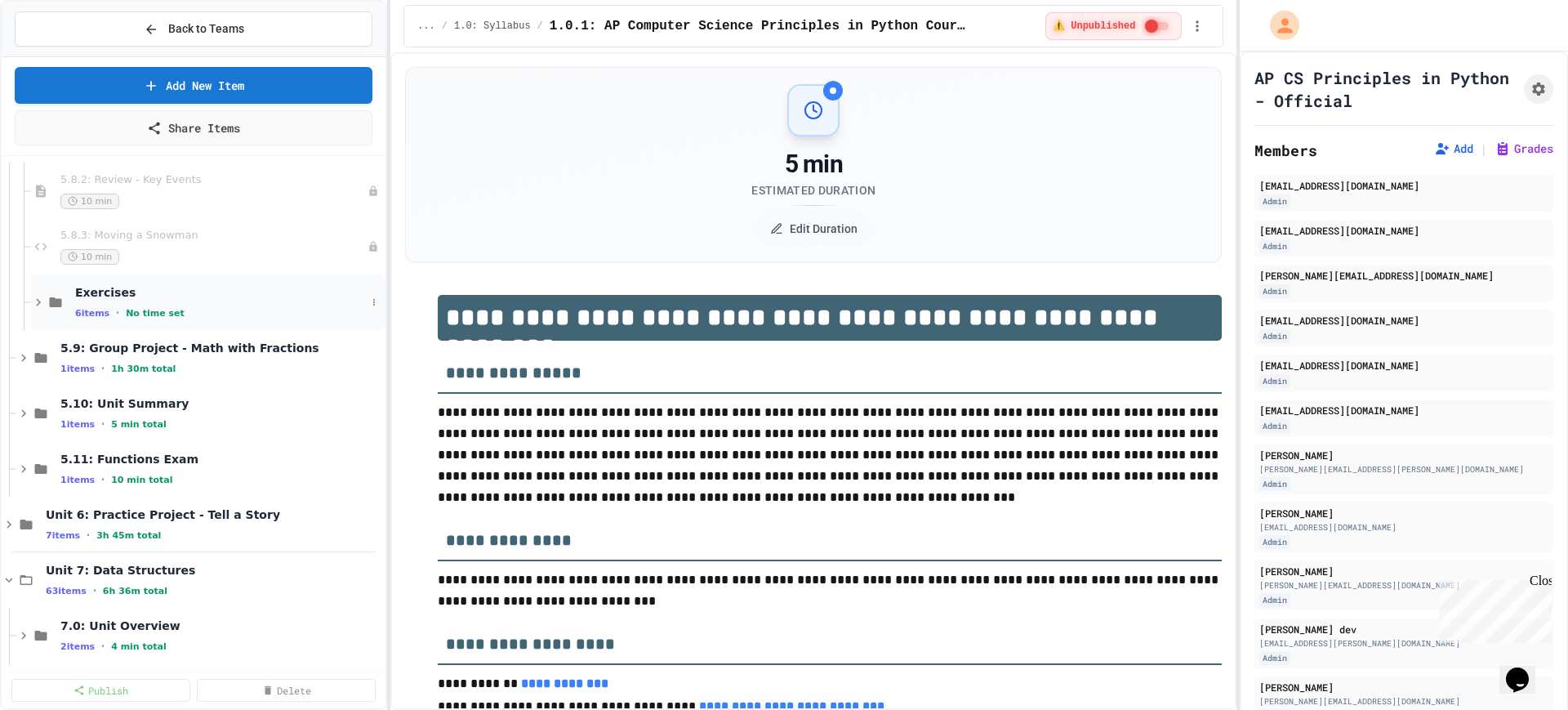
click at [268, 309] on div "6 items • No time set" at bounding box center [221, 313] width 291 height 13
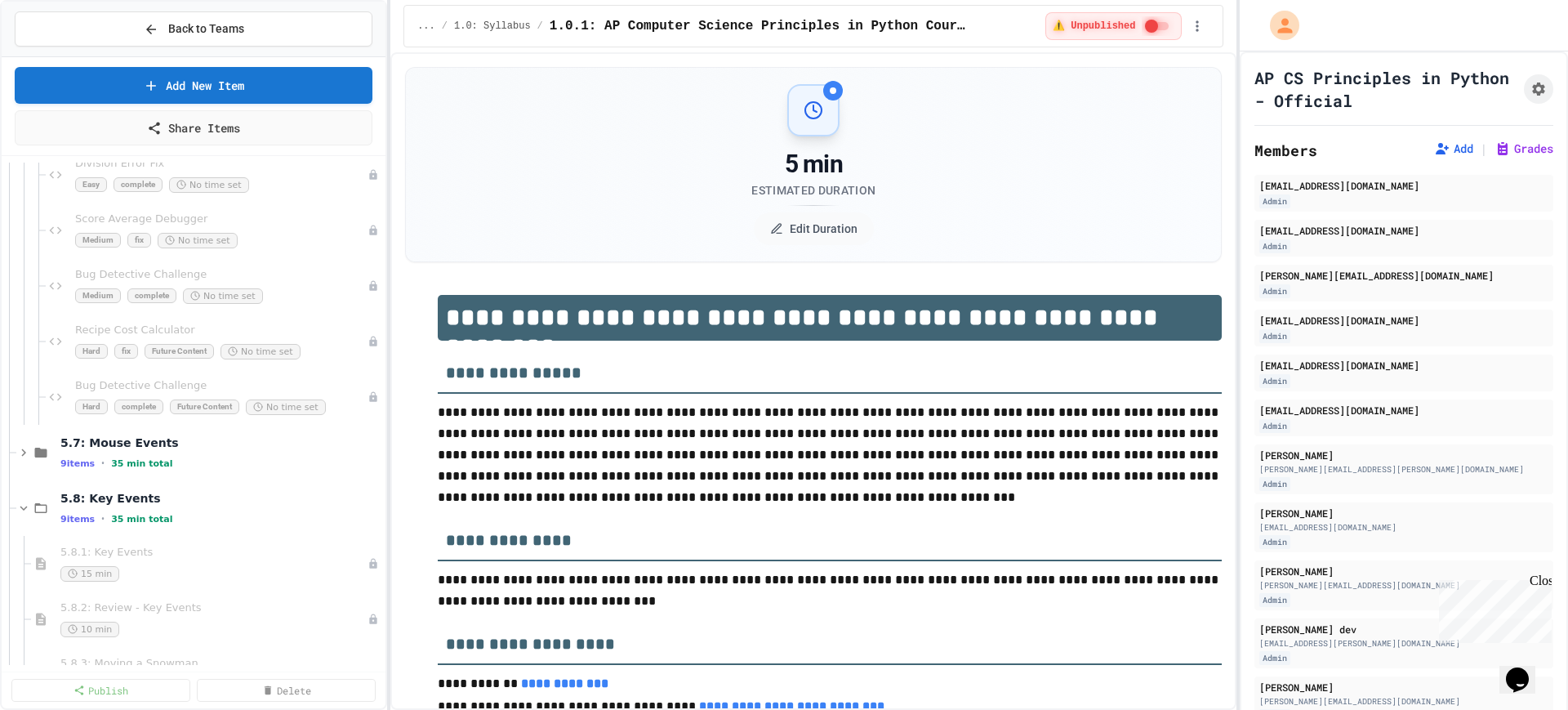
scroll to position [6436, 0]
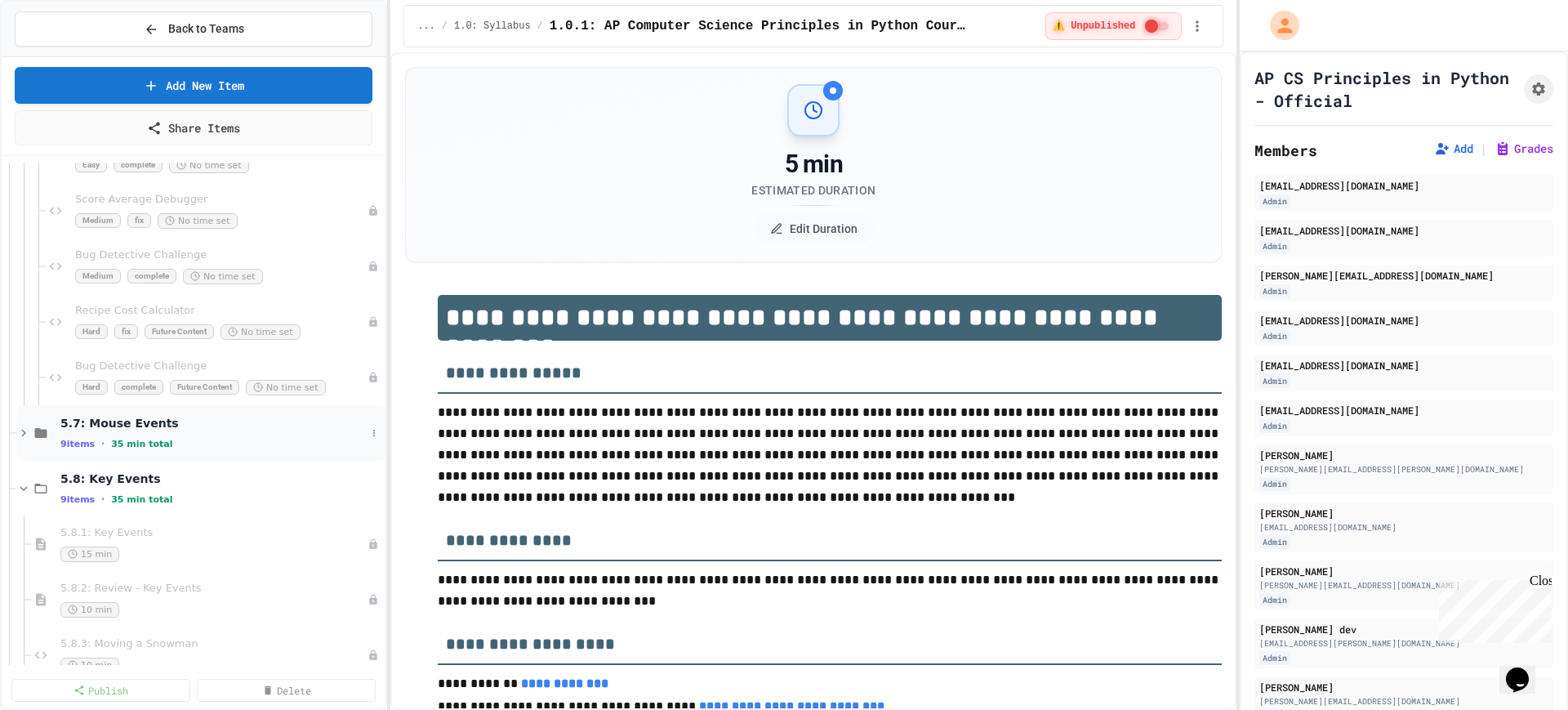
click at [22, 435] on icon at bounding box center [24, 434] width 15 height 15
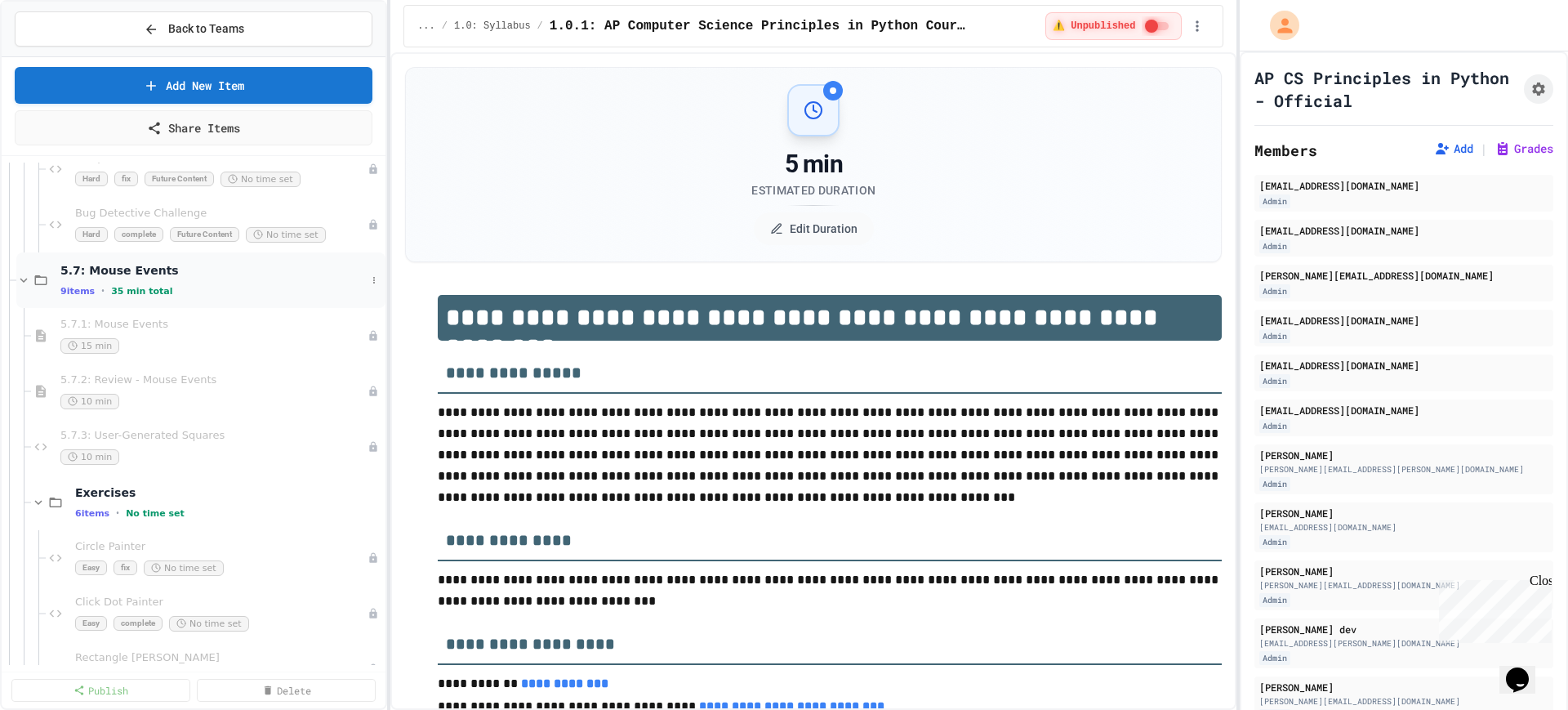
scroll to position [6640, 0]
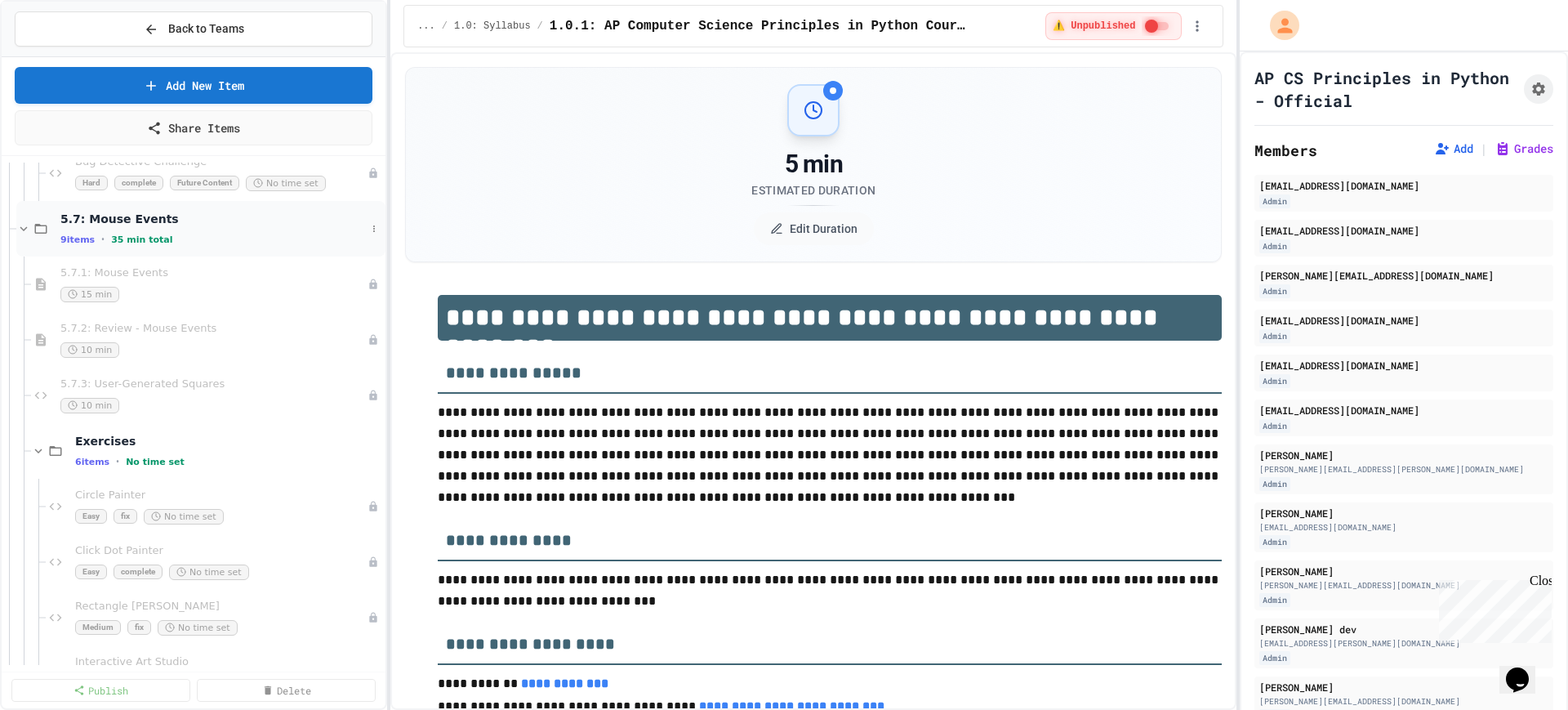
click at [19, 230] on icon at bounding box center [24, 229] width 15 height 15
click at [26, 285] on icon at bounding box center [24, 285] width 15 height 15
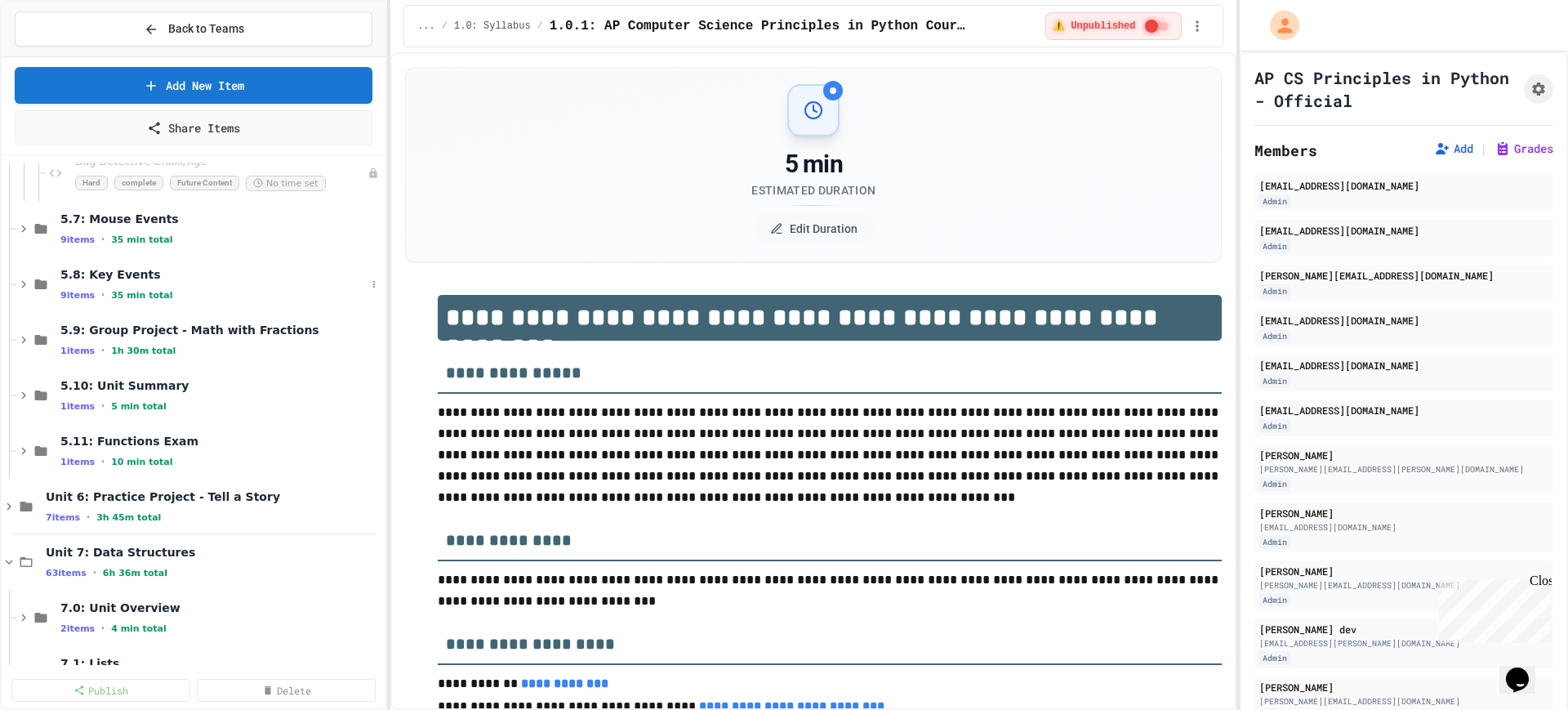
click at [15, 285] on div at bounding box center [12, 285] width 7 height 1
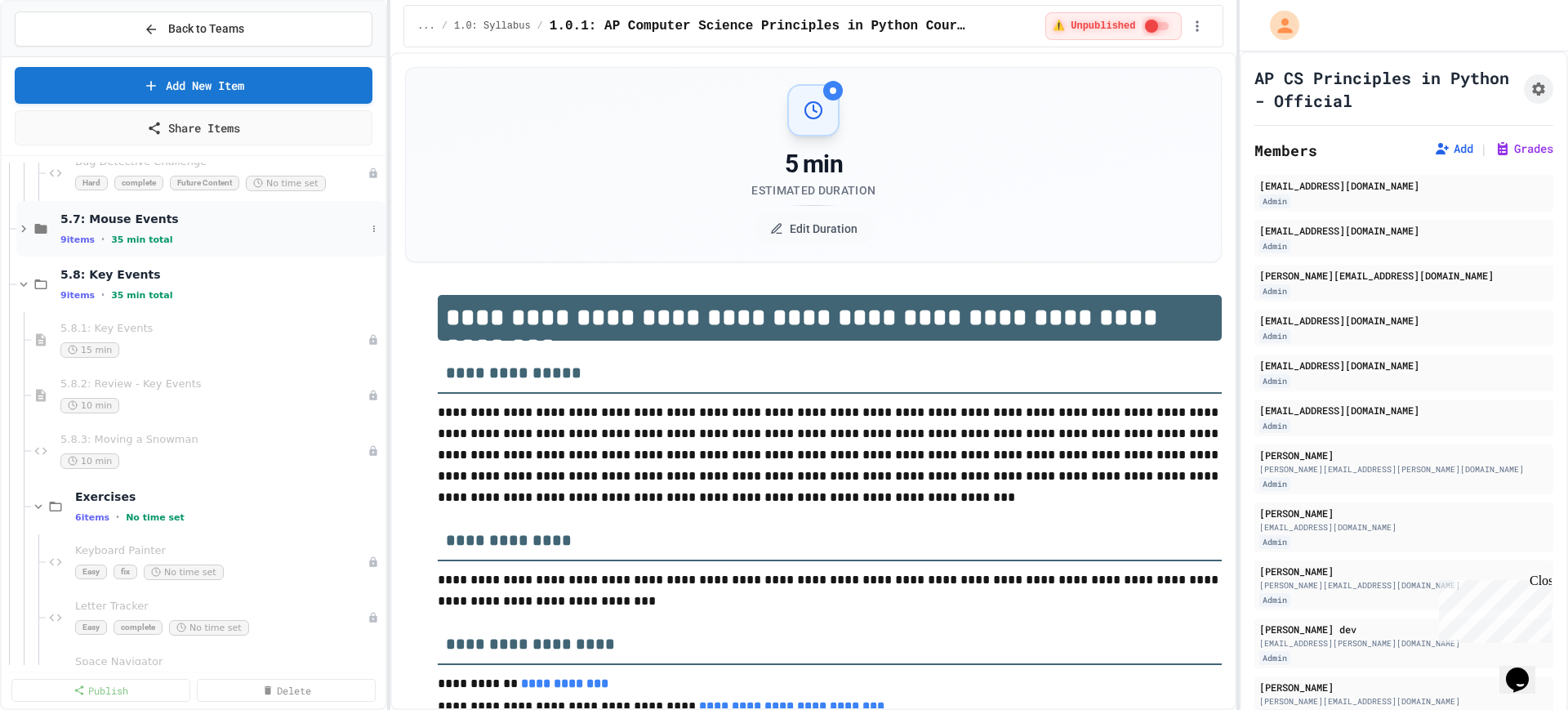
click at [19, 228] on icon at bounding box center [24, 229] width 15 height 15
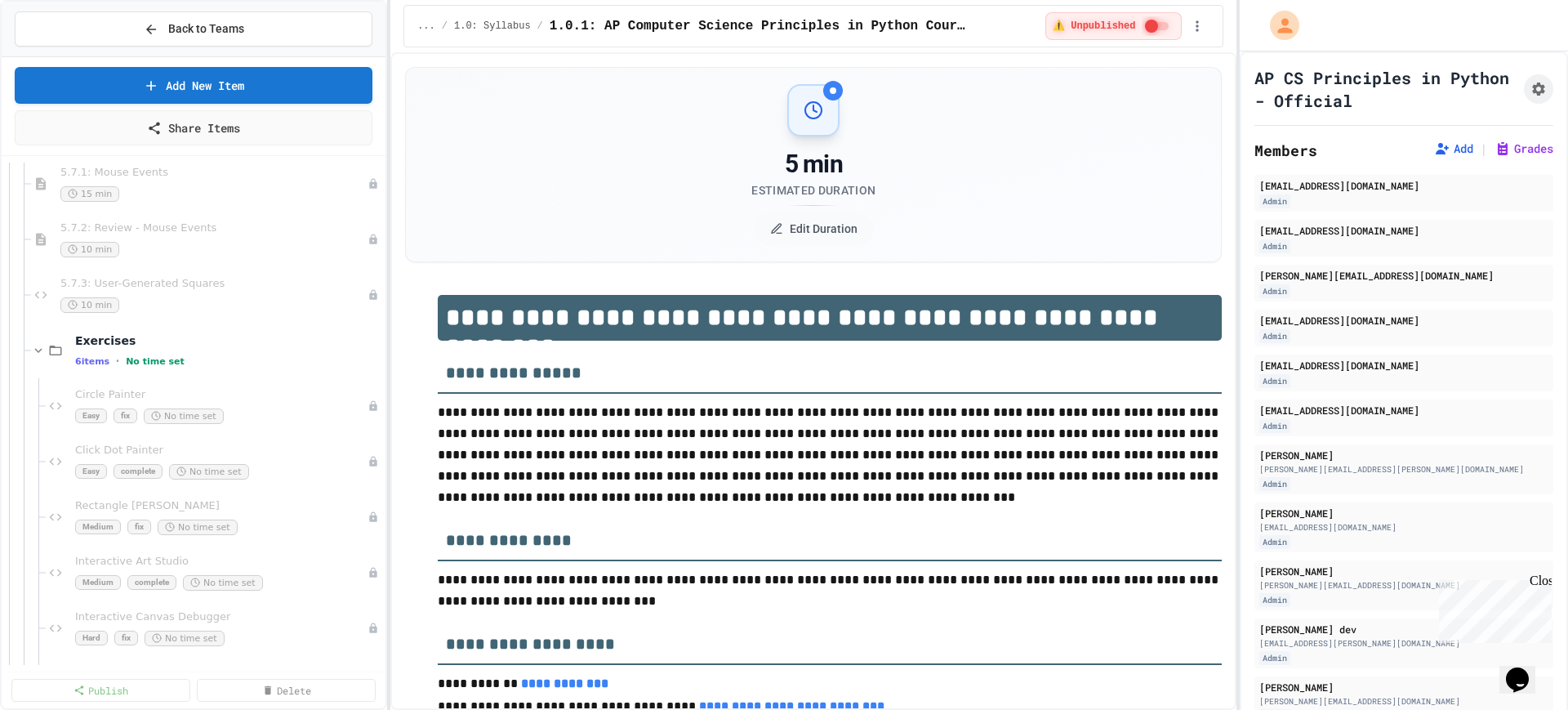
scroll to position [6743, 0]
click at [366, 354] on button at bounding box center [374, 349] width 17 height 17
click at [297, 460] on button "Delete" at bounding box center [317, 468] width 108 height 30
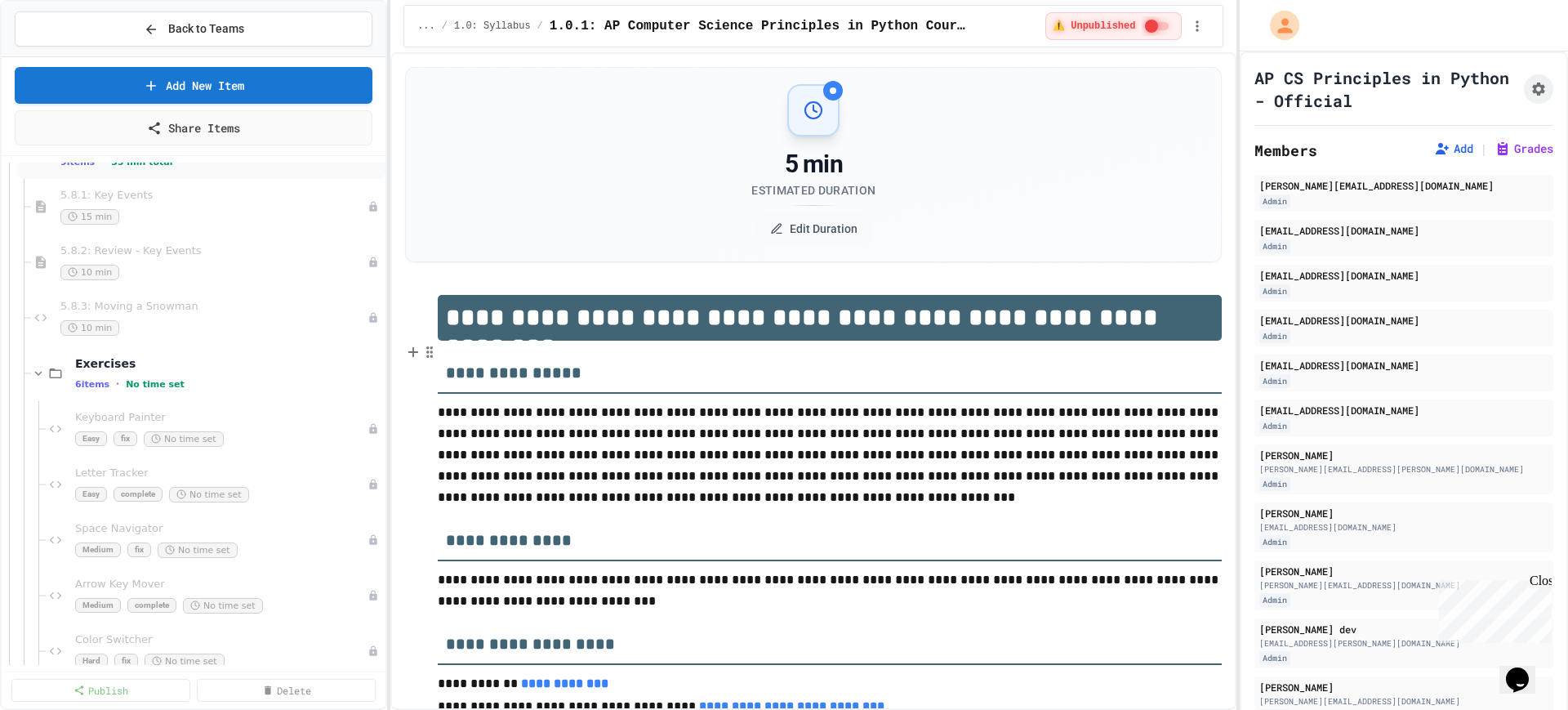
scroll to position [6947, 0]
click at [252, 374] on div "6 items • No time set" at bounding box center [221, 377] width 291 height 13
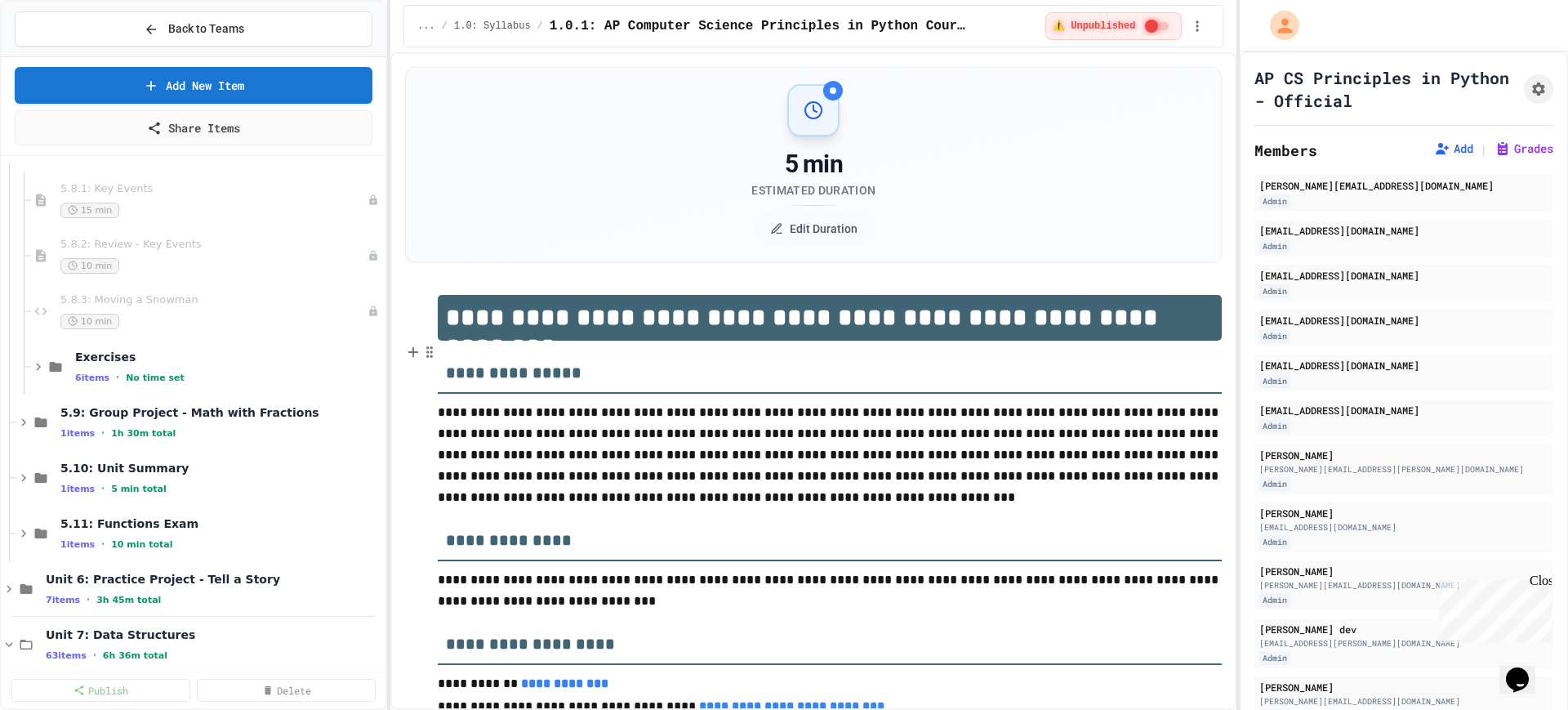
click at [252, 374] on div "6 items • No time set" at bounding box center [228, 377] width 307 height 13
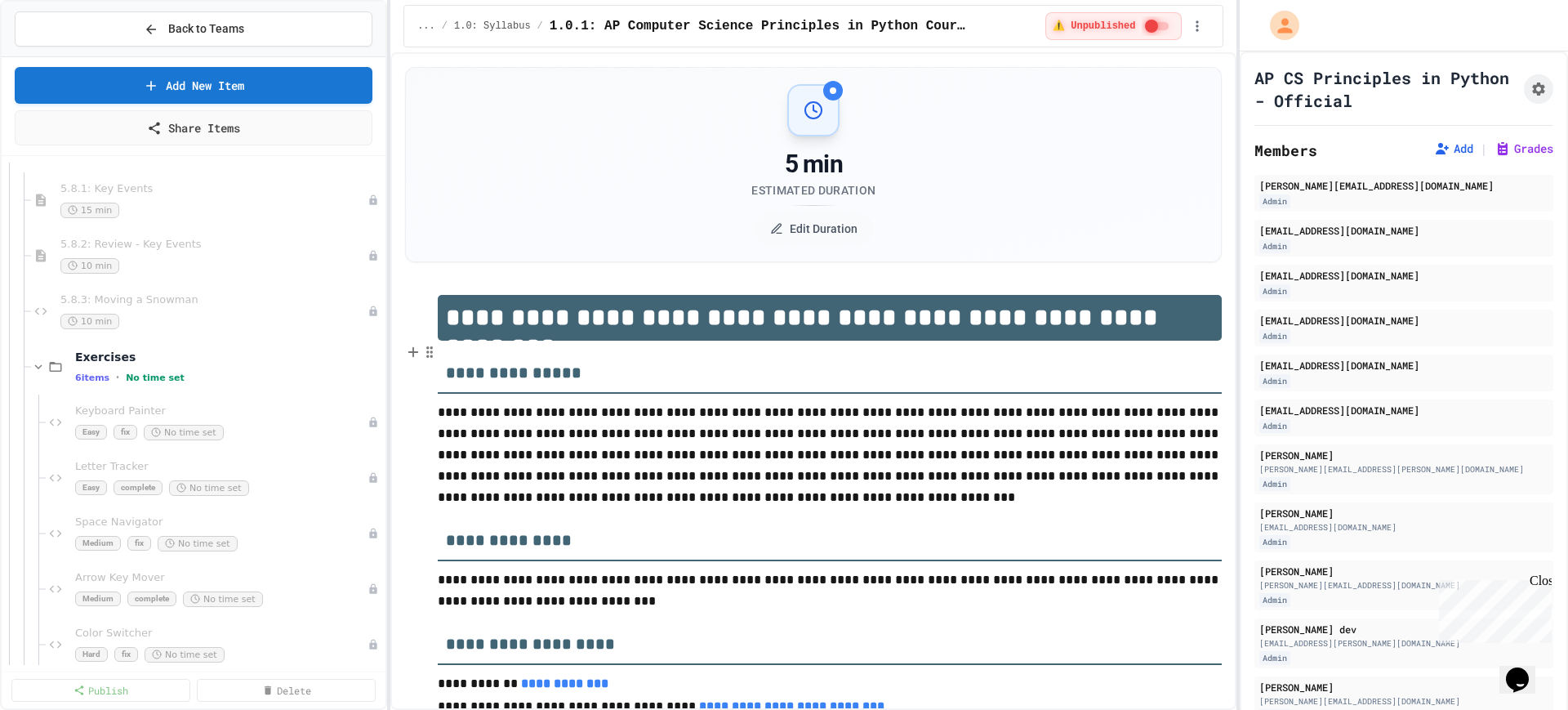
click at [252, 374] on div "6 items • No time set" at bounding box center [228, 377] width 307 height 13
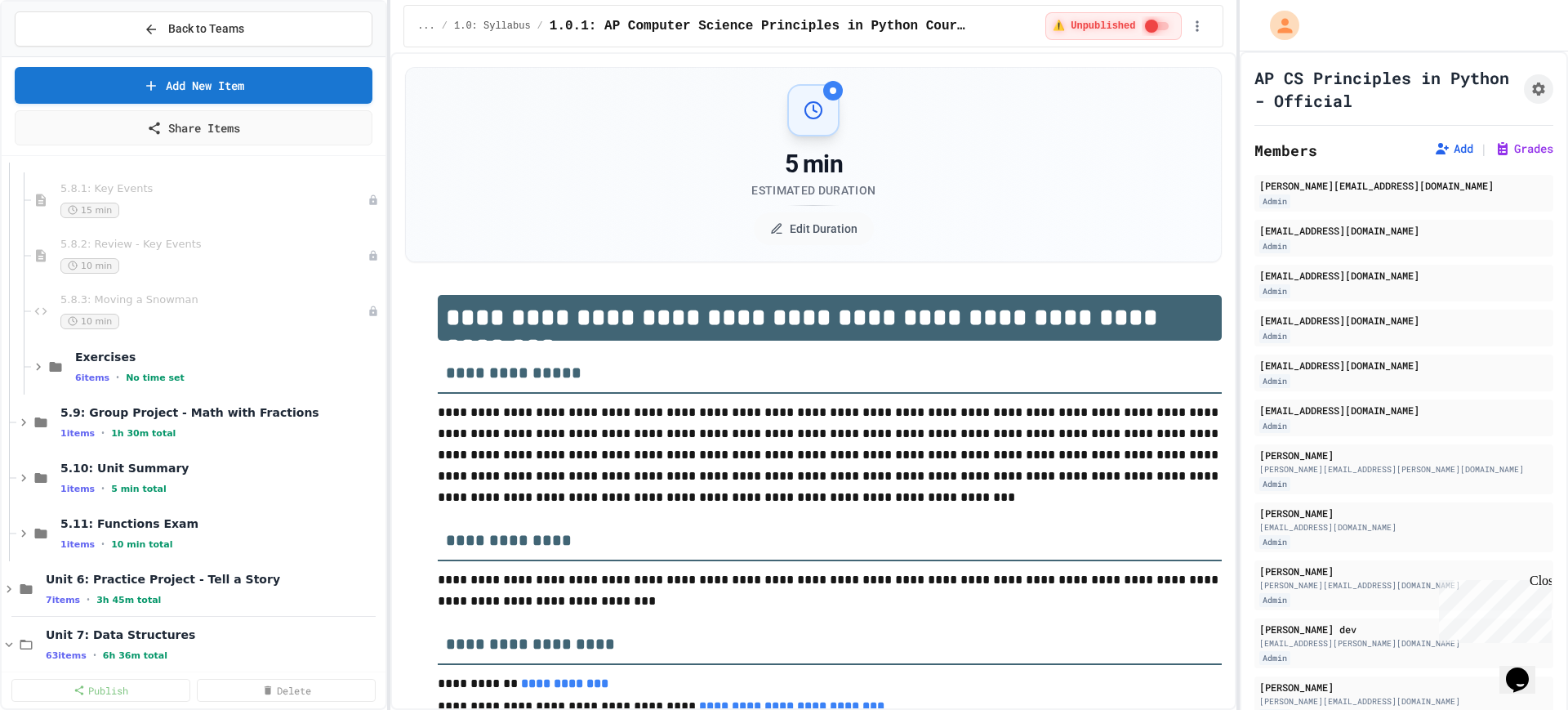
click at [252, 374] on div "6 items • No time set" at bounding box center [228, 377] width 307 height 13
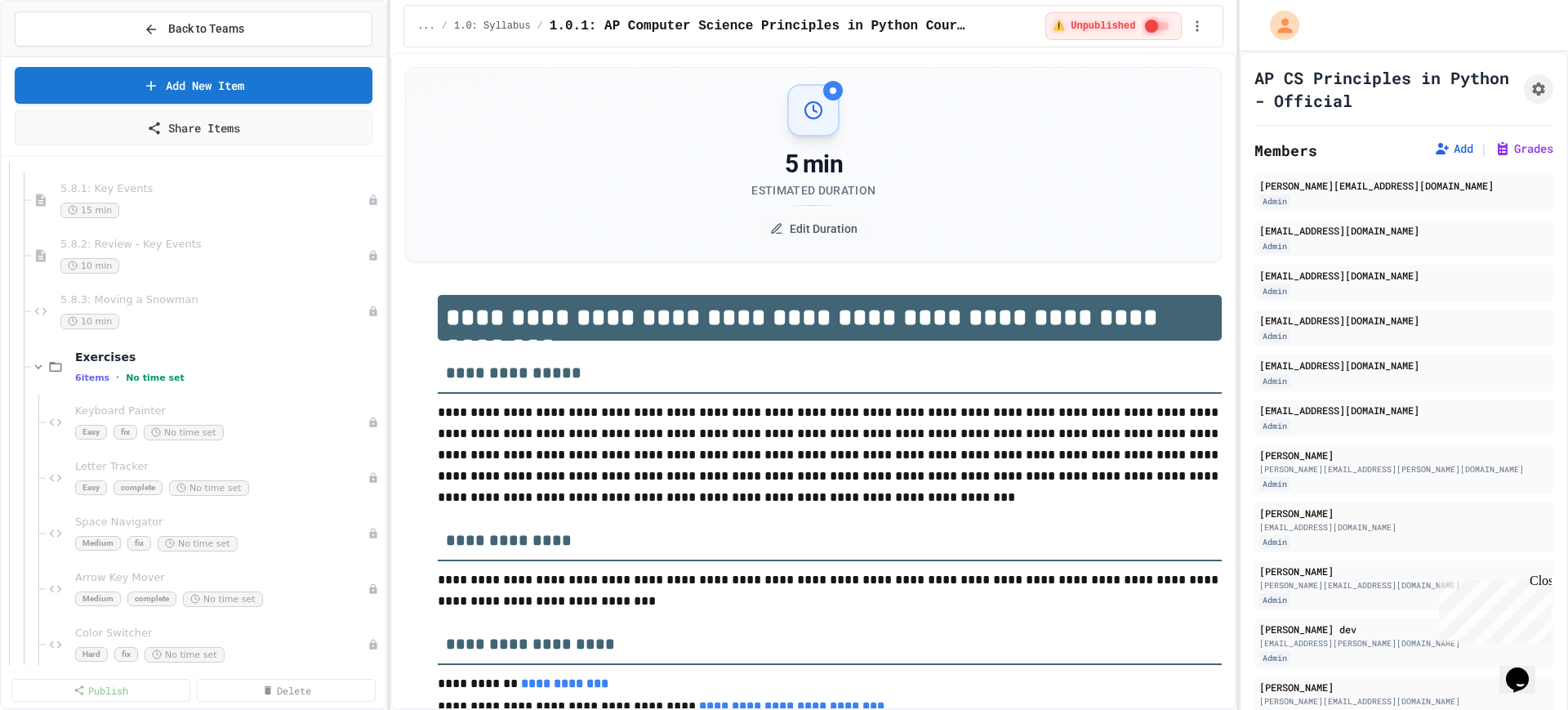
click at [252, 374] on div "6 items • No time set" at bounding box center [228, 377] width 307 height 13
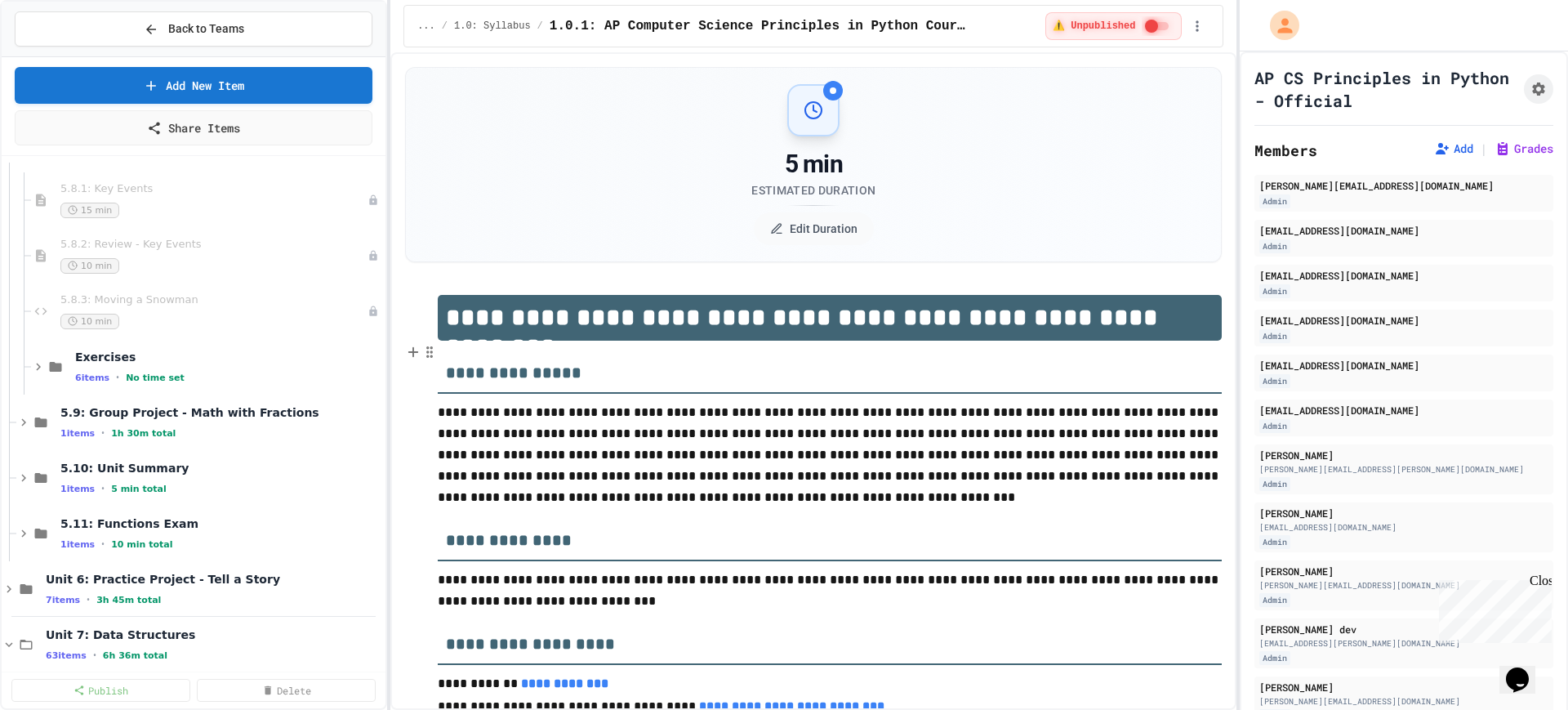
click at [252, 374] on div "6 items • No time set" at bounding box center [228, 377] width 307 height 13
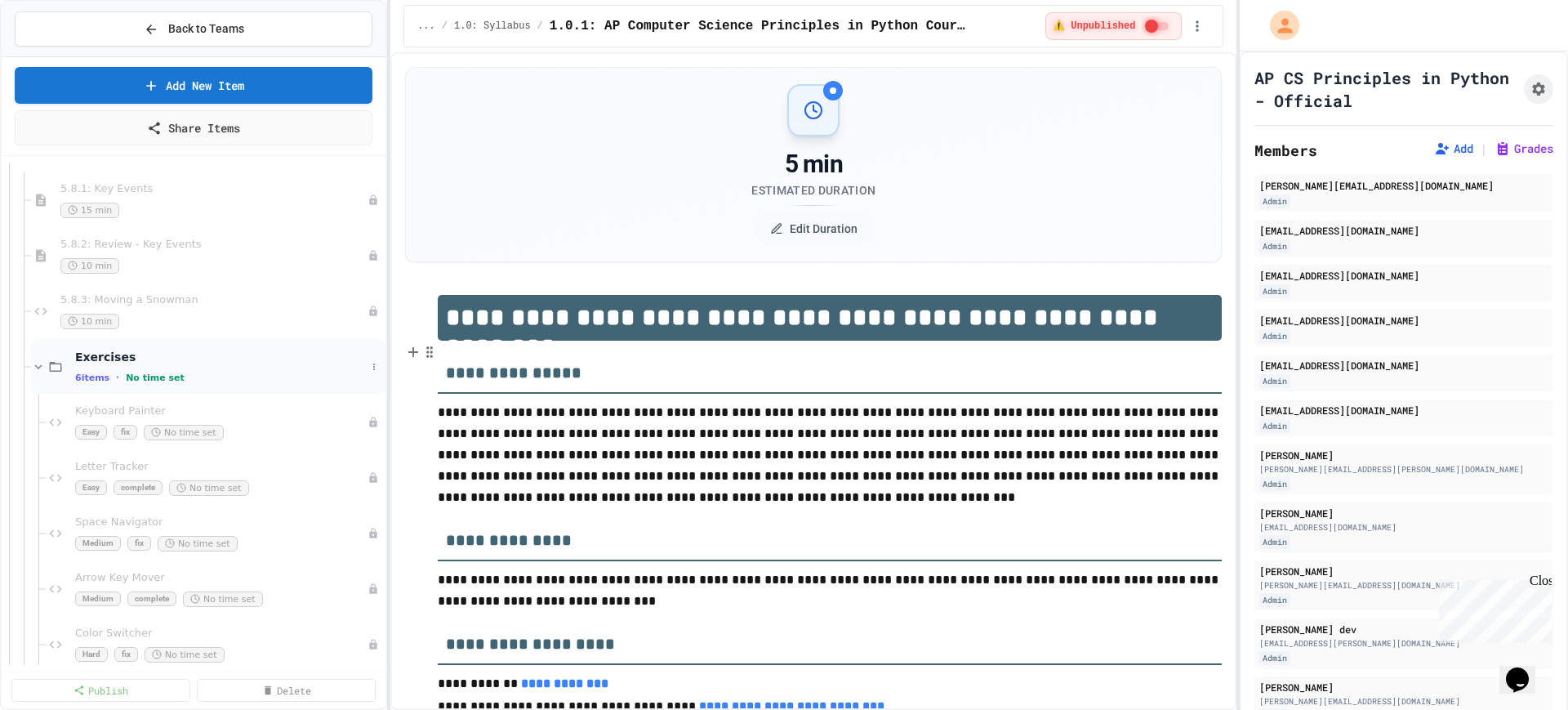
click at [291, 372] on div "6 items • No time set" at bounding box center [221, 377] width 291 height 13
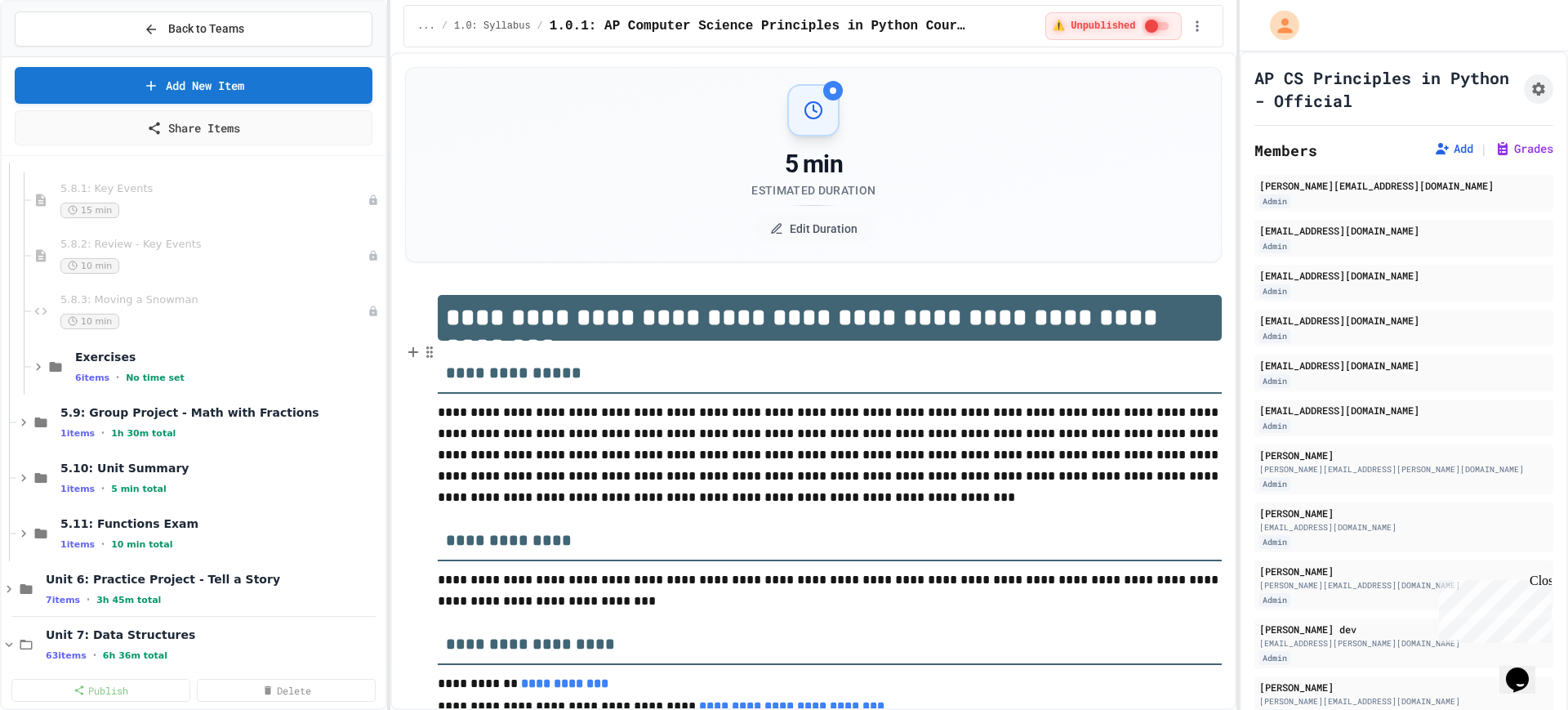
click at [291, 372] on div "6 items • No time set" at bounding box center [228, 377] width 307 height 13
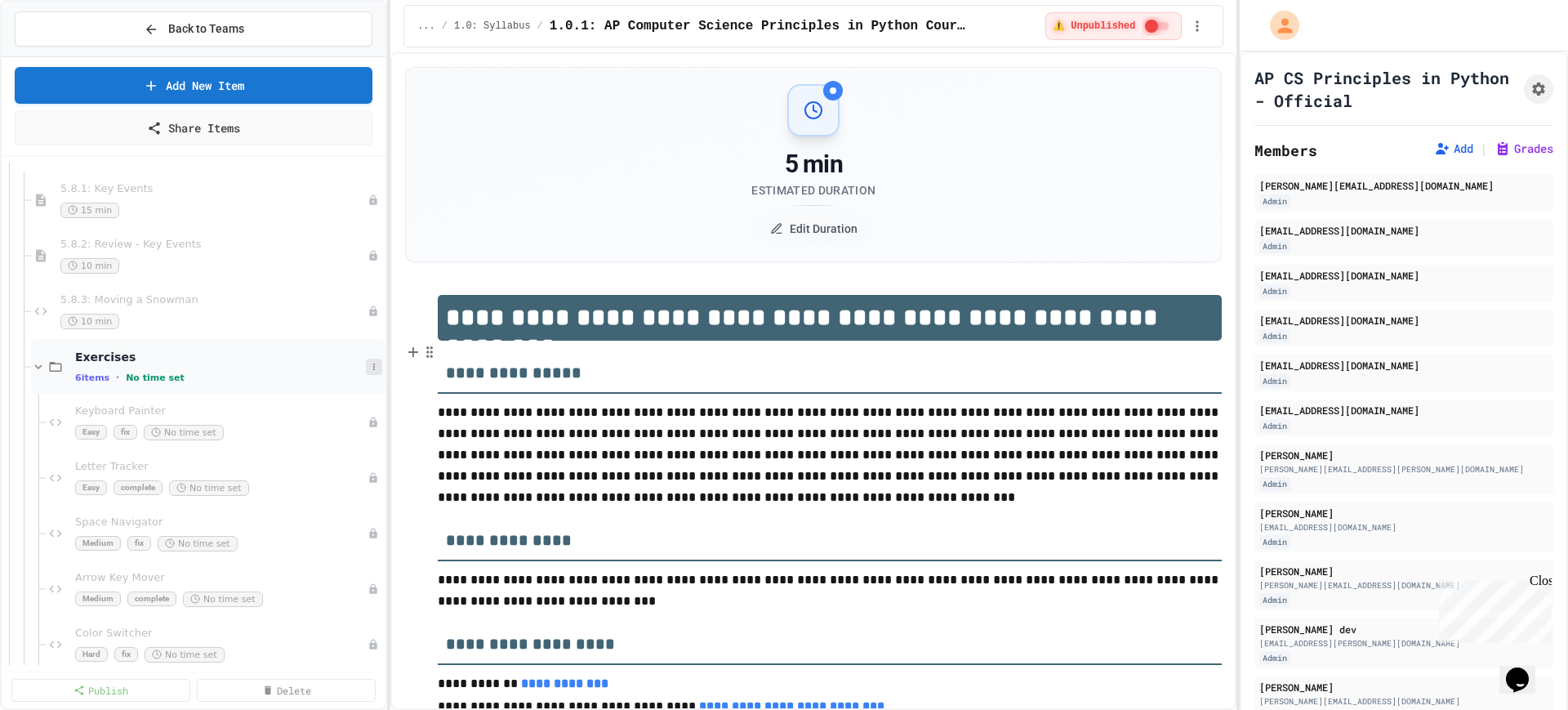
click at [366, 369] on button at bounding box center [374, 367] width 17 height 17
click at [306, 481] on button "Delete" at bounding box center [317, 486] width 108 height 30
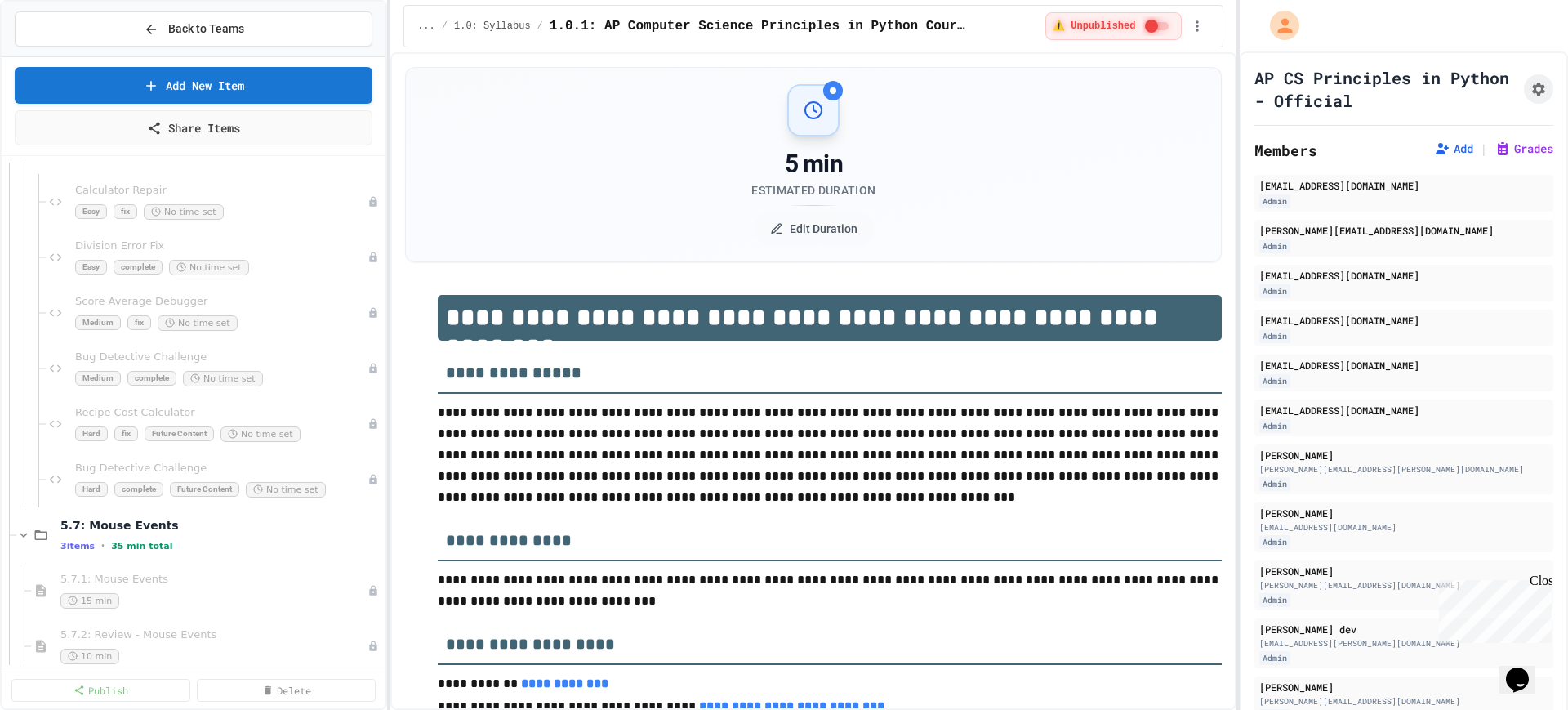
scroll to position [6232, 0]
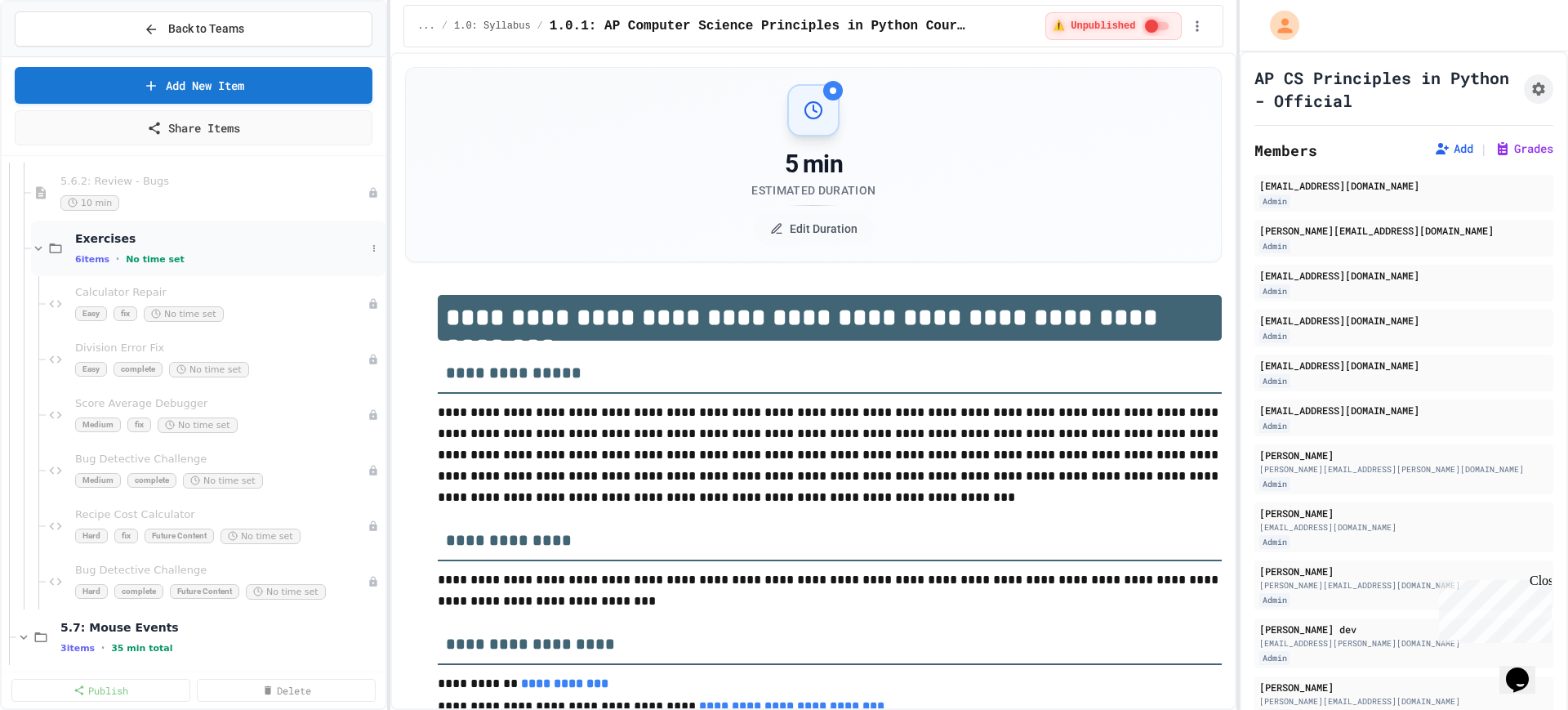
click at [180, 257] on div "6 items • No time set" at bounding box center [221, 259] width 291 height 13
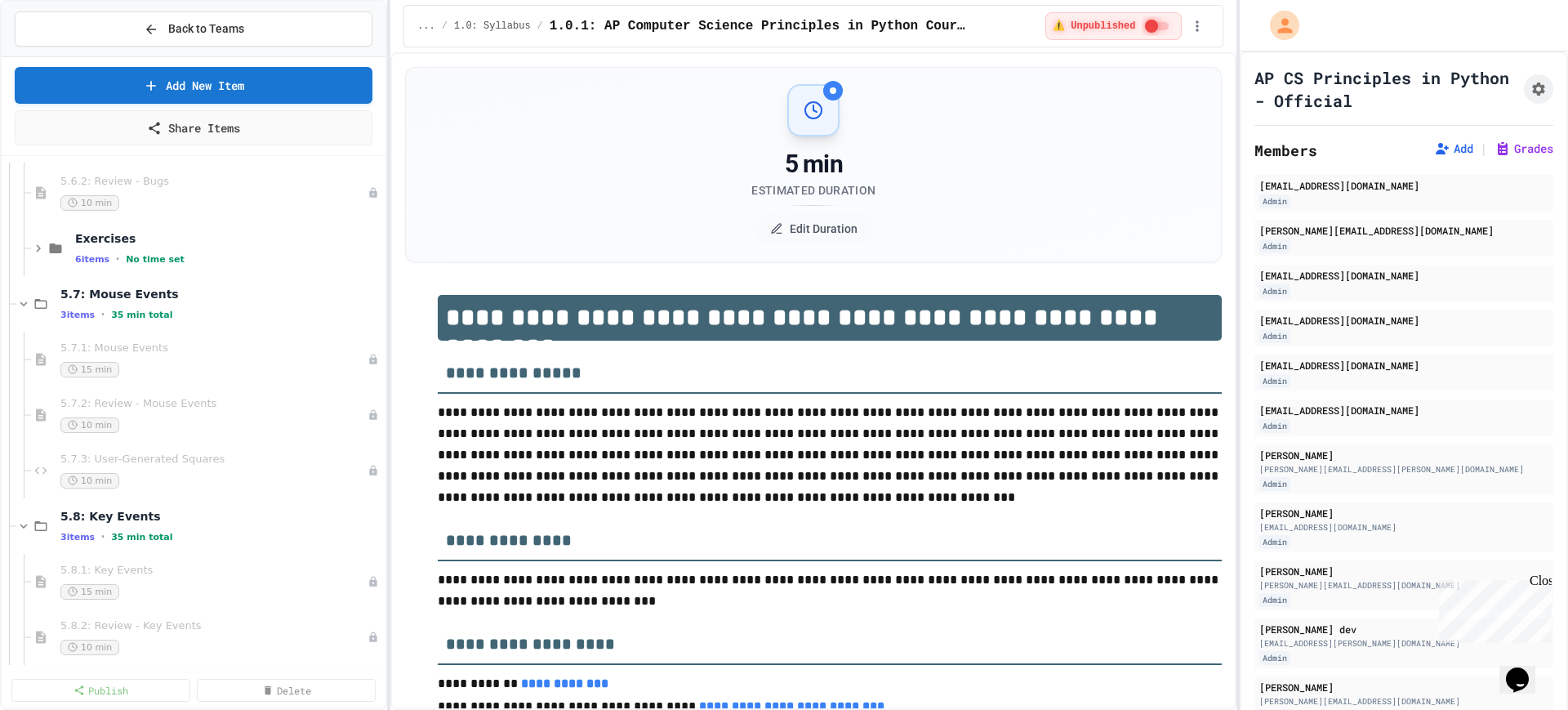
click at [180, 257] on div "6 items • No time set" at bounding box center [228, 259] width 307 height 13
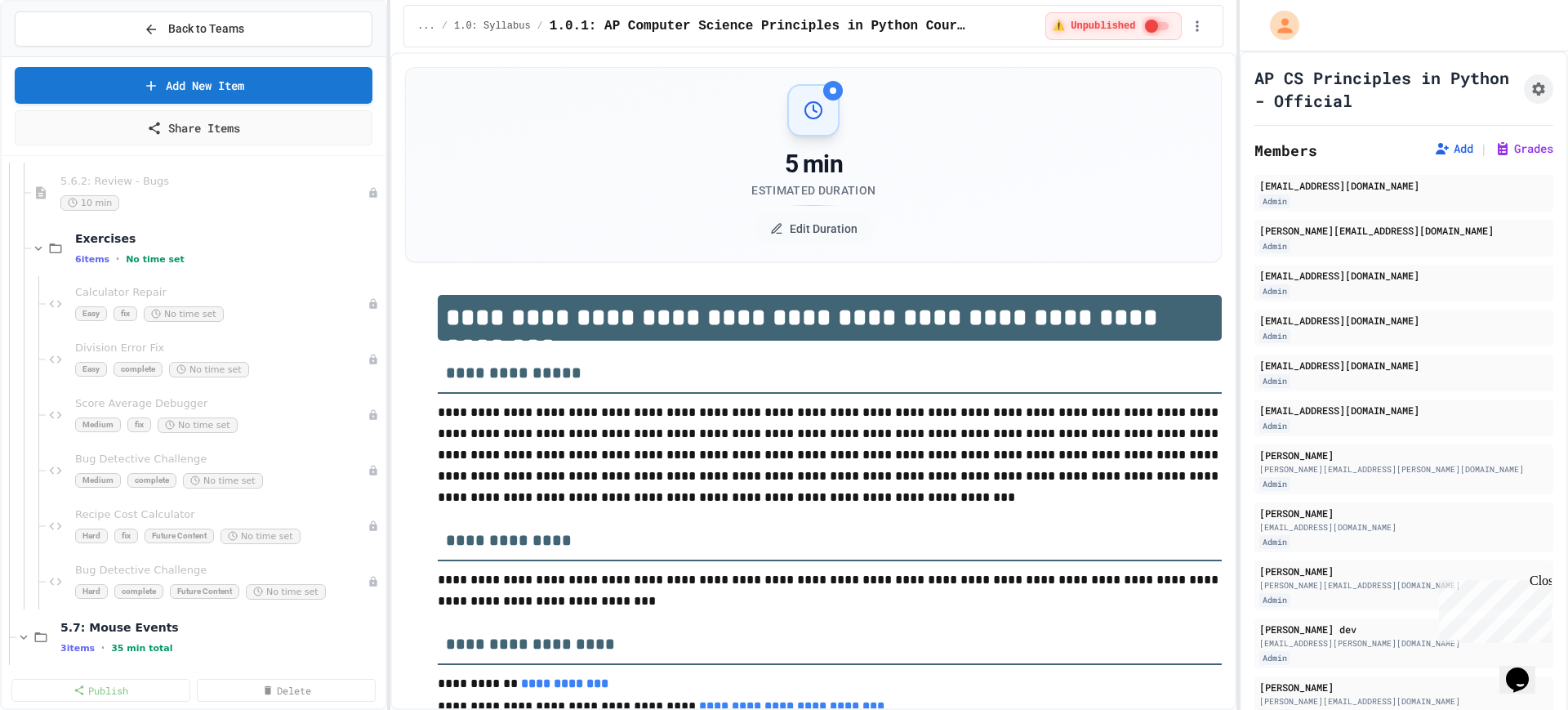
click at [180, 257] on div "6 items • No time set" at bounding box center [228, 259] width 307 height 13
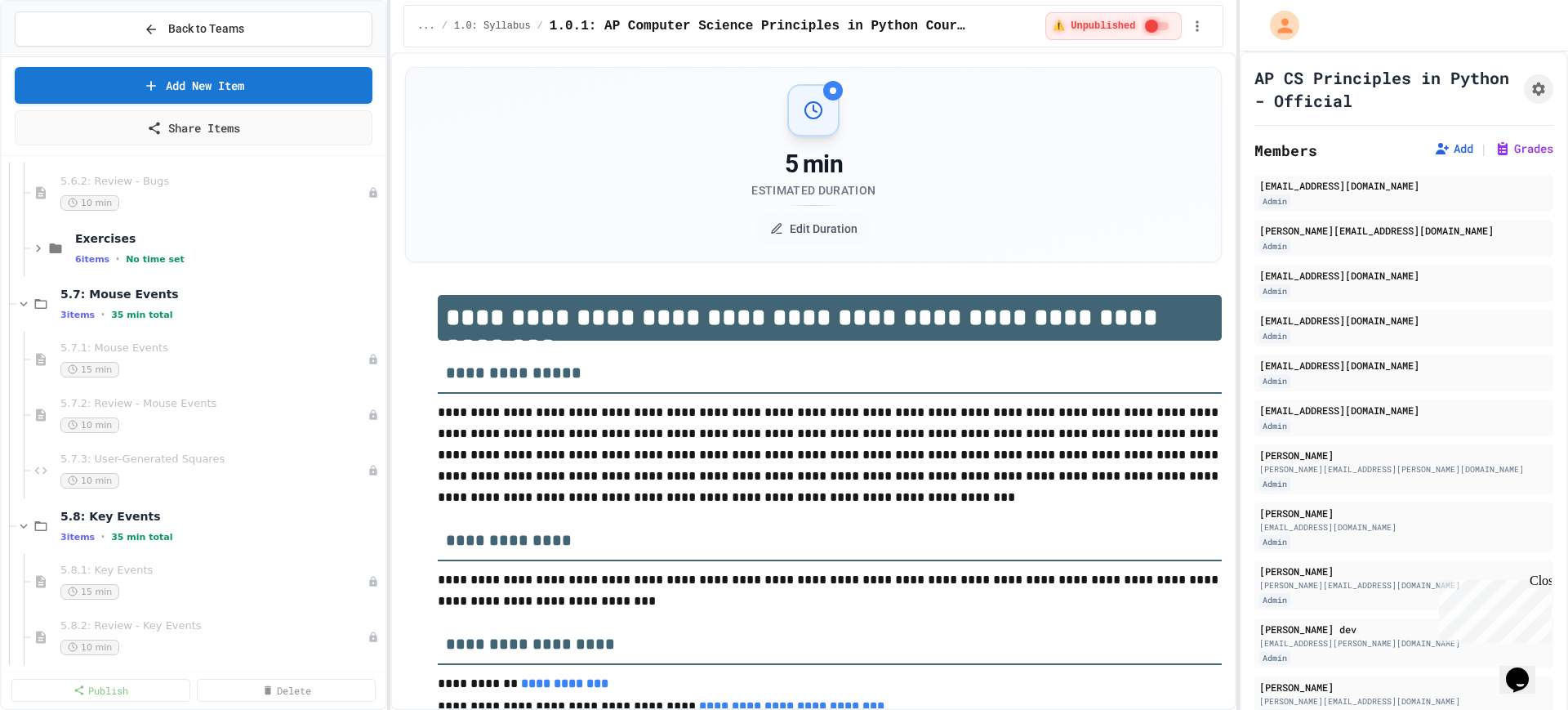
click at [180, 257] on div "6 items • No time set" at bounding box center [228, 259] width 307 height 13
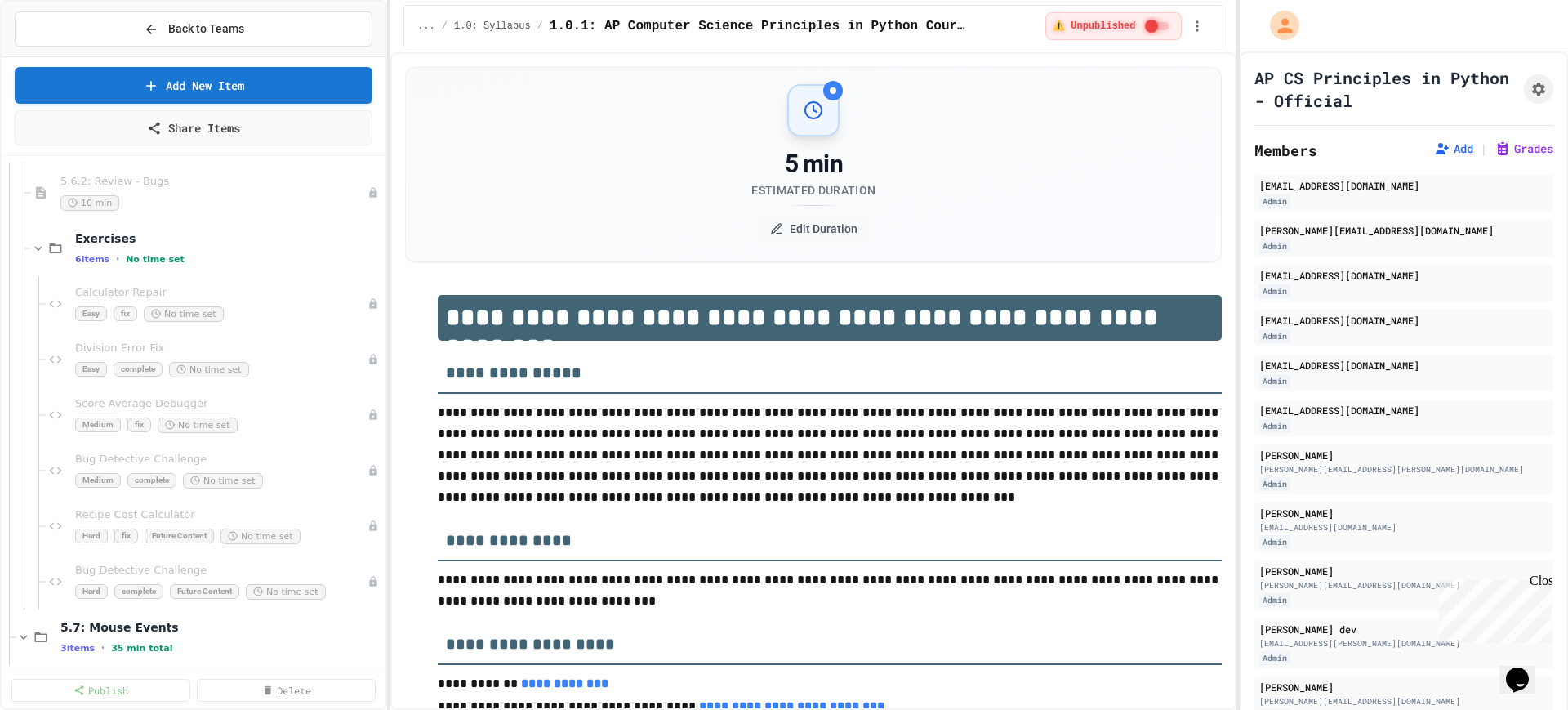
click at [180, 257] on div "6 items • No time set" at bounding box center [228, 259] width 307 height 13
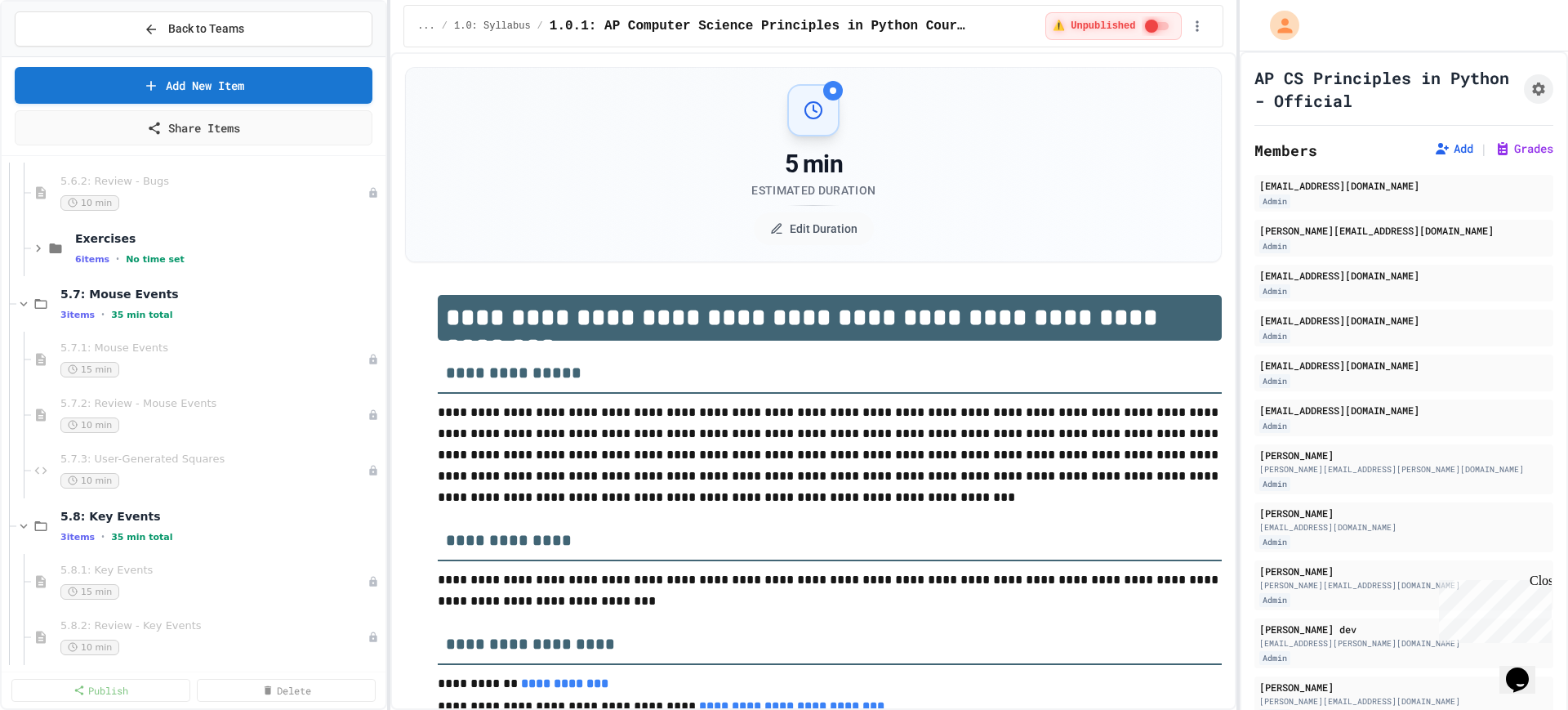
click at [180, 257] on div "6 items • No time set" at bounding box center [228, 259] width 307 height 13
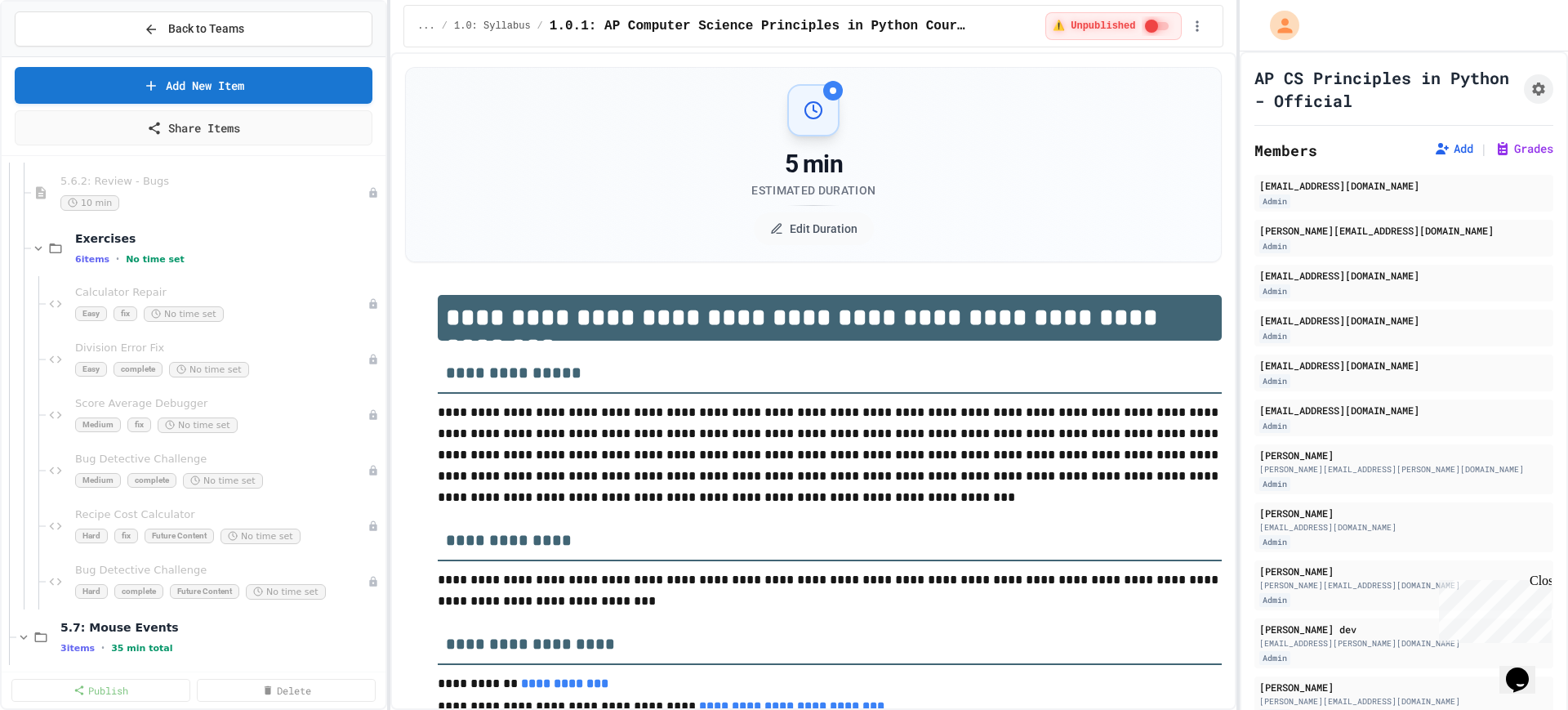
click at [180, 257] on div "6 items • No time set" at bounding box center [228, 259] width 307 height 13
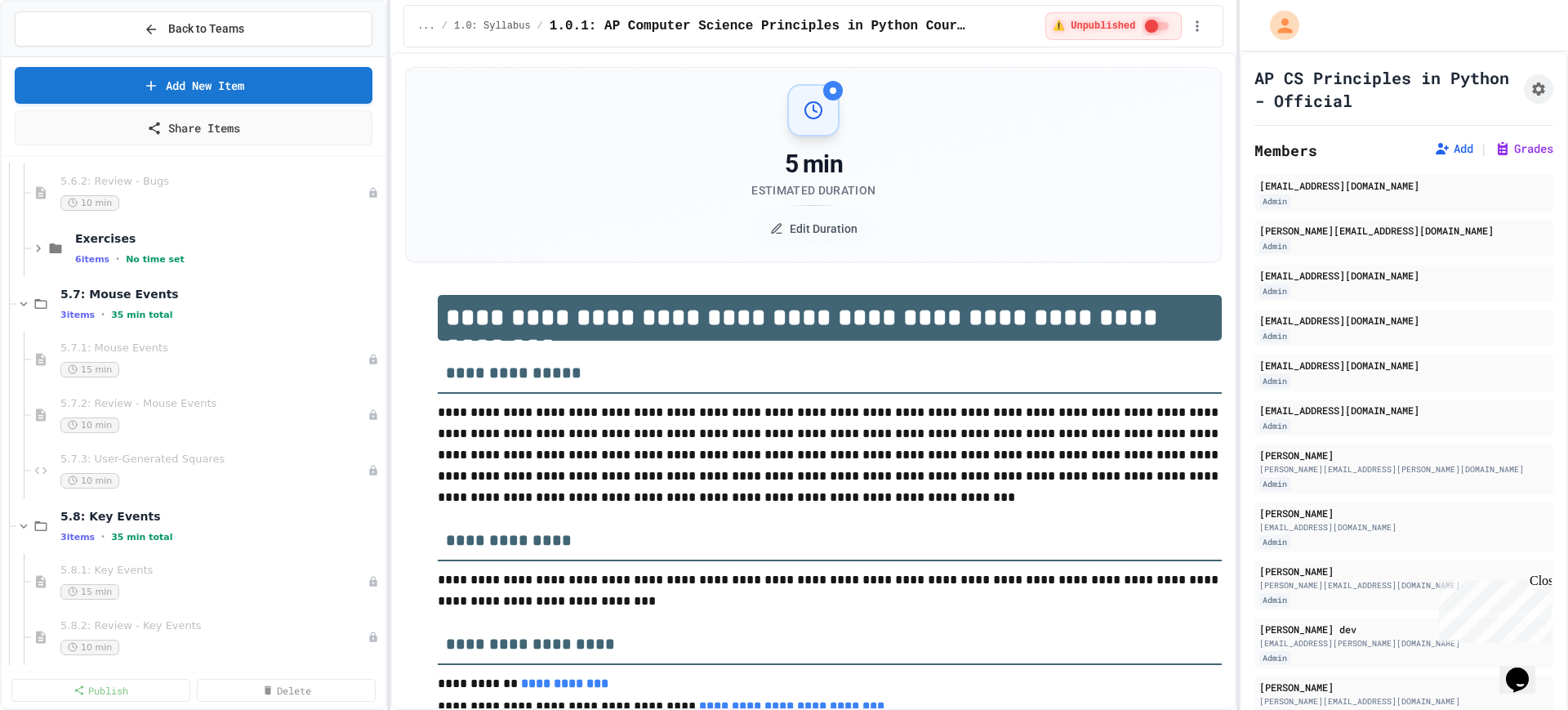
click at [180, 257] on div "6 items • No time set" at bounding box center [228, 259] width 307 height 13
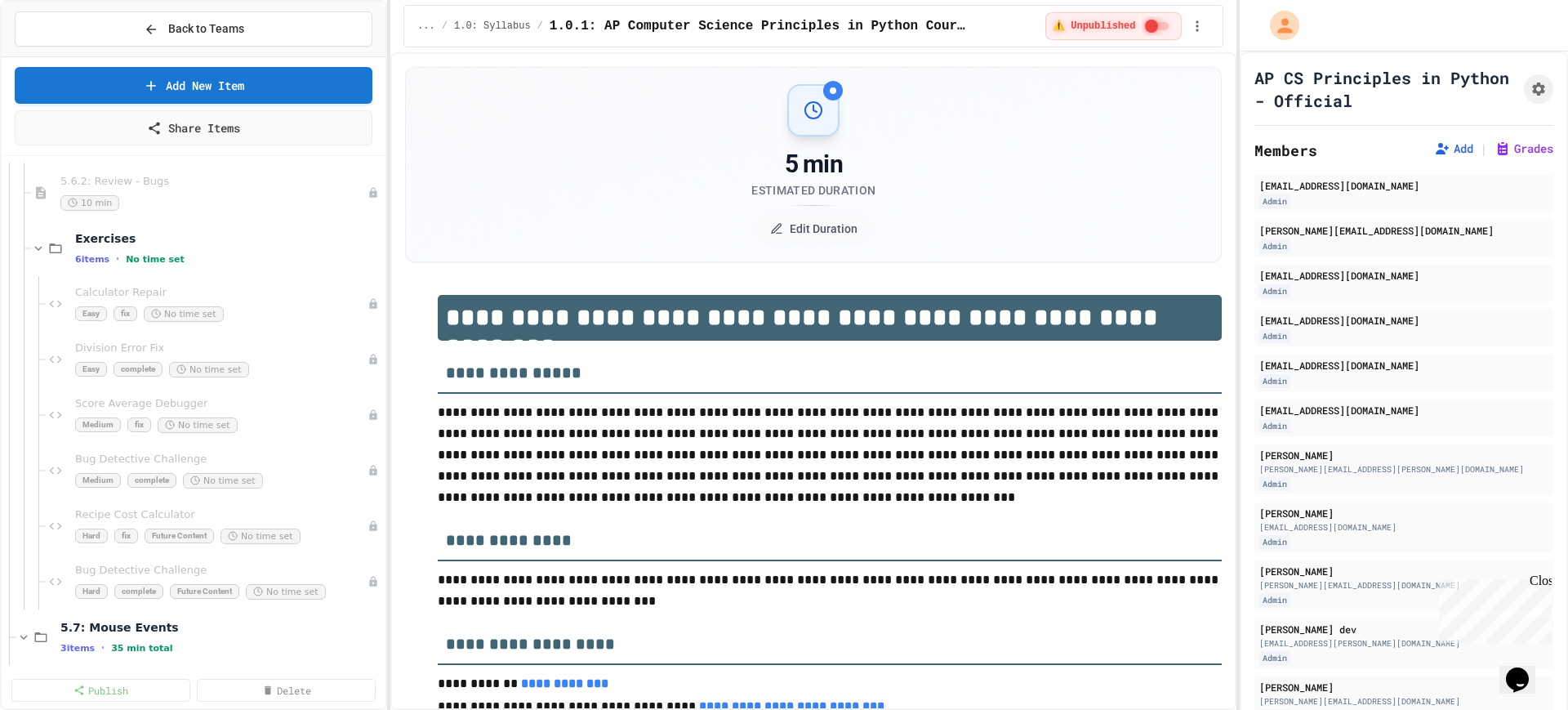
click at [180, 257] on div "6 items • No time set" at bounding box center [228, 259] width 307 height 13
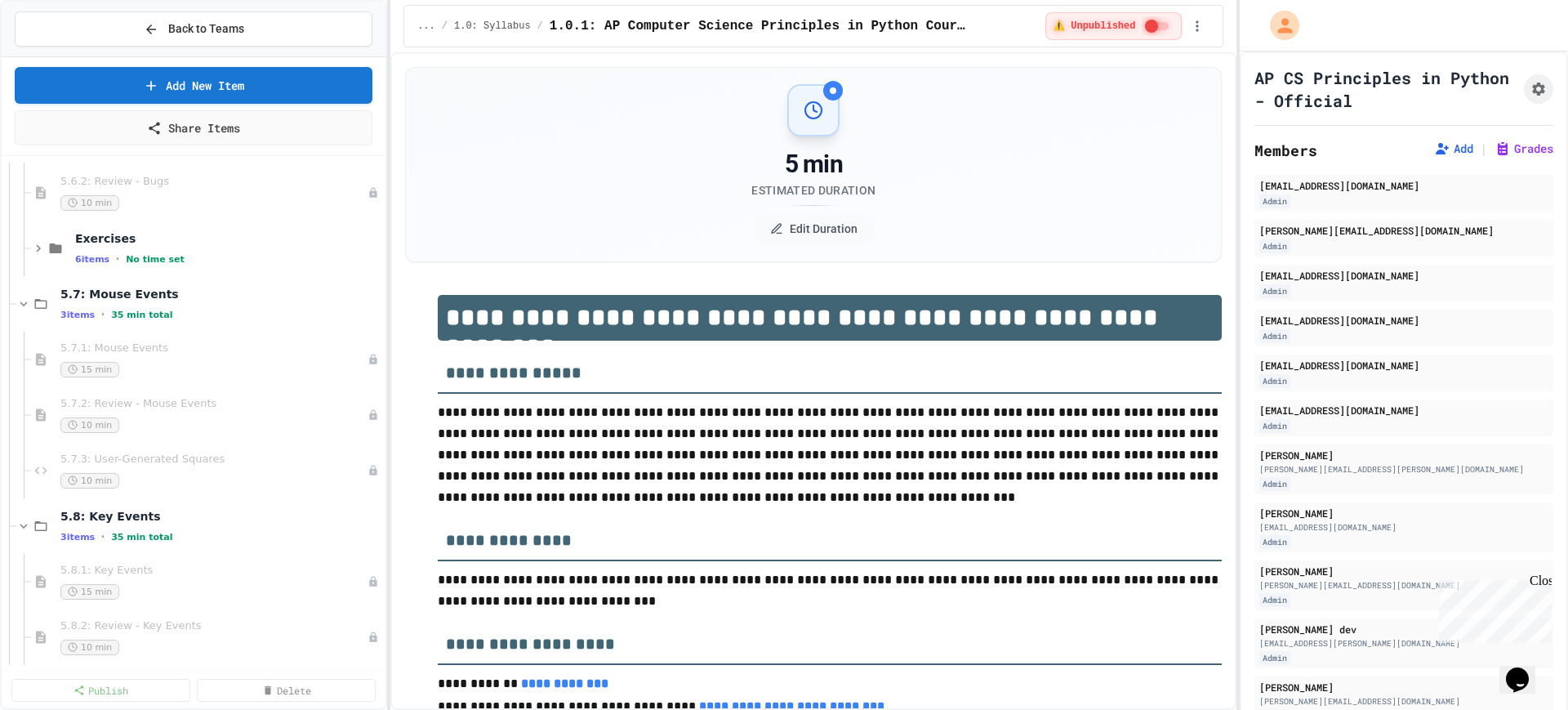
click at [180, 257] on div "6 items • No time set" at bounding box center [228, 259] width 307 height 13
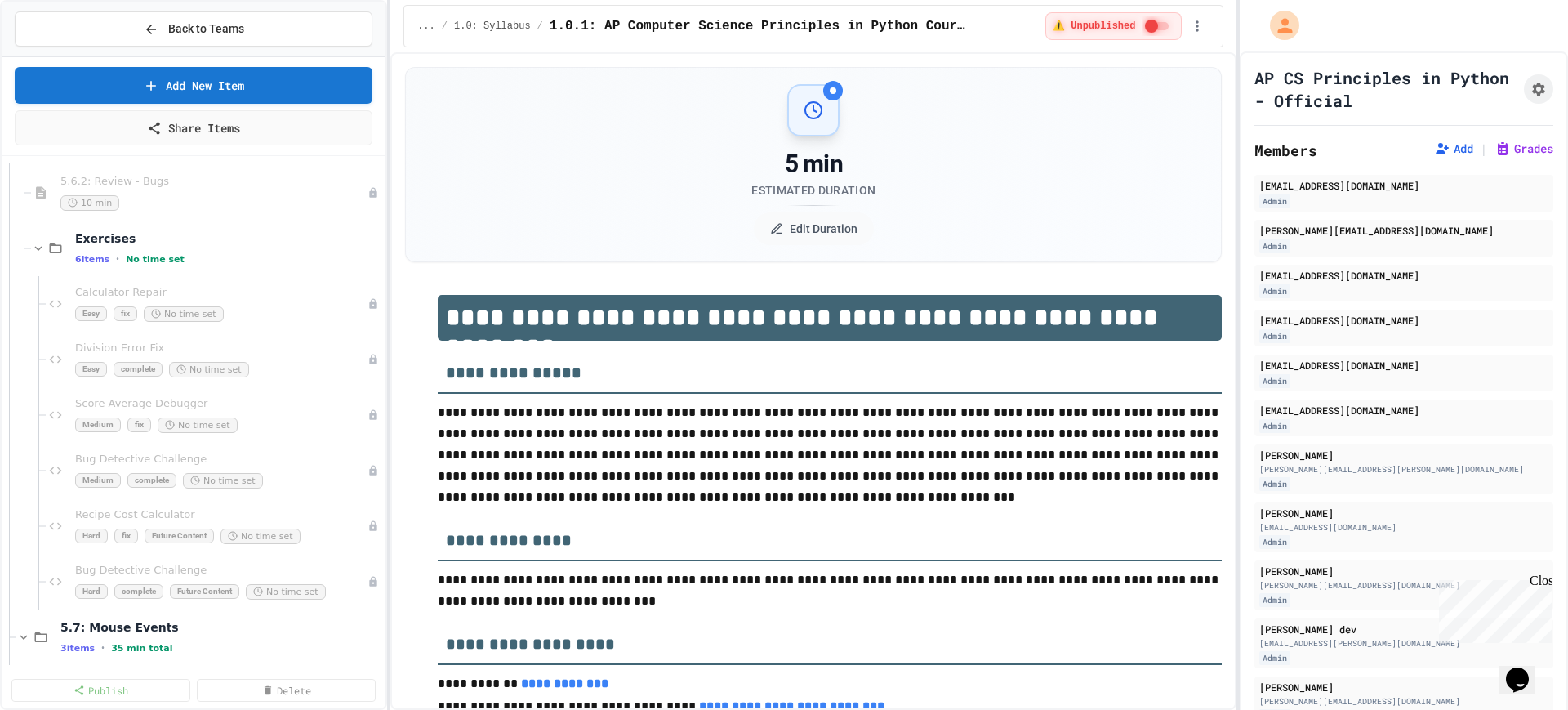
click at [180, 257] on div "6 items • No time set" at bounding box center [228, 259] width 307 height 13
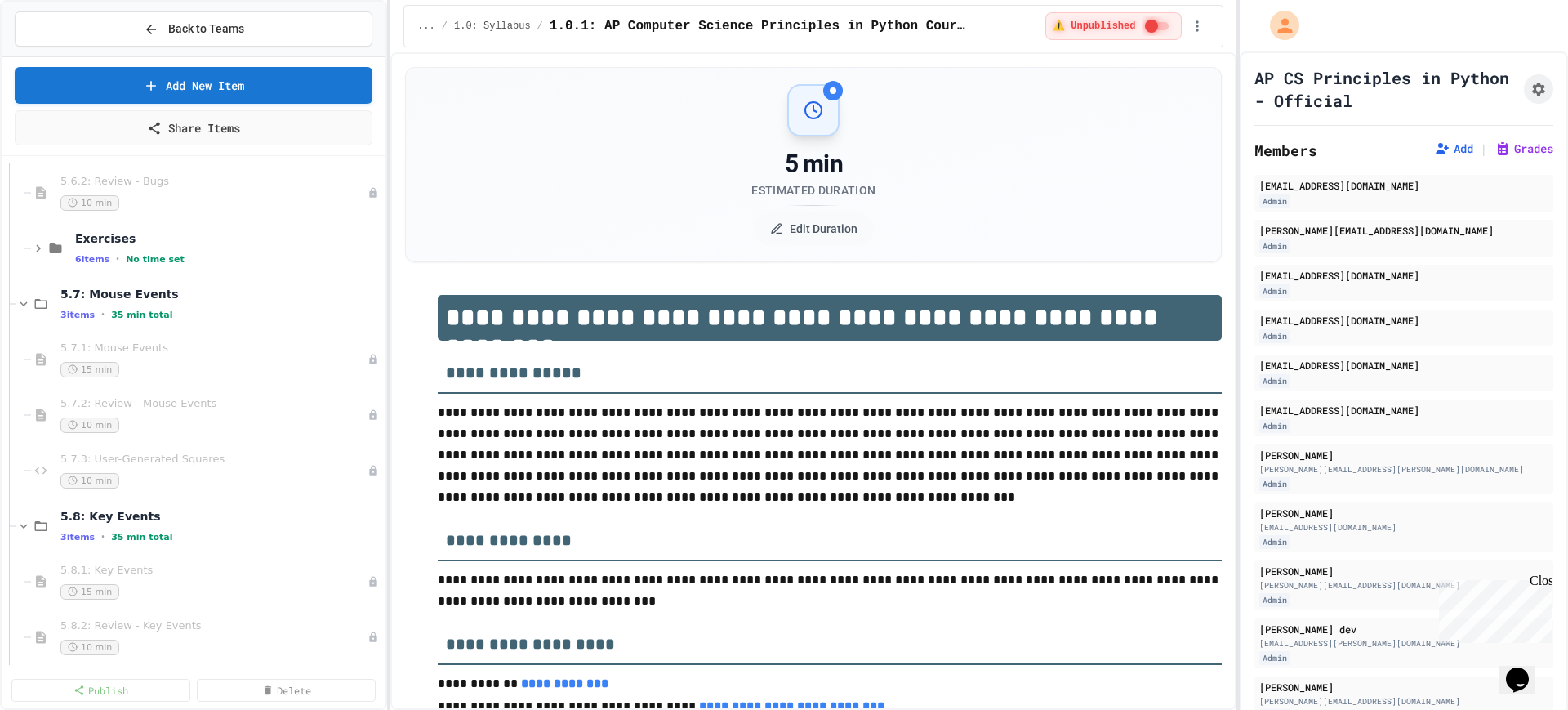
click at [180, 257] on div "6 items • No time set" at bounding box center [228, 259] width 307 height 13
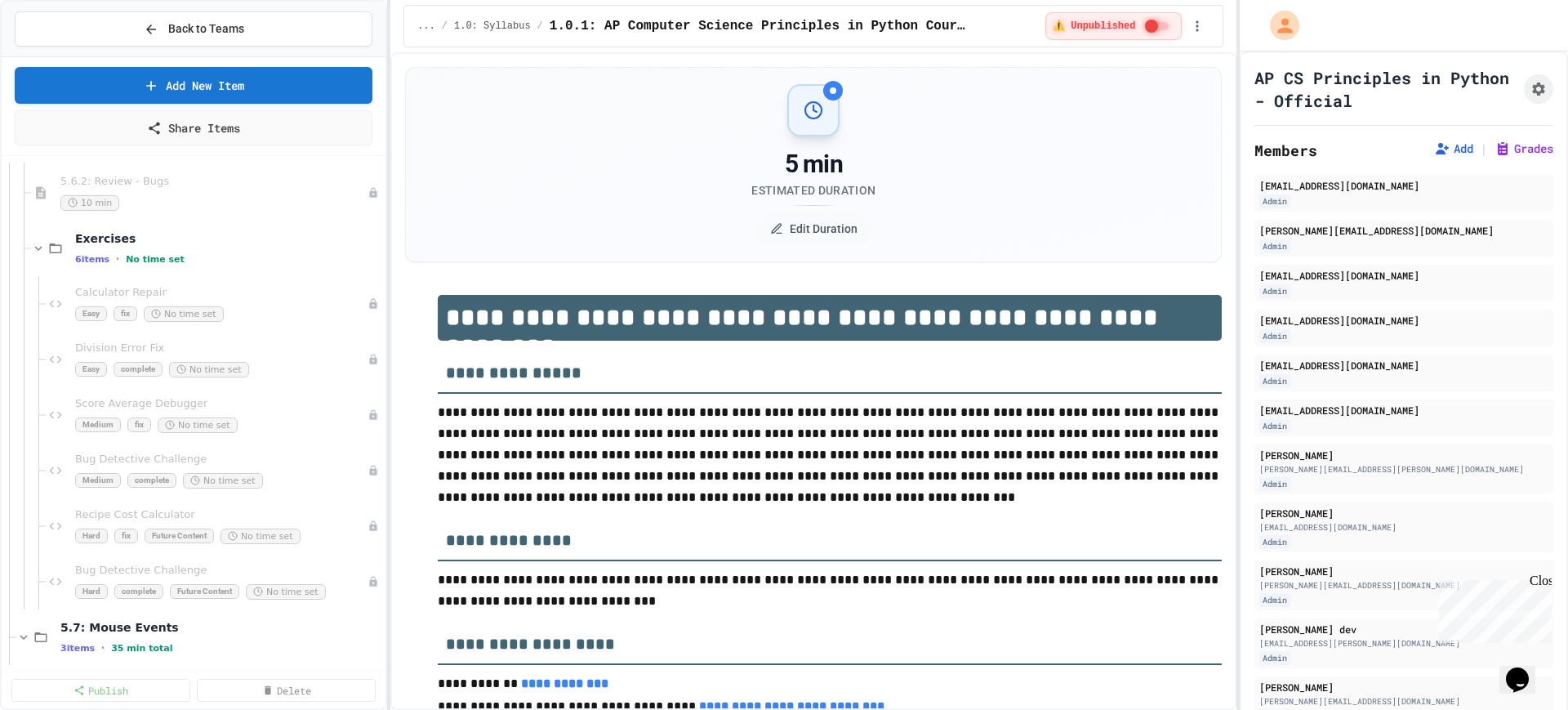
click at [180, 257] on div "6 items • No time set" at bounding box center [228, 259] width 307 height 13
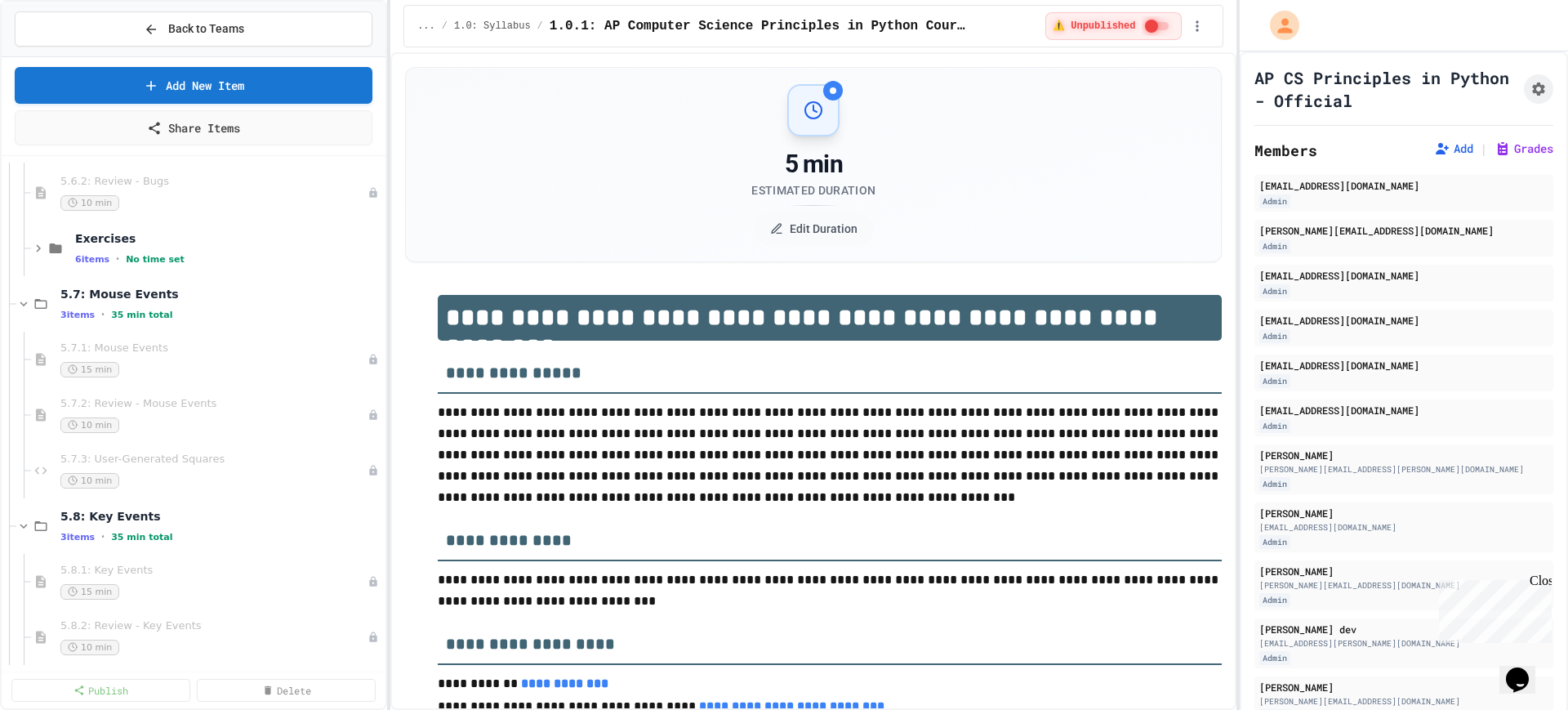
click at [180, 257] on div "6 items • No time set" at bounding box center [228, 259] width 307 height 13
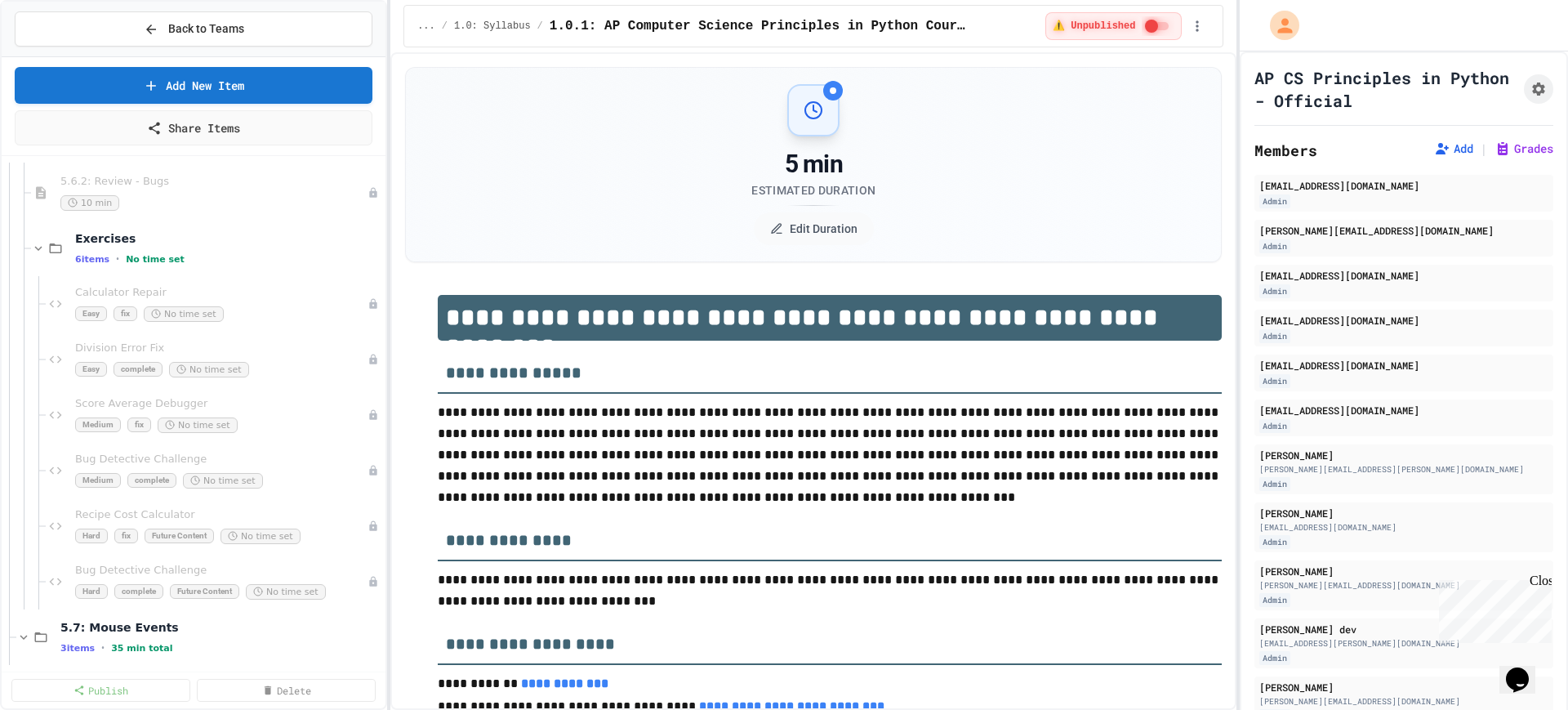
click at [180, 257] on div "6 items • No time set" at bounding box center [228, 259] width 307 height 13
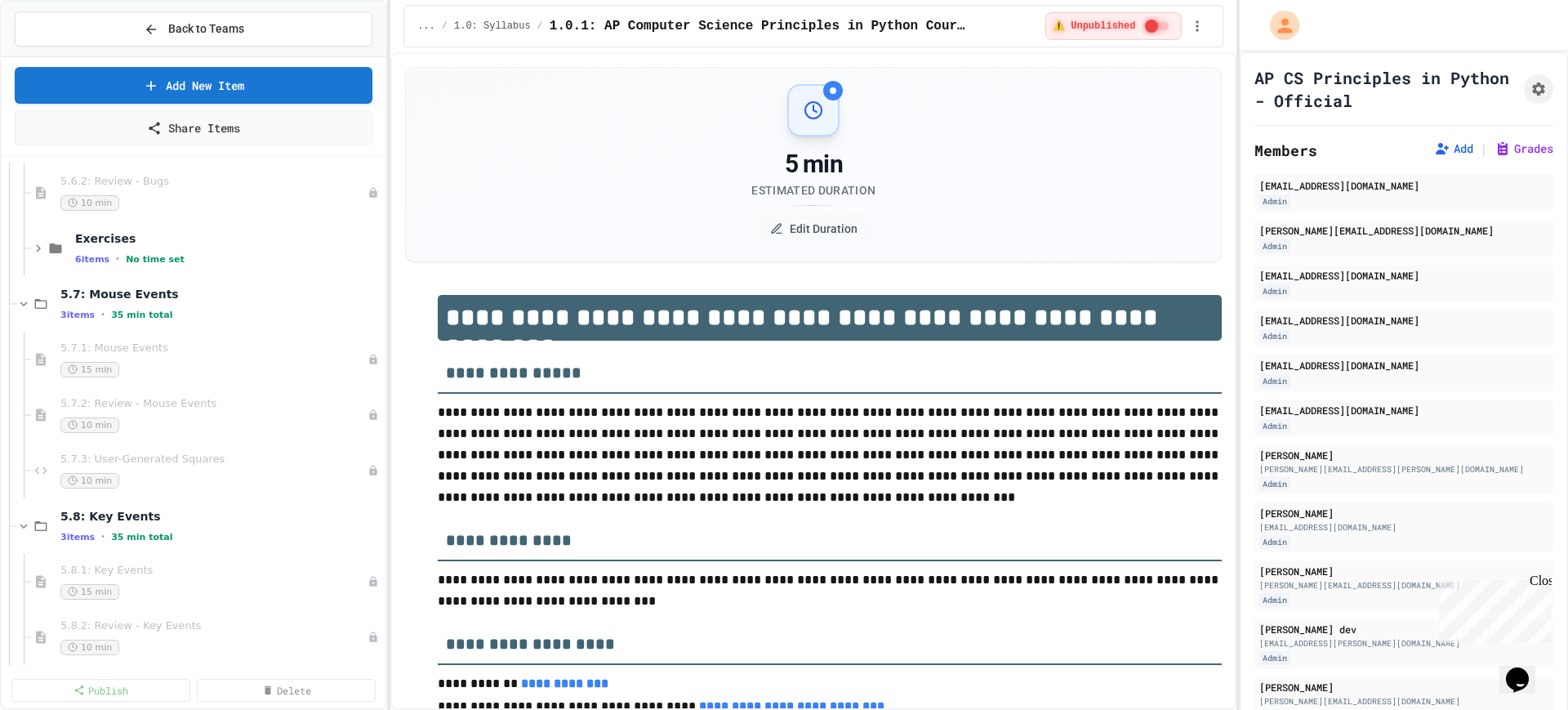
click at [180, 257] on div "6 items • No time set" at bounding box center [228, 259] width 307 height 13
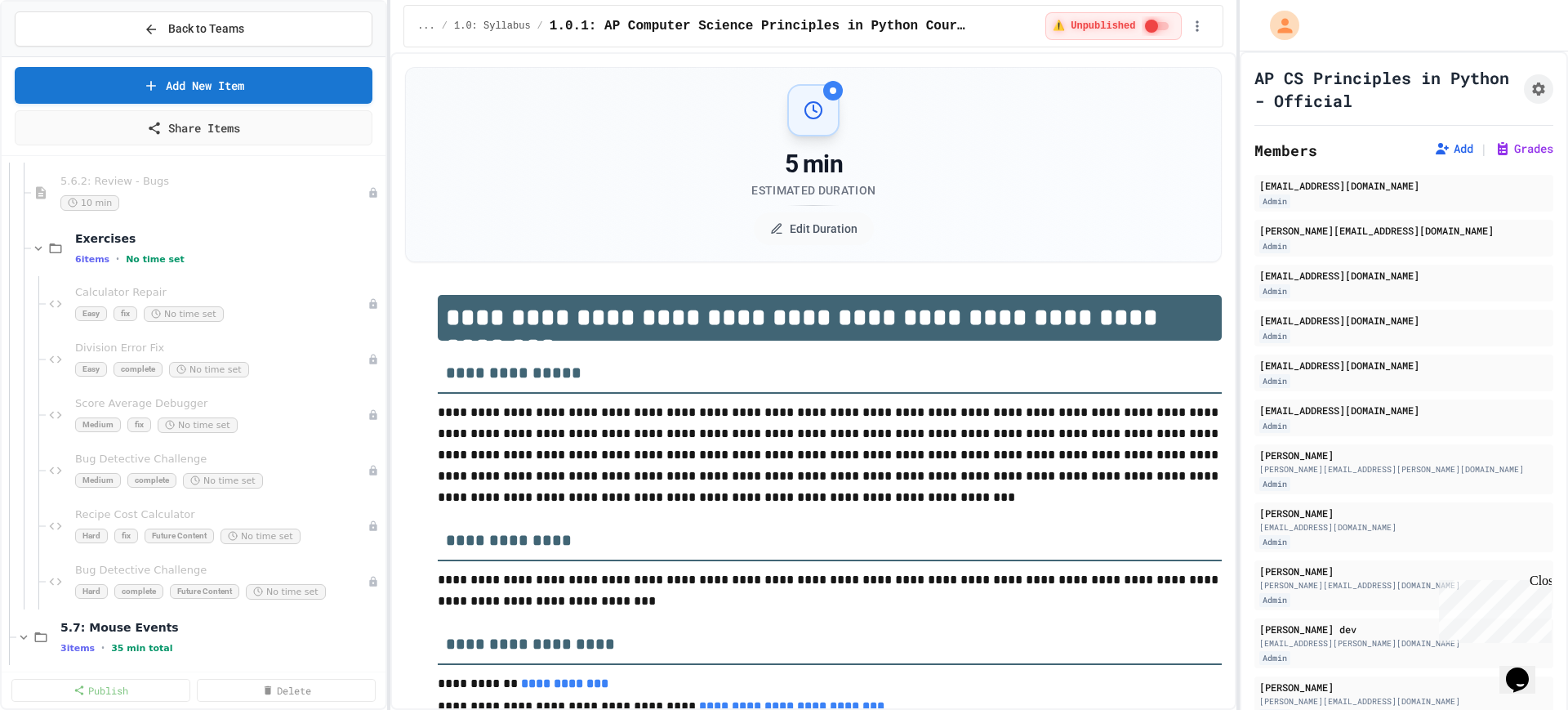
click at [180, 257] on div "6 items • No time set" at bounding box center [228, 259] width 307 height 13
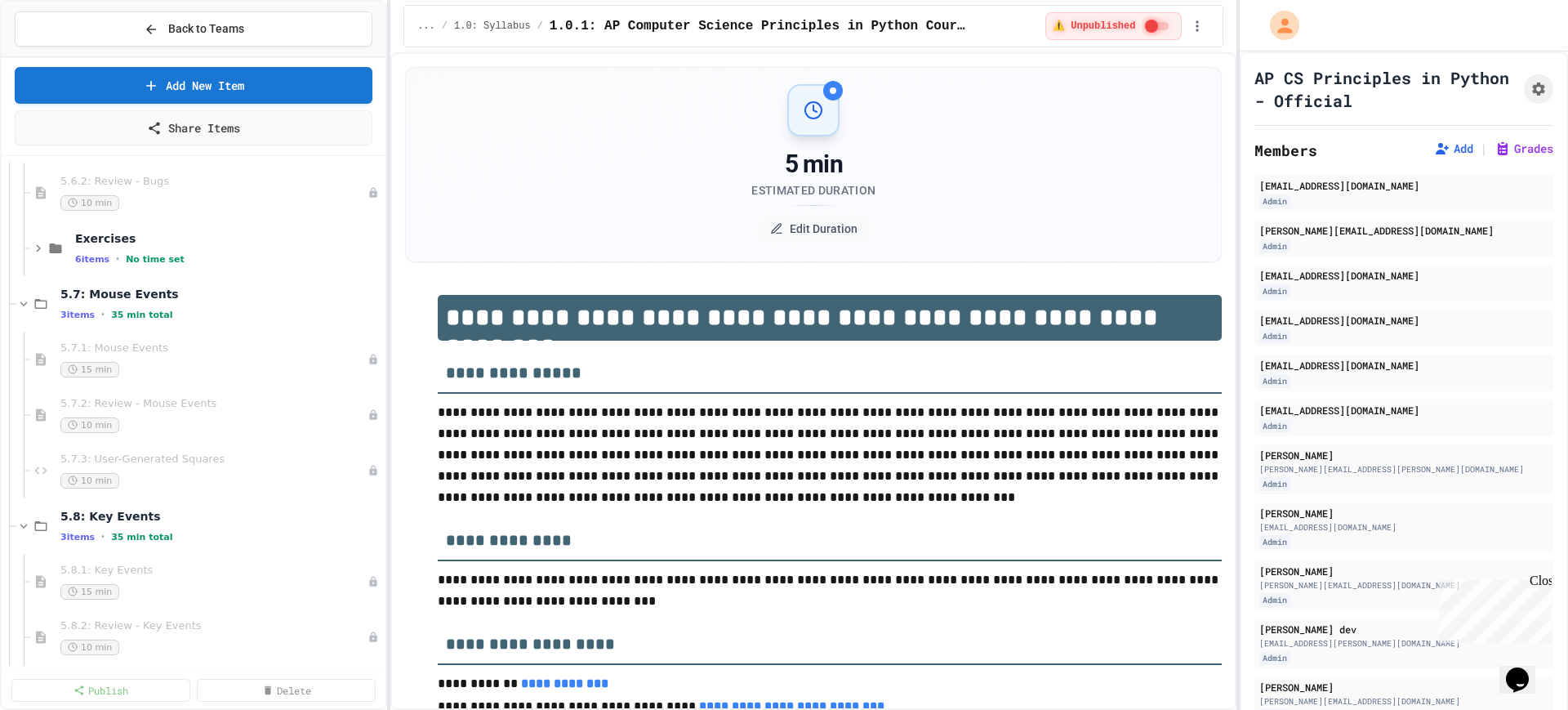
click at [180, 257] on div "6 items • No time set" at bounding box center [228, 259] width 307 height 13
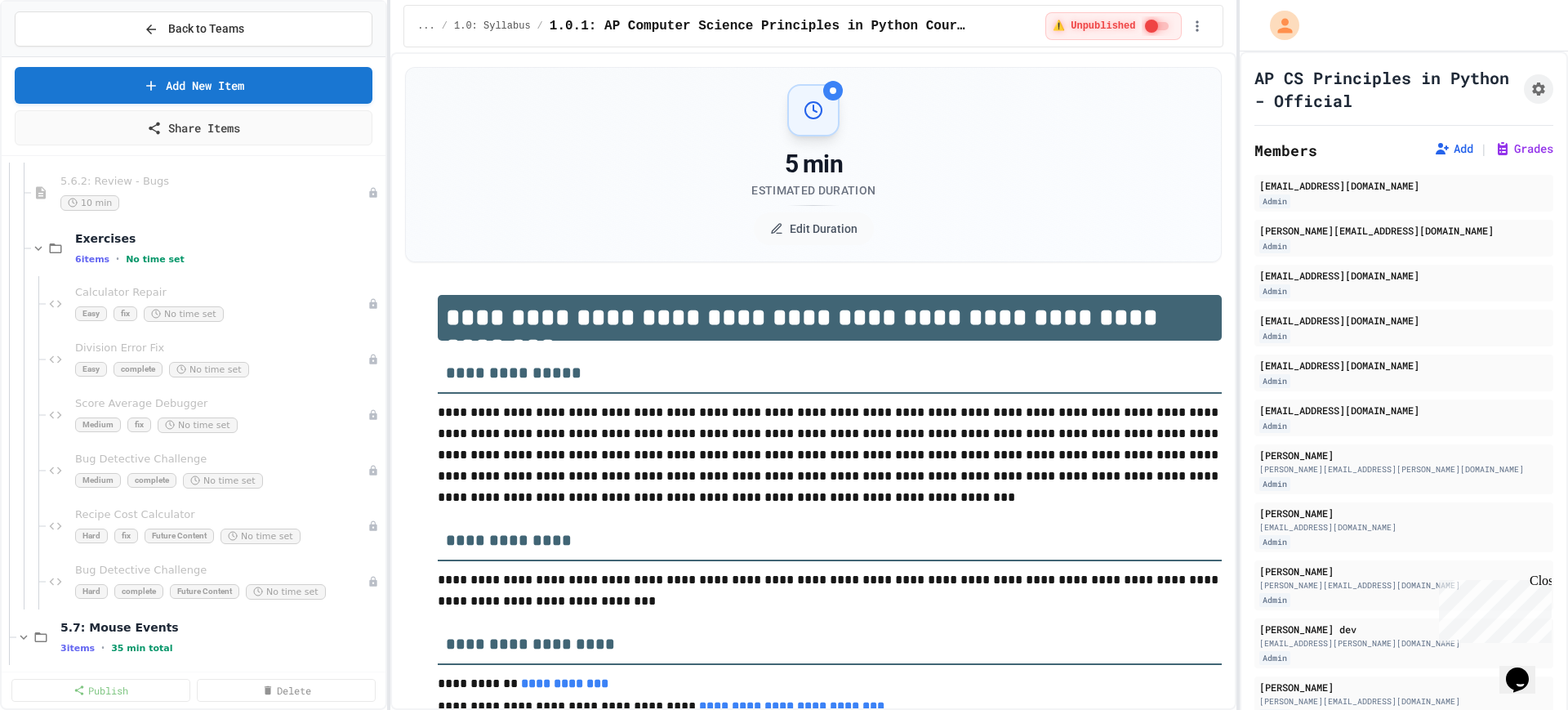
click at [180, 257] on div "6 items • No time set" at bounding box center [228, 259] width 307 height 13
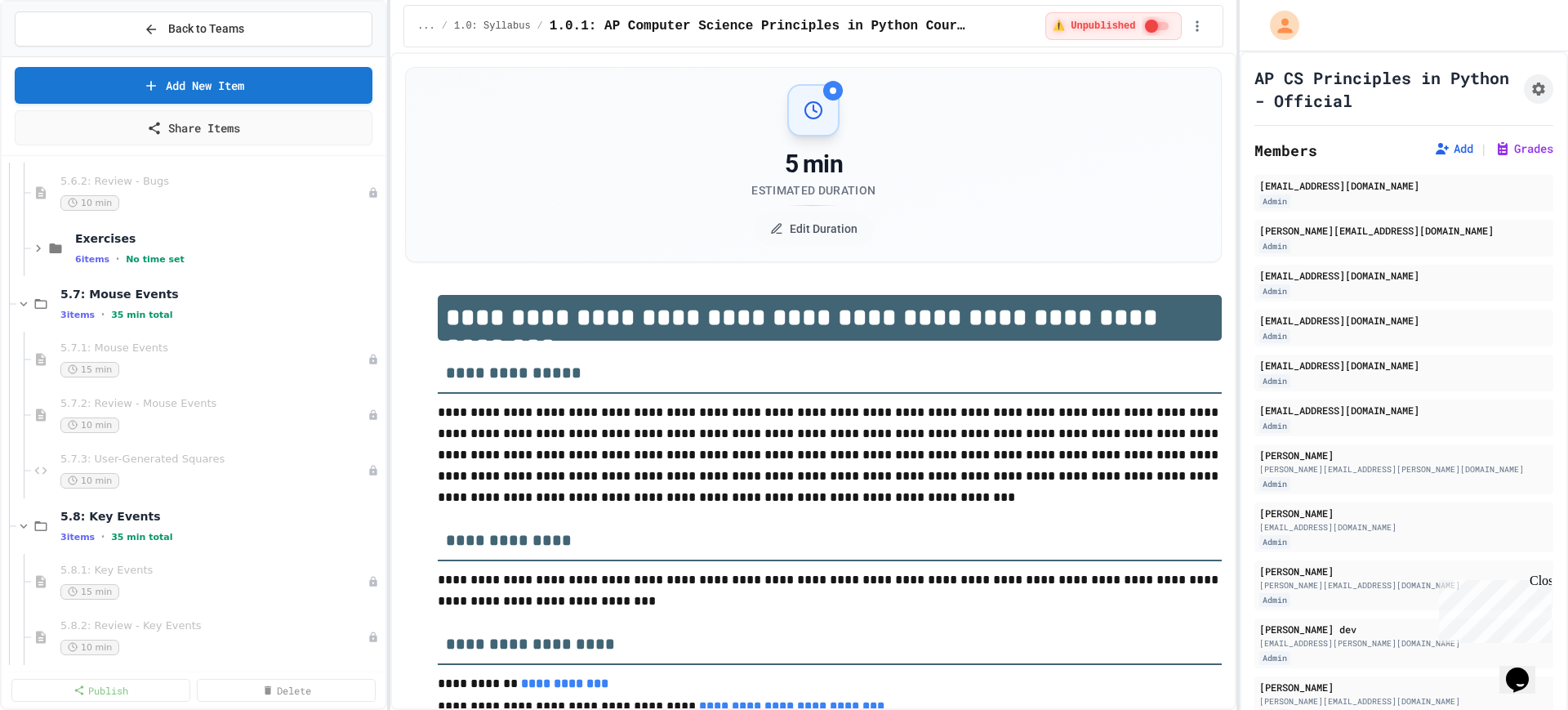
click at [180, 257] on div "6 items • No time set" at bounding box center [228, 259] width 307 height 13
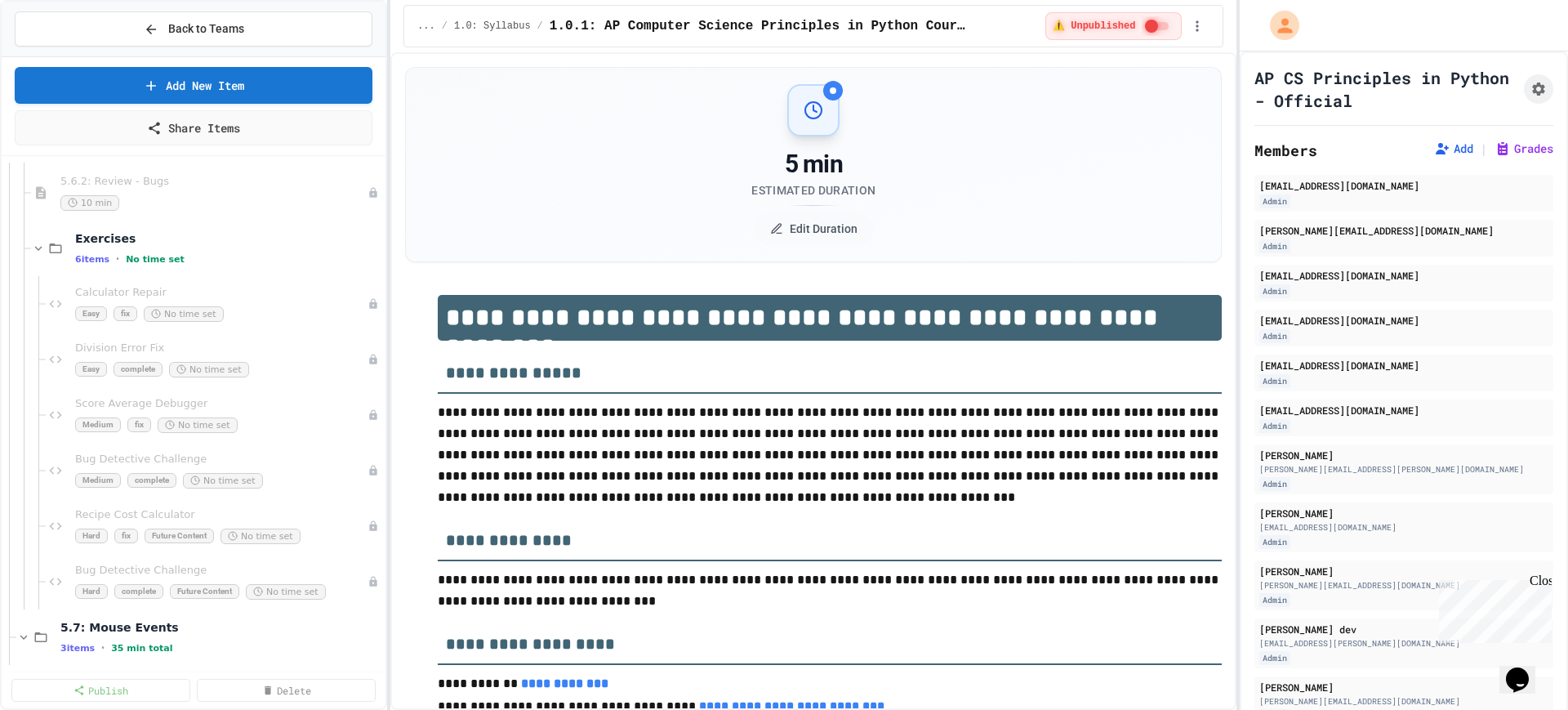
click at [180, 257] on div "6 items • No time set" at bounding box center [228, 259] width 307 height 13
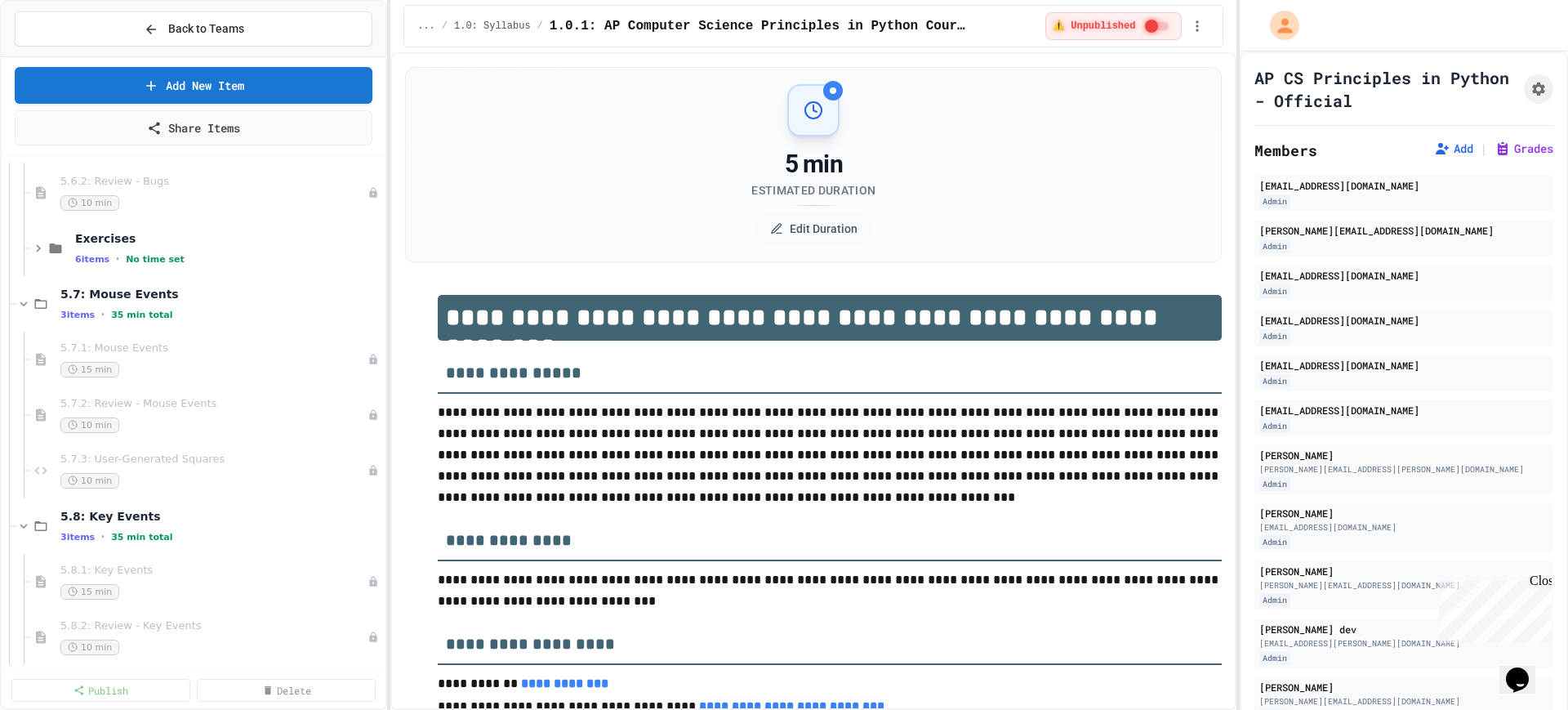
click at [180, 257] on div "6 items • No time set" at bounding box center [228, 259] width 307 height 13
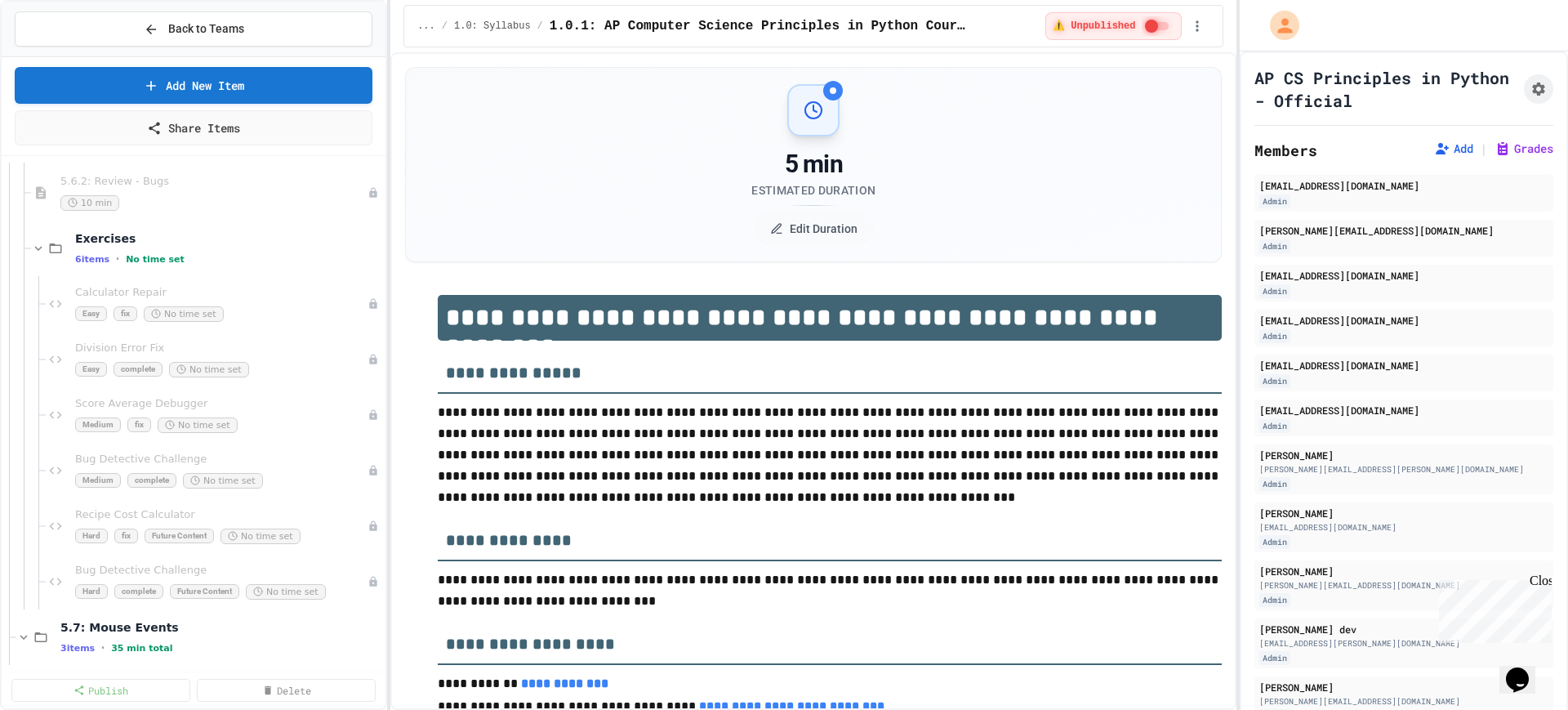
click at [180, 257] on div "6 items • No time set" at bounding box center [228, 259] width 307 height 13
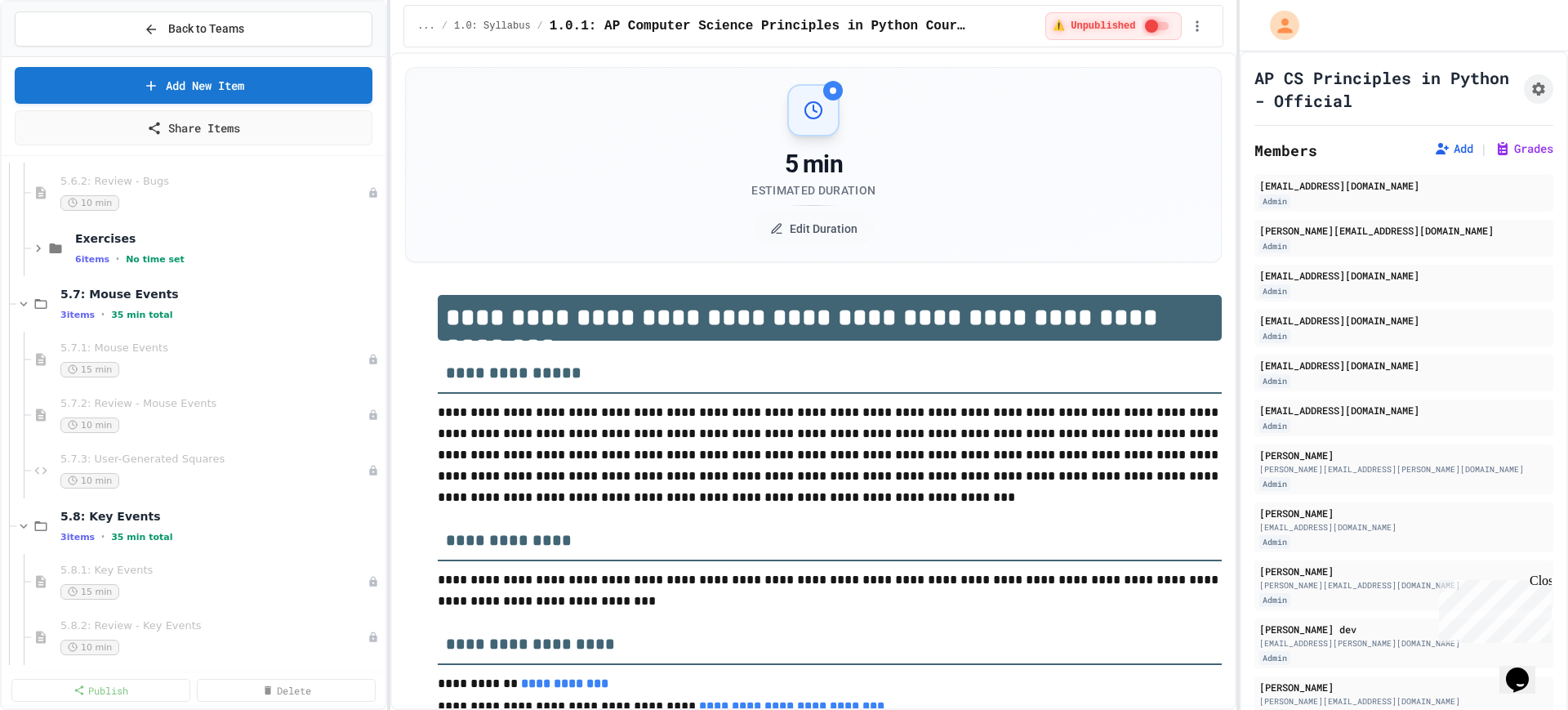
click at [180, 257] on div "6 items • No time set" at bounding box center [228, 259] width 307 height 13
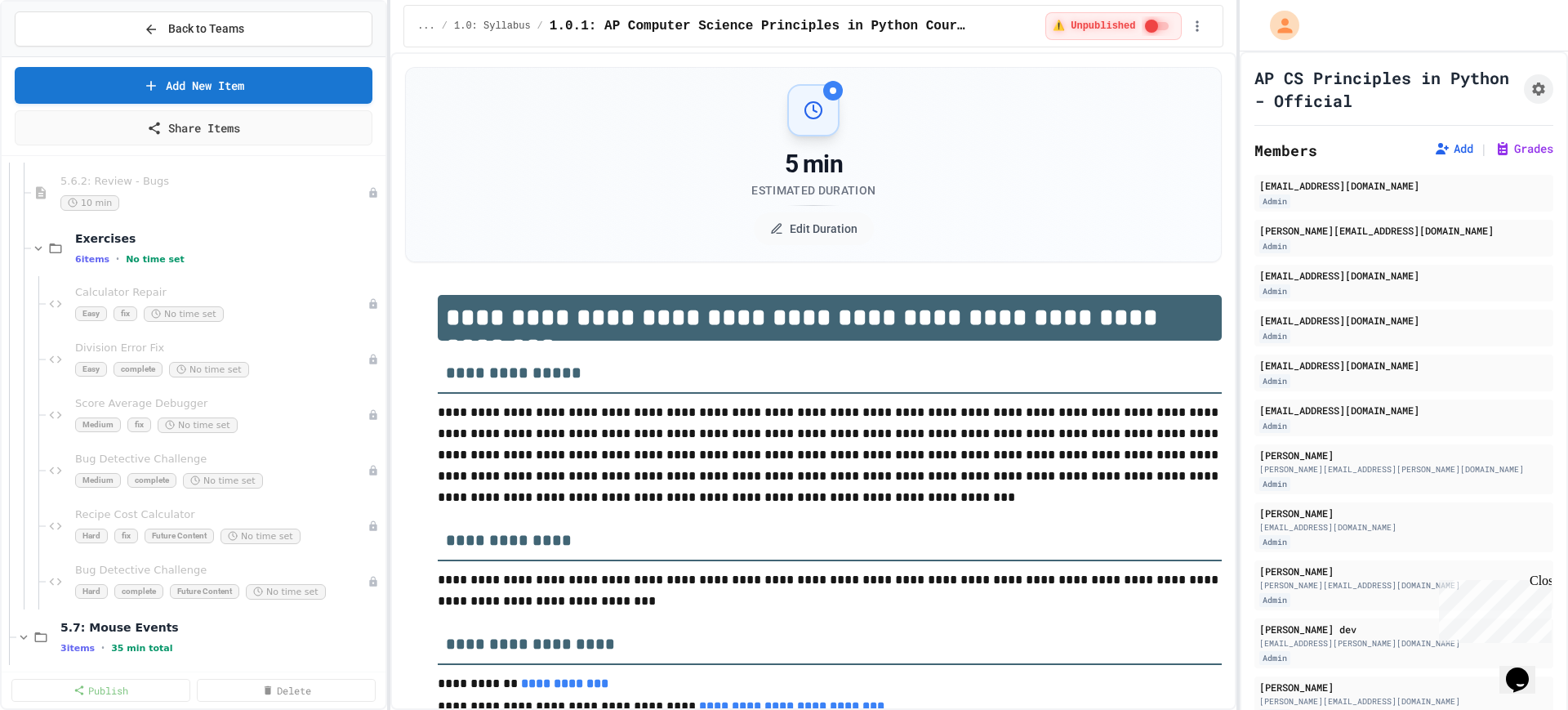
click at [180, 257] on div "6 items • No time set" at bounding box center [228, 259] width 307 height 13
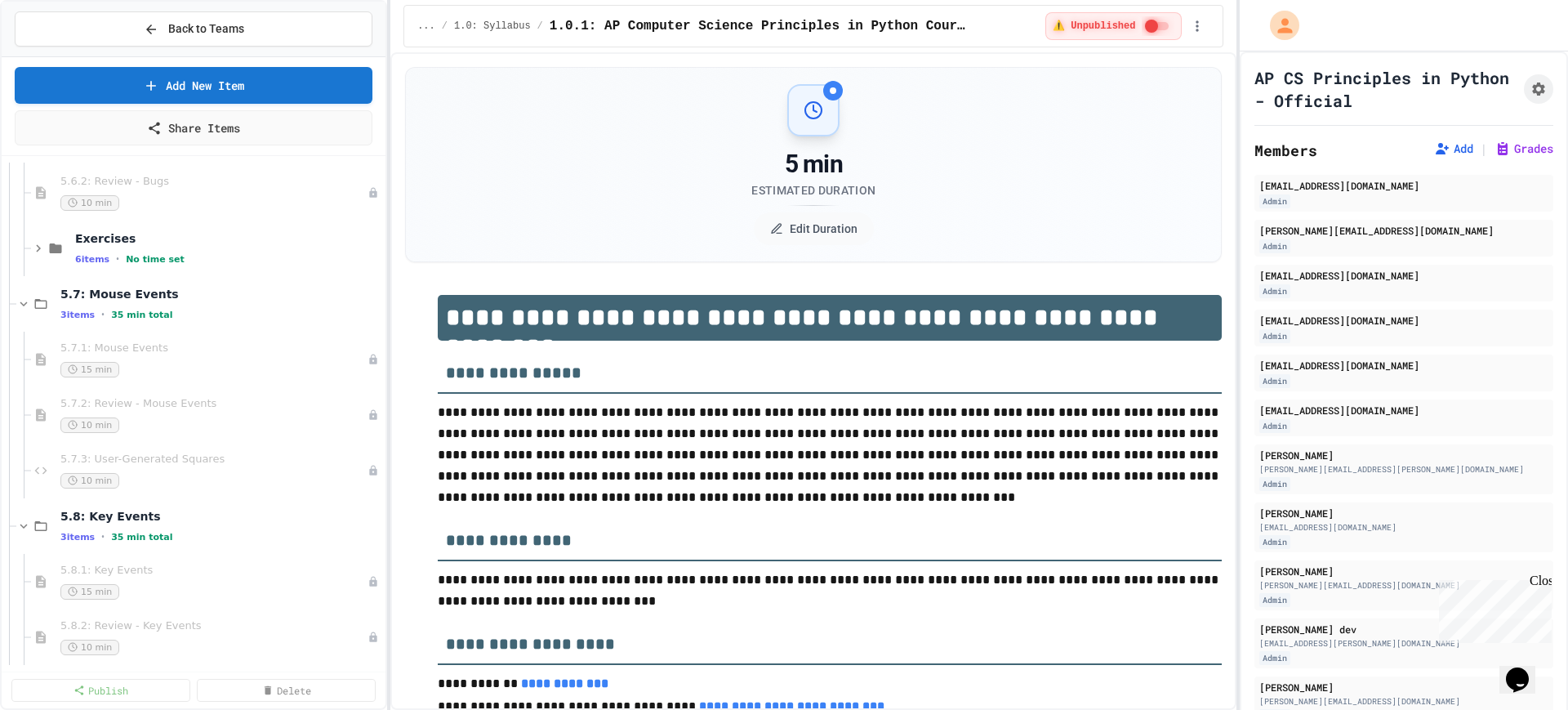
click at [180, 257] on div "6 items • No time set" at bounding box center [228, 259] width 307 height 13
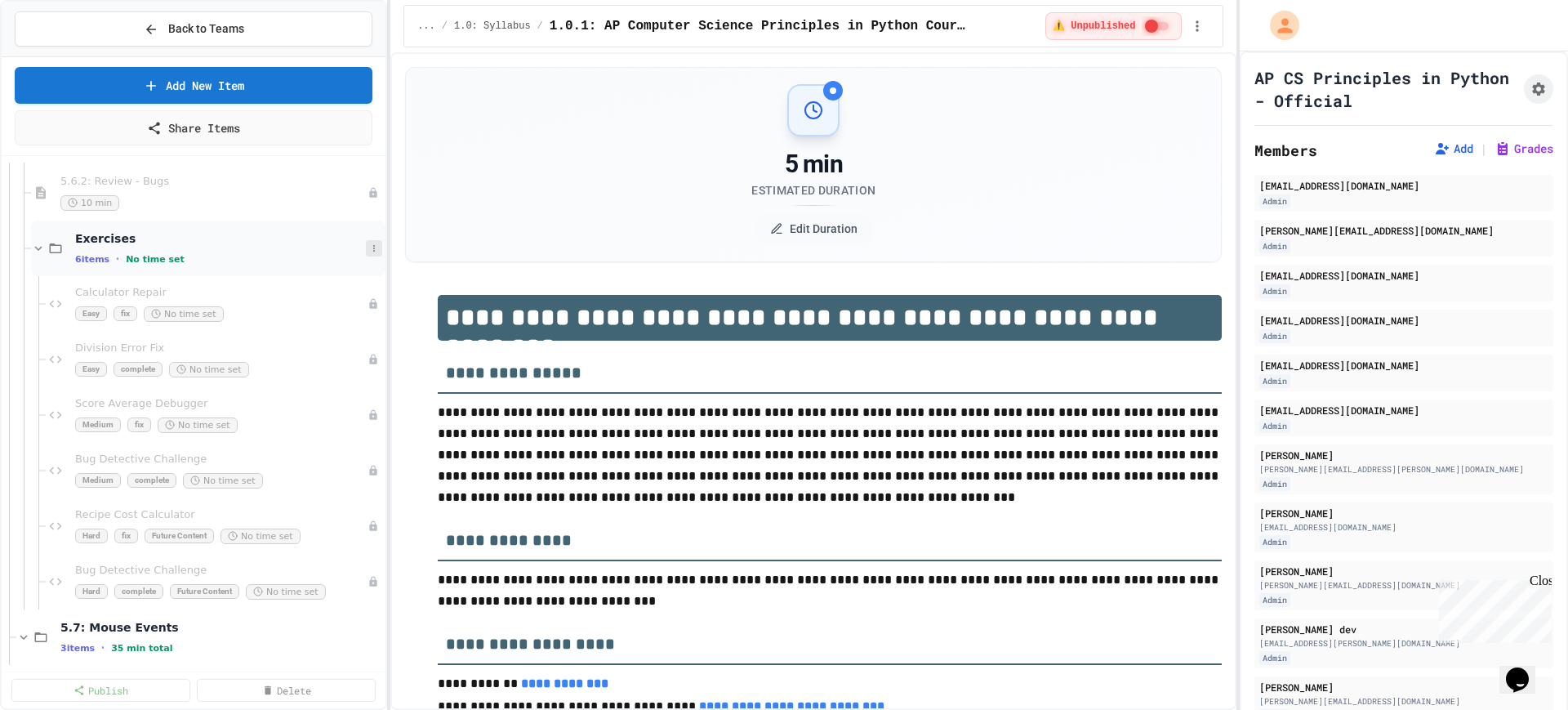
click at [366, 252] on button at bounding box center [374, 248] width 17 height 17
click at [297, 361] on button "Delete" at bounding box center [317, 367] width 108 height 30
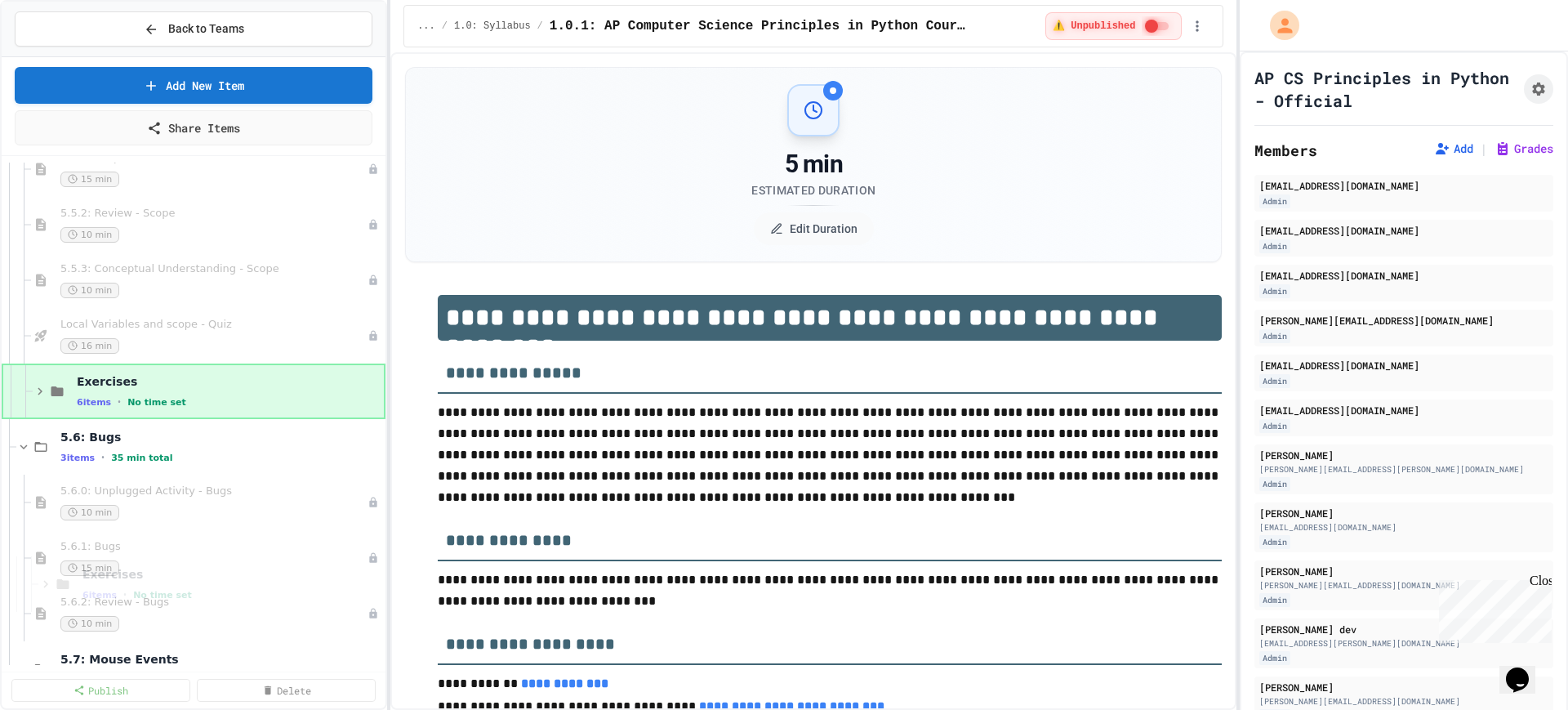
scroll to position [5823, 0]
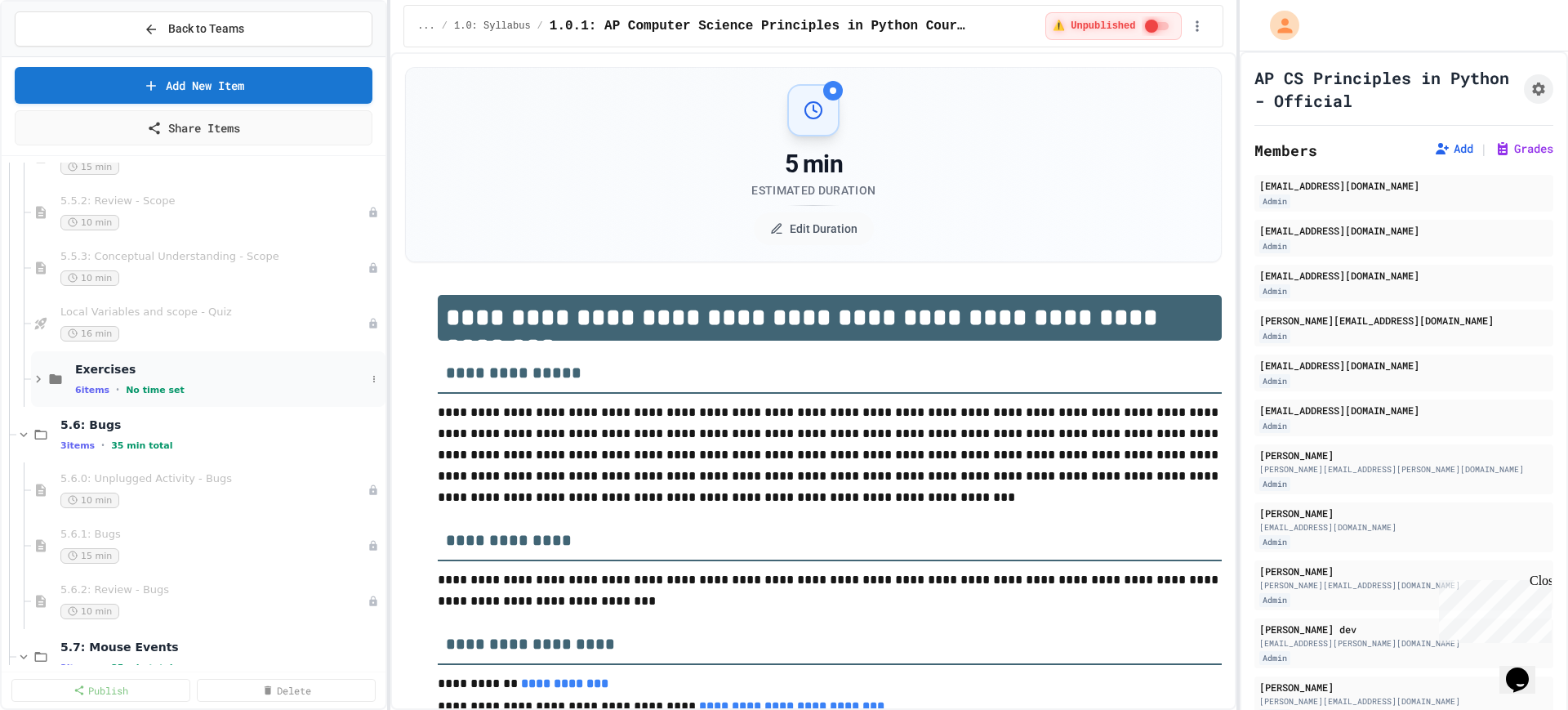
click at [39, 381] on icon at bounding box center [39, 379] width 15 height 15
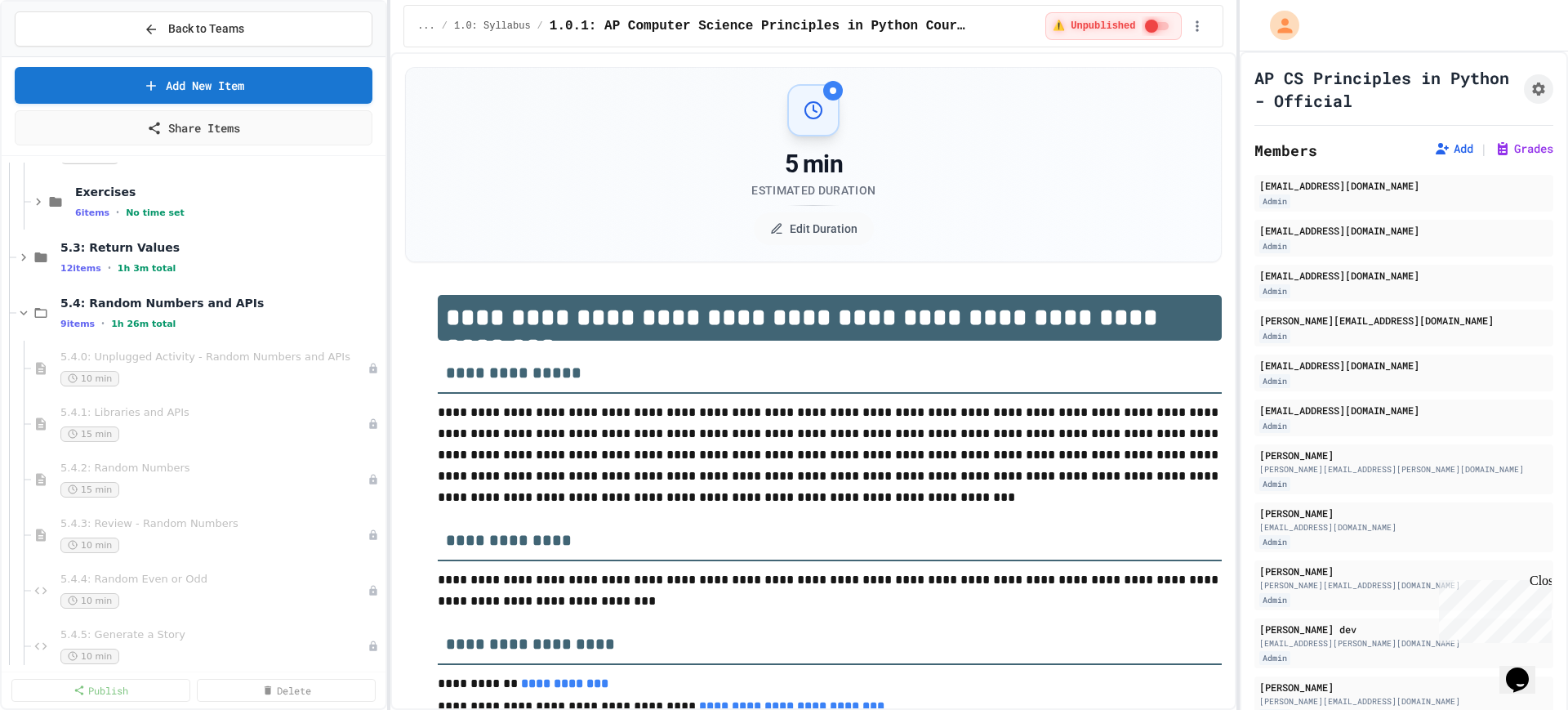
scroll to position [5006, 0]
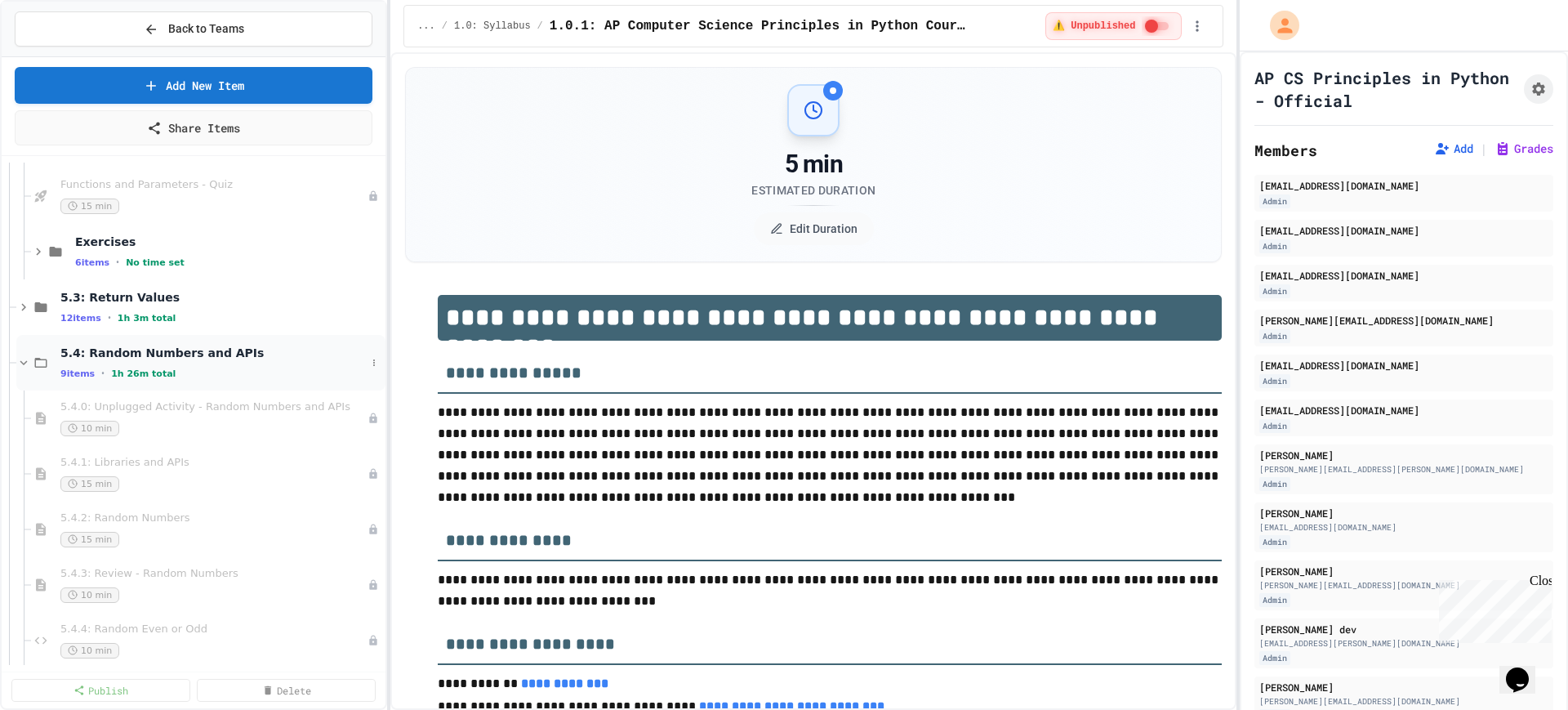
click at [23, 360] on icon at bounding box center [24, 363] width 15 height 15
click at [23, 308] on icon at bounding box center [24, 307] width 15 height 15
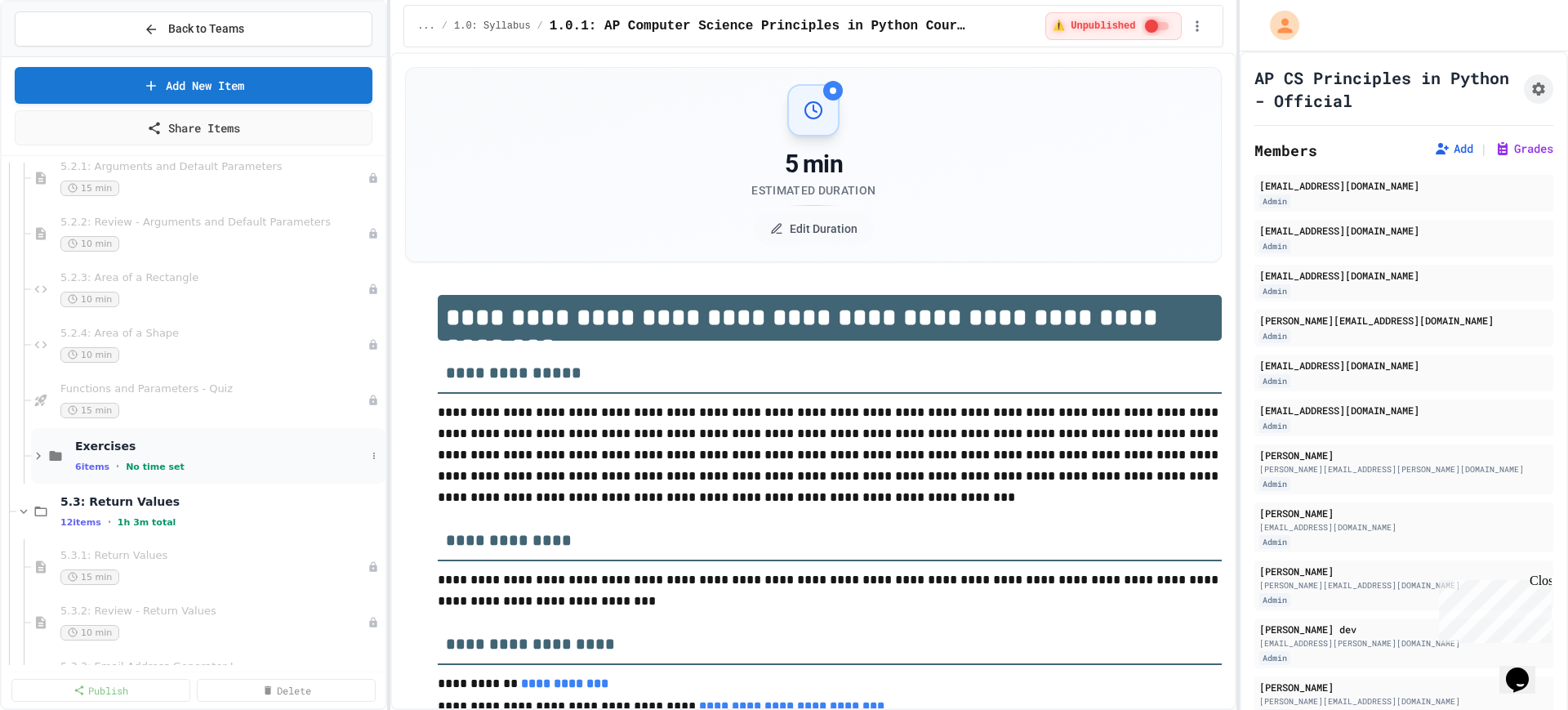
scroll to position [4699, 0]
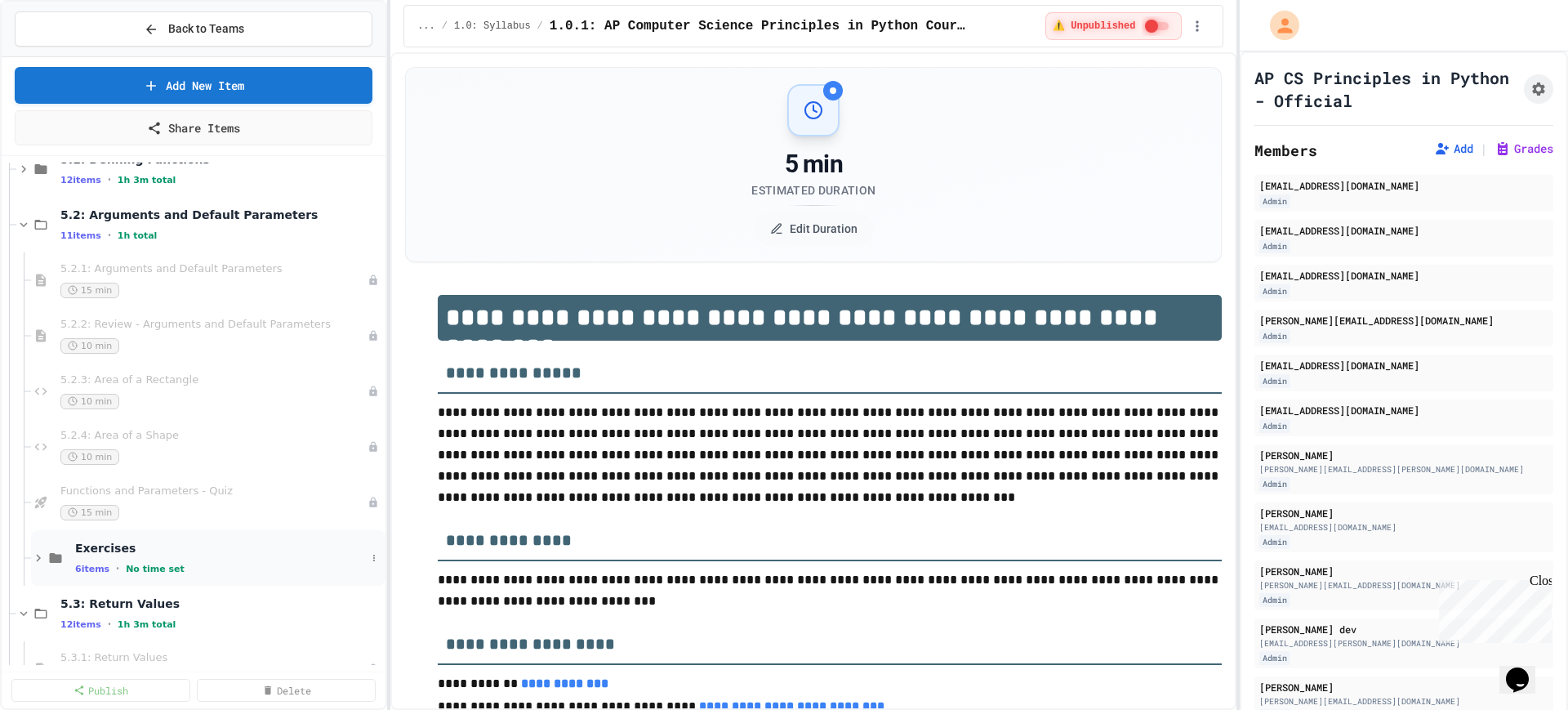
click at [34, 557] on icon at bounding box center [39, 559] width 15 height 15
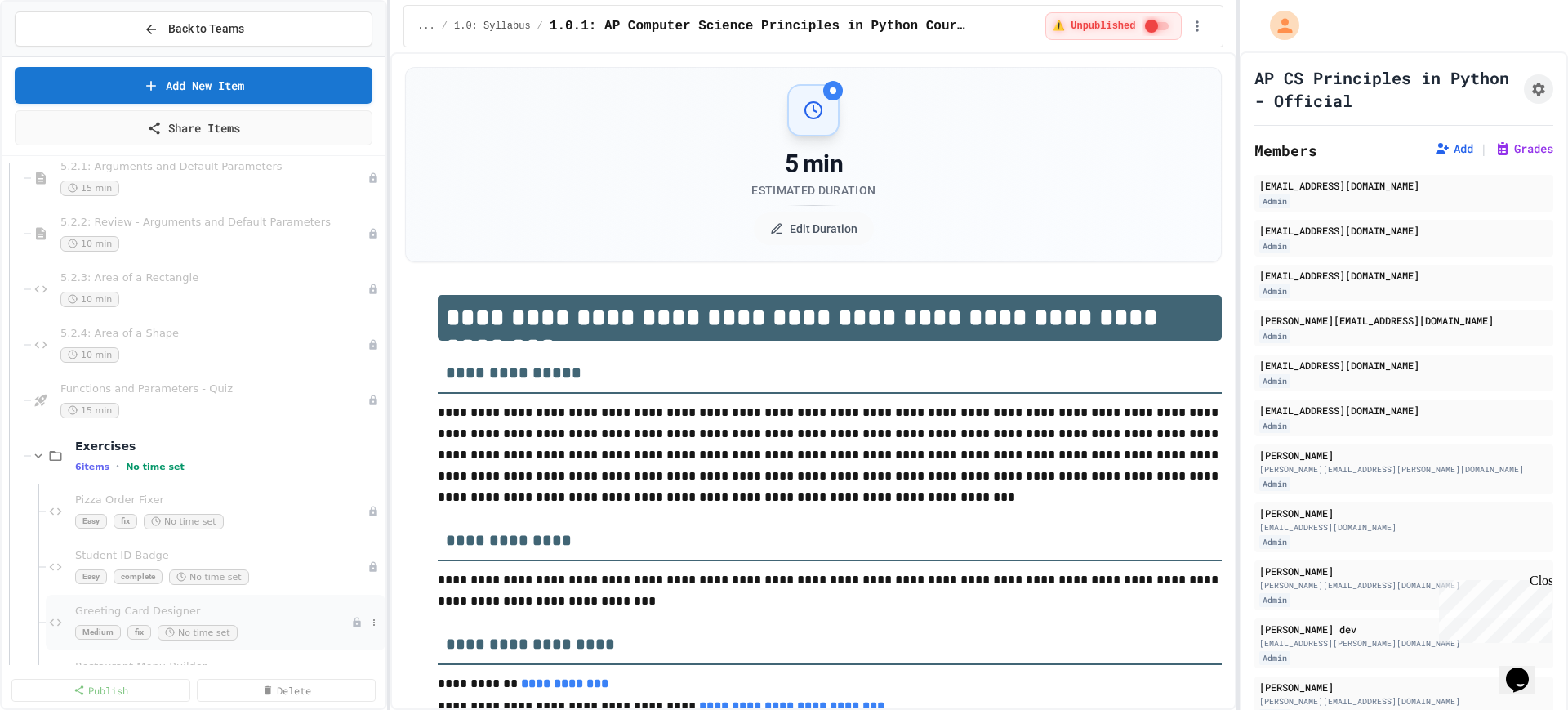
scroll to position [4597, 0]
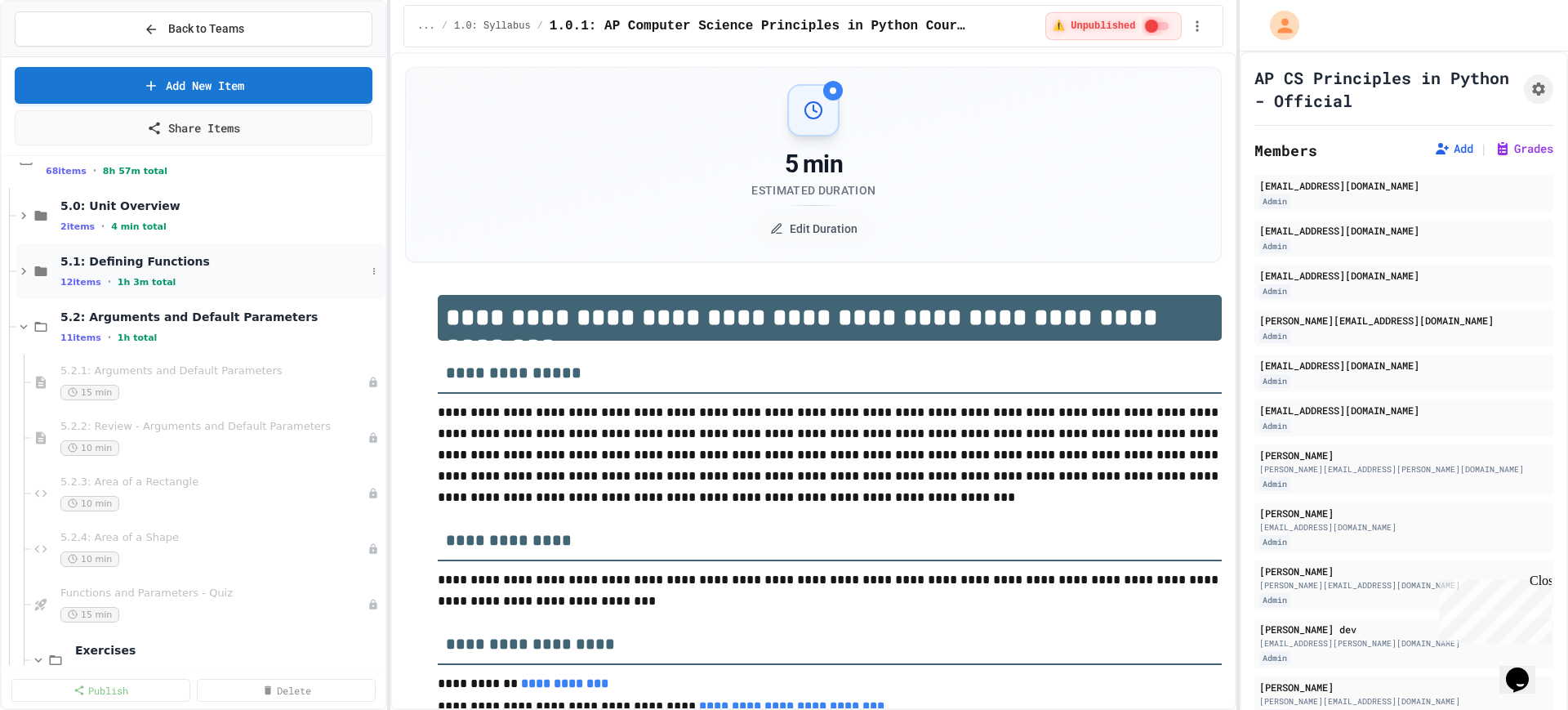
click at [24, 265] on icon at bounding box center [24, 271] width 15 height 15
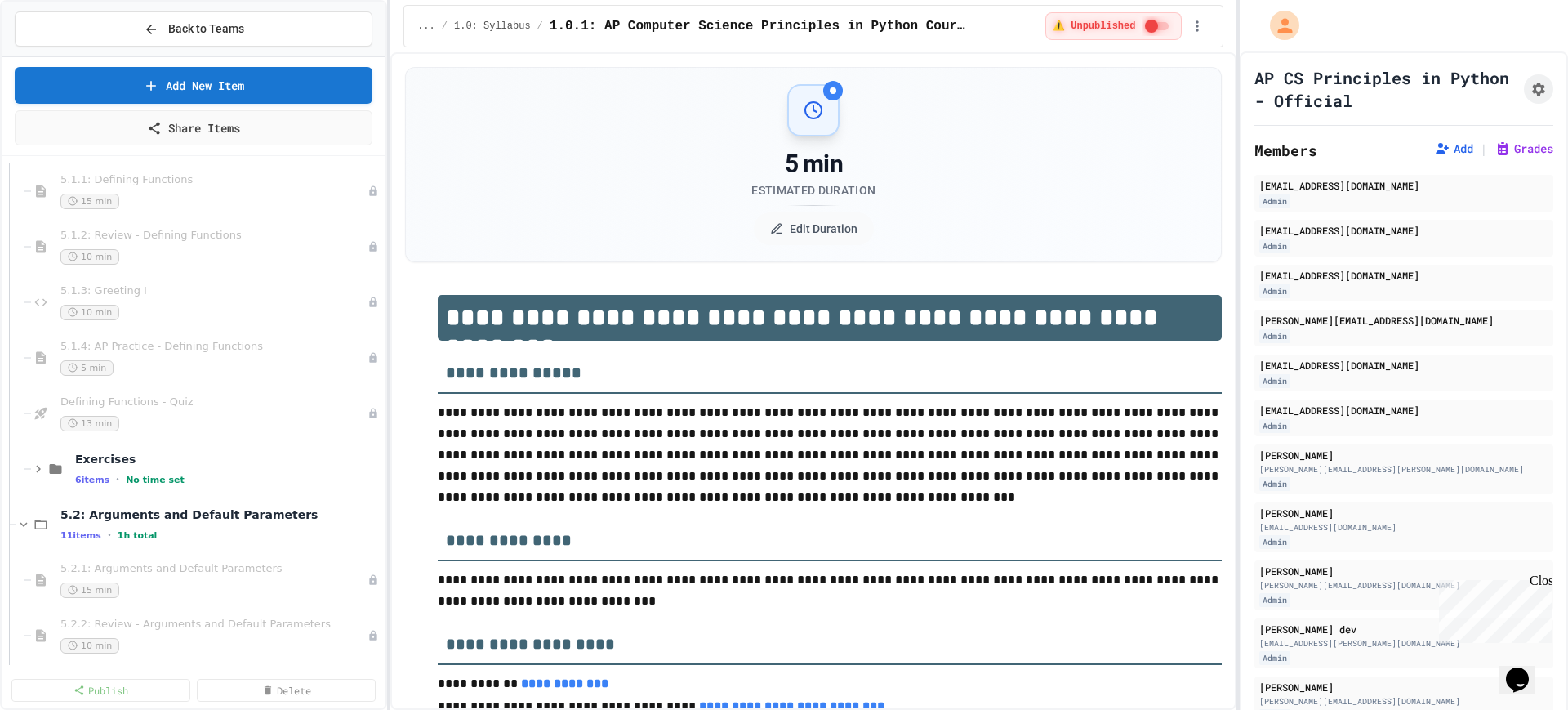
scroll to position [4801, 0]
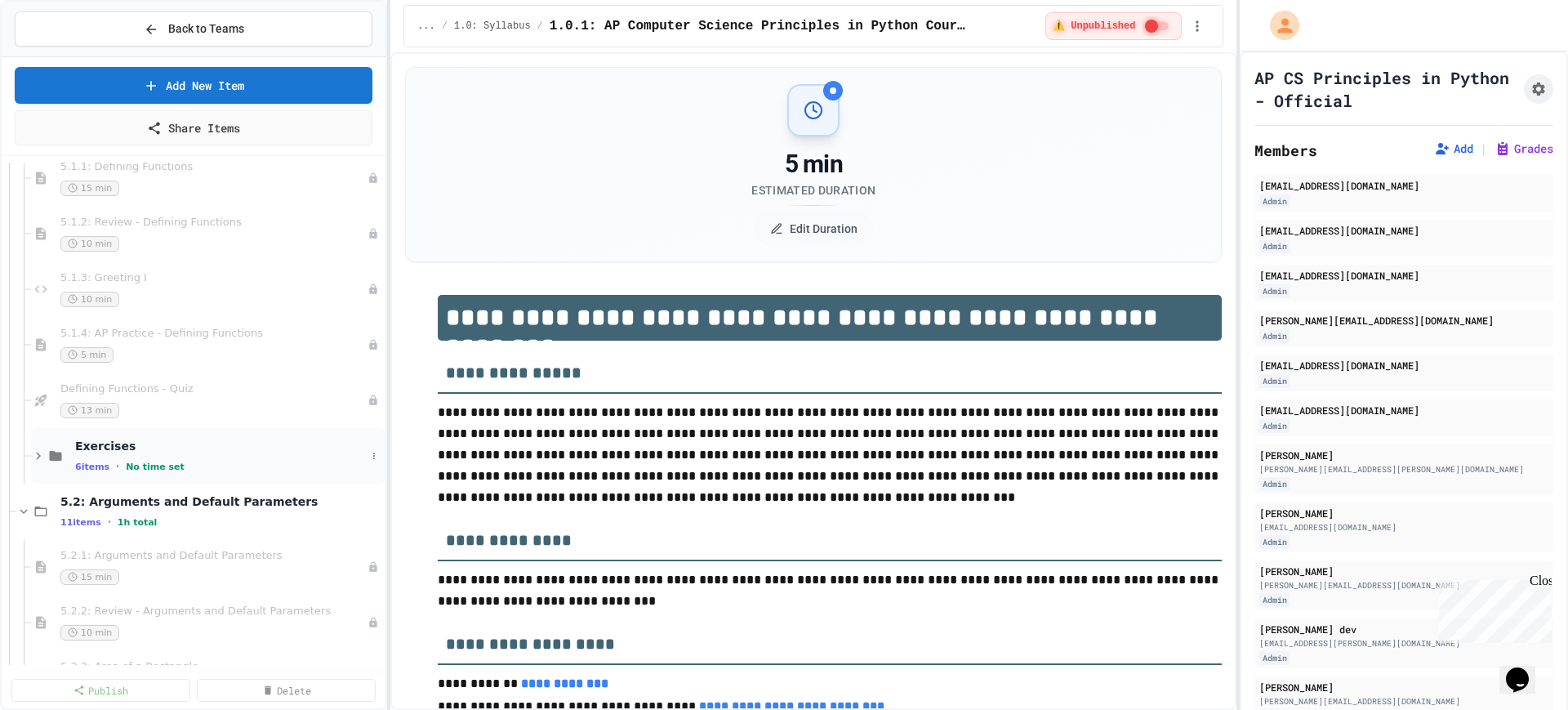
click at [33, 457] on icon at bounding box center [39, 456] width 15 height 15
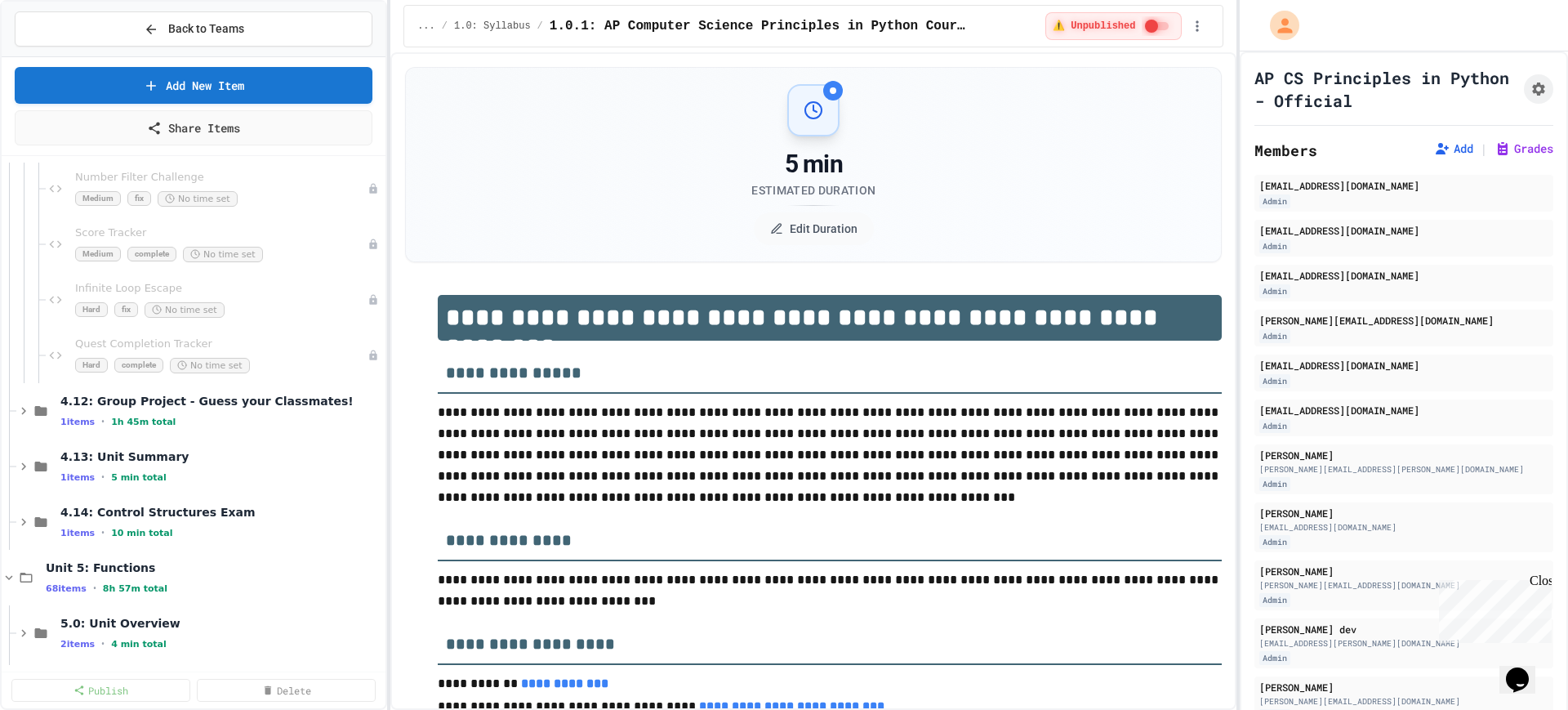
scroll to position [4189, 0]
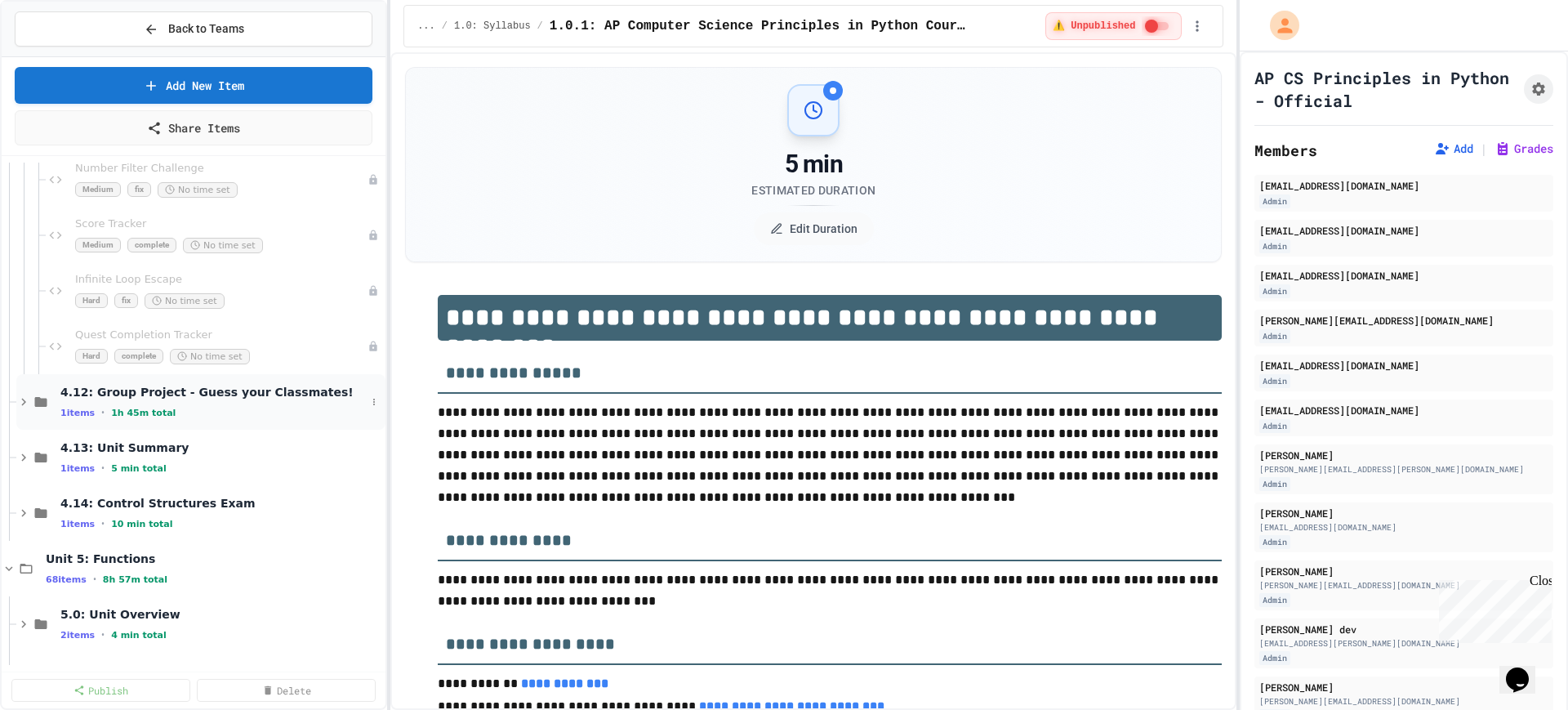
click at [24, 403] on icon at bounding box center [24, 402] width 5 height 7
click at [24, 403] on icon at bounding box center [24, 402] width 7 height 5
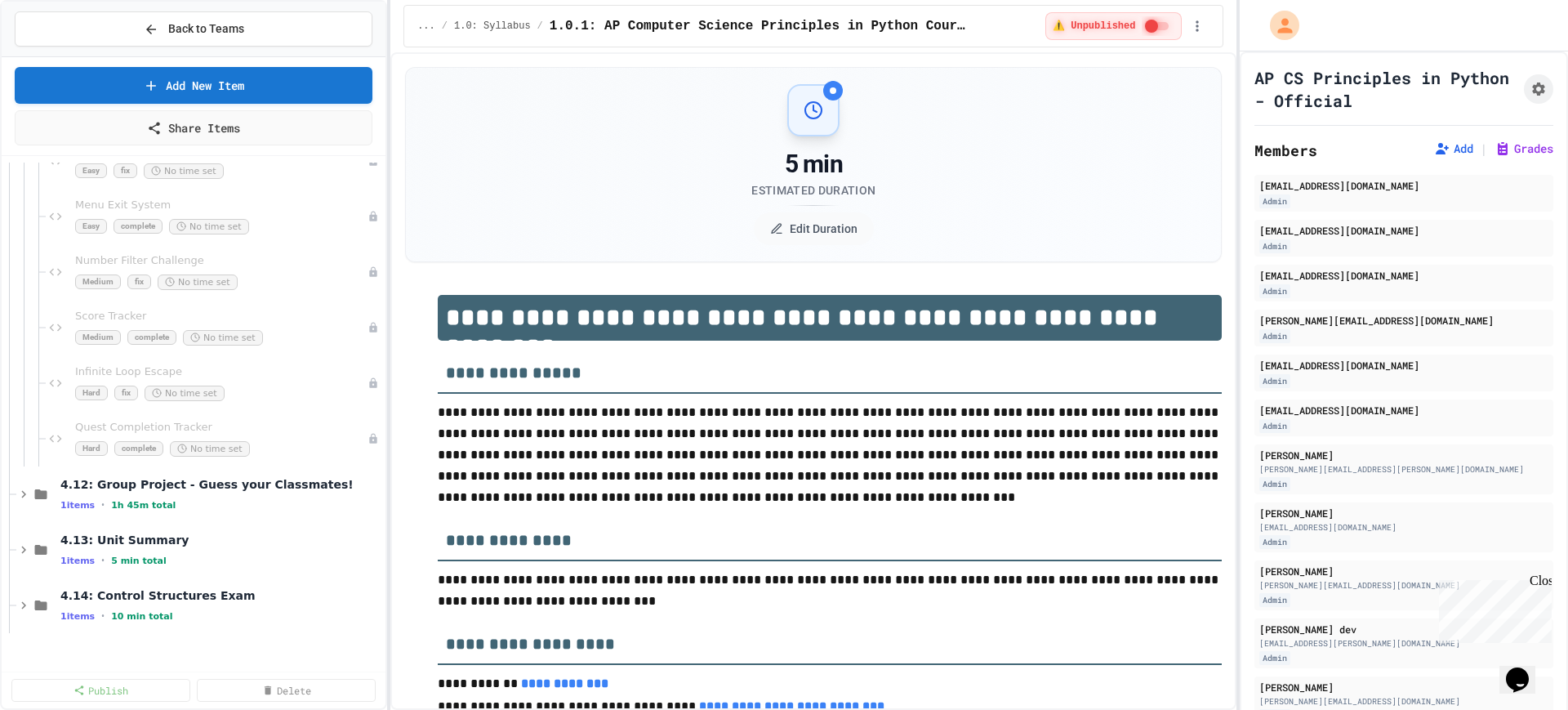
scroll to position [4291, 0]
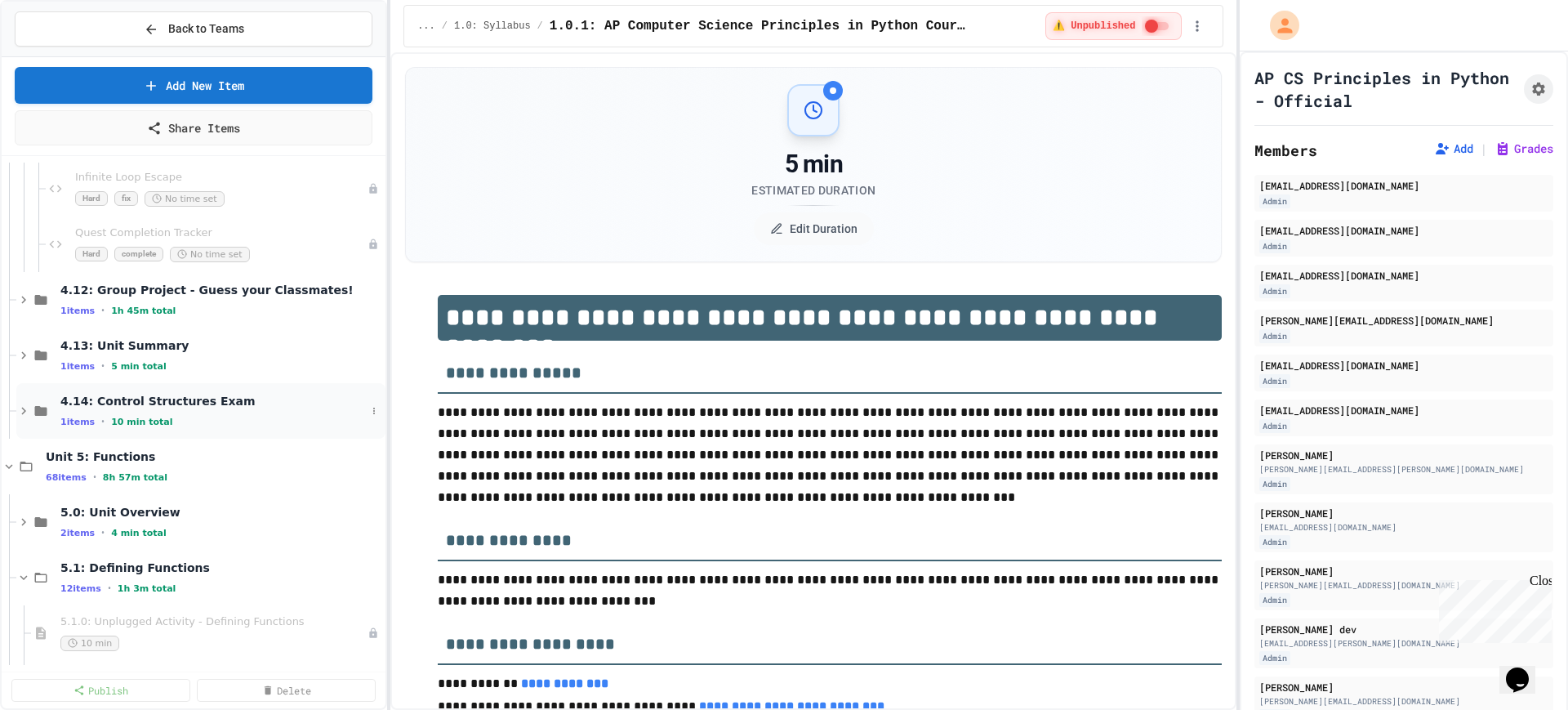
click at [22, 408] on icon at bounding box center [24, 411] width 5 height 7
click at [22, 353] on icon at bounding box center [24, 356] width 5 height 7
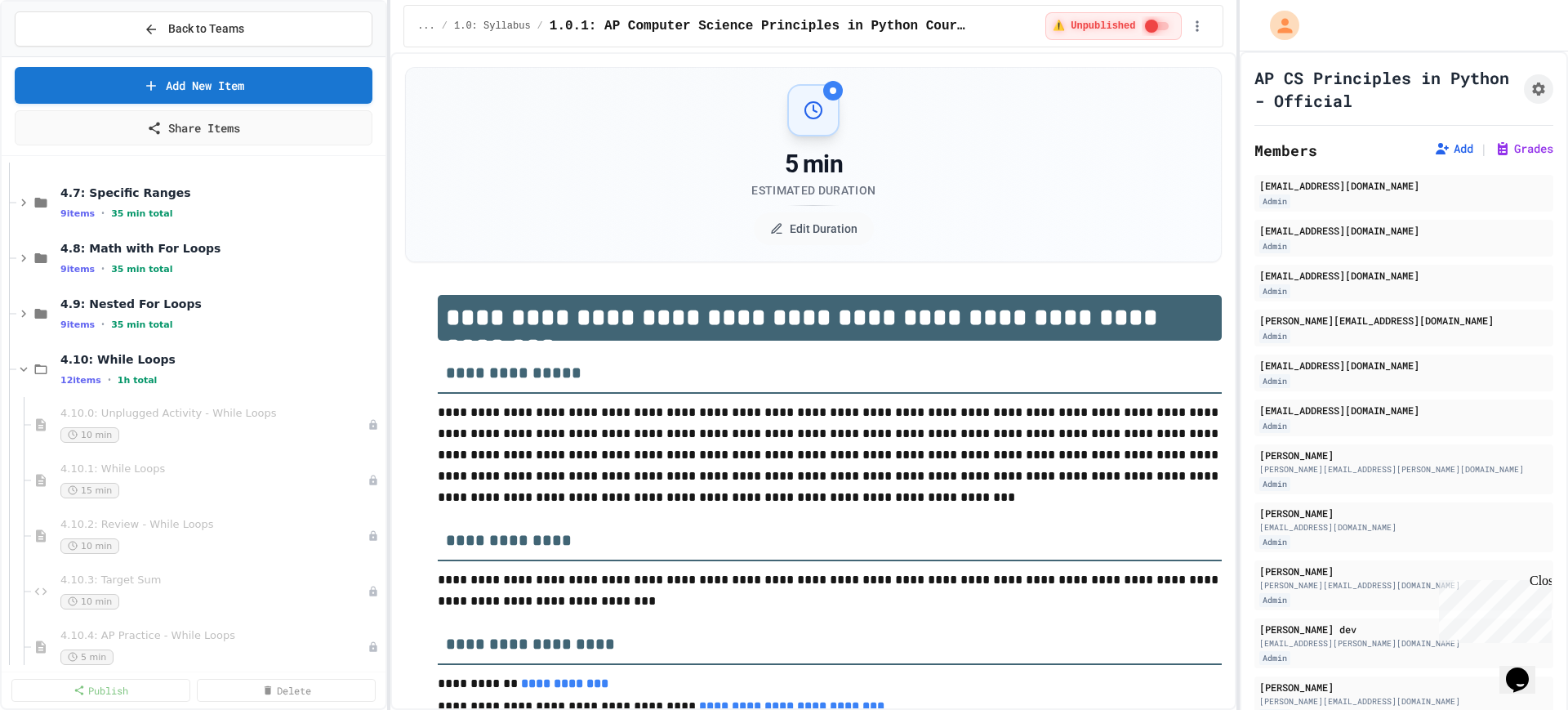
scroll to position [2656, 0]
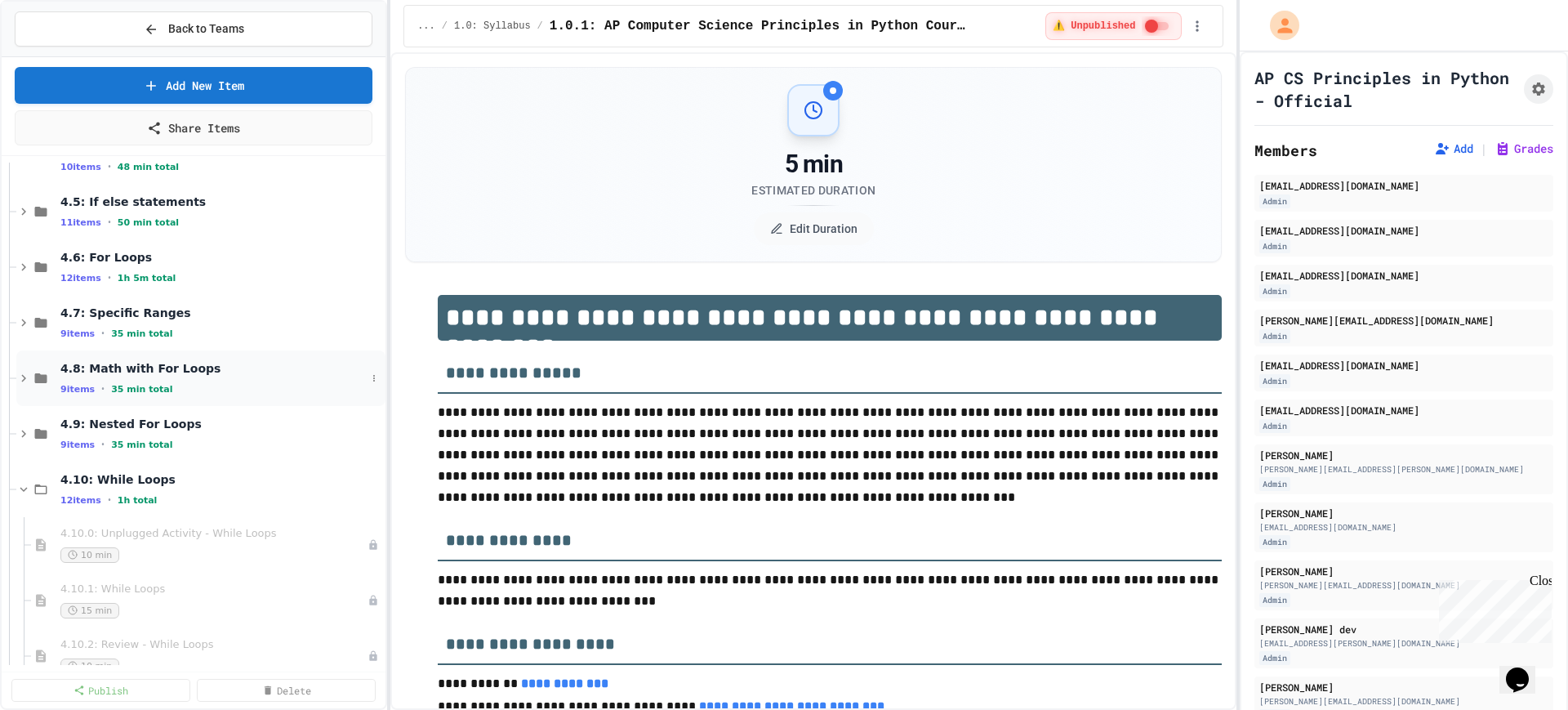
click at [17, 377] on icon at bounding box center [24, 378] width 15 height 15
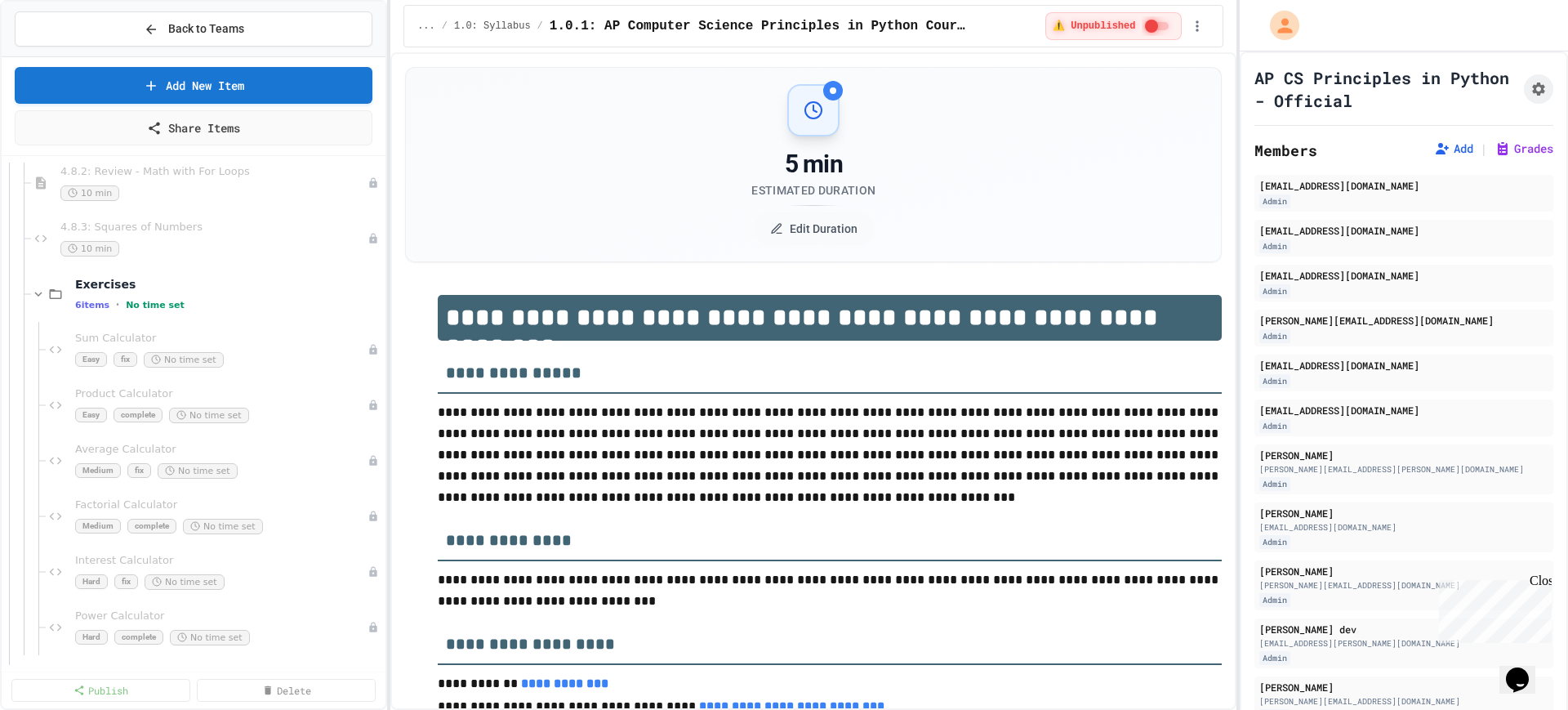
scroll to position [2758, 0]
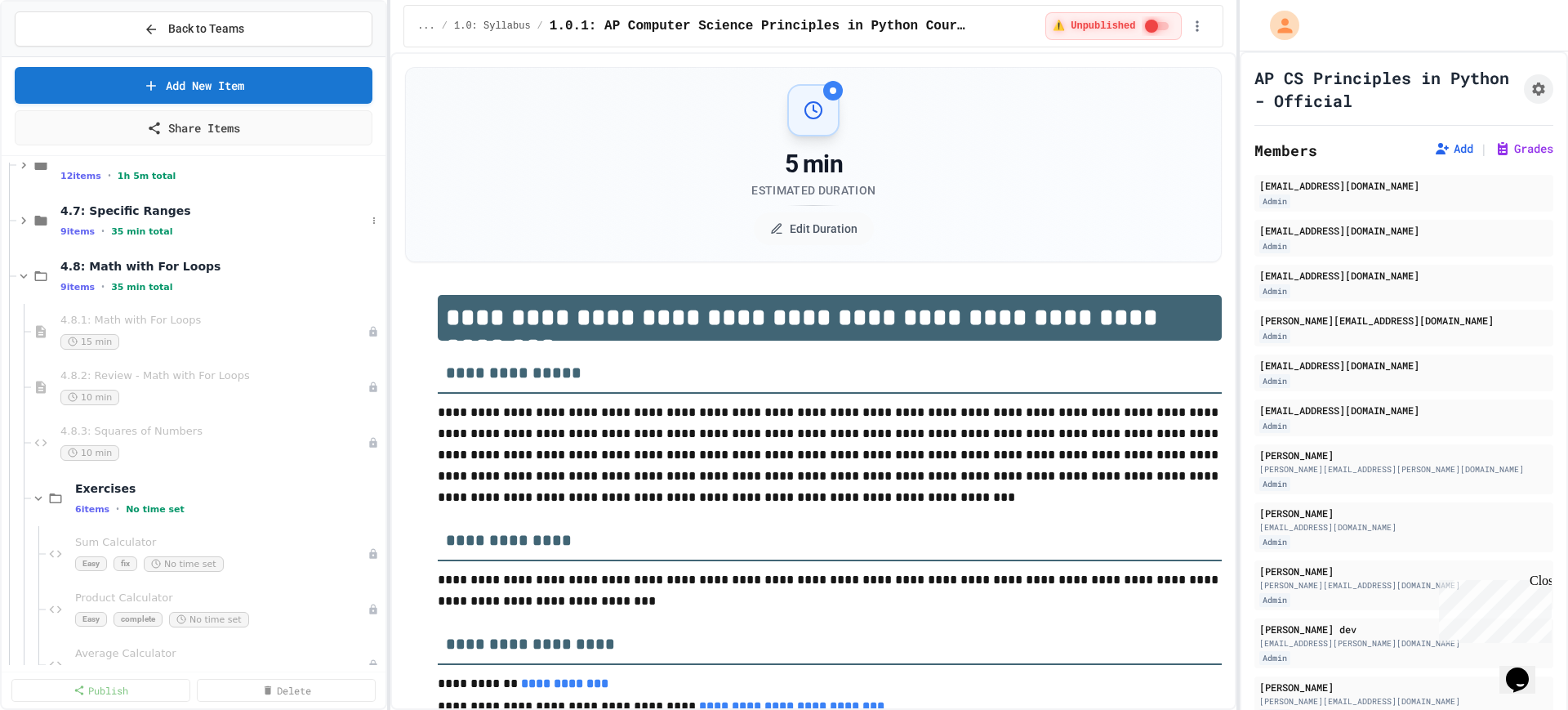
click at [16, 218] on div "4.7: Specific Ranges 9 items • 35 min total" at bounding box center [194, 220] width 384 height 55
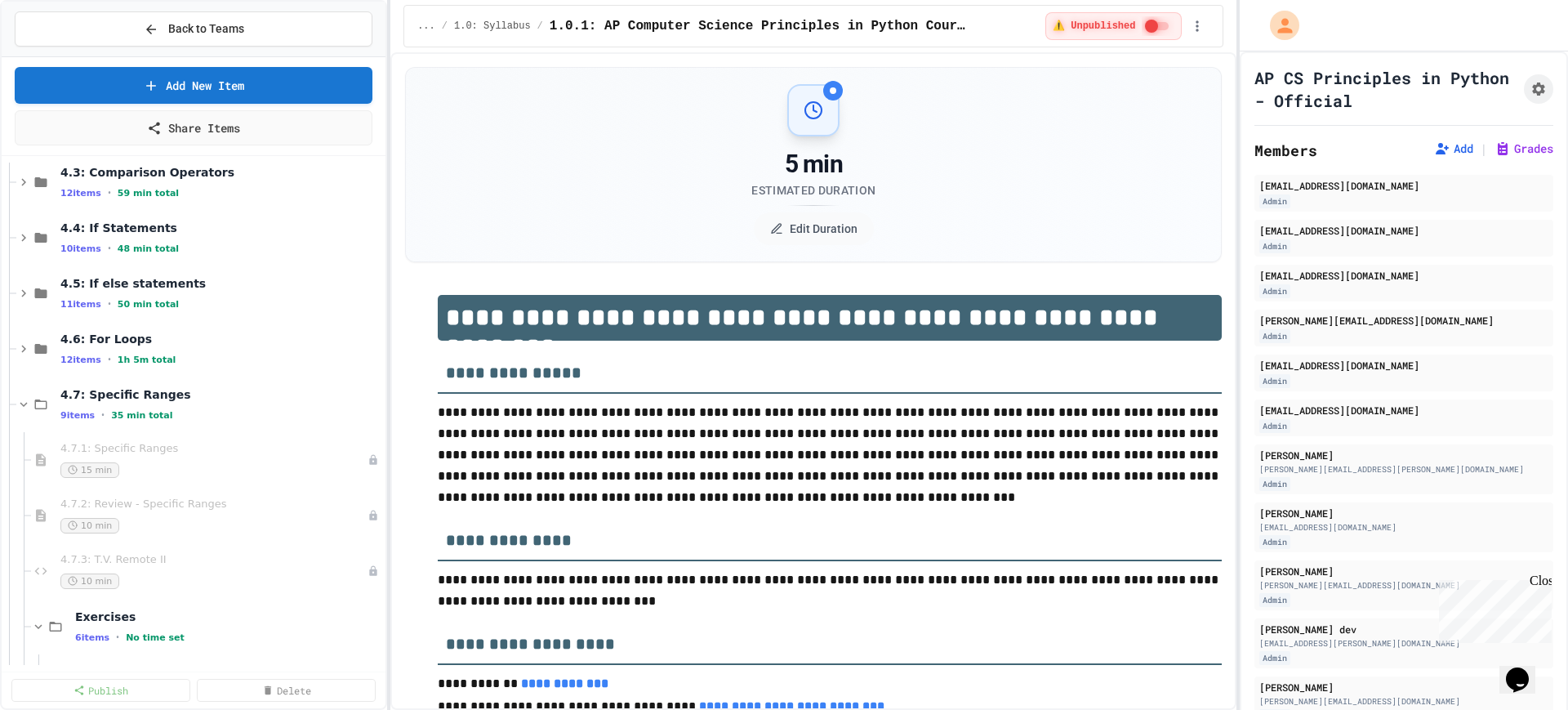
scroll to position [2554, 0]
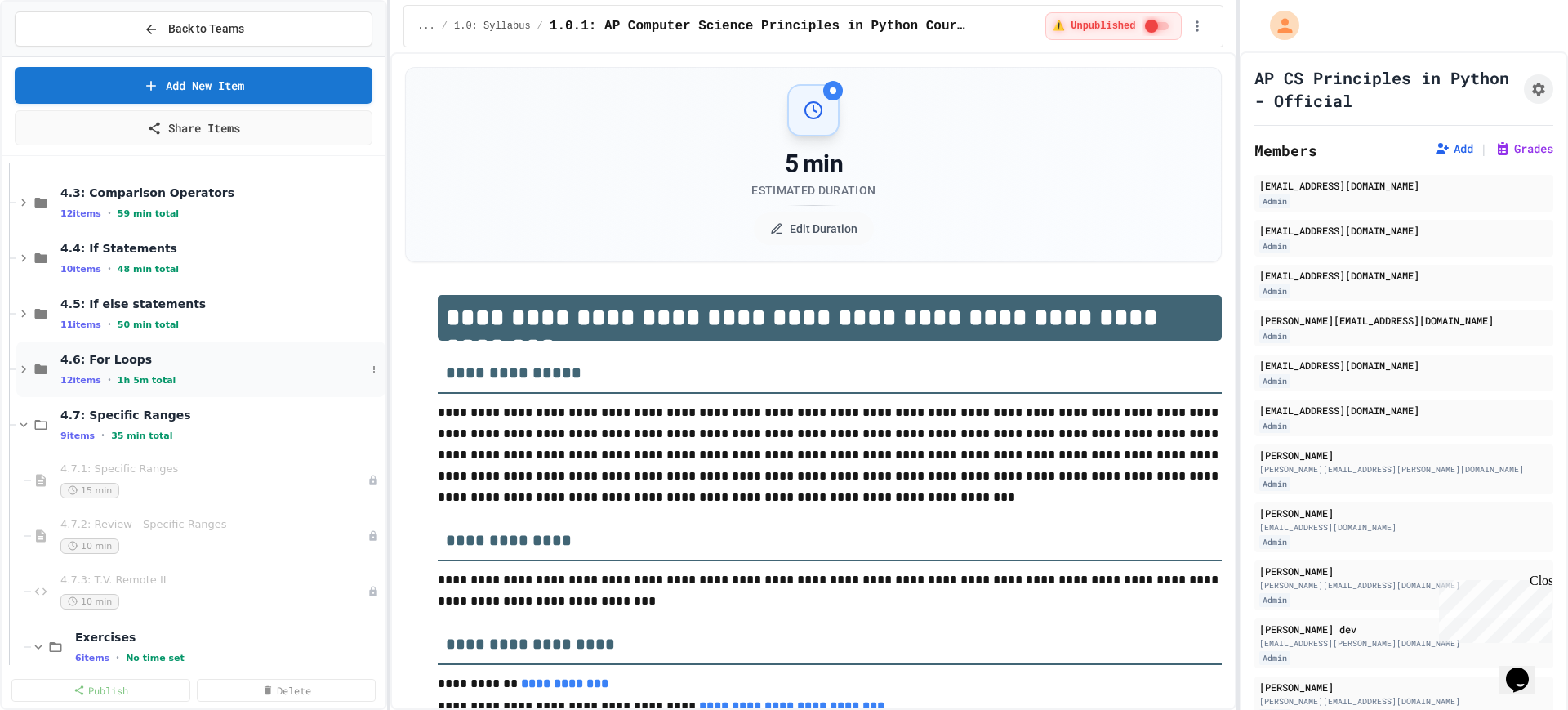
click at [18, 367] on icon at bounding box center [24, 370] width 15 height 15
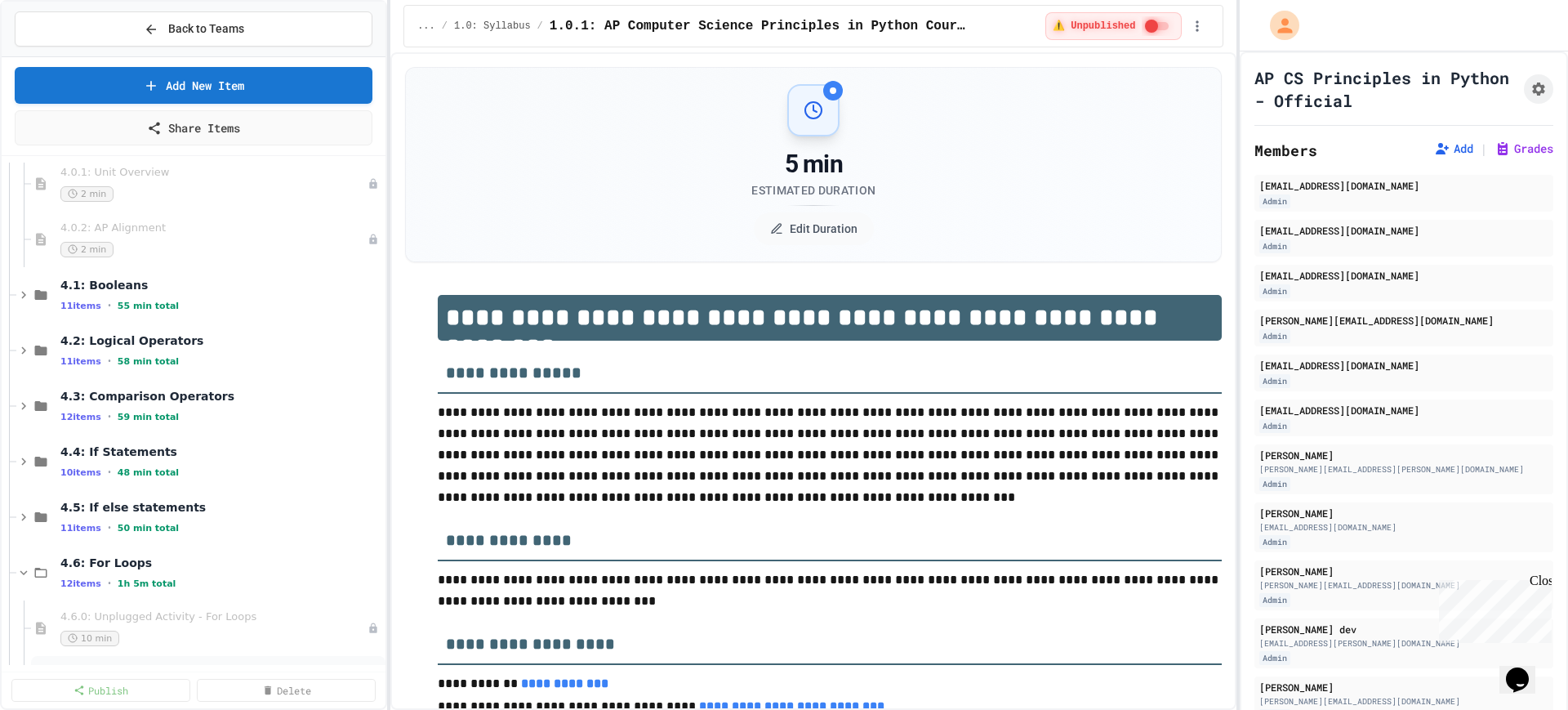
scroll to position [2349, 0]
click at [21, 408] on icon at bounding box center [24, 407] width 15 height 15
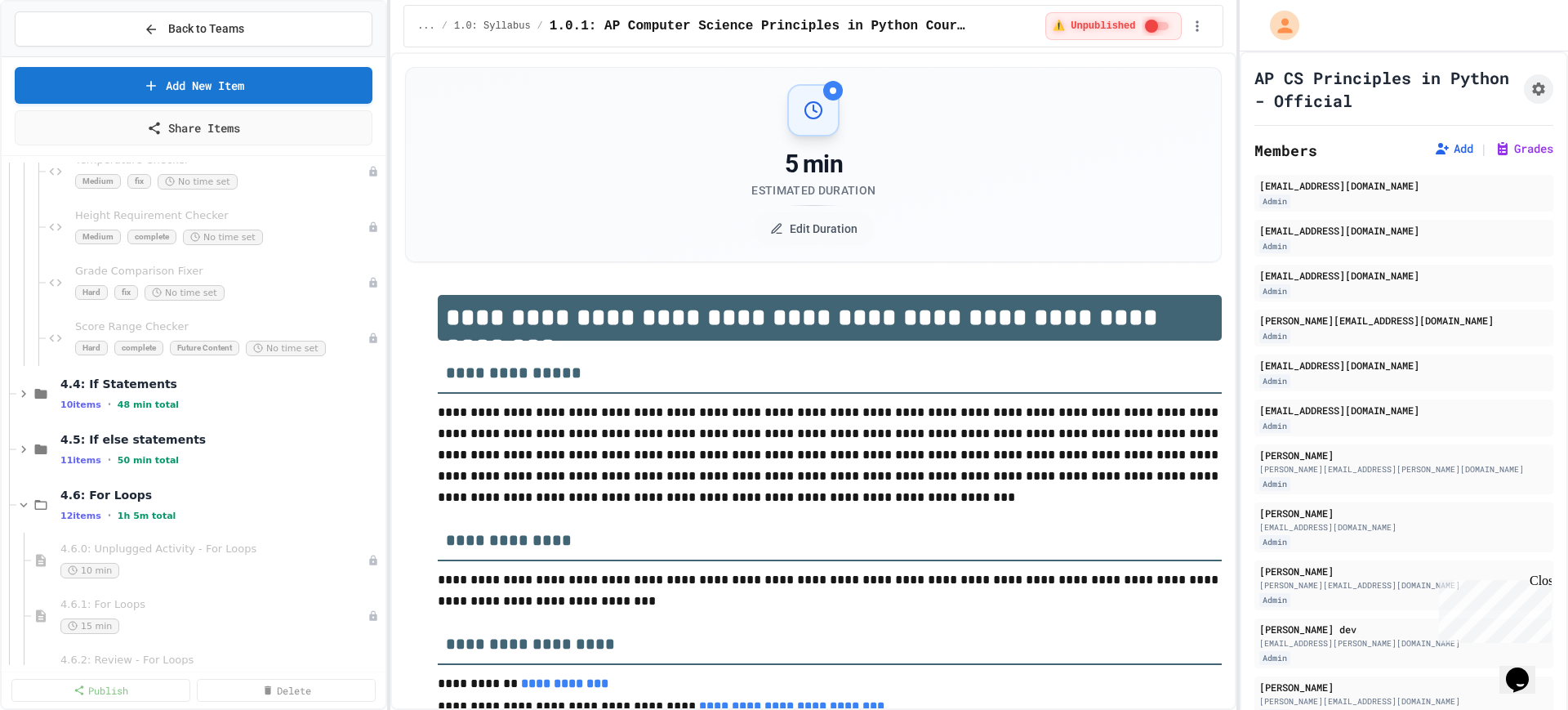
scroll to position [3167, 0]
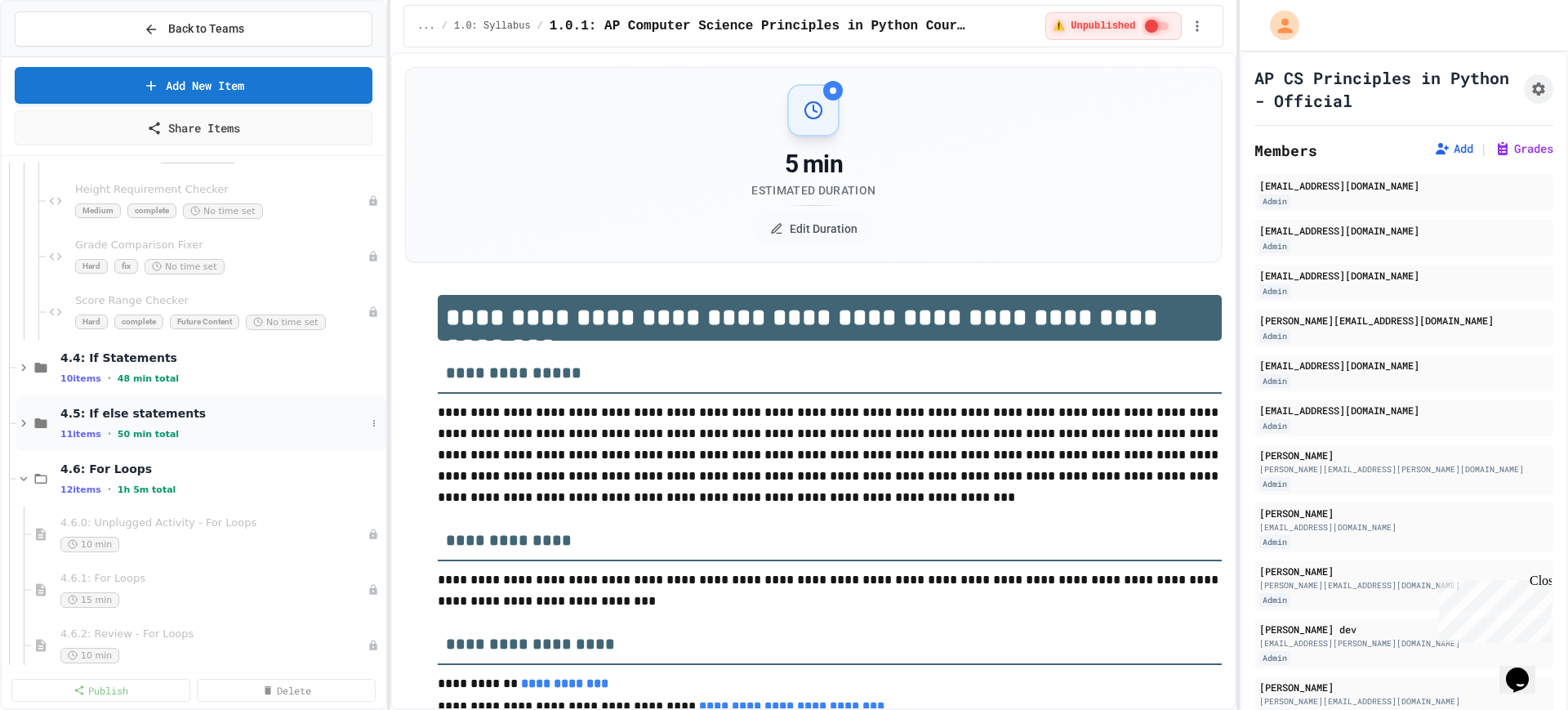
click at [26, 419] on icon at bounding box center [24, 424] width 15 height 15
click at [21, 364] on icon at bounding box center [24, 368] width 15 height 15
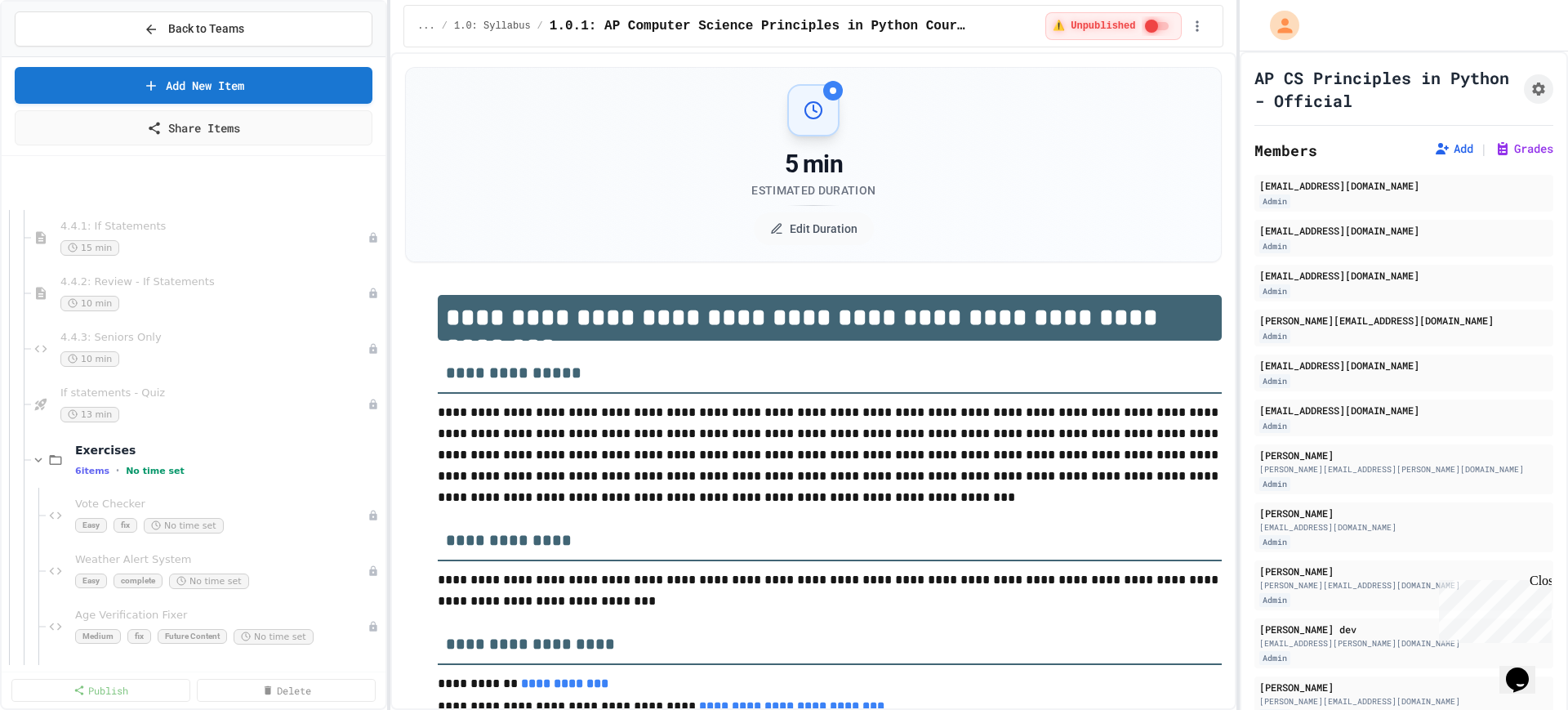
scroll to position [3473, 0]
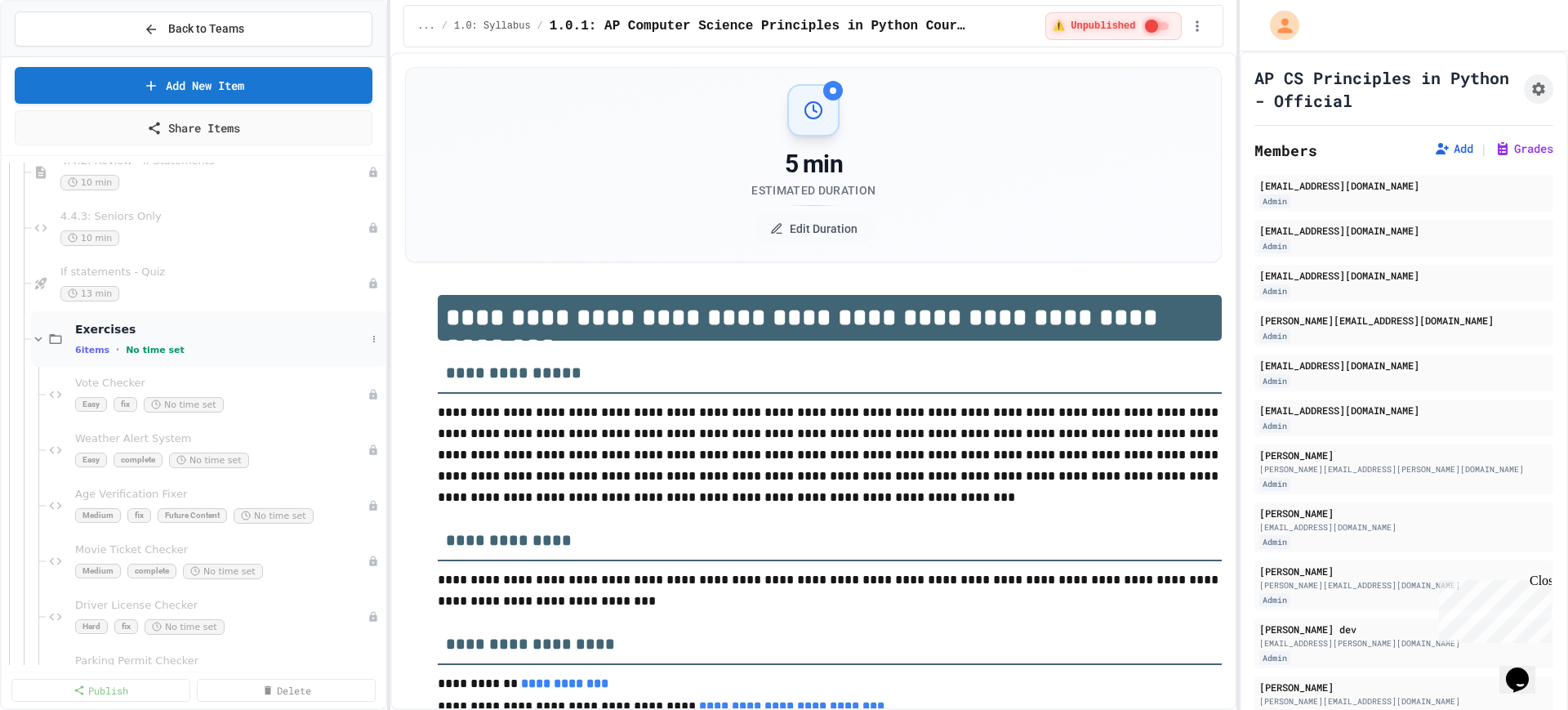
click at [279, 349] on div "6 items • No time set" at bounding box center [221, 350] width 291 height 13
click at [279, 349] on div "6 items • No time set" at bounding box center [228, 350] width 307 height 13
click at [369, 343] on icon at bounding box center [374, 339] width 10 height 10
click at [299, 453] on button "Delete" at bounding box center [317, 458] width 108 height 30
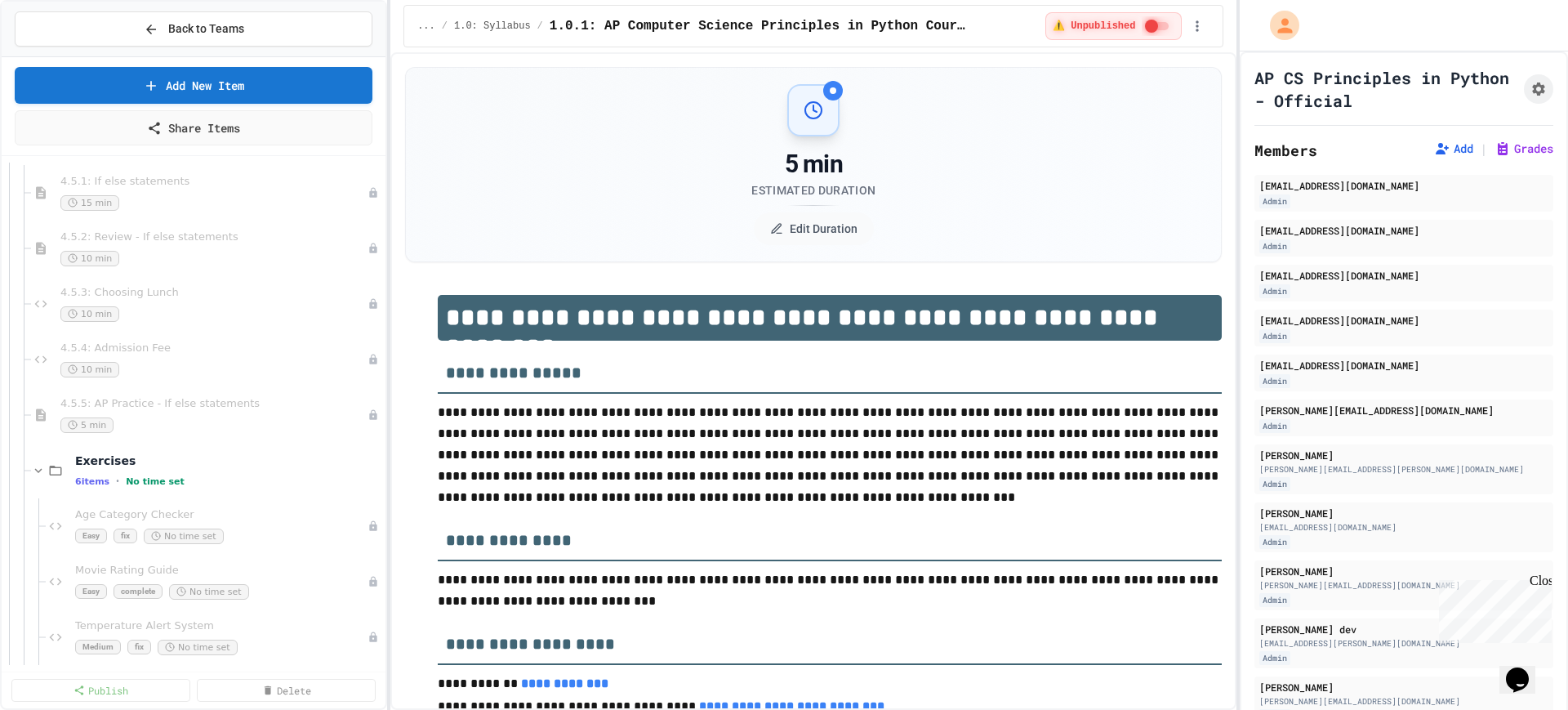
scroll to position [3677, 0]
click at [208, 508] on span "Age Category Checker" at bounding box center [213, 512] width 276 height 14
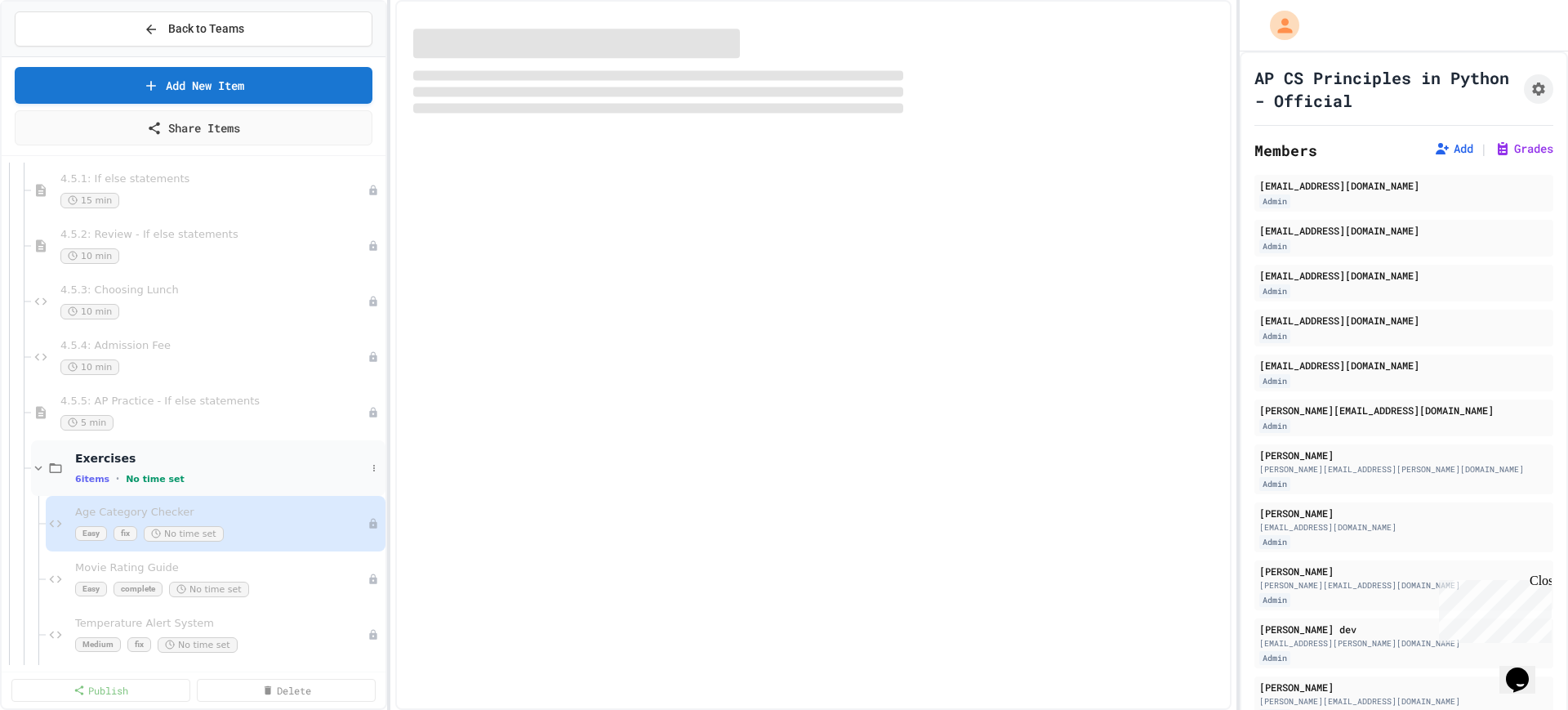
click at [272, 477] on div "6 items • No time set" at bounding box center [221, 479] width 291 height 13
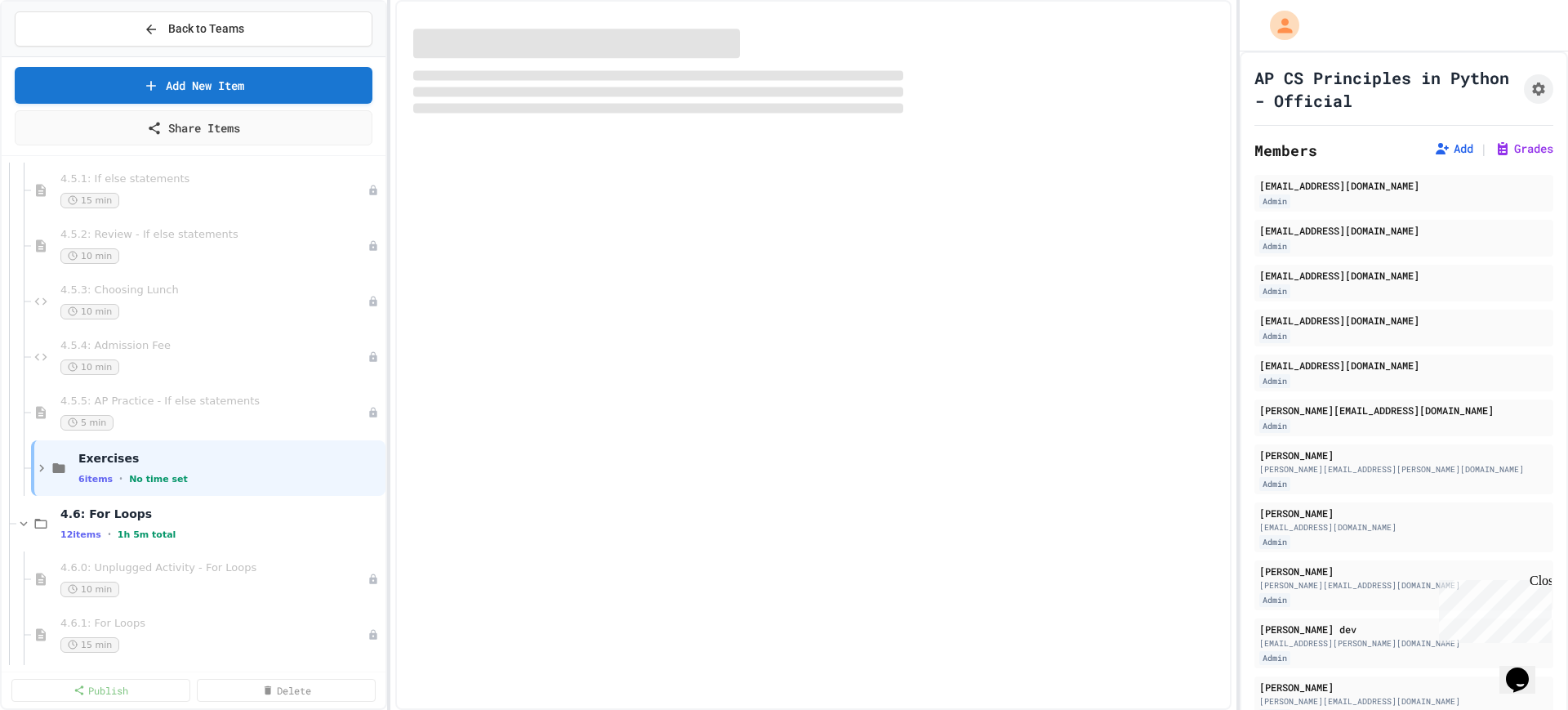
click at [272, 477] on div "6 items • No time set" at bounding box center [230, 479] width 304 height 13
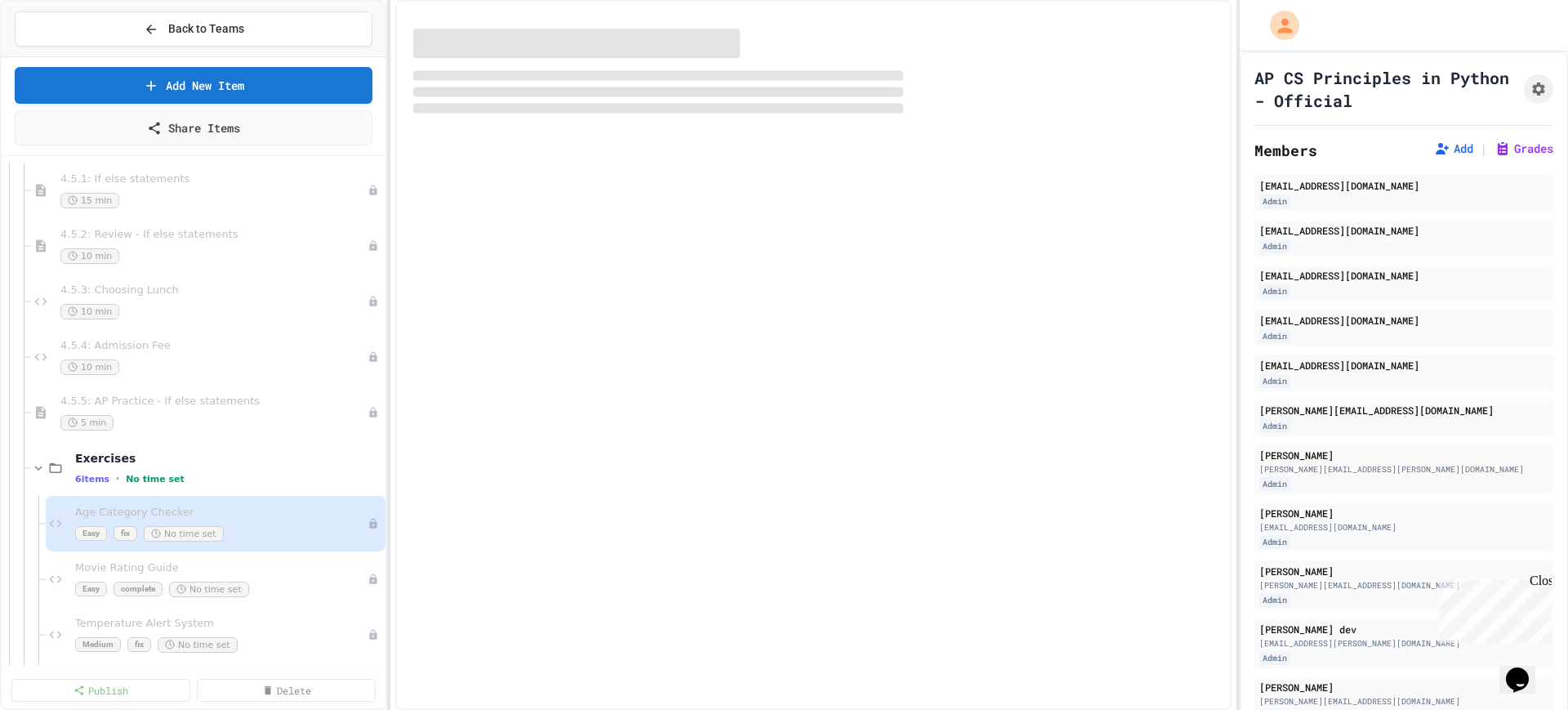
click at [277, 475] on div "6 items • No time set" at bounding box center [228, 479] width 307 height 13
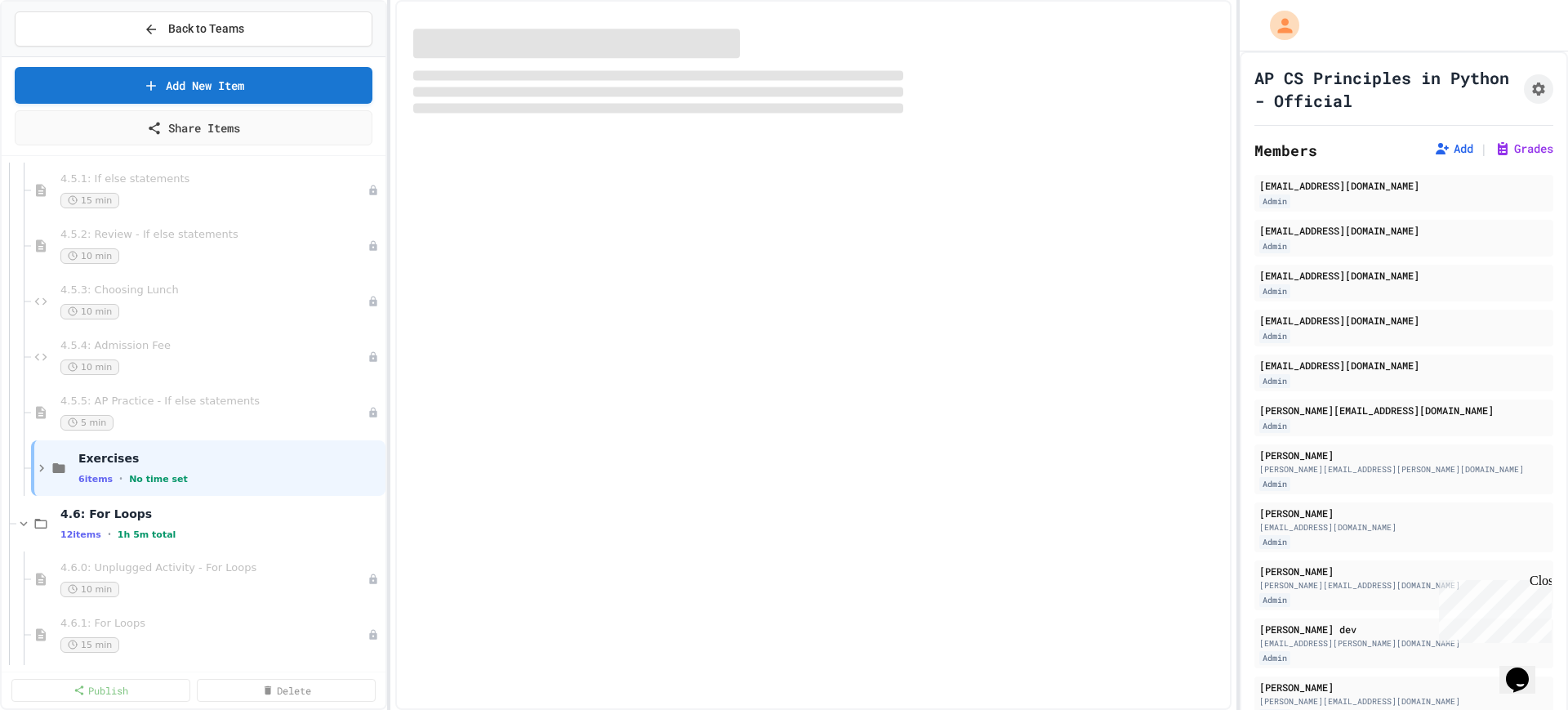
click at [277, 475] on div "6 items • No time set" at bounding box center [230, 479] width 304 height 13
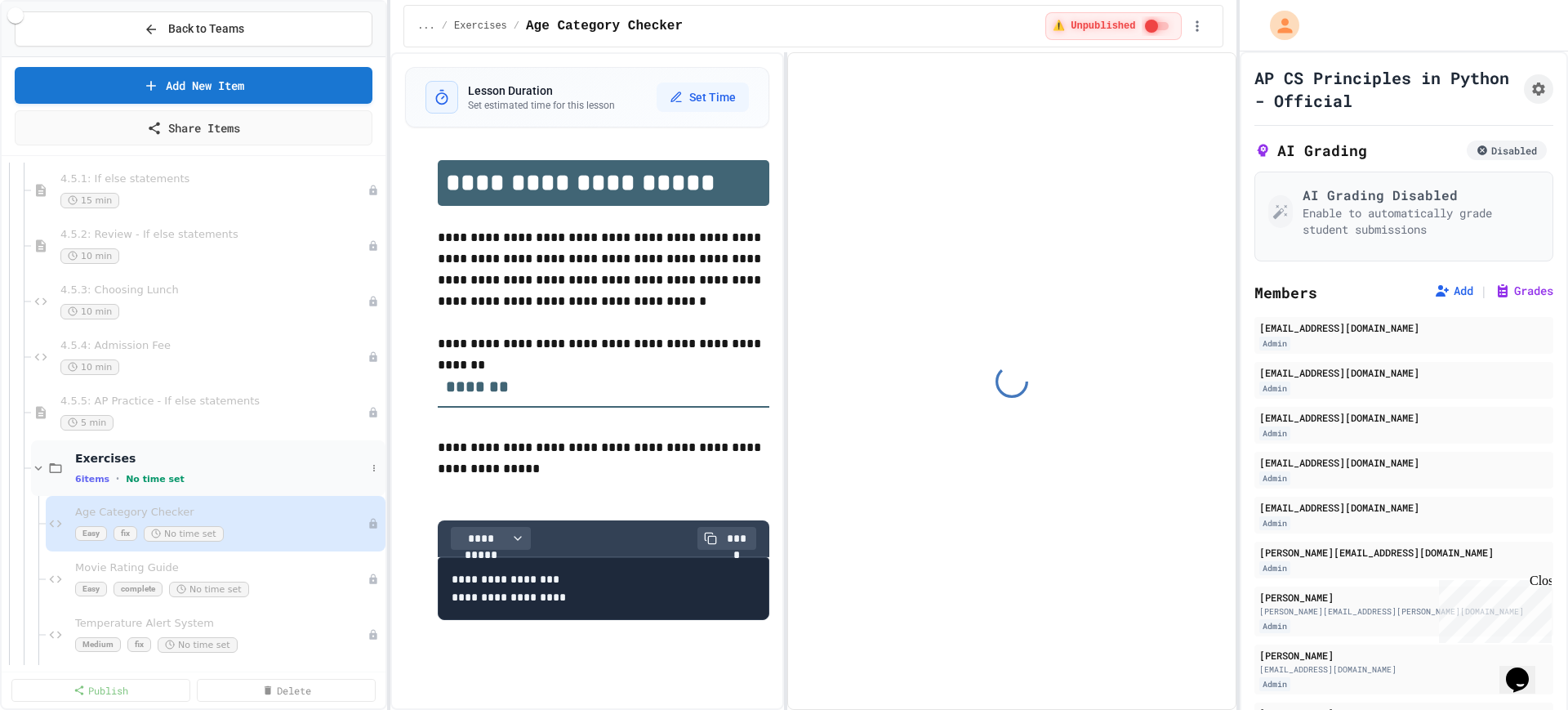
click at [289, 468] on div "Exercises 6 items • No time set" at bounding box center [221, 468] width 291 height 34
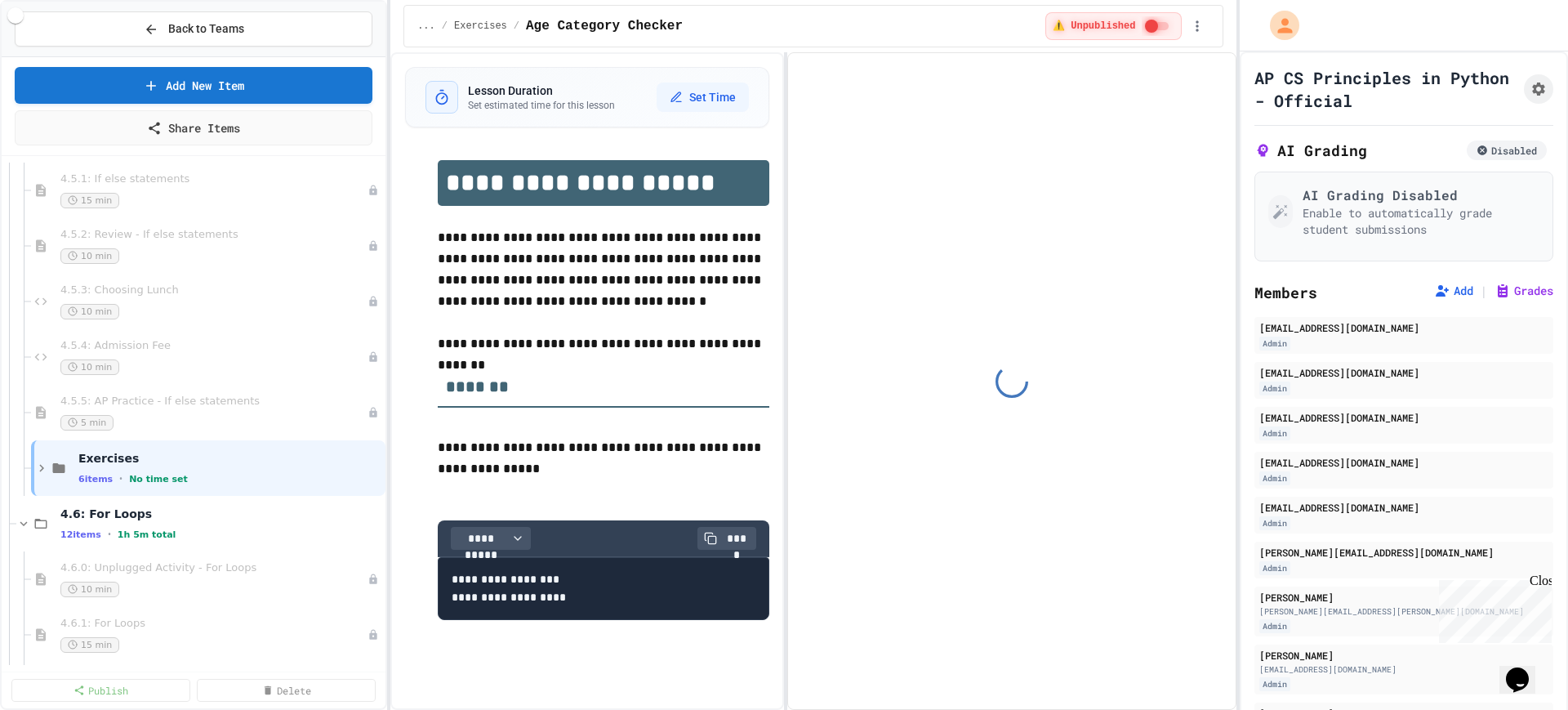
click at [289, 468] on div "Exercises 6 items • No time set" at bounding box center [230, 468] width 304 height 34
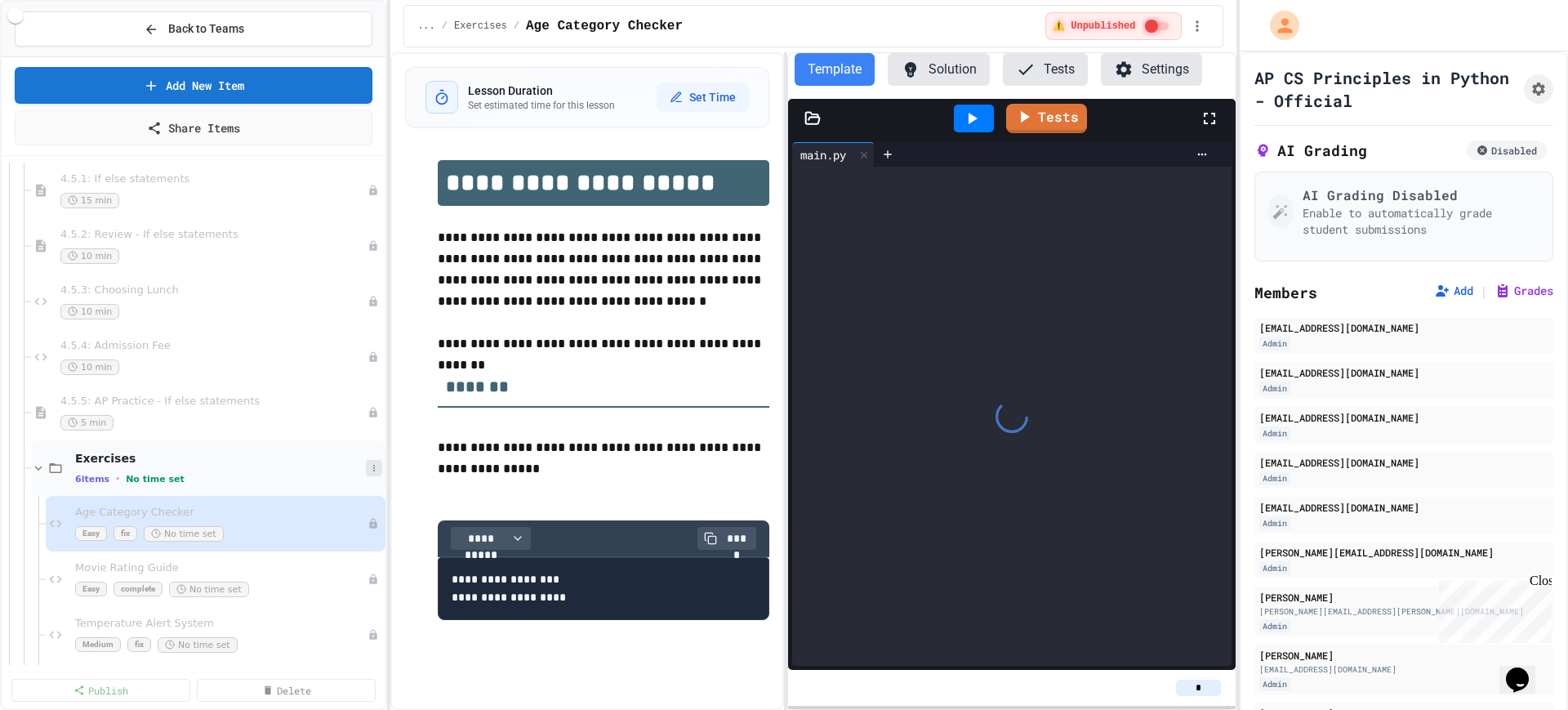
click at [366, 468] on button at bounding box center [374, 468] width 17 height 17
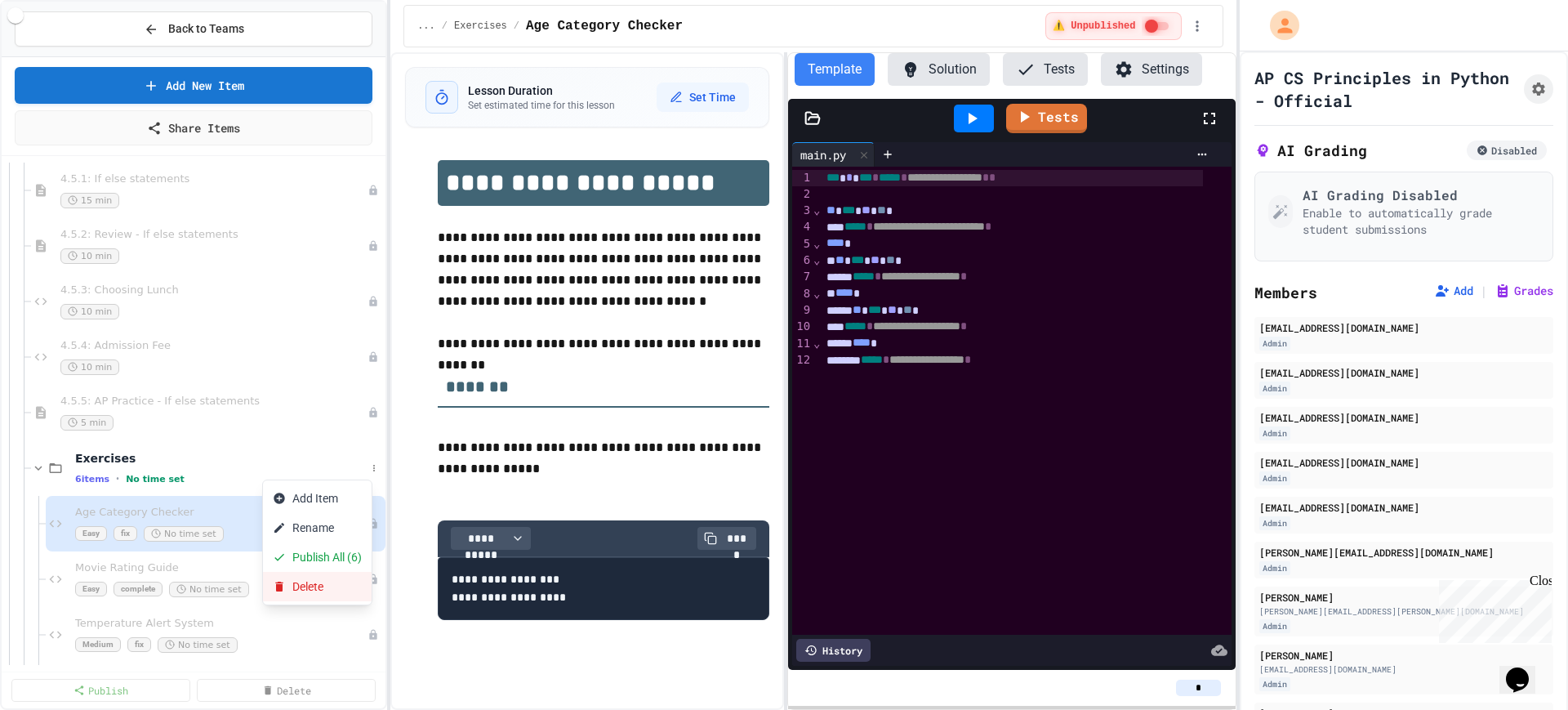
click at [304, 584] on button "Delete" at bounding box center [317, 587] width 108 height 30
click at [215, 481] on div "6 items • No time set" at bounding box center [221, 479] width 291 height 13
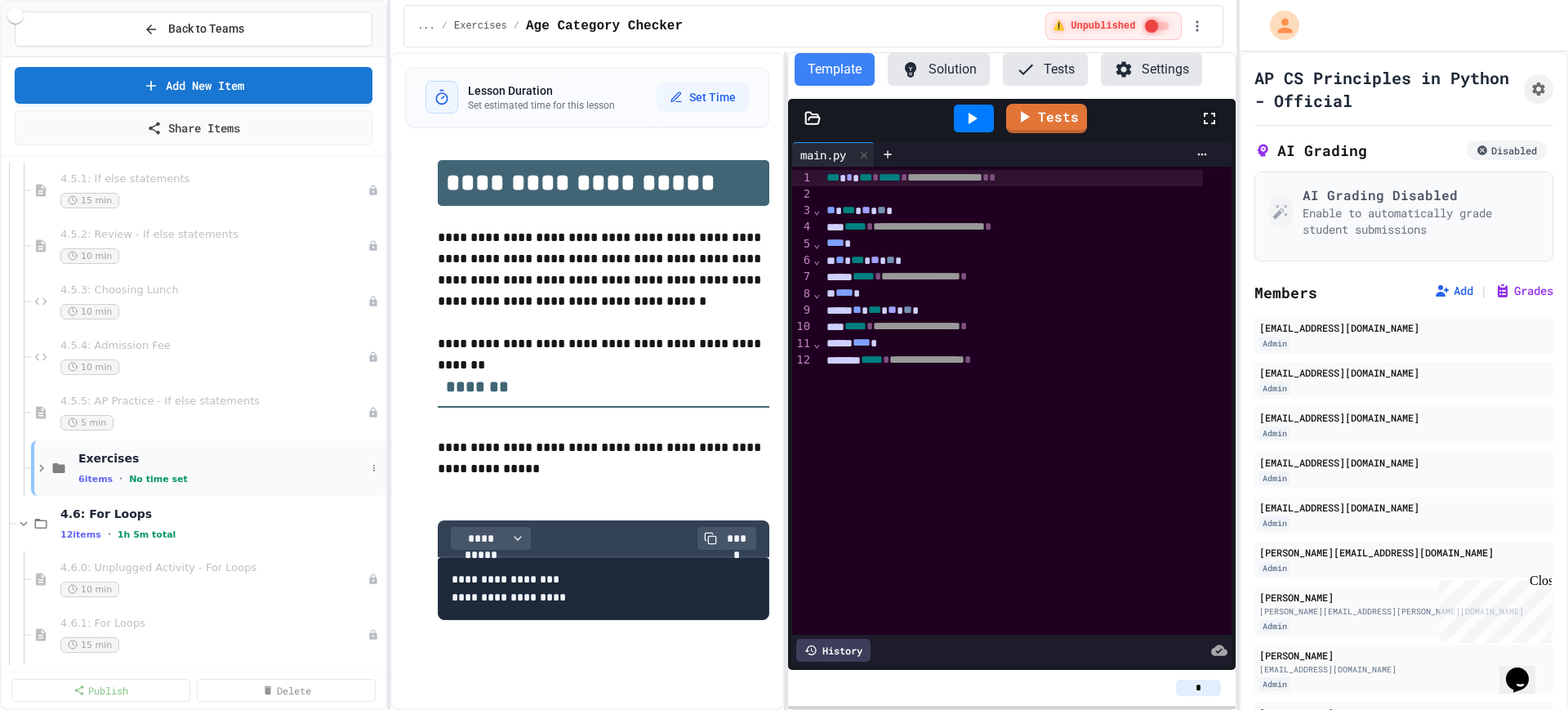
click at [301, 478] on div "6 items • No time set" at bounding box center [222, 479] width 288 height 13
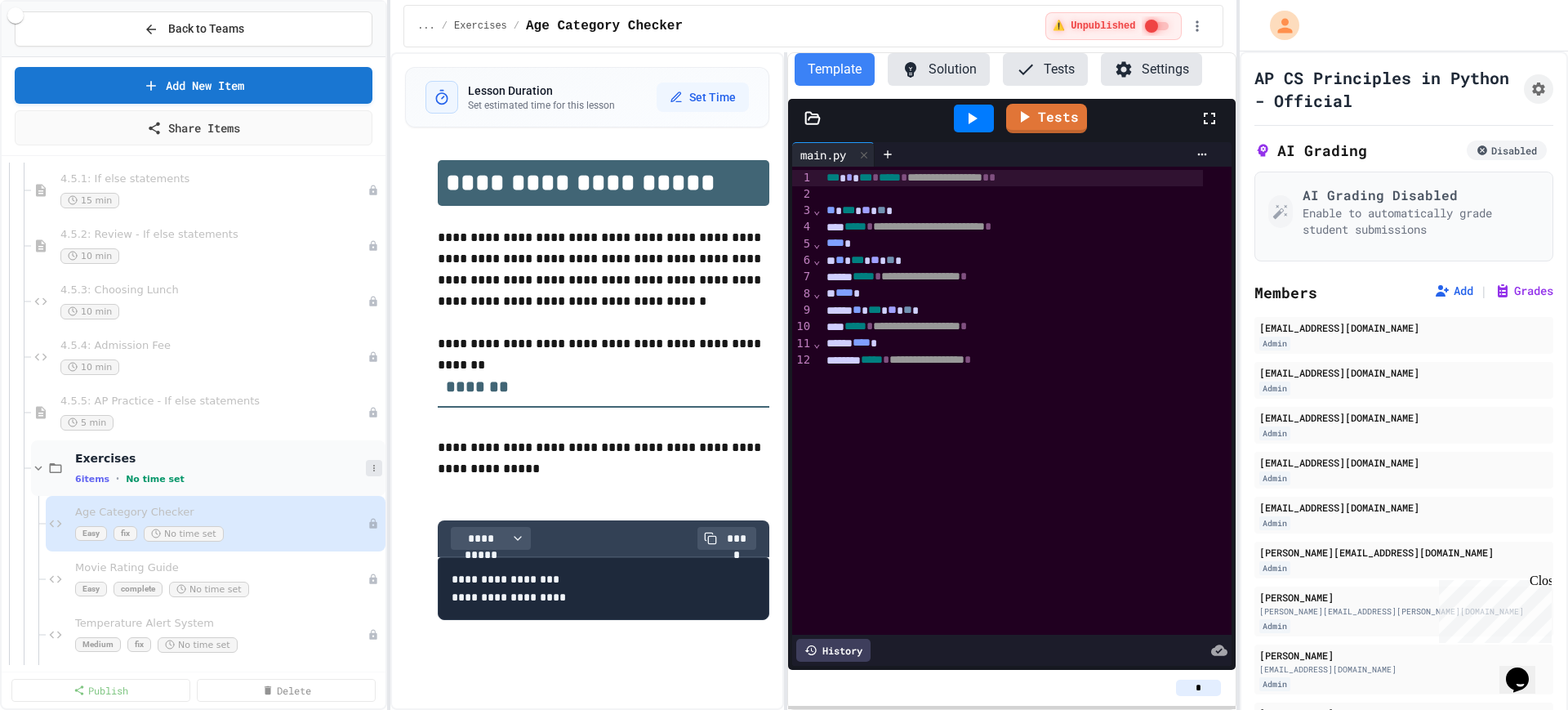
click at [366, 472] on button at bounding box center [374, 468] width 17 height 17
click at [304, 583] on button "Delete" at bounding box center [317, 587] width 108 height 30
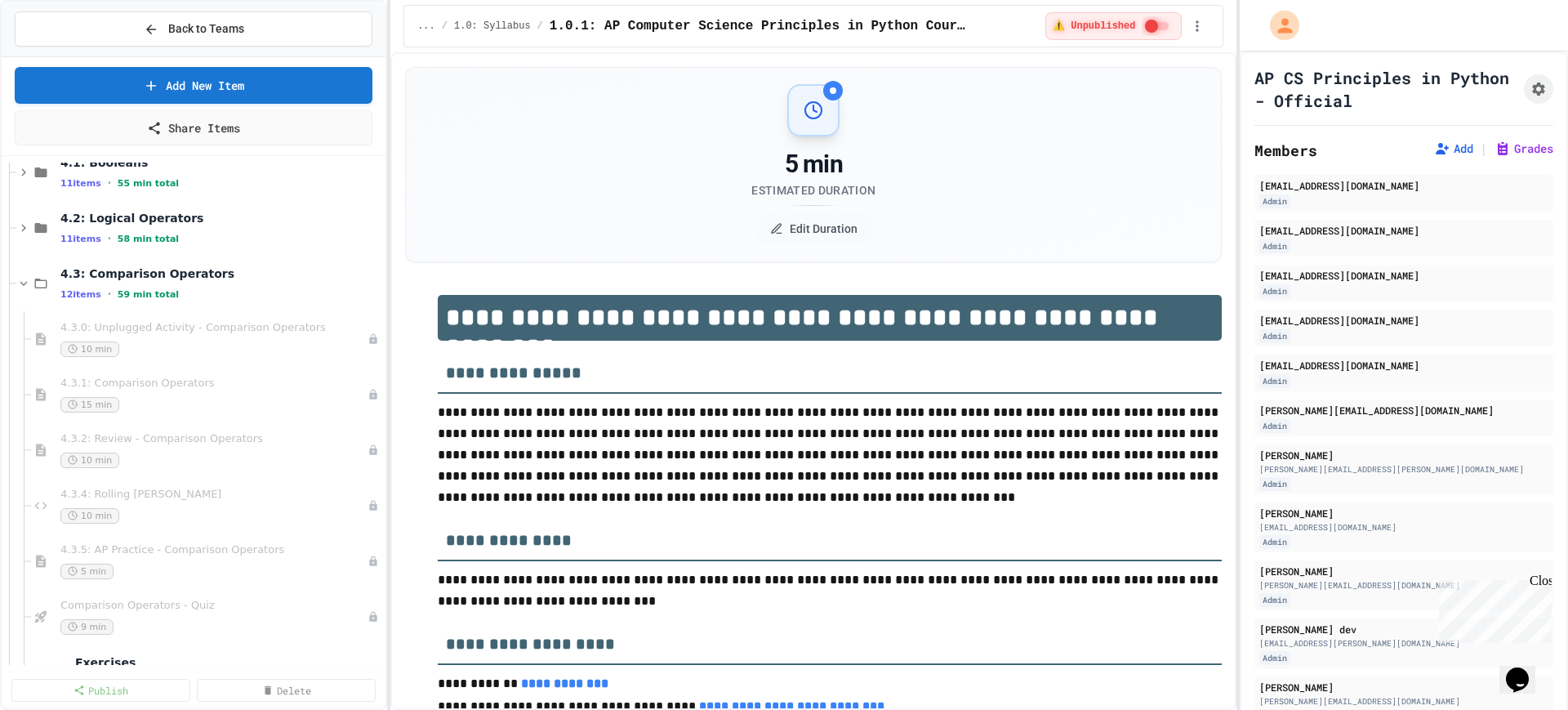
scroll to position [2452, 0]
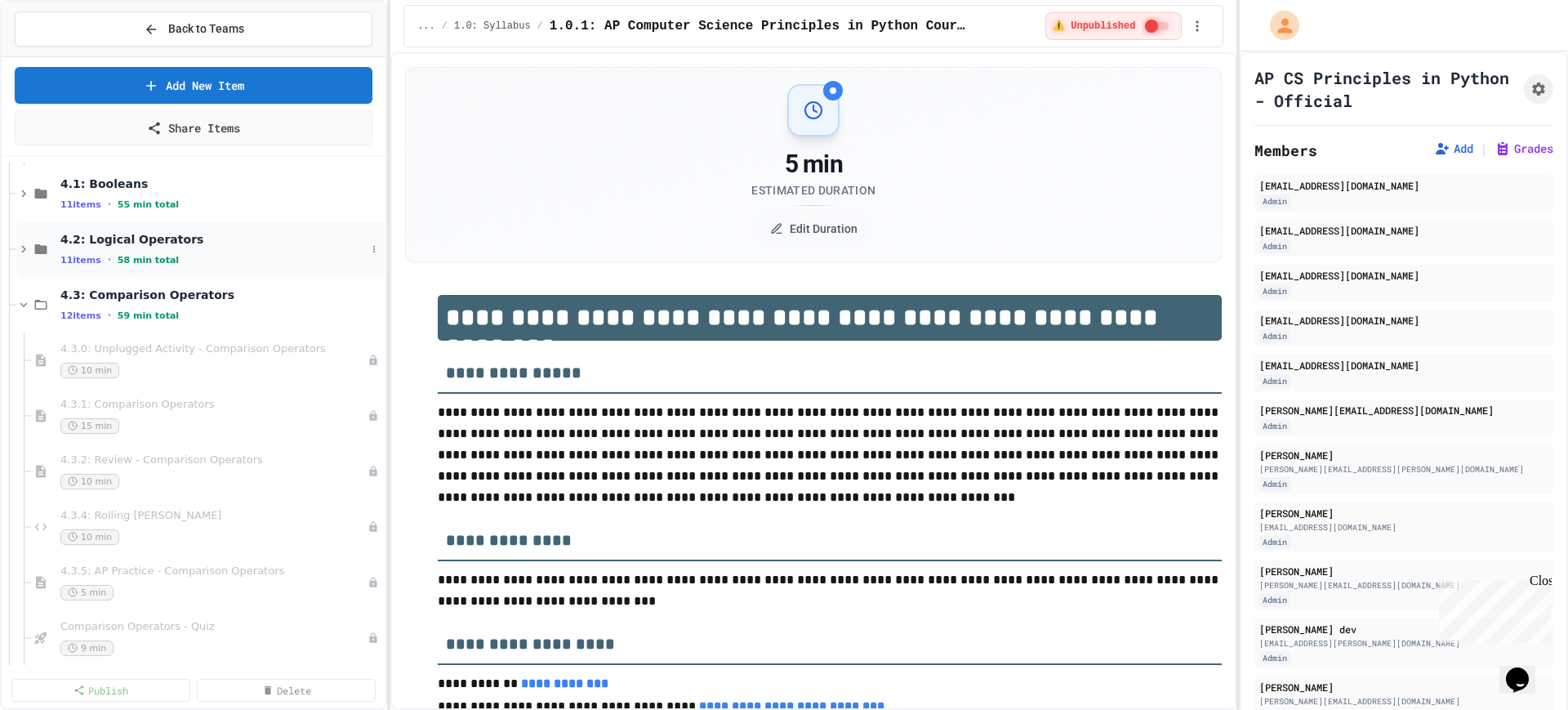
click at [21, 252] on icon at bounding box center [24, 249] width 15 height 15
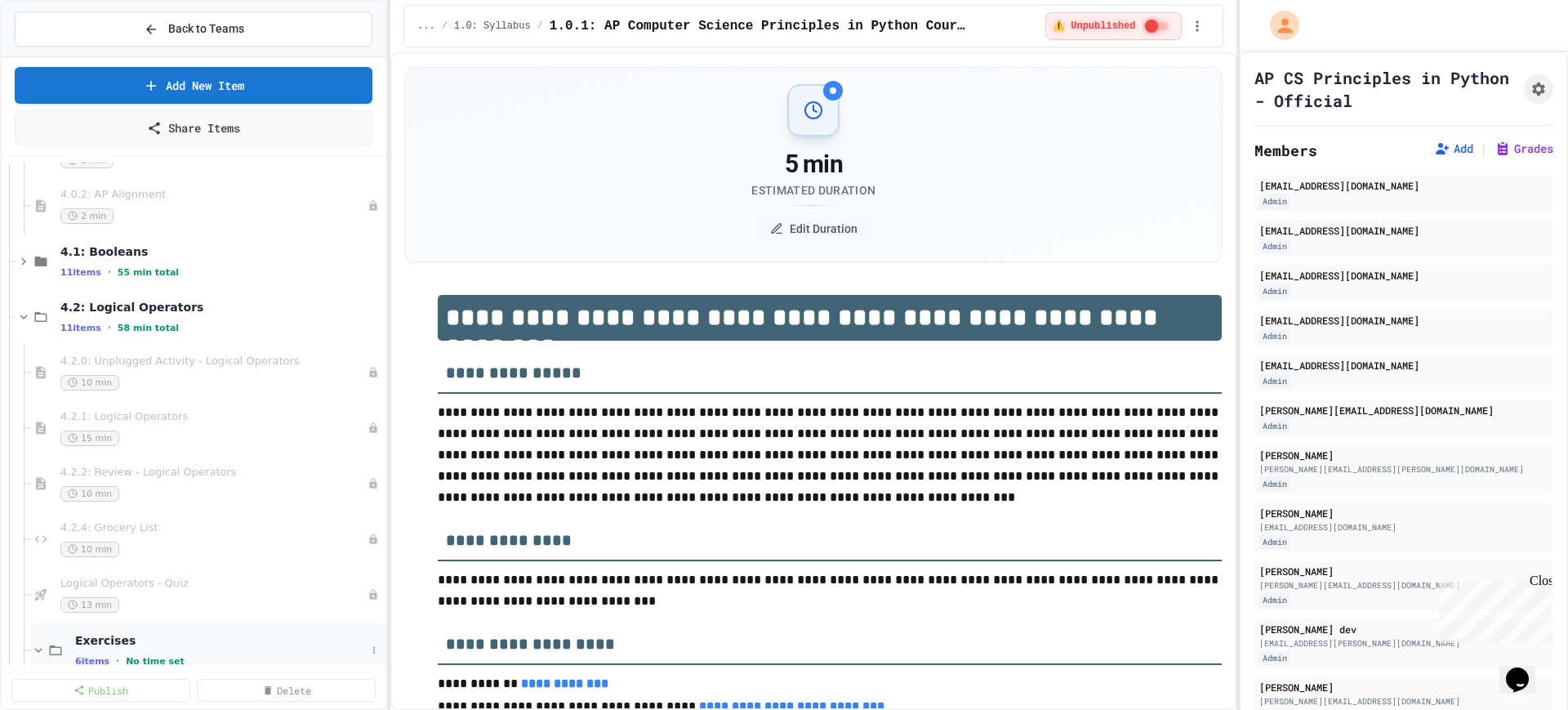
scroll to position [2248, 0]
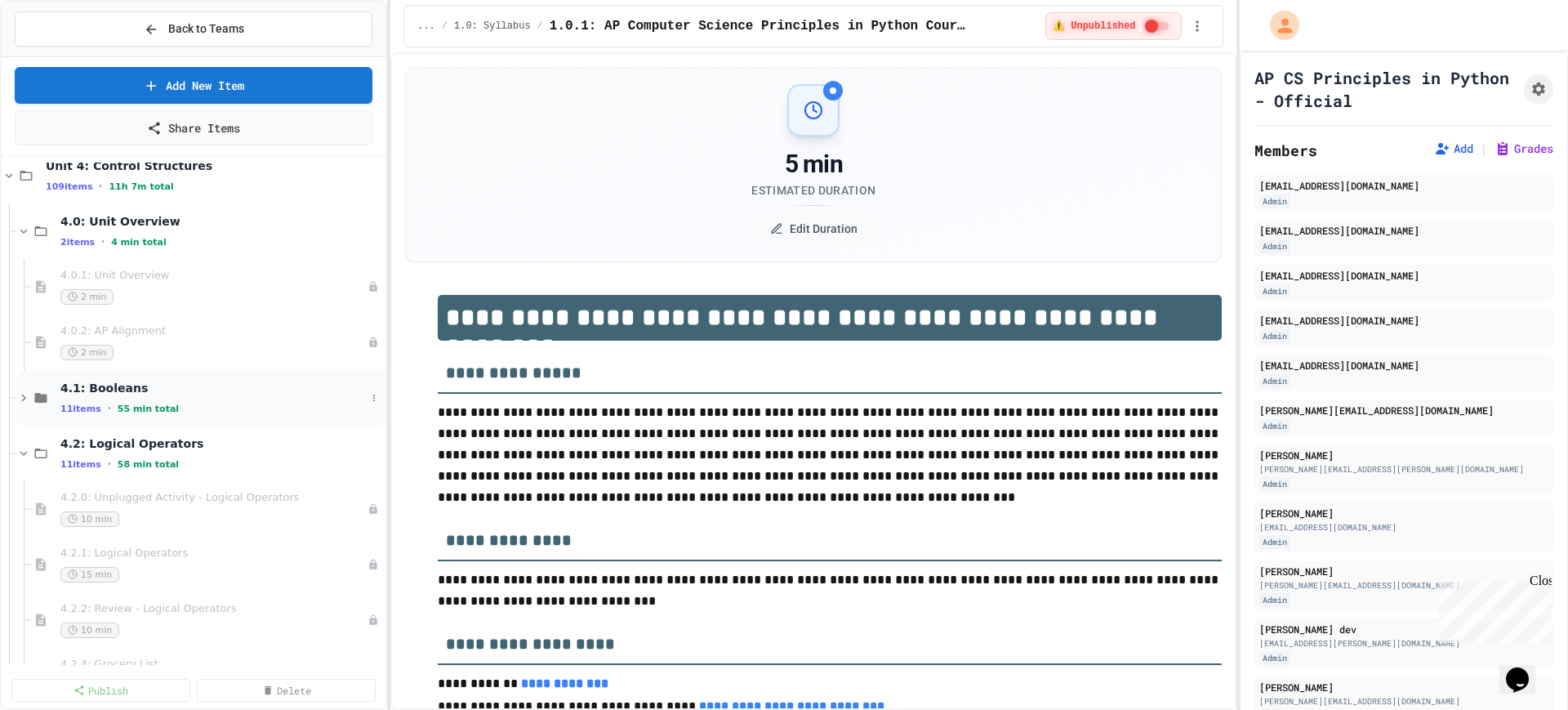
click at [23, 401] on icon at bounding box center [24, 398] width 5 height 7
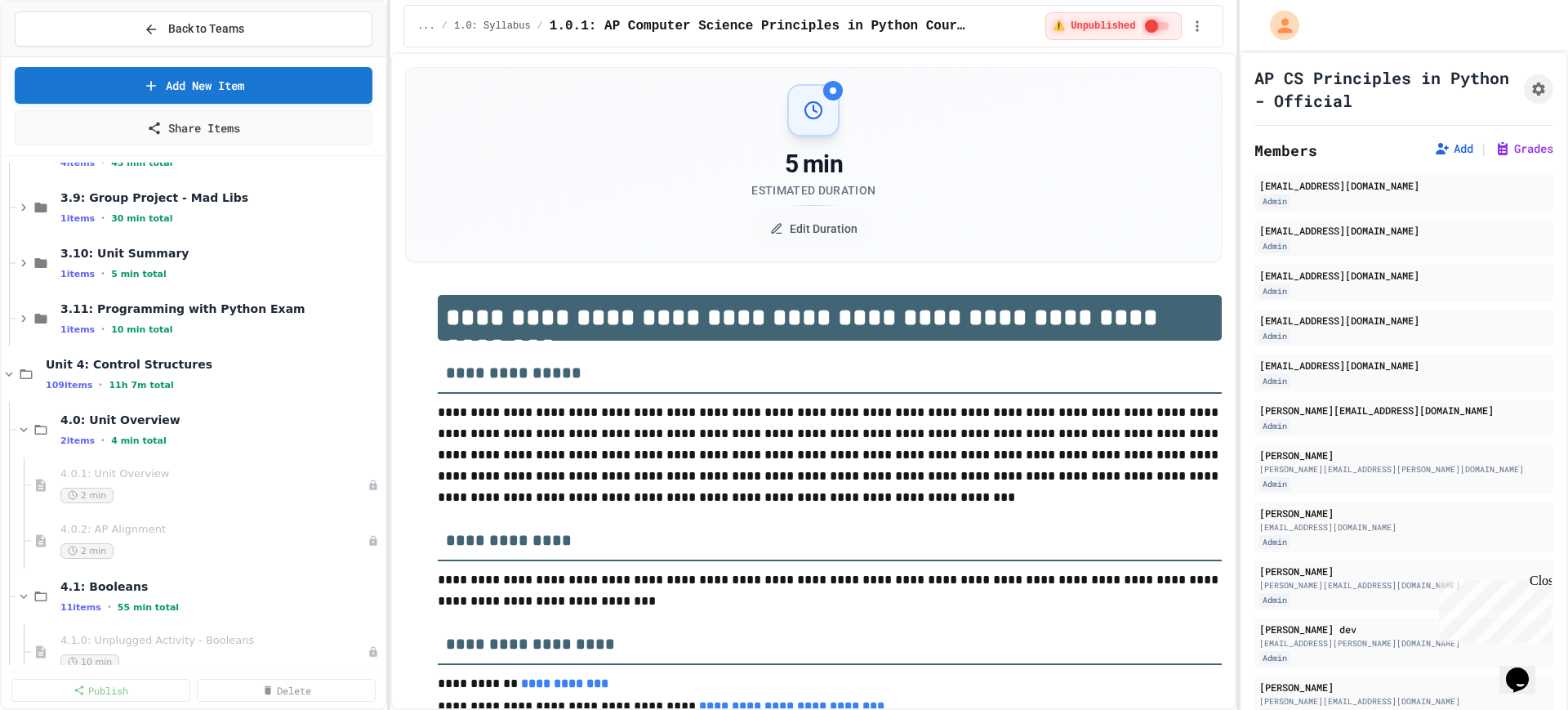
scroll to position [1941, 0]
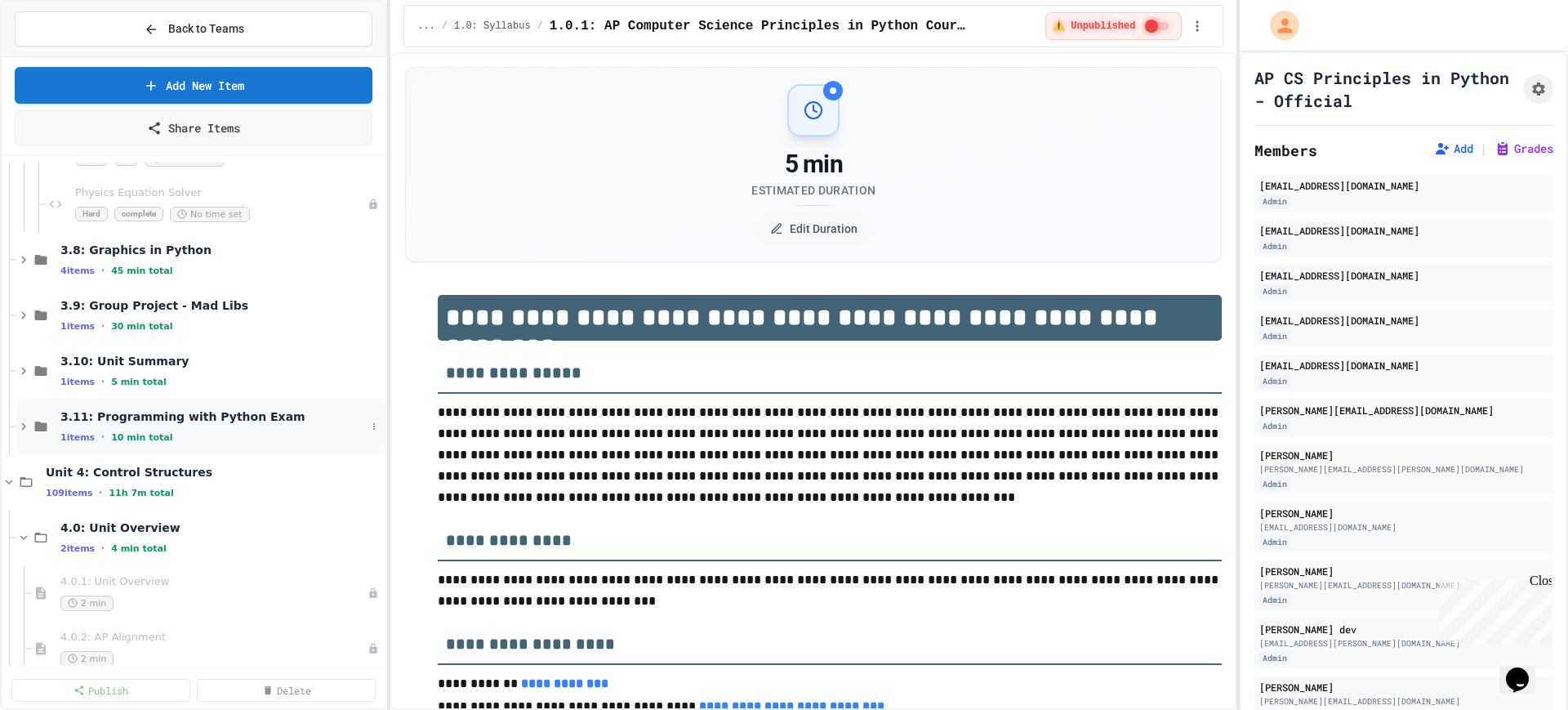
click at [18, 424] on icon at bounding box center [24, 427] width 15 height 15
click at [17, 370] on icon at bounding box center [24, 371] width 15 height 15
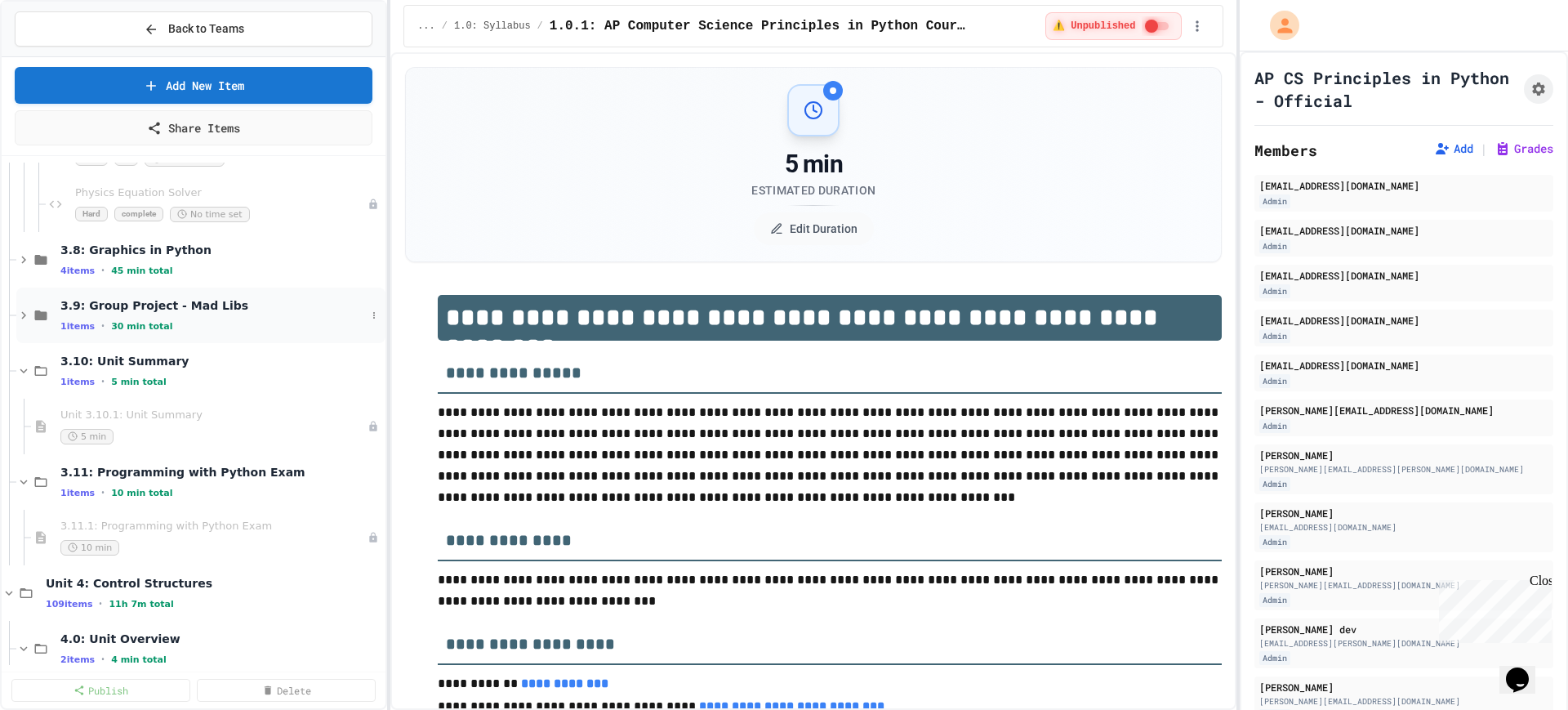
click at [22, 317] on icon at bounding box center [24, 315] width 15 height 15
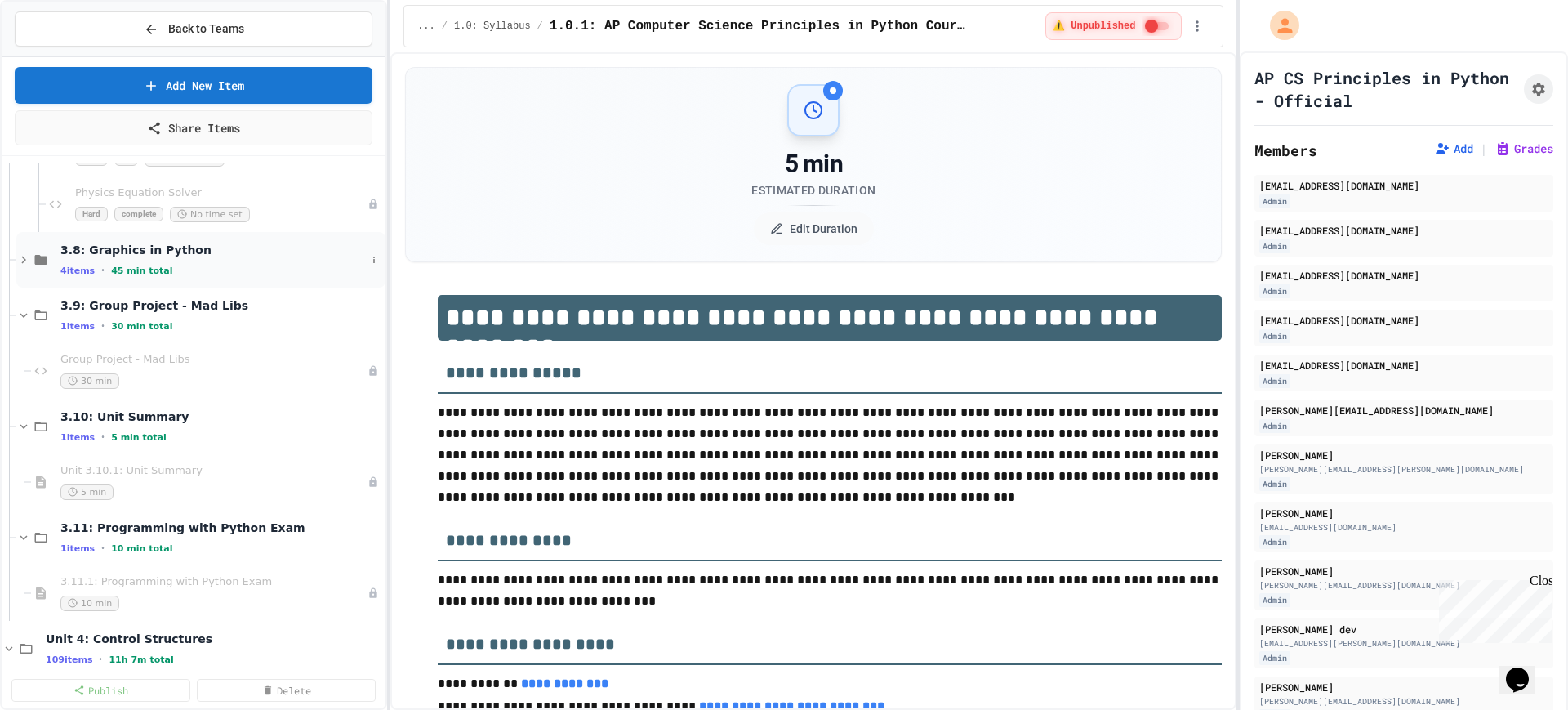
click at [26, 264] on icon at bounding box center [24, 260] width 15 height 15
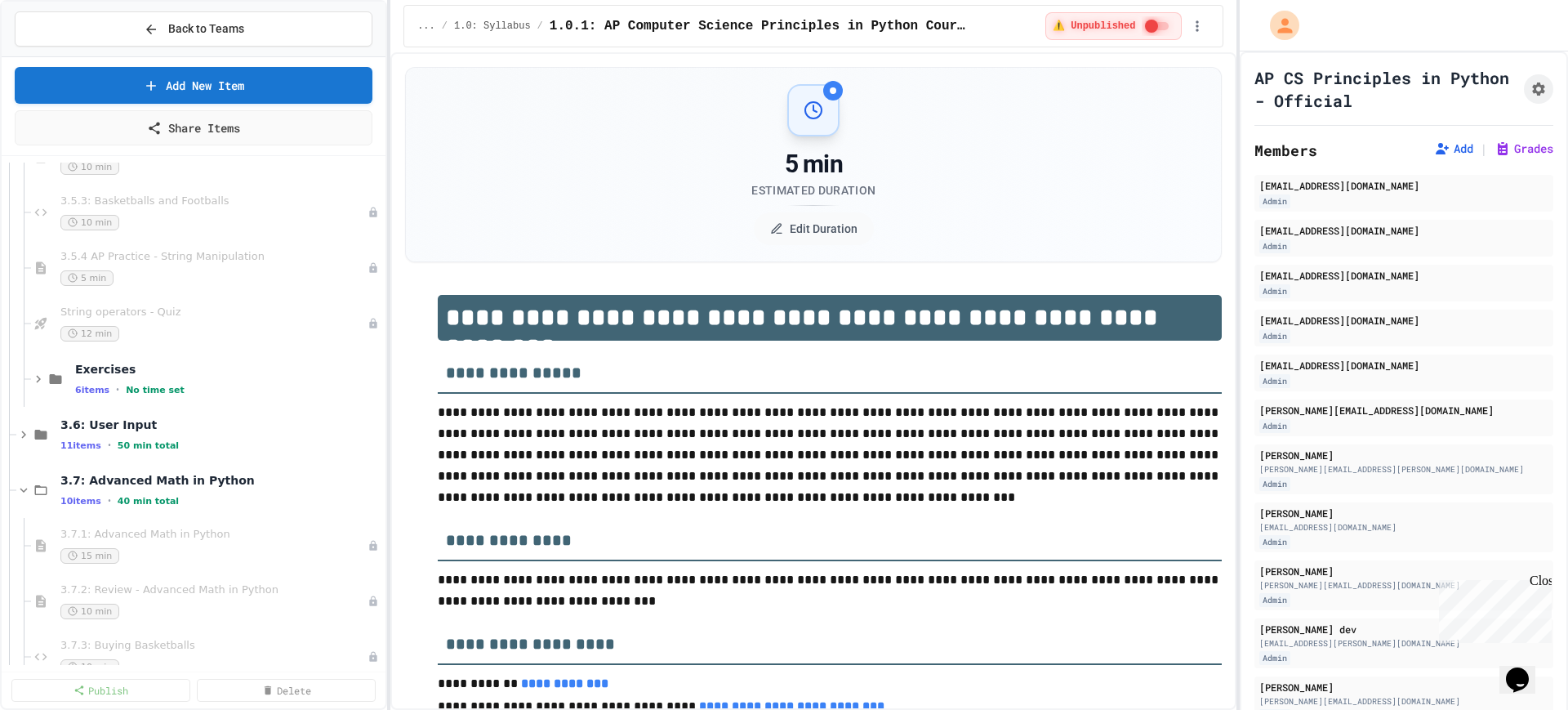
scroll to position [1022, 0]
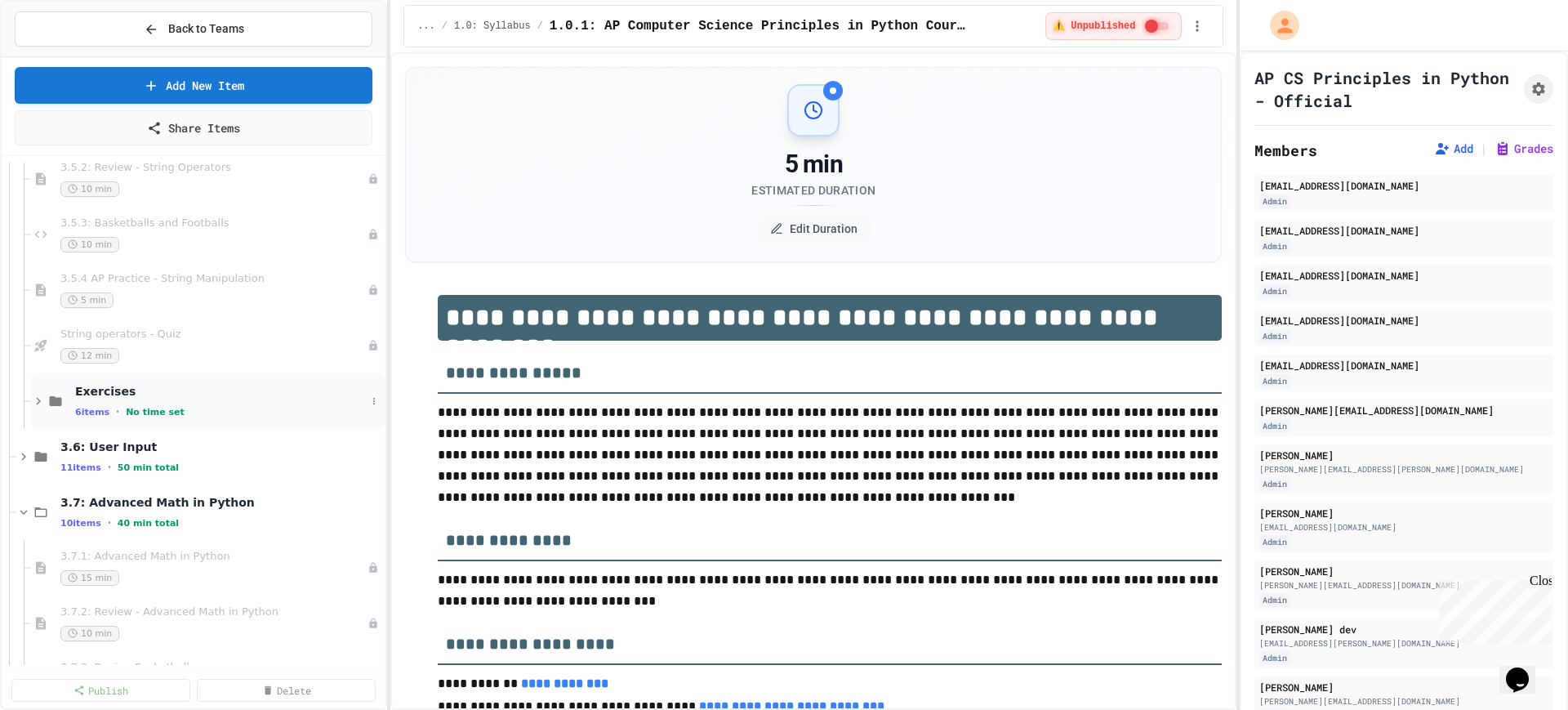
click at [35, 396] on icon at bounding box center [39, 401] width 15 height 15
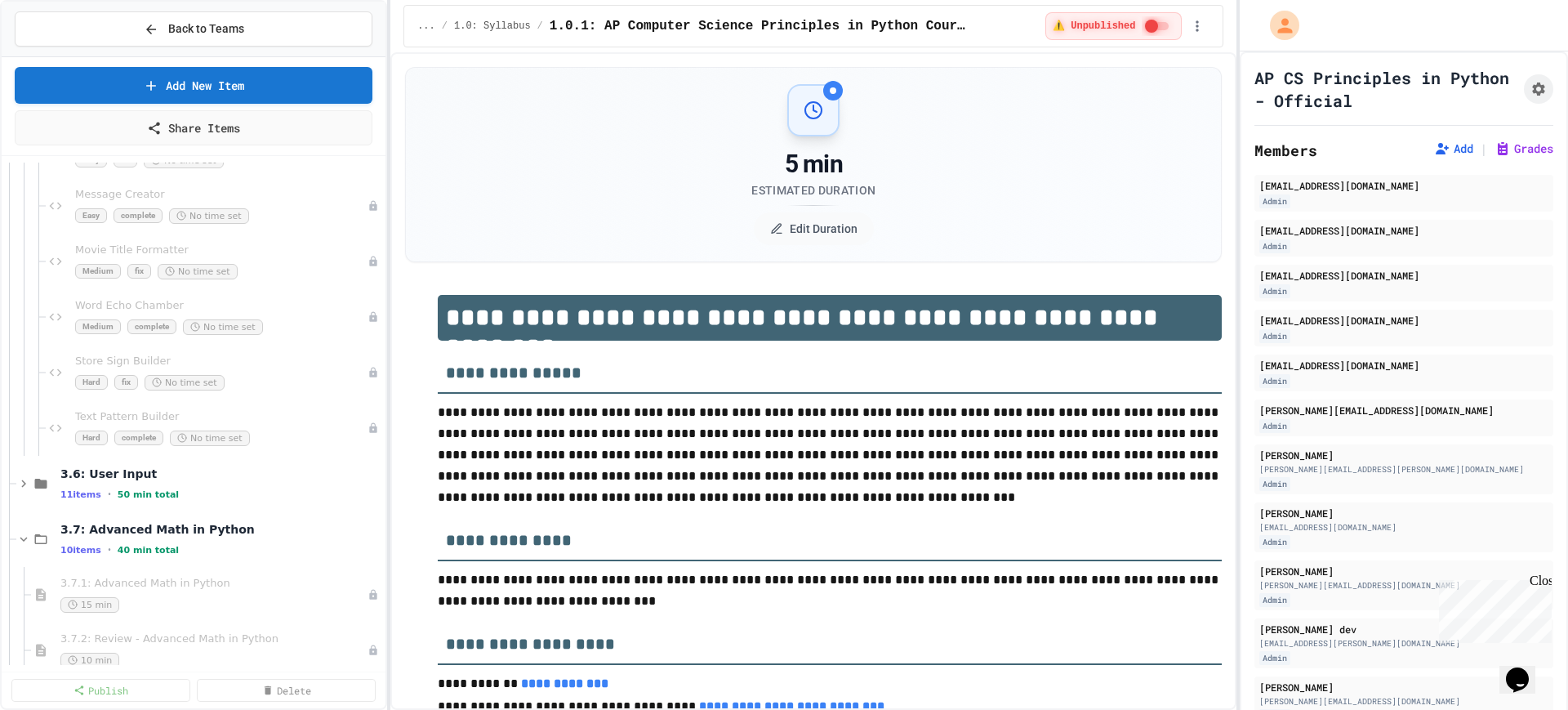
scroll to position [1430, 0]
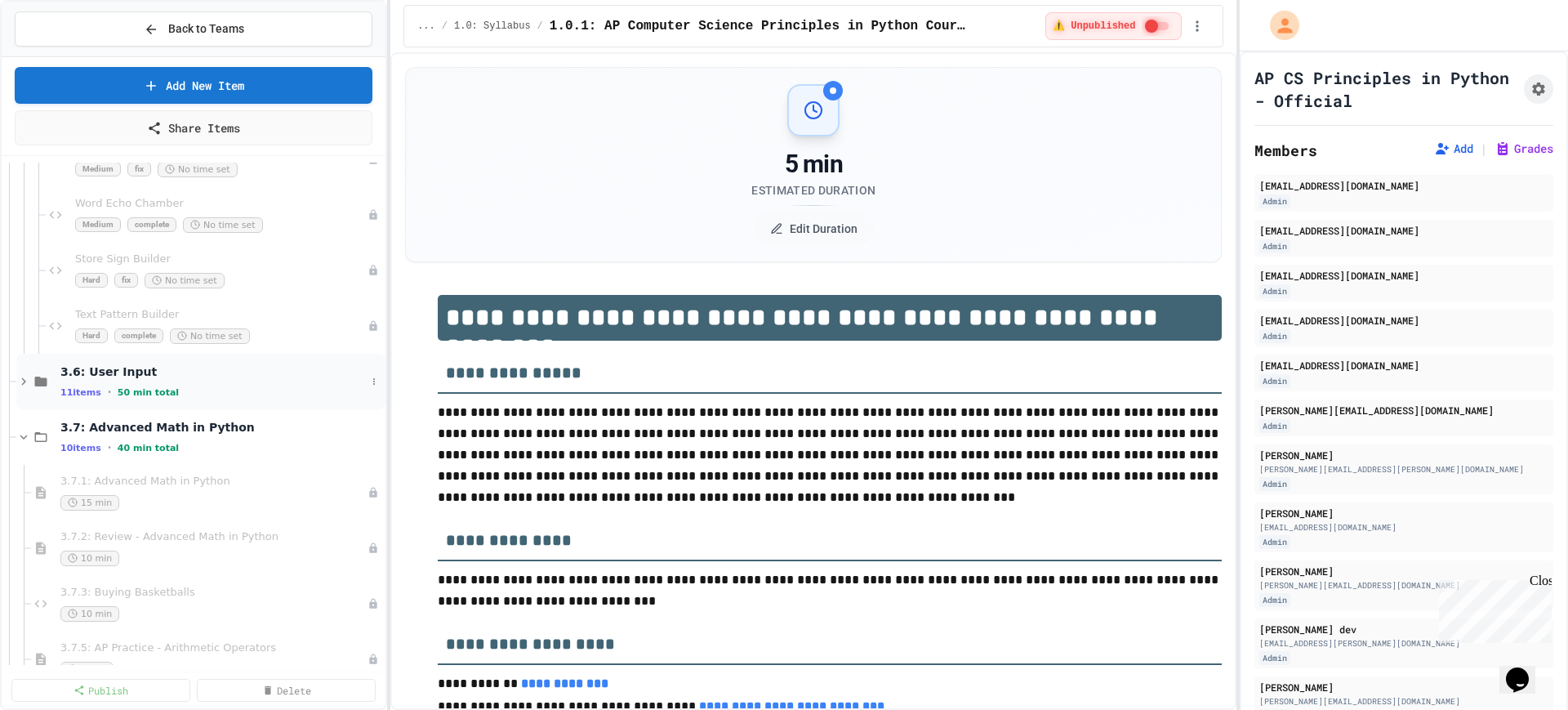
click at [20, 380] on icon at bounding box center [24, 381] width 15 height 15
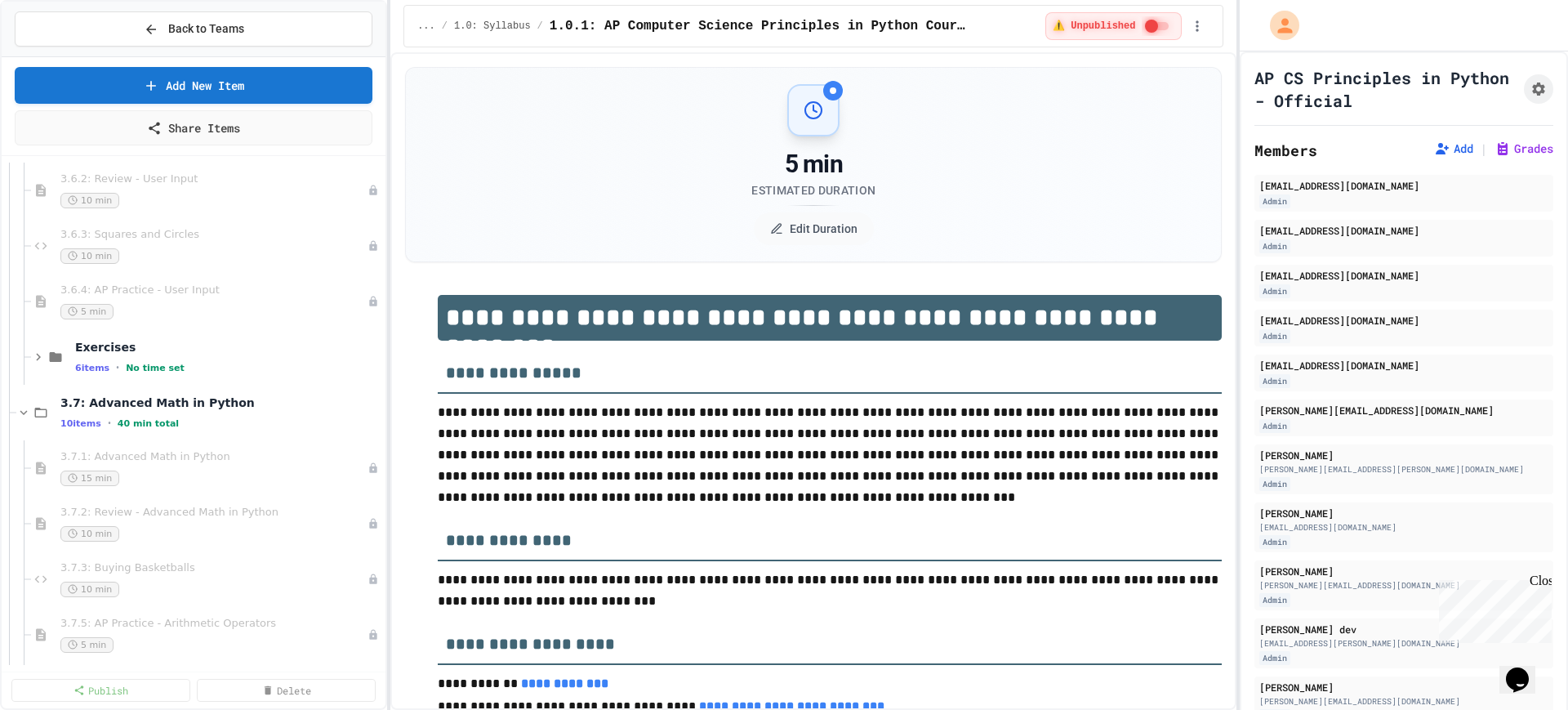
scroll to position [1839, 0]
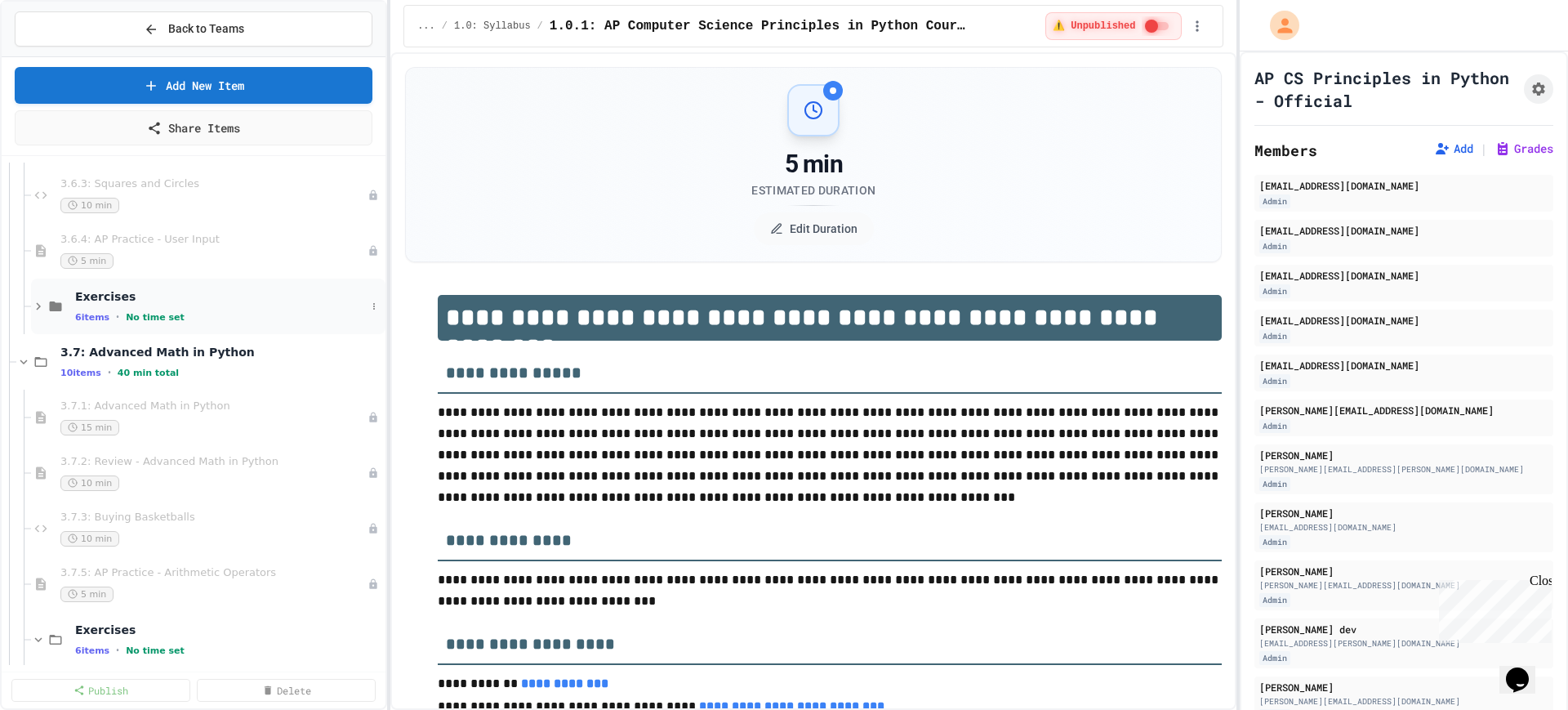
click at [42, 306] on icon at bounding box center [39, 306] width 15 height 15
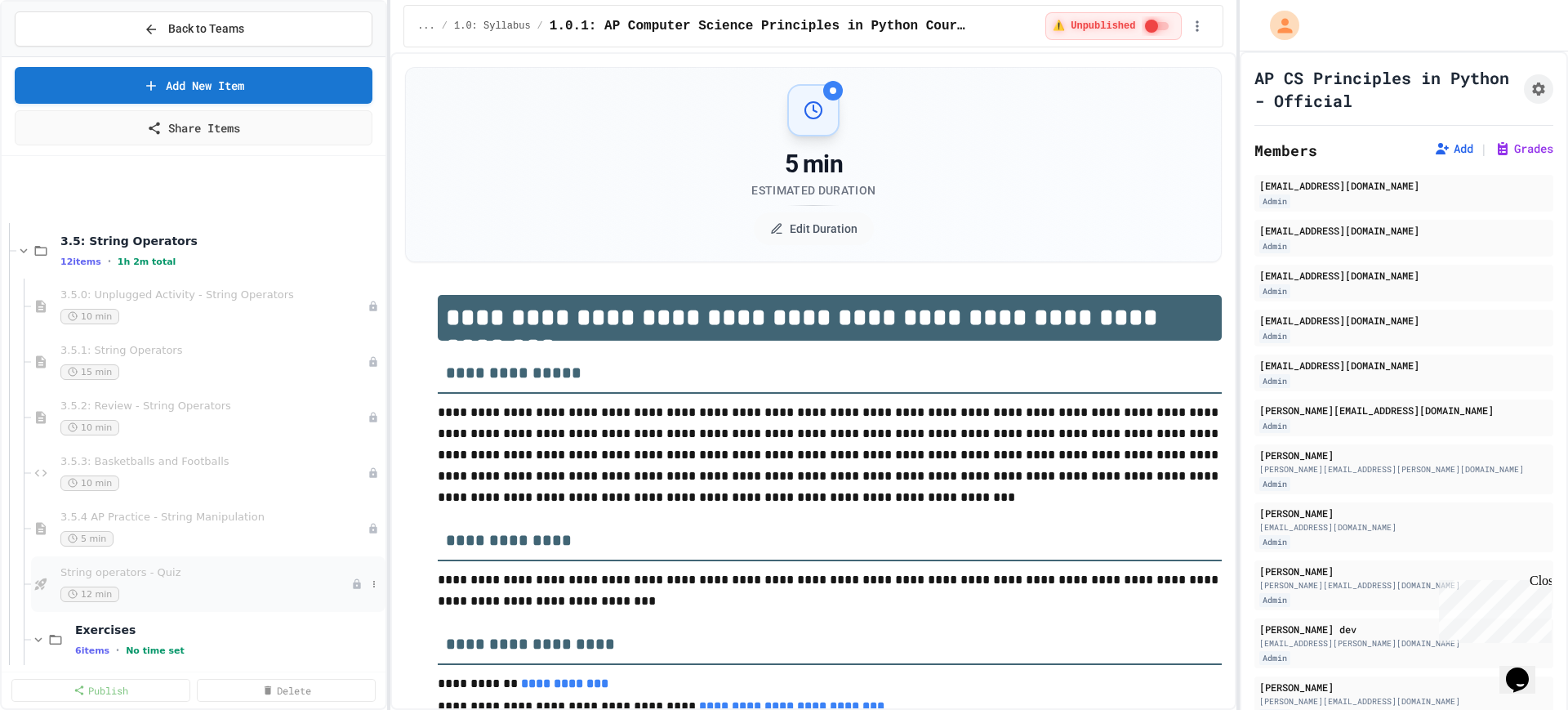
scroll to position [715, 0]
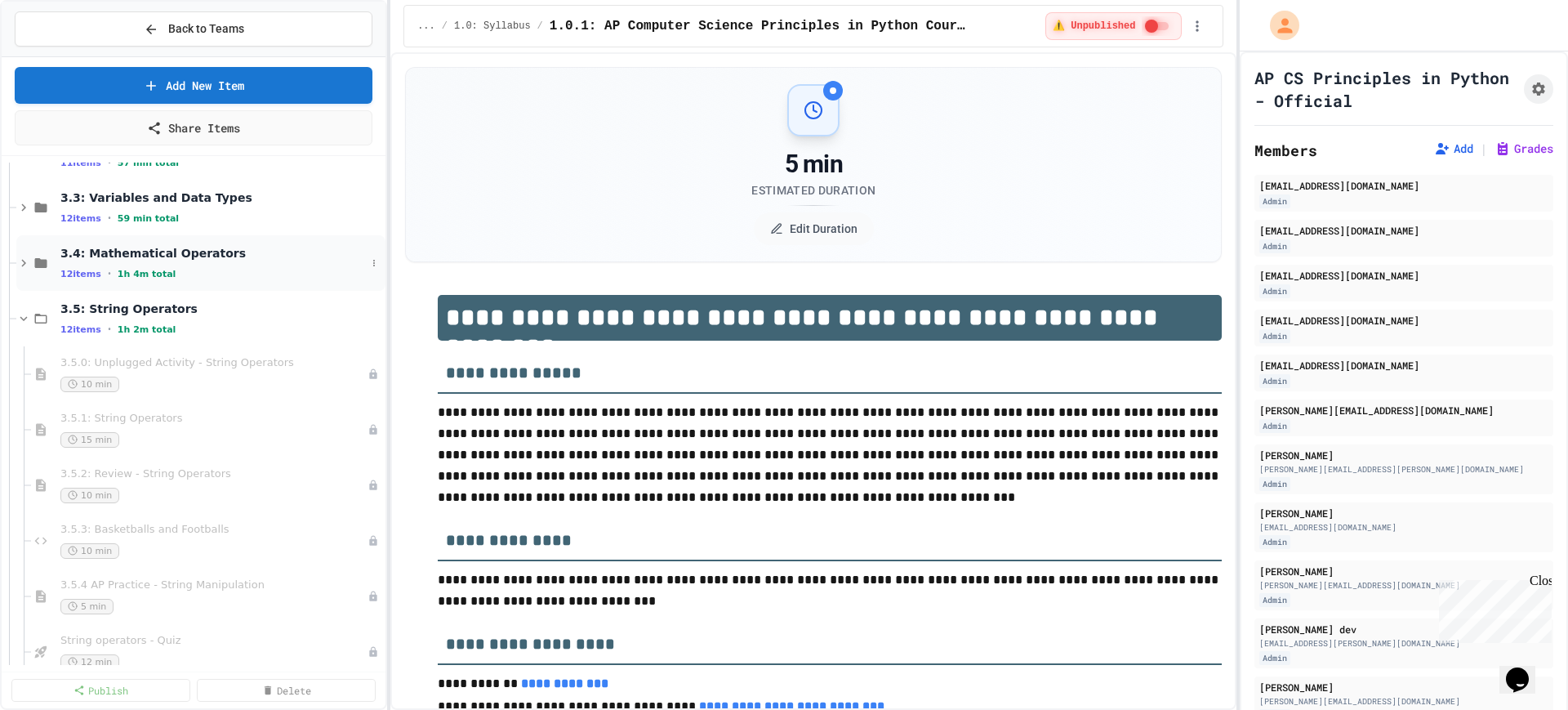
click at [19, 264] on icon at bounding box center [24, 263] width 15 height 15
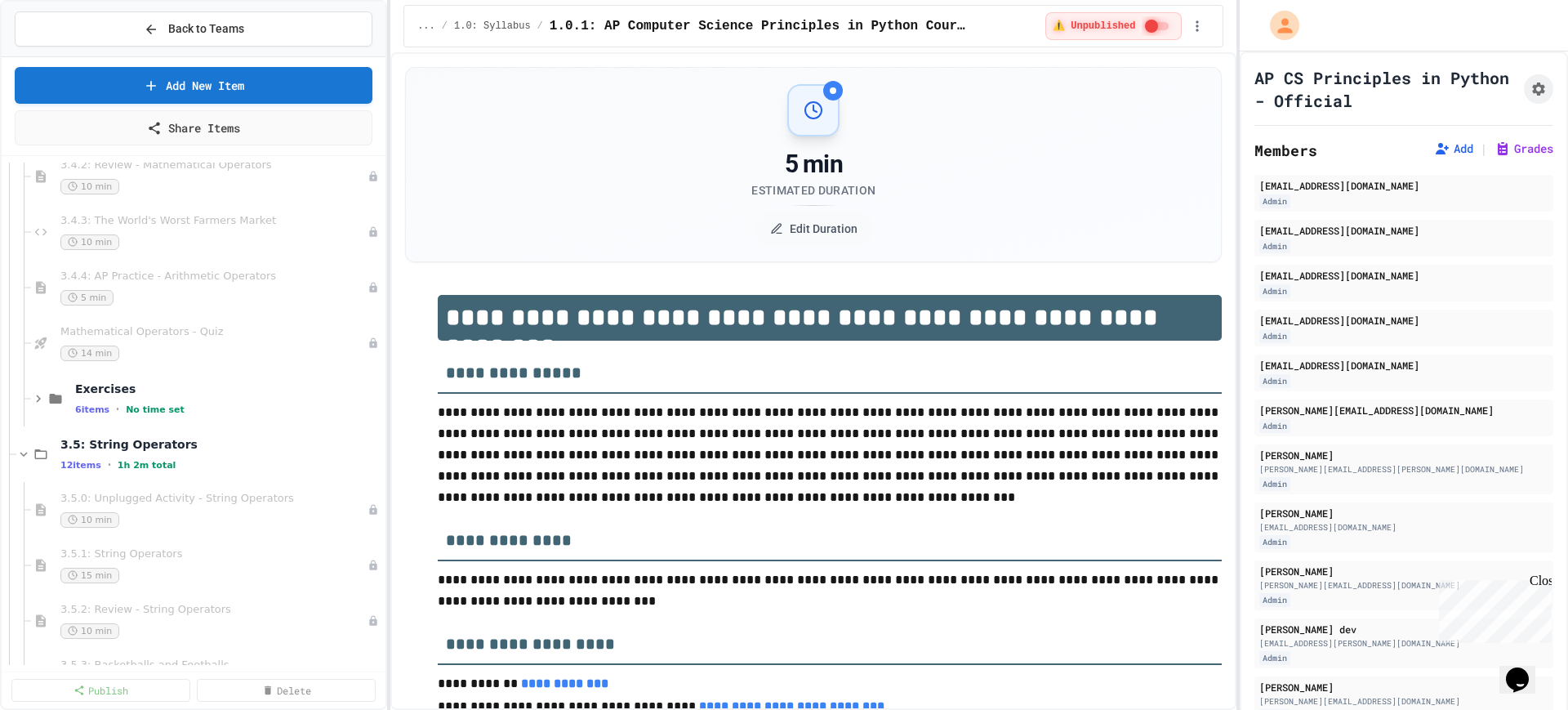
scroll to position [1022, 0]
click at [38, 346] on icon at bounding box center [39, 346] width 15 height 15
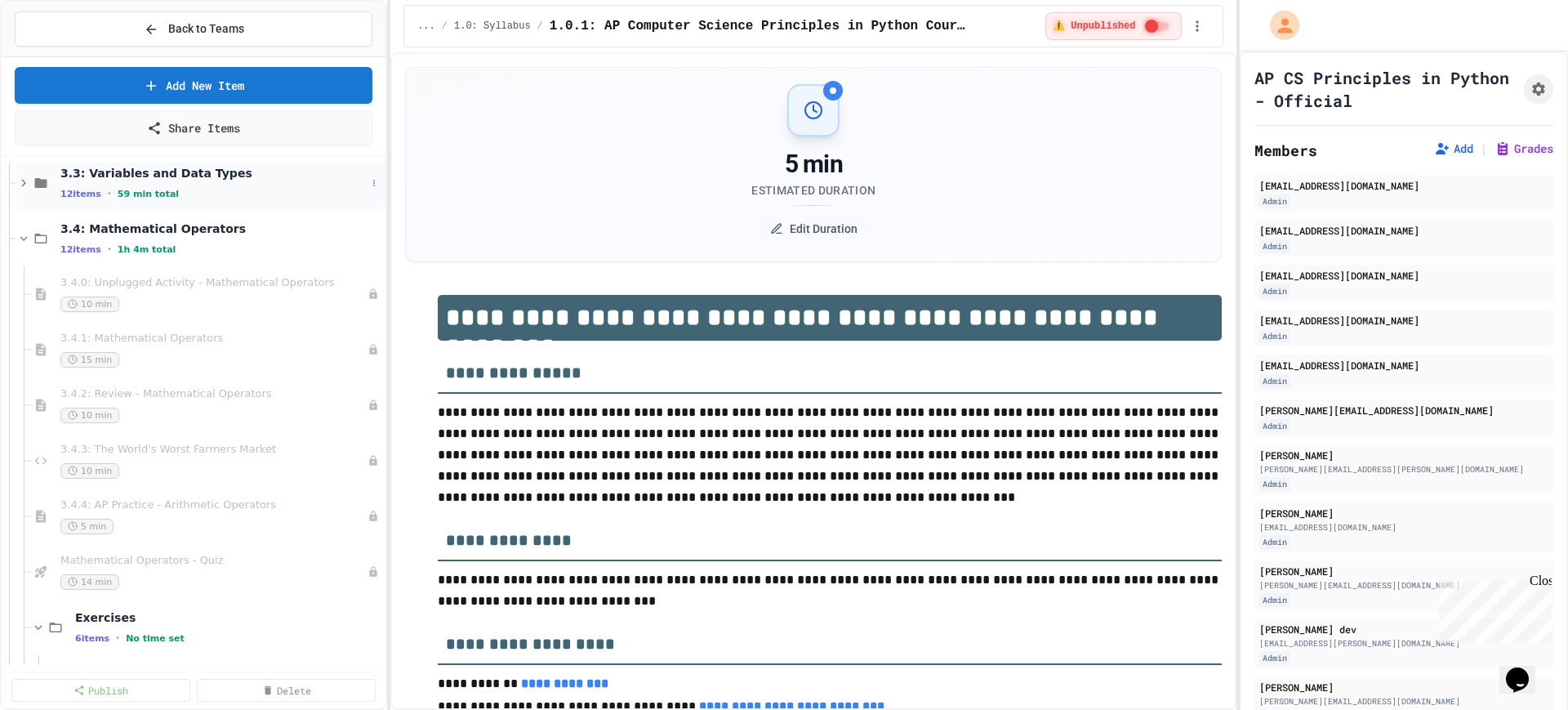
scroll to position [613, 0]
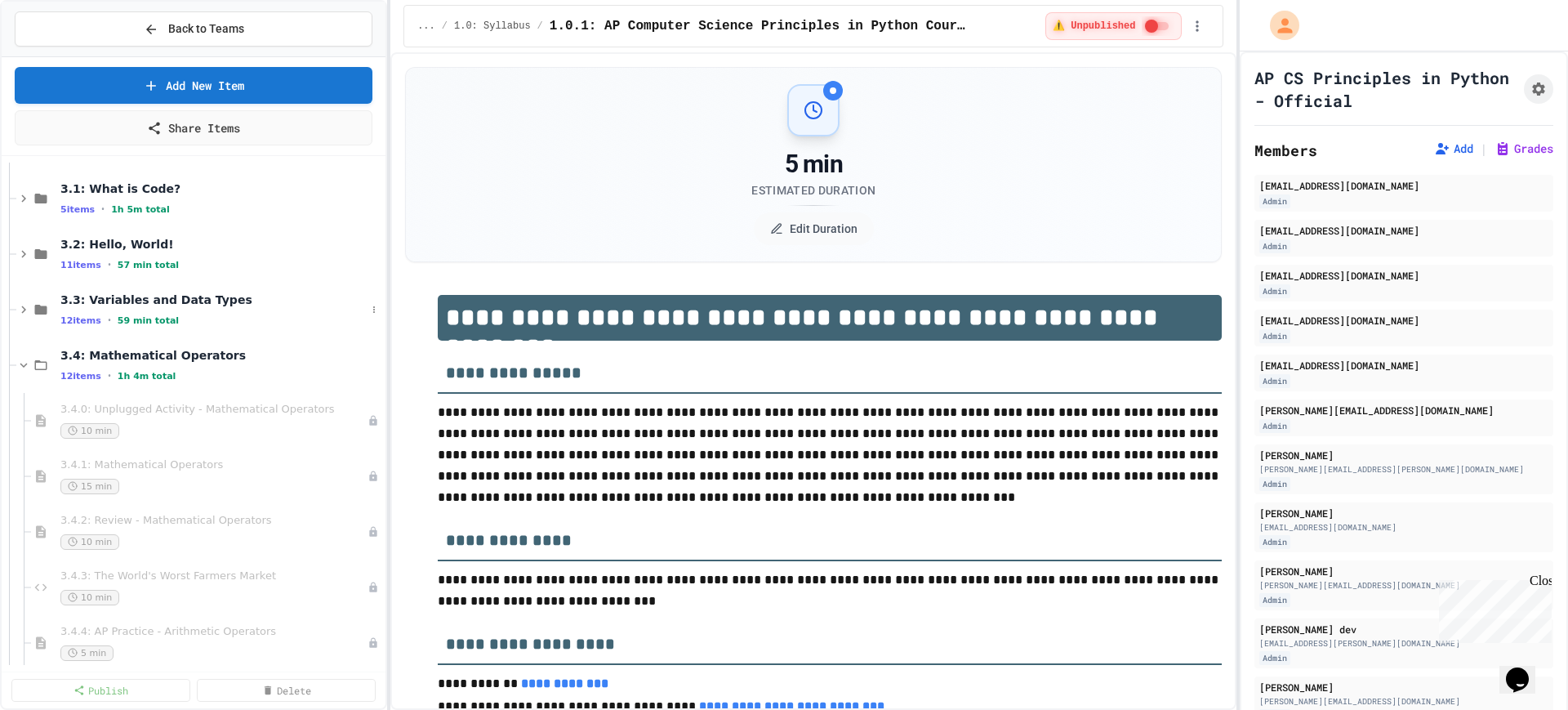
click at [13, 309] on div at bounding box center [12, 309] width 7 height 1
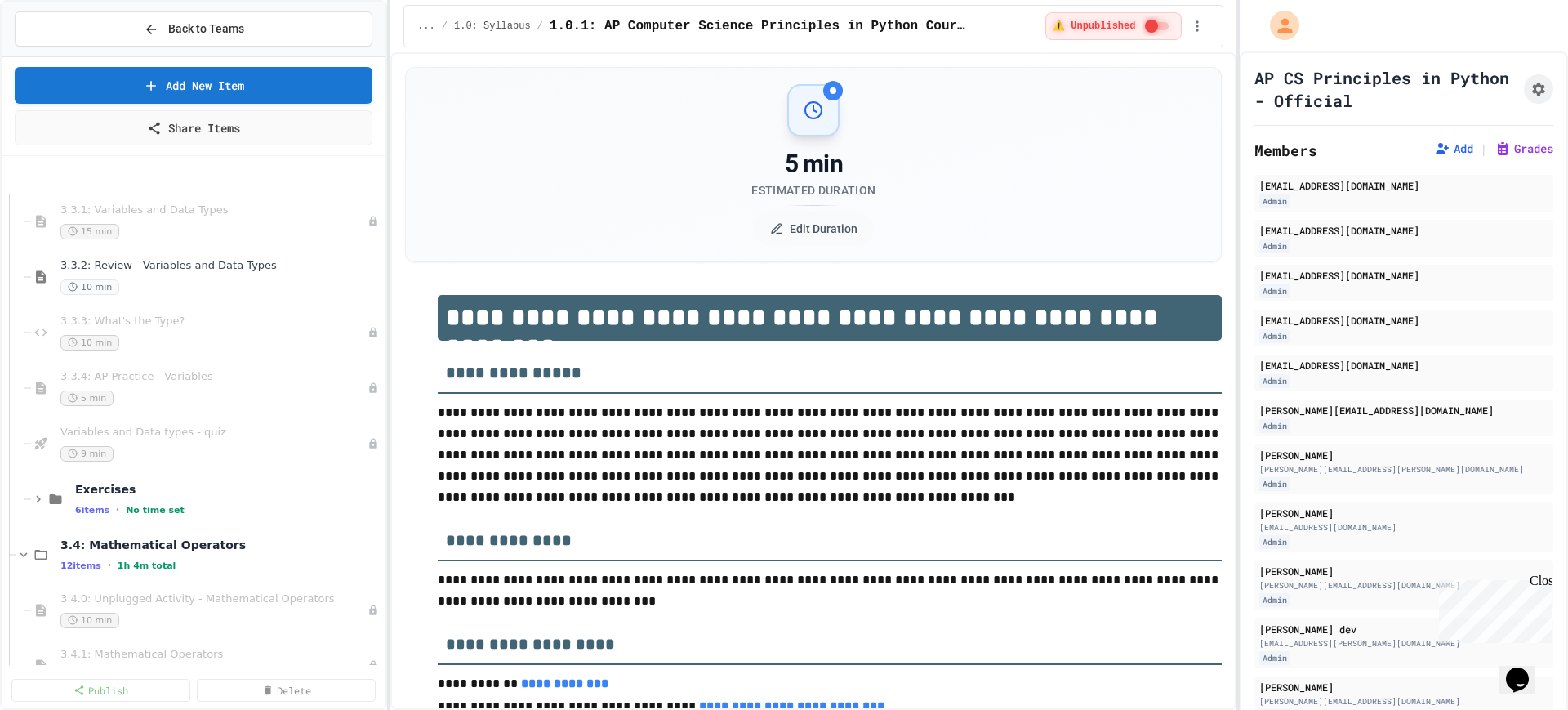
scroll to position [919, 0]
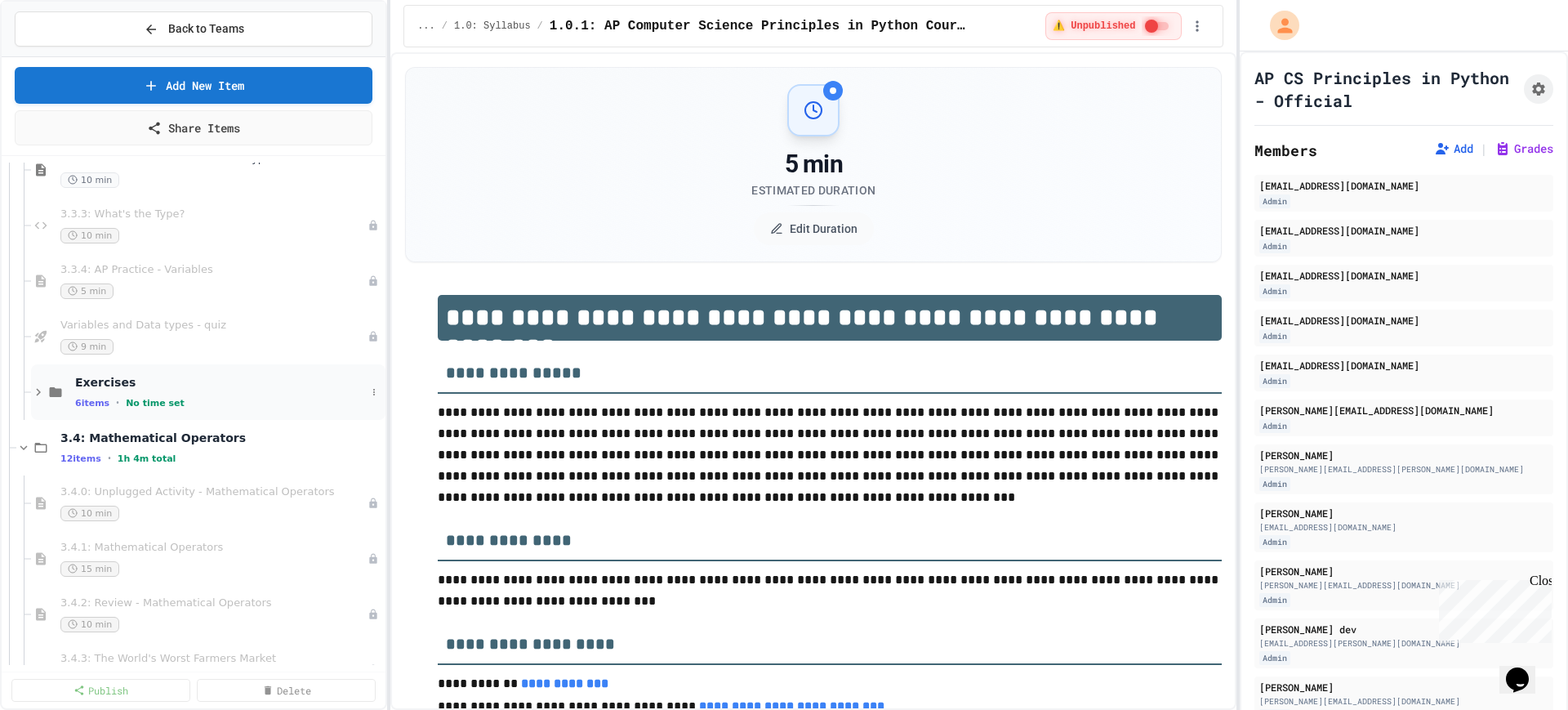
click at [203, 395] on div "Exercises 6 items • No time set" at bounding box center [221, 391] width 291 height 34
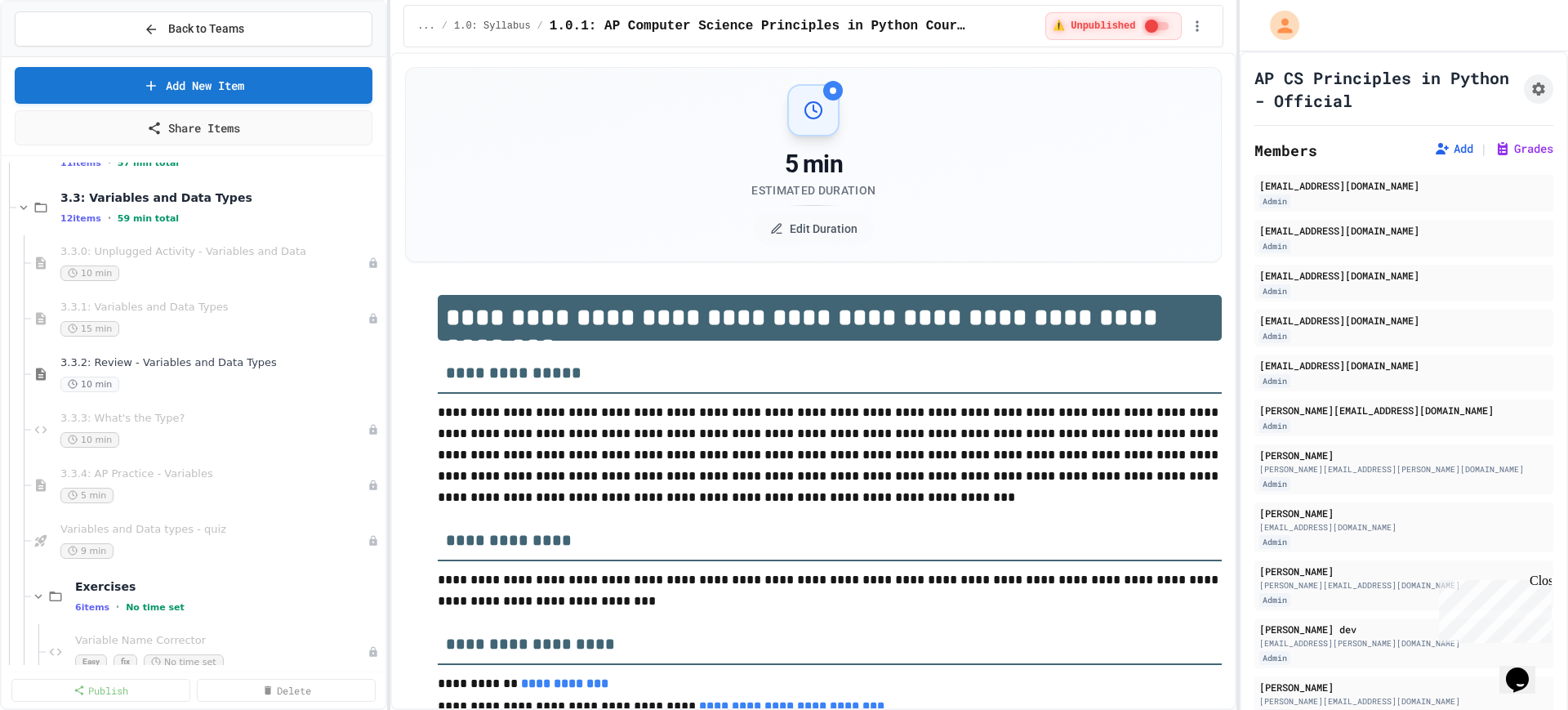
scroll to position [511, 0]
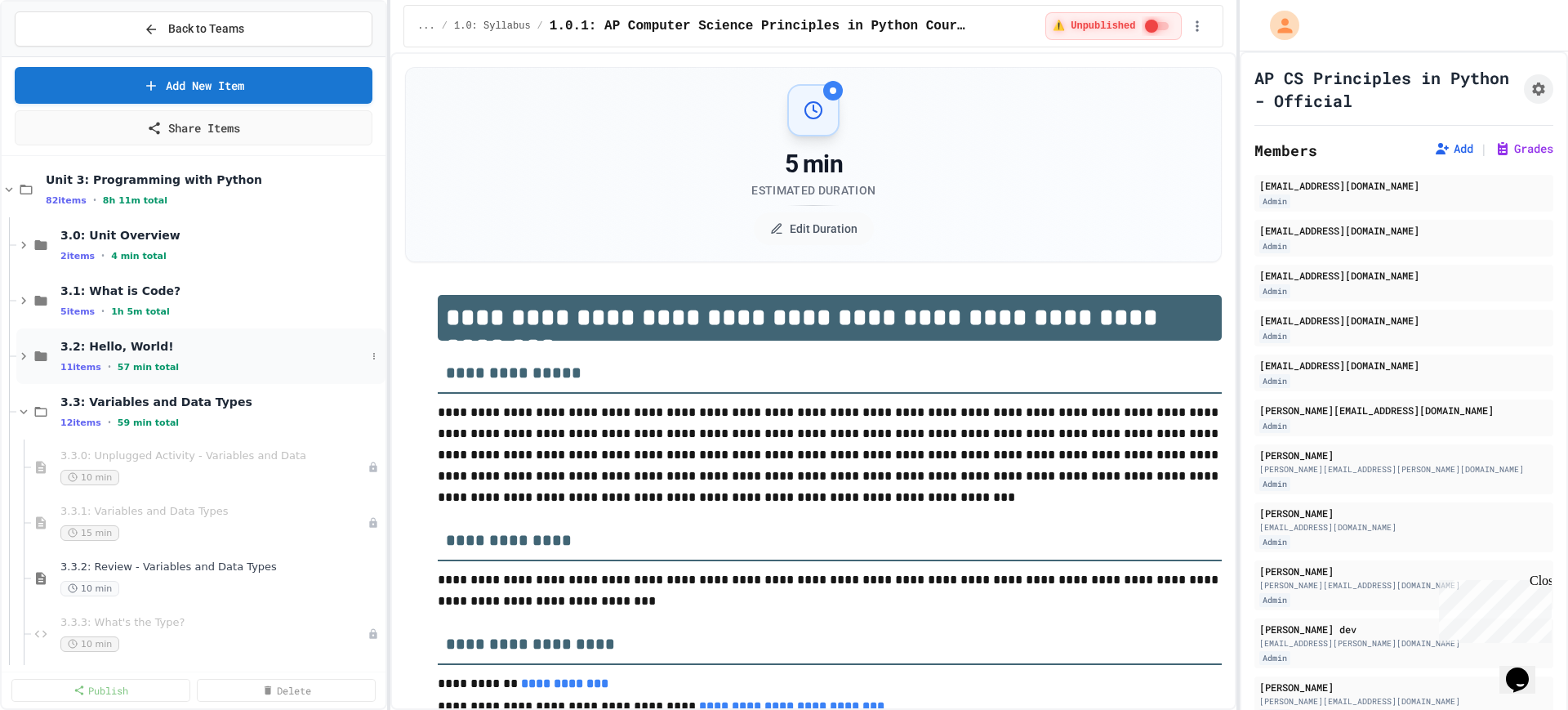
click at [22, 353] on icon at bounding box center [24, 357] width 15 height 15
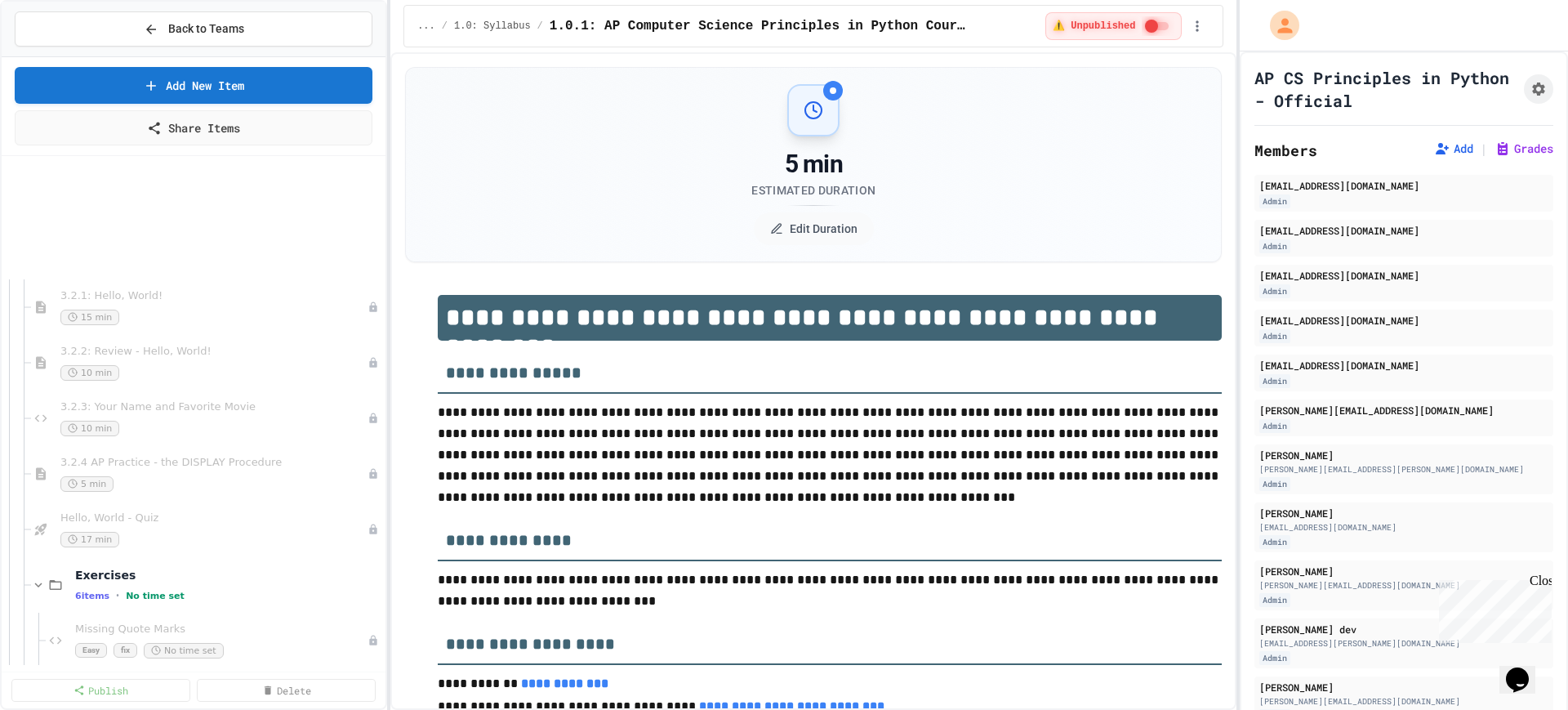
scroll to position [613, 0]
click at [18, 192] on icon at bounding box center [24, 199] width 15 height 15
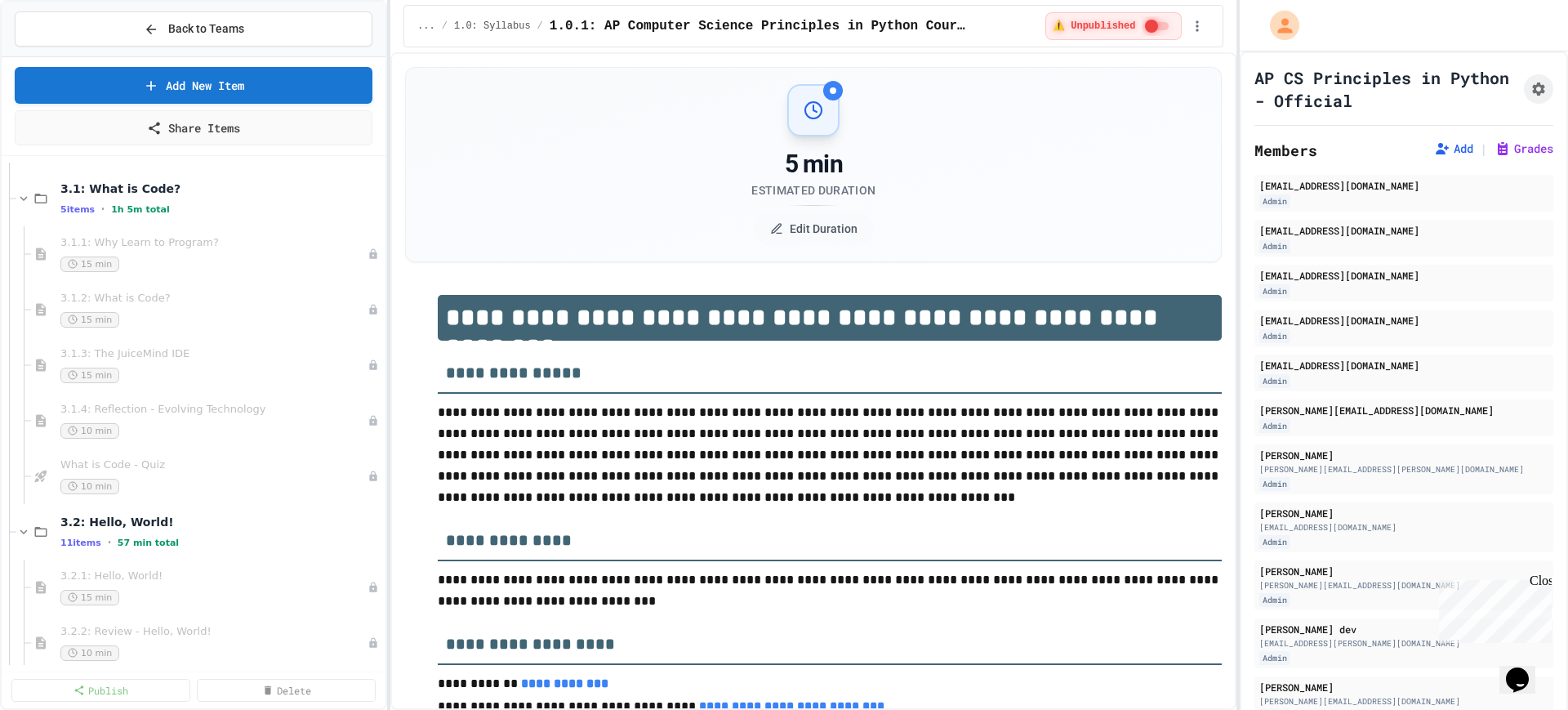
click at [18, 192] on icon at bounding box center [24, 199] width 15 height 15
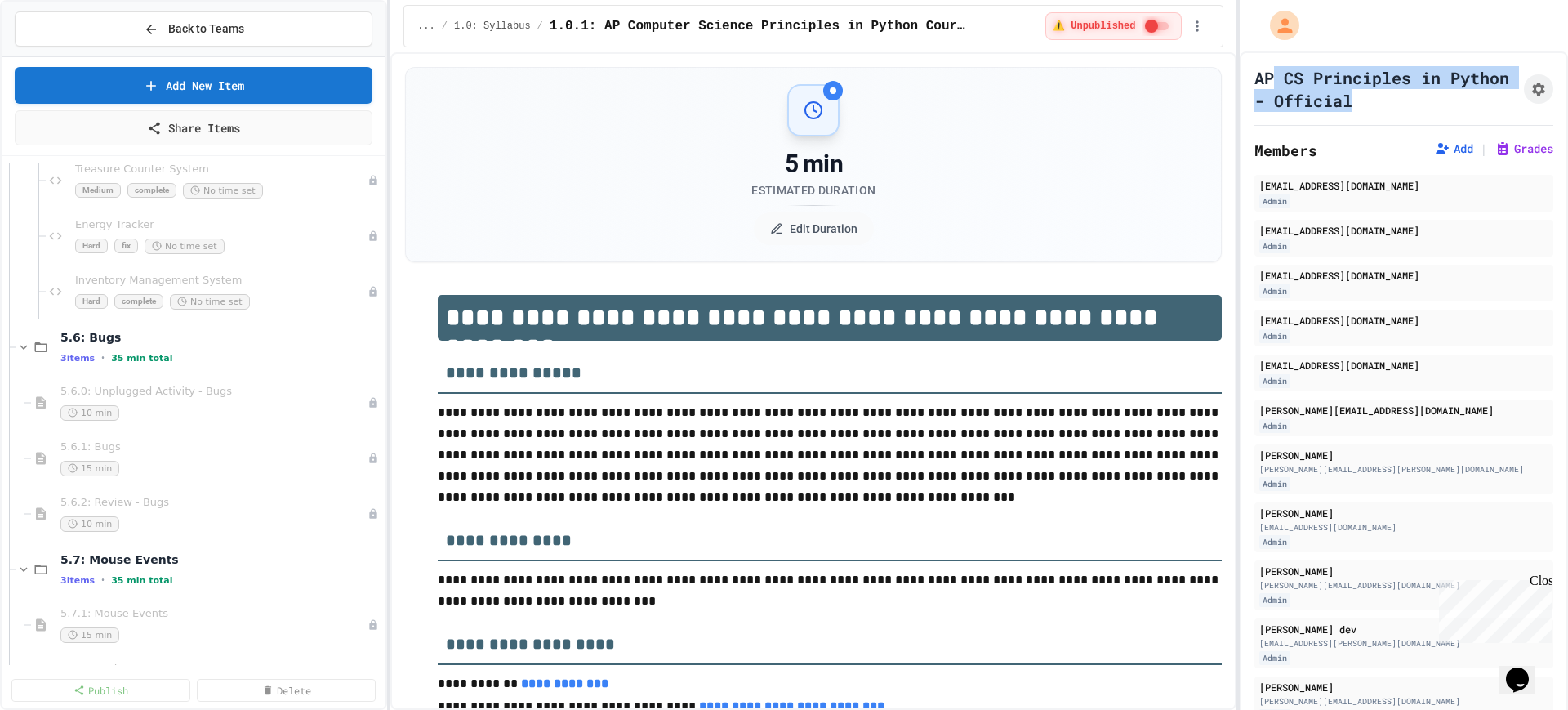
drag, startPoint x: 1432, startPoint y: 102, endPoint x: 1270, endPoint y: 86, distance: 162.8
click at [1270, 86] on h1 "AP CS Principles in Python - Official" at bounding box center [1386, 89] width 263 height 46
click at [1304, 88] on h1 "AP CS Principles in Python - Official" at bounding box center [1386, 89] width 263 height 46
click at [1261, 83] on h1 "AP CS Principles in Python - Official" at bounding box center [1386, 89] width 263 height 46
drag, startPoint x: 1257, startPoint y: 77, endPoint x: 1317, endPoint y: 94, distance: 62.4
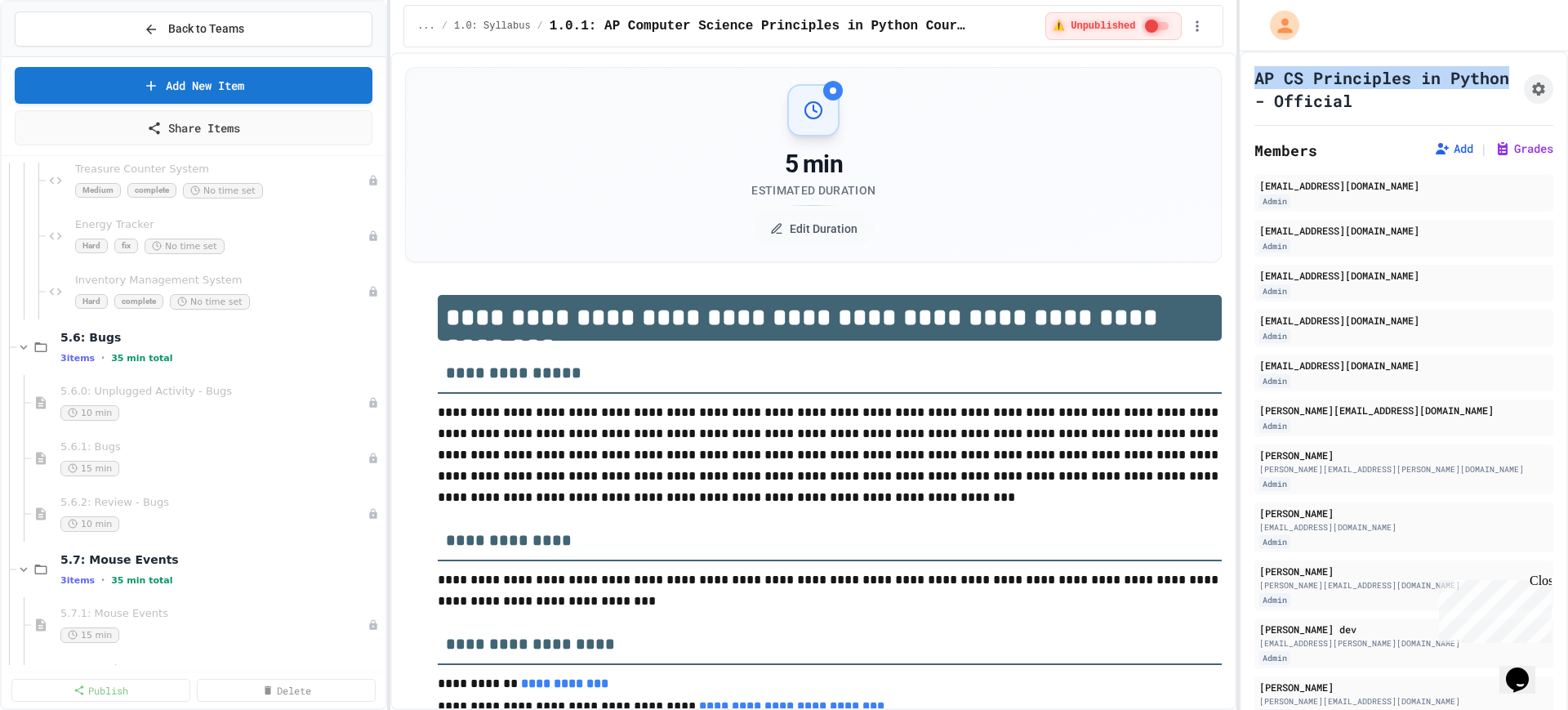
click at [1317, 94] on h1 "AP CS Principles in Python - Official" at bounding box center [1386, 89] width 263 height 46
copy h1 "AP CS Principles in Python"
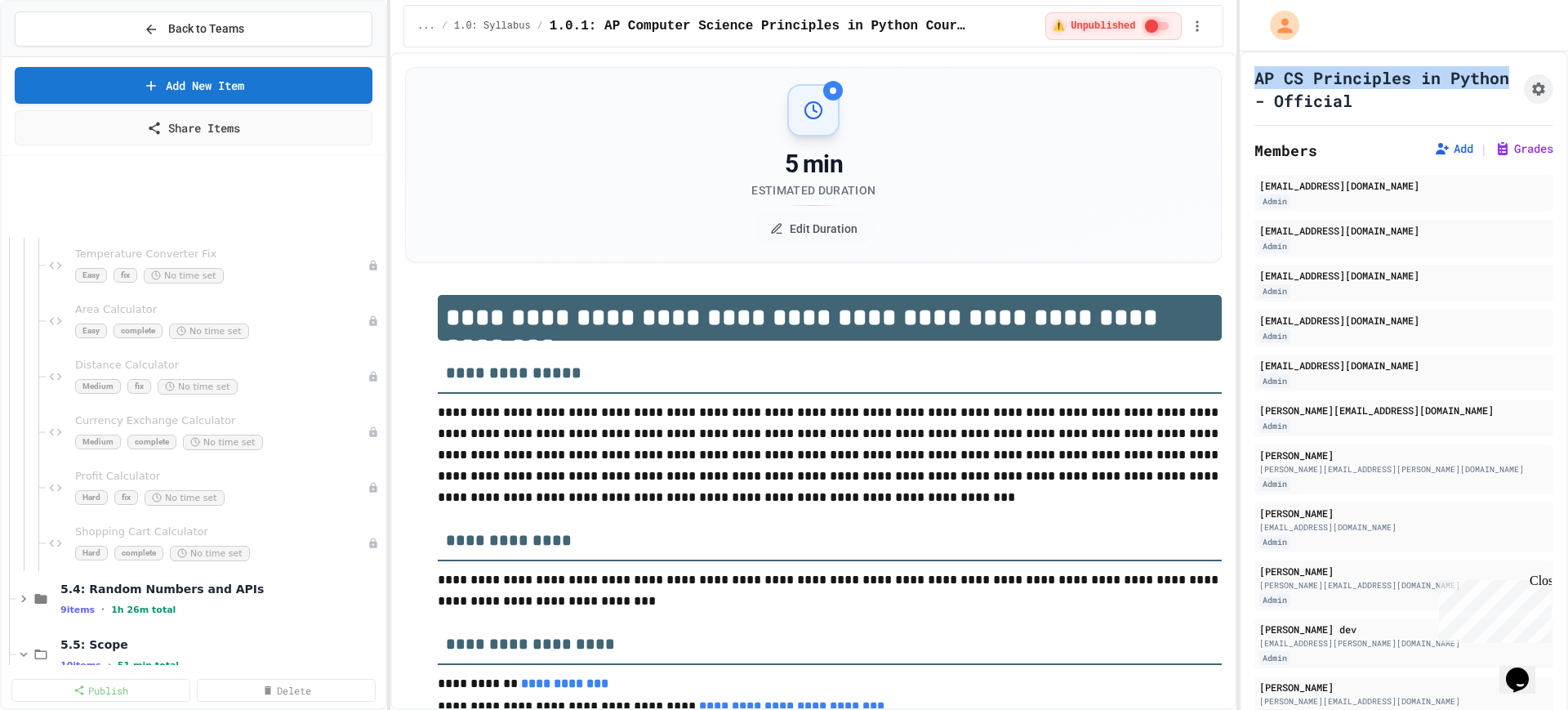
scroll to position [14401, 0]
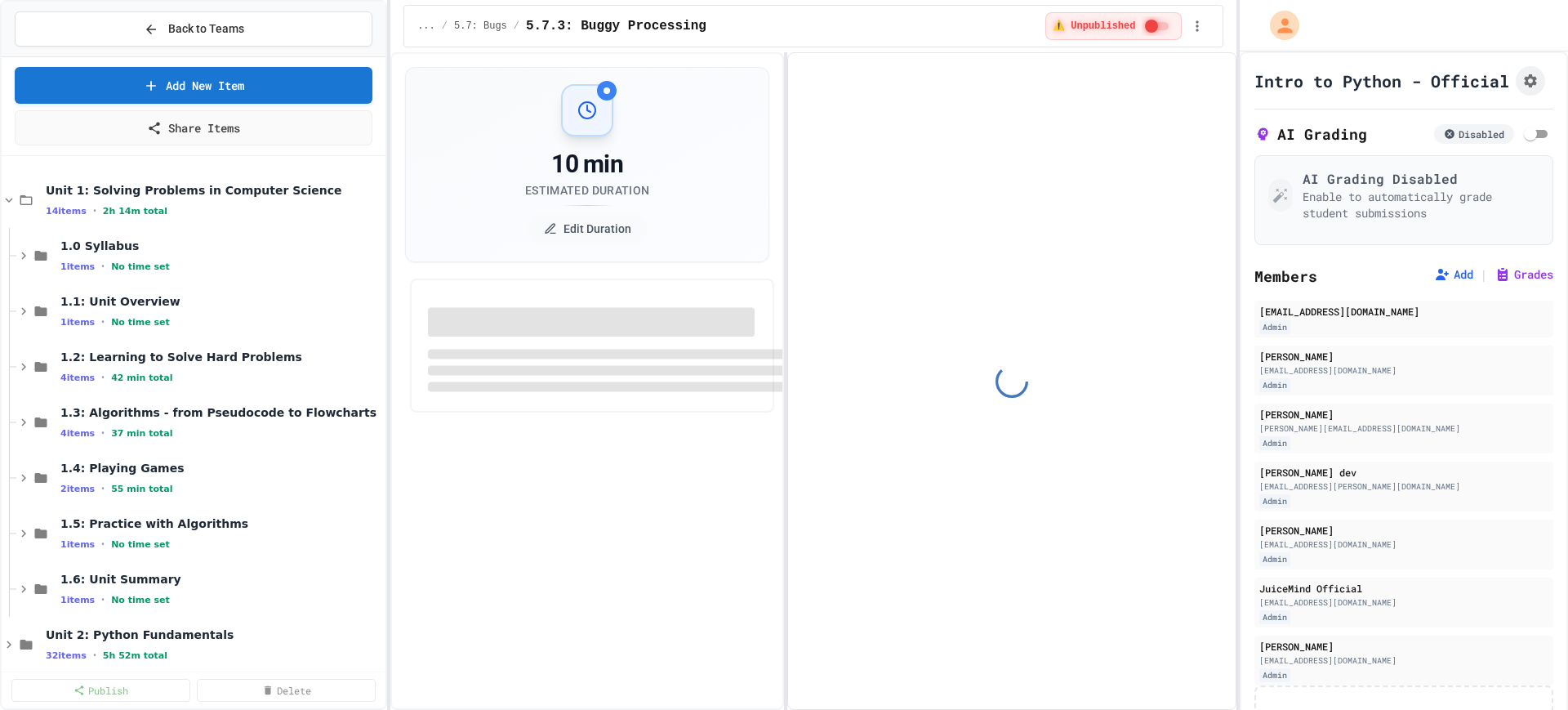
select select "***"
select select "*******"
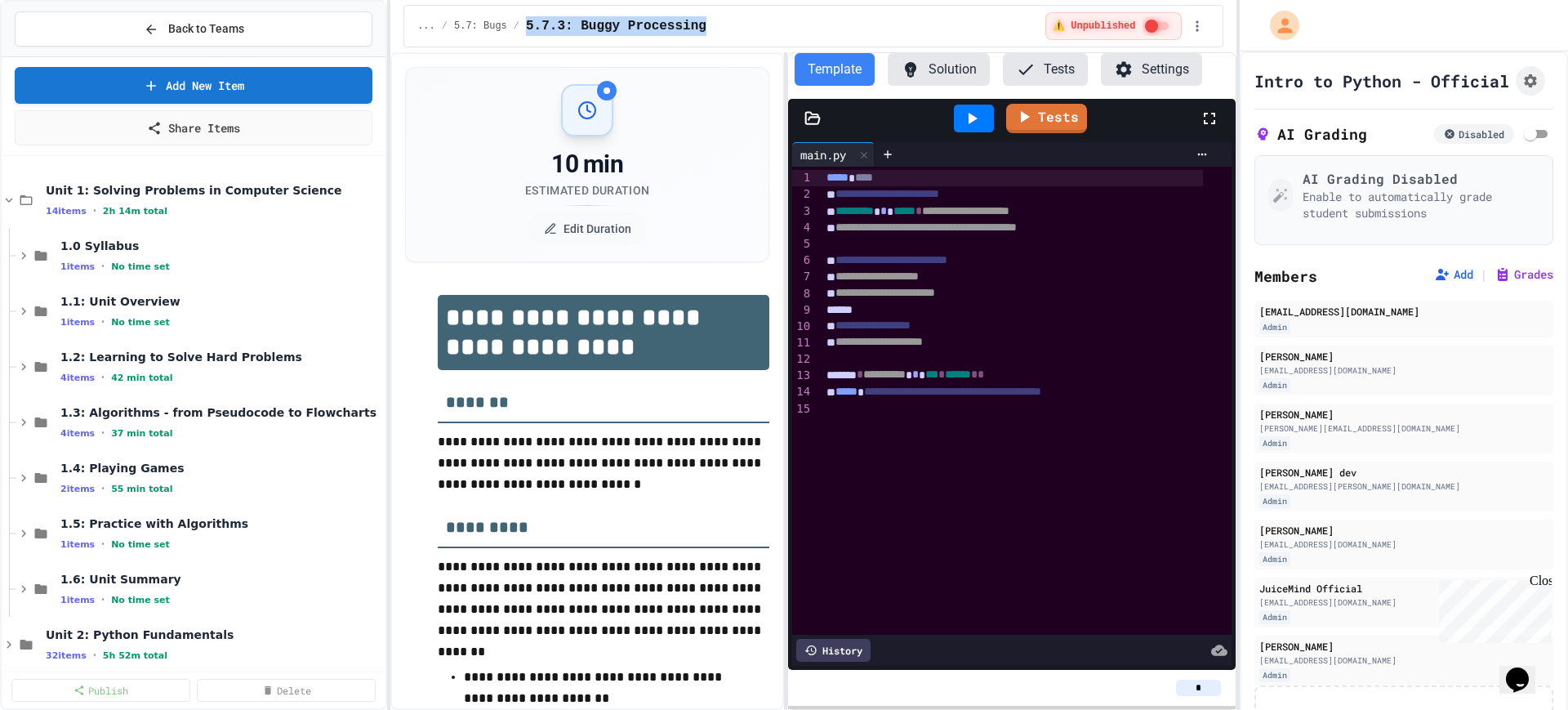
copy span "5.7.3: Buggy Processing"
drag, startPoint x: 518, startPoint y: 23, endPoint x: 686, endPoint y: 22, distance: 168.0
click at [686, 22] on div "... / 5.7: Bugs / 5.7.3: Buggy Processing" at bounding box center [729, 26] width 622 height 20
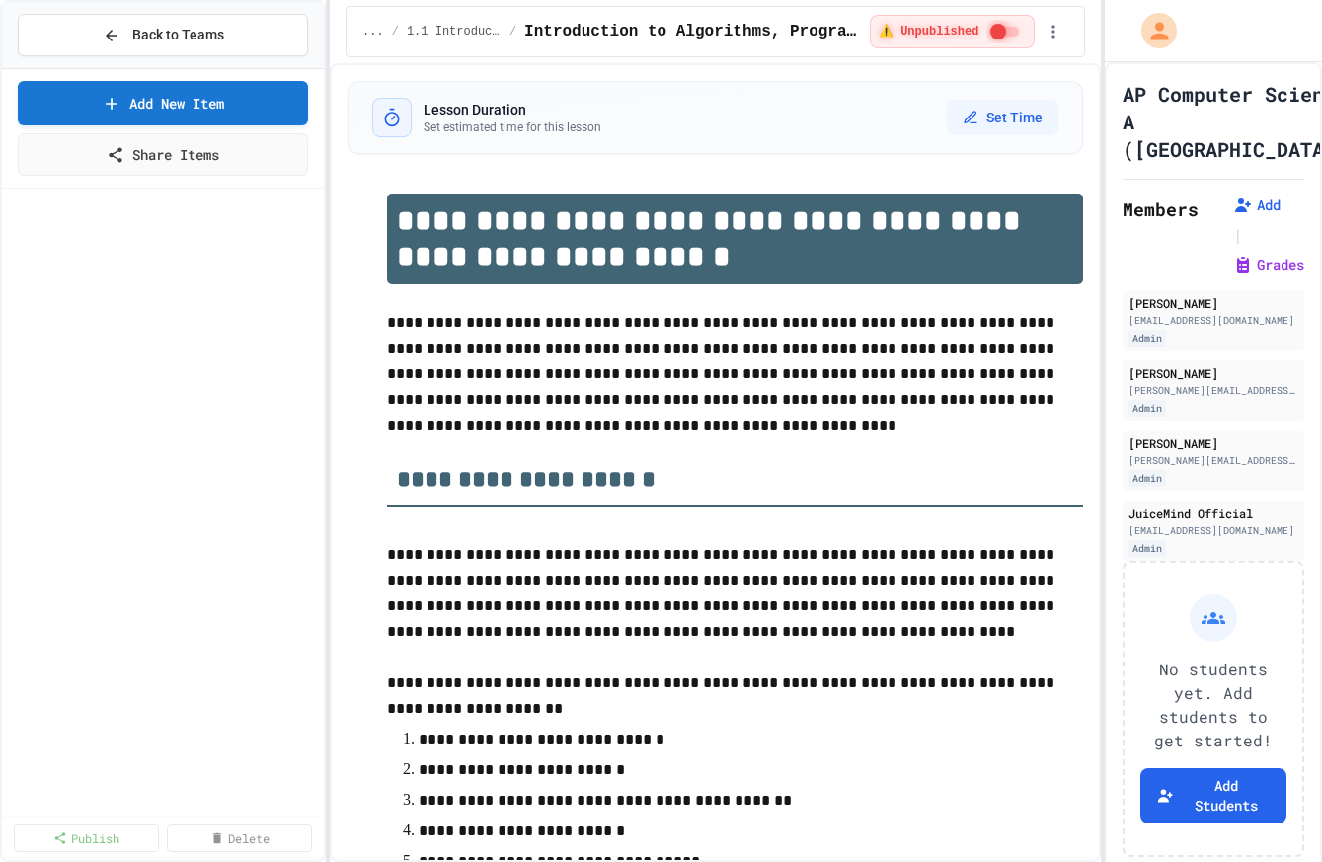
scroll to position [123, 0]
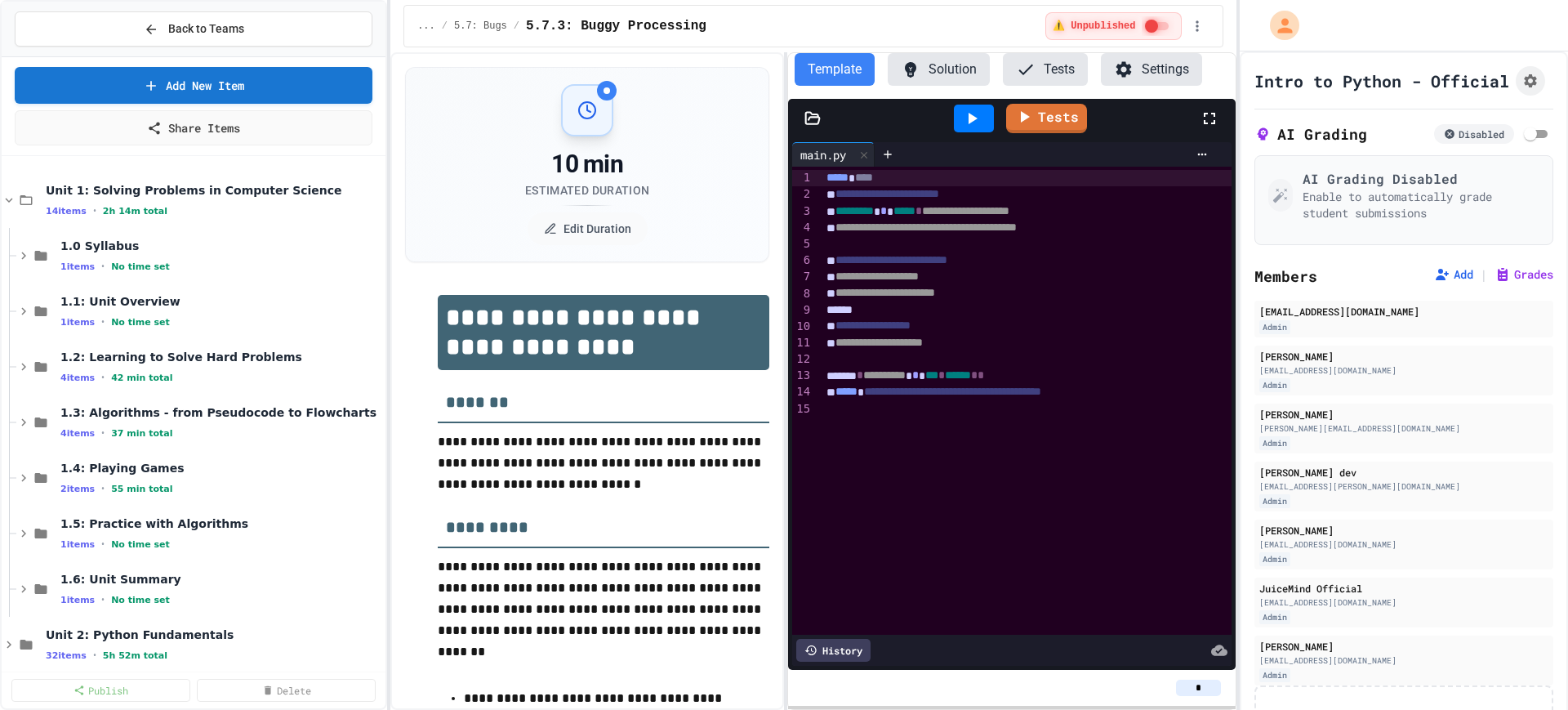
select select "***"
select select "*******"
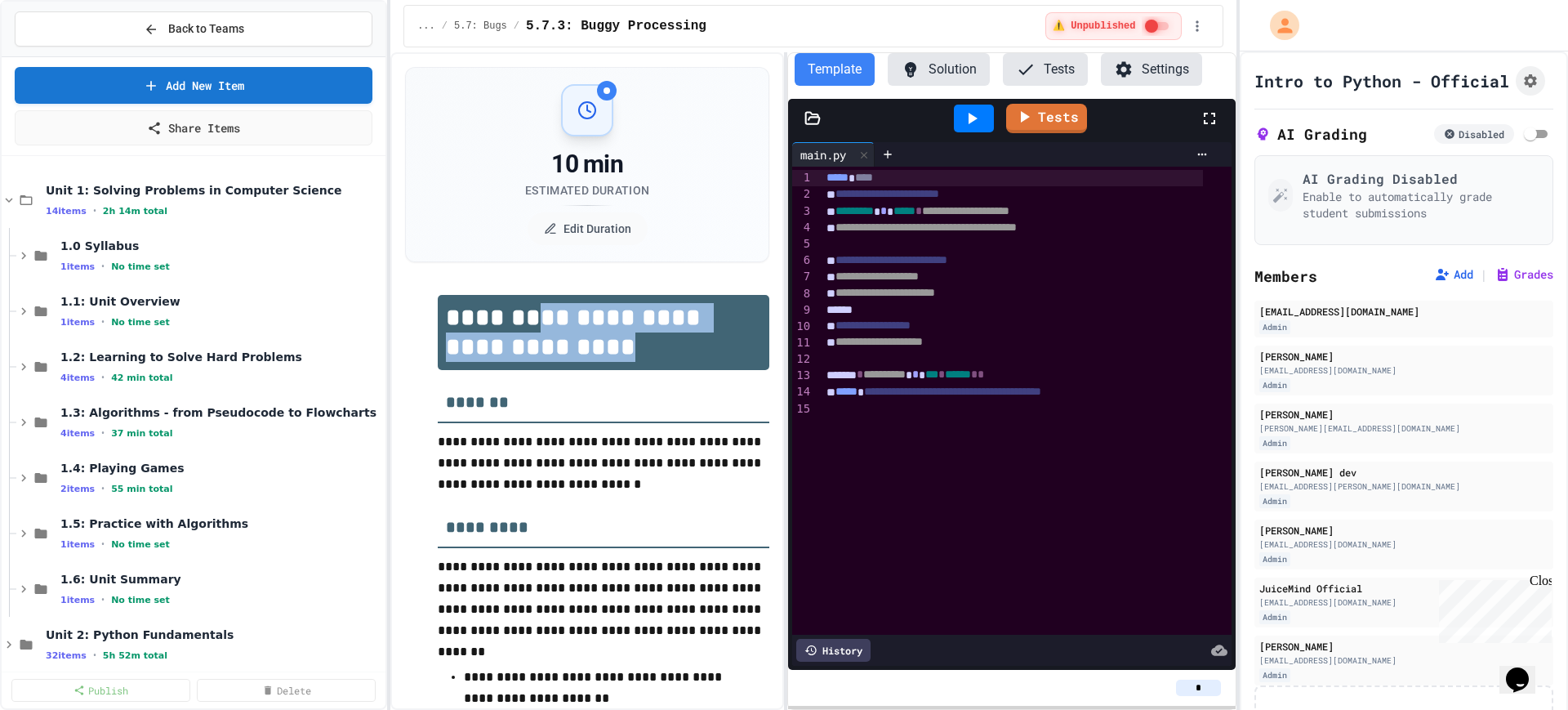
click at [512, 328] on h1 "**********" at bounding box center [603, 333] width 332 height 75
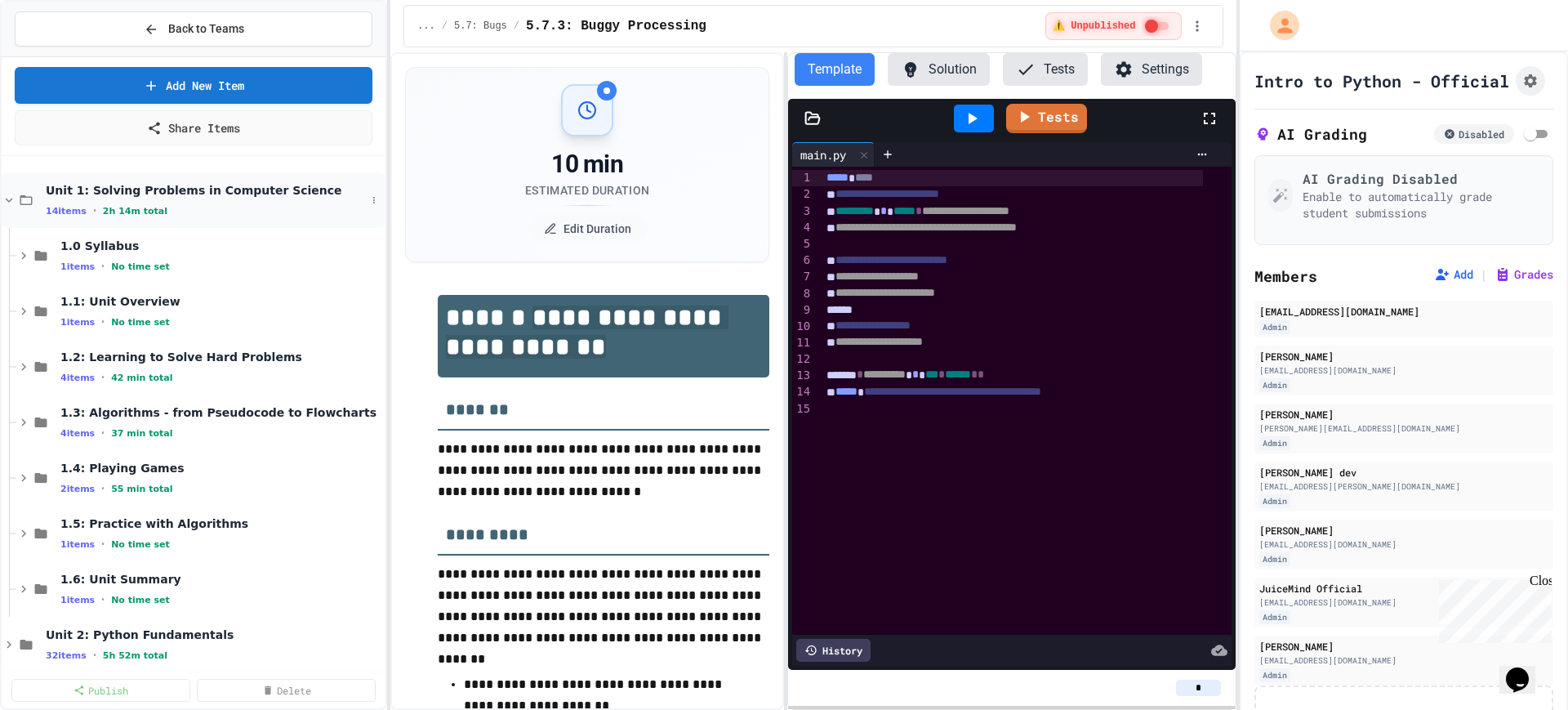
click at [6, 194] on icon at bounding box center [9, 200] width 15 height 15
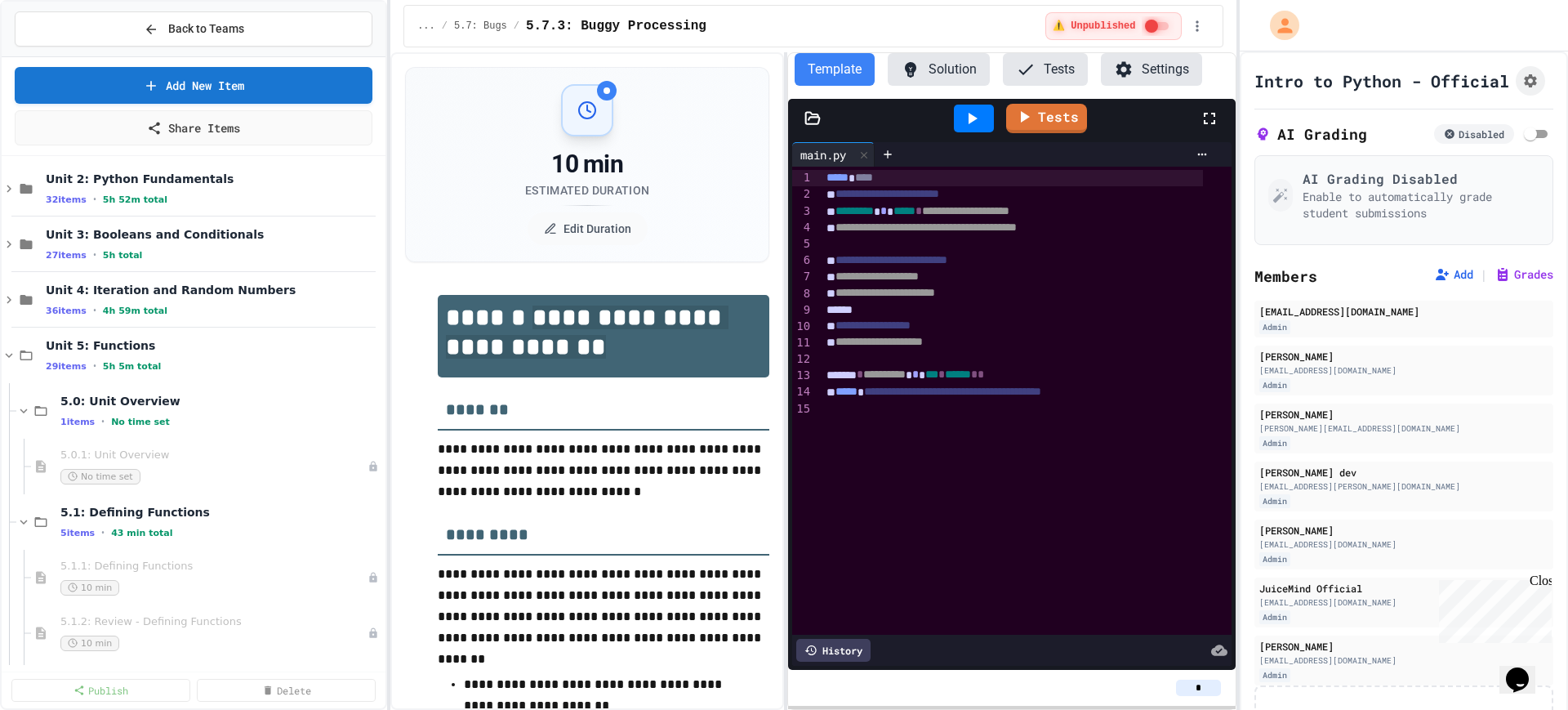
scroll to position [102, 0]
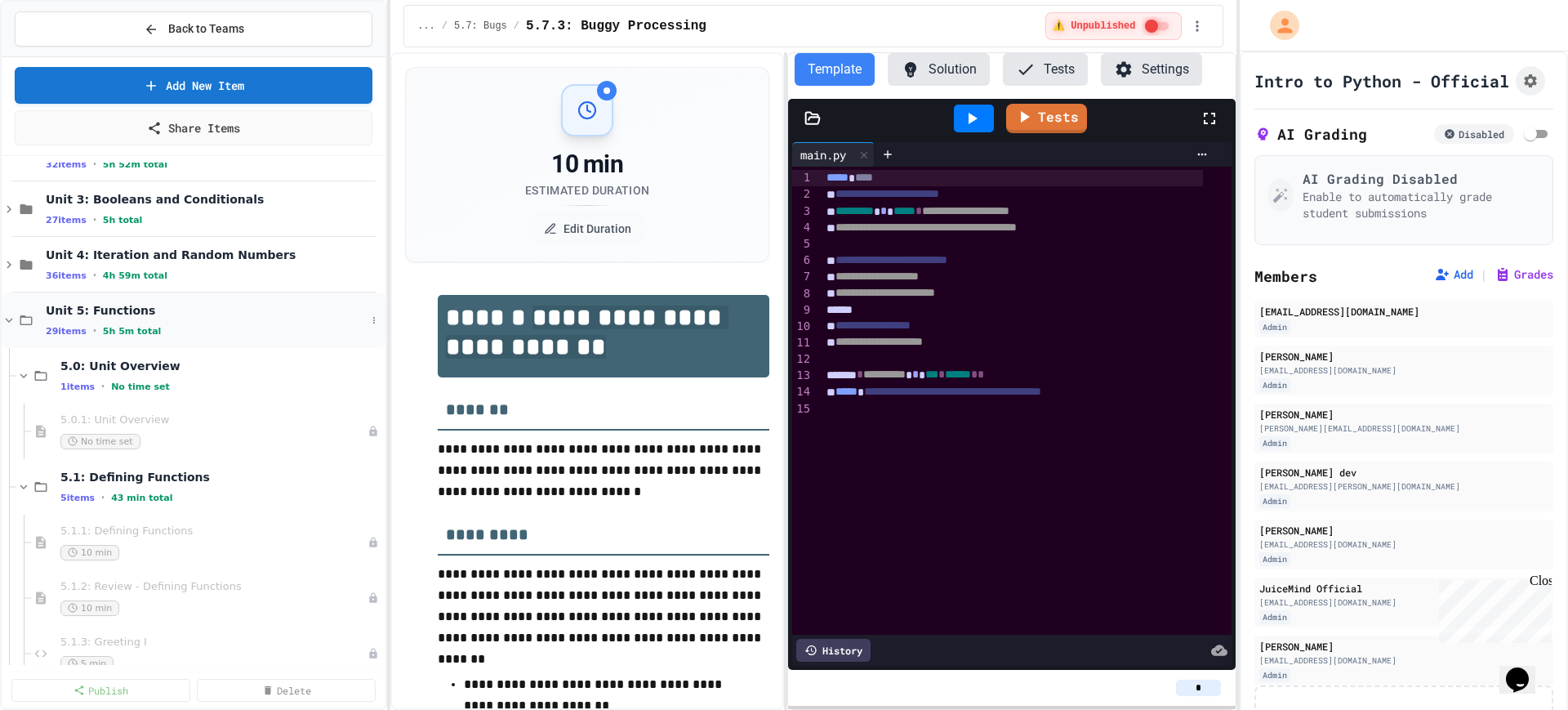
click at [10, 324] on icon at bounding box center [9, 320] width 15 height 15
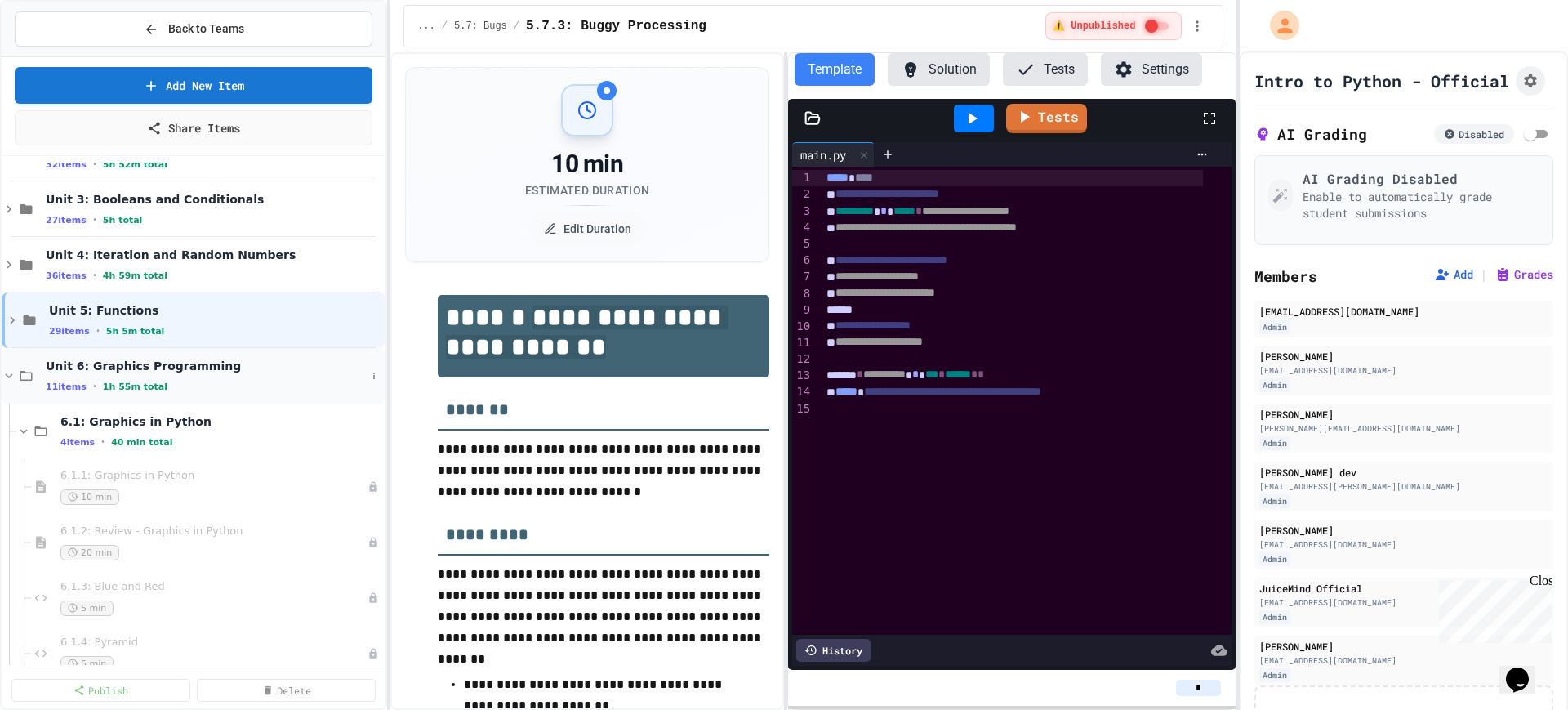
click at [5, 377] on icon at bounding box center [9, 376] width 15 height 15
click at [7, 433] on icon at bounding box center [9, 432] width 15 height 15
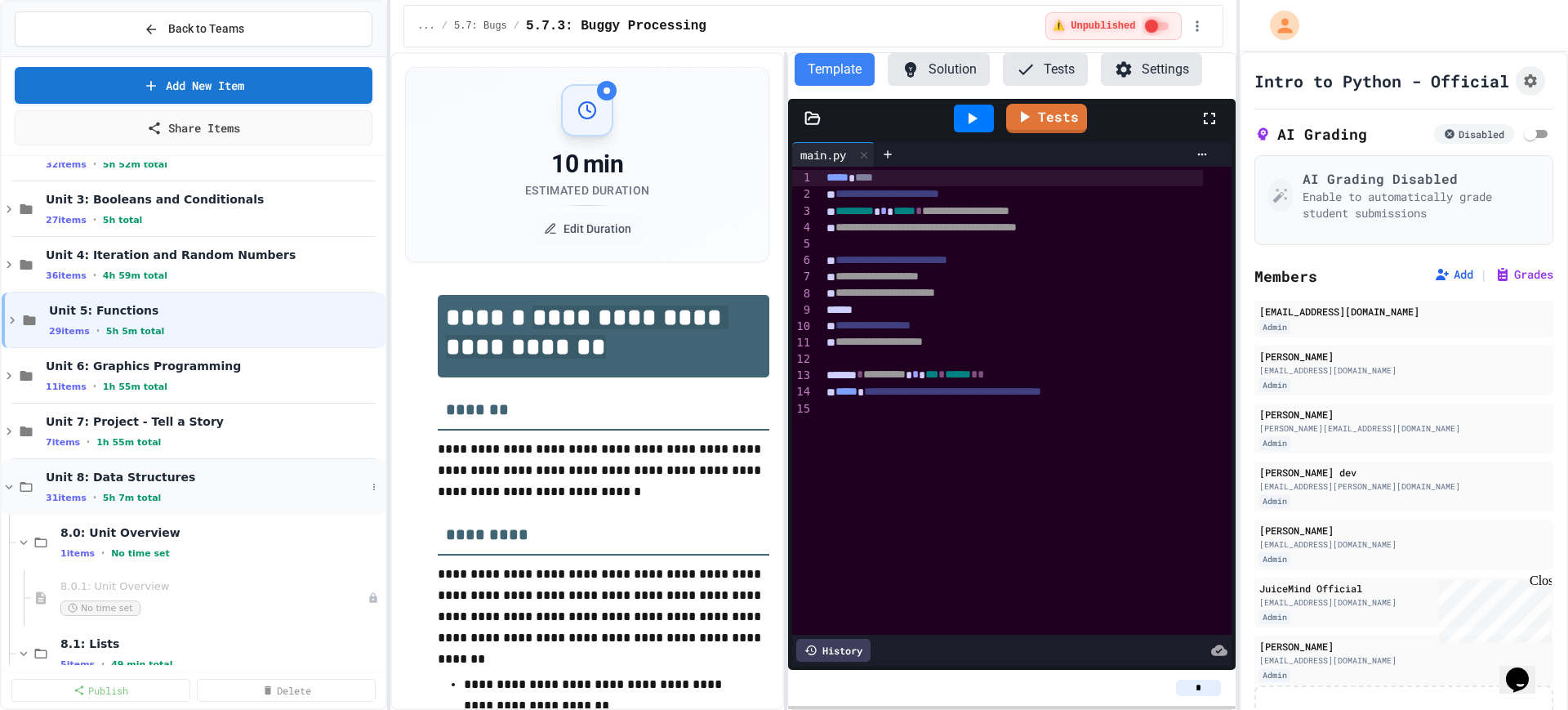
click at [11, 481] on icon at bounding box center [9, 487] width 15 height 15
click at [12, 533] on div "Function Writing Projects 6 items • 2h total" at bounding box center [194, 542] width 384 height 55
click at [7, 590] on div "Full Programming Projects 3 items • 5h 30m total" at bounding box center [194, 597] width 384 height 55
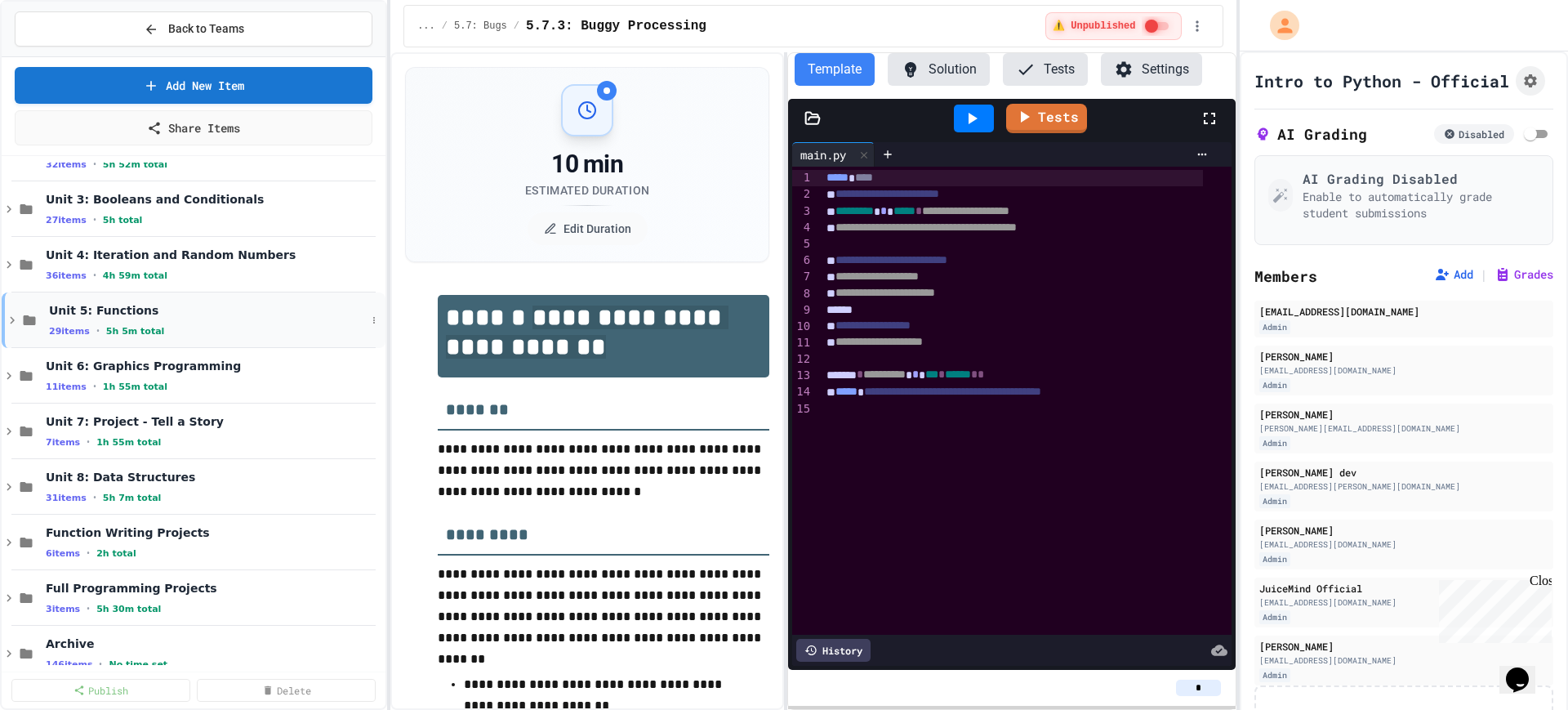
click at [8, 321] on icon at bounding box center [12, 320] width 15 height 15
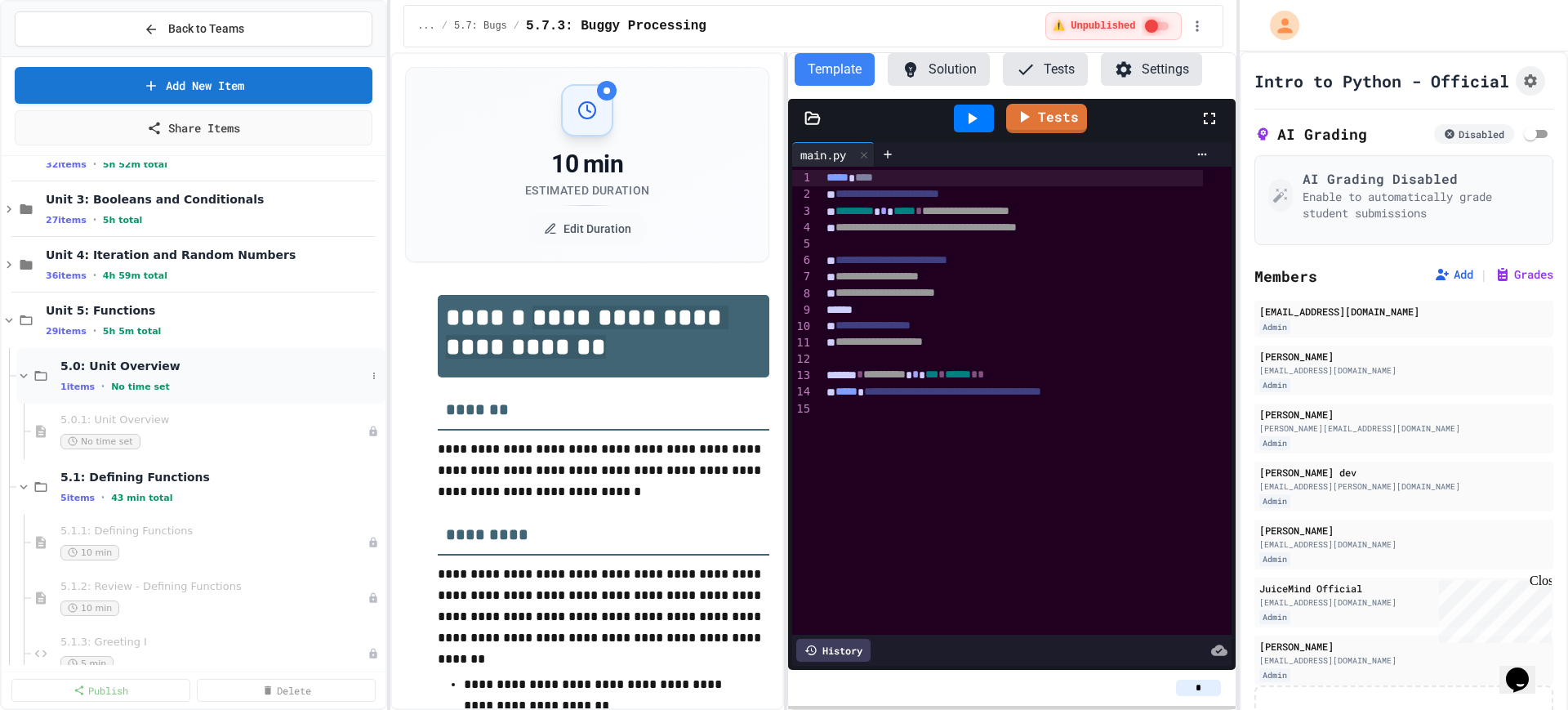
click at [19, 371] on icon at bounding box center [24, 376] width 15 height 15
click at [18, 434] on icon at bounding box center [24, 432] width 15 height 15
click at [24, 487] on icon at bounding box center [24, 487] width 15 height 15
click at [26, 539] on icon at bounding box center [24, 543] width 15 height 15
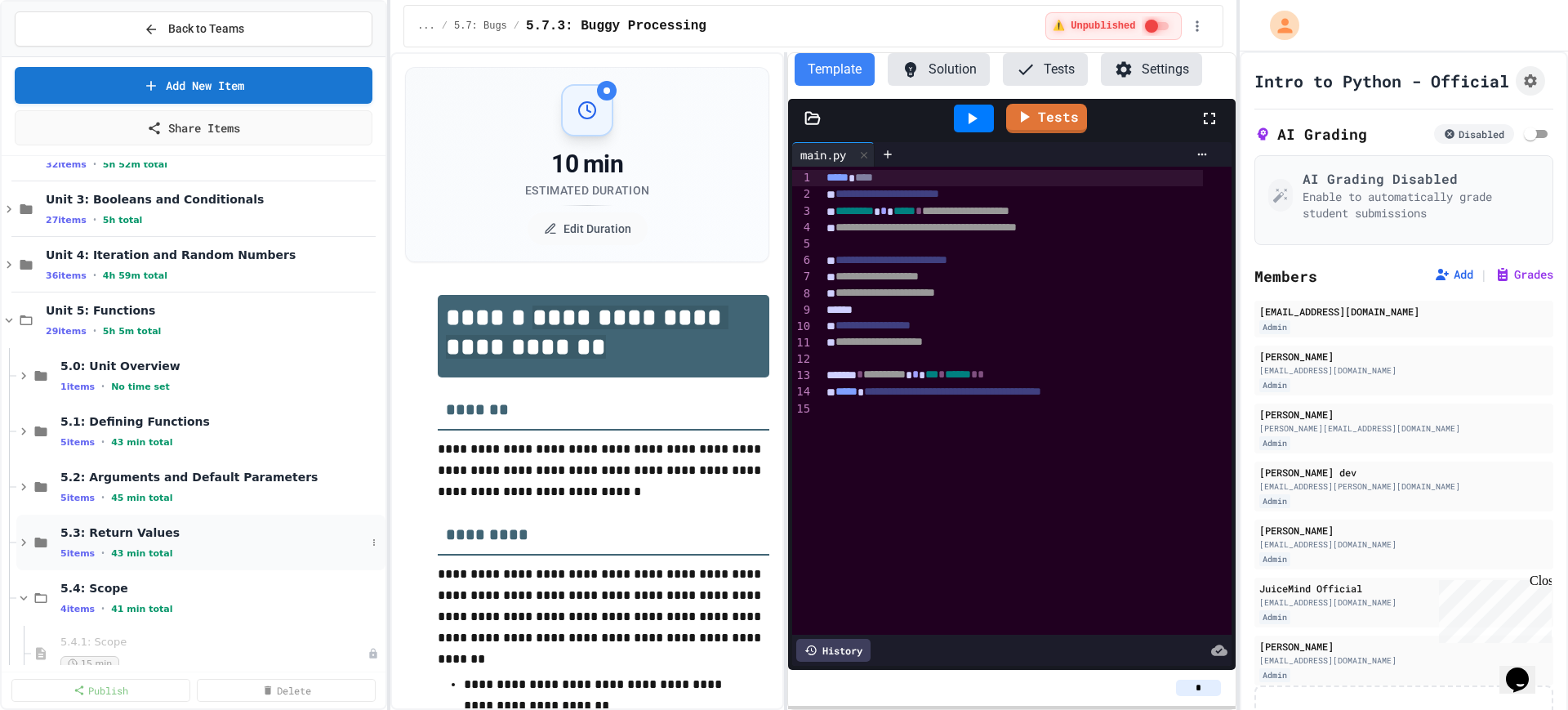
scroll to position [204, 0]
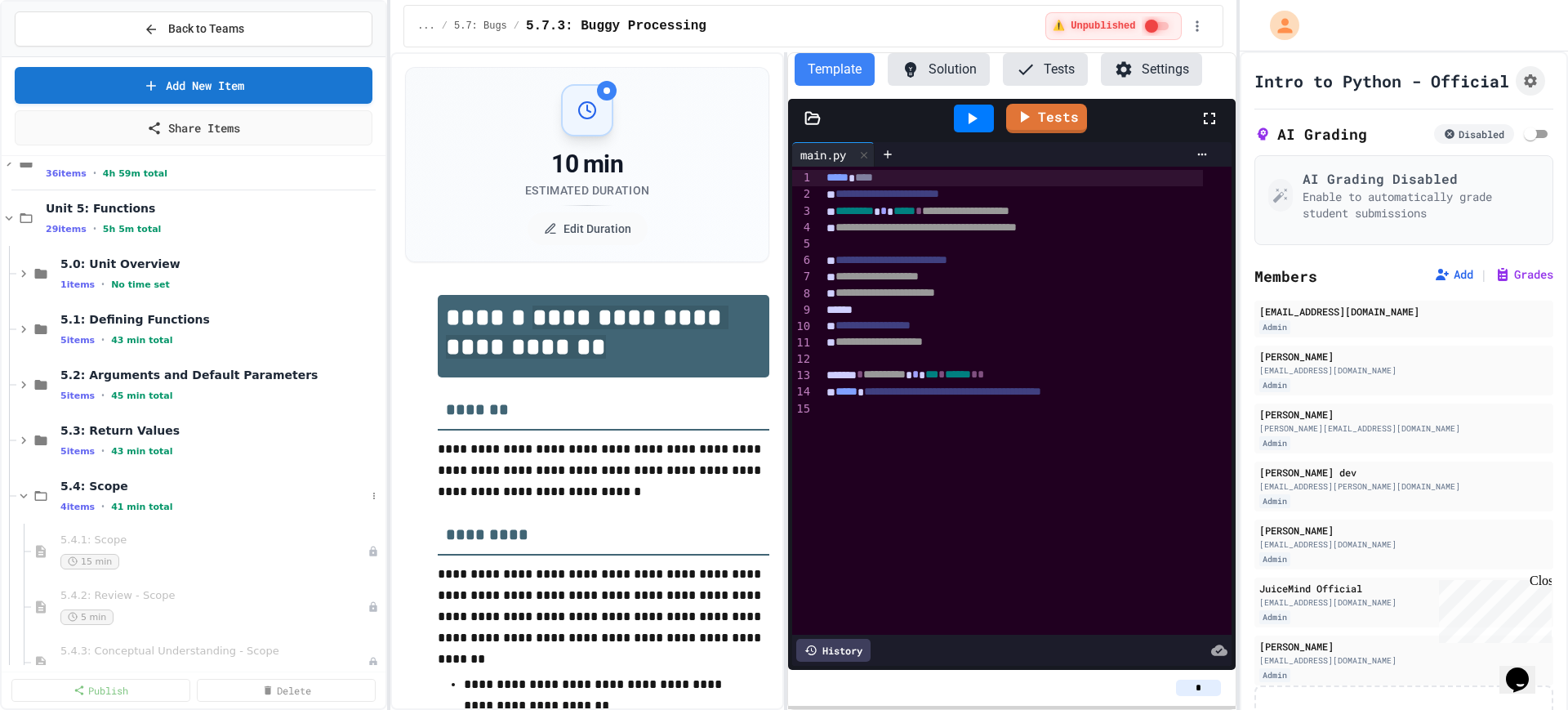
click at [15, 496] on div at bounding box center [12, 496] width 7 height 1
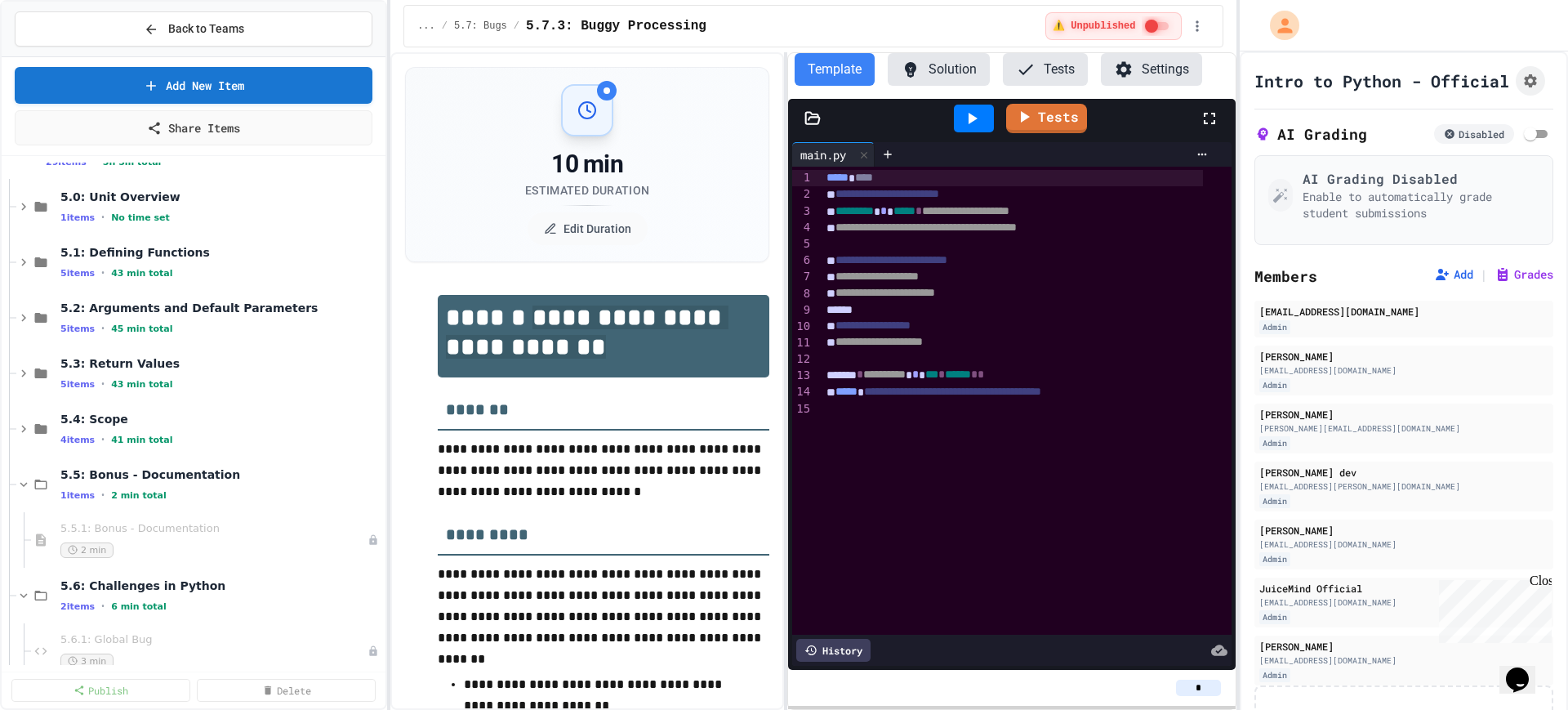
scroll to position [306, 0]
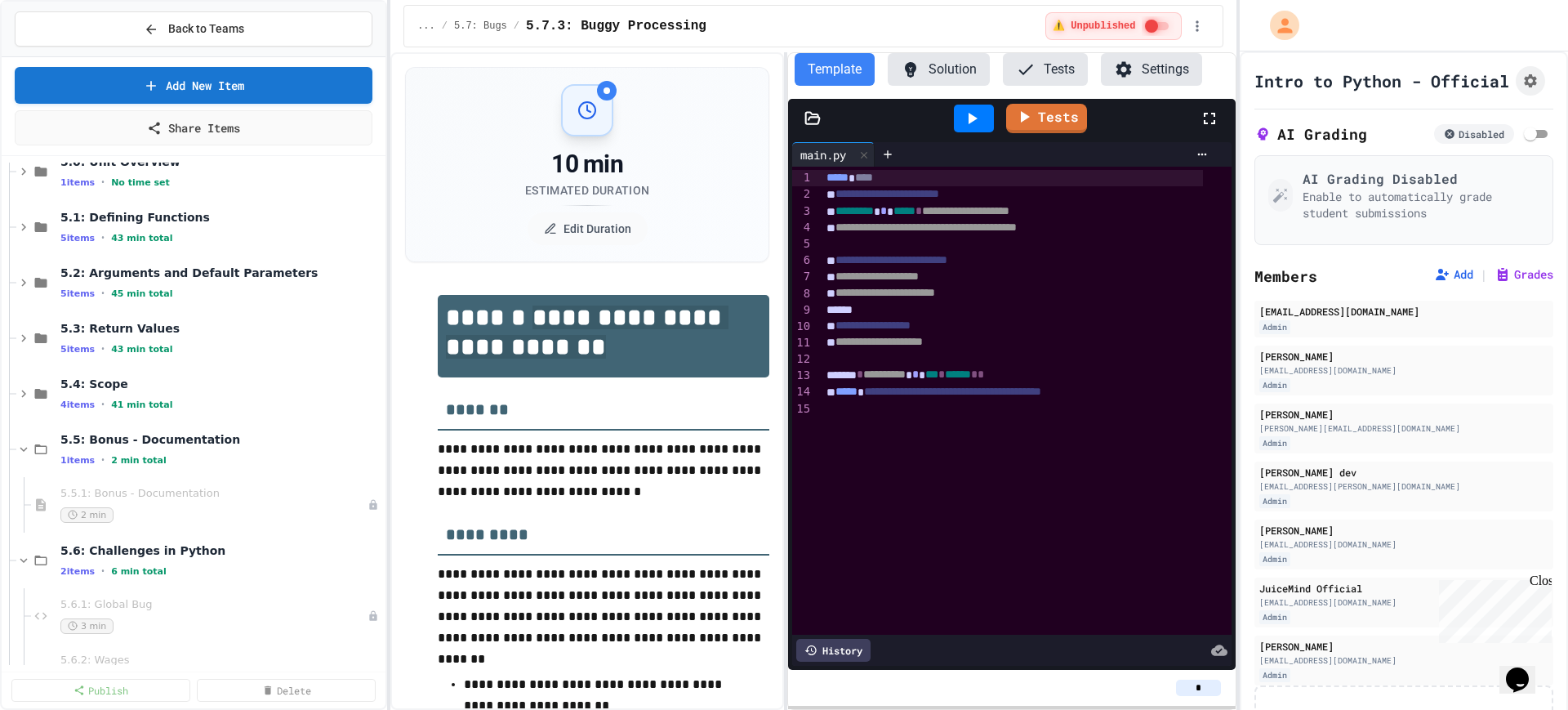
click at [15, 452] on div "5.5: Bonus - Documentation 1 items • 2 min total" at bounding box center [194, 449] width 384 height 55
click at [21, 505] on icon at bounding box center [24, 505] width 15 height 15
click at [19, 559] on icon at bounding box center [24, 561] width 15 height 15
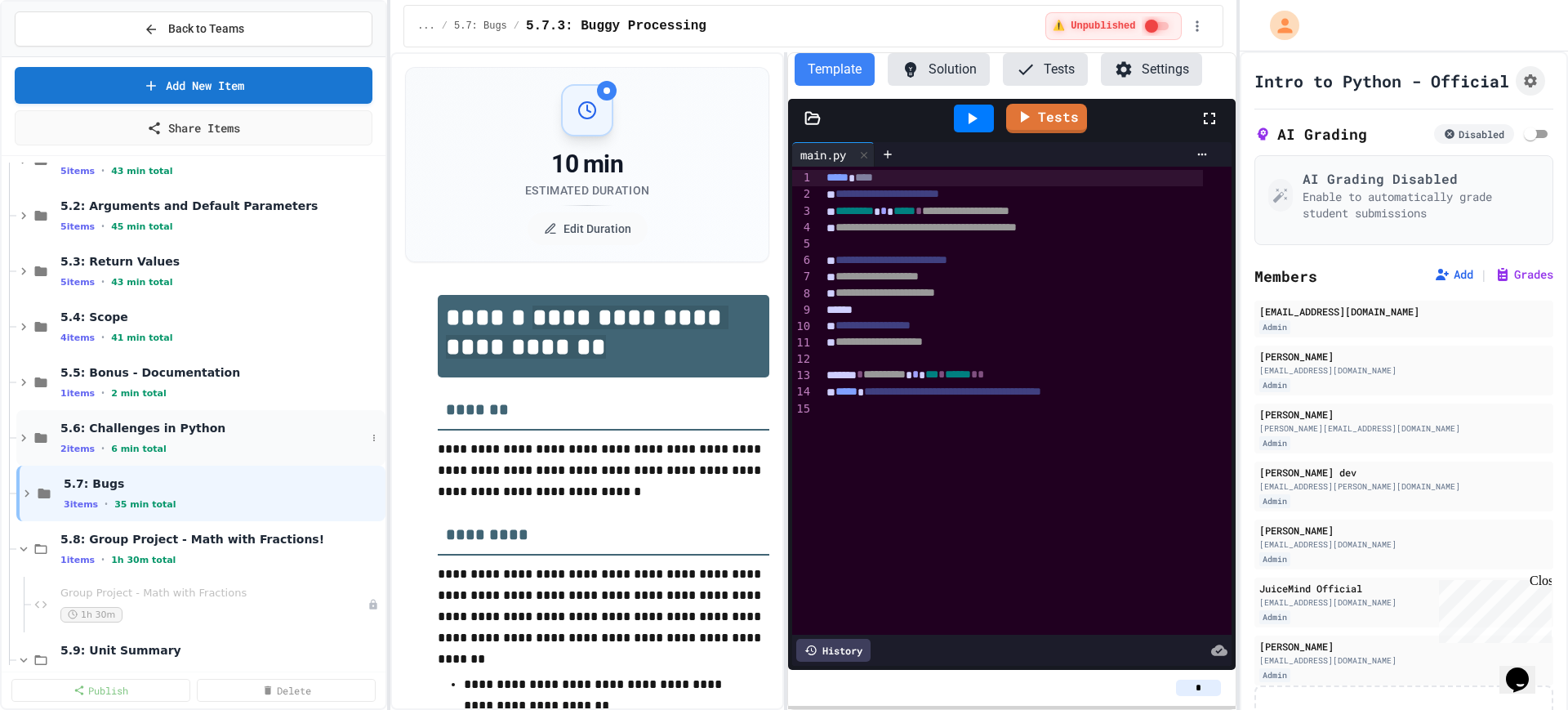
scroll to position [409, 0]
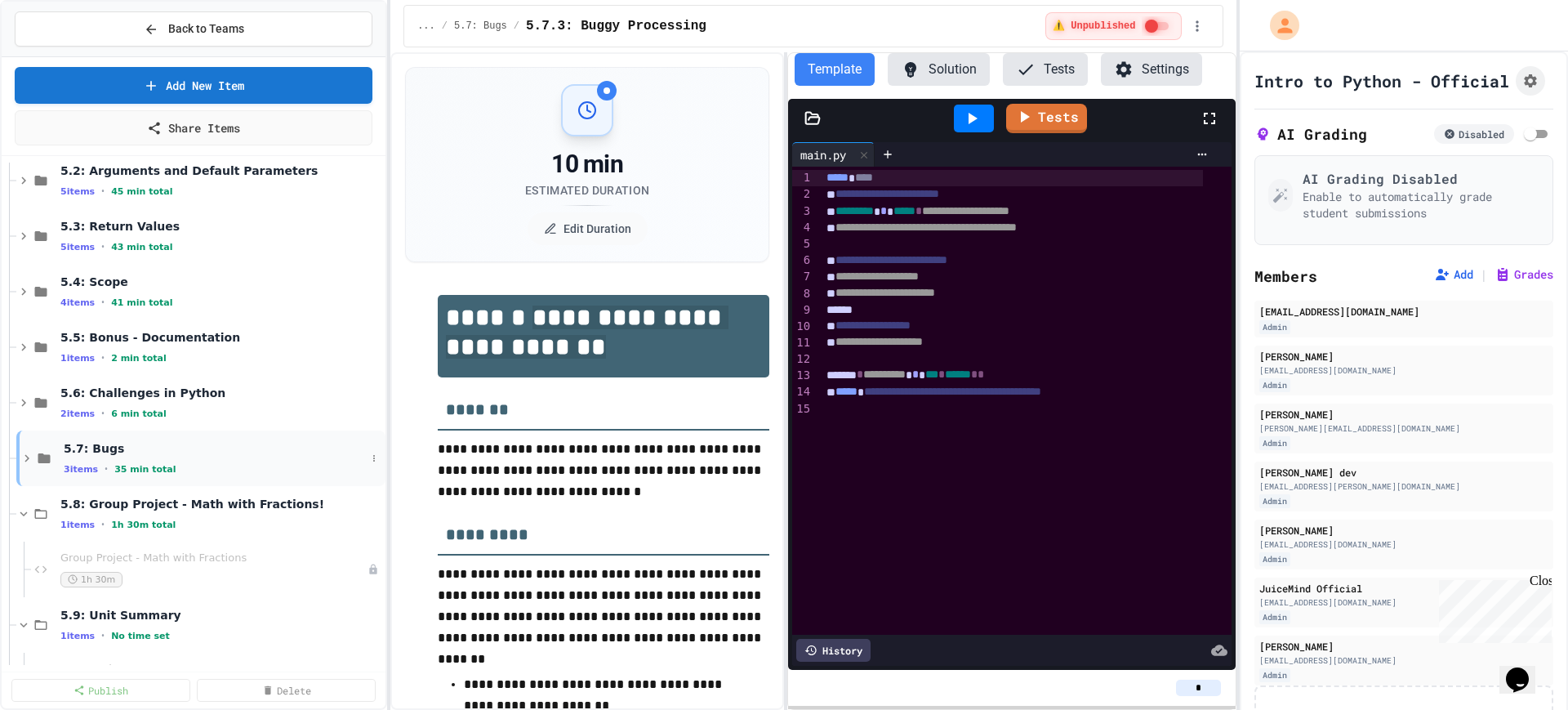
click at [26, 458] on icon at bounding box center [27, 458] width 15 height 15
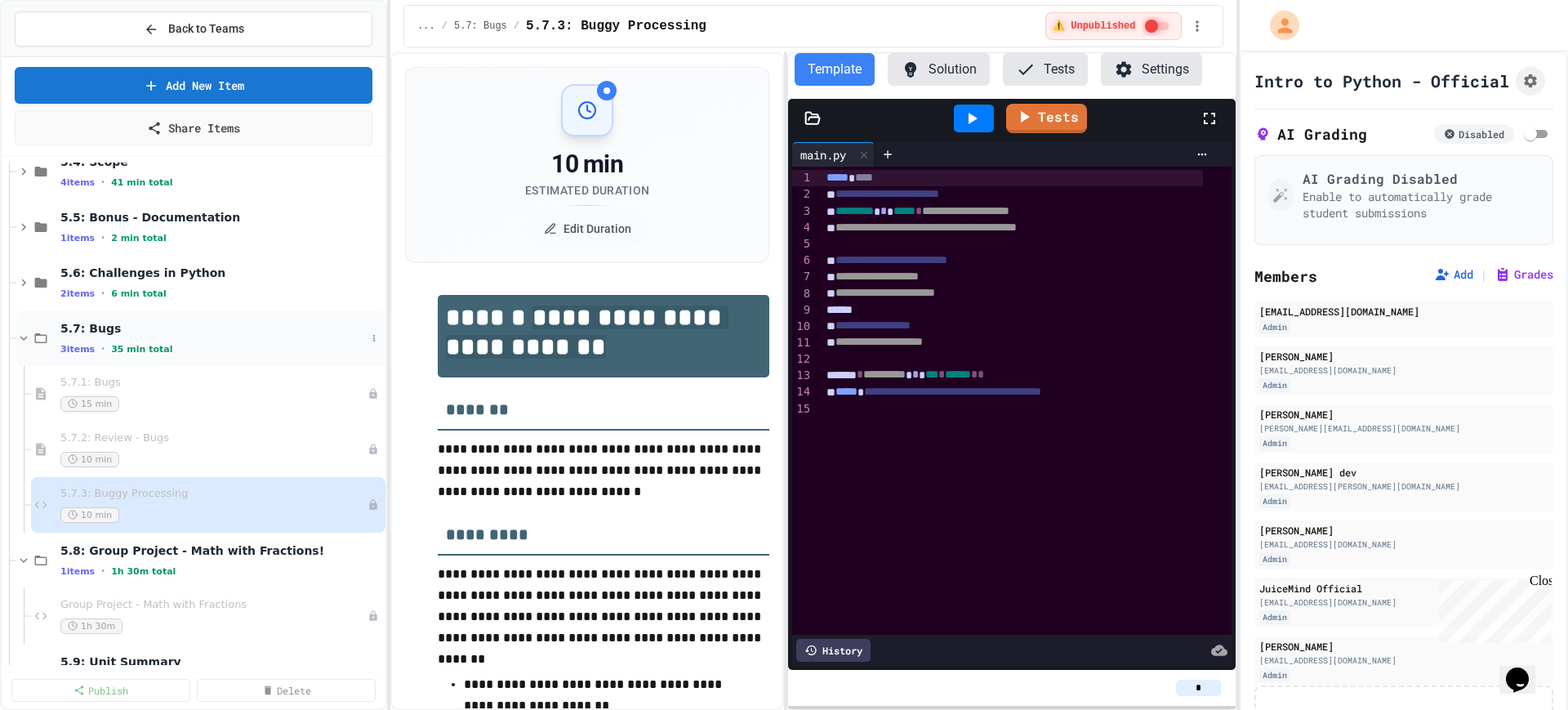
scroll to position [613, 0]
